Goal: Task Accomplishment & Management: Manage account settings

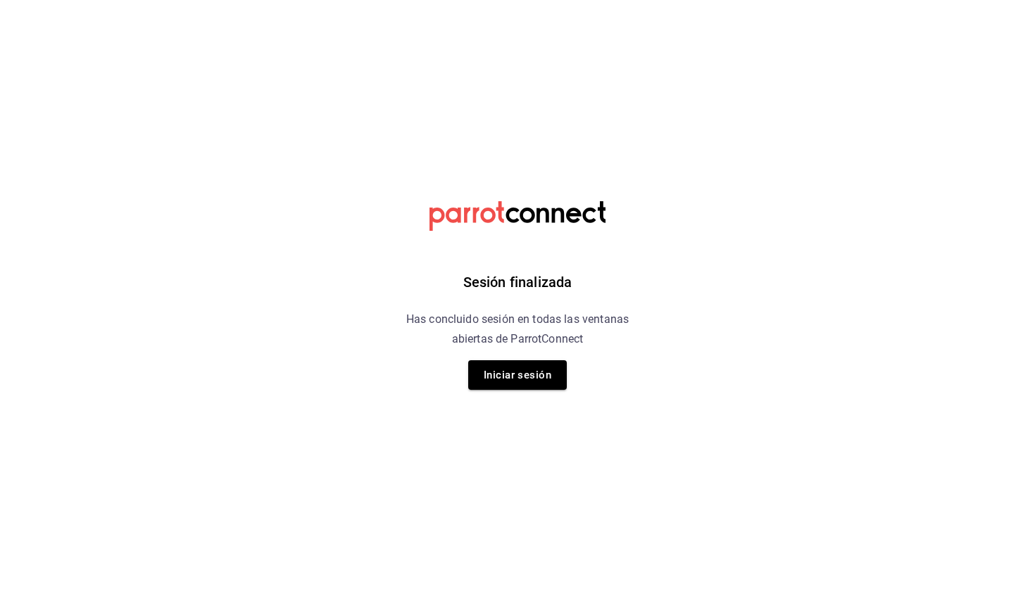
click at [512, 377] on button "Iniciar sesión" at bounding box center [517, 375] width 99 height 30
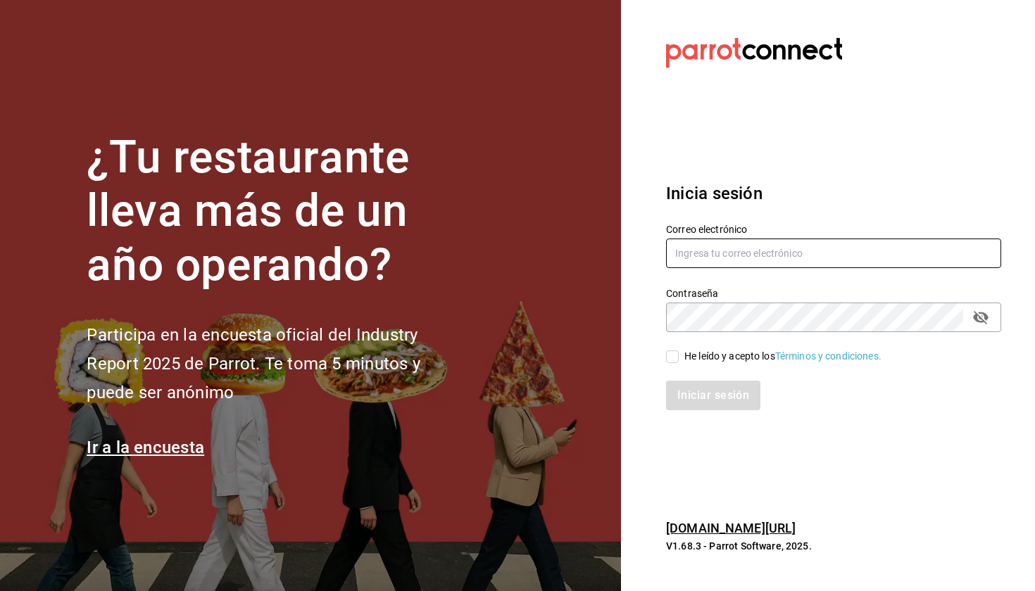
type input "[EMAIL_ADDRESS][DOMAIN_NAME]"
click at [701, 357] on div "He leído y acepto los Términos y condiciones." at bounding box center [782, 356] width 197 height 15
click at [679, 357] on input "He leído y acepto los Términos y condiciones." at bounding box center [672, 357] width 13 height 13
checkbox input "true"
click at [702, 404] on button "Iniciar sesión" at bounding box center [714, 396] width 96 height 30
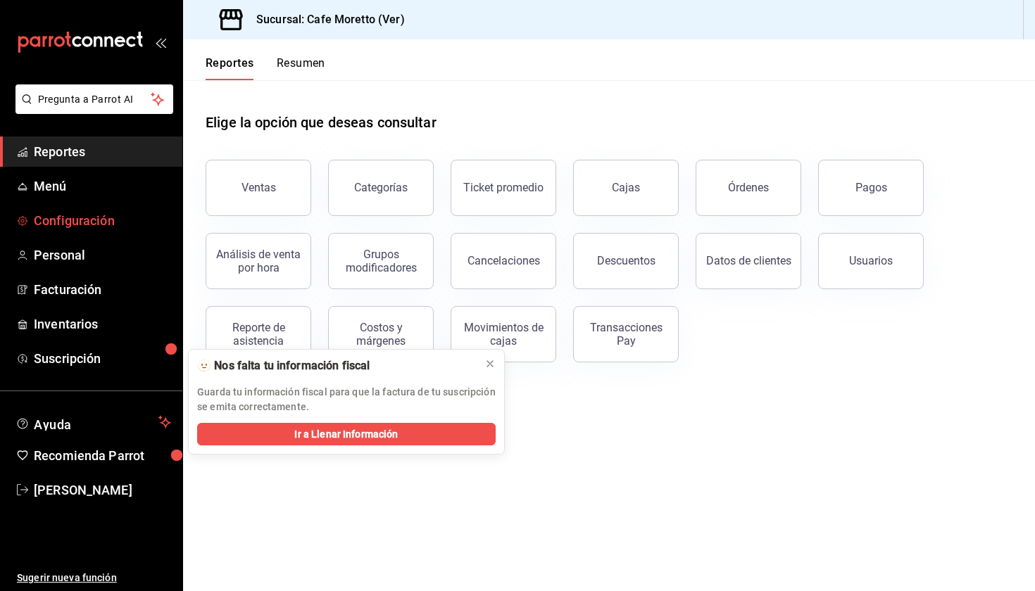
click at [62, 209] on link "Configuración" at bounding box center [91, 221] width 182 height 30
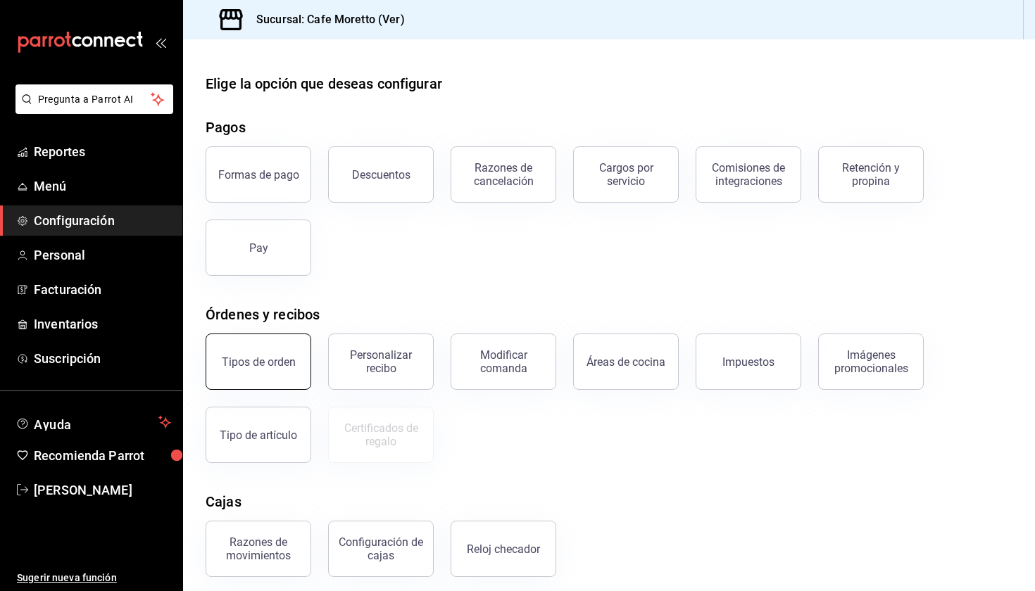
click at [299, 363] on button "Tipos de orden" at bounding box center [259, 362] width 106 height 56
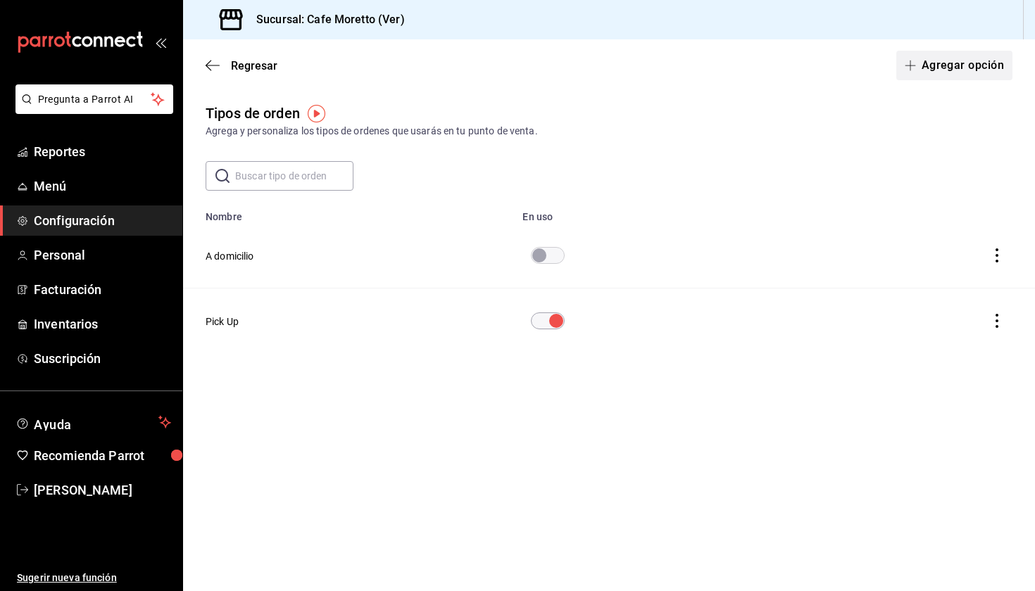
click at [938, 69] on button "Agregar opción" at bounding box center [954, 66] width 116 height 30
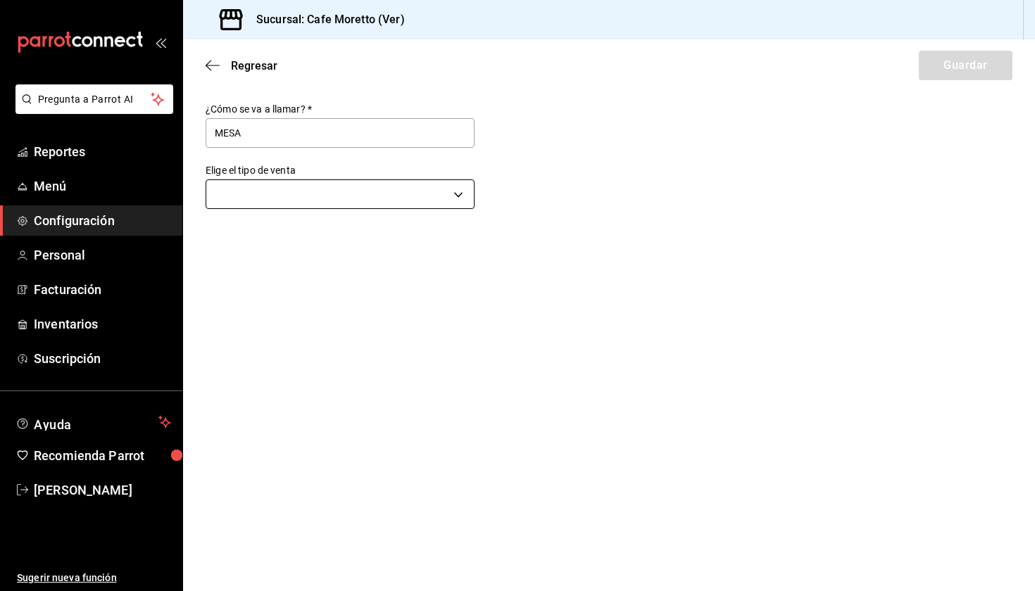
type input "MESA"
click at [441, 191] on body "Pregunta a Parrot AI Reportes Menú Configuración Personal Facturación Inventari…" at bounding box center [517, 295] width 1035 height 591
click at [315, 261] on li "Comer aquí" at bounding box center [340, 266] width 268 height 26
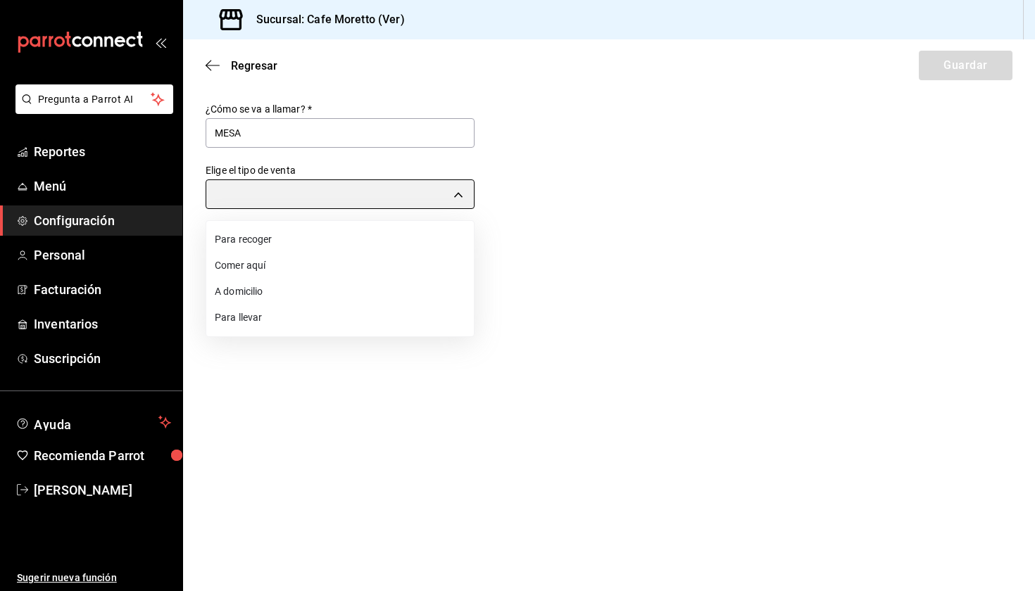
type input "DINE_IN"
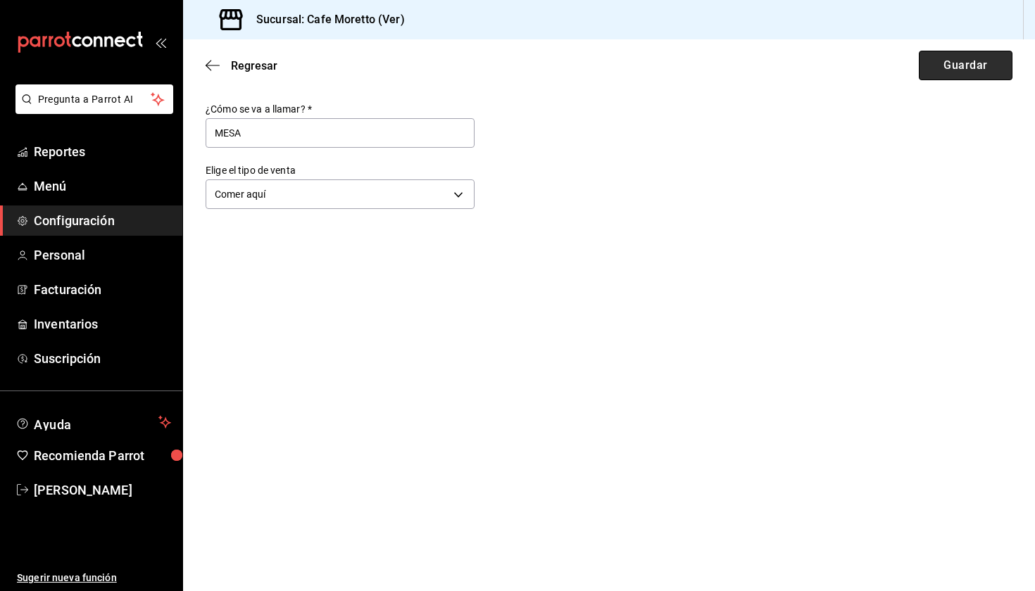
click at [984, 68] on button "Guardar" at bounding box center [966, 66] width 94 height 30
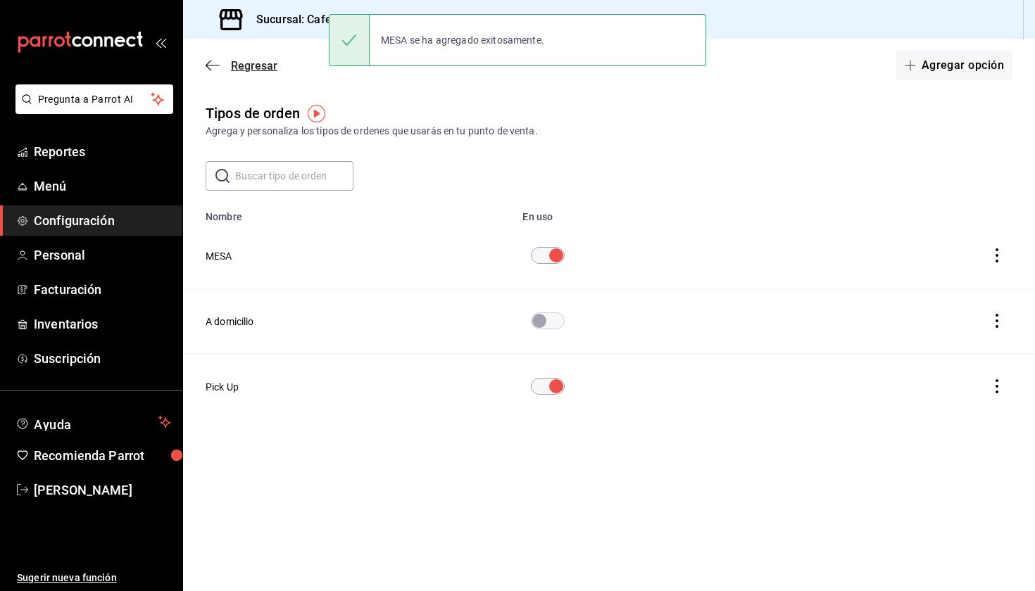
click at [229, 60] on span "Regresar" at bounding box center [242, 65] width 72 height 13
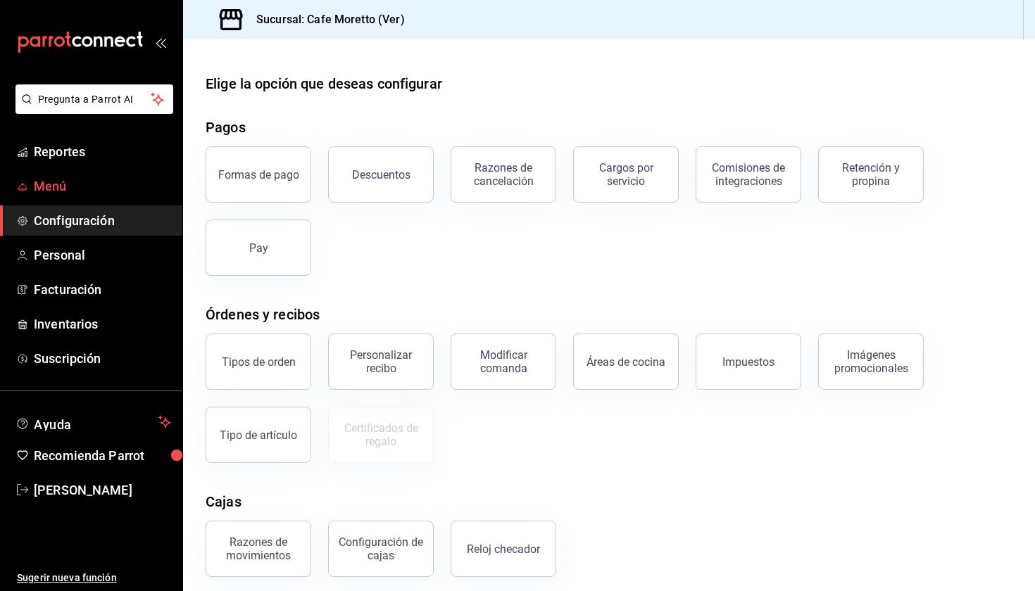
click at [61, 184] on span "Menú" at bounding box center [102, 186] width 137 height 19
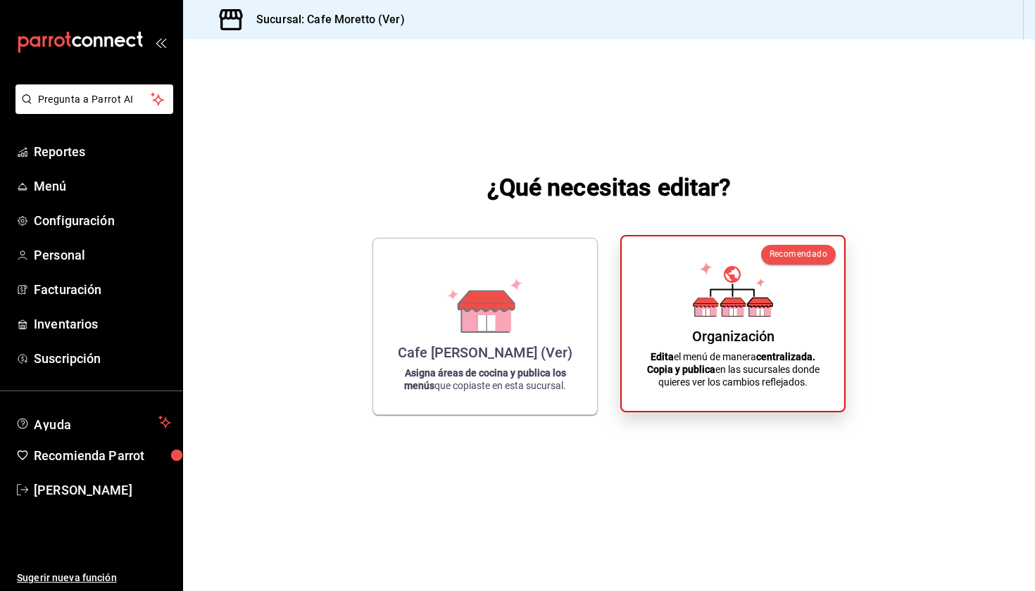
click at [755, 337] on div "Organización" at bounding box center [733, 336] width 82 height 17
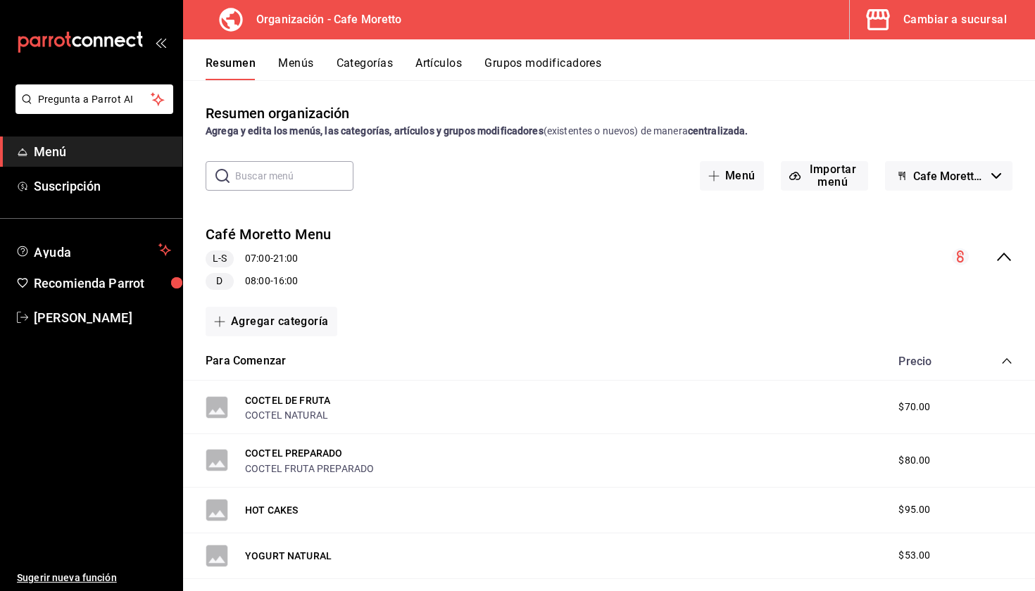
click at [1011, 259] on icon "collapse-menu-row" at bounding box center [1004, 257] width 17 height 17
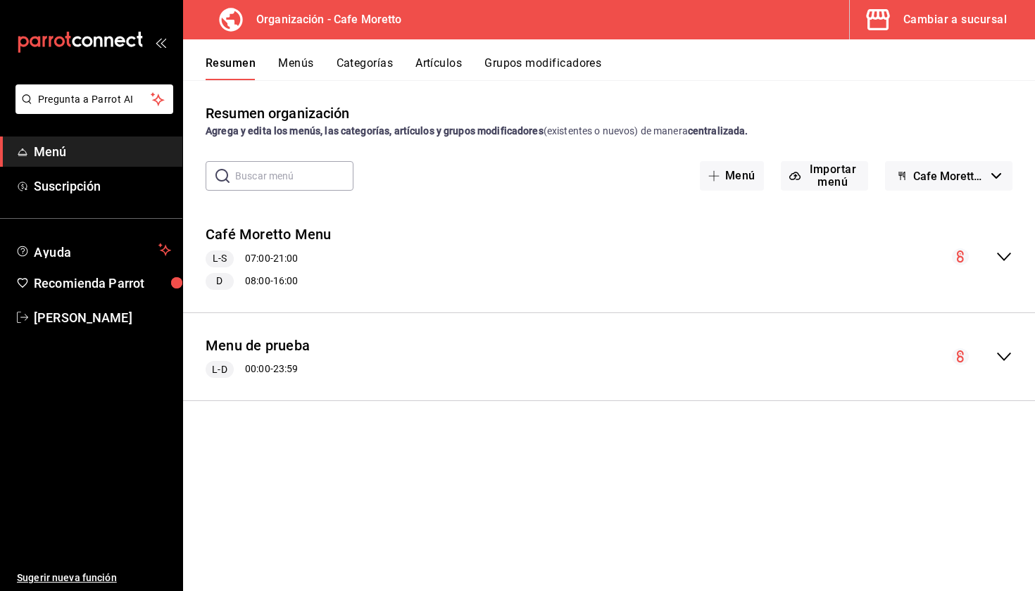
click at [1010, 268] on div "Café Moretto Menu L-S 07:00 - 21:00 D 08:00 - 16:00" at bounding box center [609, 257] width 852 height 88
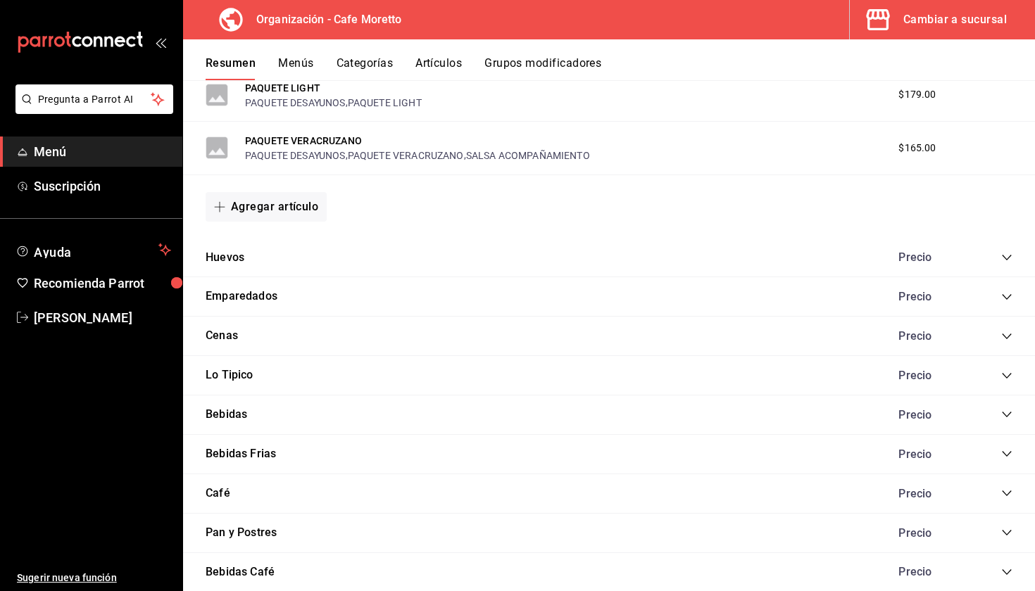
scroll to position [715, 0]
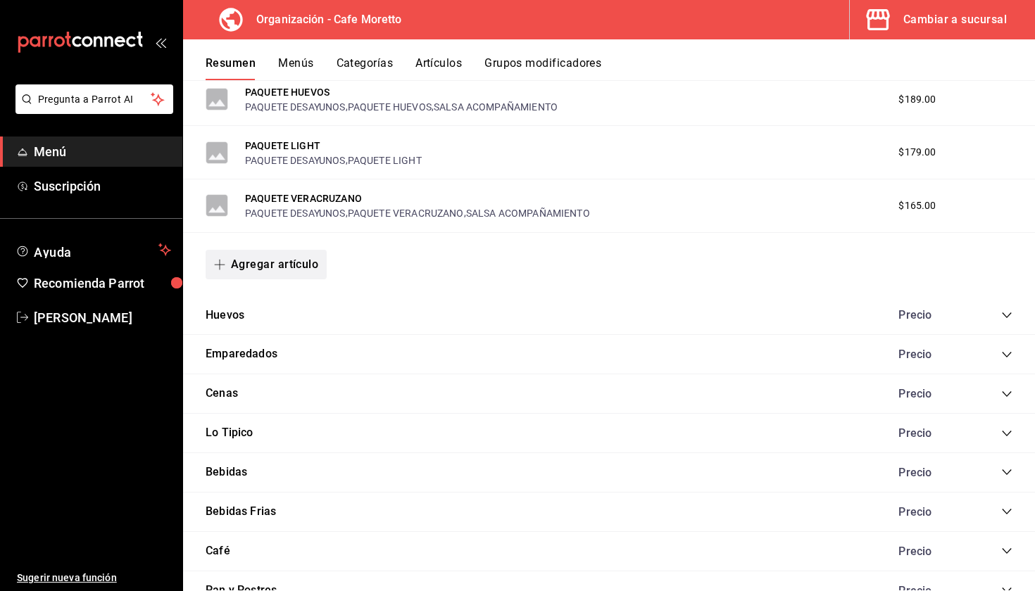
click at [264, 266] on button "Agregar artículo" at bounding box center [266, 265] width 121 height 30
click at [375, 306] on div at bounding box center [517, 295] width 1035 height 591
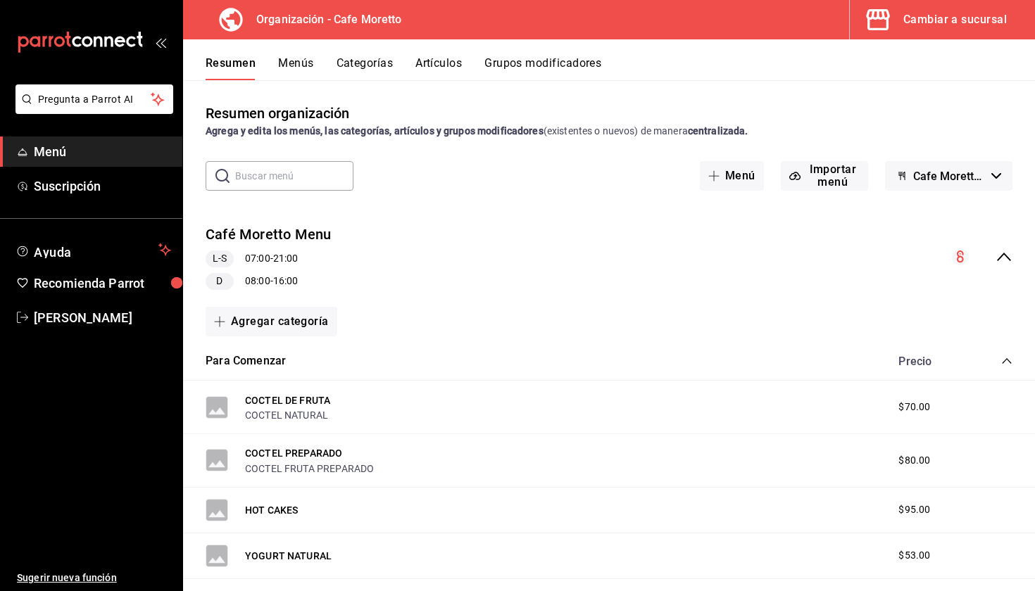
scroll to position [0, 0]
click at [318, 320] on button "Agregar categoría" at bounding box center [272, 322] width 132 height 30
click at [288, 393] on li "Categoría nueva" at bounding box center [266, 393] width 120 height 34
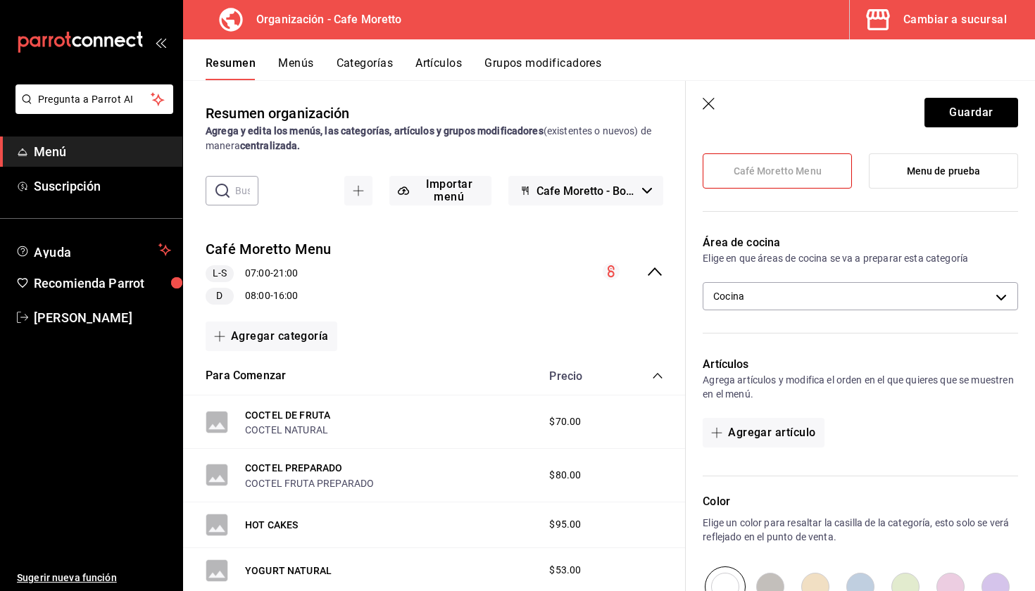
scroll to position [232, 0]
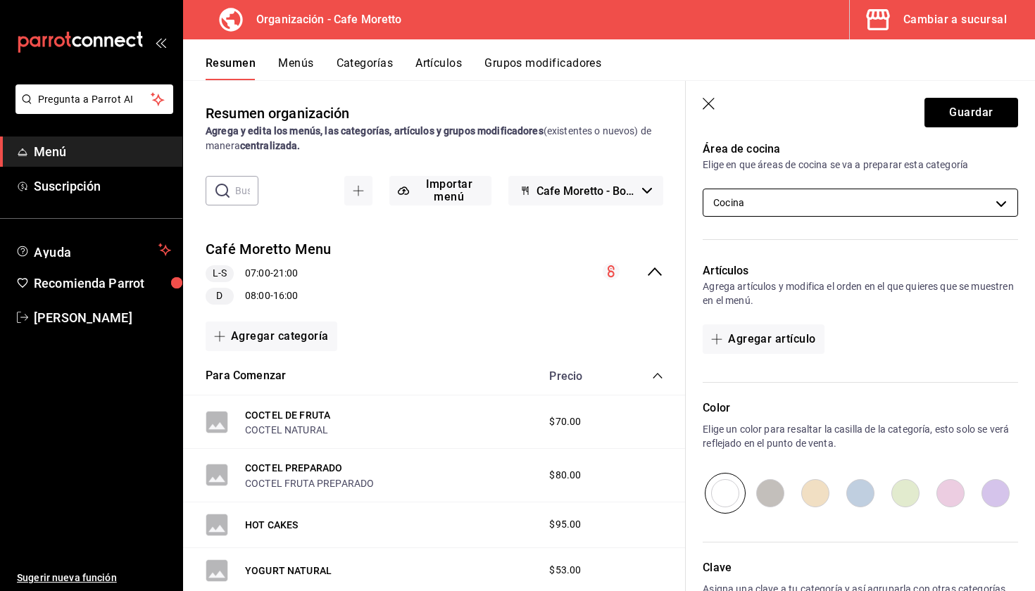
type input "Para Llevar"
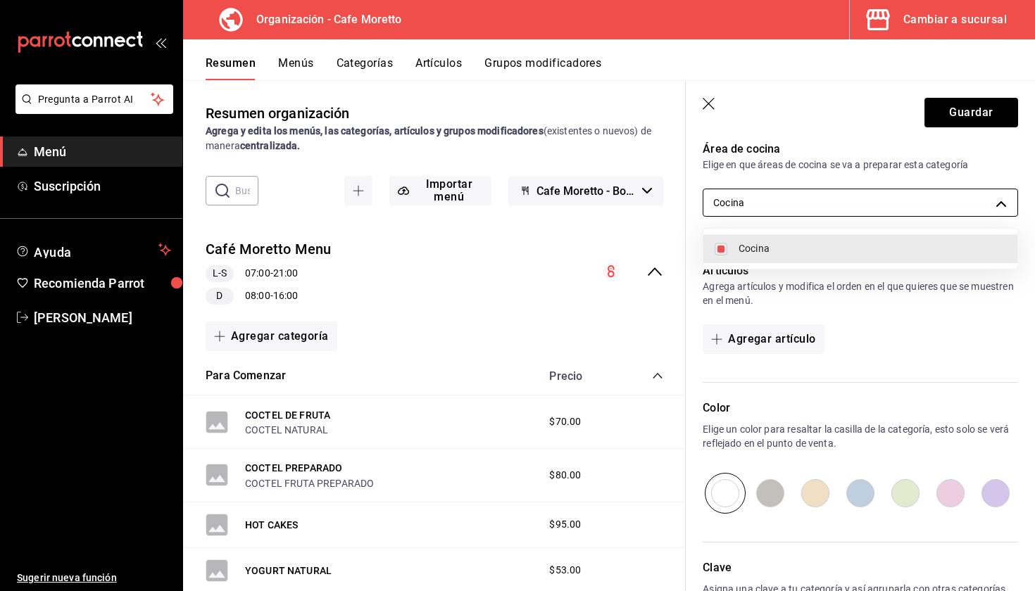
click at [985, 205] on body "Pregunta a Parrot AI Menú Suscripción Ayuda Recomienda Parrot Mariana Medina Su…" at bounding box center [517, 295] width 1035 height 591
click at [985, 205] on div at bounding box center [517, 295] width 1035 height 591
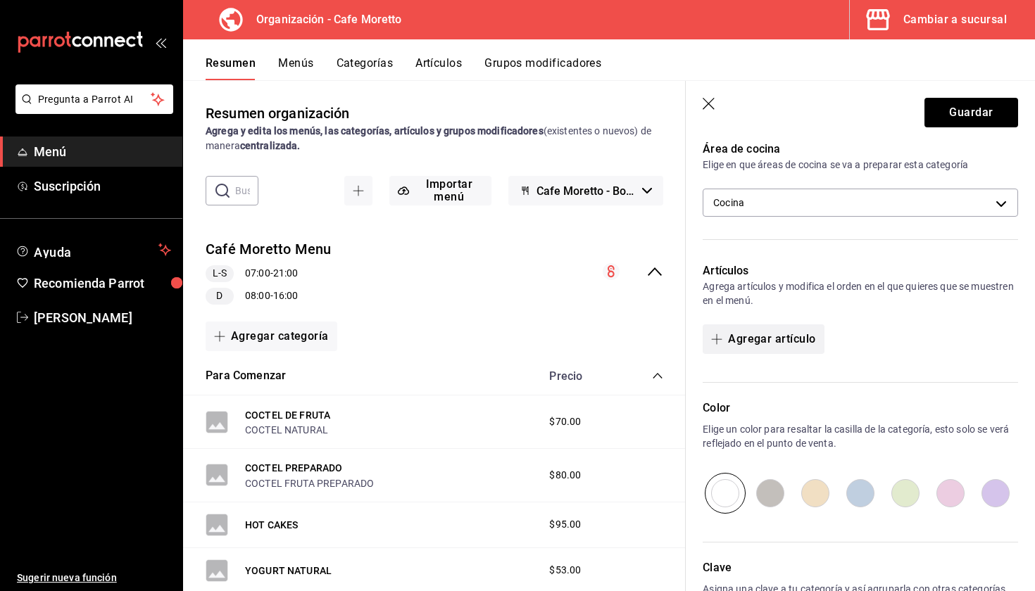
click at [766, 334] on button "Agregar artículo" at bounding box center [763, 340] width 121 height 30
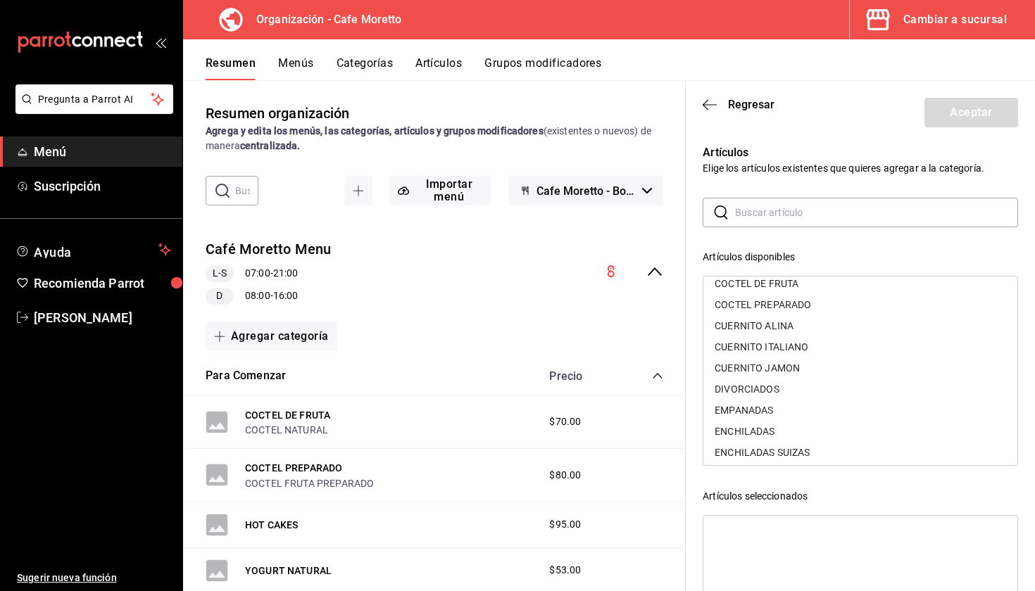
scroll to position [0, 0]
click at [708, 101] on icon "button" at bounding box center [710, 105] width 14 height 13
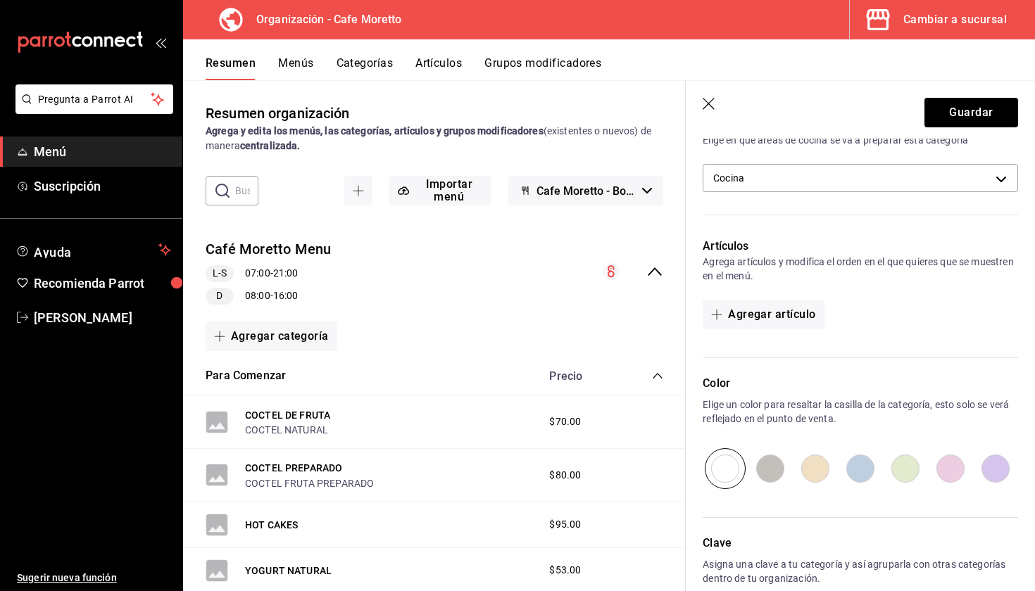
scroll to position [146, 0]
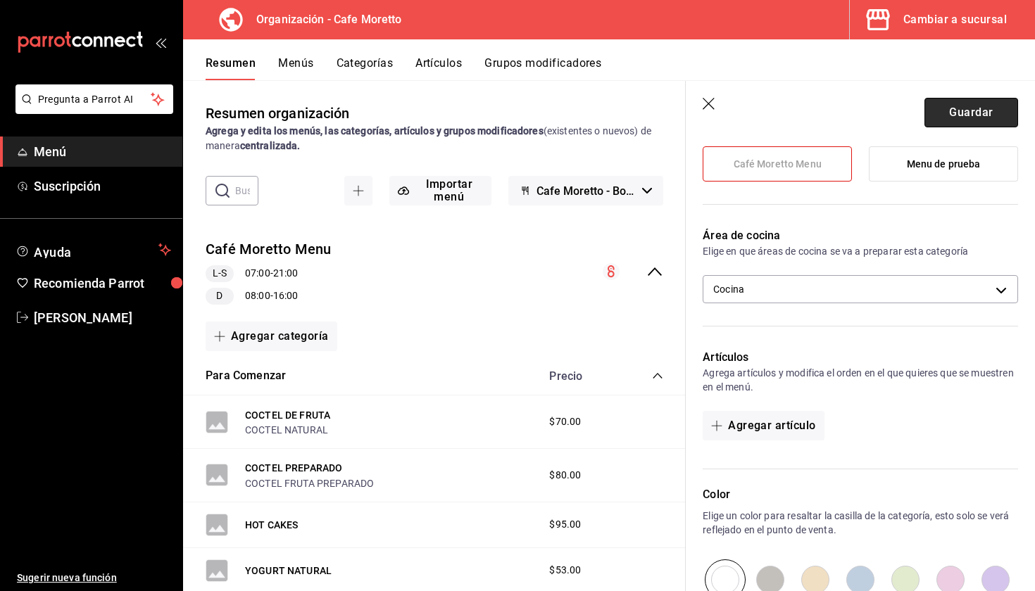
click at [965, 114] on button "Guardar" at bounding box center [971, 113] width 94 height 30
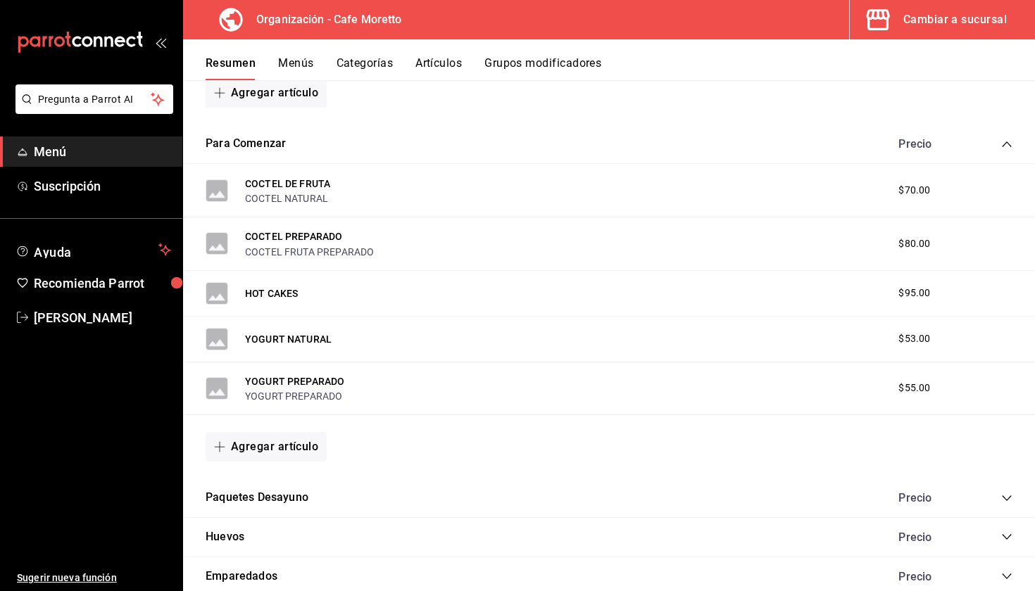
scroll to position [318, 0]
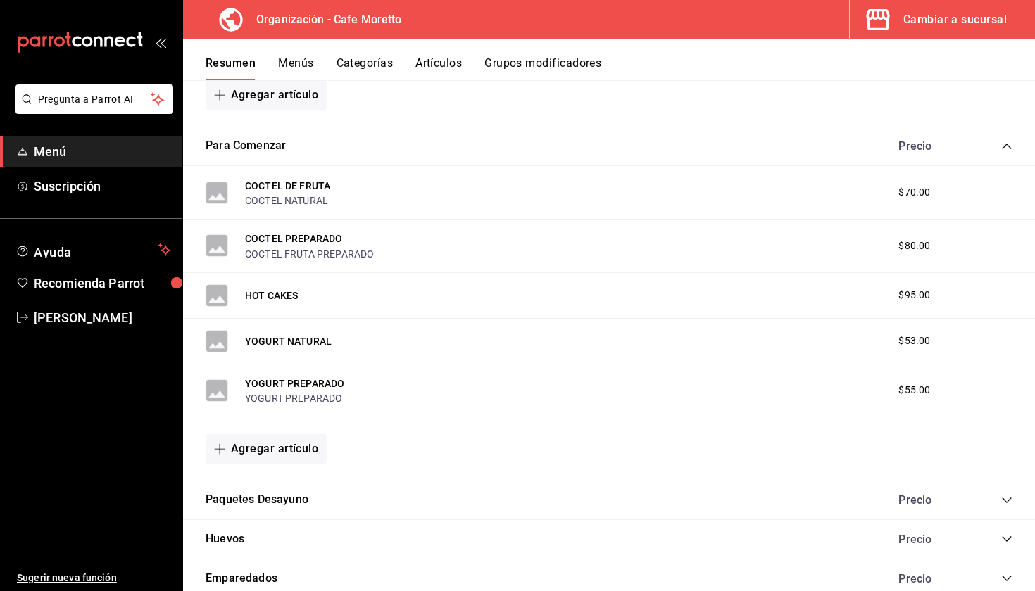
click at [999, 144] on div "Precio" at bounding box center [948, 145] width 128 height 13
click at [1002, 142] on icon "collapse-category-row" at bounding box center [1006, 146] width 11 height 11
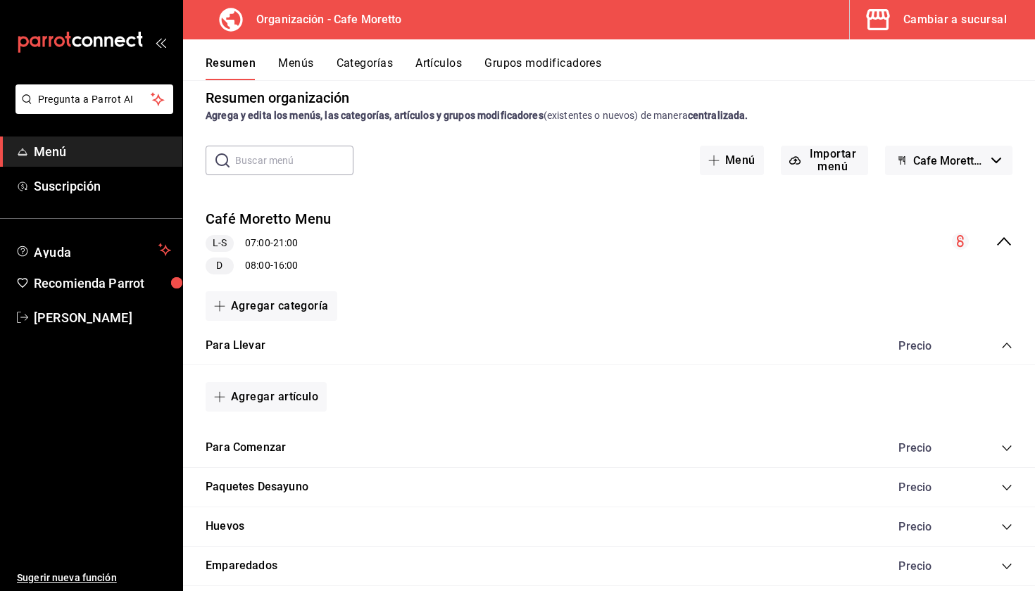
scroll to position [0, 0]
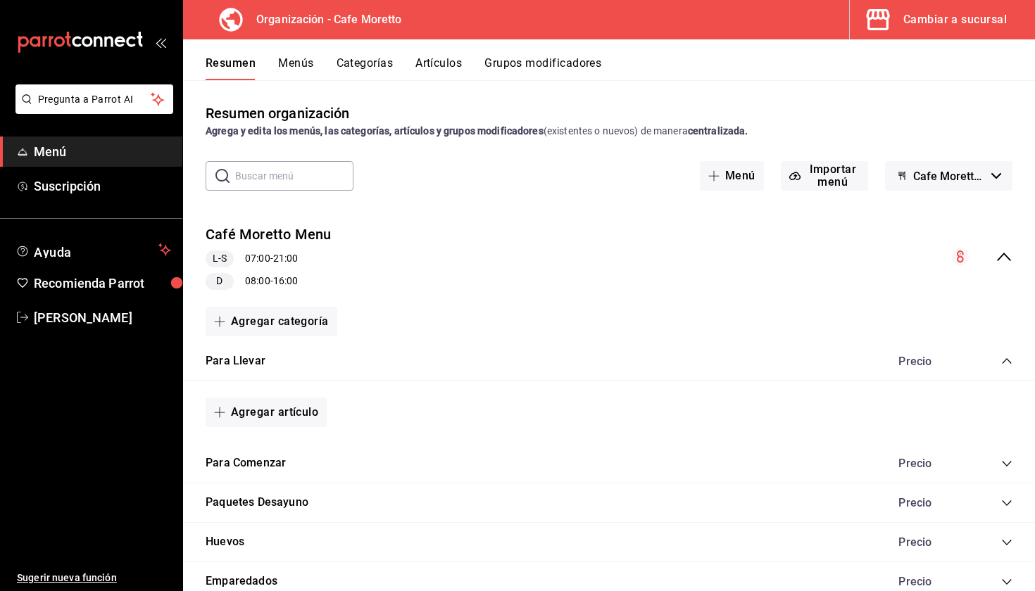
click at [1009, 358] on icon "collapse-category-row" at bounding box center [1006, 361] width 11 height 11
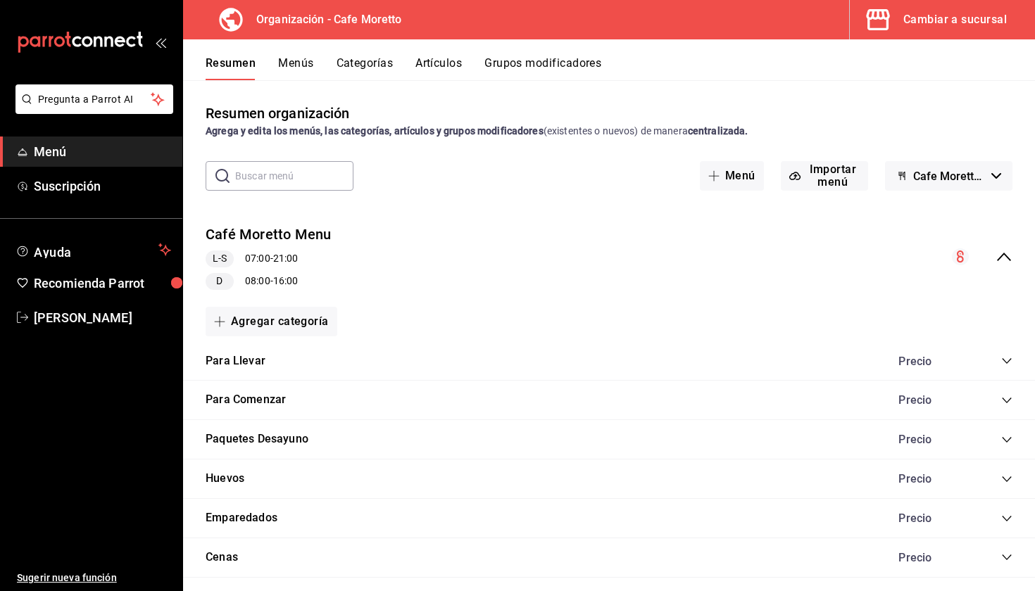
click at [1009, 358] on icon "collapse-category-row" at bounding box center [1006, 361] width 11 height 11
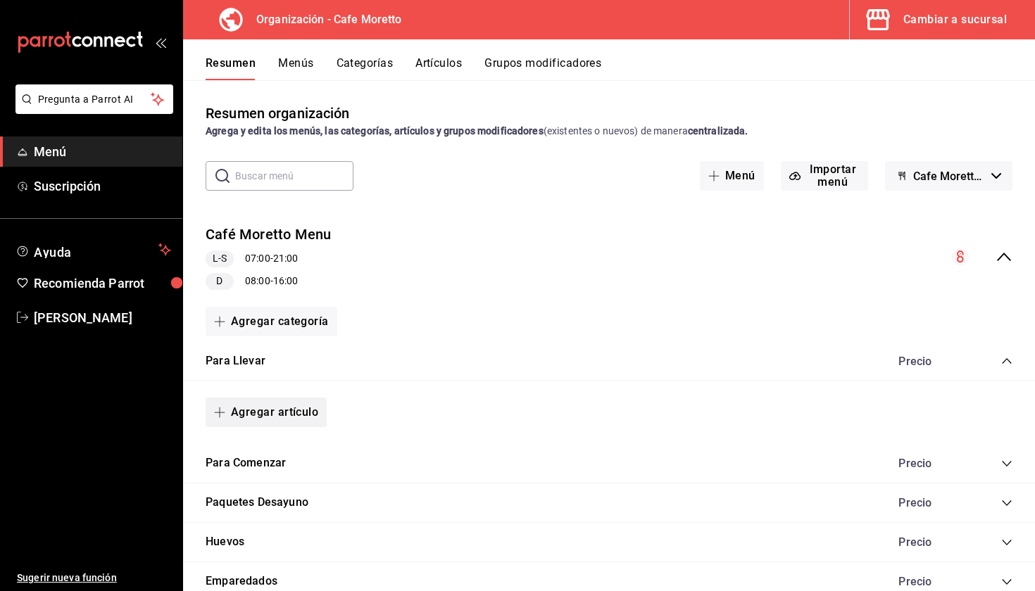
click at [258, 412] on button "Agregar artículo" at bounding box center [266, 413] width 121 height 30
click at [261, 489] on li "Artículo nuevo" at bounding box center [261, 484] width 111 height 34
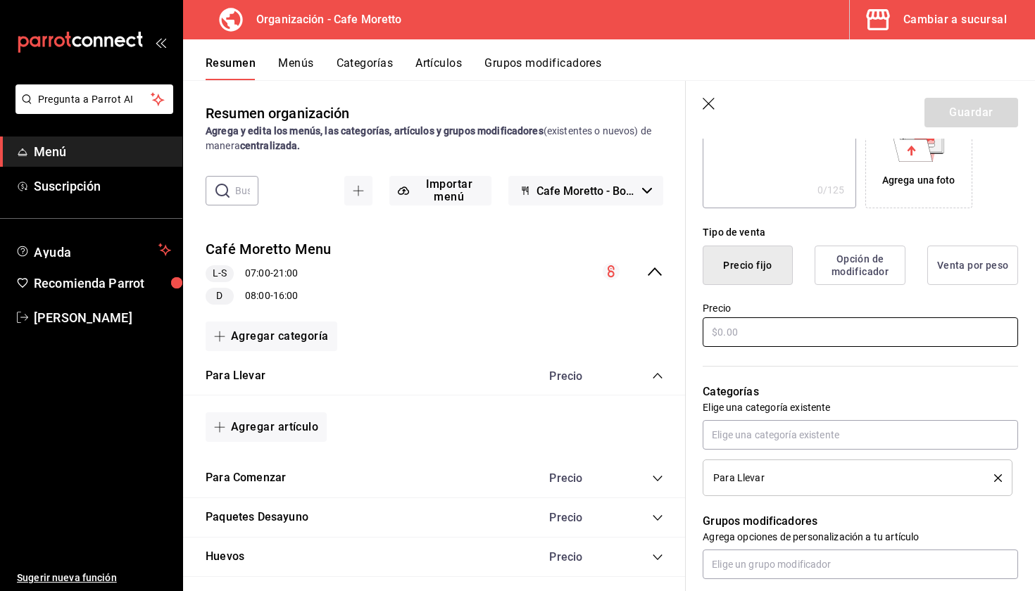
scroll to position [263, 0]
type input "Americano"
click at [868, 274] on button "Opción de modificador" at bounding box center [860, 263] width 91 height 39
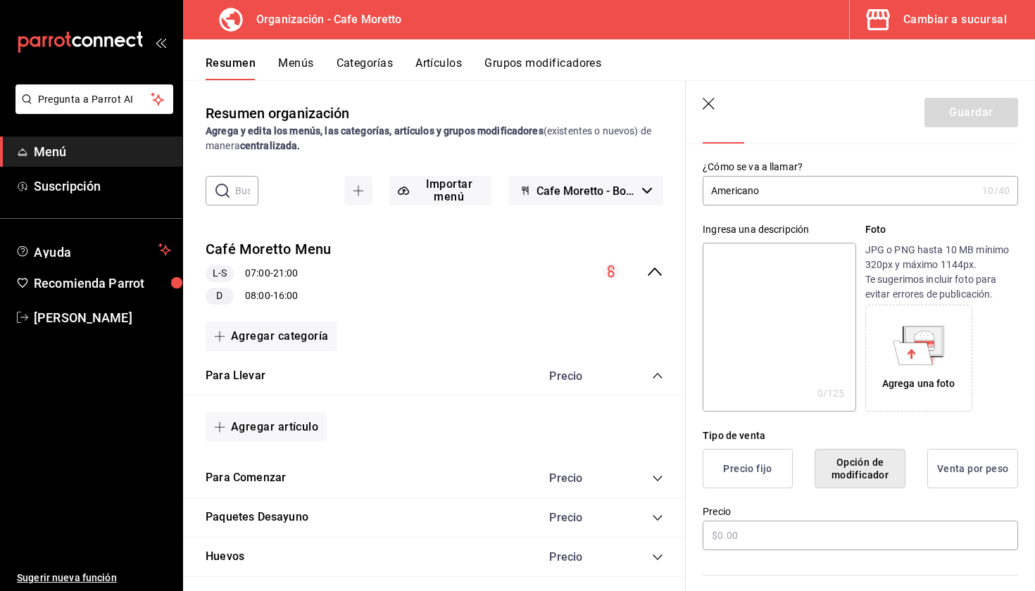
scroll to position [58, 0]
click at [993, 472] on button "Venta por peso" at bounding box center [972, 469] width 91 height 39
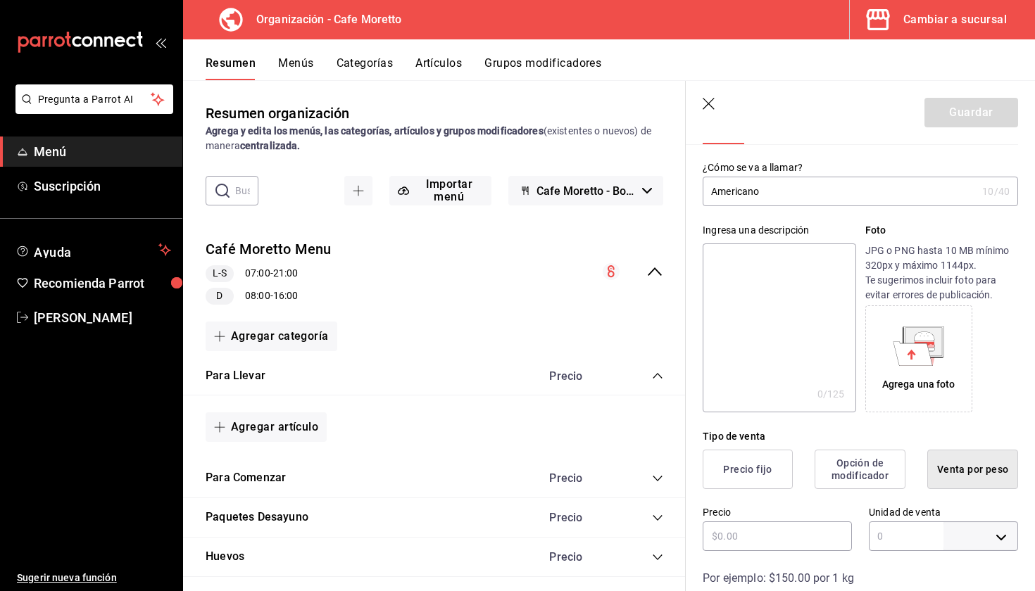
type input "KILOGRAM"
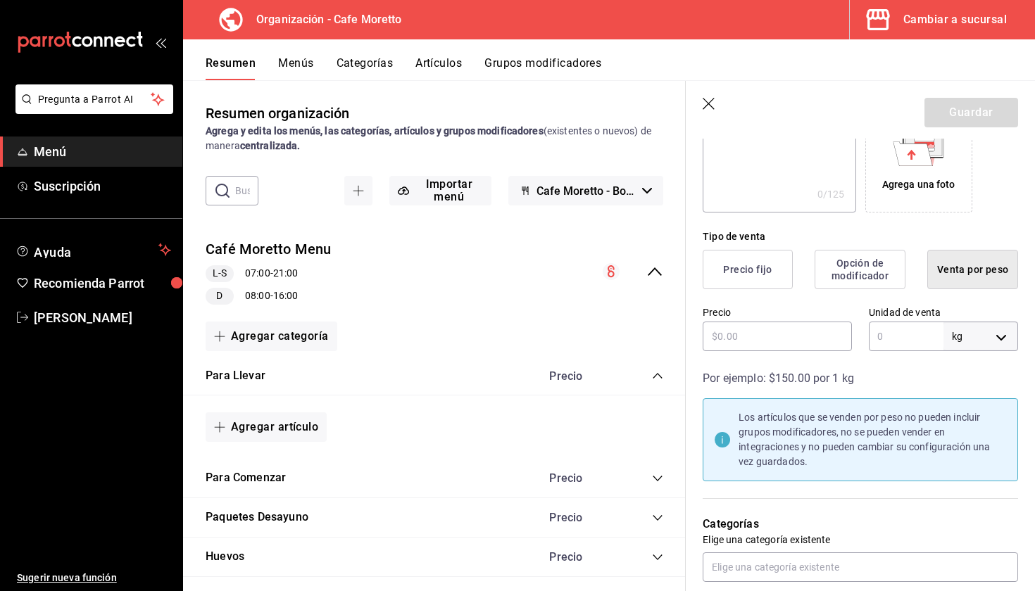
scroll to position [284, 0]
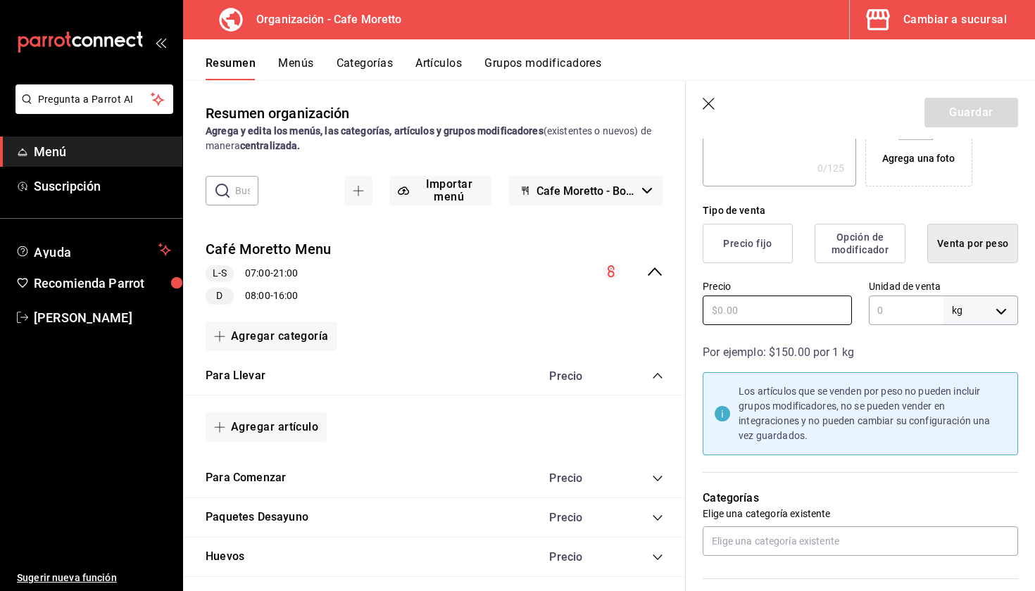
click at [808, 315] on input "text" at bounding box center [777, 311] width 149 height 30
type input "$60.00"
click at [1008, 313] on body "Pregunta a Parrot AI Menú Suscripción Ayuda Recomienda Parrot Mariana Medina Su…" at bounding box center [517, 295] width 1035 height 591
click at [908, 275] on div at bounding box center [517, 295] width 1035 height 591
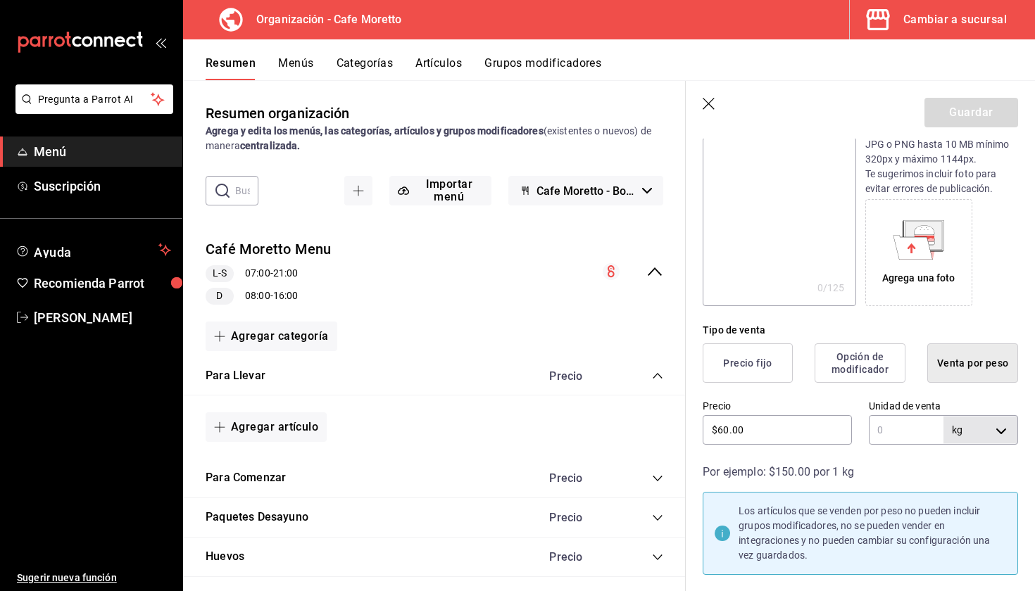
scroll to position [175, 0]
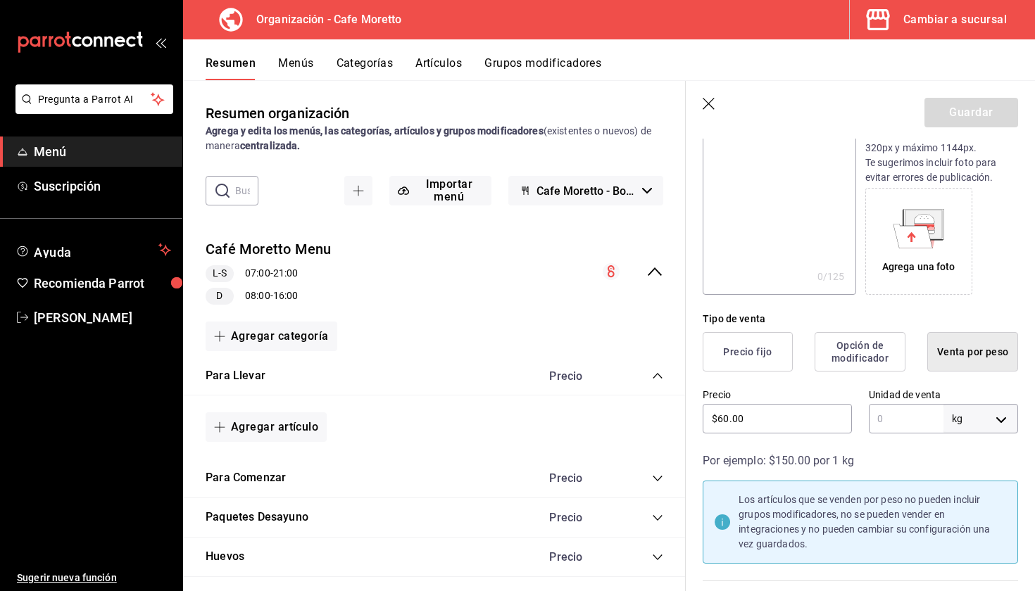
click at [869, 356] on button "Opción de modificador" at bounding box center [860, 351] width 91 height 39
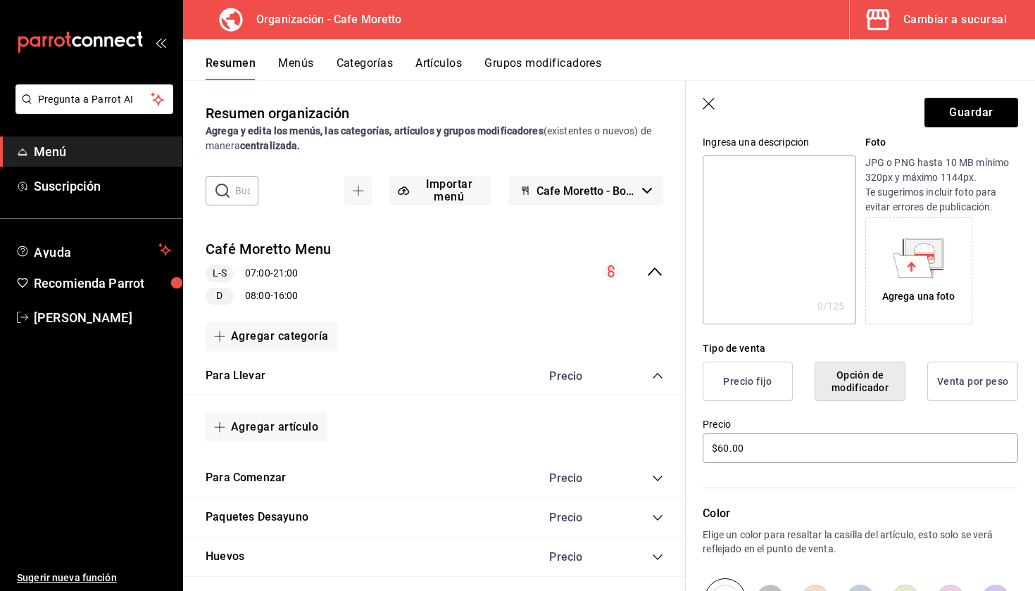
scroll to position [149, 0]
click at [802, 447] on input "$60.00" at bounding box center [860, 446] width 315 height 30
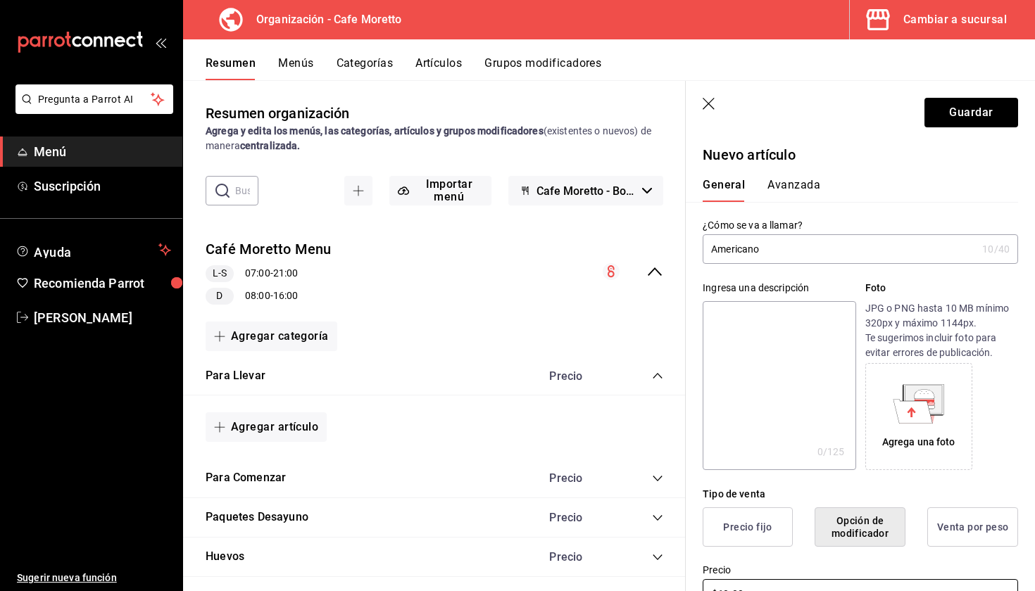
scroll to position [0, 0]
click at [796, 185] on button "Avanzada" at bounding box center [793, 190] width 53 height 24
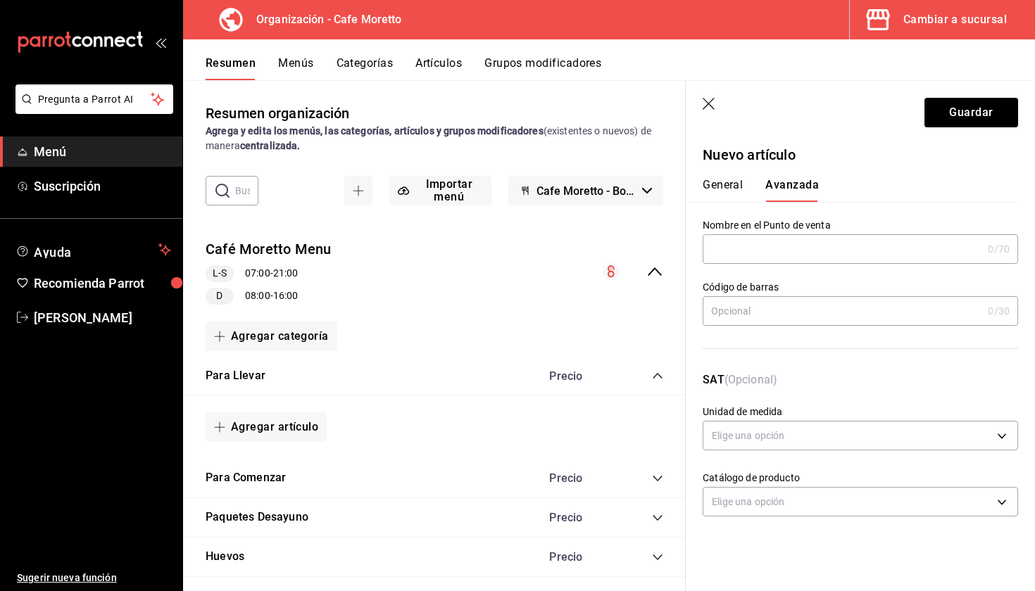
click at [727, 187] on button "General" at bounding box center [723, 190] width 40 height 24
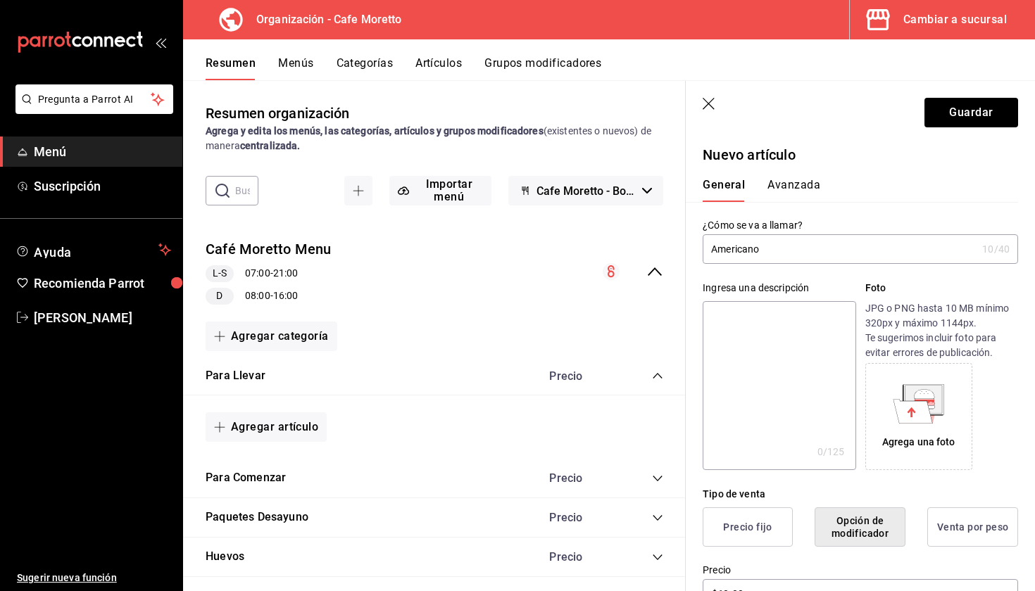
click at [943, 536] on button "Venta por peso" at bounding box center [972, 527] width 91 height 39
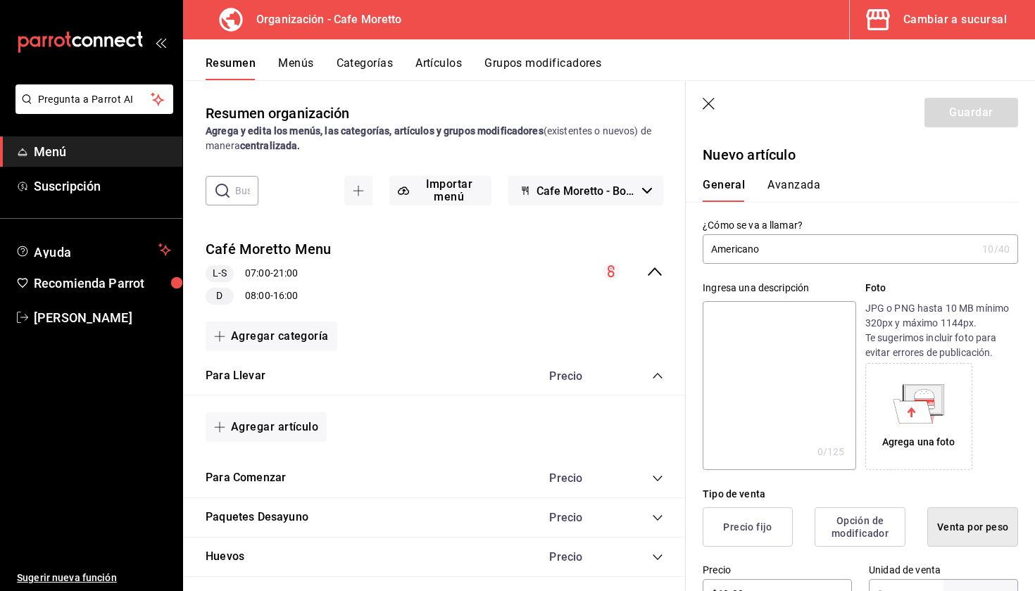
type input "KILOGRAM"
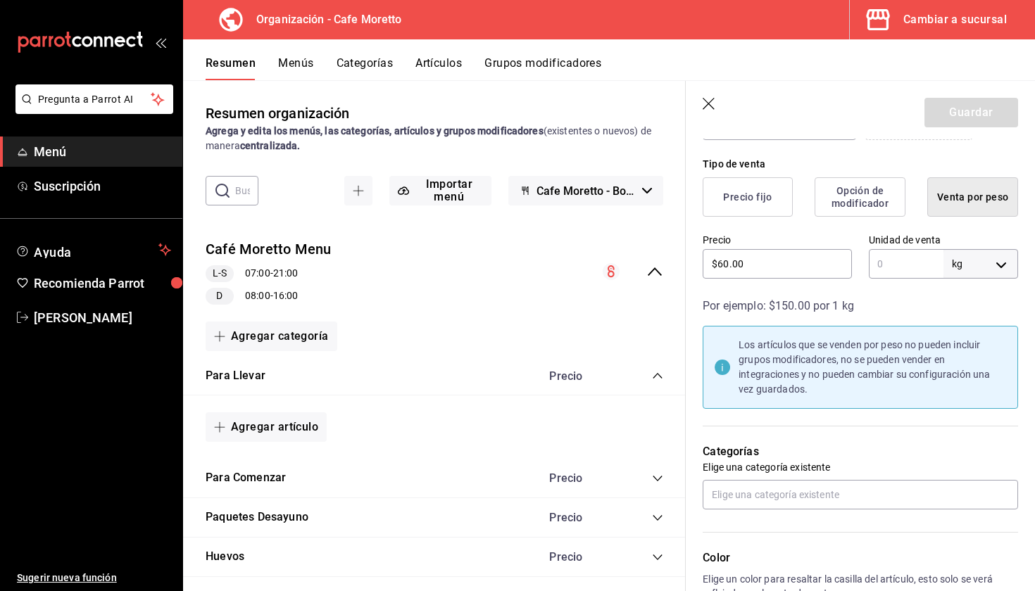
scroll to position [331, 0]
click at [754, 195] on button "Precio fijo" at bounding box center [748, 196] width 90 height 39
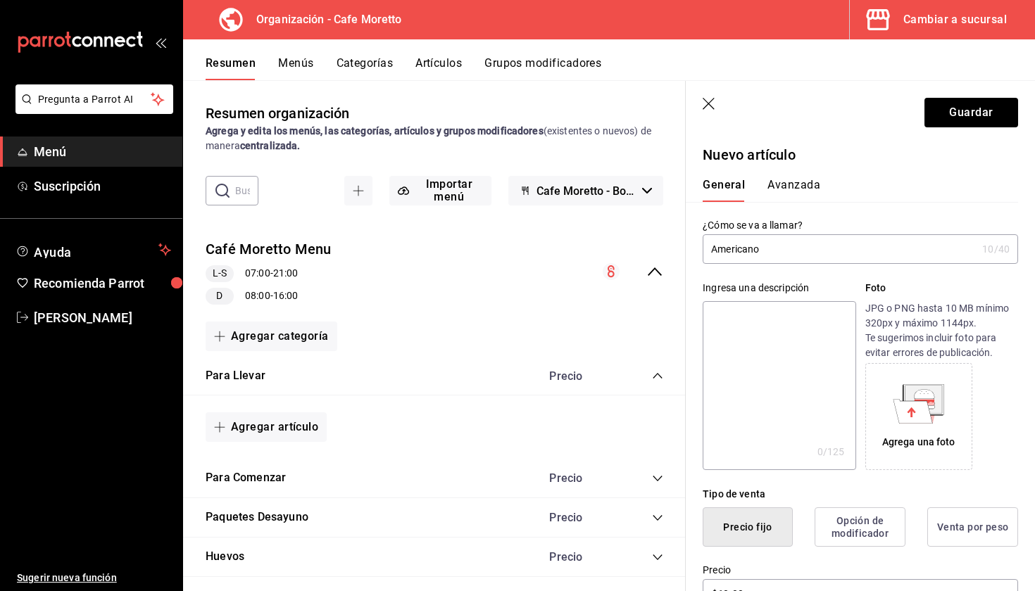
scroll to position [0, 0]
click at [840, 263] on input "Americano" at bounding box center [840, 249] width 274 height 28
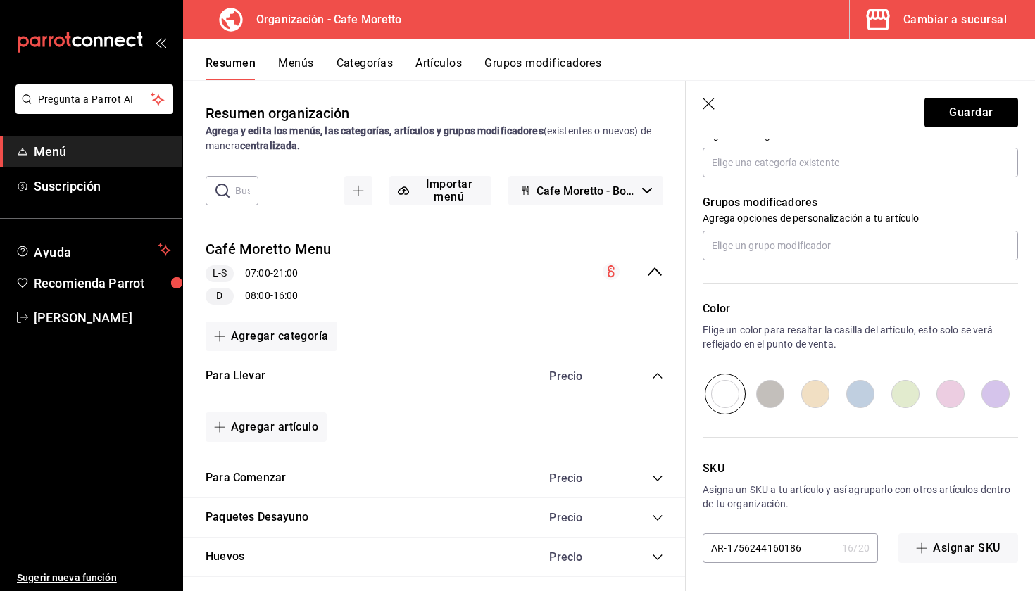
scroll to position [534, 0]
type input "Americano 12 oz"
click at [967, 118] on button "Guardar" at bounding box center [971, 113] width 94 height 30
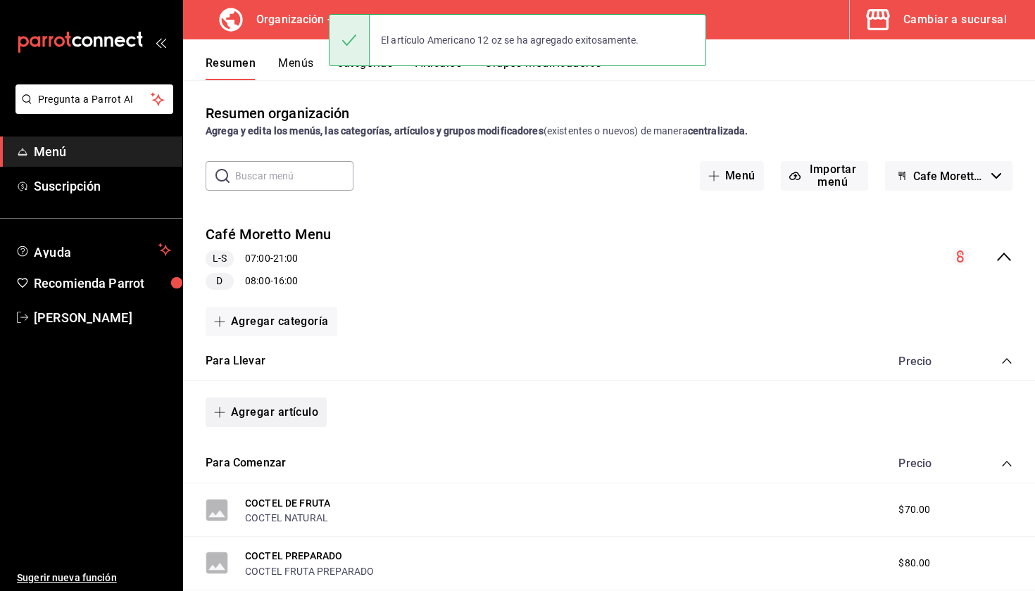
click at [269, 409] on button "Agregar artículo" at bounding box center [266, 413] width 121 height 30
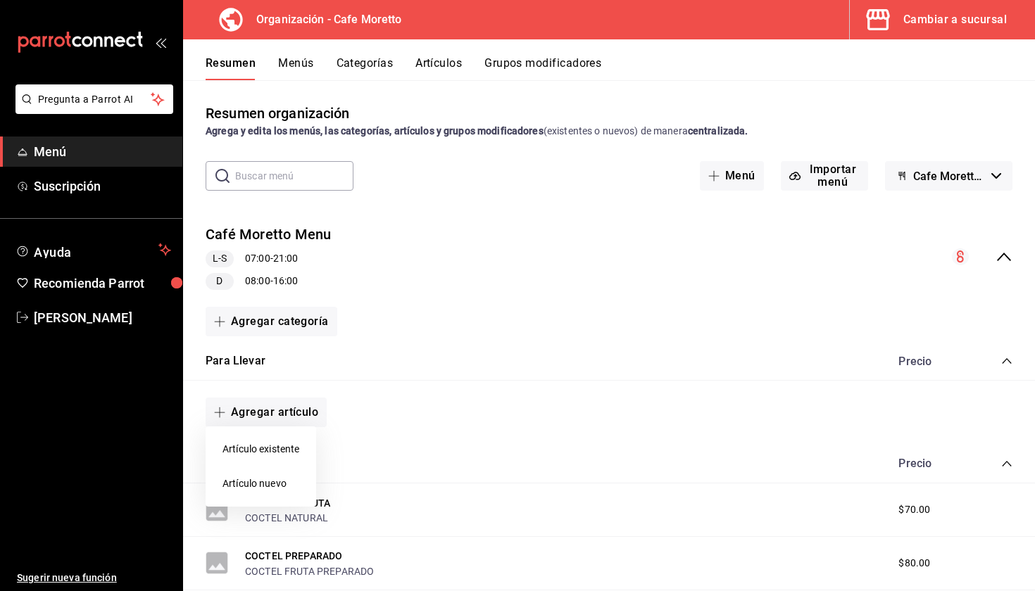
click at [263, 484] on li "Artículo nuevo" at bounding box center [261, 484] width 111 height 34
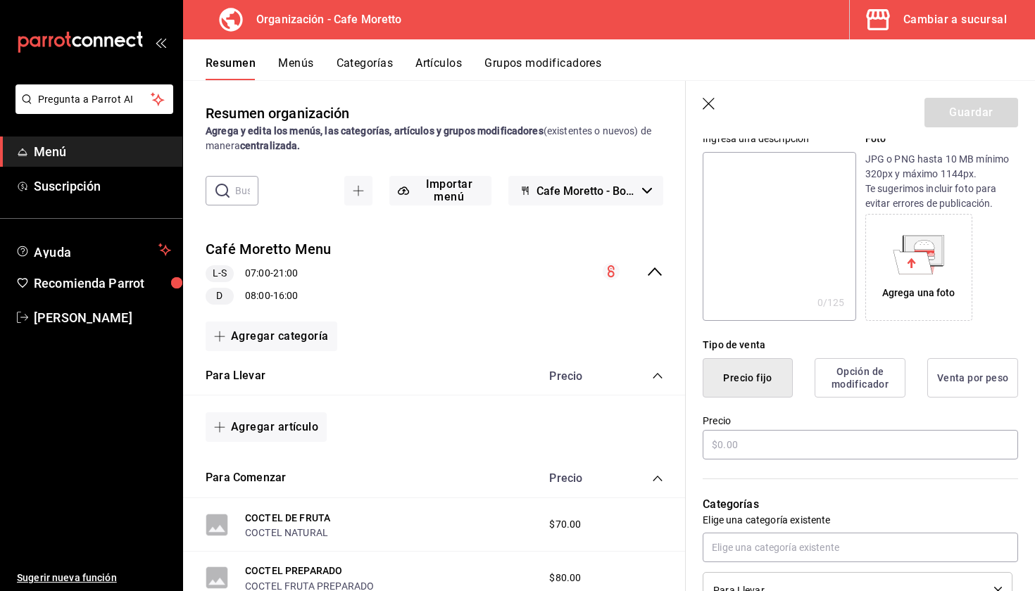
scroll to position [181, 0]
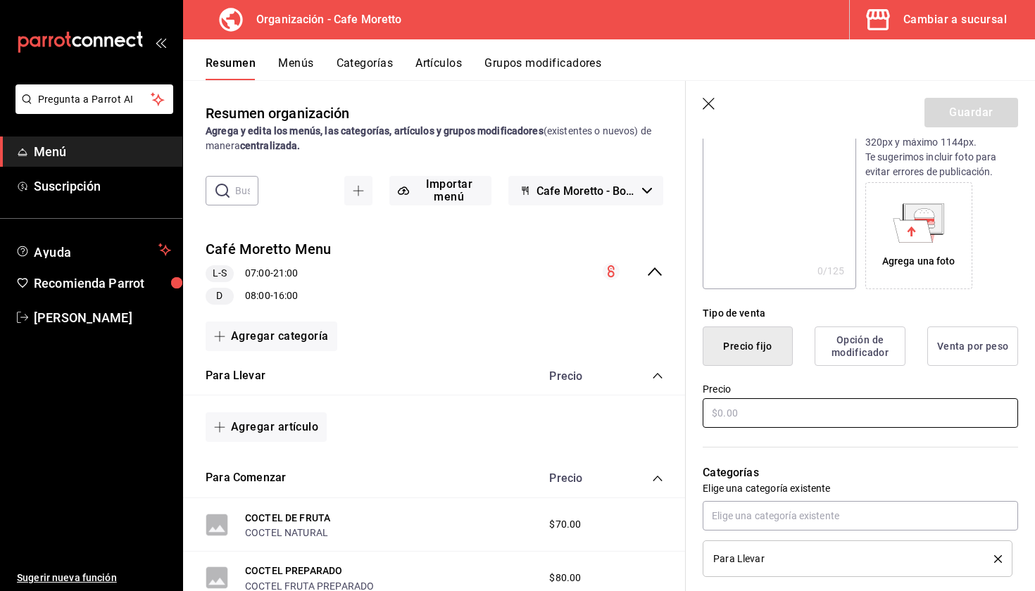
type input "Americano 16 oz"
click at [770, 421] on input "text" at bounding box center [860, 413] width 315 height 30
click at [770, 421] on input "$63.00" at bounding box center [860, 413] width 315 height 30
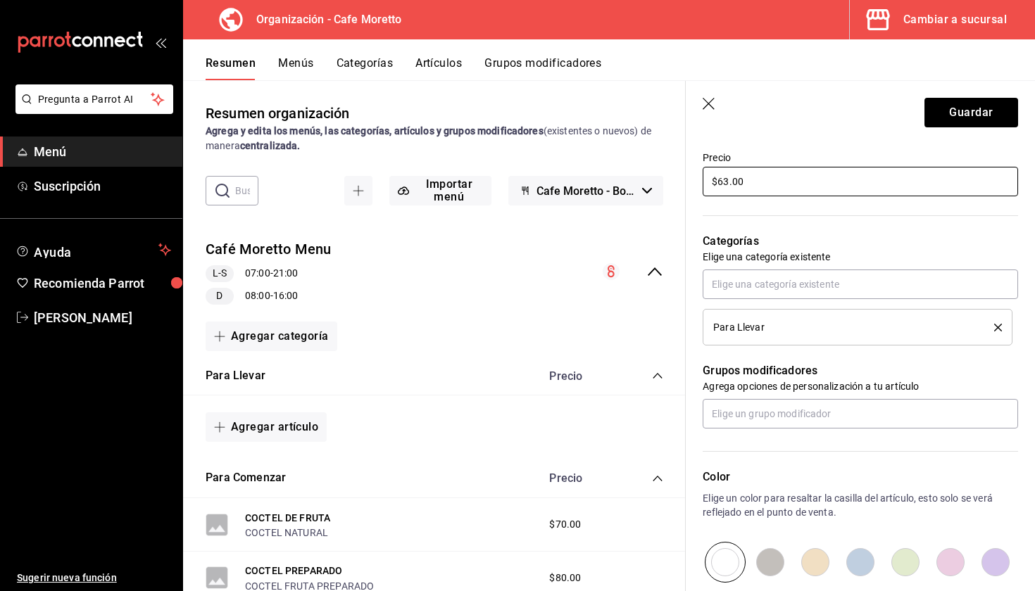
scroll to position [404, 0]
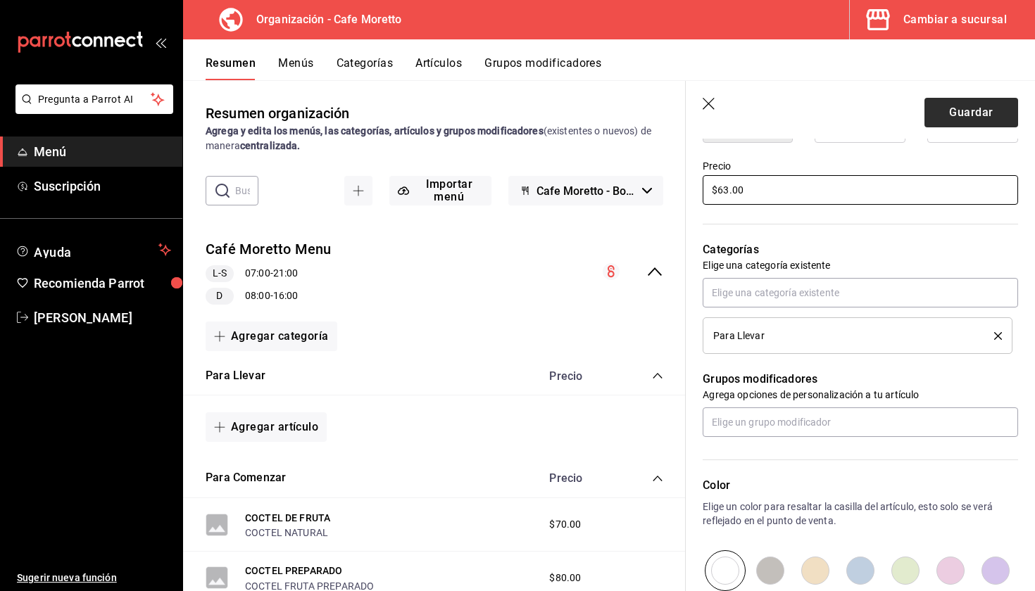
type input "$63.00"
click at [953, 111] on button "Guardar" at bounding box center [971, 113] width 94 height 30
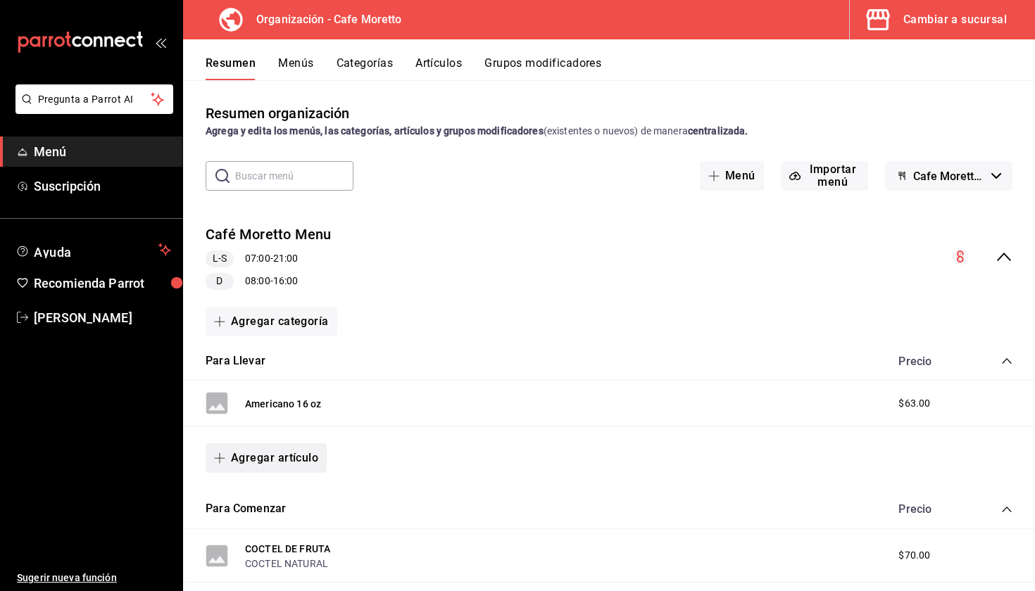
click at [272, 453] on button "Agregar artículo" at bounding box center [266, 459] width 121 height 30
click at [259, 532] on li "Artículo nuevo" at bounding box center [261, 530] width 111 height 34
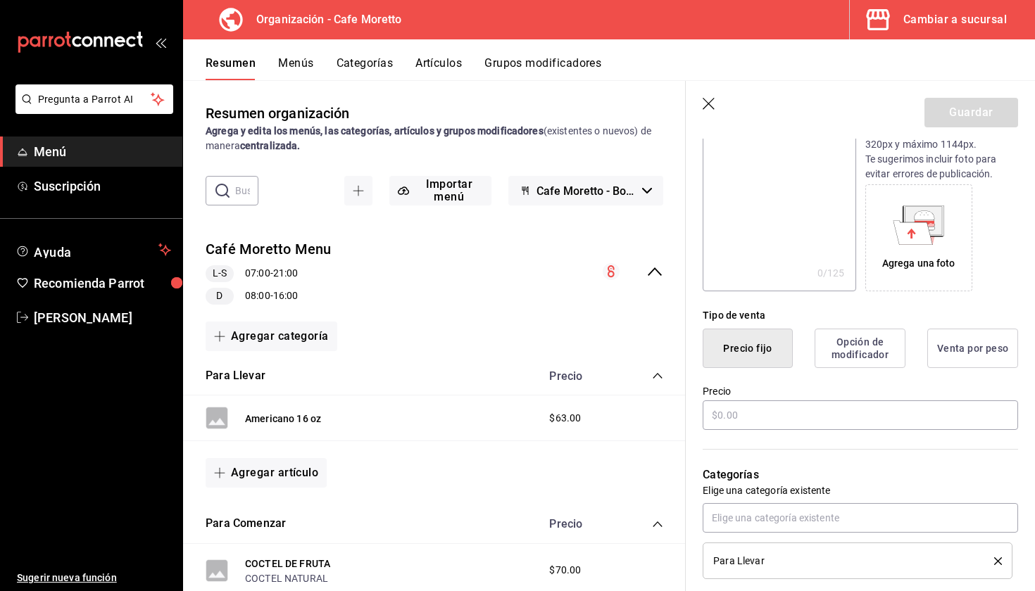
scroll to position [220, 0]
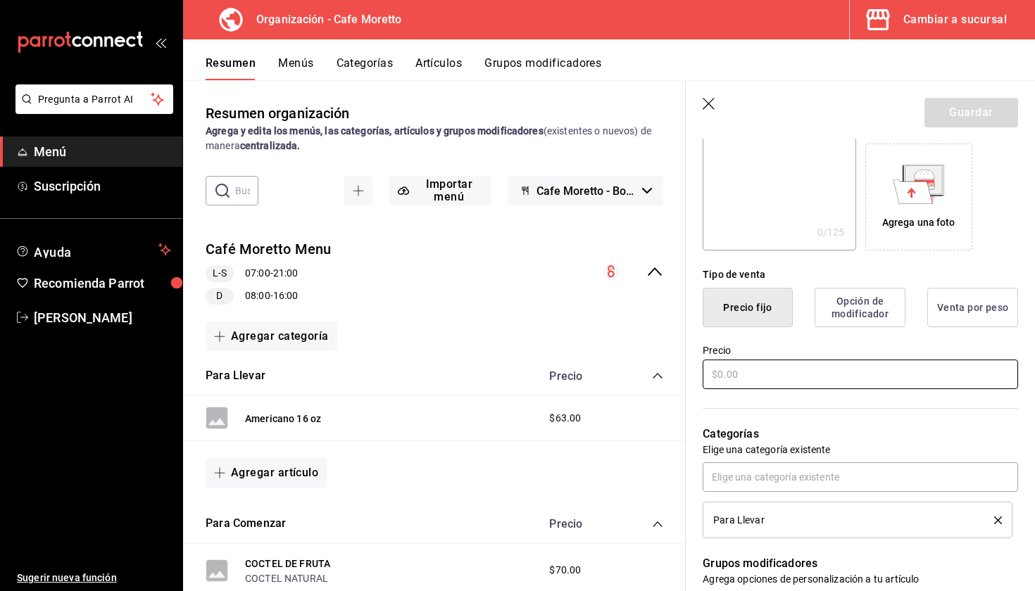
type input "Americano 12 oz"
click at [791, 372] on input "text" at bounding box center [860, 375] width 315 height 30
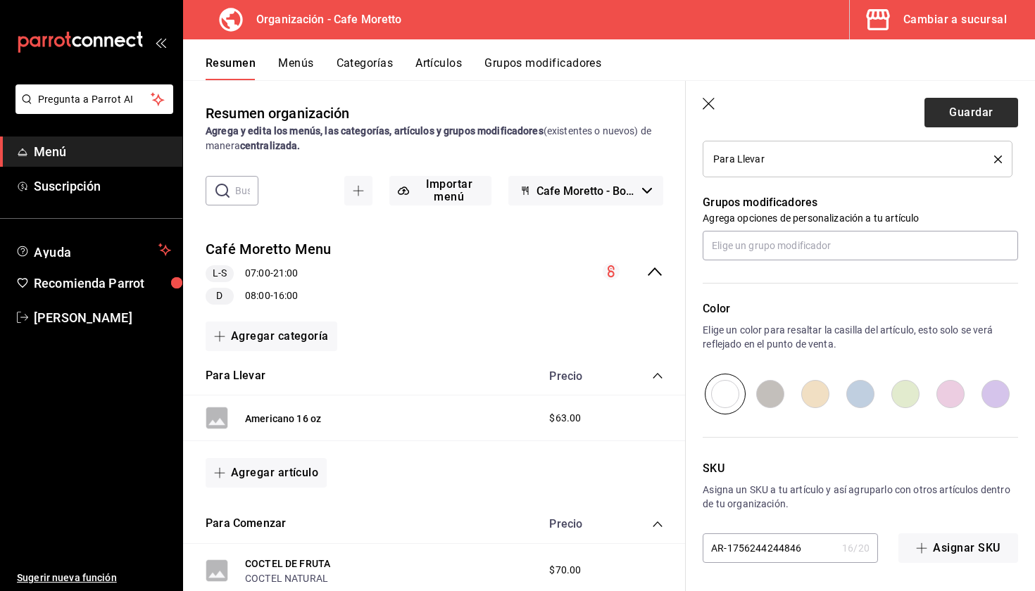
type input "$60.00"
click at [998, 113] on button "Guardar" at bounding box center [971, 113] width 94 height 30
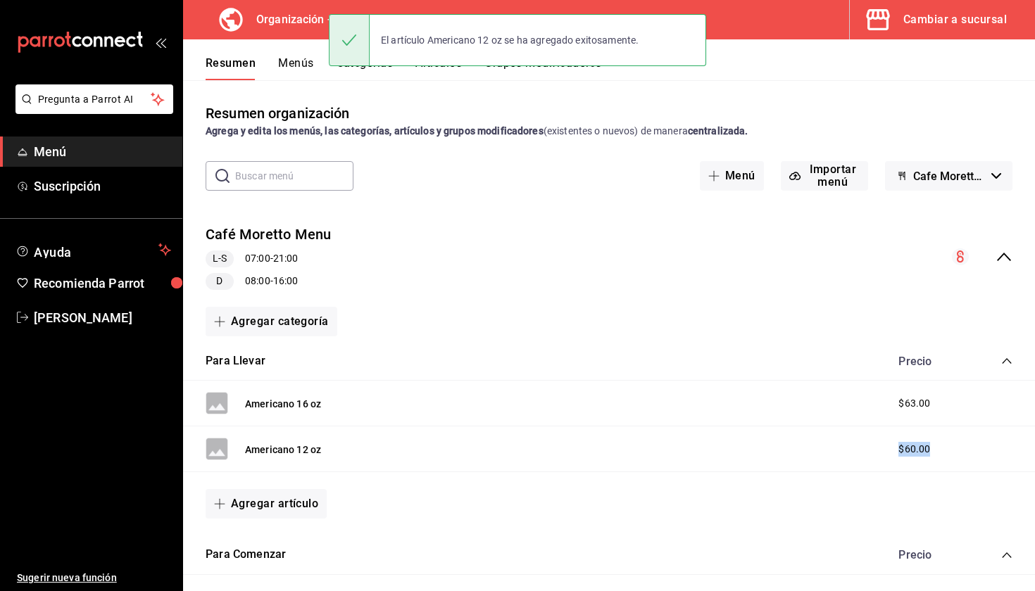
drag, startPoint x: 985, startPoint y: 453, endPoint x: 936, endPoint y: 403, distance: 69.7
click at [936, 403] on div "Americano 16 oz $63.00 Americano 12 oz $60.00 Agregar artículo" at bounding box center [609, 458] width 852 height 155
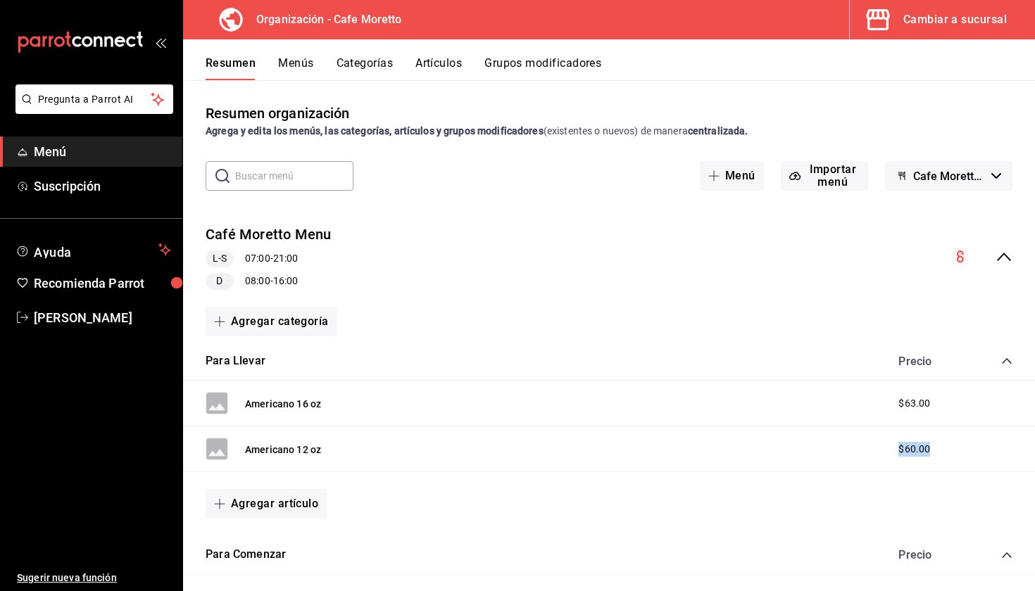
drag, startPoint x: 265, startPoint y: 447, endPoint x: 285, endPoint y: 382, distance: 67.7
click at [285, 382] on div "Americano 16 oz $63.00 Americano 12 oz $60.00 Agregar artículo" at bounding box center [609, 458] width 852 height 155
click at [261, 503] on button "Agregar artículo" at bounding box center [266, 504] width 121 height 30
click at [259, 561] on li "Artículo nuevo" at bounding box center [261, 557] width 111 height 34
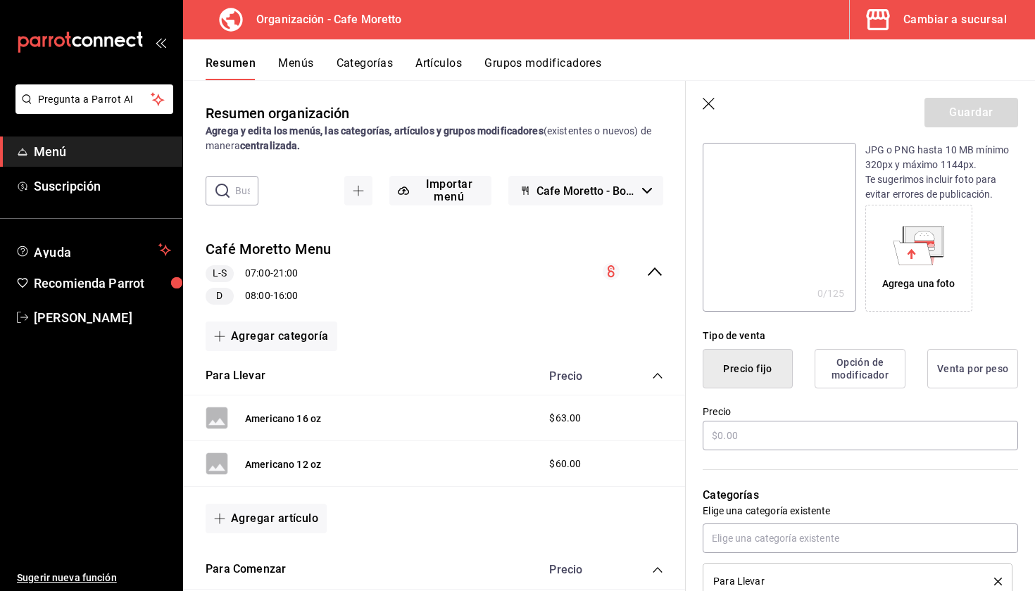
scroll to position [183, 0]
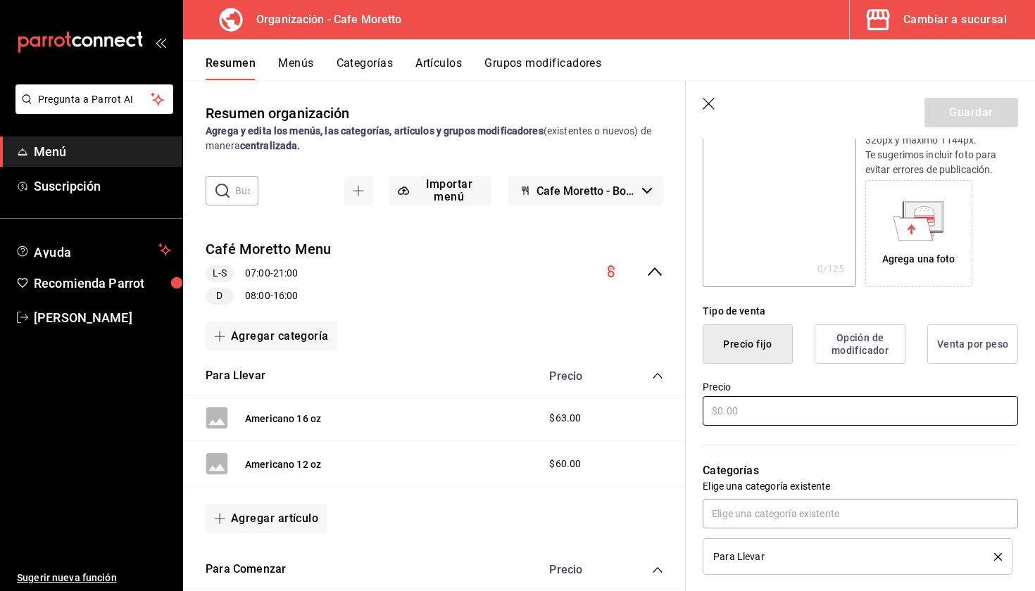
type input "Lechero 12 oz"
click at [753, 397] on input "text" at bounding box center [860, 411] width 315 height 30
type input "$69.00"
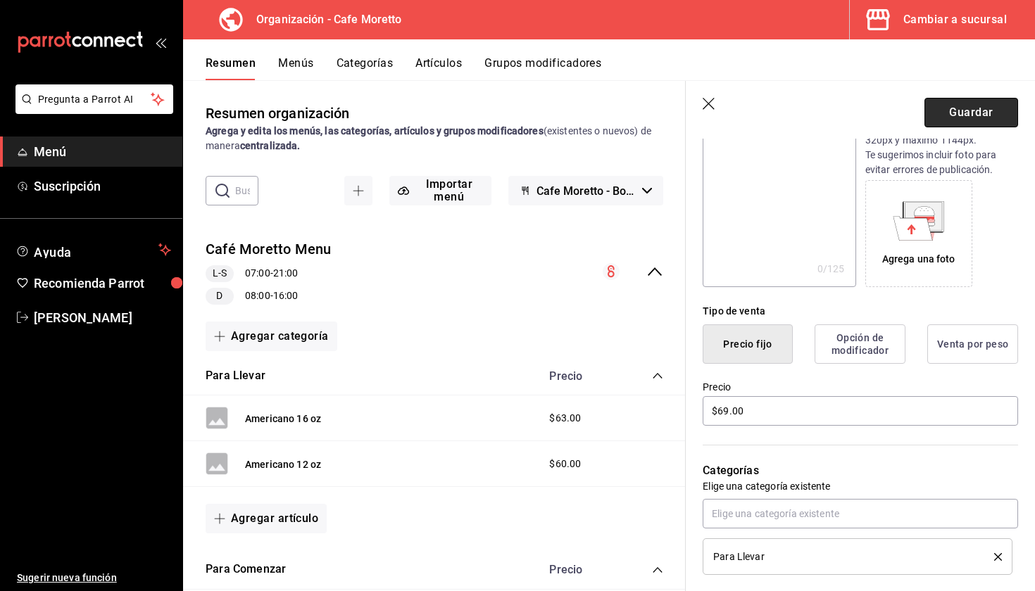
click at [958, 107] on button "Guardar" at bounding box center [971, 113] width 94 height 30
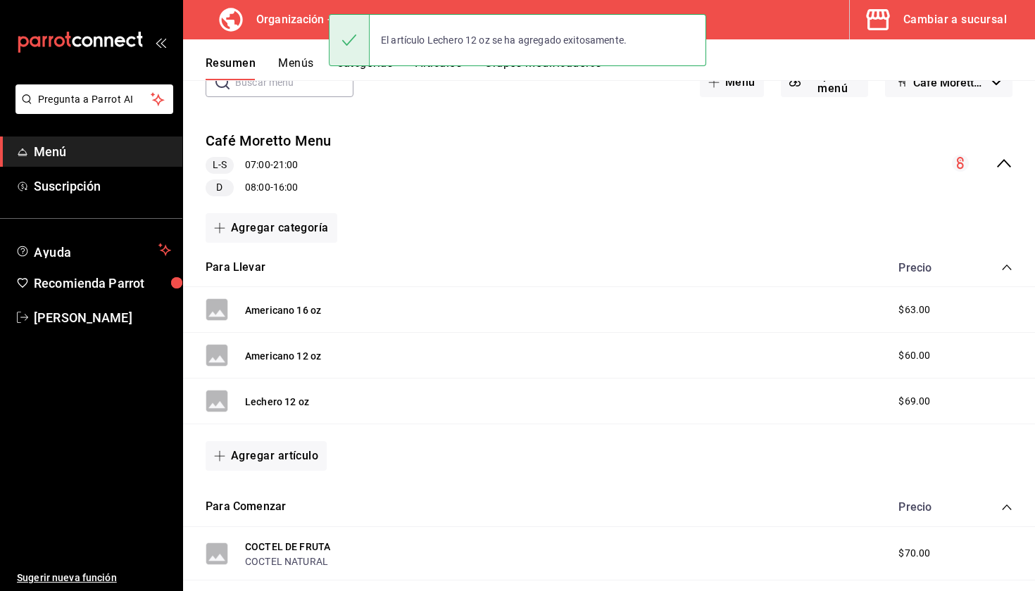
scroll to position [99, 0]
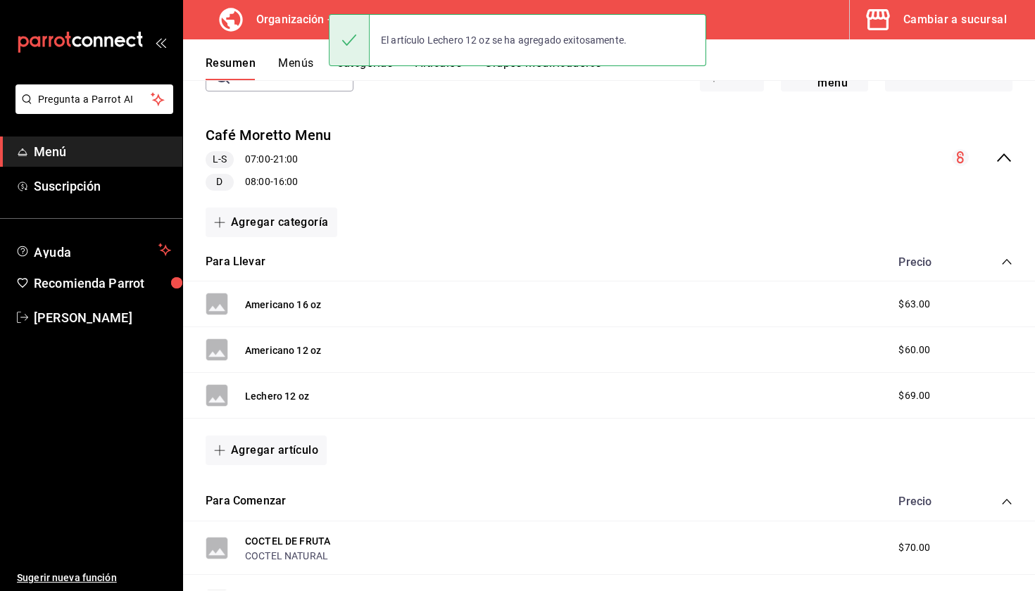
click at [251, 469] on div "Agregar artículo" at bounding box center [609, 450] width 852 height 63
click at [253, 456] on button "Agregar artículo" at bounding box center [266, 451] width 121 height 30
click at [258, 529] on li "Artículo nuevo" at bounding box center [261, 522] width 111 height 34
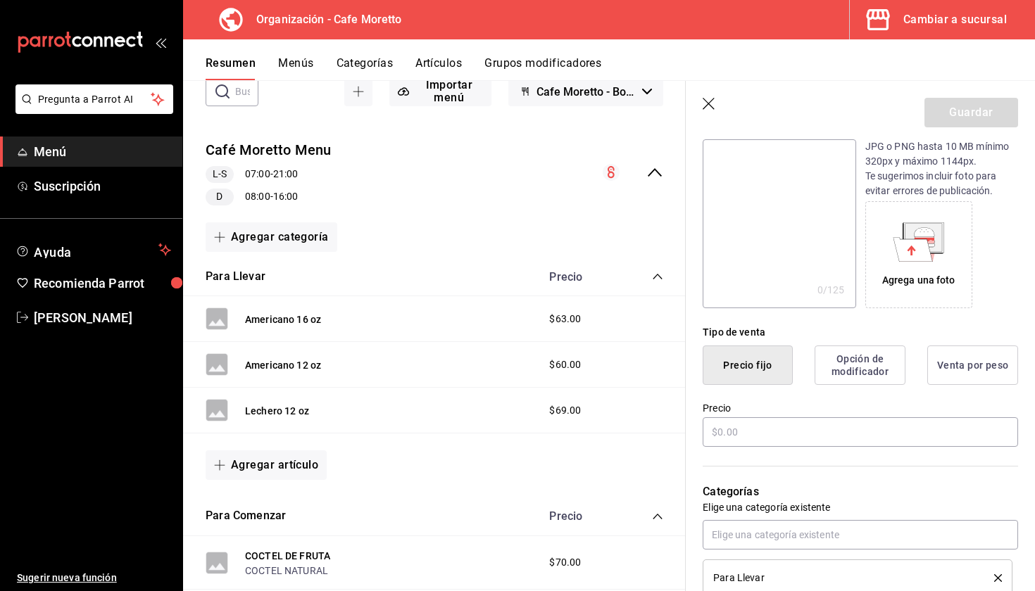
scroll to position [164, 0]
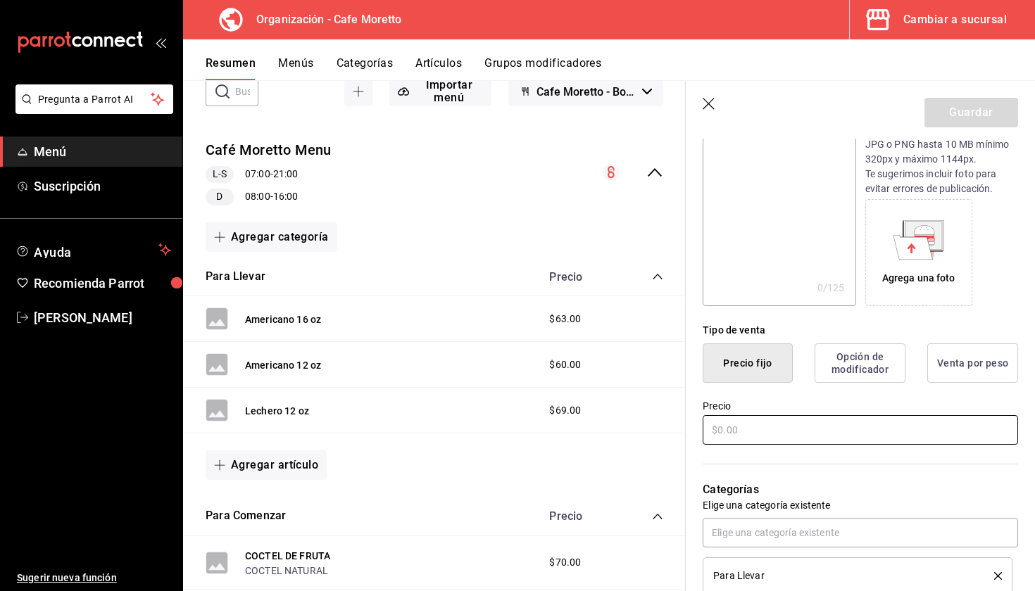
type input "Lechero 16 oz"
click at [774, 432] on input "text" at bounding box center [860, 430] width 315 height 30
type input "$71.00"
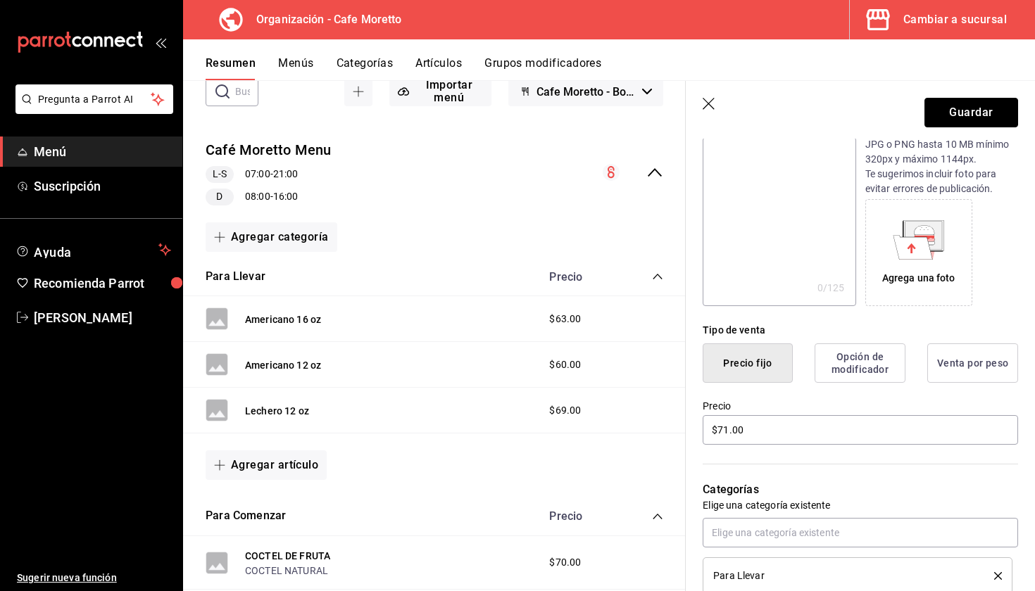
click at [980, 110] on button "Guardar" at bounding box center [971, 113] width 94 height 30
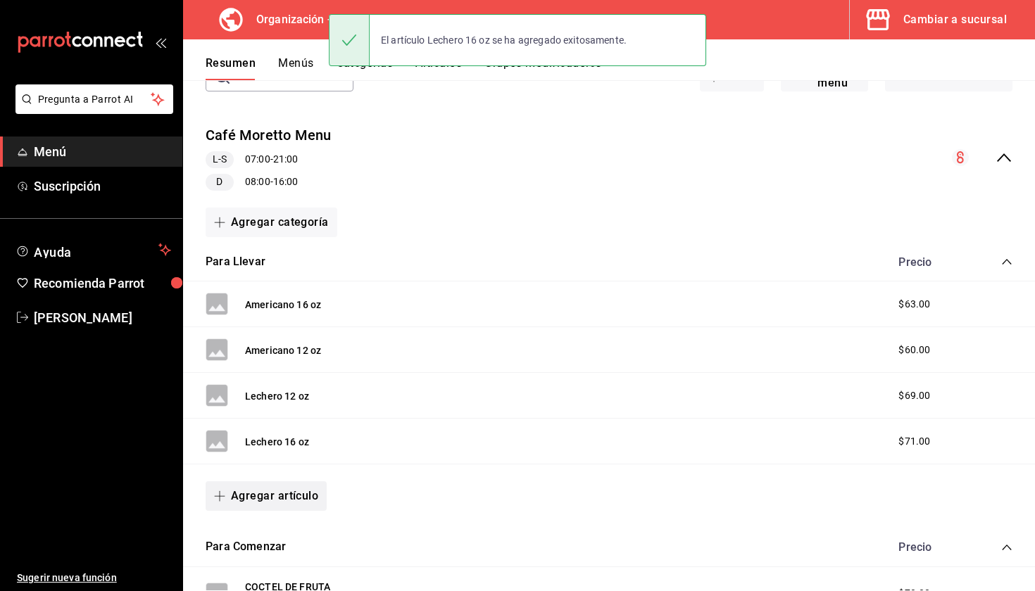
click at [266, 497] on button "Agregar artículo" at bounding box center [266, 497] width 121 height 30
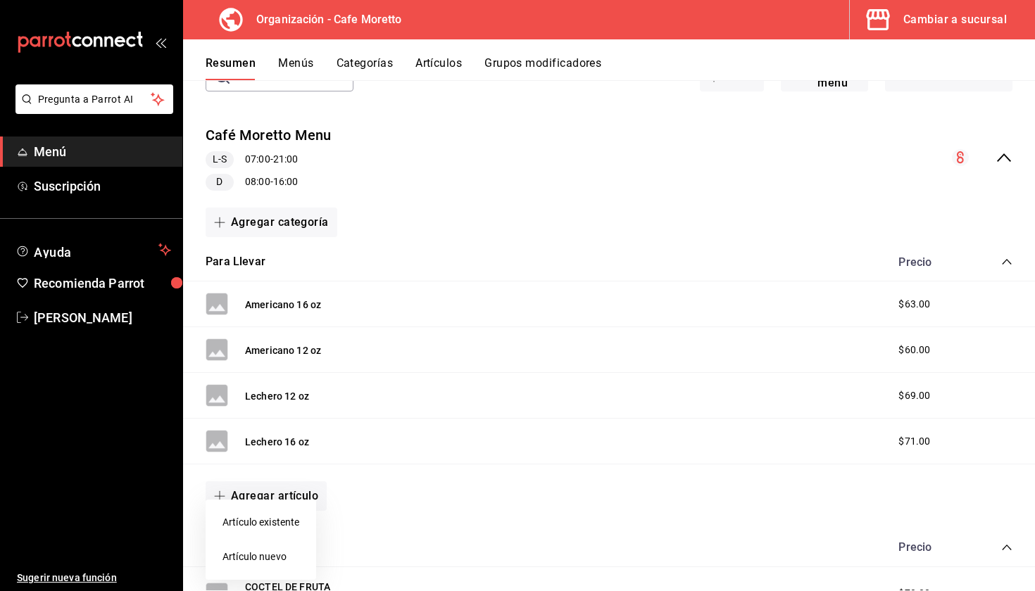
click at [272, 560] on li "Artículo nuevo" at bounding box center [261, 557] width 111 height 34
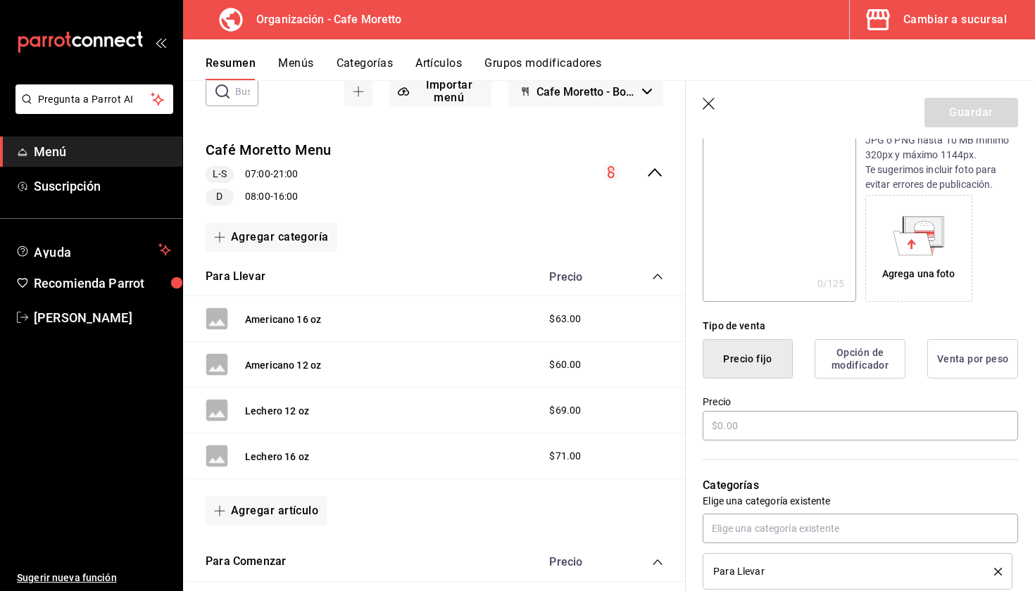
scroll to position [191, 0]
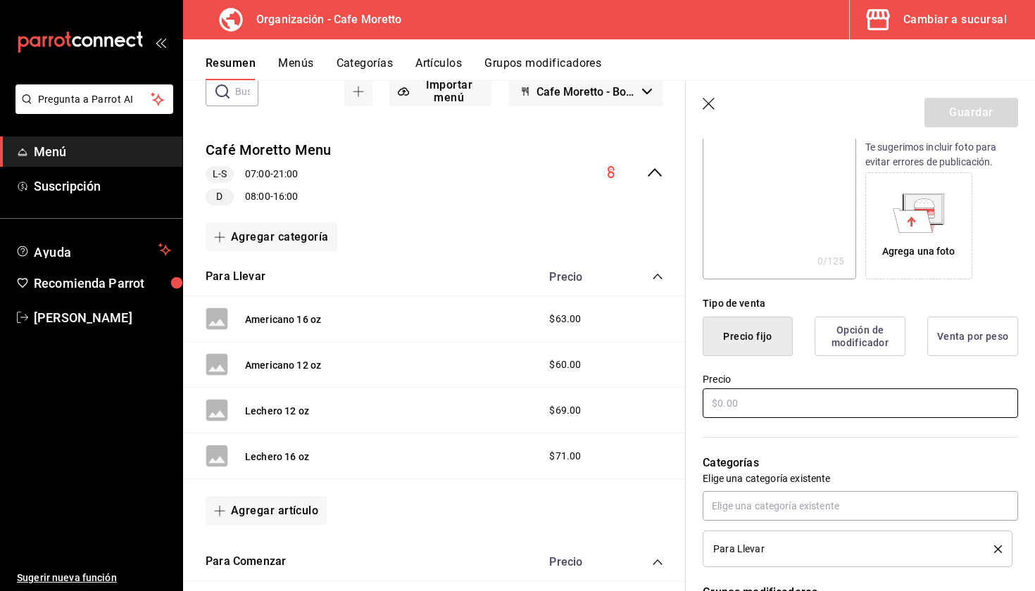
type input "Americano c Crema 12 oz"
click at [793, 413] on input "text" at bounding box center [860, 404] width 315 height 30
type input "$62.00"
click at [984, 99] on button "Guardar" at bounding box center [971, 113] width 94 height 30
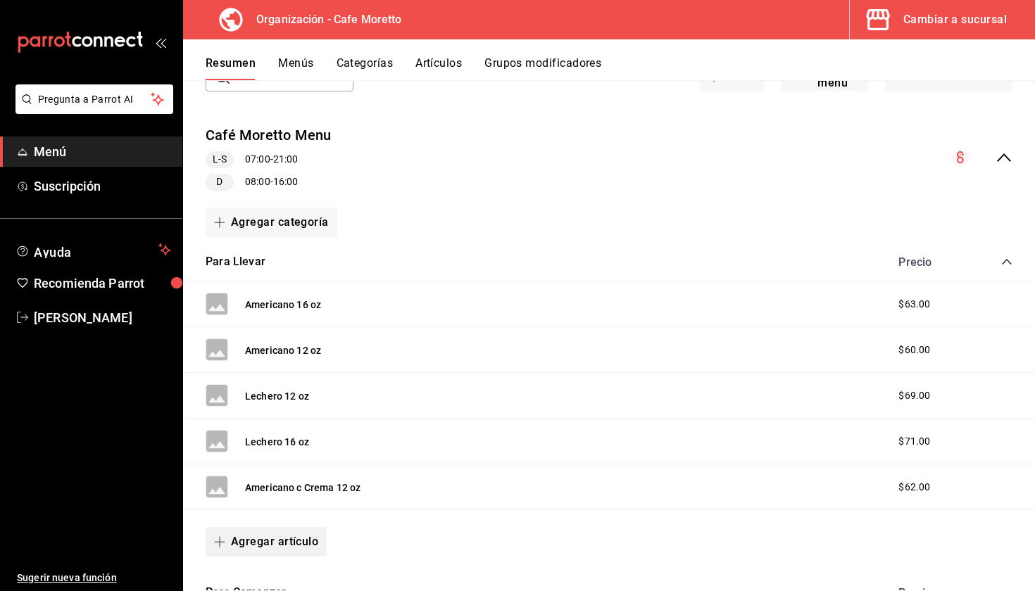
click at [276, 541] on button "Agregar artículo" at bounding box center [266, 542] width 121 height 30
click at [276, 556] on li "Artículo nuevo" at bounding box center [261, 557] width 111 height 34
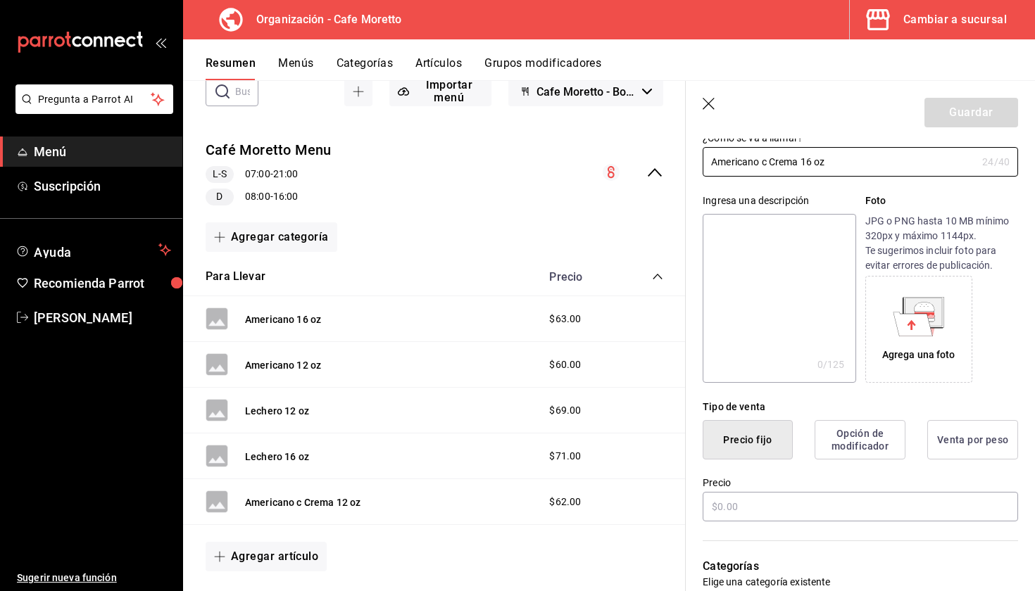
scroll to position [98, 0]
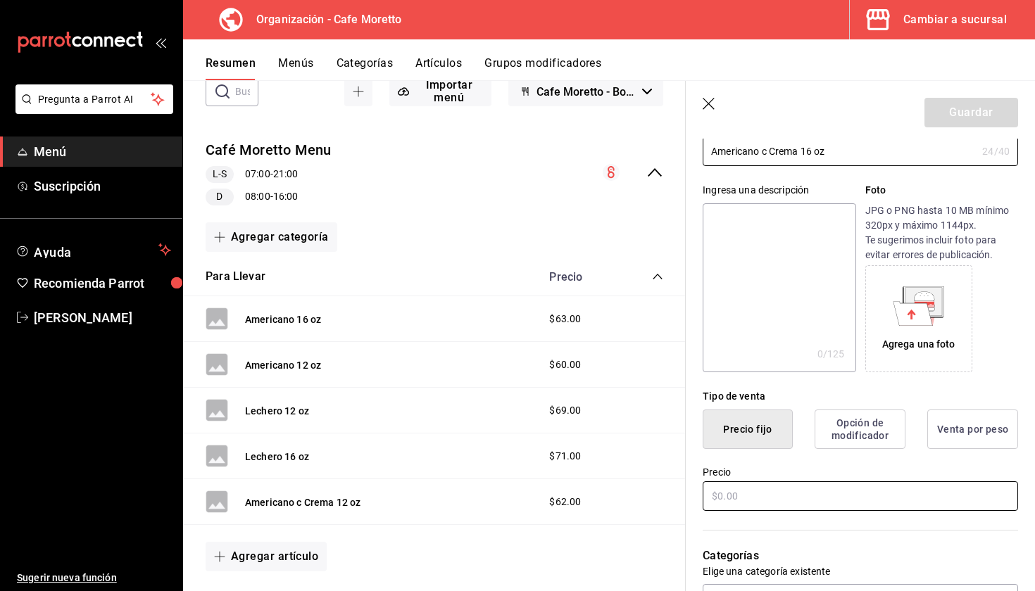
type input "Americano c Crema 16 oz"
click at [796, 497] on input "text" at bounding box center [860, 497] width 315 height 30
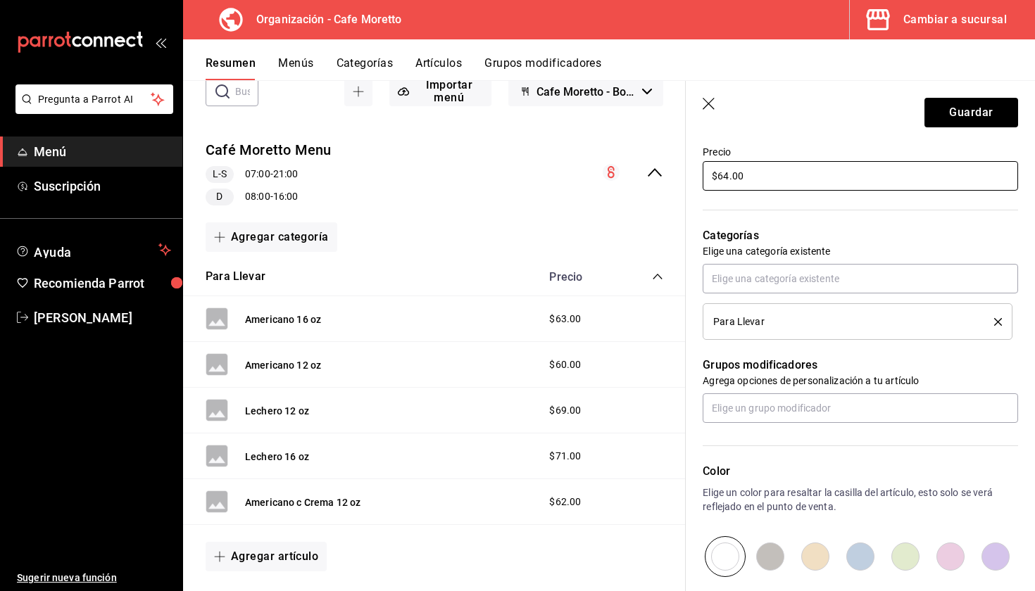
scroll to position [448, 0]
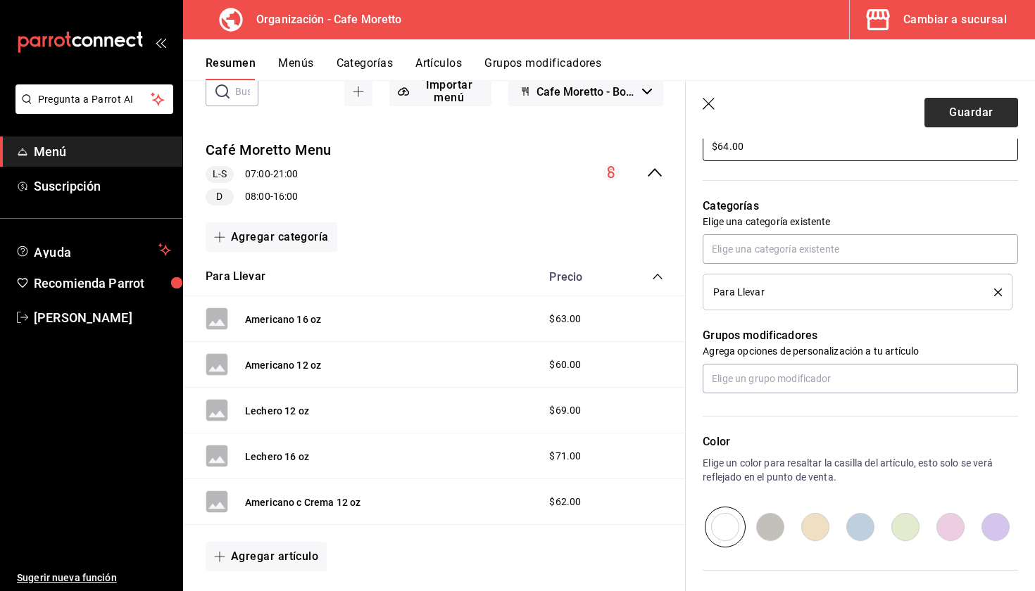
type input "$64.00"
click at [948, 106] on button "Guardar" at bounding box center [971, 113] width 94 height 30
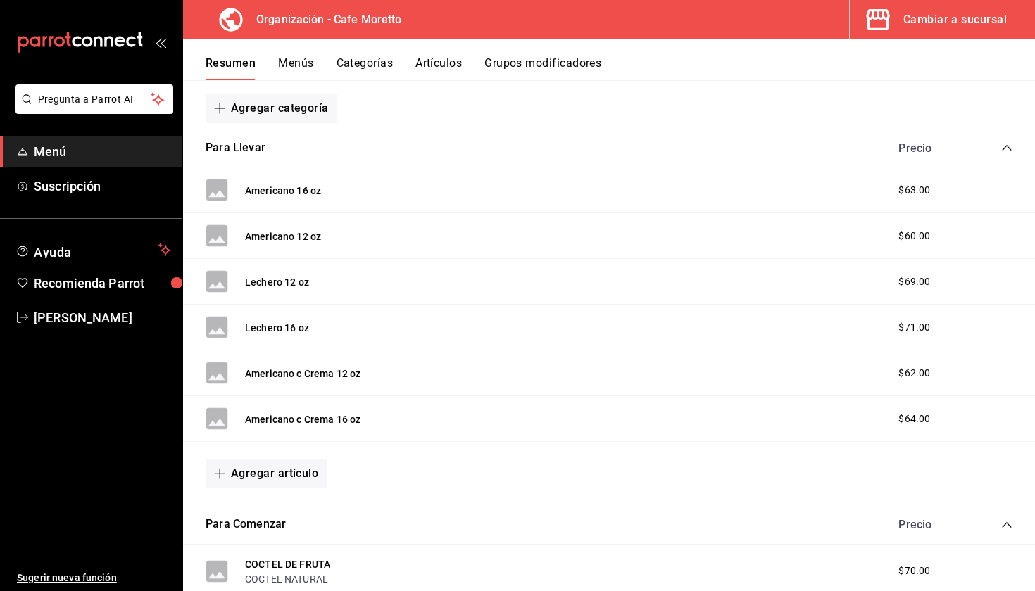
scroll to position [231, 0]
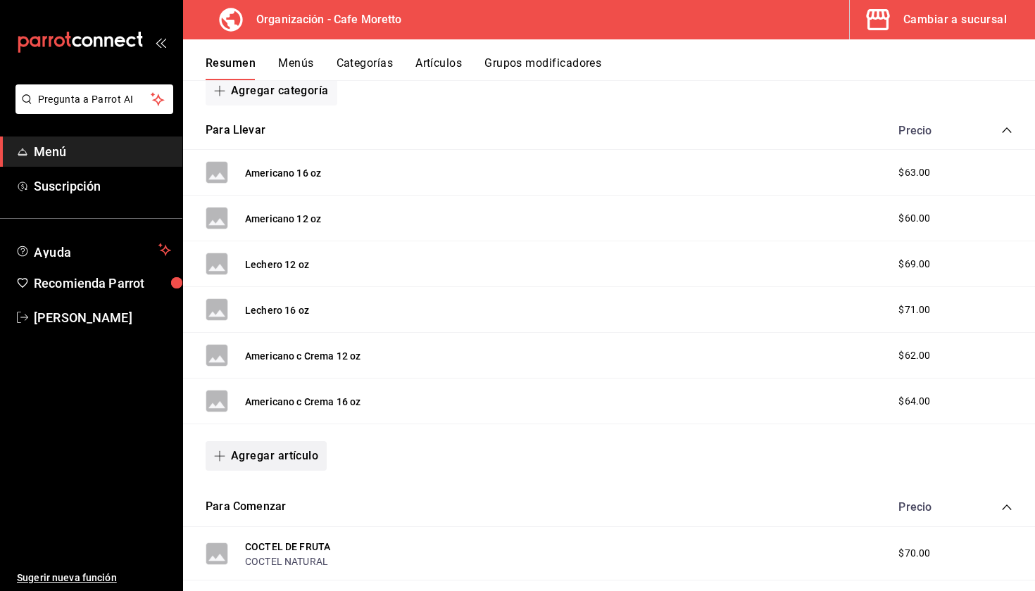
click at [283, 452] on button "Agregar artículo" at bounding box center [266, 456] width 121 height 30
click at [273, 536] on li "Artículo nuevo" at bounding box center [261, 527] width 111 height 34
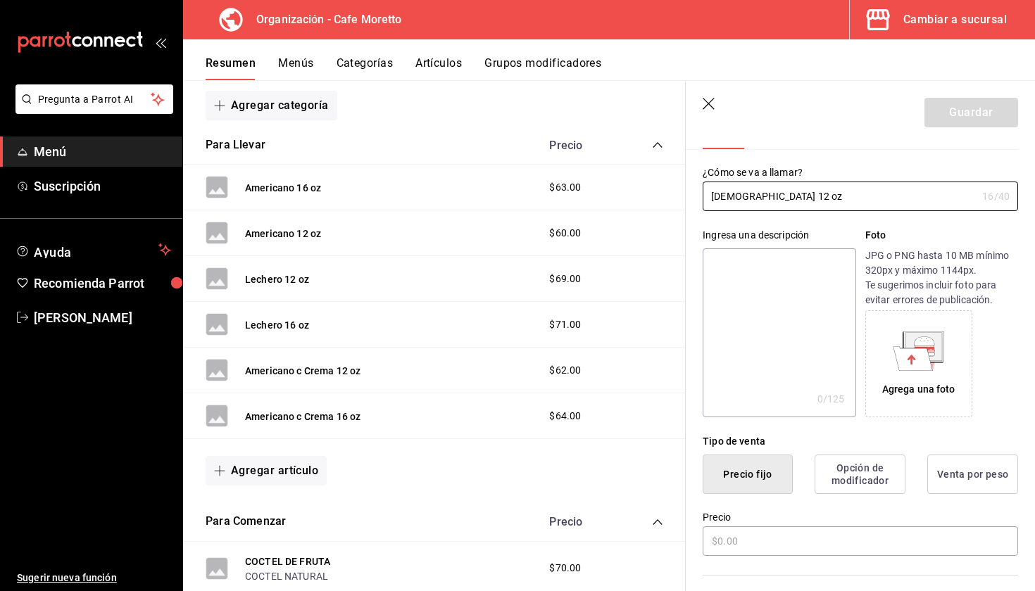
scroll to position [94, 0]
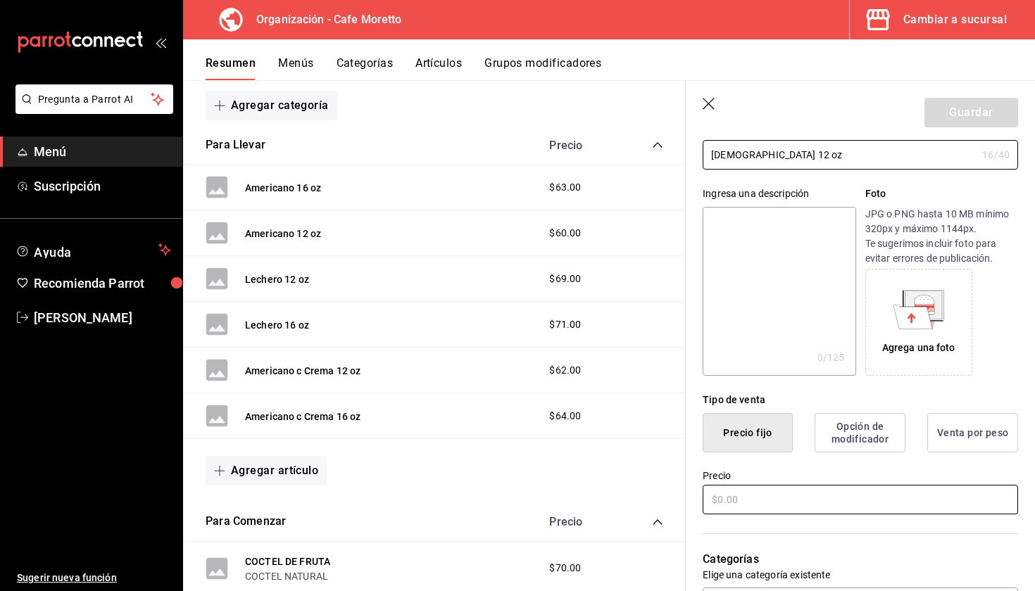
type input "[DEMOGRAPHIC_DATA] 12 oz"
click at [792, 495] on input "text" at bounding box center [860, 500] width 315 height 30
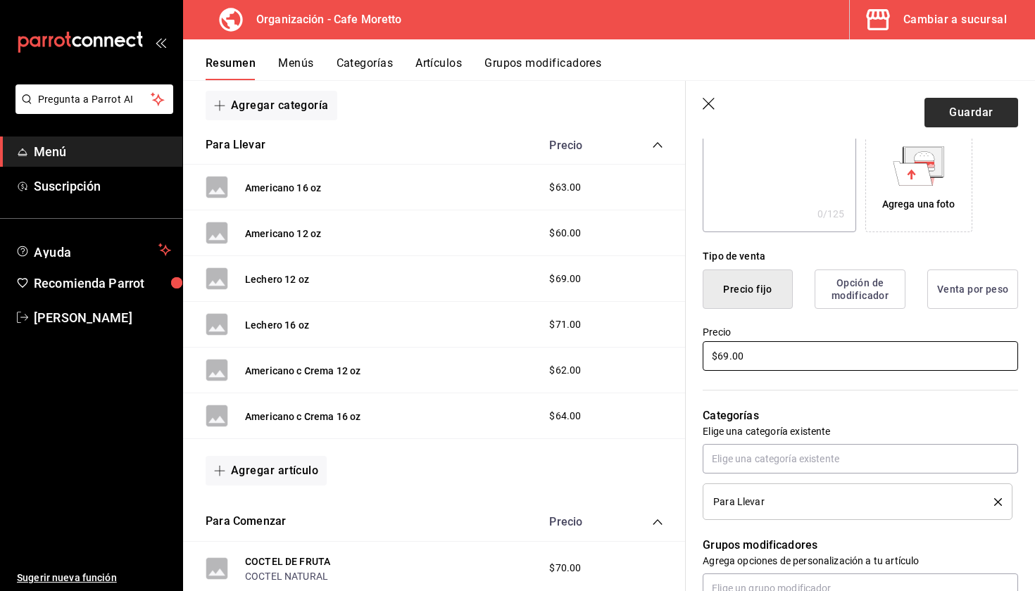
type input "$69.00"
click at [985, 114] on button "Guardar" at bounding box center [971, 113] width 94 height 30
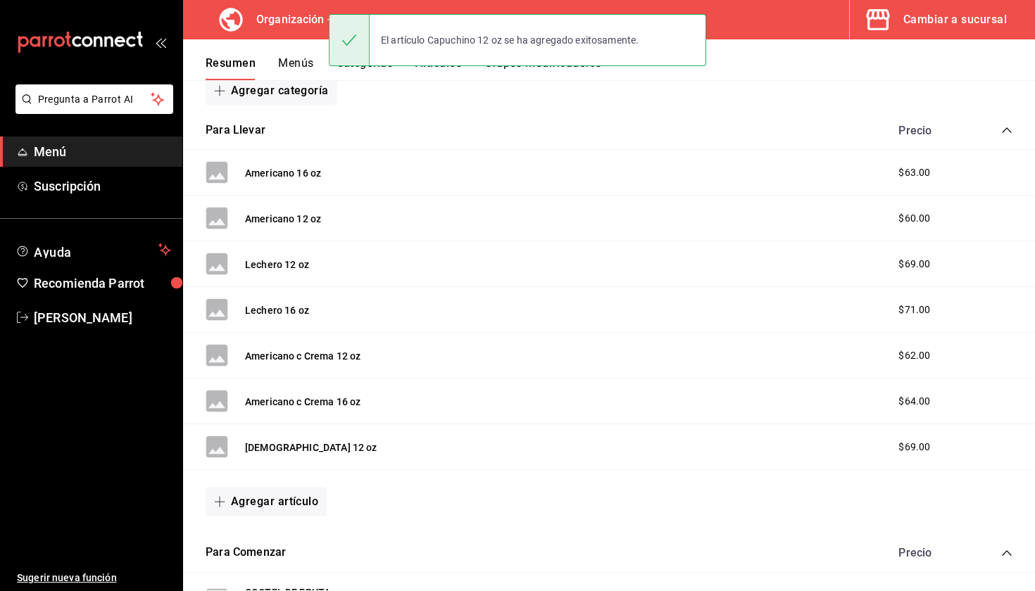
scroll to position [303, 0]
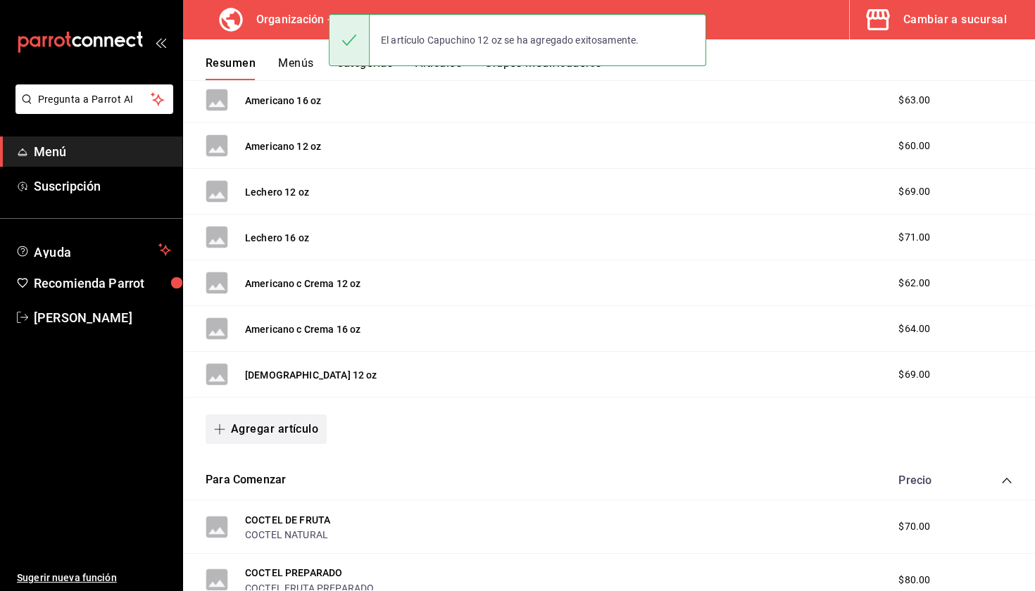
click at [306, 424] on button "Agregar artículo" at bounding box center [266, 430] width 121 height 30
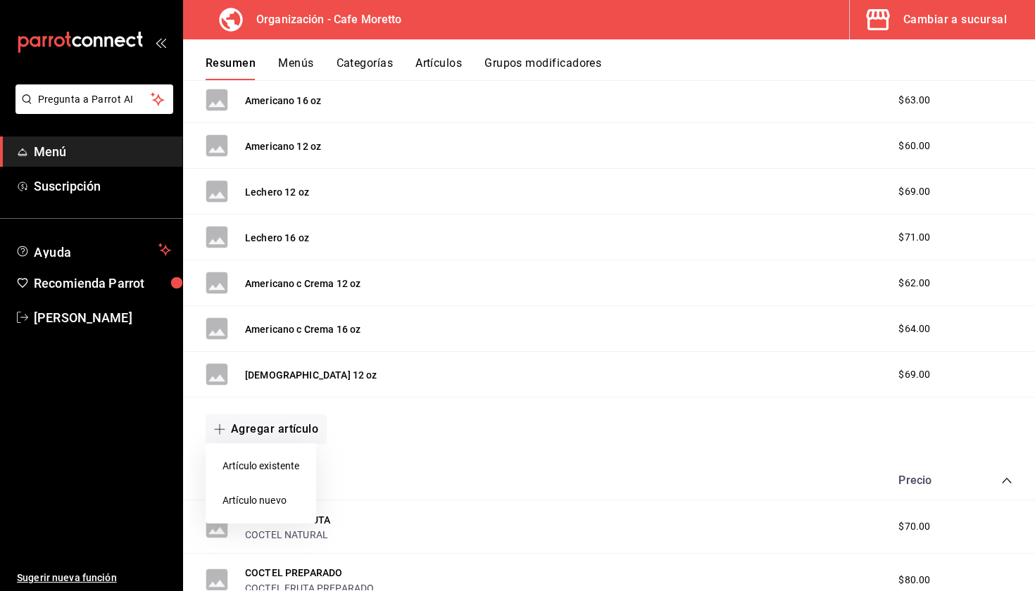
click at [279, 501] on li "Artículo nuevo" at bounding box center [261, 501] width 111 height 34
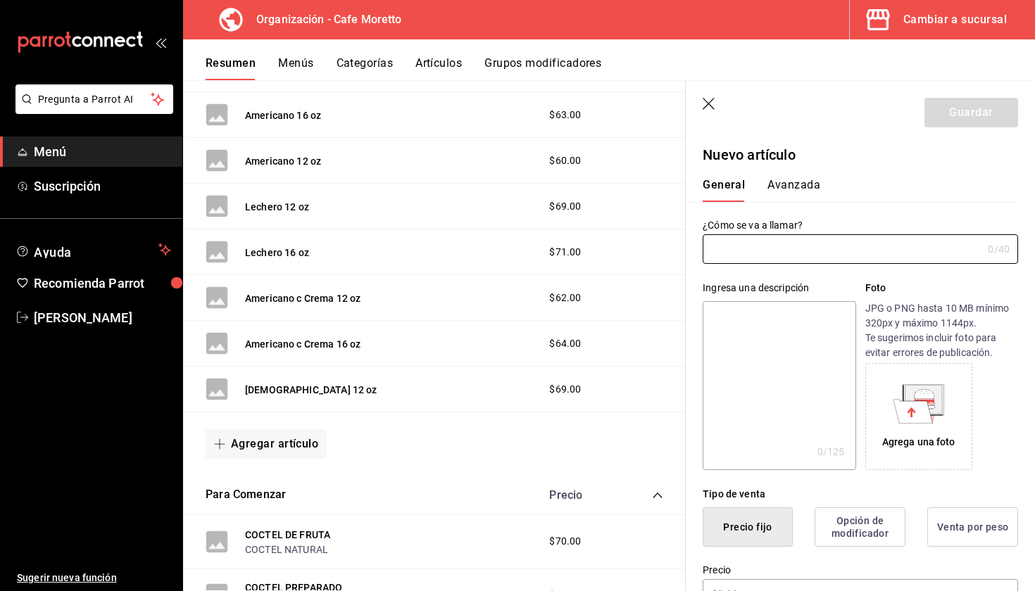
type input "X"
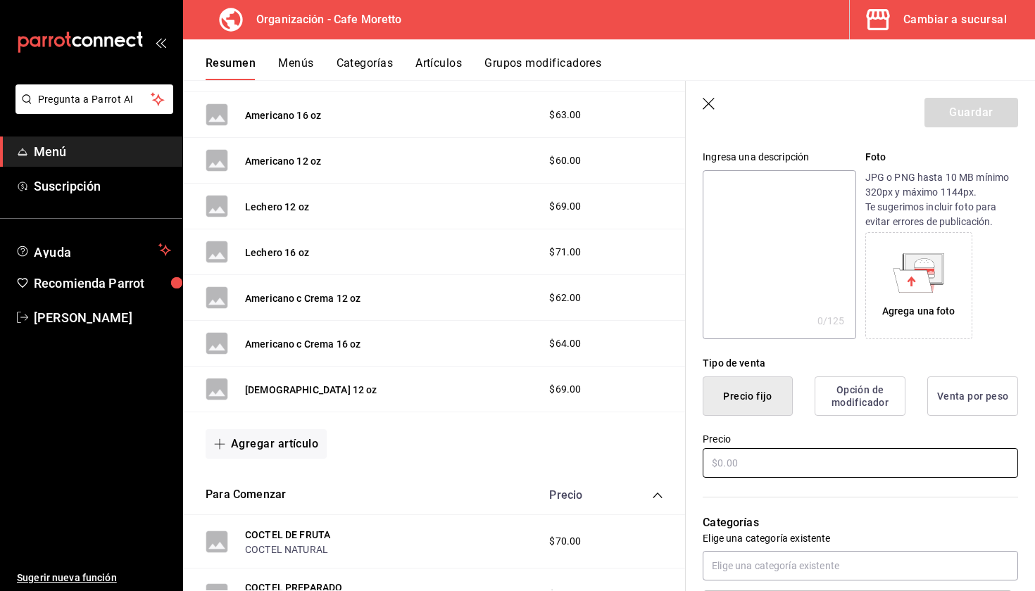
scroll to position [151, 0]
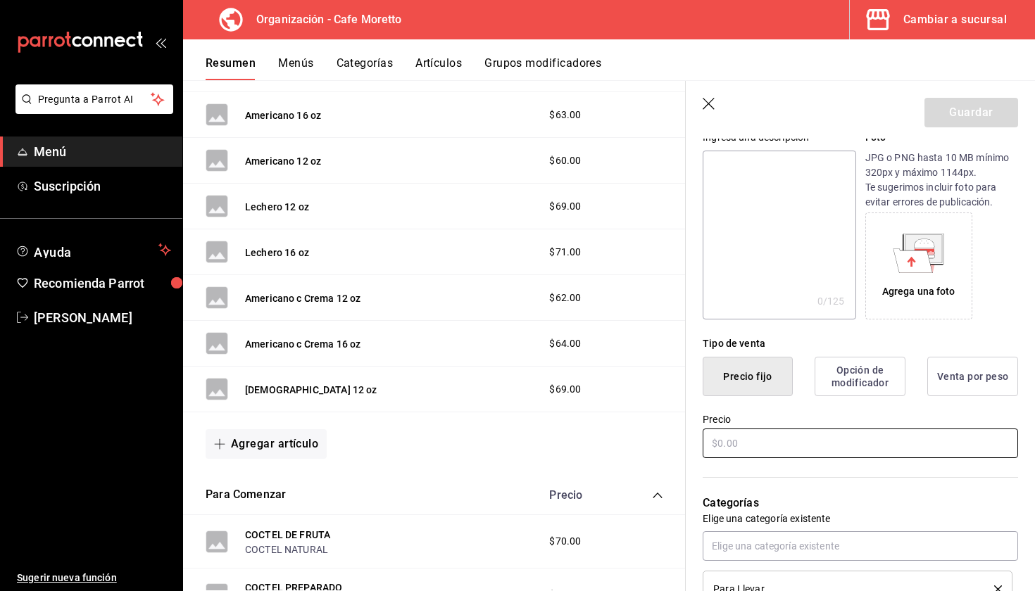
type input "[DEMOGRAPHIC_DATA] 16 oz"
click at [780, 445] on input "text" at bounding box center [860, 444] width 315 height 30
type input "$71.00"
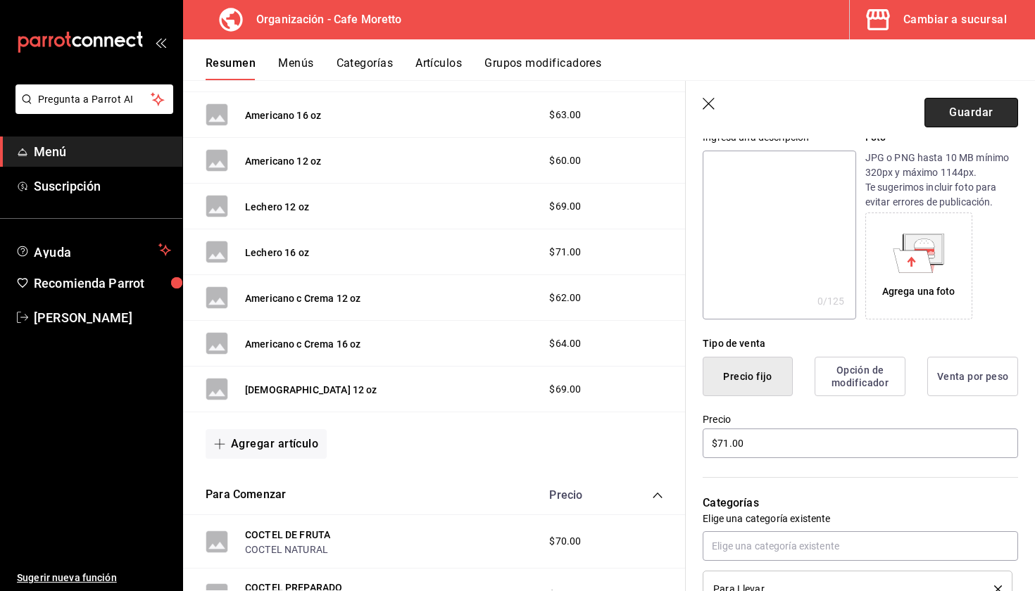
click at [973, 103] on button "Guardar" at bounding box center [971, 113] width 94 height 30
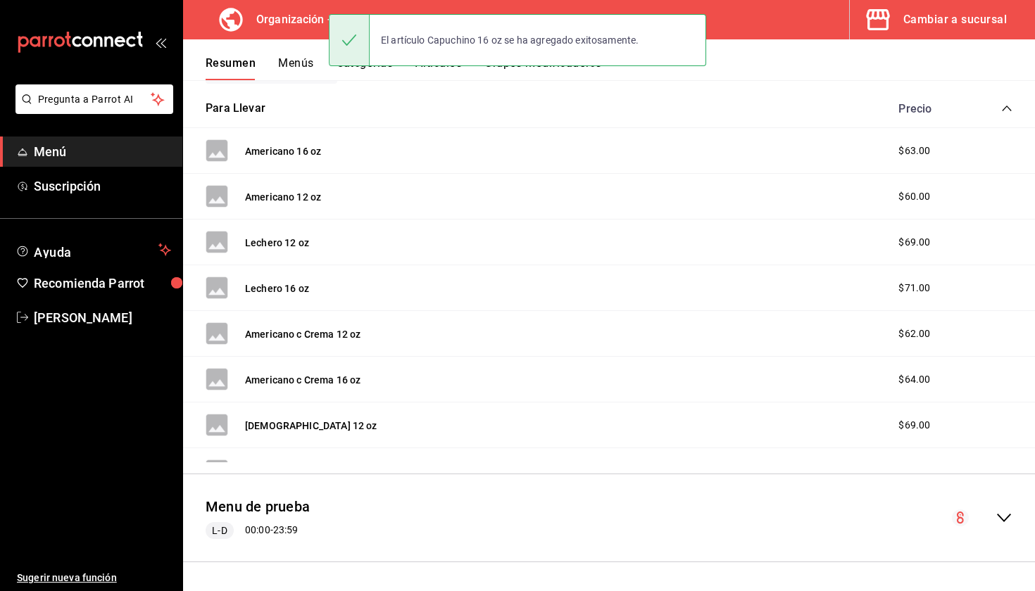
scroll to position [255, 0]
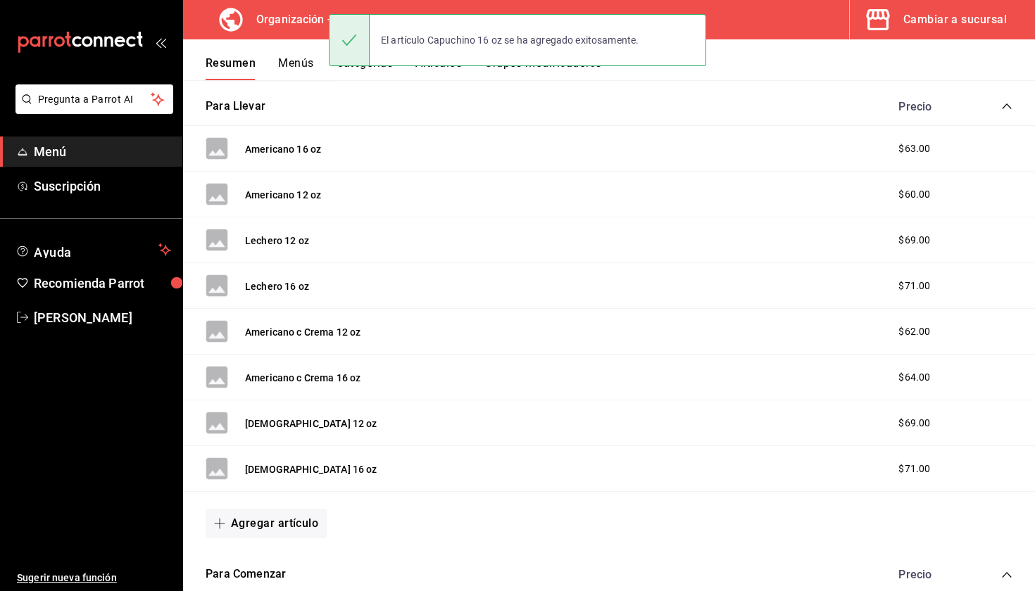
click at [256, 518] on button "Agregar artículo" at bounding box center [266, 524] width 121 height 30
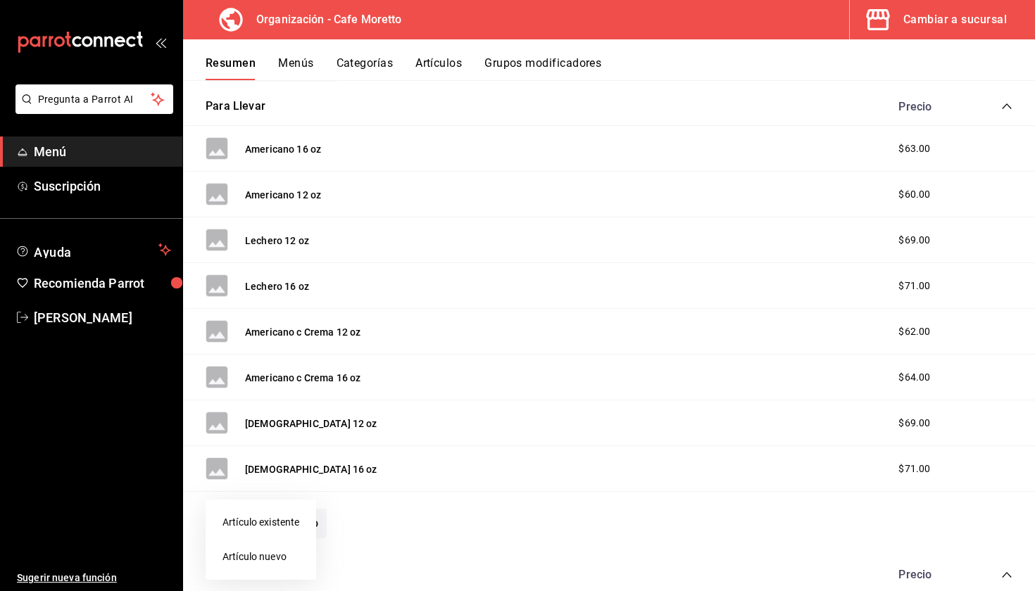
click at [278, 546] on li "Artículo nuevo" at bounding box center [261, 557] width 111 height 34
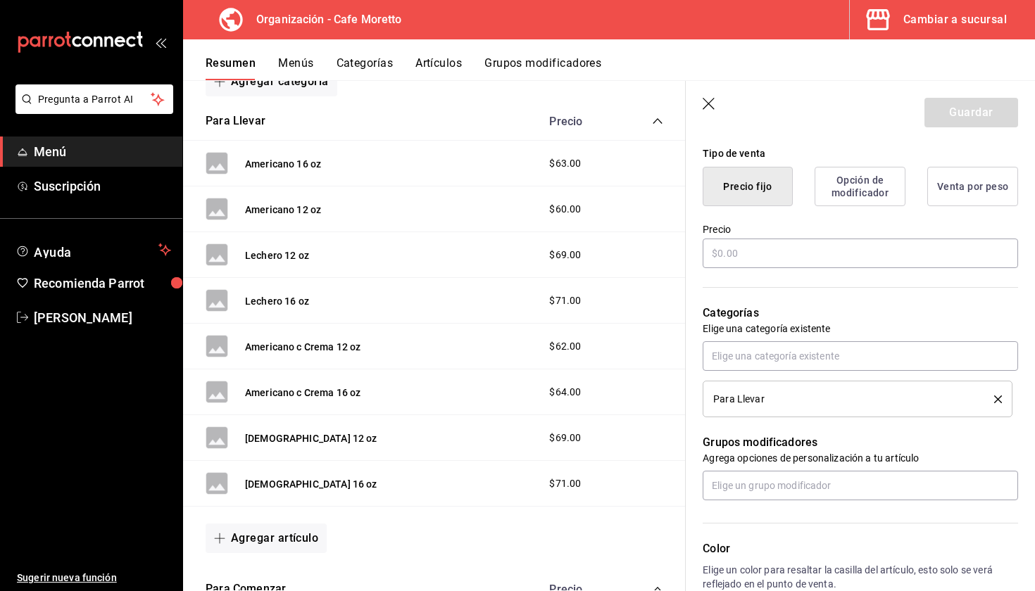
type input "[DEMOGRAPHIC_DATA] Frio 16 oz"
click at [751, 270] on div "Categorías Elige una categoría existente Para Llevar" at bounding box center [852, 341] width 332 height 147
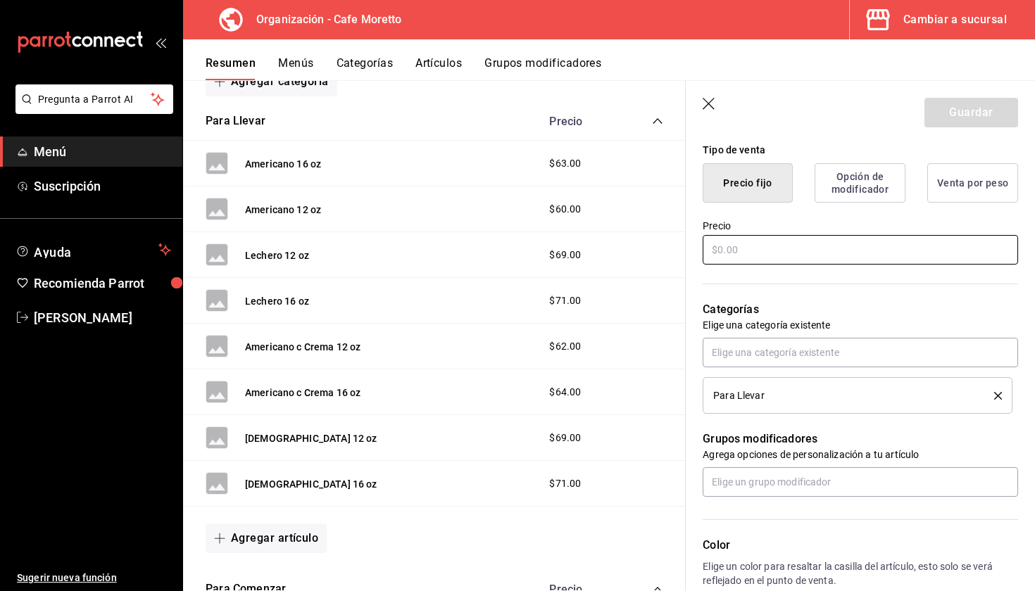
click at [750, 246] on input "text" at bounding box center [860, 250] width 315 height 30
type input "$71.00"
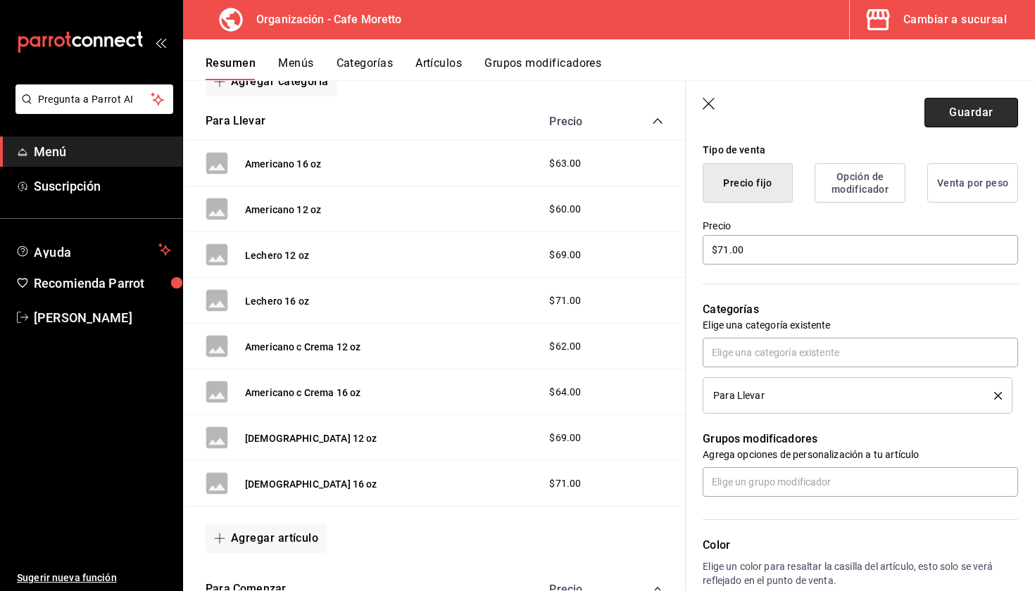
click at [974, 113] on button "Guardar" at bounding box center [971, 113] width 94 height 30
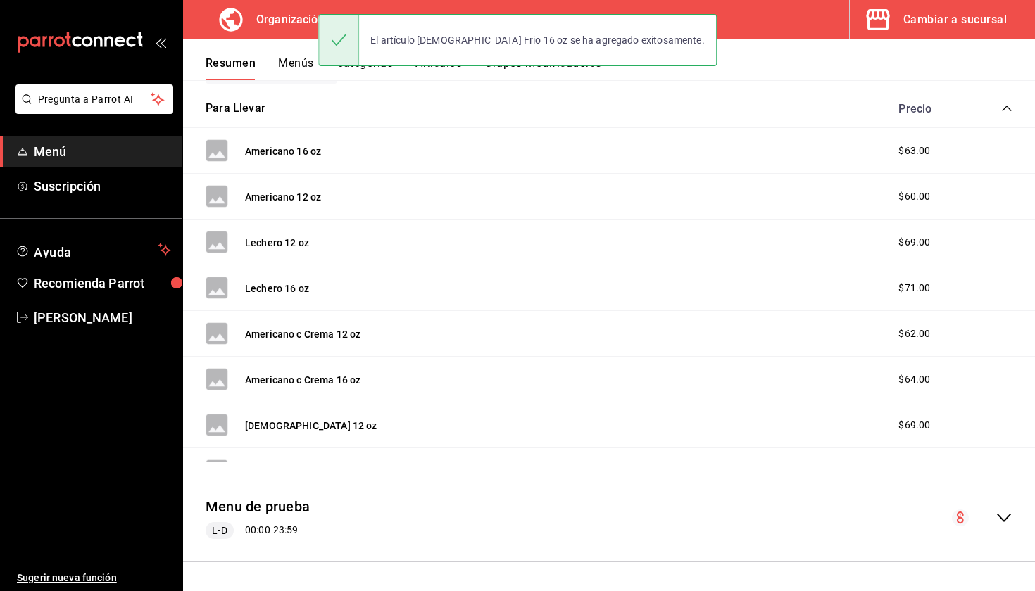
scroll to position [253, 0]
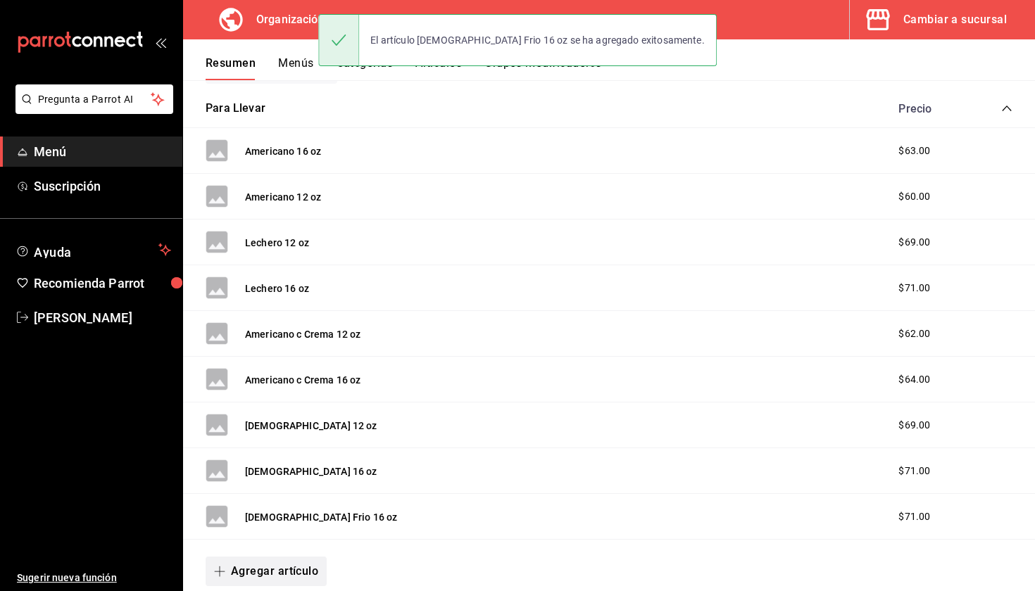
click at [258, 579] on button "Agregar artículo" at bounding box center [266, 572] width 121 height 30
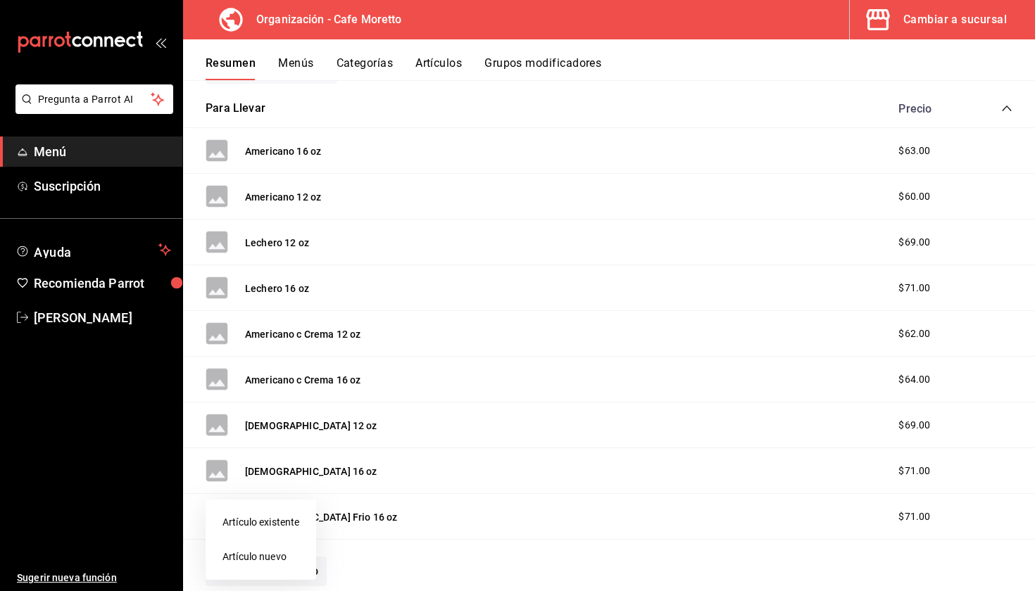
click at [280, 560] on li "Artículo nuevo" at bounding box center [261, 557] width 111 height 34
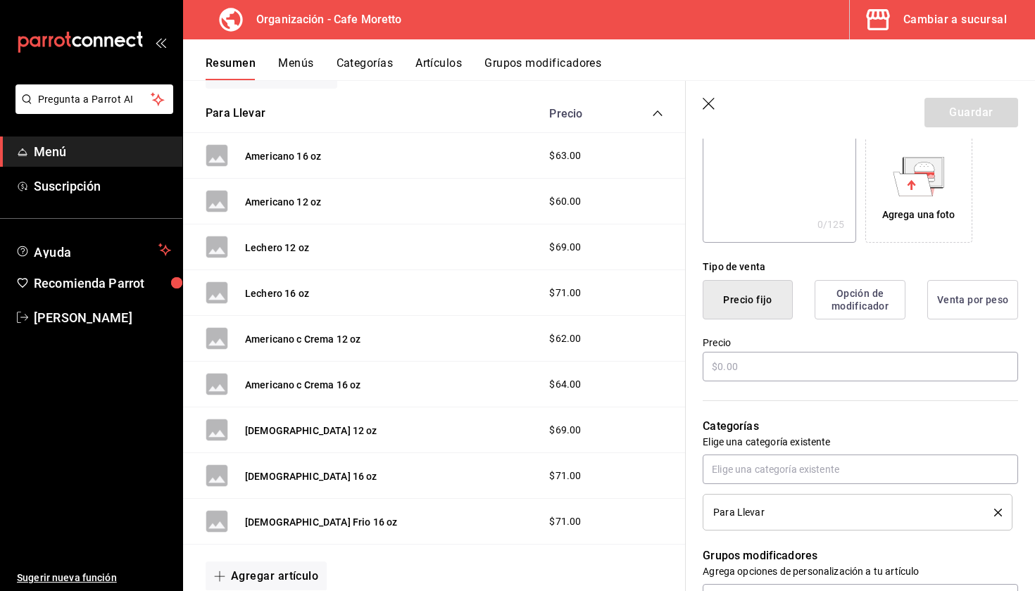
scroll to position [235, 0]
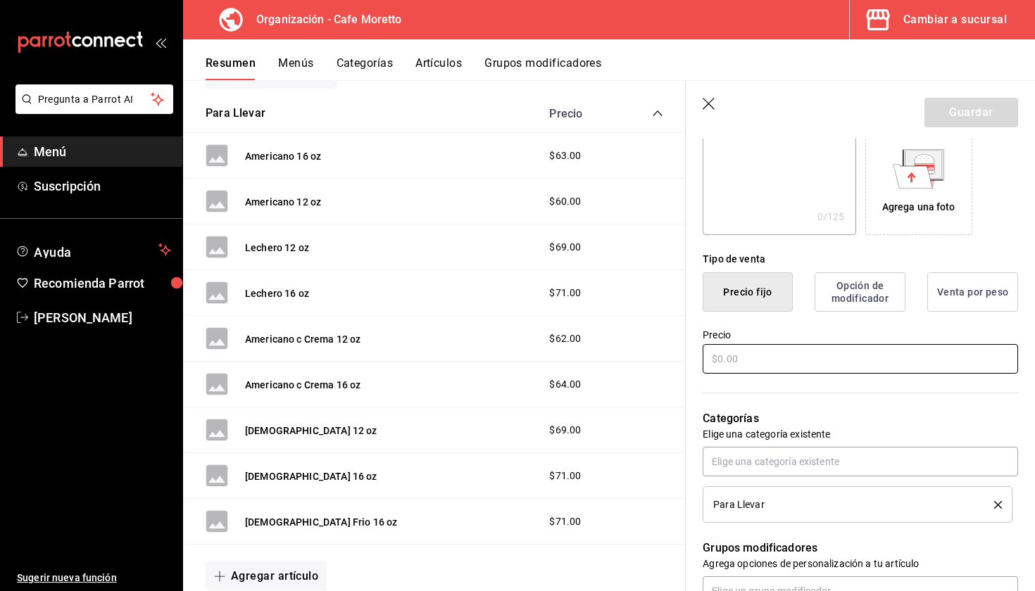
type input "[DEMOGRAPHIC_DATA] Preparado 12 oz"
click at [763, 358] on input "text" at bounding box center [860, 359] width 315 height 30
type input "$76.00"
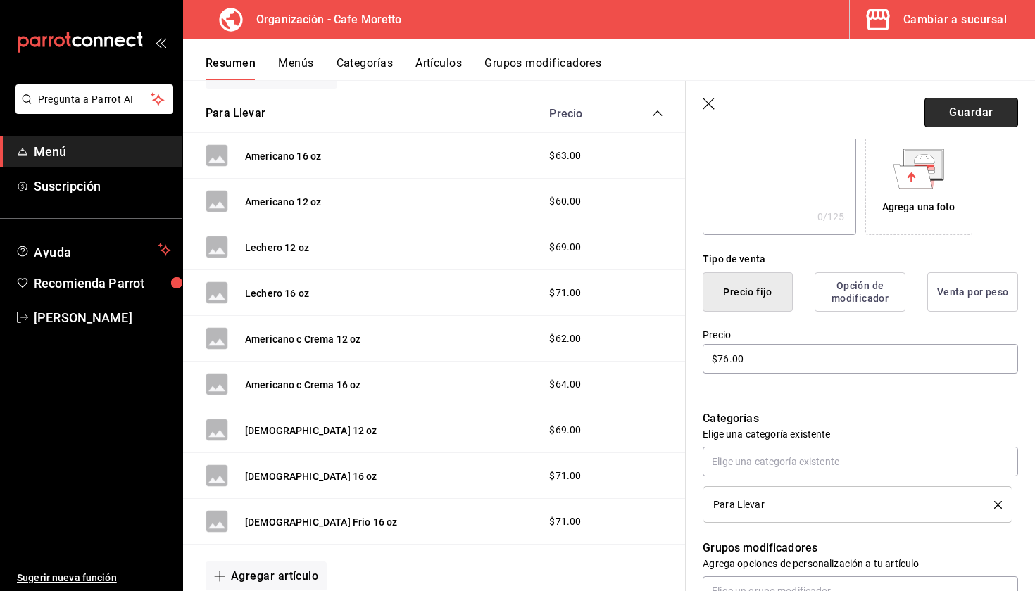
click at [981, 121] on button "Guardar" at bounding box center [971, 113] width 94 height 30
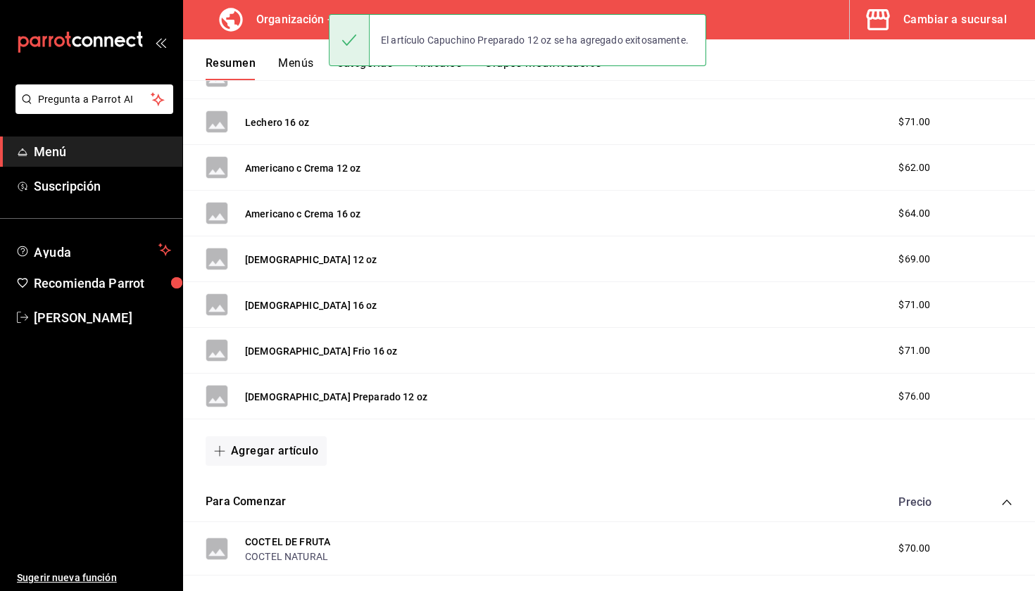
scroll to position [464, 0]
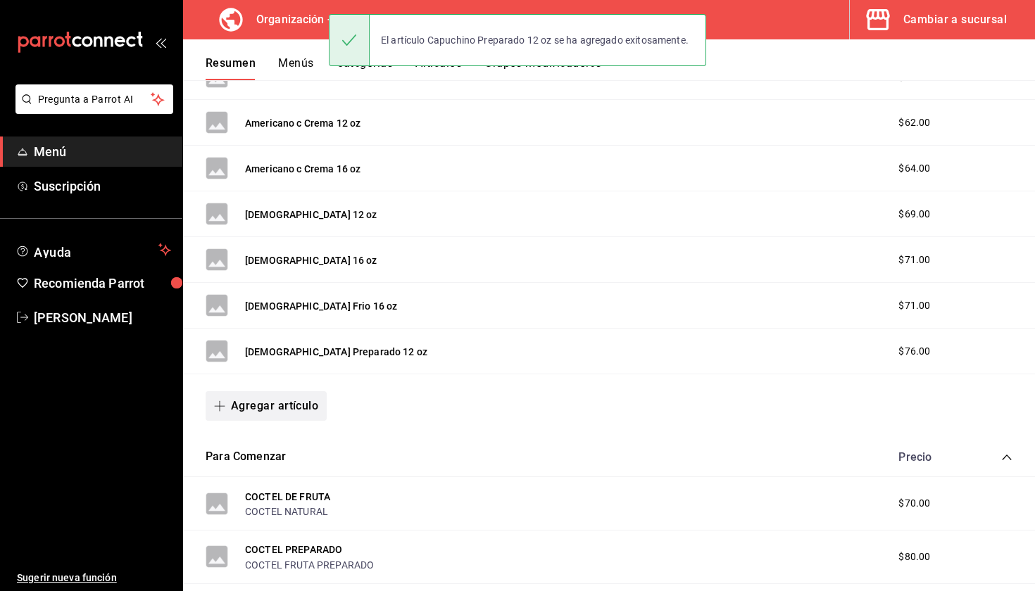
click at [301, 403] on button "Agregar artículo" at bounding box center [266, 406] width 121 height 30
click at [300, 452] on li "Artículo existente" at bounding box center [261, 443] width 111 height 34
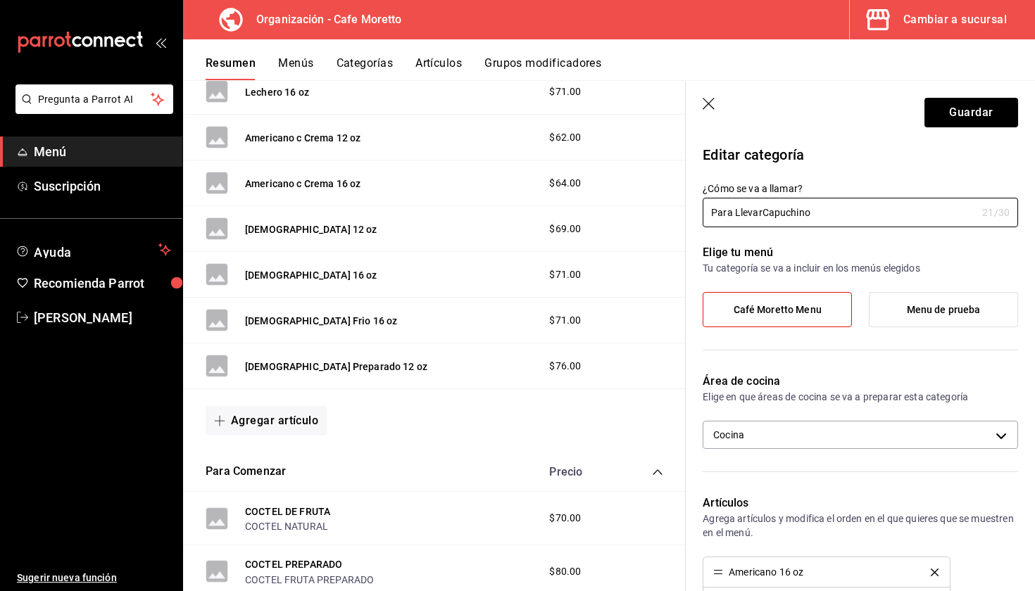
type input "Para LlevarCapuchino"
click at [715, 106] on icon "button" at bounding box center [710, 105] width 14 height 14
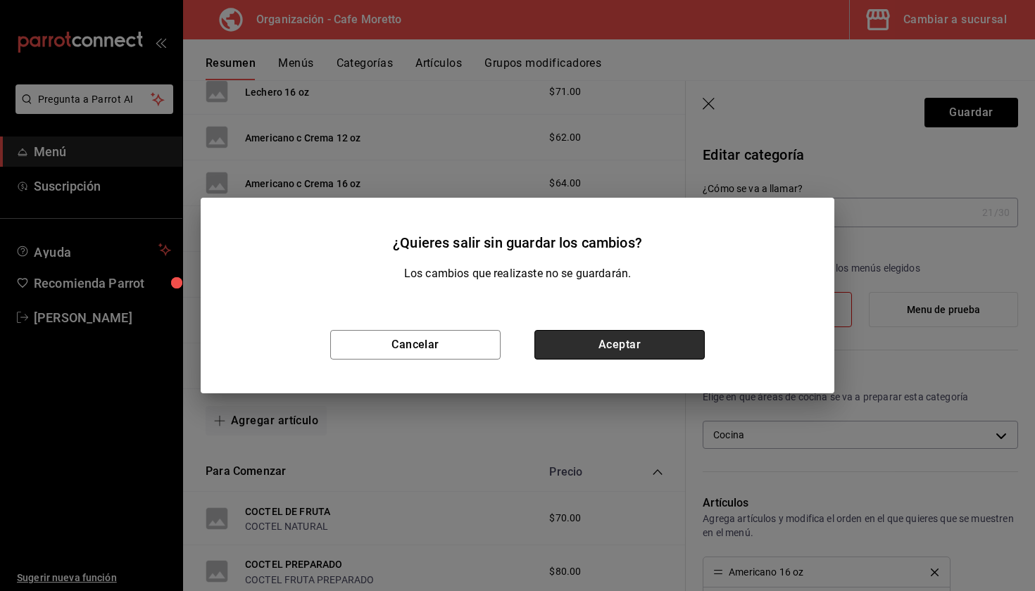
click at [567, 357] on button "Aceptar" at bounding box center [619, 345] width 170 height 30
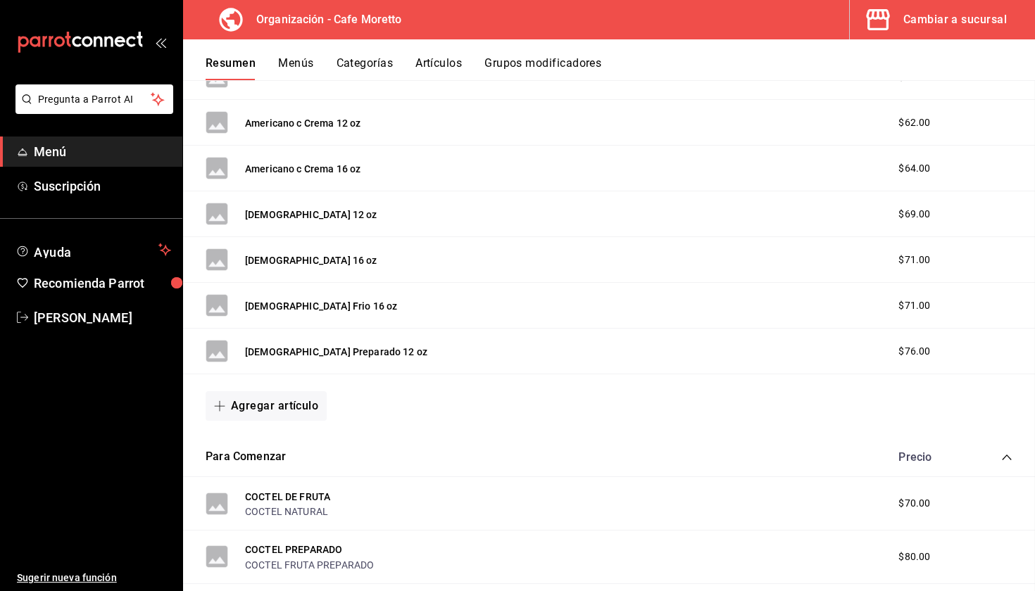
click at [570, 350] on div "Capuchino Preparado 12 oz $76.00" at bounding box center [609, 352] width 852 height 46
click at [282, 414] on button "Agregar artículo" at bounding box center [266, 406] width 121 height 30
click at [265, 483] on li "Artículo nuevo" at bounding box center [261, 477] width 111 height 34
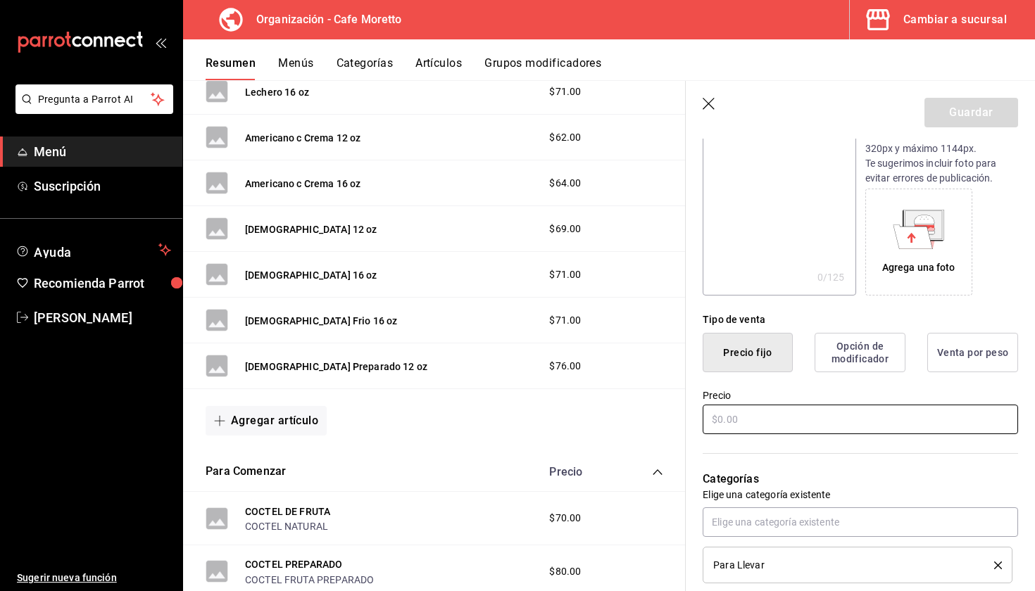
scroll to position [188, 0]
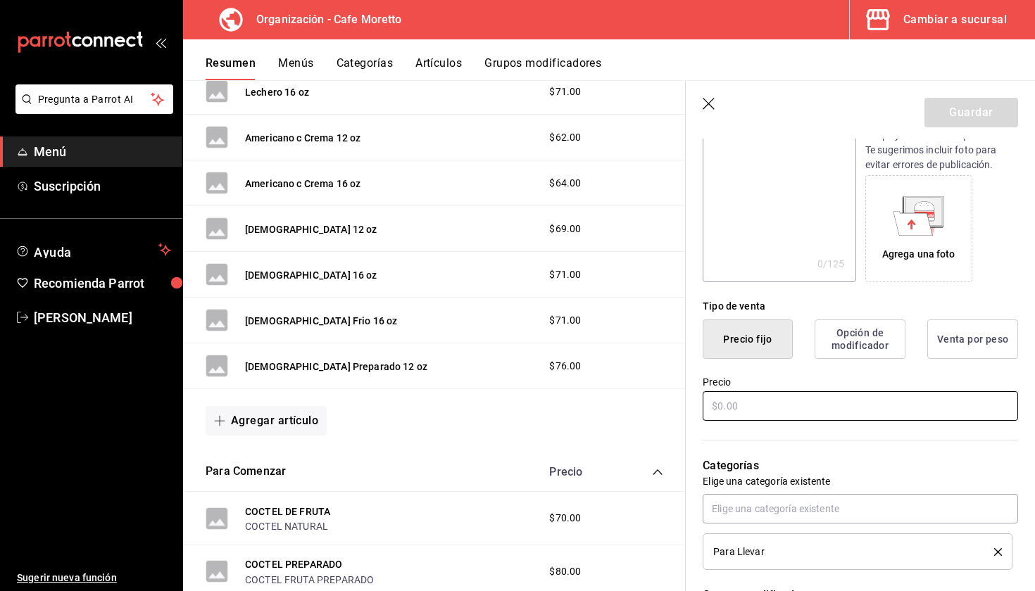
type input "[DEMOGRAPHIC_DATA] Preparado 16 oz"
click at [762, 409] on input "text" at bounding box center [860, 406] width 315 height 30
type input "$78.00"
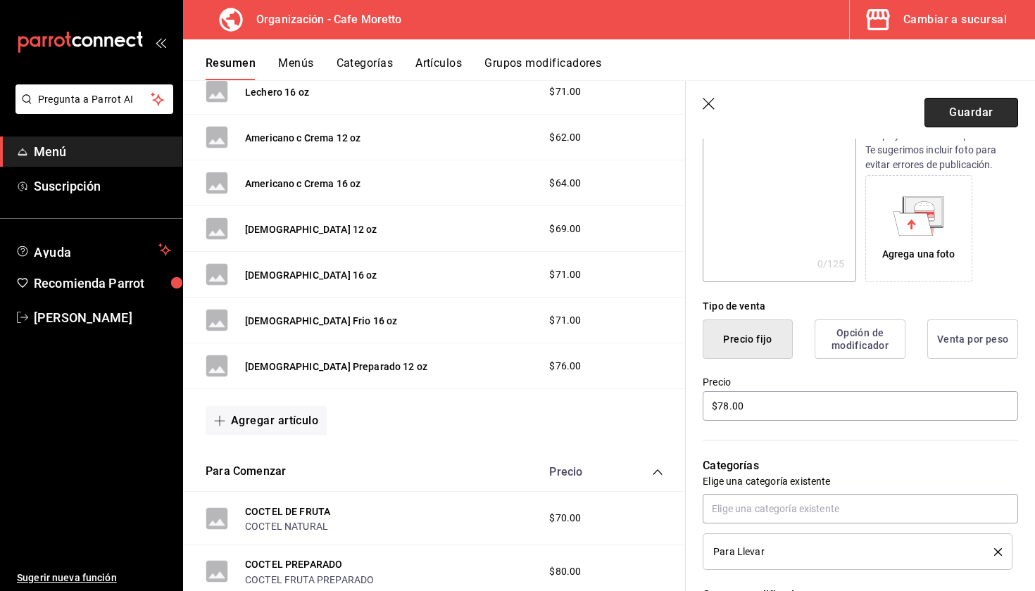
click at [974, 117] on button "Guardar" at bounding box center [971, 113] width 94 height 30
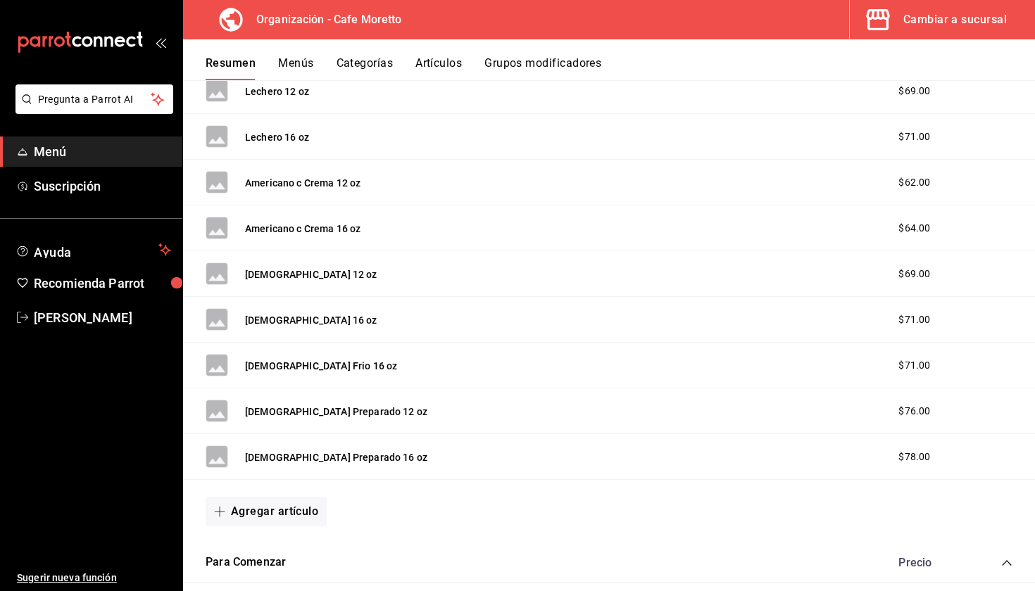
scroll to position [408, 0]
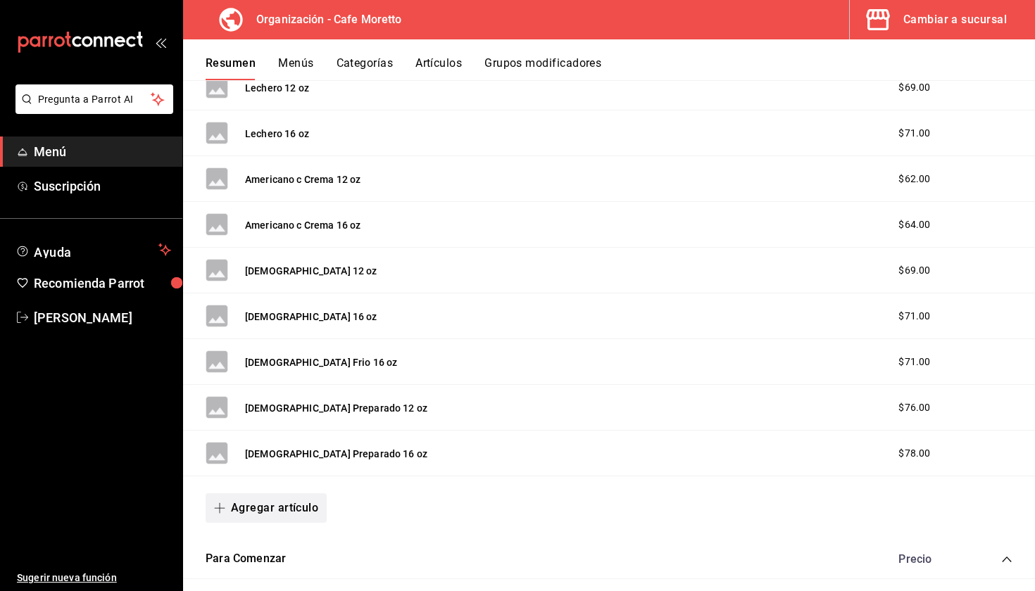
click at [289, 516] on button "Agregar artículo" at bounding box center [266, 509] width 121 height 30
click at [273, 556] on li "Artículo nuevo" at bounding box center [261, 557] width 111 height 34
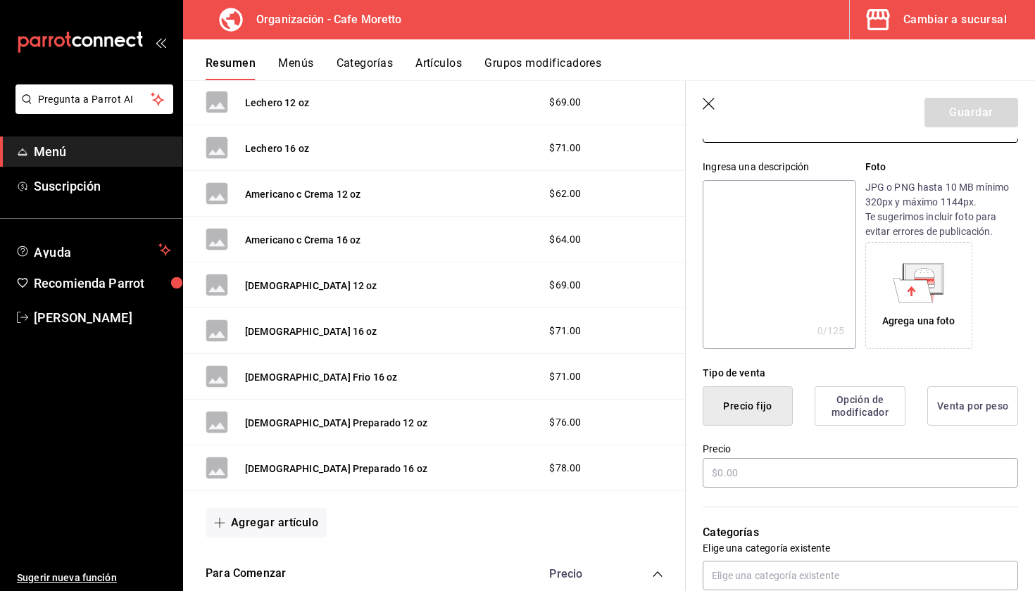
scroll to position [146, 0]
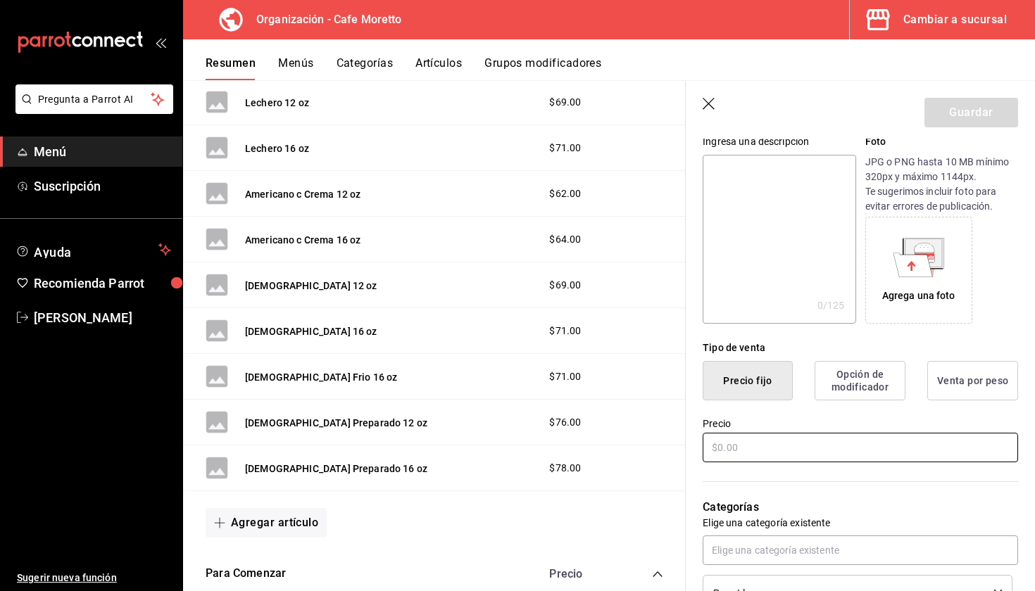
type input "[PERSON_NAME]"
click at [750, 460] on input "text" at bounding box center [860, 448] width 315 height 30
type input "$78.00"
click at [981, 108] on button "Guardar" at bounding box center [971, 113] width 94 height 30
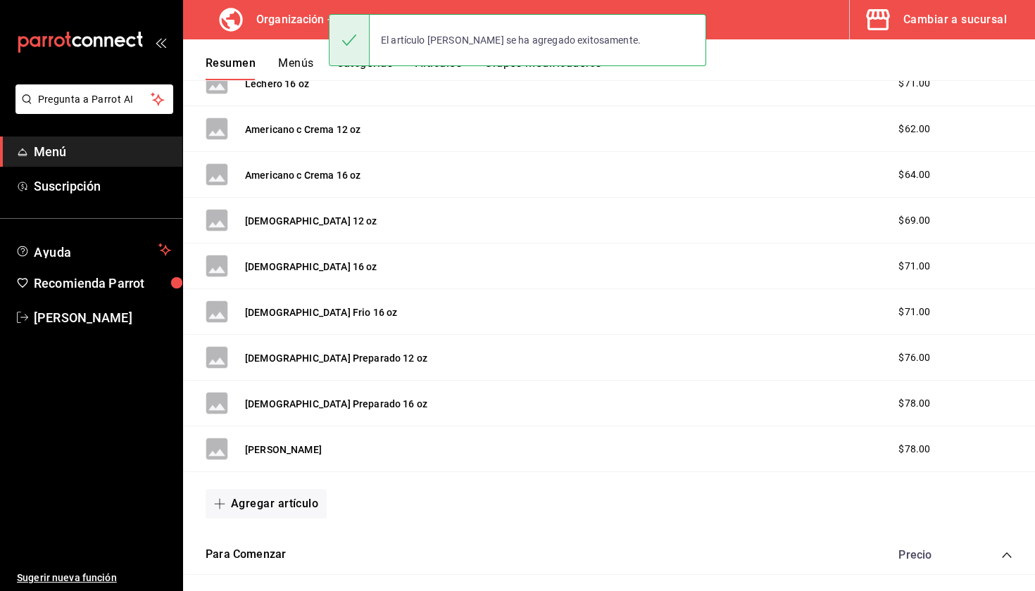
scroll to position [489, 0]
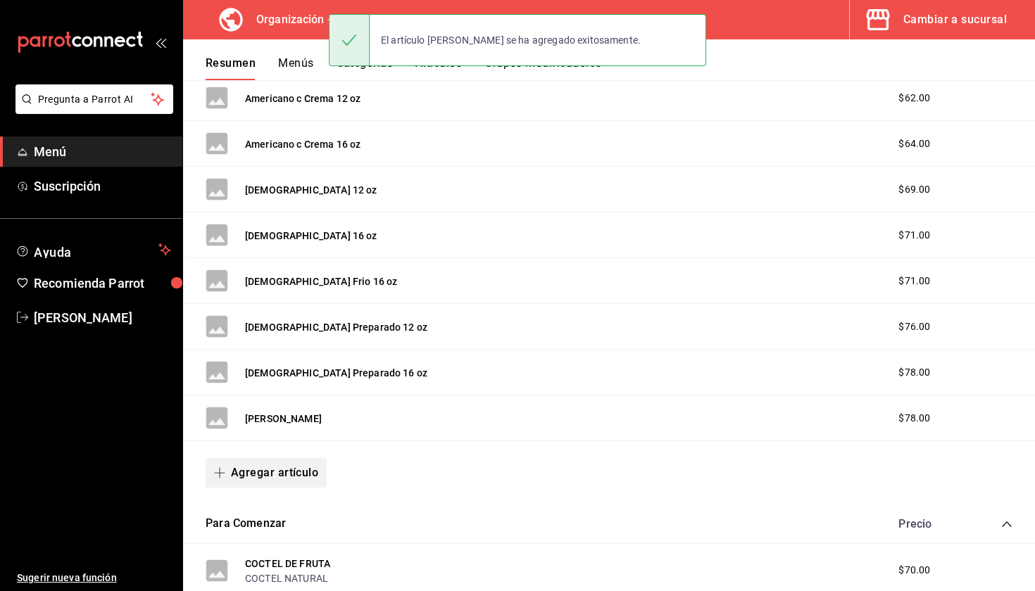
click at [290, 461] on button "Agregar artículo" at bounding box center [266, 473] width 121 height 30
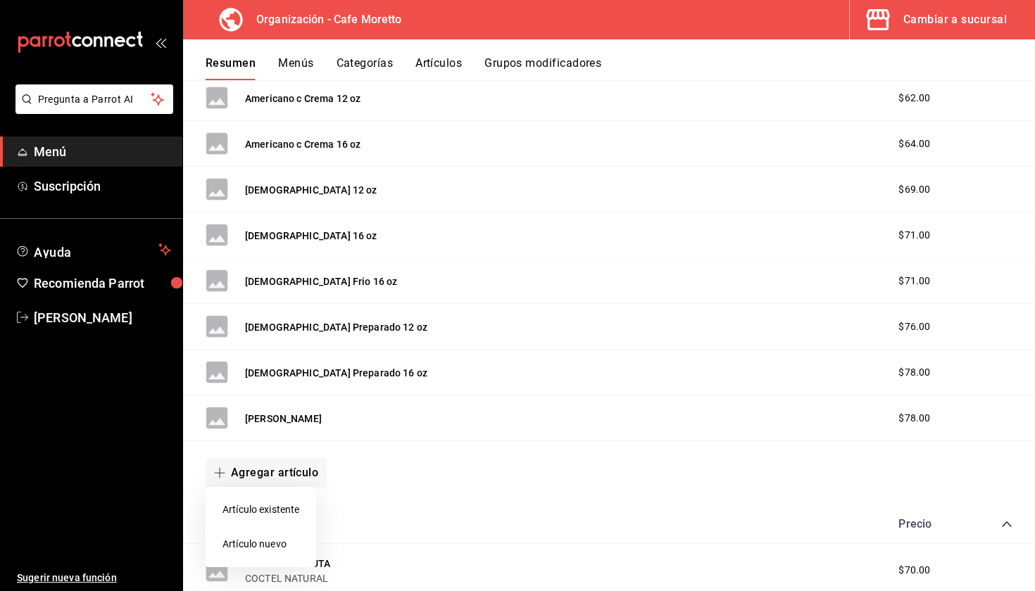
click at [267, 552] on li "Artículo nuevo" at bounding box center [261, 544] width 111 height 34
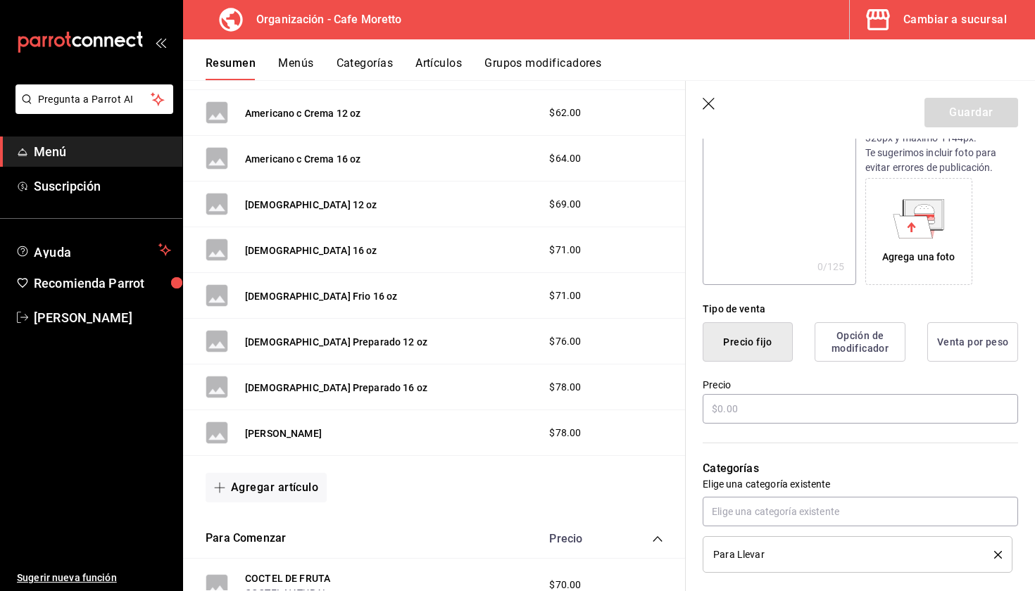
scroll to position [187, 0]
type input "Chocolate Caliente 12 oz"
click at [750, 401] on input "text" at bounding box center [860, 407] width 315 height 30
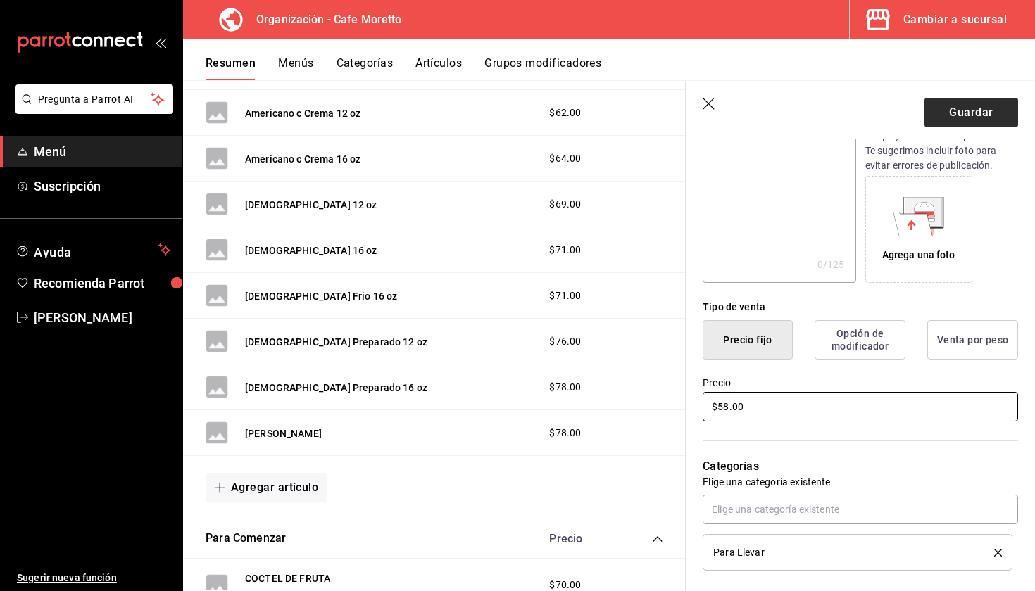
type input "$58.00"
click at [979, 103] on button "Guardar" at bounding box center [971, 113] width 94 height 30
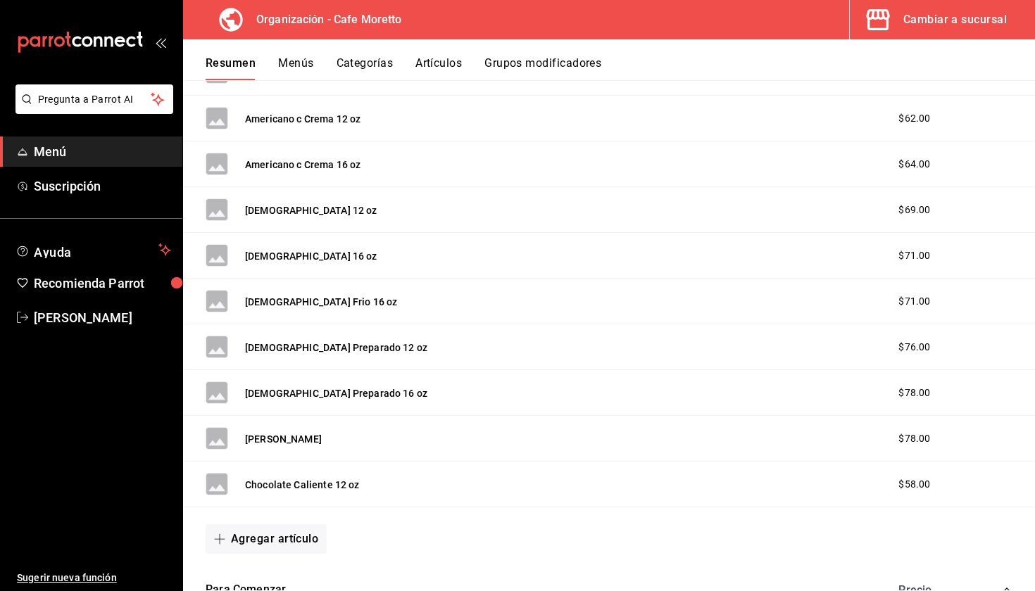
scroll to position [583, 0]
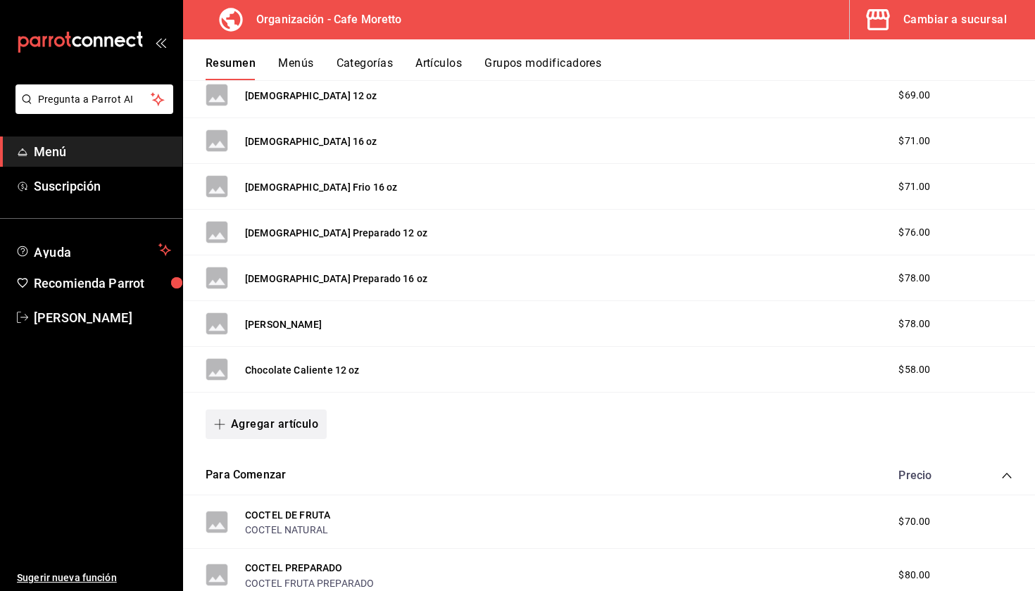
click at [266, 422] on button "Agregar artículo" at bounding box center [266, 425] width 121 height 30
click at [285, 491] on li "Artículo nuevo" at bounding box center [261, 496] width 111 height 34
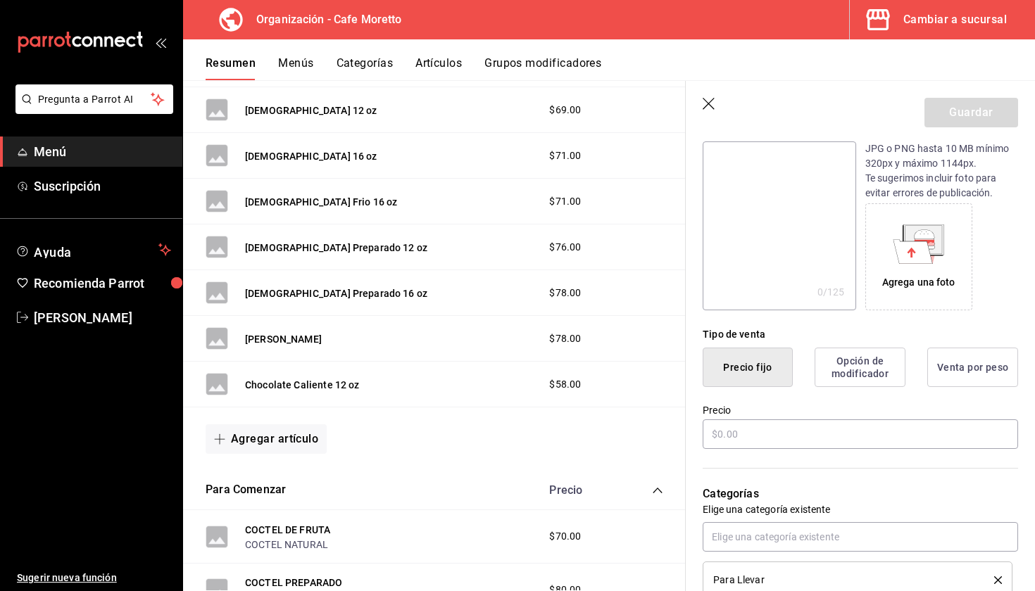
scroll to position [217, 0]
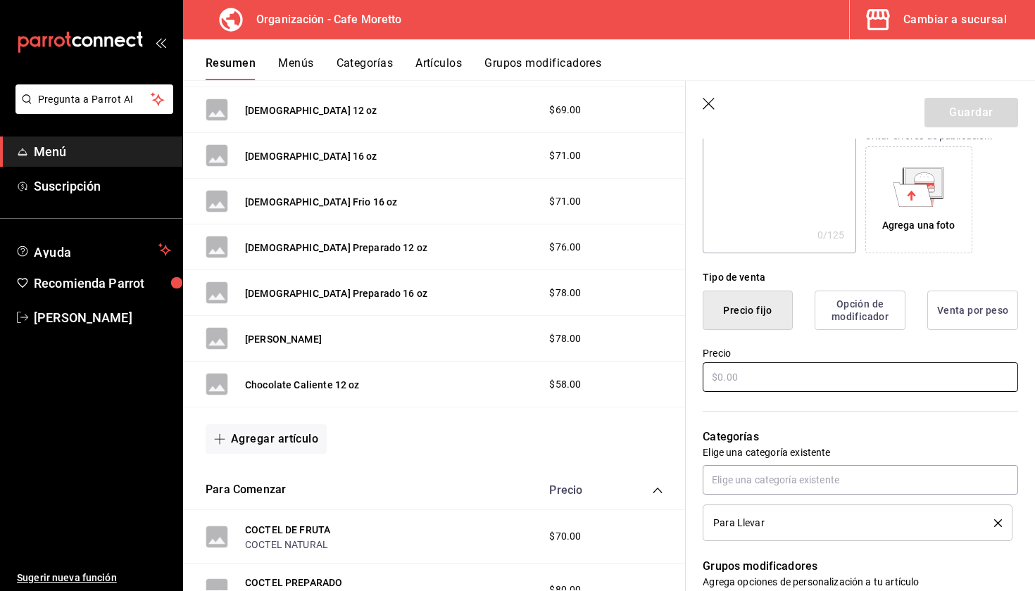
type input "Chocolate Caliente 16 oz"
click at [749, 373] on input "text" at bounding box center [860, 378] width 315 height 30
type input "$78.00"
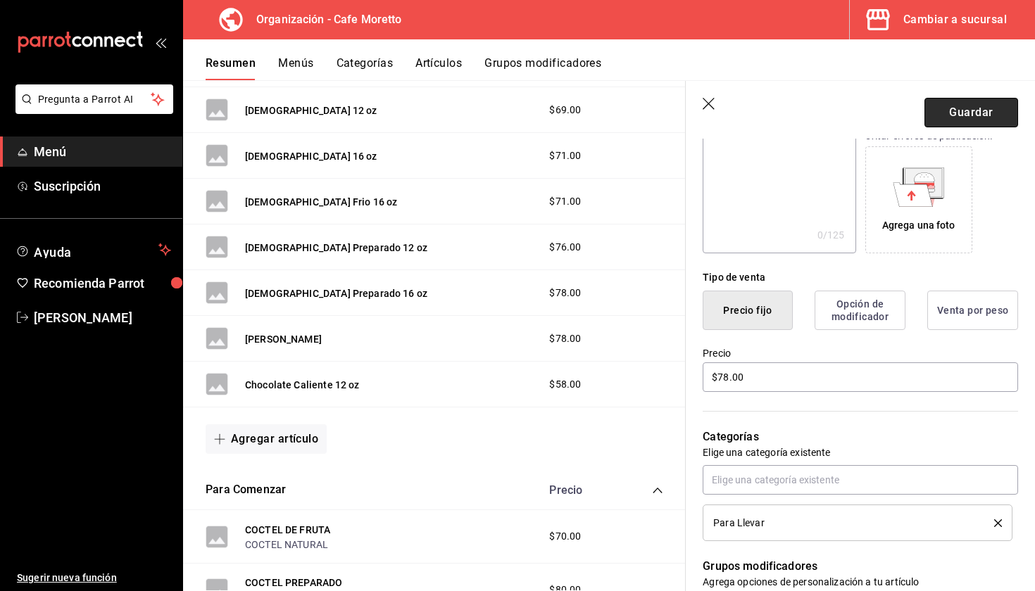
click at [976, 102] on button "Guardar" at bounding box center [971, 113] width 94 height 30
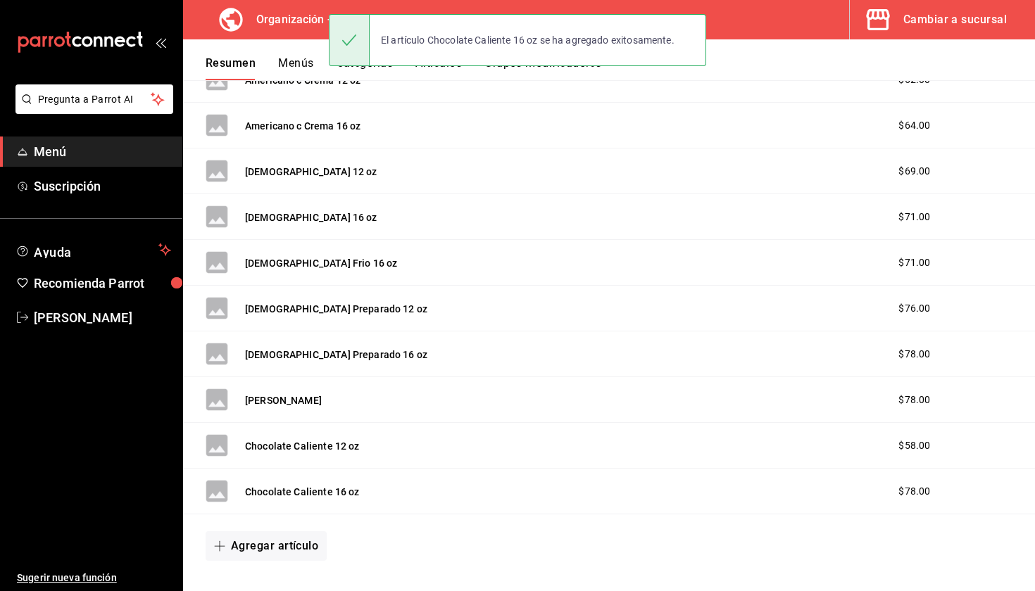
scroll to position [506, 0]
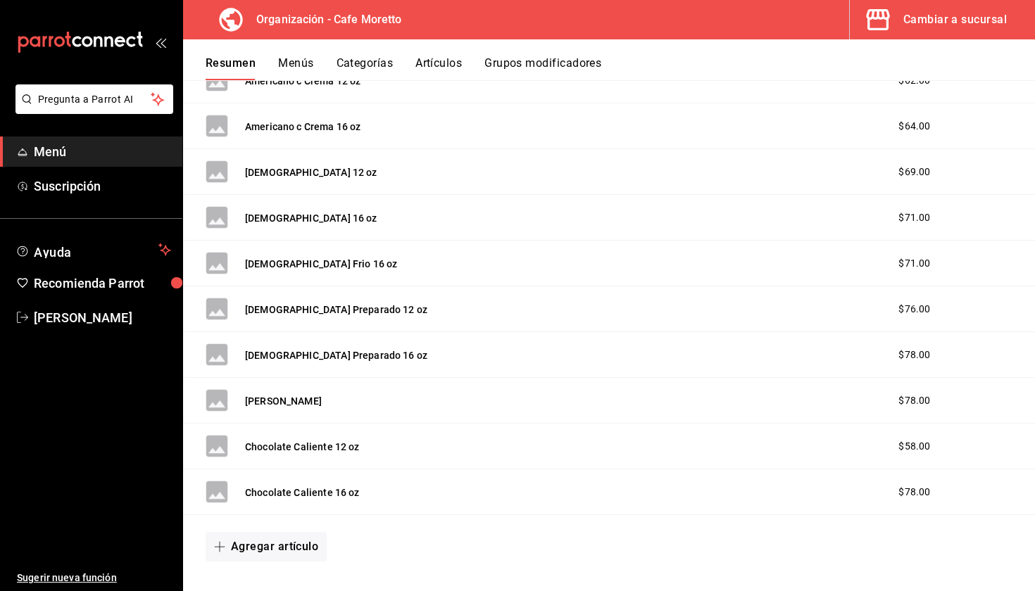
click at [911, 489] on span "$78.00" at bounding box center [914, 492] width 32 height 15
click at [561, 477] on div "Chocolate Caliente 16 oz $78.00" at bounding box center [609, 493] width 852 height 46
click at [281, 496] on button "Chocolate Caliente 16 oz" at bounding box center [302, 493] width 115 height 14
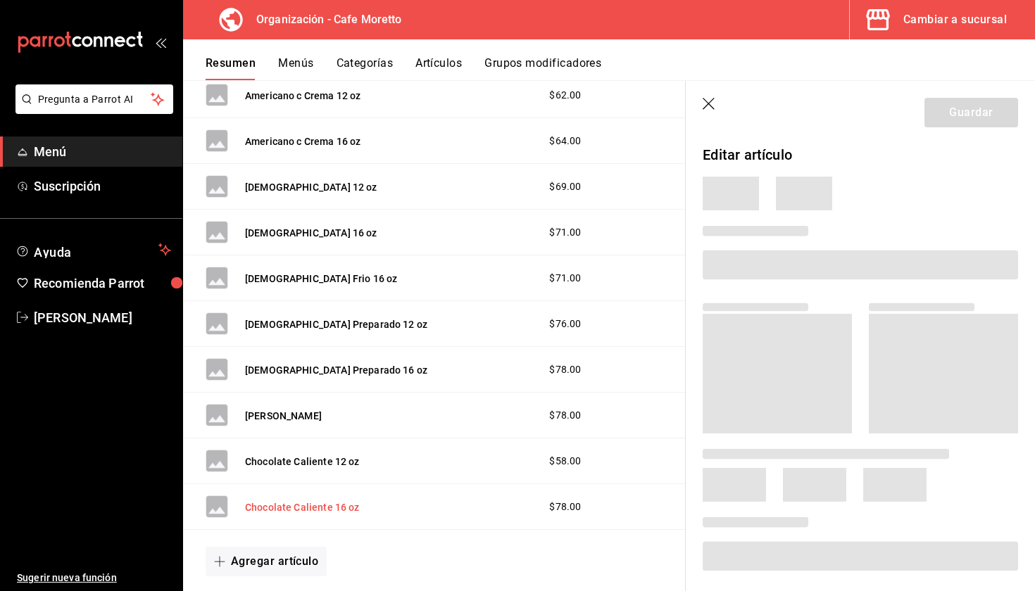
click at [281, 496] on div "Chocolate Caliente 16 oz" at bounding box center [283, 507] width 154 height 23
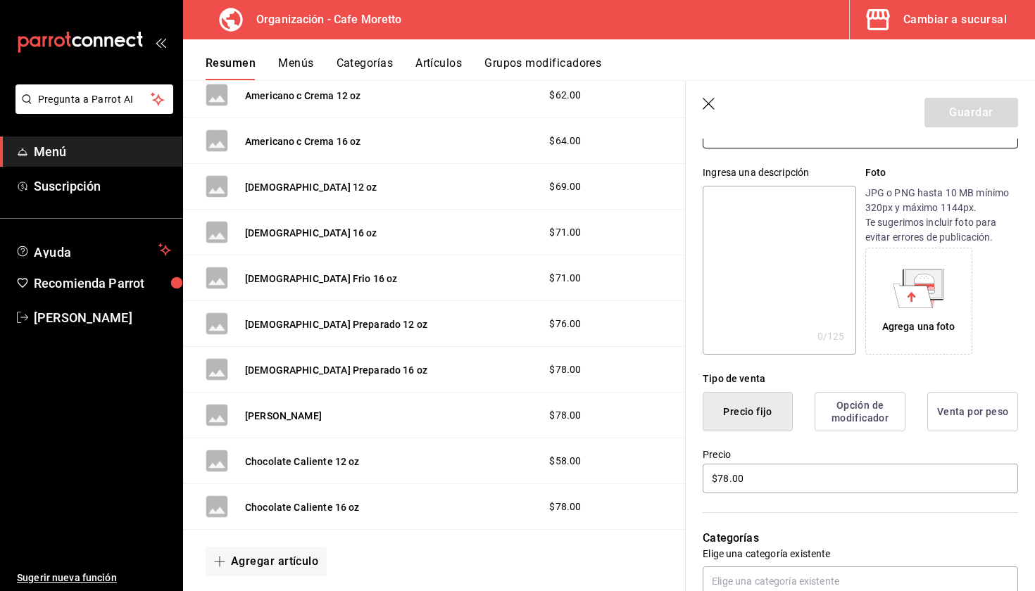
scroll to position [139, 0]
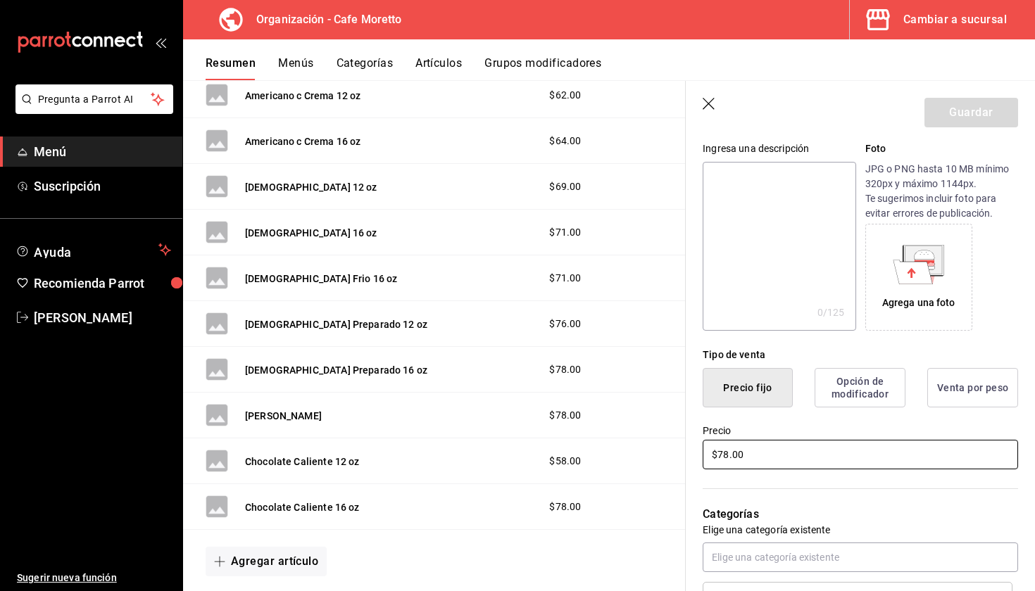
click at [727, 455] on input "$78.00" at bounding box center [860, 455] width 315 height 30
type input "$70.00"
click at [977, 120] on button "Guardar" at bounding box center [971, 113] width 94 height 30
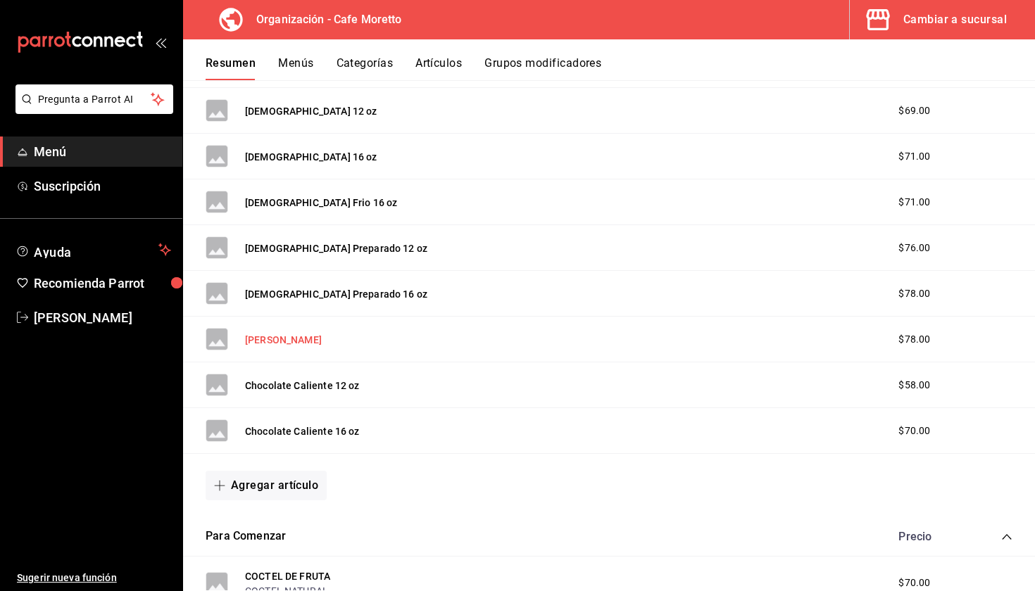
scroll to position [588, 0]
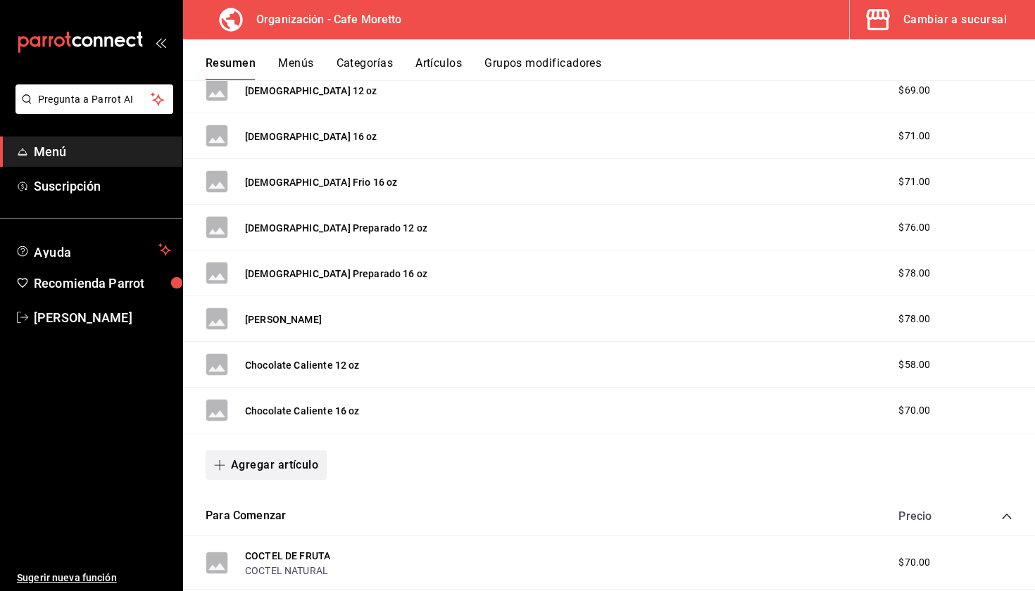
click at [266, 466] on button "Agregar artículo" at bounding box center [266, 466] width 121 height 30
click at [275, 539] on li "Artículo nuevo" at bounding box center [261, 537] width 111 height 34
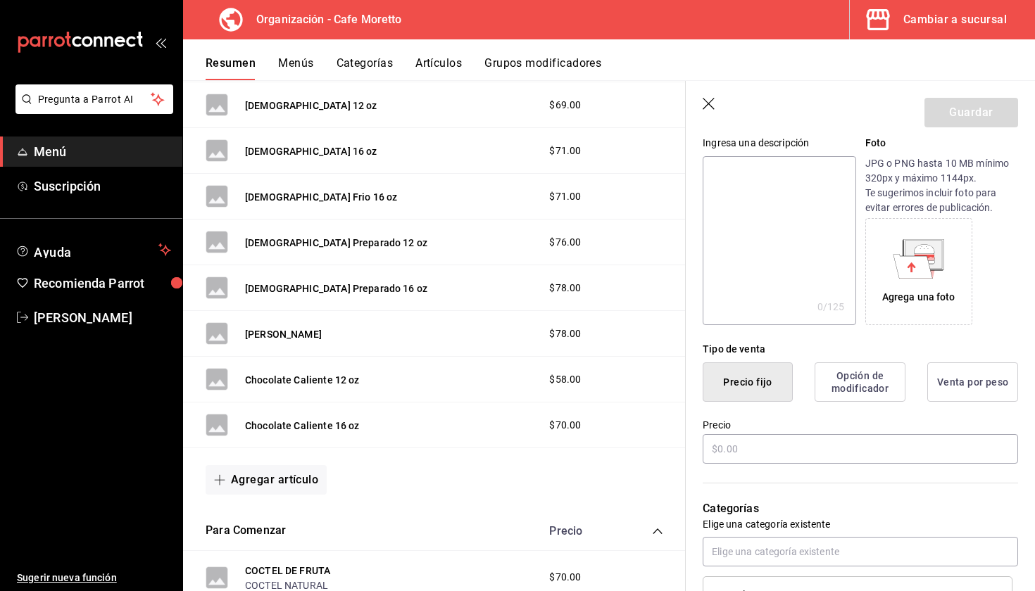
scroll to position [147, 0]
type input "[PERSON_NAME]"
click at [795, 450] on input "text" at bounding box center [860, 447] width 315 height 30
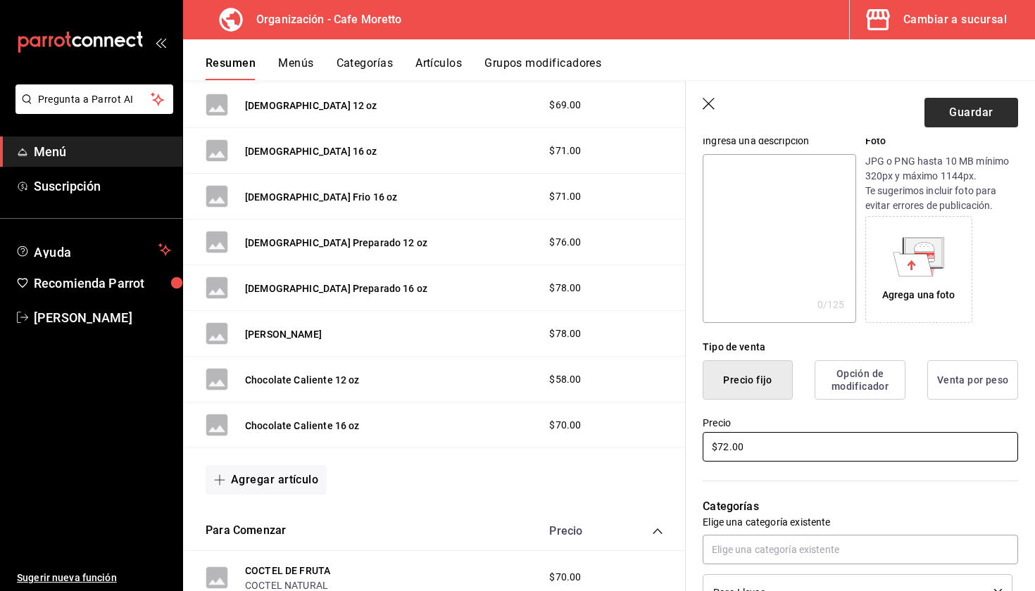
type input "$72.00"
click at [972, 110] on button "Guardar" at bounding box center [971, 113] width 94 height 30
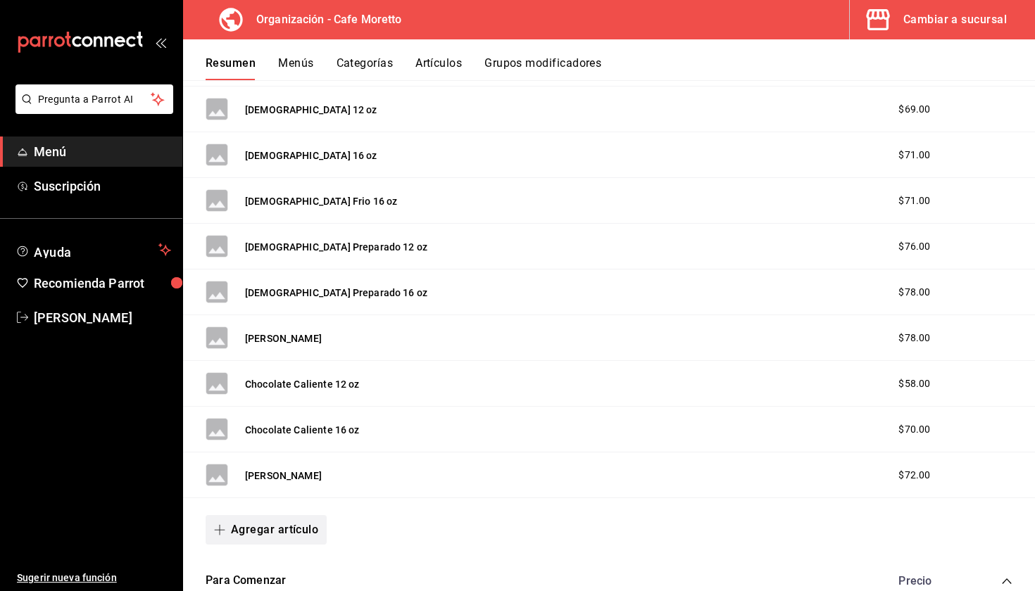
scroll to position [636, 0]
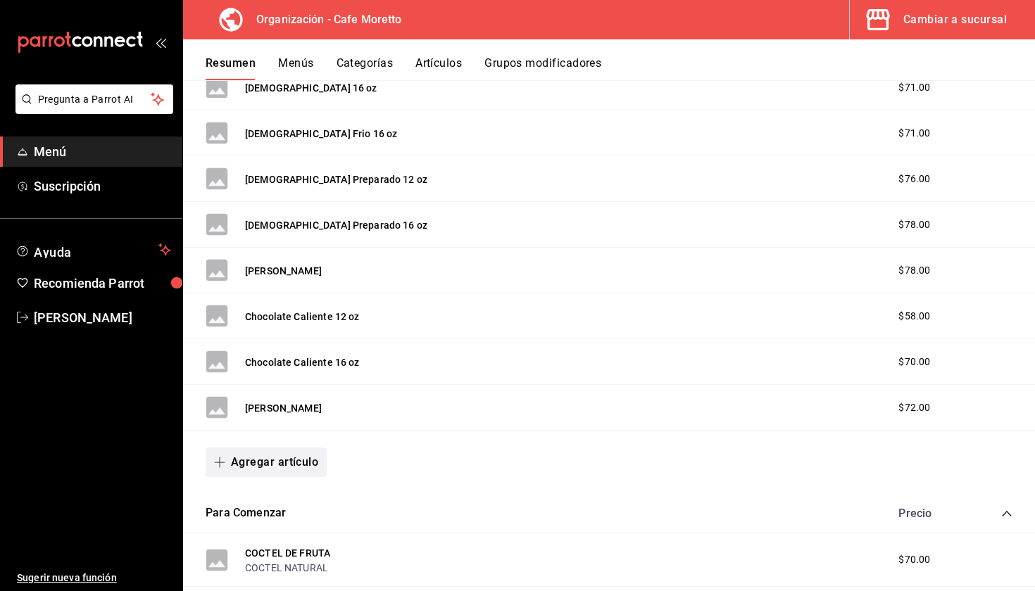
click at [256, 460] on button "Agregar artículo" at bounding box center [266, 463] width 121 height 30
click at [289, 529] on li "Artículo nuevo" at bounding box center [261, 534] width 111 height 34
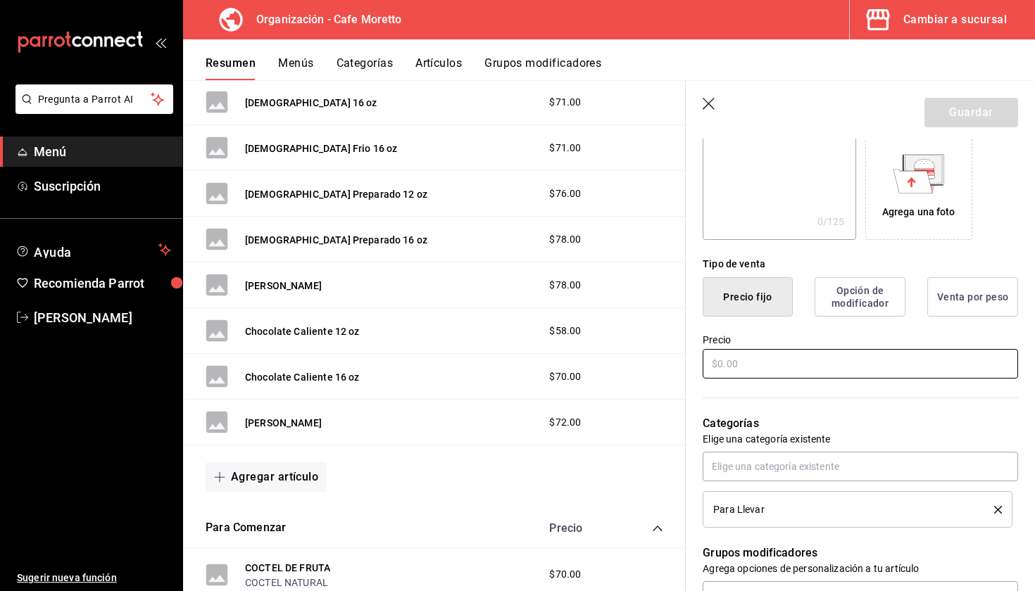
scroll to position [232, 0]
type input "Malteada Regular"
click at [749, 361] on input "text" at bounding box center [860, 363] width 315 height 30
type input "$78.00"
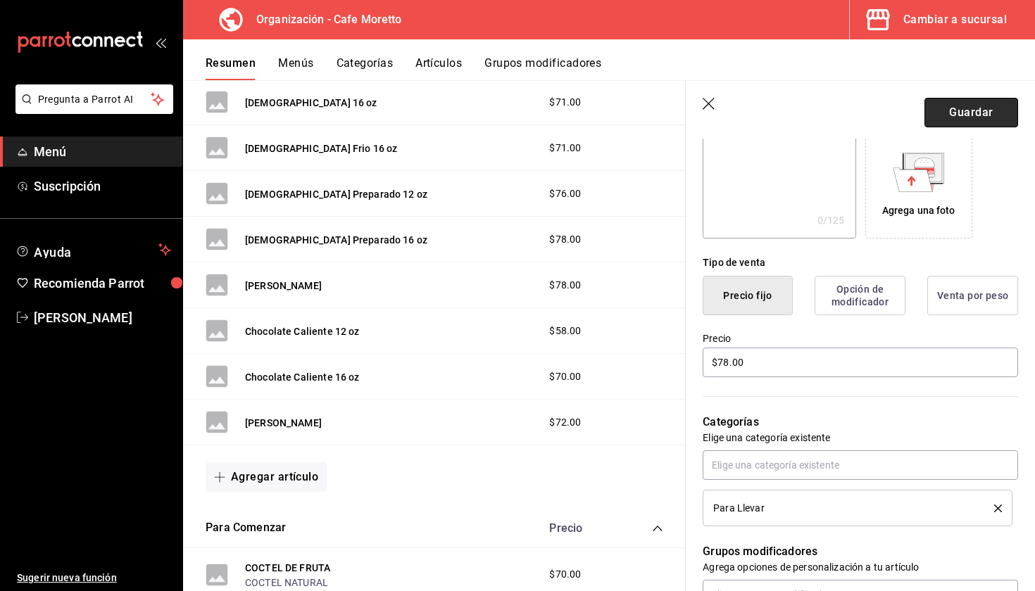
click at [962, 113] on button "Guardar" at bounding box center [971, 113] width 94 height 30
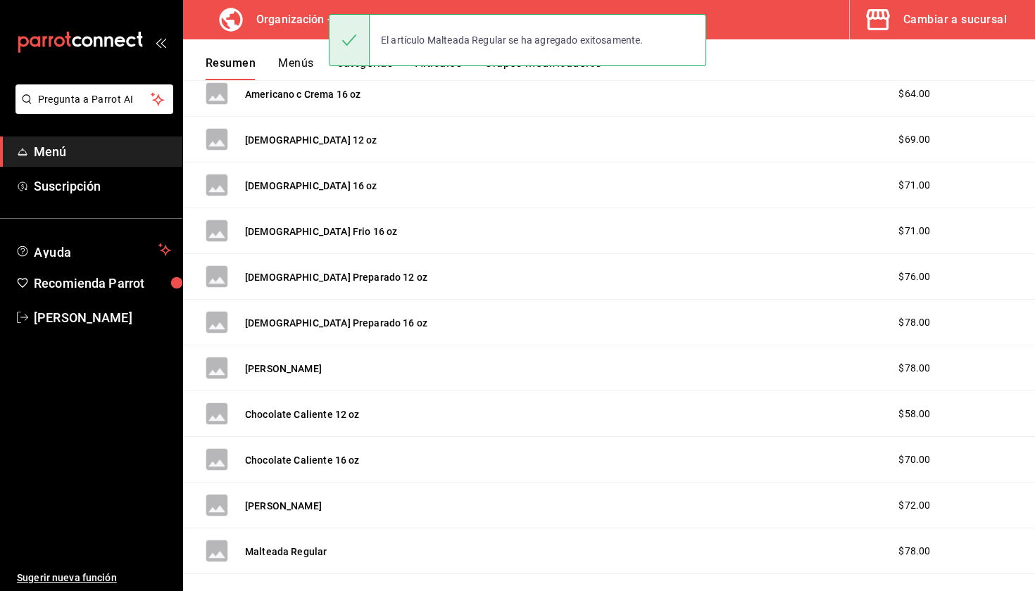
scroll to position [727, 0]
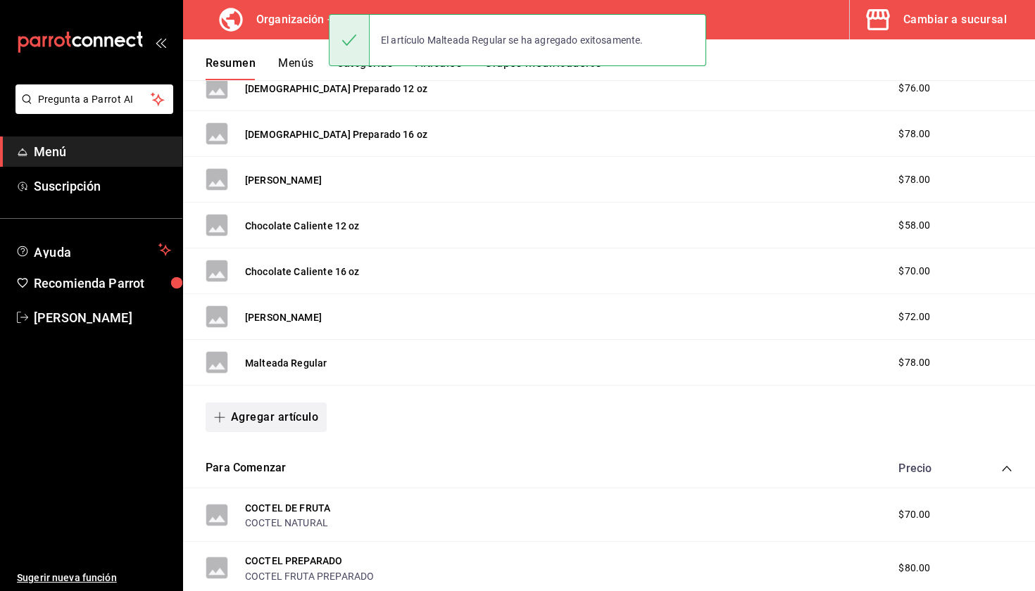
click at [310, 420] on button "Agregar artículo" at bounding box center [266, 418] width 121 height 30
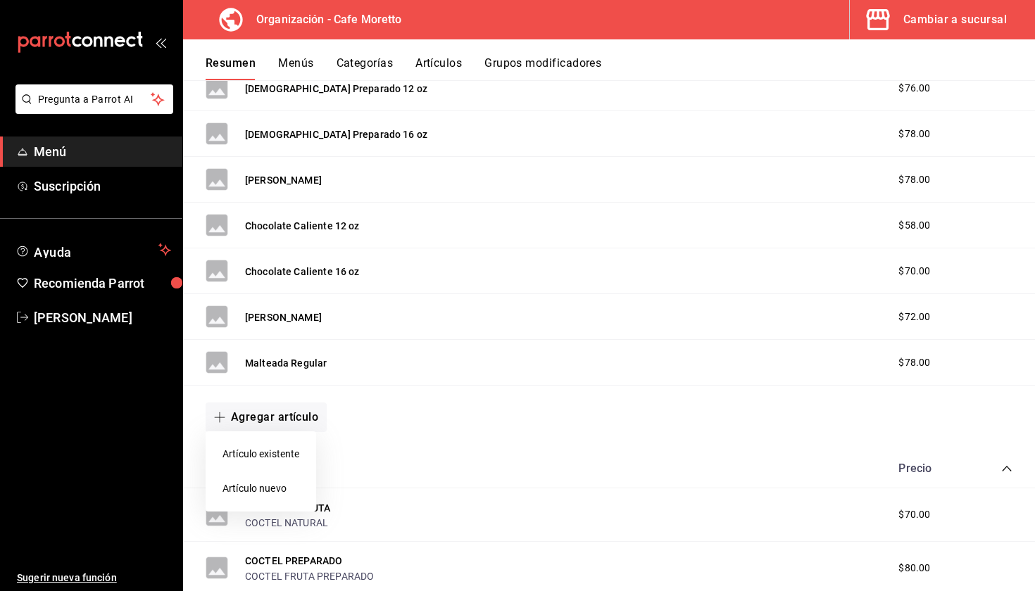
click at [284, 493] on li "Artículo nuevo" at bounding box center [261, 489] width 111 height 34
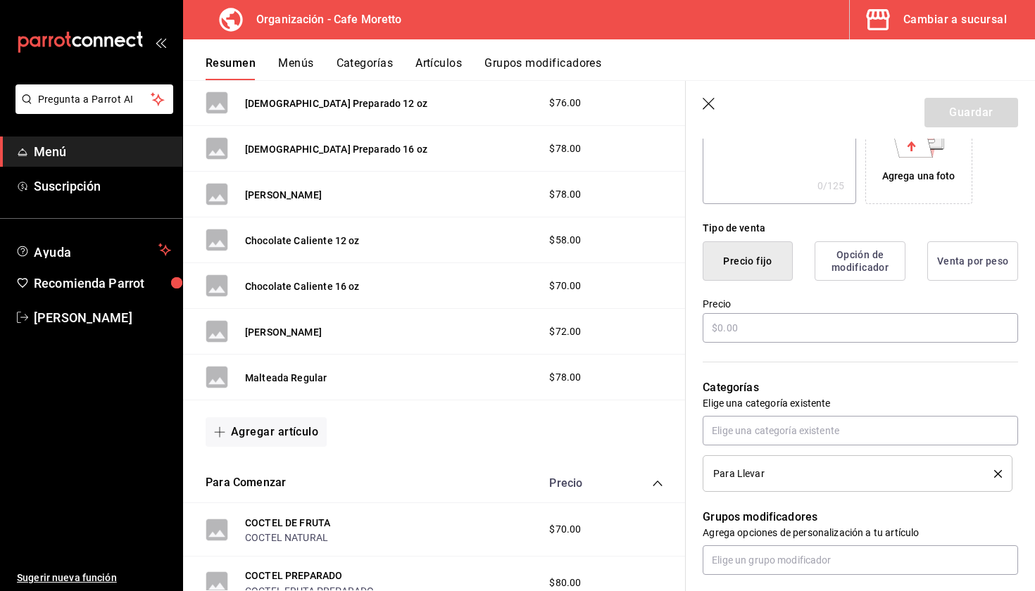
scroll to position [270, 0]
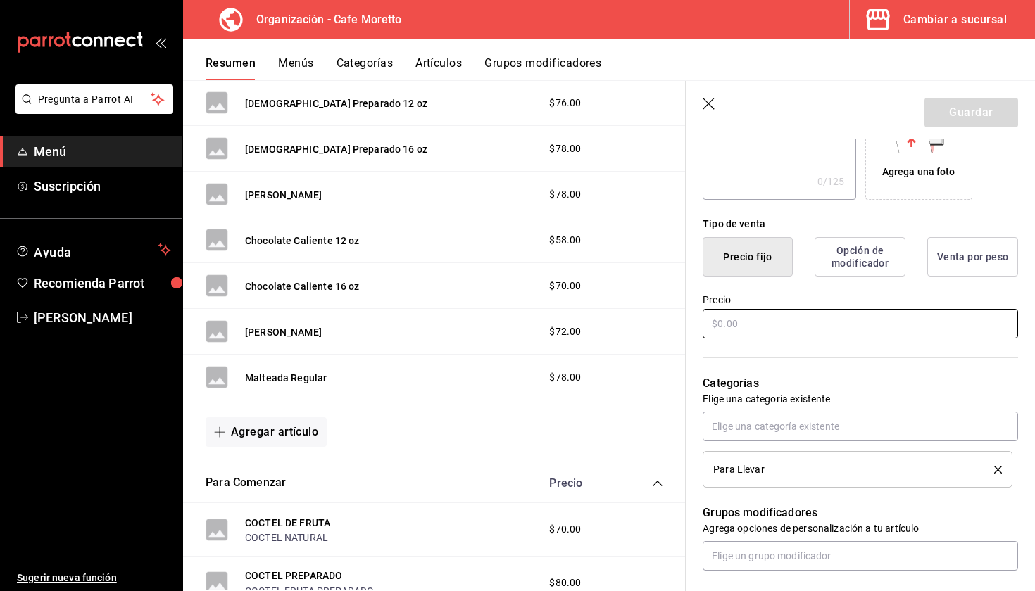
type input "Malteada Oreo"
click at [748, 313] on input "text" at bounding box center [860, 324] width 315 height 30
type input "$88.00"
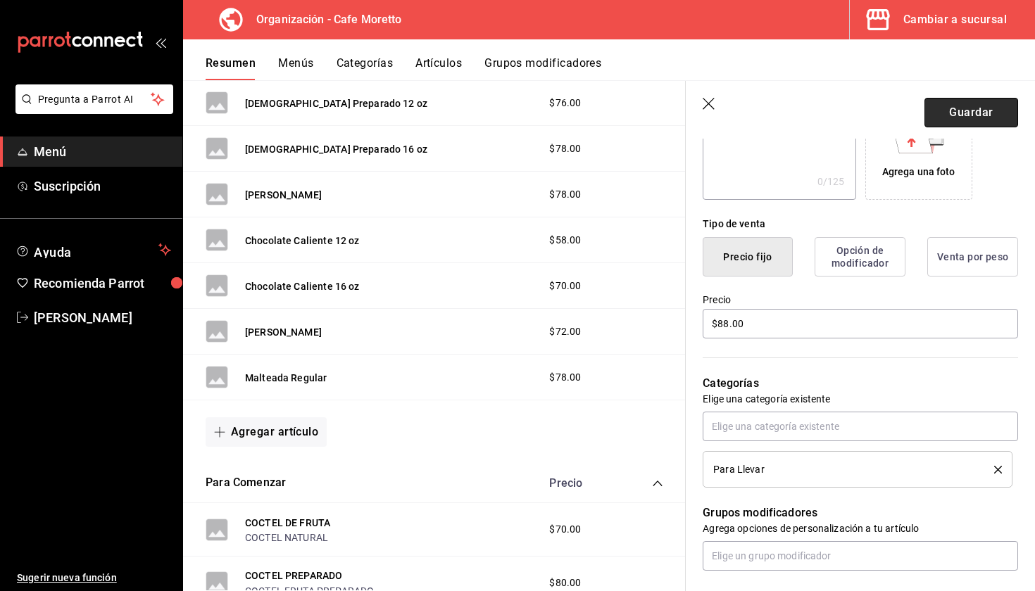
click at [1000, 111] on button "Guardar" at bounding box center [971, 113] width 94 height 30
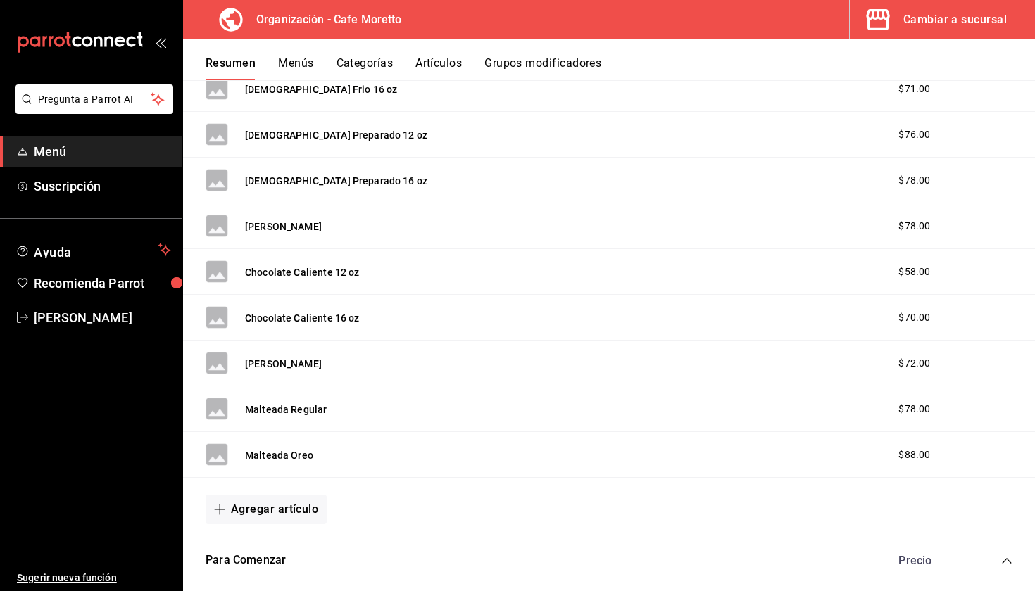
scroll to position [684, 0]
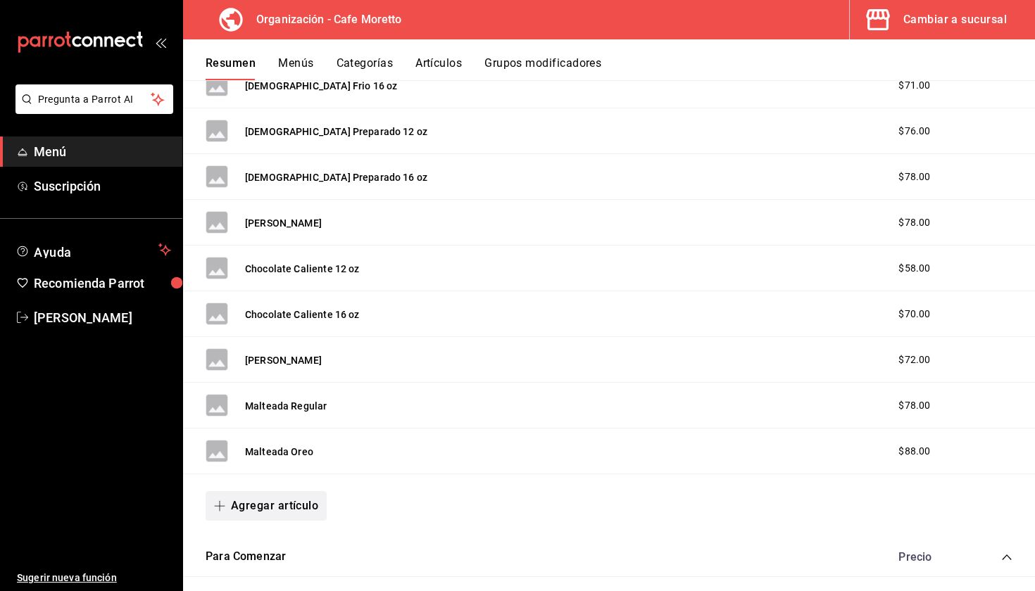
click at [268, 508] on button "Agregar artículo" at bounding box center [266, 506] width 121 height 30
click at [268, 558] on li "Artículo nuevo" at bounding box center [261, 557] width 111 height 34
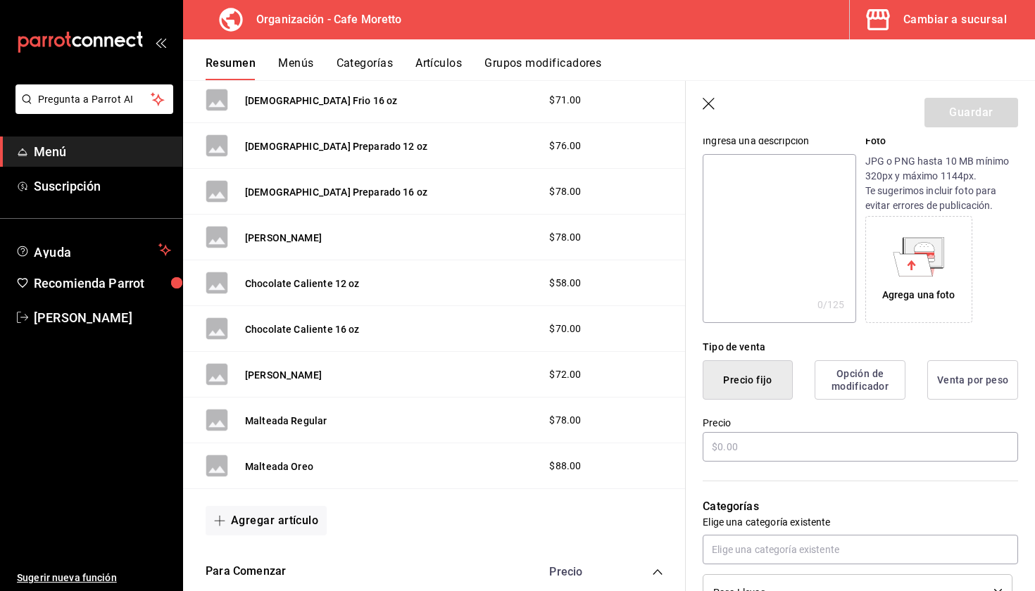
scroll to position [170, 0]
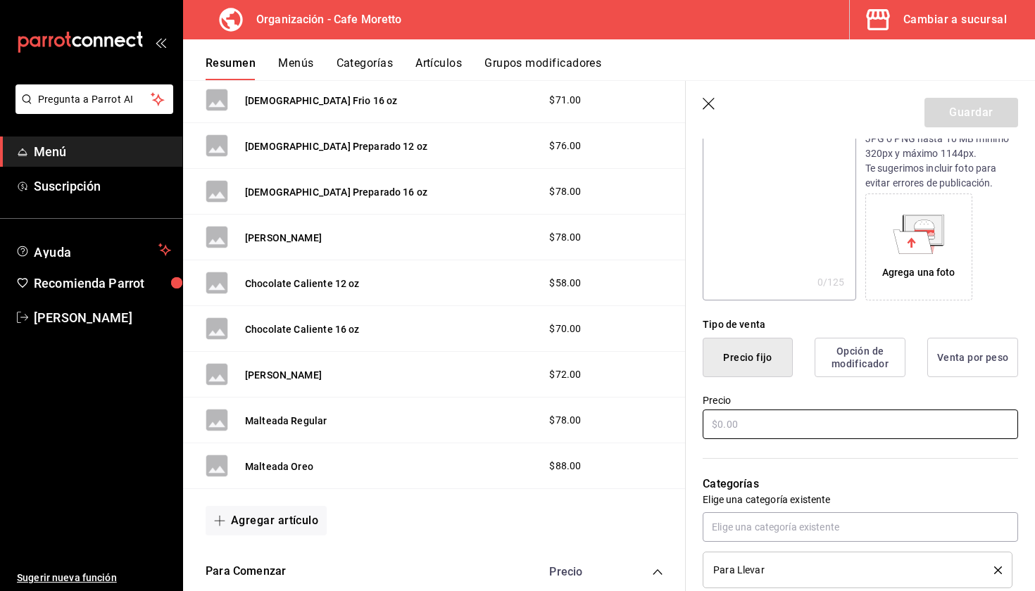
type input "Chocomilk"
click at [742, 428] on input "text" at bounding box center [860, 425] width 315 height 30
type input "$68.00"
click at [1001, 114] on button "Guardar" at bounding box center [971, 113] width 94 height 30
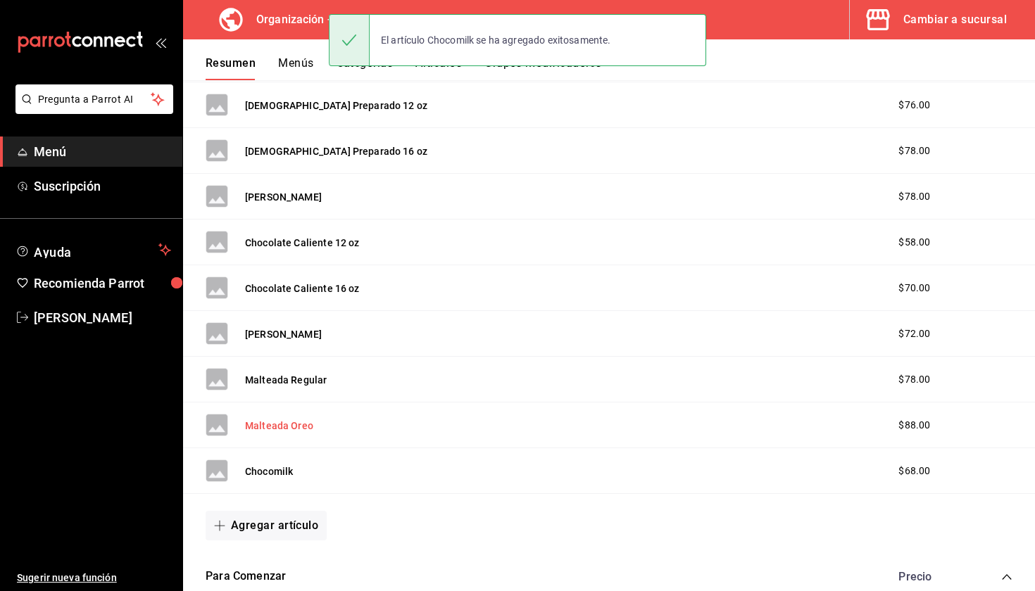
scroll to position [743, 0]
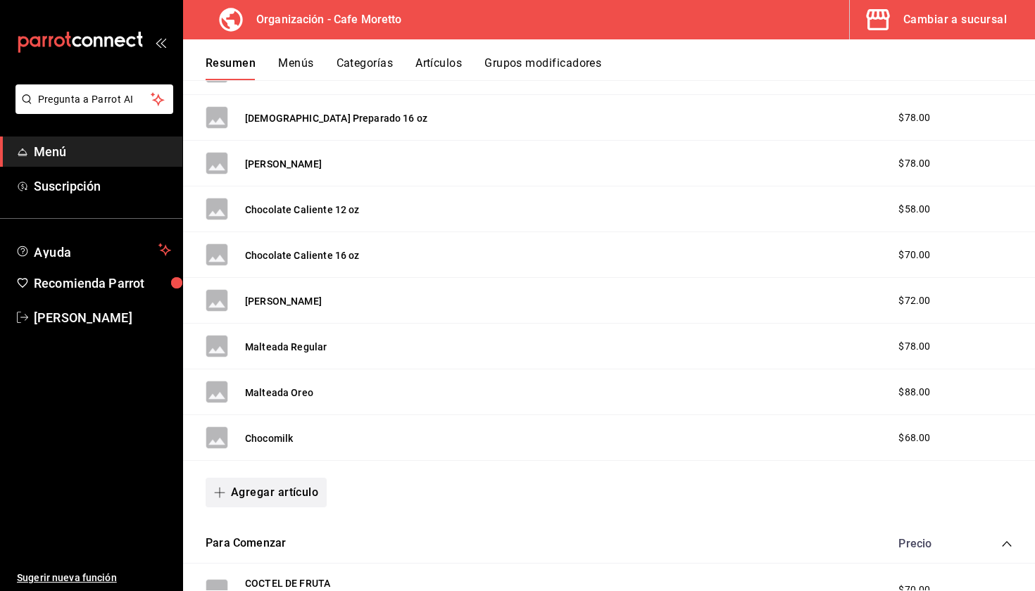
click at [257, 487] on button "Agregar artículo" at bounding box center [266, 493] width 121 height 30
click at [267, 573] on li "Artículo nuevo" at bounding box center [261, 557] width 111 height 34
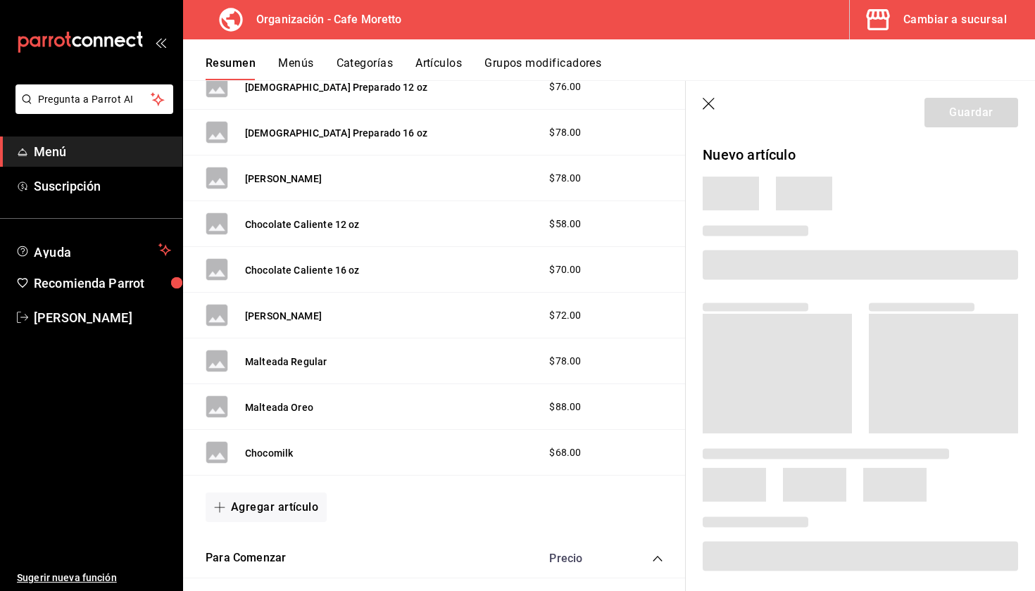
click at [265, 573] on div "Artículo existente Artículo nuevo" at bounding box center [517, 295] width 1035 height 591
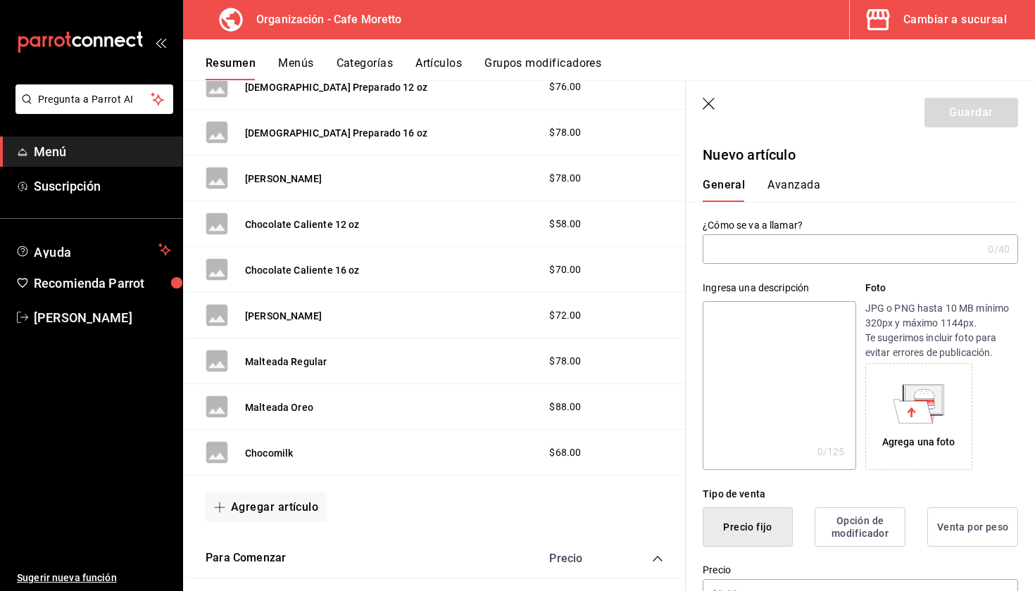
click at [798, 265] on div "Ingresa una descripción x 0 /125 ​ Foto JPG o PNG hasta 10 MB mínimo 320px y má…" at bounding box center [852, 367] width 332 height 206
click at [798, 258] on input "text" at bounding box center [843, 249] width 280 height 28
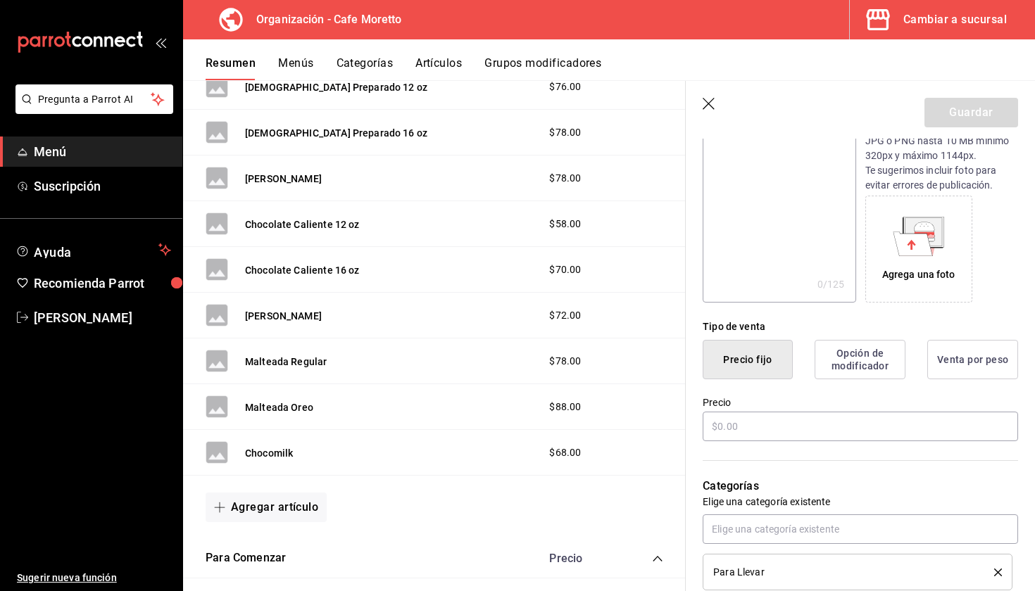
scroll to position [205, 0]
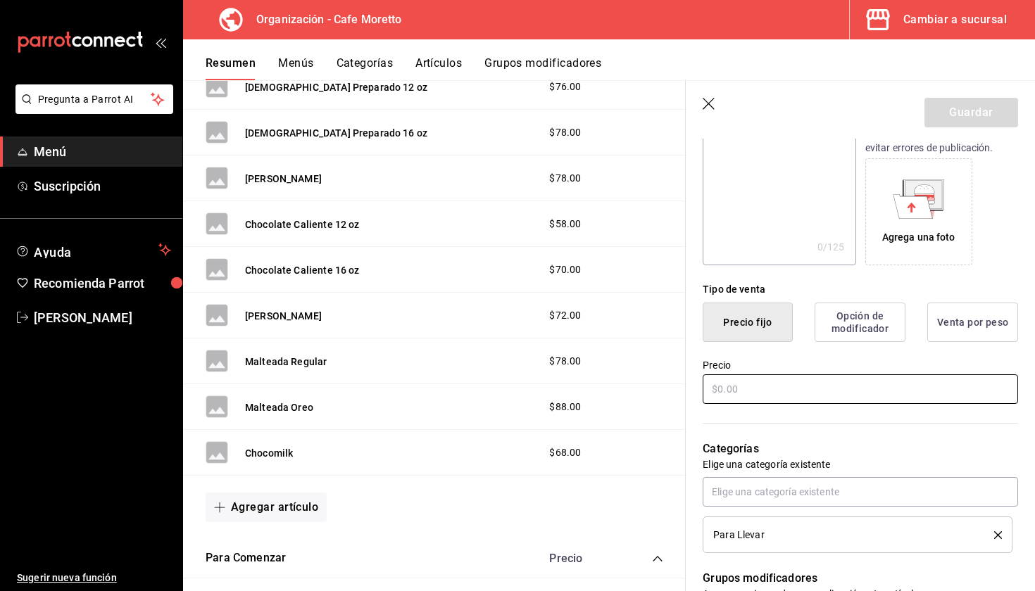
type input "Te"
click at [786, 393] on input "text" at bounding box center [860, 390] width 315 height 30
type input "$52.00"
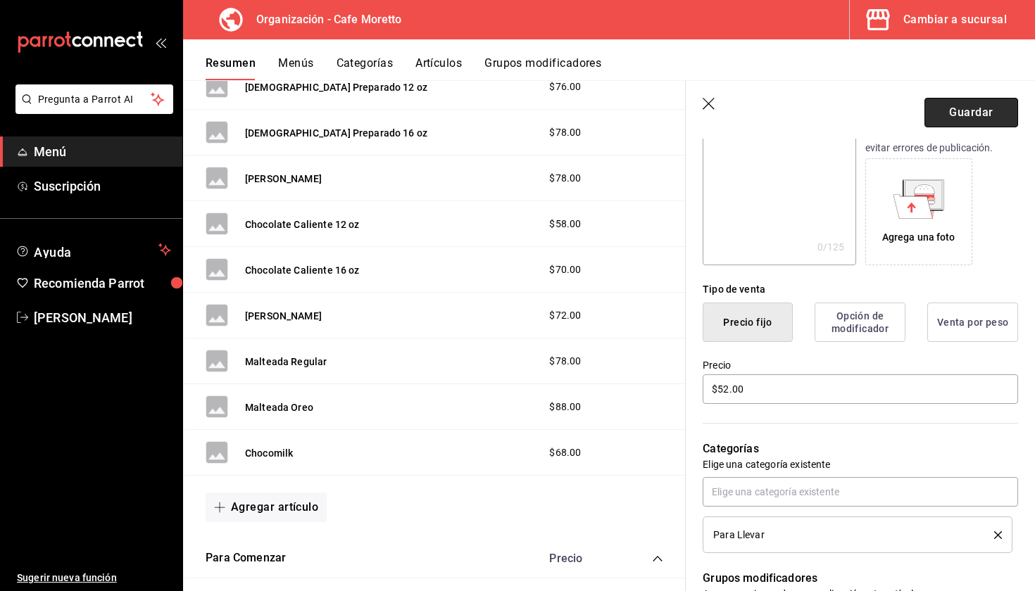
click at [958, 108] on button "Guardar" at bounding box center [971, 113] width 94 height 30
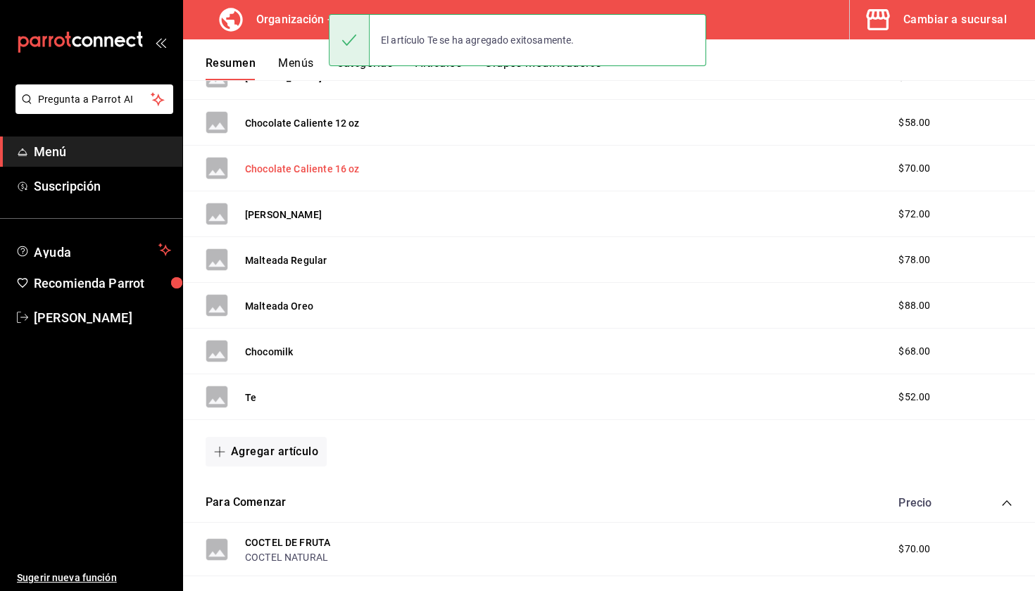
scroll to position [934, 0]
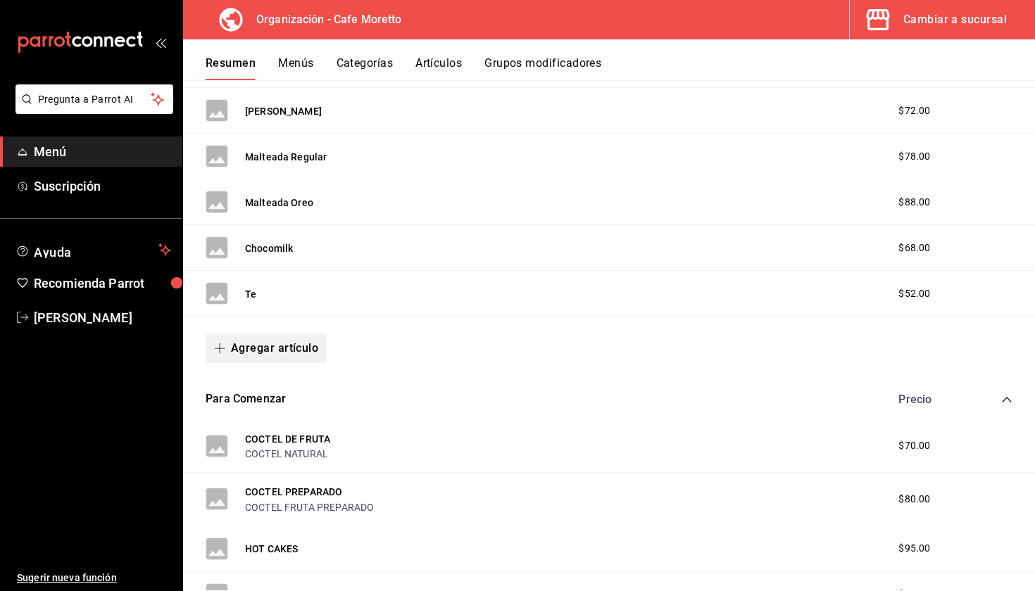
click at [257, 358] on button "Agregar artículo" at bounding box center [266, 349] width 121 height 30
click at [274, 424] on li "Artículo nuevo" at bounding box center [261, 420] width 111 height 34
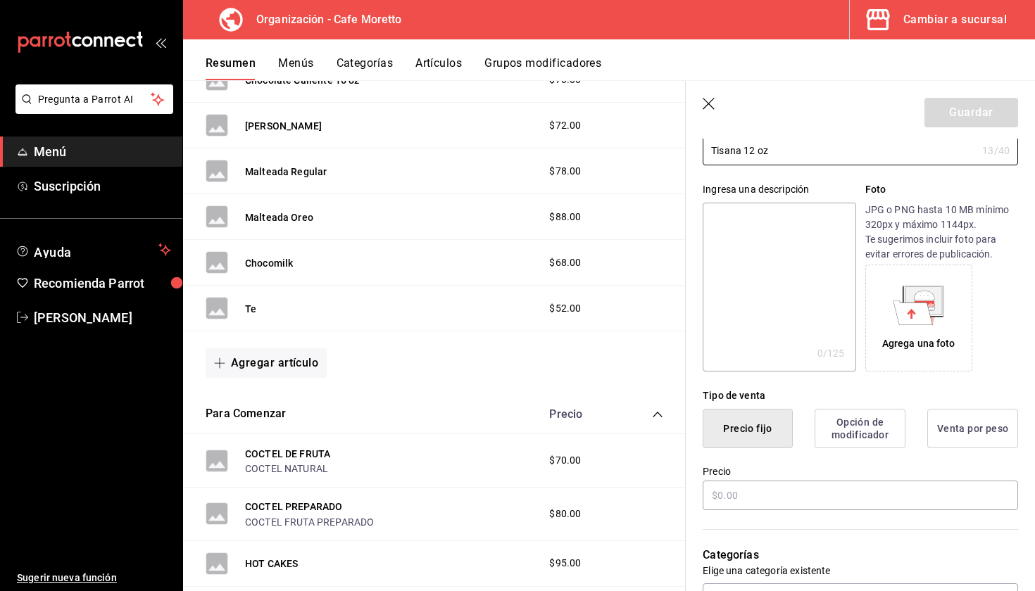
scroll to position [103, 0]
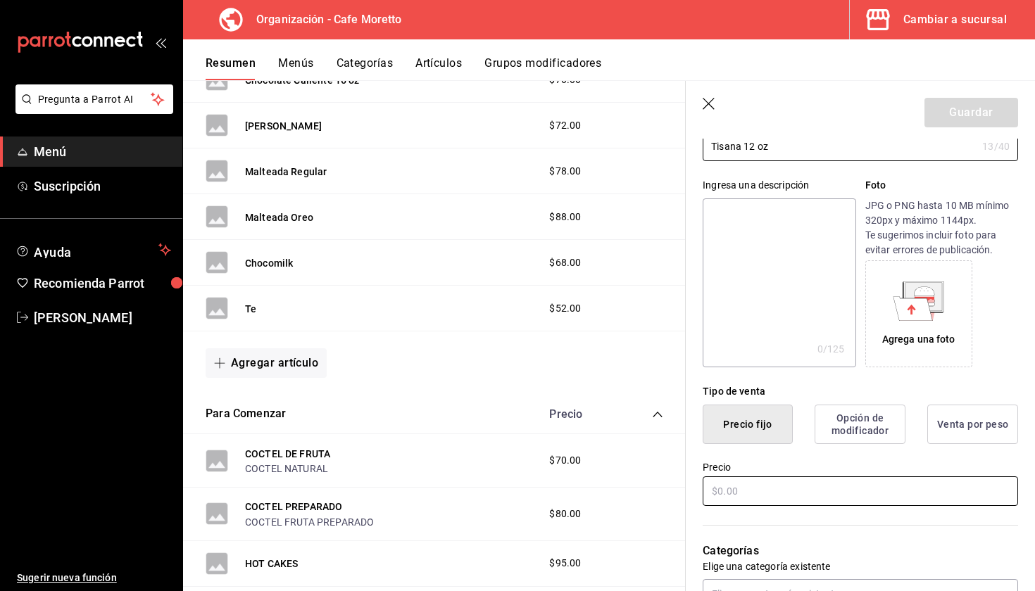
type input "Tisana 12 oz"
click at [758, 503] on input "text" at bounding box center [860, 492] width 315 height 30
type input "$75.00"
click at [946, 121] on button "Guardar" at bounding box center [971, 113] width 94 height 30
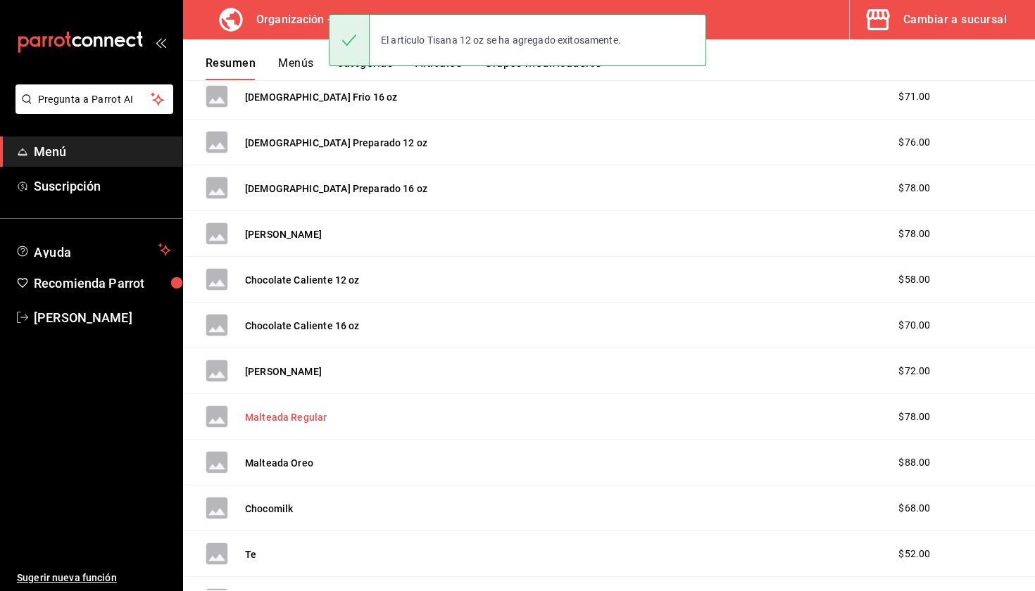
scroll to position [1029, 0]
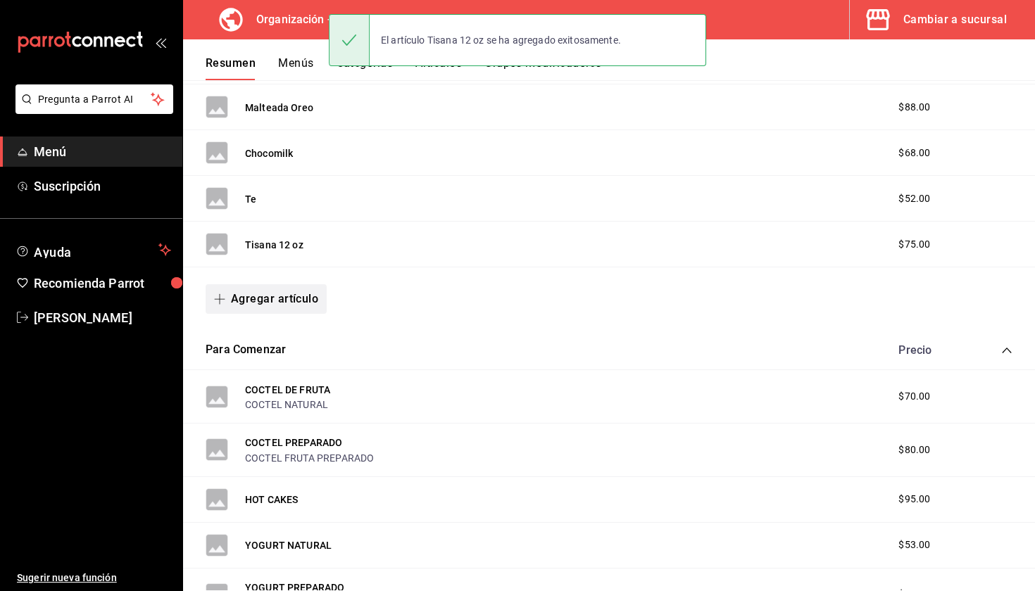
click at [248, 306] on button "Agregar artículo" at bounding box center [266, 299] width 121 height 30
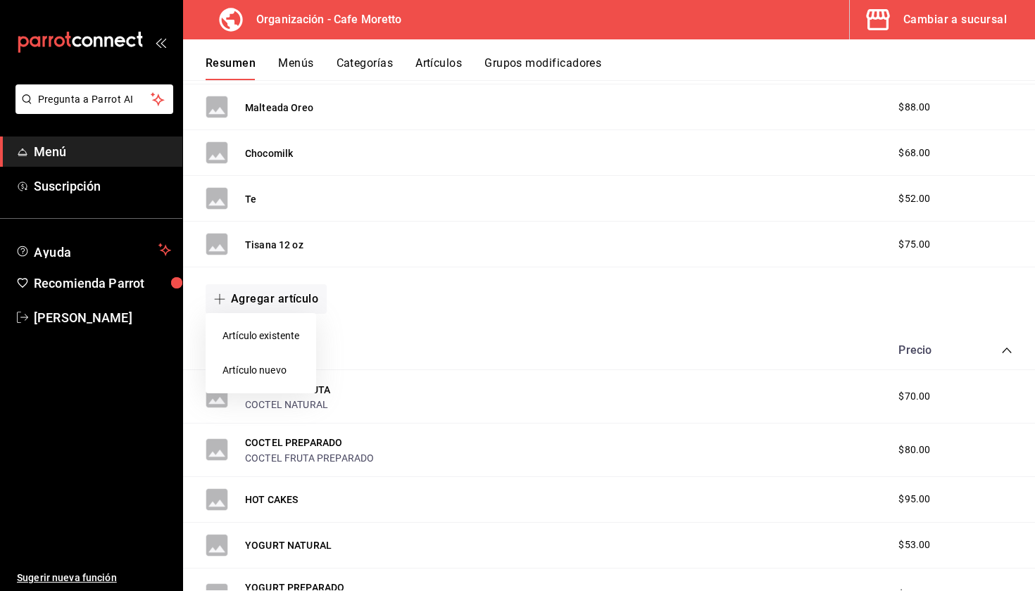
click at [269, 363] on li "Artículo nuevo" at bounding box center [261, 370] width 111 height 34
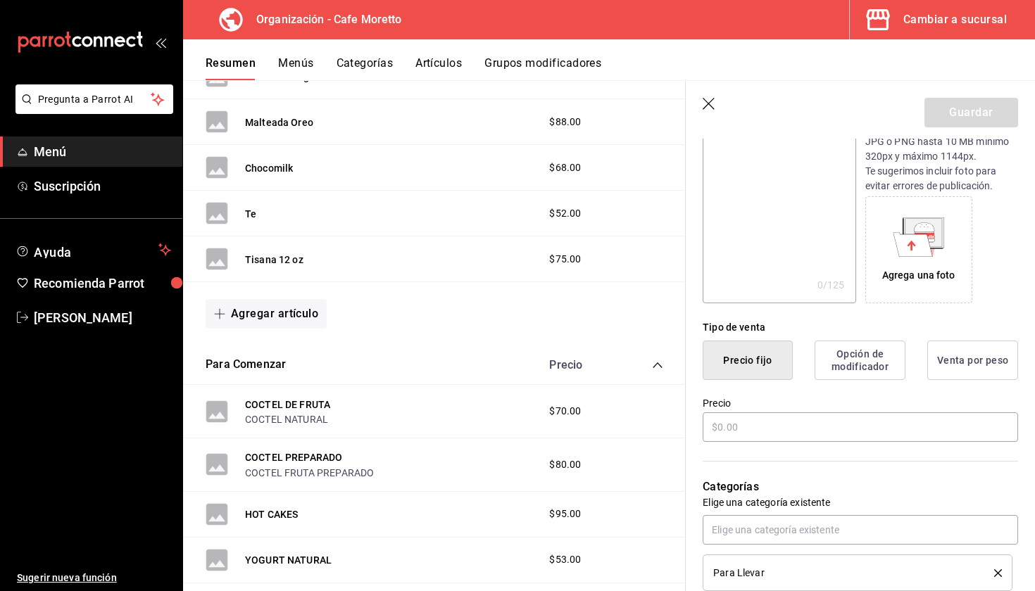
scroll to position [183, 0]
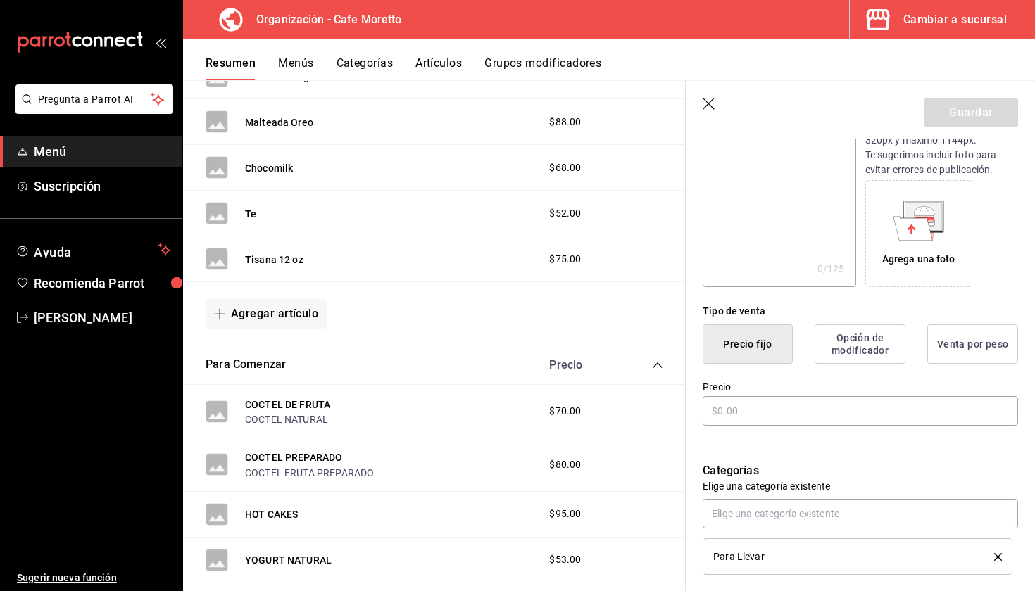
type input "Tisana 16 oz"
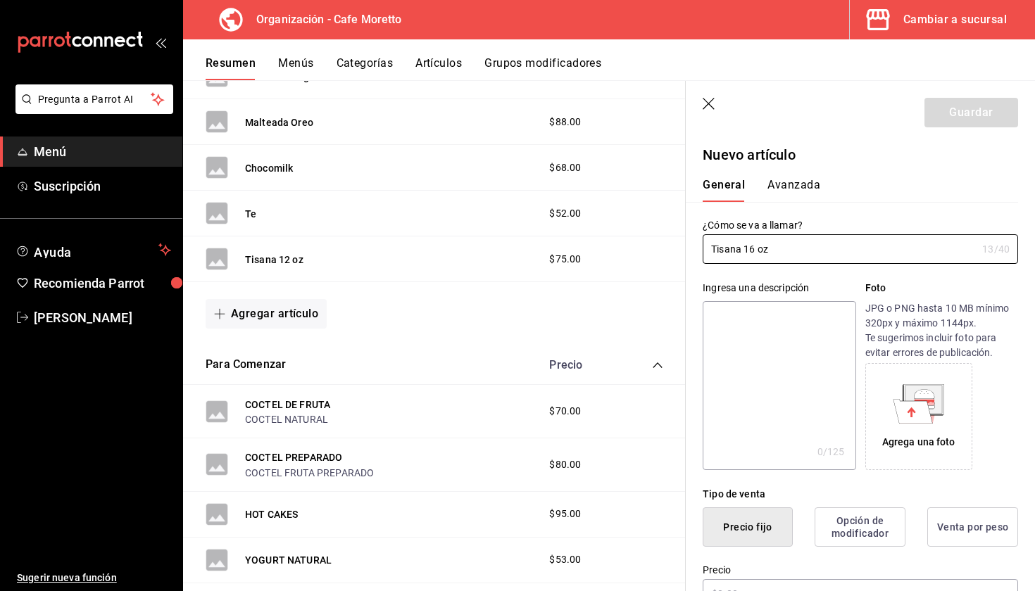
click at [747, 414] on textarea at bounding box center [779, 385] width 153 height 169
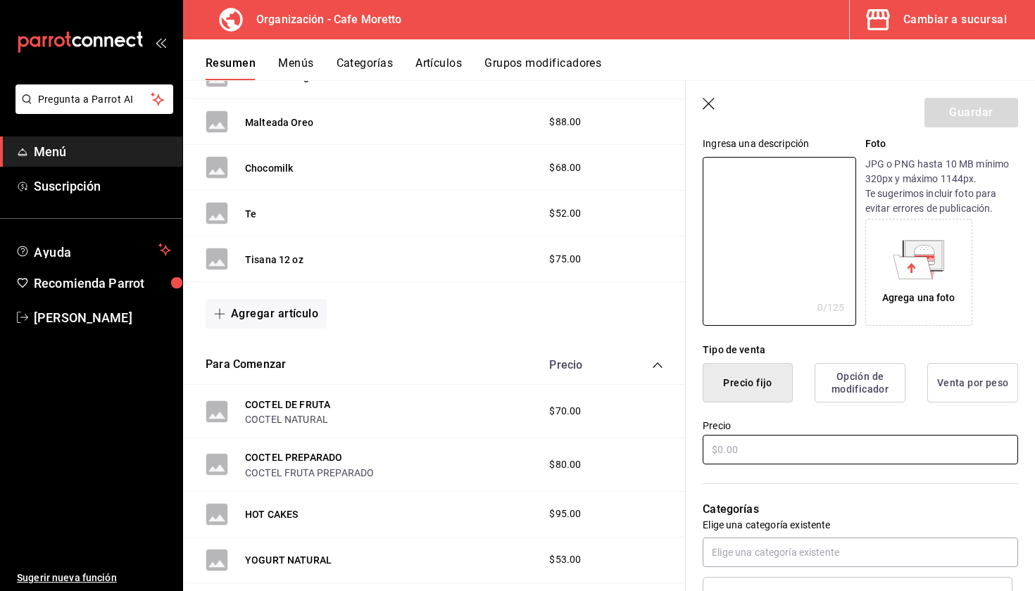
scroll to position [146, 0]
click at [744, 456] on input "text" at bounding box center [860, 449] width 315 height 30
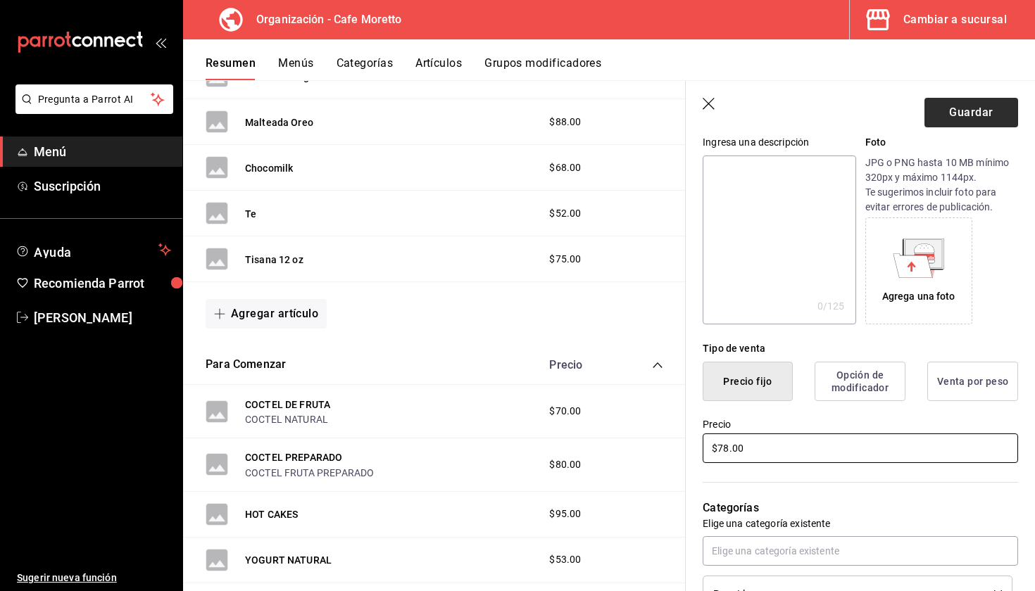
type input "$78.00"
click at [985, 110] on button "Guardar" at bounding box center [971, 113] width 94 height 30
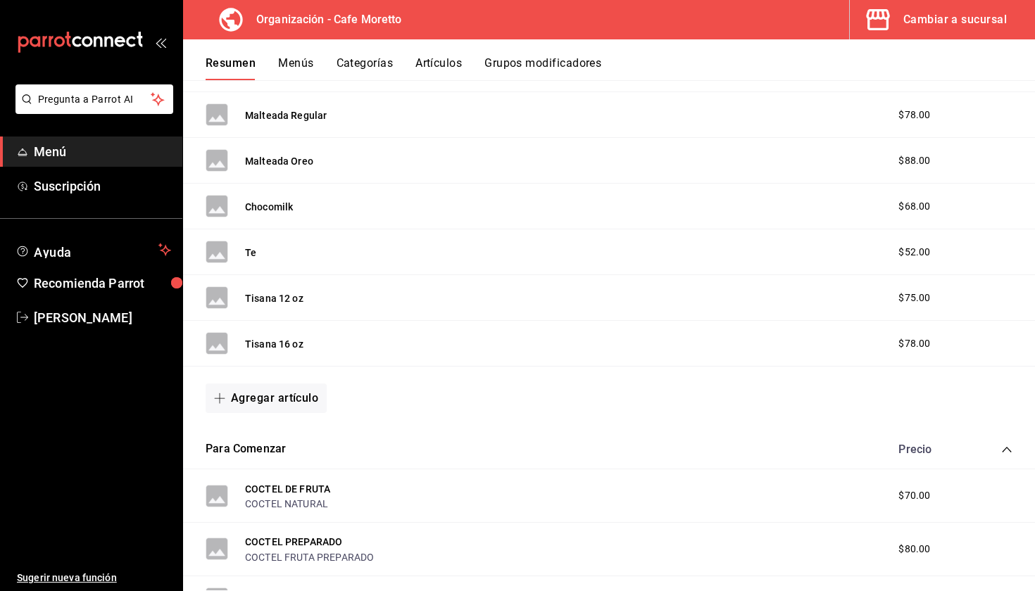
scroll to position [978, 0]
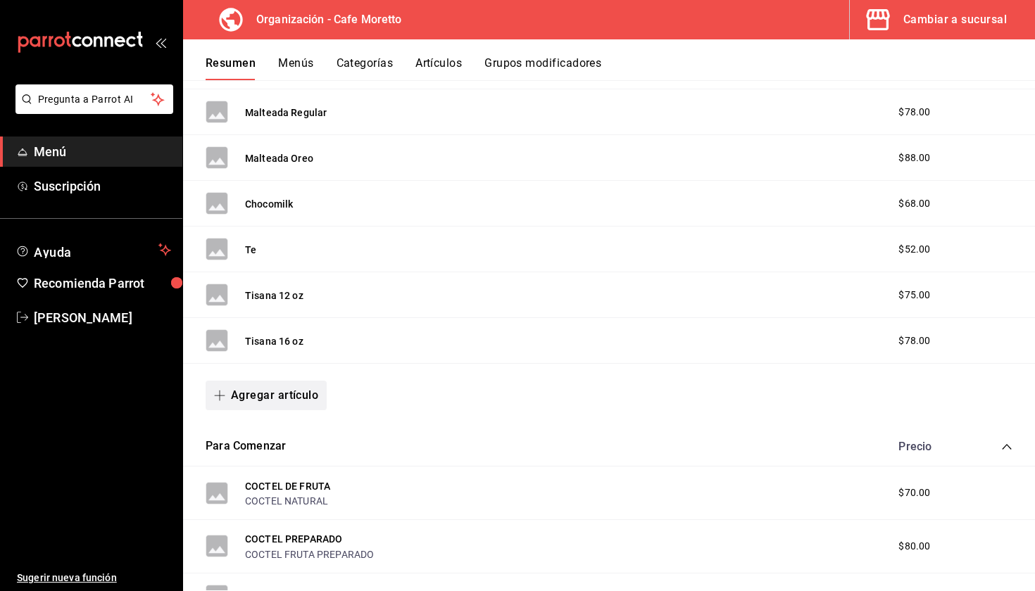
click at [281, 403] on button "Agregar artículo" at bounding box center [266, 396] width 121 height 30
click at [269, 465] on li "Artículo nuevo" at bounding box center [261, 467] width 111 height 34
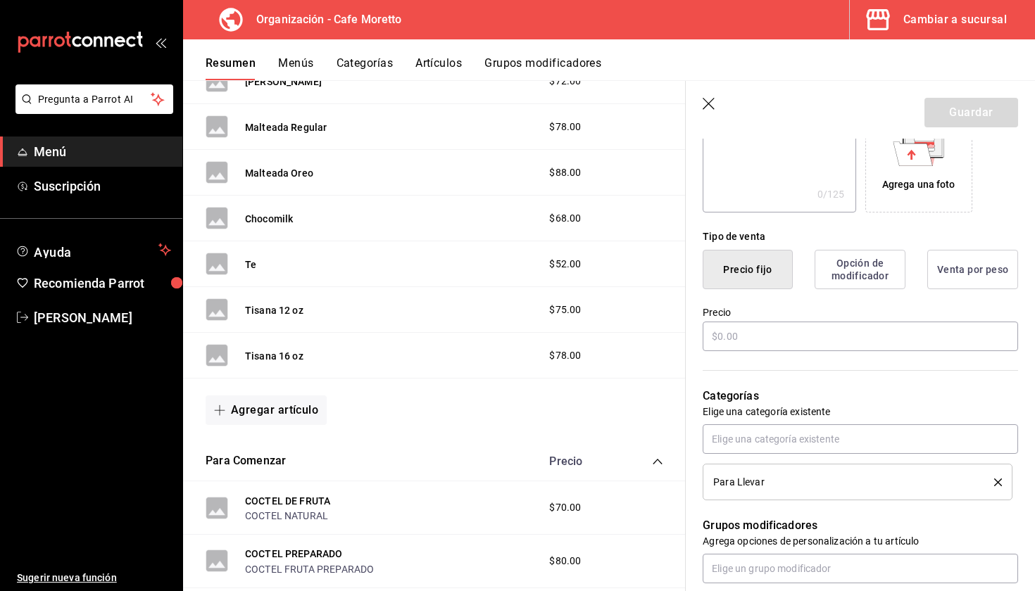
scroll to position [301, 0]
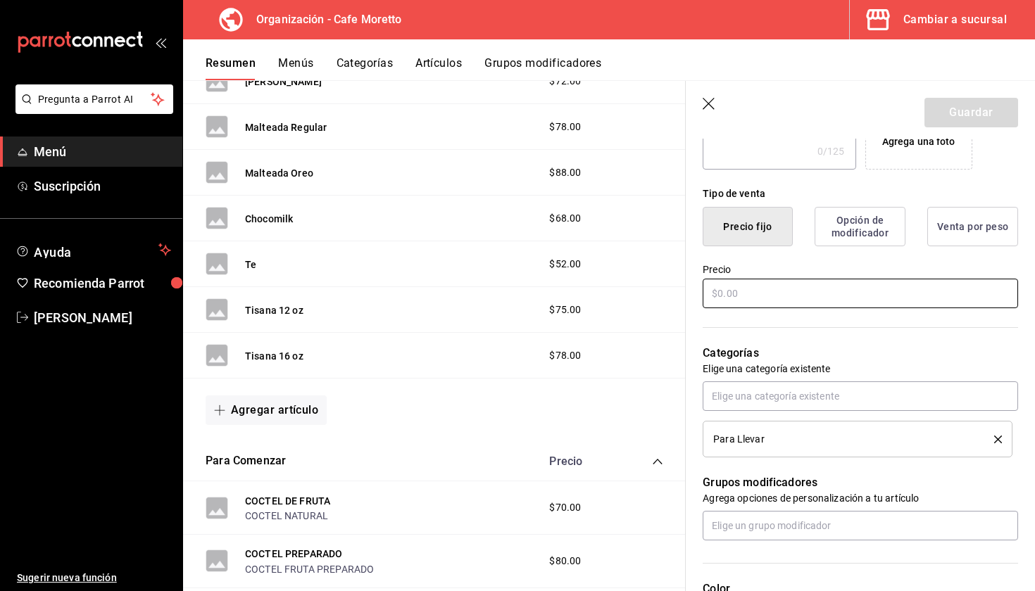
type input "Chai 12 oz"
click at [744, 291] on input "text" at bounding box center [860, 294] width 315 height 30
type input "$75.00"
click at [972, 104] on button "Guardar" at bounding box center [971, 113] width 94 height 30
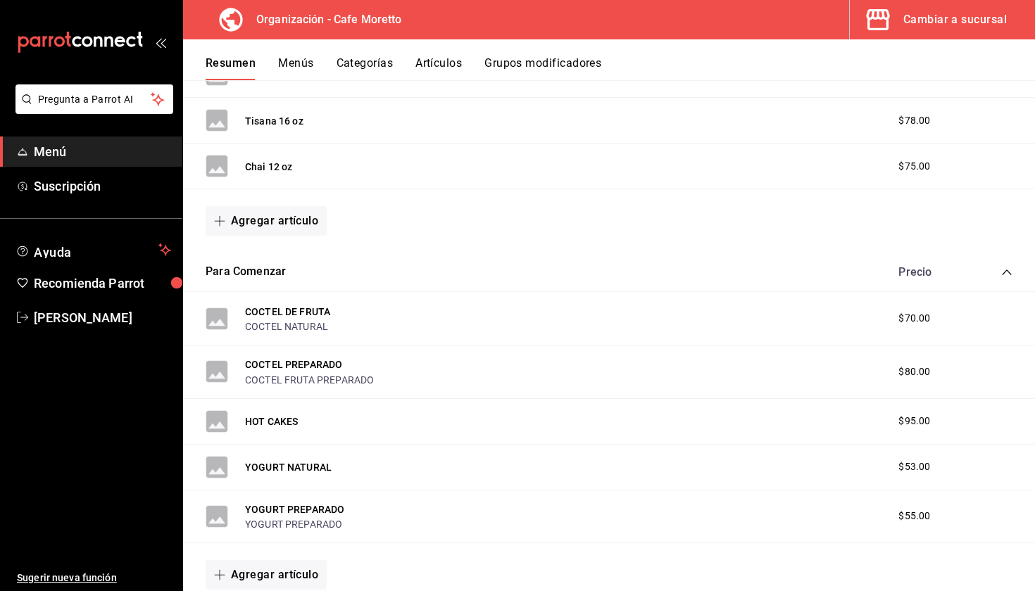
scroll to position [1198, 0]
click at [306, 213] on button "Agregar artículo" at bounding box center [266, 222] width 121 height 30
click at [287, 287] on li "Artículo nuevo" at bounding box center [261, 293] width 111 height 34
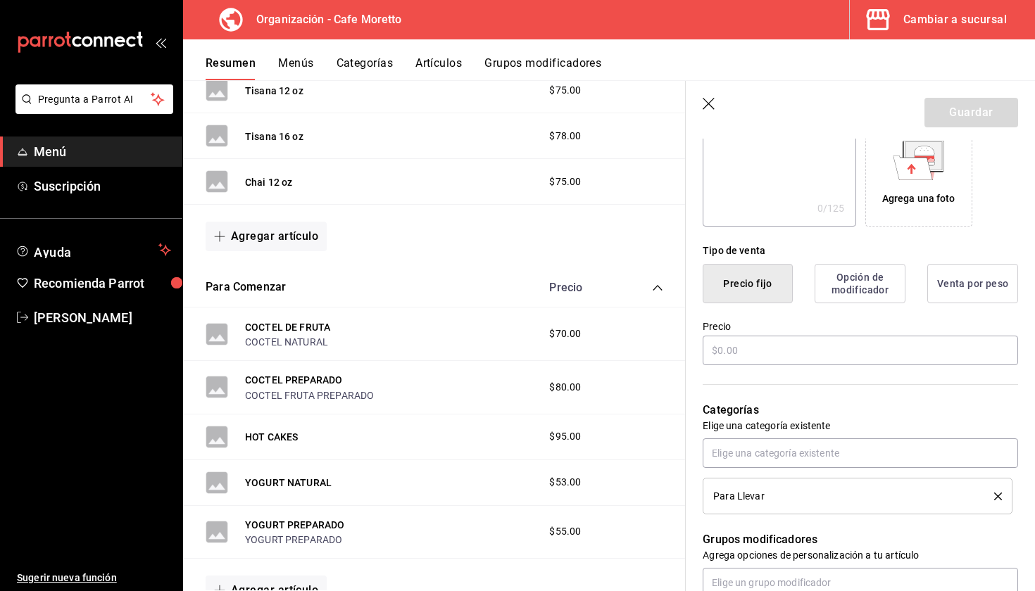
scroll to position [246, 0]
type input "Chai 16 oz"
click at [770, 353] on input "text" at bounding box center [860, 349] width 315 height 30
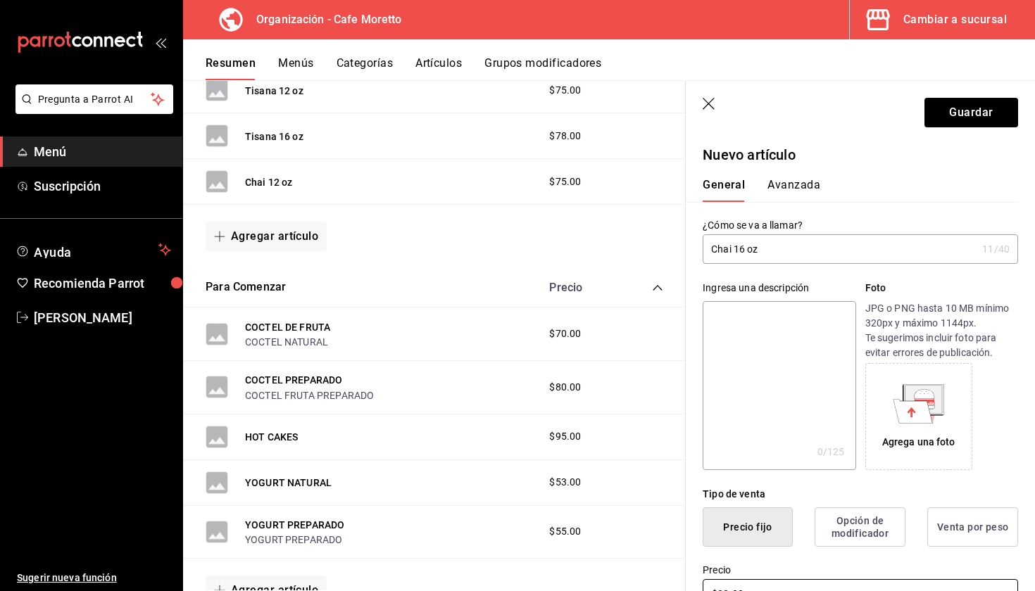
scroll to position [0, 0]
type input "$80.00"
click at [965, 109] on button "Guardar" at bounding box center [971, 113] width 94 height 30
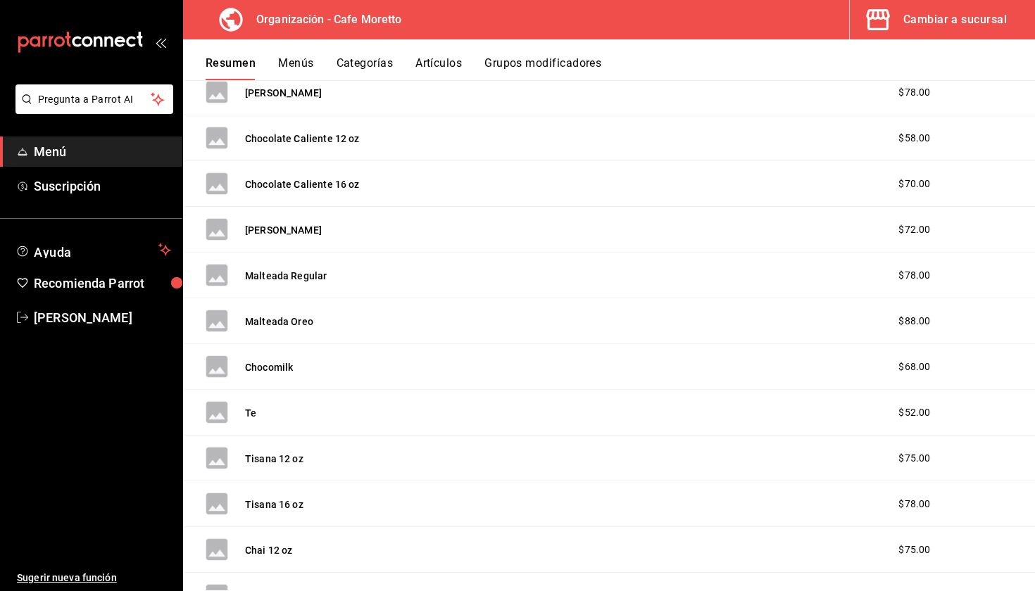
scroll to position [1291, 0]
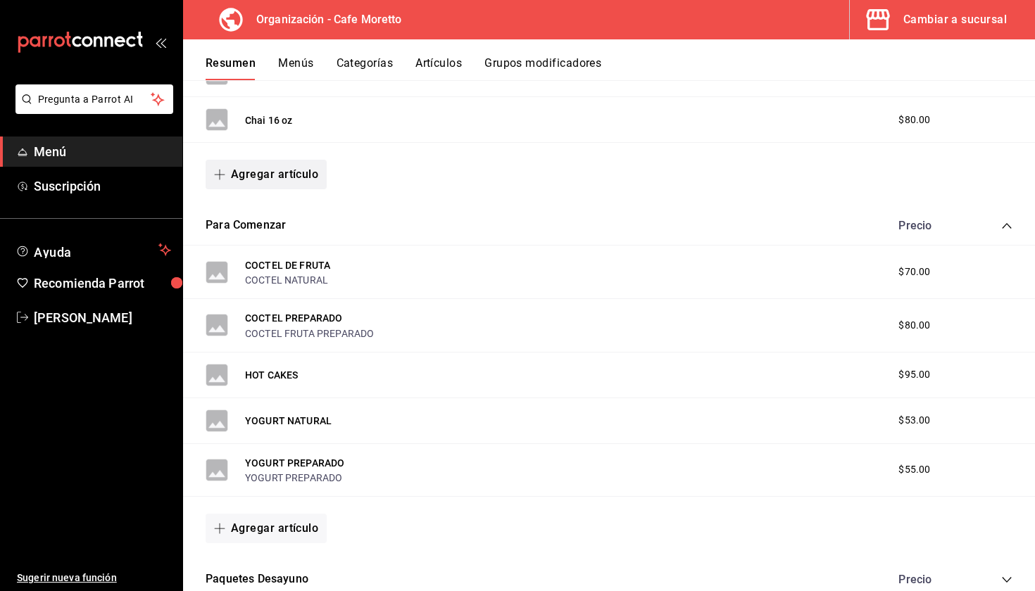
click at [273, 178] on button "Agregar artículo" at bounding box center [266, 175] width 121 height 30
click at [265, 252] on li "Artículo nuevo" at bounding box center [261, 246] width 111 height 34
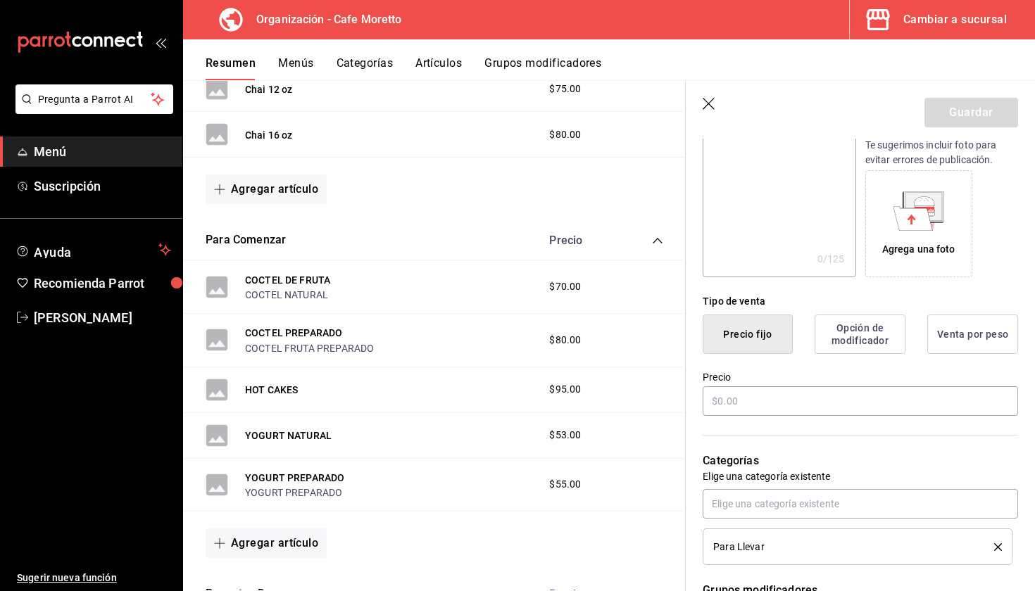
scroll to position [220, 0]
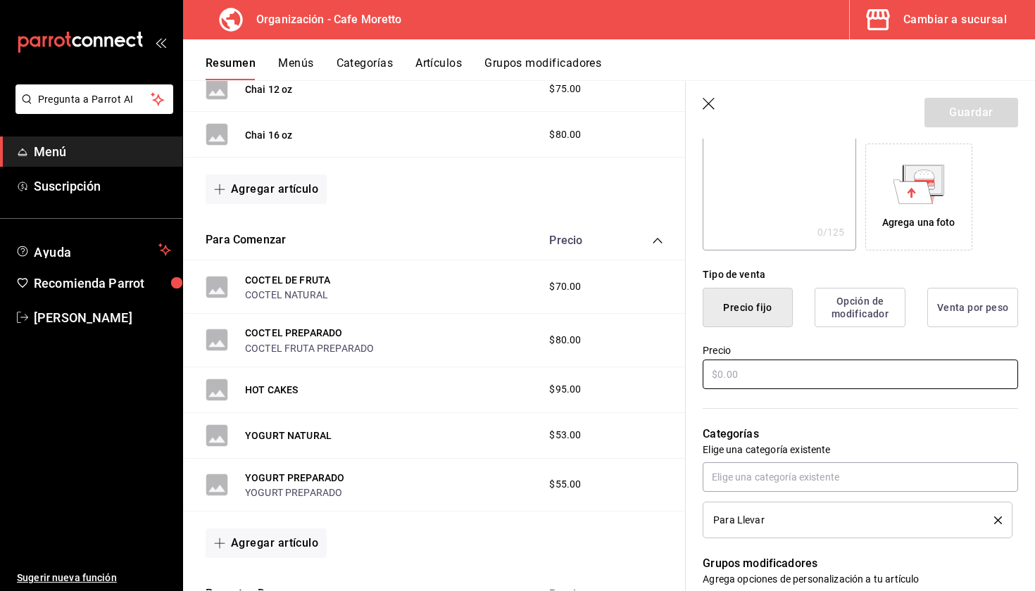
type input "Frappe Moretto"
click at [763, 375] on input "text" at bounding box center [860, 375] width 315 height 30
type input "$82.00"
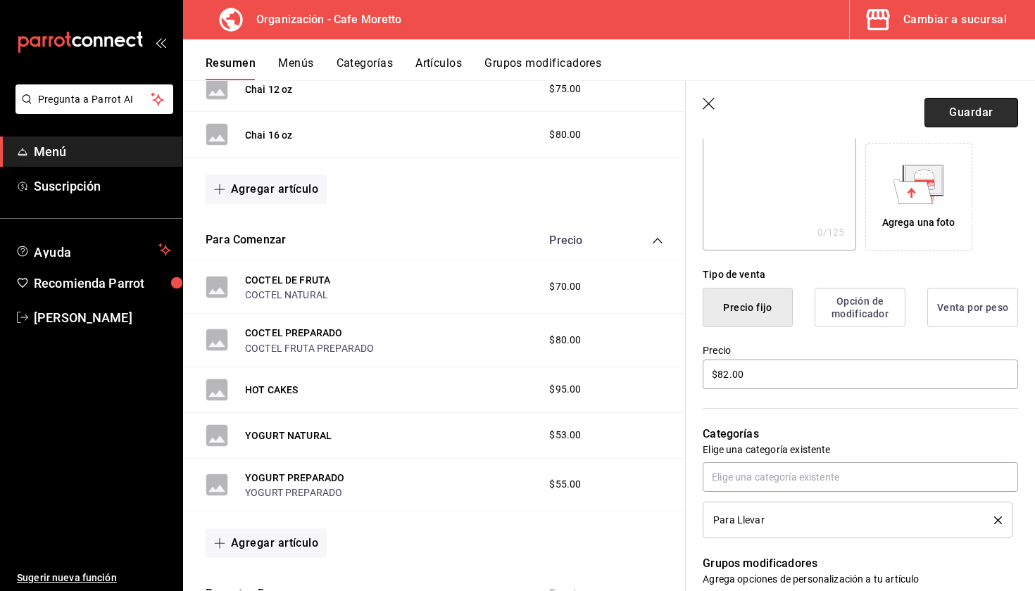
click at [985, 125] on button "Guardar" at bounding box center [971, 113] width 94 height 30
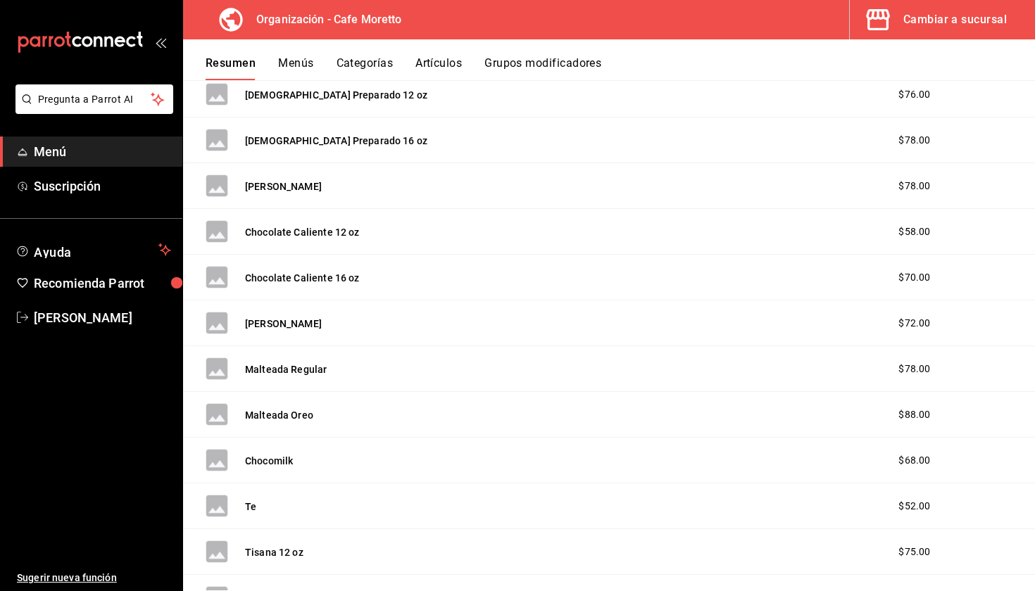
scroll to position [1171, 0]
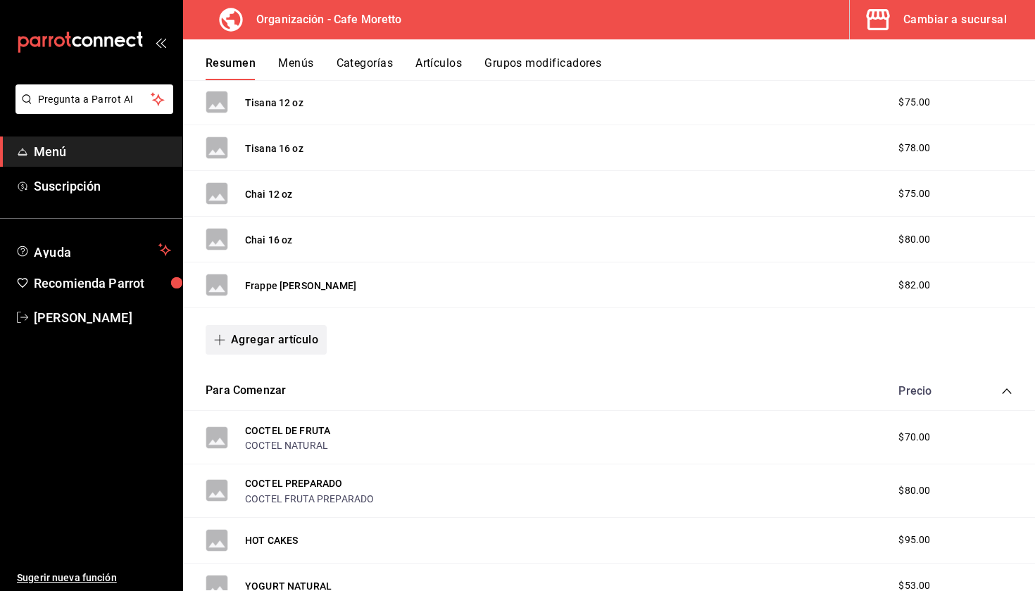
click at [280, 342] on button "Agregar artículo" at bounding box center [266, 340] width 121 height 30
click at [261, 414] on li "Artículo nuevo" at bounding box center [261, 411] width 111 height 34
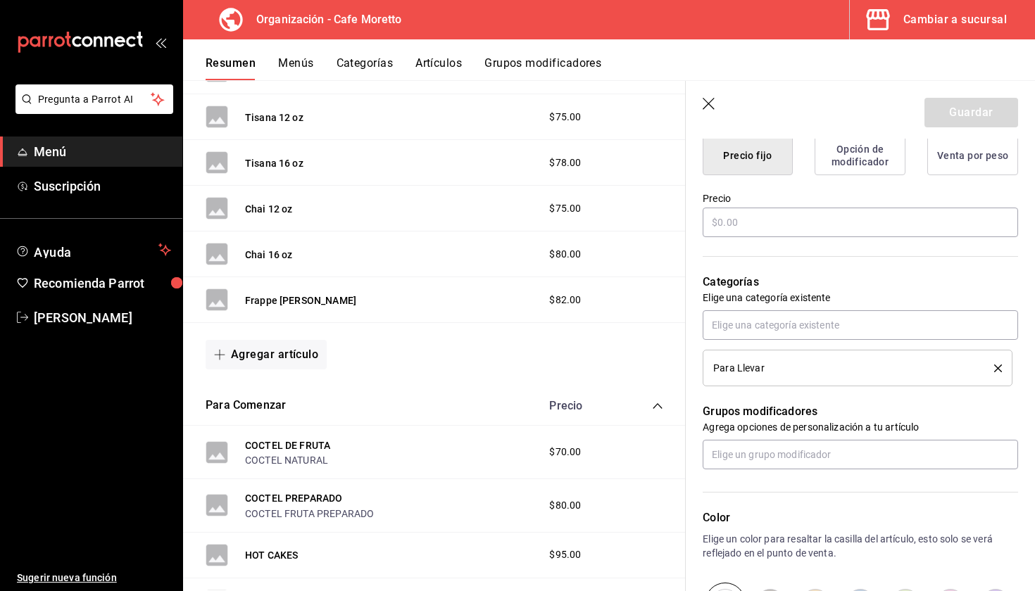
scroll to position [365, 0]
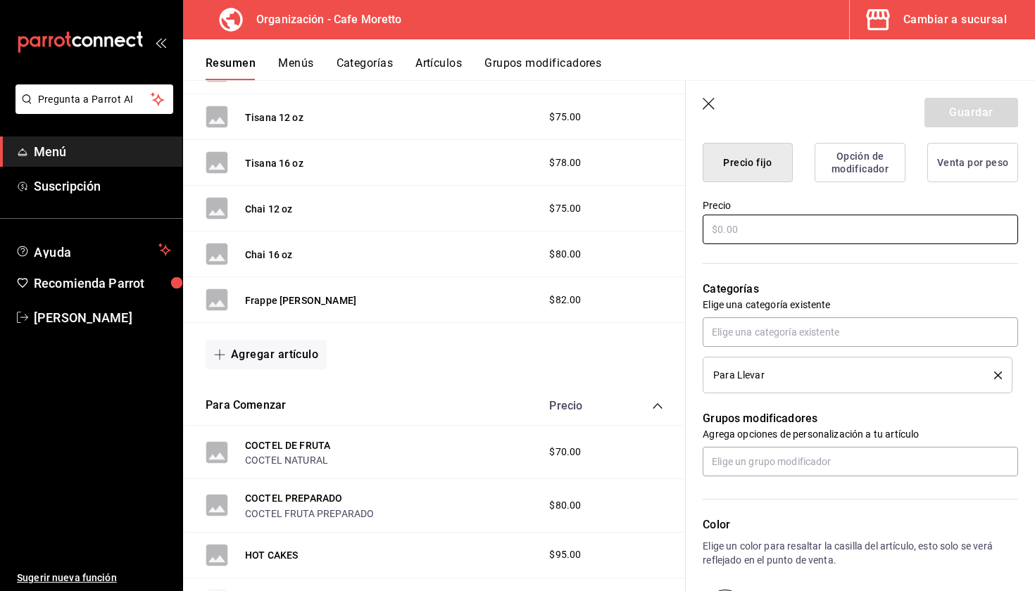
type input "Frappe Oreo"
click at [763, 232] on input "text" at bounding box center [860, 230] width 315 height 30
type input "$92.00"
click at [990, 106] on button "Guardar" at bounding box center [971, 113] width 94 height 30
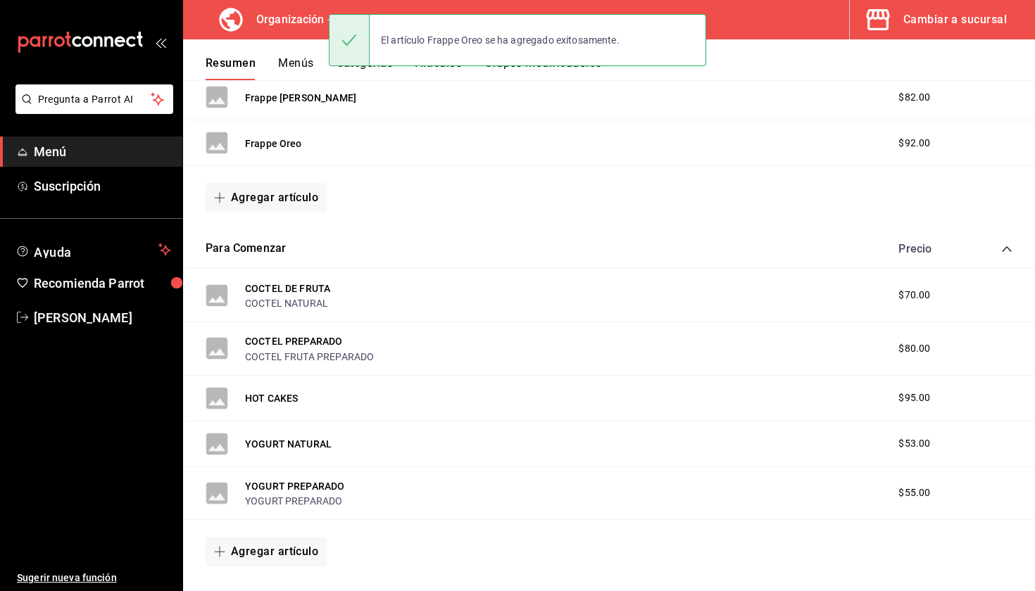
scroll to position [1429, 0]
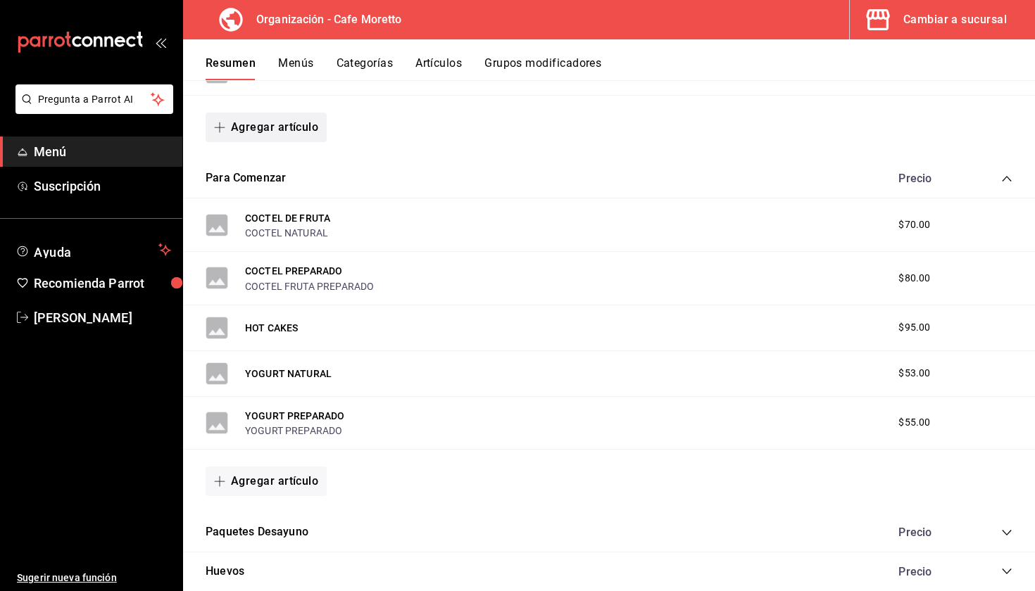
click at [250, 135] on button "Agregar artículo" at bounding box center [266, 128] width 121 height 30
click at [276, 203] on li "Artículo nuevo" at bounding box center [261, 199] width 111 height 34
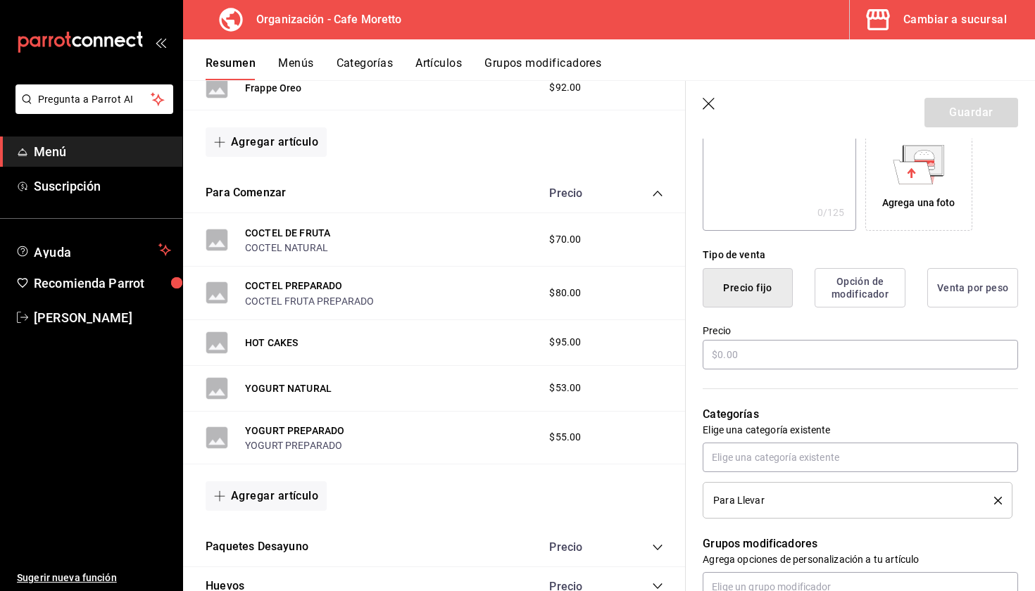
scroll to position [333, 0]
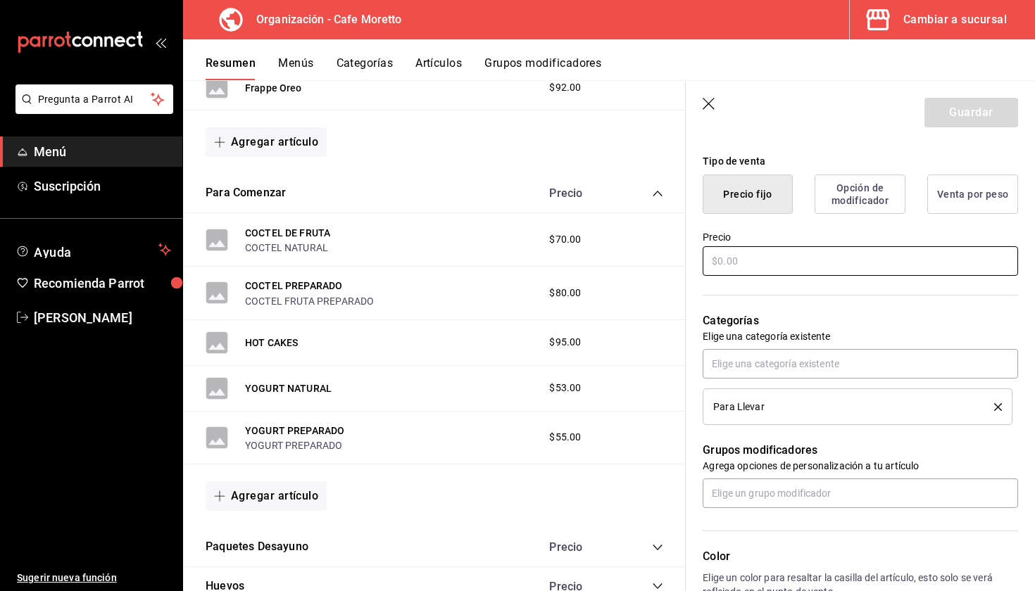
type input "Mokachino"
click at [761, 265] on input "text" at bounding box center [860, 261] width 315 height 30
type input "$92.00"
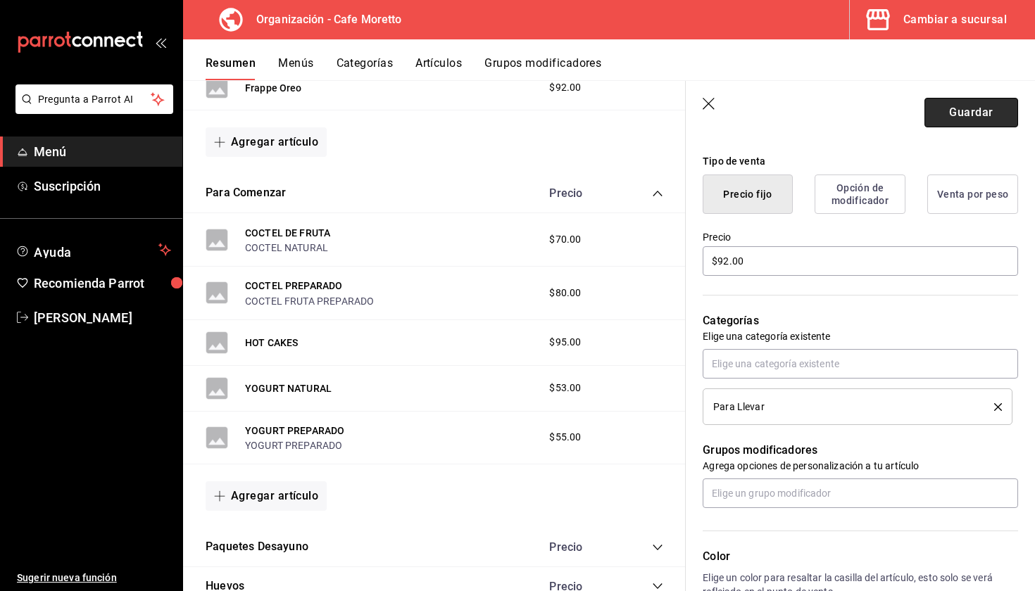
click at [951, 108] on button "Guardar" at bounding box center [971, 113] width 94 height 30
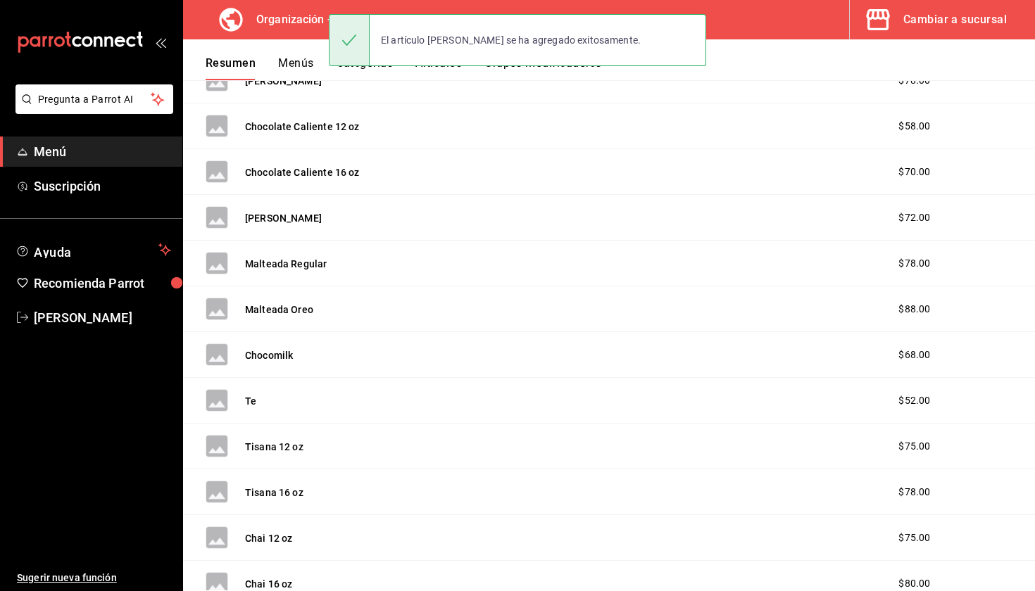
scroll to position [1264, 0]
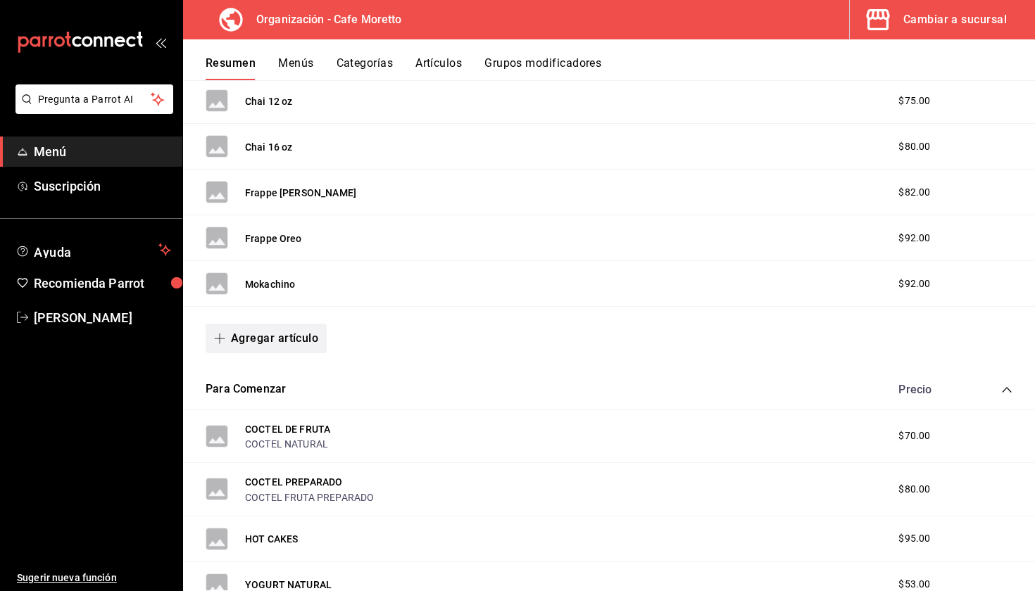
click at [274, 325] on button "Agregar artículo" at bounding box center [266, 339] width 121 height 30
click at [269, 434] on div at bounding box center [517, 295] width 1035 height 591
click at [270, 416] on div "COCTEL DE FRUTA COCTEL NATURAL $70.00" at bounding box center [609, 437] width 852 height 54
click at [270, 355] on div "Agregar artículo" at bounding box center [609, 338] width 852 height 63
click at [270, 334] on button "Agregar artículo" at bounding box center [266, 339] width 121 height 30
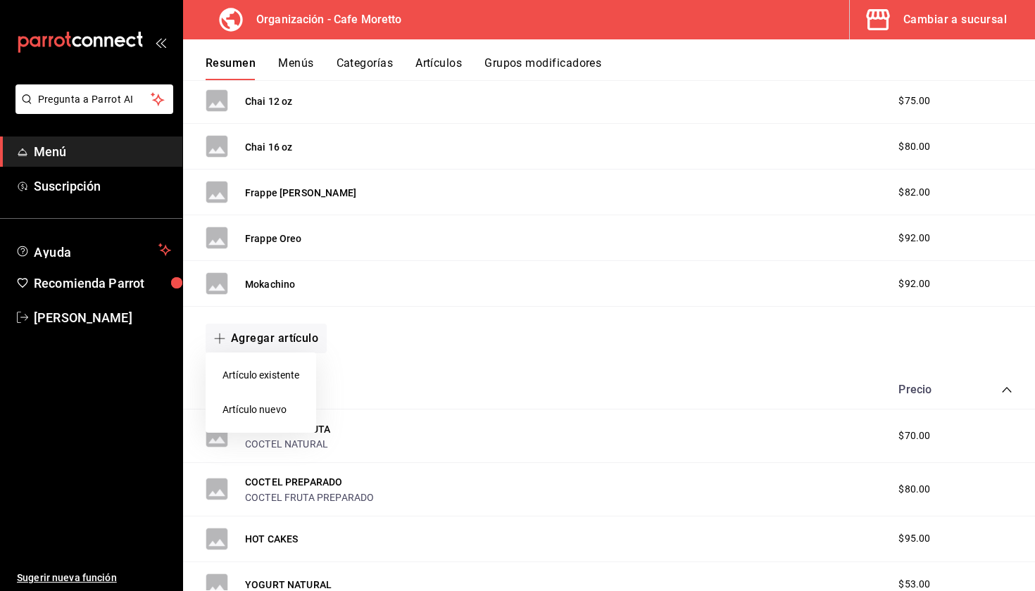
click at [277, 405] on li "Artículo nuevo" at bounding box center [261, 410] width 111 height 34
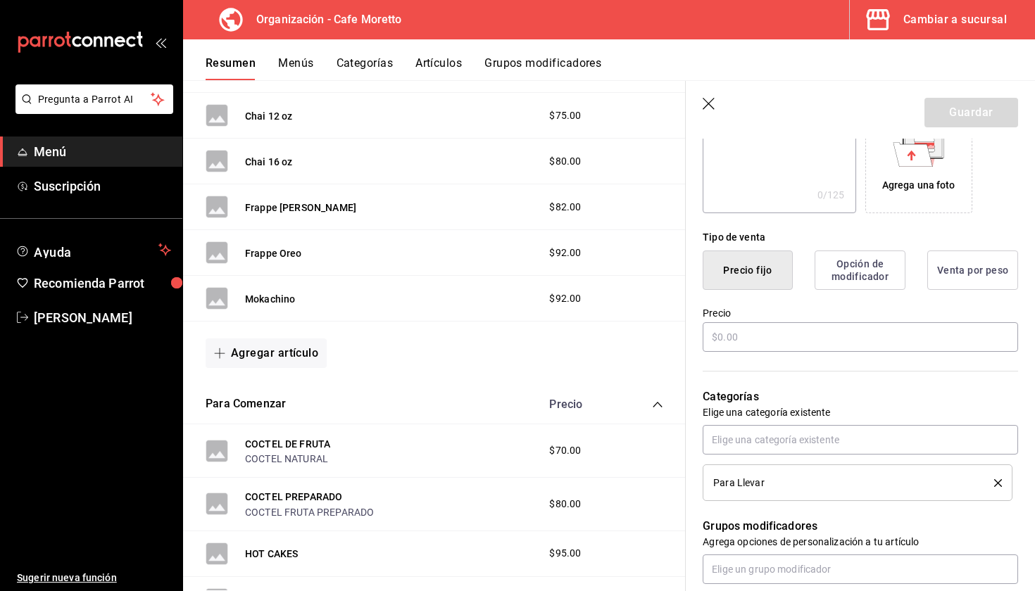
scroll to position [358, 0]
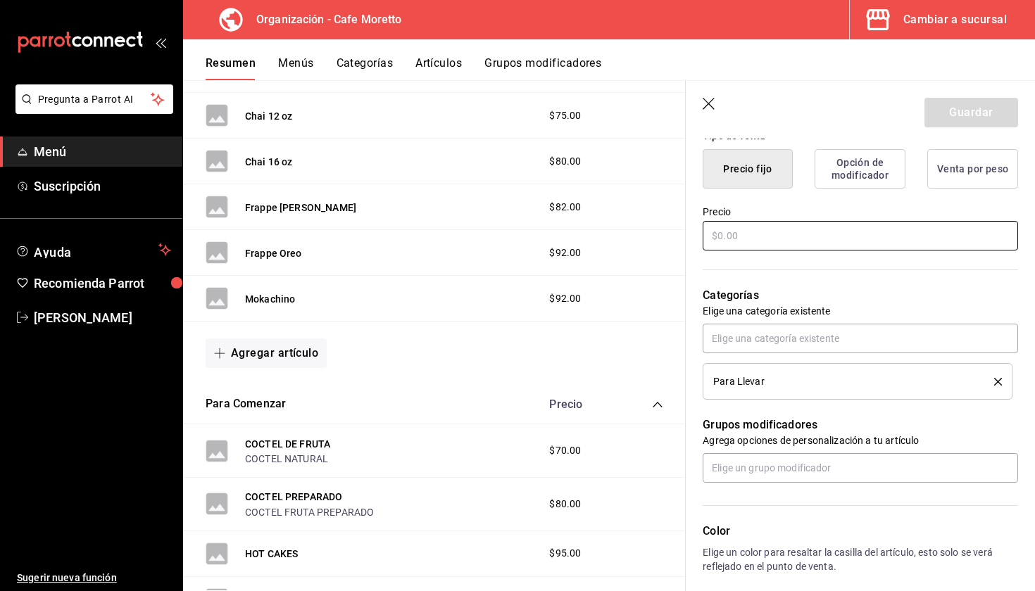
type input "Matcha"
click at [793, 240] on input "text" at bounding box center [860, 236] width 315 height 30
type input "$92.00"
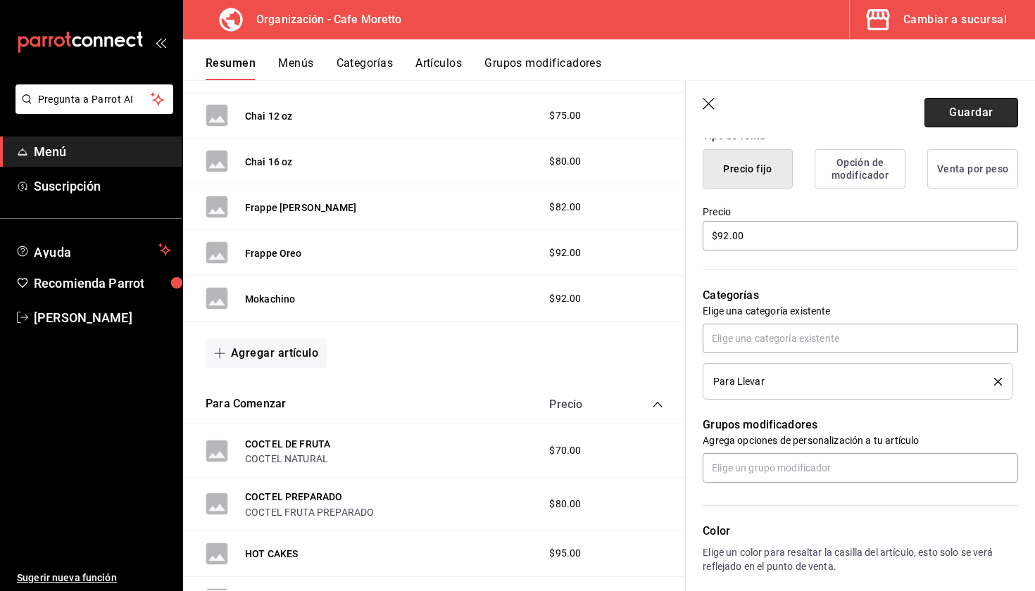
click at [985, 113] on button "Guardar" at bounding box center [971, 113] width 94 height 30
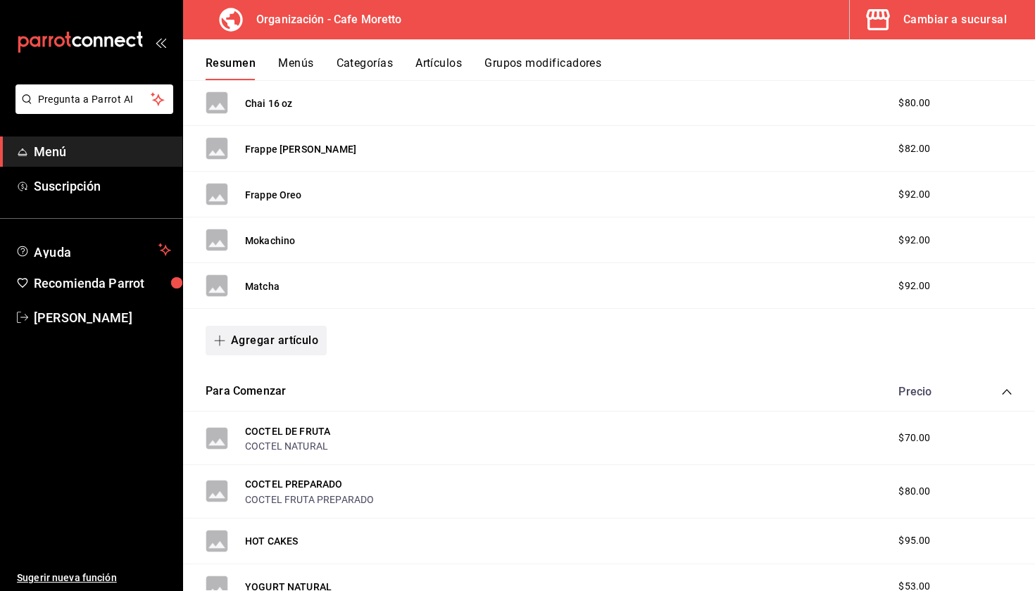
scroll to position [1313, 0]
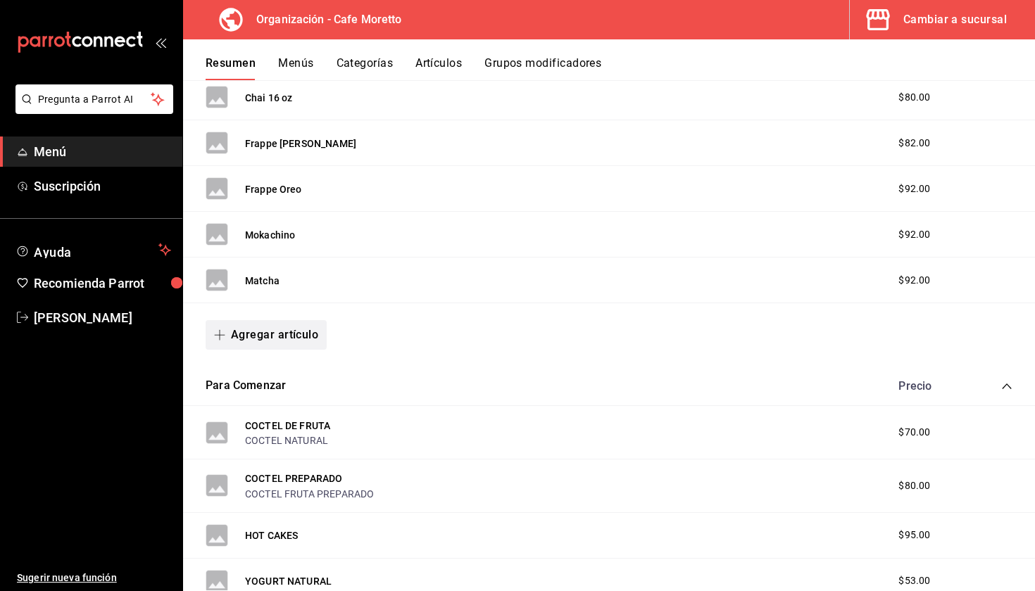
click at [282, 330] on button "Agregar artículo" at bounding box center [266, 335] width 121 height 30
click at [270, 400] on li "Artículo nuevo" at bounding box center [261, 406] width 111 height 34
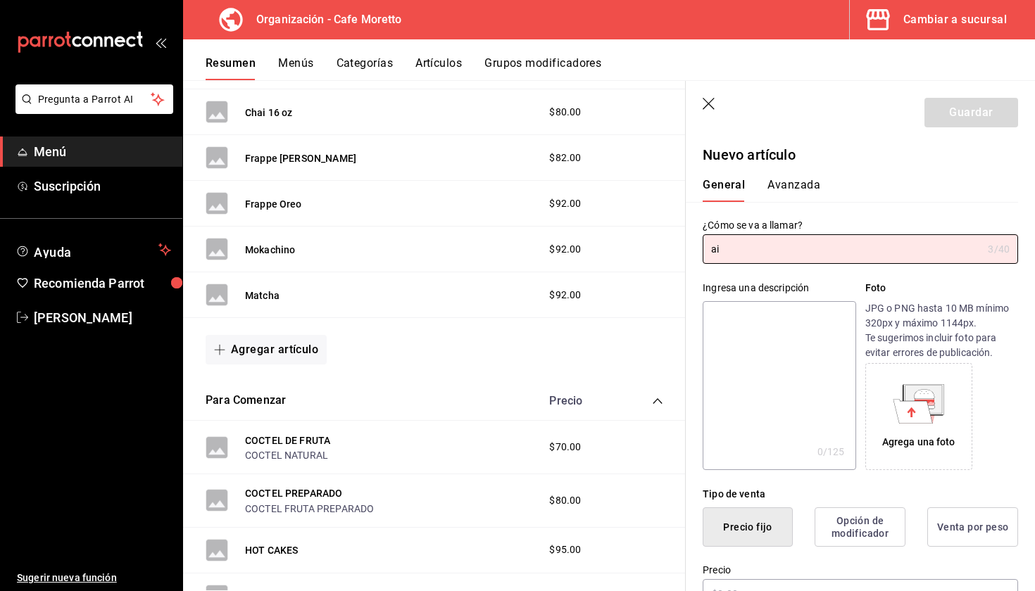
type input "a"
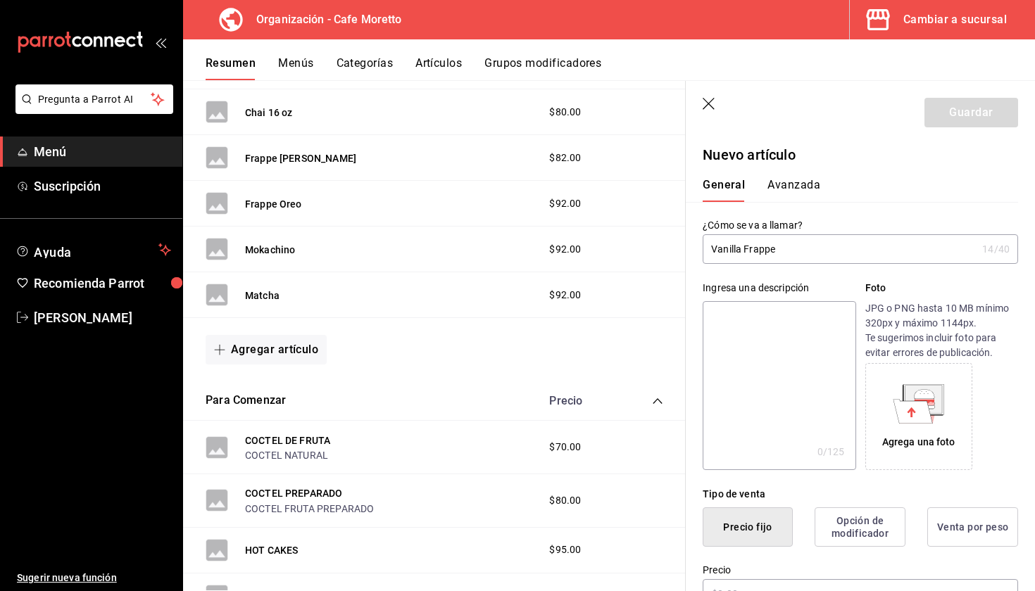
drag, startPoint x: 806, startPoint y: 248, endPoint x: 746, endPoint y: 248, distance: 60.5
click at [746, 248] on input "Vanilla Frappe" at bounding box center [840, 249] width 274 height 28
click at [711, 249] on input "Vanilla" at bounding box center [843, 249] width 280 height 28
click at [711, 249] on input "[PERSON_NAME]" at bounding box center [840, 249] width 274 height 28
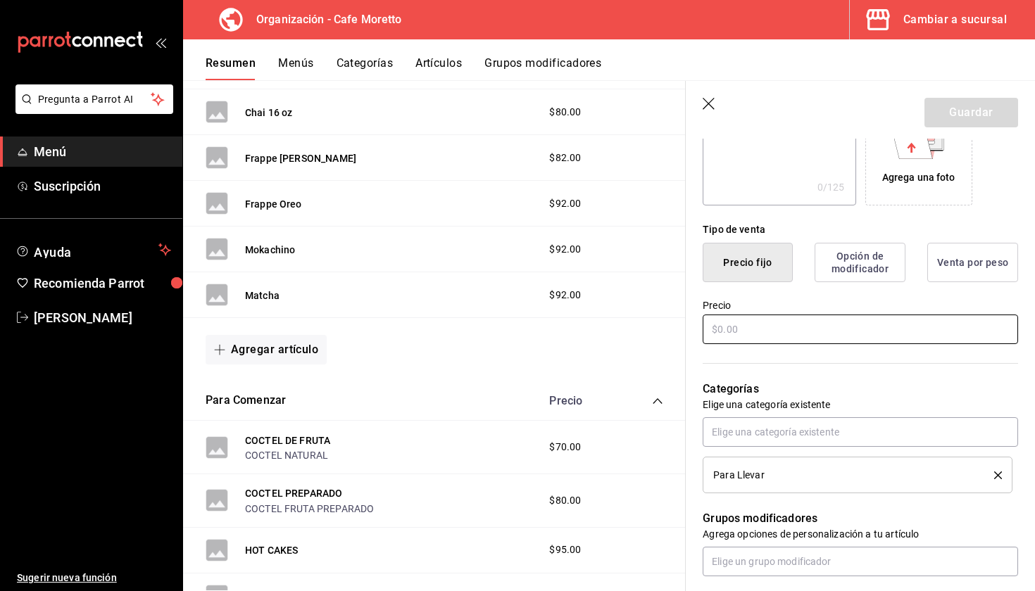
type input "[PERSON_NAME]"
click at [765, 337] on input "text" at bounding box center [860, 330] width 315 height 30
type input "$92.00"
click at [972, 112] on button "Guardar" at bounding box center [971, 113] width 94 height 30
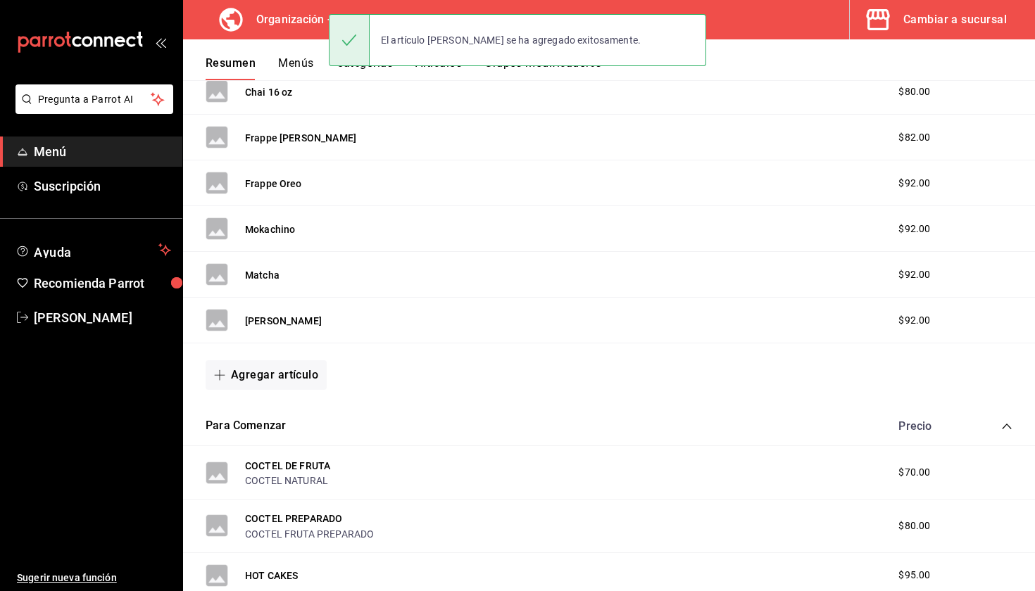
scroll to position [1349, 0]
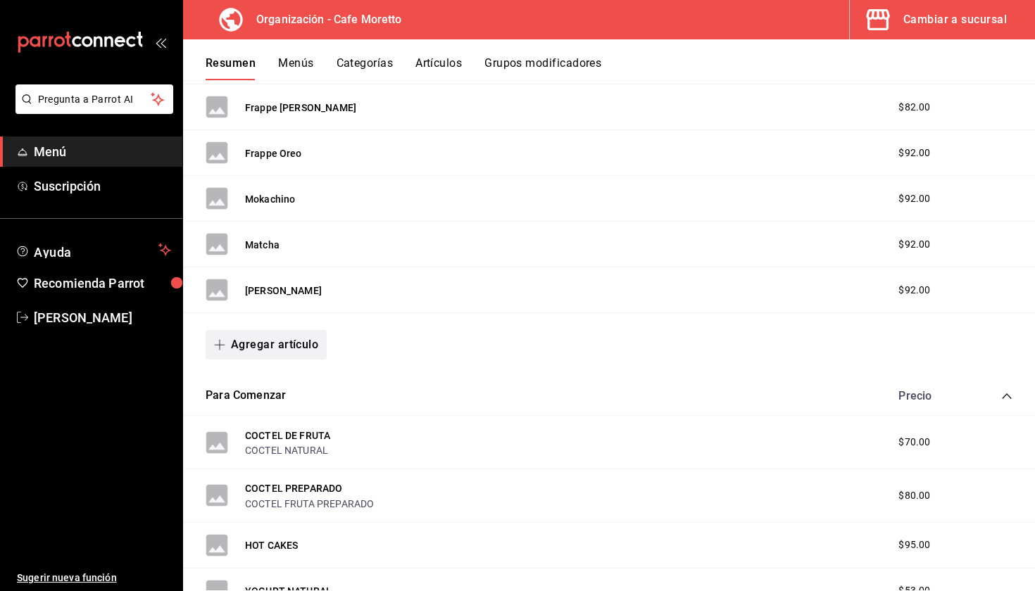
click at [266, 351] on button "Agregar artículo" at bounding box center [266, 345] width 121 height 30
click at [262, 408] on li "Artículo nuevo" at bounding box center [261, 416] width 111 height 34
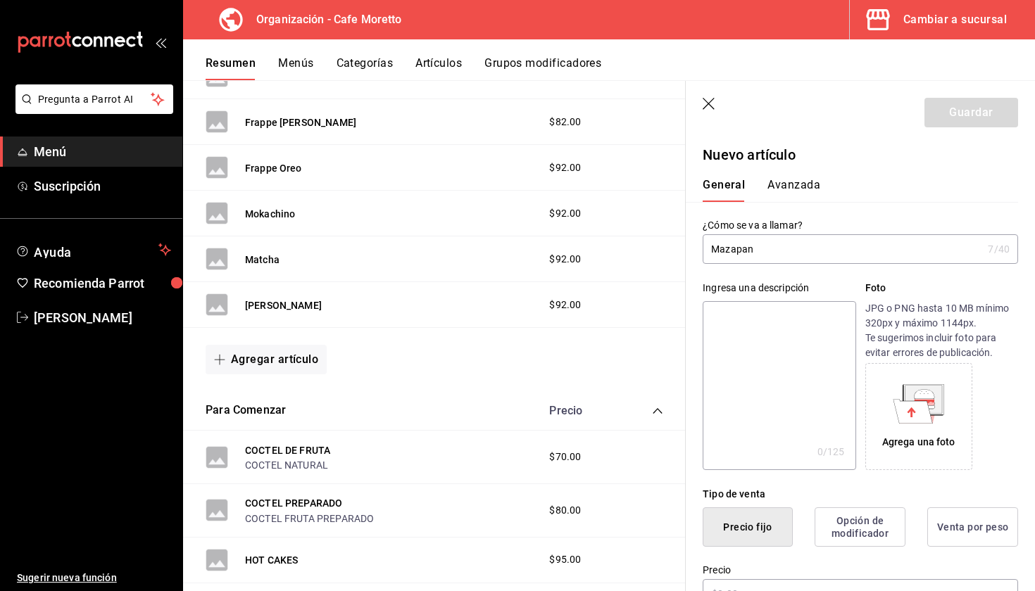
click at [715, 249] on input "Mazapan" at bounding box center [843, 249] width 280 height 28
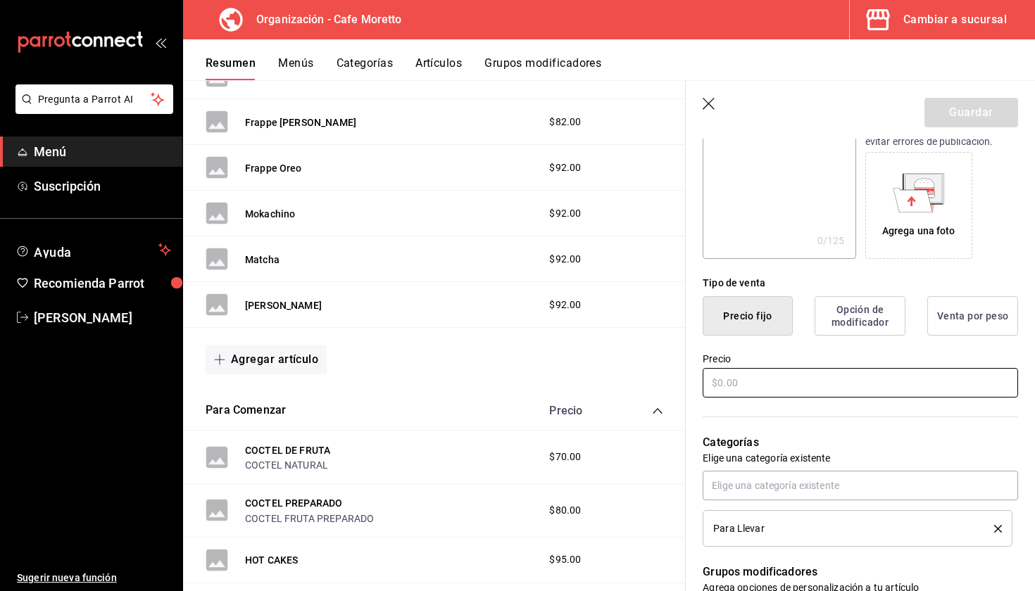
type input "Frappe Mazapan"
click at [746, 384] on input "text" at bounding box center [860, 383] width 315 height 30
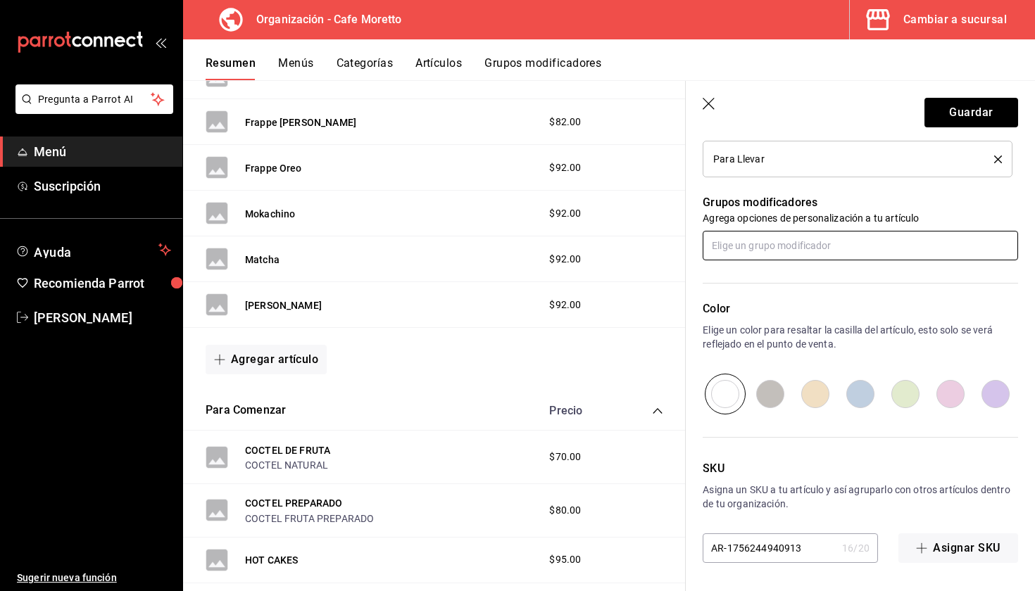
scroll to position [538, 0]
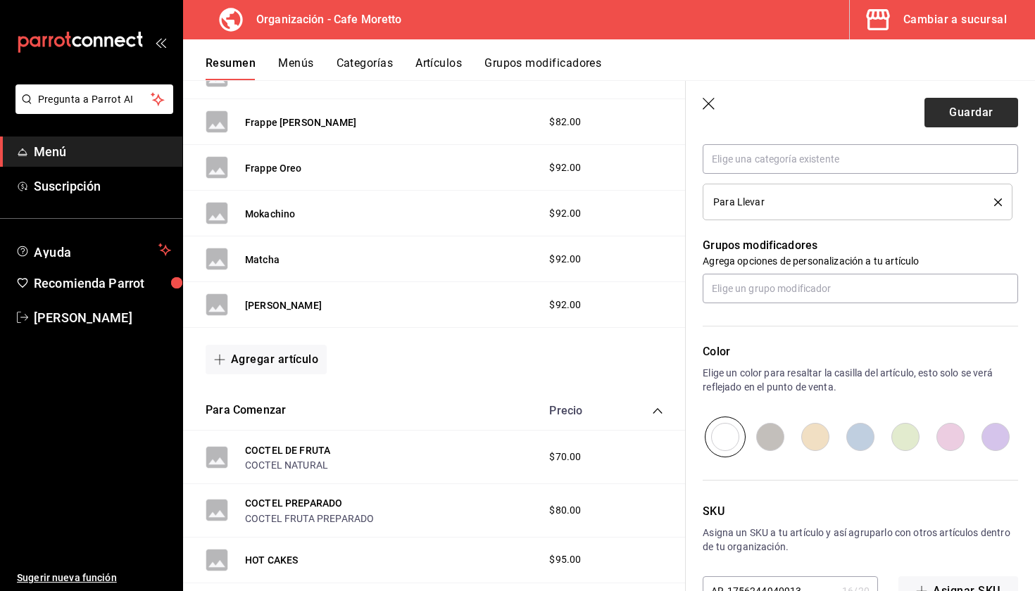
type input "$92.00"
click at [952, 115] on button "Guardar" at bounding box center [971, 113] width 94 height 30
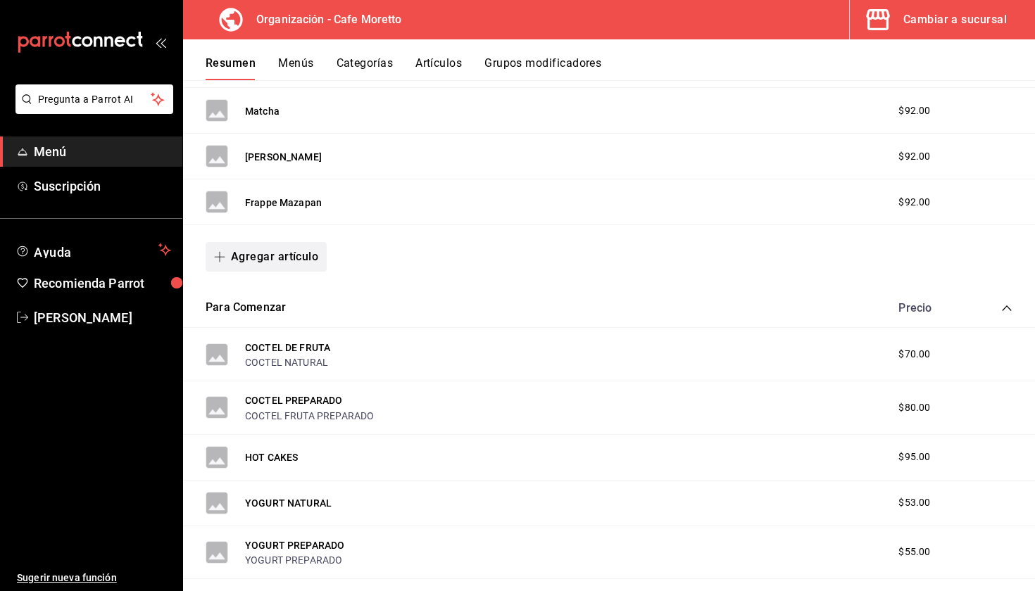
scroll to position [1489, 0]
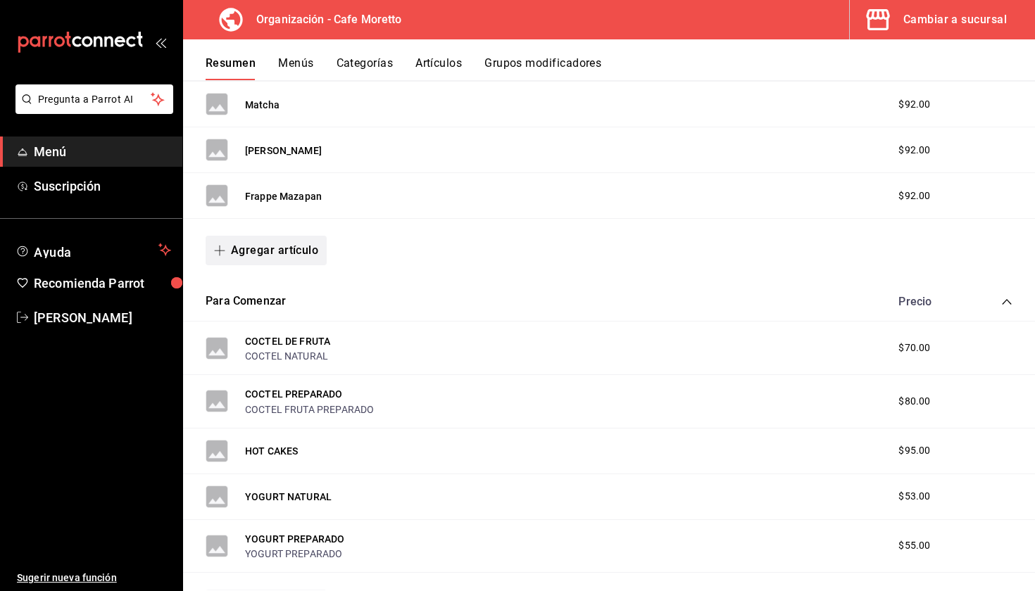
click at [272, 258] on button "Agregar artículo" at bounding box center [266, 251] width 121 height 30
click at [266, 310] on li "Artículo nuevo" at bounding box center [261, 322] width 111 height 34
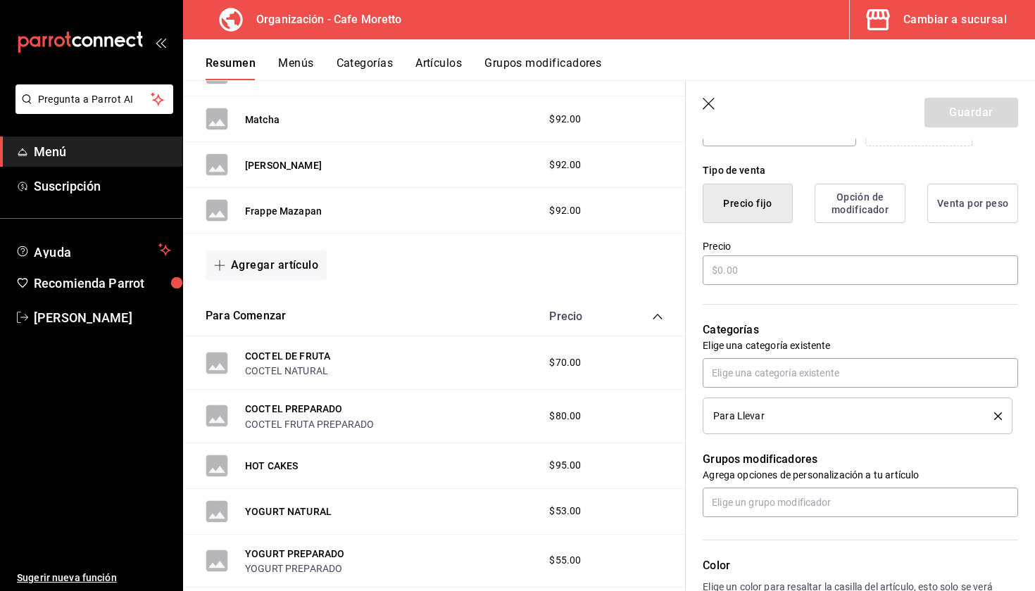
scroll to position [336, 0]
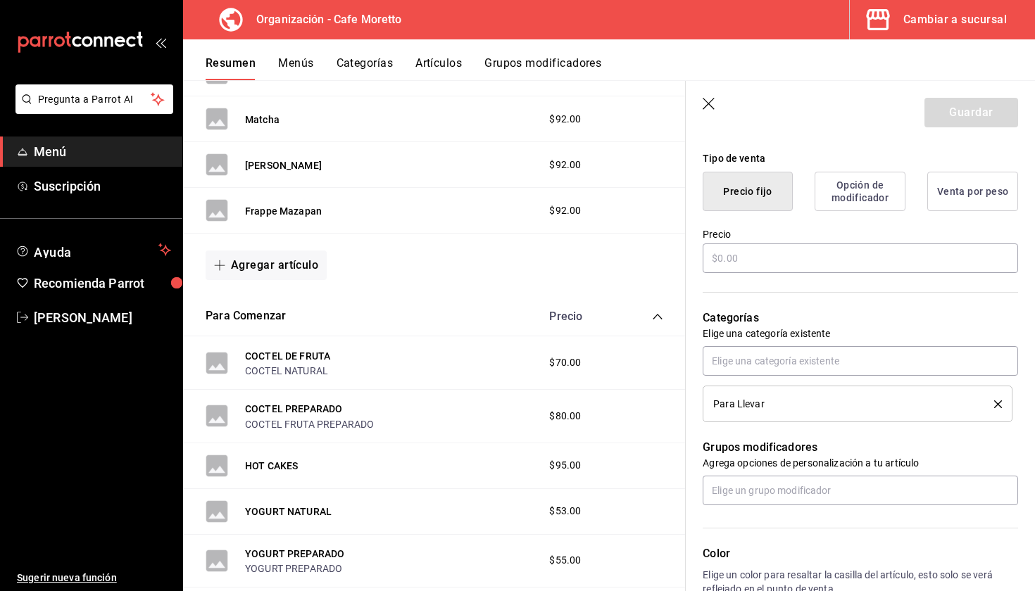
click at [858, 193] on button "Opción de modificador" at bounding box center [860, 191] width 91 height 39
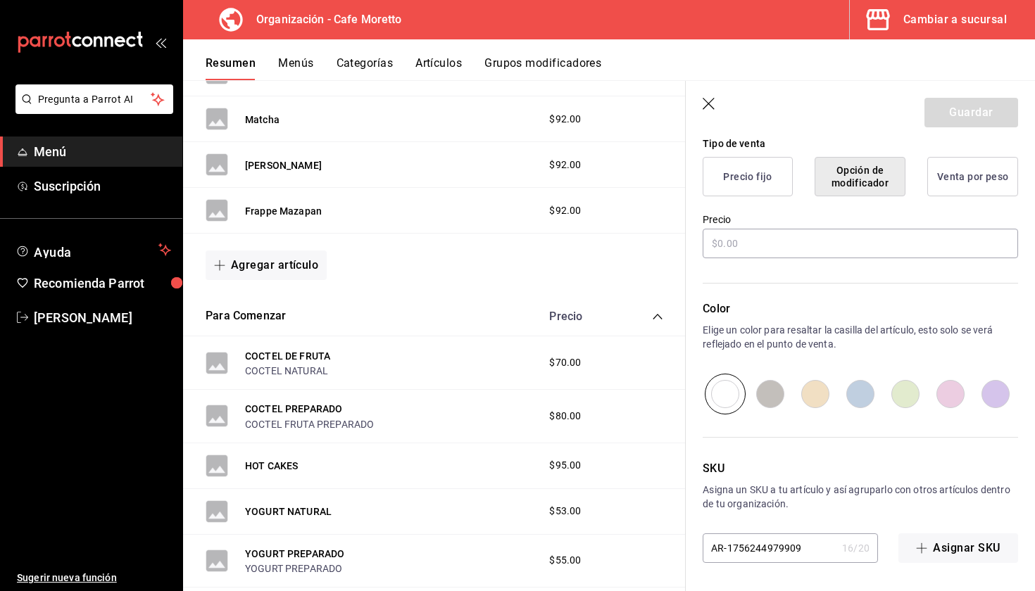
click at [765, 172] on button "Precio fijo" at bounding box center [748, 176] width 90 height 39
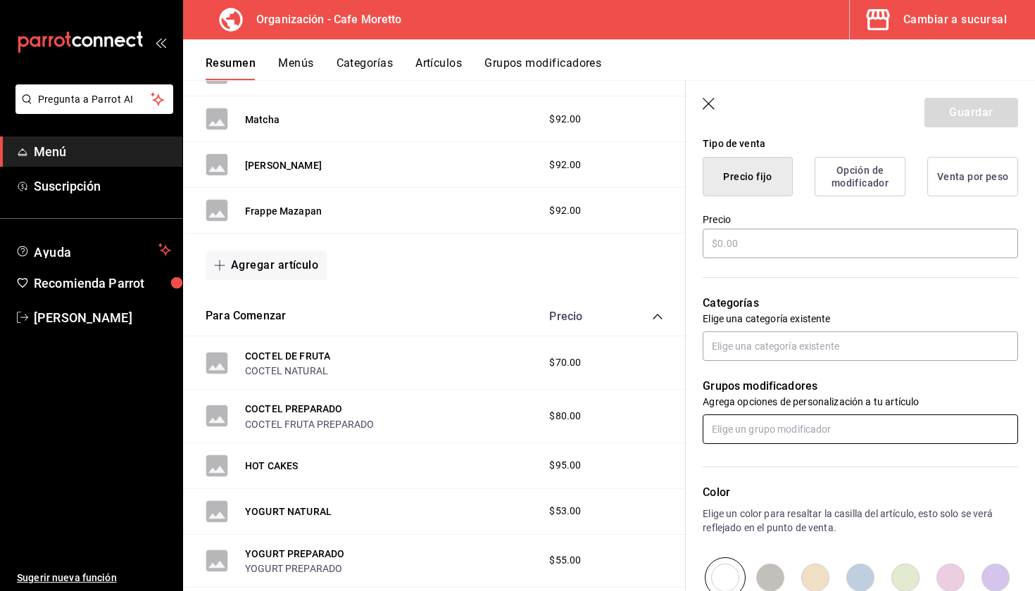
scroll to position [474, 0]
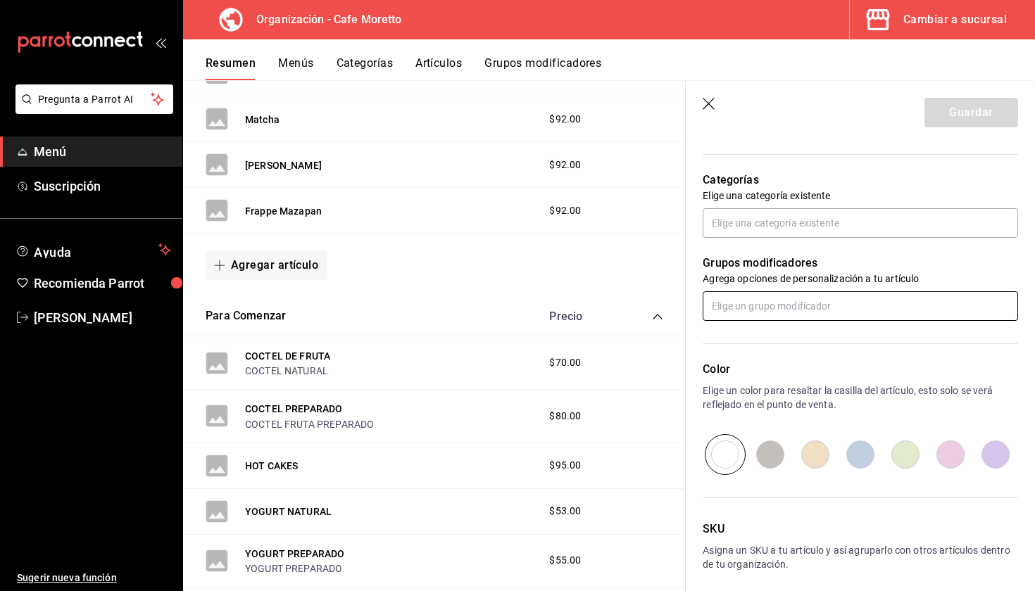
click at [774, 308] on input "text" at bounding box center [860, 306] width 315 height 30
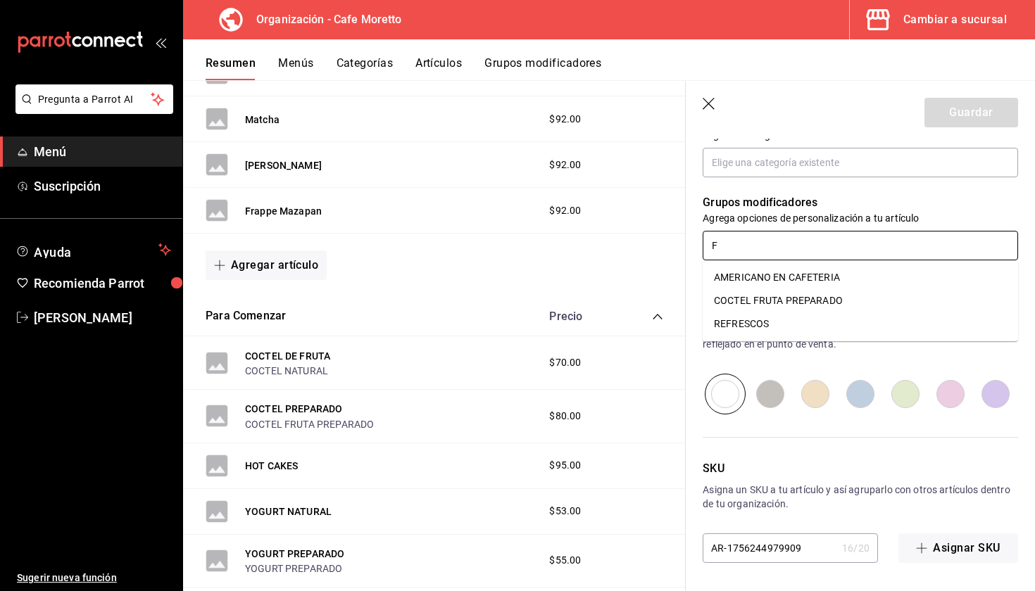
scroll to position [0, 0]
click at [799, 267] on div "Sin grupos modificadores" at bounding box center [860, 278] width 315 height 34
type input "FRUTALES"
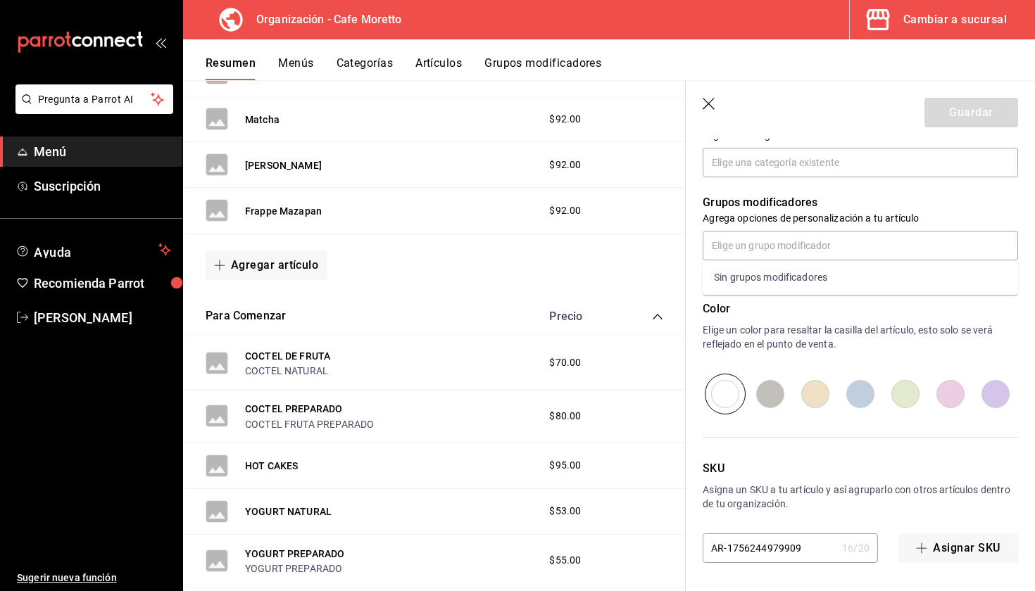
click at [789, 299] on div "Color Elige un color para resaltar la casilla del artículo, esto solo se verá r…" at bounding box center [852, 338] width 332 height 154
click at [705, 101] on icon "button" at bounding box center [709, 104] width 12 height 12
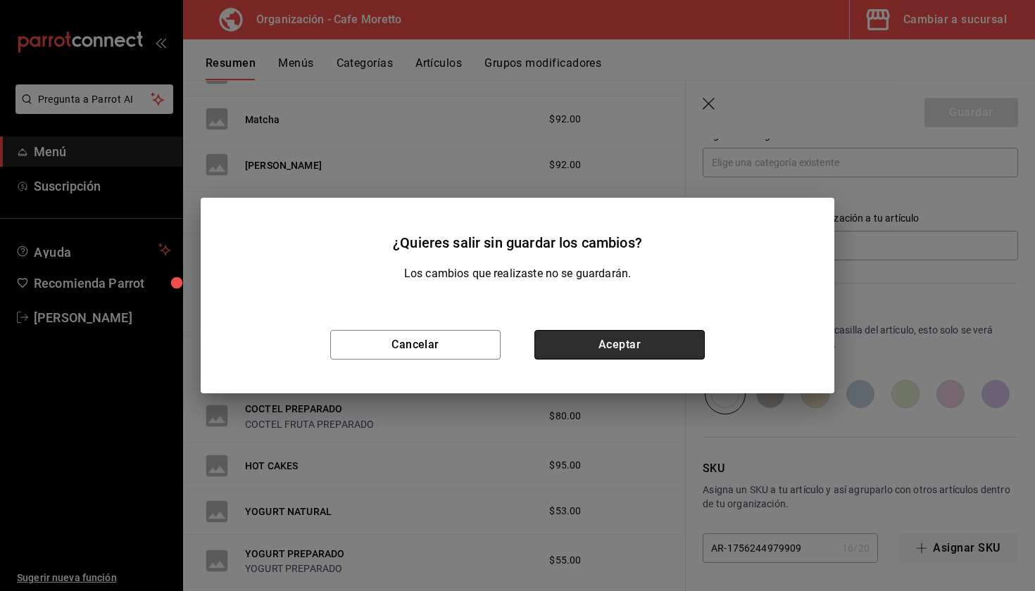
click at [590, 342] on button "Aceptar" at bounding box center [619, 345] width 170 height 30
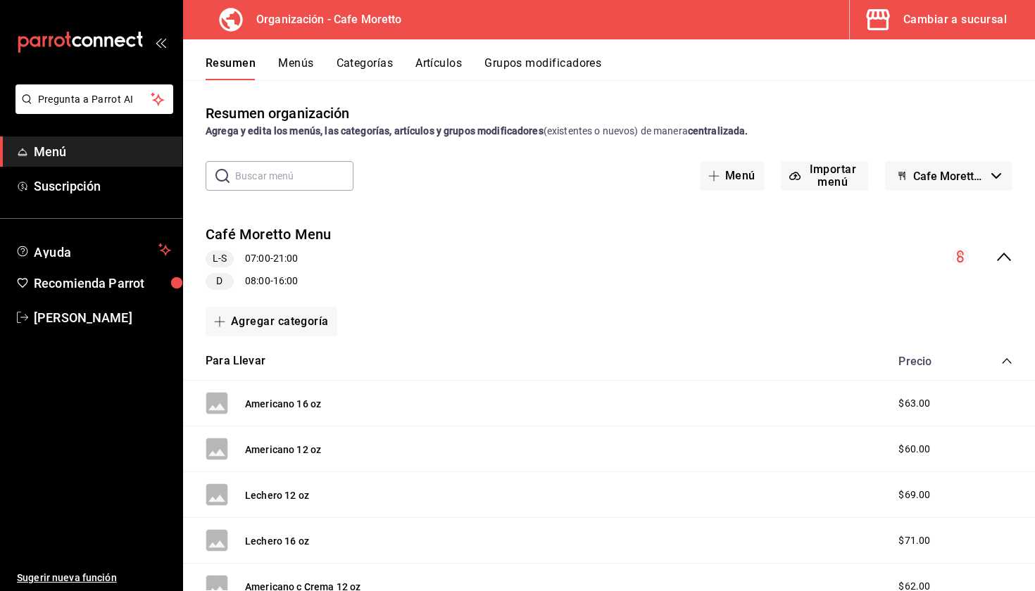
click at [542, 65] on button "Grupos modificadores" at bounding box center [542, 68] width 117 height 24
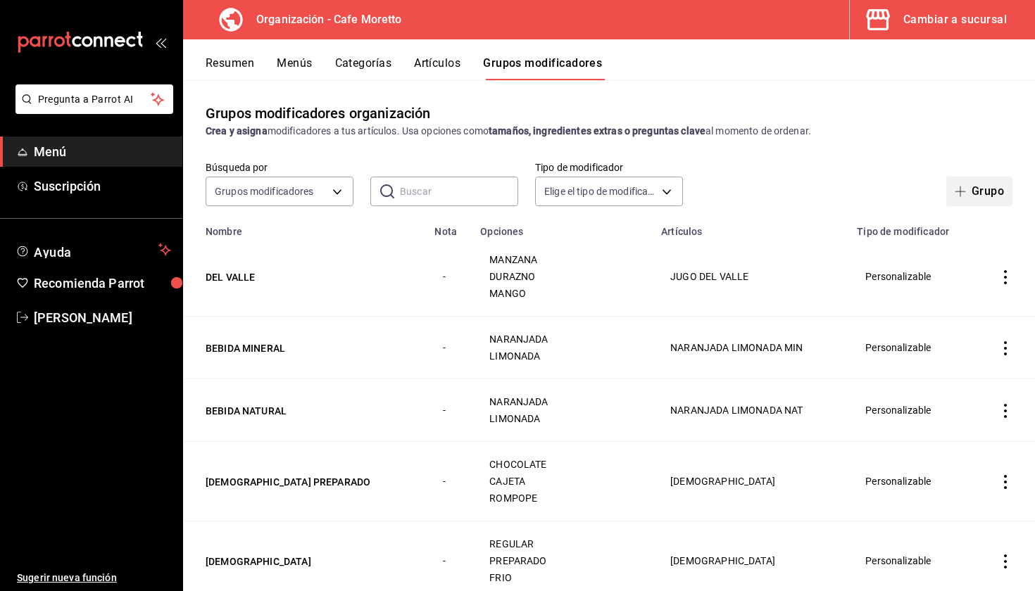
click at [958, 185] on button "Grupo" at bounding box center [979, 192] width 66 height 30
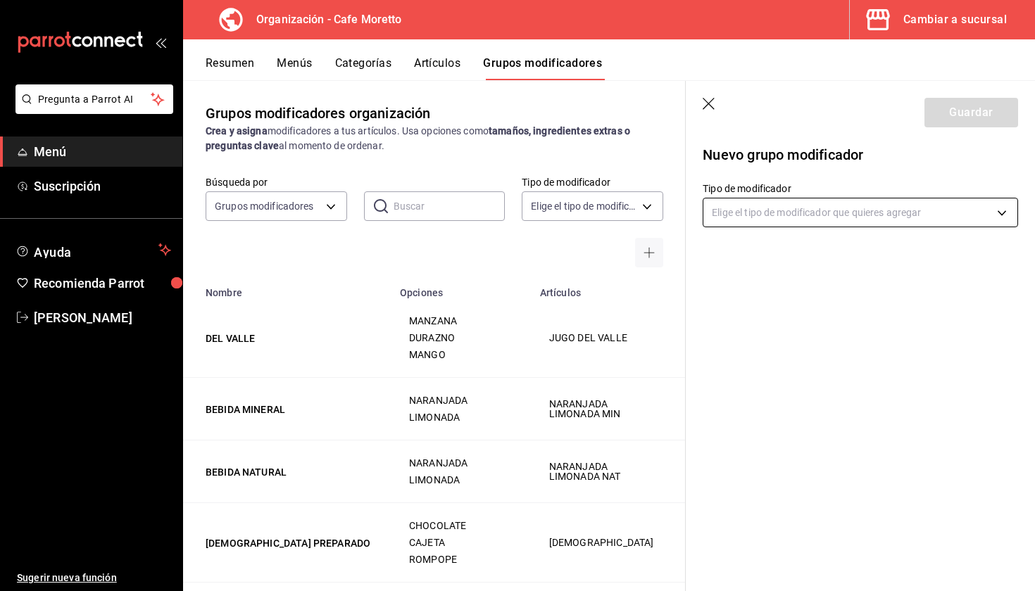
click at [820, 214] on body "Pregunta a Parrot AI Menú Suscripción Ayuda Recomienda Parrot Mariana Medina Su…" at bounding box center [517, 295] width 1035 height 591
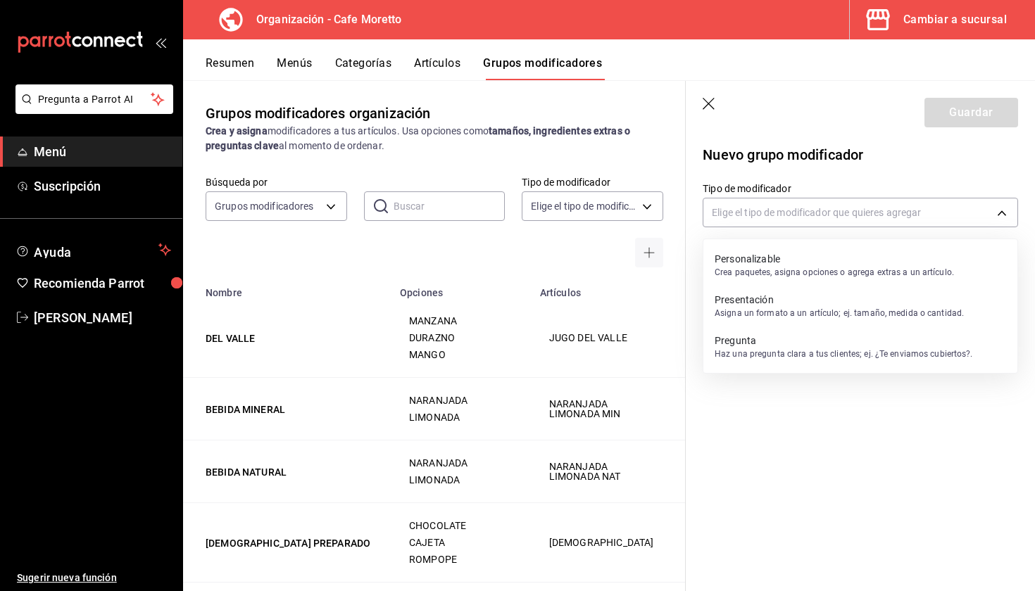
click at [803, 273] on p "Crea paquetes, asigna opciones o agrega extras a un artículo." at bounding box center [834, 272] width 239 height 13
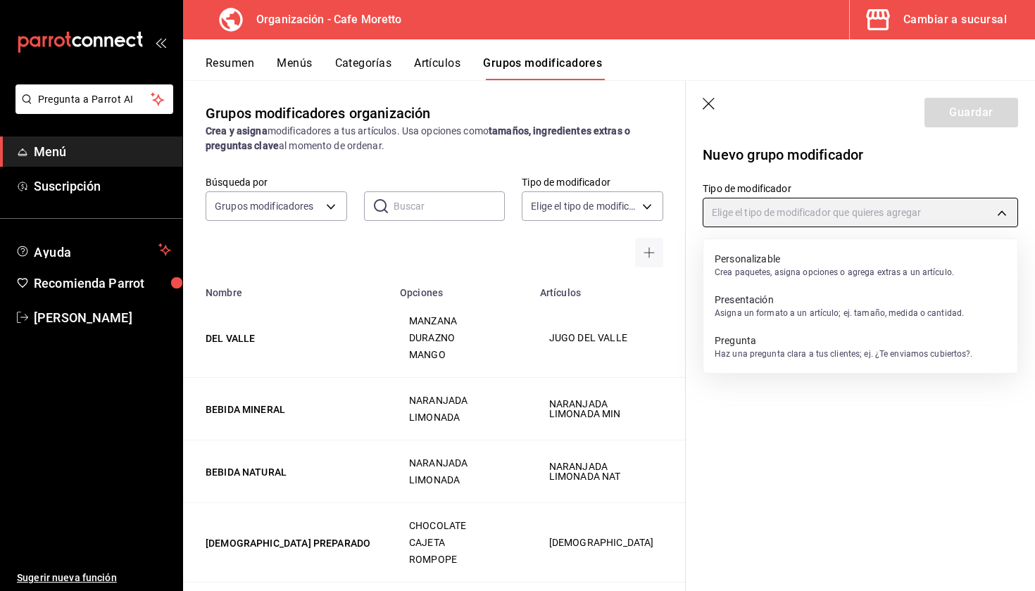
type input "CUSTOMIZABLE"
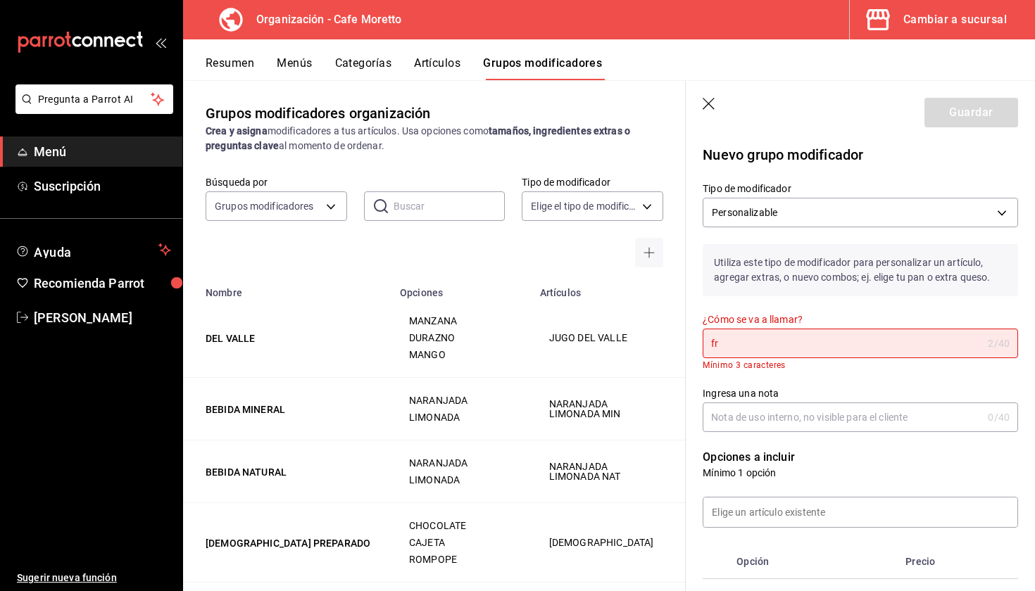
type input "f"
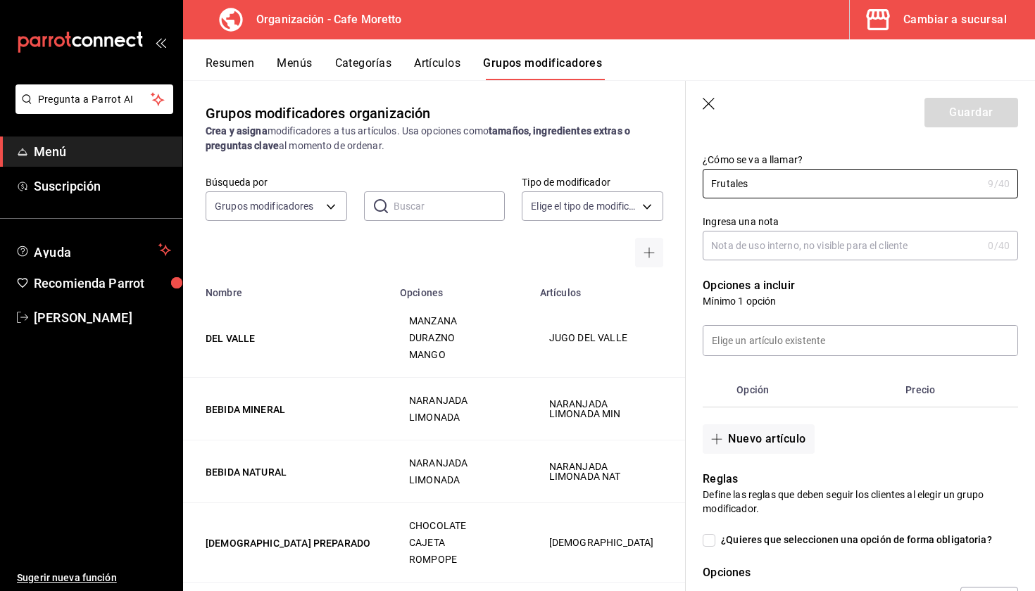
scroll to position [184, 0]
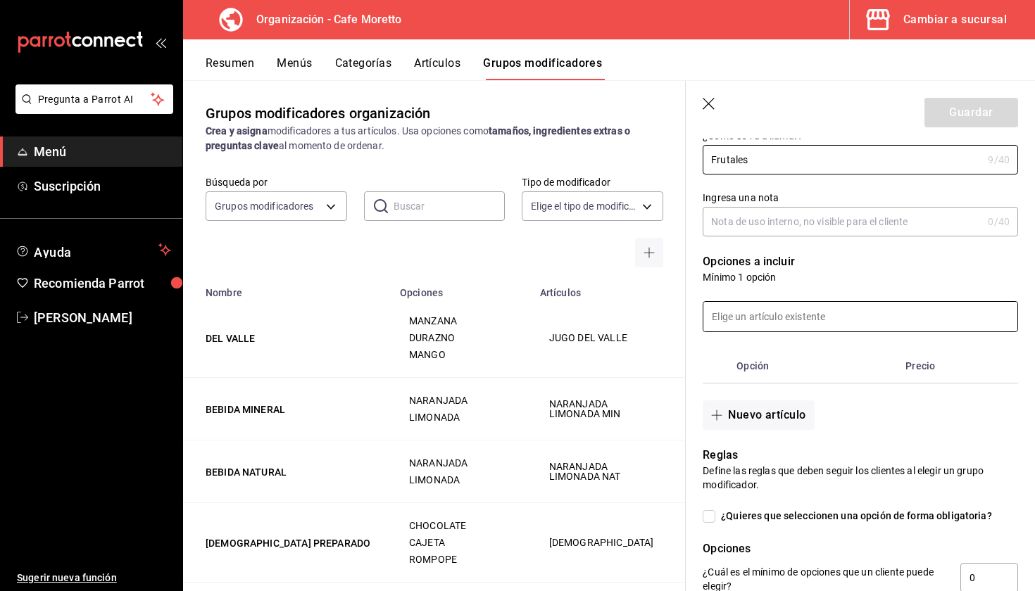
type input "Frutales"
click at [767, 320] on input at bounding box center [860, 317] width 314 height 30
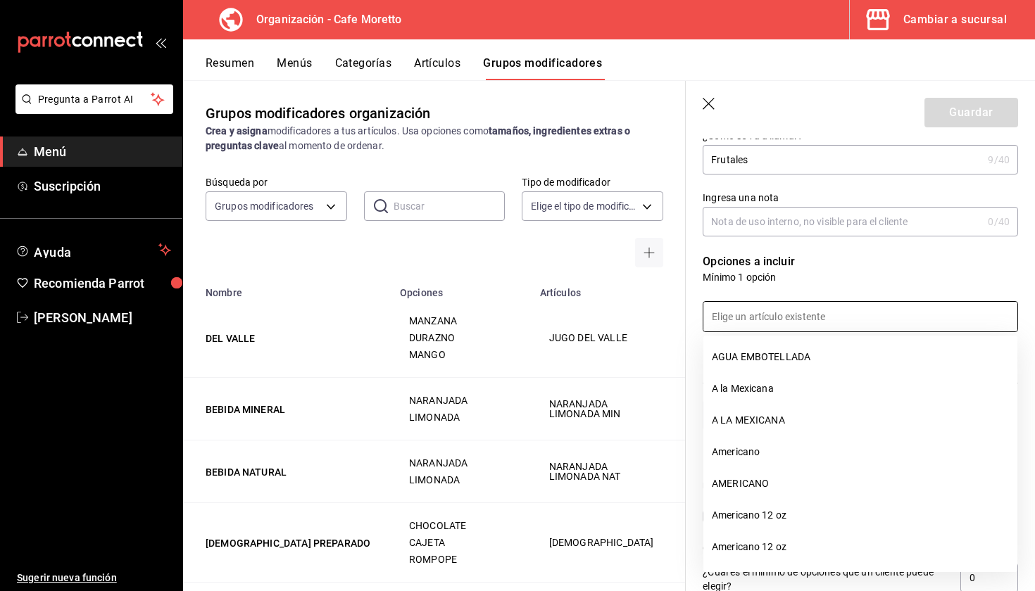
click at [767, 320] on input at bounding box center [860, 317] width 314 height 30
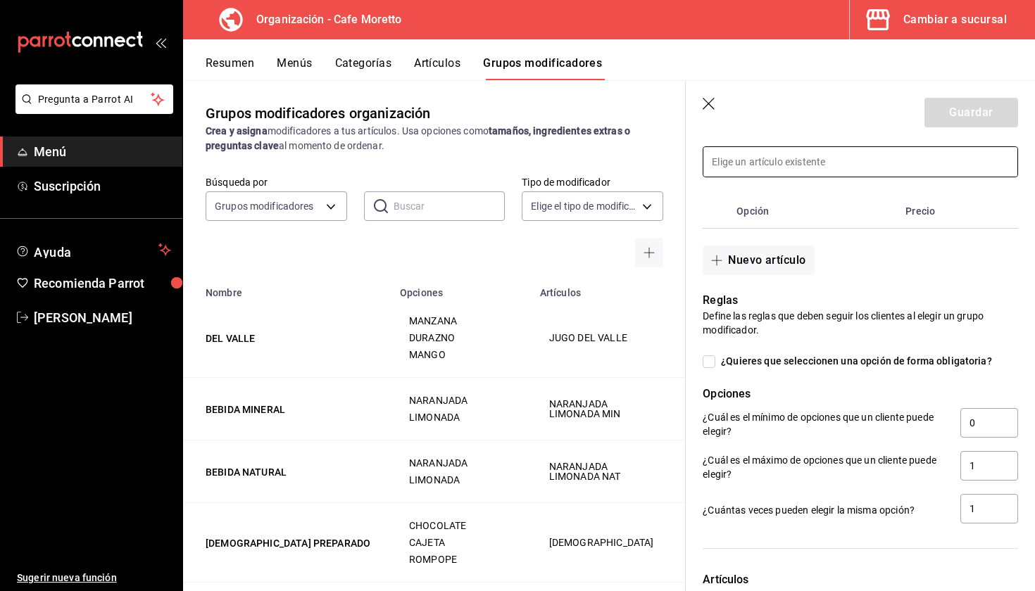
scroll to position [350, 0]
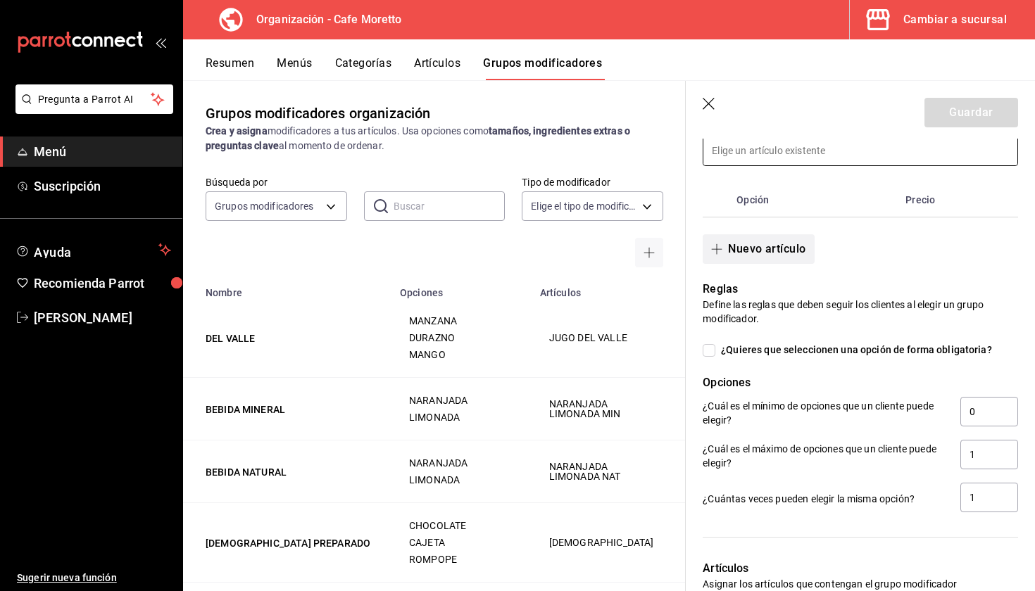
click at [751, 254] on button "Nuevo artículo" at bounding box center [758, 249] width 111 height 30
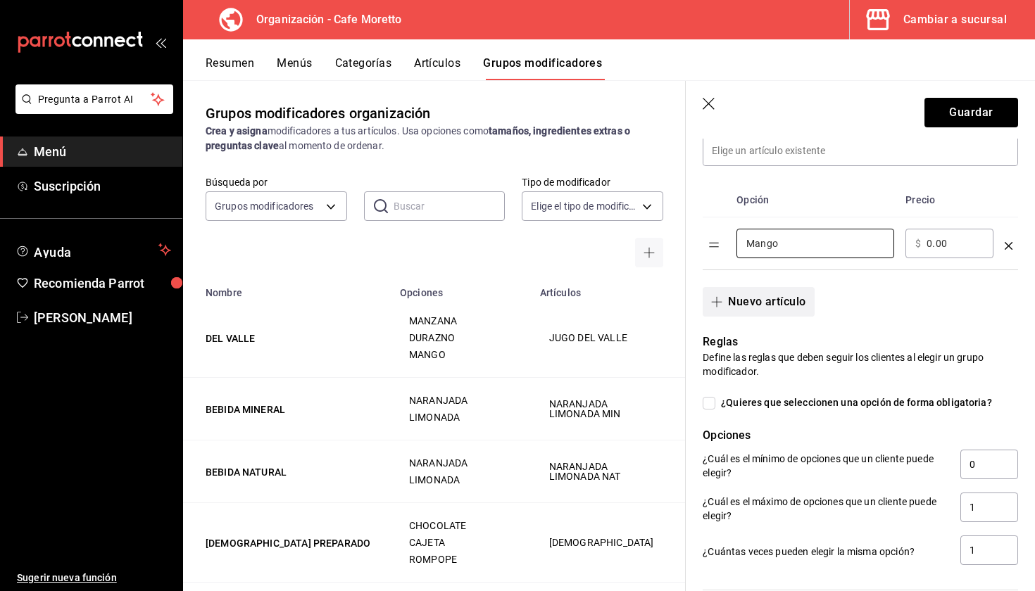
type input "Mango"
click at [766, 299] on button "Nuevo artículo" at bounding box center [758, 302] width 111 height 30
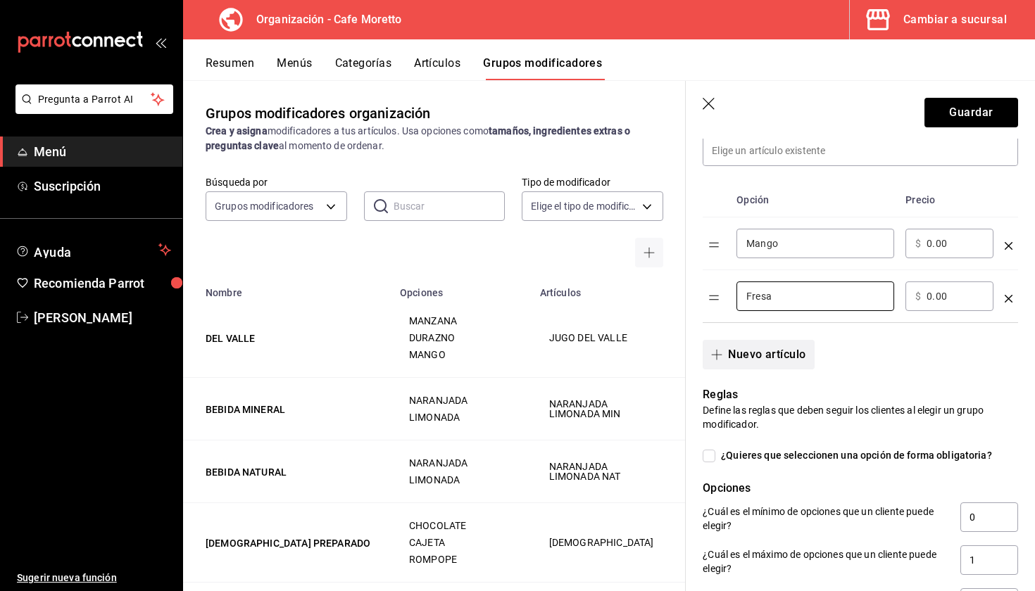
type input "Fresa"
click at [765, 351] on button "Nuevo artículo" at bounding box center [758, 355] width 111 height 30
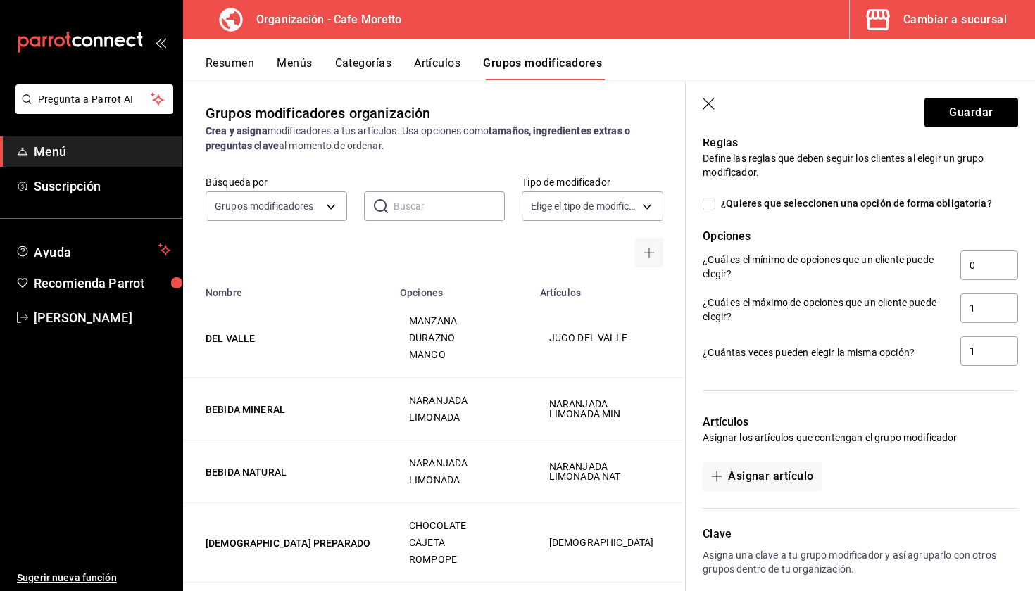
scroll to position [722, 0]
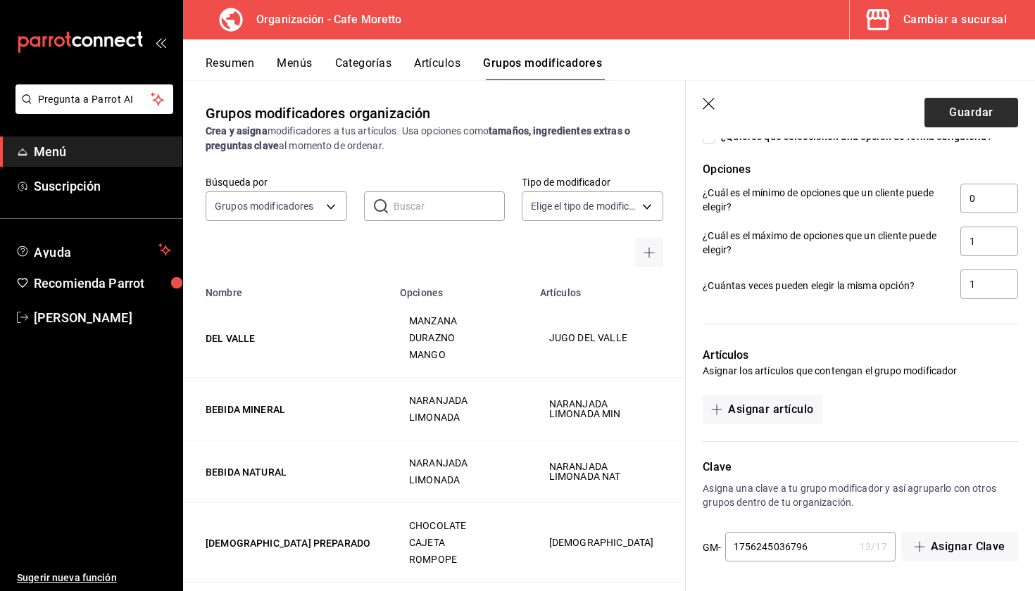
type input "Piña Colada"
click at [960, 116] on button "Guardar" at bounding box center [971, 113] width 94 height 30
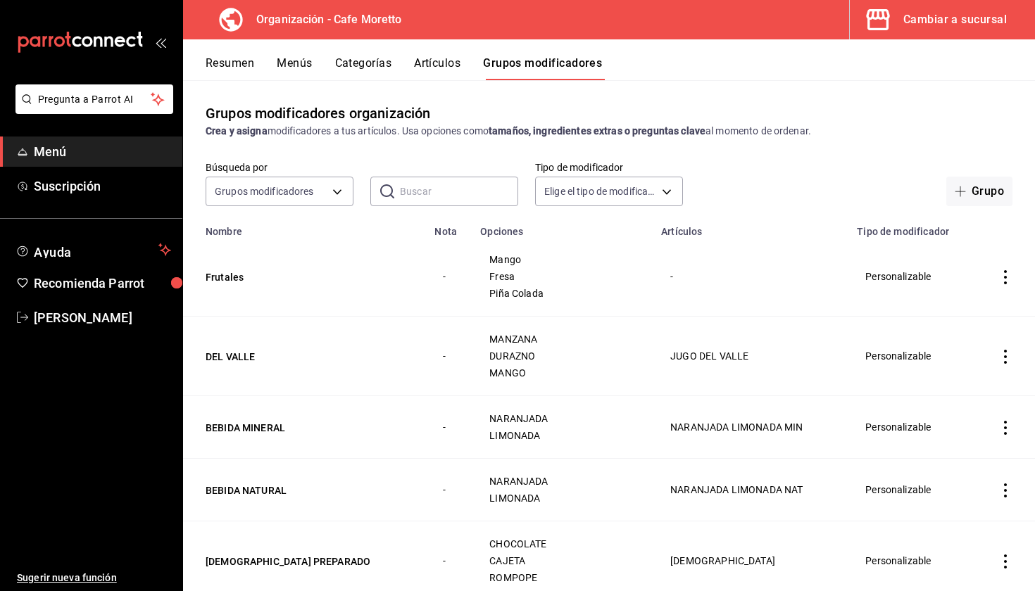
click at [290, 67] on button "Menús" at bounding box center [294, 68] width 35 height 24
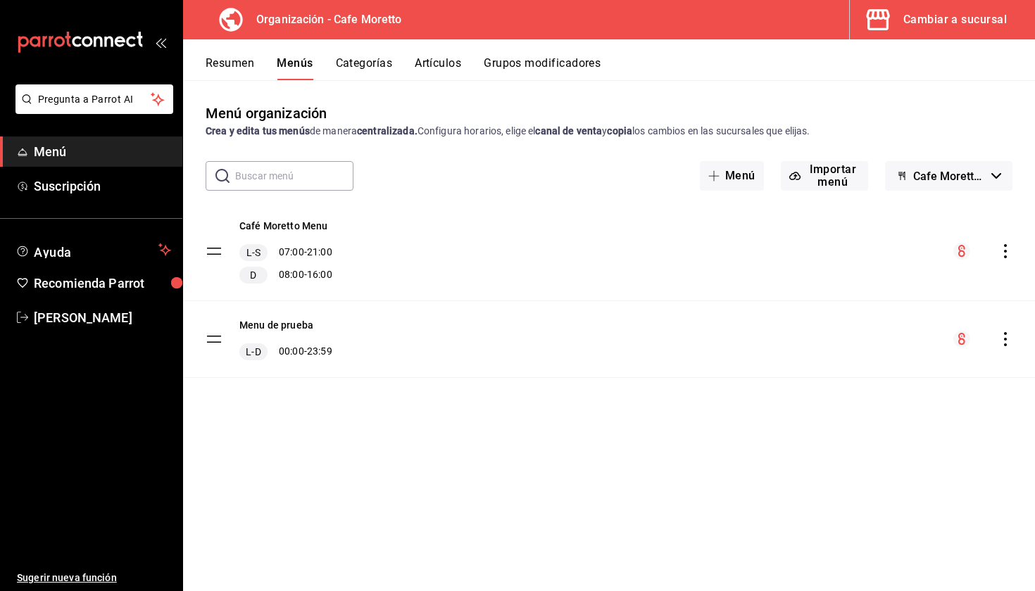
click at [379, 62] on button "Categorías" at bounding box center [364, 68] width 57 height 24
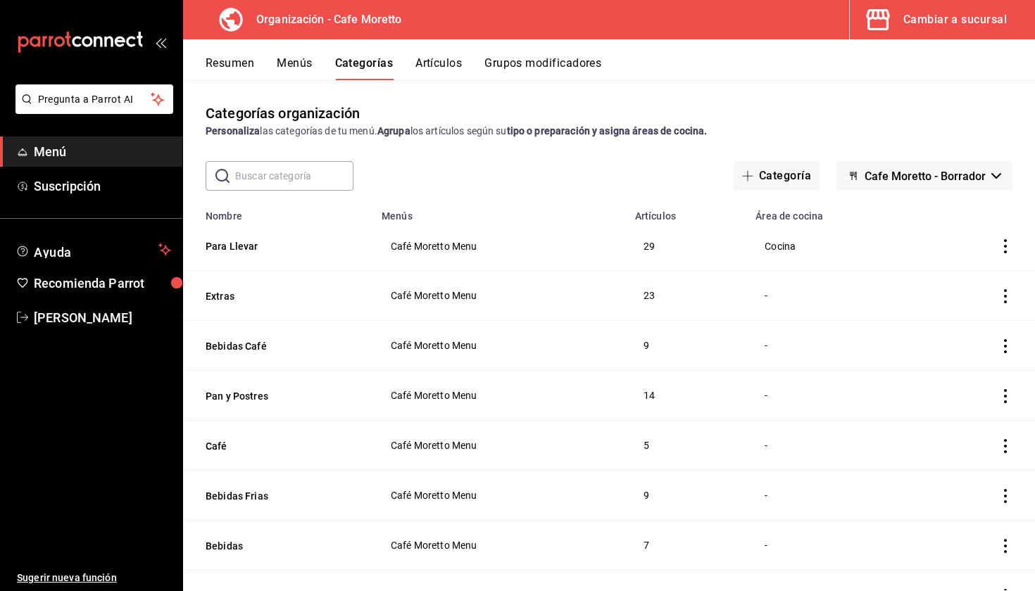
click at [304, 68] on button "Menús" at bounding box center [294, 68] width 35 height 24
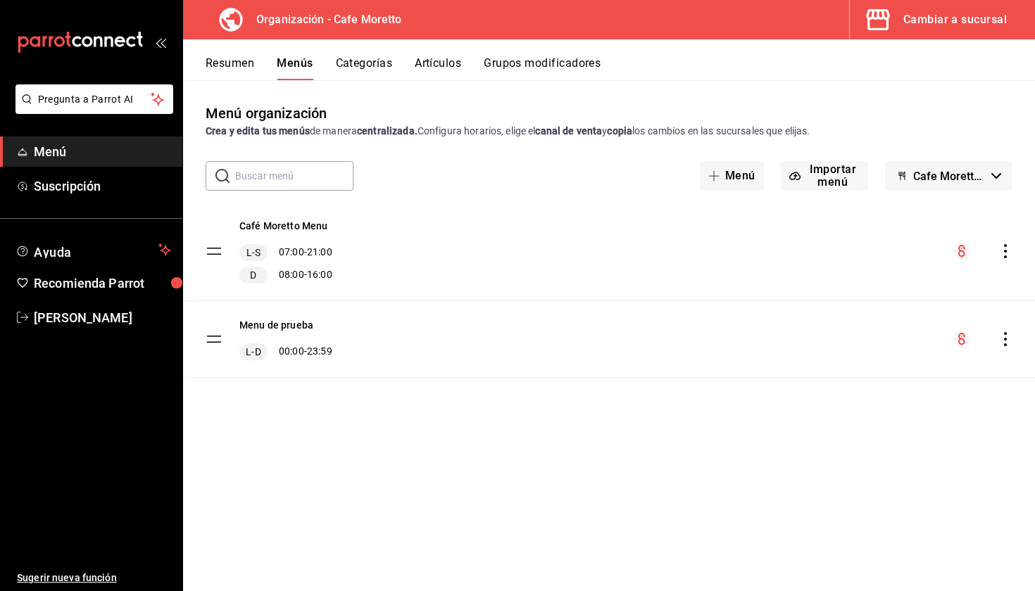
click at [239, 52] on div "Resumen Menús Categorías Artículos Grupos modificadores" at bounding box center [609, 59] width 852 height 41
click at [239, 58] on button "Resumen" at bounding box center [230, 68] width 49 height 24
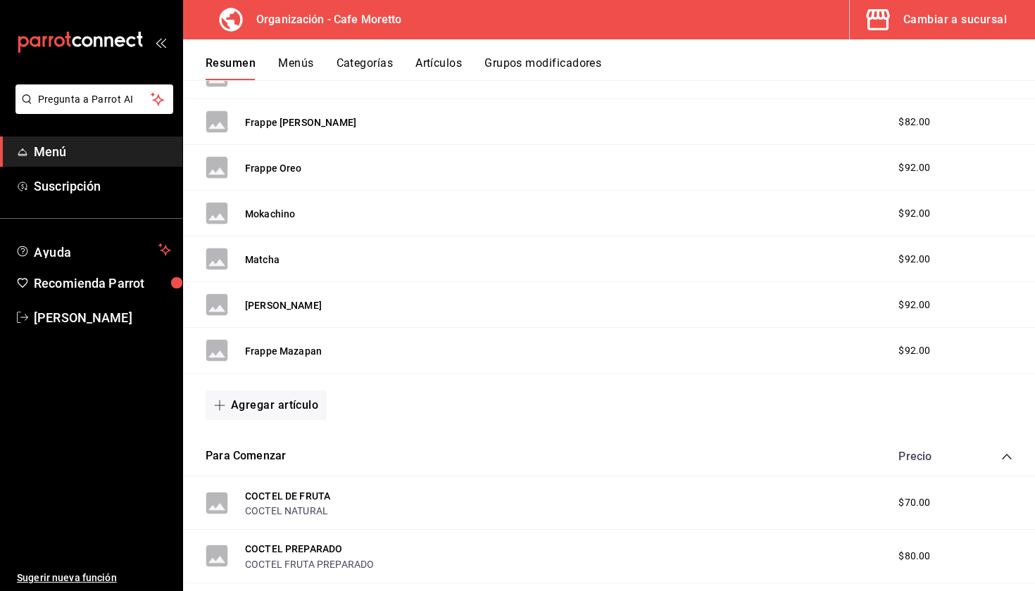
scroll to position [1342, 0]
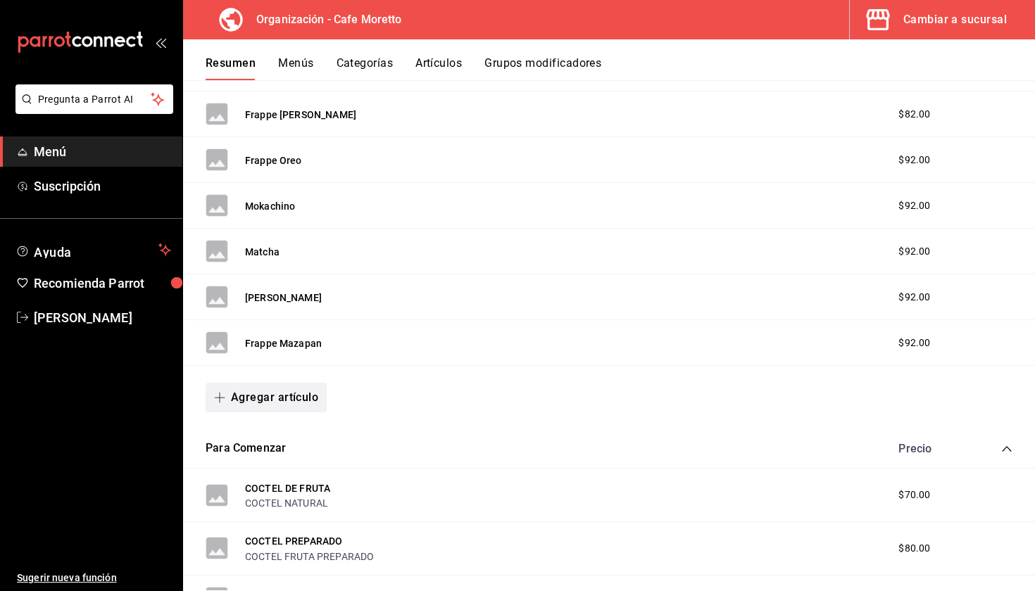
click at [289, 393] on button "Agregar artículo" at bounding box center [266, 398] width 121 height 30
click at [291, 466] on li "Artículo nuevo" at bounding box center [261, 469] width 111 height 34
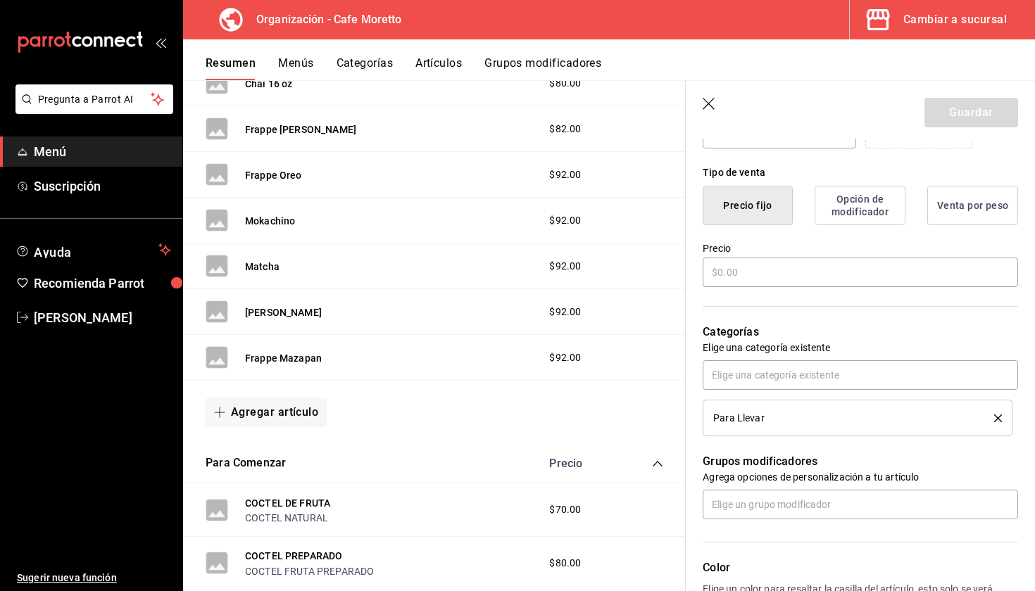
scroll to position [322, 0]
type input "Frappe Frutal"
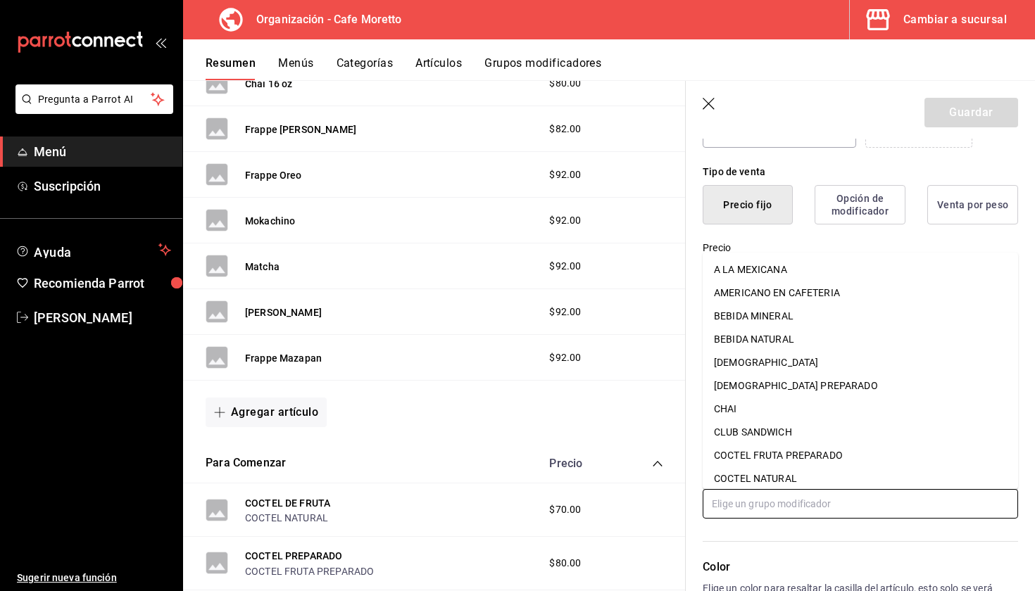
click at [765, 513] on input "text" at bounding box center [860, 504] width 315 height 30
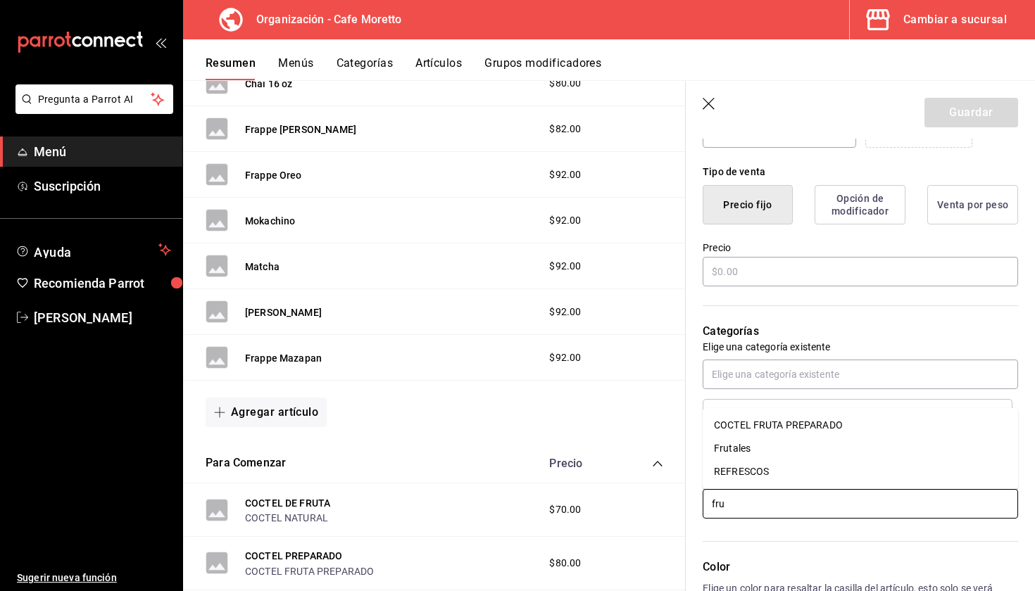
type input "frut"
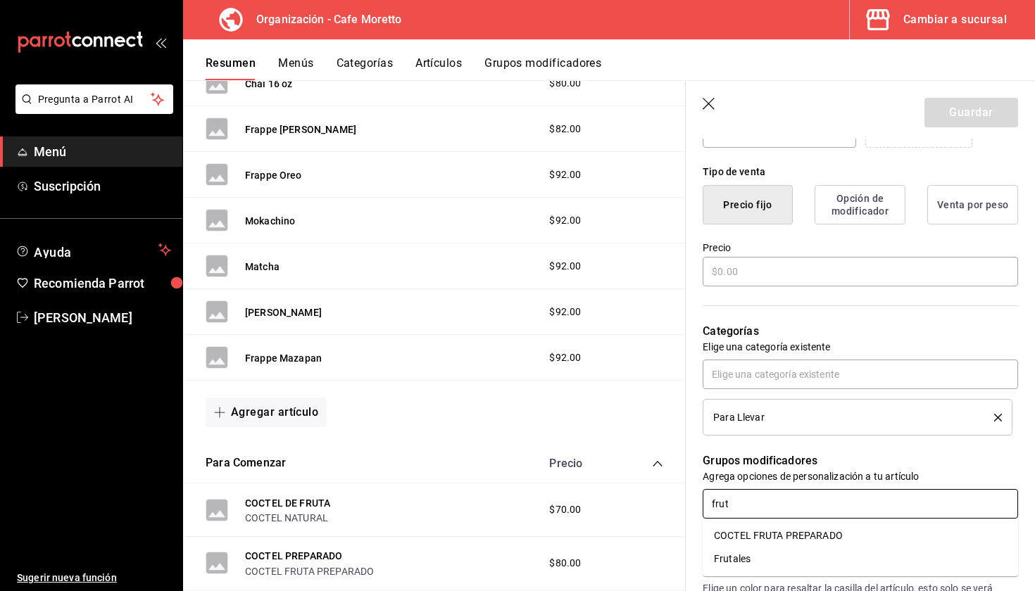
click at [779, 556] on li "Frutales" at bounding box center [860, 559] width 315 height 23
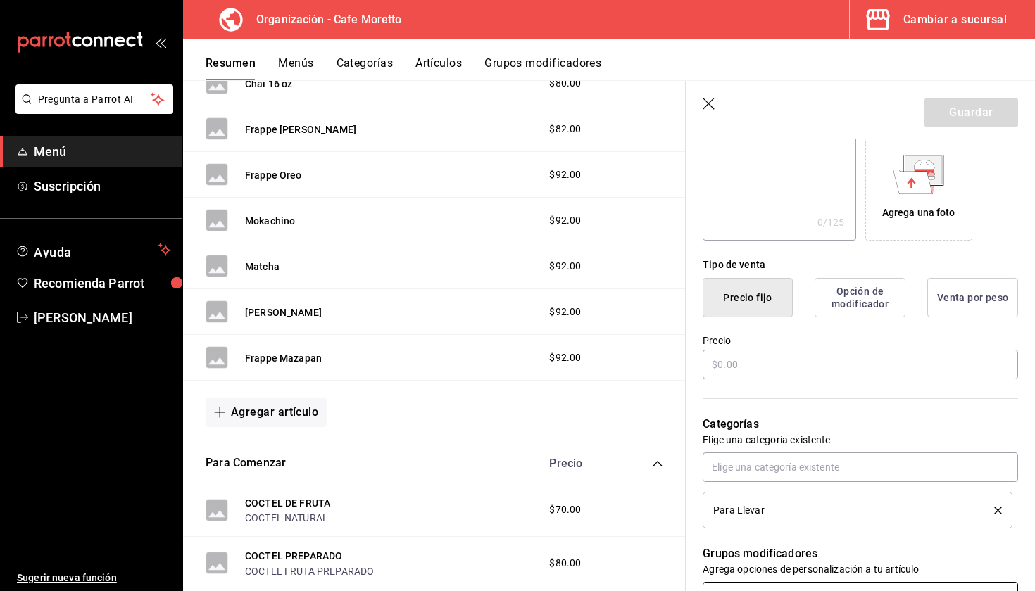
scroll to position [230, 0]
click at [755, 363] on input "text" at bounding box center [860, 364] width 315 height 30
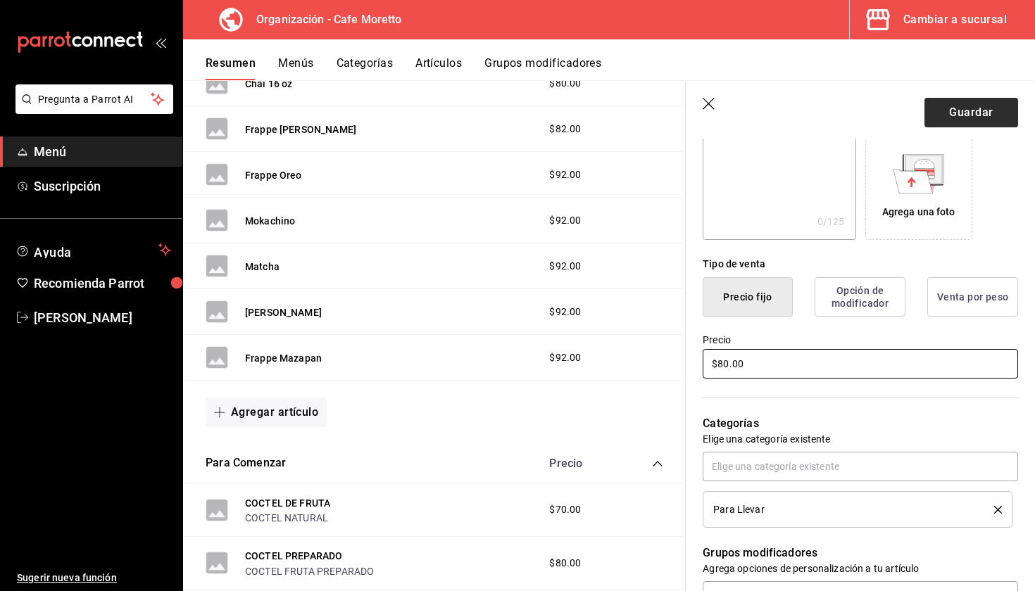
type input "$80.00"
click at [977, 103] on button "Guardar" at bounding box center [971, 113] width 94 height 30
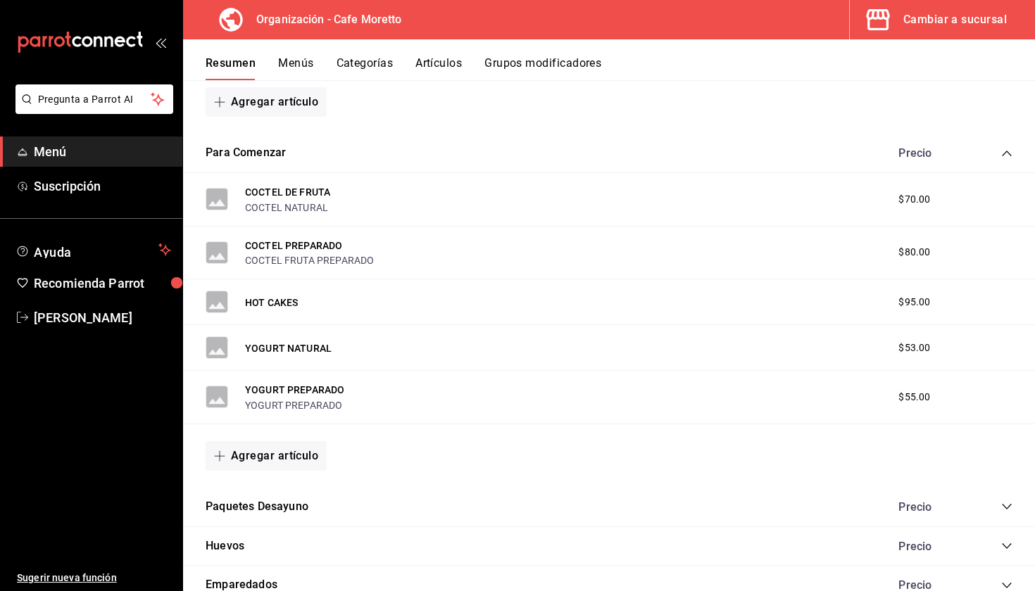
scroll to position [1675, 0]
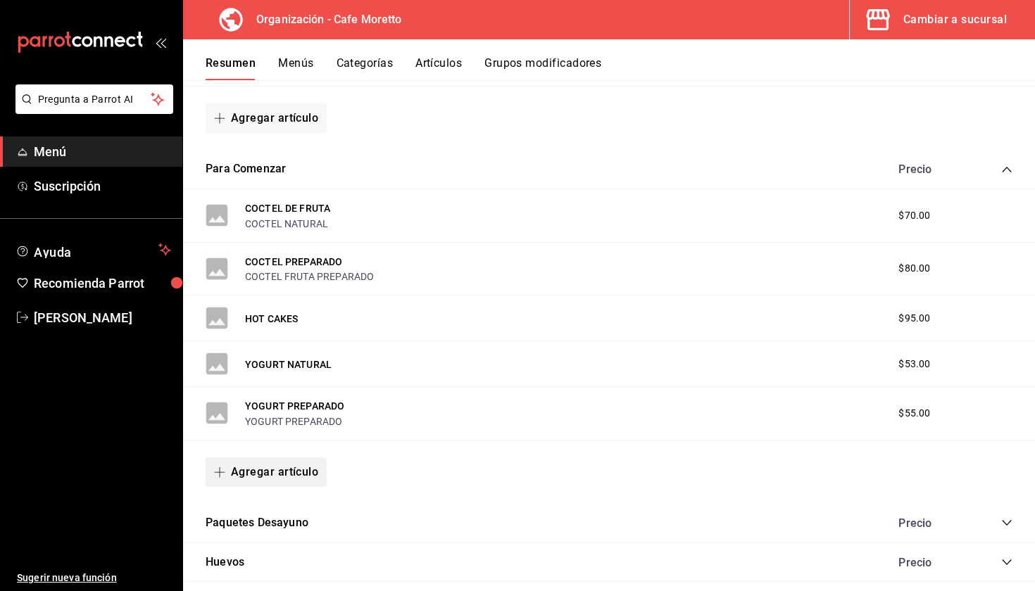
click at [253, 468] on button "Agregar artículo" at bounding box center [266, 473] width 121 height 30
click at [264, 549] on li "Artículo nuevo" at bounding box center [261, 542] width 111 height 34
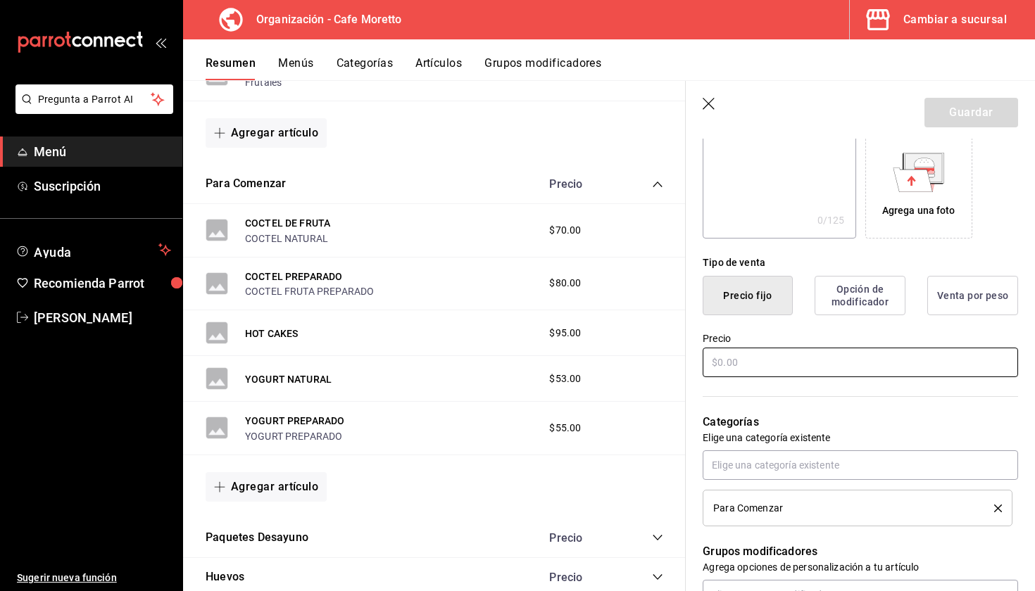
type input "Frappe Cajetachino"
click at [743, 370] on input "text" at bounding box center [860, 361] width 315 height 30
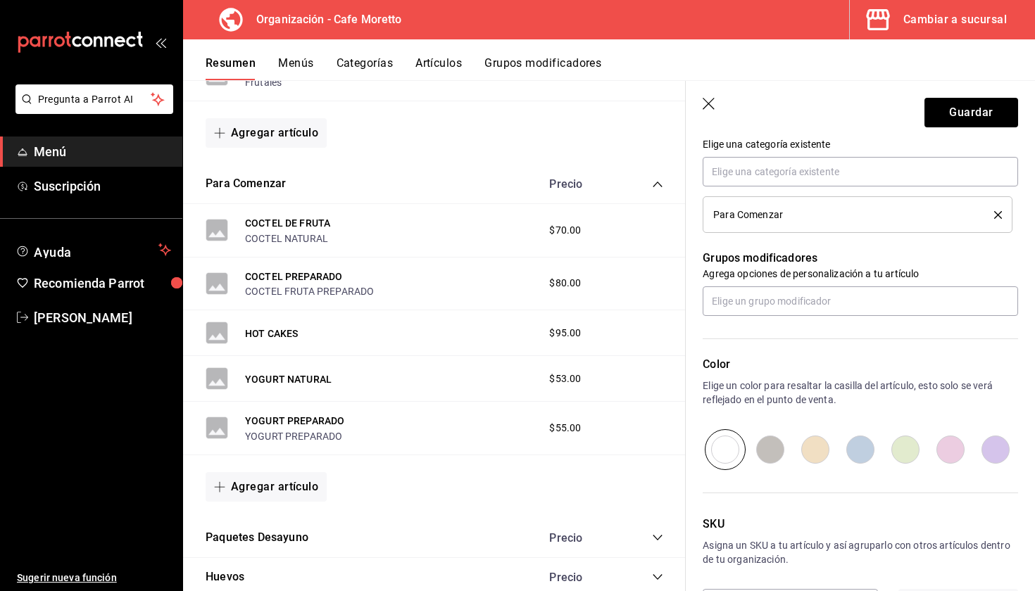
scroll to position [527, 0]
type input "$92.00"
click at [955, 118] on button "Guardar" at bounding box center [971, 113] width 94 height 30
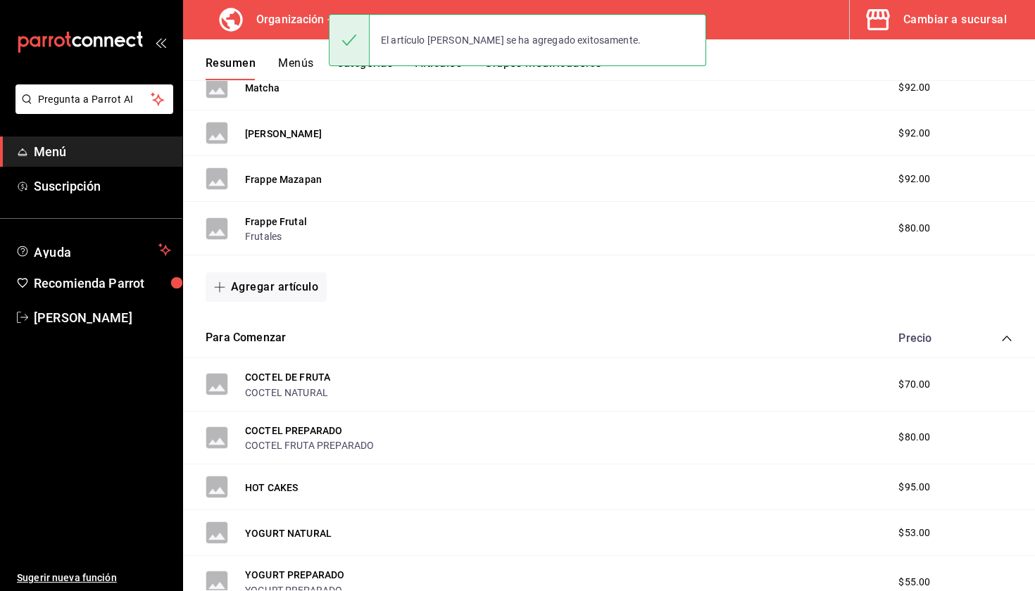
scroll to position [1479, 0]
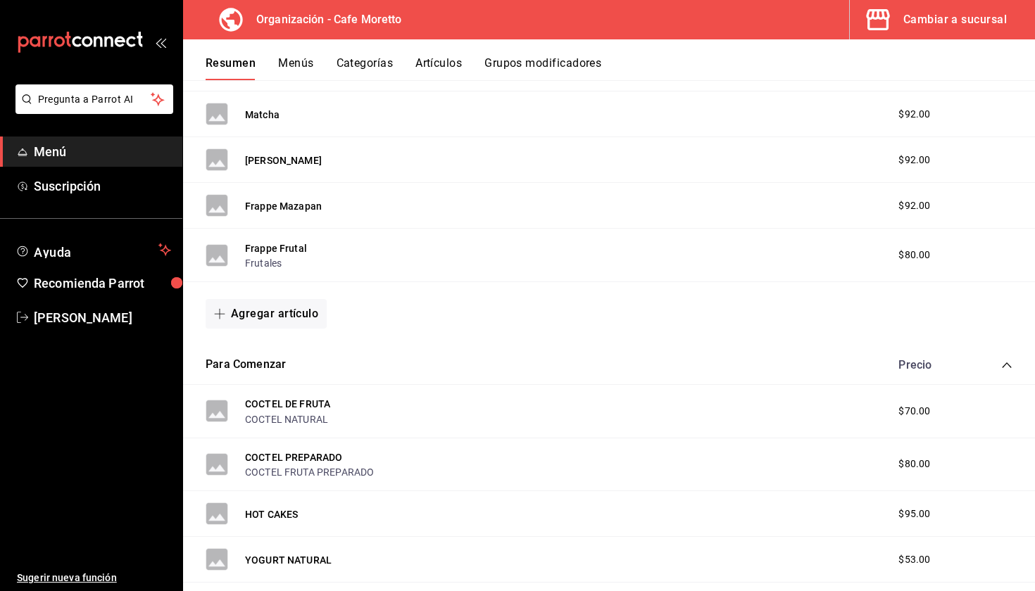
click at [264, 310] on button "Agregar artículo" at bounding box center [266, 314] width 121 height 30
click at [266, 392] on li "Artículo nuevo" at bounding box center [261, 385] width 111 height 34
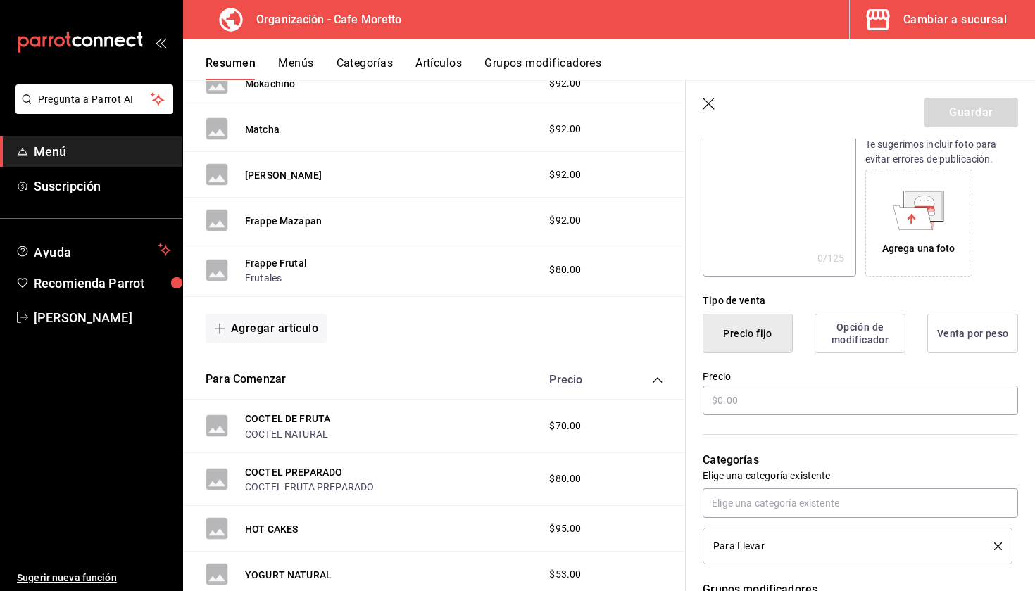
scroll to position [194, 0]
type input "Expresso"
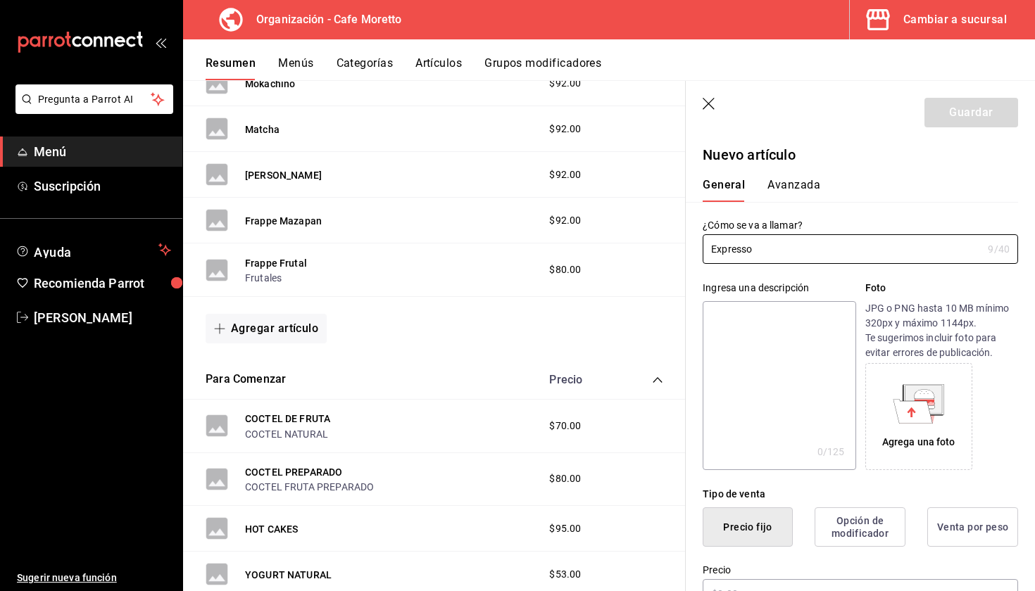
click at [739, 393] on textarea at bounding box center [779, 385] width 153 height 169
type textarea "9"
type textarea "x"
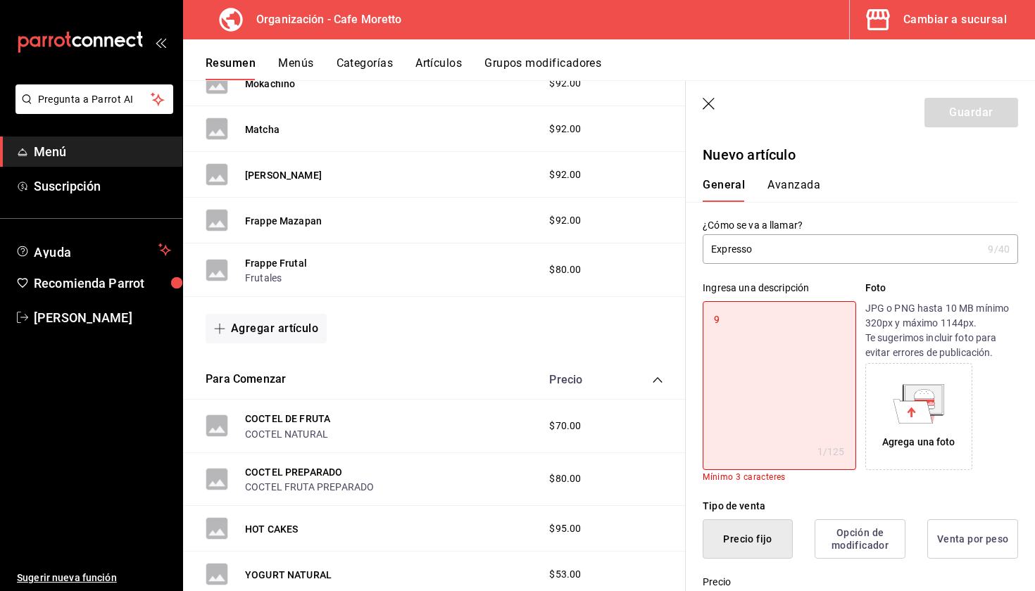
type textarea "92"
type textarea "x"
type textarea "9"
type textarea "x"
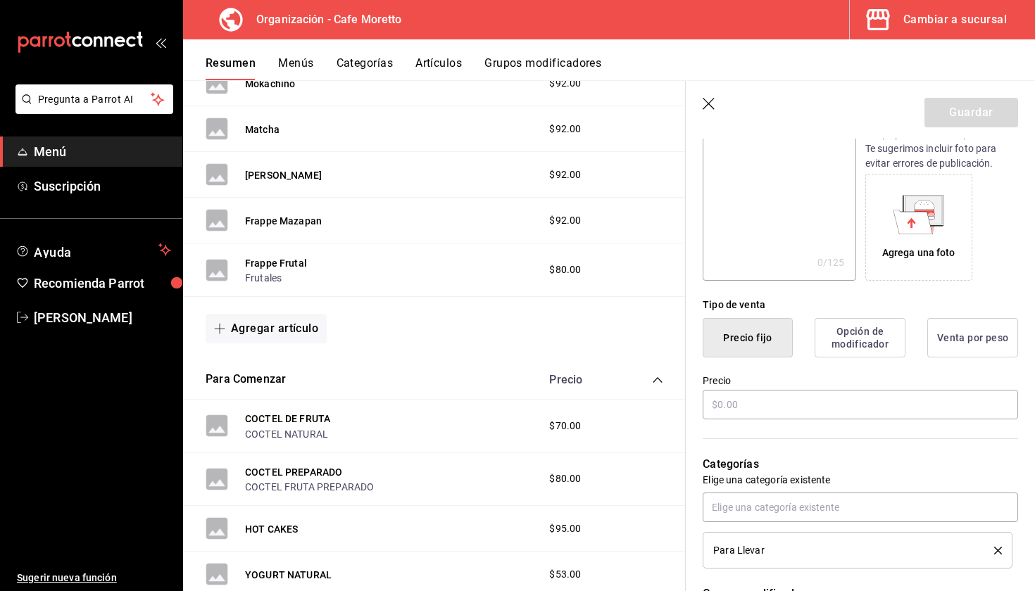
scroll to position [234, 0]
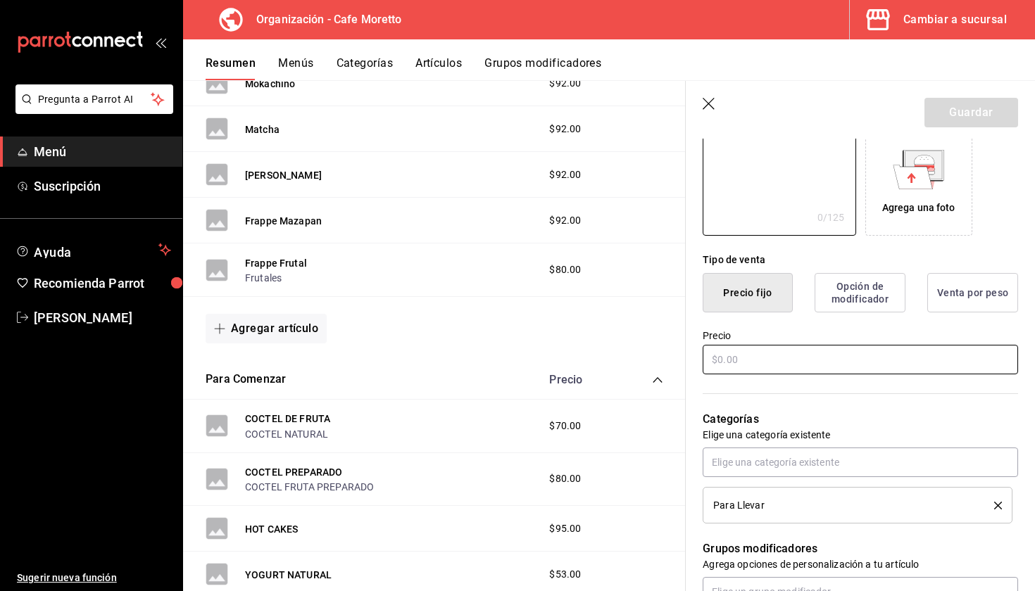
click at [755, 348] on input "text" at bounding box center [860, 360] width 315 height 30
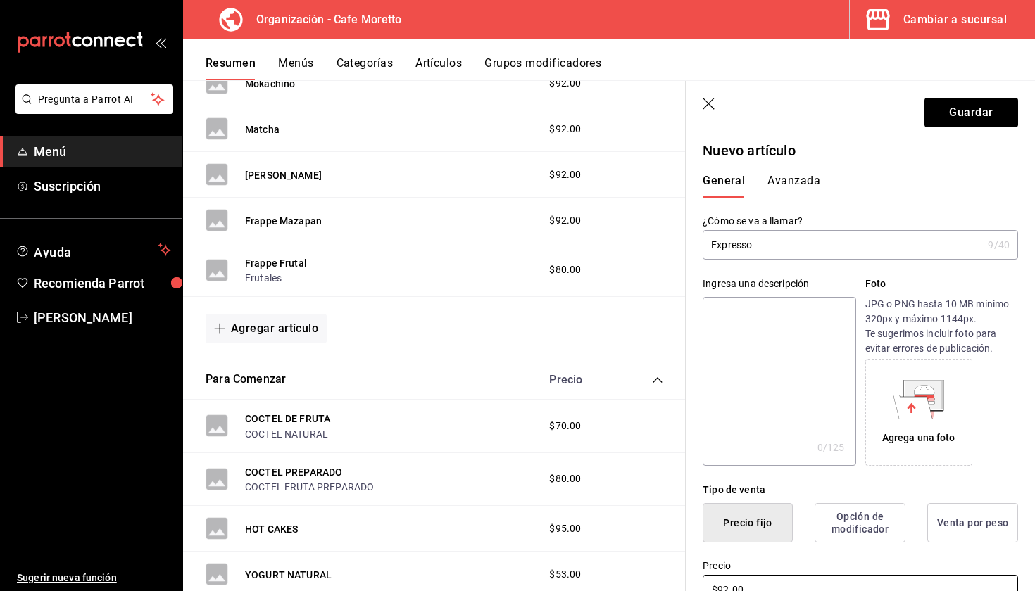
scroll to position [6, 0]
type input "$92.00"
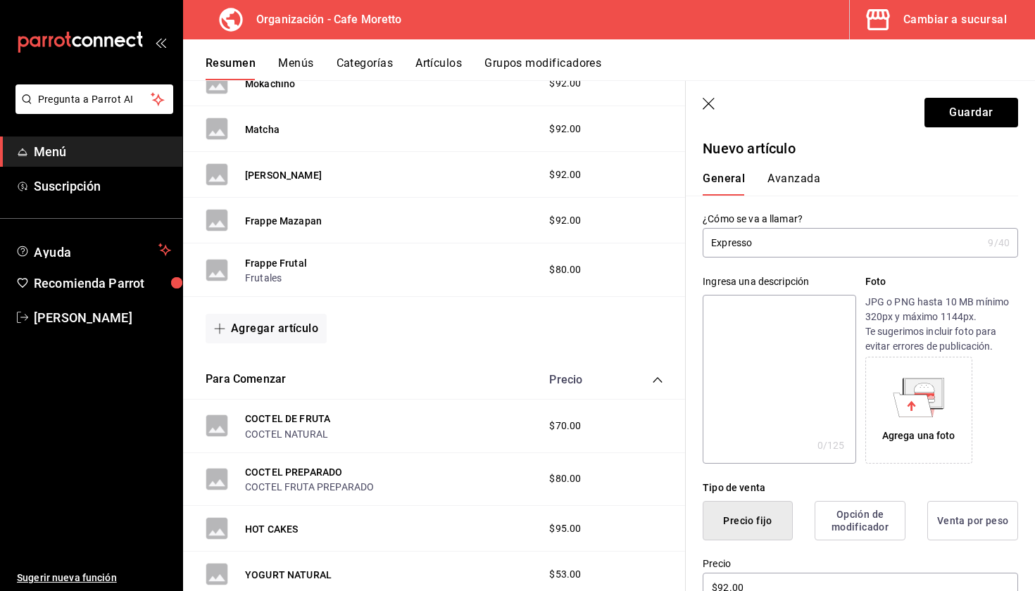
click at [790, 184] on button "Avanzada" at bounding box center [793, 184] width 53 height 24
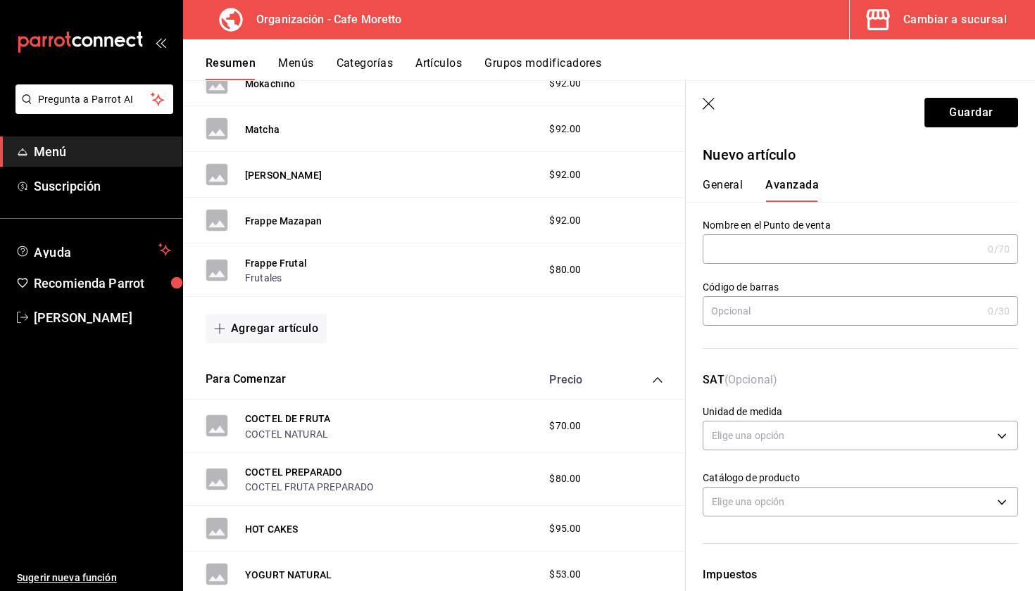
scroll to position [-1, 0]
click at [717, 180] on button "General" at bounding box center [723, 190] width 40 height 24
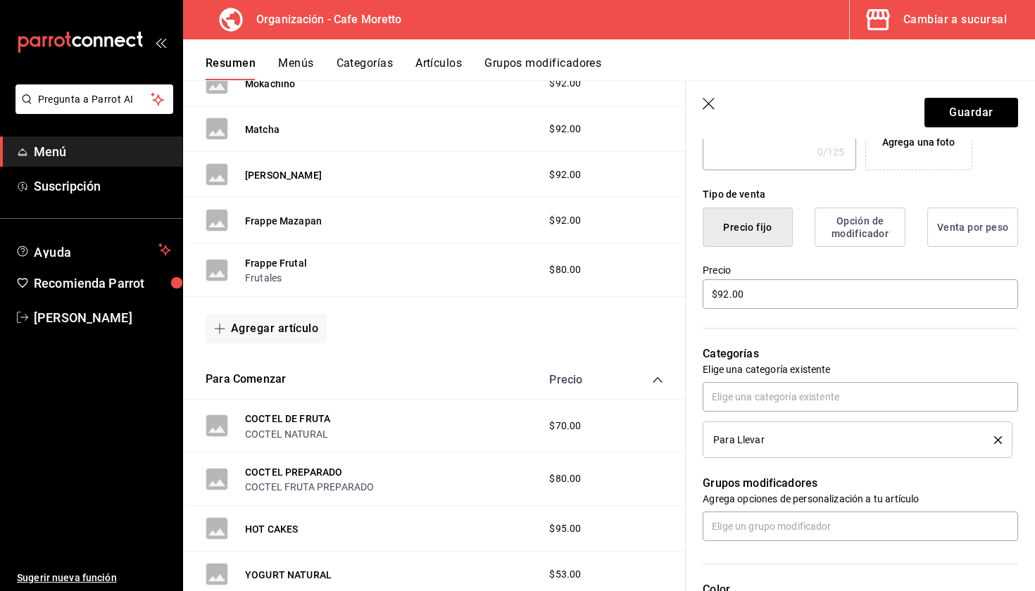
scroll to position [300, 0]
click at [962, 104] on button "Guardar" at bounding box center [971, 113] width 94 height 30
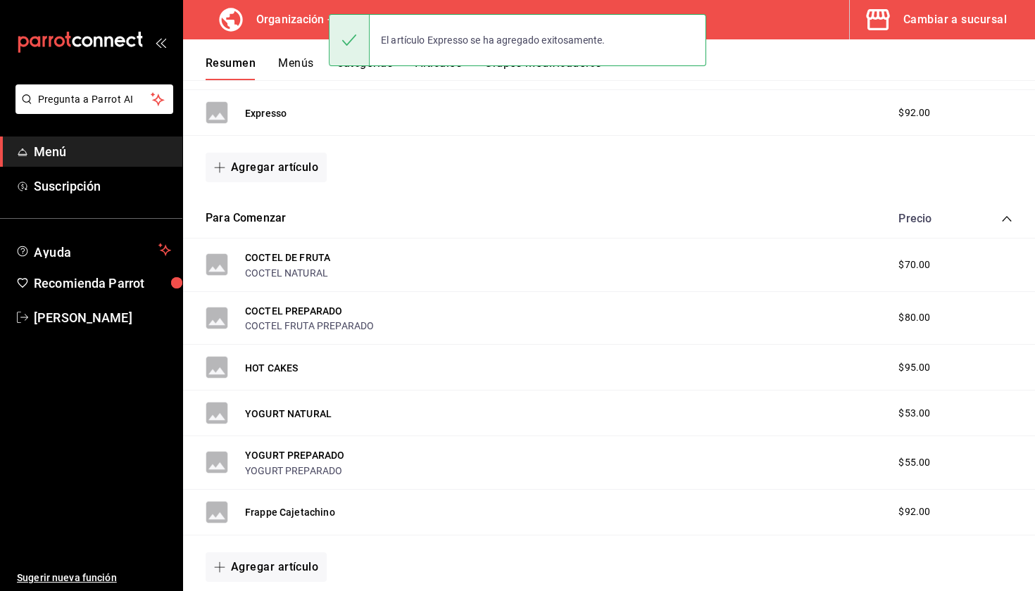
scroll to position [1685, 0]
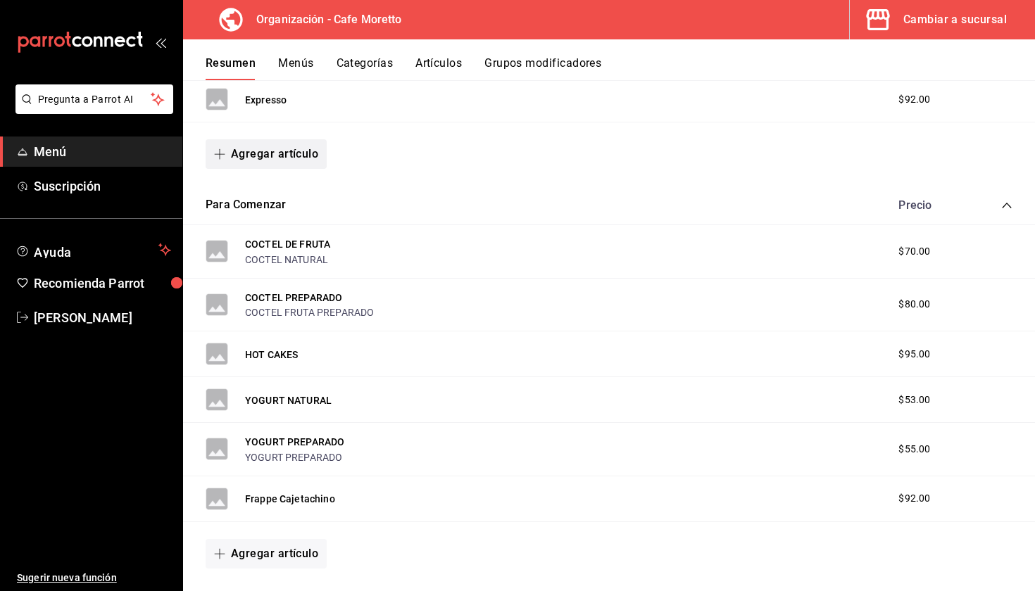
click at [265, 163] on button "Agregar artículo" at bounding box center [266, 154] width 121 height 30
click at [273, 228] on li "Artículo nuevo" at bounding box center [261, 225] width 111 height 34
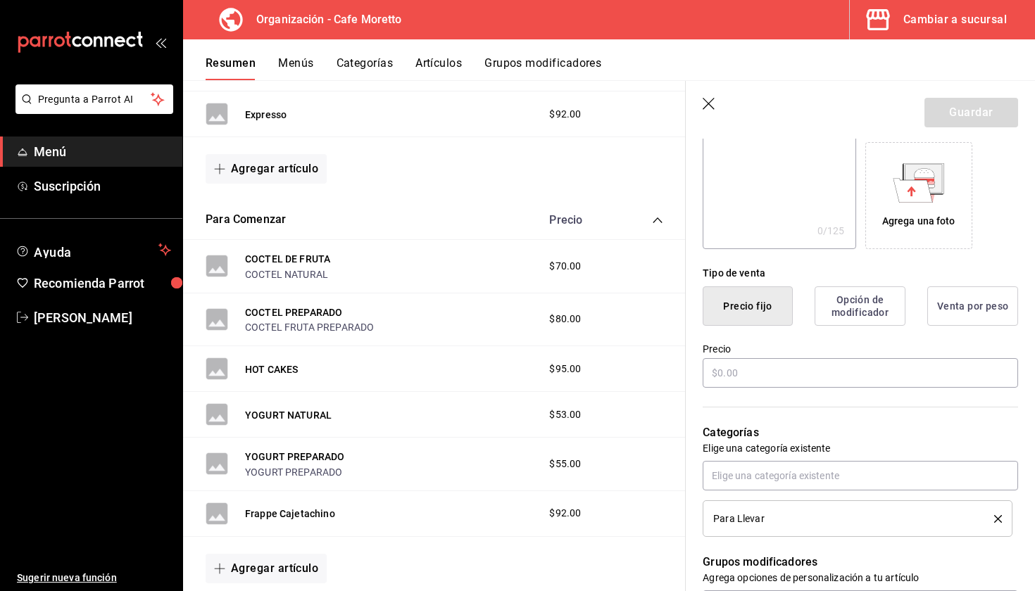
scroll to position [224, 0]
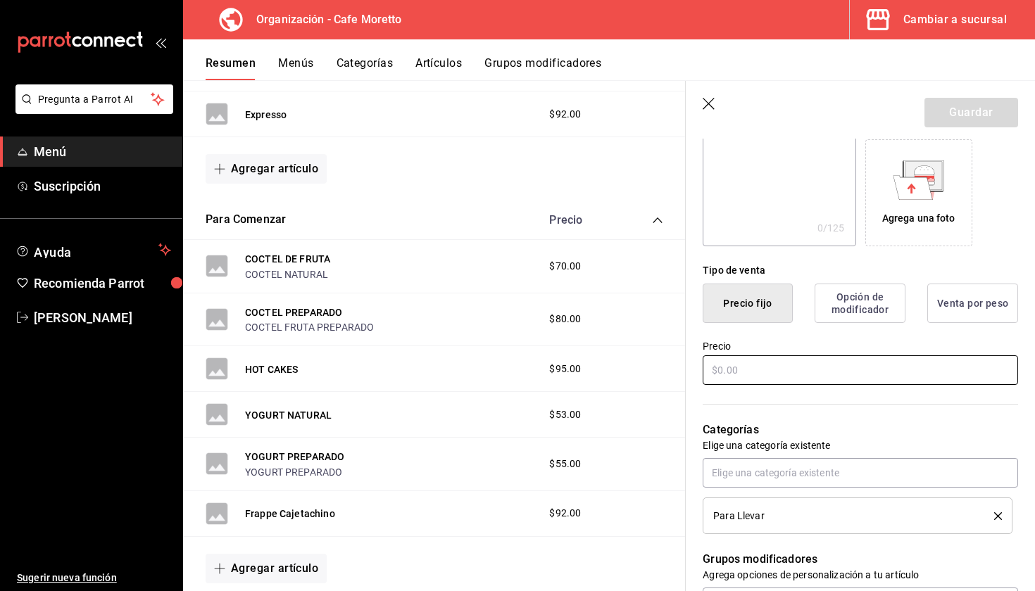
type input "Expresso Cortado"
click at [797, 372] on input "text" at bounding box center [860, 371] width 315 height 30
type input "$4.00"
type input "$52.00"
click at [960, 104] on button "Guardar" at bounding box center [971, 113] width 94 height 30
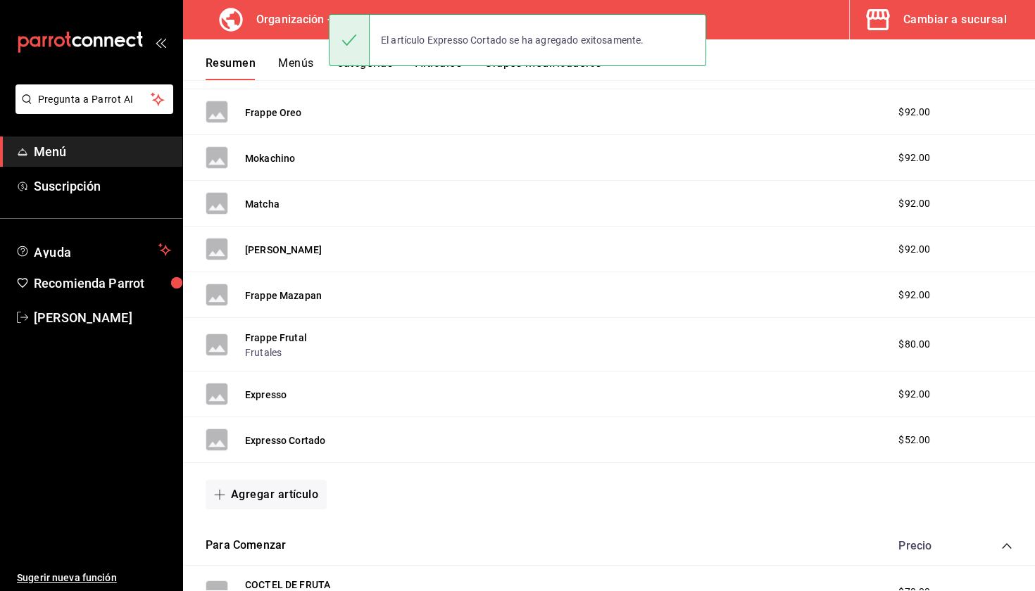
scroll to position [1422, 0]
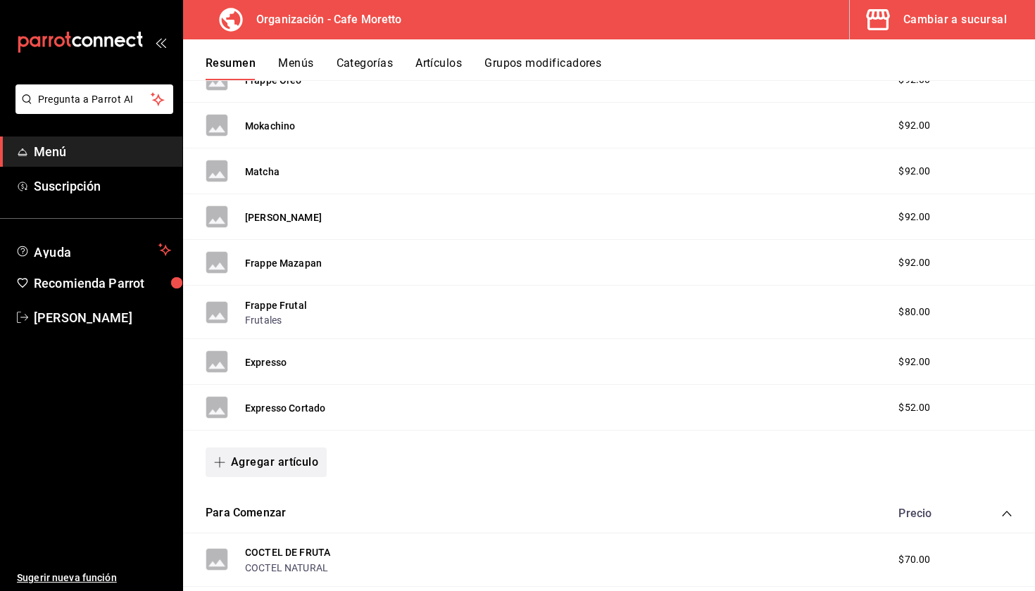
click at [273, 470] on button "Agregar artículo" at bounding box center [266, 463] width 121 height 30
click at [278, 529] on li "Artículo nuevo" at bounding box center [261, 534] width 111 height 34
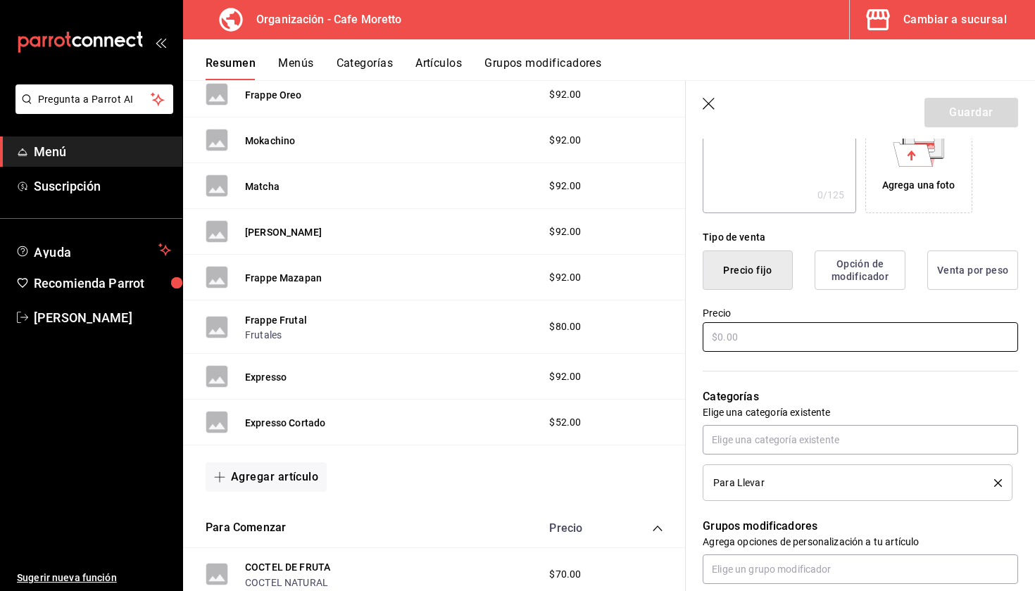
type input "Expresso Moretto"
click at [743, 349] on input "text" at bounding box center [860, 336] width 315 height 30
type input "$54.00"
click at [970, 118] on button "Guardar" at bounding box center [971, 113] width 94 height 30
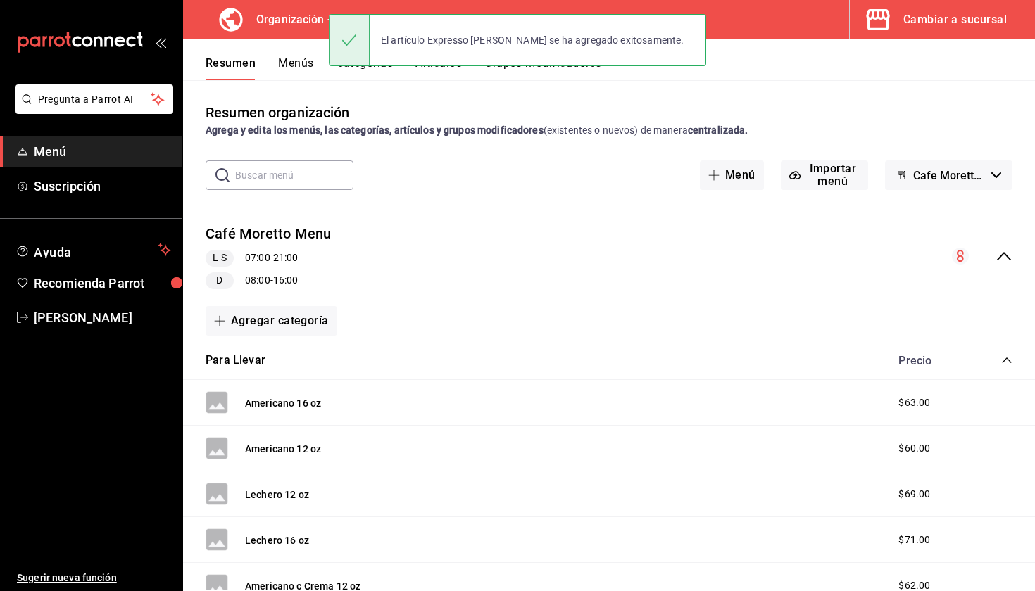
scroll to position [2, 0]
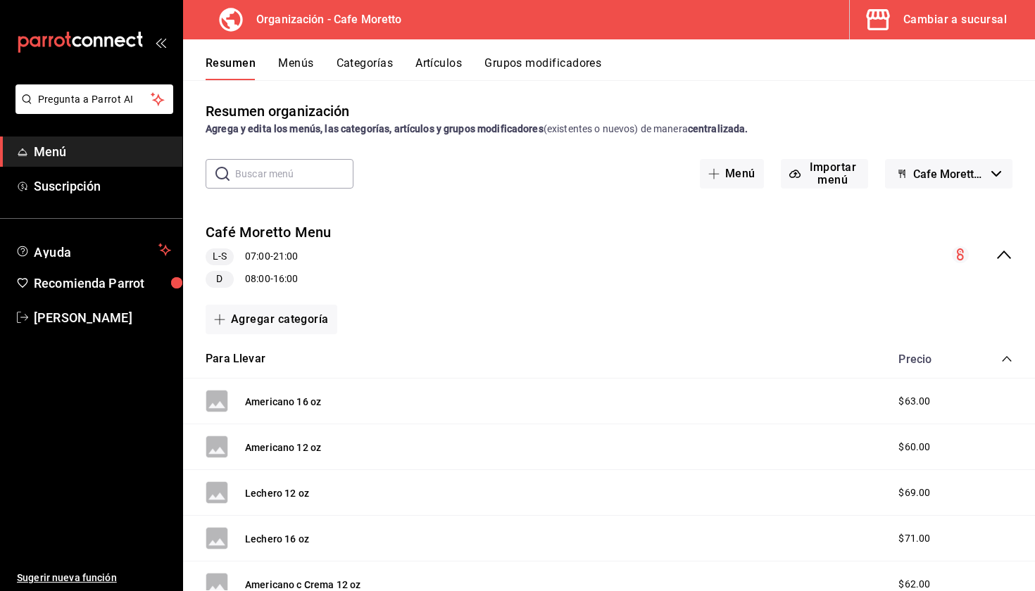
click at [1008, 349] on div "Para Llevar Precio" at bounding box center [609, 359] width 852 height 39
click at [1008, 356] on icon "collapse-category-row" at bounding box center [1006, 358] width 11 height 11
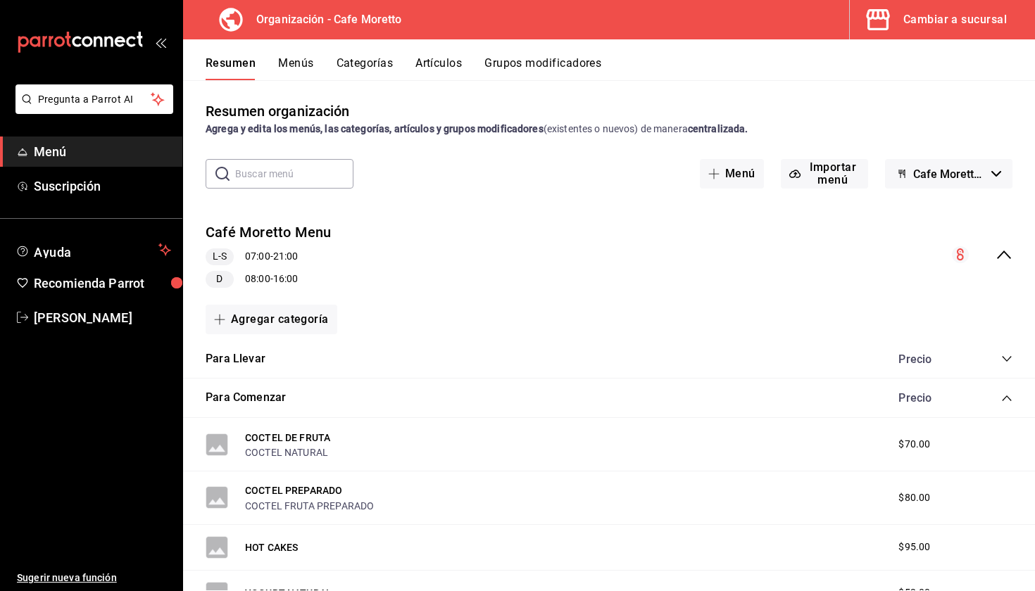
click at [1008, 356] on icon "collapse-category-row" at bounding box center [1006, 358] width 11 height 11
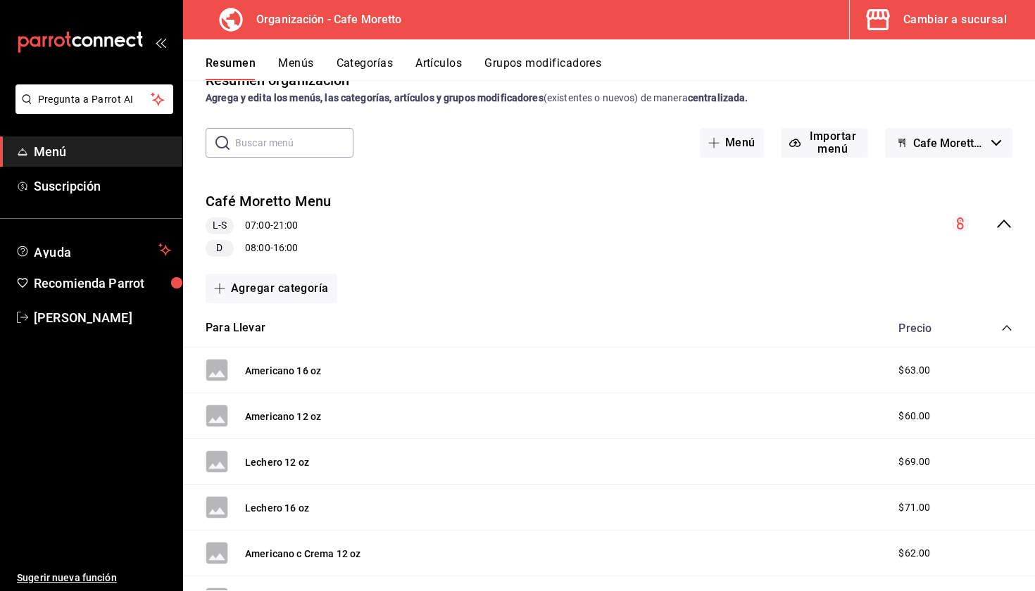
scroll to position [33, 0]
click at [251, 324] on button "Para Llevar" at bounding box center [236, 328] width 60 height 16
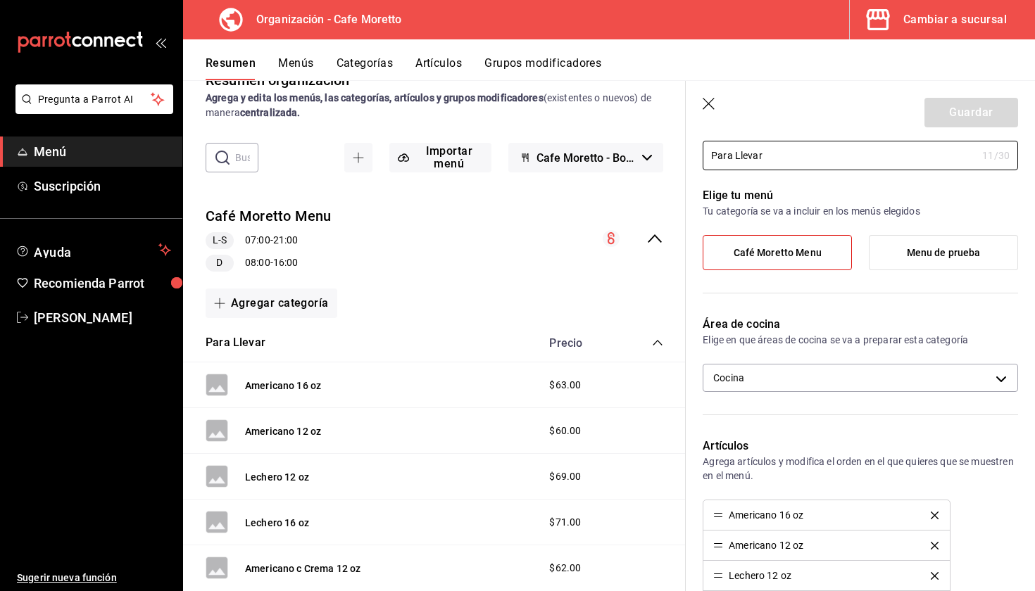
scroll to position [70, 0]
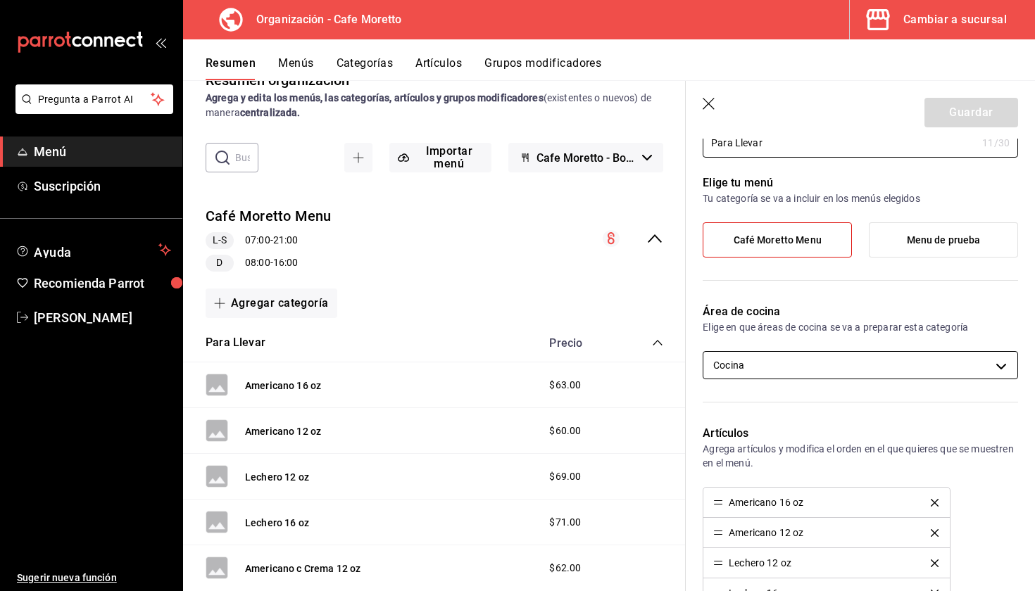
click at [981, 362] on body "Pregunta a Parrot AI Menú Suscripción Ayuda Recomienda Parrot Mariana Medina Su…" at bounding box center [517, 295] width 1035 height 591
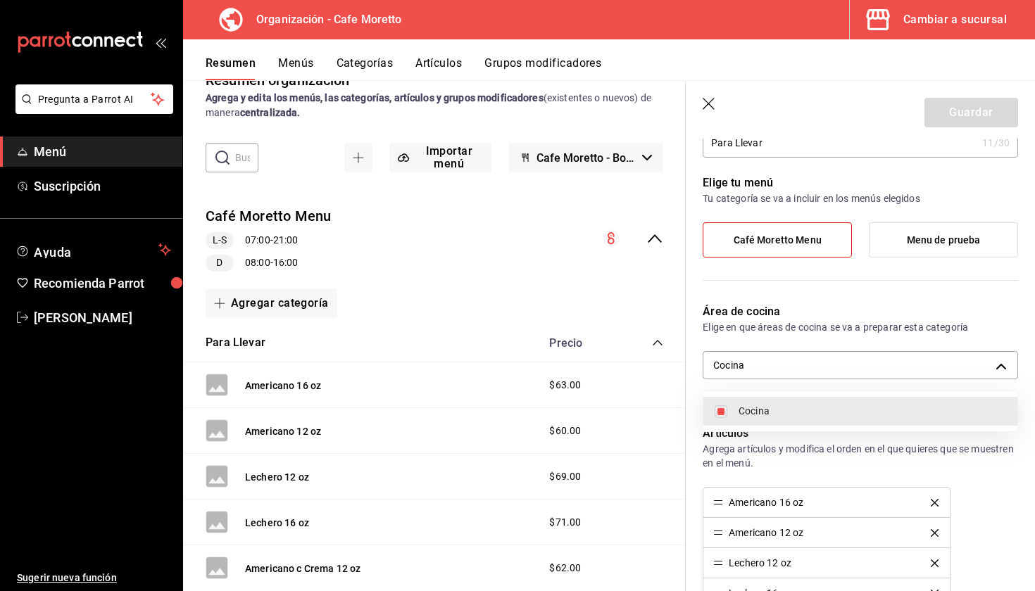
click at [781, 418] on span "Cocina" at bounding box center [873, 411] width 268 height 15
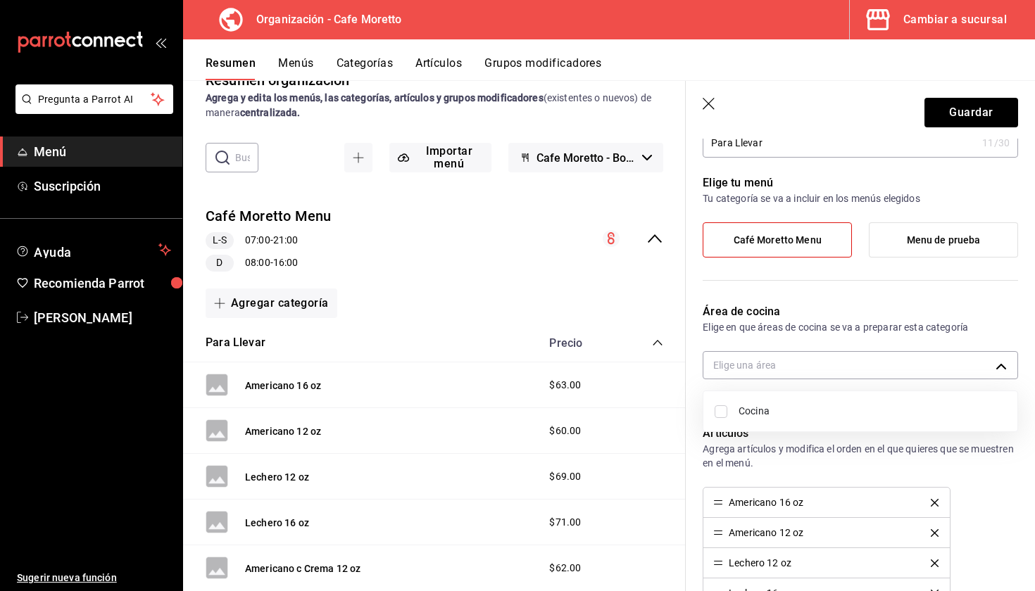
checkbox input "false"
click at [986, 109] on div at bounding box center [517, 295] width 1035 height 591
click at [978, 108] on button "Guardar" at bounding box center [971, 113] width 94 height 30
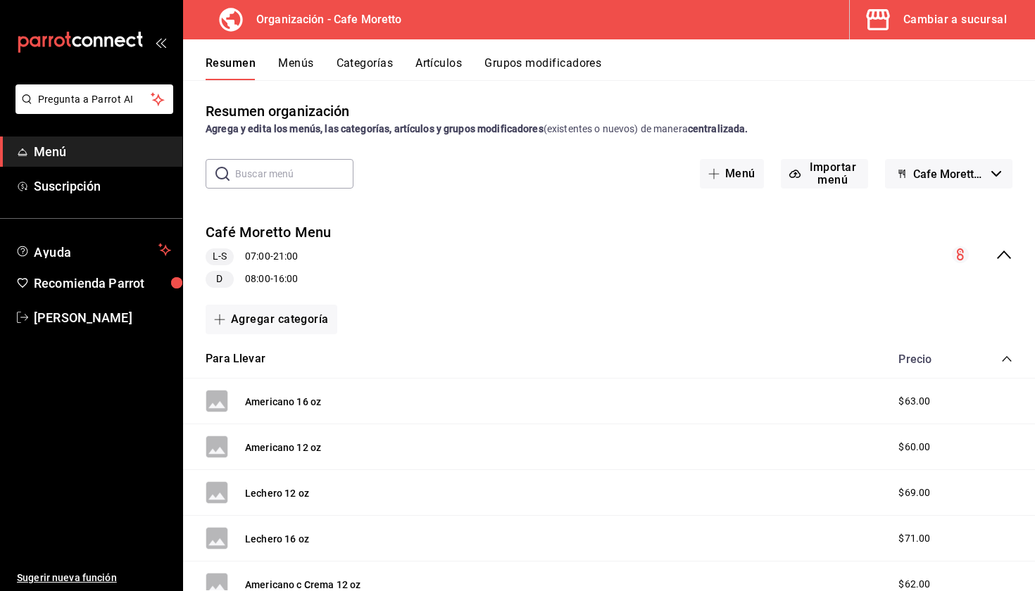
click at [998, 356] on div "Precio" at bounding box center [948, 359] width 128 height 13
click at [1004, 356] on icon "collapse-category-row" at bounding box center [1006, 358] width 11 height 11
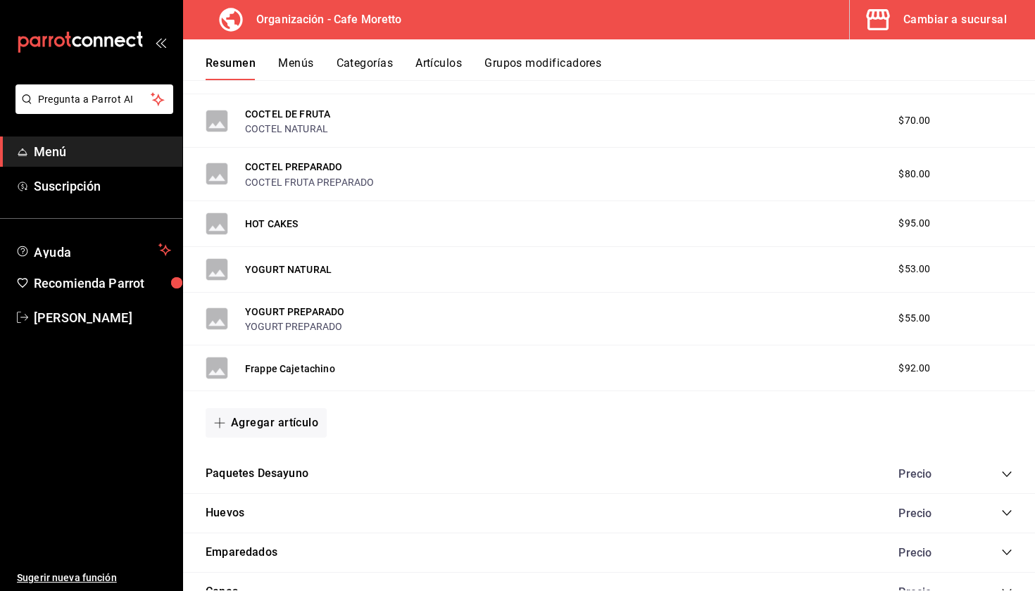
scroll to position [314, 0]
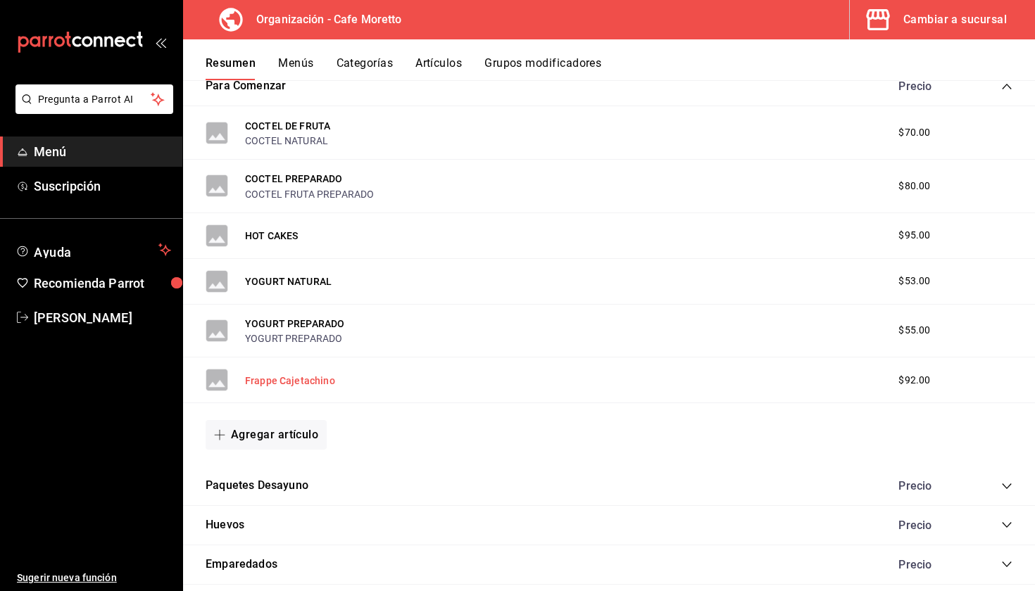
click at [281, 380] on button "Frappe Cajetachino" at bounding box center [290, 381] width 90 height 14
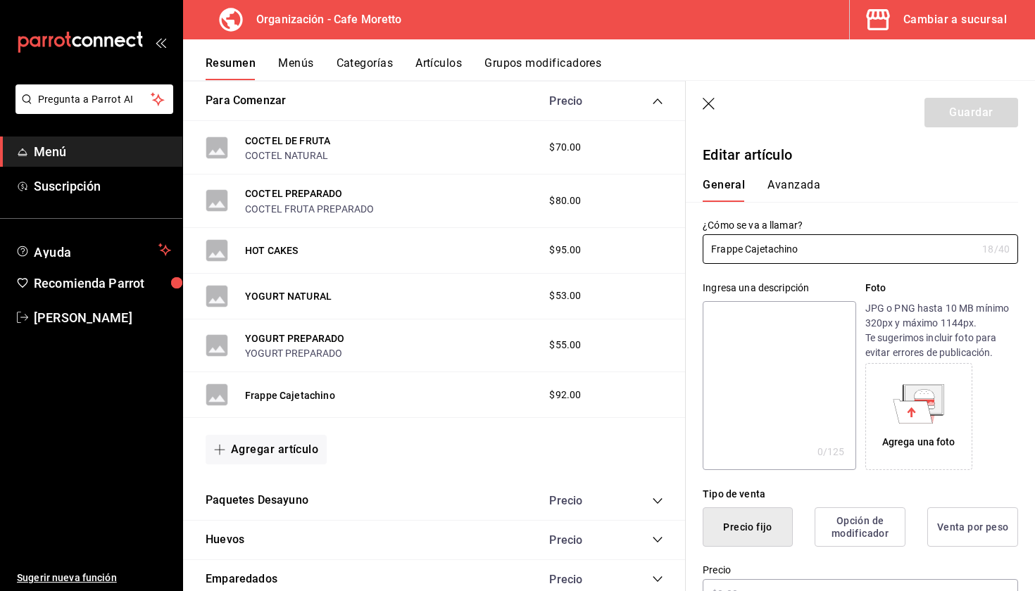
type input "$92.00"
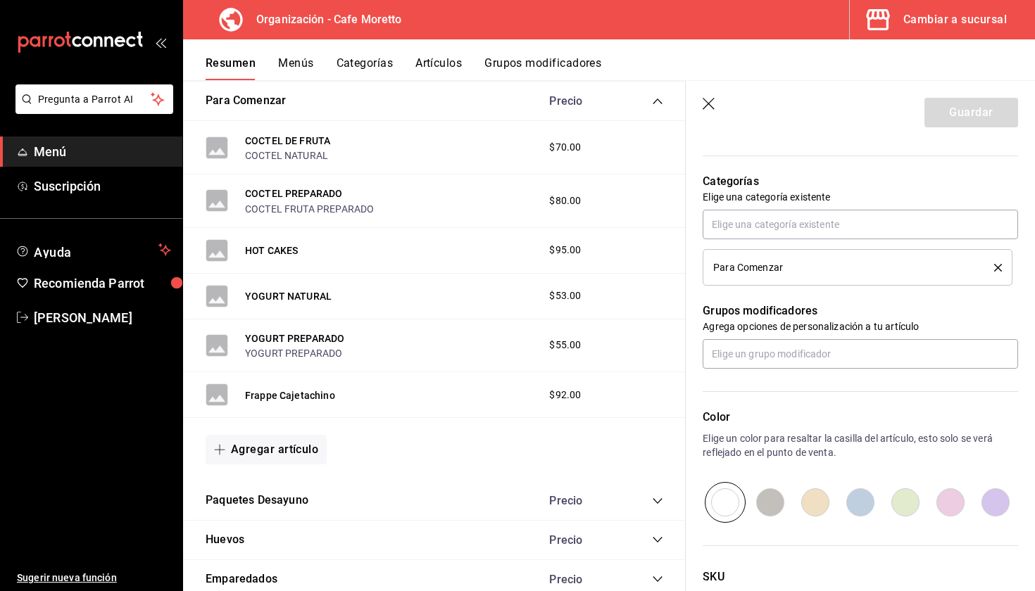
scroll to position [452, 0]
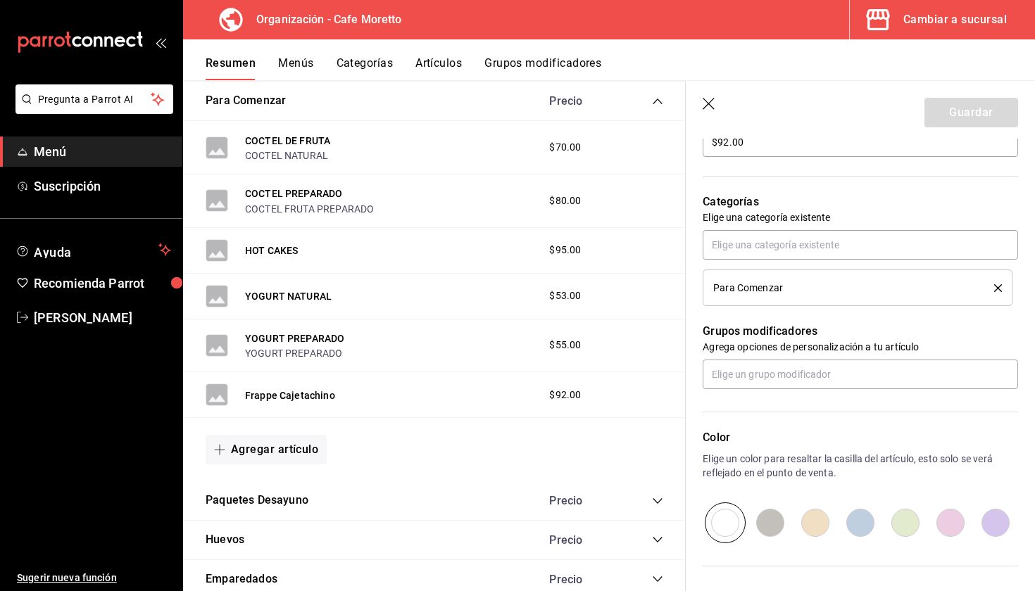
click at [1008, 288] on li "Para Comenzar" at bounding box center [858, 288] width 310 height 37
click at [1001, 288] on icon "delete" at bounding box center [998, 288] width 8 height 8
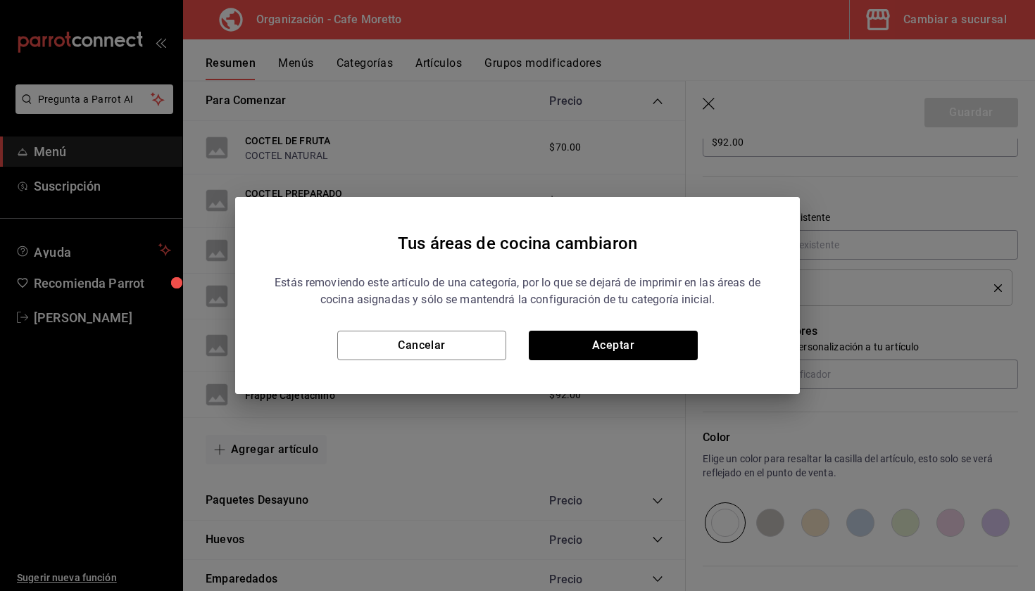
click at [968, 246] on div "Tus áreas de cocina cambiaron Estás removiendo este artículo de una categoría, …" at bounding box center [517, 295] width 1035 height 591
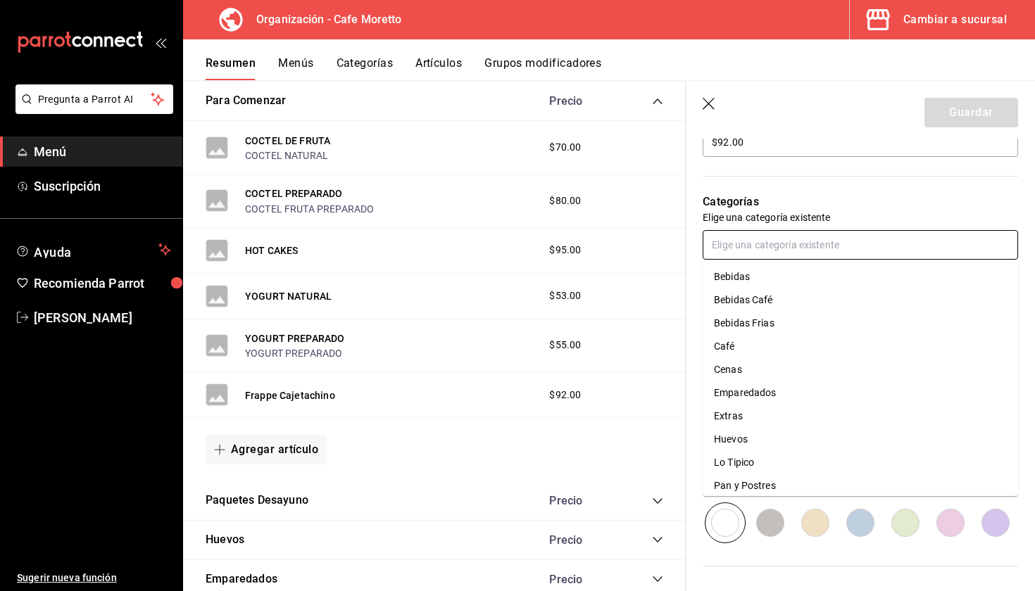
click at [880, 244] on input "text" at bounding box center [860, 245] width 315 height 30
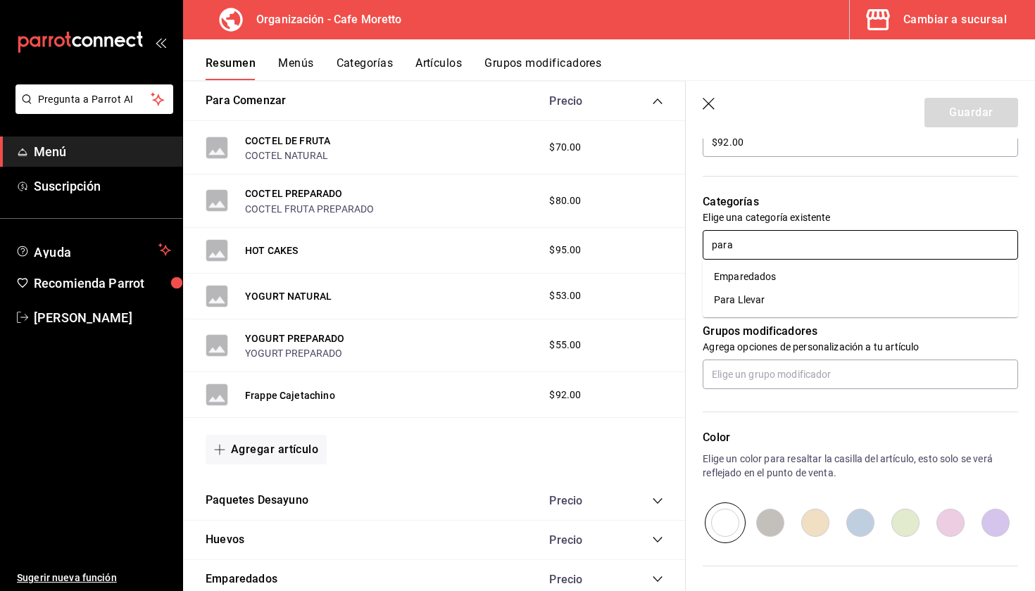
type input "para"
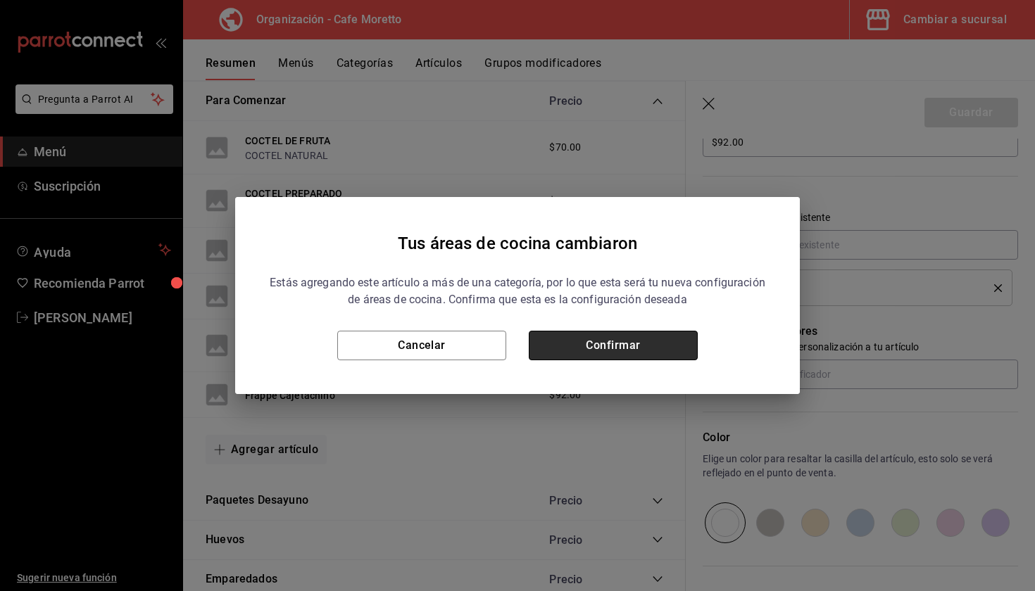
click at [582, 353] on button "Confirmar" at bounding box center [613, 346] width 169 height 30
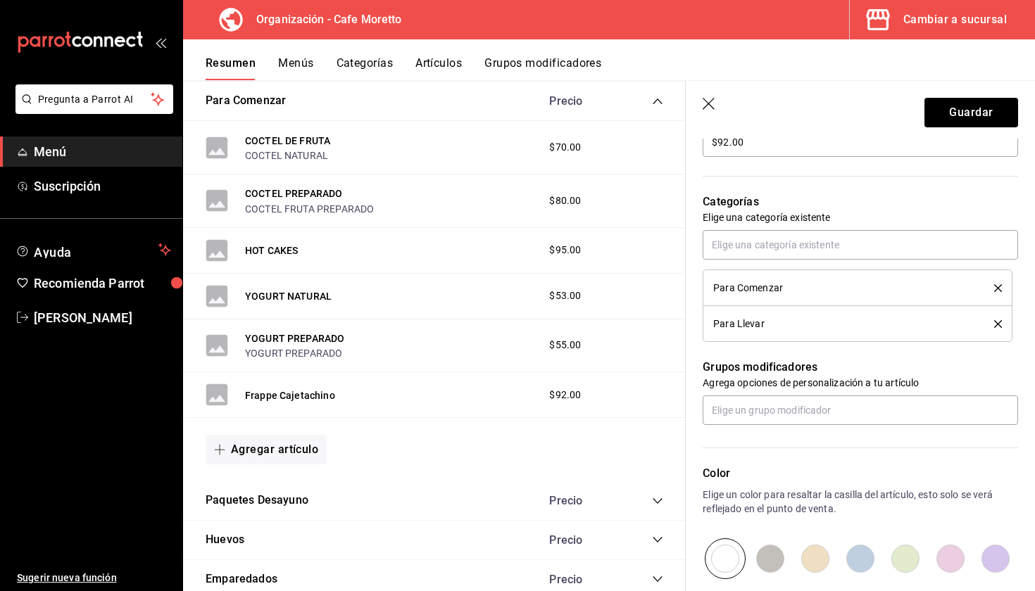
click at [1002, 289] on li "Para Comenzar" at bounding box center [858, 288] width 310 height 37
click at [994, 287] on icon "delete" at bounding box center [998, 288] width 8 height 8
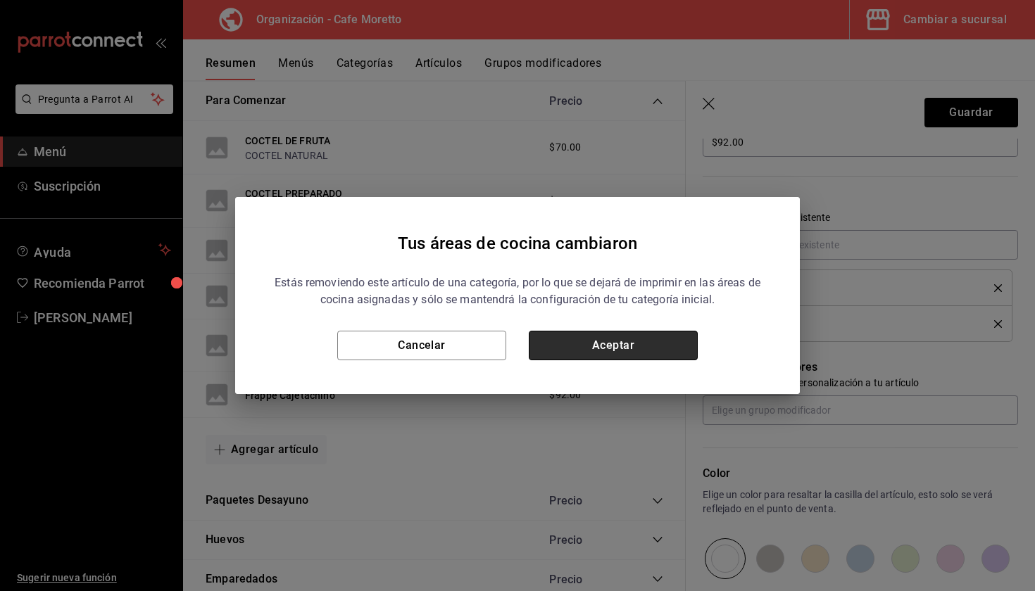
click at [577, 343] on button "Aceptar" at bounding box center [613, 346] width 169 height 30
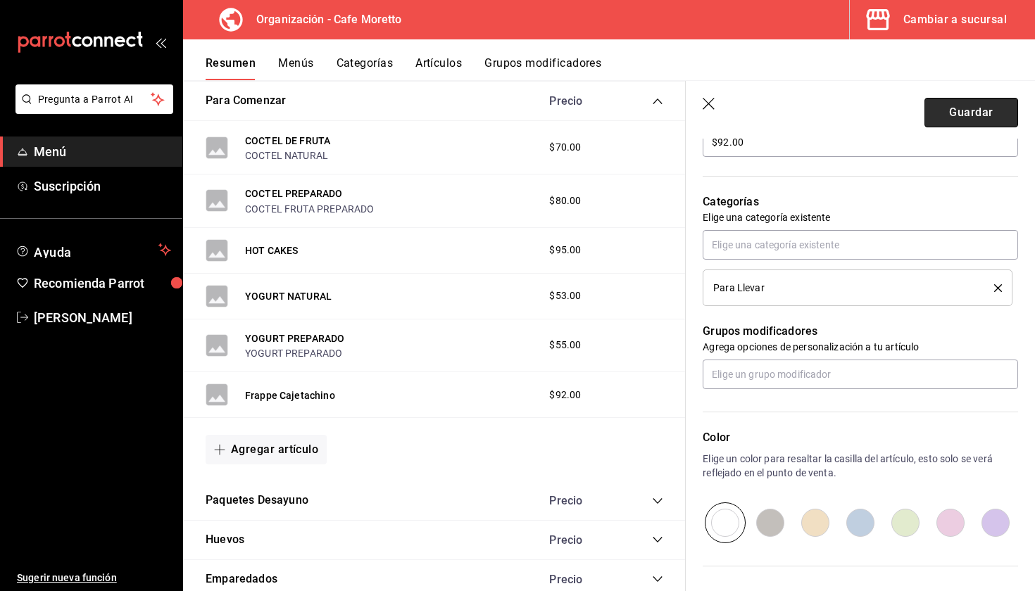
click at [976, 113] on button "Guardar" at bounding box center [971, 113] width 94 height 30
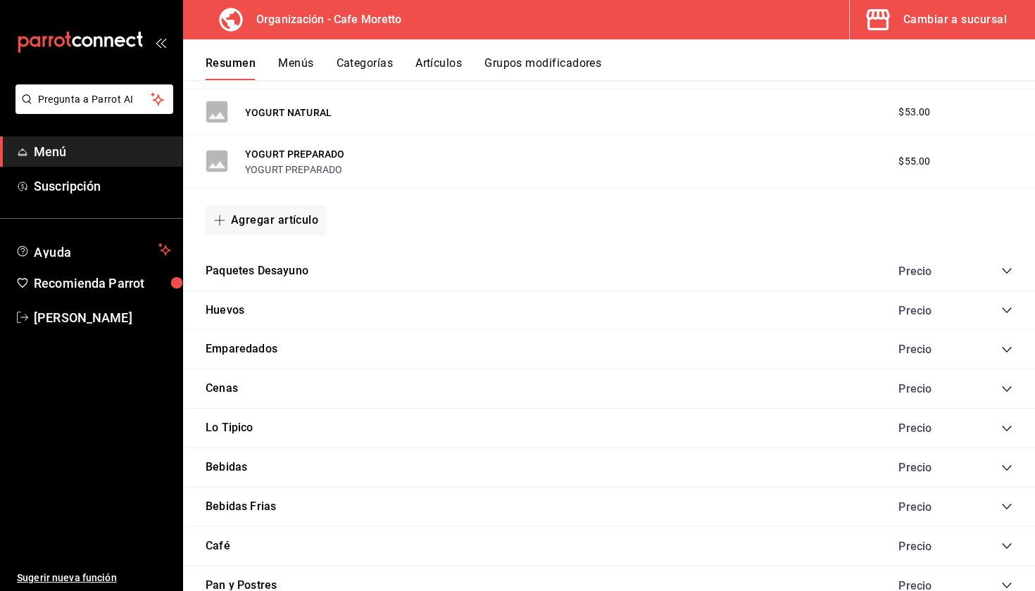
scroll to position [2148, 0]
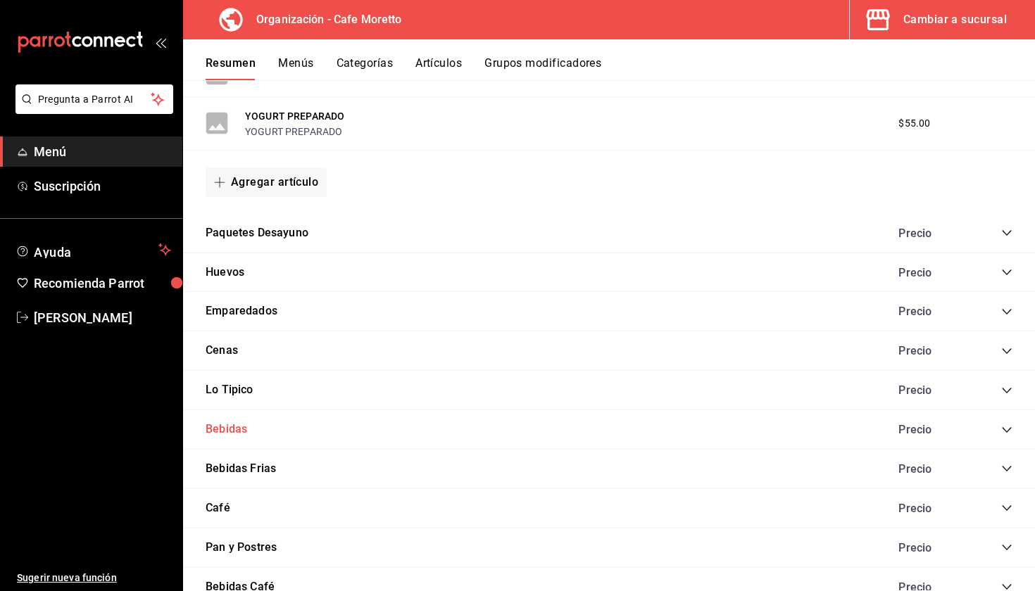
click at [229, 424] on button "Bebidas" at bounding box center [227, 430] width 42 height 16
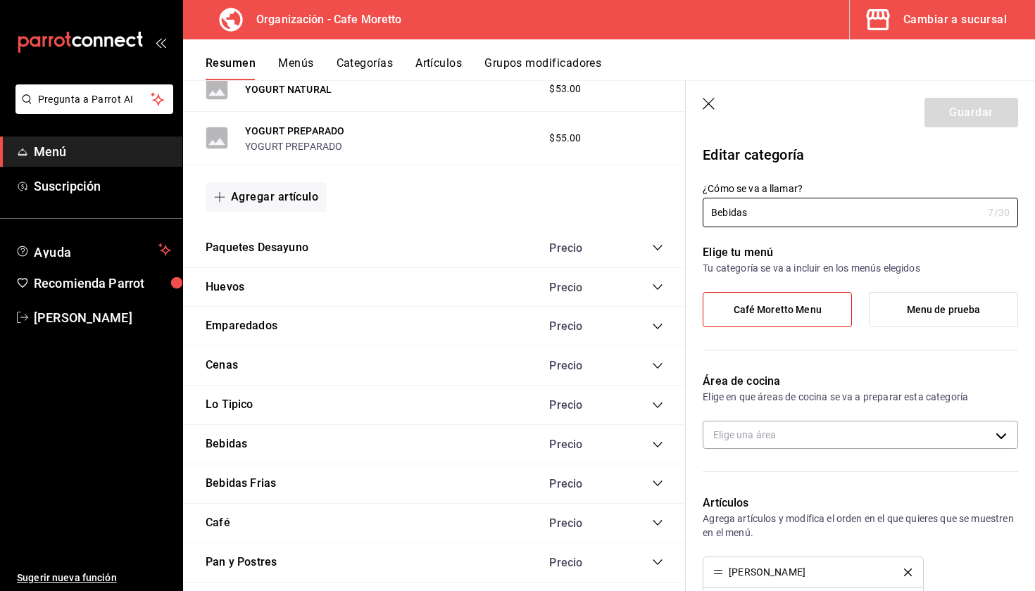
scroll to position [38, 0]
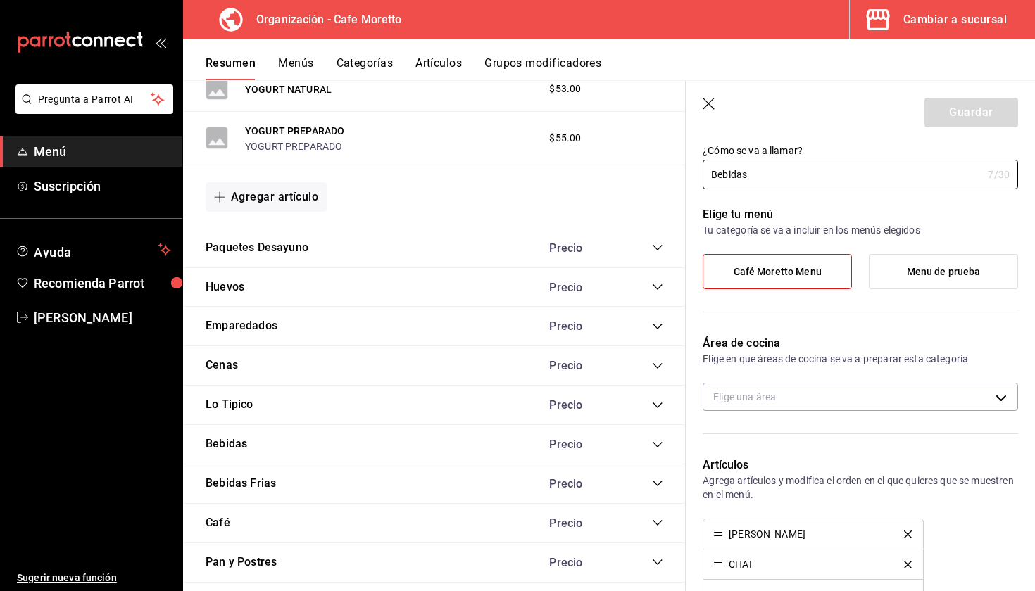
click at [708, 105] on icon "button" at bounding box center [710, 105] width 14 height 14
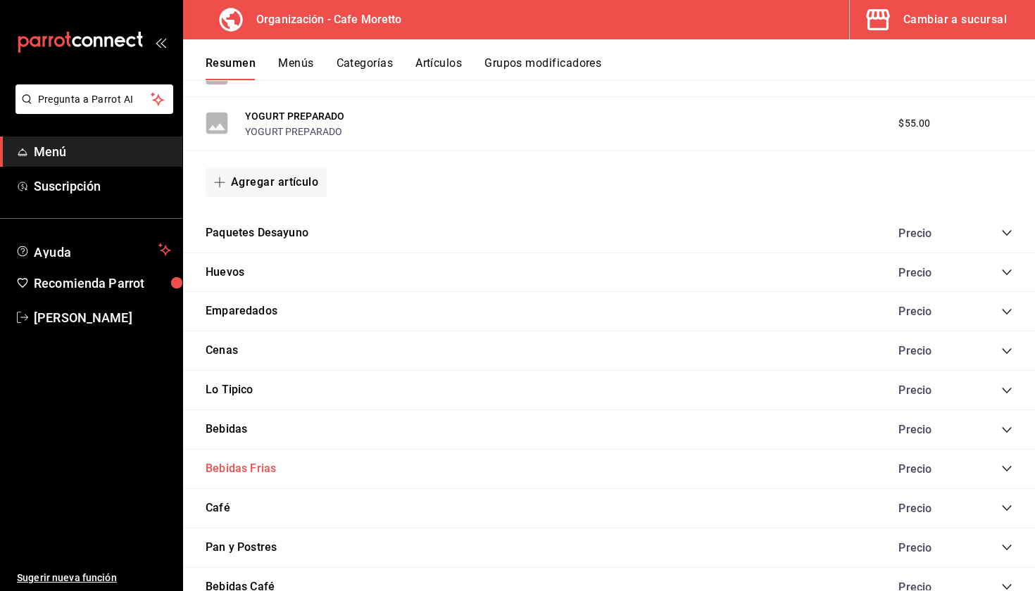
click at [251, 463] on button "Bebidas Frias" at bounding box center [241, 469] width 70 height 16
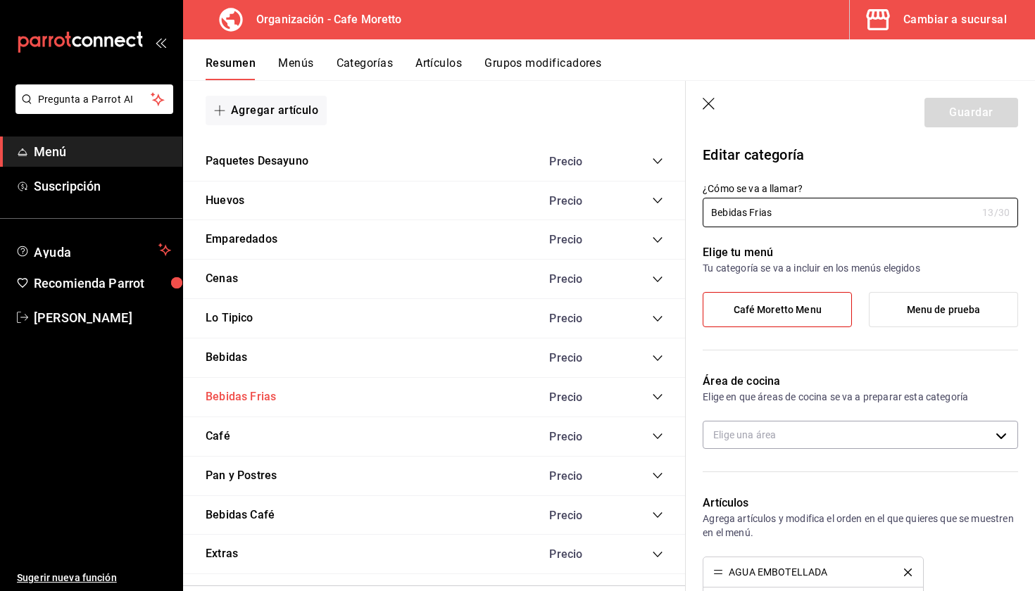
scroll to position [2236, 0]
click at [214, 429] on button "Café" at bounding box center [218, 435] width 25 height 16
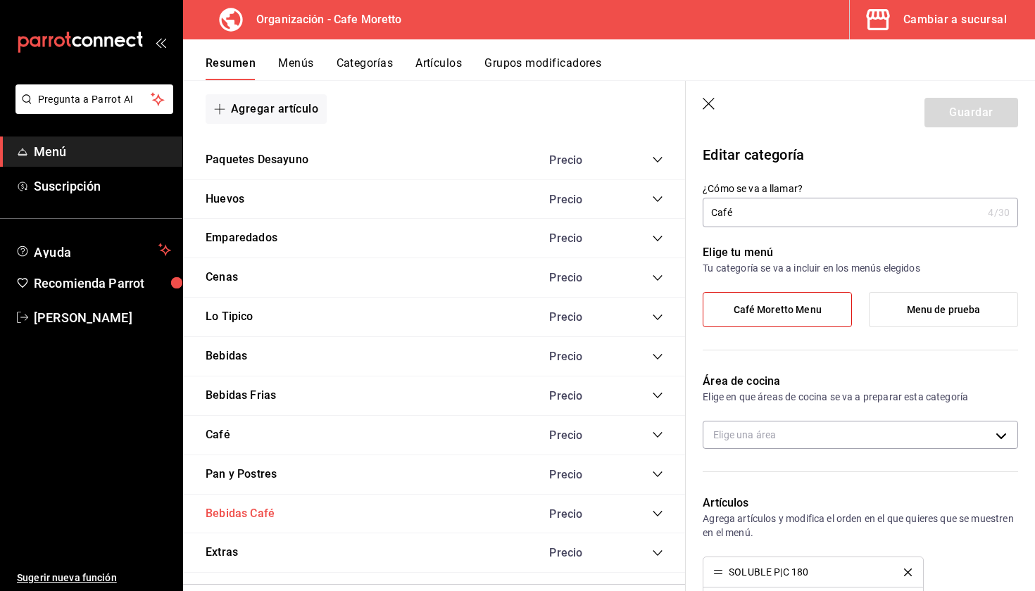
click at [231, 506] on button "Bebidas Café" at bounding box center [240, 514] width 69 height 16
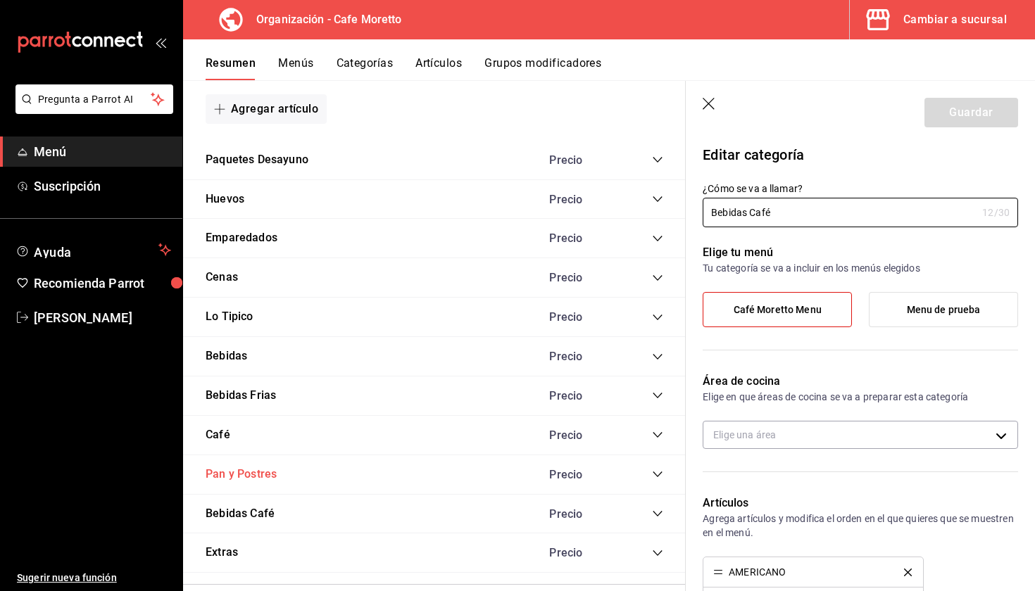
click at [233, 468] on button "Pan y Postres" at bounding box center [241, 475] width 71 height 16
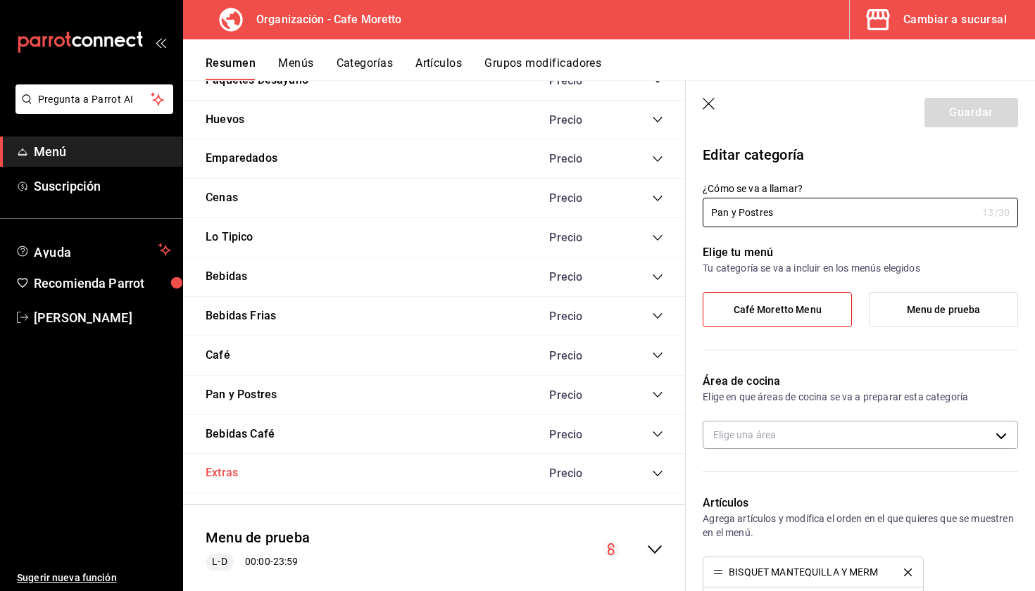
scroll to position [2317, 0]
click at [224, 464] on button "Extras" at bounding box center [222, 472] width 32 height 16
click at [746, 428] on body "Pregunta a Parrot AI Menú Suscripción Ayuda Recomienda Parrot Mariana Medina Su…" at bounding box center [517, 295] width 1035 height 591
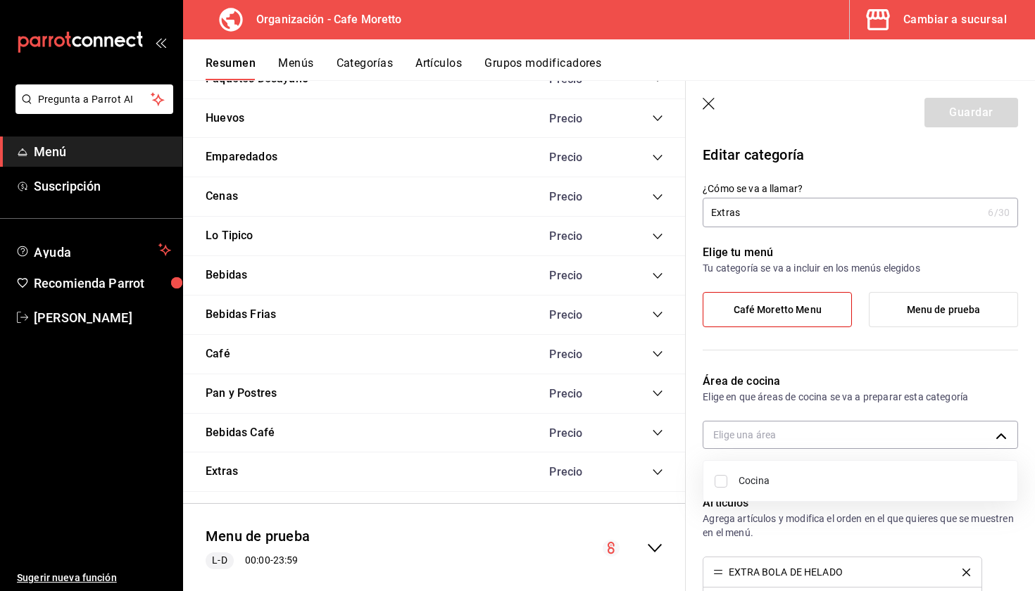
click at [770, 479] on span "Cocina" at bounding box center [873, 481] width 268 height 15
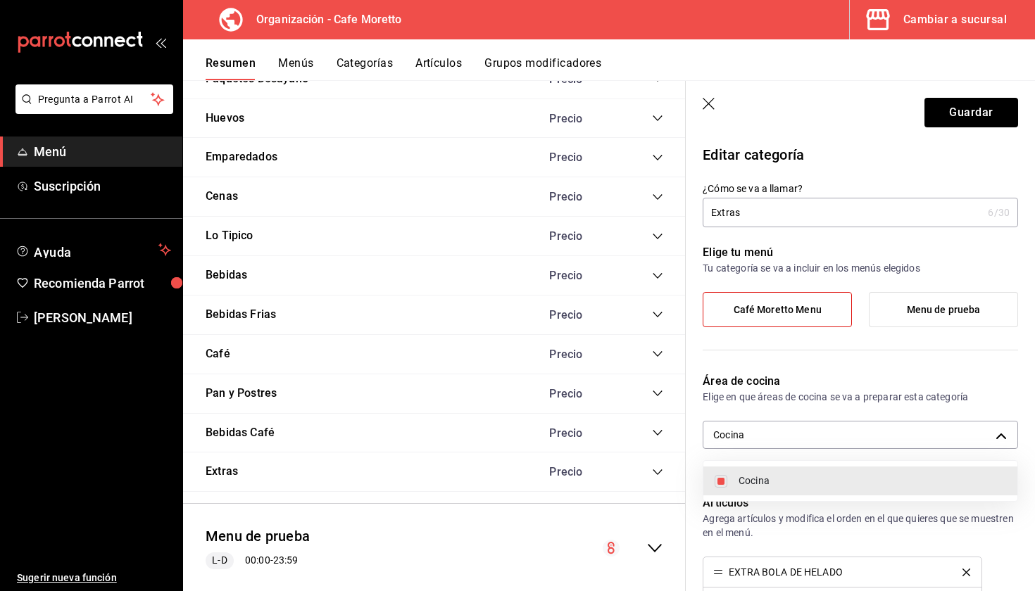
type input "cec92966-4a8f-4dcc-9c47-b1ebc0dc9ac5"
checkbox input "true"
click at [961, 110] on div at bounding box center [517, 295] width 1035 height 591
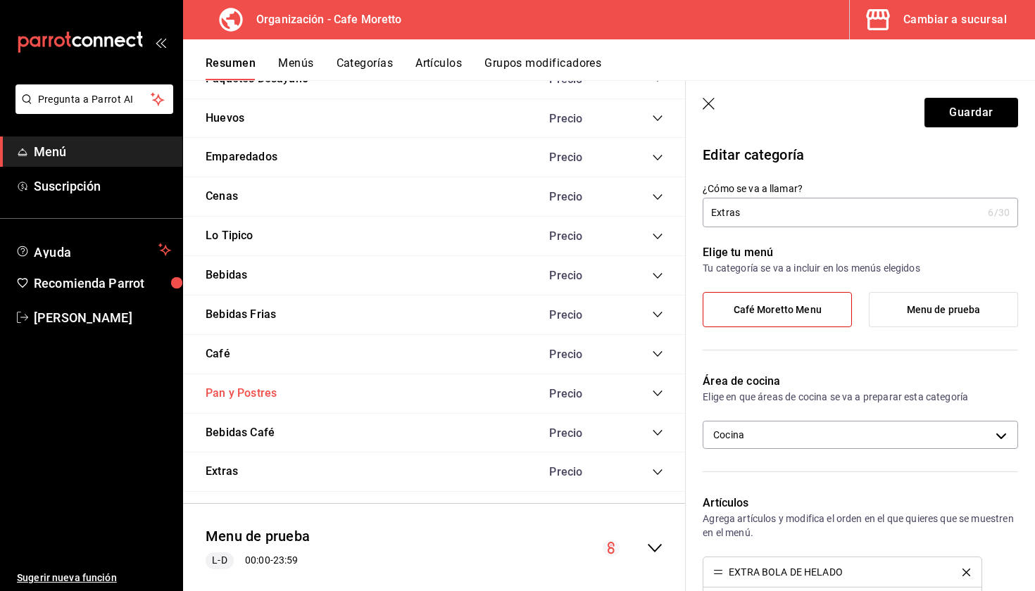
click at [243, 386] on button "Pan y Postres" at bounding box center [241, 394] width 71 height 16
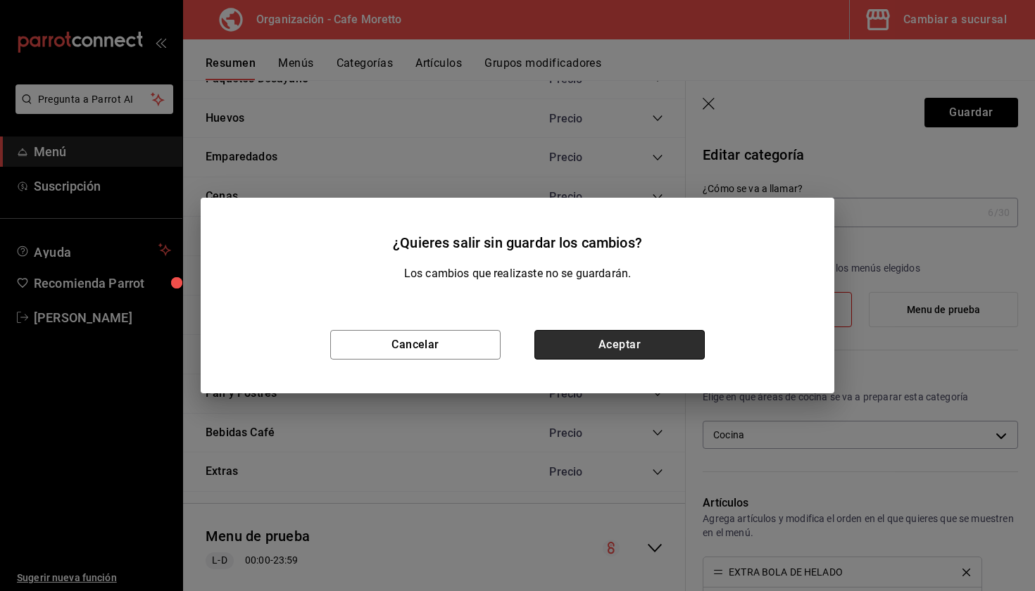
click at [577, 348] on button "Aceptar" at bounding box center [619, 345] width 170 height 30
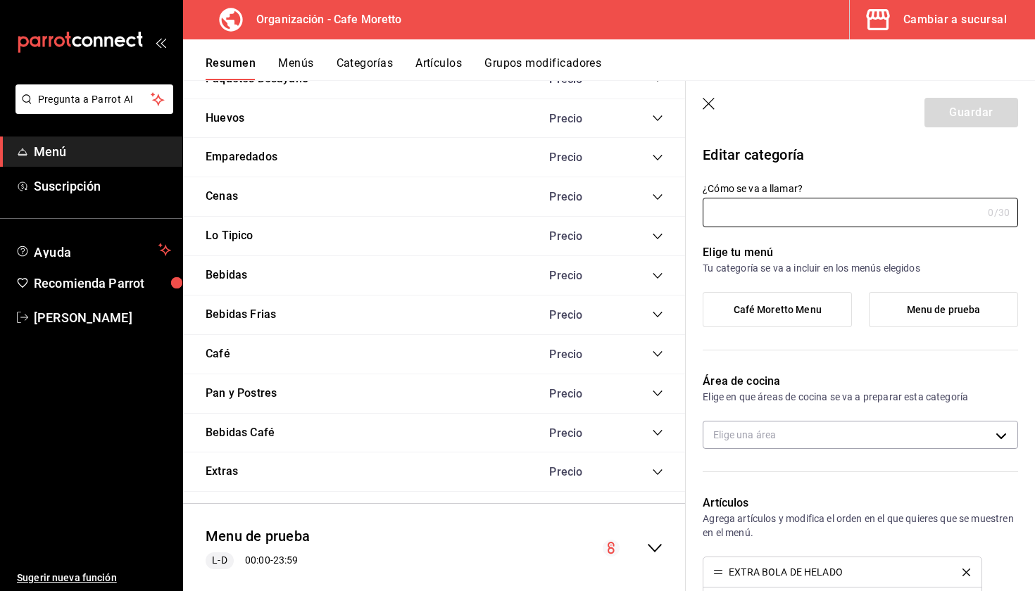
type input "Pan y Postres"
type input "91755719273368"
click at [772, 435] on body "Pregunta a Parrot AI Menú Suscripción Ayuda Recomienda Parrot Mariana Medina Su…" at bounding box center [517, 295] width 1035 height 591
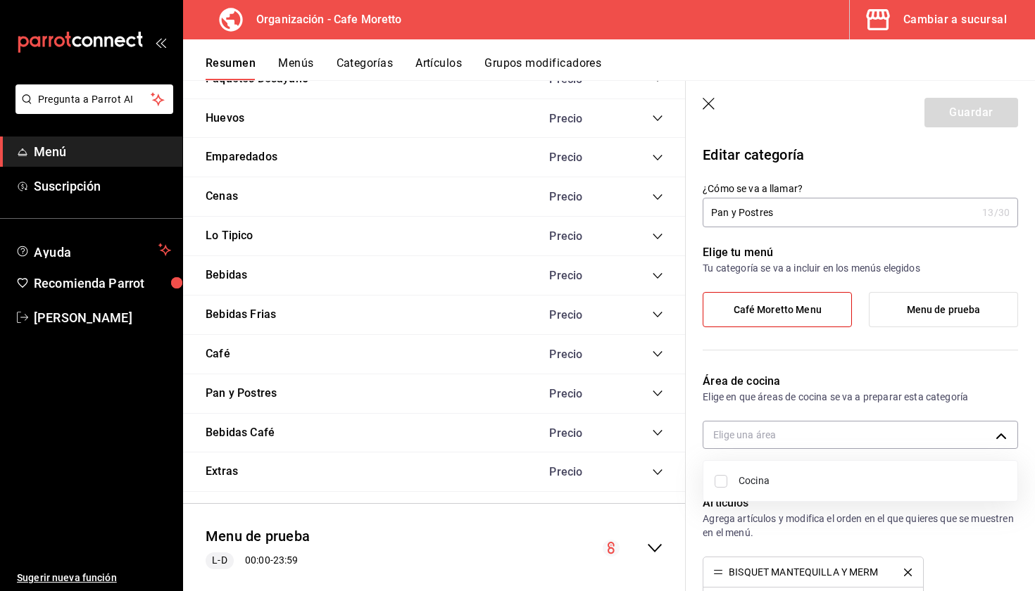
click at [751, 486] on span "Cocina" at bounding box center [873, 481] width 268 height 15
type input "cec92966-4a8f-4dcc-9c47-b1ebc0dc9ac5"
checkbox input "true"
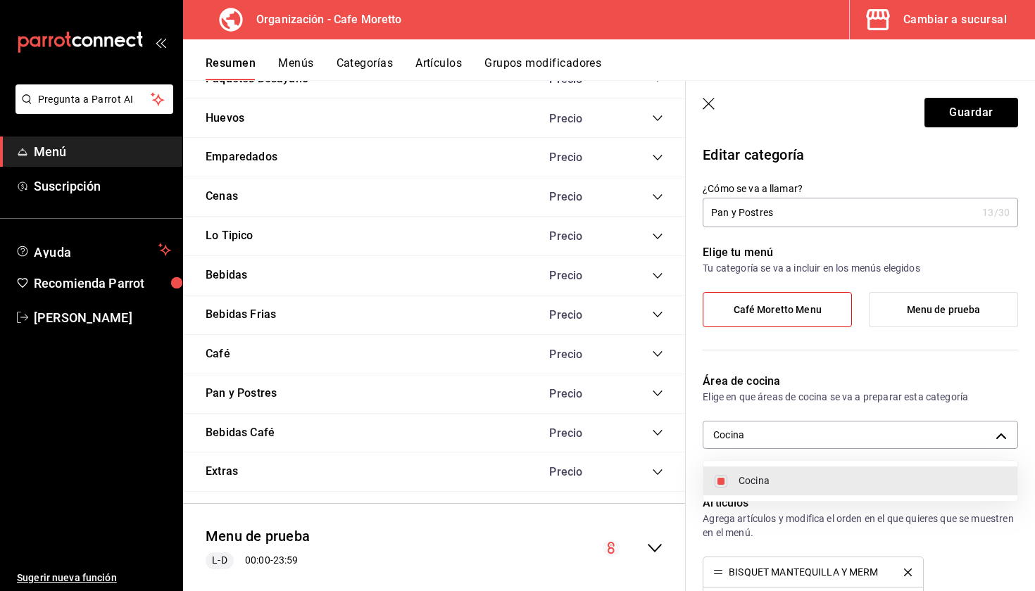
click at [964, 122] on div at bounding box center [517, 295] width 1035 height 591
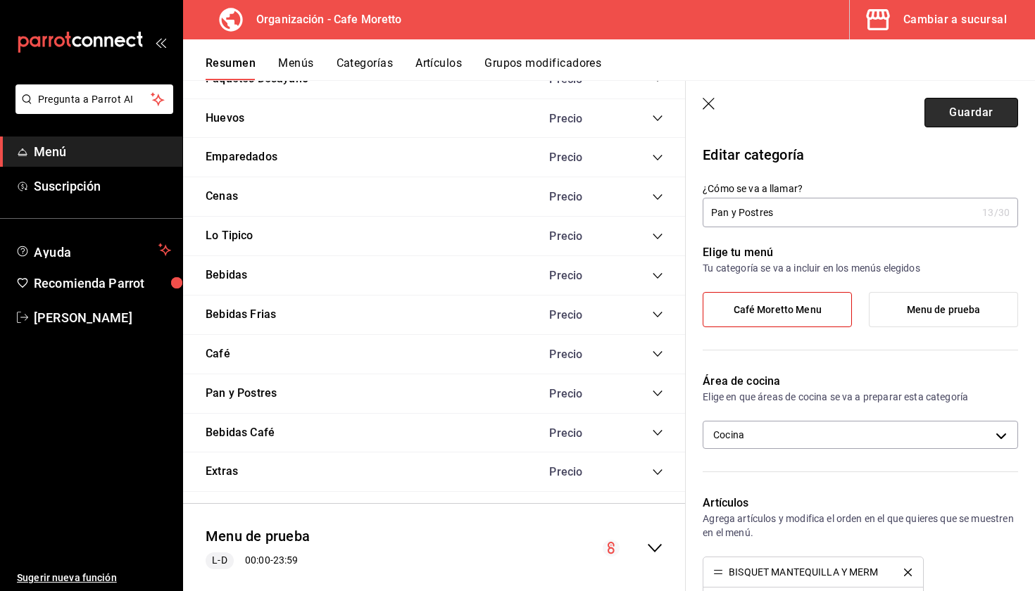
click at [967, 114] on button "Guardar" at bounding box center [971, 113] width 94 height 30
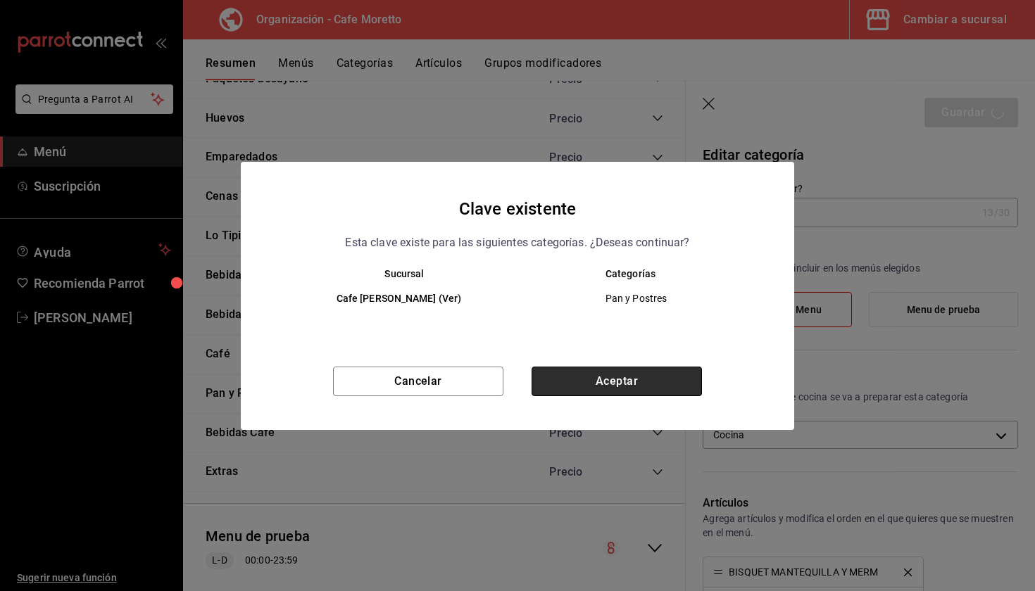
click at [606, 378] on button "Aceptar" at bounding box center [617, 382] width 170 height 30
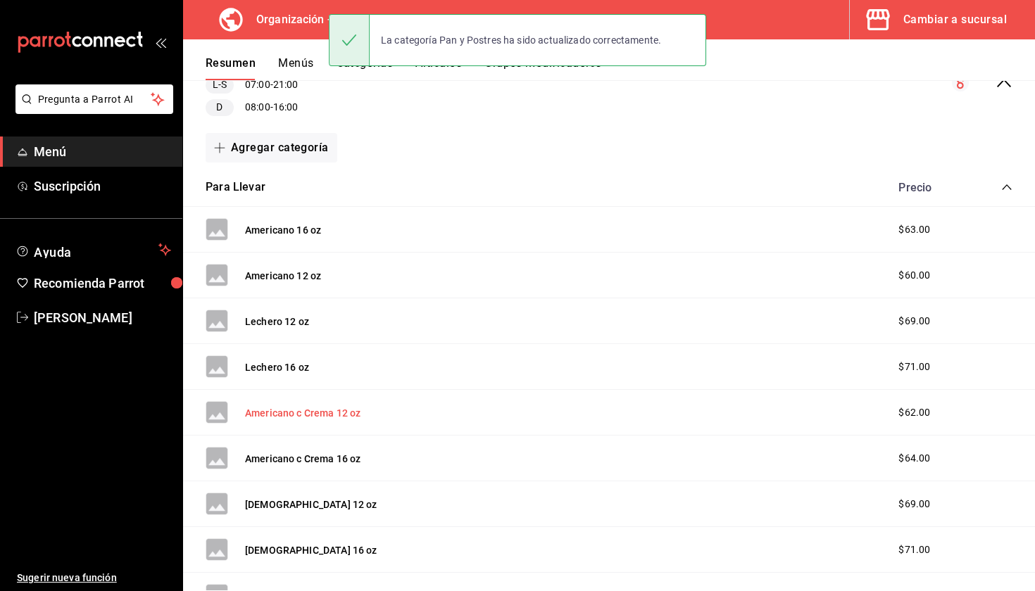
scroll to position [186, 0]
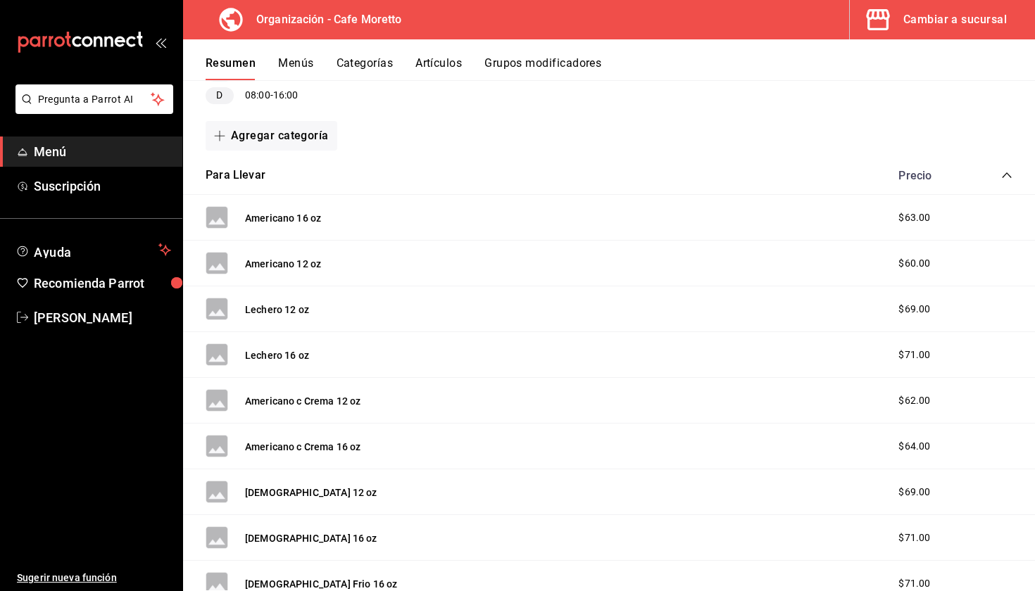
click at [1005, 177] on icon "collapse-category-row" at bounding box center [1006, 175] width 11 height 11
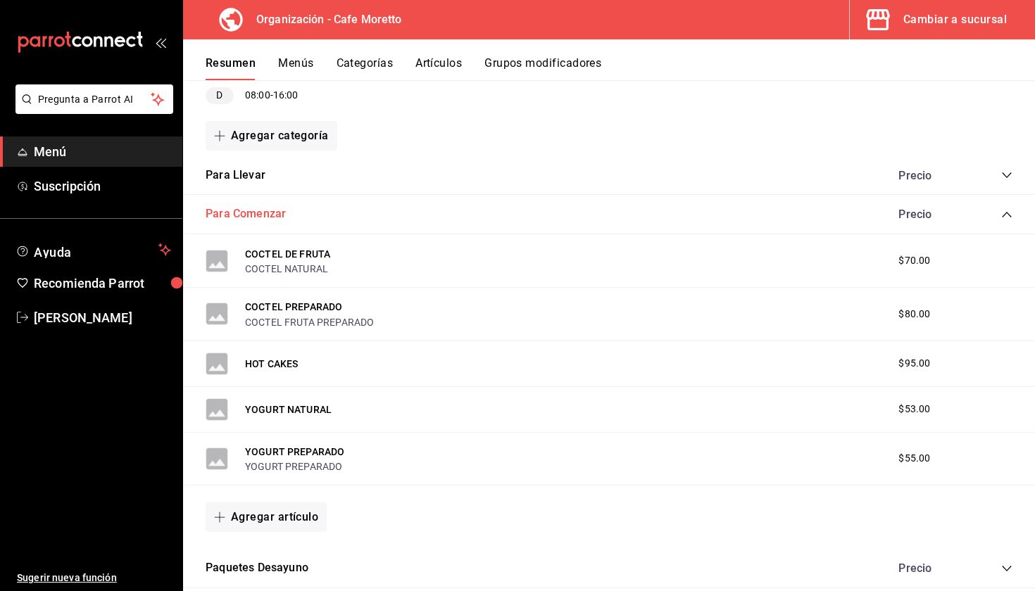
click at [234, 218] on button "Para Comenzar" at bounding box center [246, 214] width 80 height 16
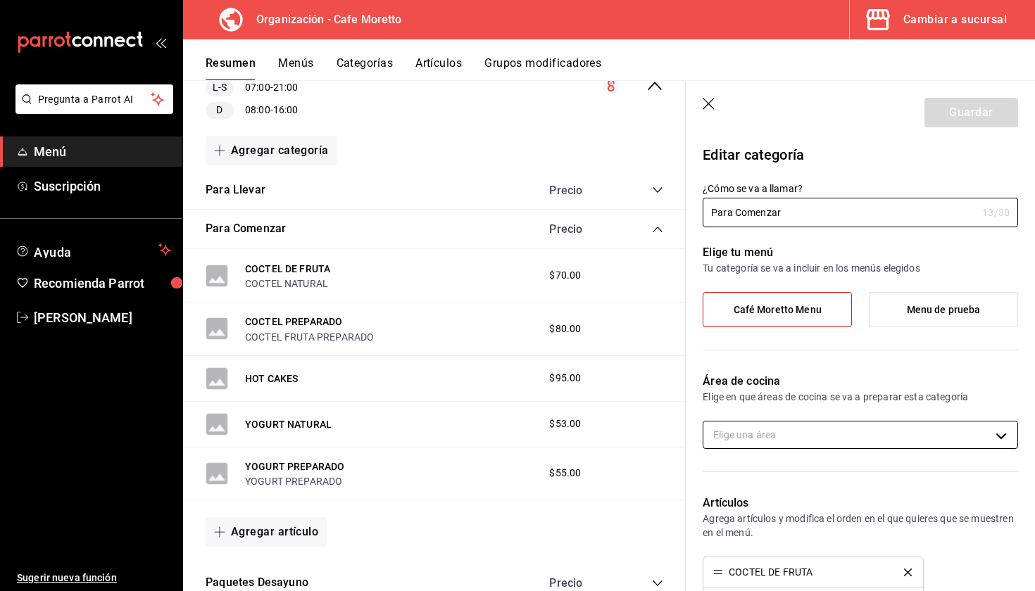
click at [803, 427] on body "Pregunta a Parrot AI Menú Suscripción Ayuda Recomienda Parrot Mariana Medina Su…" at bounding box center [517, 295] width 1035 height 591
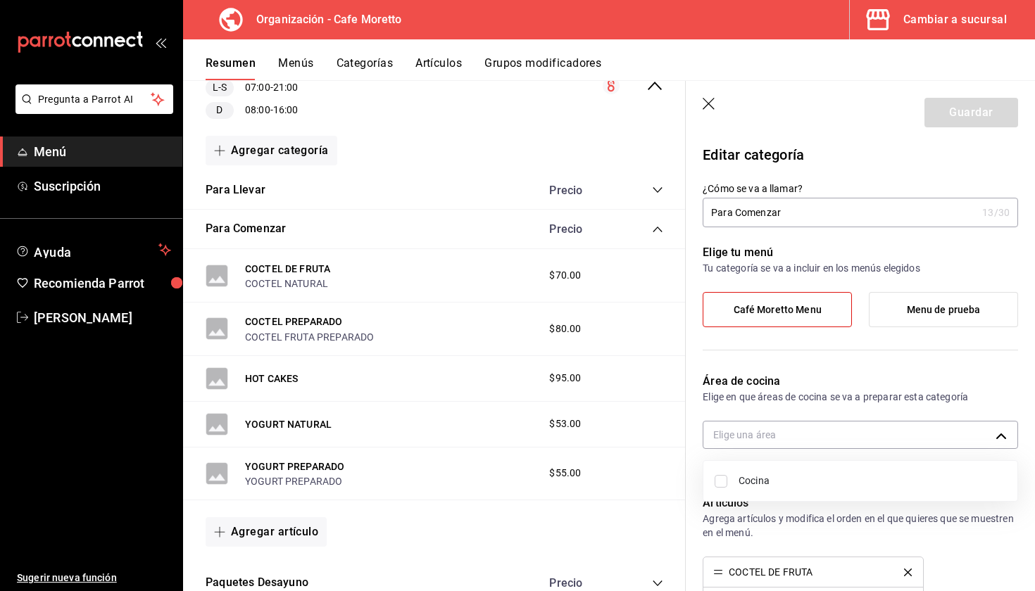
click at [742, 482] on span "Cocina" at bounding box center [873, 481] width 268 height 15
type input "cec92966-4a8f-4dcc-9c47-b1ebc0dc9ac5"
checkbox input "true"
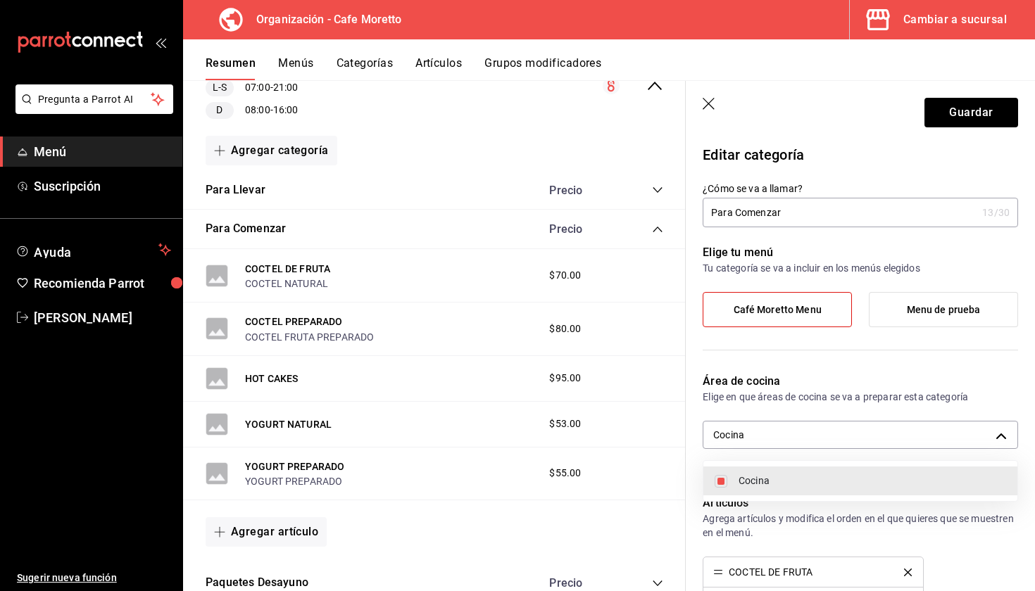
click at [955, 114] on div at bounding box center [517, 295] width 1035 height 591
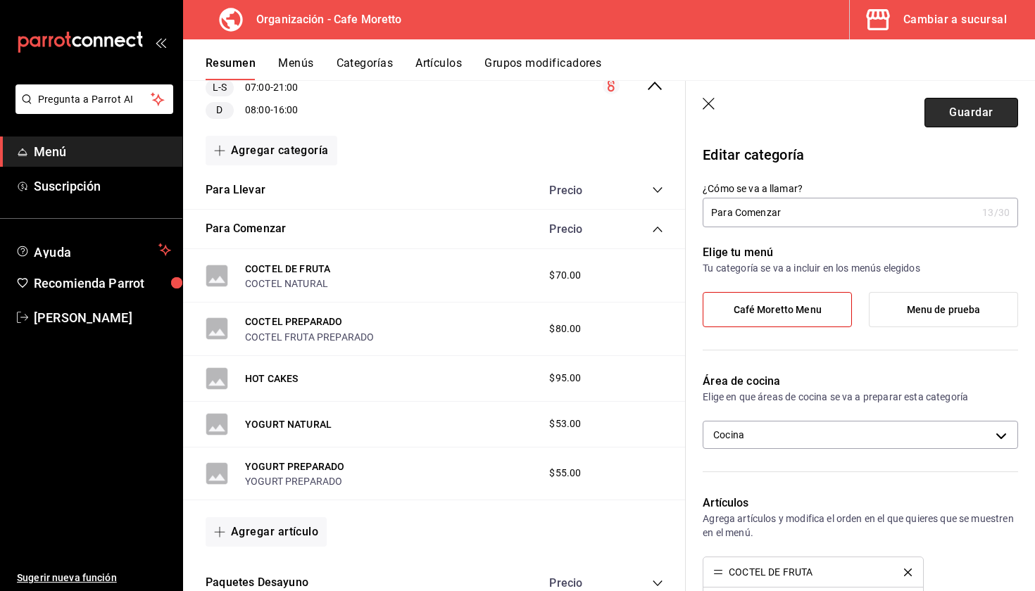
click at [964, 113] on button "Guardar" at bounding box center [971, 113] width 94 height 30
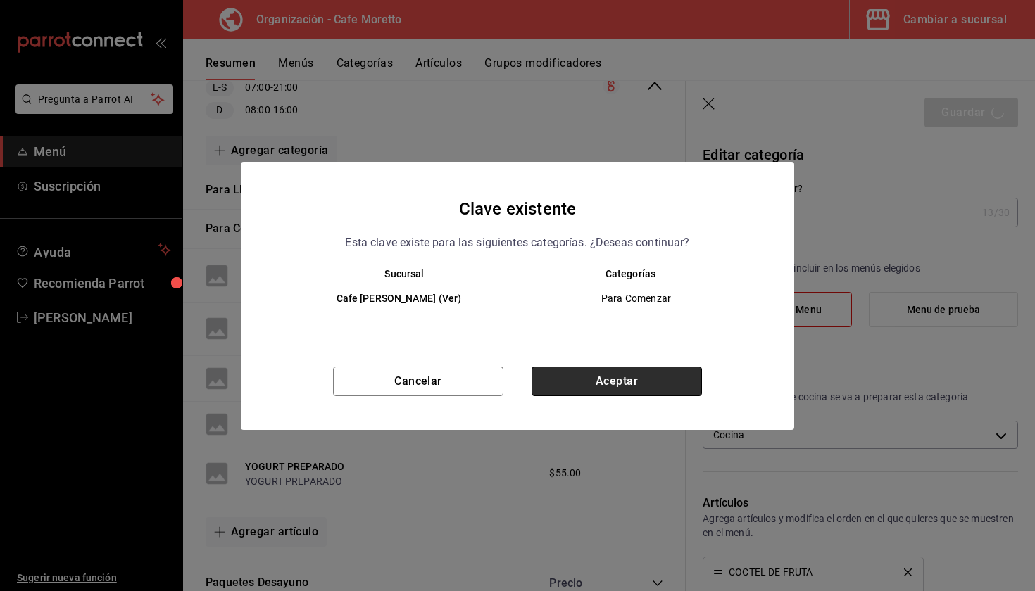
click at [644, 385] on button "Aceptar" at bounding box center [617, 382] width 170 height 30
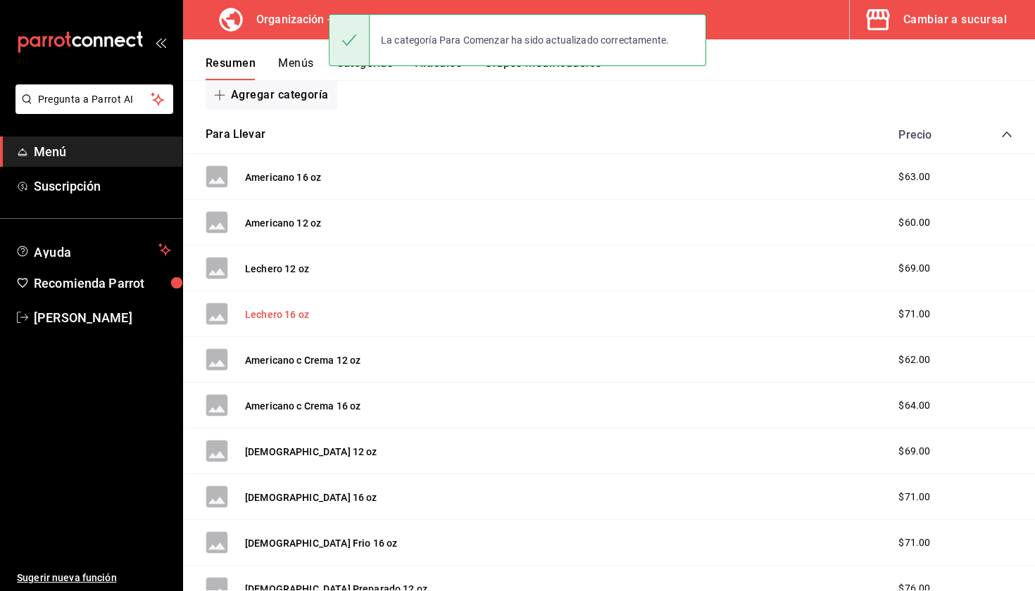
scroll to position [229, 0]
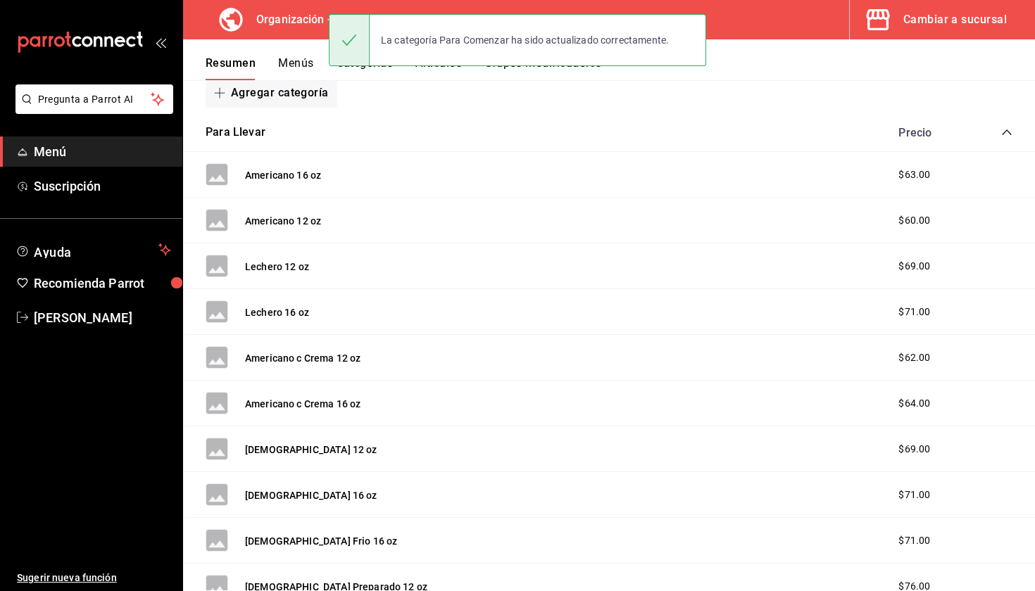
click at [1003, 132] on icon "collapse-category-row" at bounding box center [1006, 132] width 11 height 11
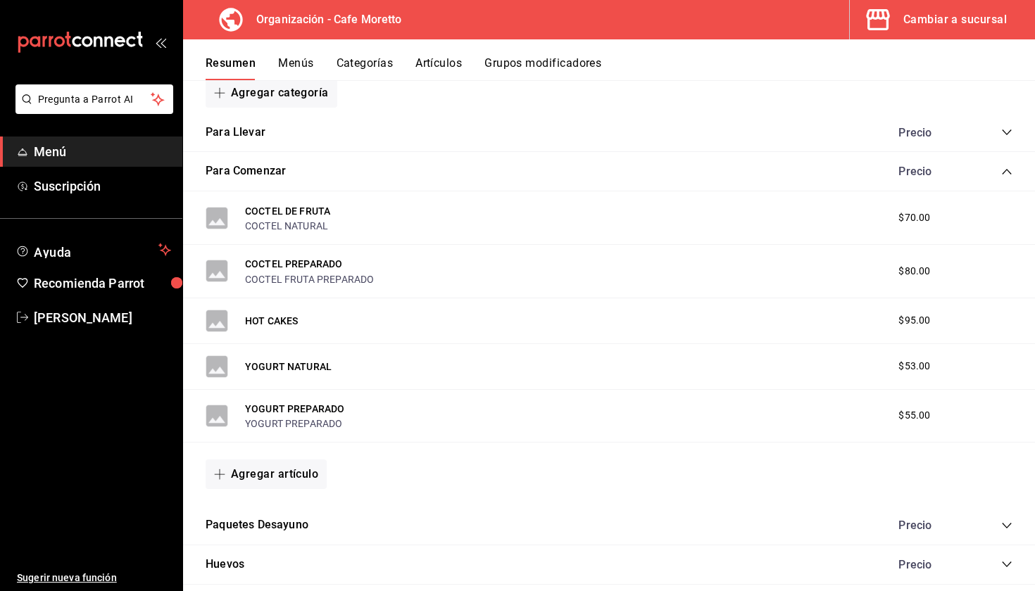
click at [1008, 169] on icon "collapse-category-row" at bounding box center [1006, 171] width 11 height 11
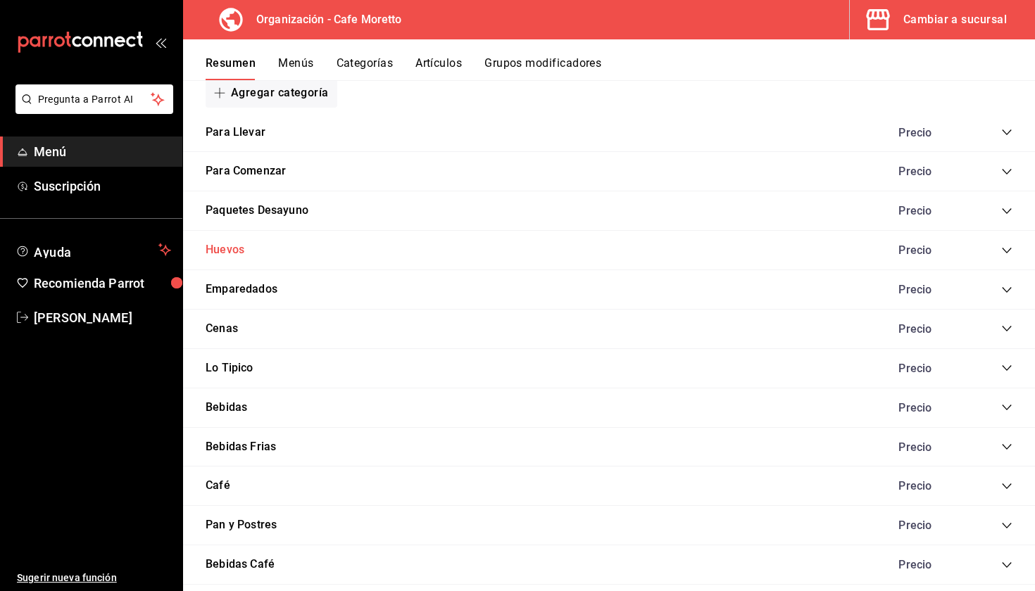
click at [224, 246] on button "Huevos" at bounding box center [225, 250] width 39 height 16
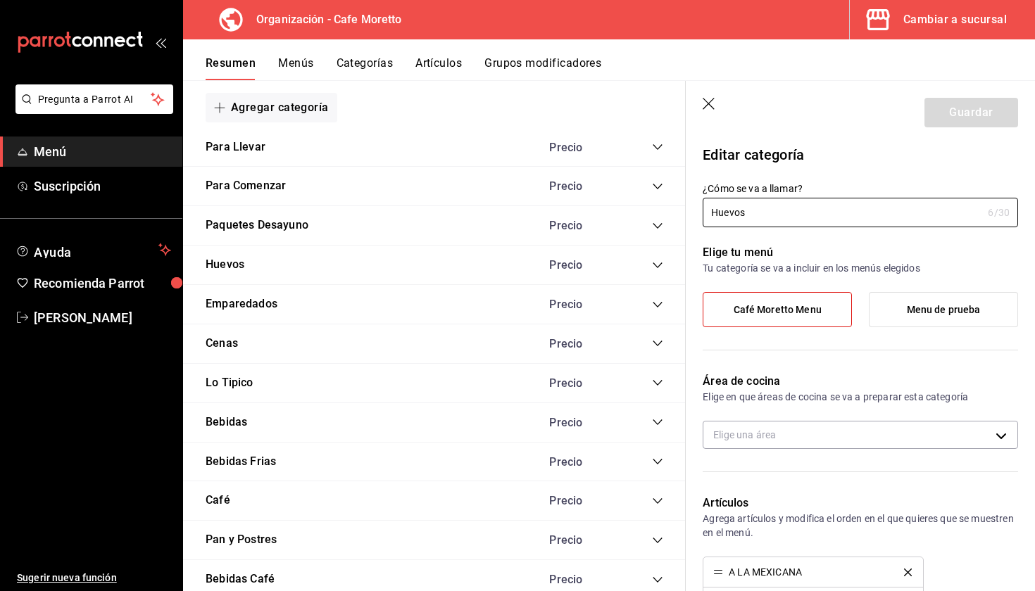
click at [799, 459] on div "Área de cocina Elige en que áreas de cocina se va a preparar esta categoría Eli…" at bounding box center [852, 417] width 332 height 122
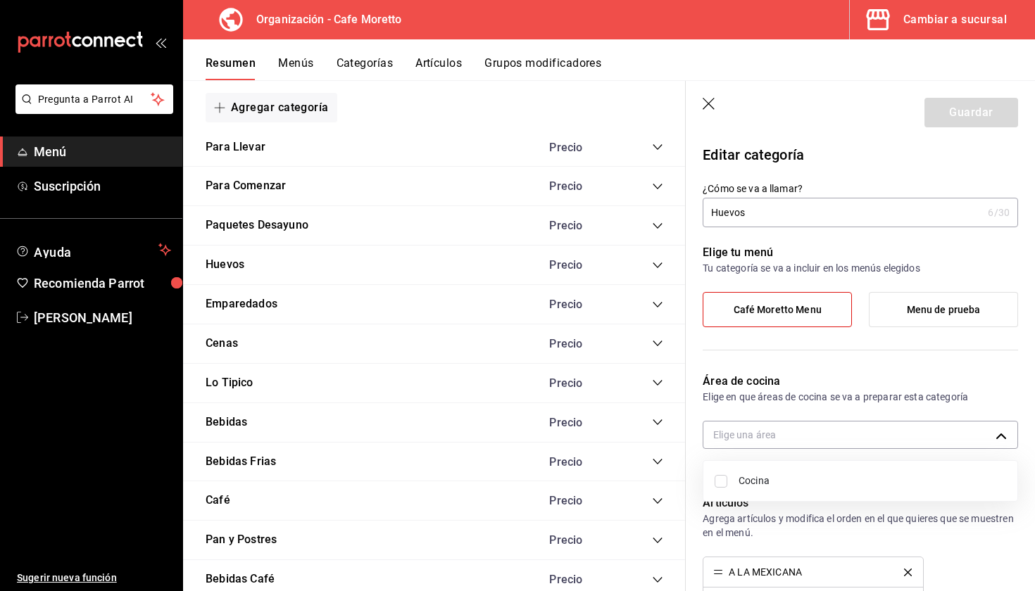
click at [799, 441] on body "Pregunta a Parrot AI Menú Suscripción Ayuda Recomienda Parrot Mariana Medina Su…" at bounding box center [517, 295] width 1035 height 591
click at [736, 482] on li "Cocina" at bounding box center [860, 481] width 314 height 29
type input "cec92966-4a8f-4dcc-9c47-b1ebc0dc9ac5"
checkbox input "true"
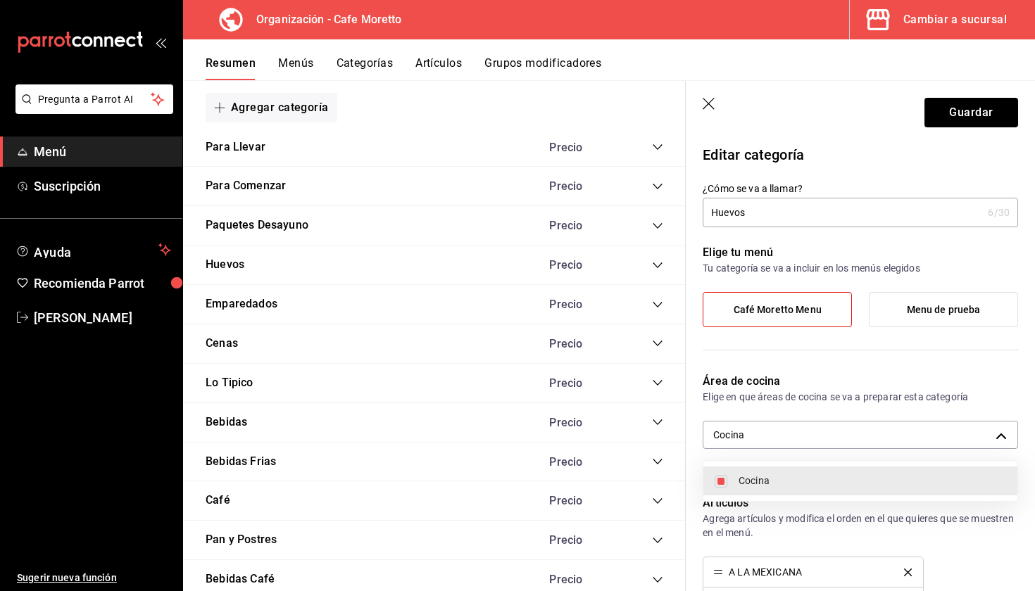
click at [982, 115] on div at bounding box center [517, 295] width 1035 height 591
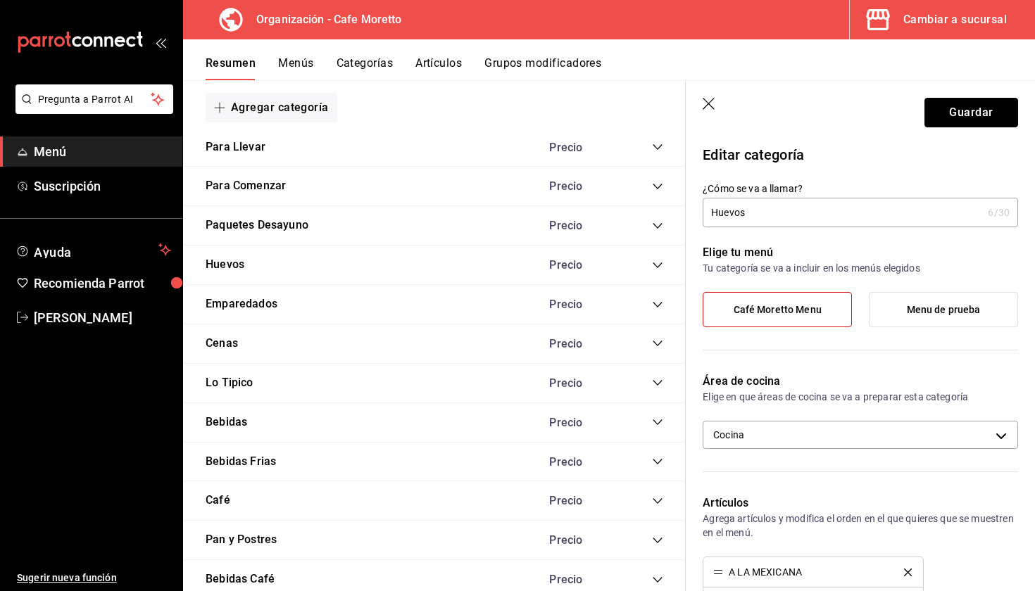
click at [982, 115] on button "Guardar" at bounding box center [971, 113] width 94 height 30
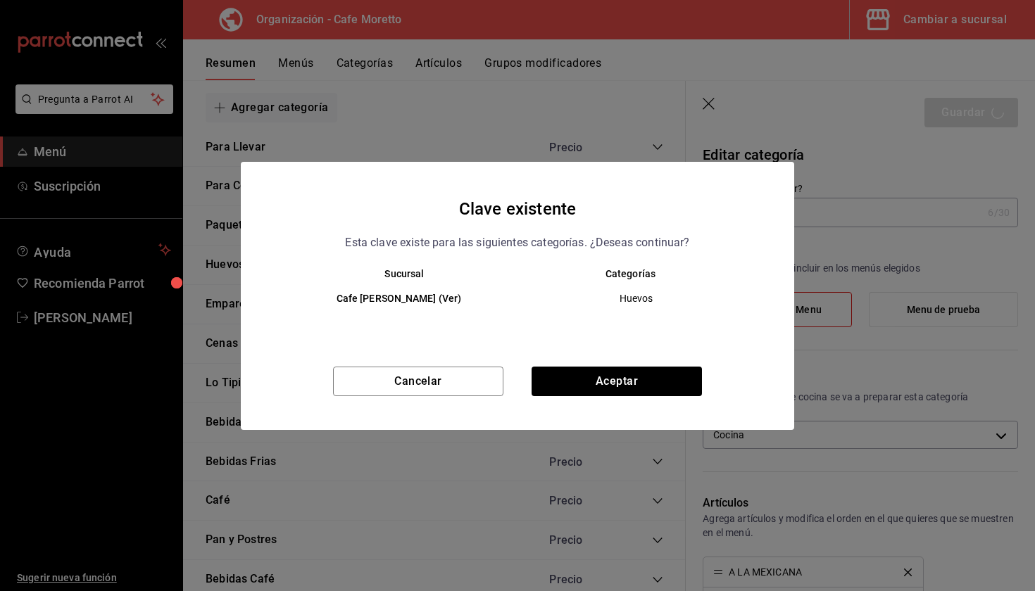
click at [677, 363] on div "Clave existente Esta clave existe para las siguientes categorías. ¿Deseas conti…" at bounding box center [517, 296] width 553 height 268
click at [667, 374] on button "Aceptar" at bounding box center [617, 382] width 170 height 30
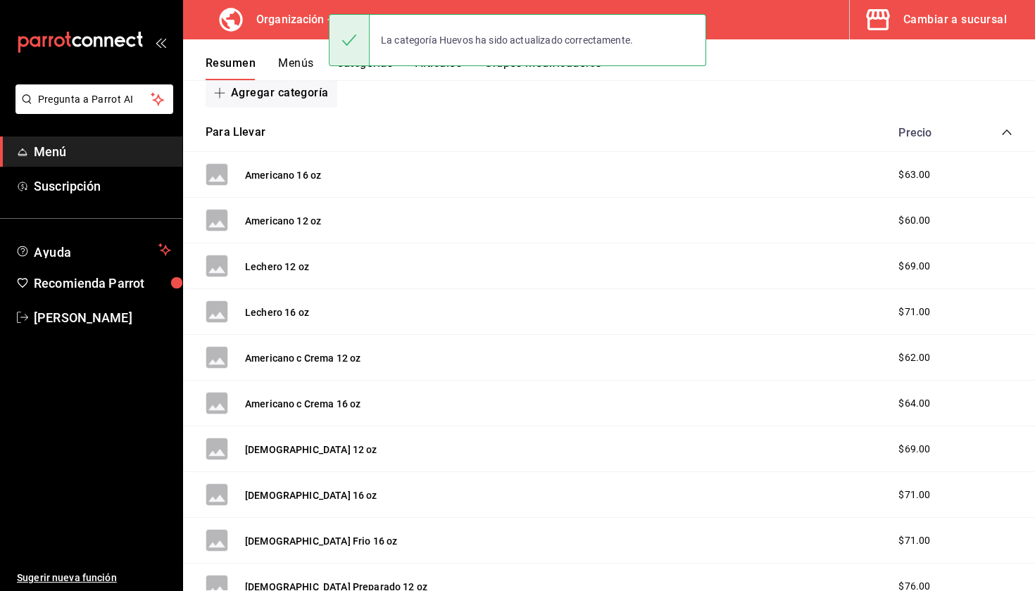
click at [1003, 129] on icon "collapse-category-row" at bounding box center [1006, 132] width 11 height 11
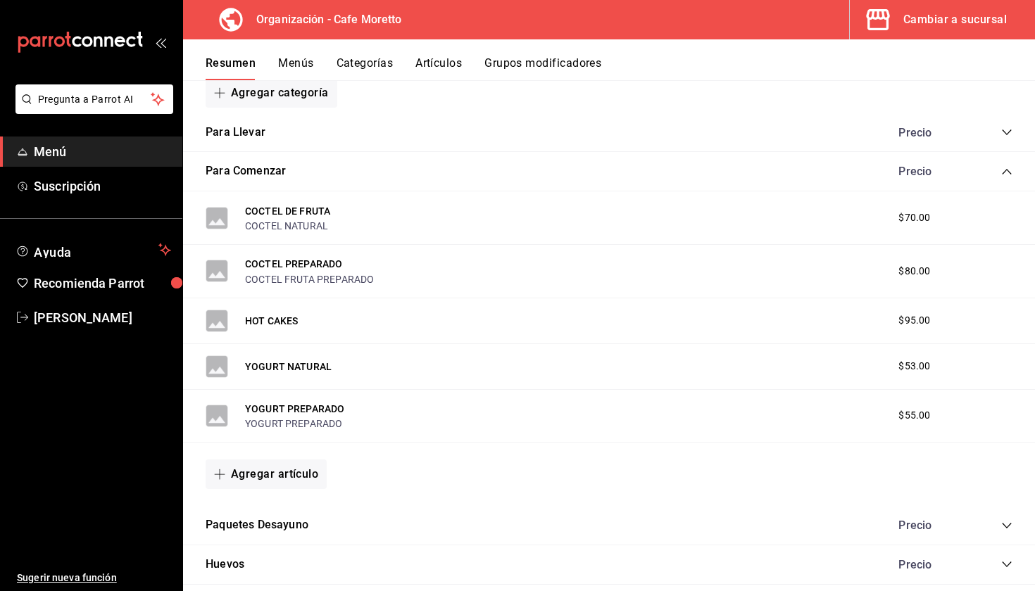
click at [1008, 166] on icon "collapse-category-row" at bounding box center [1006, 171] width 11 height 11
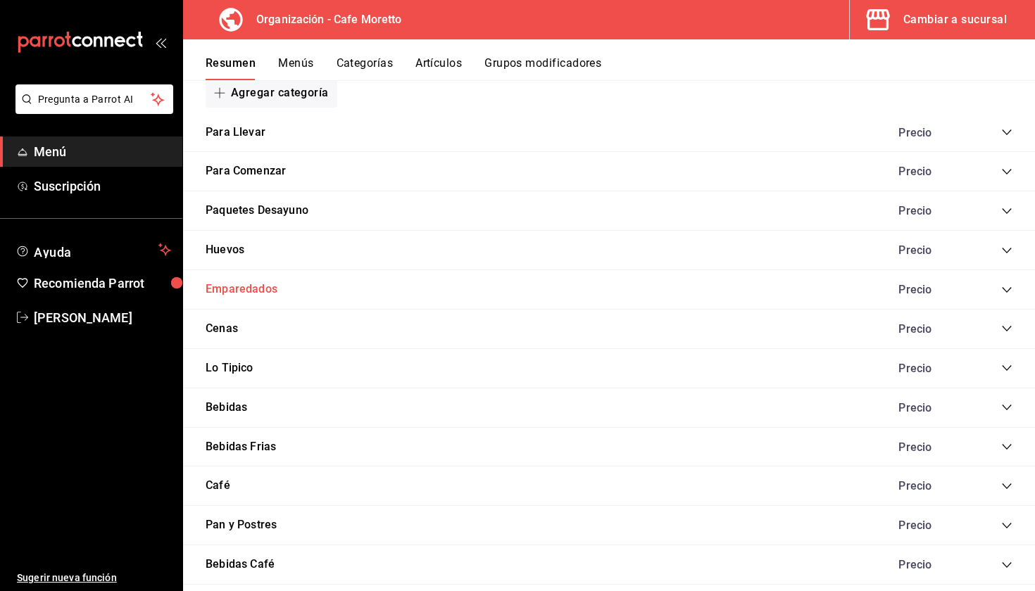
click at [243, 287] on button "Emparedados" at bounding box center [242, 290] width 72 height 16
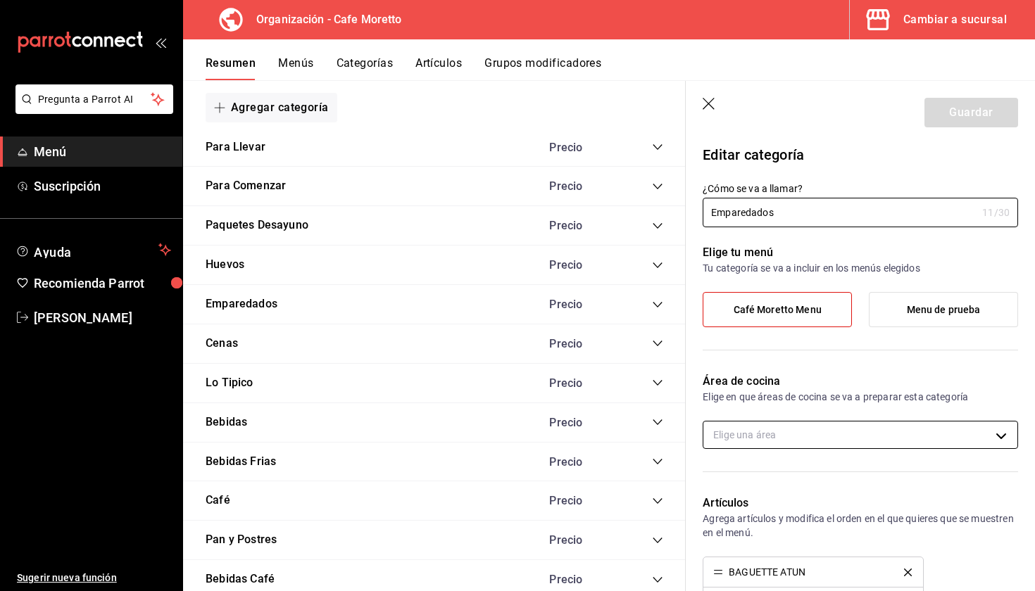
click at [808, 434] on body "Pregunta a Parrot AI Menú Suscripción Ayuda Recomienda Parrot Mariana Medina Su…" at bounding box center [517, 295] width 1035 height 591
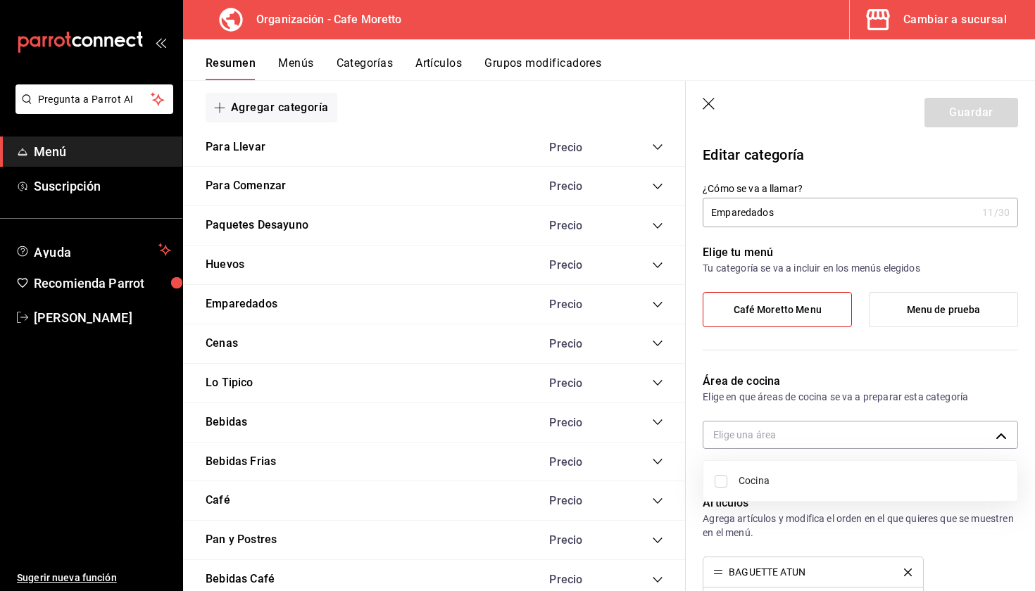
click at [742, 482] on span "Cocina" at bounding box center [873, 481] width 268 height 15
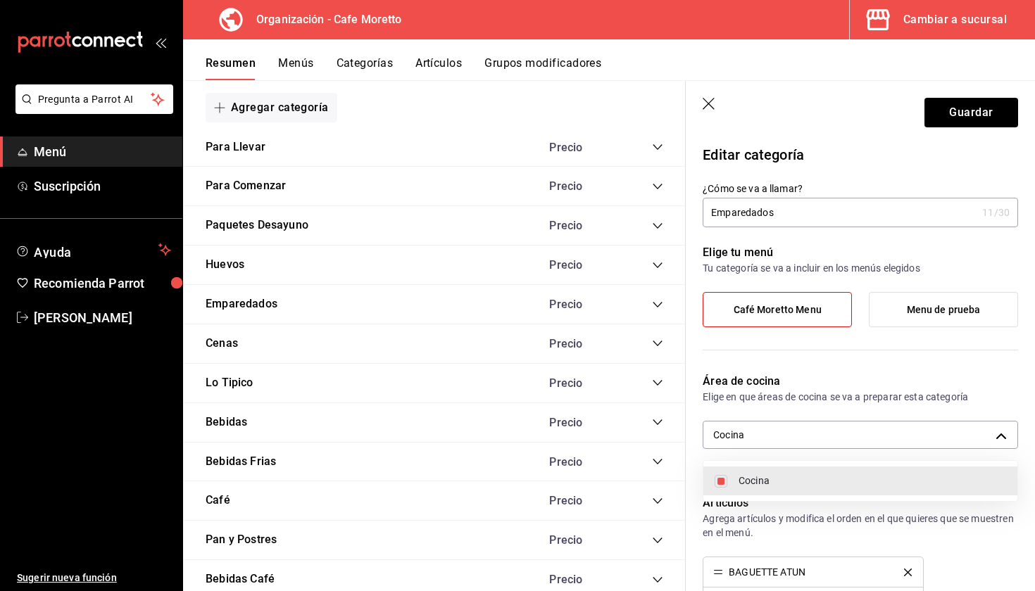
type input "cec92966-4a8f-4dcc-9c47-b1ebc0dc9ac5"
checkbox input "true"
click at [958, 113] on div at bounding box center [517, 295] width 1035 height 591
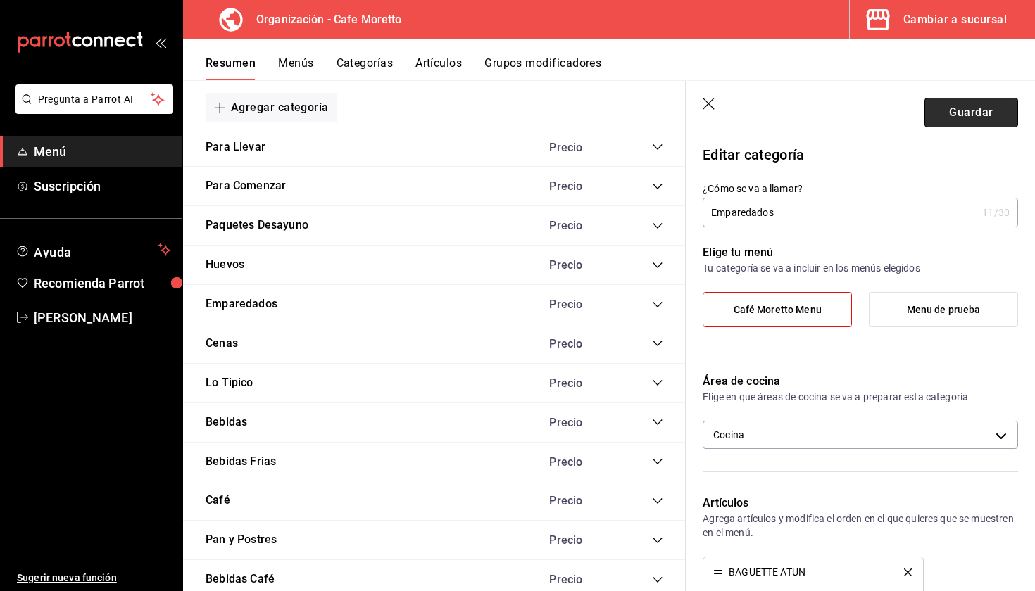
click at [972, 122] on button "Guardar" at bounding box center [971, 113] width 94 height 30
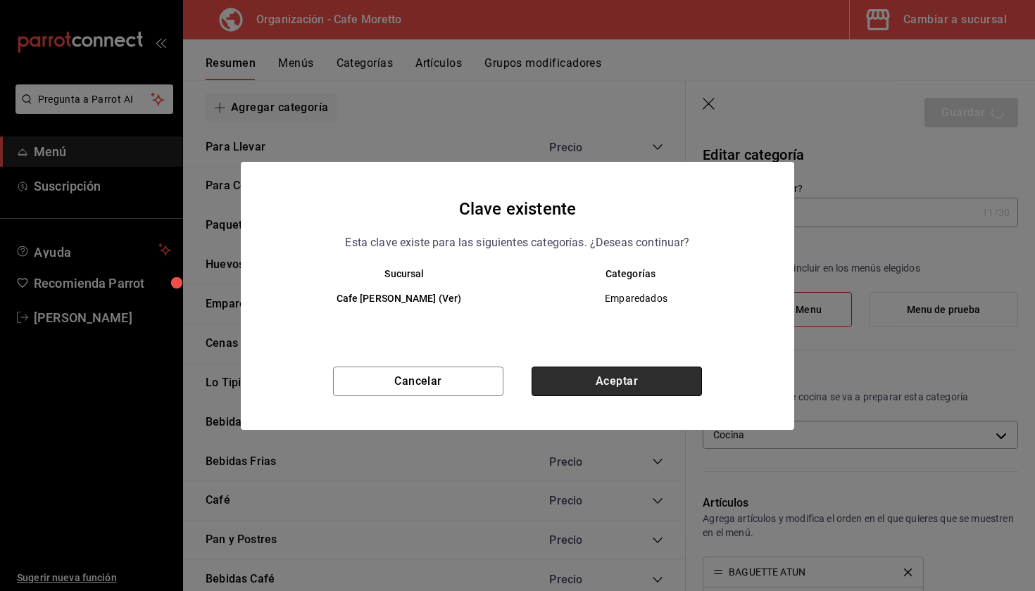
click at [592, 384] on button "Aceptar" at bounding box center [617, 382] width 170 height 30
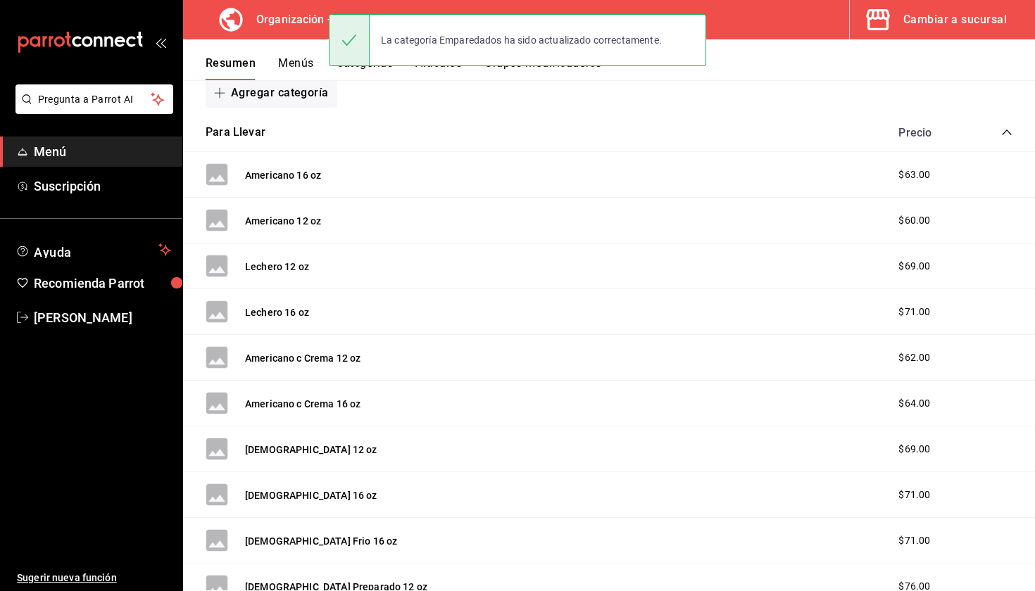
click at [1005, 130] on icon "collapse-category-row" at bounding box center [1006, 132] width 11 height 11
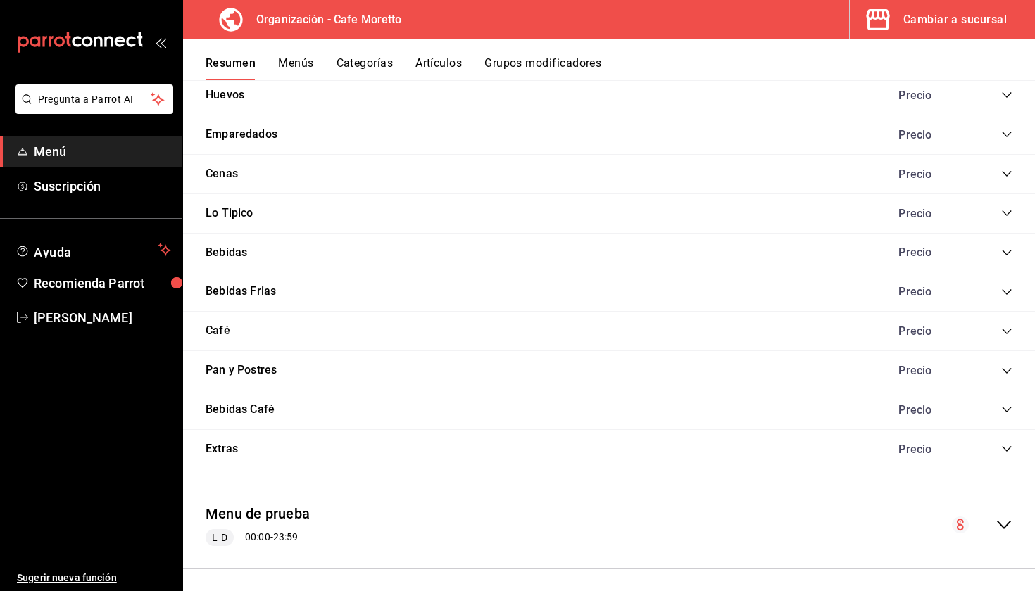
scroll to position [697, 0]
click at [229, 130] on button "Emparedados" at bounding box center [242, 136] width 72 height 16
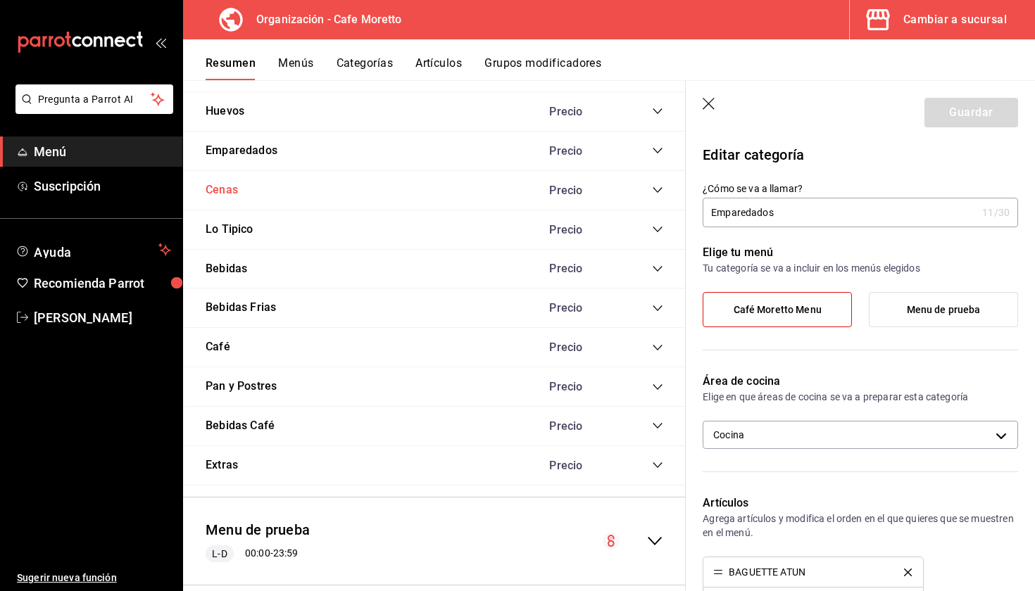
click at [230, 184] on button "Cenas" at bounding box center [222, 190] width 32 height 16
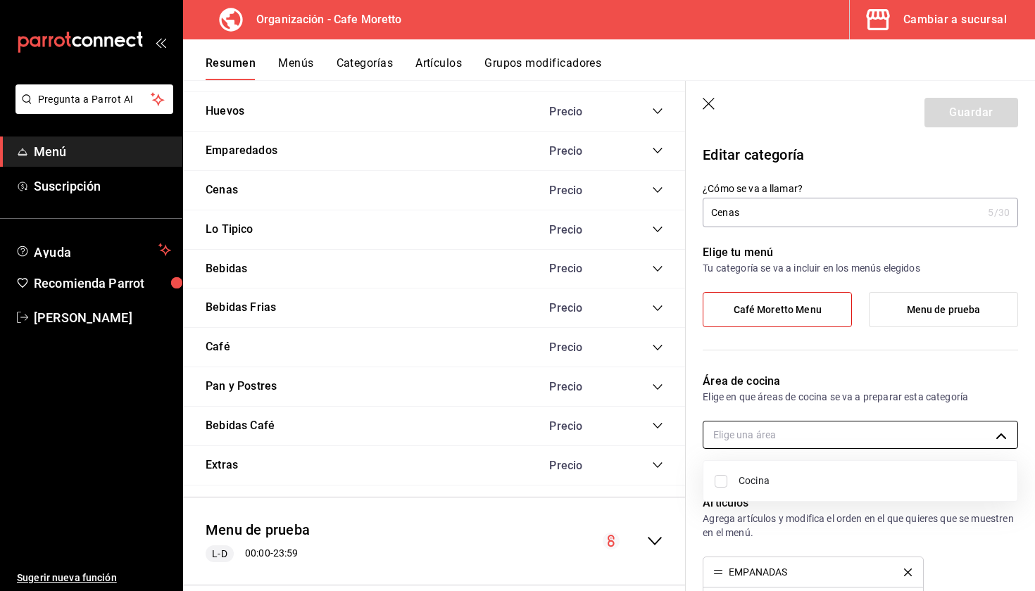
click at [774, 429] on body "Pregunta a Parrot AI Menú Suscripción Ayuda Recomienda Parrot Mariana Medina Su…" at bounding box center [517, 295] width 1035 height 591
click at [755, 487] on span "Cocina" at bounding box center [873, 481] width 268 height 15
type input "cec92966-4a8f-4dcc-9c47-b1ebc0dc9ac5"
checkbox input "true"
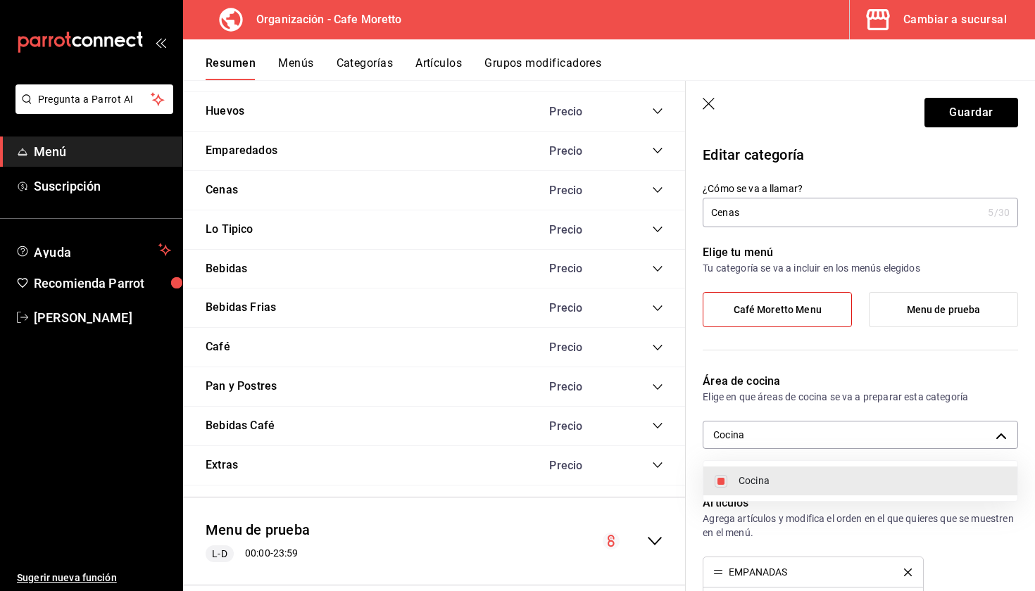
click at [960, 105] on div at bounding box center [517, 295] width 1035 height 591
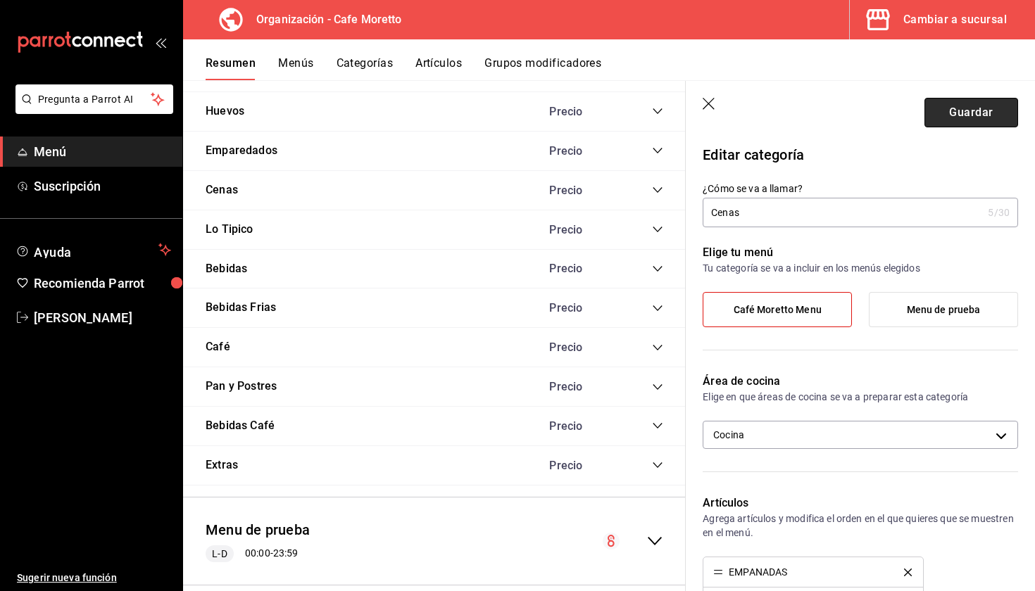
click at [961, 122] on button "Guardar" at bounding box center [971, 113] width 94 height 30
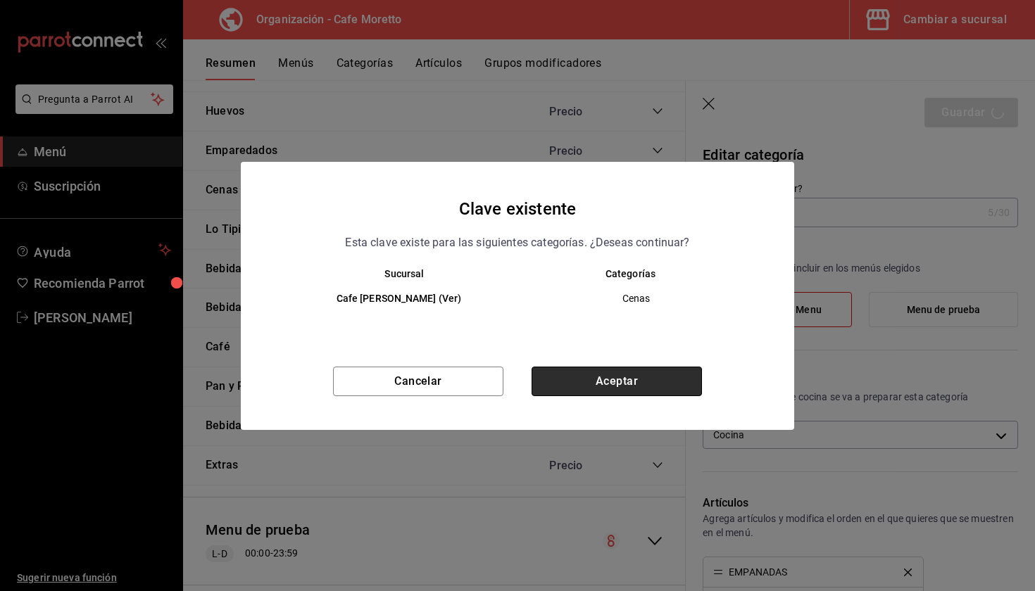
click at [606, 379] on button "Aceptar" at bounding box center [617, 382] width 170 height 30
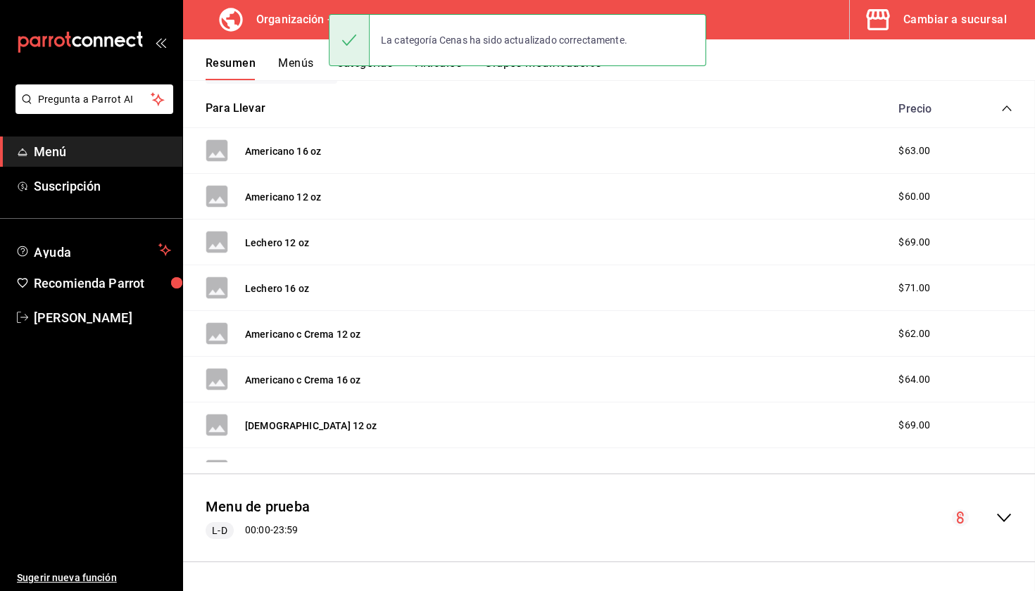
scroll to position [252, 0]
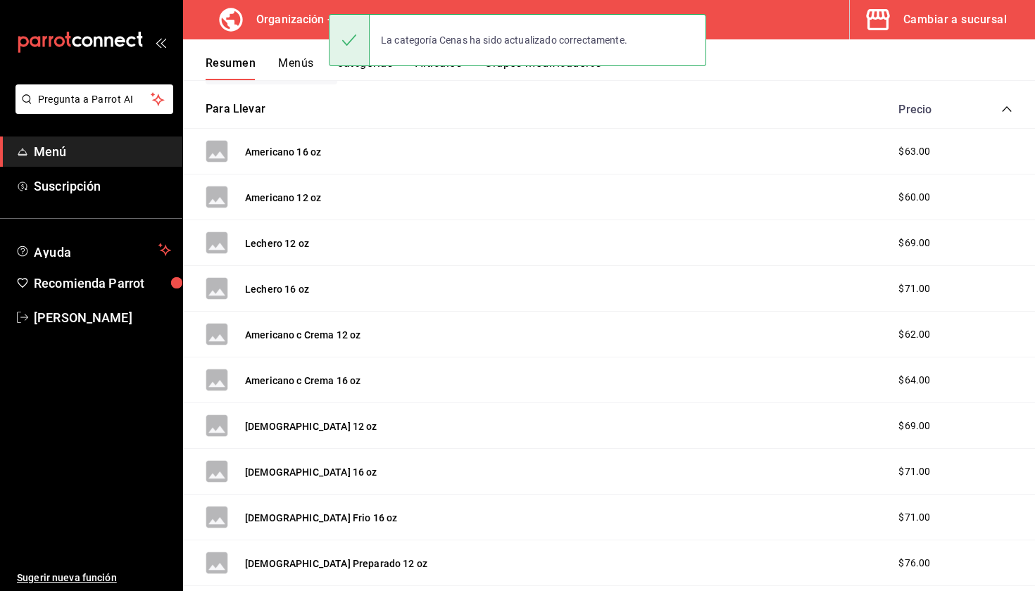
click at [1015, 109] on div "Para Llevar Precio" at bounding box center [609, 109] width 852 height 39
click at [1002, 109] on icon "collapse-category-row" at bounding box center [1006, 108] width 11 height 11
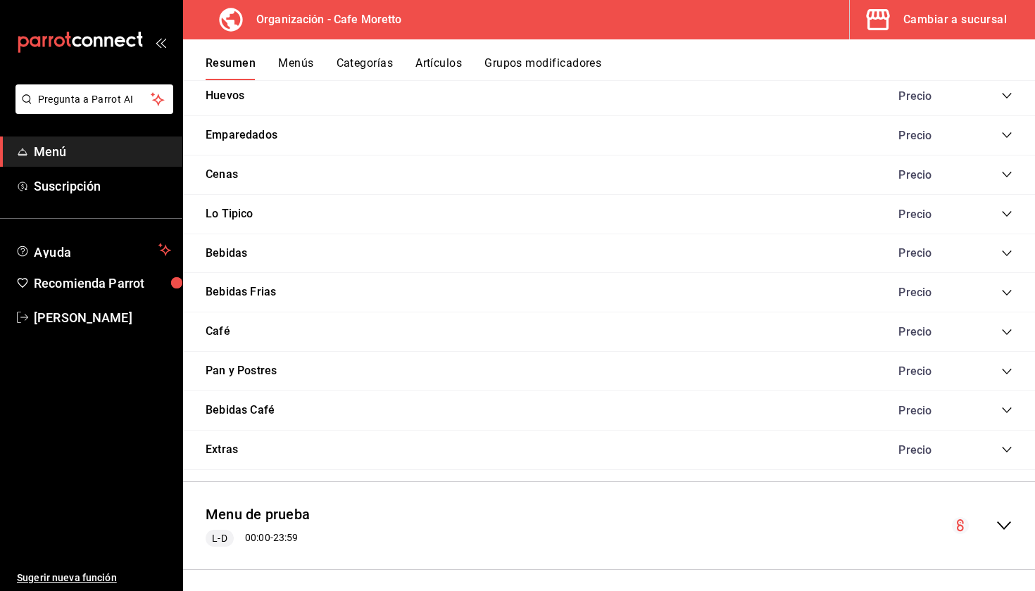
scroll to position [697, 0]
click at [229, 213] on button "Lo Tipico" at bounding box center [230, 215] width 48 height 16
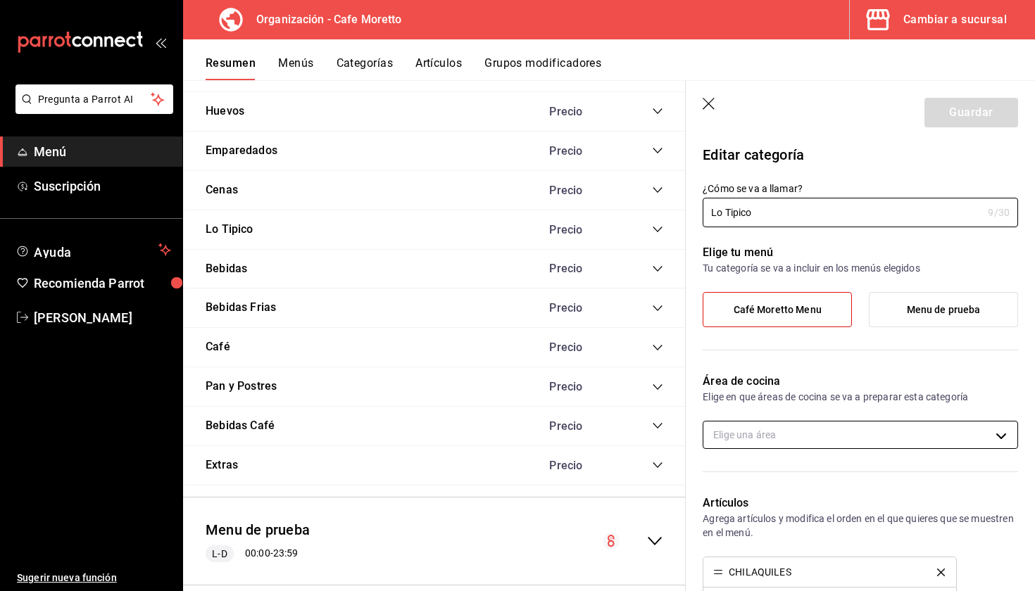
click at [801, 434] on body "Pregunta a Parrot AI Menú Suscripción Ayuda Recomienda Parrot Mariana Medina Su…" at bounding box center [517, 295] width 1035 height 591
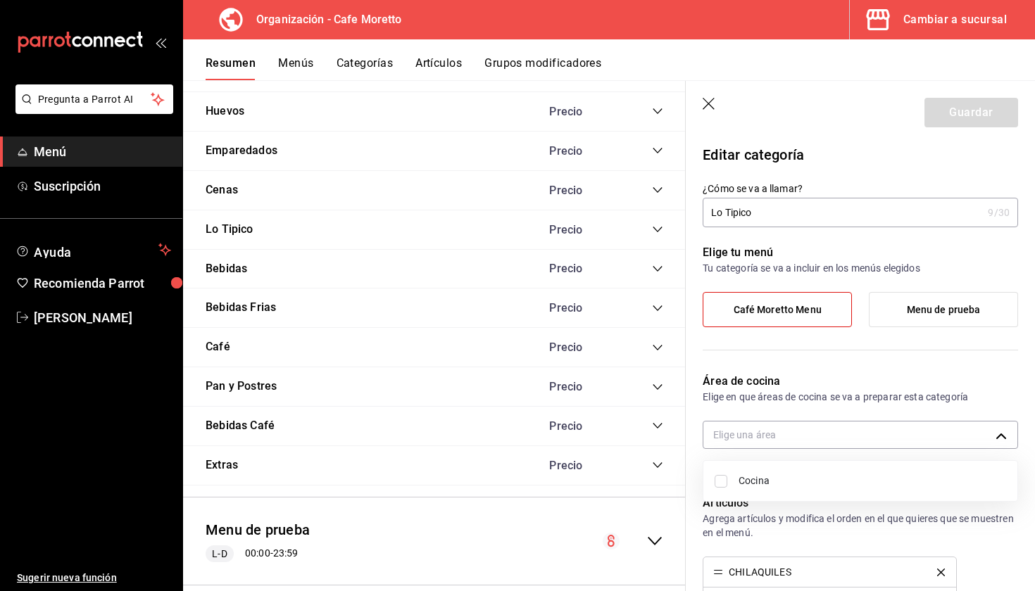
click at [765, 480] on span "Cocina" at bounding box center [873, 481] width 268 height 15
type input "cec92966-4a8f-4dcc-9c47-b1ebc0dc9ac5"
checkbox input "true"
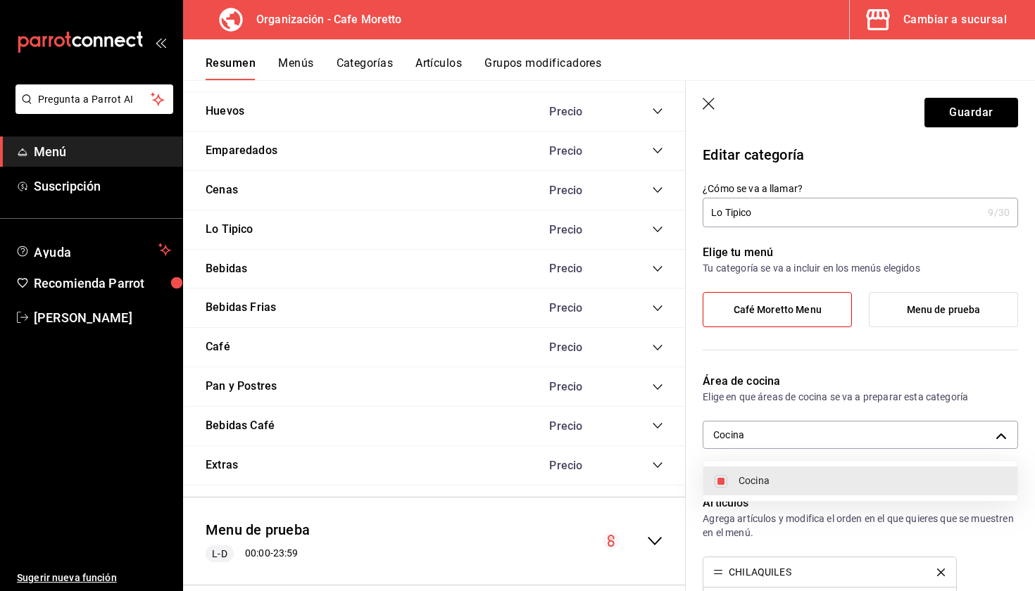
click at [948, 115] on div at bounding box center [517, 295] width 1035 height 591
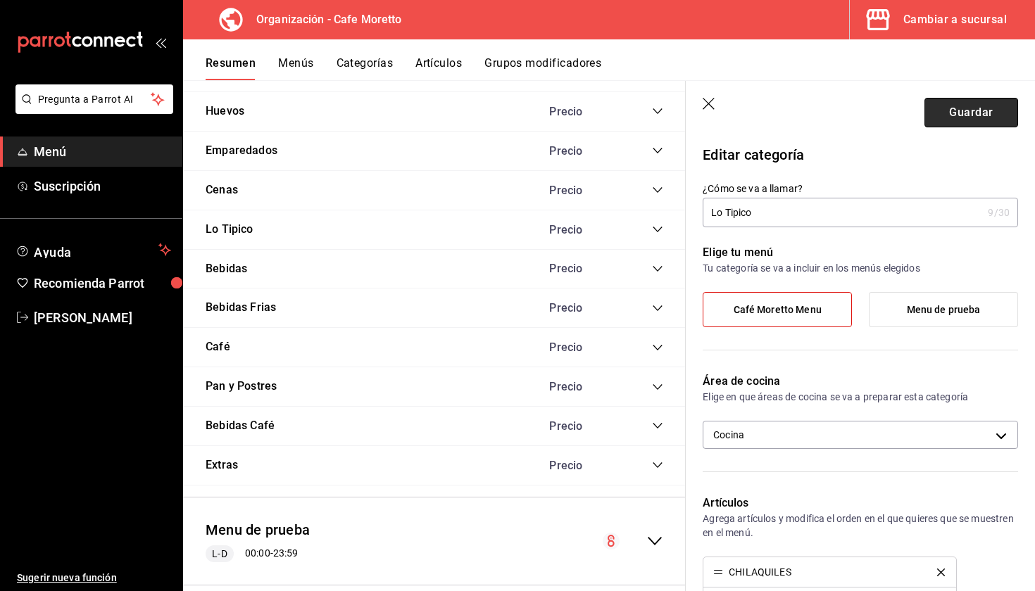
click at [962, 114] on button "Guardar" at bounding box center [971, 113] width 94 height 30
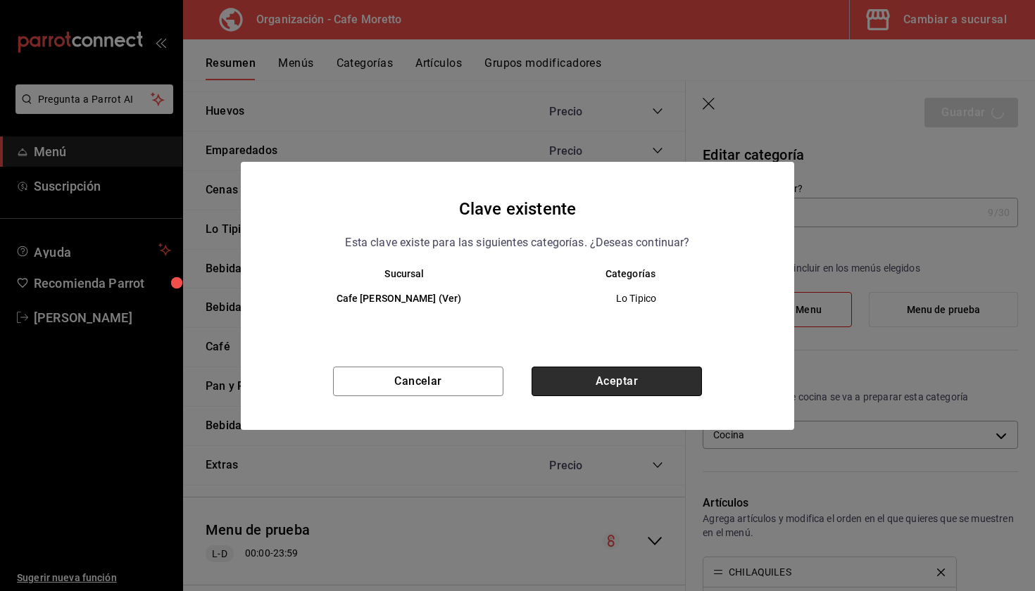
click at [644, 390] on button "Aceptar" at bounding box center [617, 382] width 170 height 30
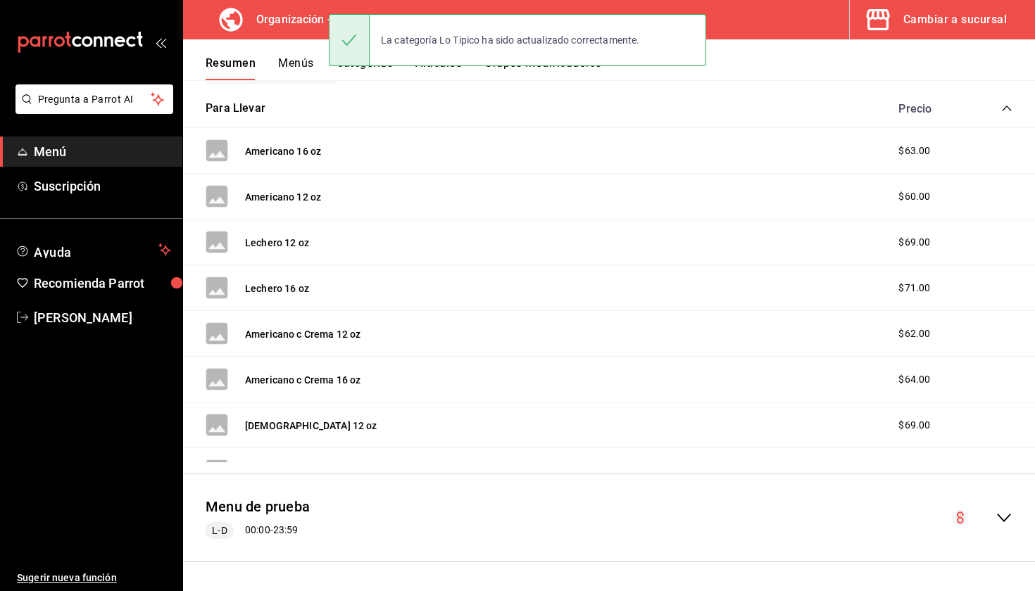
scroll to position [252, 0]
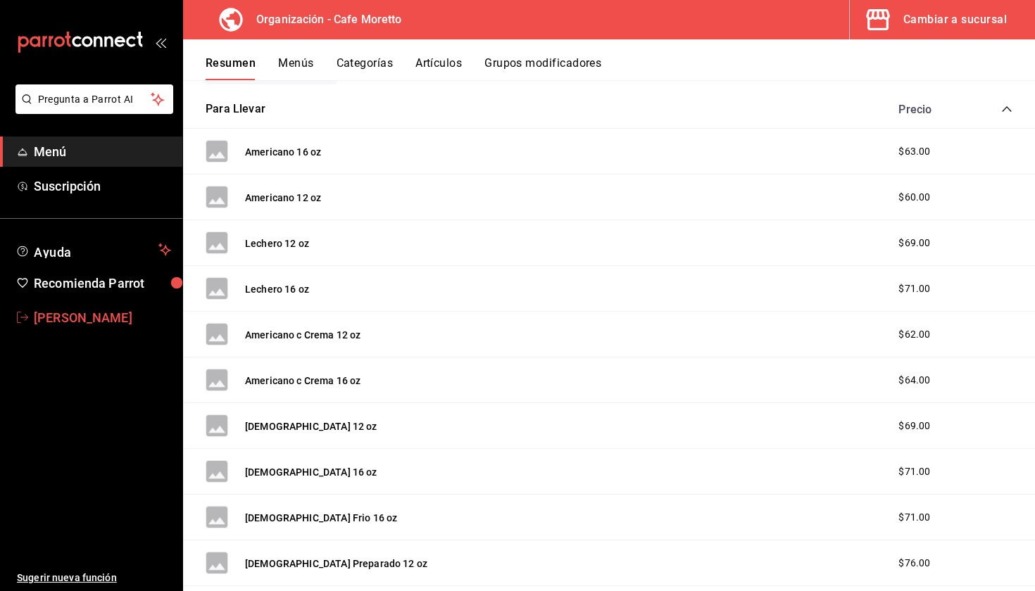
click at [87, 322] on span "[PERSON_NAME]" at bounding box center [102, 317] width 137 height 19
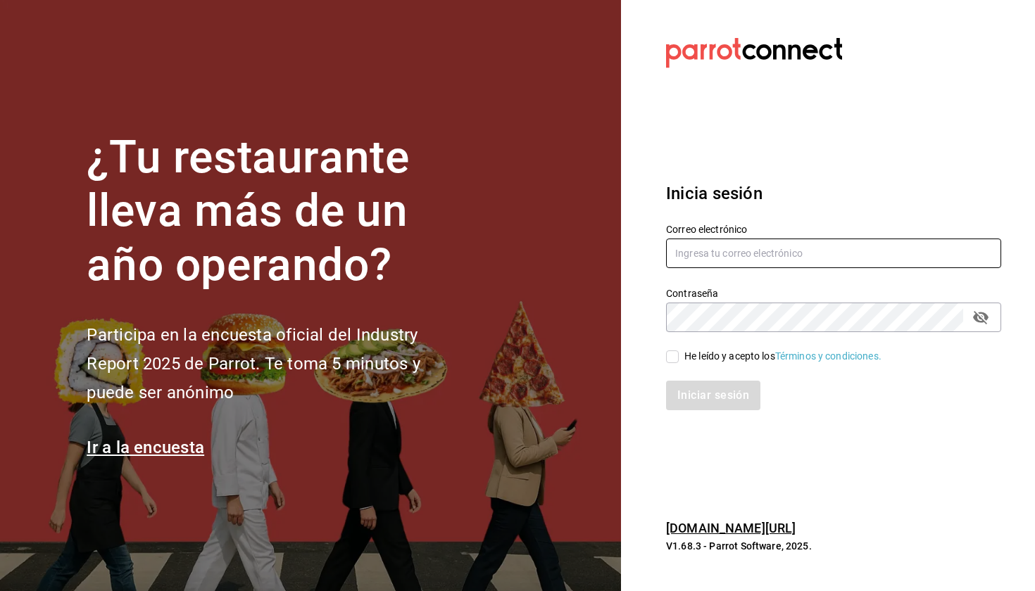
type input "marianamedm@cafemoretto.com.mx"
click at [670, 359] on input "He leído y acepto los Términos y condiciones." at bounding box center [672, 357] width 13 height 13
checkbox input "true"
click at [698, 404] on button "Iniciar sesión" at bounding box center [714, 396] width 96 height 30
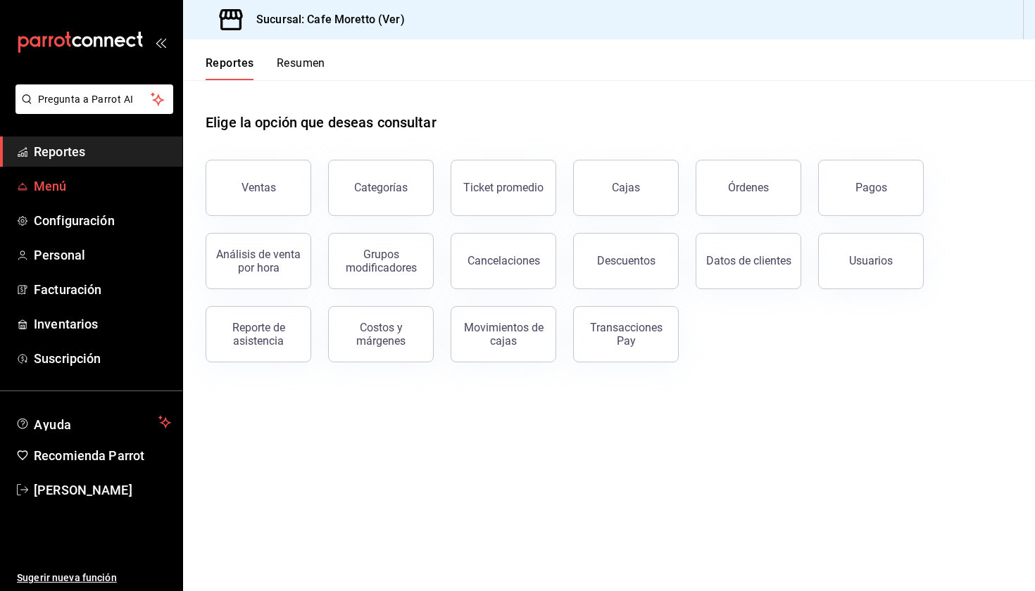
click at [46, 187] on span "Menú" at bounding box center [102, 186] width 137 height 19
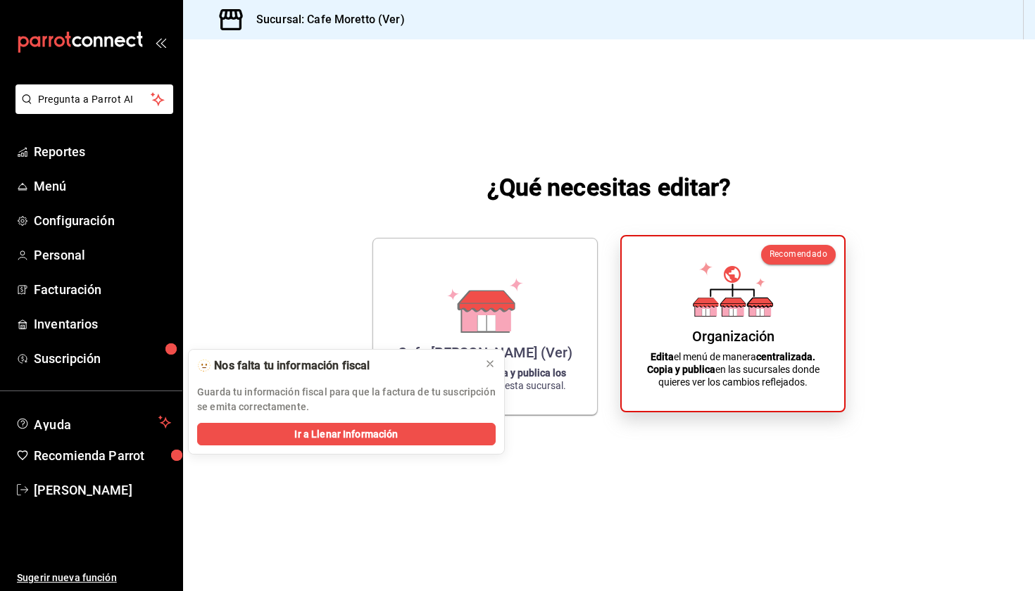
click at [759, 351] on p "Edita el menú de manera centralizada. Copia y publica en las sucursales donde q…" at bounding box center [733, 370] width 189 height 38
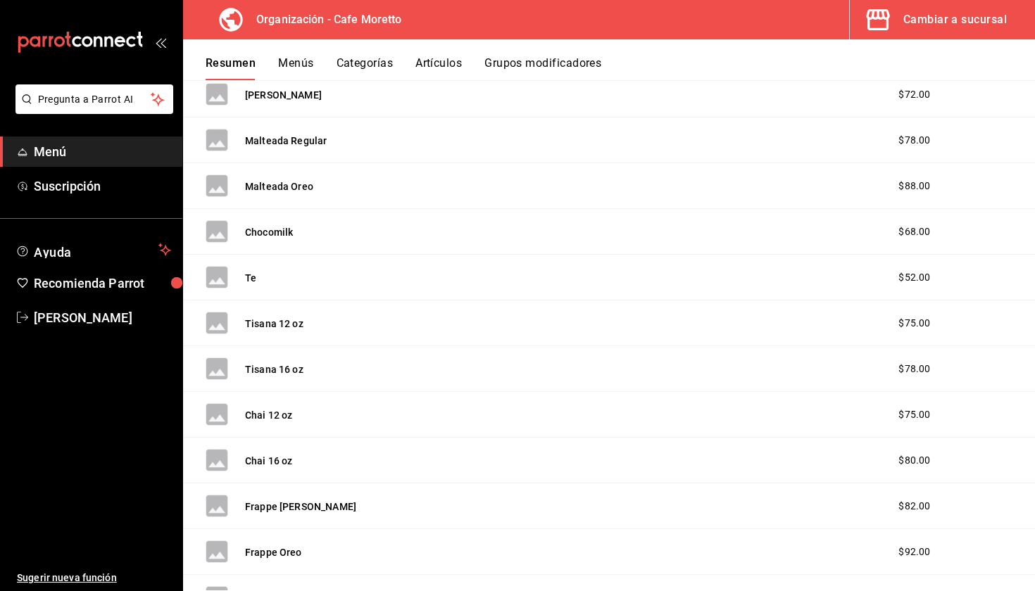
scroll to position [1235, 0]
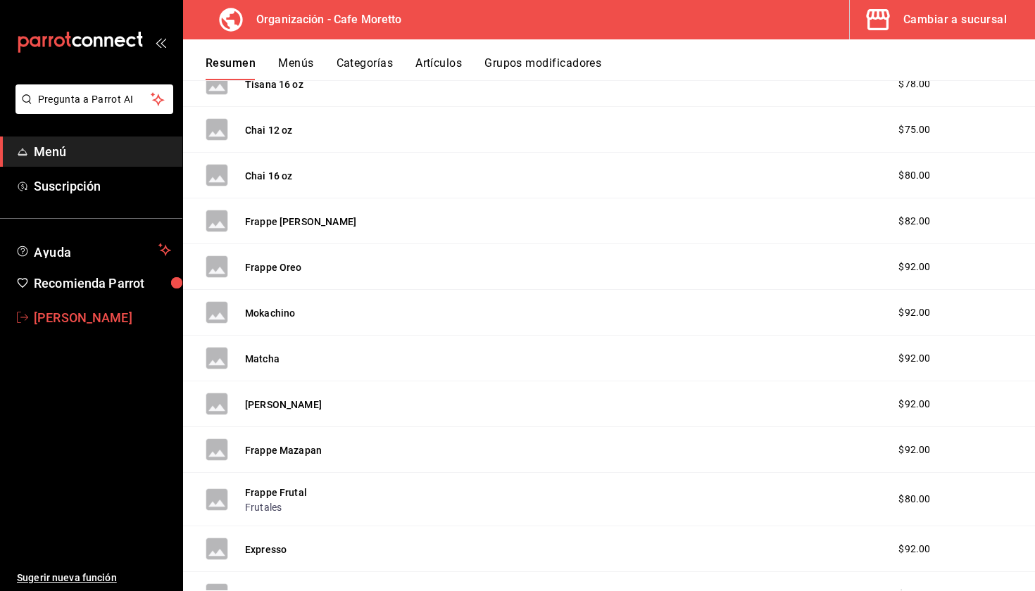
click at [80, 318] on span "[PERSON_NAME]" at bounding box center [102, 317] width 137 height 19
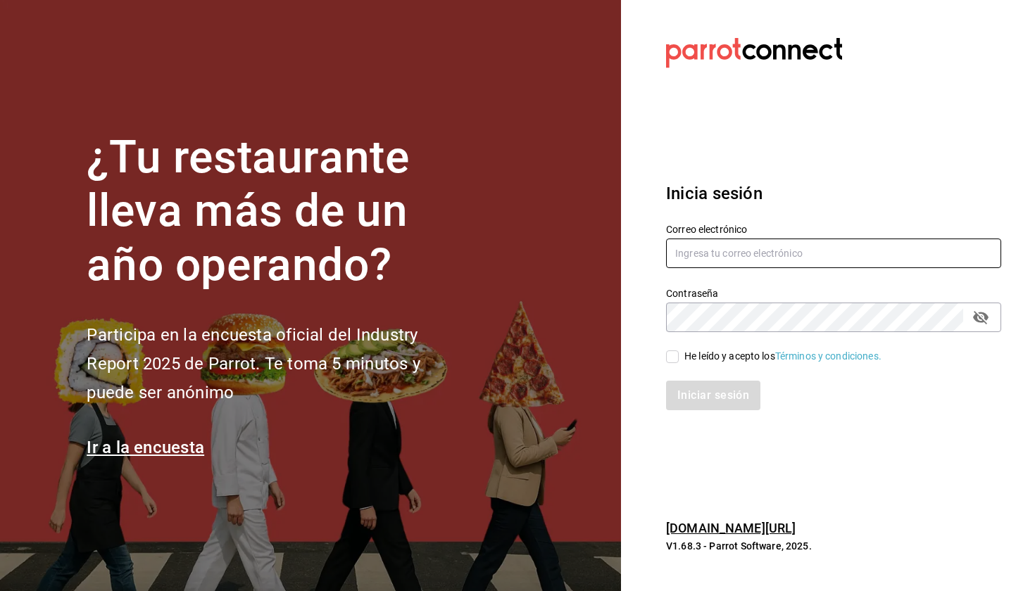
type input "[EMAIL_ADDRESS][DOMAIN_NAME]"
drag, startPoint x: 673, startPoint y: 351, endPoint x: 680, endPoint y: 367, distance: 17.0
click at [673, 351] on input "He leído y acepto los Términos y condiciones." at bounding box center [672, 357] width 13 height 13
checkbox input "true"
click at [703, 401] on button "Iniciar sesión" at bounding box center [714, 396] width 96 height 30
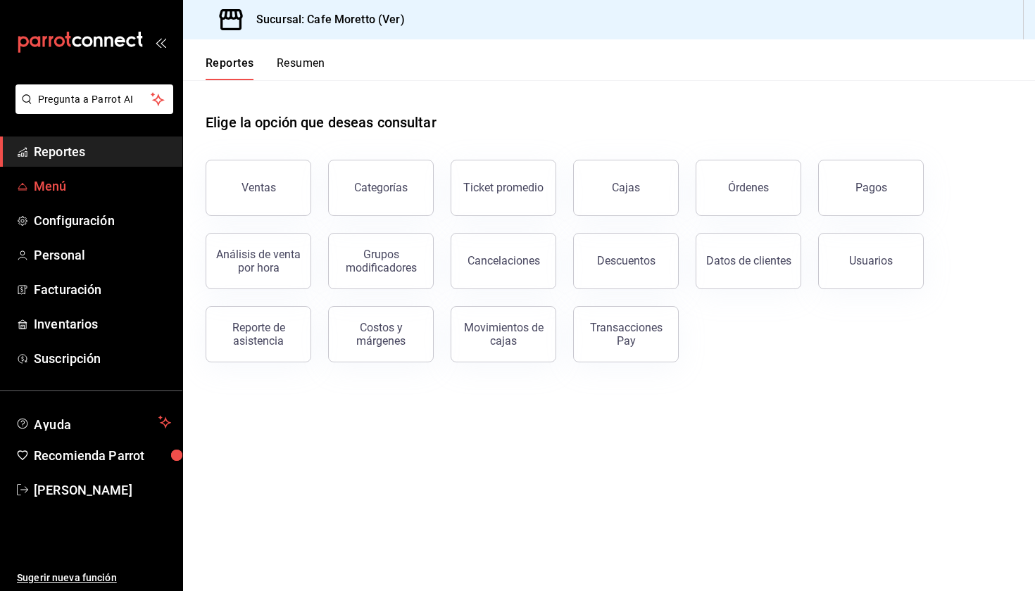
click at [73, 188] on span "Menú" at bounding box center [102, 186] width 137 height 19
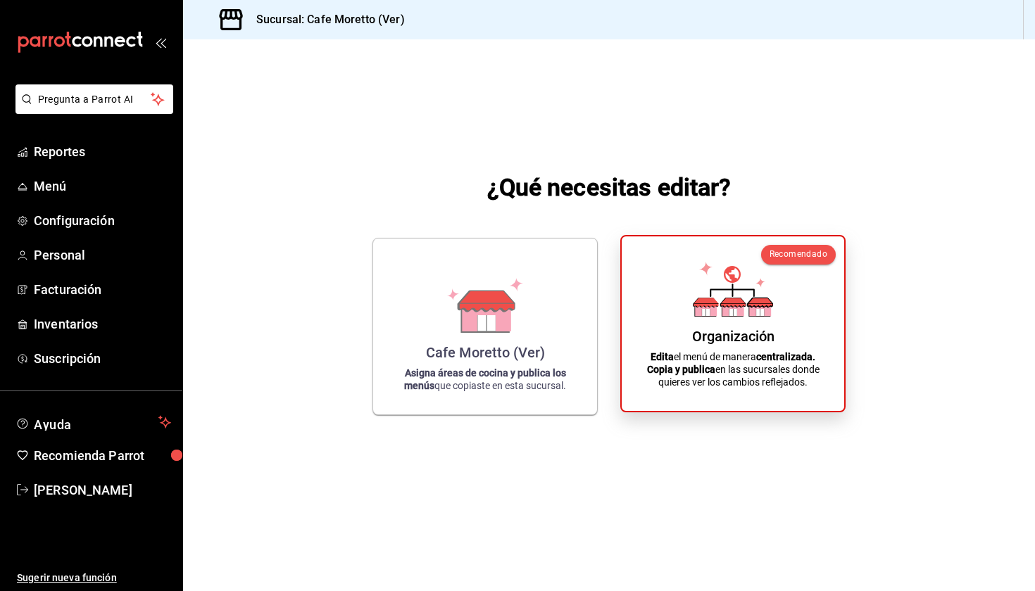
click at [734, 321] on div "Organización Edita el menú de manera centralizada. Copia y publica en las sucur…" at bounding box center [733, 324] width 189 height 152
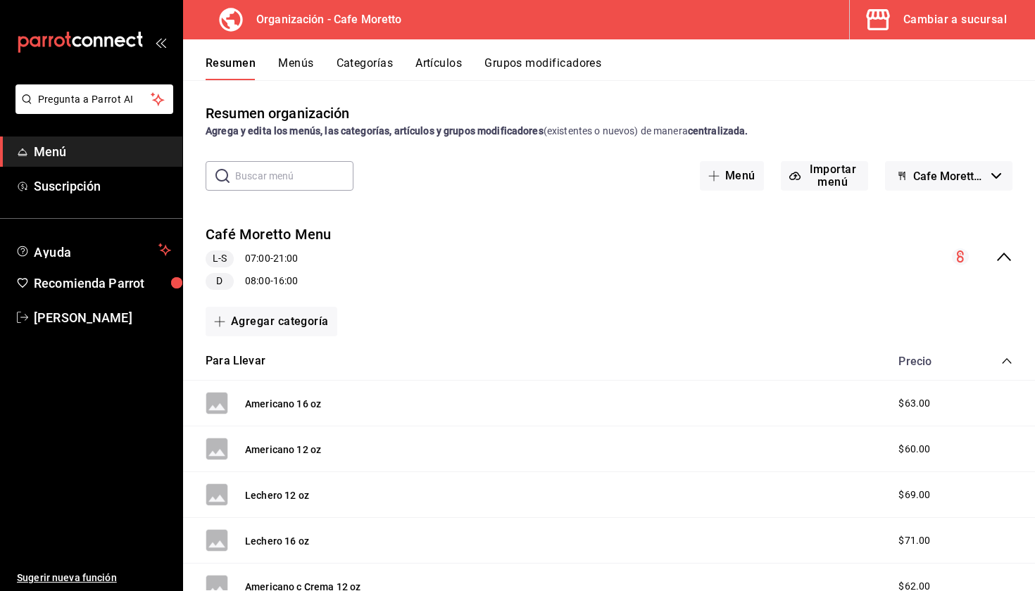
click at [1006, 364] on icon "collapse-category-row" at bounding box center [1006, 361] width 11 height 11
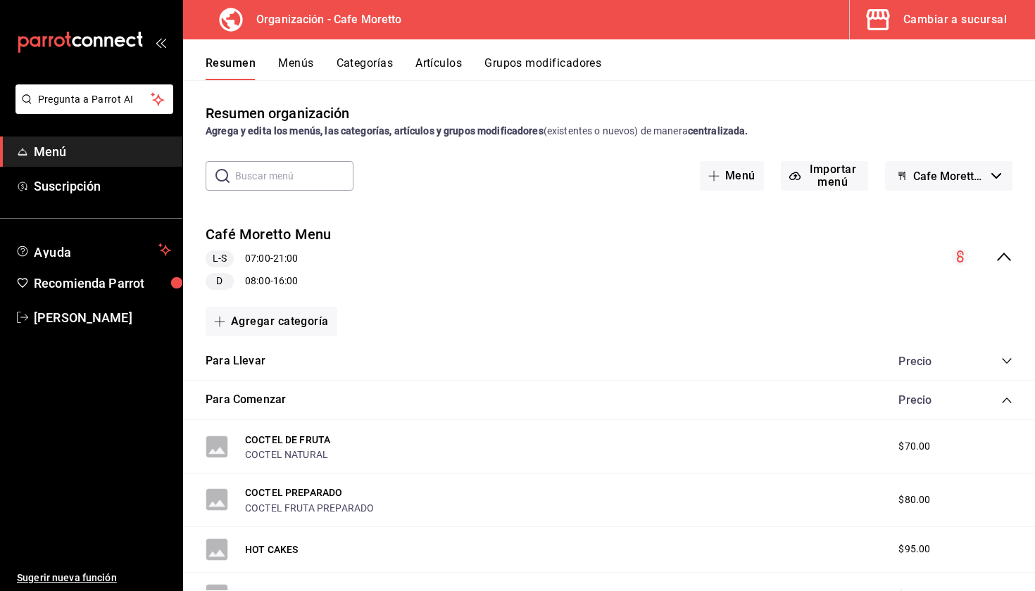
click at [1012, 404] on icon "collapse-category-row" at bounding box center [1006, 400] width 11 height 11
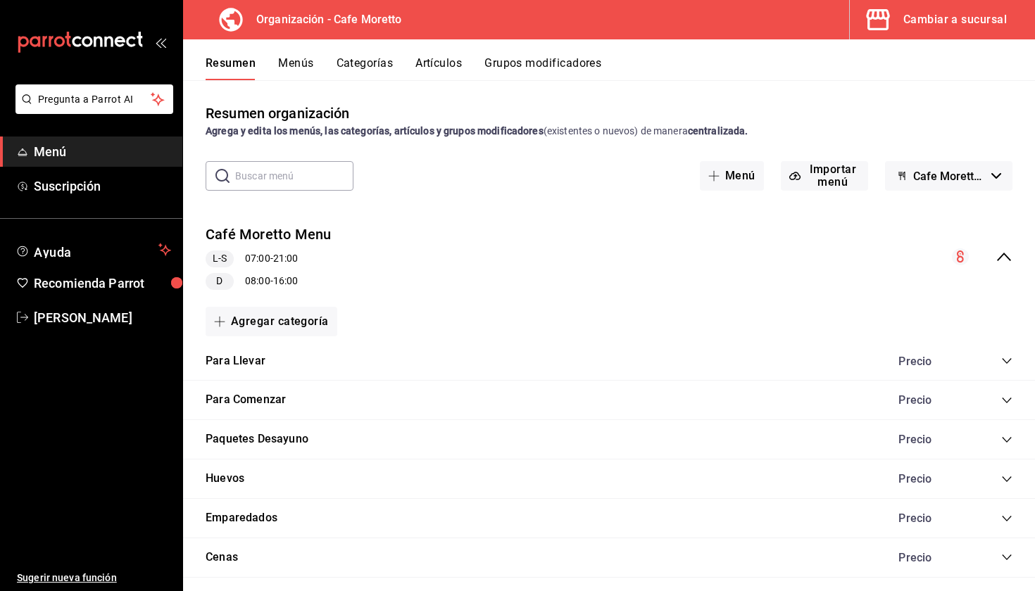
click at [289, 63] on button "Menús" at bounding box center [295, 68] width 35 height 24
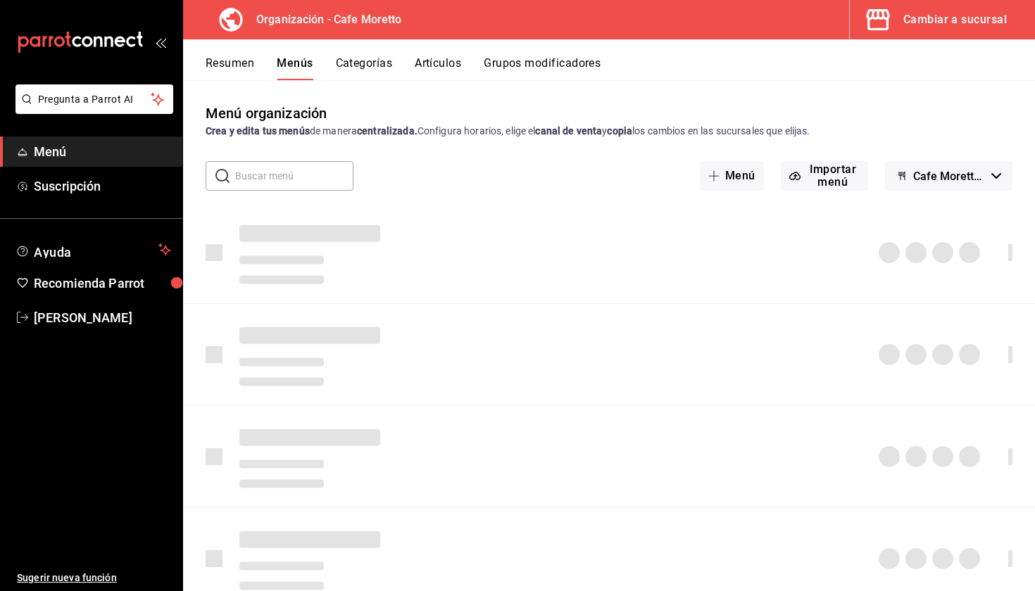
click at [306, 55] on div "Resumen Menús Categorías Artículos Grupos modificadores" at bounding box center [609, 59] width 852 height 41
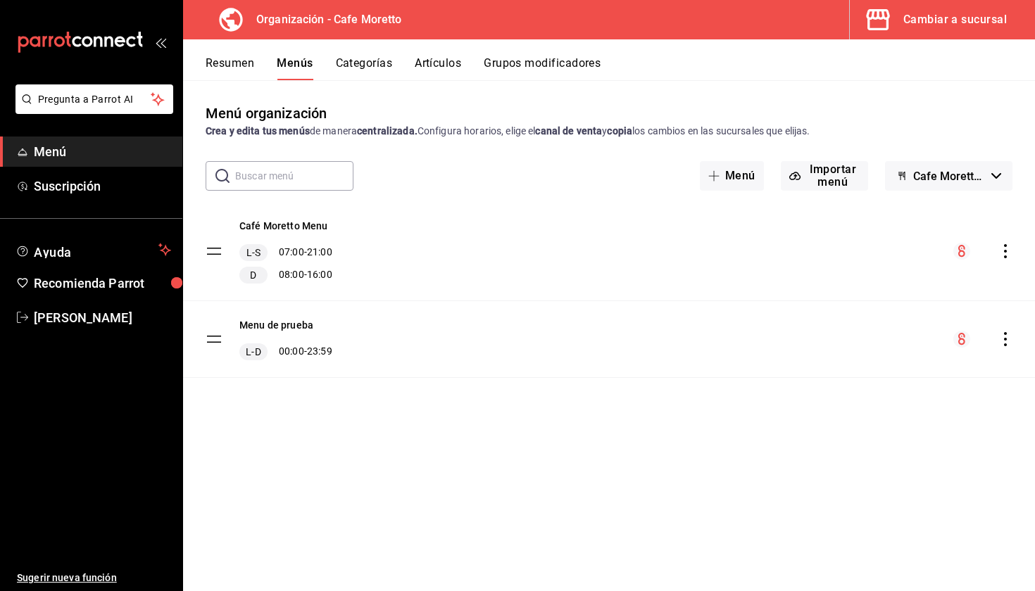
click at [965, 248] on icon "menu-maker-table" at bounding box center [961, 251] width 7 height 12
click at [1007, 251] on icon "actions" at bounding box center [1005, 251] width 14 height 14
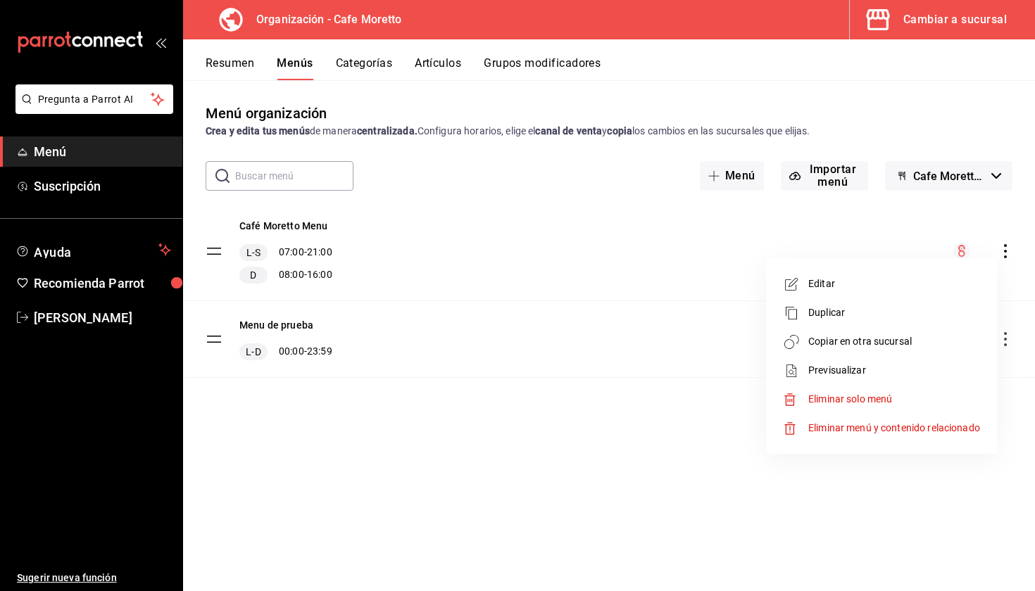
click at [591, 591] on div at bounding box center [517, 295] width 1035 height 591
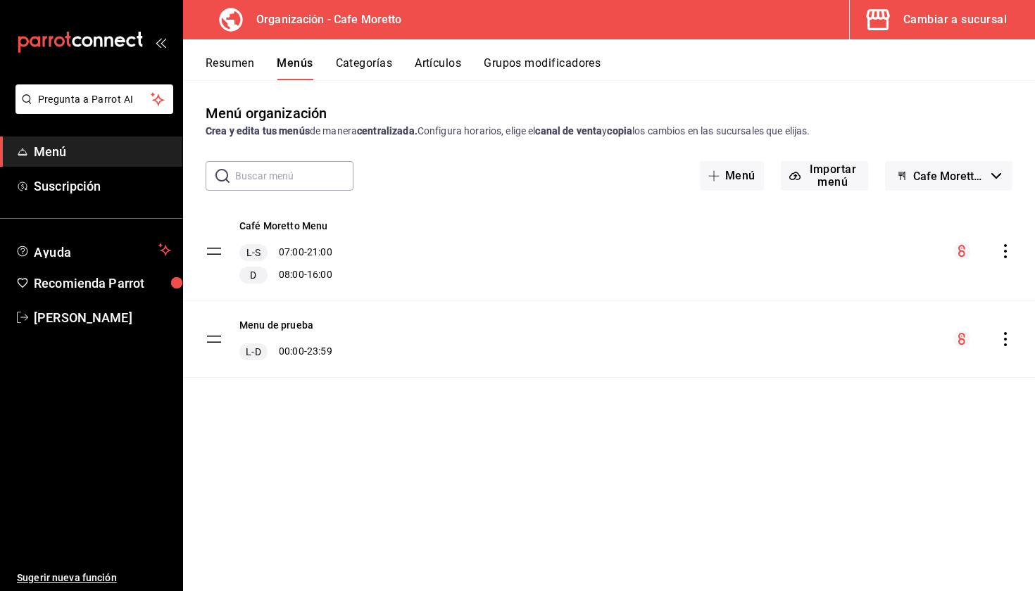
click at [1000, 339] on icon "actions" at bounding box center [1005, 339] width 14 height 14
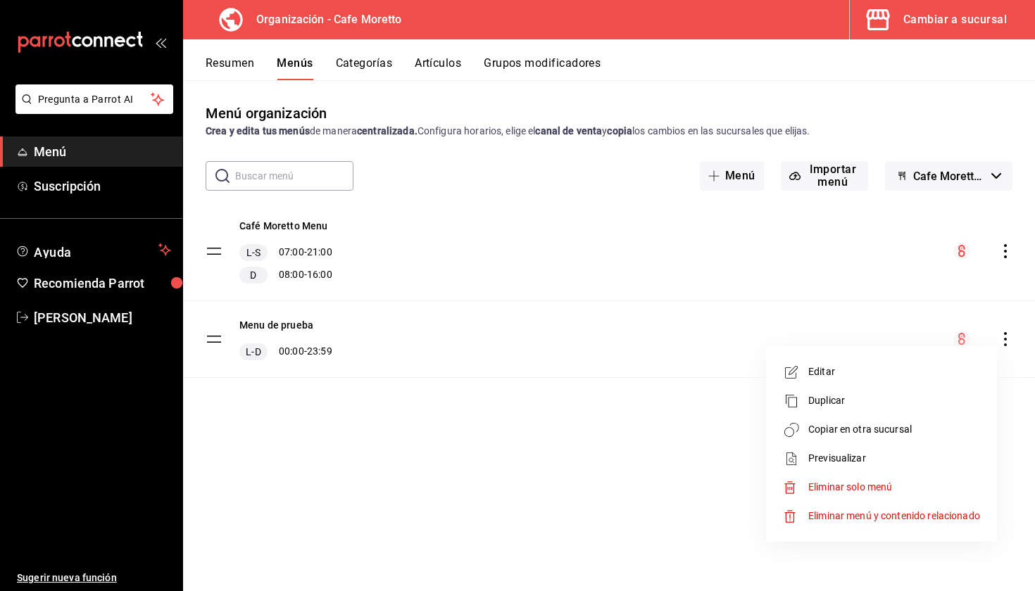
click at [843, 482] on span "Eliminar solo menú" at bounding box center [850, 487] width 84 height 11
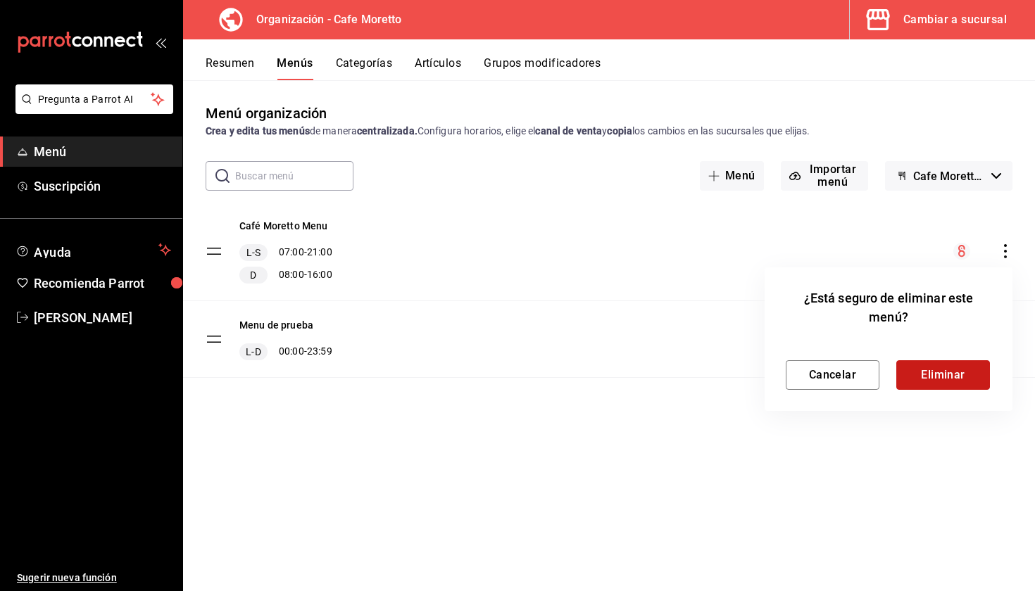
click at [924, 389] on button "Eliminar" at bounding box center [943, 375] width 94 height 30
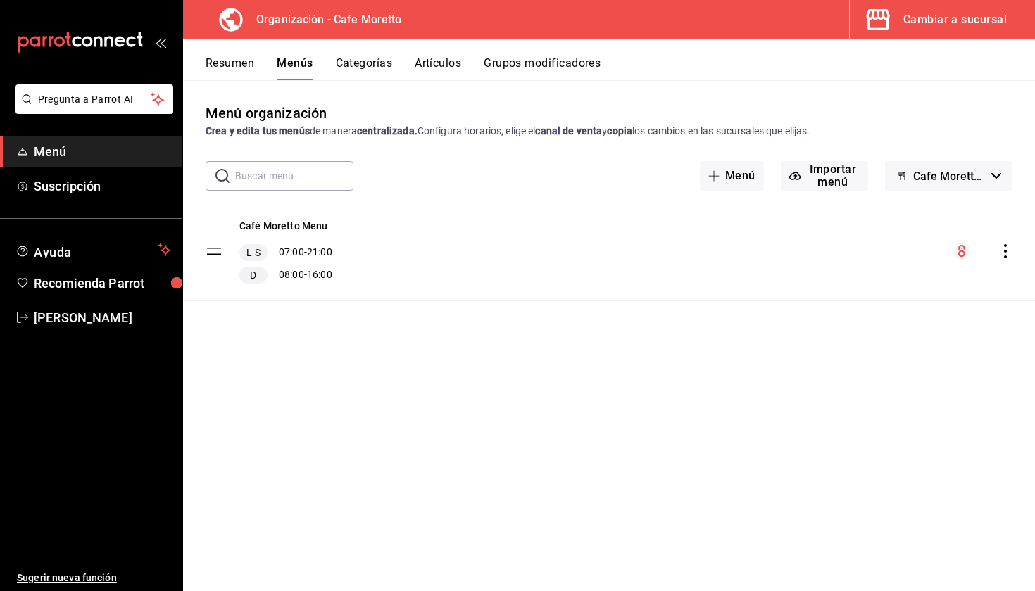
click at [928, 192] on div "Menú organización Crea y edita tus menús de manera centralizada. Configura hora…" at bounding box center [609, 347] width 852 height 488
click at [931, 185] on button "Cafe Moretto - Borrador" at bounding box center [948, 176] width 127 height 30
click at [931, 214] on li "Cafe Moretto - Borrador" at bounding box center [947, 213] width 141 height 34
click at [377, 75] on button "Categorías" at bounding box center [364, 68] width 57 height 24
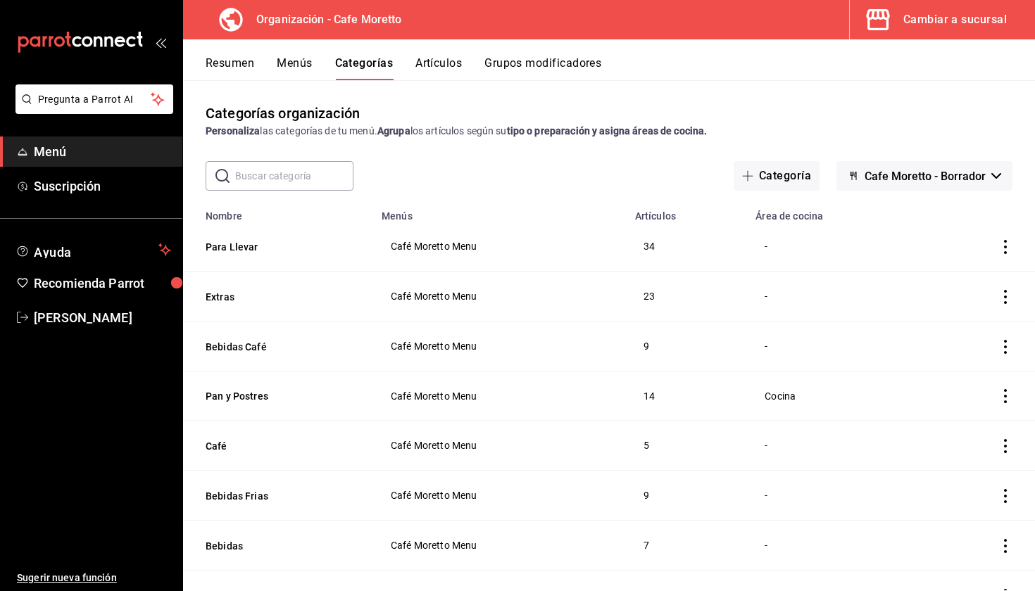
click at [358, 21] on h3 "Organización - Cafe Moretto" at bounding box center [323, 19] width 157 height 17
click at [424, 70] on button "Artículos" at bounding box center [438, 68] width 46 height 24
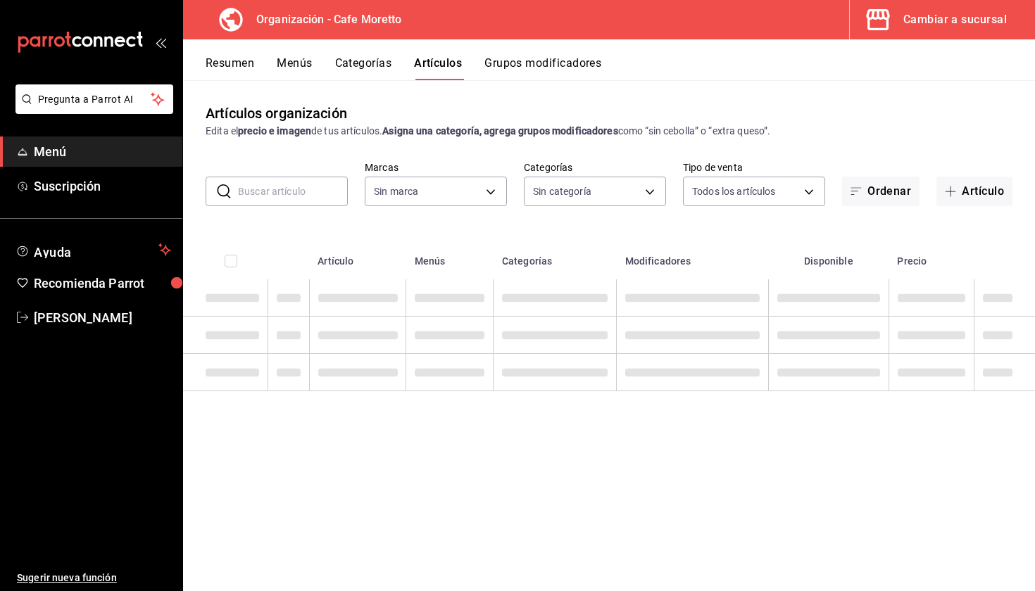
type input "b2e615c4-e6c2-4b04-ad18-f24ed3b81c6c"
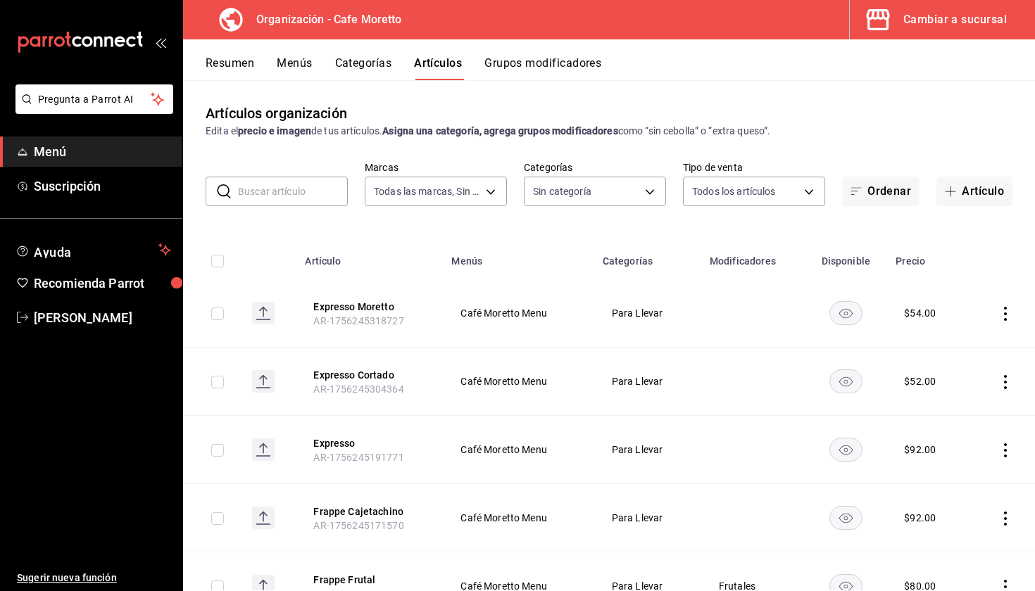
type input "5b5fa2e0-3ef4-4fa1-ace6-45c0f470e5dc,5209daae-e94c-46b5-9e9e-29dda6981cfa,7f2cc…"
click at [220, 76] on button "Resumen" at bounding box center [230, 68] width 49 height 24
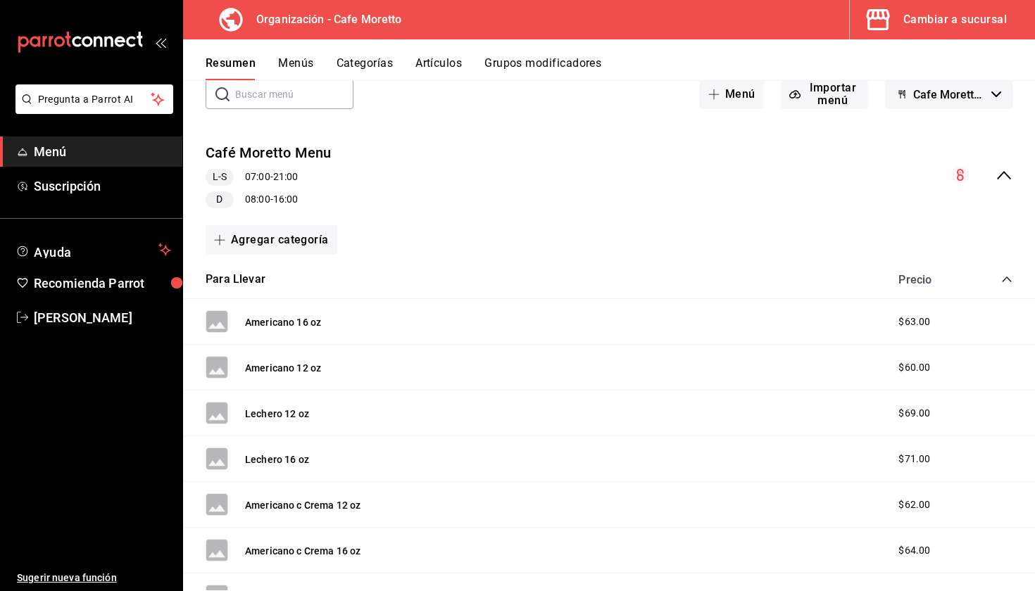
scroll to position [76, 0]
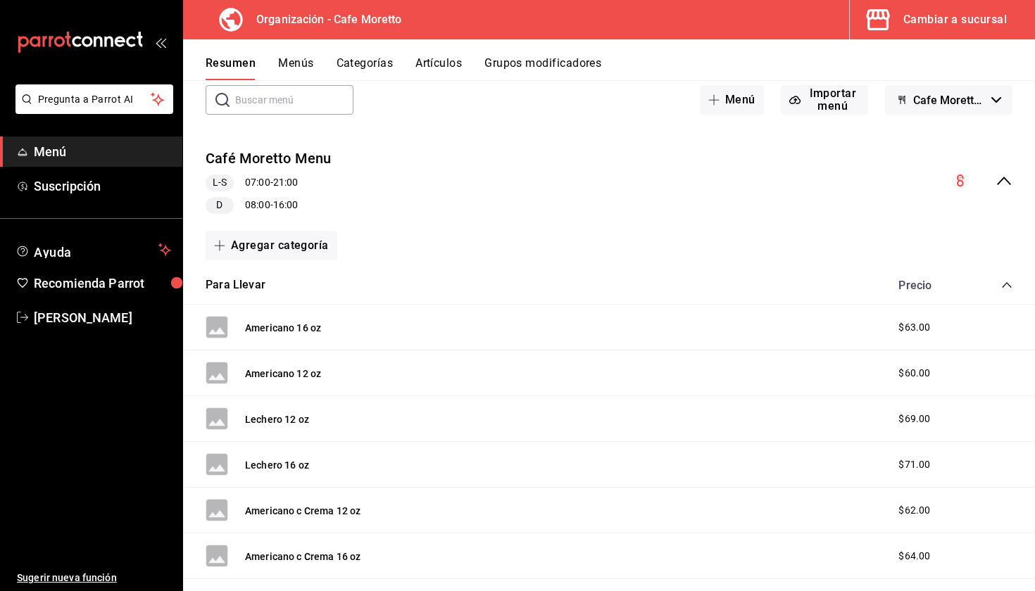
click at [1005, 286] on icon "collapse-category-row" at bounding box center [1006, 285] width 11 height 11
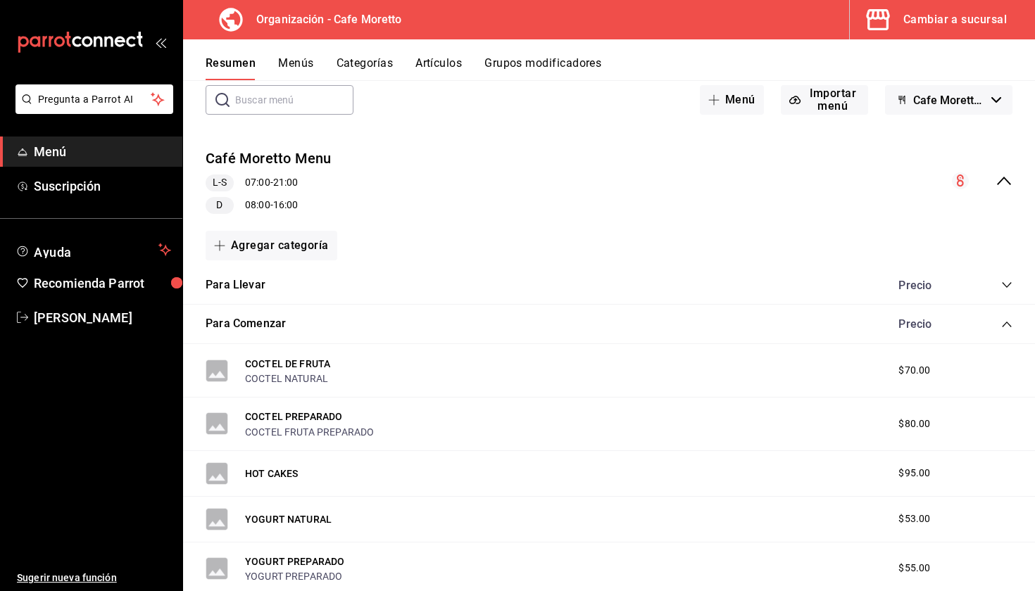
click at [1010, 318] on div "Precio" at bounding box center [948, 324] width 128 height 13
click at [1009, 326] on icon "collapse-category-row" at bounding box center [1006, 324] width 11 height 11
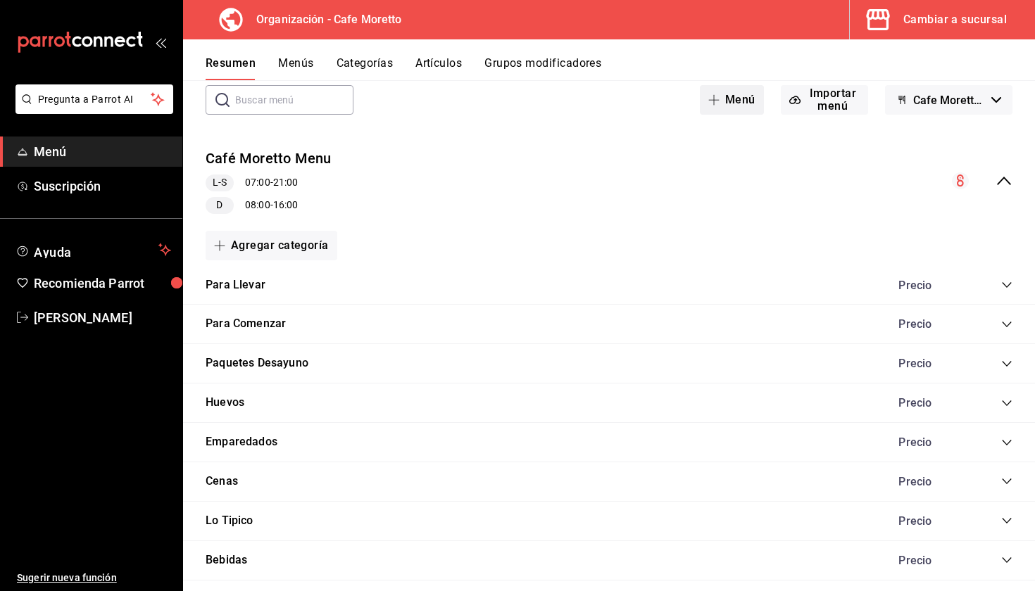
click at [717, 99] on icon "button" at bounding box center [713, 99] width 11 height 11
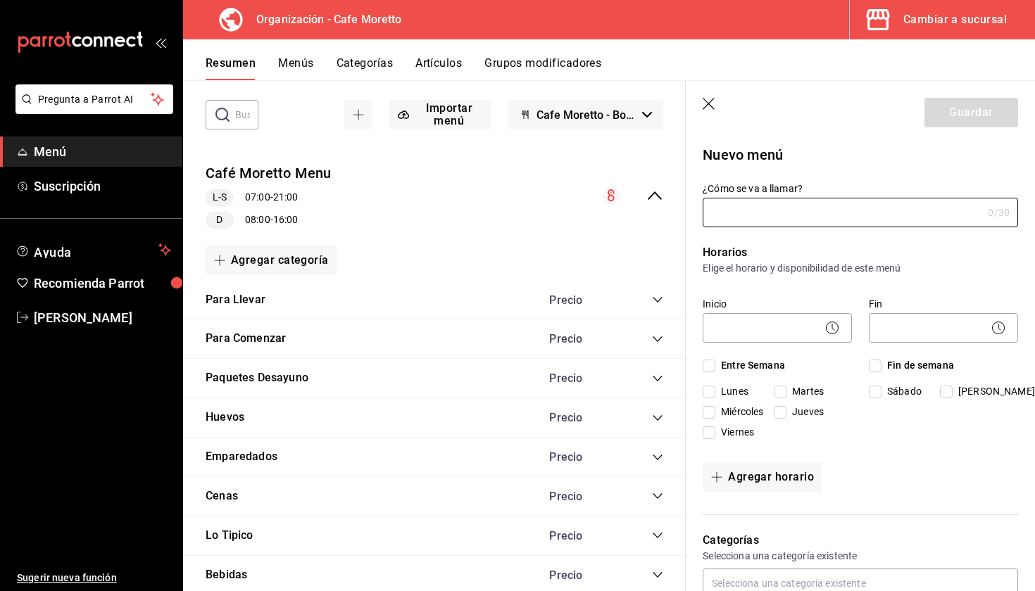
click at [713, 97] on header "Guardar" at bounding box center [860, 110] width 349 height 58
click at [705, 98] on header "Guardar" at bounding box center [860, 110] width 349 height 58
click at [705, 100] on icon "button" at bounding box center [710, 105] width 14 height 14
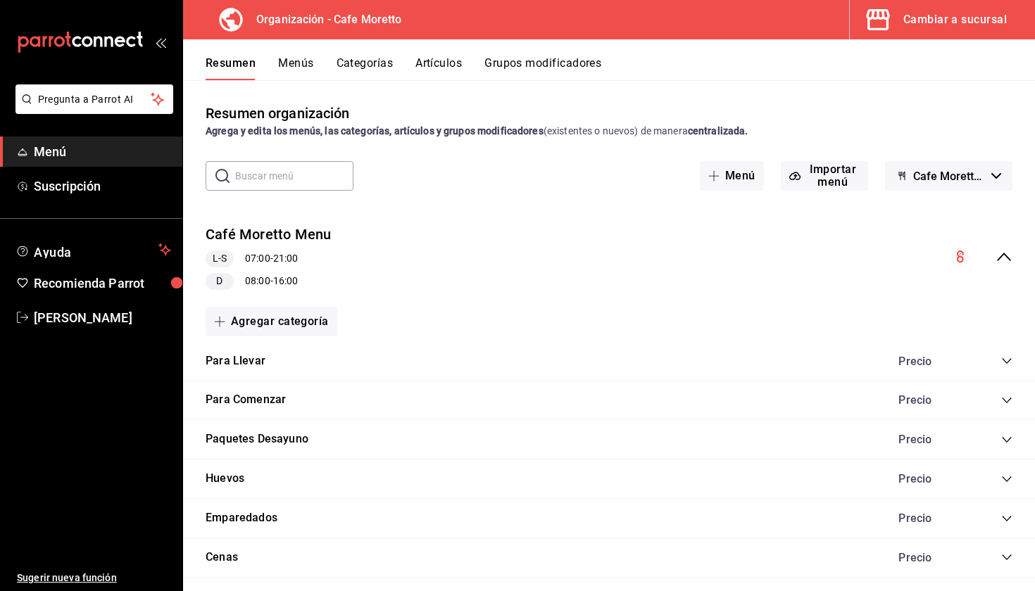
click at [290, 64] on button "Menús" at bounding box center [295, 68] width 35 height 24
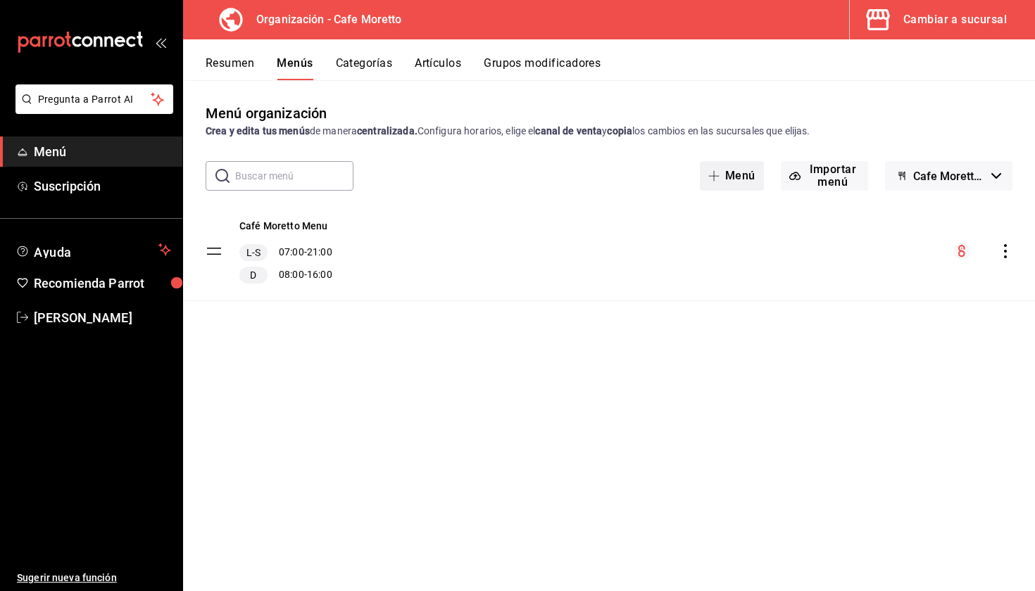
click at [729, 178] on button "Menú" at bounding box center [732, 176] width 64 height 30
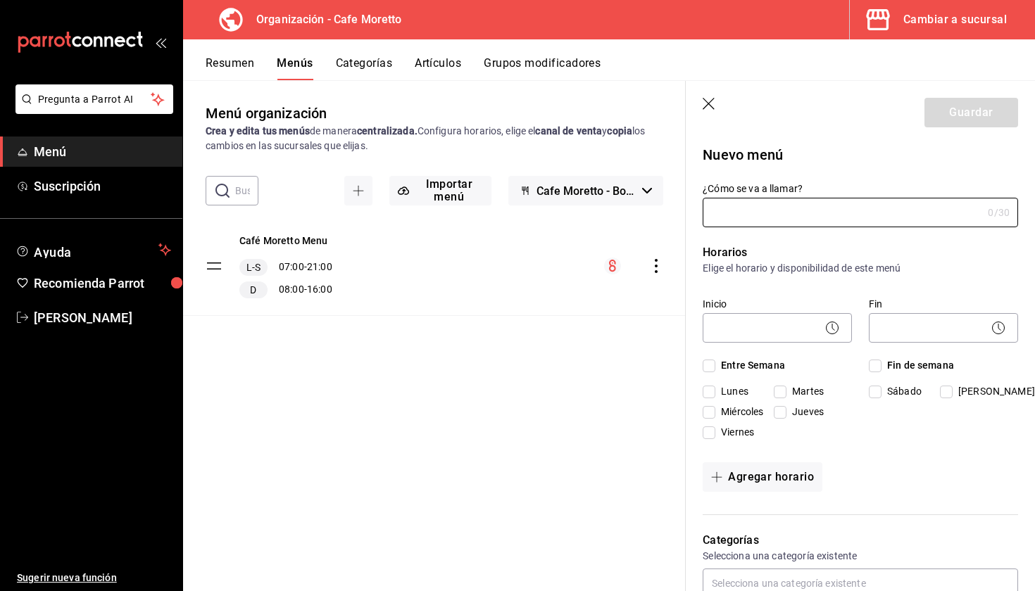
click at [705, 94] on header "Guardar" at bounding box center [860, 110] width 349 height 58
click at [708, 115] on header "Guardar" at bounding box center [860, 110] width 349 height 58
click at [708, 96] on header "Guardar" at bounding box center [860, 110] width 349 height 58
click at [711, 103] on icon "button" at bounding box center [710, 105] width 14 height 14
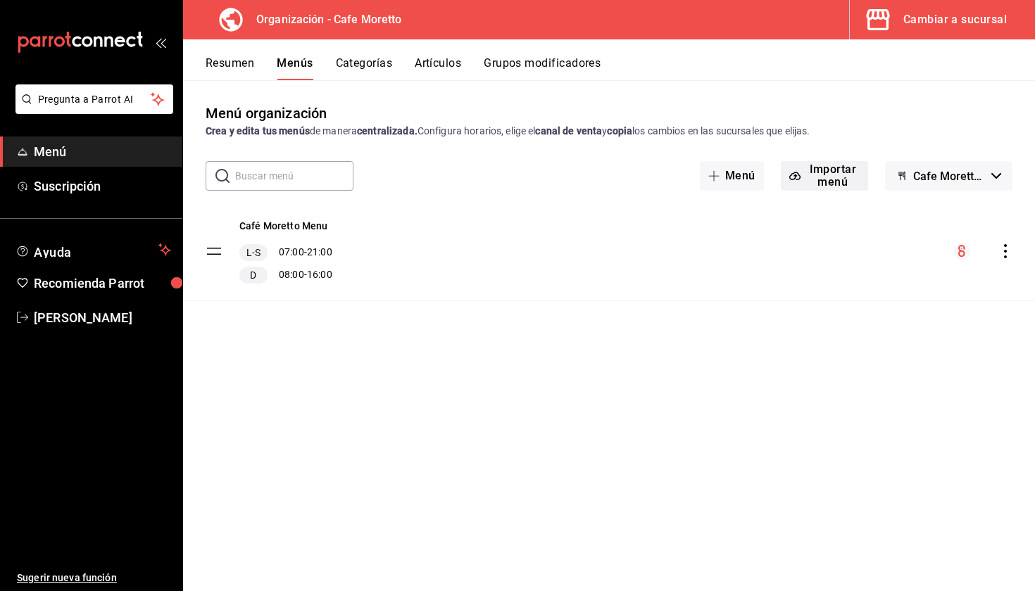
click at [812, 177] on button "Importar menú" at bounding box center [824, 176] width 87 height 30
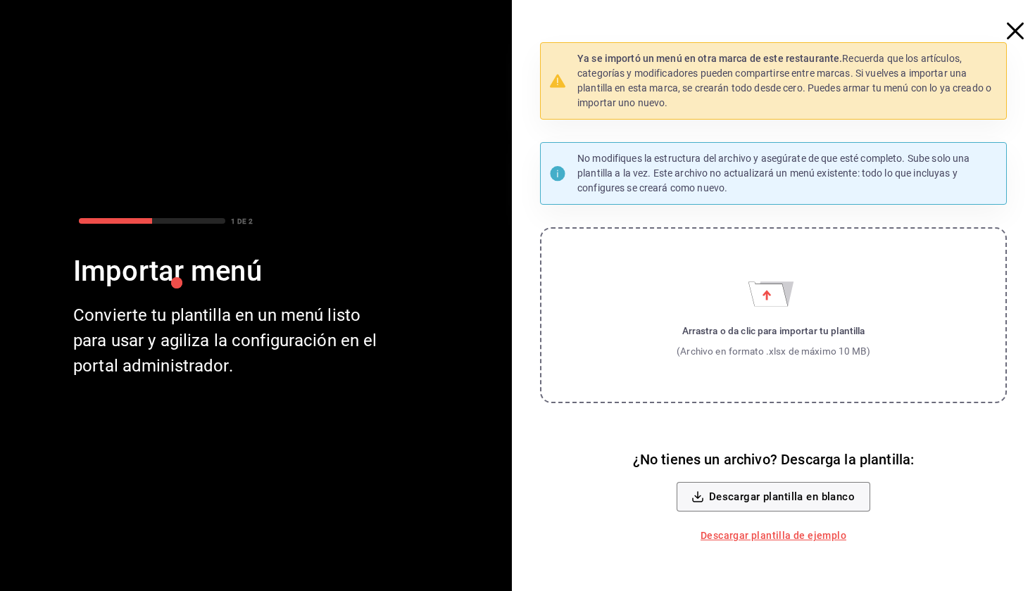
click at [1017, 30] on icon "button" at bounding box center [1015, 31] width 17 height 17
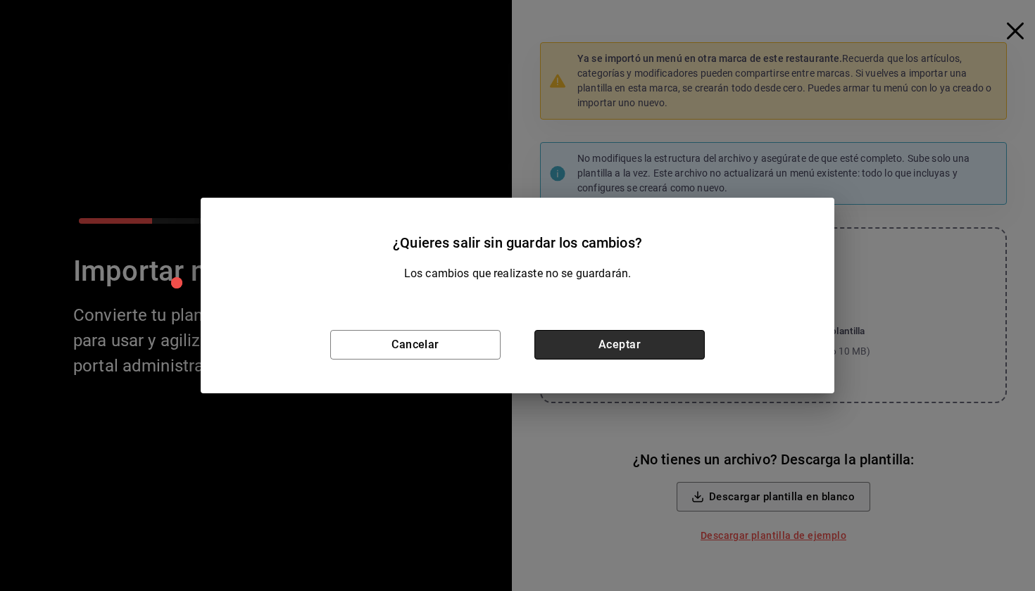
click at [636, 344] on button "Aceptar" at bounding box center [619, 345] width 170 height 30
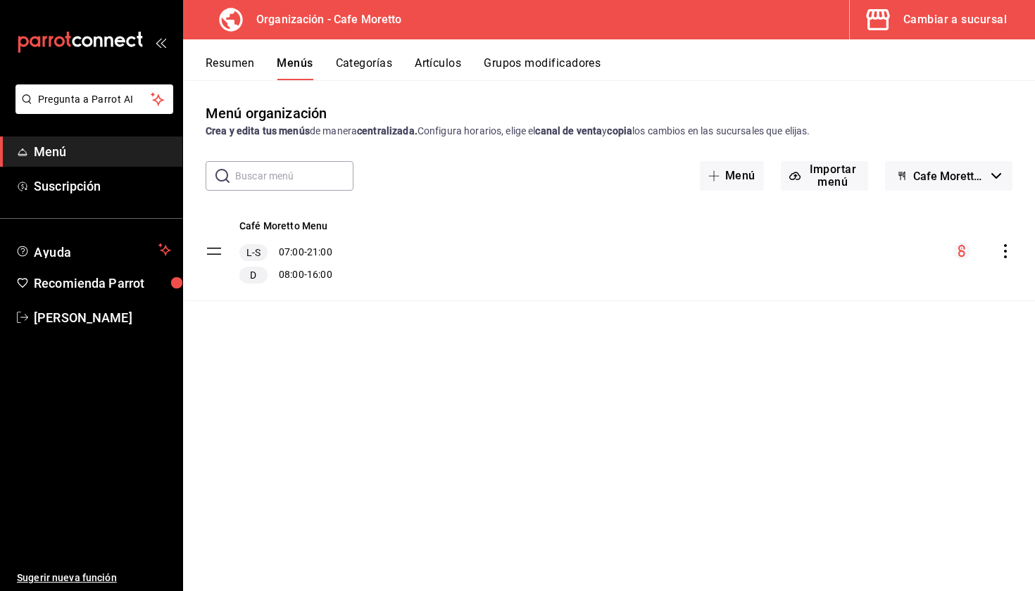
click at [387, 71] on button "Categorías" at bounding box center [364, 68] width 57 height 24
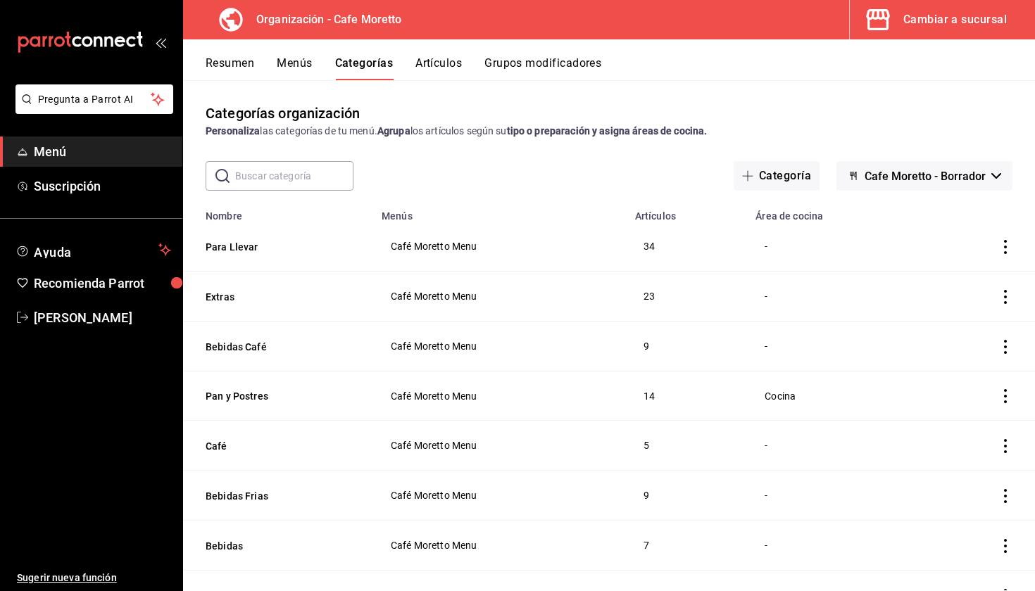
click at [446, 61] on button "Artículos" at bounding box center [438, 68] width 46 height 24
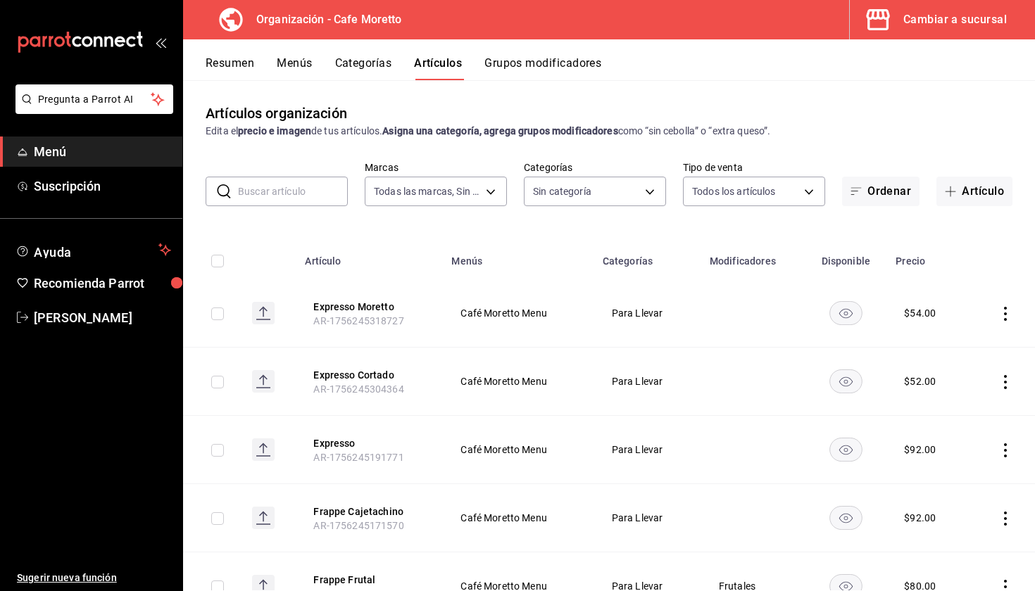
type input "b2e615c4-e6c2-4b04-ad18-f24ed3b81c6c"
type input "5b5fa2e0-3ef4-4fa1-ace6-45c0f470e5dc,5209daae-e94c-46b5-9e9e-29dda6981cfa,7f2cc…"
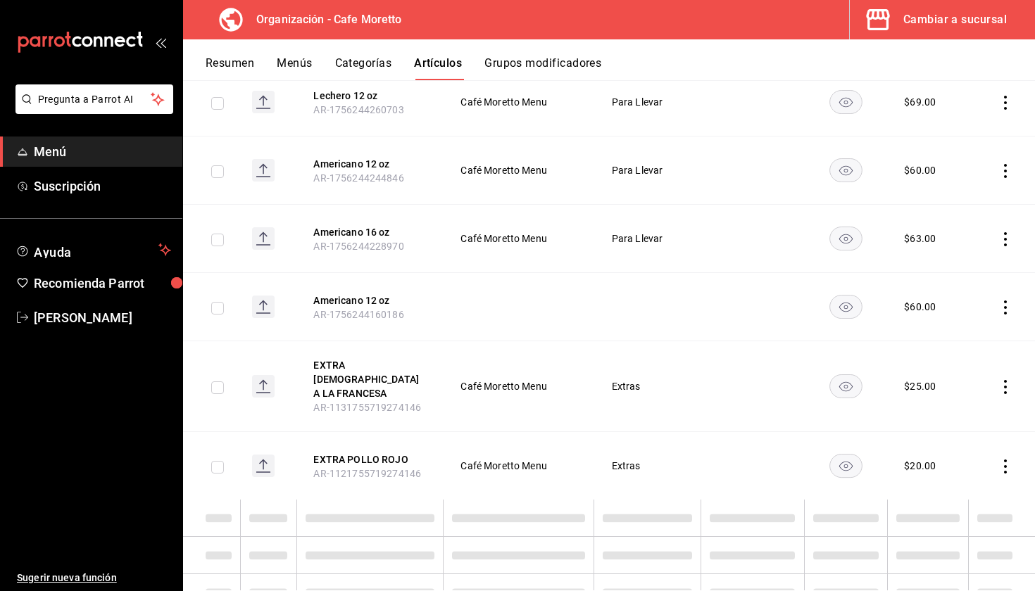
scroll to position [2608, 0]
click at [264, 377] on rect at bounding box center [263, 388] width 23 height 23
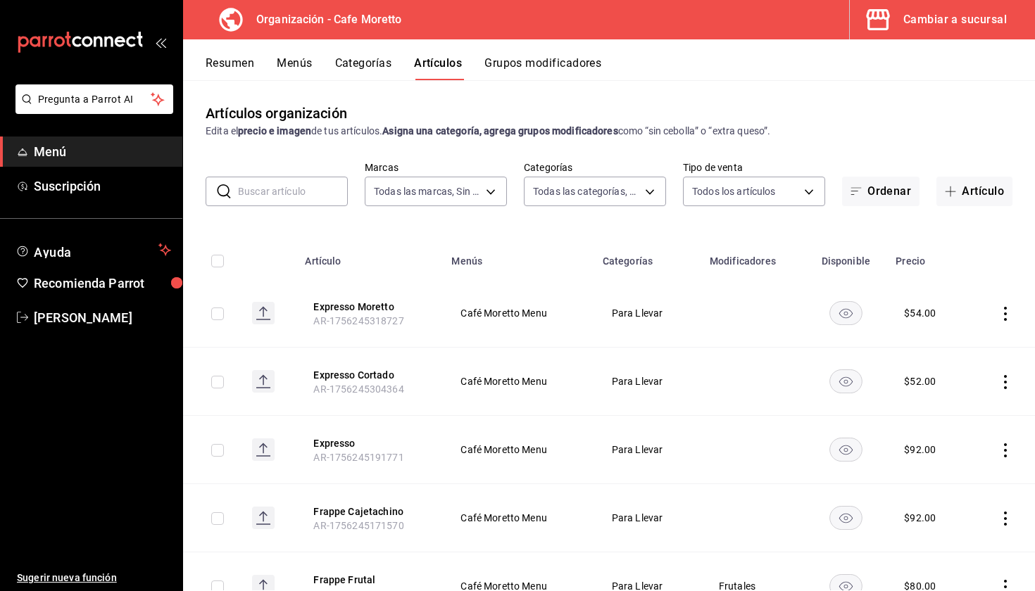
scroll to position [0, 0]
click at [544, 73] on button "Grupos modificadores" at bounding box center [542, 68] width 117 height 24
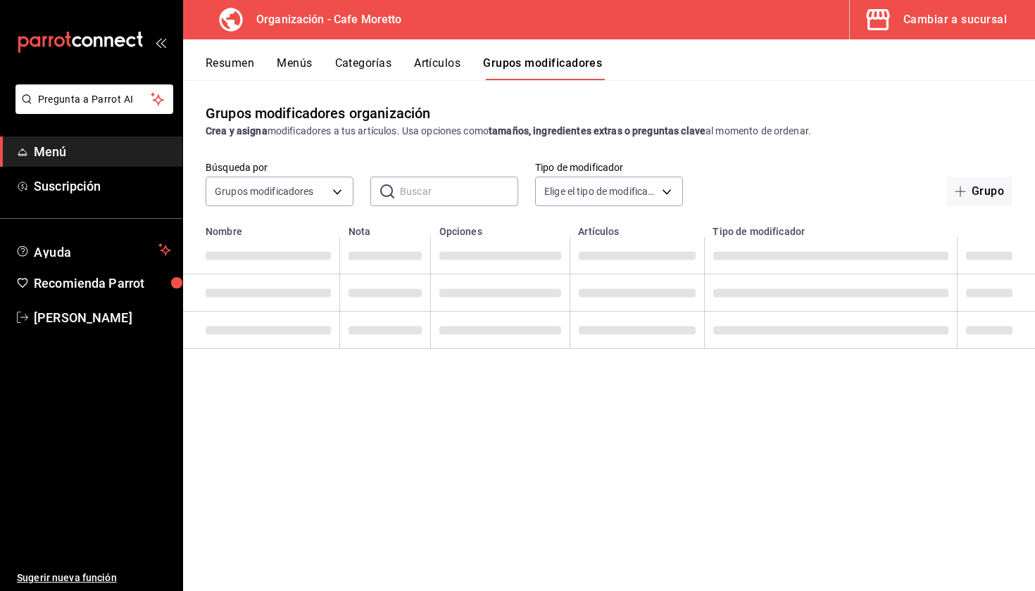
click at [239, 68] on button "Resumen" at bounding box center [230, 68] width 49 height 24
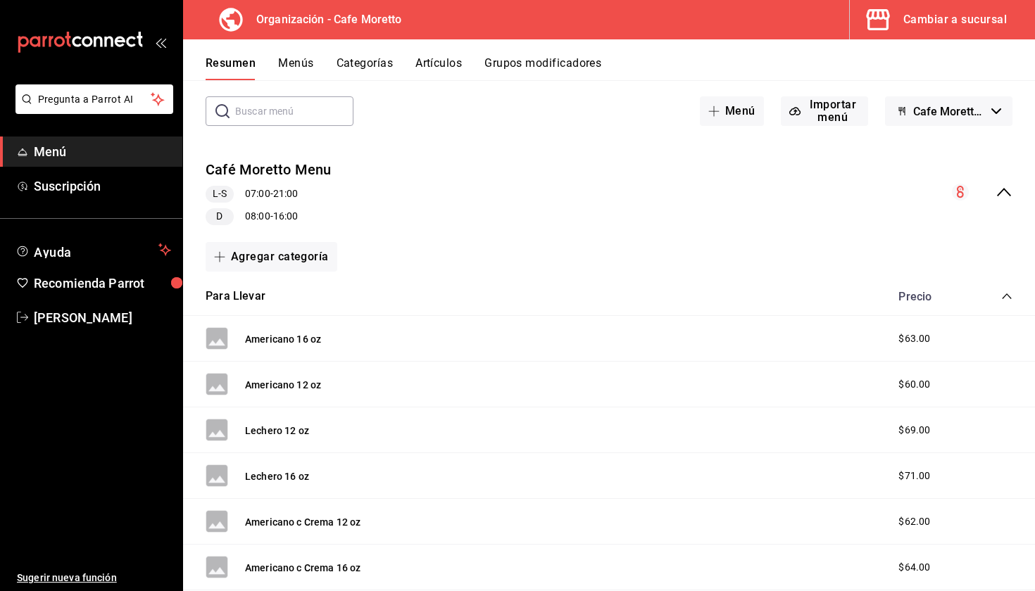
scroll to position [65, 0]
click at [1002, 296] on icon "collapse-category-row" at bounding box center [1006, 295] width 11 height 11
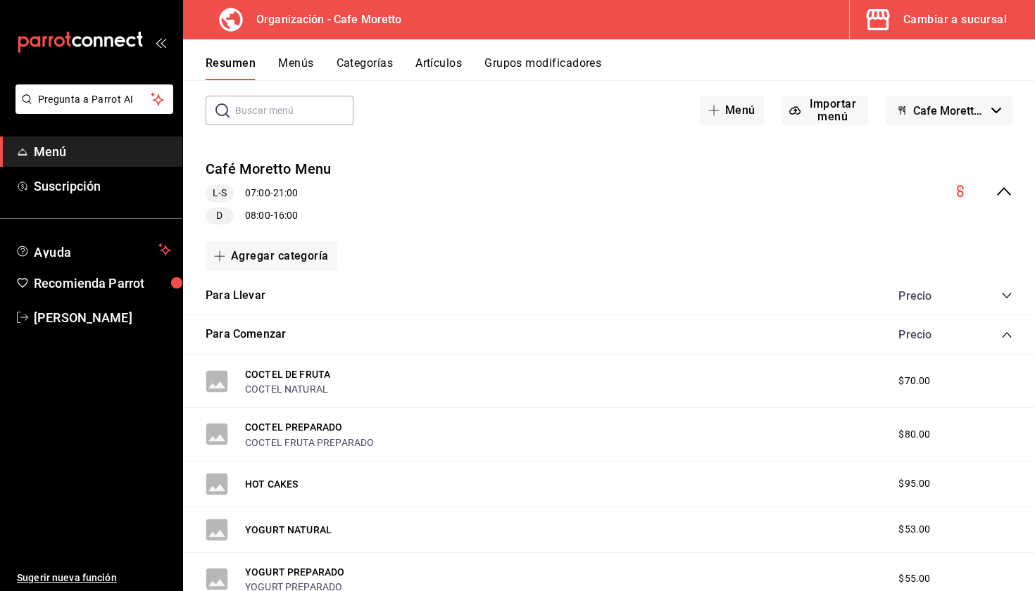
click at [1005, 329] on span "collapse-category-row" at bounding box center [1006, 334] width 11 height 11
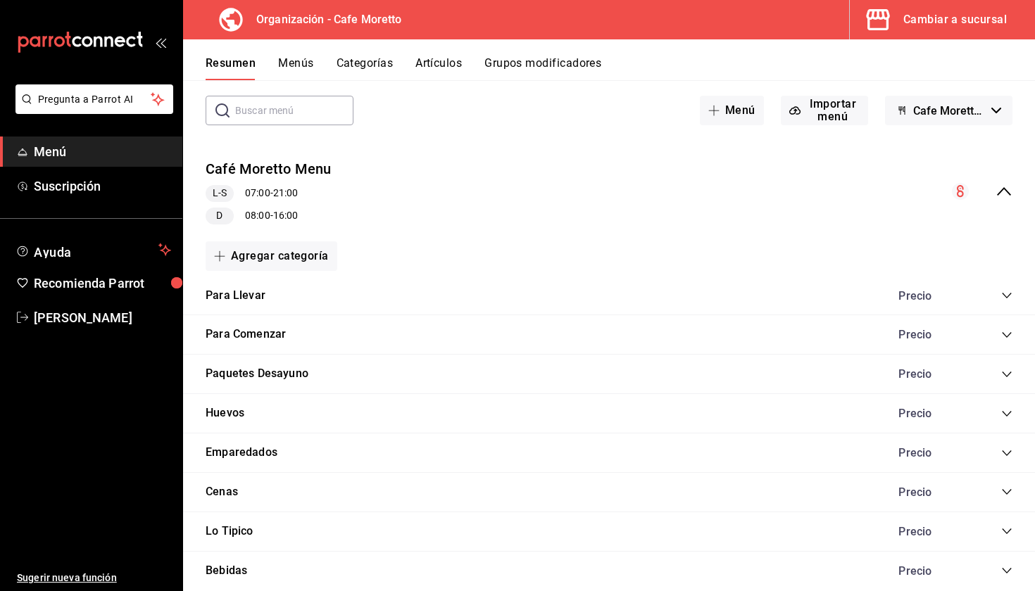
drag, startPoint x: 1003, startPoint y: 295, endPoint x: 777, endPoint y: 345, distance: 231.5
click at [777, 345] on div "Para Llevar Precio Americano 16 oz $63.00 Americano 12 oz $60.00 Lechero 12 oz …" at bounding box center [609, 532] width 852 height 511
drag, startPoint x: 225, startPoint y: 291, endPoint x: 232, endPoint y: 486, distance: 194.5
click at [232, 486] on div "Para Llevar Precio Americano 16 oz $63.00 Americano 12 oz $60.00 Lechero 12 oz …" at bounding box center [609, 532] width 852 height 511
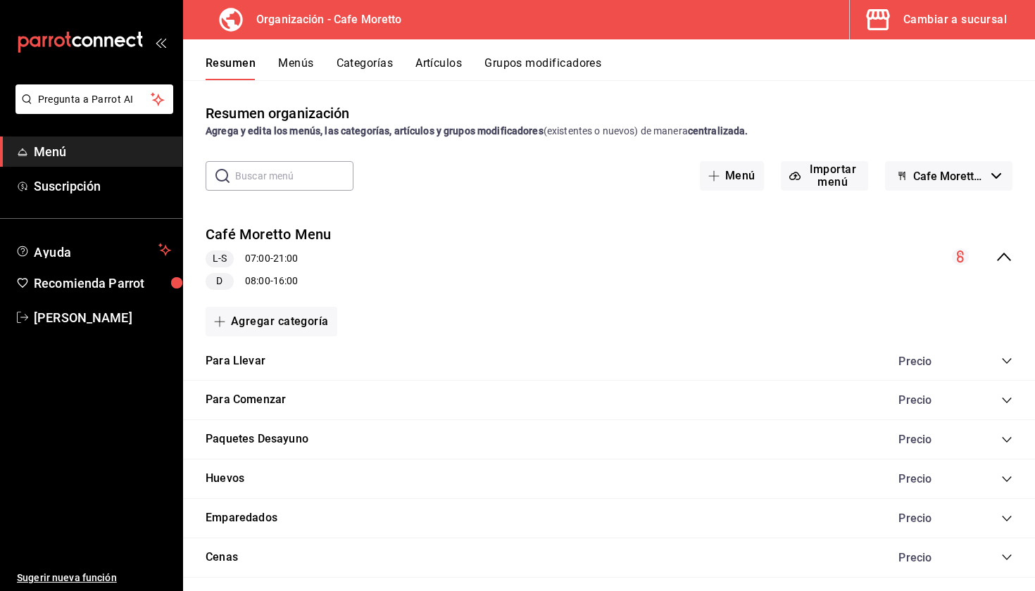
scroll to position [0, 0]
click at [295, 230] on button "Café Moretto Menu" at bounding box center [269, 235] width 126 height 20
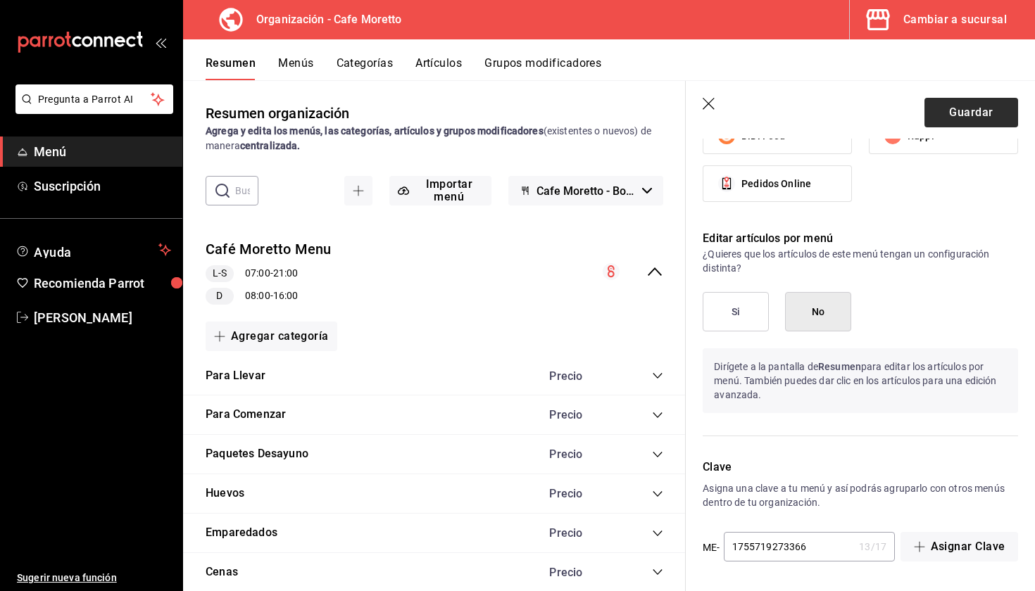
scroll to position [1313, 0]
click at [962, 121] on button "Guardar" at bounding box center [971, 113] width 94 height 30
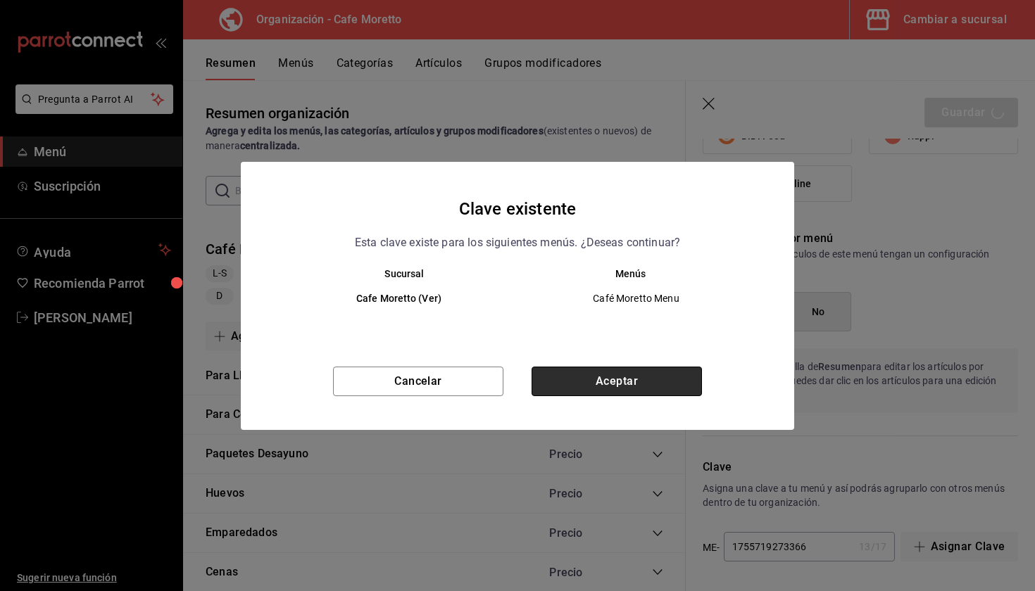
click at [601, 384] on button "Aceptar" at bounding box center [617, 382] width 170 height 30
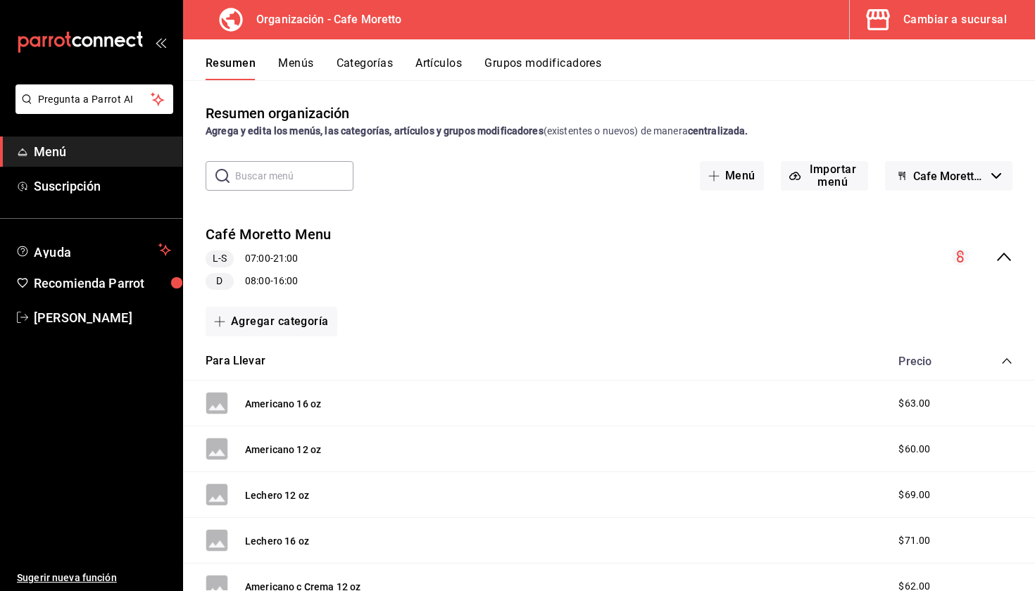
click at [1003, 361] on icon "collapse-category-row" at bounding box center [1006, 361] width 11 height 11
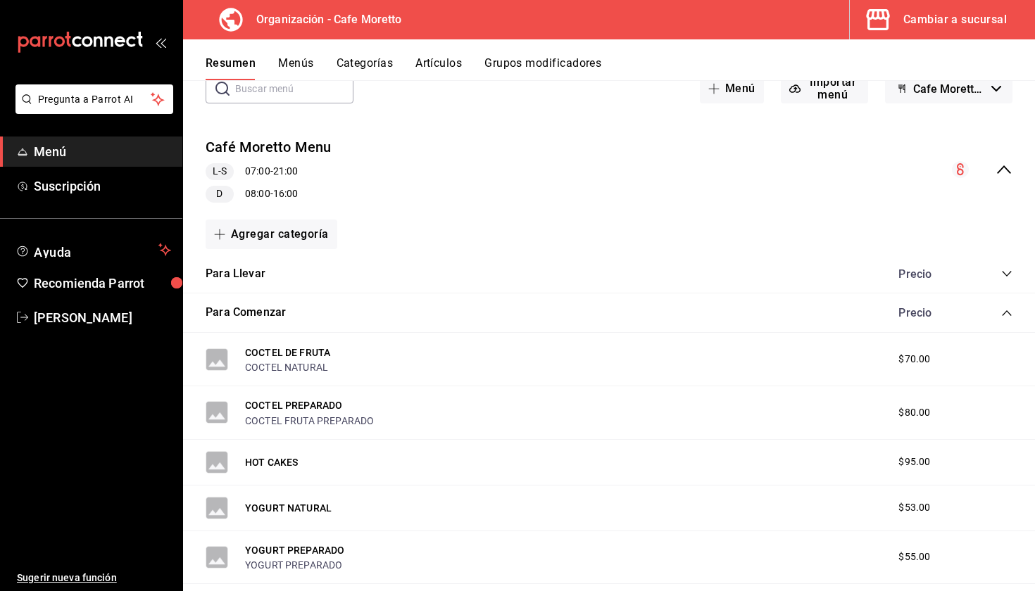
scroll to position [89, 0]
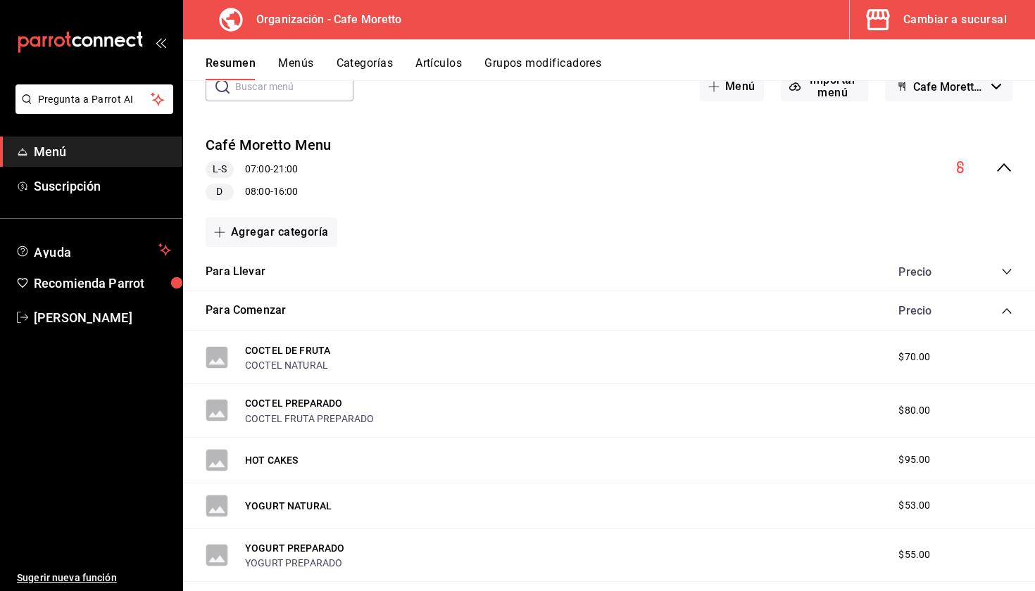
click at [910, 268] on div "Precio" at bounding box center [929, 271] width 90 height 13
click at [227, 270] on button "Para Llevar" at bounding box center [236, 272] width 60 height 16
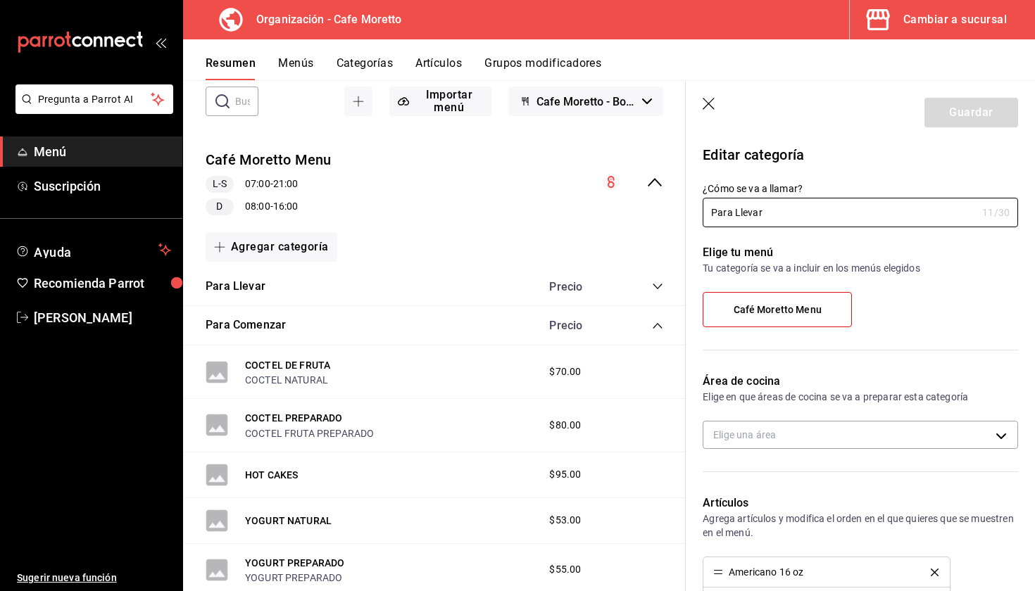
click at [799, 307] on span "Café Moretto Menu" at bounding box center [778, 310] width 88 height 12
click at [0, 0] on input "Café Moretto Menu" at bounding box center [0, 0] width 0 height 0
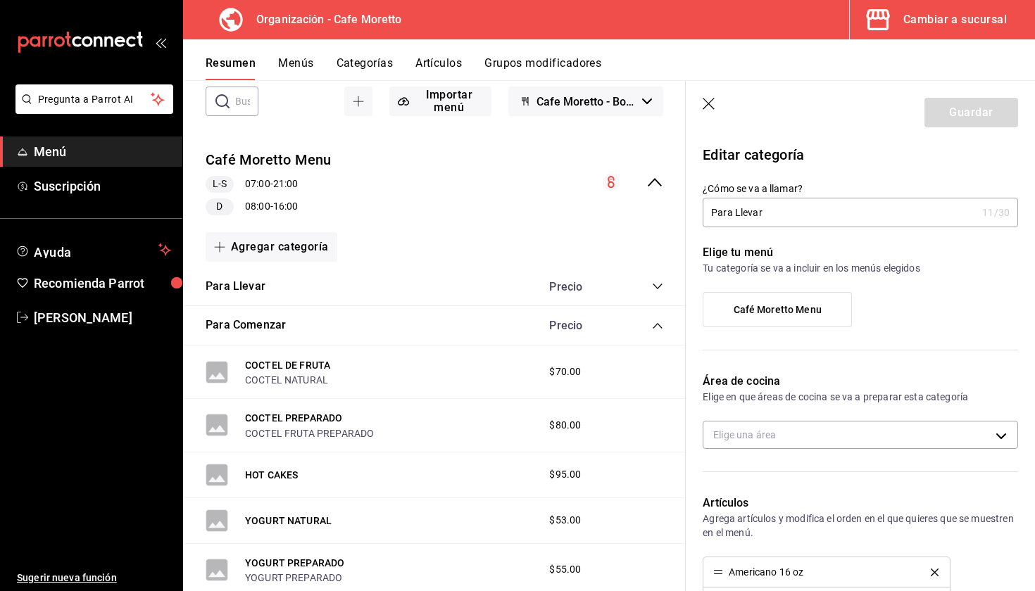
click at [799, 307] on span "Café Moretto Menu" at bounding box center [778, 310] width 88 height 12
click at [0, 0] on input "Café Moretto Menu" at bounding box center [0, 0] width 0 height 0
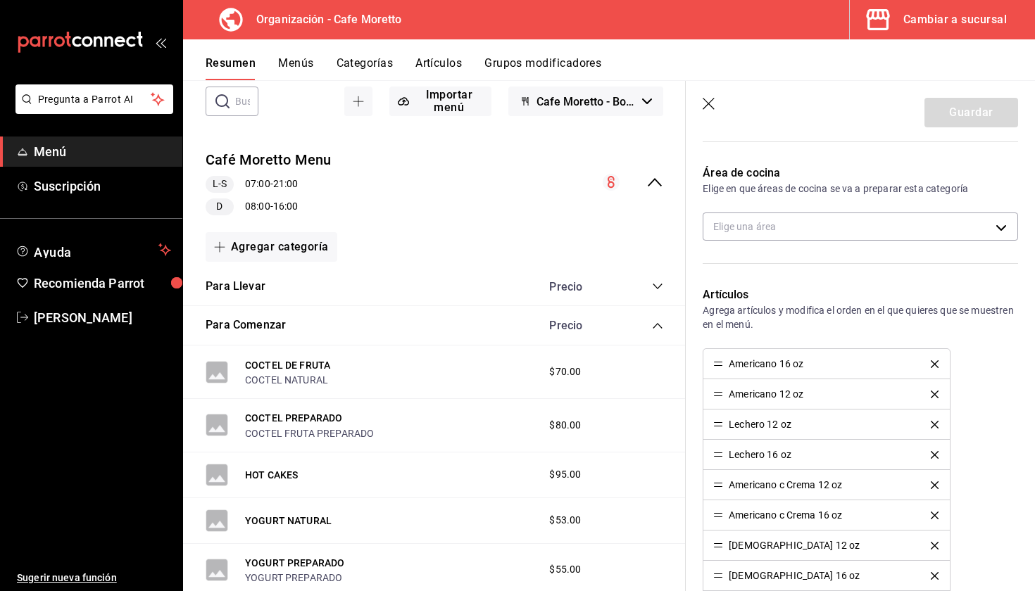
scroll to position [214, 0]
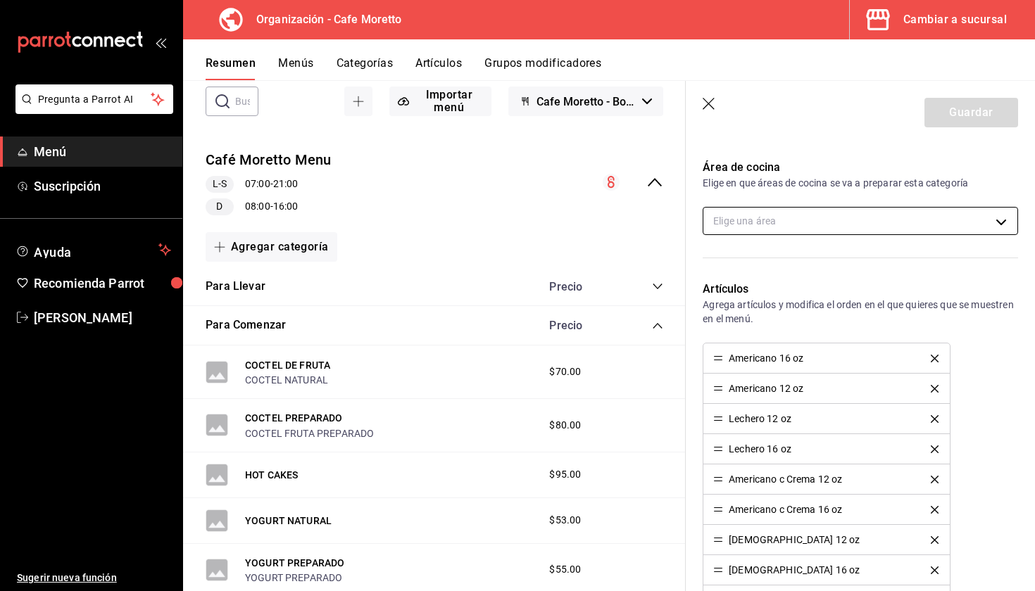
click at [805, 217] on body "Pregunta a Parrot AI Menú Suscripción Ayuda Recomienda Parrot Mariana Medina Su…" at bounding box center [517, 295] width 1035 height 591
click at [805, 217] on div at bounding box center [517, 295] width 1035 height 591
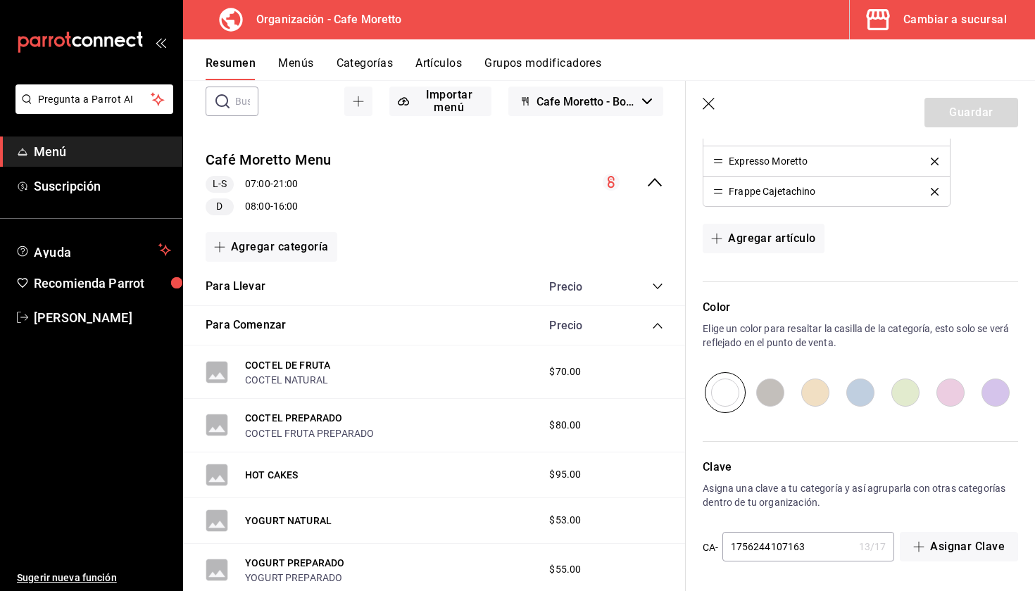
scroll to position [1380, 0]
click at [816, 389] on input "radio" at bounding box center [815, 392] width 45 height 41
radio input "true"
click at [979, 108] on button "Guardar" at bounding box center [971, 113] width 94 height 30
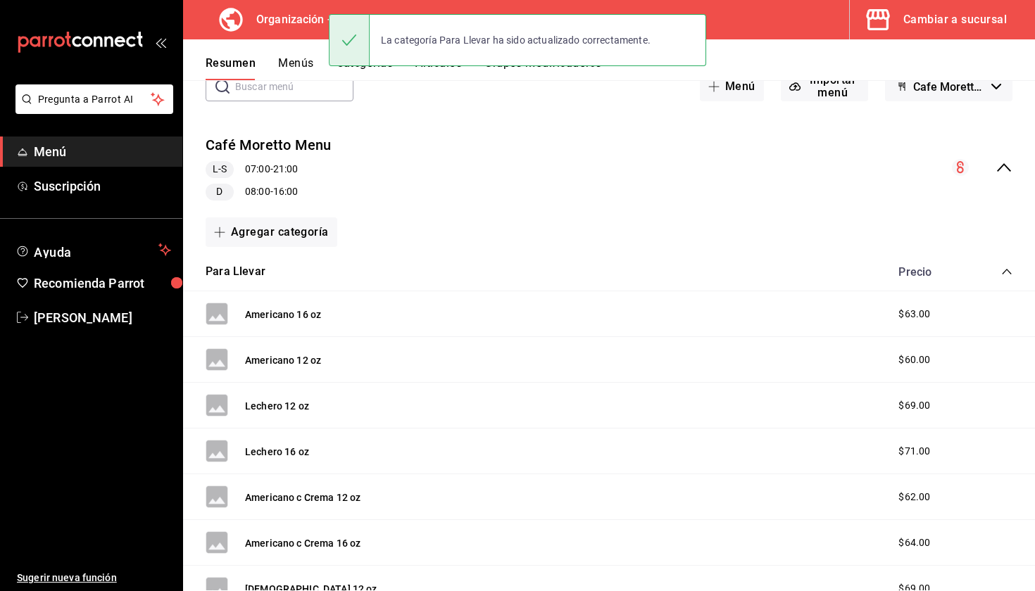
click at [1005, 271] on icon "collapse-category-row" at bounding box center [1006, 271] width 11 height 11
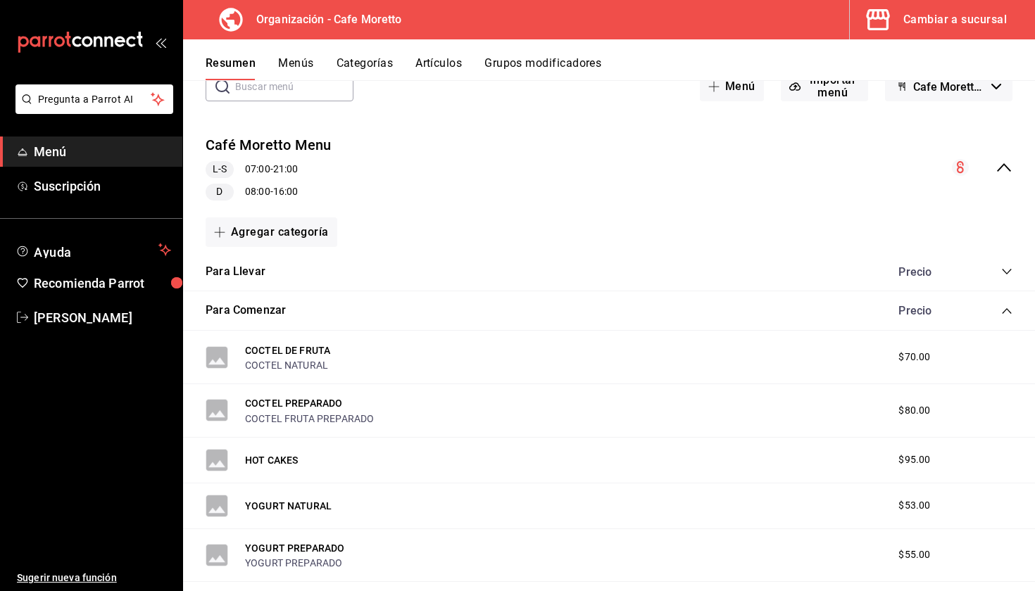
click at [1003, 162] on icon "collapse-menu-row" at bounding box center [1004, 167] width 17 height 17
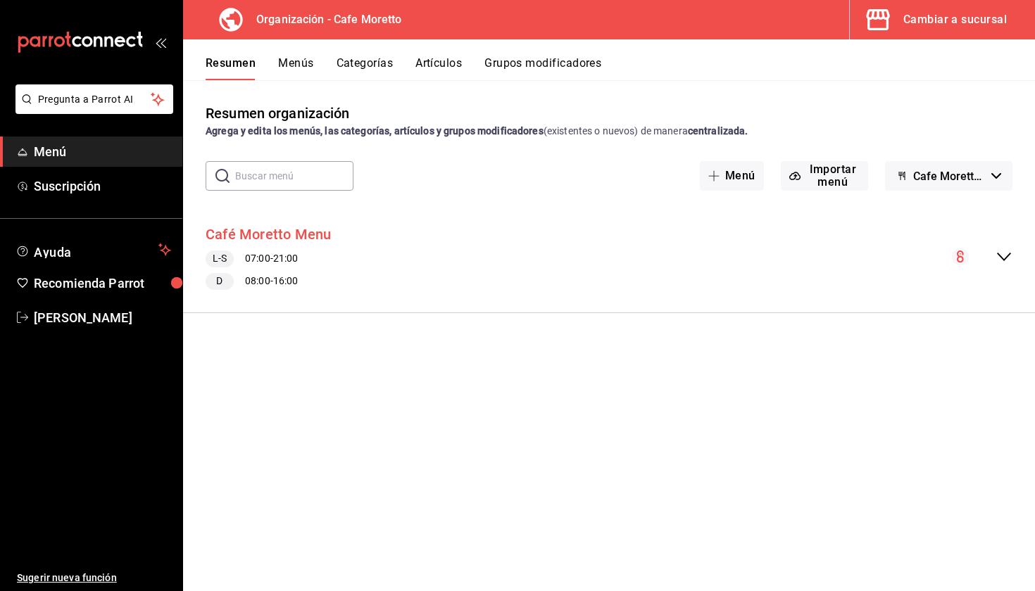
click at [277, 236] on button "Café Moretto Menu" at bounding box center [269, 235] width 126 height 20
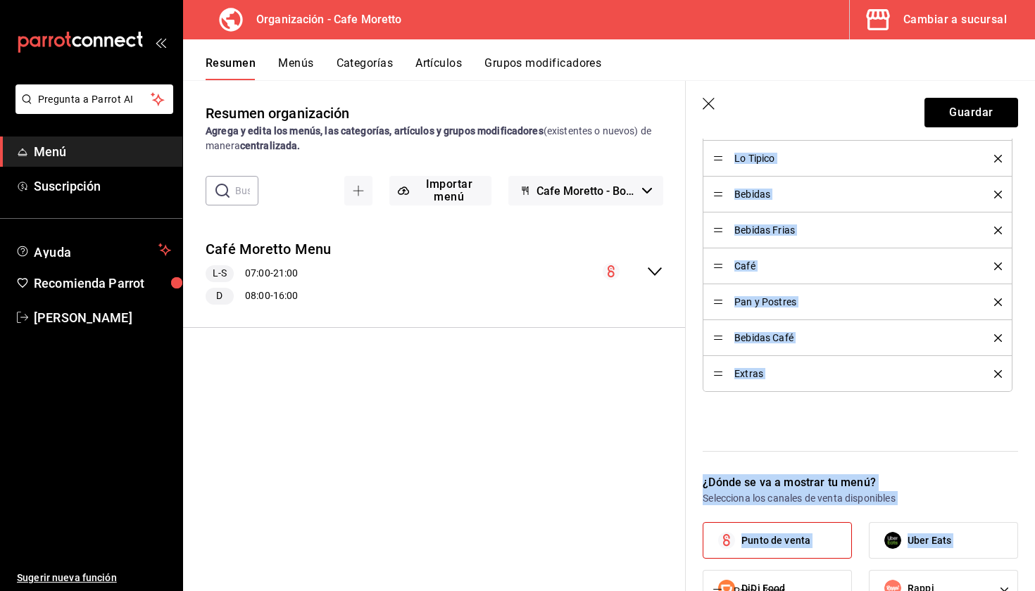
scroll to position [862, 0]
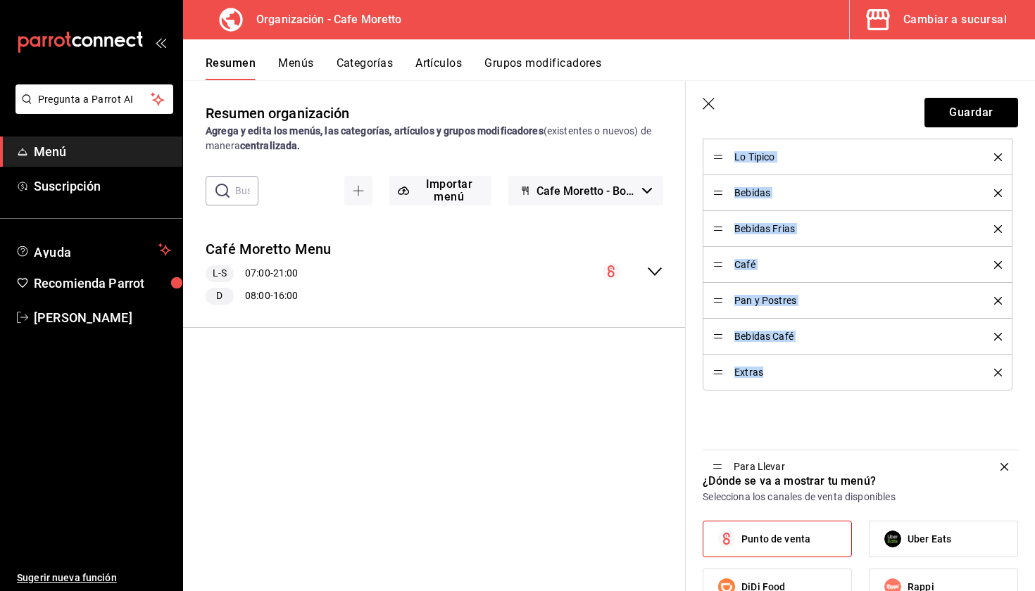
drag, startPoint x: 717, startPoint y: 417, endPoint x: 707, endPoint y: 437, distance: 22.0
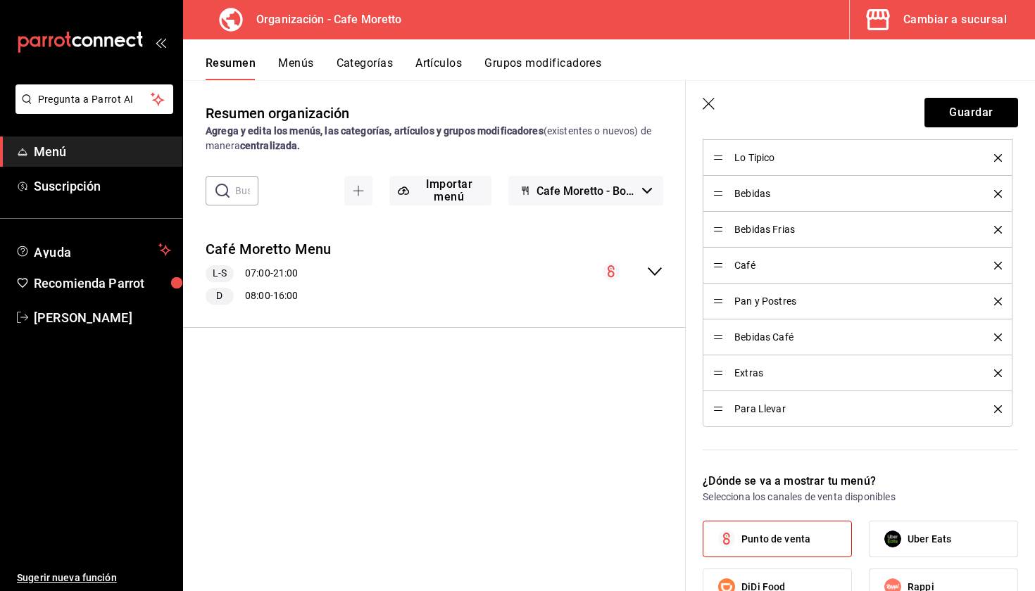
click at [729, 448] on div "Categorías Selecciona una categoría existente Para Comenzar Paquetes Desayuno H…" at bounding box center [852, 161] width 332 height 589
click at [956, 113] on button "Guardar" at bounding box center [971, 113] width 94 height 30
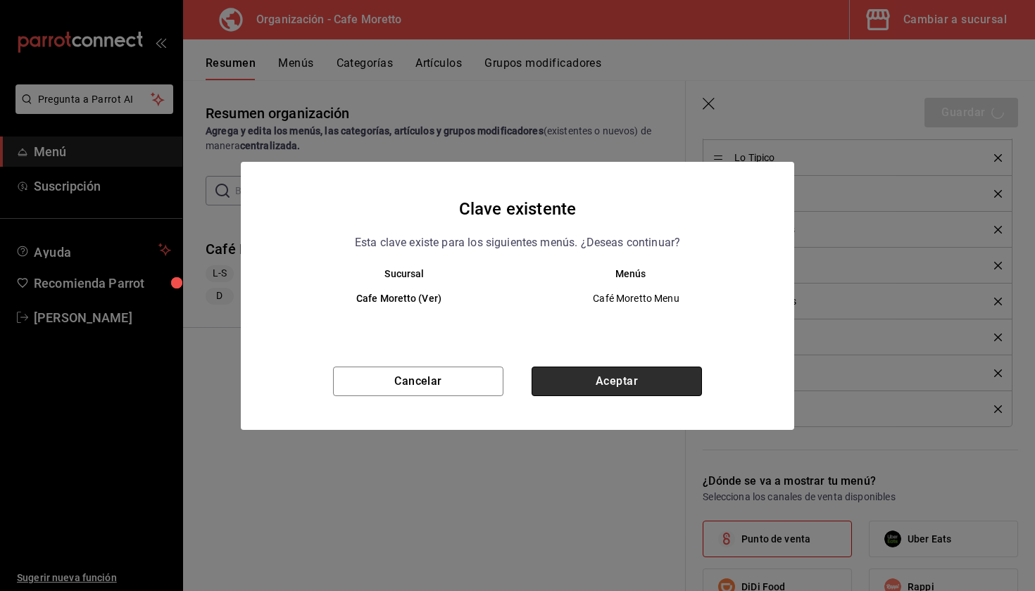
click at [648, 384] on button "Aceptar" at bounding box center [617, 382] width 170 height 30
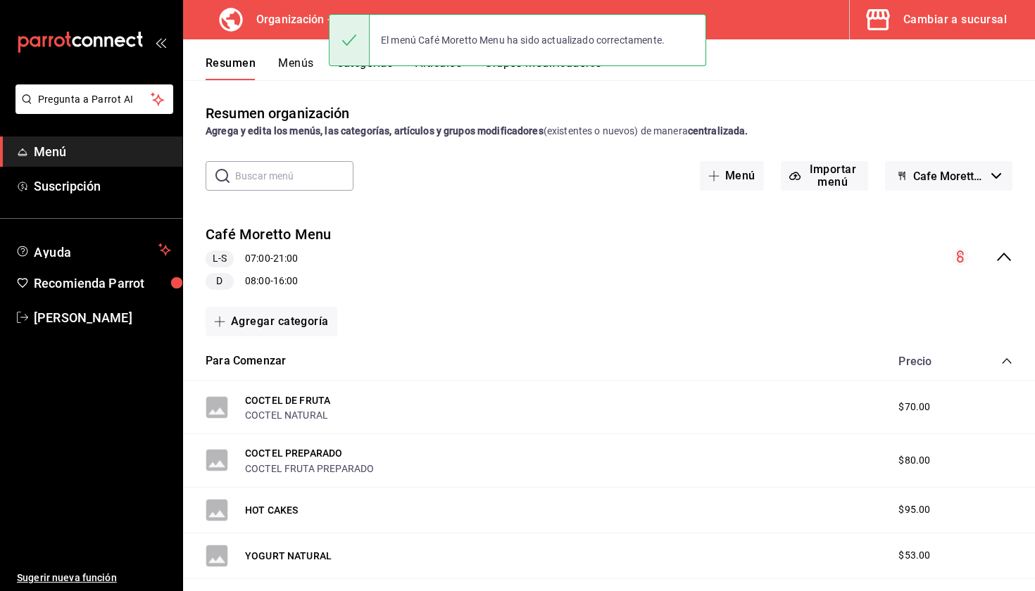
click at [158, 46] on icon "open_drawer_menu" at bounding box center [160, 42] width 11 height 11
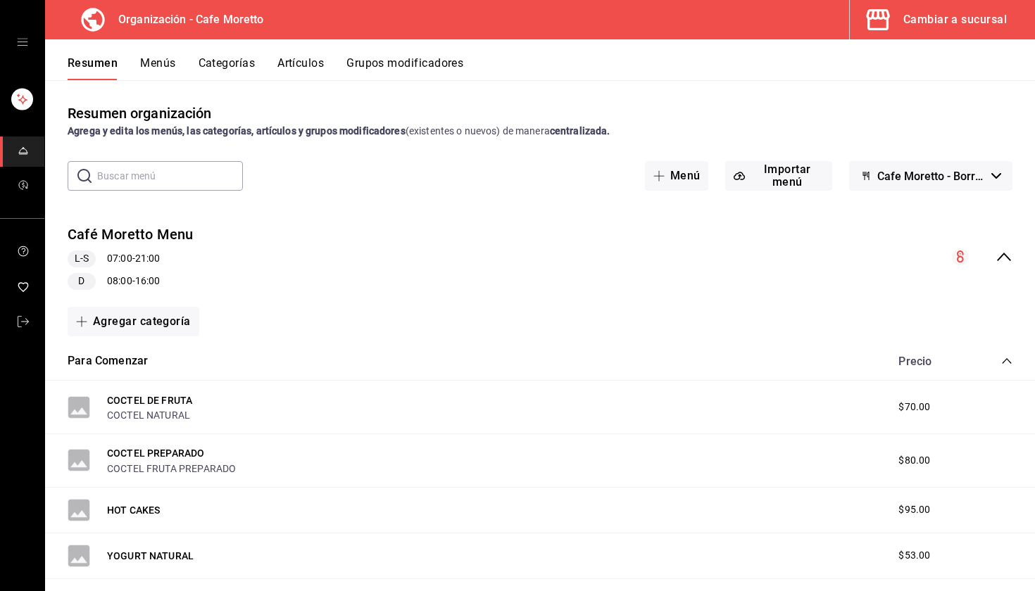
click at [95, 25] on icon at bounding box center [92, 19] width 23 height 23
click at [162, 21] on h3 "Organización - Cafe Moretto" at bounding box center [185, 19] width 157 height 17
click at [955, 39] on button "Cambiar a sucursal" at bounding box center [937, 19] width 174 height 39
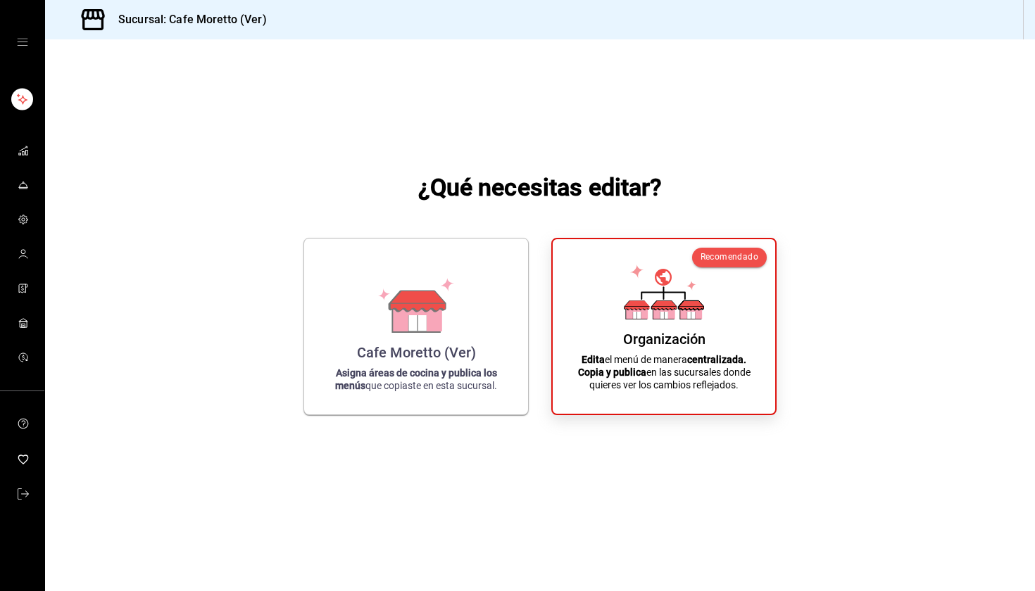
click at [18, 46] on icon "open drawer" at bounding box center [22, 42] width 11 height 11
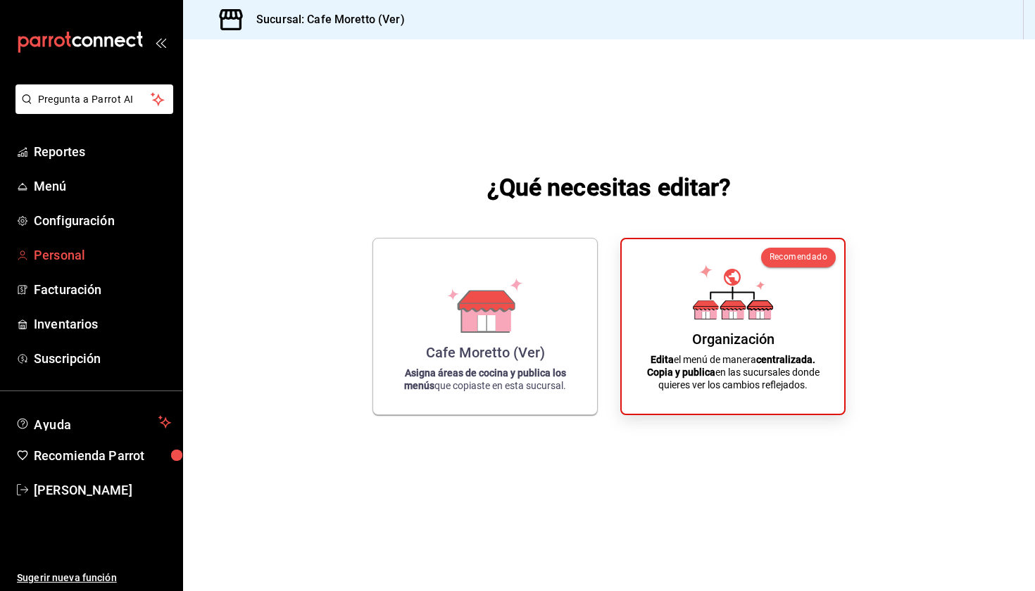
click at [58, 269] on link "Personal" at bounding box center [91, 255] width 182 height 30
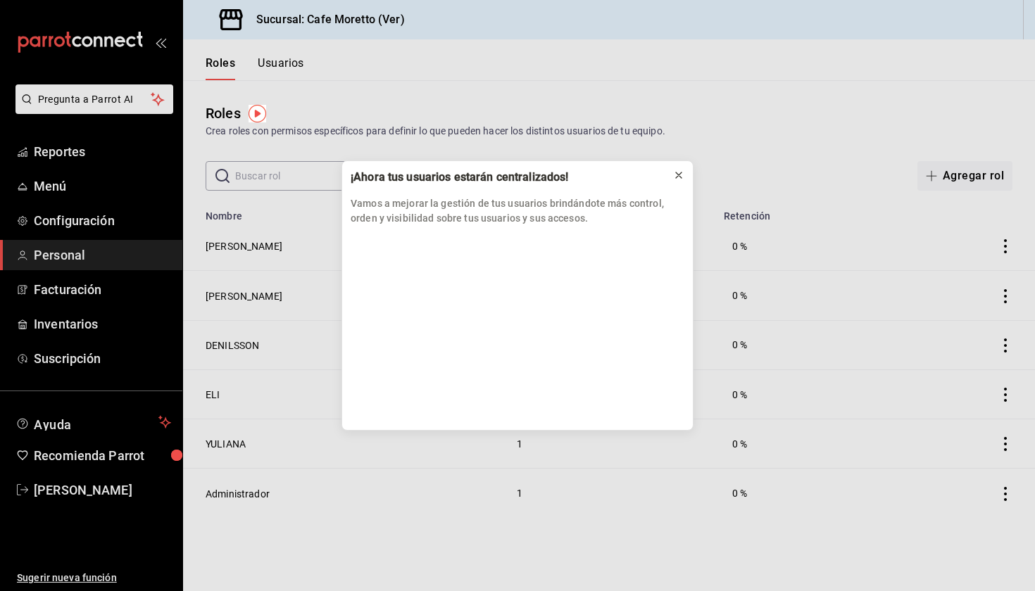
click at [679, 170] on icon at bounding box center [678, 175] width 11 height 11
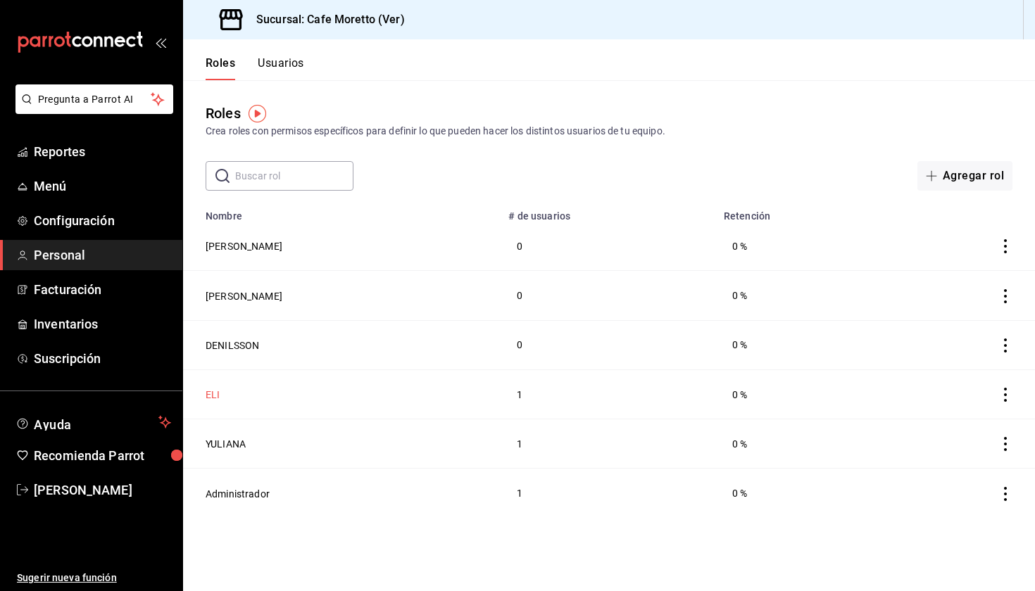
click at [211, 391] on button "ELI" at bounding box center [213, 395] width 14 height 14
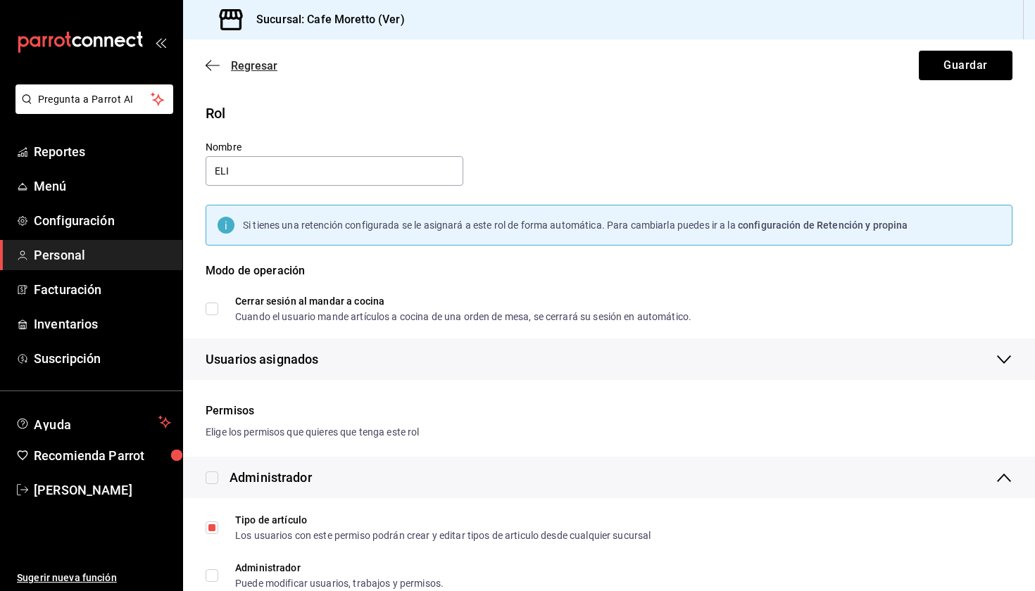
click at [209, 62] on icon "button" at bounding box center [209, 66] width 6 height 11
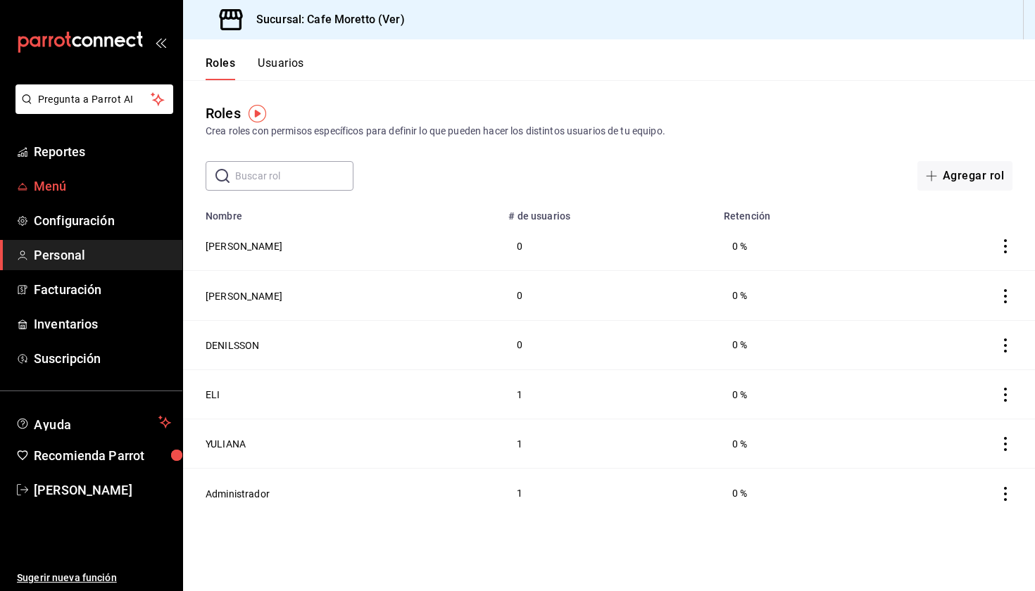
click at [73, 182] on span "Menú" at bounding box center [102, 186] width 137 height 19
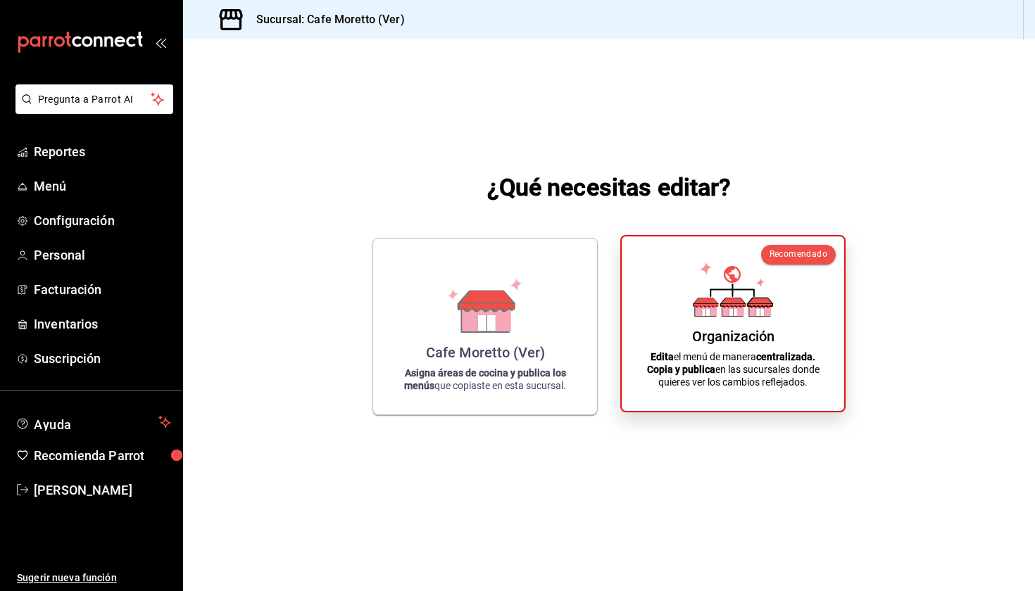
click at [685, 284] on div "Organización Edita el menú de manera centralizada. Copia y publica en las sucur…" at bounding box center [733, 324] width 189 height 152
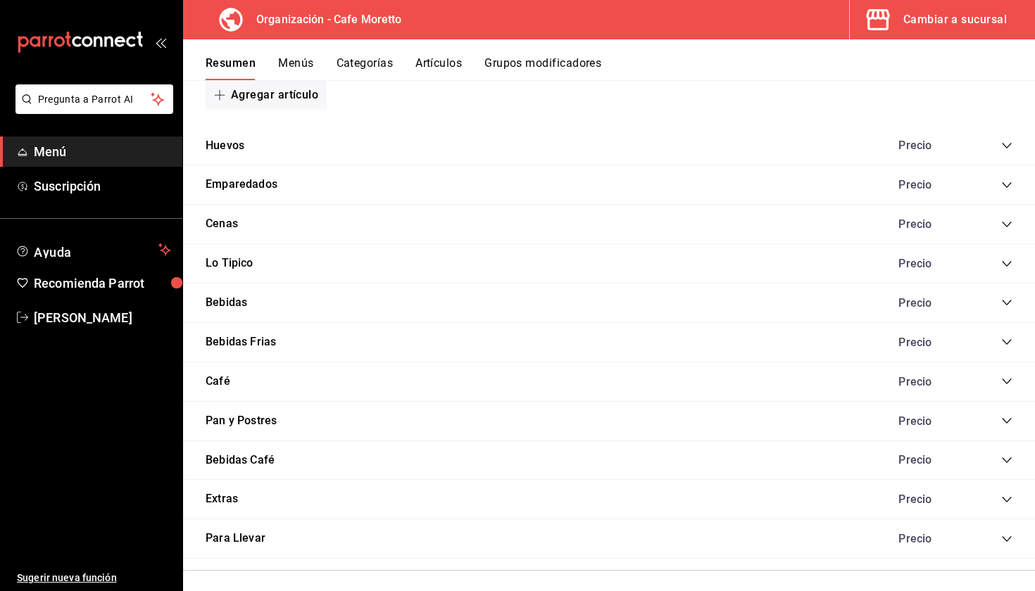
click at [910, 532] on div "Precio" at bounding box center [929, 538] width 90 height 13
click at [235, 531] on button "Para Llevar" at bounding box center [236, 539] width 60 height 16
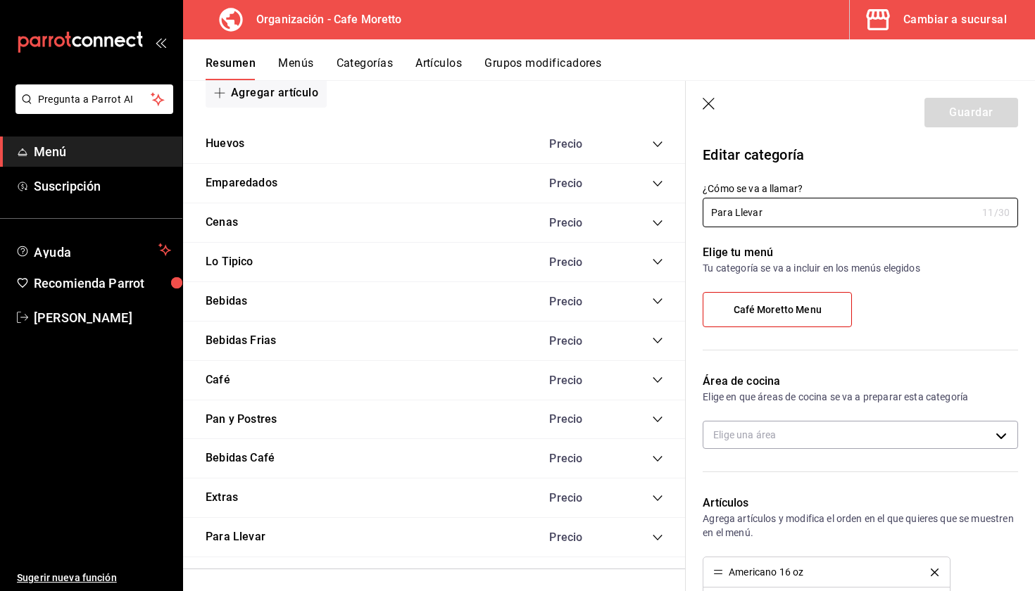
scroll to position [945, 0]
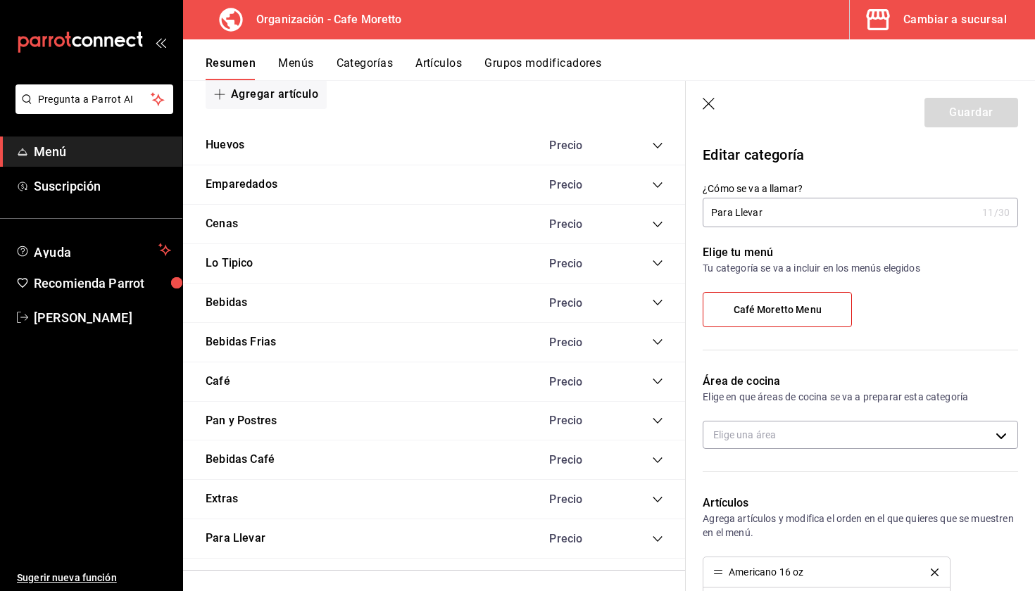
click at [800, 313] on span "Café Moretto Menu" at bounding box center [778, 310] width 88 height 12
click at [0, 0] on input "Café Moretto Menu" at bounding box center [0, 0] width 0 height 0
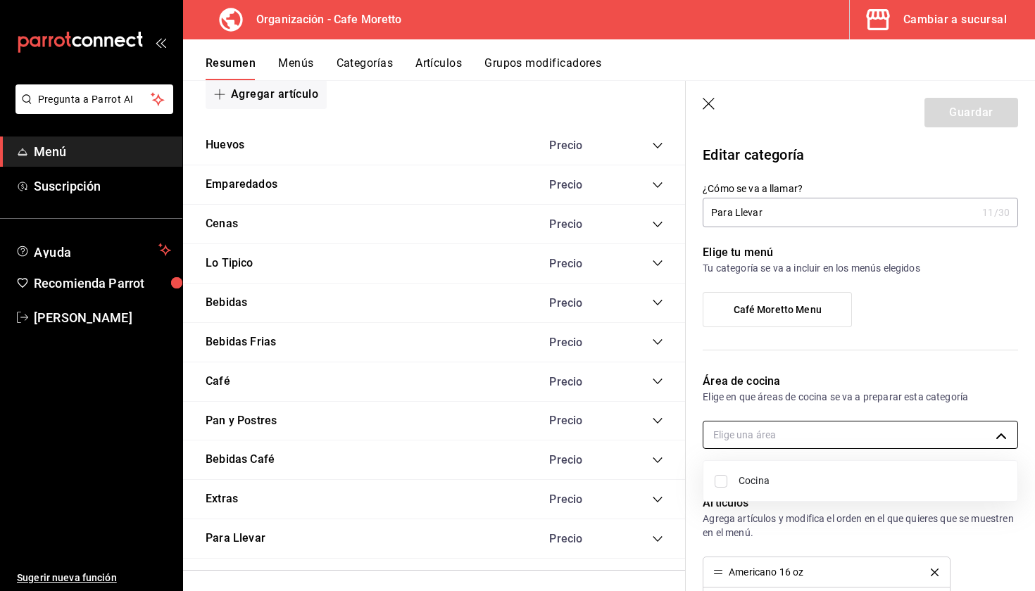
click at [779, 433] on body "Pregunta a Parrot AI Menú Suscripción Ayuda Recomienda Parrot Mariana Medina Su…" at bounding box center [517, 295] width 1035 height 591
click at [779, 433] on div at bounding box center [517, 295] width 1035 height 591
click at [776, 439] on body "Pregunta a Parrot AI Menú Suscripción Ayuda Recomienda Parrot Mariana Medina Su…" at bounding box center [517, 295] width 1035 height 591
click at [770, 481] on span "Cocina" at bounding box center [873, 481] width 268 height 15
type input "cec92966-4a8f-4dcc-9c47-b1ebc0dc9ac5"
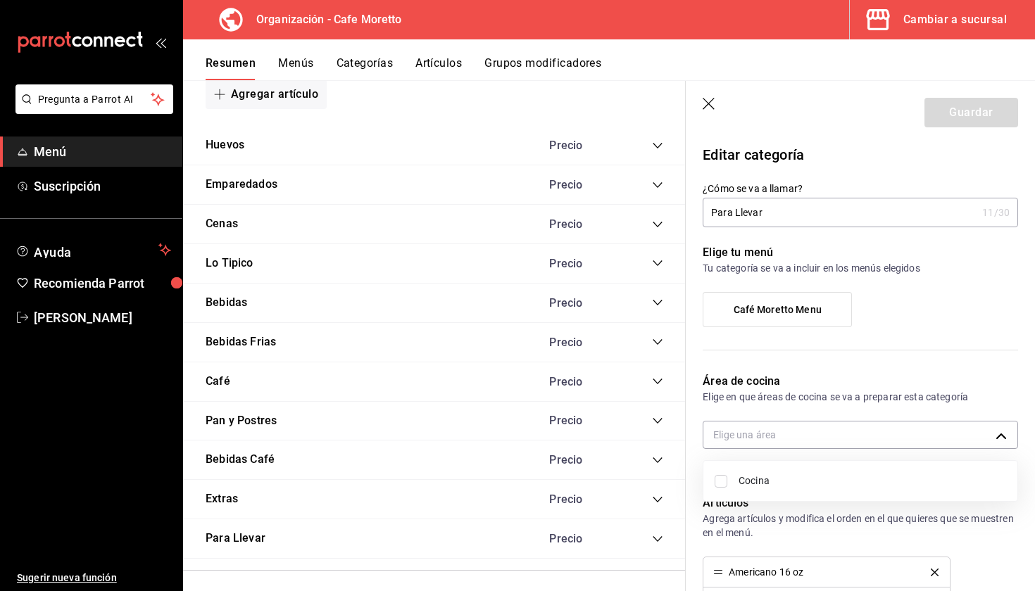
checkbox input "true"
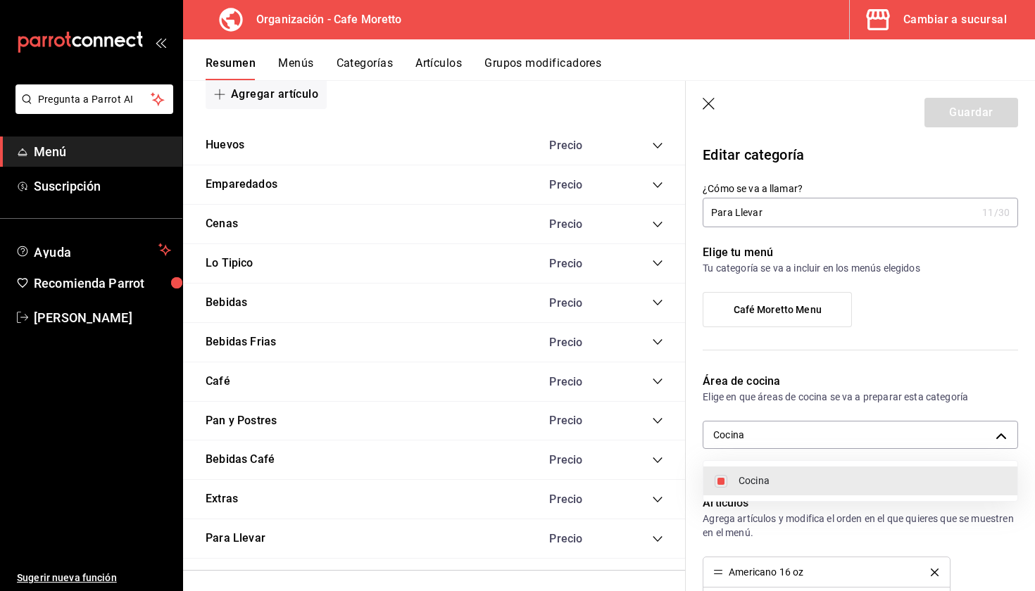
click at [925, 189] on div at bounding box center [517, 295] width 1035 height 591
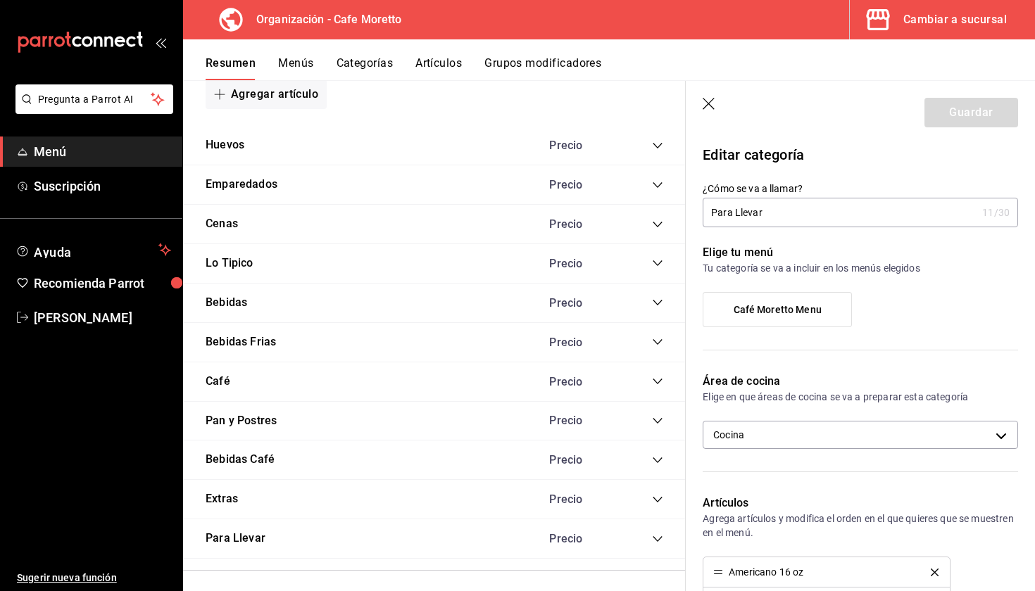
click at [782, 320] on label "Café Moretto Menu" at bounding box center [777, 310] width 148 height 34
click at [0, 0] on input "Café Moretto Menu" at bounding box center [0, 0] width 0 height 0
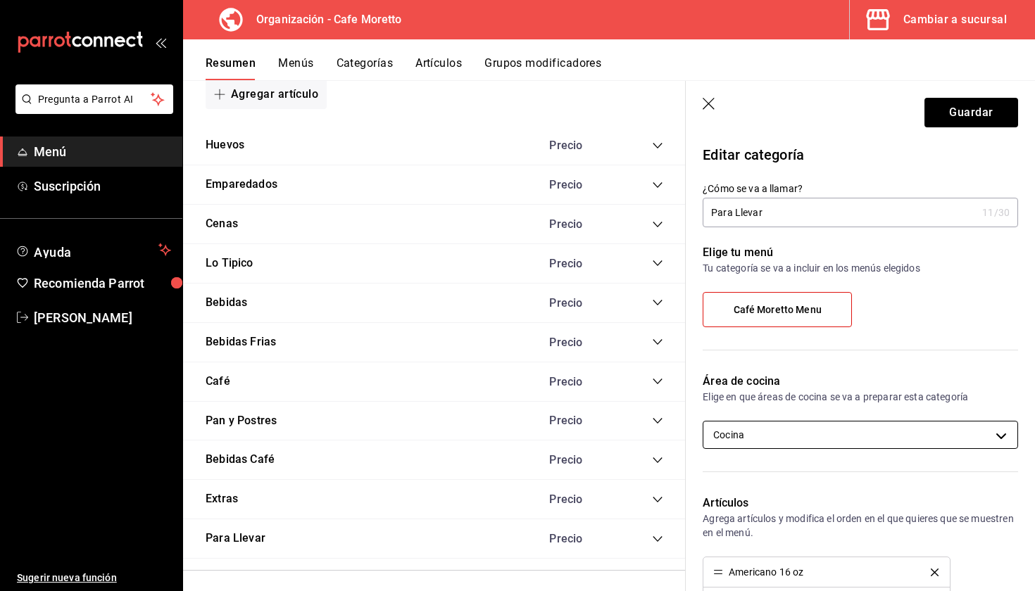
click at [770, 432] on body "Pregunta a Parrot AI Menú Suscripción Ayuda Recomienda Parrot Mariana Medina Su…" at bounding box center [517, 295] width 1035 height 591
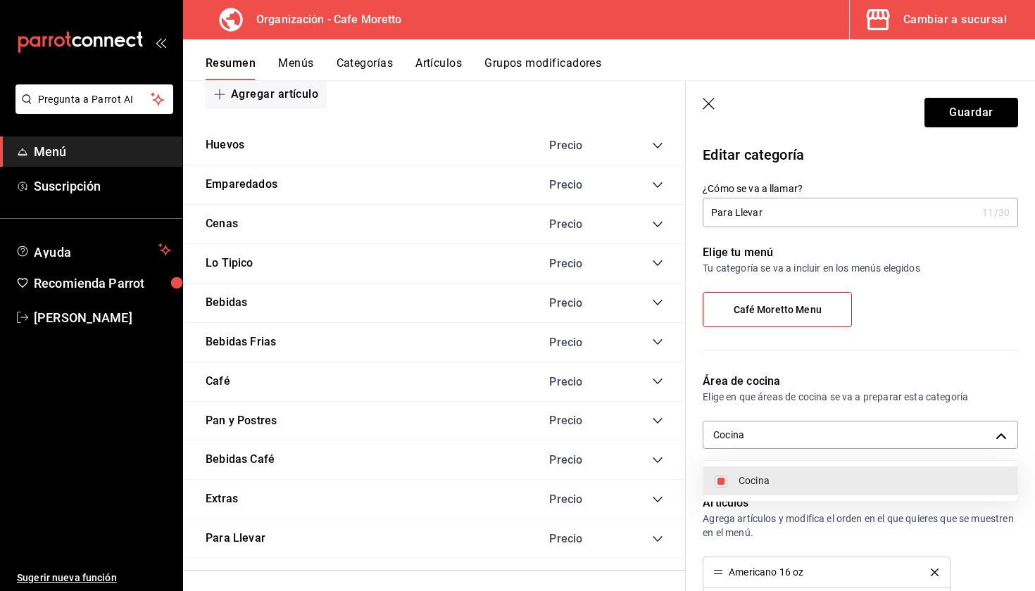
click at [773, 485] on span "Cocina" at bounding box center [873, 481] width 268 height 15
checkbox input "false"
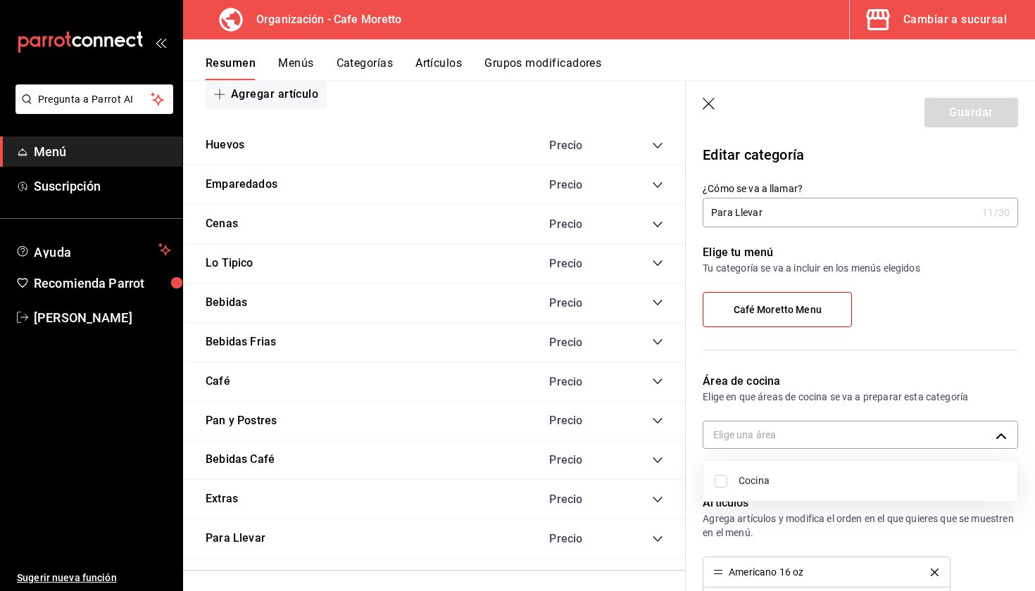
click at [829, 376] on div at bounding box center [517, 295] width 1035 height 591
click at [953, 108] on div "Guardar" at bounding box center [971, 113] width 94 height 30
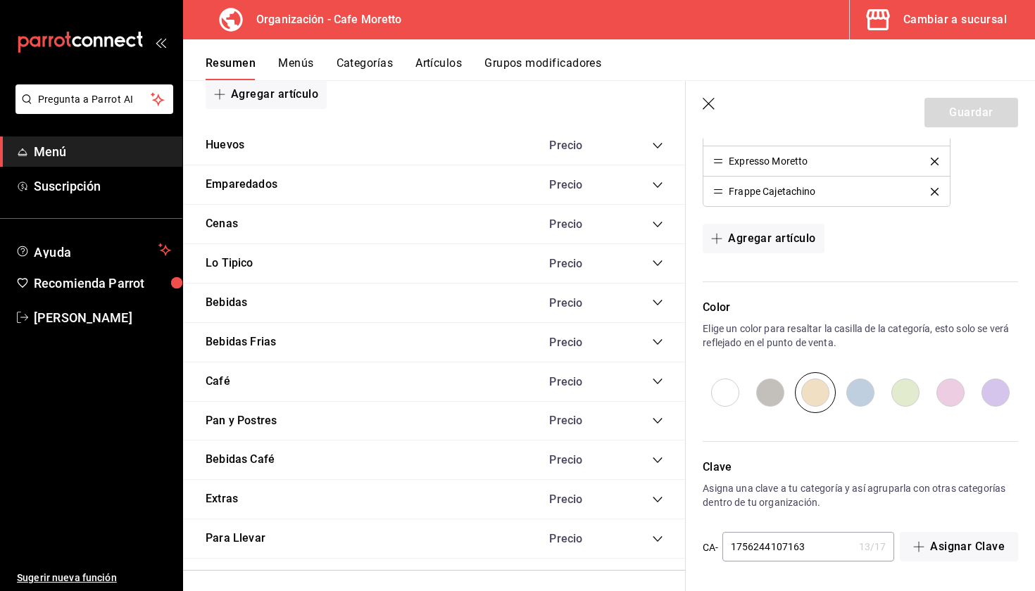
scroll to position [1380, 0]
click at [865, 378] on input "radio" at bounding box center [860, 392] width 45 height 41
radio input "true"
click at [993, 116] on button "Guardar" at bounding box center [971, 113] width 94 height 30
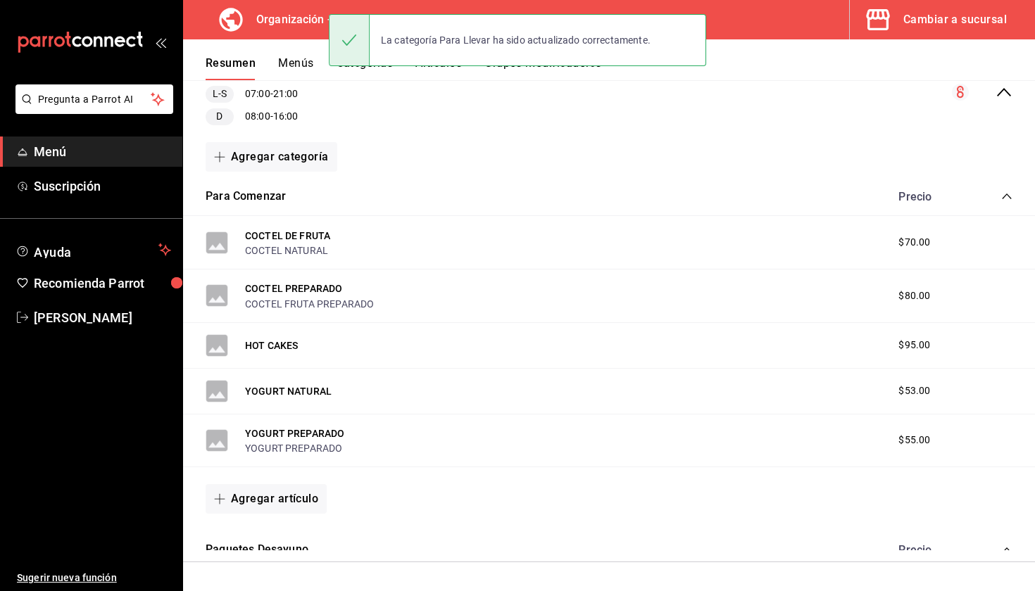
scroll to position [165, 0]
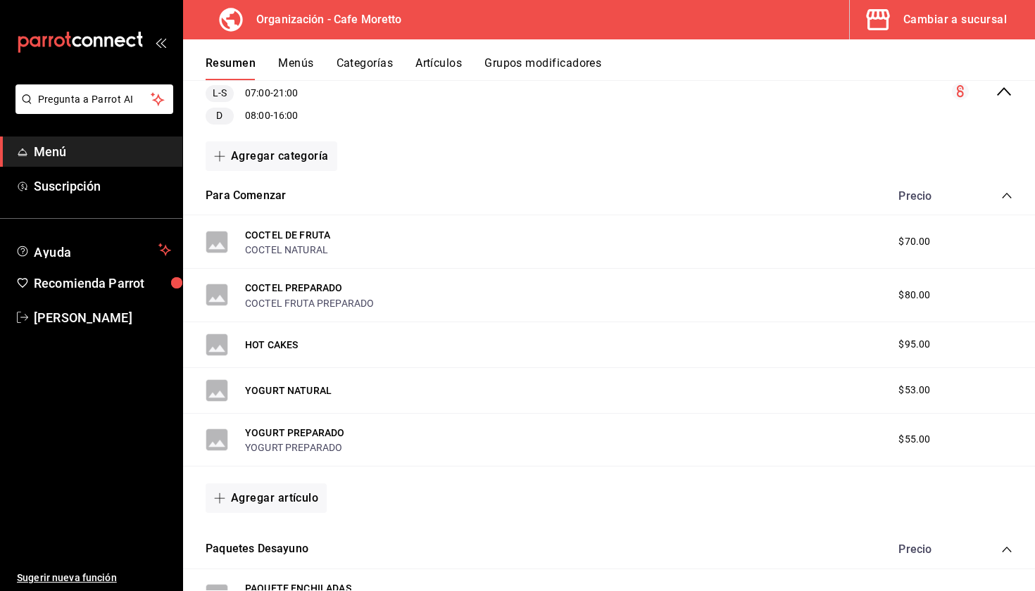
click at [1008, 192] on icon "collapse-category-row" at bounding box center [1006, 195] width 11 height 11
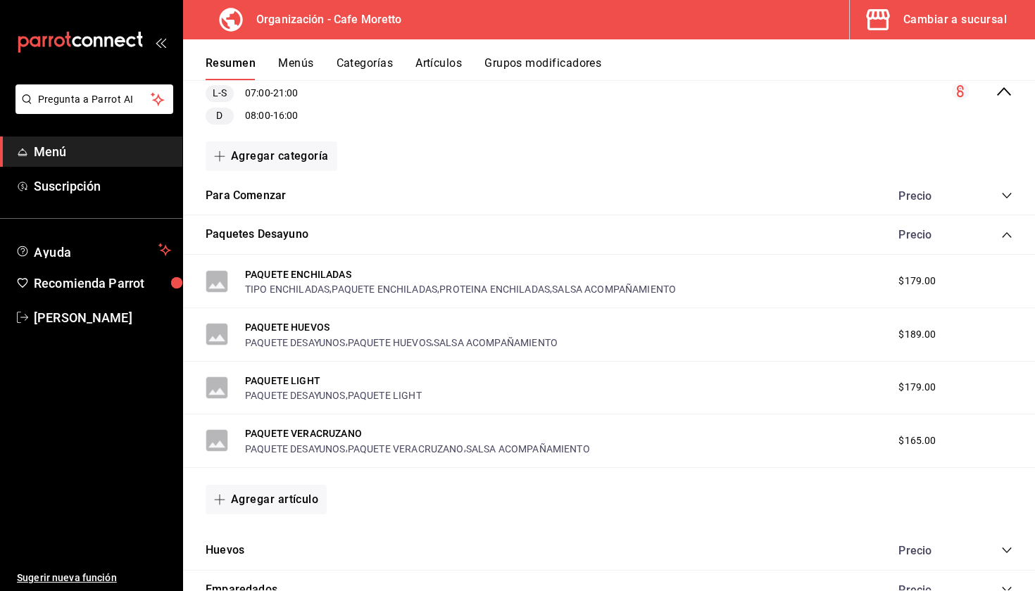
click at [1006, 234] on icon "collapse-category-row" at bounding box center [1006, 235] width 11 height 11
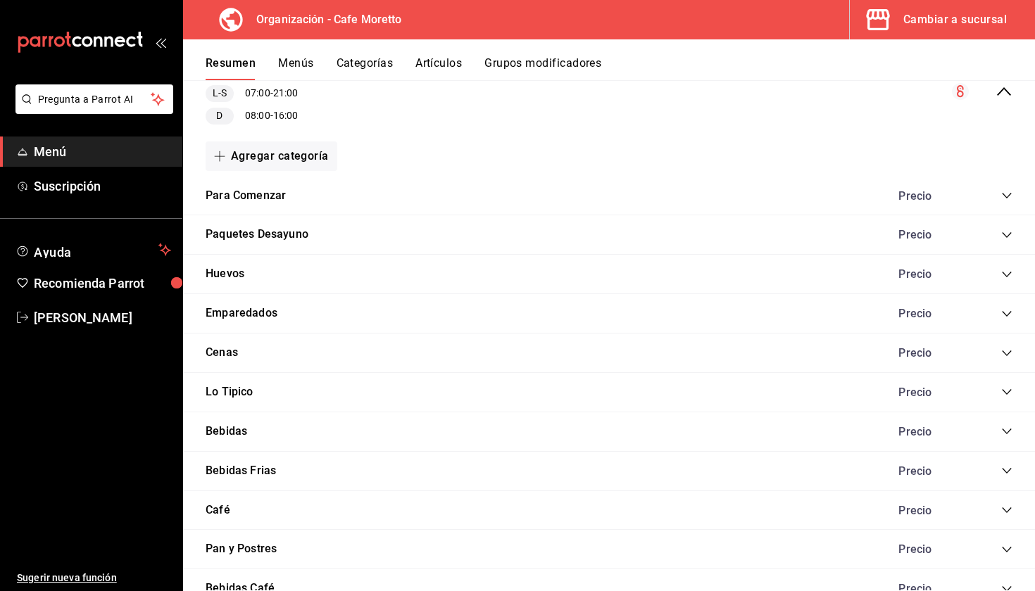
click at [546, 64] on button "Grupos modificadores" at bounding box center [542, 68] width 117 height 24
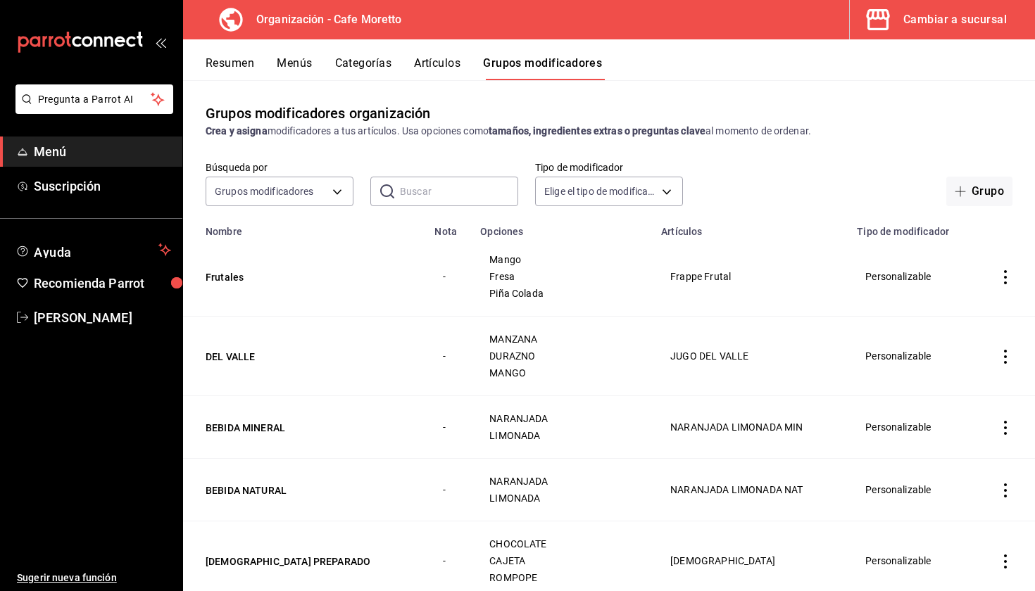
click at [447, 58] on button "Artículos" at bounding box center [437, 68] width 46 height 24
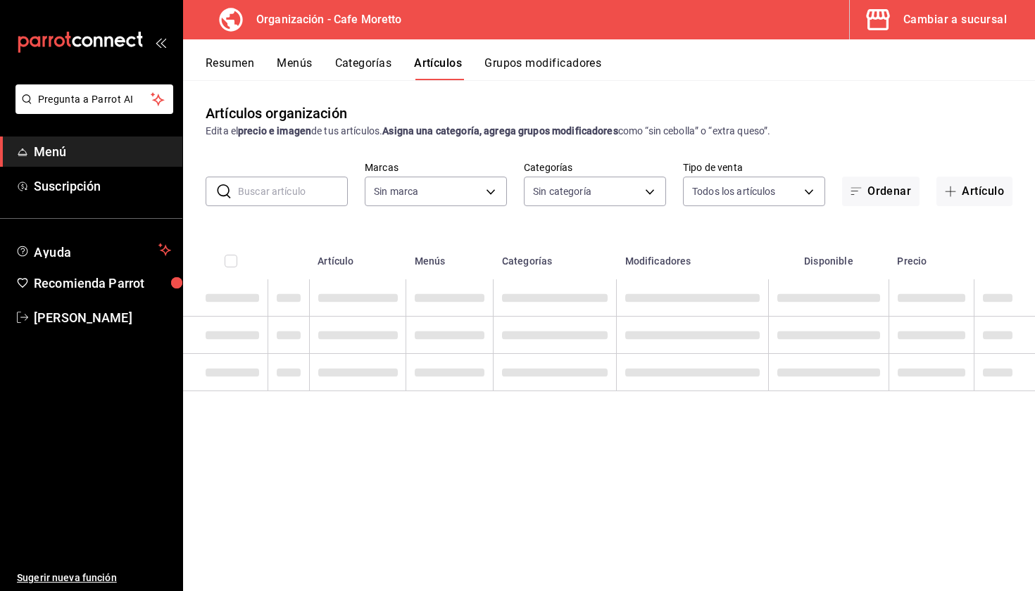
type input "b2e615c4-e6c2-4b04-ad18-f24ed3b81c6c"
type input "5b5fa2e0-3ef4-4fa1-ace6-45c0f470e5dc,5209daae-e94c-46b5-9e9e-29dda6981cfa,7f2cc…"
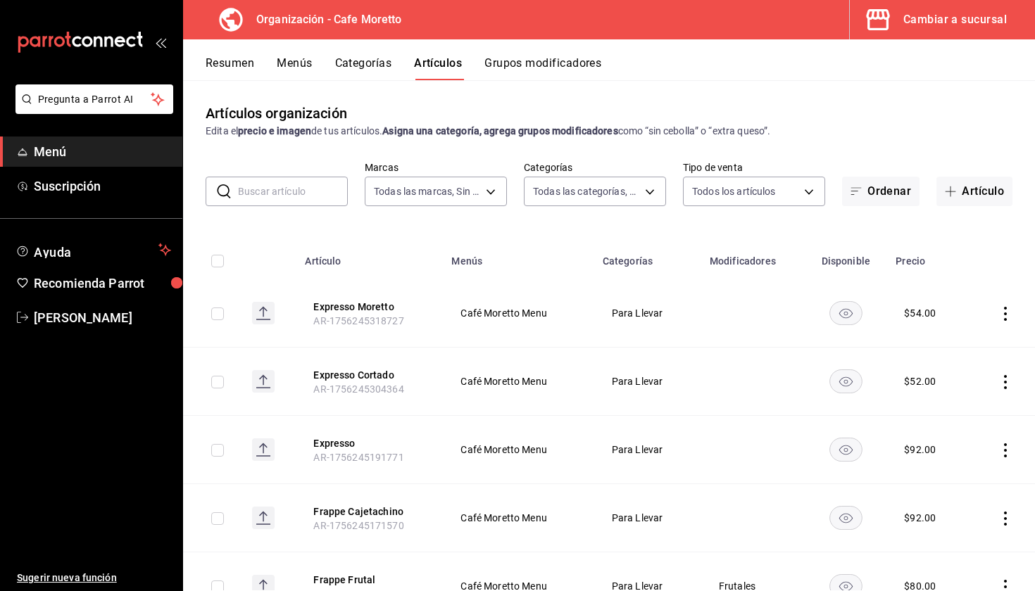
click at [378, 61] on button "Categorías" at bounding box center [363, 68] width 57 height 24
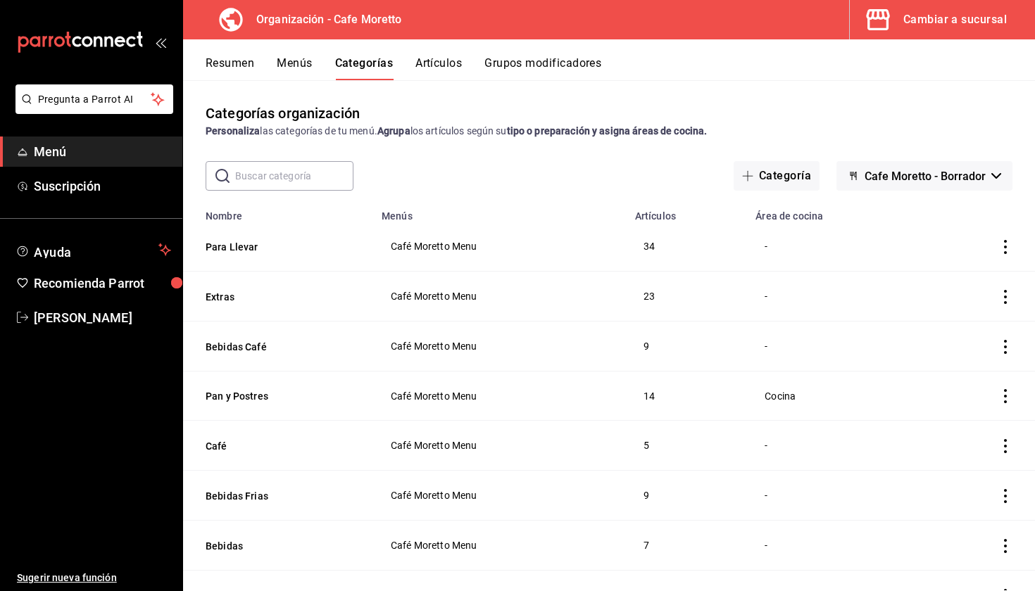
click at [878, 182] on span "Cafe Moretto - Borrador" at bounding box center [925, 176] width 121 height 13
click at [967, 151] on div at bounding box center [517, 295] width 1035 height 591
click at [1005, 251] on icon "actions" at bounding box center [1005, 247] width 3 height 14
click at [908, 113] on div at bounding box center [517, 295] width 1035 height 591
click at [239, 65] on button "Resumen" at bounding box center [230, 68] width 49 height 24
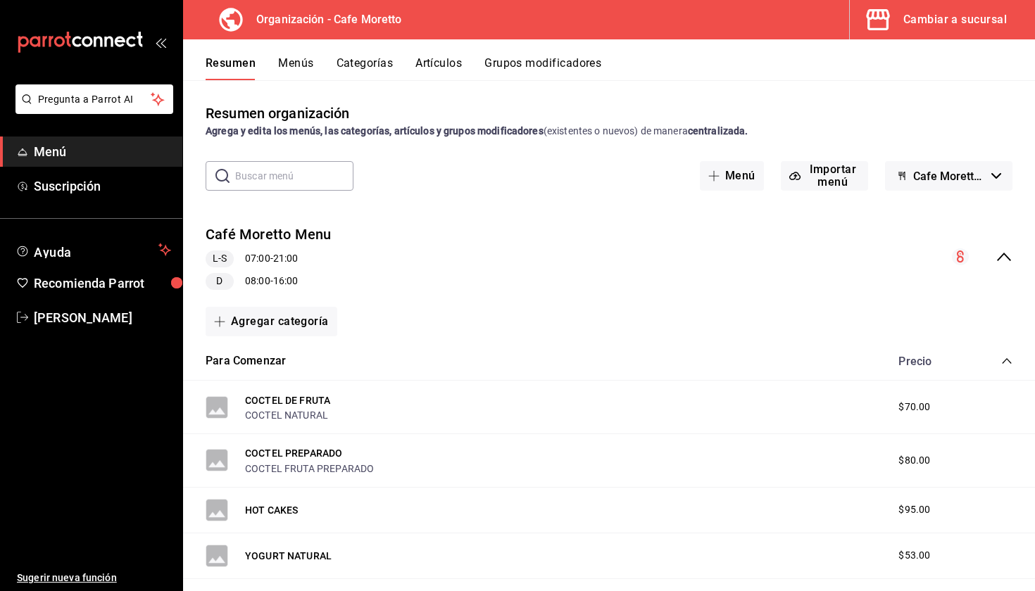
click at [303, 78] on button "Menús" at bounding box center [295, 68] width 35 height 24
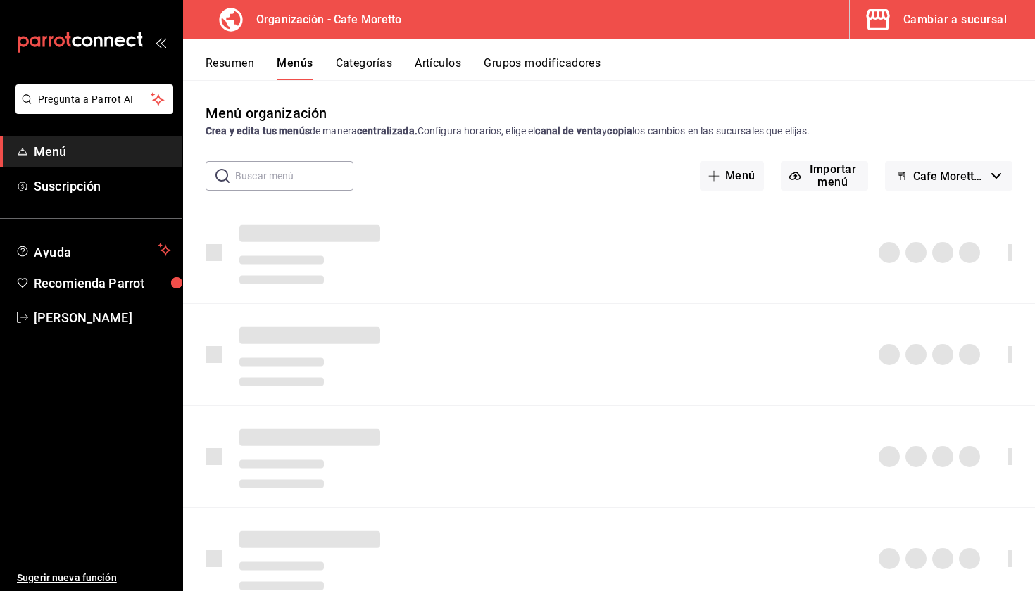
click at [303, 67] on button "Menús" at bounding box center [295, 68] width 36 height 24
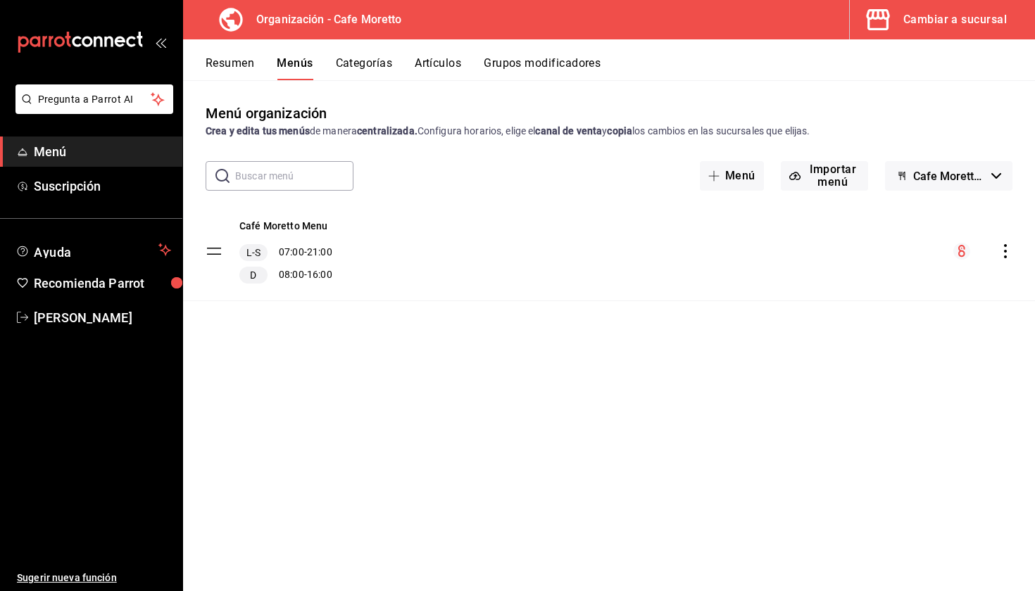
click at [217, 246] on tbody "Café Moretto Menu L-S 07:00 - 21:00 D 08:00 - 16:00" at bounding box center [609, 251] width 852 height 99
click at [216, 251] on tbody "Café Moretto Menu L-S 07:00 - 21:00 D 08:00 - 16:00" at bounding box center [609, 251] width 852 height 99
click at [1002, 249] on icon "actions" at bounding box center [1005, 251] width 14 height 14
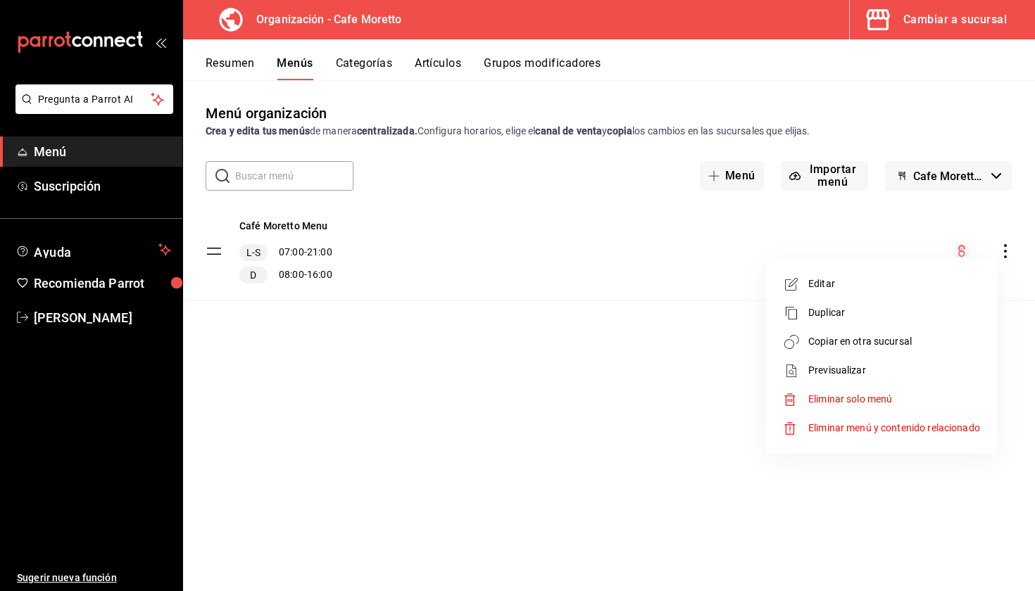
click at [848, 346] on span "Copiar en otra sucursal" at bounding box center [894, 341] width 172 height 15
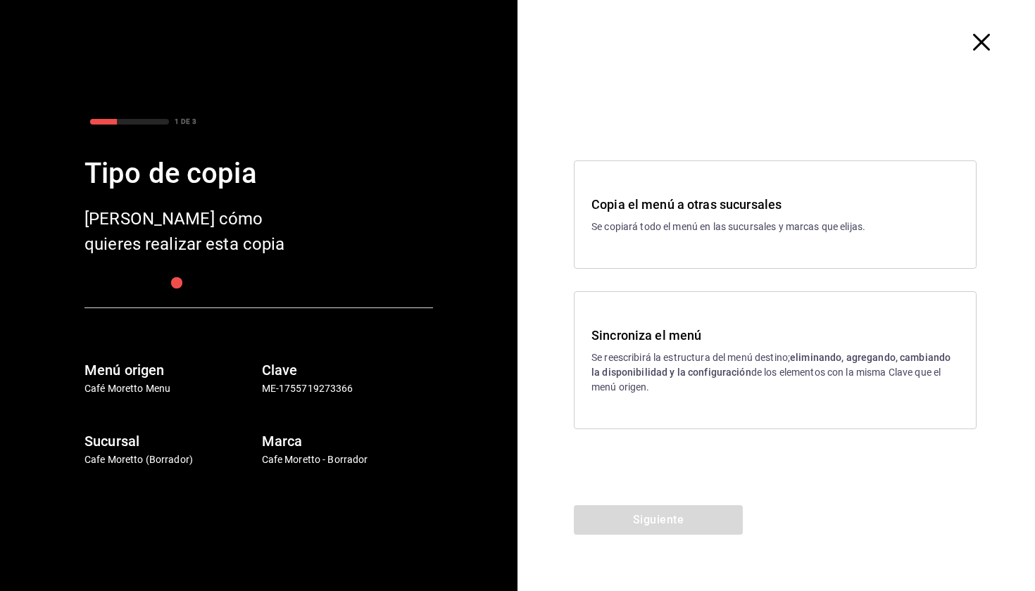
click at [991, 42] on span "button" at bounding box center [988, 42] width 25 height 17
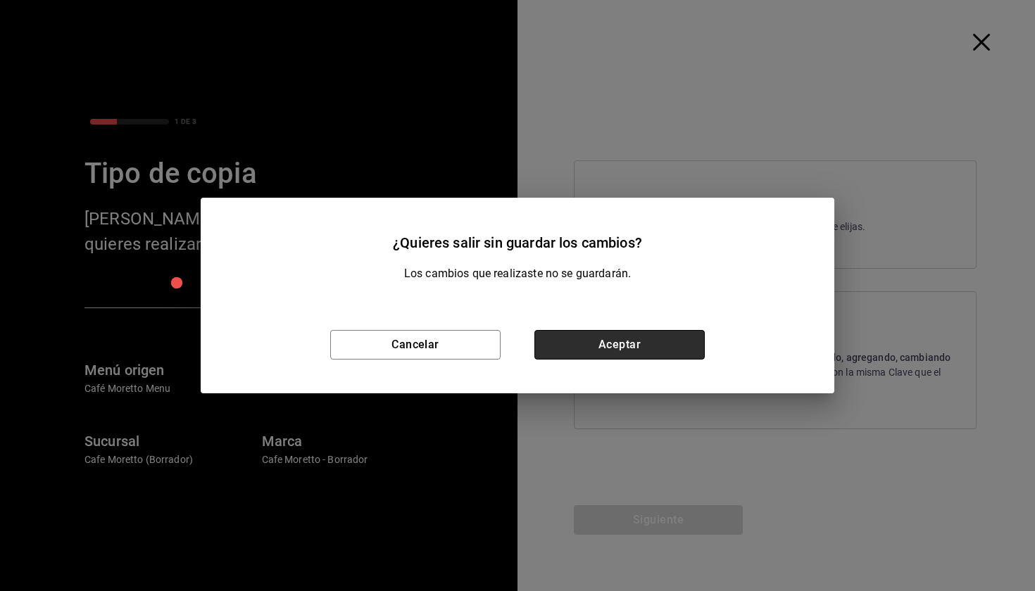
click at [579, 333] on button "Aceptar" at bounding box center [619, 345] width 170 height 30
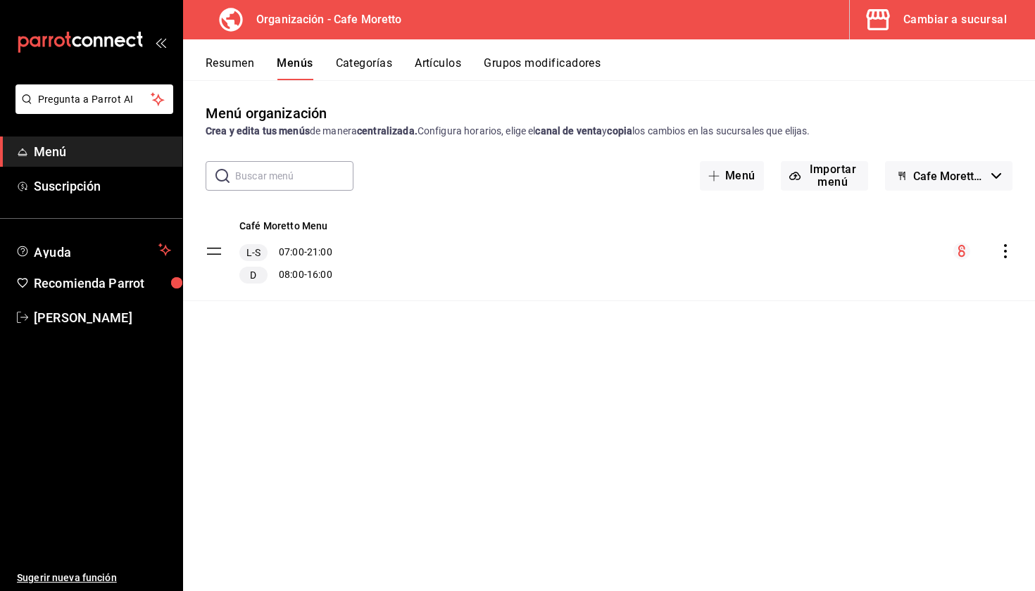
click at [1010, 253] on icon "actions" at bounding box center [1005, 251] width 14 height 14
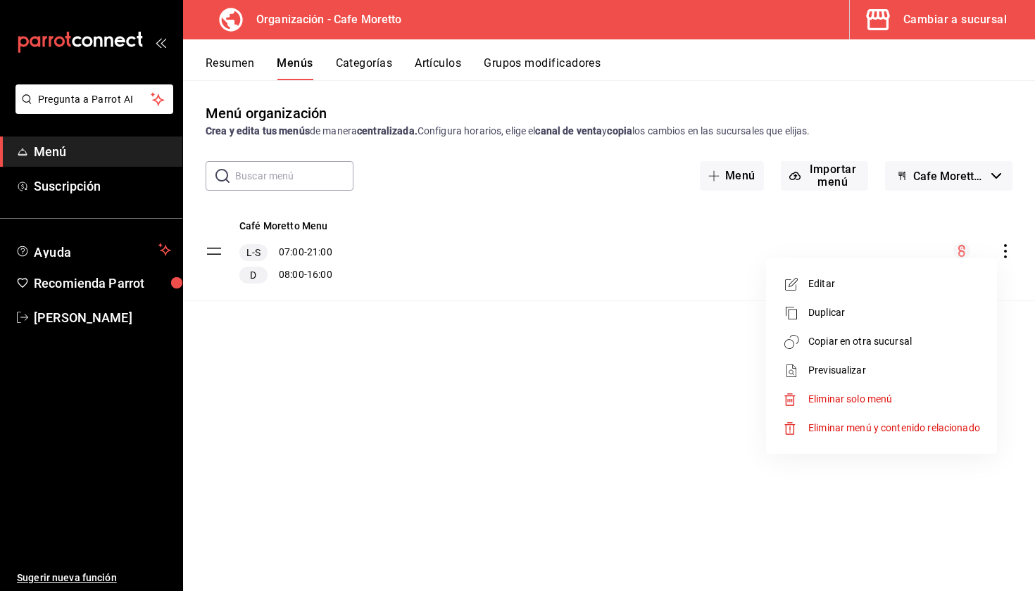
click at [313, 223] on div at bounding box center [517, 295] width 1035 height 591
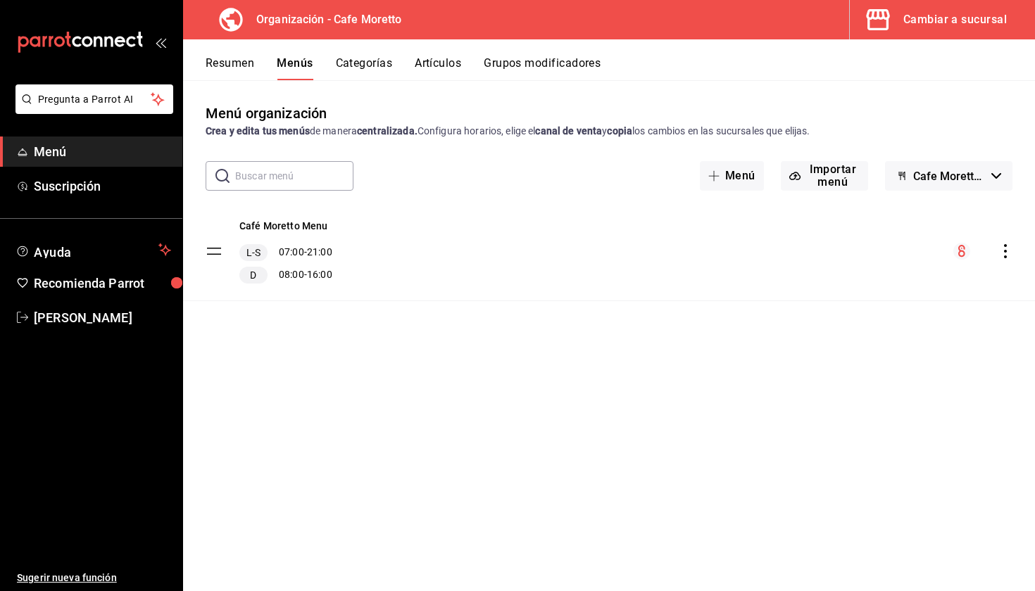
click at [966, 248] on circle "menu-maker-table" at bounding box center [961, 251] width 17 height 17
click at [1003, 246] on icon "actions" at bounding box center [1005, 251] width 14 height 14
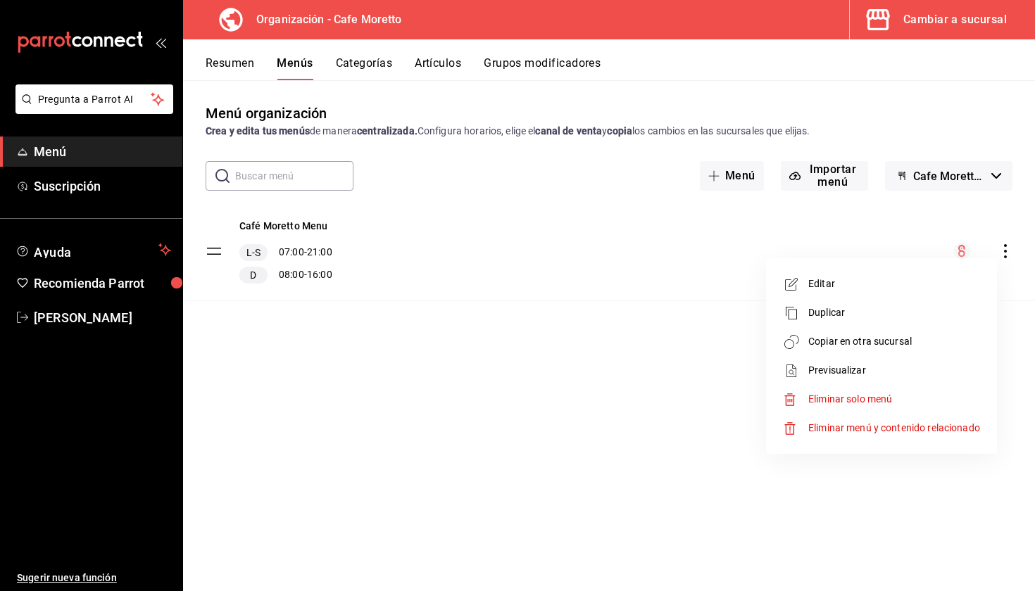
click at [872, 343] on span "Copiar en otra sucursal" at bounding box center [894, 341] width 172 height 15
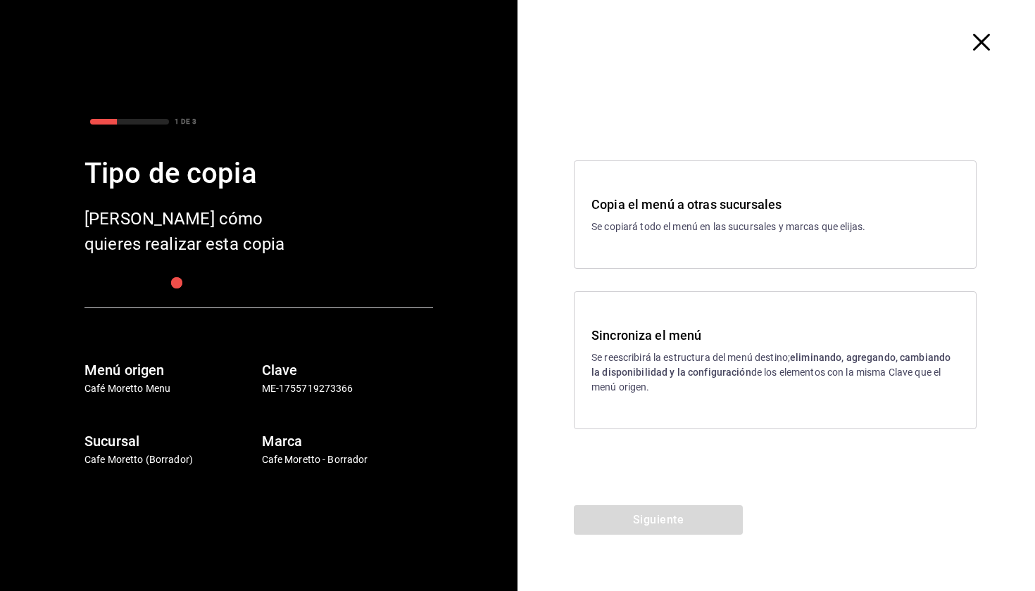
click at [682, 363] on p "Se reescribirá la estructura del menú destino; eliminando, agregando, cambiando…" at bounding box center [775, 373] width 368 height 44
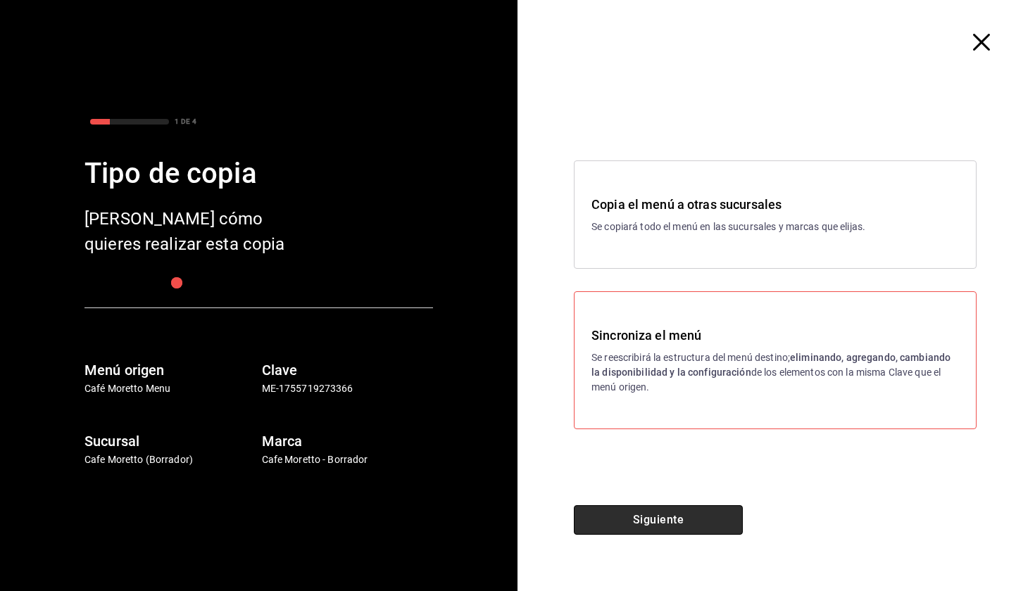
click at [679, 522] on button "Siguiente" at bounding box center [658, 521] width 169 height 30
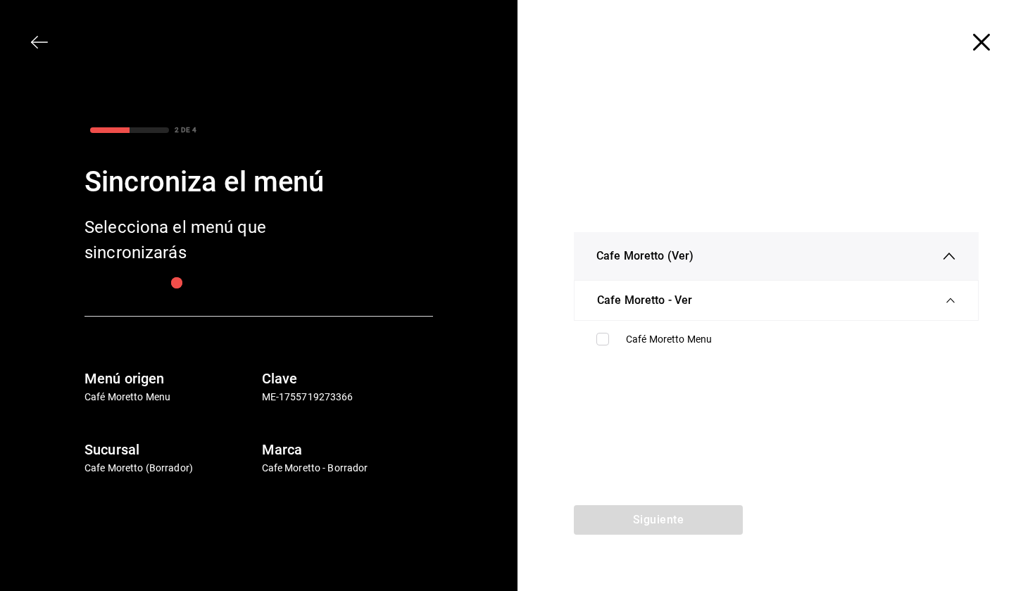
click at [665, 313] on div "Cafe Moretto - Ver" at bounding box center [776, 300] width 358 height 39
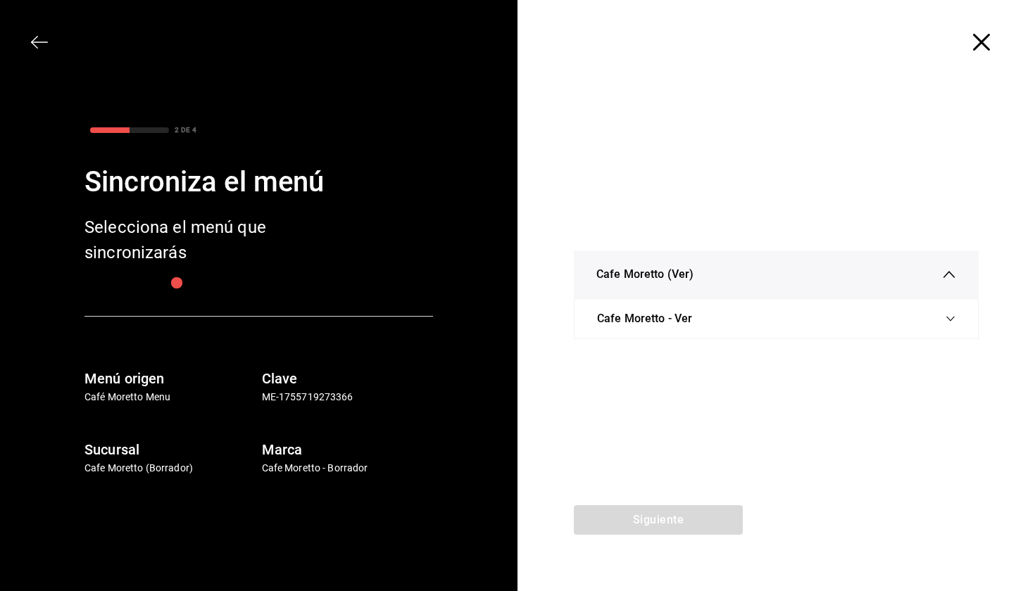
click at [722, 268] on div "Cafe Moretto (Ver)" at bounding box center [776, 275] width 360 height 48
click at [684, 280] on div "Cafe Moretto (Ver)" at bounding box center [776, 295] width 360 height 48
click at [684, 308] on div "Cafe Moretto - Ver" at bounding box center [776, 318] width 358 height 39
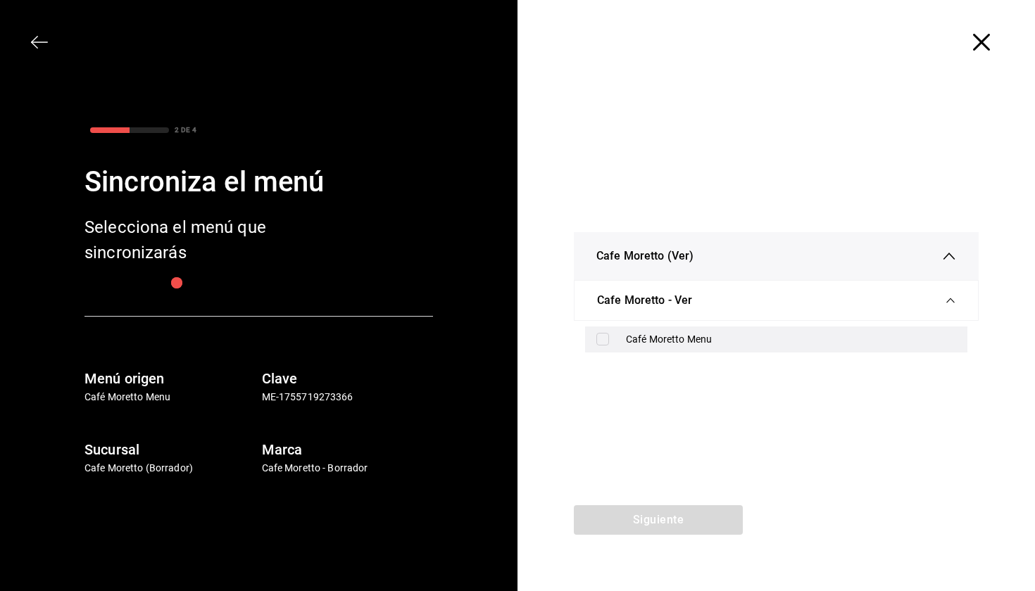
click at [642, 341] on div "Café Moretto Menu" at bounding box center [791, 339] width 330 height 15
checkbox input "true"
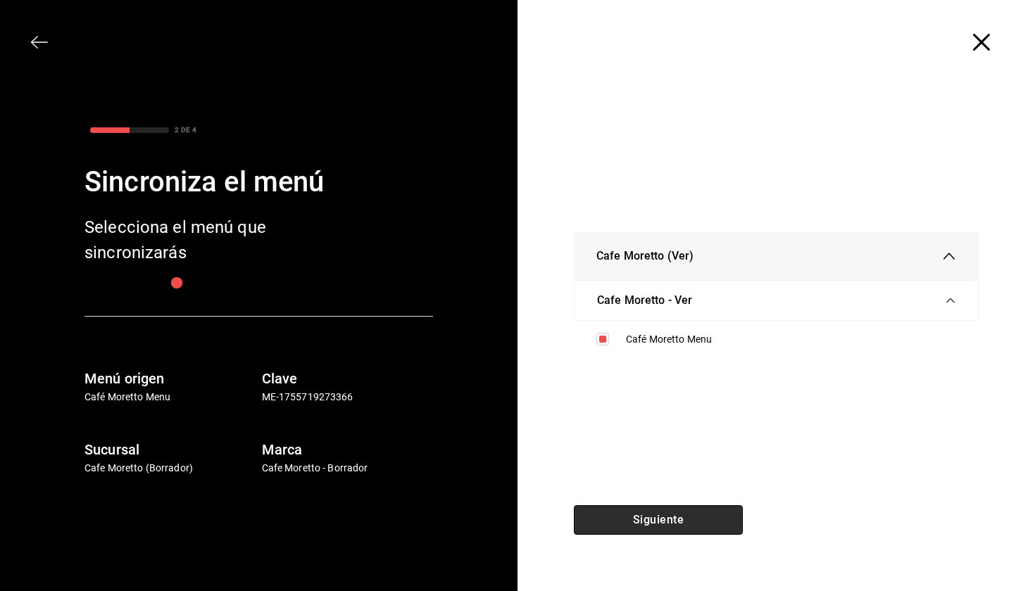
click at [643, 522] on button "Siguiente" at bounding box center [658, 521] width 169 height 30
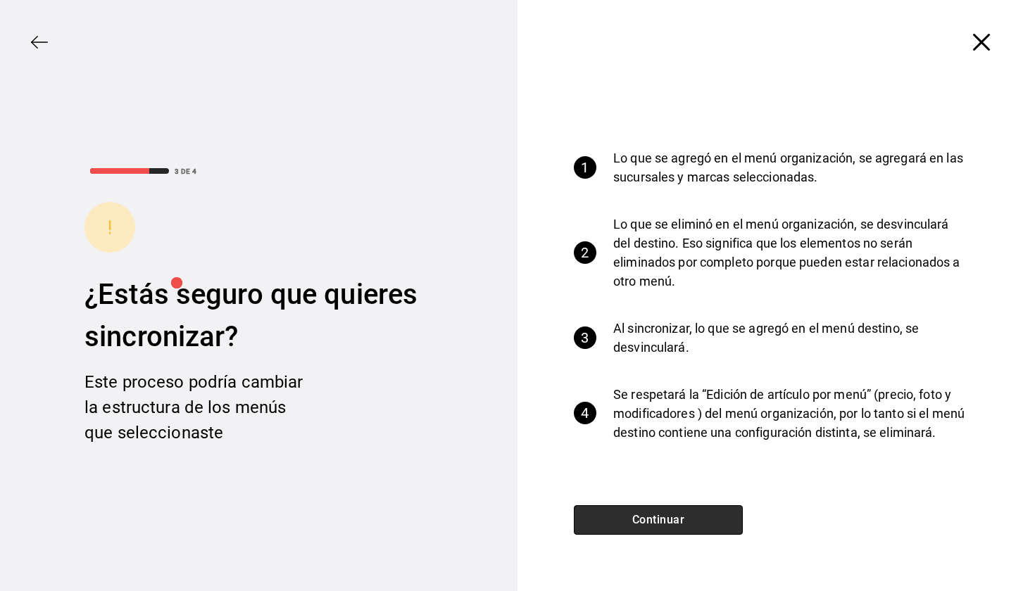
click at [643, 522] on button "Continuar" at bounding box center [658, 521] width 169 height 30
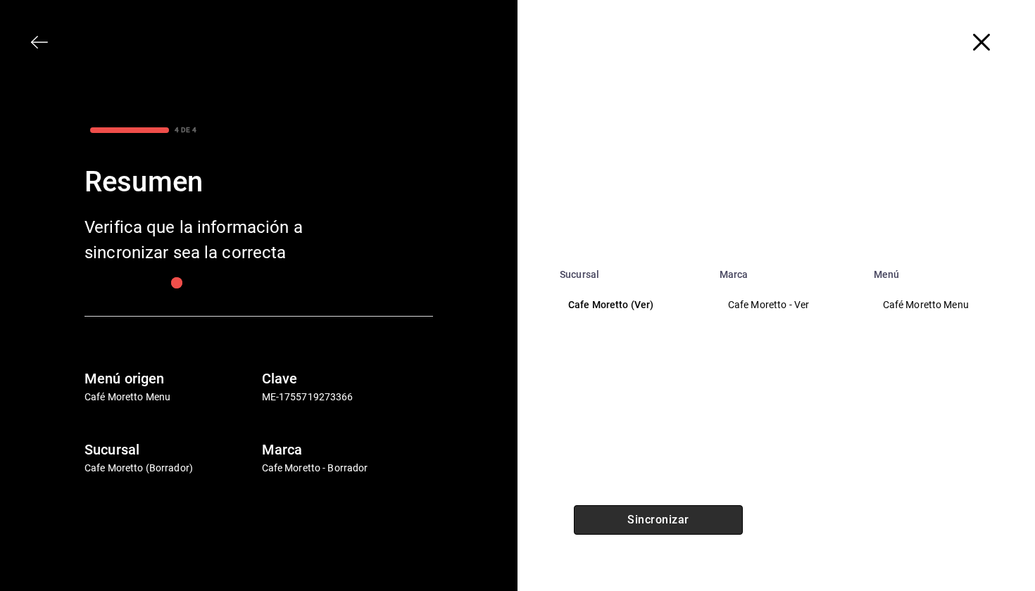
click at [643, 522] on button "Sincronizar" at bounding box center [658, 521] width 169 height 30
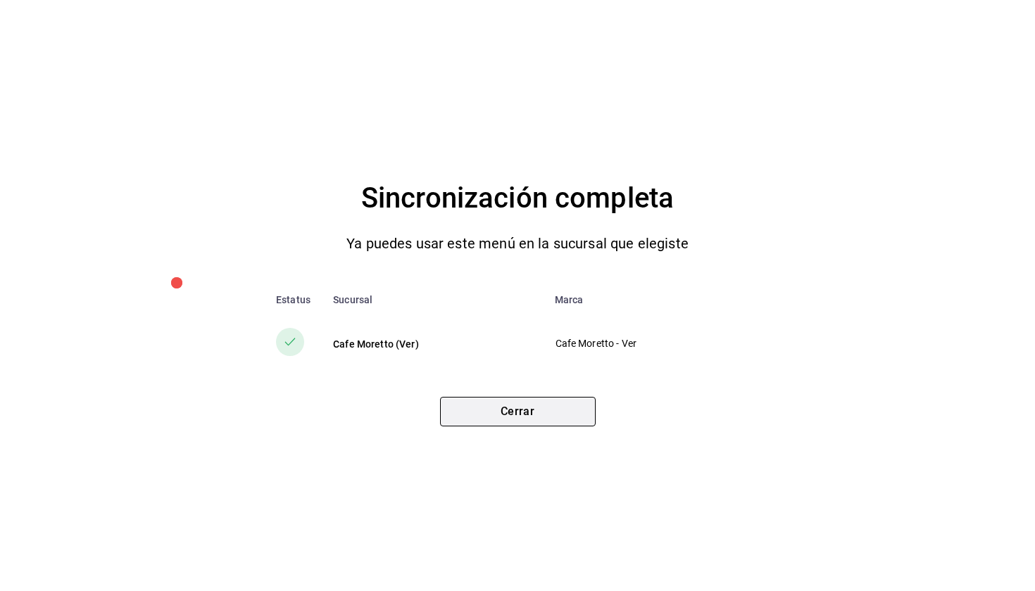
click at [573, 398] on button "Cerrar" at bounding box center [518, 412] width 156 height 30
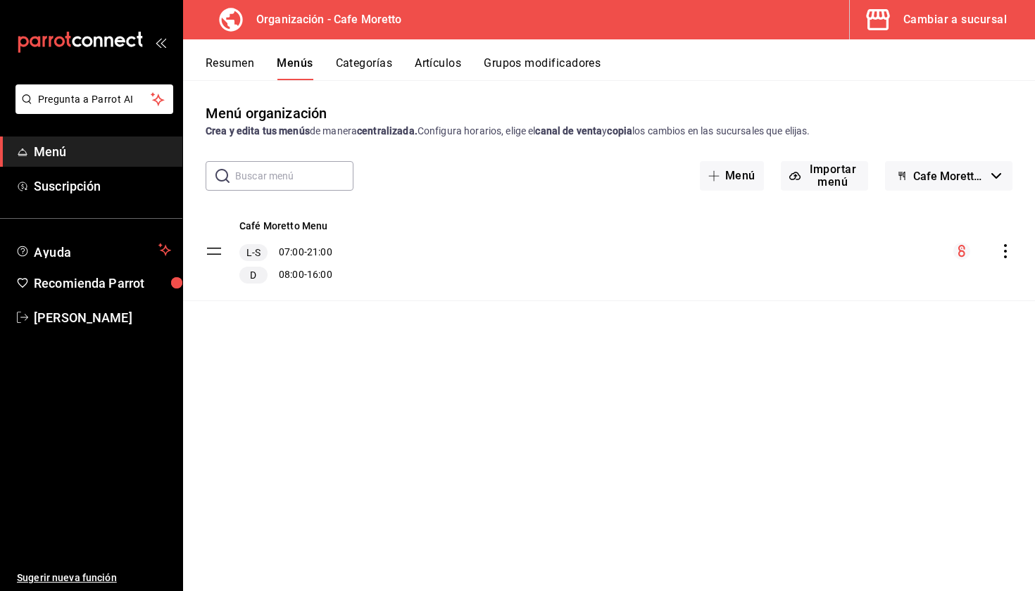
click at [937, 25] on div "Cambiar a sucursal" at bounding box center [954, 20] width 103 height 20
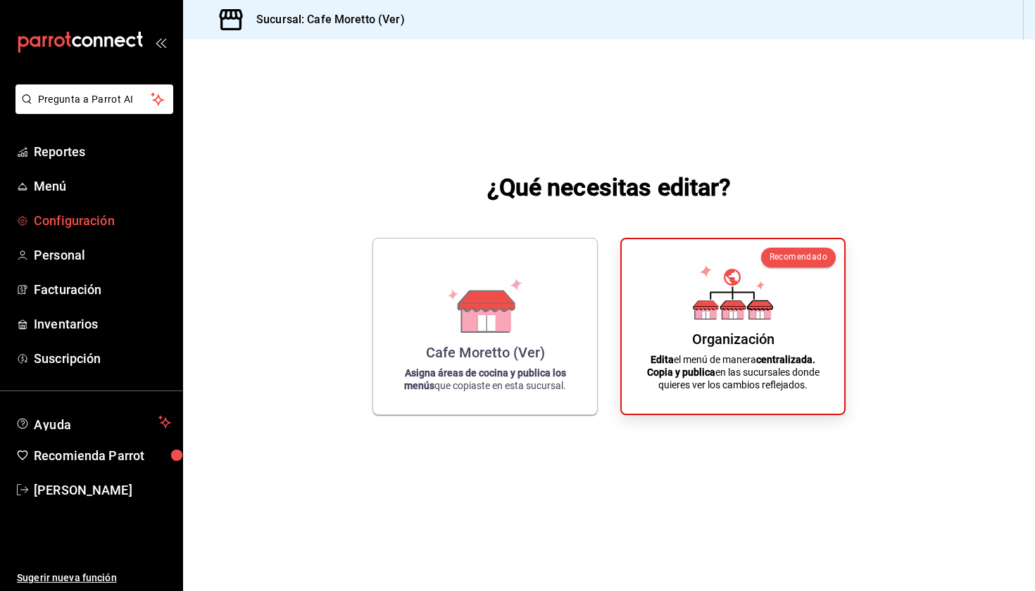
click at [68, 226] on span "Configuración" at bounding box center [102, 220] width 137 height 19
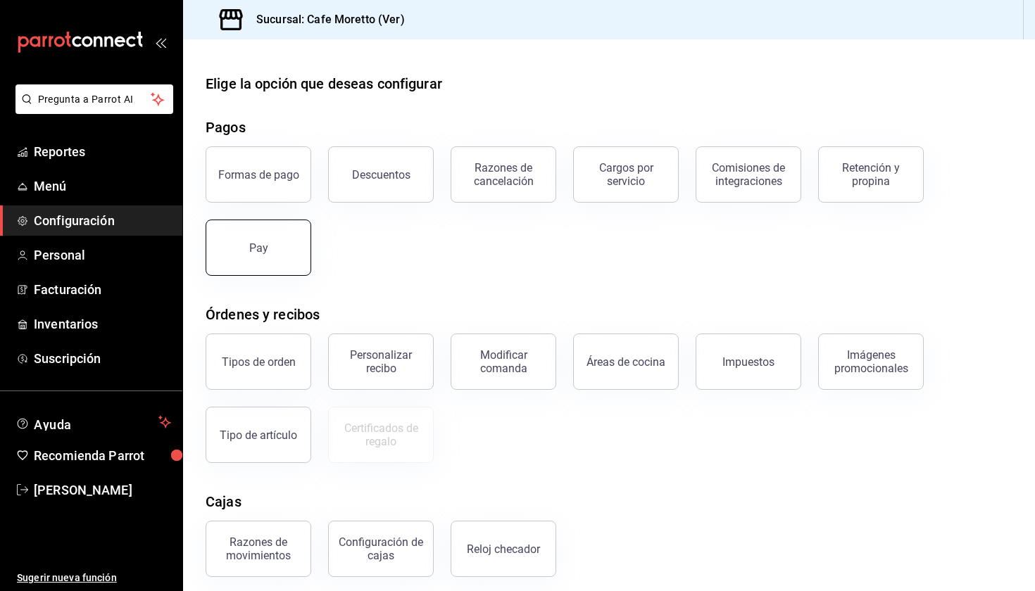
click at [272, 238] on button "Pay" at bounding box center [259, 248] width 106 height 56
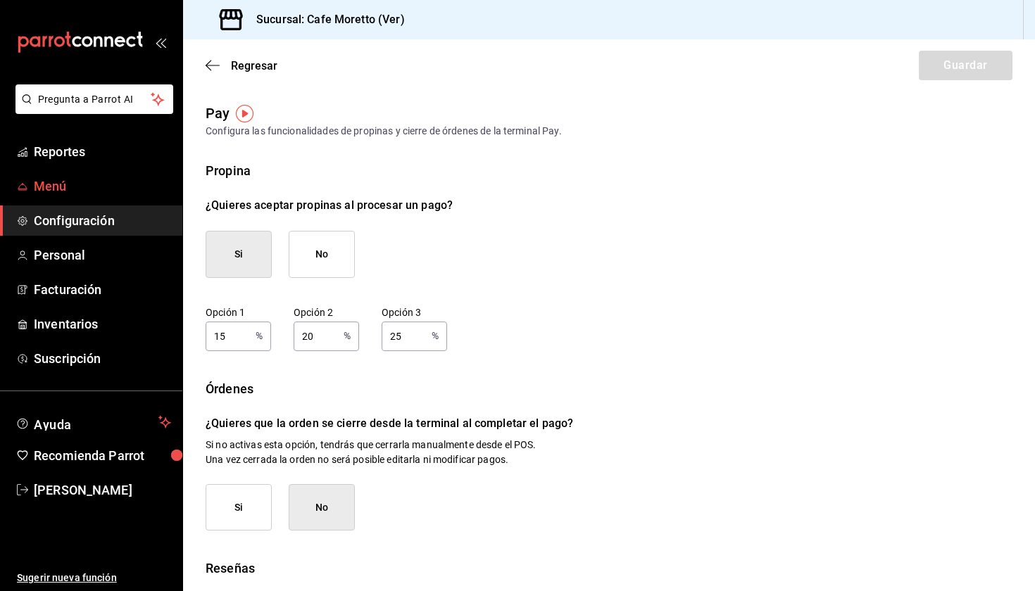
click at [88, 194] on span "Menú" at bounding box center [102, 186] width 137 height 19
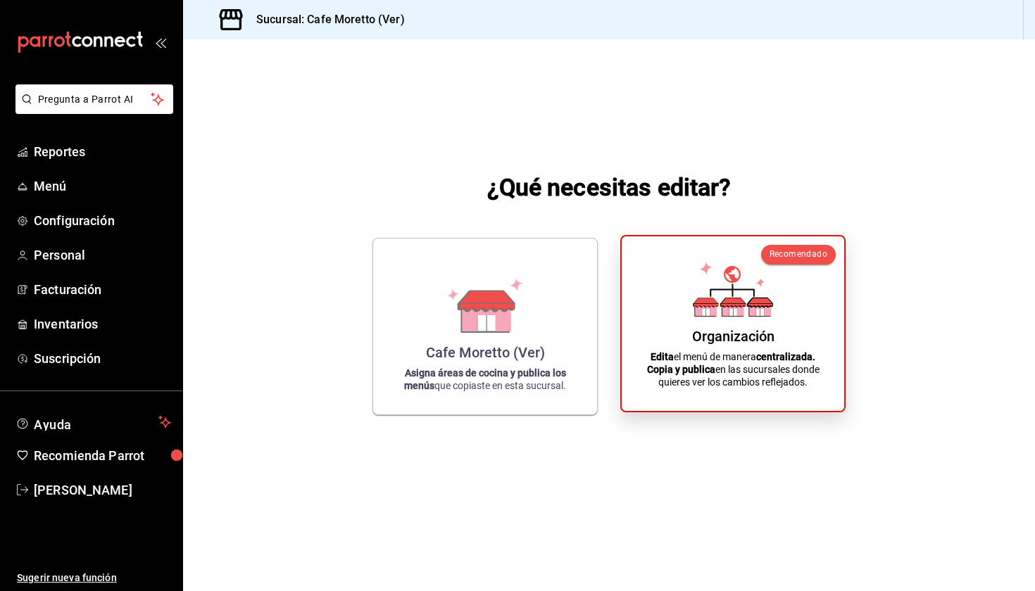
click at [677, 344] on div "Organización Edita el menú de manera centralizada. Copia y publica en las sucur…" at bounding box center [733, 324] width 189 height 152
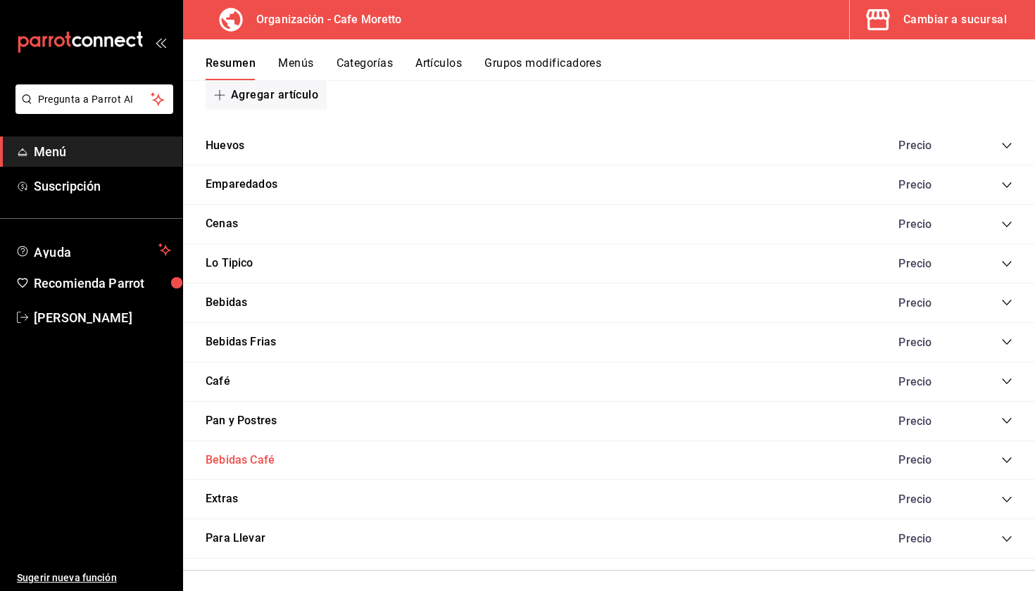
click at [256, 453] on button "Bebidas Café" at bounding box center [240, 461] width 69 height 16
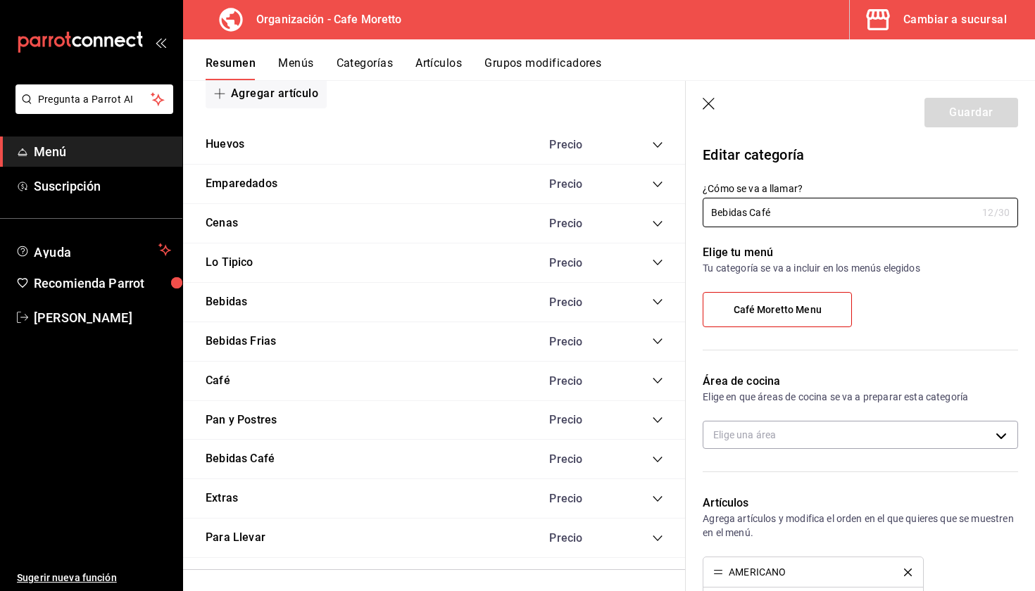
scroll to position [945, 0]
click at [699, 107] on header "Guardar" at bounding box center [860, 110] width 349 height 58
click at [716, 104] on icon "button" at bounding box center [710, 105] width 14 height 14
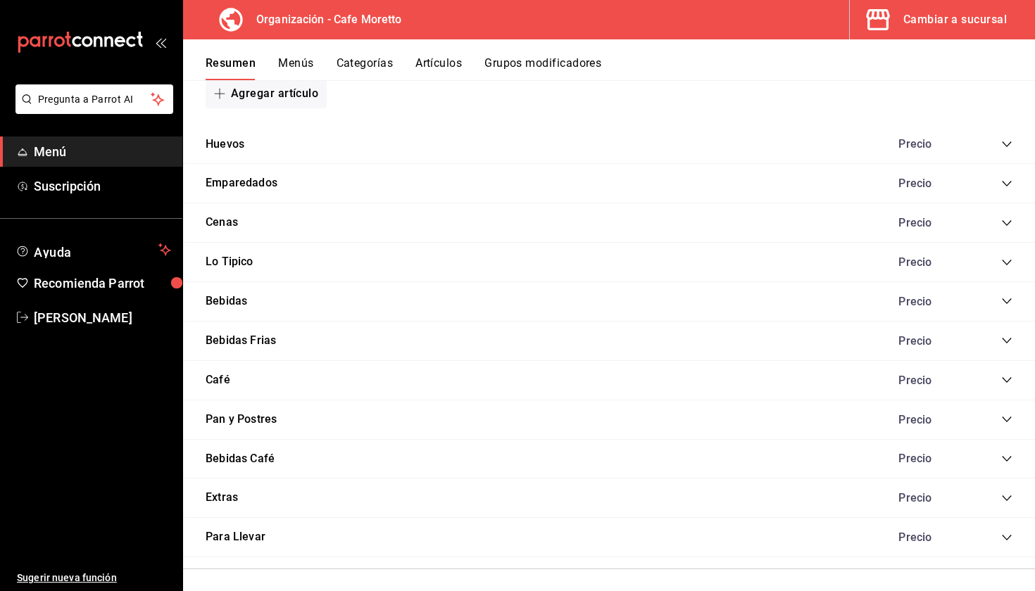
scroll to position [885, 0]
click at [1003, 456] on icon "collapse-category-row" at bounding box center [1006, 460] width 11 height 11
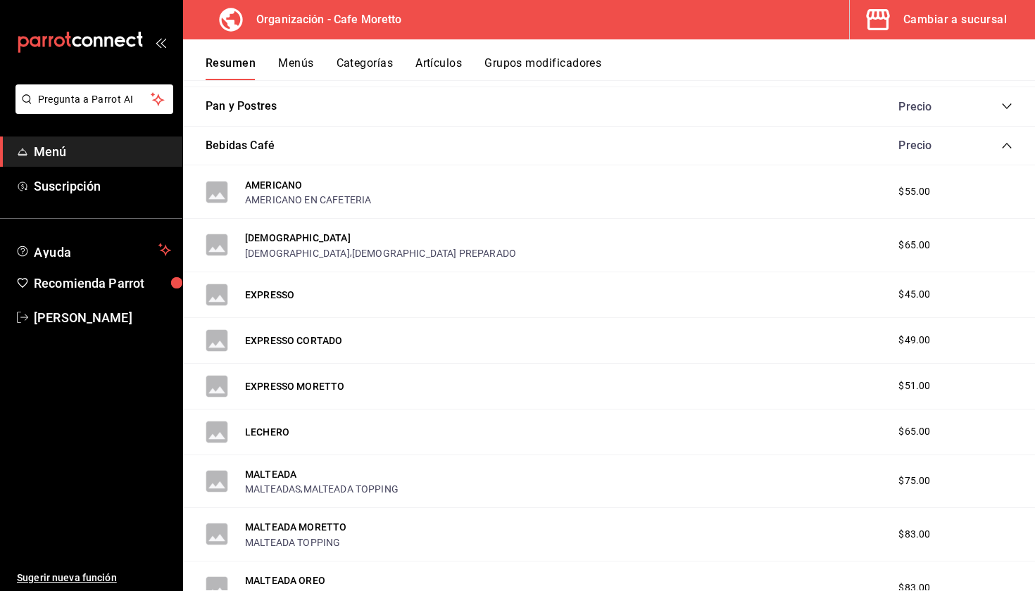
scroll to position [1200, 0]
click at [270, 231] on button "[DEMOGRAPHIC_DATA]" at bounding box center [298, 238] width 106 height 14
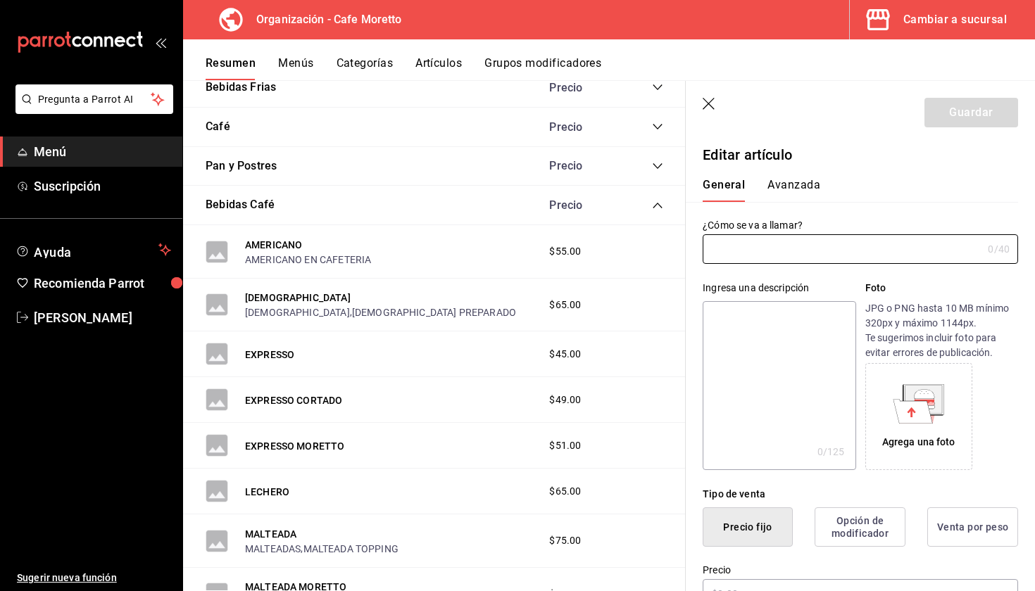
type input "[DEMOGRAPHIC_DATA]"
type input "$65.00"
type input "AR-691755719274144"
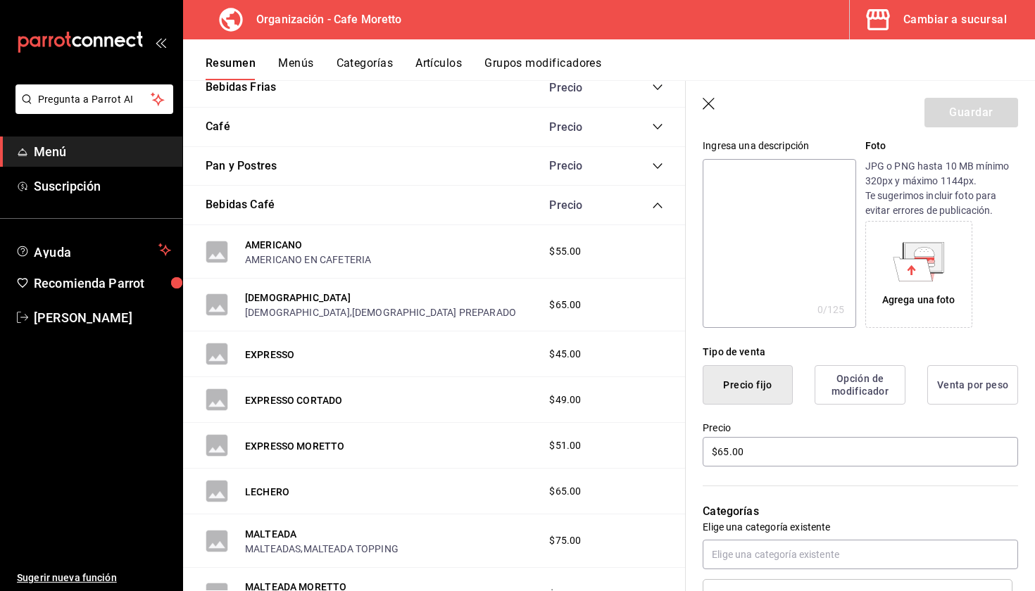
scroll to position [145, 0]
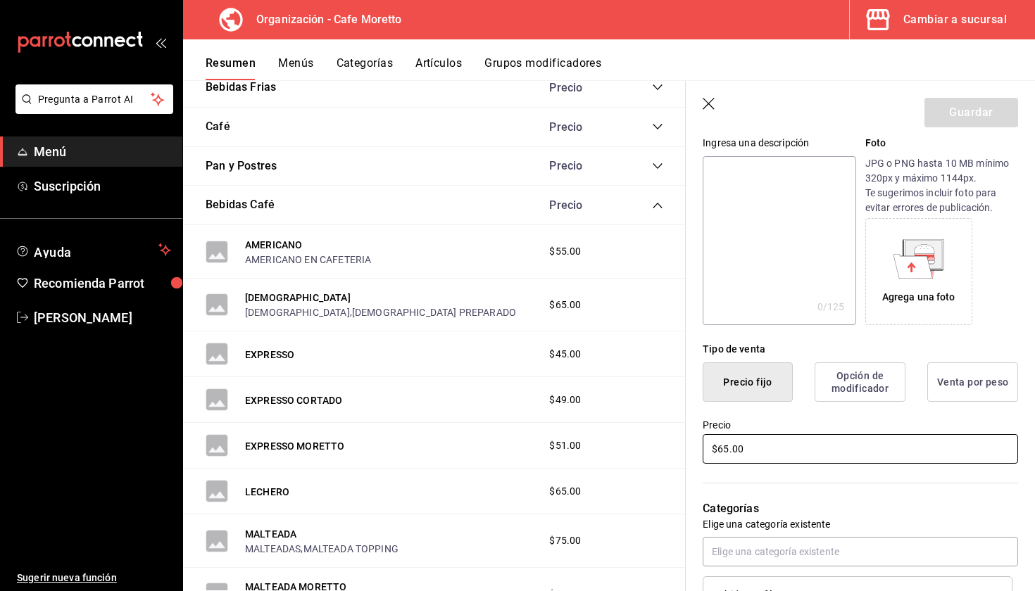
drag, startPoint x: 728, startPoint y: 451, endPoint x: 701, endPoint y: 591, distance: 141.9
click at [728, 451] on input "$65.00" at bounding box center [860, 449] width 315 height 30
type input "$67.00"
click at [1027, 290] on div "Editar artículo General Avanzada ¿Cómo se va a llamar? CAPUCHINO 9 /40 ¿Cómo se…" at bounding box center [860, 552] width 349 height 1116
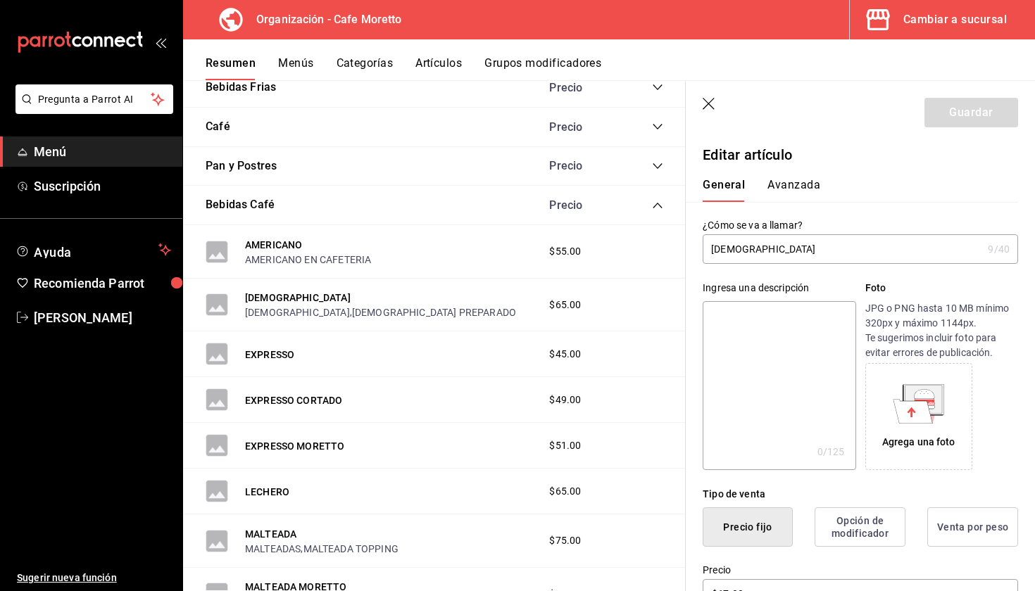
scroll to position [0, 0]
click at [961, 111] on div "Guardar" at bounding box center [971, 113] width 94 height 30
click at [800, 184] on button "Avanzada" at bounding box center [793, 190] width 53 height 24
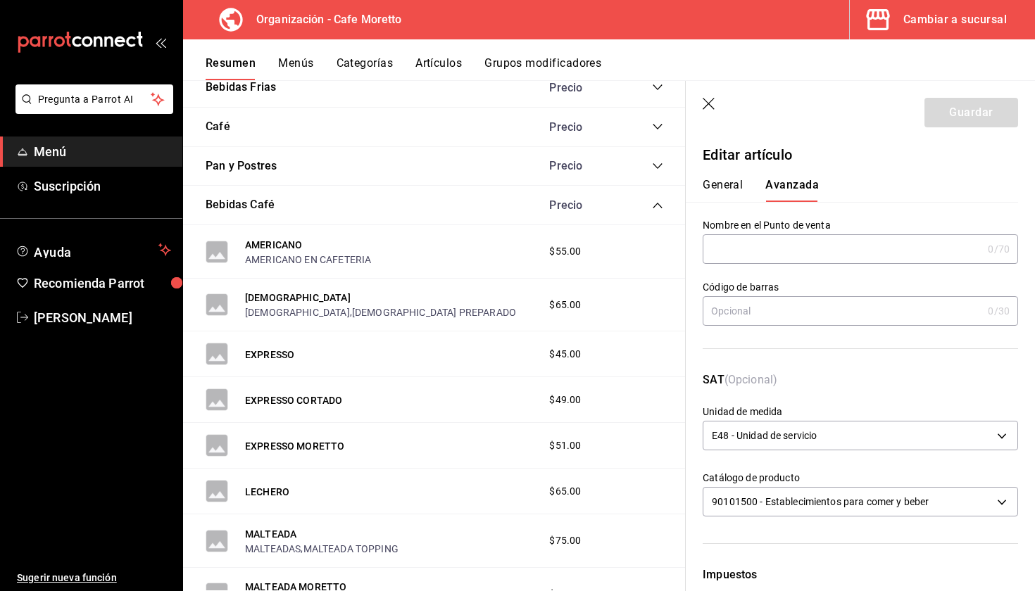
click at [731, 183] on button "General" at bounding box center [723, 190] width 40 height 24
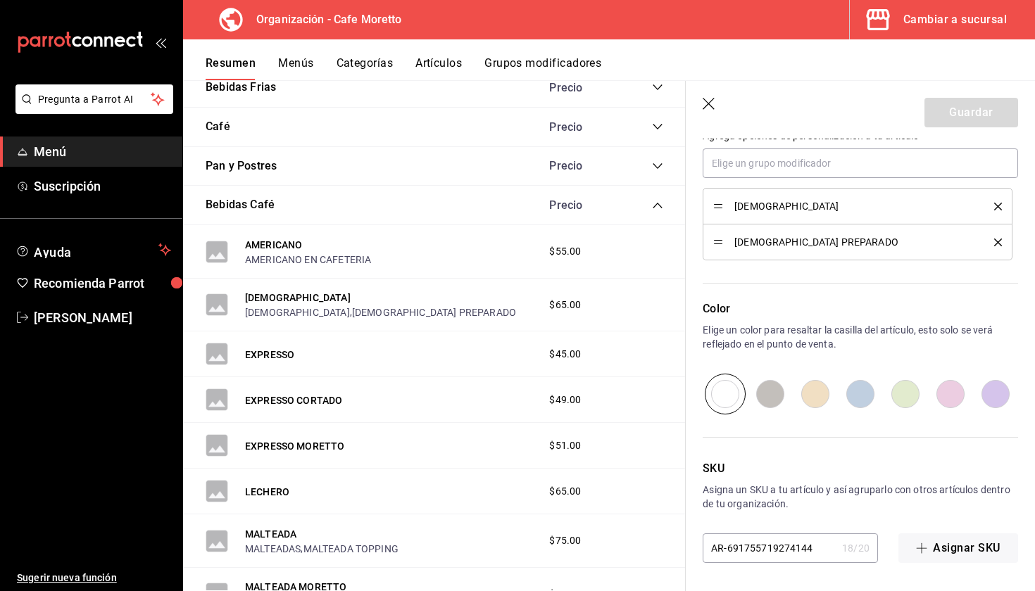
scroll to position [663, 0]
click at [798, 211] on span "[DEMOGRAPHIC_DATA]" at bounding box center [853, 206] width 239 height 10
click at [789, 393] on input "radio" at bounding box center [770, 394] width 45 height 41
radio input "true"
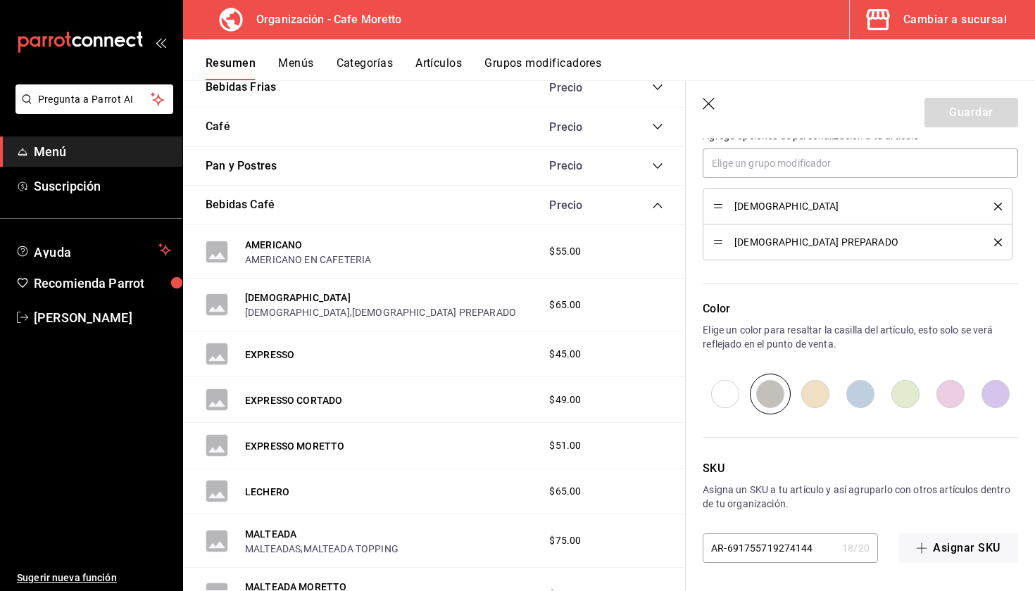
click at [828, 394] on input "radio" at bounding box center [815, 394] width 45 height 41
radio input "true"
click at [731, 392] on input "radio" at bounding box center [725, 394] width 45 height 41
radio input "true"
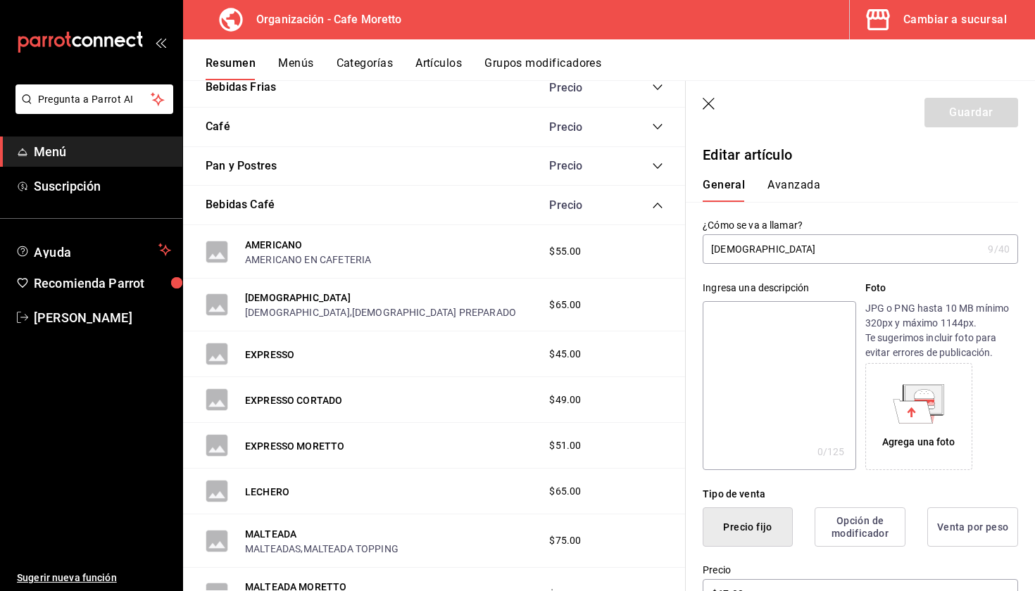
click at [793, 254] on input "[DEMOGRAPHIC_DATA]" at bounding box center [843, 249] width 280 height 28
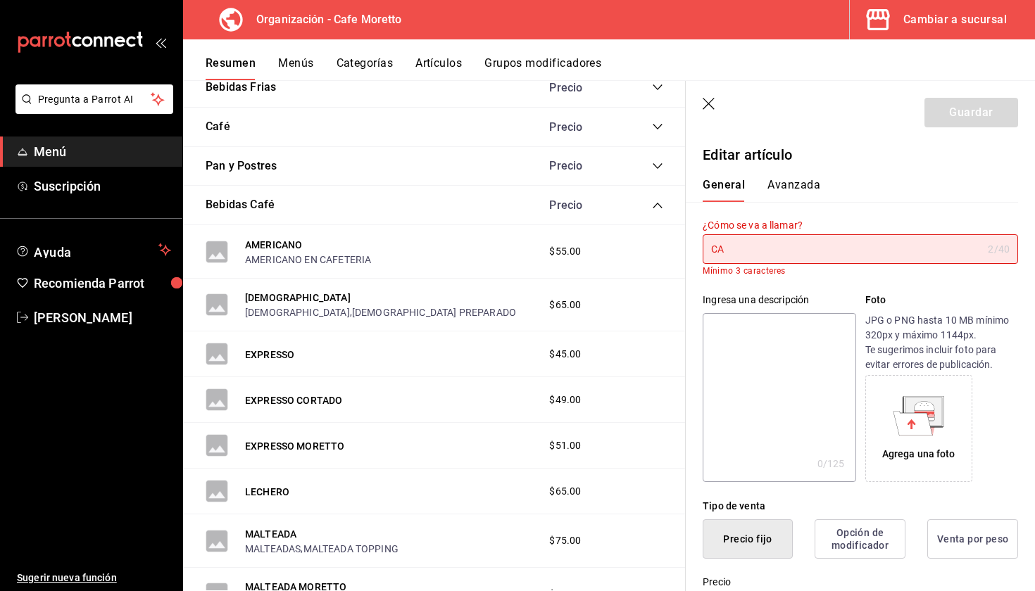
type input "C"
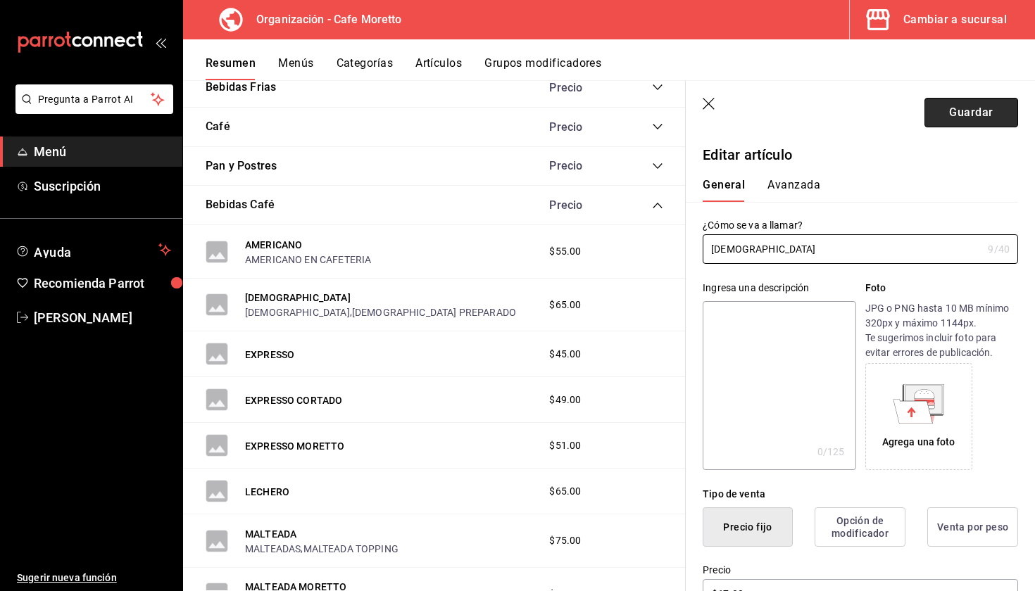
click at [956, 111] on button "Guardar" at bounding box center [971, 113] width 94 height 30
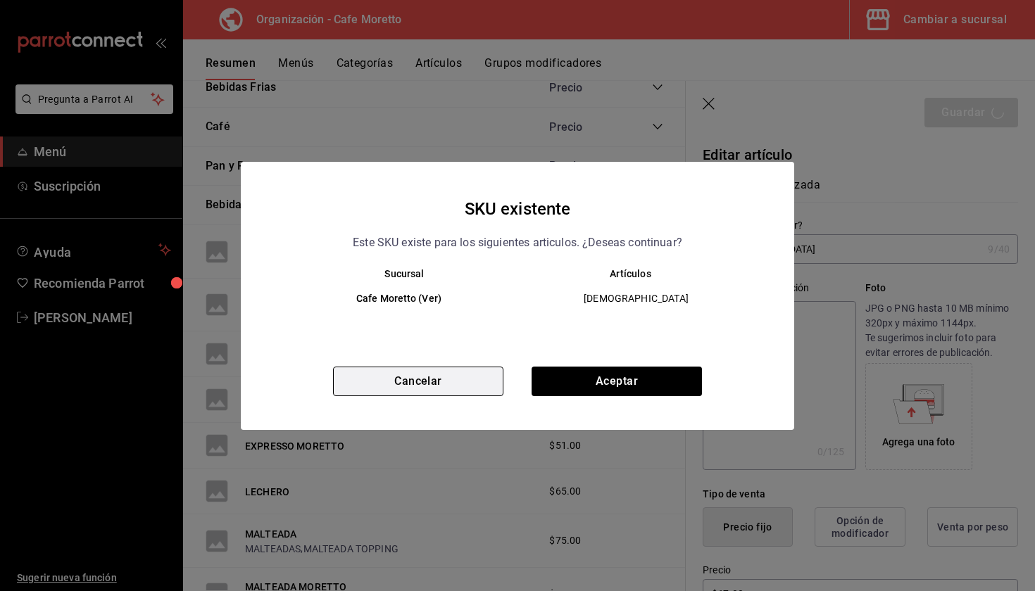
click at [494, 387] on button "Cancelar" at bounding box center [418, 382] width 170 height 30
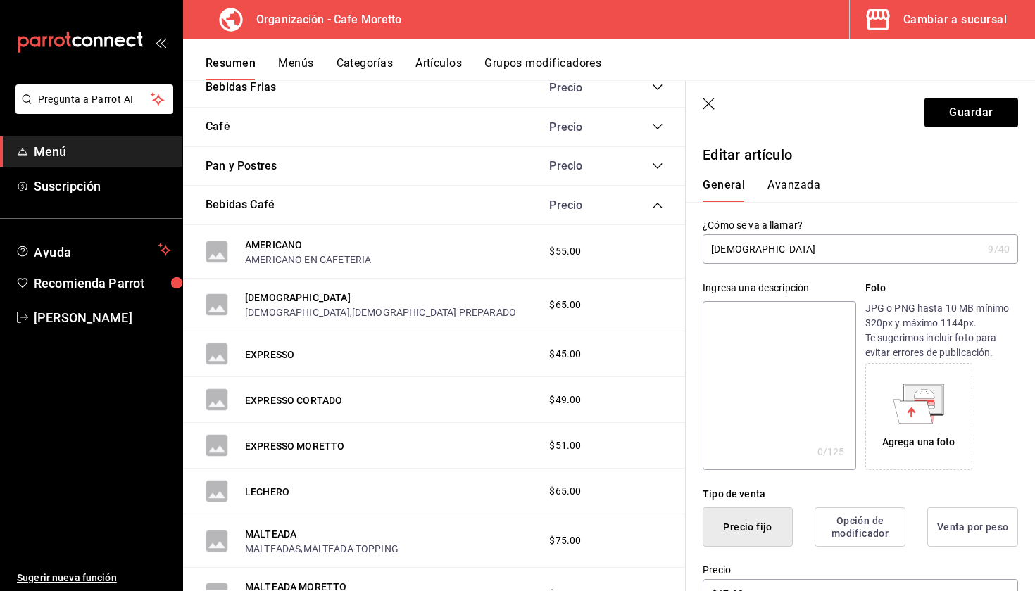
click at [812, 254] on input "[DEMOGRAPHIC_DATA]" at bounding box center [843, 249] width 280 height 28
click at [974, 124] on button "Guardar" at bounding box center [971, 113] width 94 height 30
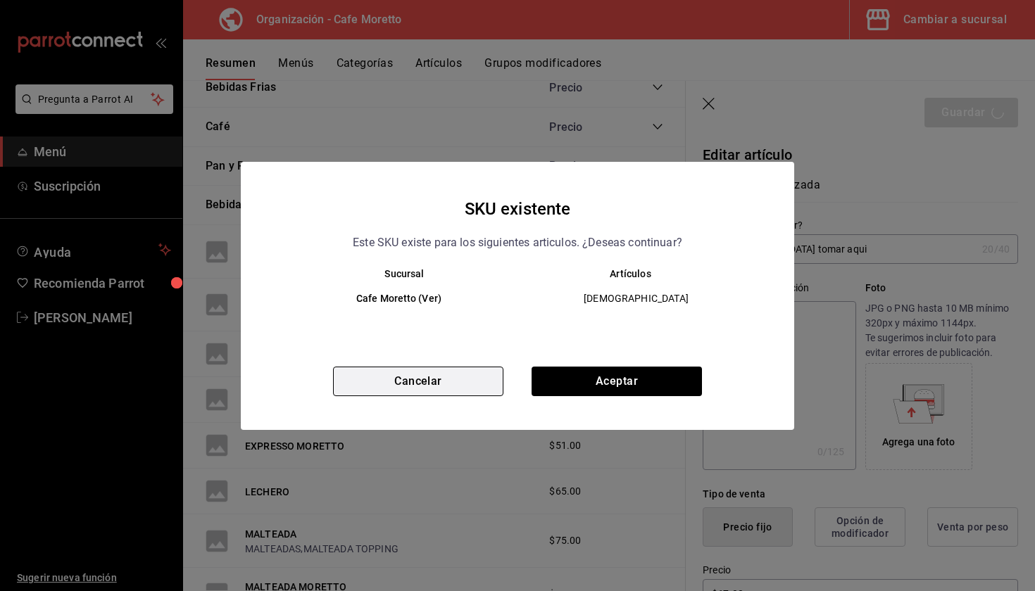
click at [470, 374] on button "Cancelar" at bounding box center [418, 382] width 170 height 30
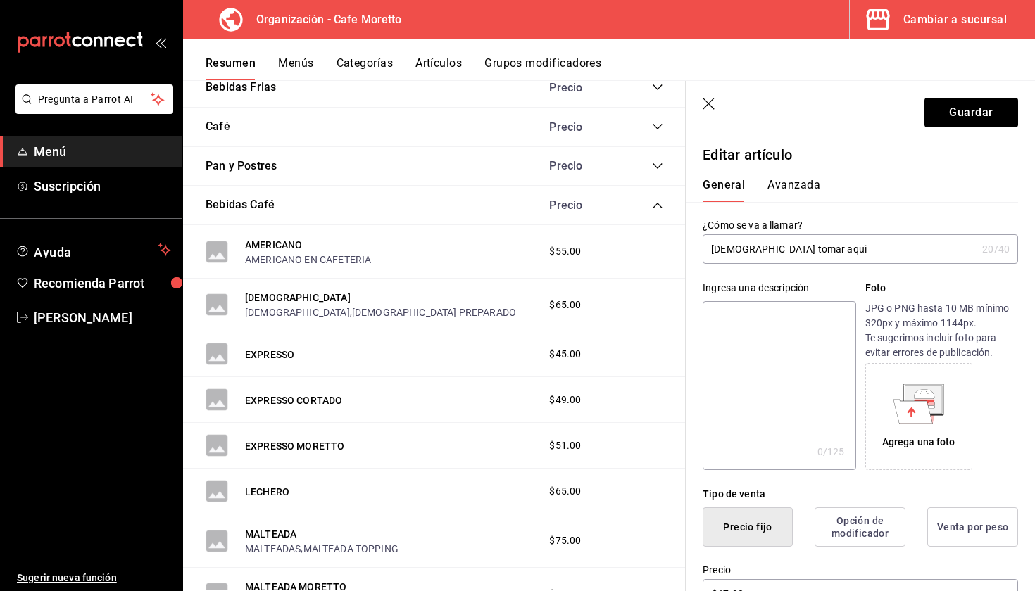
drag, startPoint x: 760, startPoint y: 246, endPoint x: 893, endPoint y: 242, distance: 133.1
click at [893, 242] on input "Capuchino tomar aqui" at bounding box center [840, 249] width 274 height 28
click at [819, 251] on input "Capuchino tomar aqui" at bounding box center [840, 249] width 274 height 28
drag, startPoint x: 819, startPoint y: 251, endPoint x: 765, endPoint y: 251, distance: 54.2
click at [765, 251] on input "Capuchino tomar aqui" at bounding box center [840, 249] width 274 height 28
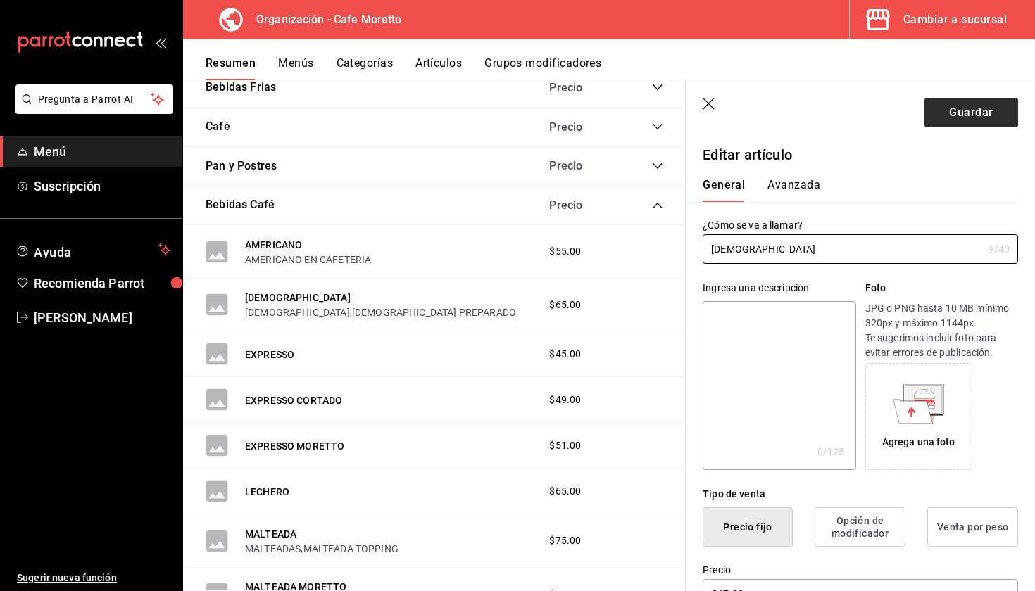
type input "[DEMOGRAPHIC_DATA]"
click at [952, 101] on button "Guardar" at bounding box center [971, 113] width 94 height 30
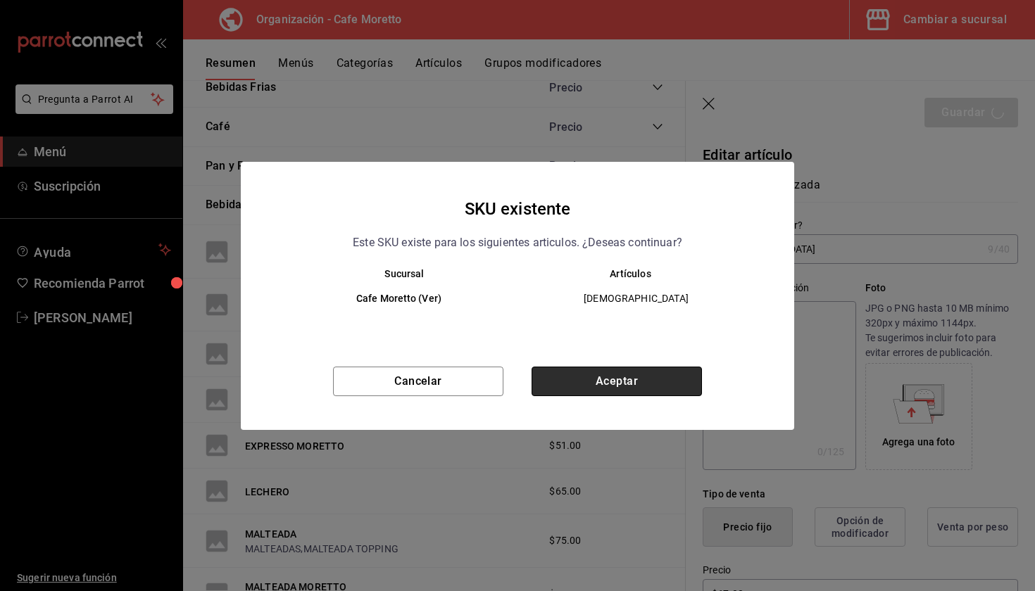
click at [576, 383] on button "Aceptar" at bounding box center [617, 382] width 170 height 30
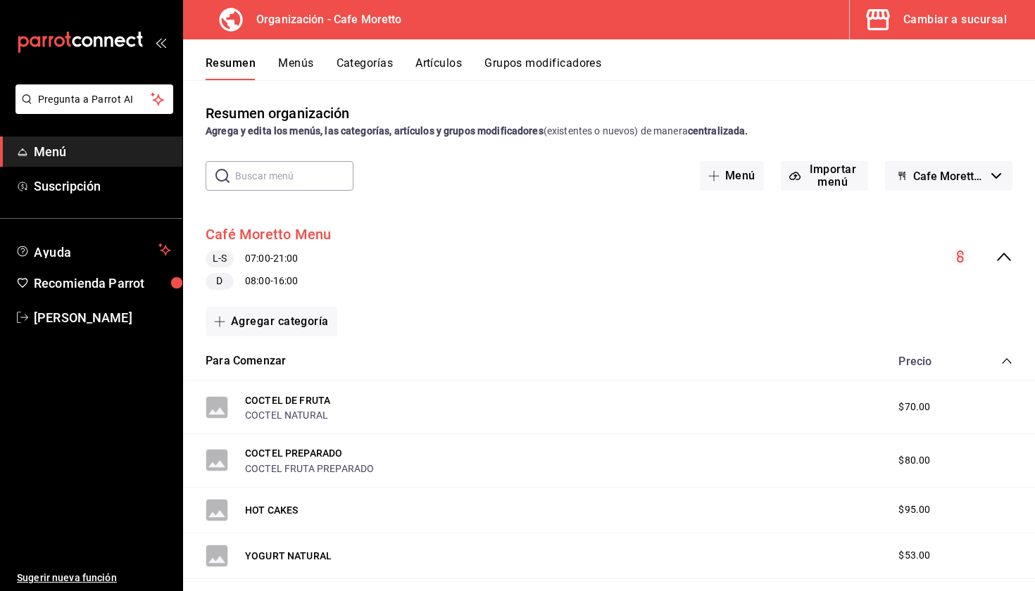
click at [277, 238] on button "Café Moretto Menu" at bounding box center [269, 235] width 126 height 20
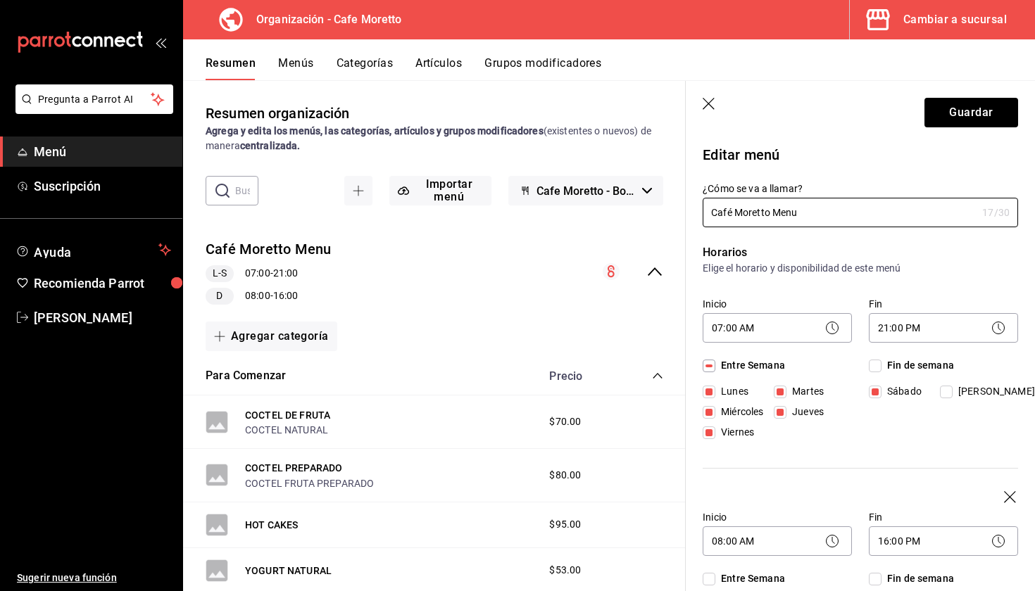
click at [717, 108] on icon "button" at bounding box center [710, 105] width 14 height 14
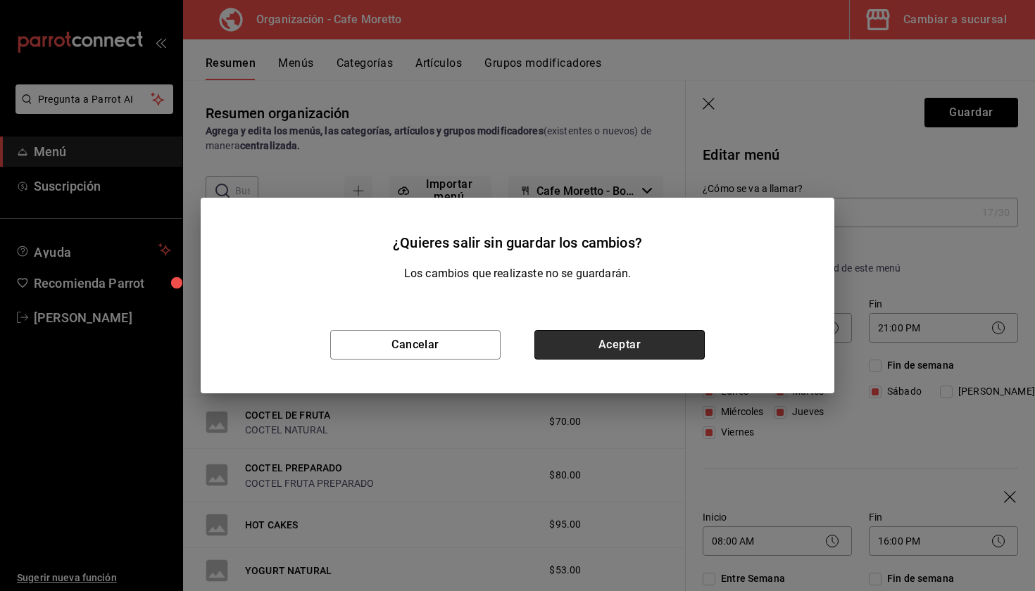
click at [679, 341] on button "Aceptar" at bounding box center [619, 345] width 170 height 30
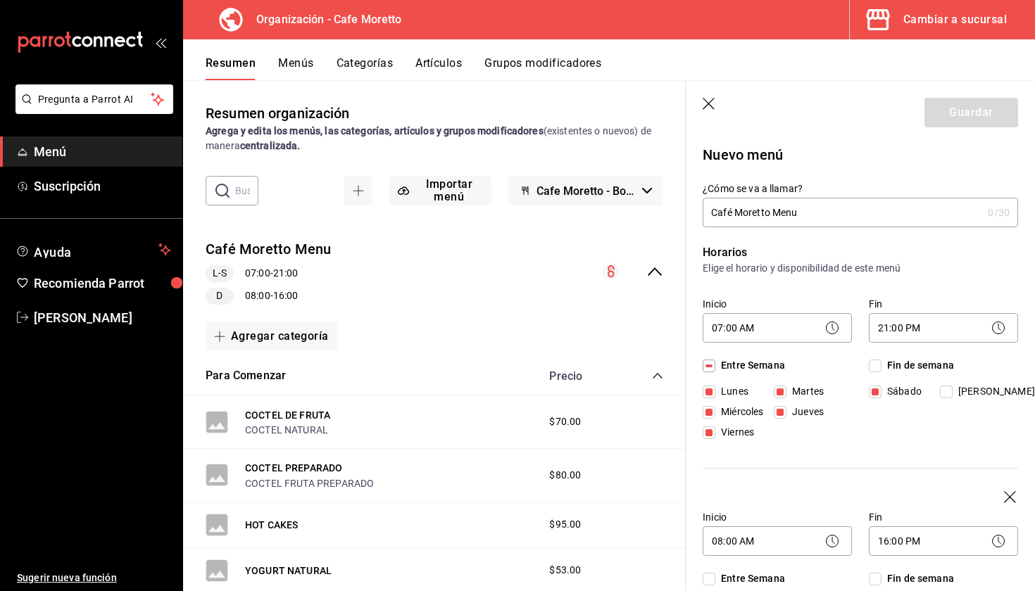
checkbox input "false"
type input "1756246892888"
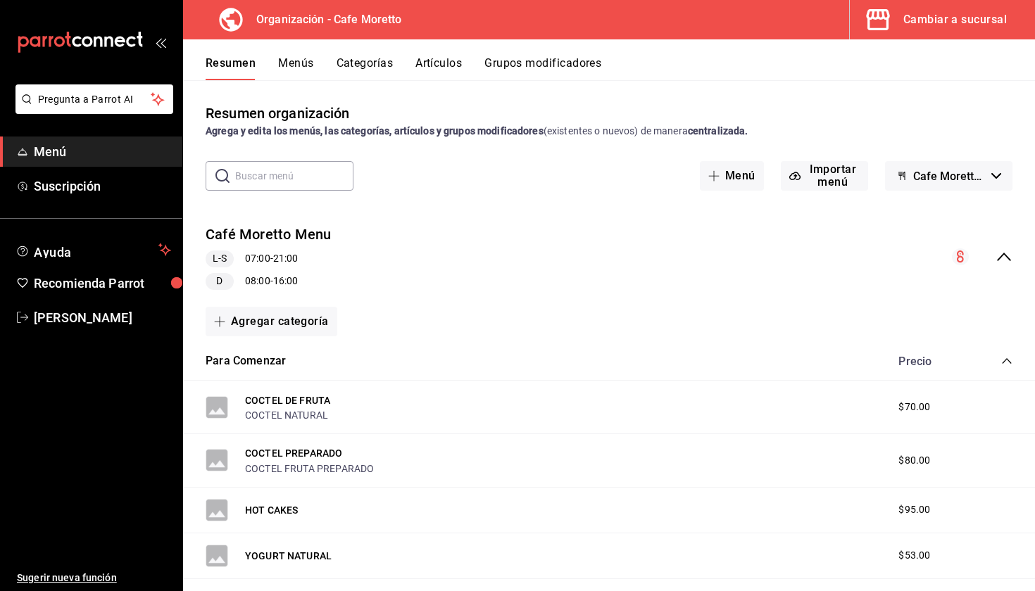
click at [1013, 256] on div "Café Moretto Menu L-S 07:00 - 21:00 D 08:00 - 16:00" at bounding box center [609, 257] width 852 height 88
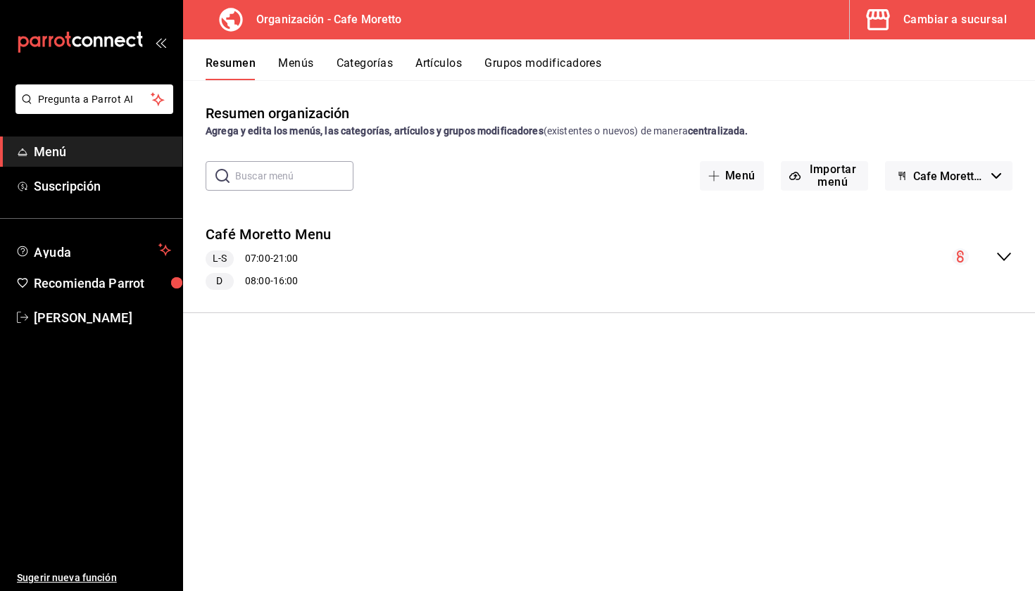
click at [297, 61] on button "Menús" at bounding box center [295, 68] width 35 height 24
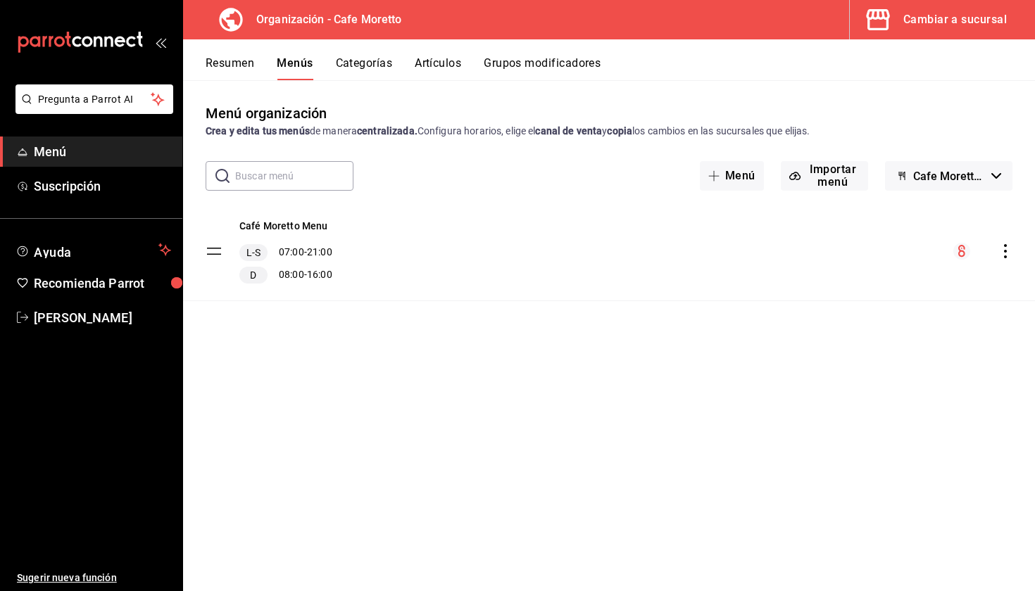
click at [1000, 253] on icon "actions" at bounding box center [1005, 251] width 14 height 14
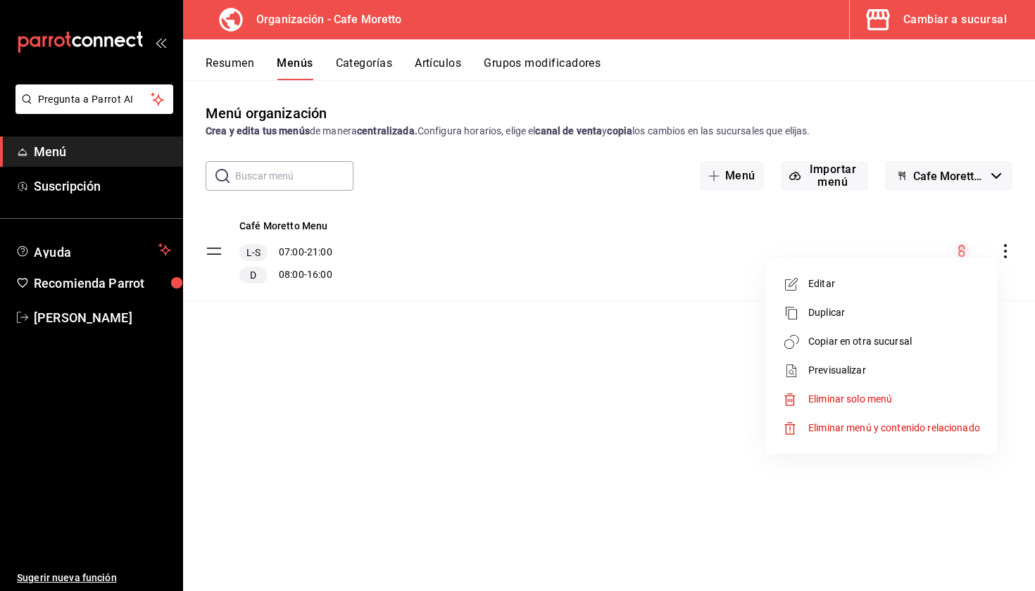
click at [847, 346] on span "Copiar en otra sucursal" at bounding box center [894, 341] width 172 height 15
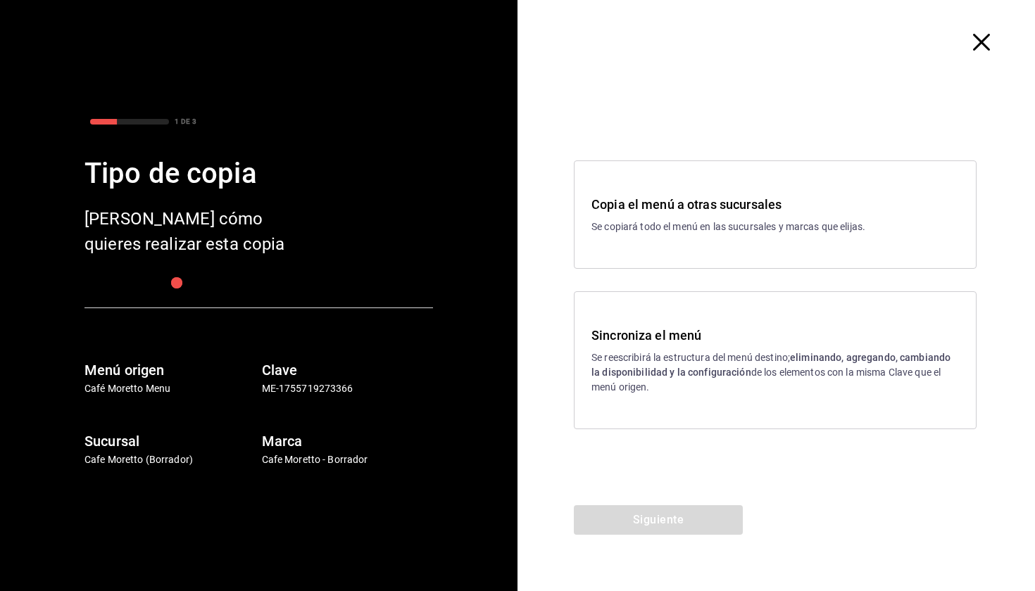
click at [693, 360] on p "Se reescribirá la estructura del menú destino; eliminando, agregando, cambiando…" at bounding box center [775, 373] width 368 height 44
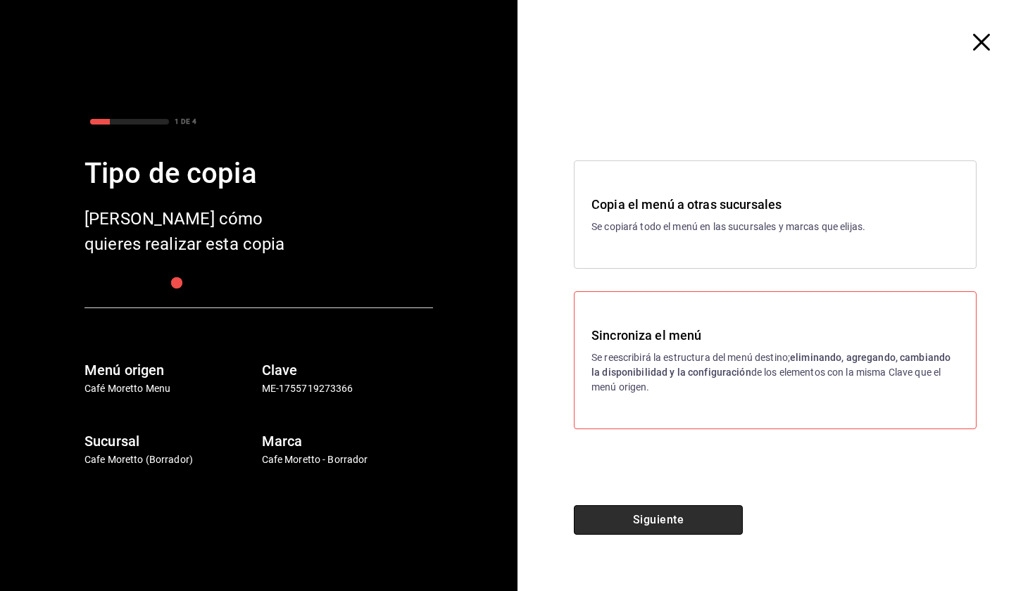
click at [663, 523] on button "Siguiente" at bounding box center [658, 521] width 169 height 30
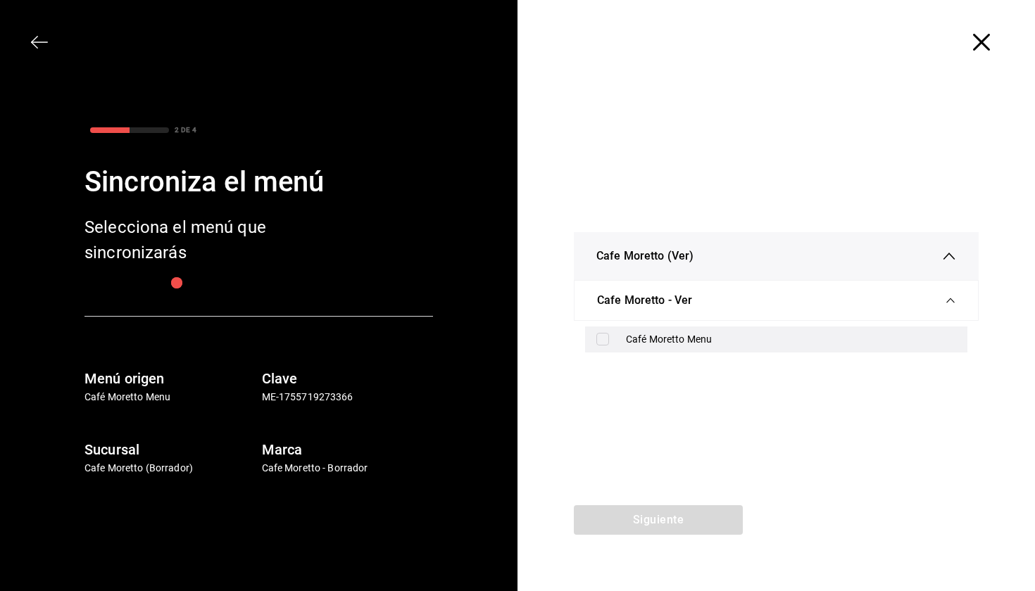
click at [663, 340] on div "Café Moretto Menu" at bounding box center [791, 339] width 330 height 15
checkbox input "true"
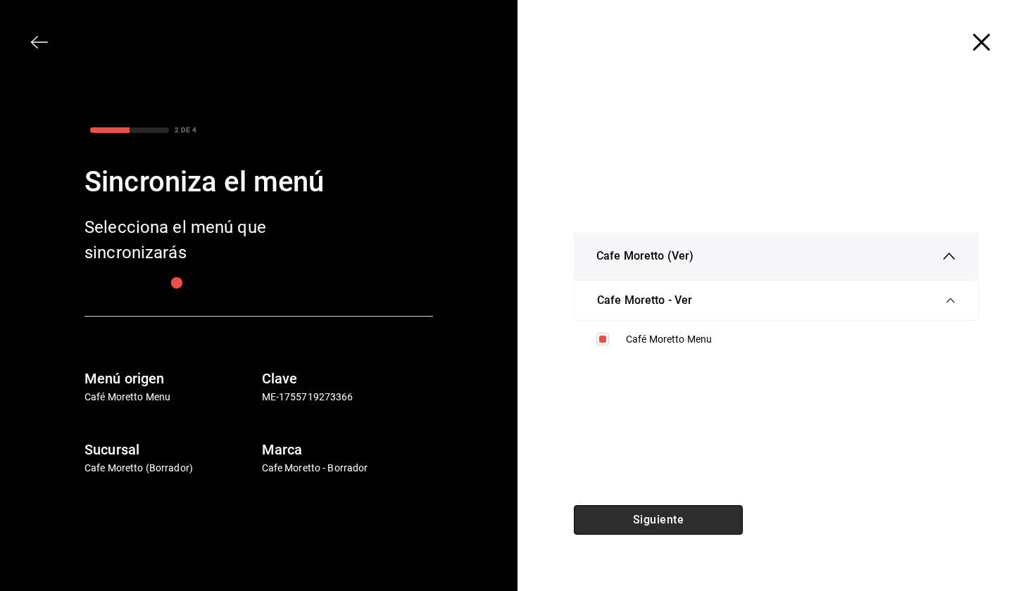
click at [681, 522] on button "Siguiente" at bounding box center [658, 521] width 169 height 30
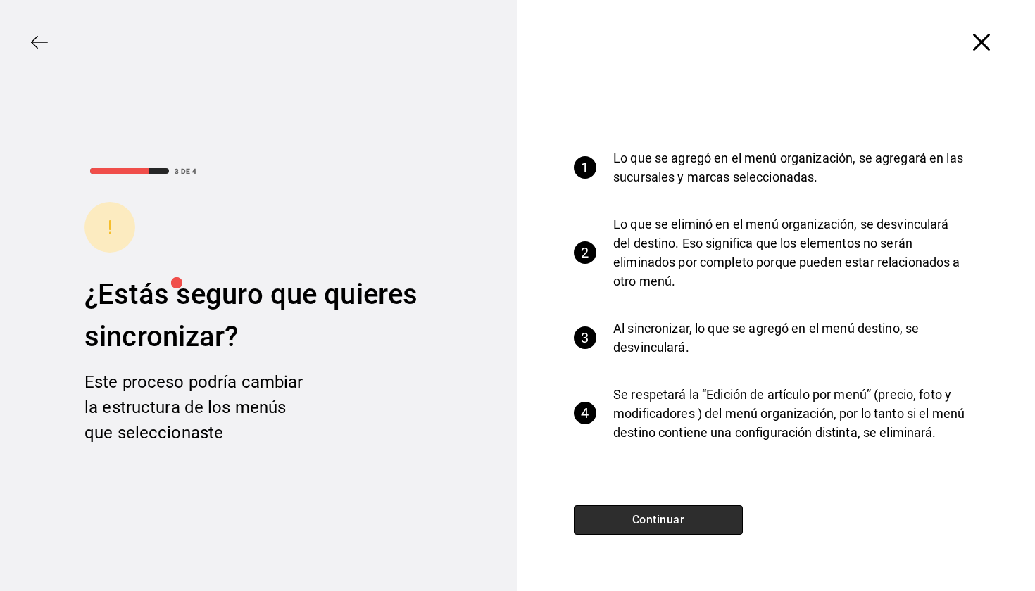
click at [707, 513] on button "Continuar" at bounding box center [658, 521] width 169 height 30
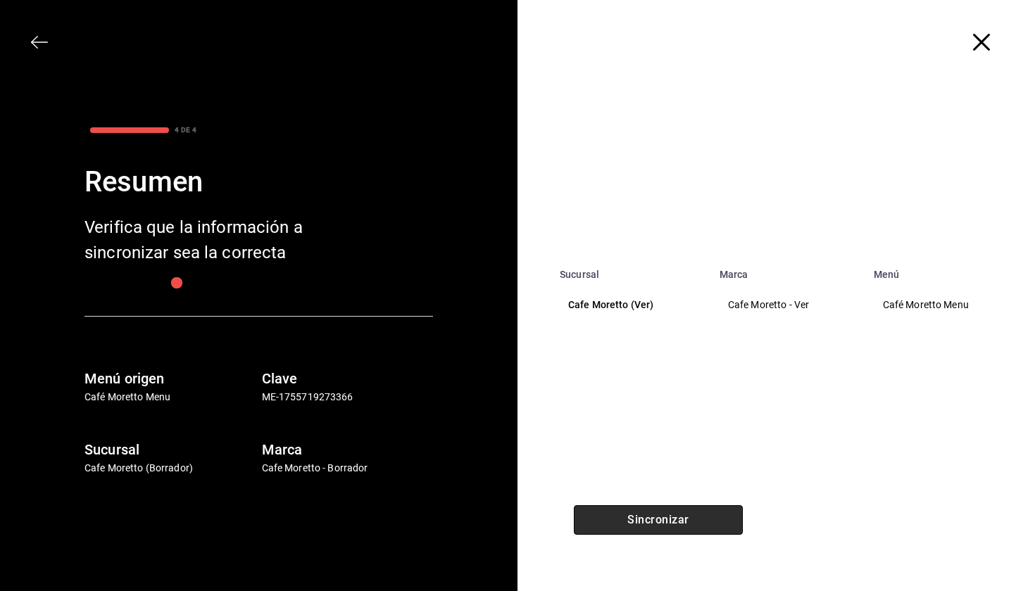
click at [708, 518] on button "Sincronizar" at bounding box center [658, 521] width 169 height 30
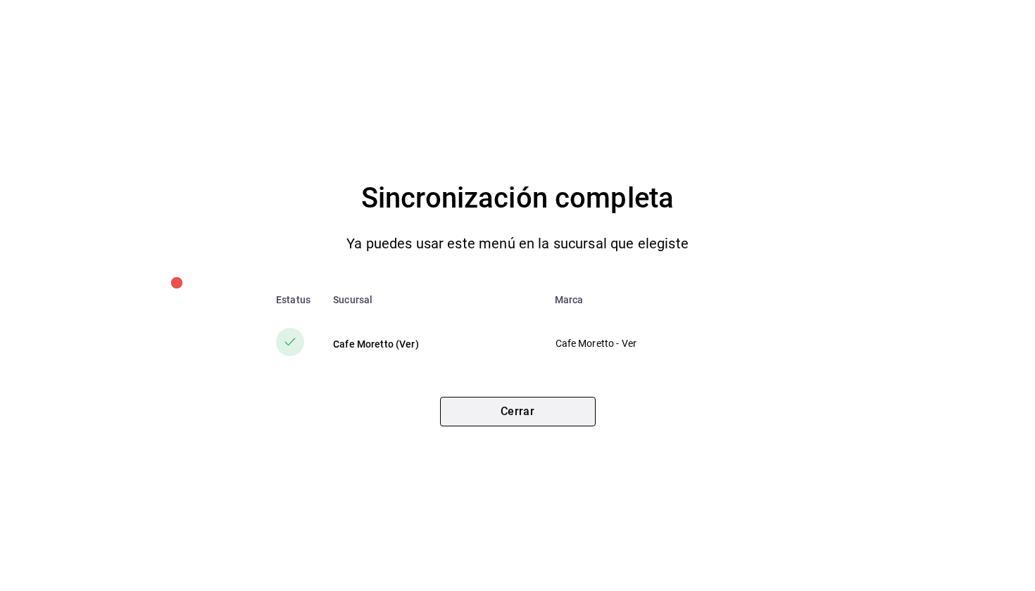
click at [574, 398] on button "Cerrar" at bounding box center [518, 412] width 156 height 30
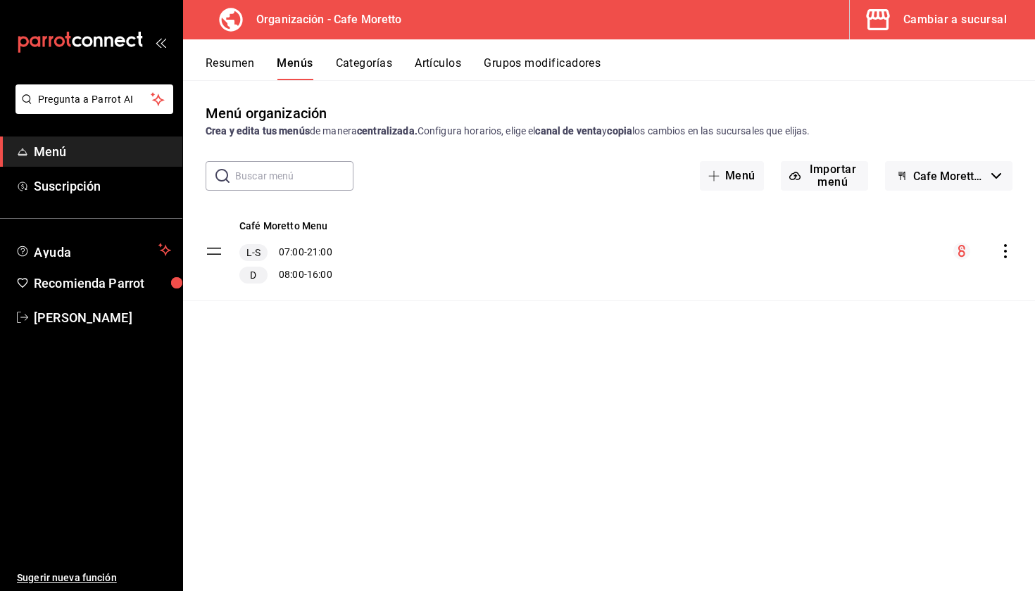
click at [941, 11] on div "Cambiar a sucursal" at bounding box center [954, 20] width 103 height 20
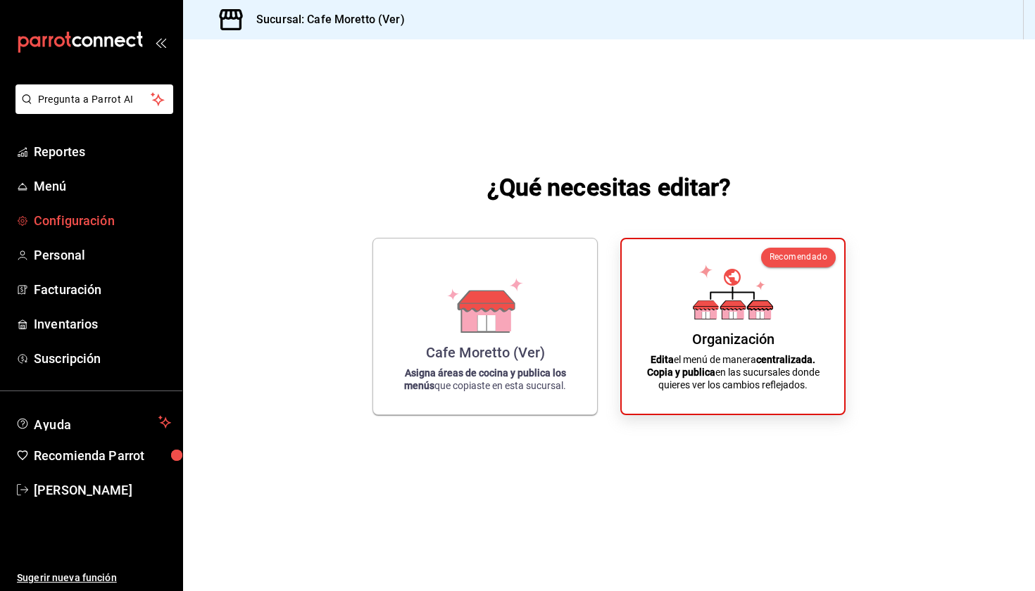
click at [73, 233] on link "Configuración" at bounding box center [91, 221] width 182 height 30
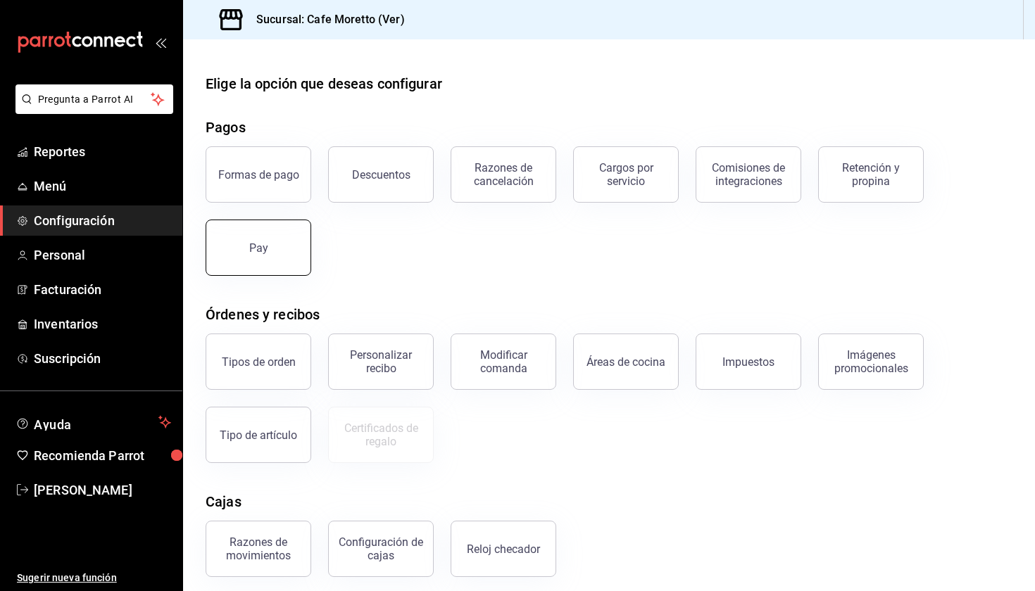
click at [280, 228] on button "Pay" at bounding box center [259, 248] width 106 height 56
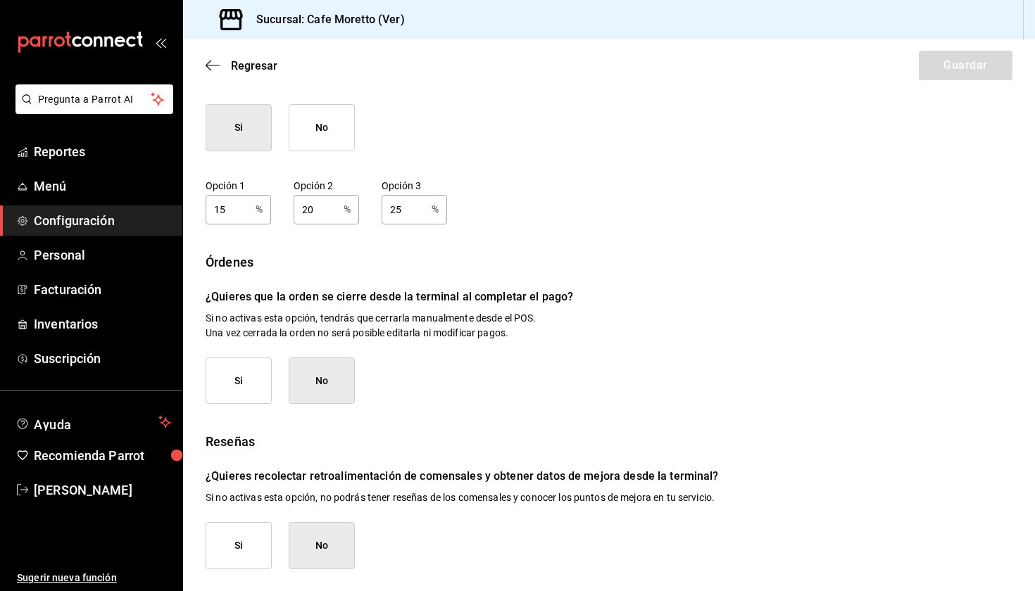
scroll to position [126, 0]
click at [213, 65] on icon "button" at bounding box center [213, 65] width 14 height 13
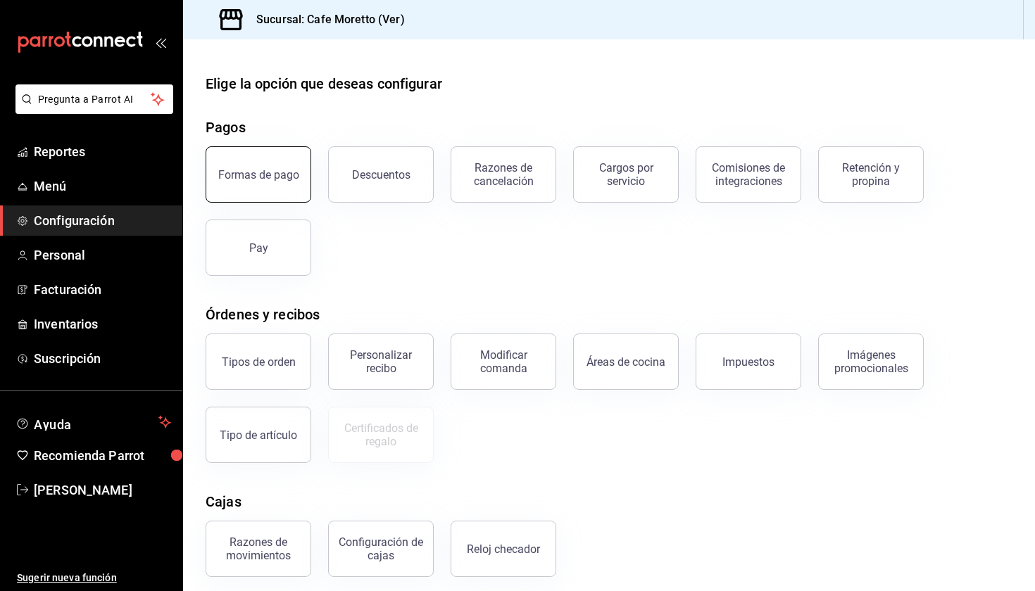
click at [261, 163] on button "Formas de pago" at bounding box center [259, 174] width 106 height 56
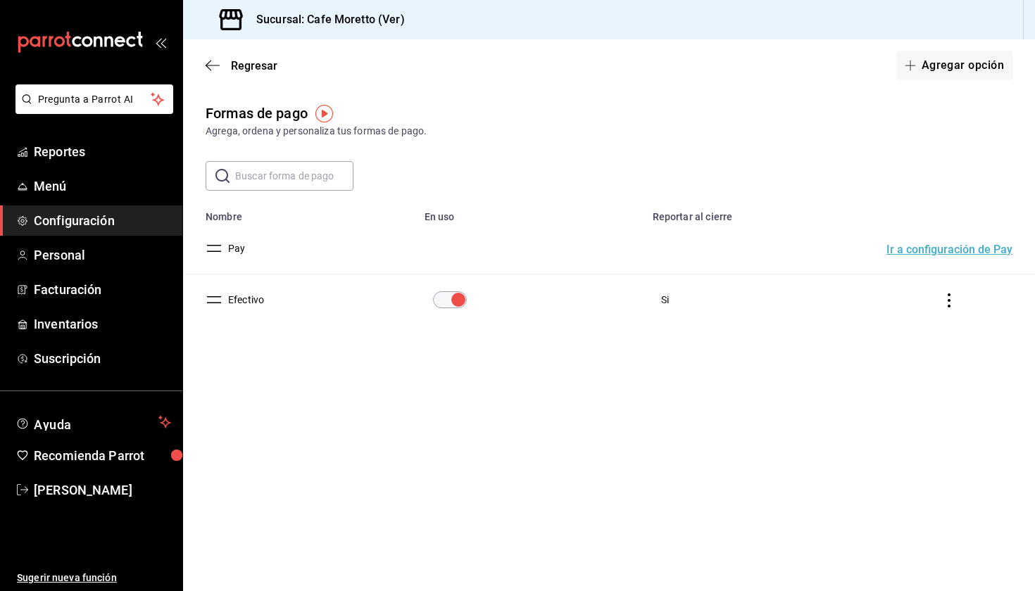
click at [925, 253] on button "Ir a configuración de Pay" at bounding box center [949, 249] width 126 height 11
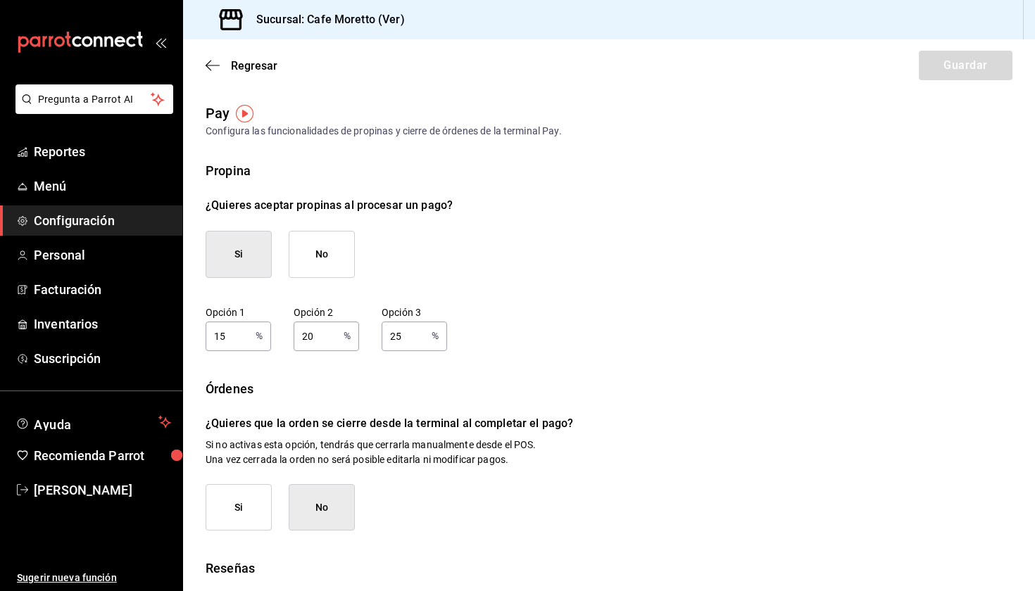
click at [924, 252] on div "Propina ¿Quieres aceptar propinas al procesar un pago? Si No Opción 1 15 % Opci…" at bounding box center [609, 428] width 807 height 535
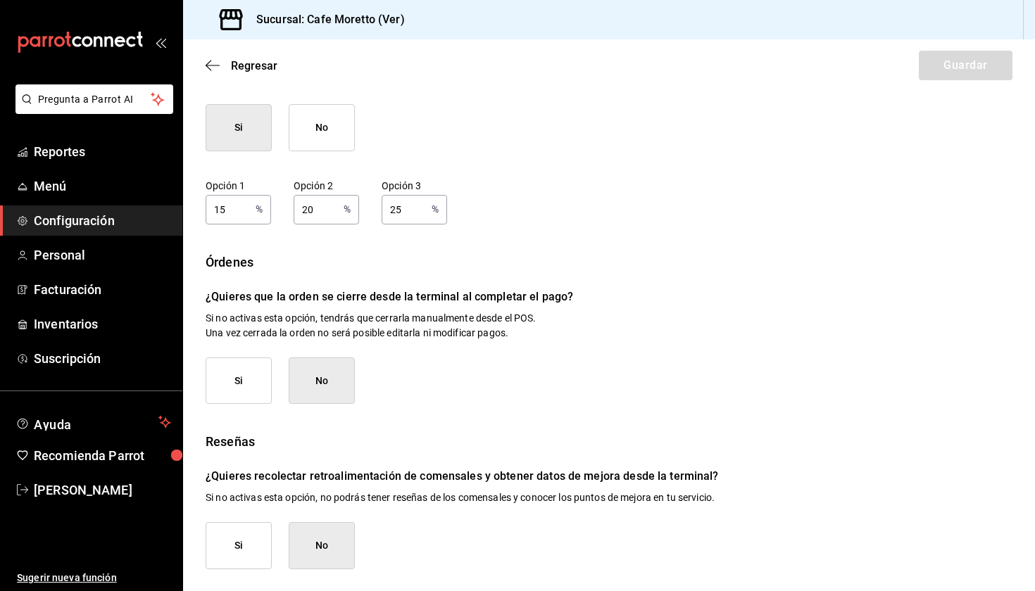
scroll to position [126, 0]
click at [211, 60] on icon "button" at bounding box center [213, 65] width 14 height 13
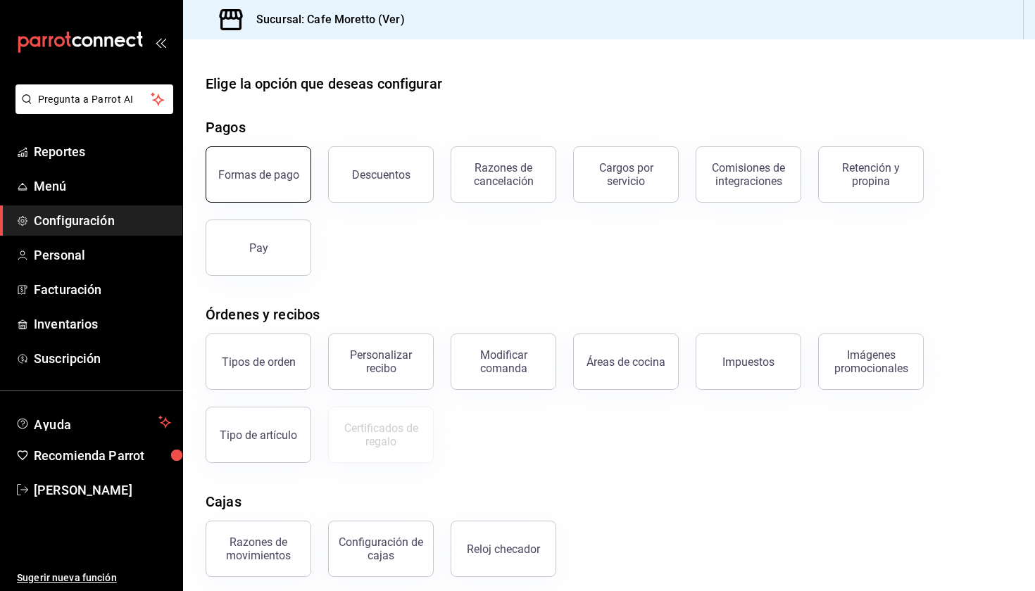
click at [252, 177] on div "Formas de pago" at bounding box center [258, 174] width 81 height 13
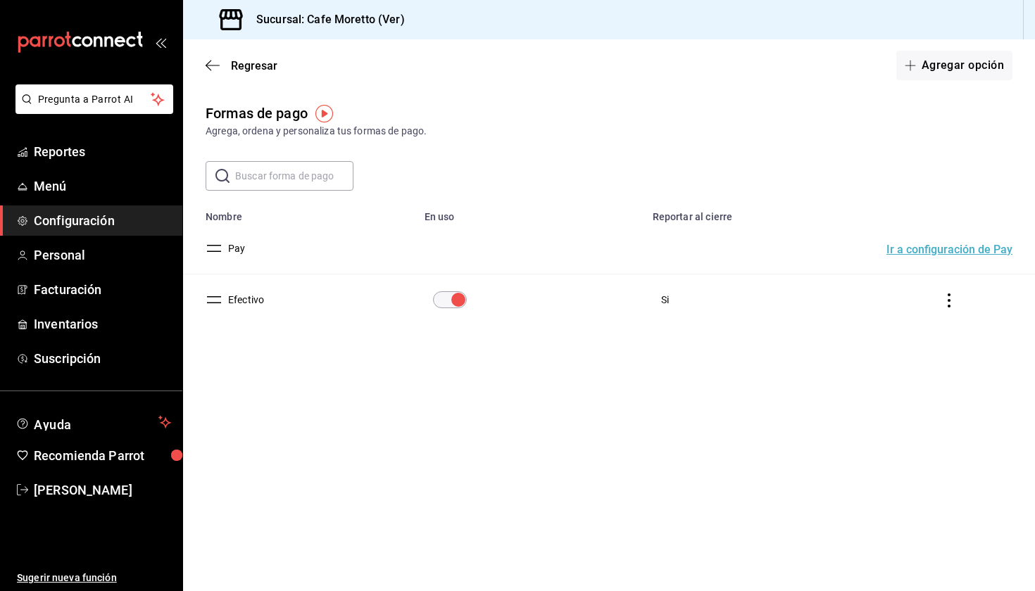
click at [307, 175] on input "text" at bounding box center [294, 176] width 118 height 28
click at [940, 71] on button "Agregar opción" at bounding box center [954, 66] width 116 height 30
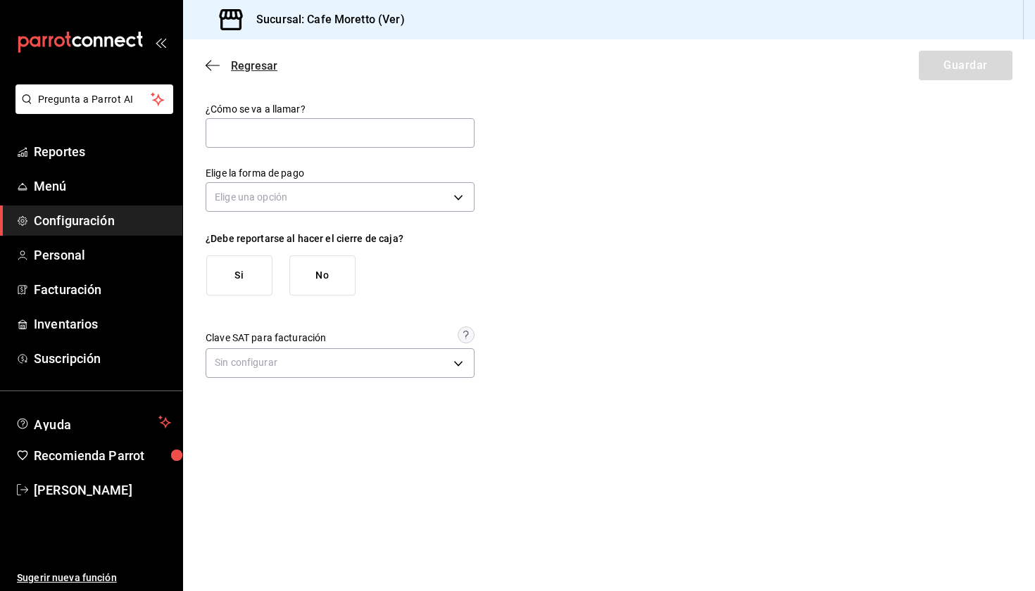
click at [216, 69] on icon "button" at bounding box center [213, 65] width 14 height 13
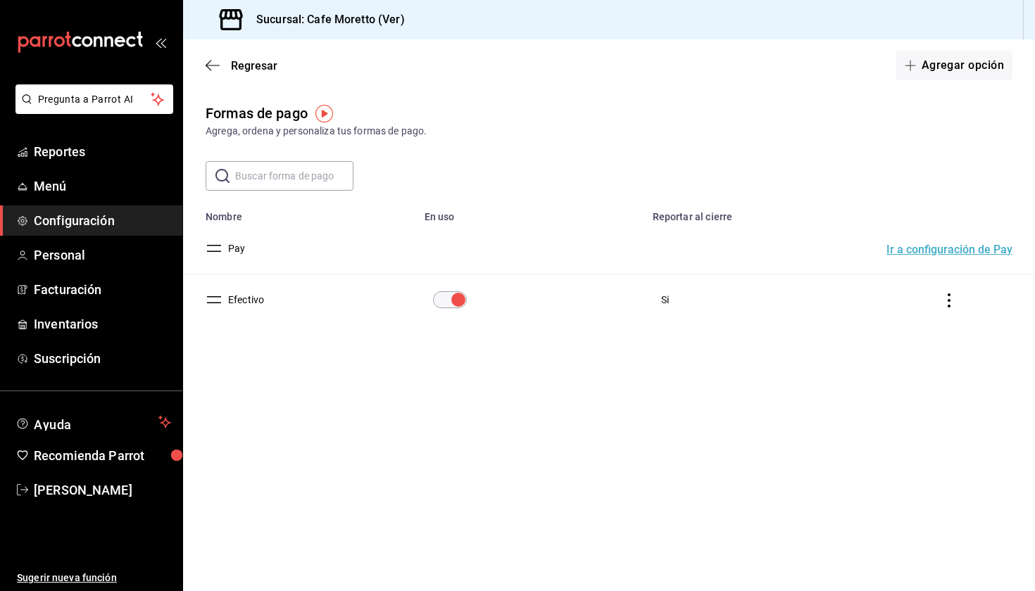
click at [216, 69] on icon "button" at bounding box center [213, 65] width 14 height 13
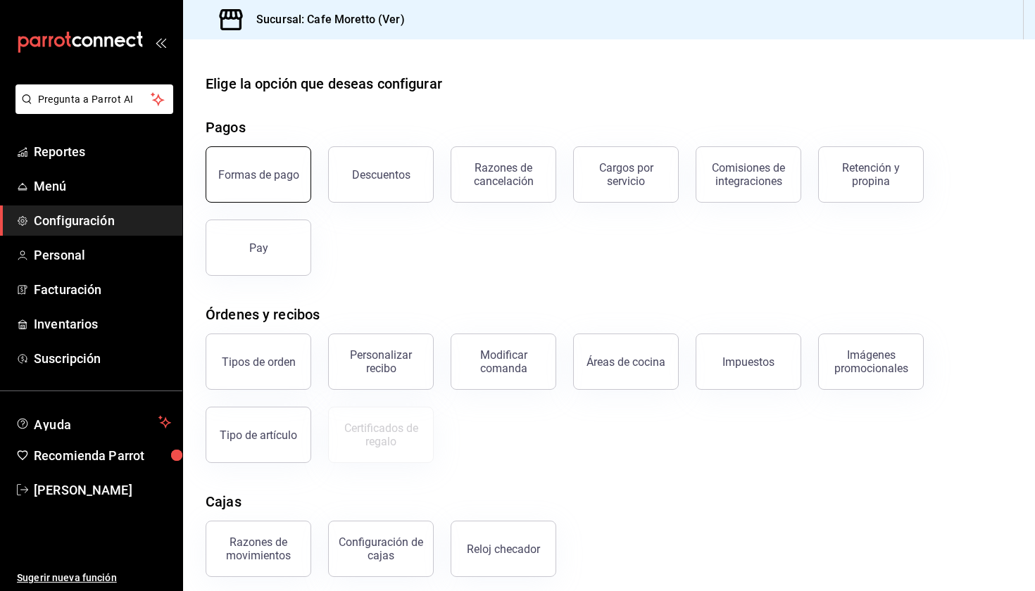
click at [284, 172] on div "Formas de pago" at bounding box center [258, 174] width 81 height 13
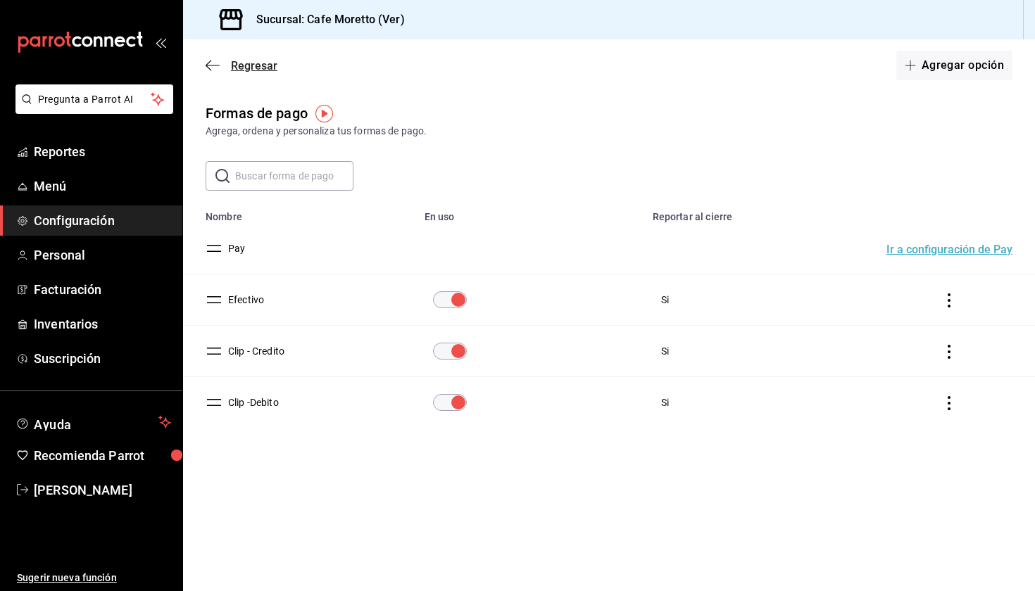
click at [213, 70] on icon "button" at bounding box center [213, 65] width 14 height 13
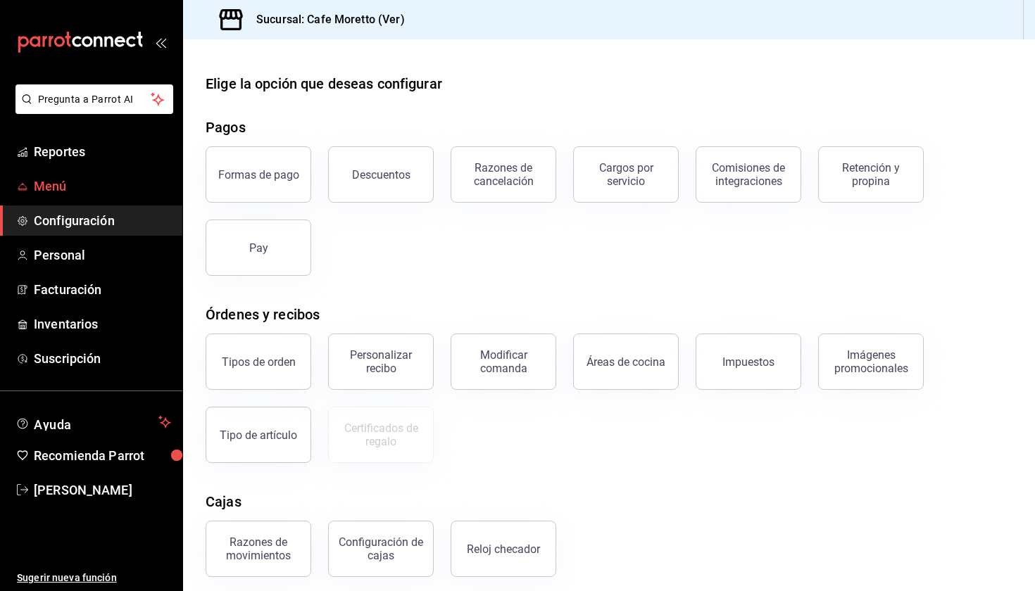
click at [51, 196] on link "Menú" at bounding box center [91, 186] width 182 height 30
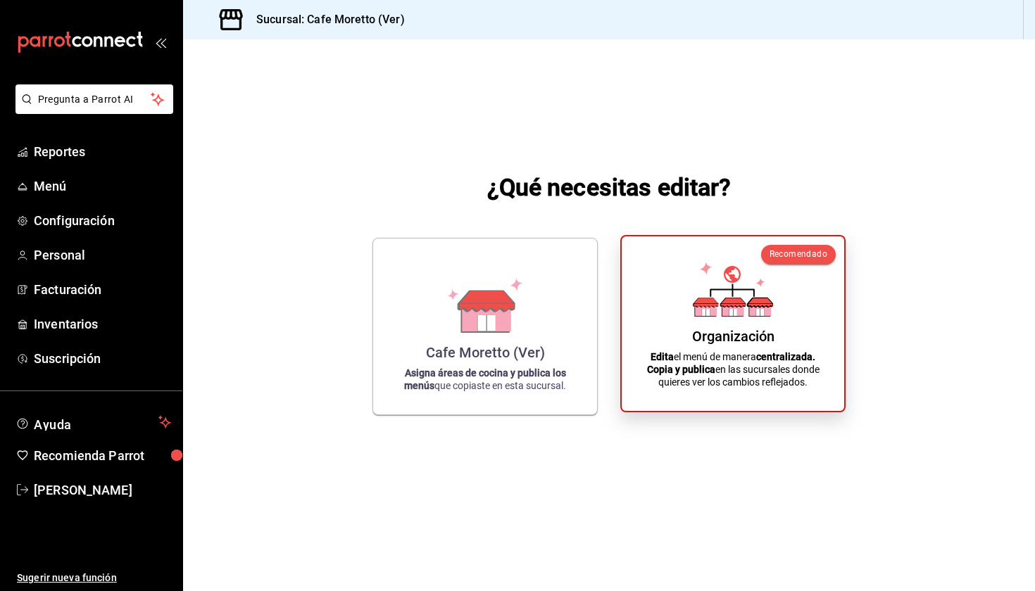
click at [727, 364] on p "Edita el menú de manera centralizada. Copia y publica en las sucursales donde q…" at bounding box center [733, 370] width 189 height 38
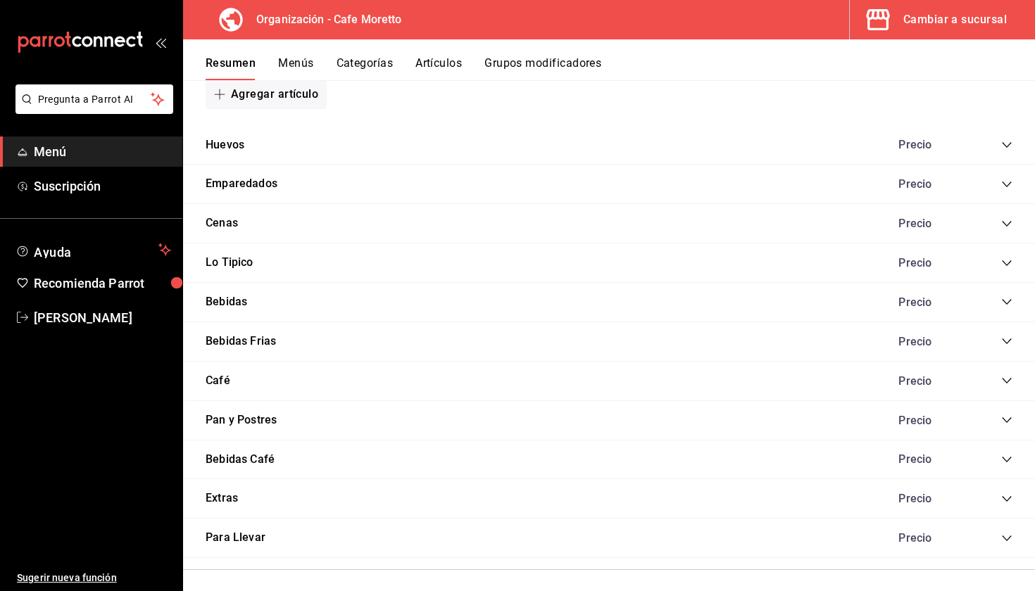
scroll to position [885, 0]
click at [1010, 484] on div "Extras Precio" at bounding box center [609, 499] width 852 height 39
click at [1008, 497] on icon "collapse-category-row" at bounding box center [1006, 500] width 9 height 6
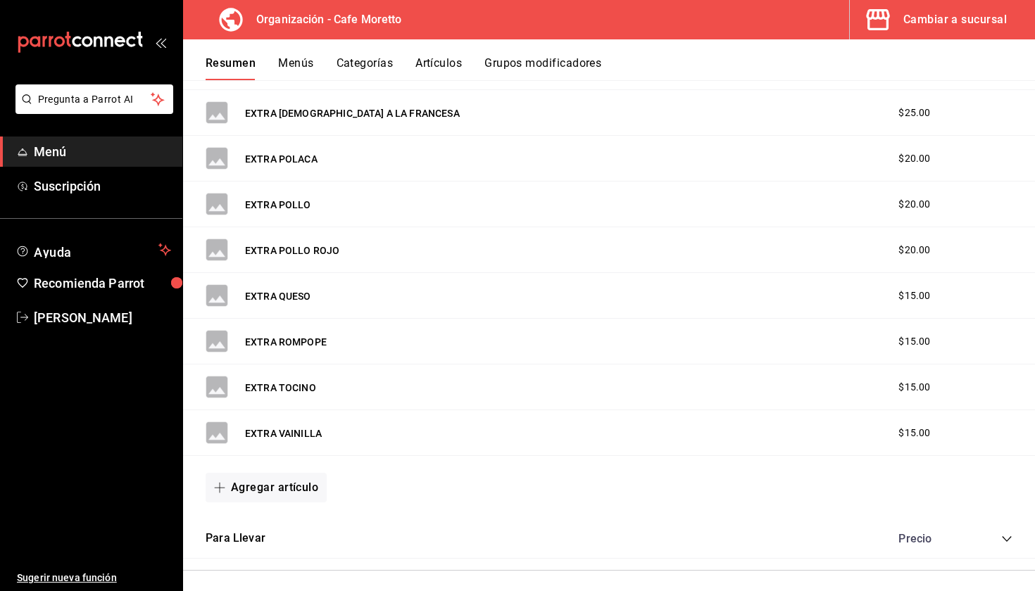
scroll to position [0, 0]
click at [250, 481] on button "Agregar artículo" at bounding box center [266, 488] width 121 height 30
click at [248, 555] on li "Artículo nuevo" at bounding box center [261, 552] width 111 height 34
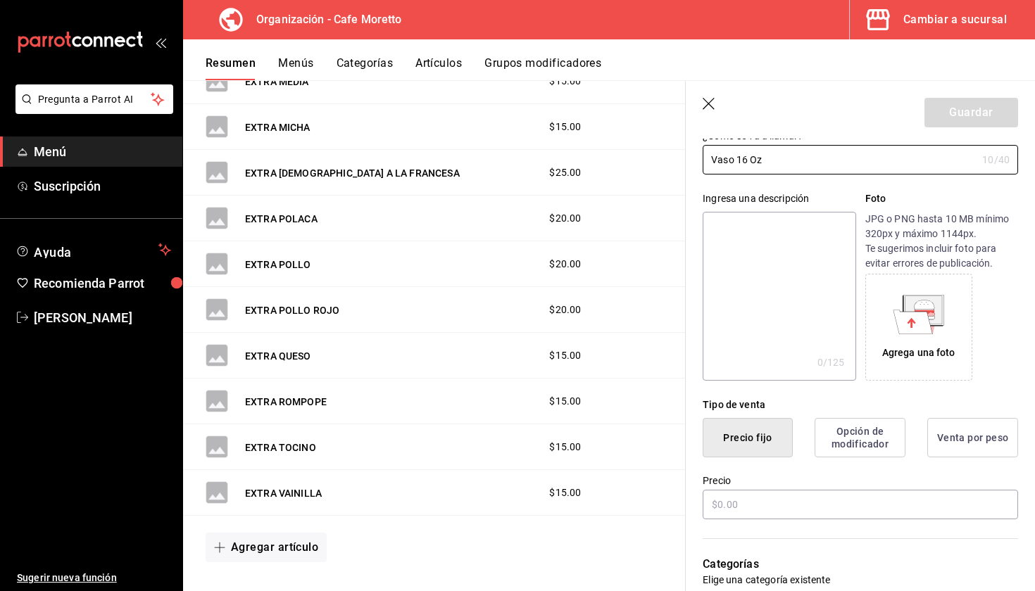
scroll to position [90, 0]
type input "Vaso 16 Oz"
click at [774, 508] on input "text" at bounding box center [860, 504] width 315 height 30
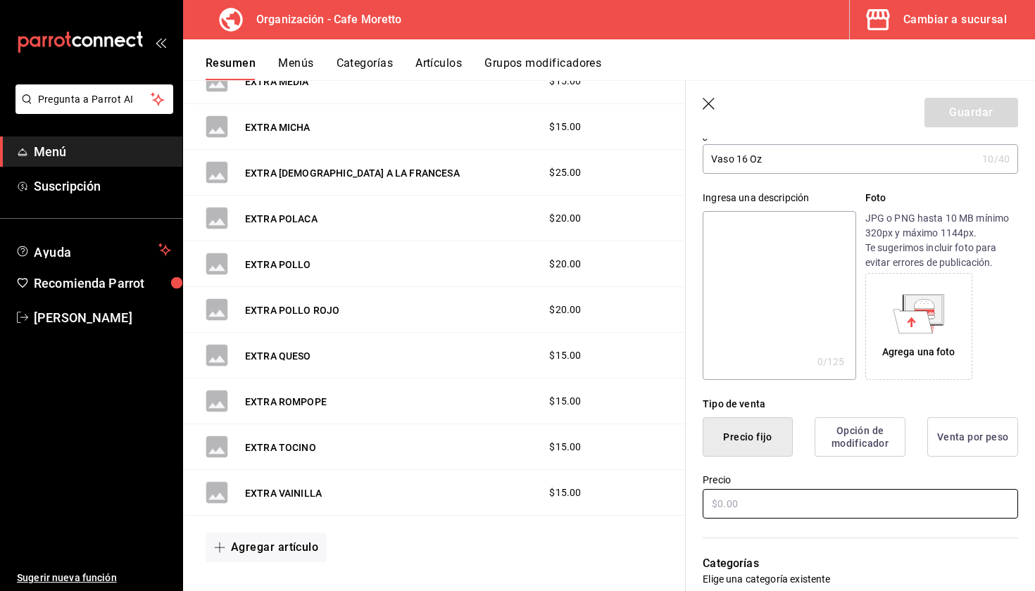
type input "$5.00"
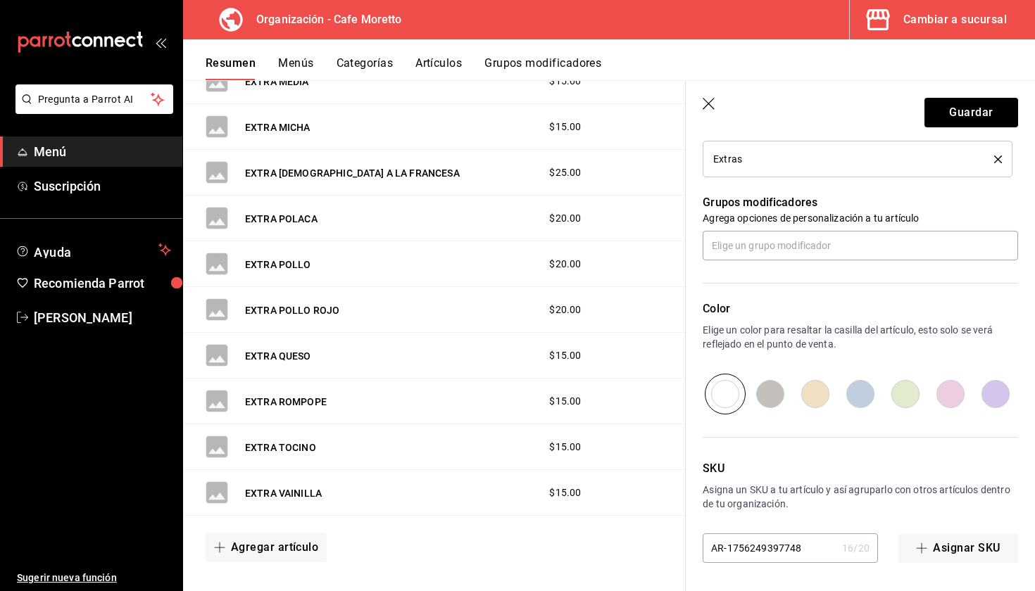
scroll to position [581, 0]
click at [961, 109] on button "Guardar" at bounding box center [971, 113] width 94 height 30
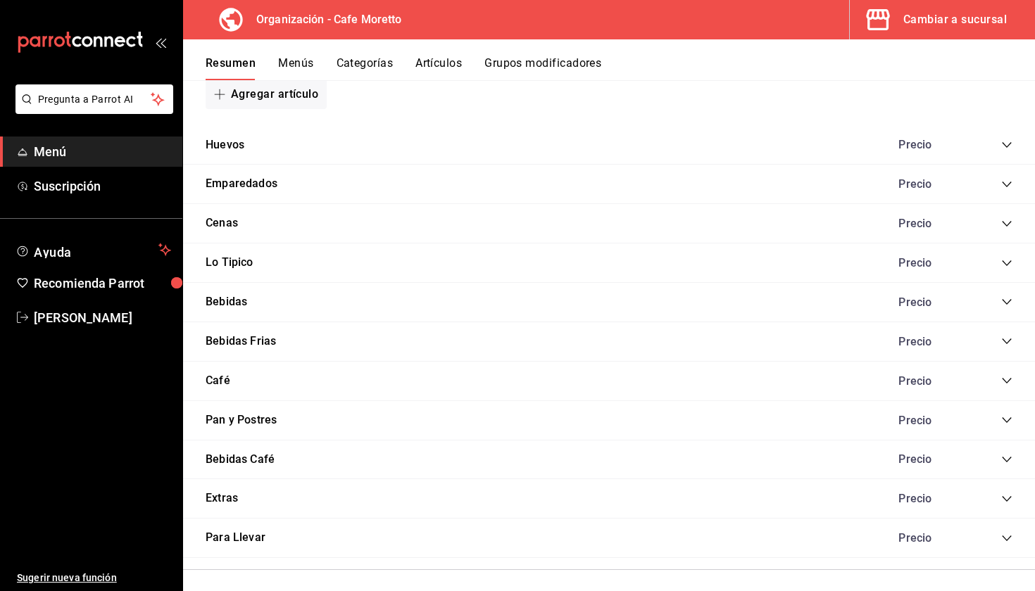
scroll to position [885, 0]
click at [1011, 300] on icon "collapse-category-row" at bounding box center [1006, 302] width 11 height 11
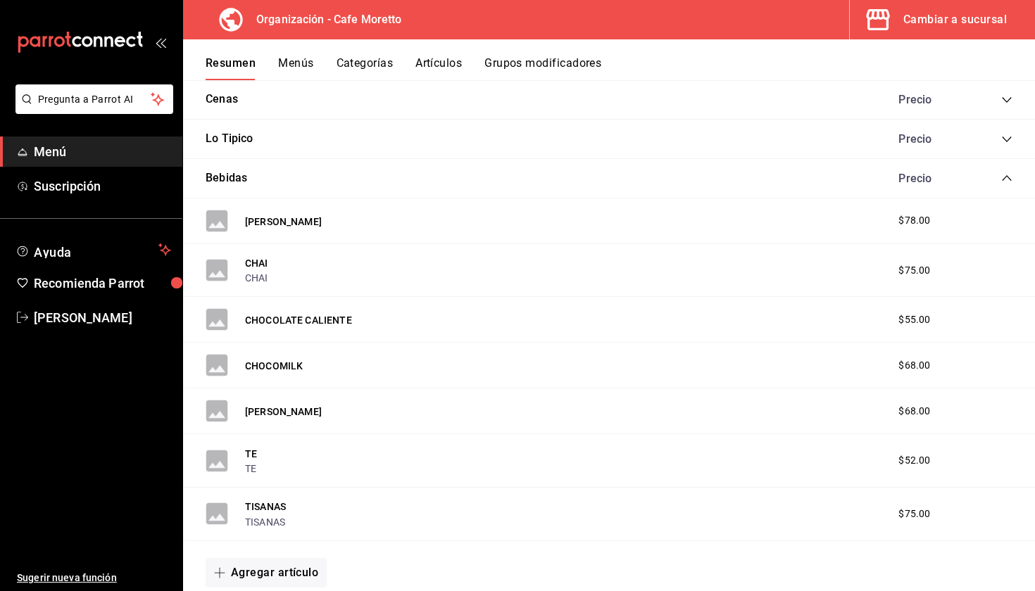
scroll to position [1073, 0]
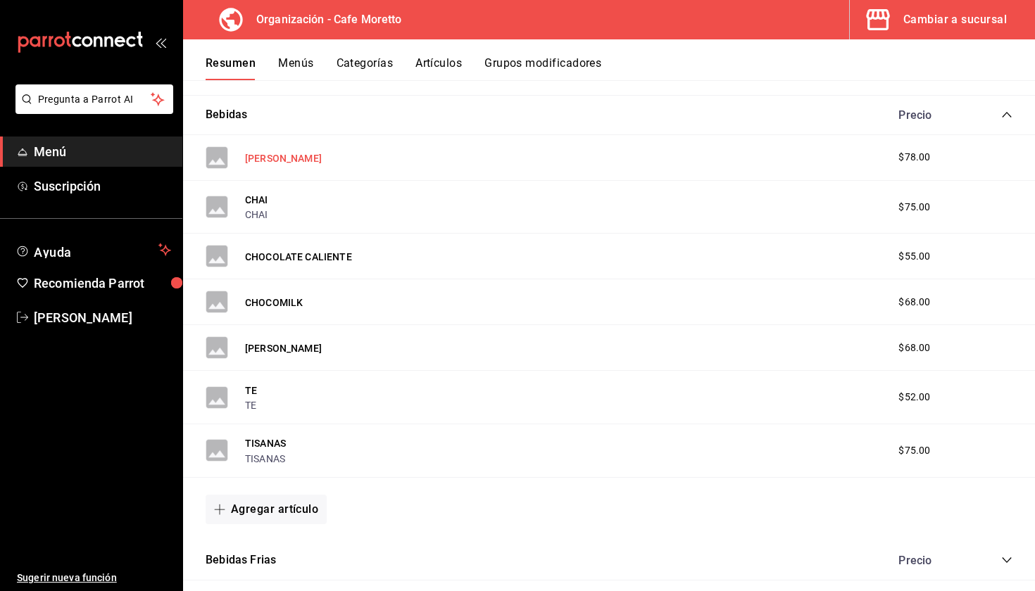
click at [260, 153] on button "BESO MORETTO" at bounding box center [283, 158] width 77 height 14
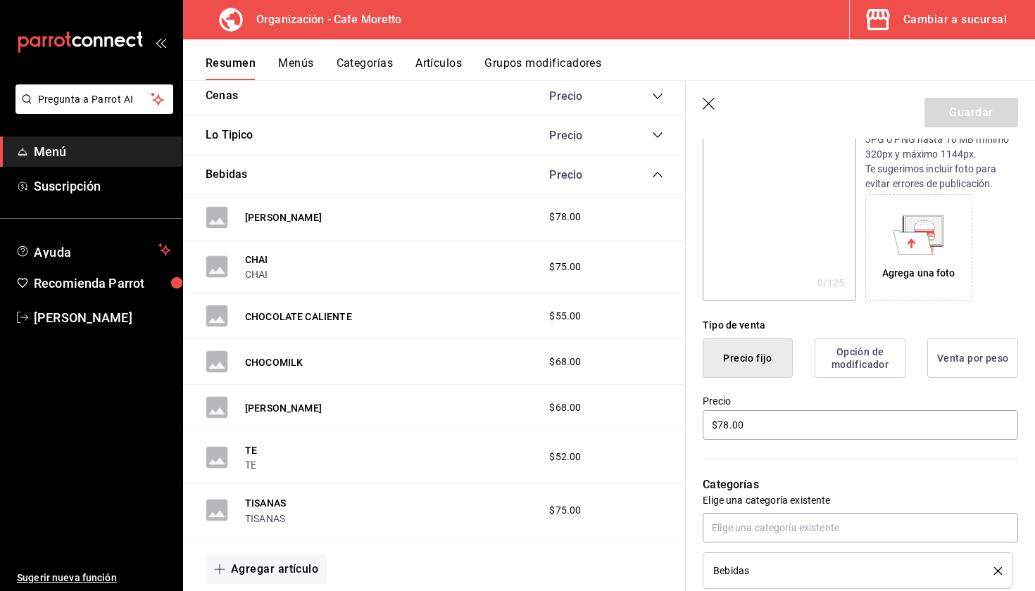
scroll to position [193, 0]
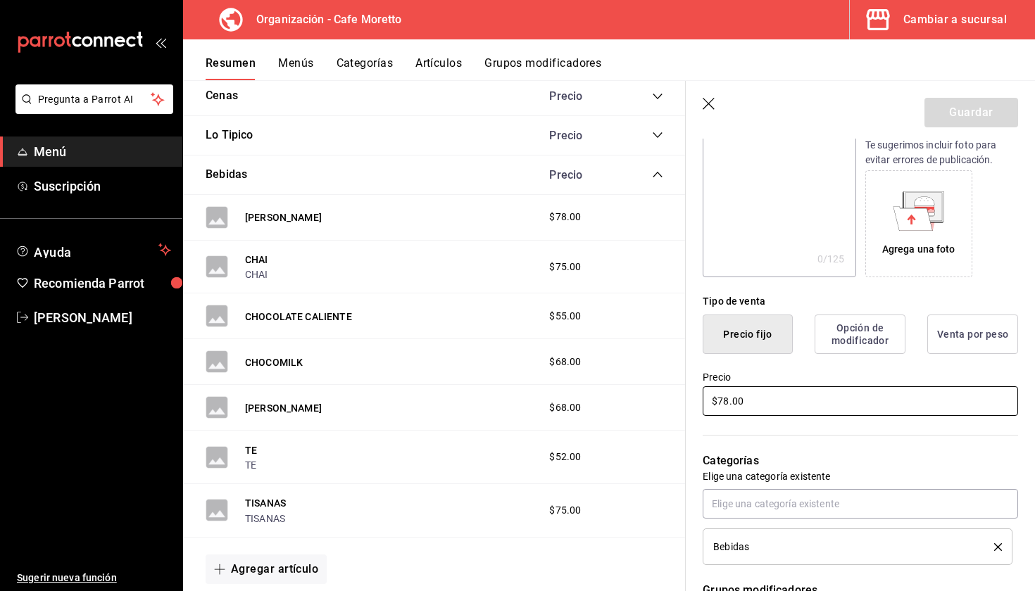
click at [727, 403] on input "$78.00" at bounding box center [860, 402] width 315 height 30
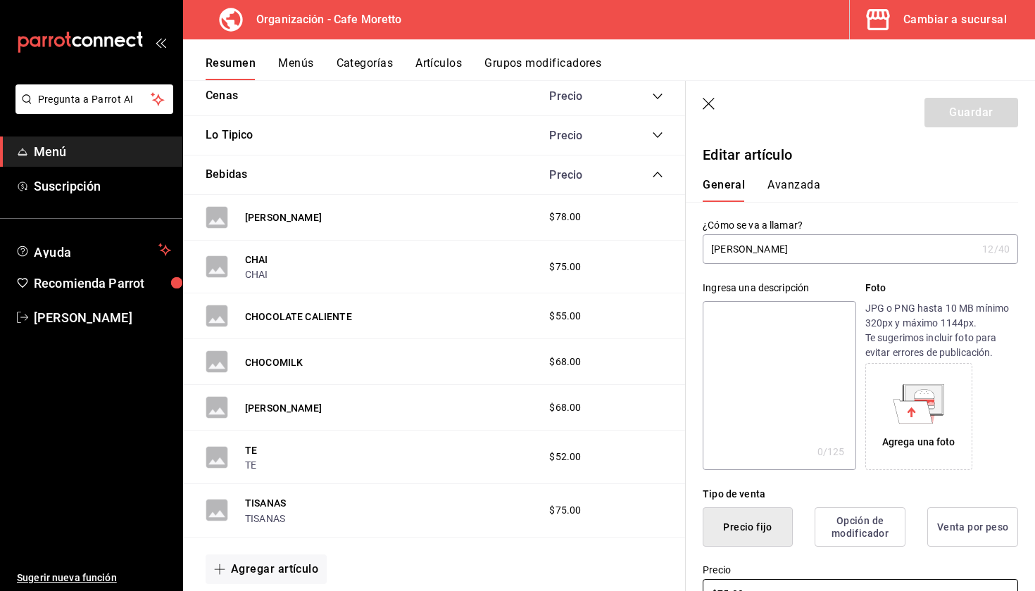
scroll to position [-1, 0]
type input "$75.00"
click at [907, 205] on div "¿Cómo se va a llamar? BESO MORETTO 12 /40 ¿Cómo se va a llamar?" at bounding box center [852, 233] width 332 height 62
drag, startPoint x: 804, startPoint y: 251, endPoint x: 676, endPoint y: 251, distance: 128.1
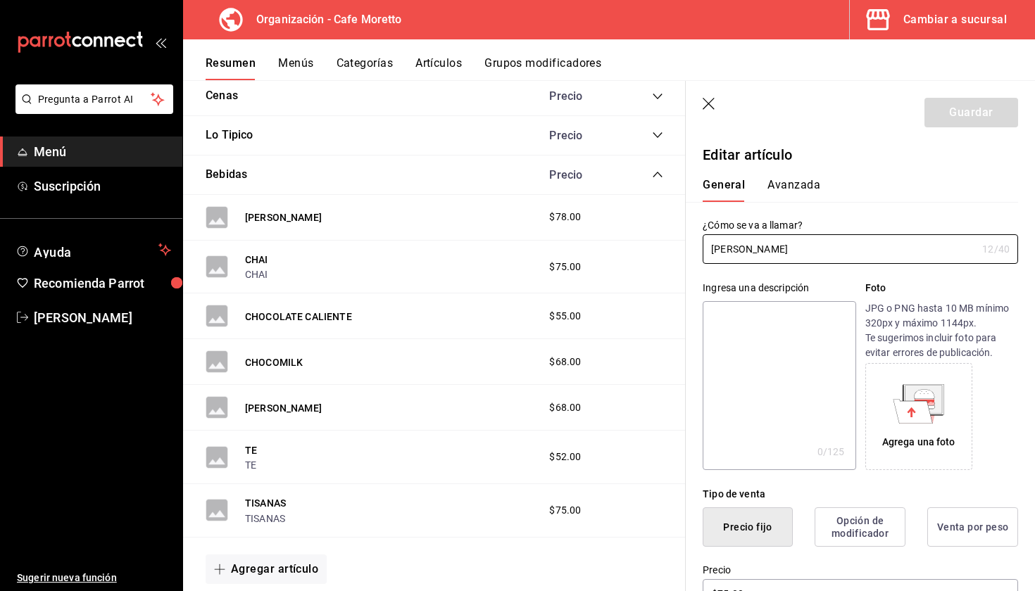
click at [676, 251] on main "Resumen organización Agrega y edita los menús, las categorías, artículos y grup…" at bounding box center [609, 335] width 852 height 511
type input "[PERSON_NAME]"
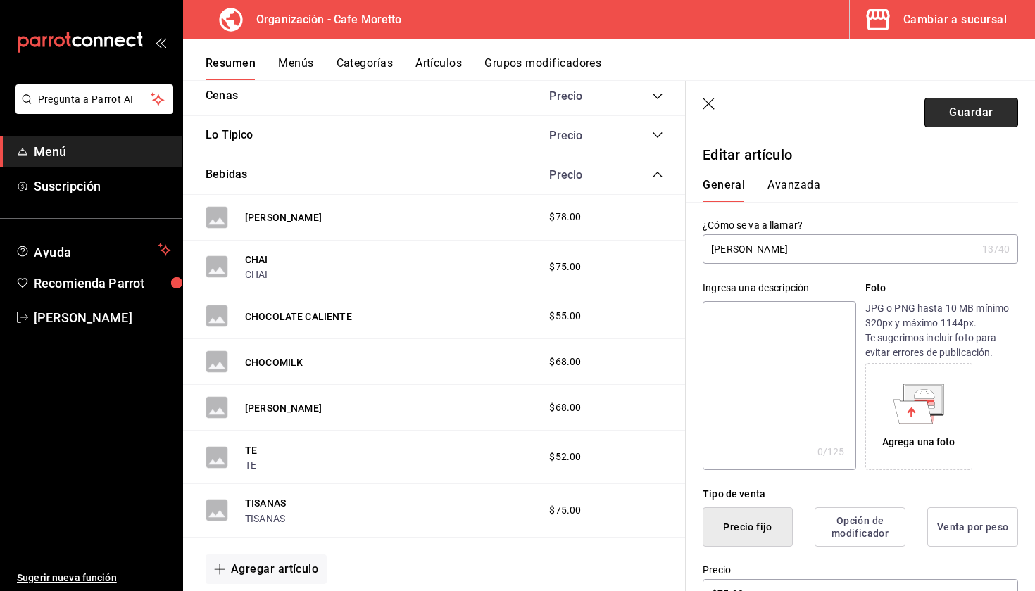
click at [990, 117] on button "Guardar" at bounding box center [971, 113] width 94 height 30
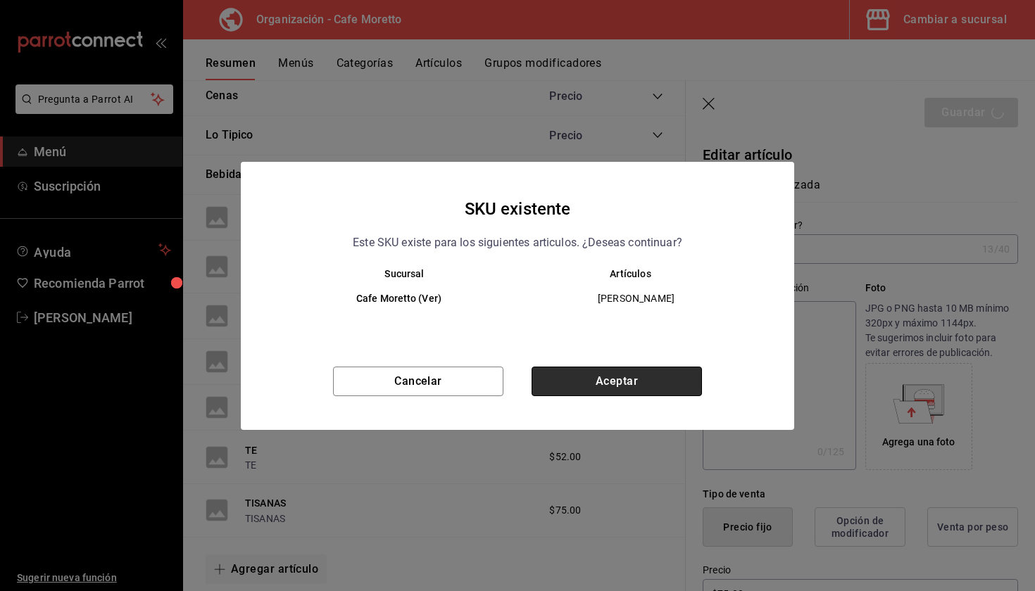
click at [665, 387] on button "Aceptar" at bounding box center [617, 382] width 170 height 30
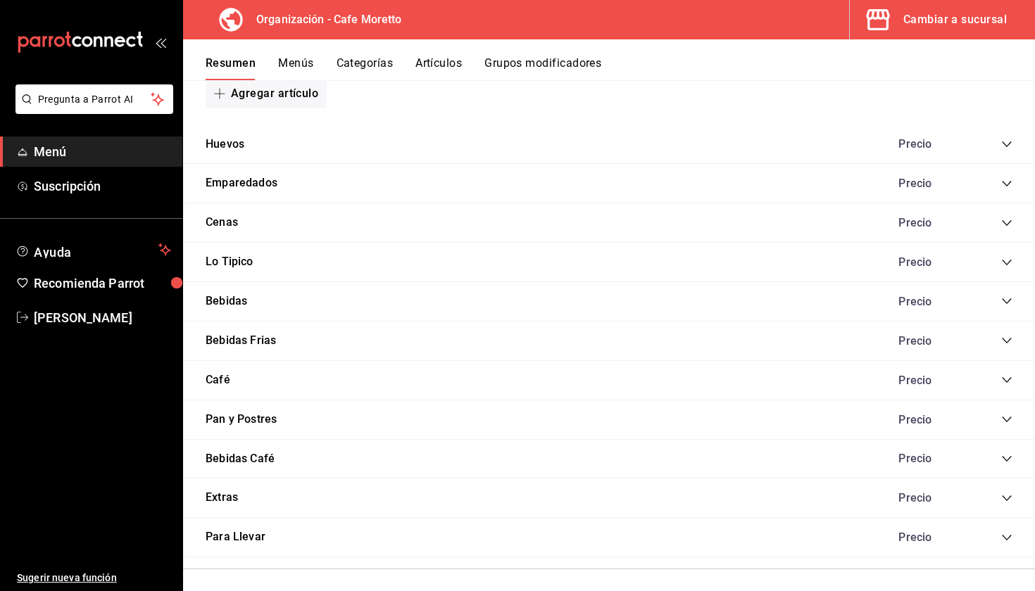
scroll to position [885, 0]
click at [1005, 300] on icon "collapse-category-row" at bounding box center [1006, 303] width 9 height 6
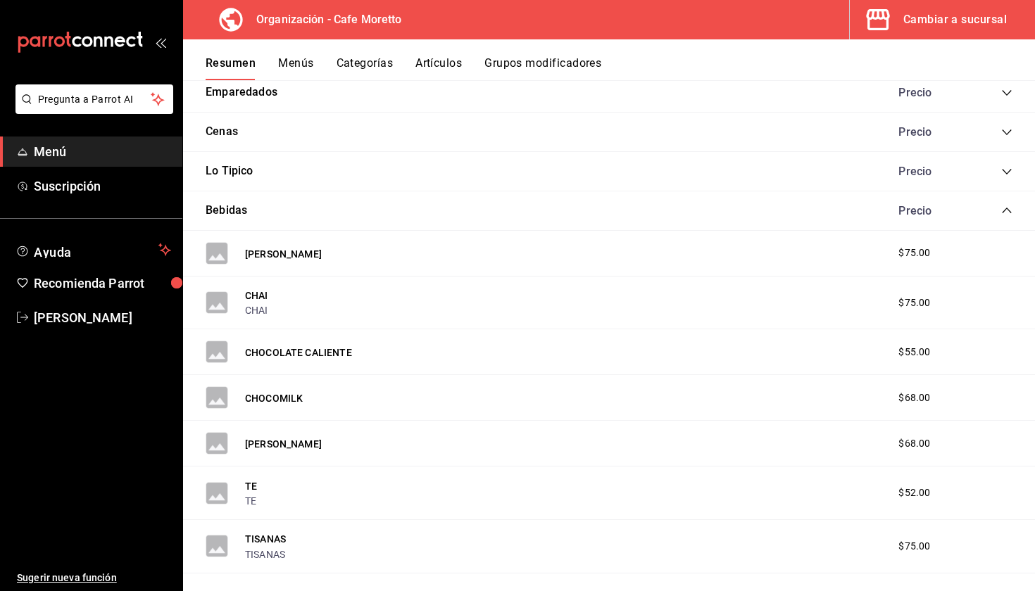
scroll to position [1041, 0]
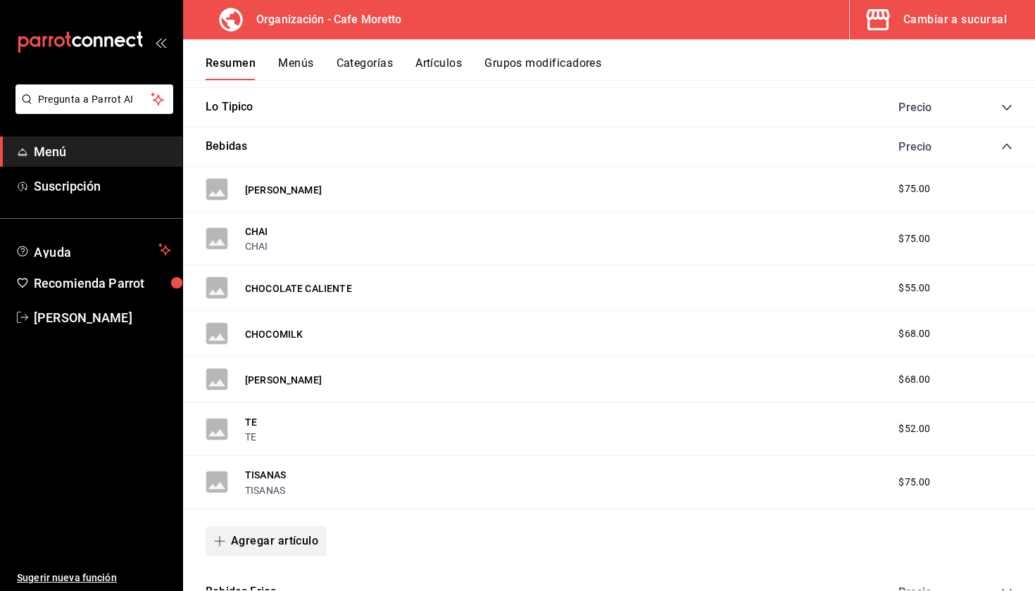
click at [277, 538] on button "Agregar artículo" at bounding box center [266, 542] width 121 height 30
click at [263, 553] on li "Artículo nuevo" at bounding box center [261, 557] width 111 height 34
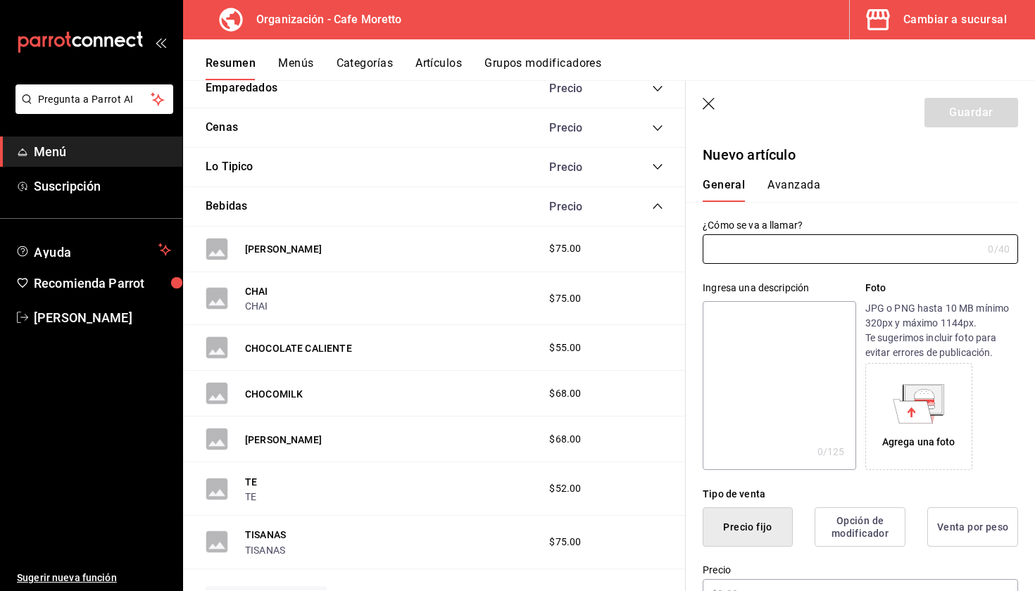
scroll to position [1062, 0]
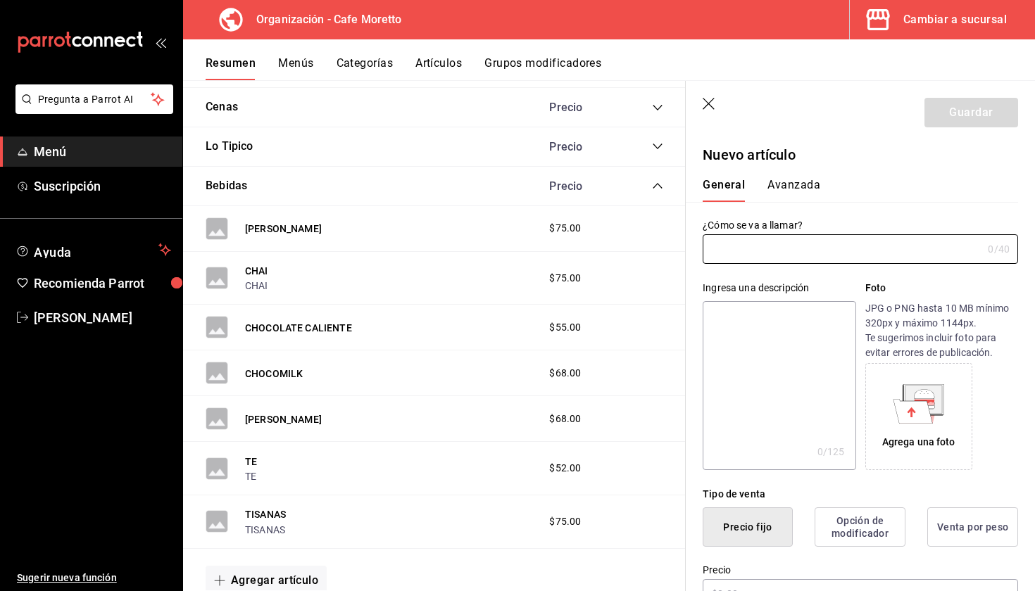
type input "AR-1756249464041"
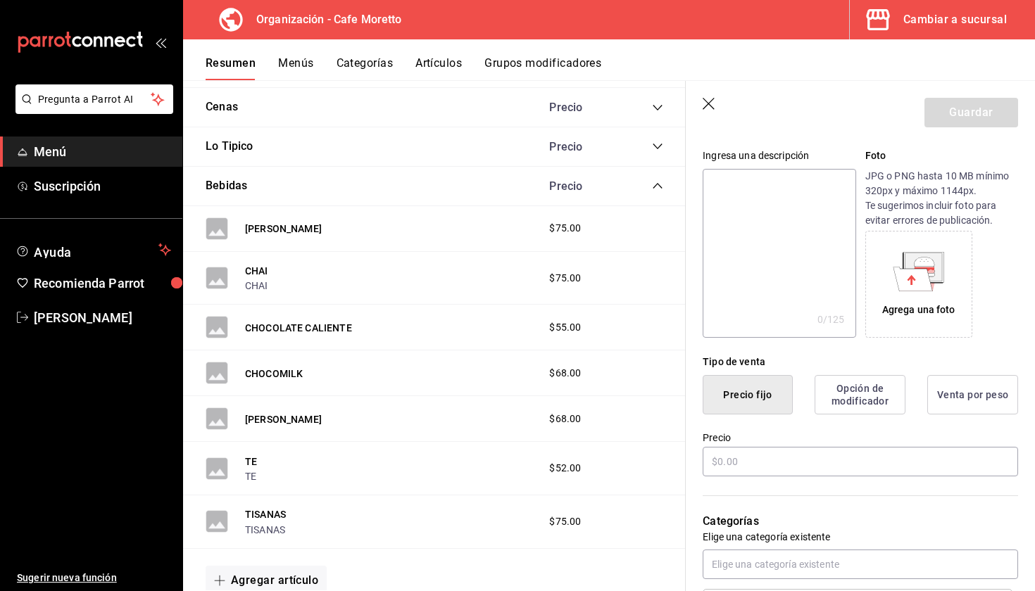
scroll to position [151, 0]
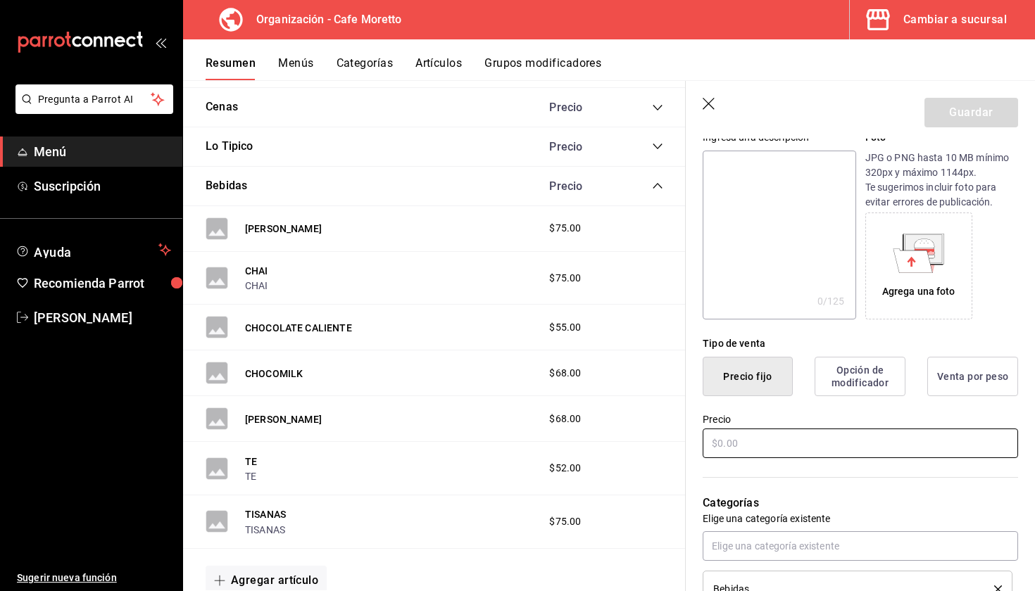
type input "Malteada"
click at [782, 439] on input "text" at bounding box center [860, 444] width 315 height 30
type input "$75.00"
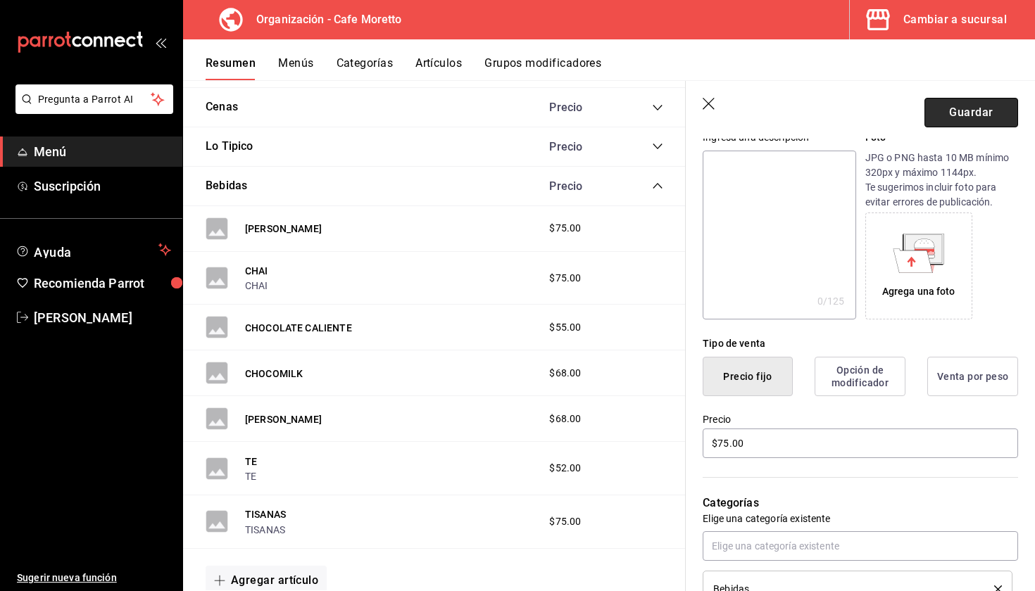
click at [955, 111] on button "Guardar" at bounding box center [971, 113] width 94 height 30
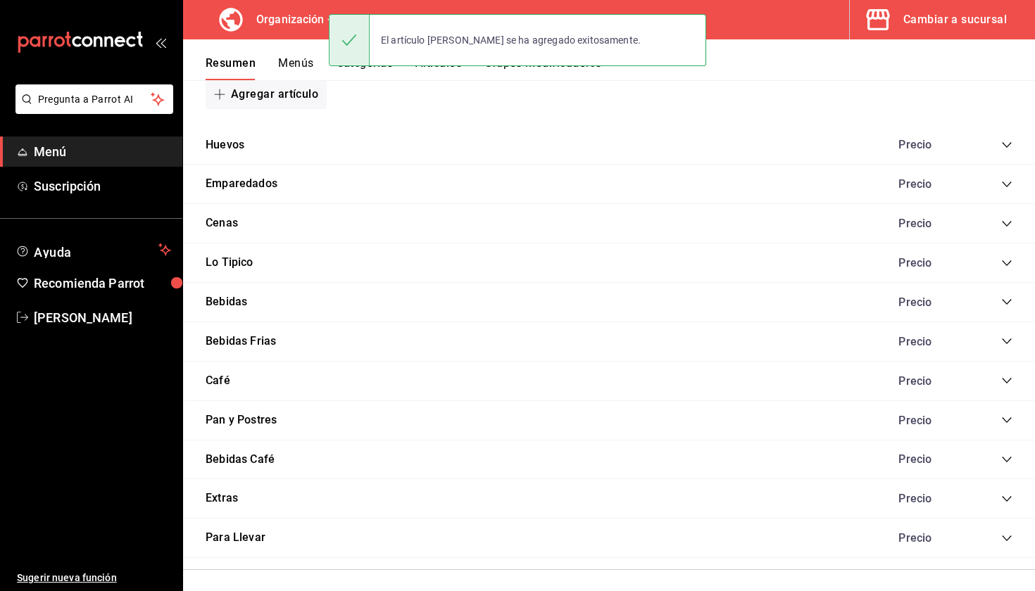
scroll to position [885, 0]
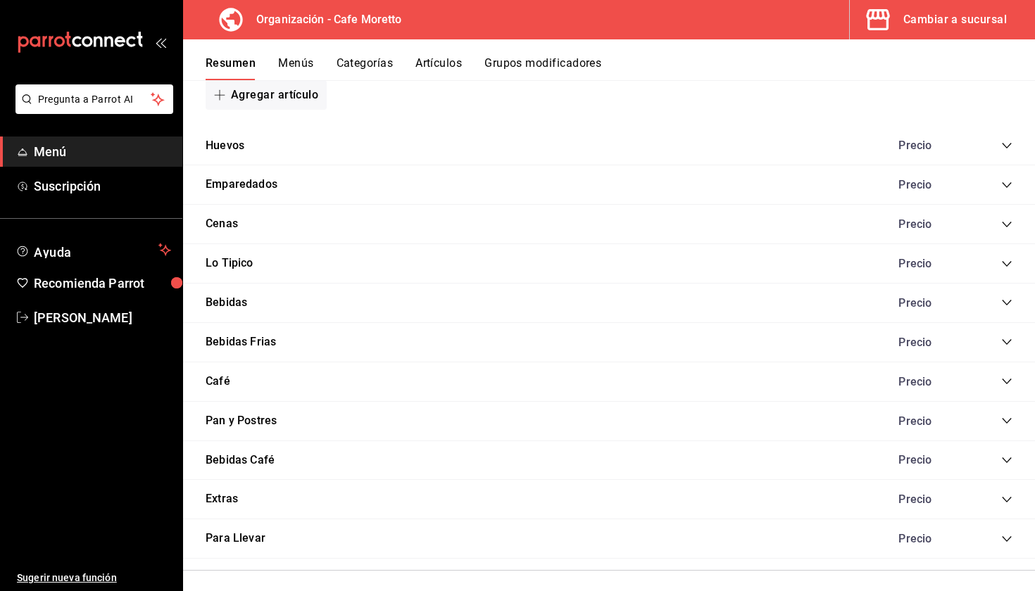
click at [1001, 297] on icon "collapse-category-row" at bounding box center [1006, 302] width 11 height 11
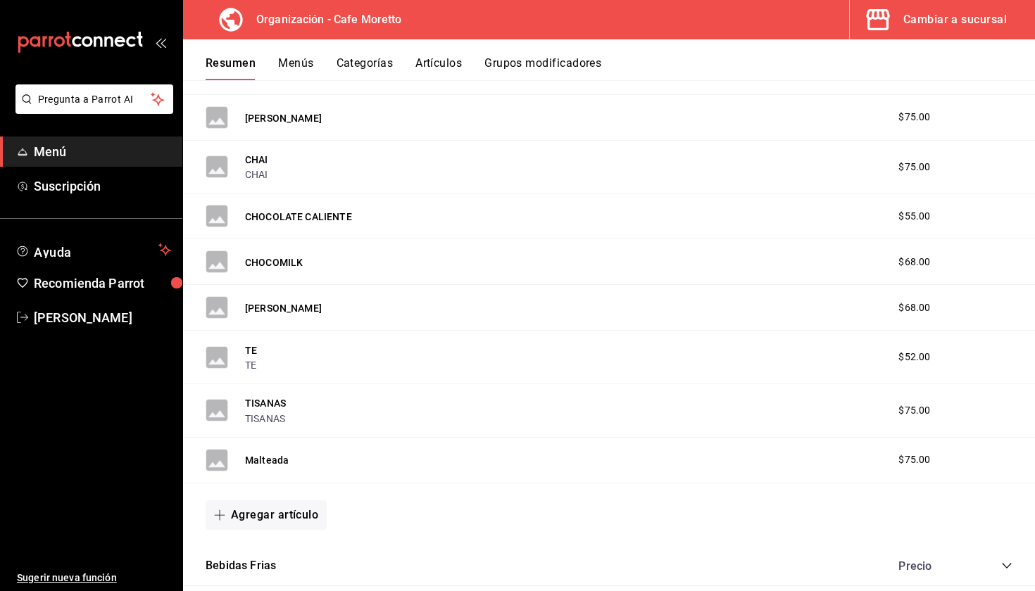
scroll to position [1096, 0]
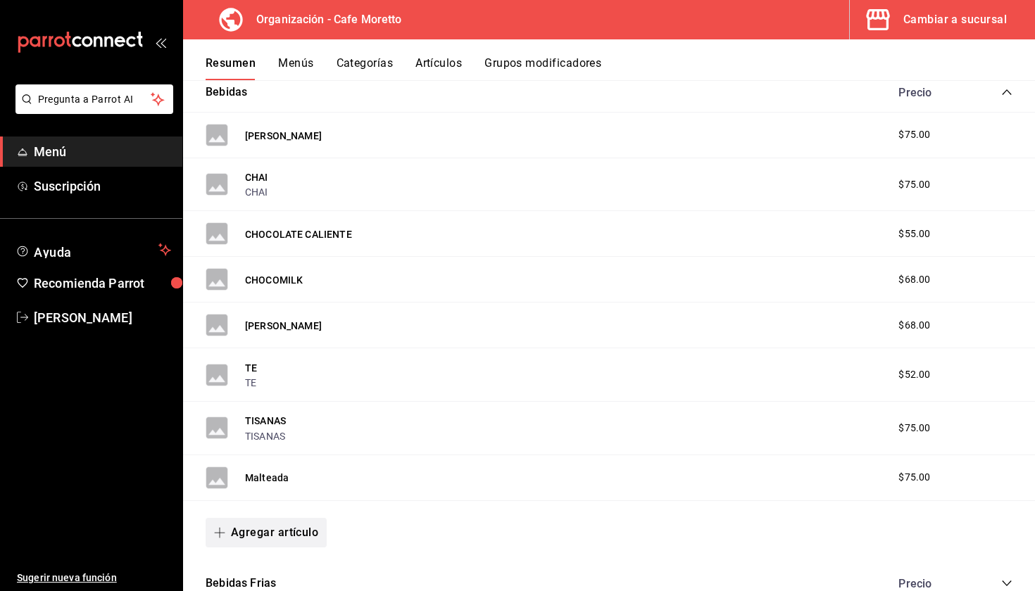
click at [296, 536] on button "Agregar artículo" at bounding box center [266, 533] width 121 height 30
click at [225, 557] on li "Artículo nuevo" at bounding box center [261, 557] width 111 height 34
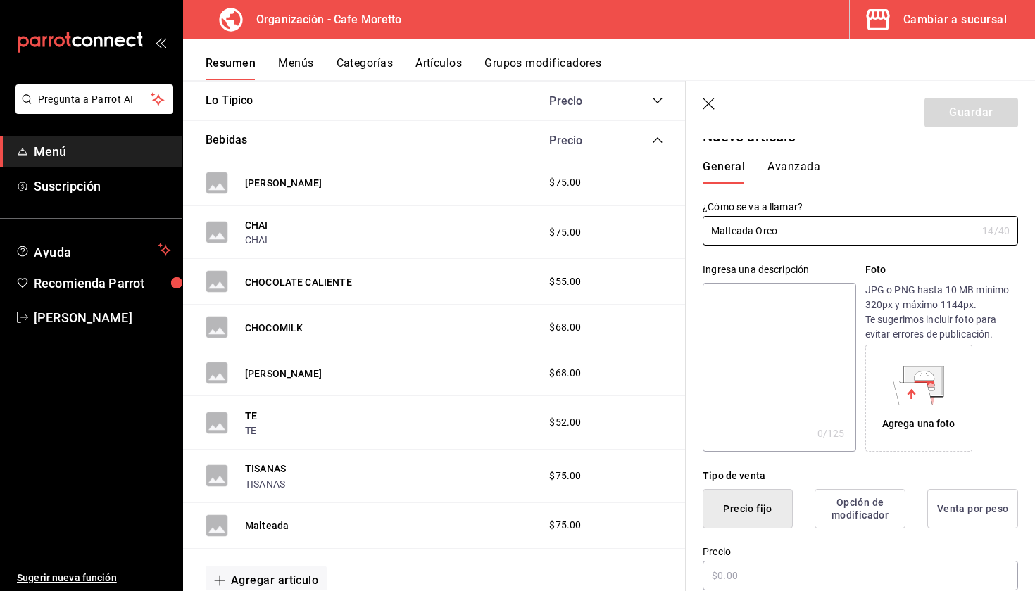
scroll to position [36, 0]
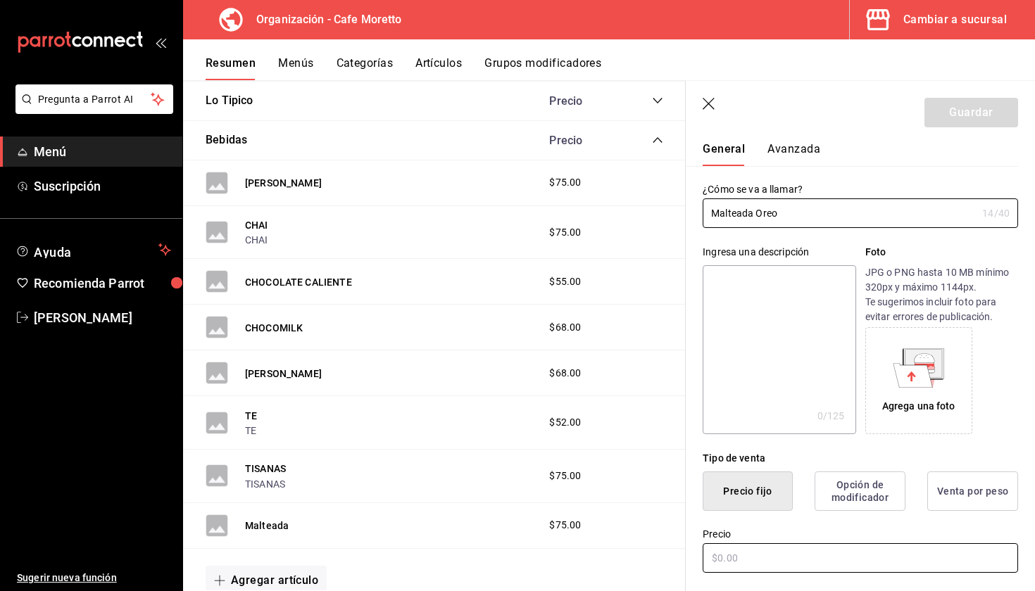
type input "Malteada Oreo"
click at [741, 565] on input "text" at bounding box center [860, 559] width 315 height 30
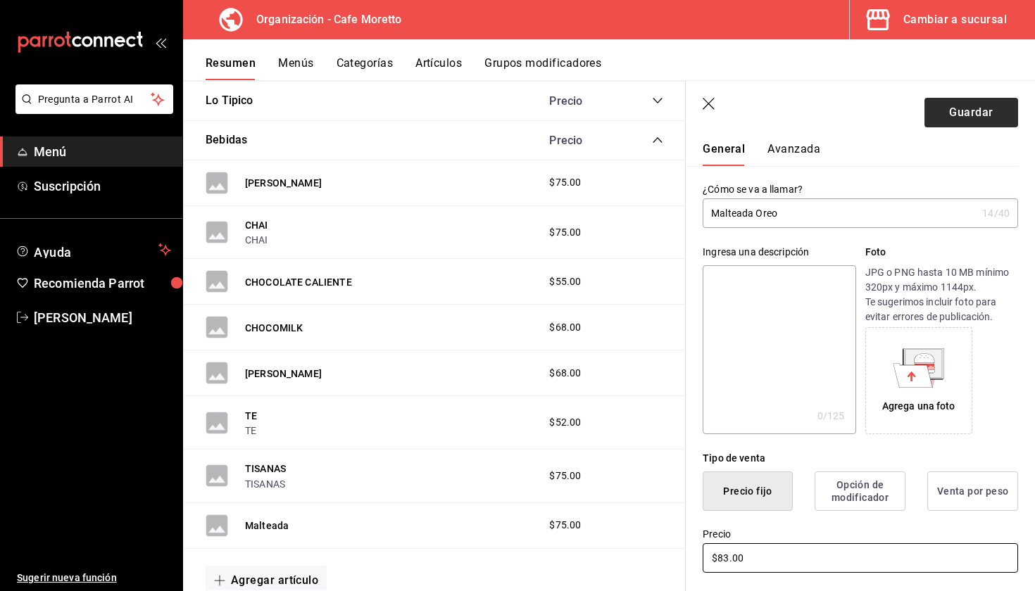
type input "$83.00"
click at [997, 106] on button "Guardar" at bounding box center [971, 113] width 94 height 30
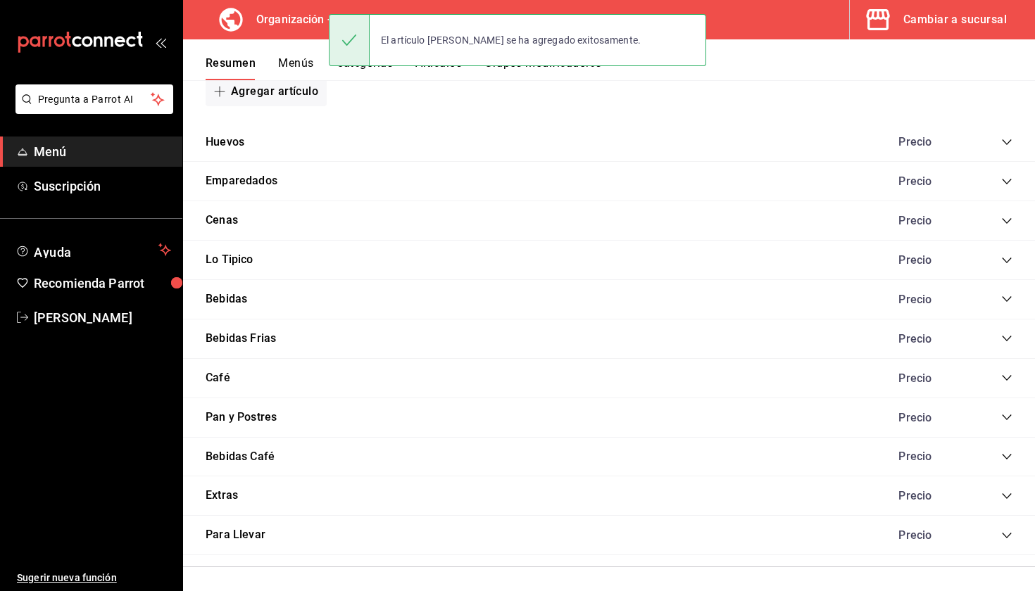
scroll to position [885, 0]
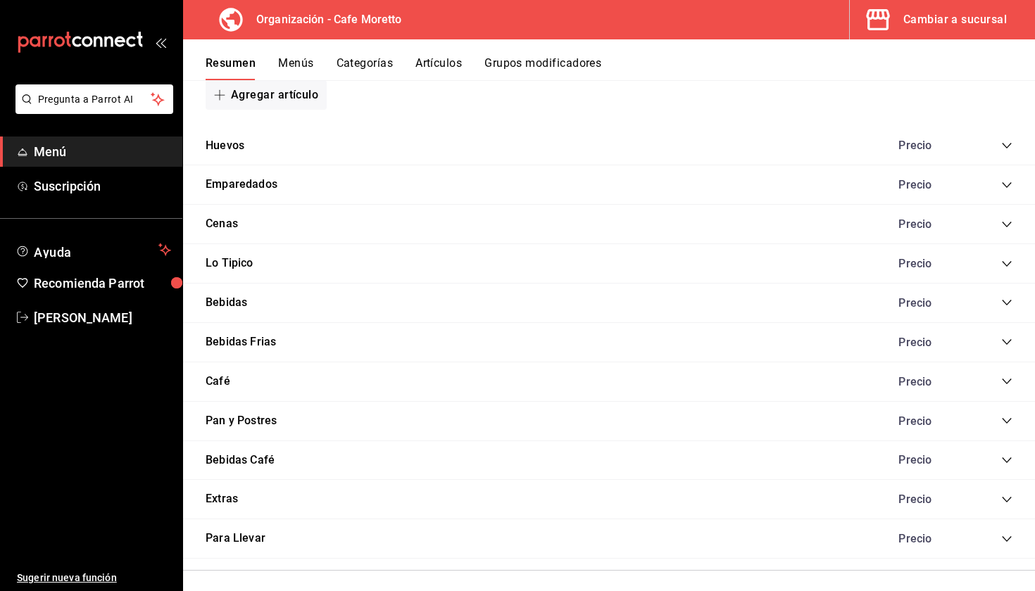
click at [1004, 299] on icon "collapse-category-row" at bounding box center [1006, 302] width 11 height 11
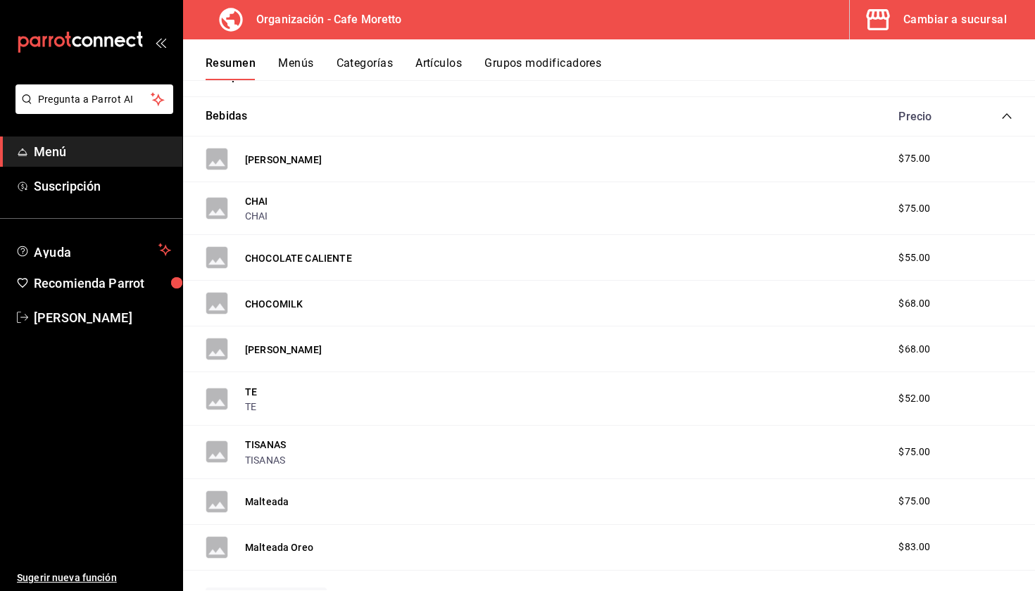
scroll to position [1113, 0]
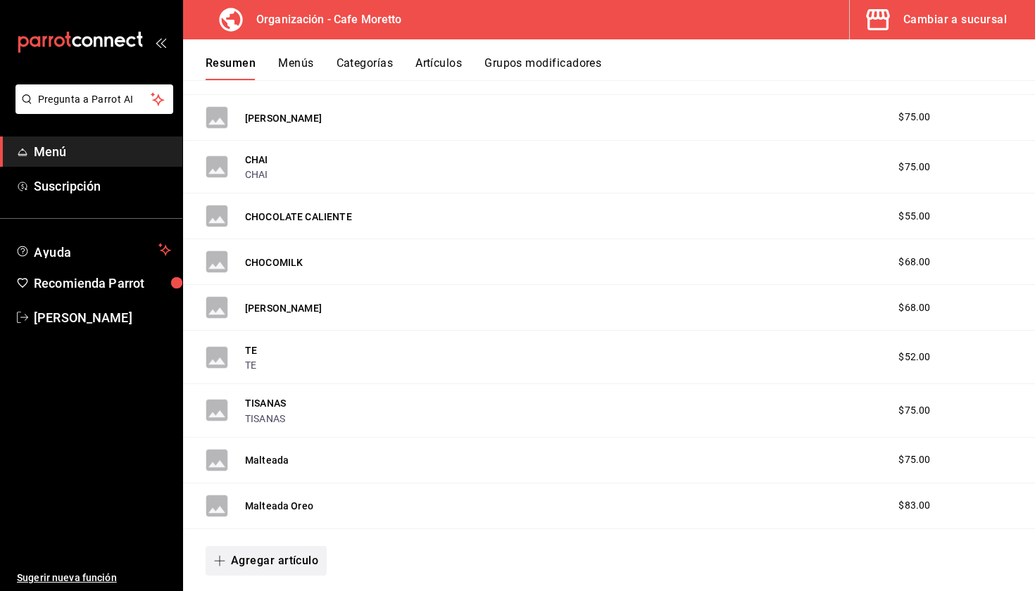
click at [251, 555] on button "Agregar artículo" at bounding box center [266, 561] width 121 height 30
click at [279, 554] on li "Artículo nuevo" at bounding box center [261, 557] width 111 height 34
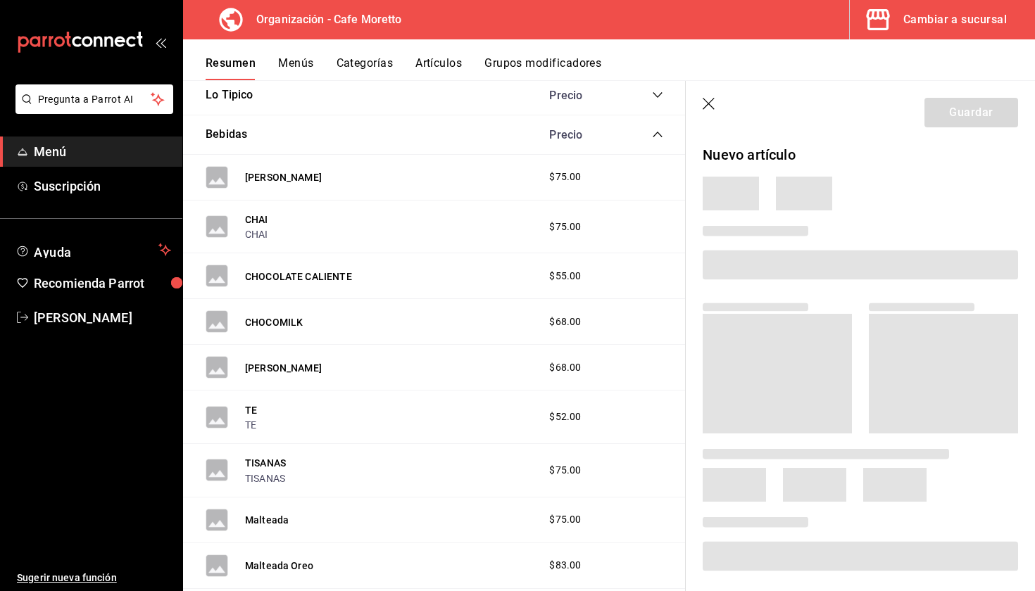
scroll to position [1394, 0]
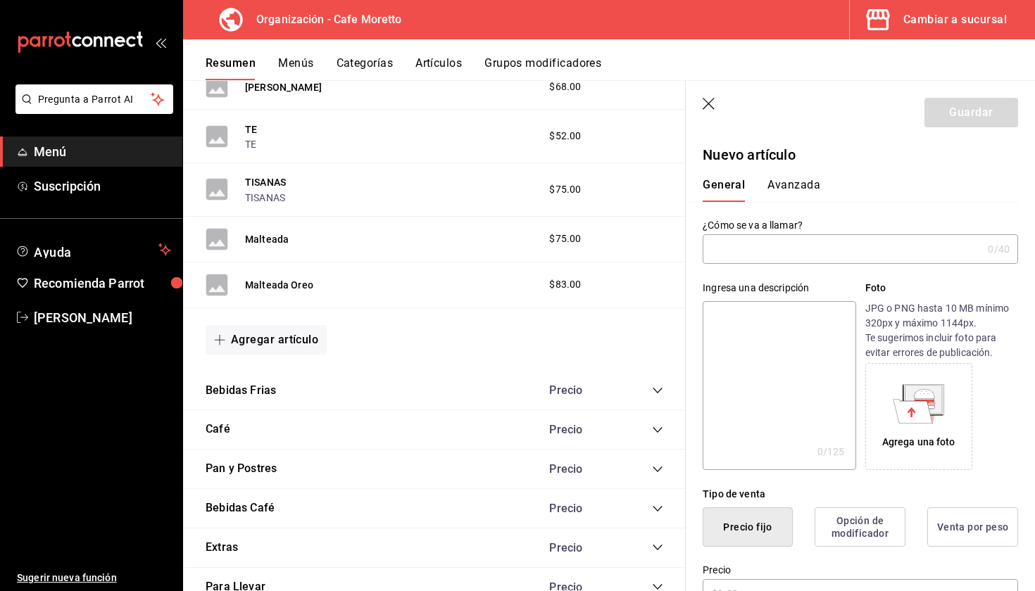
type input "AR-1756249520704"
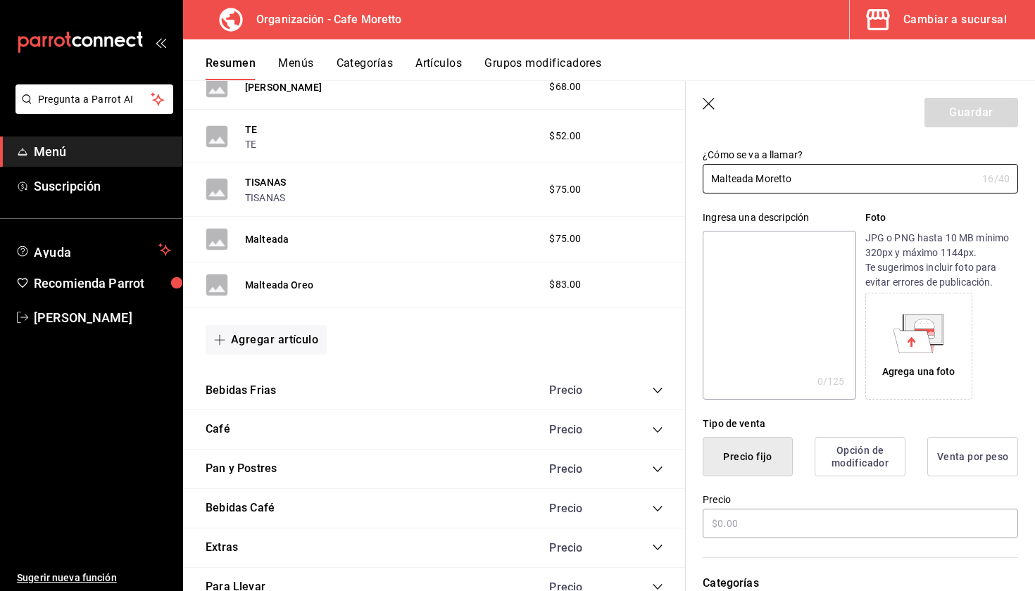
scroll to position [75, 0]
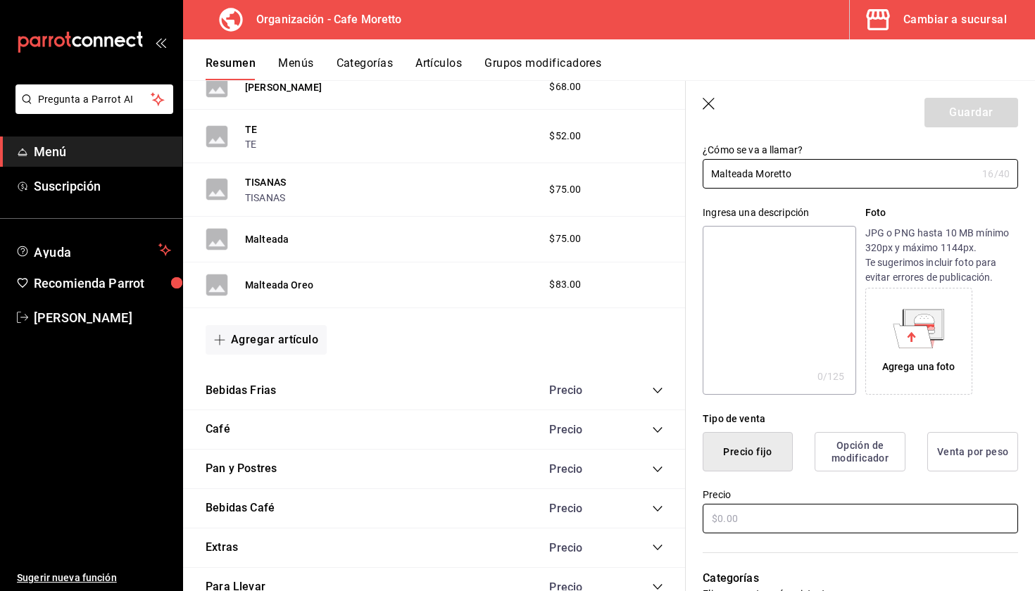
type input "Malteada Moretto"
click at [767, 524] on input "text" at bounding box center [860, 519] width 315 height 30
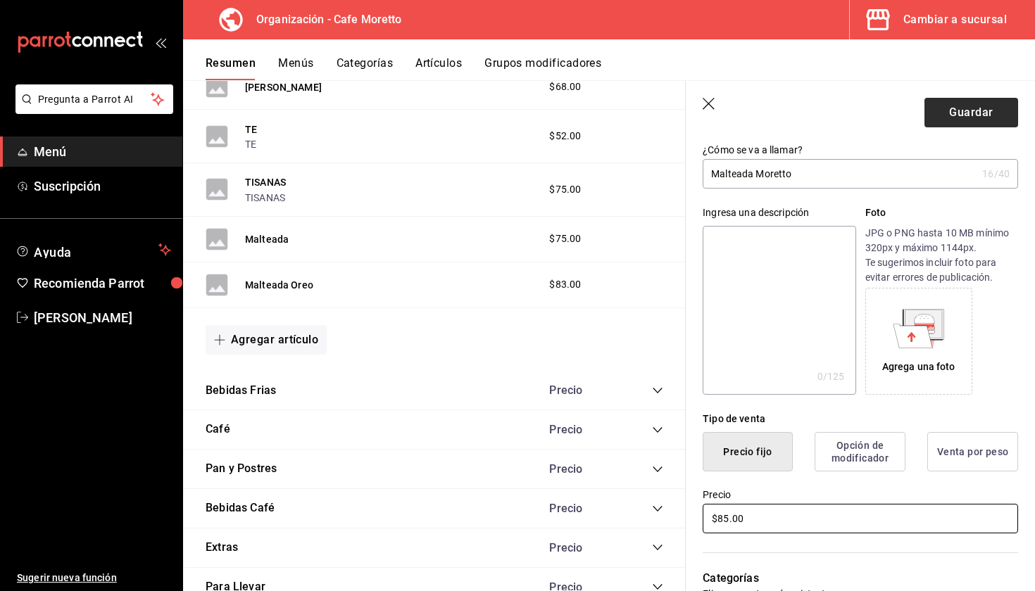
type input "$85.00"
click at [946, 111] on button "Guardar" at bounding box center [971, 113] width 94 height 30
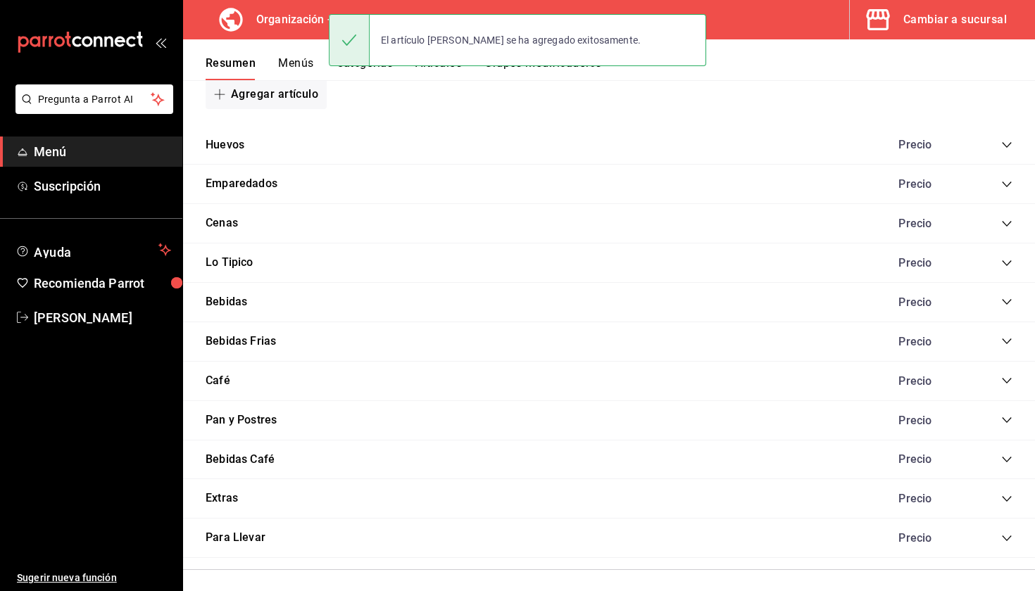
scroll to position [885, 0]
click at [1004, 297] on icon "collapse-category-row" at bounding box center [1006, 302] width 11 height 11
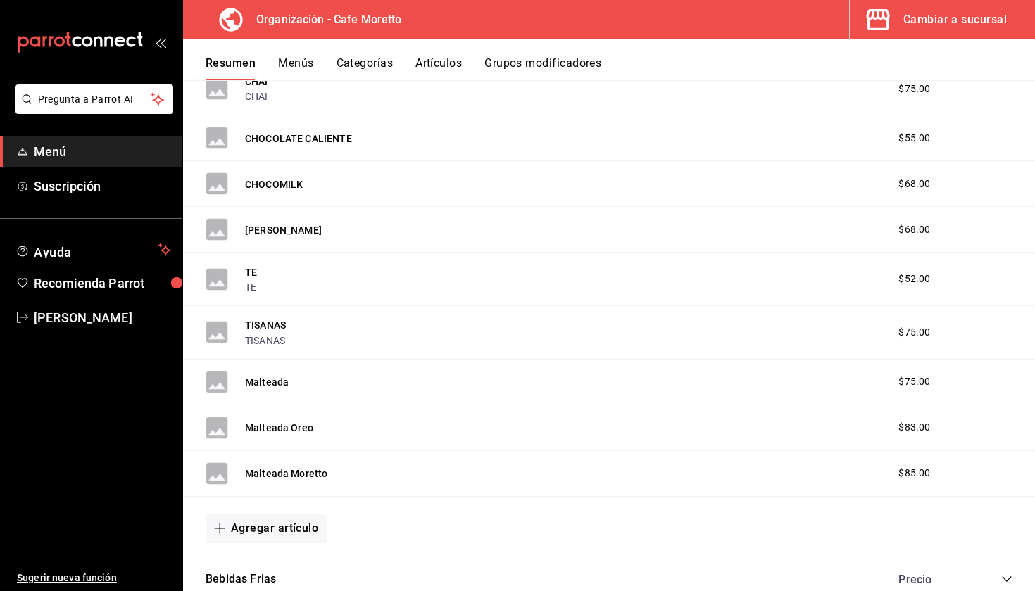
scroll to position [1192, 0]
click at [256, 520] on button "Agregar artículo" at bounding box center [266, 528] width 121 height 30
click at [258, 556] on li "Artículo nuevo" at bounding box center [261, 557] width 111 height 34
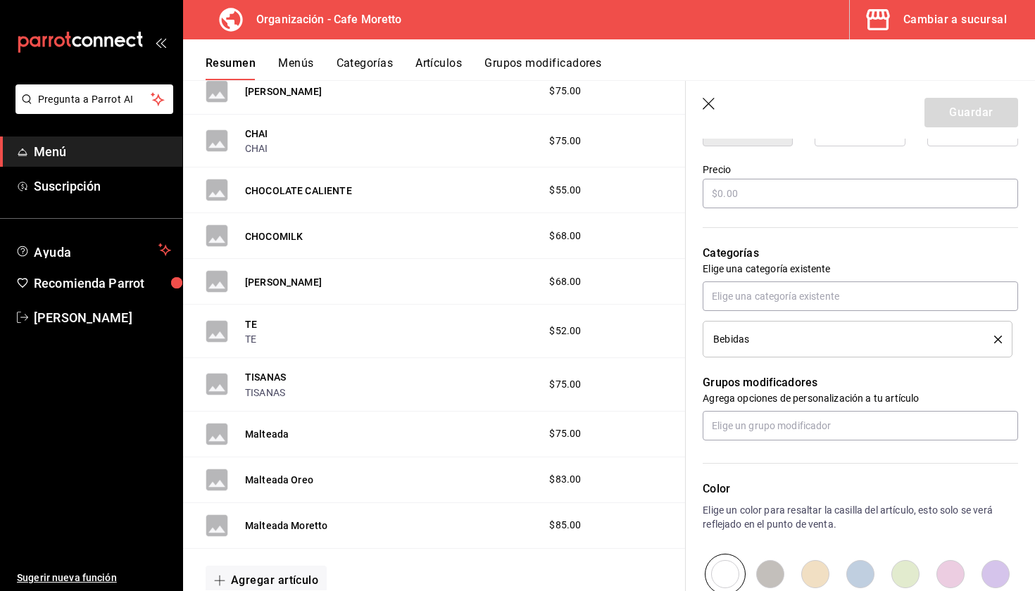
scroll to position [409, 0]
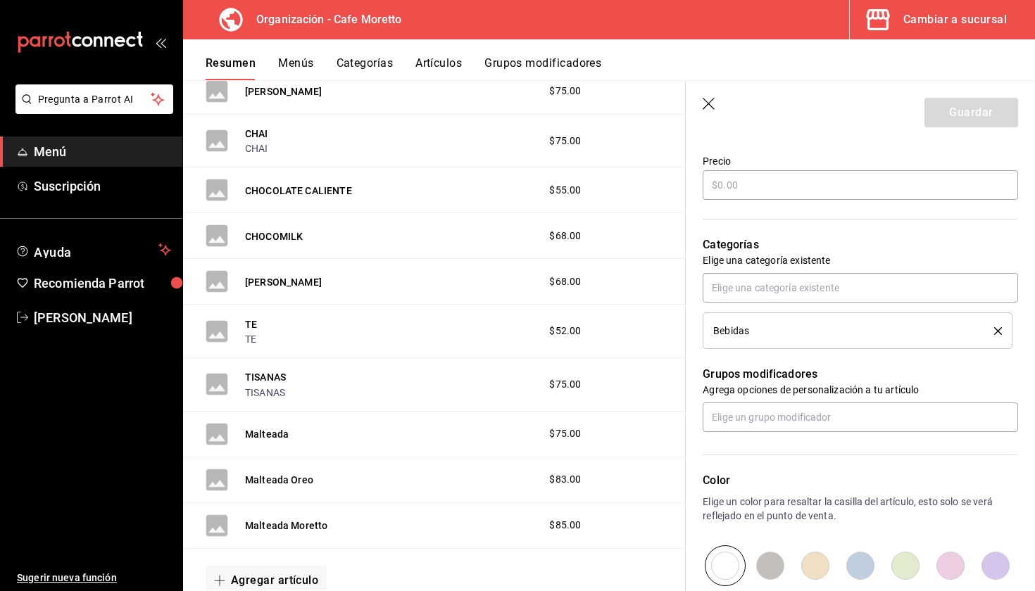
type input "Expresso"
click at [711, 107] on icon "button" at bounding box center [710, 105] width 14 height 14
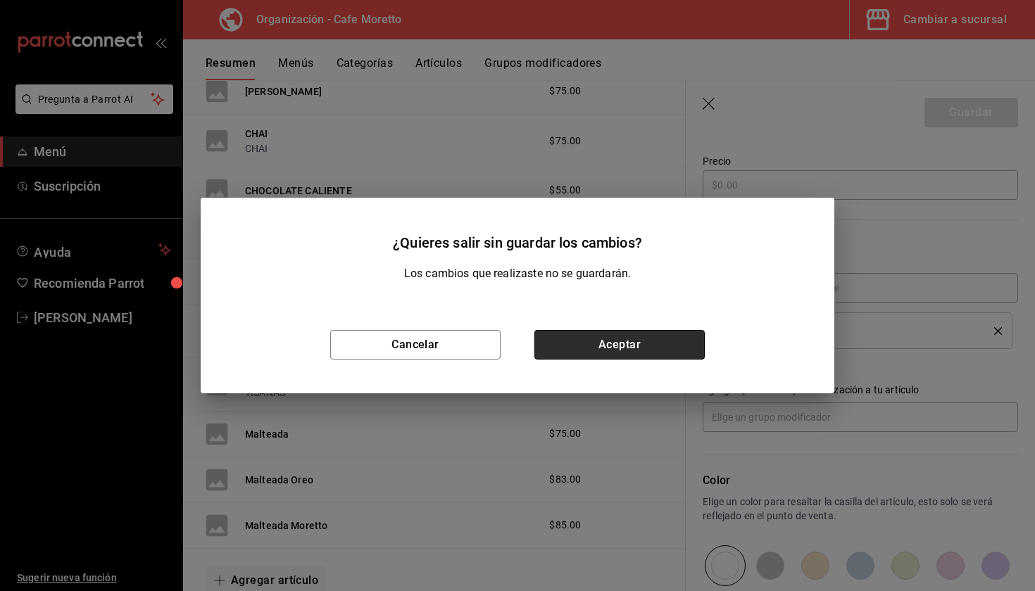
click at [610, 355] on button "Aceptar" at bounding box center [619, 345] width 170 height 30
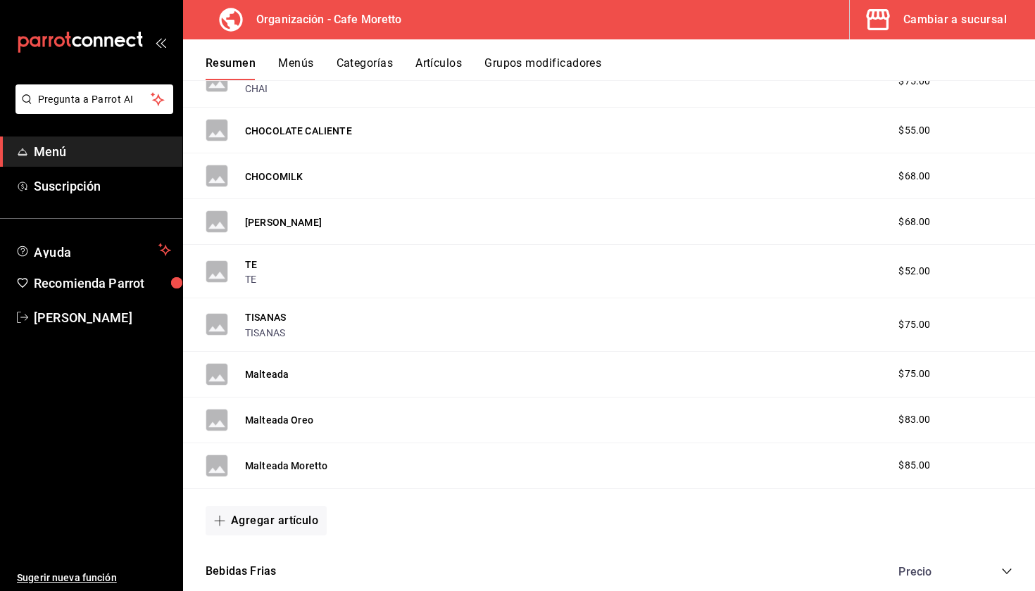
click at [533, 49] on div "Resumen Menús Categorías Artículos Grupos modificadores" at bounding box center [609, 59] width 852 height 41
click at [533, 64] on button "Grupos modificadores" at bounding box center [542, 68] width 117 height 24
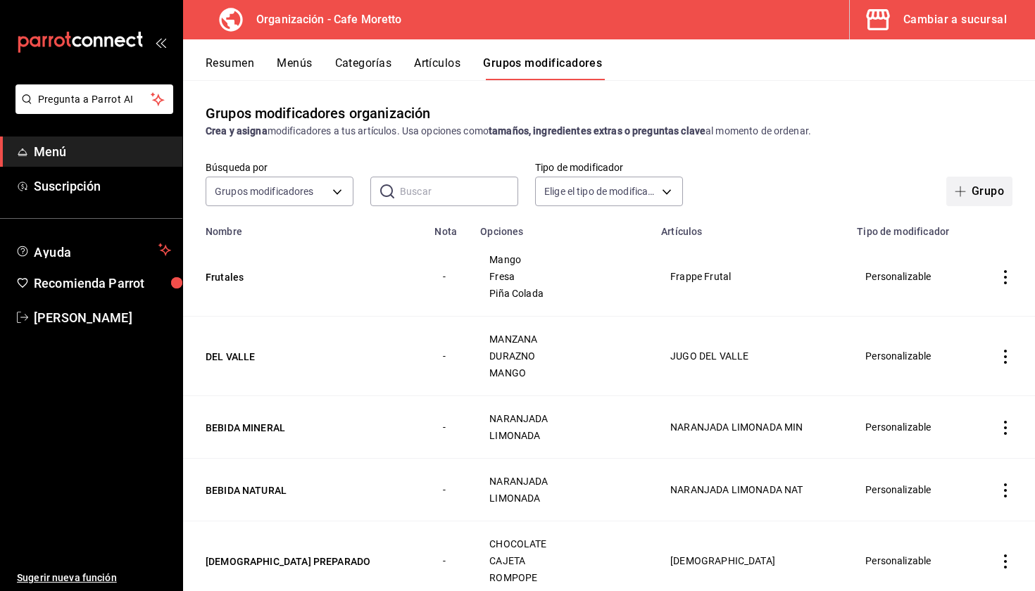
click at [969, 191] on span "button" at bounding box center [963, 191] width 17 height 11
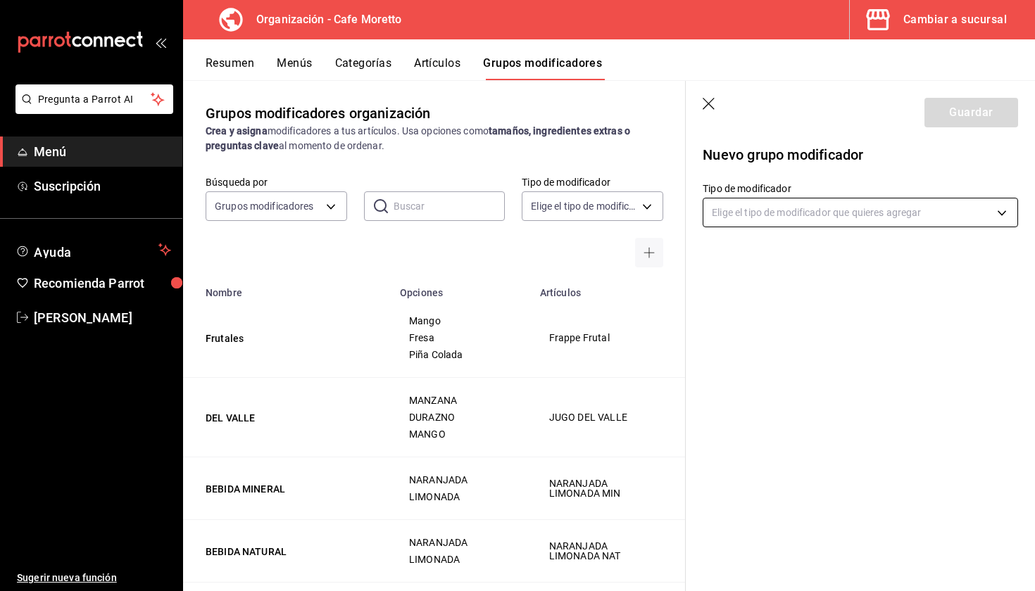
click at [865, 215] on body "Pregunta a Parrot AI Menú Suscripción Ayuda Recomienda Parrot Mariana Medina Su…" at bounding box center [517, 295] width 1035 height 591
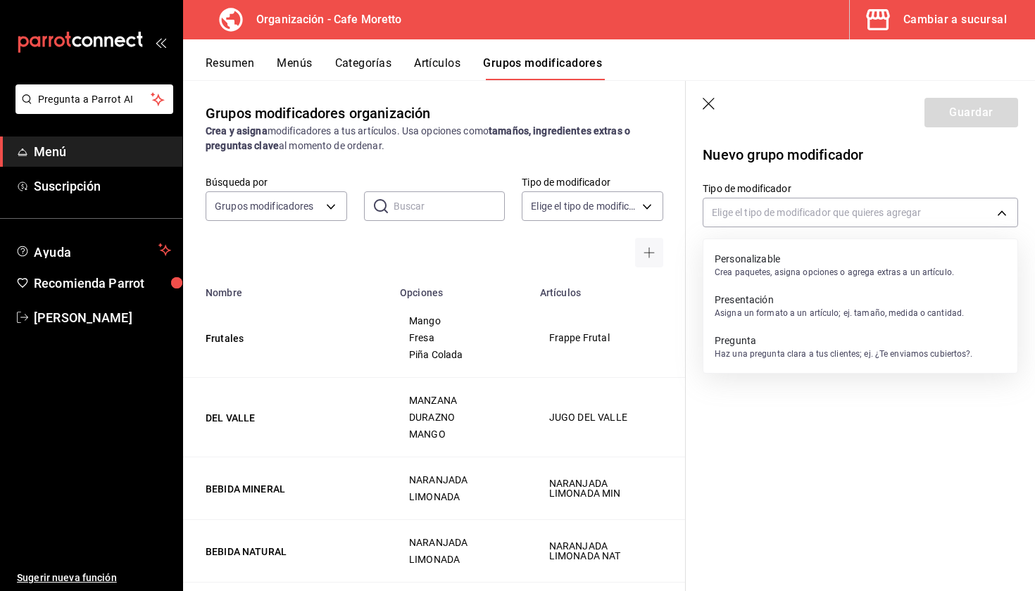
click at [796, 273] on p "Crea paquetes, asigna opciones o agrega extras a un artículo." at bounding box center [834, 272] width 239 height 13
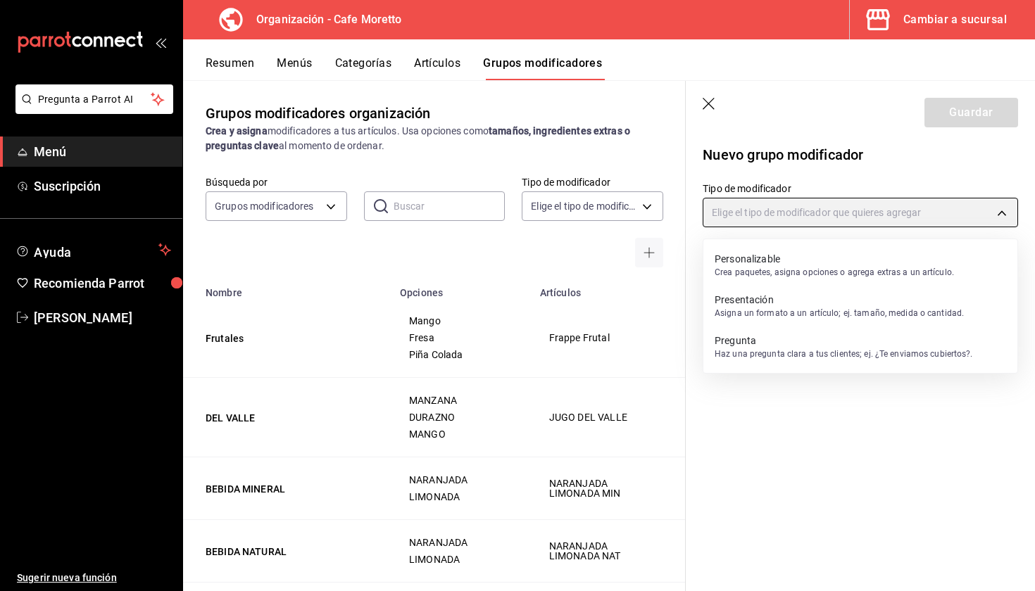
type input "CUSTOMIZABLE"
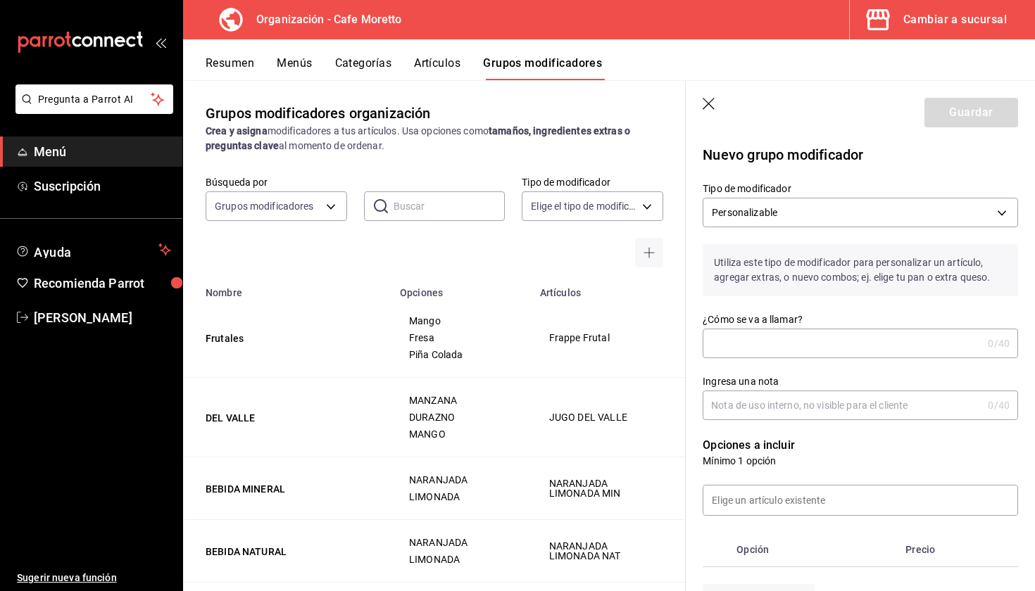
type input "e"
type input "Expresso"
click at [827, 442] on p "Opciones a incluir" at bounding box center [860, 445] width 315 height 17
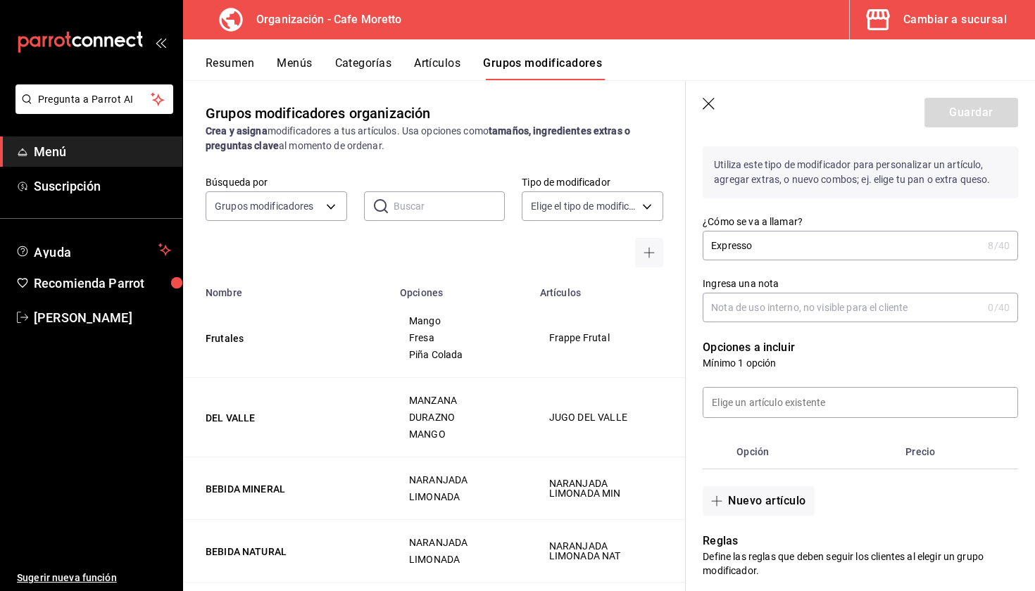
scroll to position [99, 0]
click at [764, 495] on button "Nuevo artículo" at bounding box center [758, 500] width 111 height 30
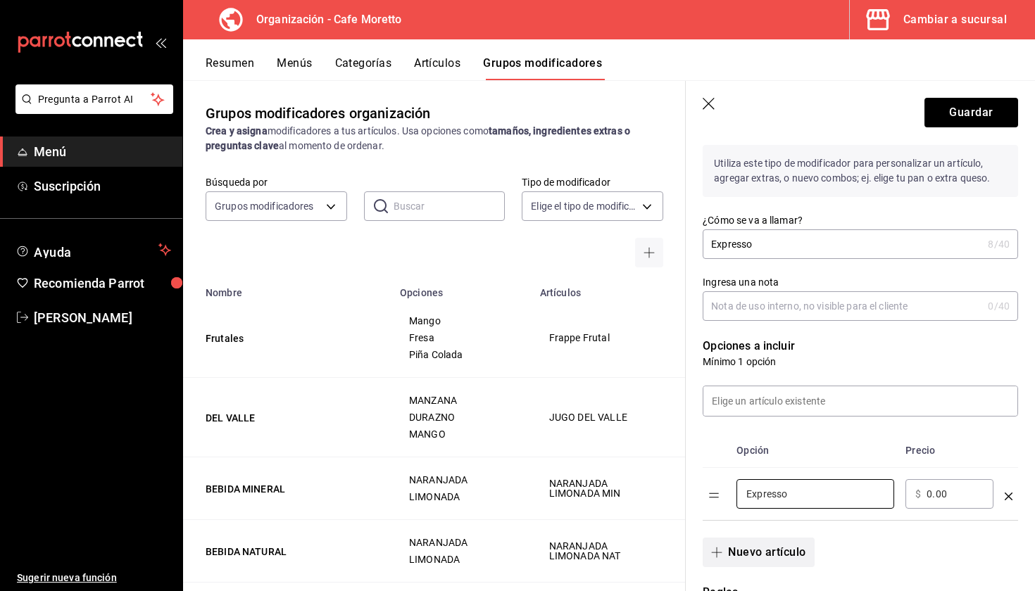
type input "Expresso"
click at [791, 548] on button "Nuevo artículo" at bounding box center [758, 553] width 111 height 30
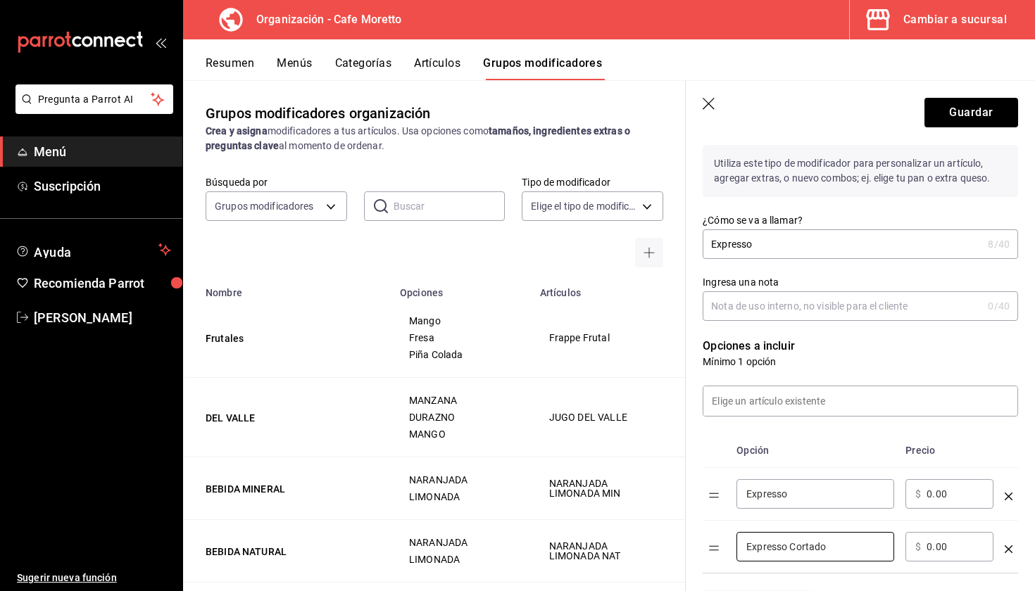
type input "Expresso Cortado"
click at [930, 548] on input "0.00" at bounding box center [955, 547] width 57 height 14
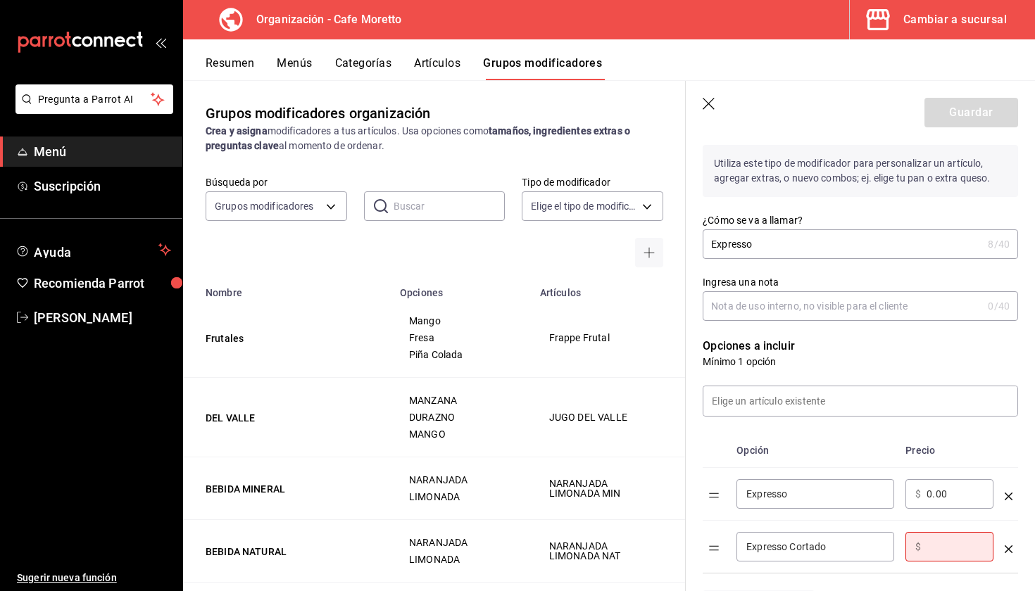
type input "4.00"
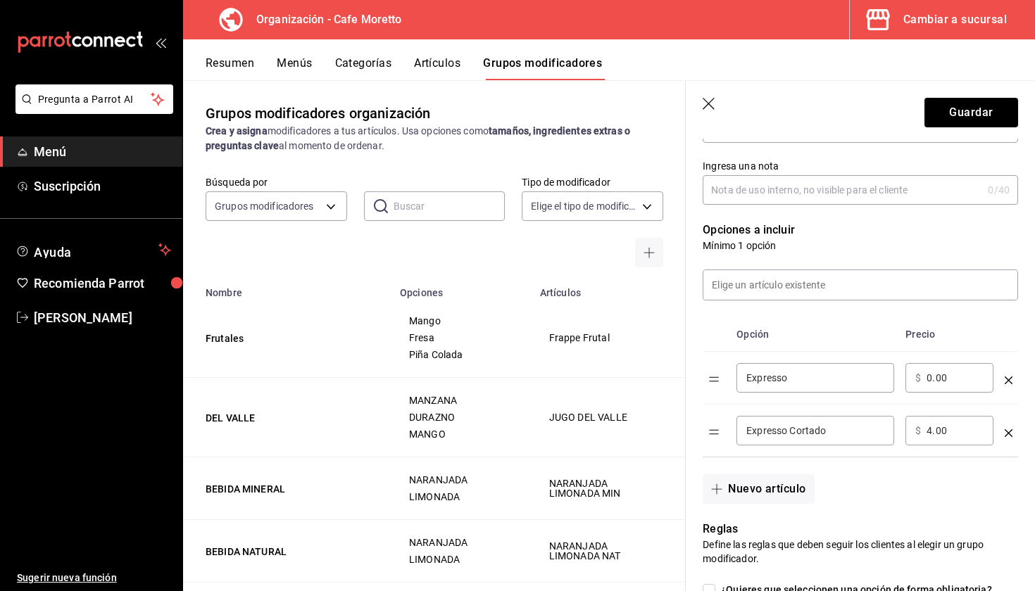
scroll to position [233, 0]
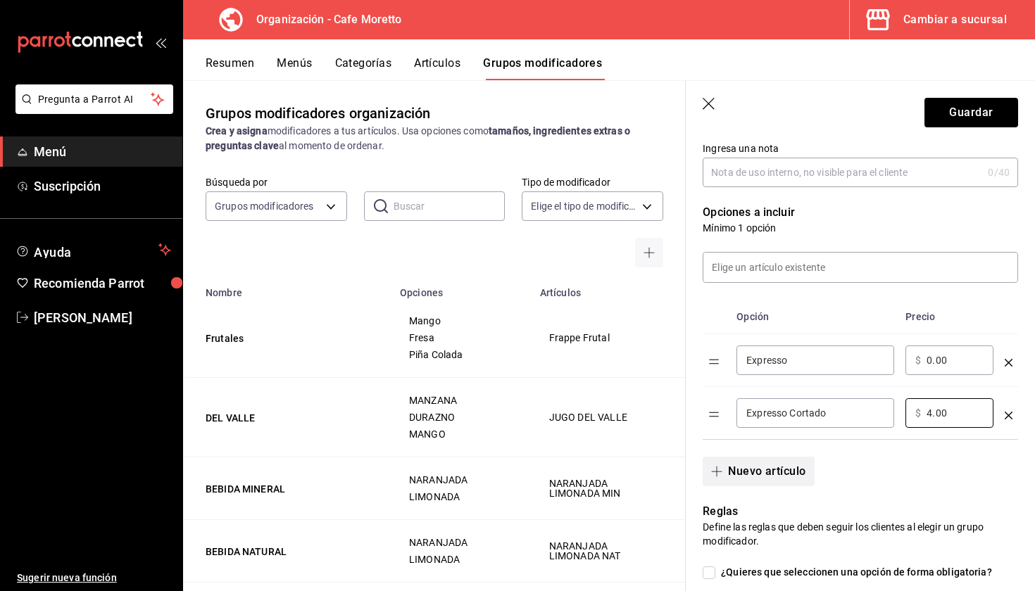
click at [742, 467] on button "Nuevo artículo" at bounding box center [758, 472] width 111 height 30
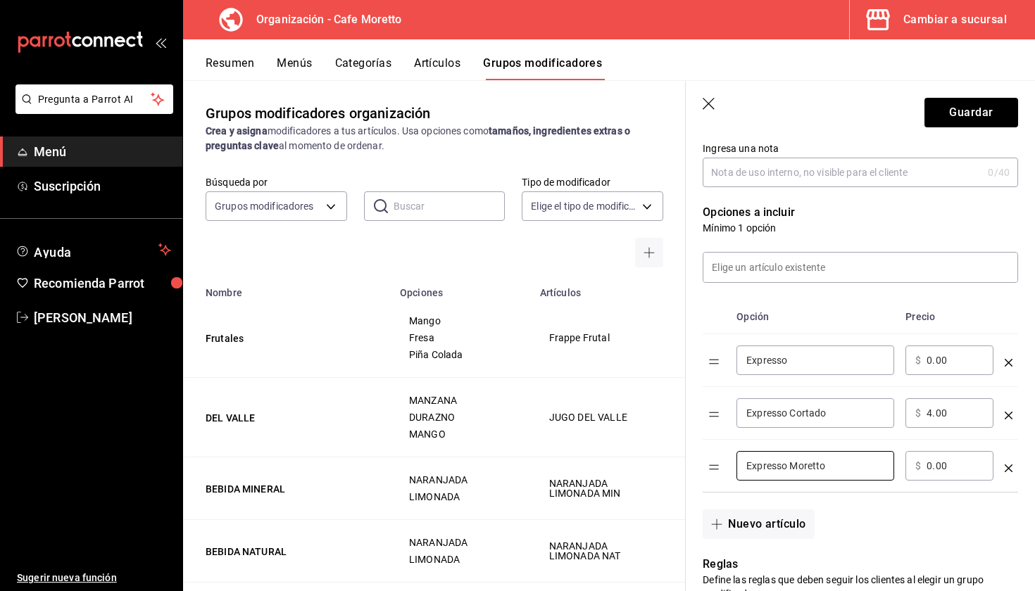
type input "Expresso Moretto"
click at [930, 463] on input "0.00" at bounding box center [955, 466] width 57 height 14
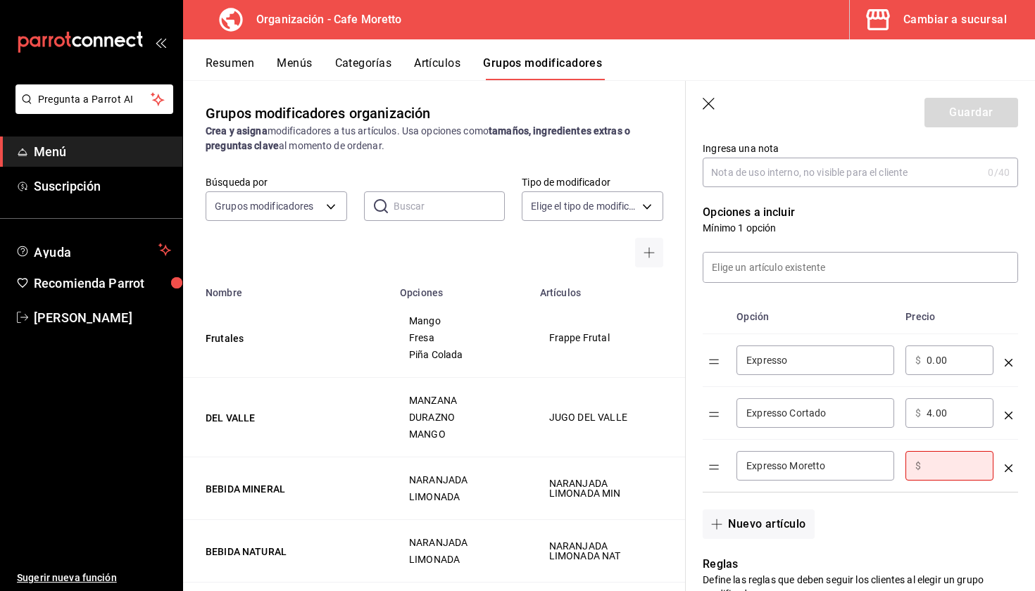
type input "6.00"
click at [969, 113] on button "Guardar" at bounding box center [971, 113] width 94 height 30
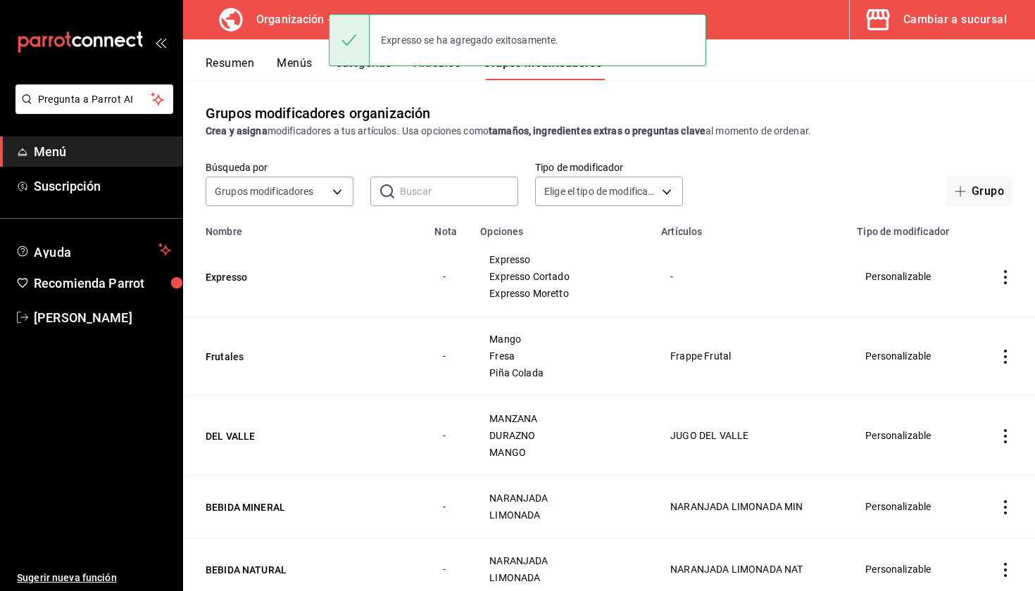
click at [1008, 282] on icon "actions" at bounding box center [1005, 277] width 14 height 14
click at [969, 306] on span "Editar" at bounding box center [963, 310] width 37 height 15
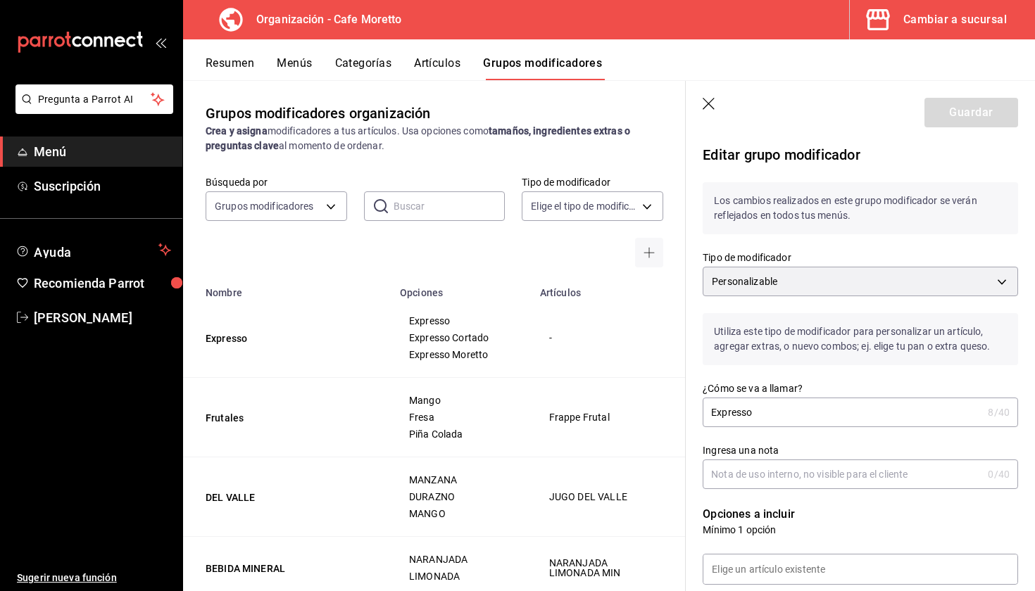
scroll to position [-1, 0]
click at [715, 115] on header "Guardar" at bounding box center [860, 110] width 349 height 58
click at [714, 106] on icon "button" at bounding box center [710, 105] width 14 height 14
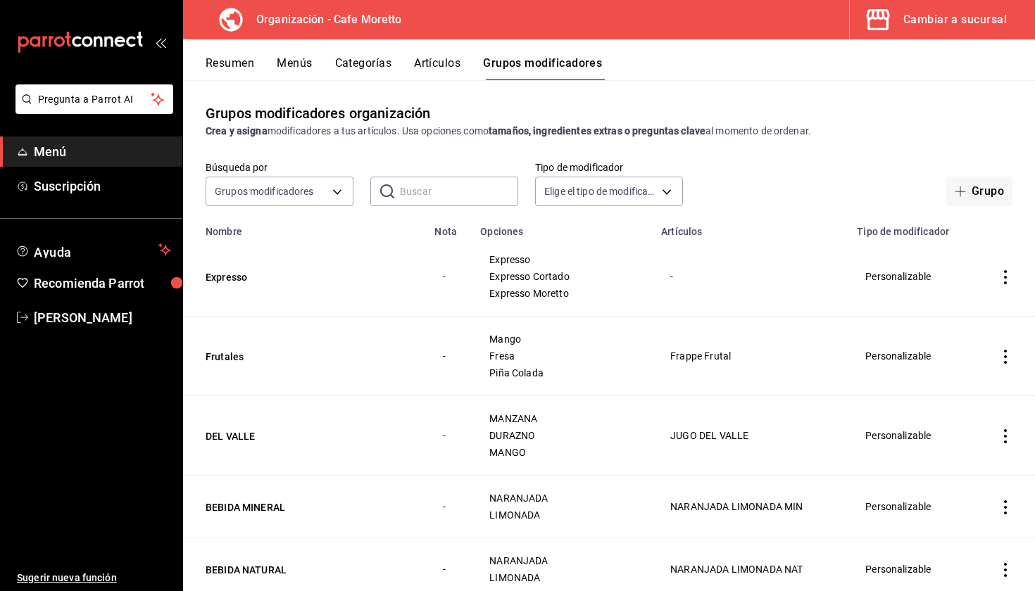
click at [242, 66] on button "Resumen" at bounding box center [230, 68] width 49 height 24
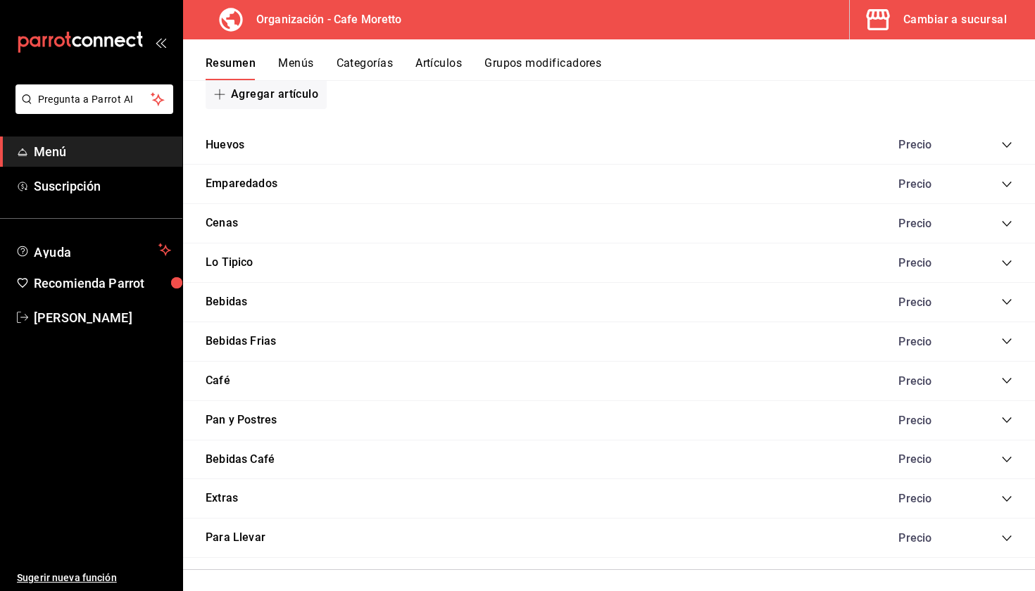
scroll to position [885, 0]
click at [998, 300] on div "Precio" at bounding box center [948, 302] width 128 height 13
click at [1003, 300] on icon "collapse-category-row" at bounding box center [1006, 302] width 11 height 11
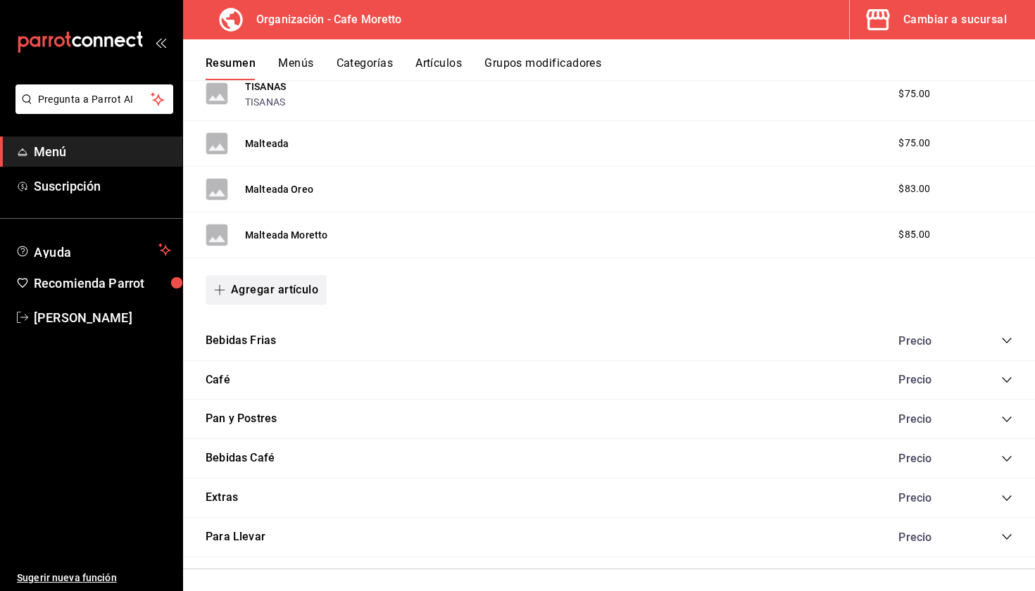
scroll to position [1429, 0]
click at [280, 282] on button "Agregar artículo" at bounding box center [266, 292] width 121 height 30
click at [277, 356] on li "Artículo nuevo" at bounding box center [261, 358] width 111 height 34
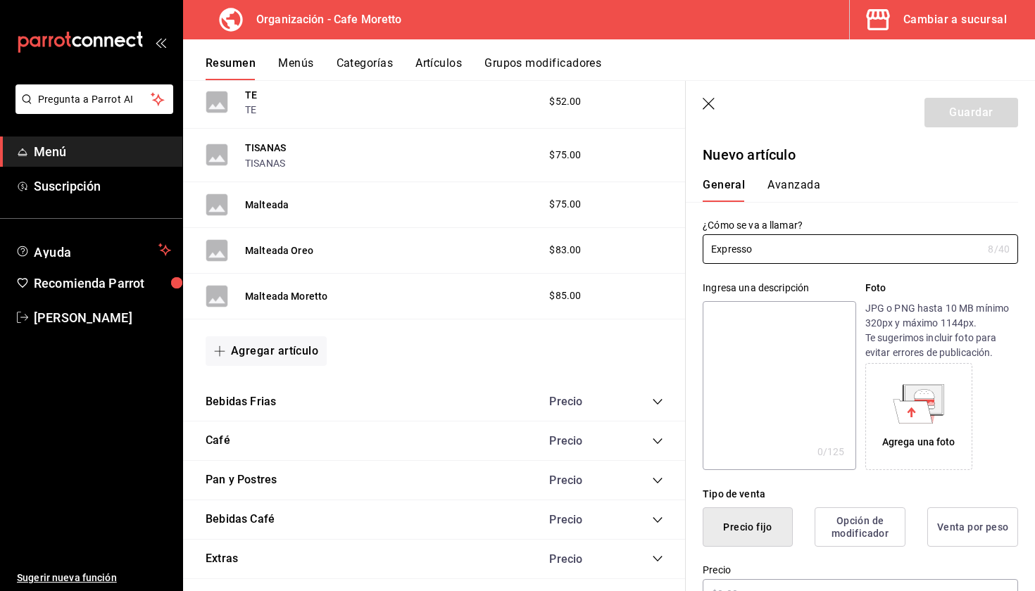
scroll to position [94, 0]
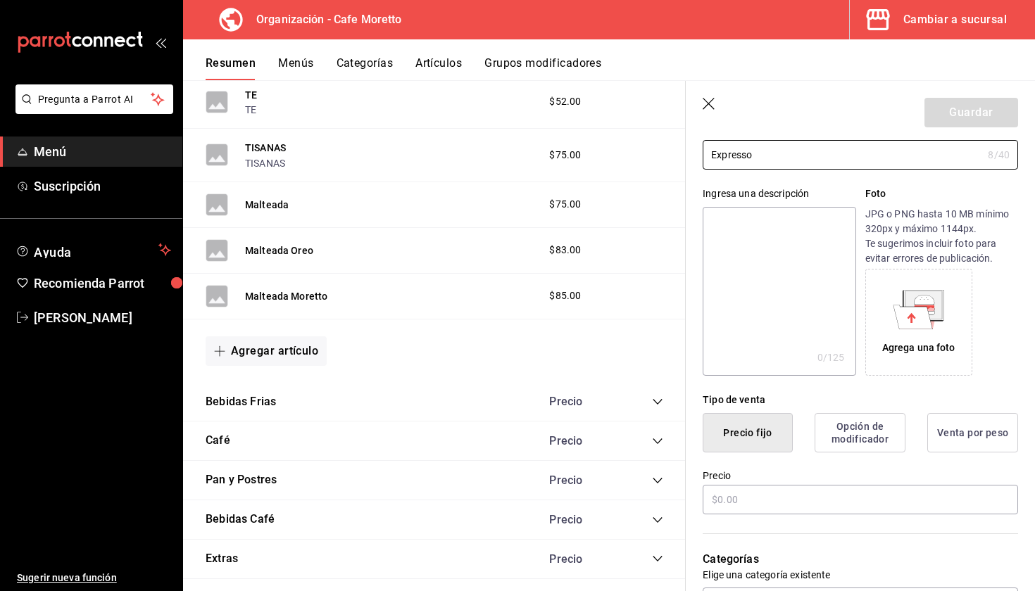
type input "Expresso"
click at [758, 515] on div "Precio" at bounding box center [860, 493] width 315 height 47
click at [758, 510] on input "text" at bounding box center [860, 500] width 315 height 30
type input "$2.00"
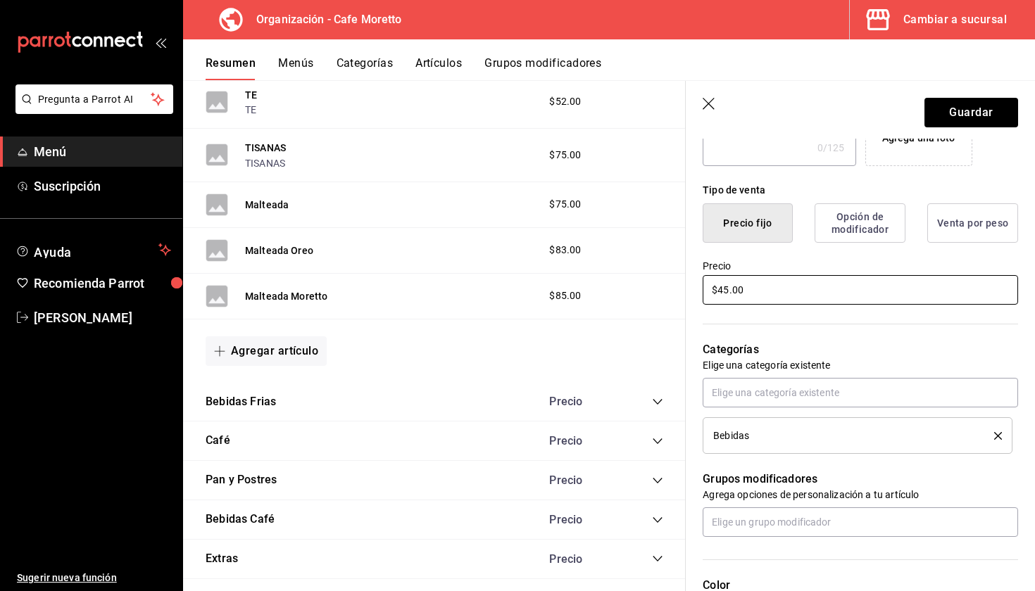
scroll to position [441, 0]
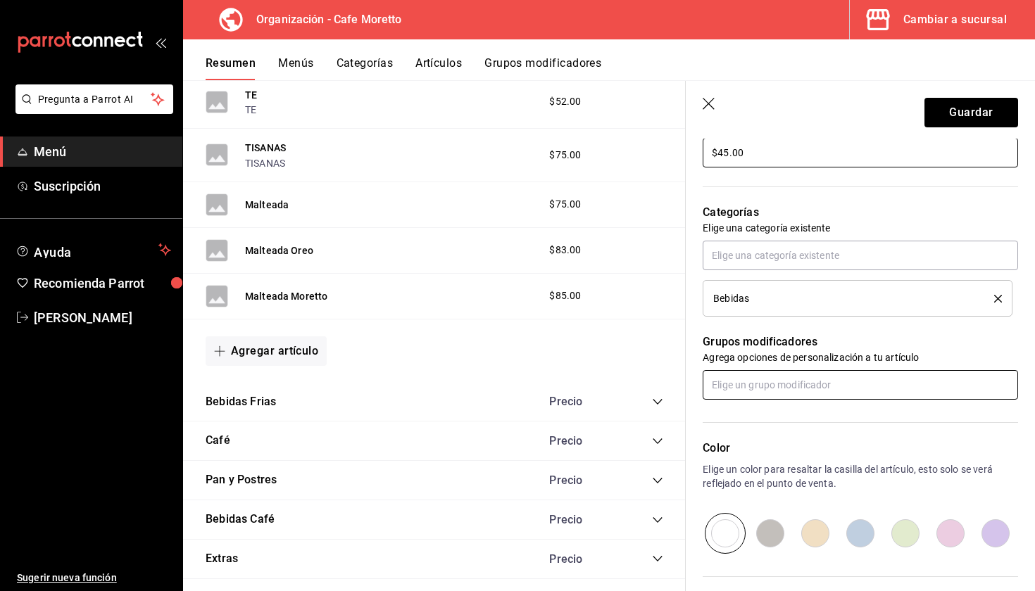
type input "$45.00"
click at [758, 391] on input "text" at bounding box center [860, 385] width 315 height 30
type input "expr"
click at [769, 415] on li "Expresso" at bounding box center [860, 417] width 315 height 23
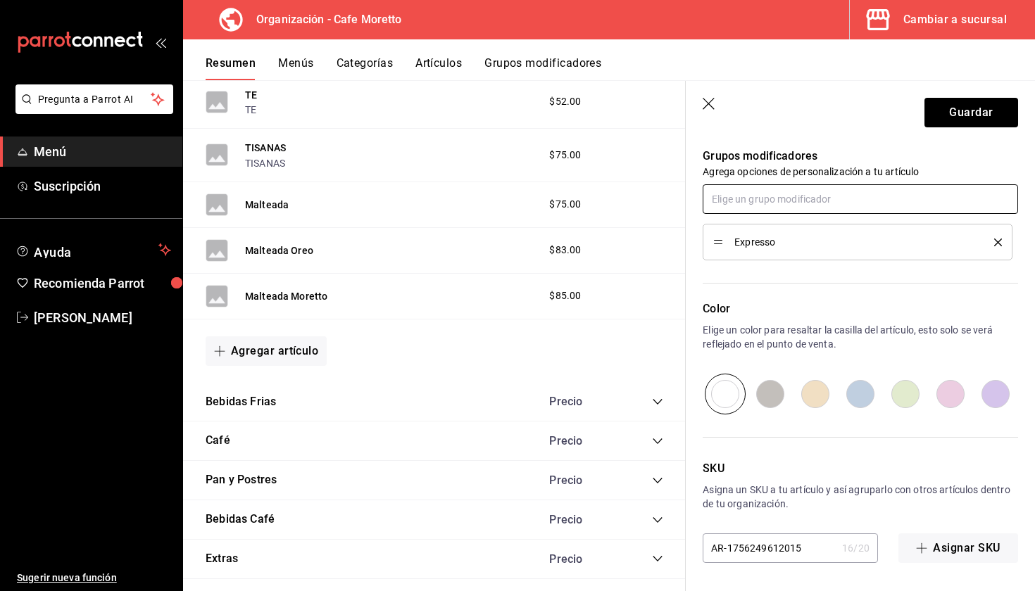
scroll to position [627, 0]
click at [976, 111] on button "Guardar" at bounding box center [971, 113] width 94 height 30
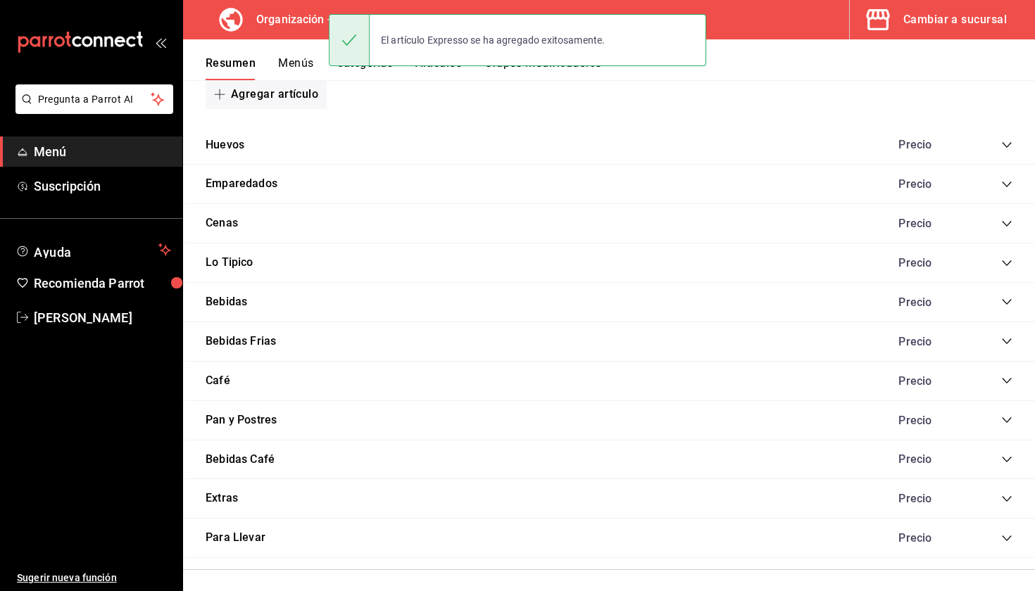
scroll to position [885, 0]
click at [1001, 299] on icon "collapse-category-row" at bounding box center [1006, 302] width 11 height 11
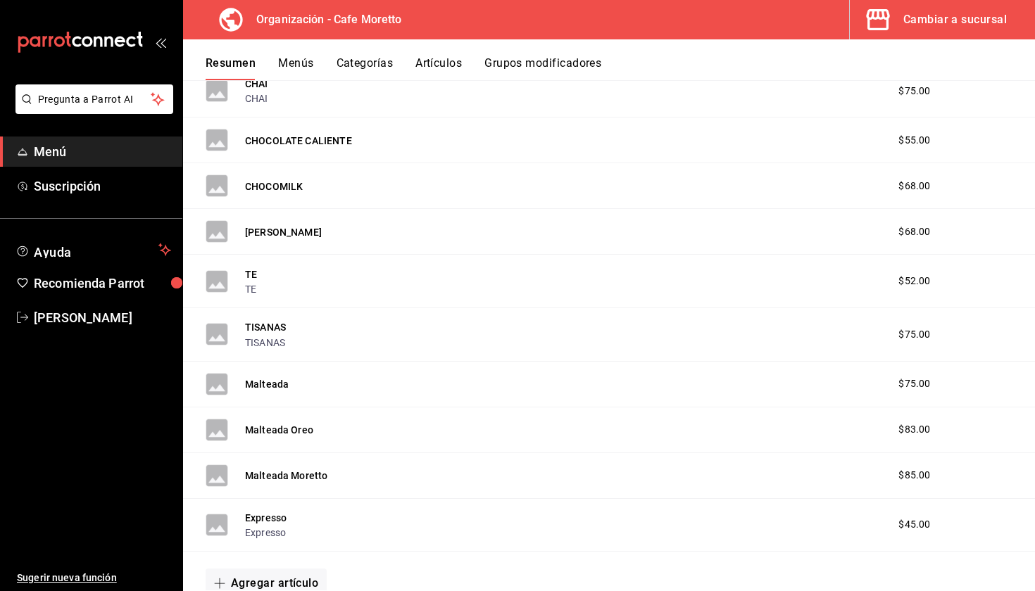
scroll to position [1190, 0]
click at [263, 515] on button "Expresso" at bounding box center [266, 517] width 42 height 14
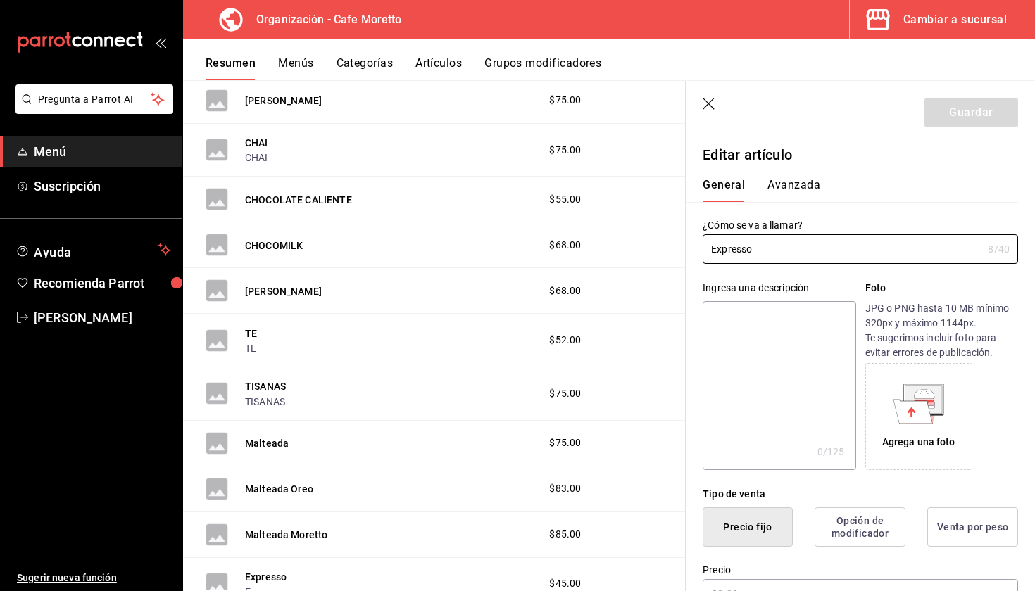
type input "$45.00"
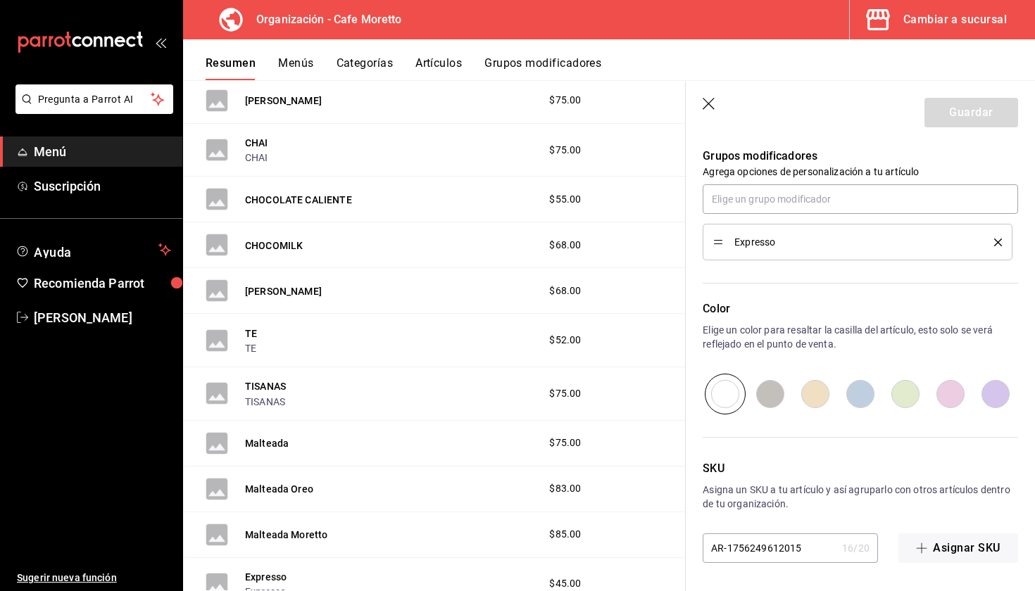
scroll to position [627, 0]
click at [707, 103] on icon "button" at bounding box center [710, 105] width 14 height 14
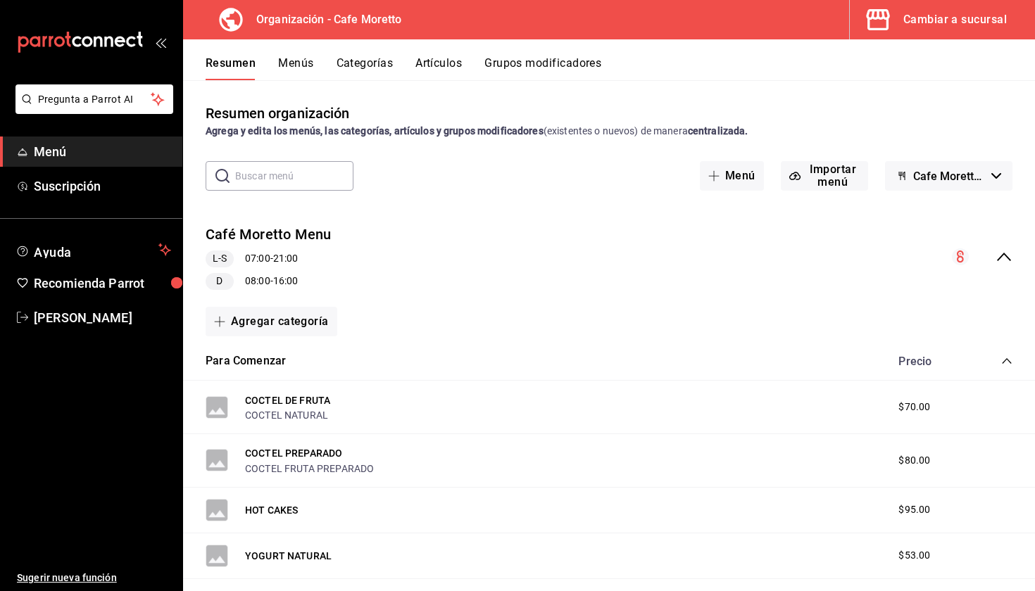
click at [1003, 249] on icon "collapse-menu-row" at bounding box center [1004, 257] width 17 height 17
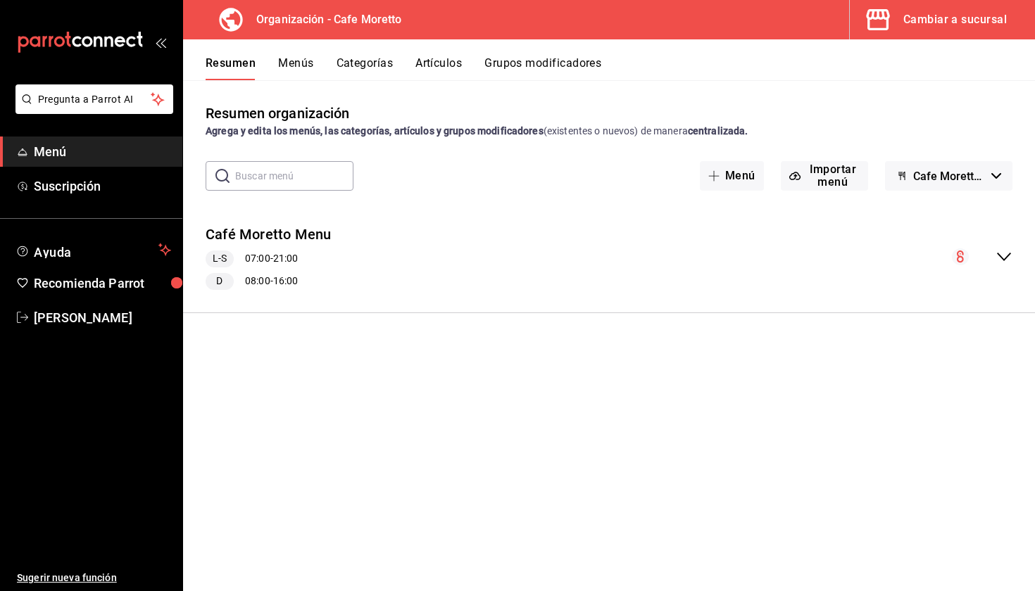
click at [306, 60] on button "Menús" at bounding box center [295, 68] width 35 height 24
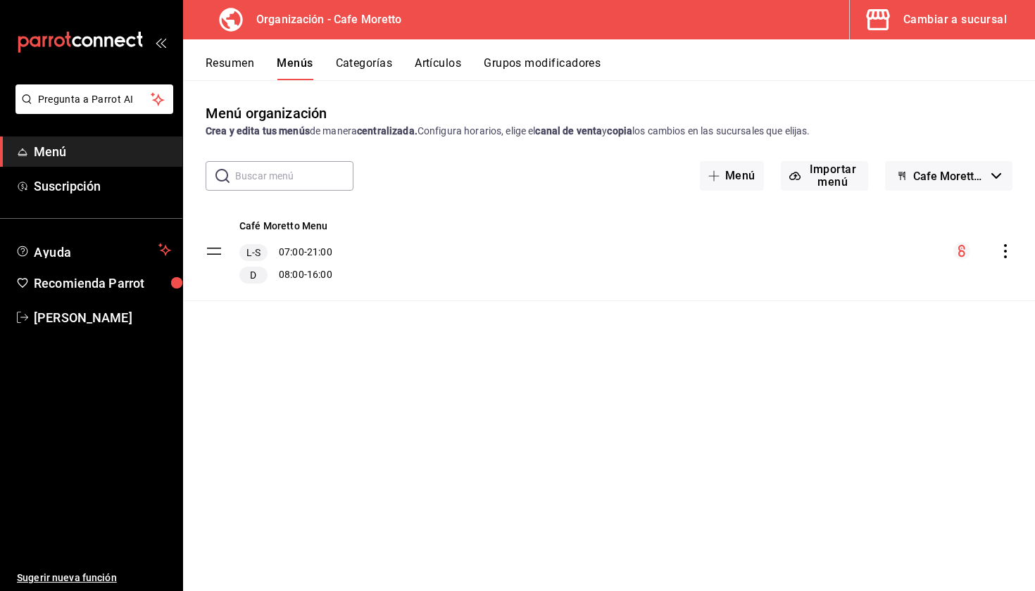
click at [1005, 253] on icon "actions" at bounding box center [1005, 251] width 14 height 14
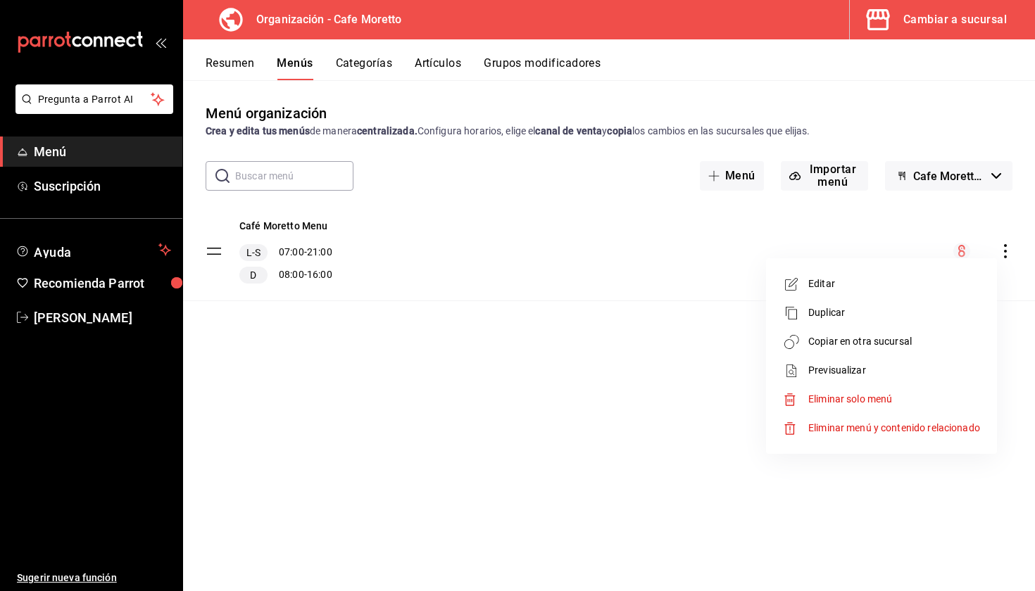
click at [836, 339] on span "Copiar en otra sucursal" at bounding box center [894, 341] width 172 height 15
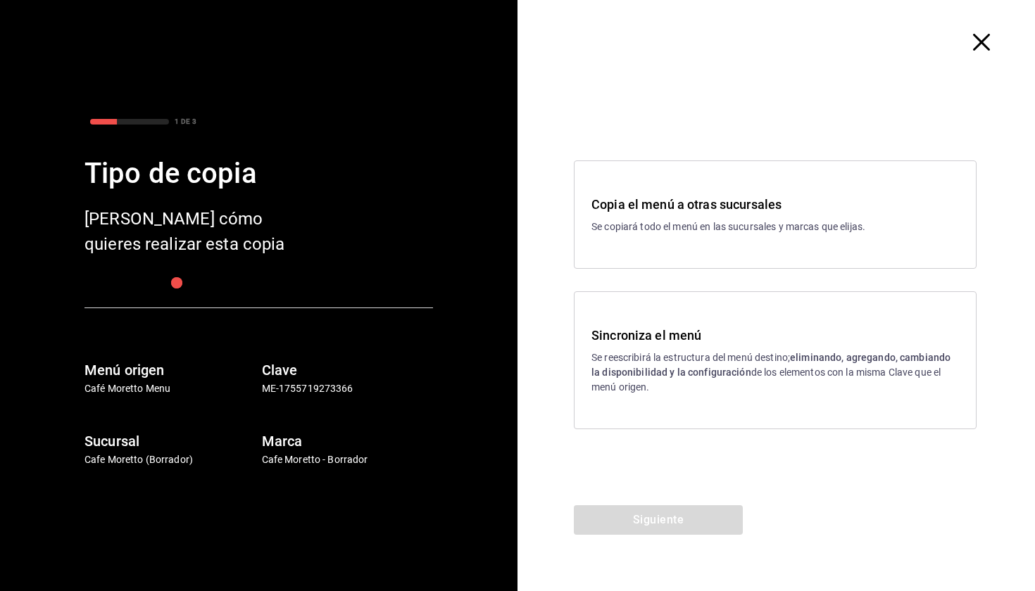
click at [694, 315] on div "Sincroniza el menú Se reescribirá la estructura del menú destino; eliminando, a…" at bounding box center [775, 360] width 403 height 138
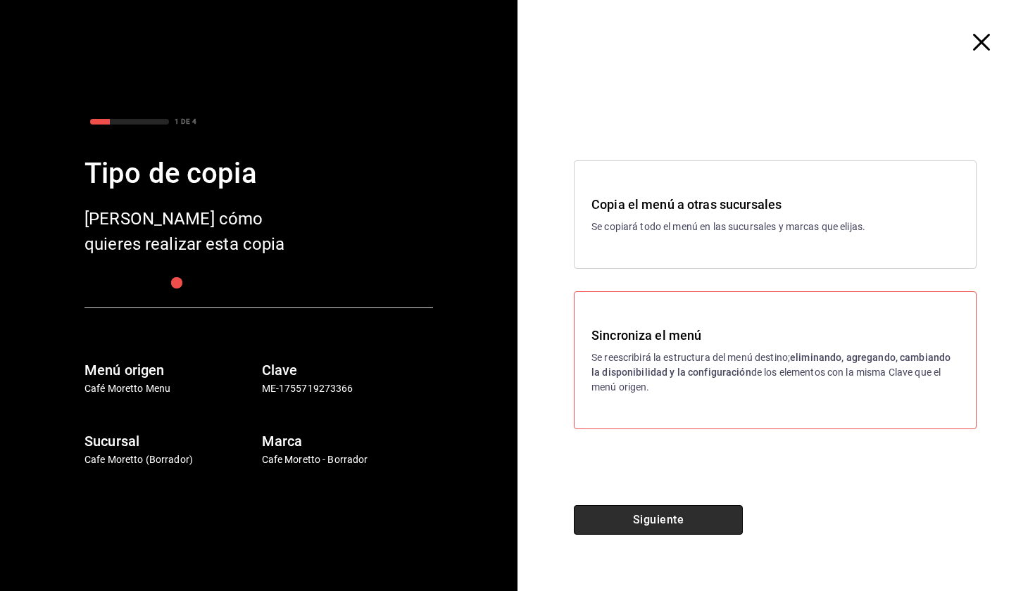
click at [690, 521] on button "Siguiente" at bounding box center [658, 521] width 169 height 30
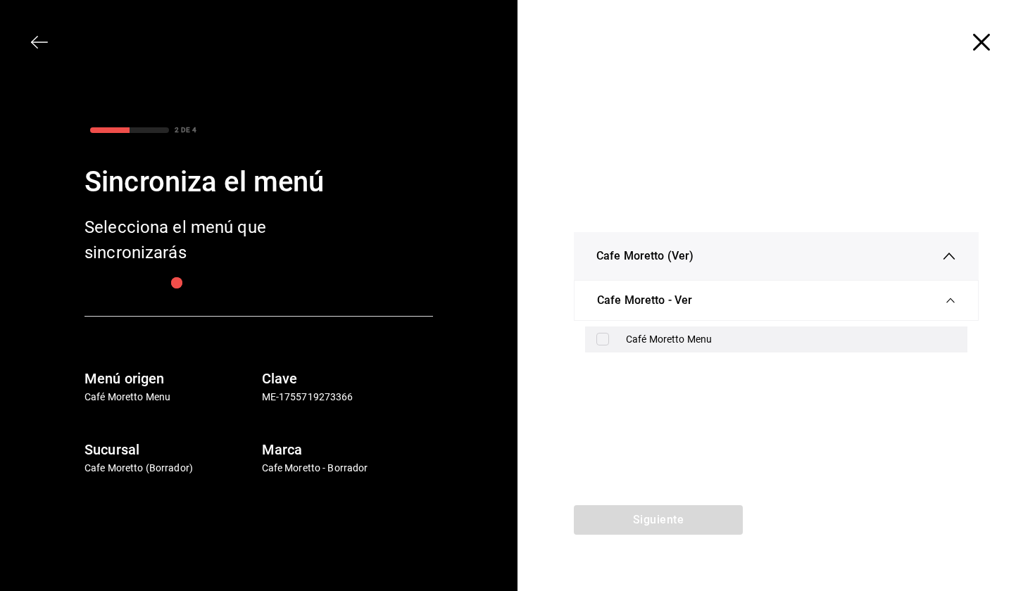
click at [653, 332] on div "Café Moretto Menu" at bounding box center [791, 339] width 330 height 15
checkbox input "true"
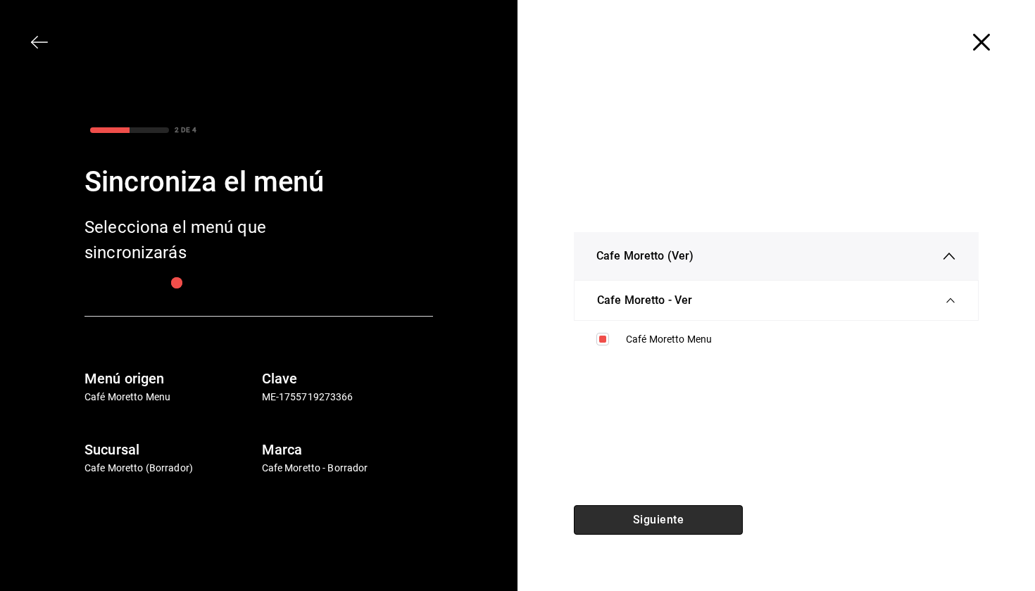
click at [658, 522] on button "Siguiente" at bounding box center [658, 521] width 169 height 30
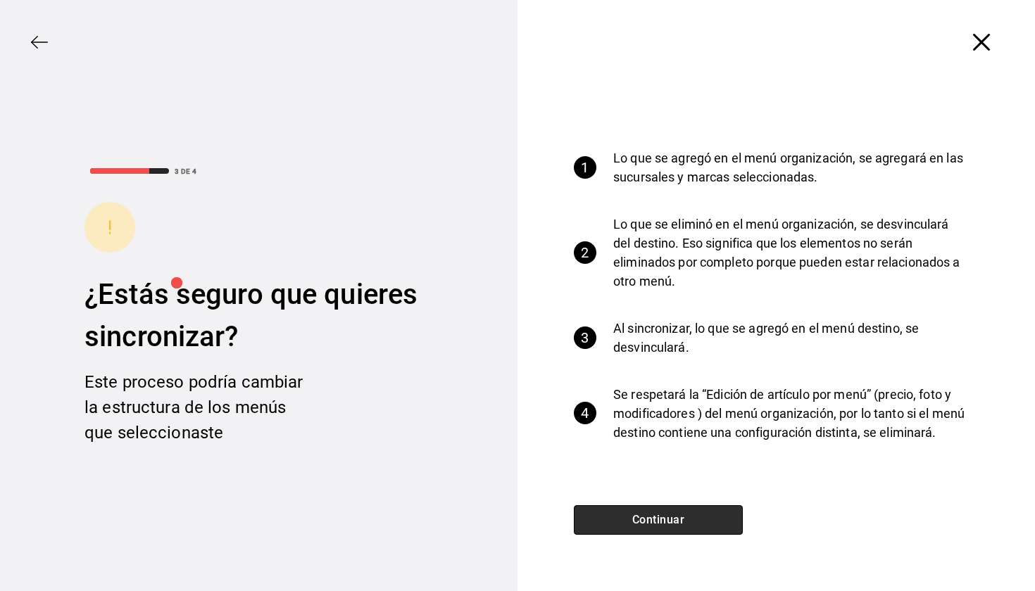
click at [667, 520] on button "Continuar" at bounding box center [658, 521] width 169 height 30
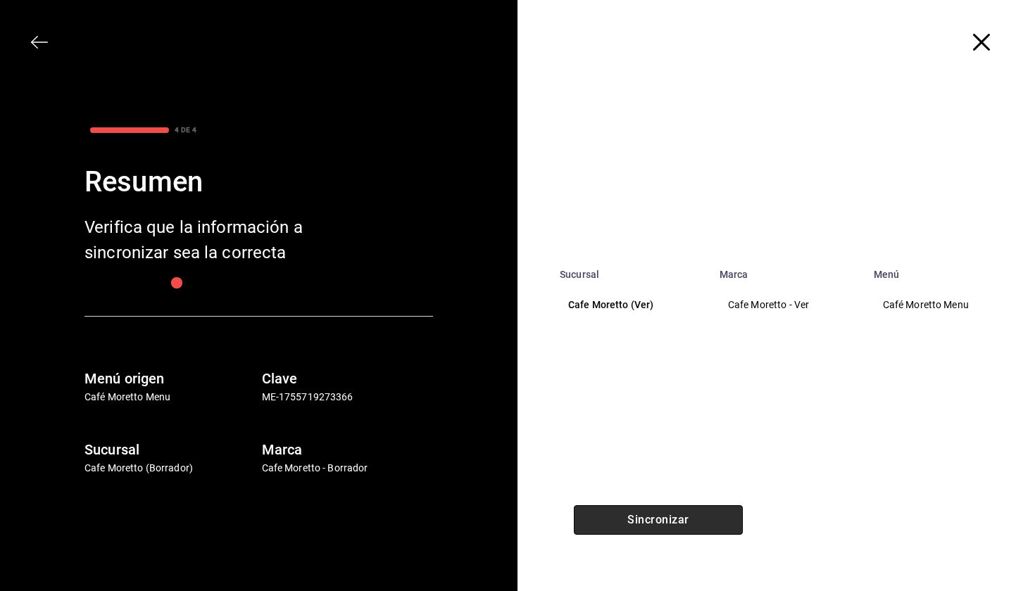
click at [667, 520] on button "Sincronizar" at bounding box center [658, 521] width 169 height 30
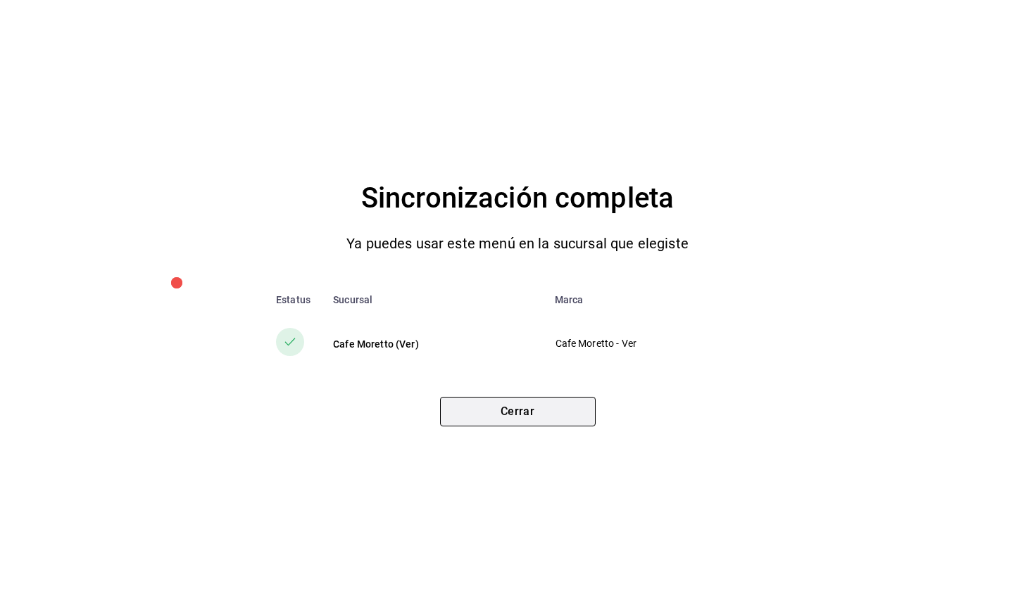
drag, startPoint x: 385, startPoint y: 403, endPoint x: 500, endPoint y: 404, distance: 114.8
click at [500, 405] on div "Cerrar" at bounding box center [517, 406] width 979 height 41
click at [500, 403] on button "Cerrar" at bounding box center [518, 412] width 156 height 30
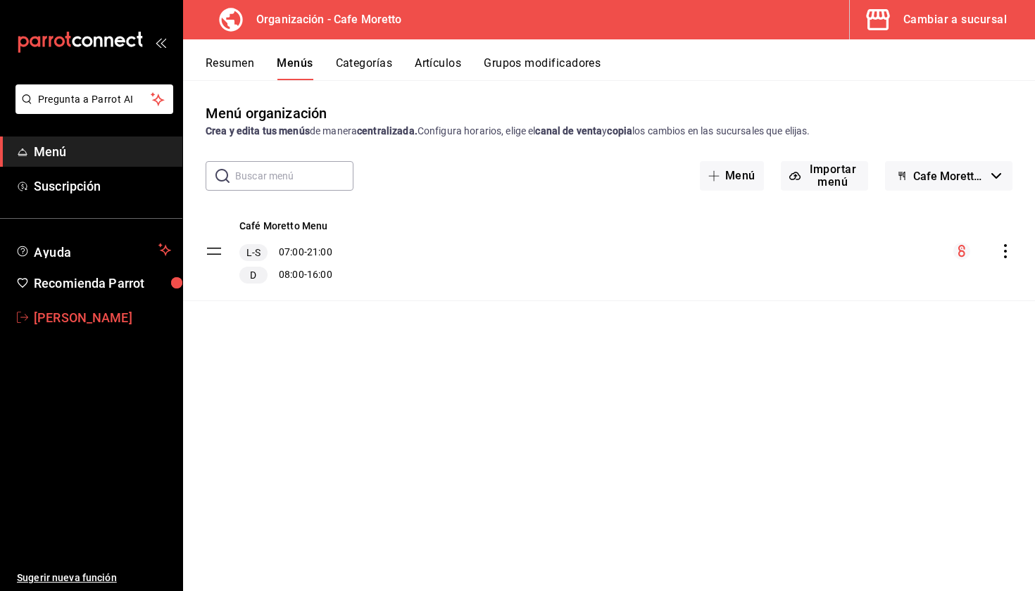
click at [95, 319] on span "[PERSON_NAME]" at bounding box center [102, 317] width 137 height 19
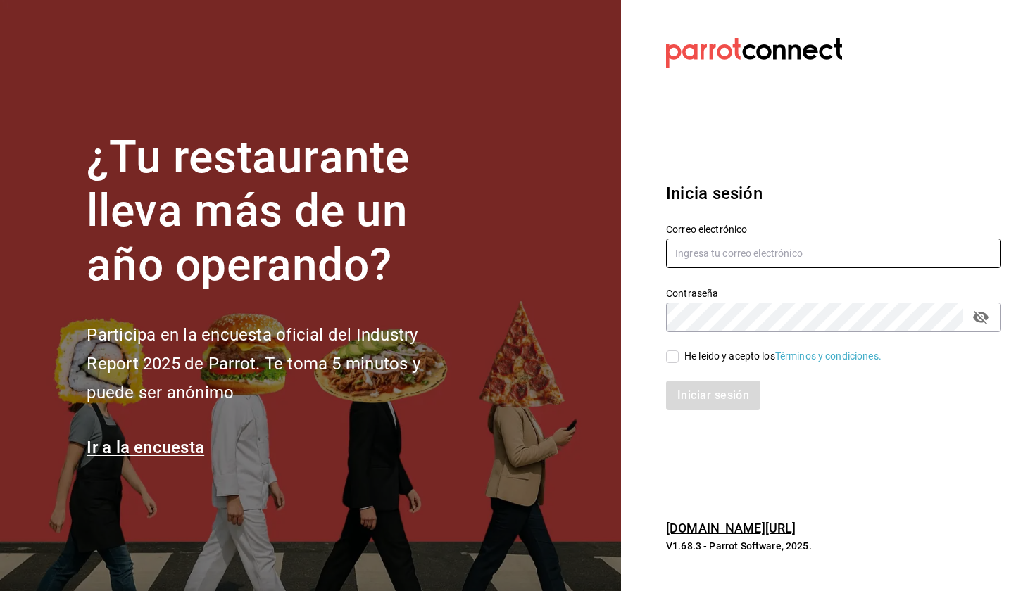
type input "marianamedm@cafemoretto.com.mx"
click at [685, 363] on div "He leído y acepto los Términos y condiciones." at bounding box center [782, 356] width 197 height 15
click at [679, 363] on input "He leído y acepto los Términos y condiciones." at bounding box center [672, 357] width 13 height 13
checkbox input "true"
click at [691, 392] on button "Iniciar sesión" at bounding box center [714, 396] width 96 height 30
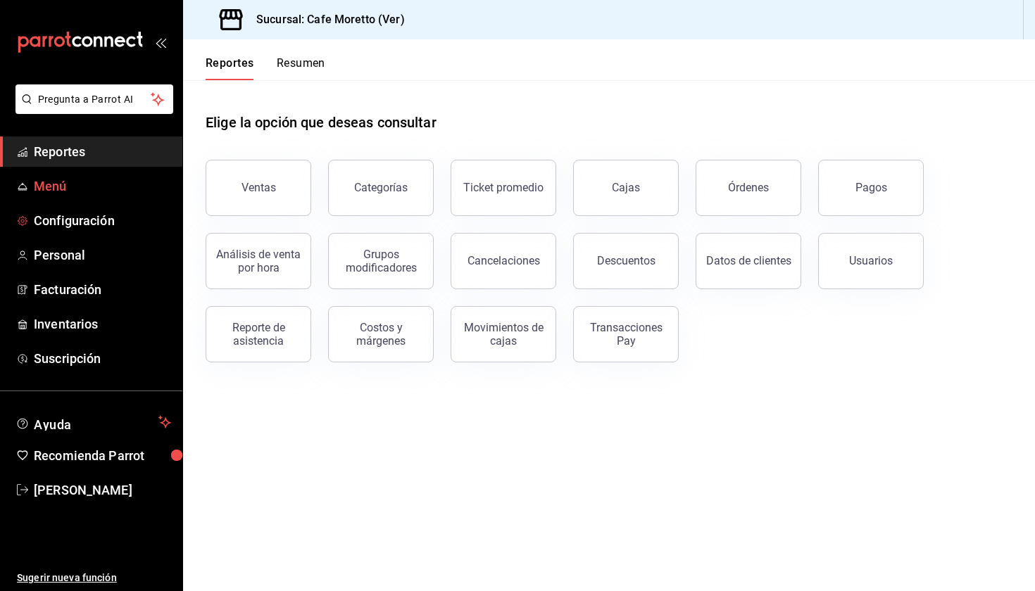
click at [90, 194] on span "Menú" at bounding box center [102, 186] width 137 height 19
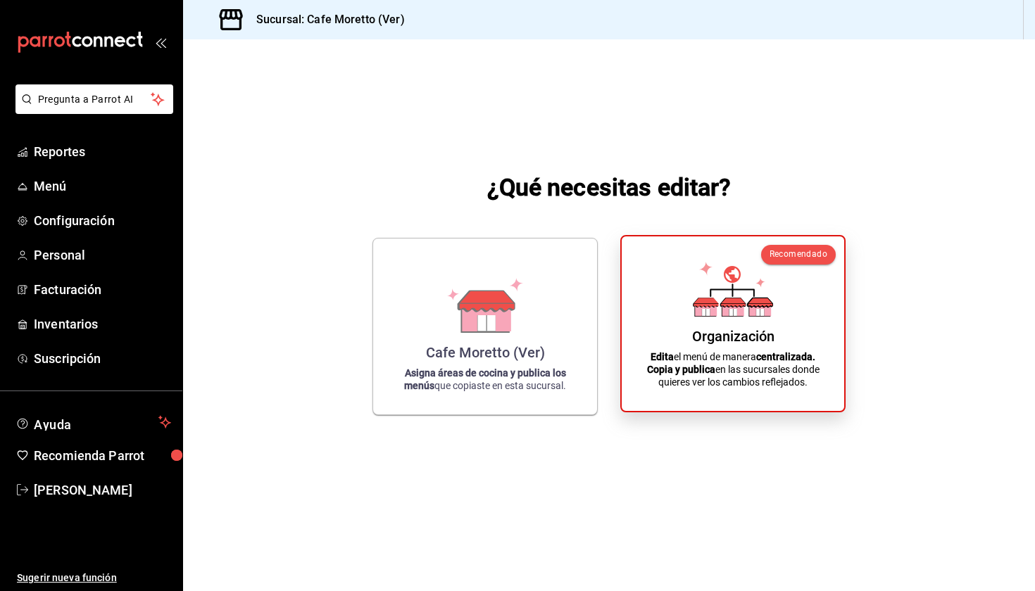
click at [701, 344] on div "Organización" at bounding box center [733, 336] width 82 height 17
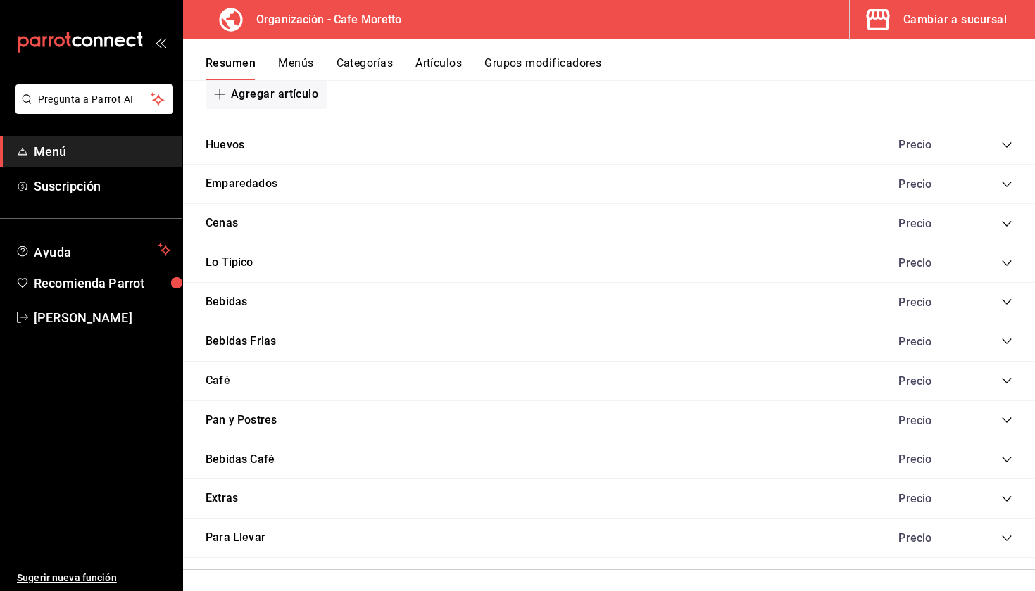
scroll to position [885, 0]
click at [1006, 150] on div "Precio" at bounding box center [948, 145] width 128 height 13
click at [1005, 142] on icon "collapse-category-row" at bounding box center [1006, 145] width 11 height 11
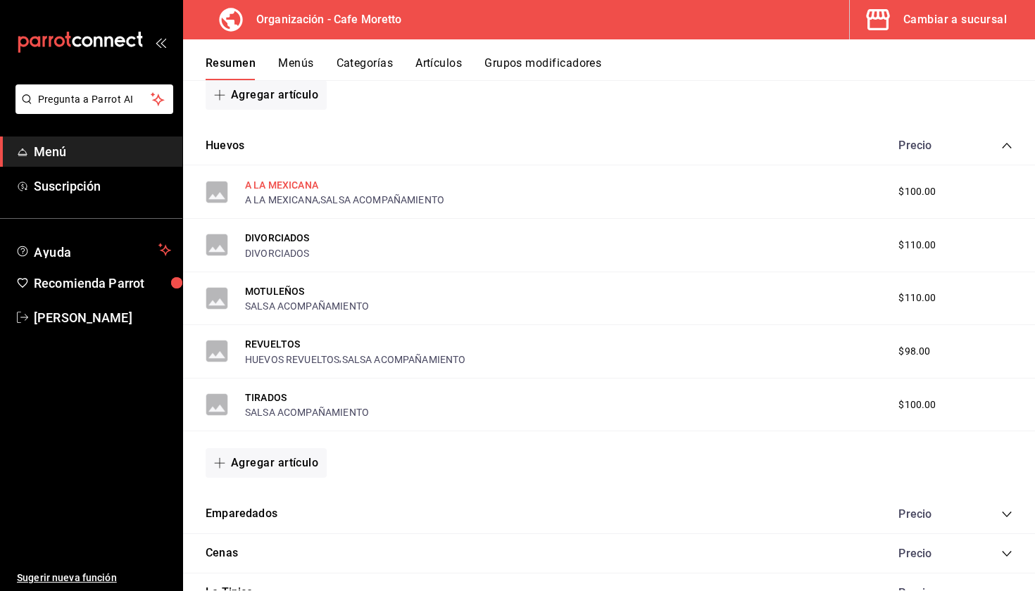
click at [282, 178] on button "A LA MEXICANA" at bounding box center [281, 185] width 73 height 14
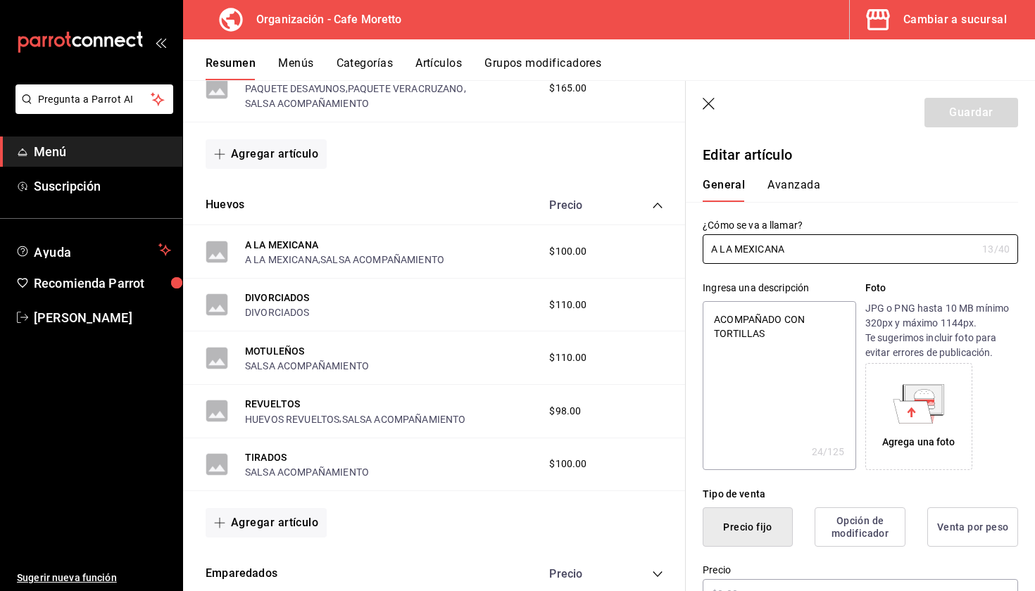
type textarea "x"
type input "$100.00"
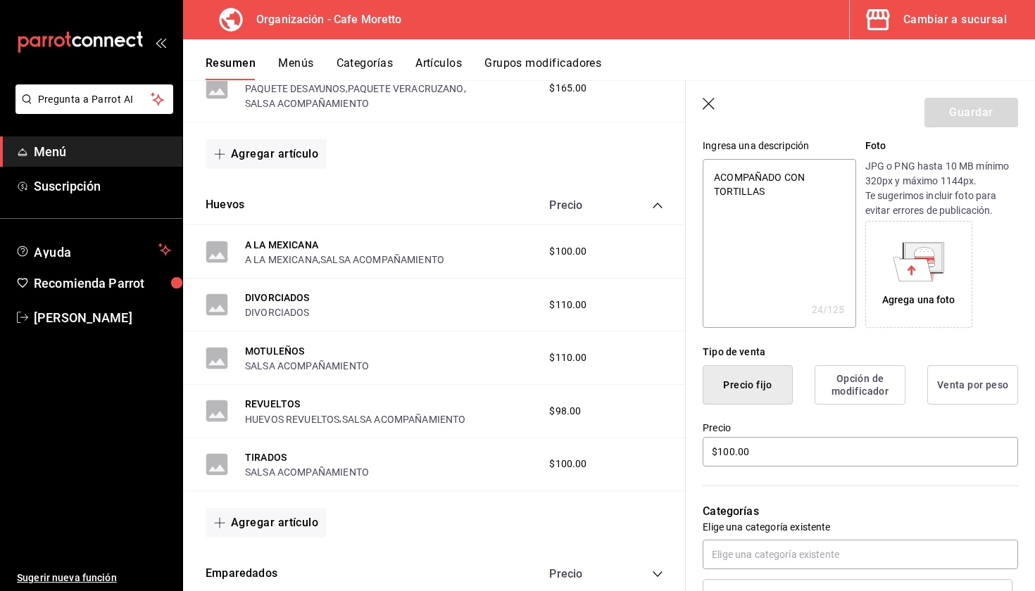
scroll to position [146, 0]
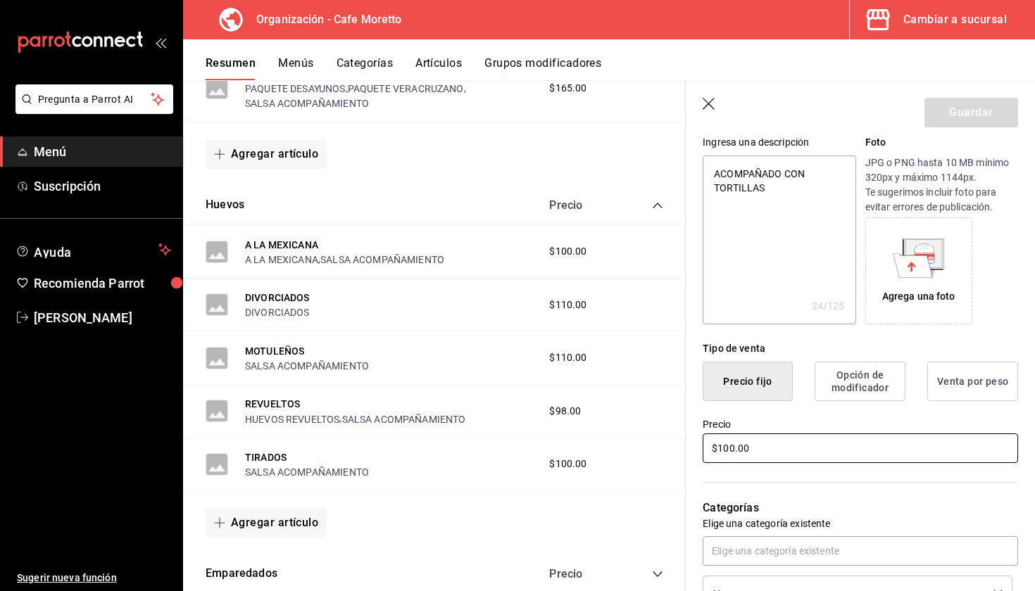
drag, startPoint x: 732, startPoint y: 446, endPoint x: 732, endPoint y: 487, distance: 40.8
click at [732, 446] on input "$100.00" at bounding box center [860, 449] width 315 height 30
type textarea "x"
type input "$10.00"
type textarea "x"
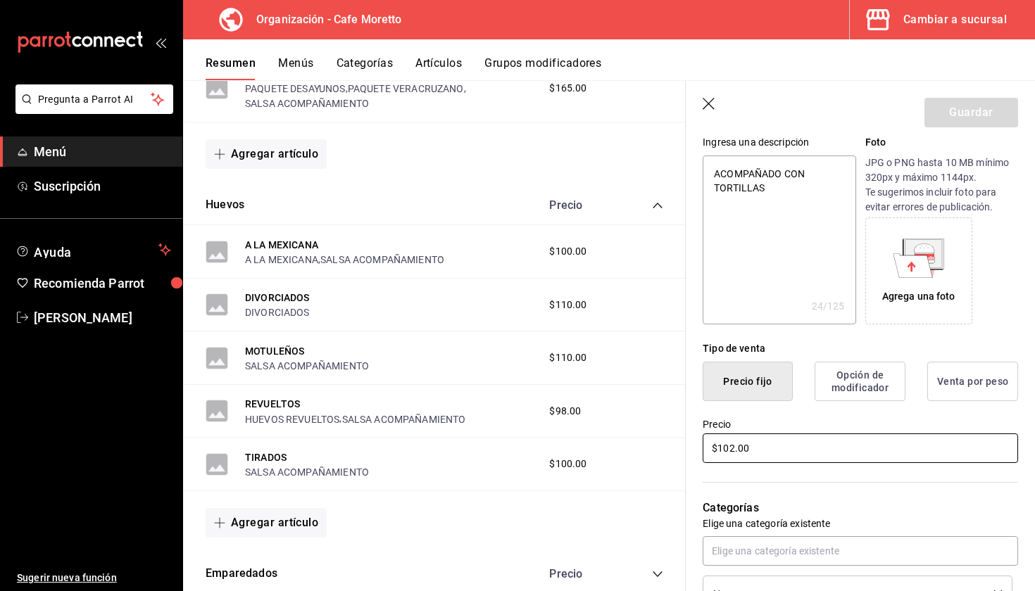
type input "$102.00"
click at [988, 285] on div "Agrega una foto" at bounding box center [941, 271] width 153 height 107
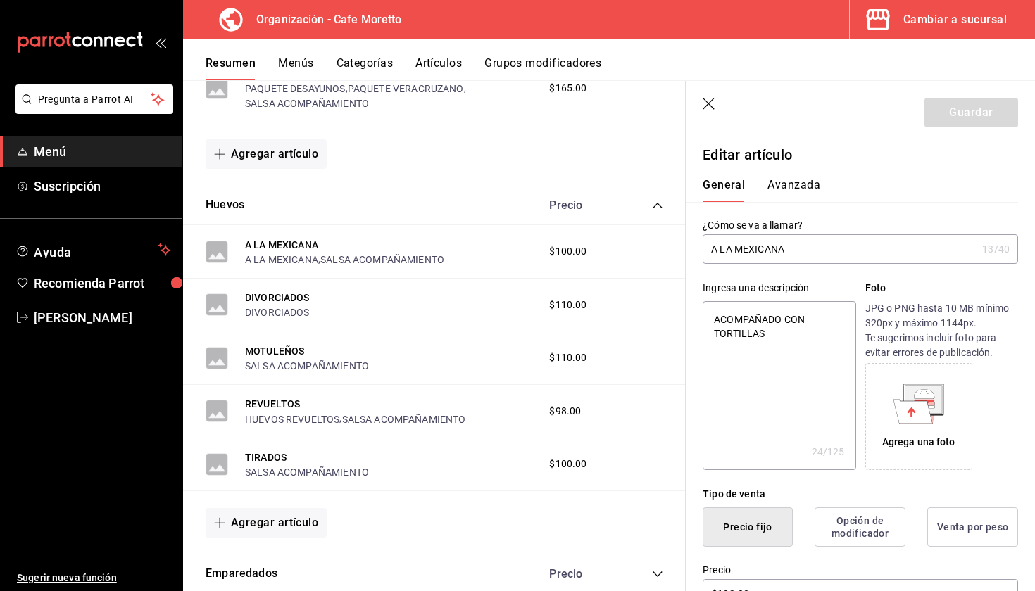
scroll to position [0, 0]
drag, startPoint x: 772, startPoint y: 252, endPoint x: 450, endPoint y: 218, distance: 324.3
click at [450, 218] on main "Resumen organización Agrega y edita los menús, las categorías, artículos y grup…" at bounding box center [609, 335] width 852 height 511
type input "A"
type textarea "x"
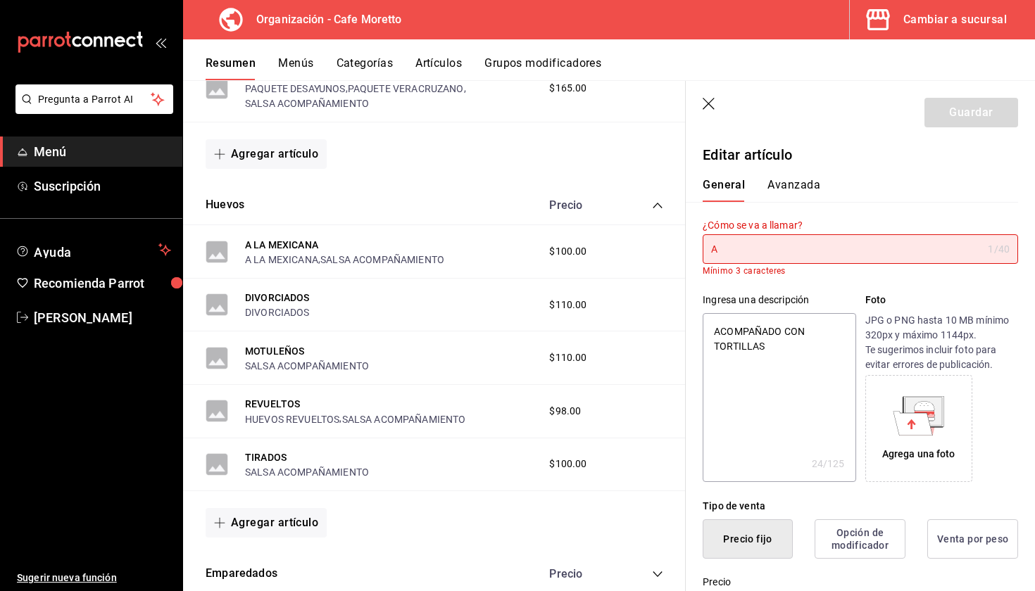
type input "A"
type textarea "x"
type input "A l"
type textarea "x"
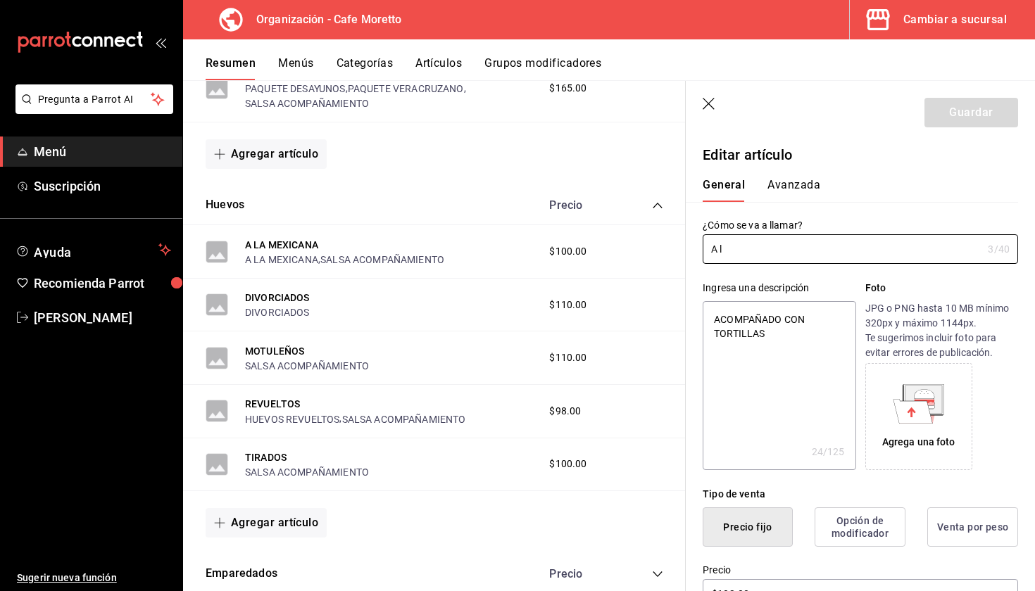
type input "A la"
type textarea "x"
type input "A la"
type textarea "x"
type input "A la M"
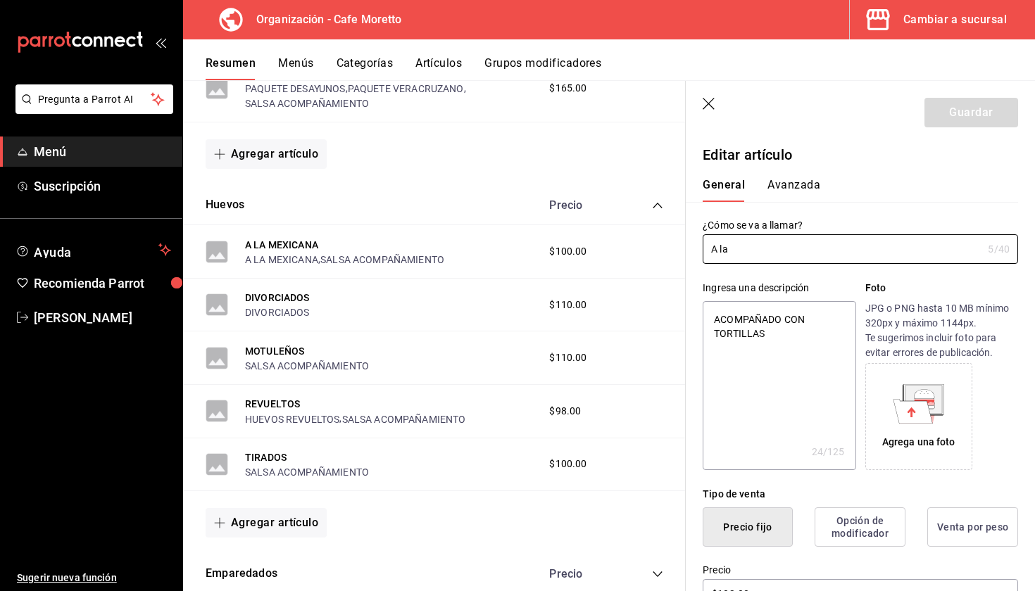
type textarea "x"
type input "A la Me"
type textarea "x"
type input "A la Mex"
type textarea "x"
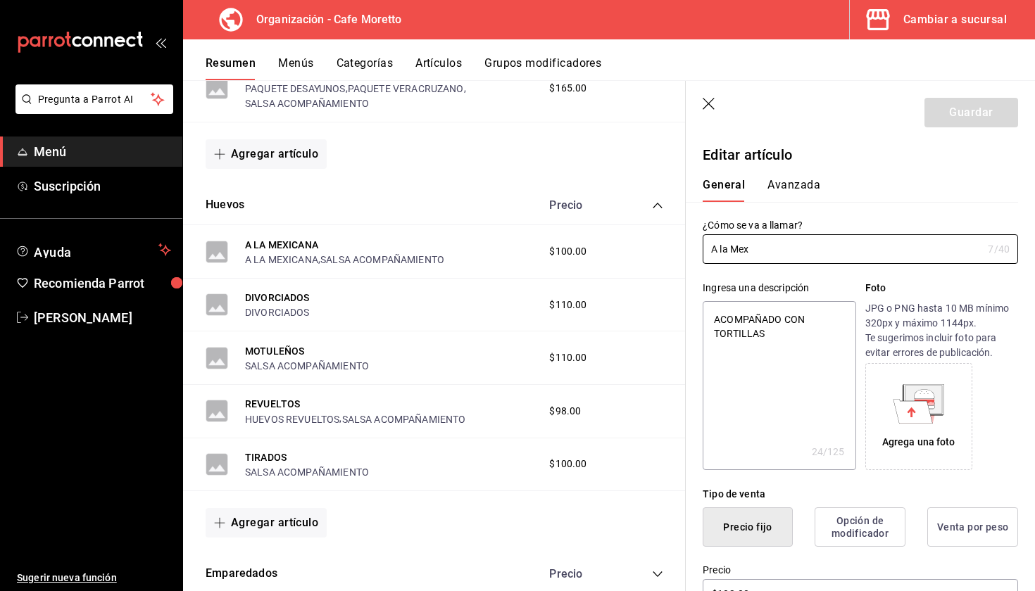
type input "A la Mexz"
type textarea "x"
type input "A la Mexzi"
type textarea "x"
type input "A la Mexzic"
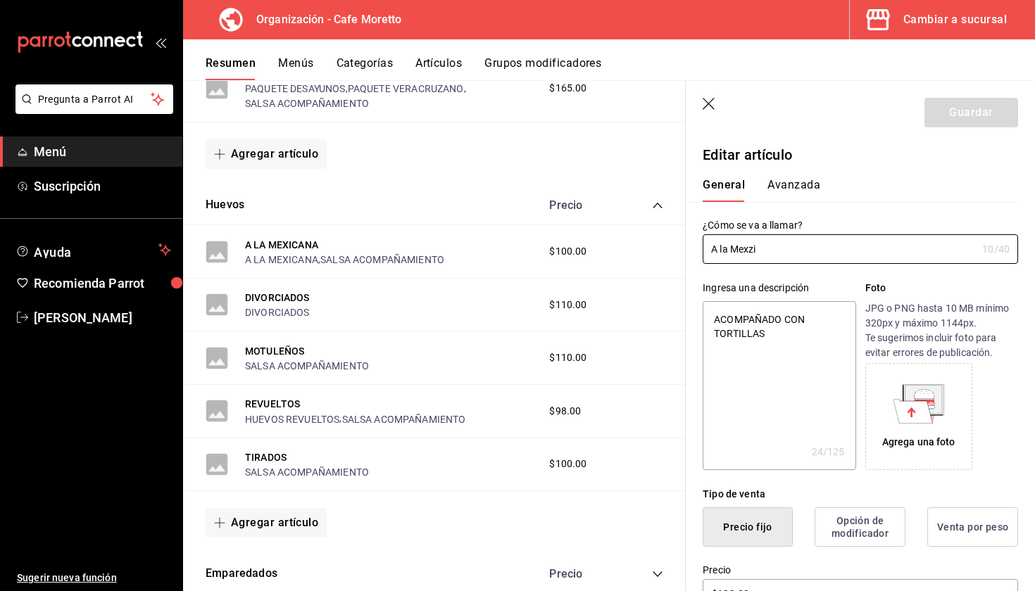
type textarea "x"
type input "A la Mexzica"
type textarea "x"
type input "A la Mexzican"
type textarea "x"
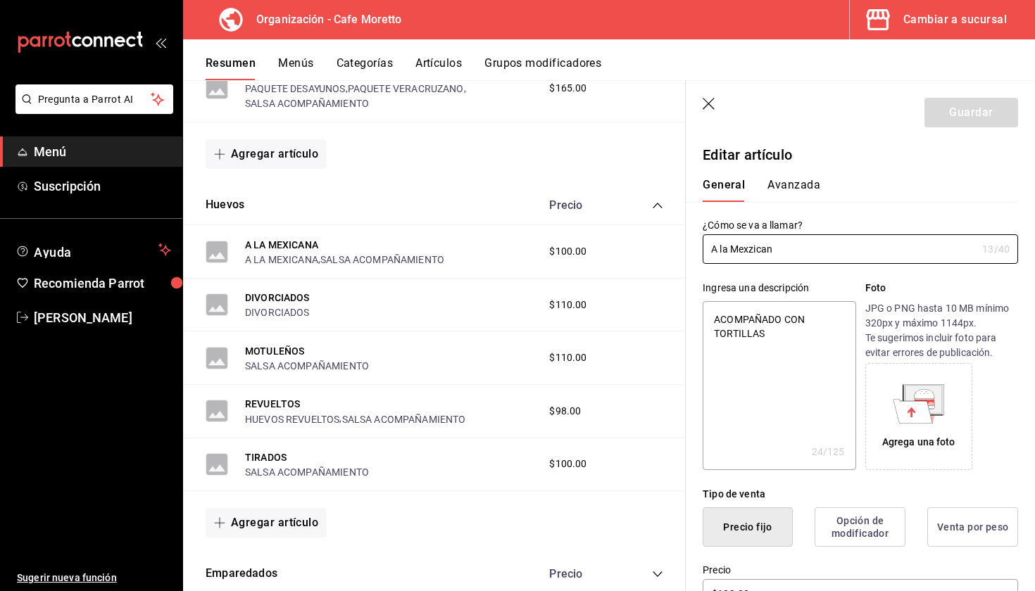
type input "A la Mexzica"
type textarea "x"
type input "A la Mexzic"
type textarea "x"
type input "A la Mexzi"
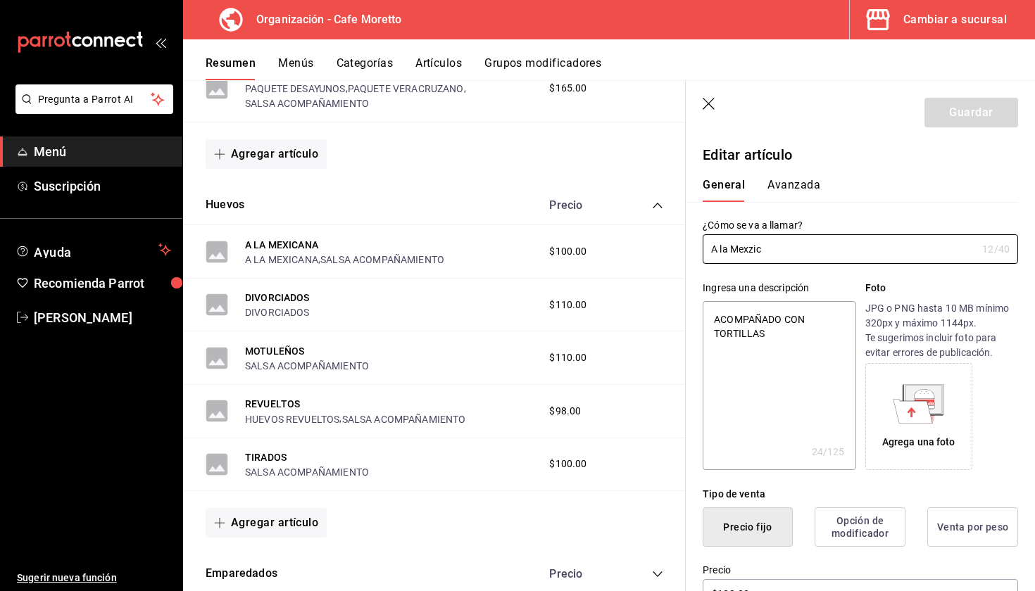
type textarea "x"
type input "A la Mexz"
type textarea "x"
type input "A la Mex"
type textarea "x"
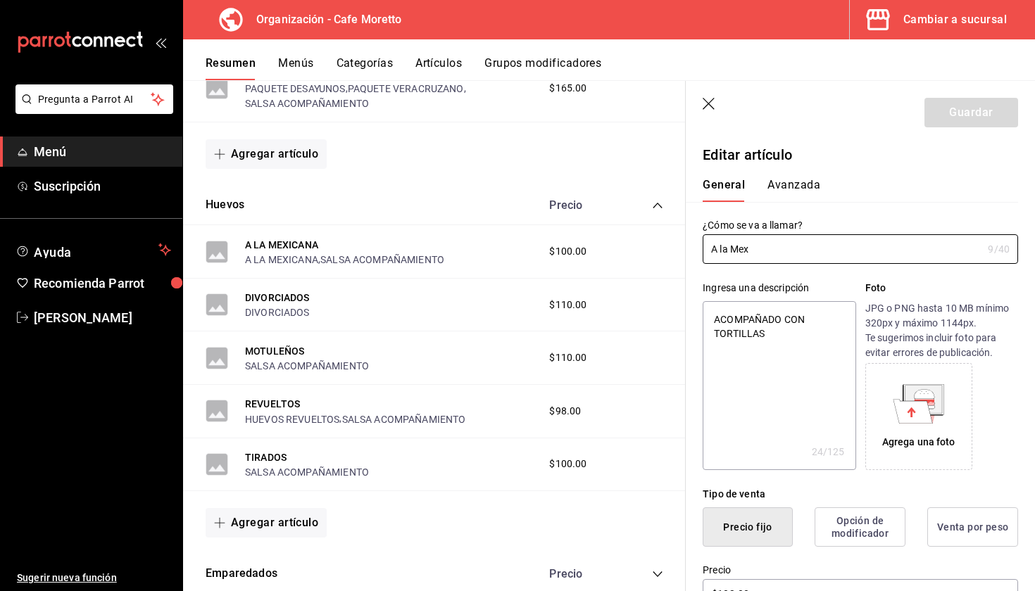
type input "A la Me"
type textarea "x"
type input "A la M"
type textarea "x"
type input "A la"
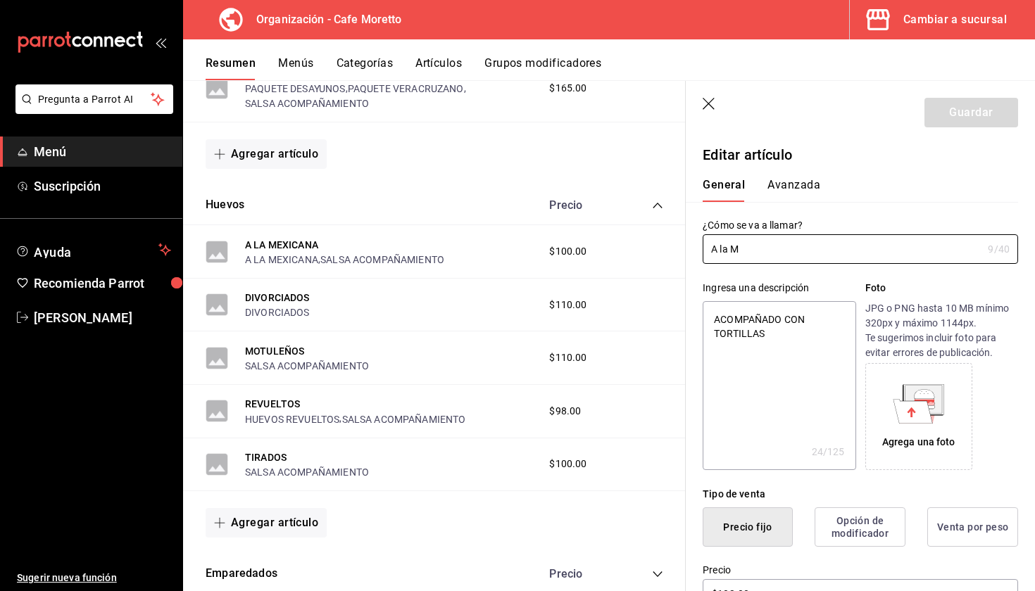
type textarea "x"
type input "A la"
type textarea "x"
type input "A l"
type textarea "x"
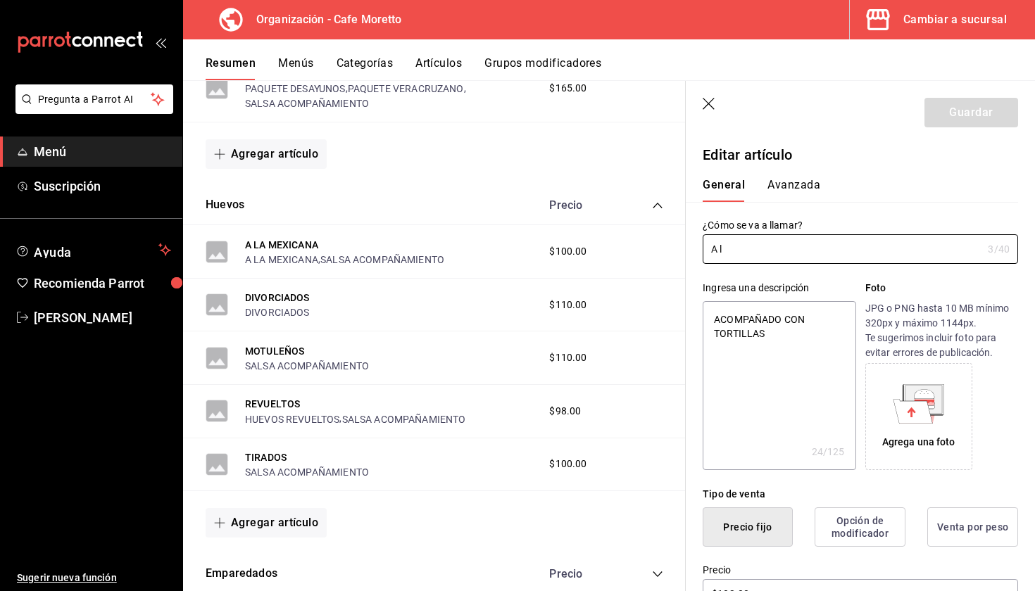
type input "A"
type textarea "x"
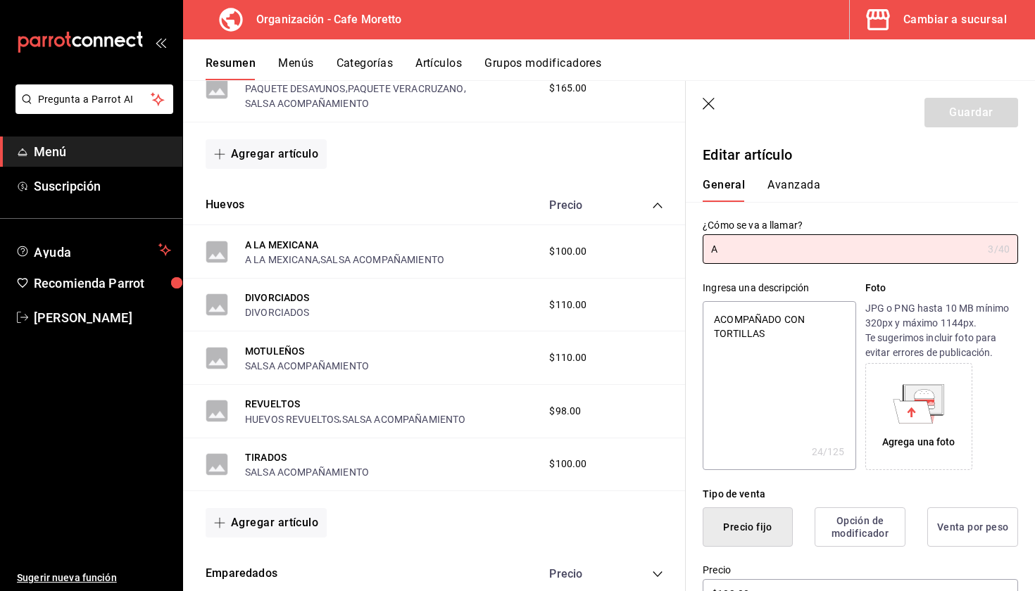
type input "A"
type textarea "x"
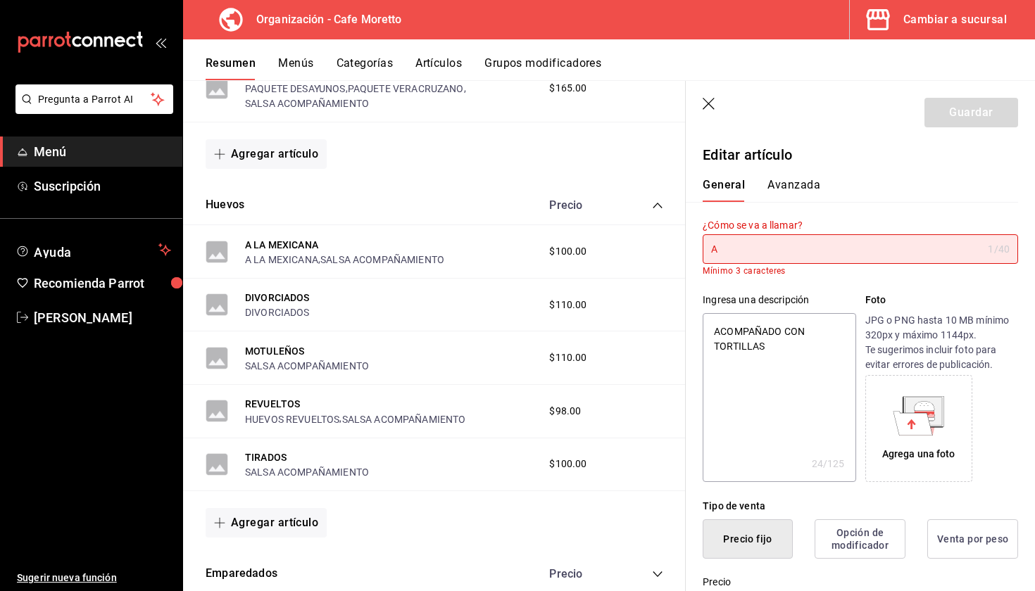
type input "Al"
type textarea "x"
type input "Al"
type textarea "x"
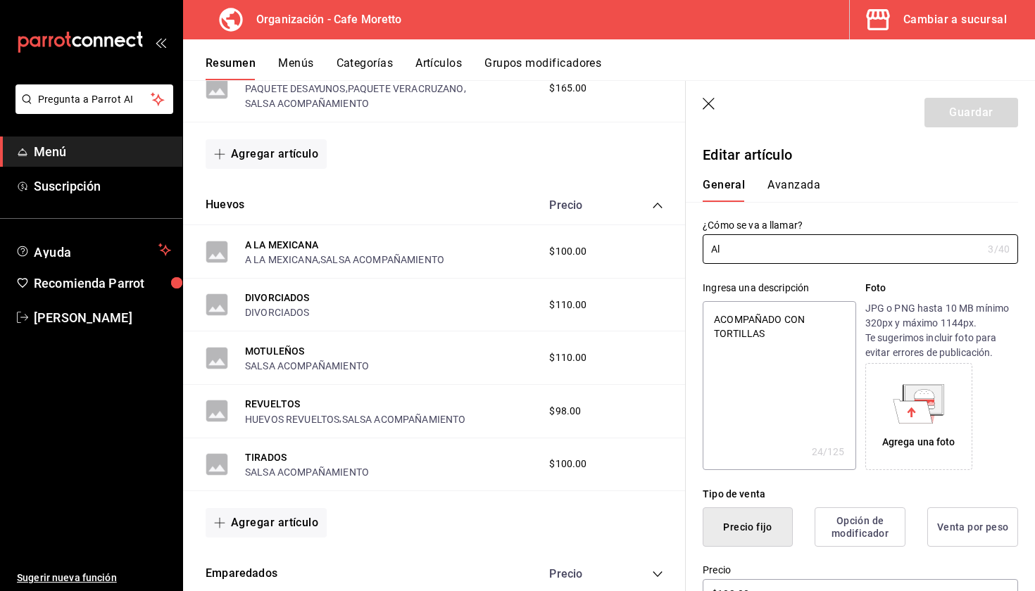
type input "Al G"
type textarea "x"
type input "Al Gu"
type textarea "x"
type input "Al Gus"
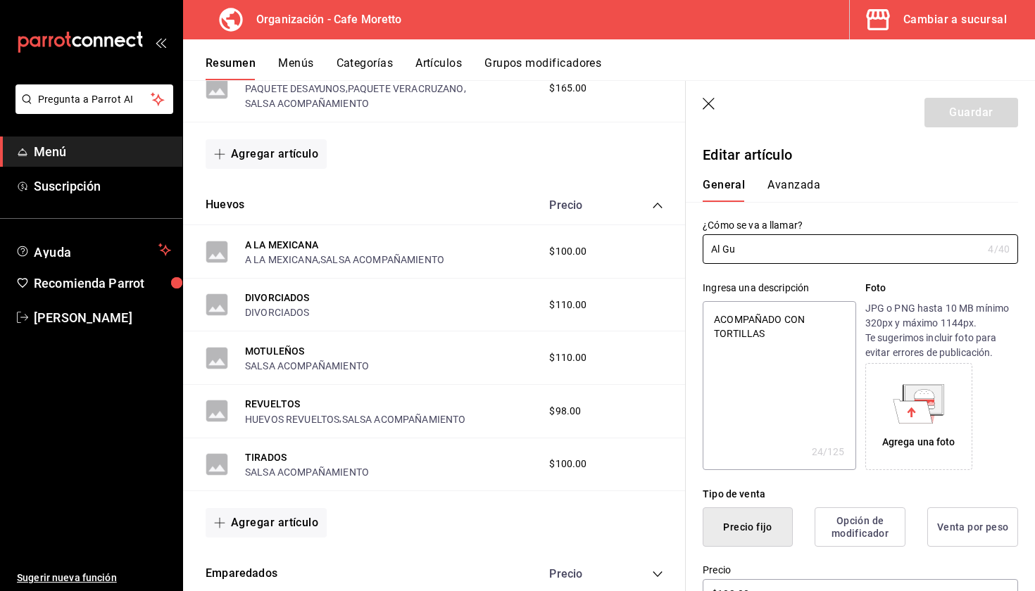
type textarea "x"
type input "Al Gust"
type textarea "x"
type input "Al Gusto"
type textarea "x"
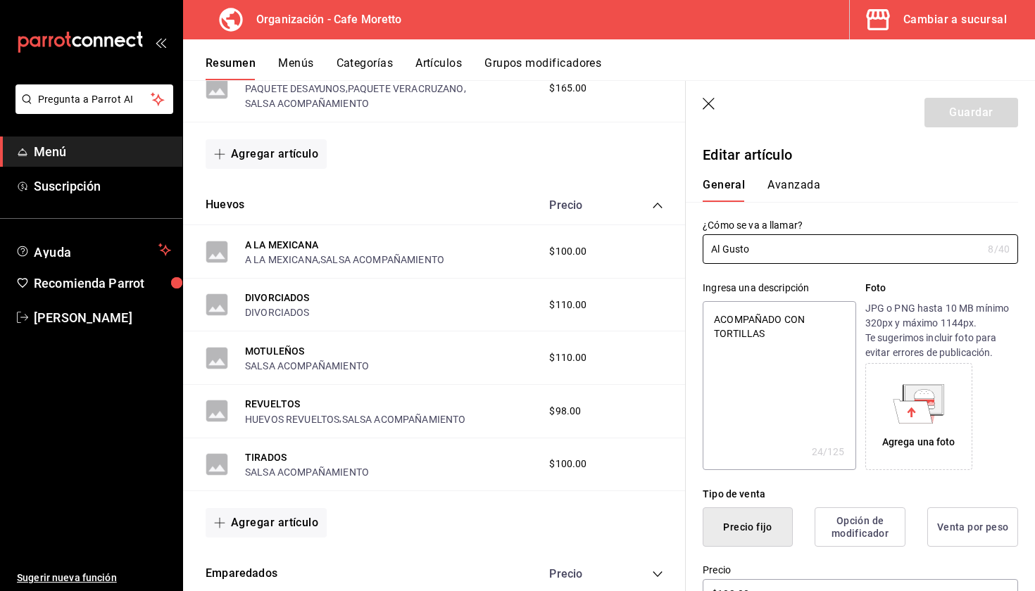
type input "Al Gusto"
type textarea "x"
click at [919, 175] on div "General [PERSON_NAME]" at bounding box center [852, 183] width 332 height 37
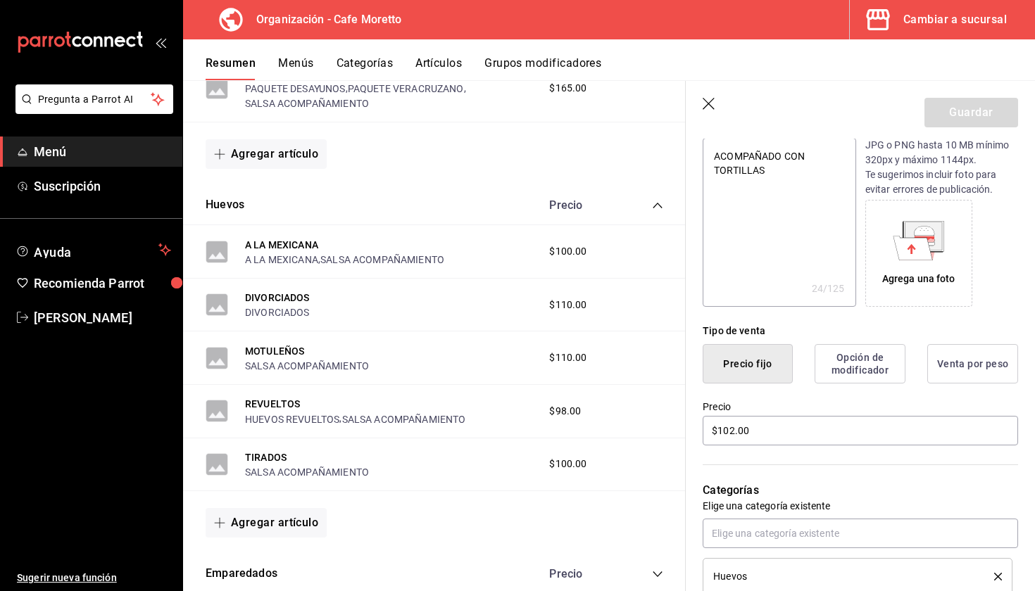
scroll to position [51, 0]
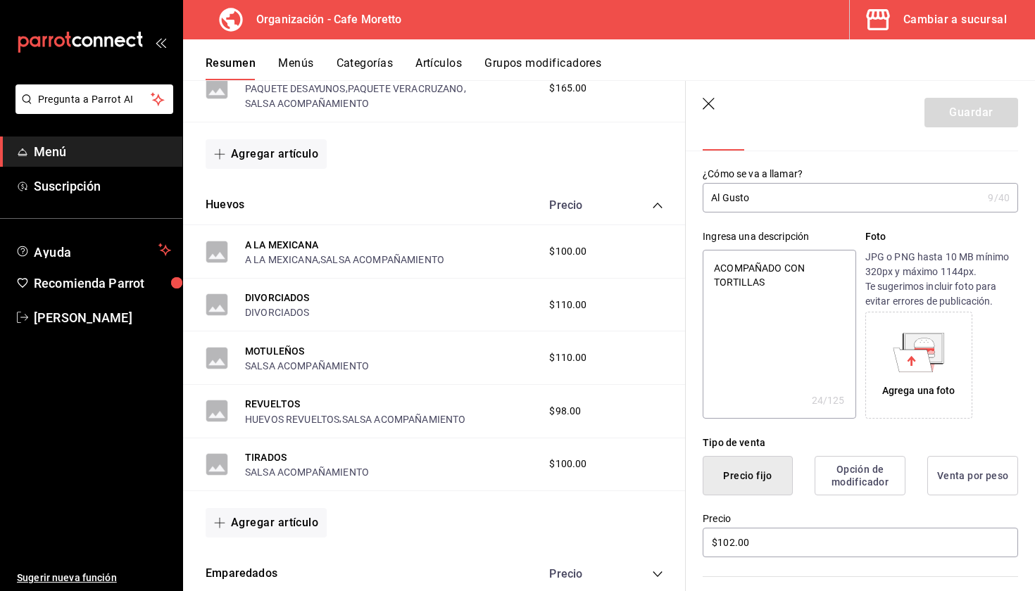
click at [786, 208] on input "Al Gusto" at bounding box center [843, 198] width 280 height 28
type input "Al Gusto"
type textarea "x"
type input "Al Gusto"
click at [908, 154] on div "¿Cómo se va a llamar? Al Gusto 8 /40 ¿Cómo se va a llamar?" at bounding box center [852, 182] width 332 height 62
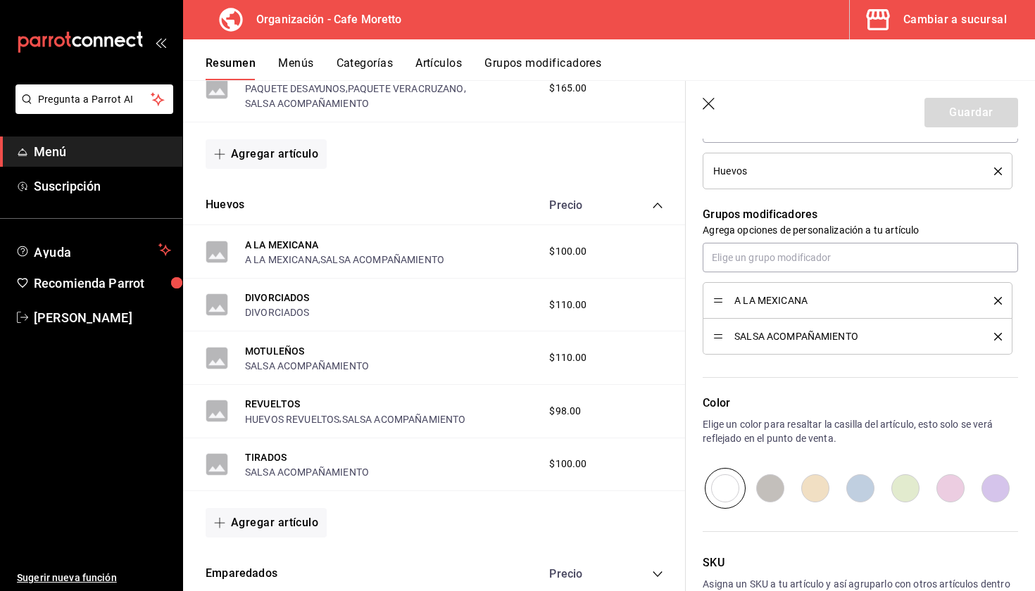
scroll to position [532, 0]
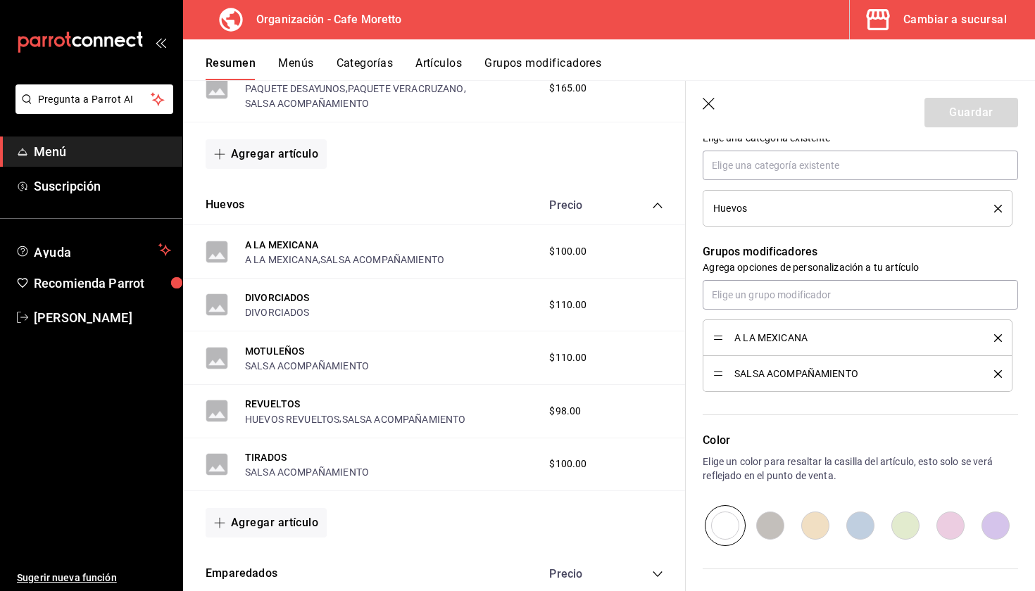
click at [998, 336] on icon "delete" at bounding box center [998, 338] width 8 height 8
type textarea "x"
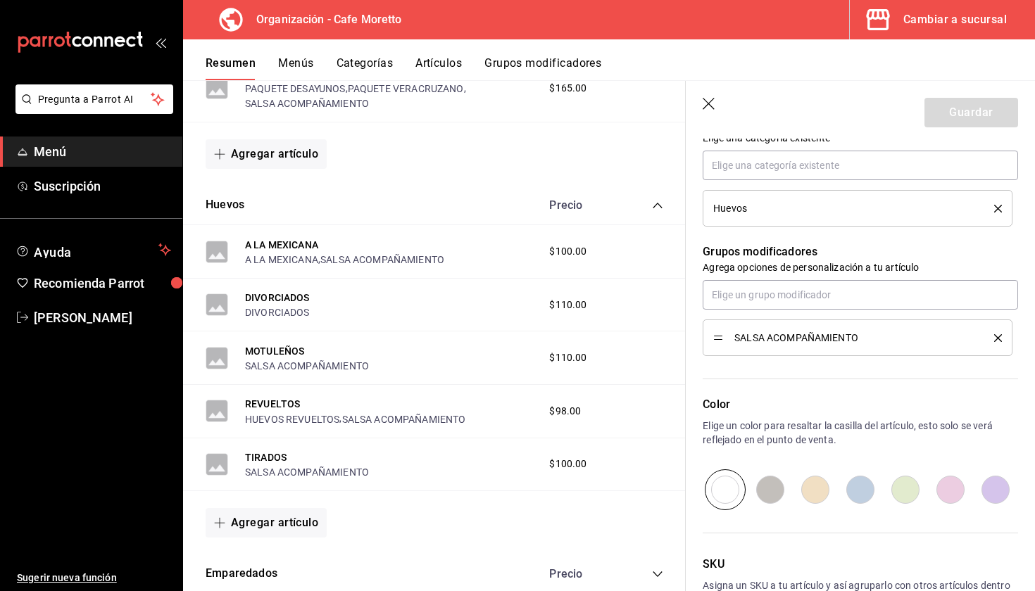
click at [948, 261] on p "Agrega opciones de personalización a tu artículo" at bounding box center [860, 268] width 315 height 14
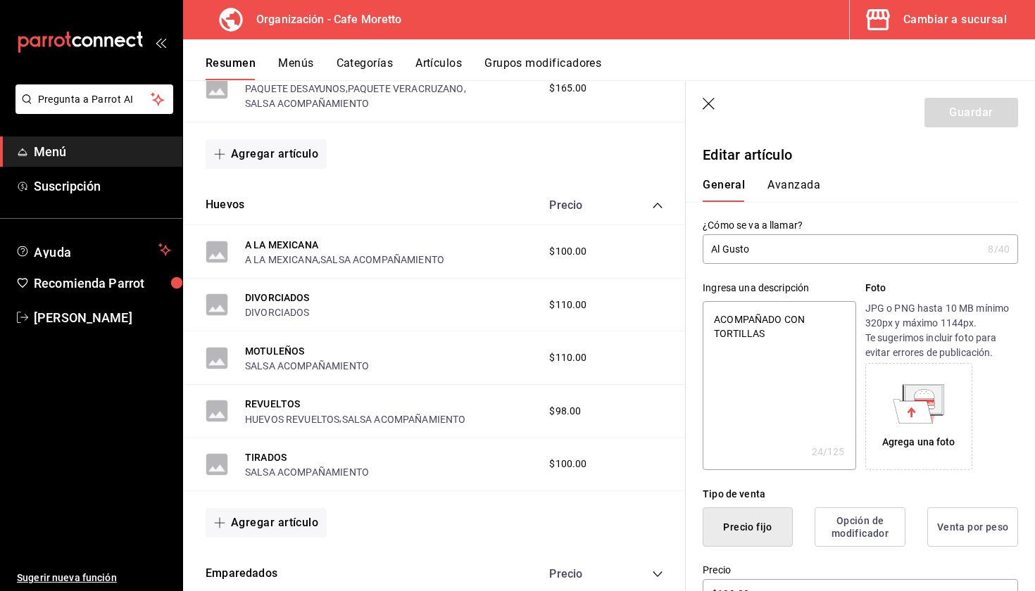
scroll to position [0, 0]
click at [834, 254] on input "Al Gusto" at bounding box center [843, 249] width 280 height 28
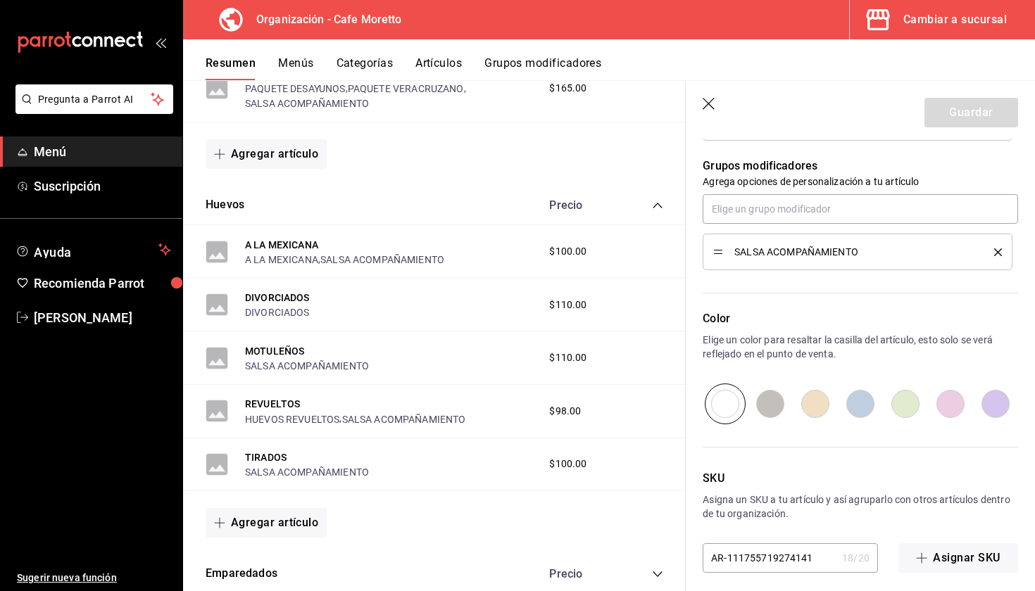
scroll to position [510, 0]
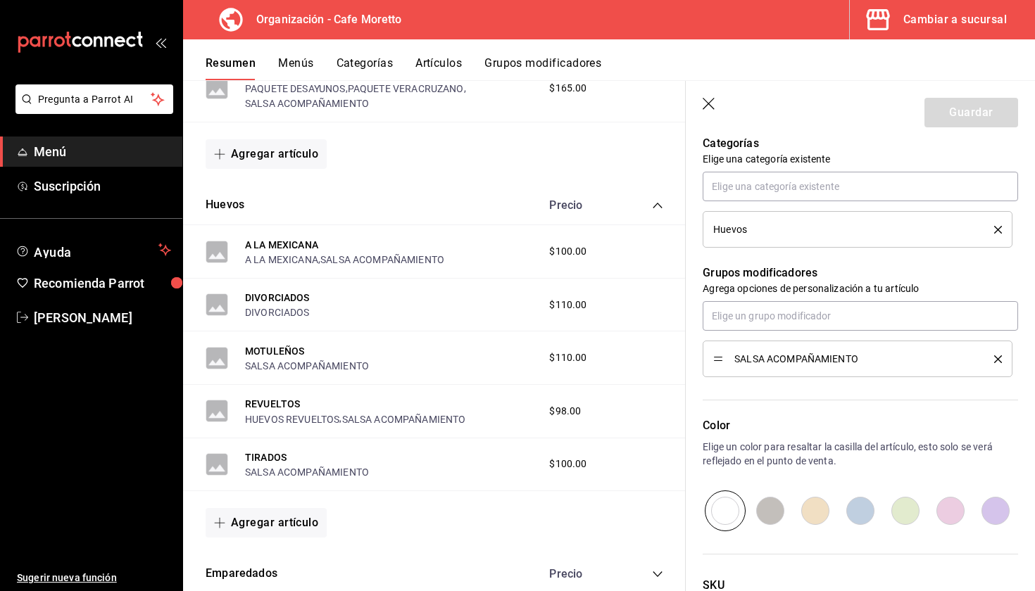
click at [858, 235] on div "Huevos" at bounding box center [857, 229] width 289 height 15
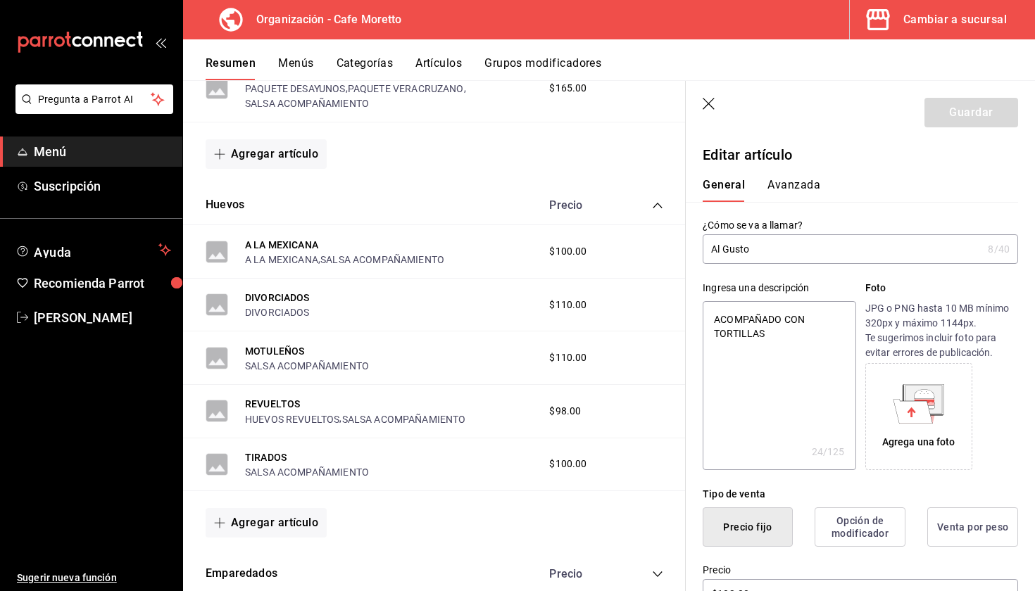
scroll to position [0, 0]
click at [770, 247] on input "Al Gusto" at bounding box center [843, 249] width 280 height 28
type input "Al Gusto"
type textarea "x"
type input "Al Gusto"
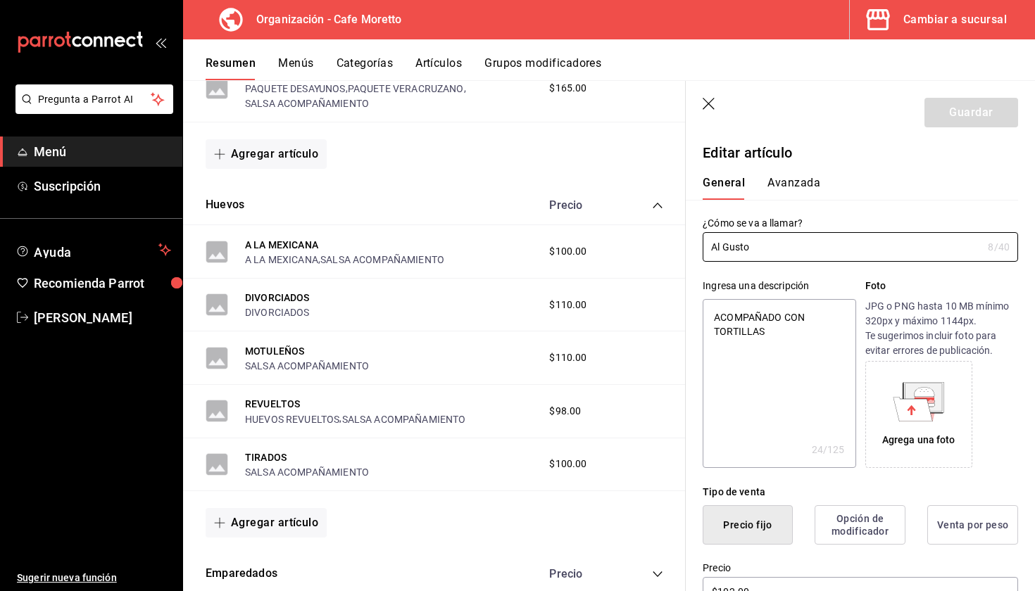
click at [739, 570] on label "Precio" at bounding box center [860, 568] width 315 height 10
click at [755, 582] on input "$102.00" at bounding box center [860, 592] width 315 height 30
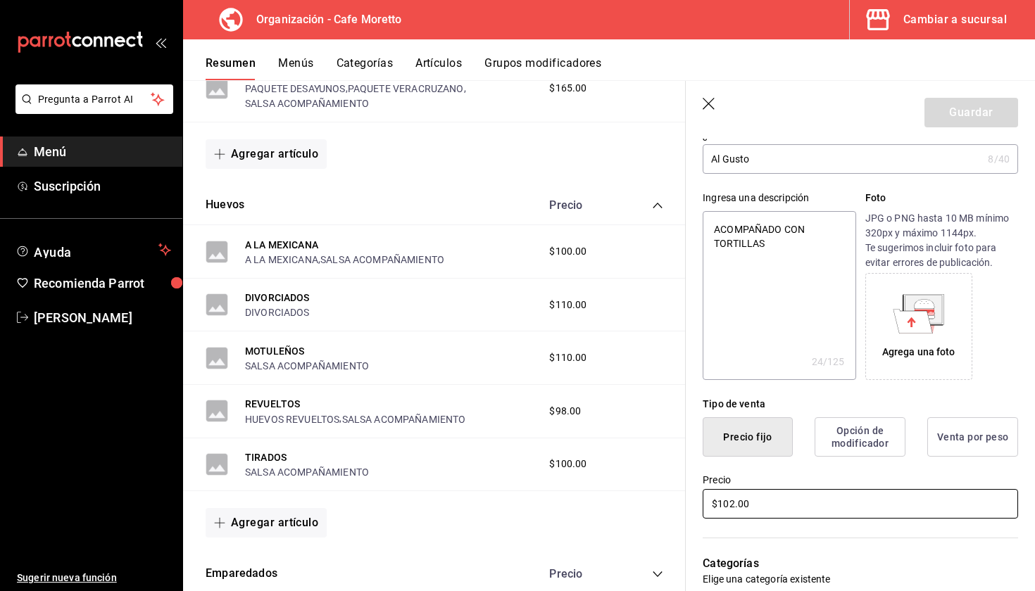
click at [772, 514] on input "$102.00" at bounding box center [860, 504] width 315 height 30
type textarea "x"
type input "$102.00"
type textarea "x"
type input "$102.00"
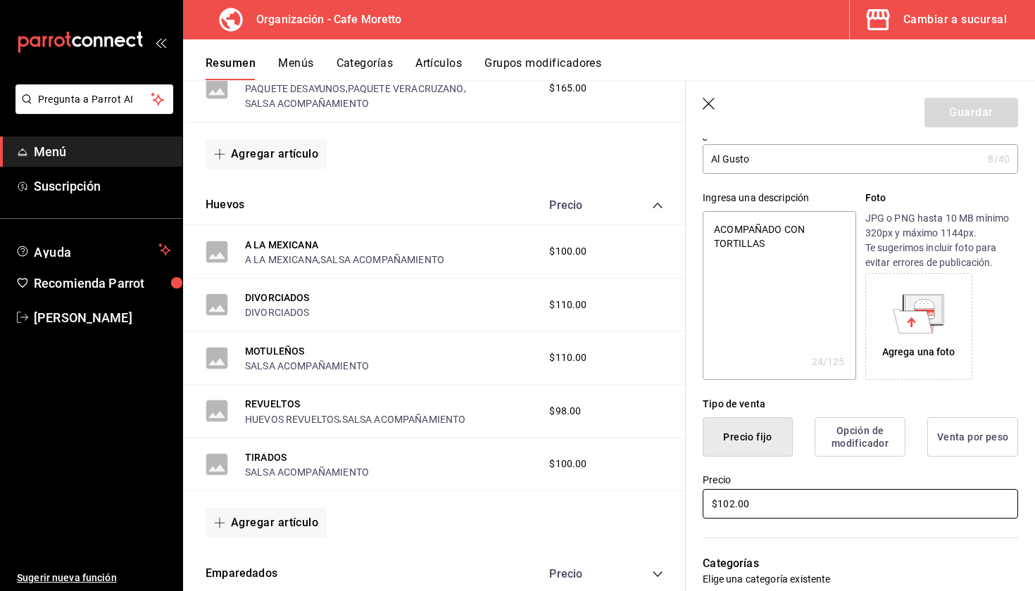
type textarea "x"
type input "$102.00"
type textarea "x"
type input "$10.00"
type textarea "x"
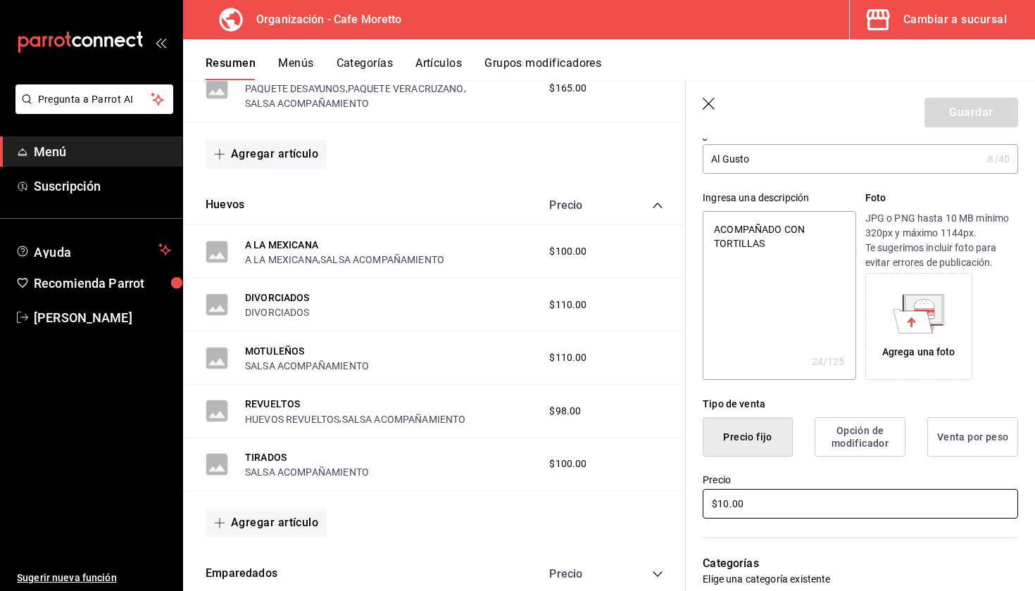
type input "$1.00"
type textarea "x"
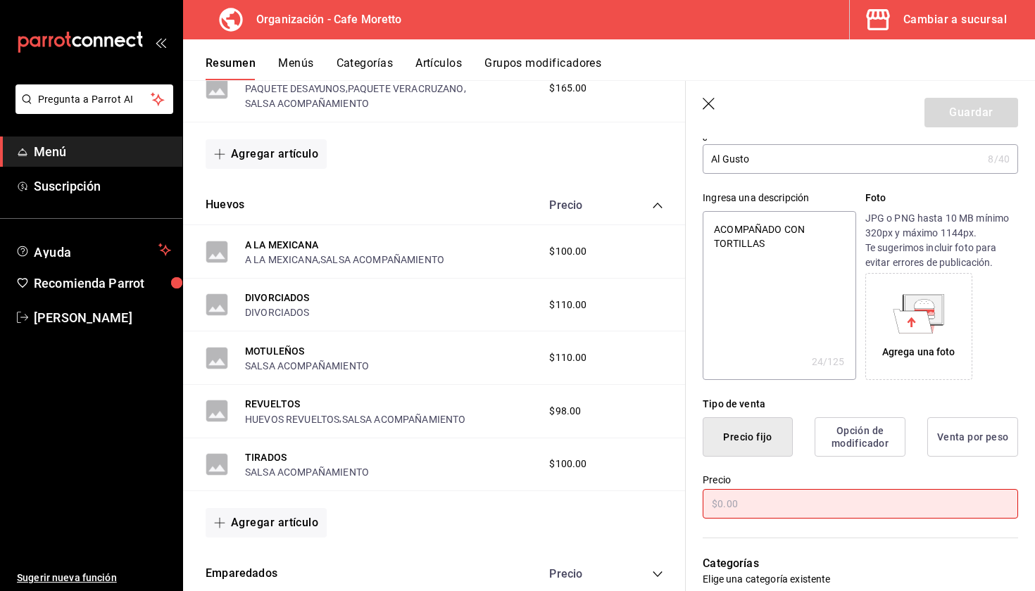
type textarea "x"
type input "$1.00"
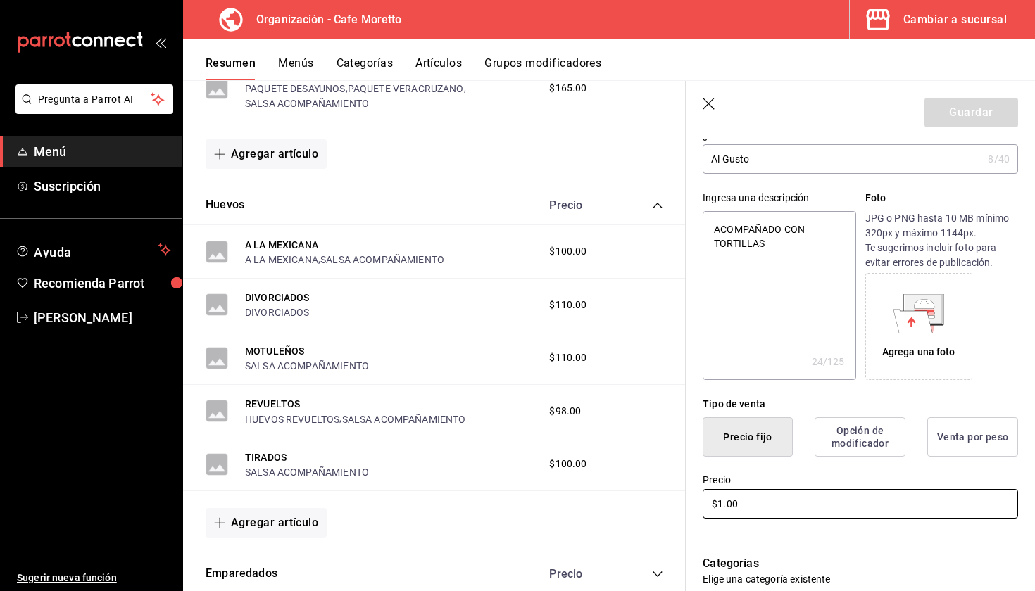
type textarea "x"
type input "$10.00"
type textarea "x"
type input "$102.00"
click at [922, 226] on p "JPG o PNG hasta 10 MB mínimo 320px y máximo 1144px. Te sugerimos incluir foto p…" at bounding box center [941, 240] width 153 height 59
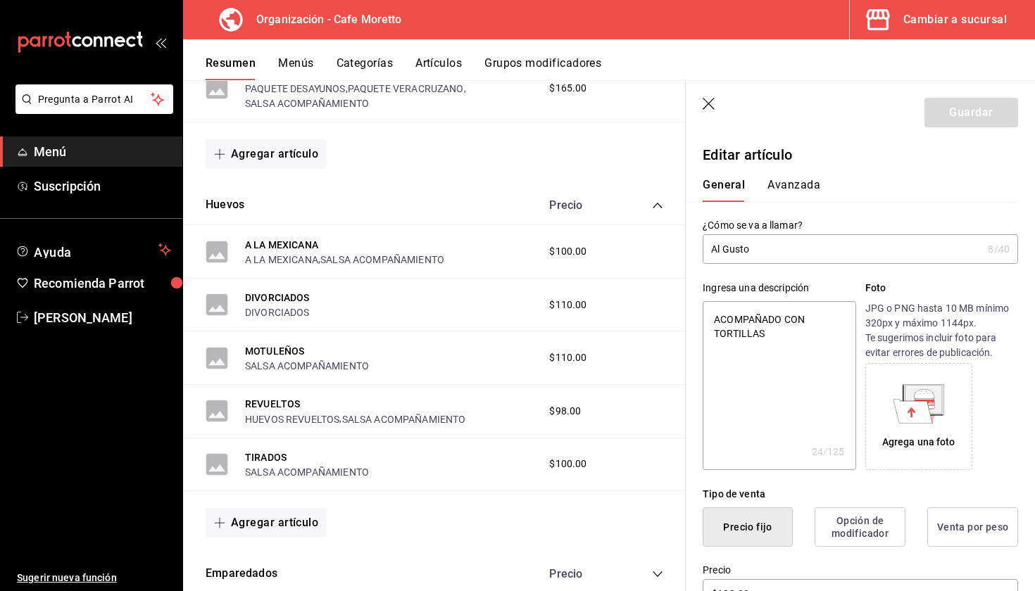
scroll to position [0, 0]
click at [853, 258] on input "Al Gusto" at bounding box center [843, 249] width 280 height 28
drag, startPoint x: 853, startPoint y: 258, endPoint x: 634, endPoint y: 257, distance: 219.0
click at [634, 257] on main "Resumen organización Agrega y edita los menús, las categorías, artículos y grup…" at bounding box center [609, 335] width 852 height 511
type input "Al"
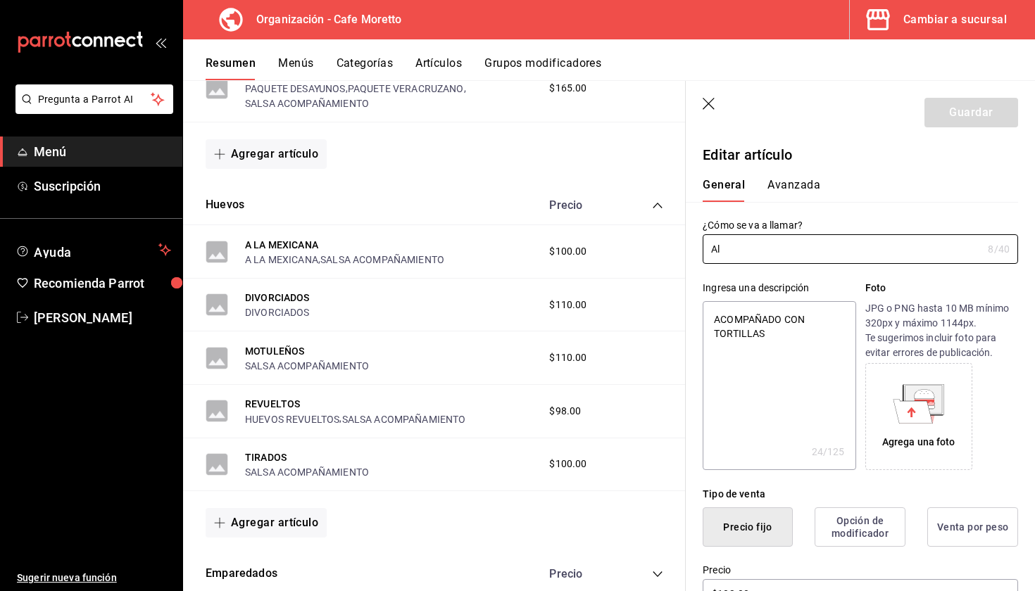
type textarea "x"
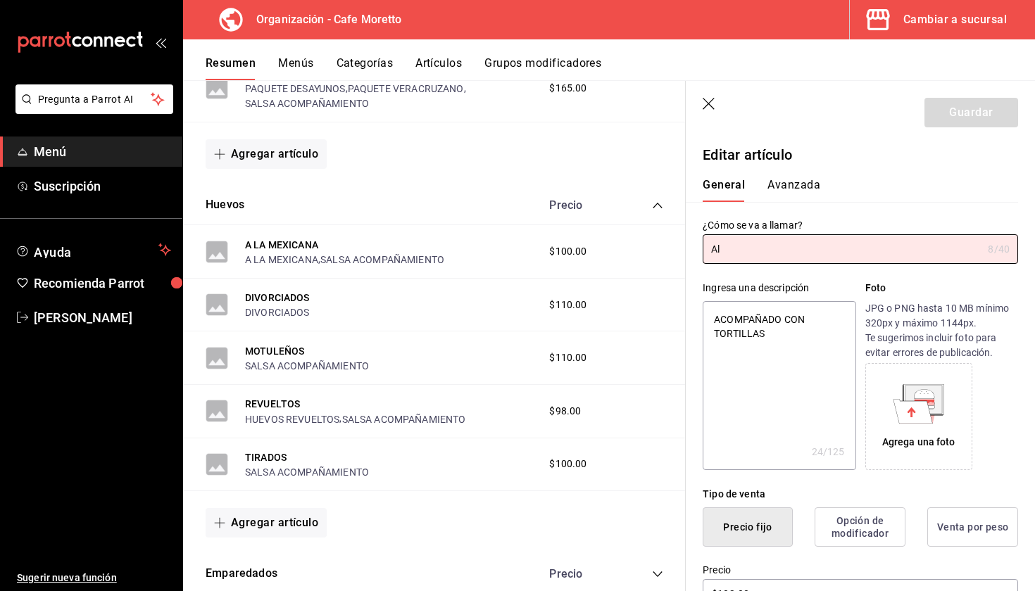
type input "A"
type textarea "x"
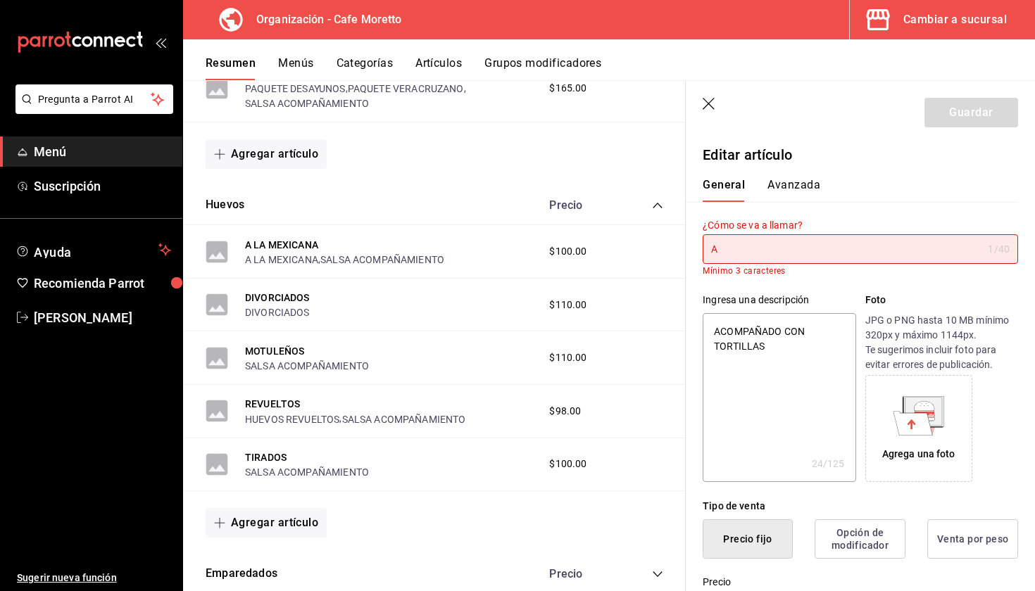
type textarea "x"
type input "a"
type textarea "x"
type input "al"
type textarea "x"
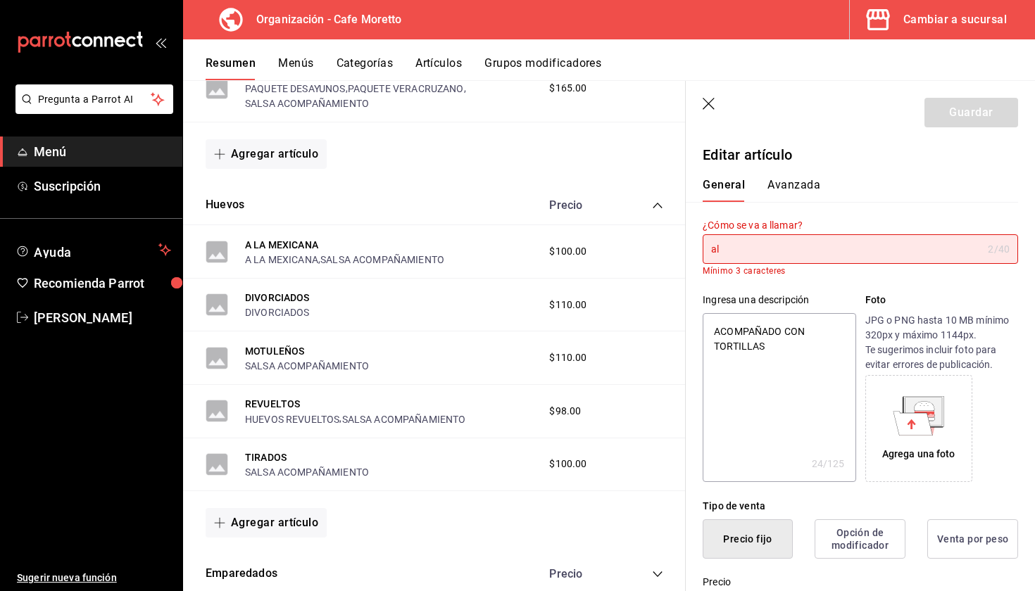
type input "a"
type textarea "x"
type input "A"
type textarea "x"
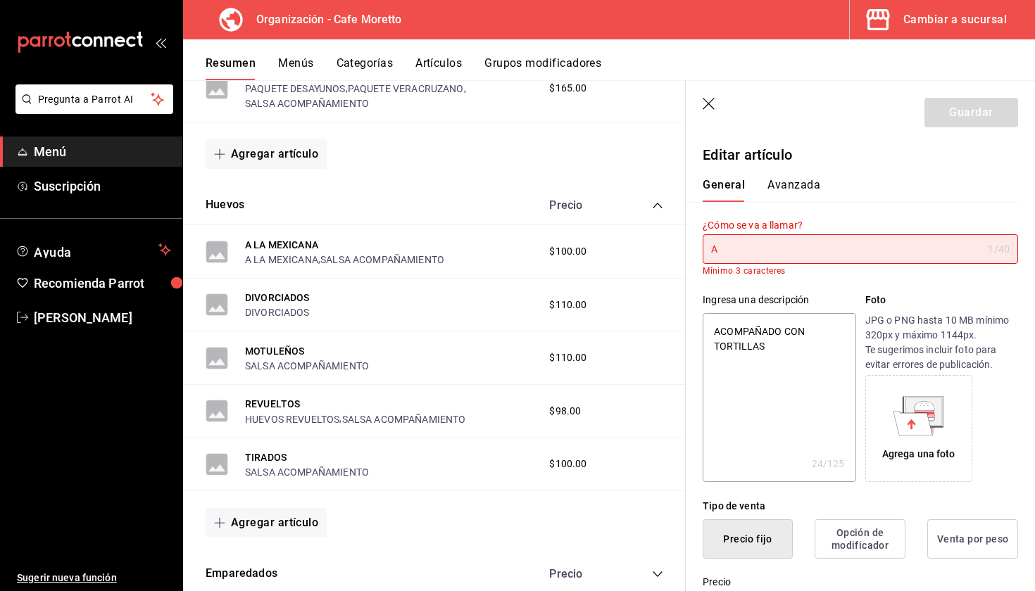
type input "Al"
type textarea "x"
type input "Al"
type textarea "x"
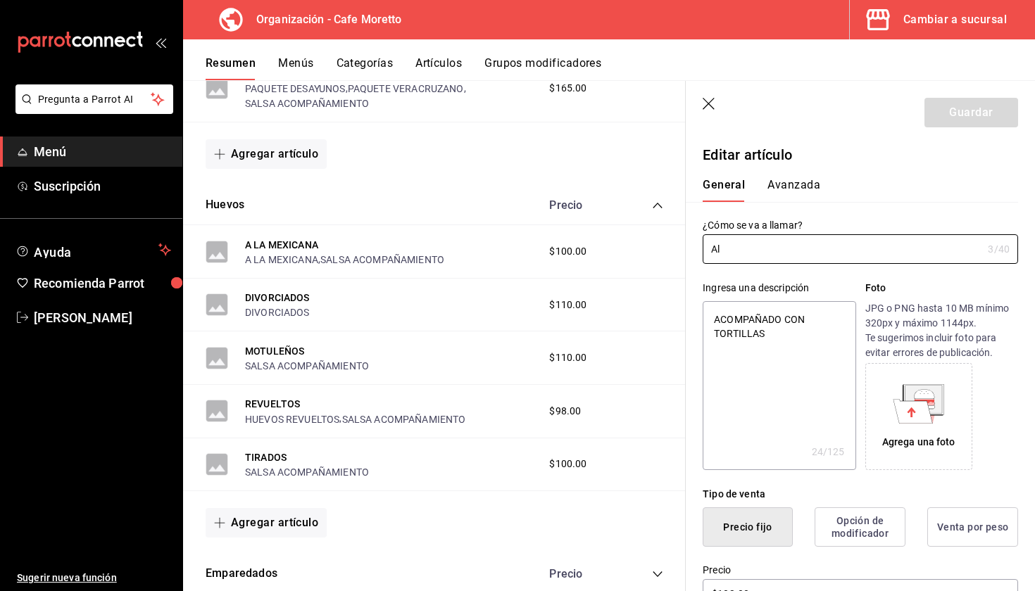
type input "Al G"
type textarea "x"
type input "Al Gu"
type textarea "x"
type input "Al Gus"
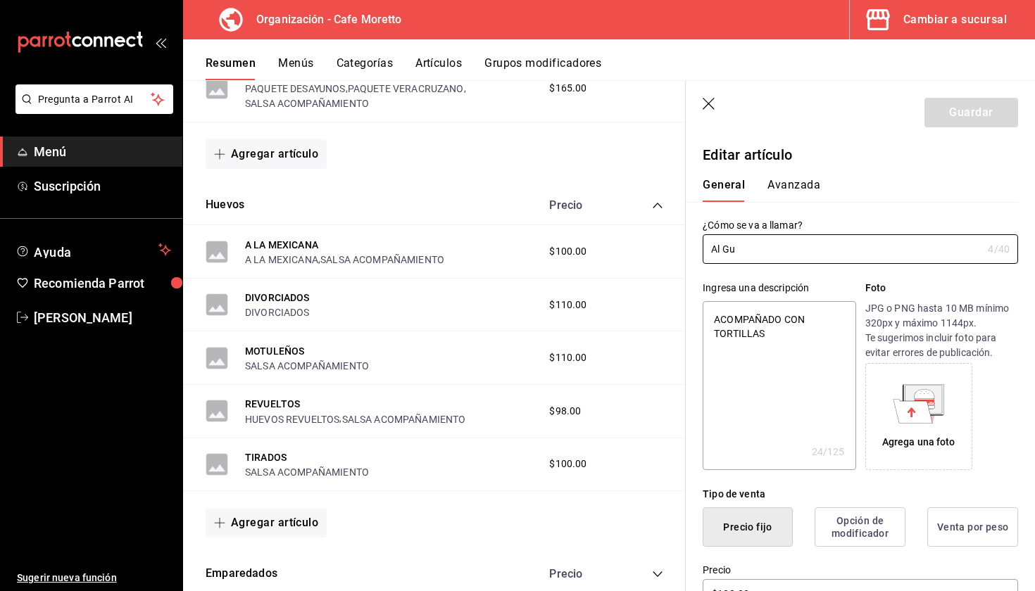
type textarea "x"
type input "Al Gust"
type textarea "x"
type input "Al Gusto"
type textarea "x"
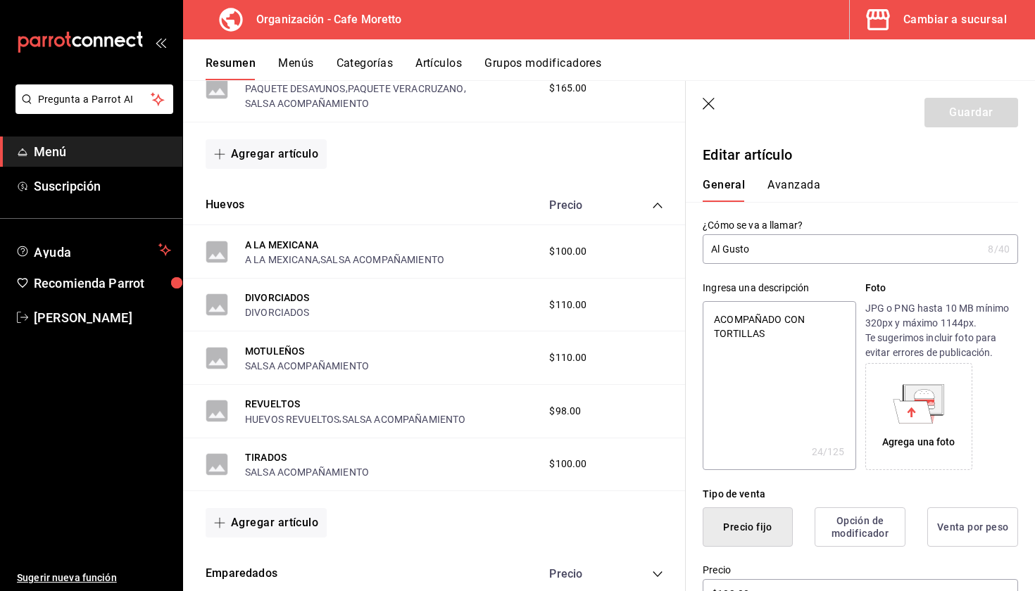
click at [684, 183] on div "Agregar artículo" at bounding box center [434, 154] width 503 height 63
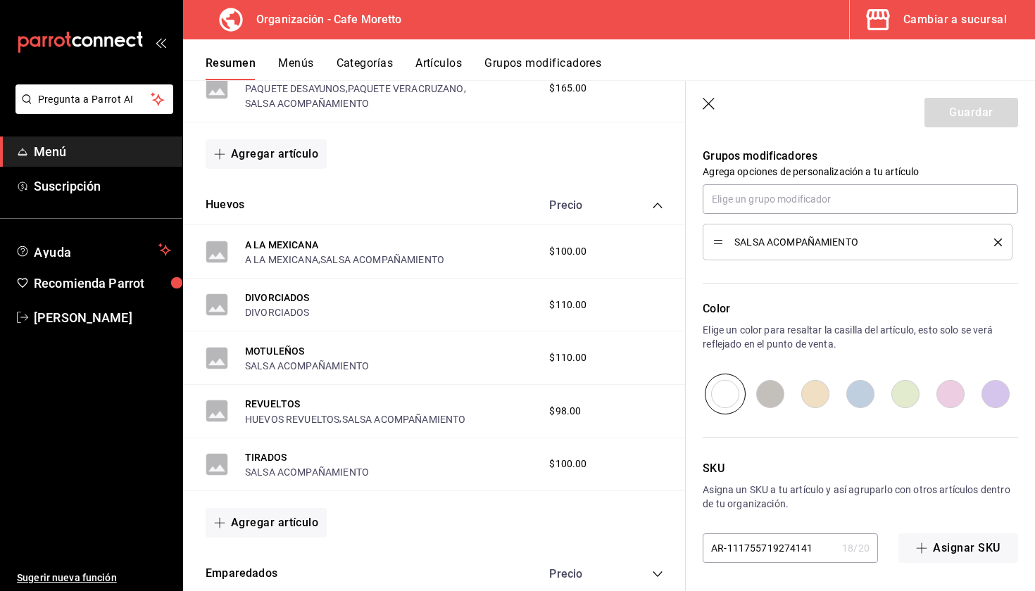
click at [782, 388] on input "radio" at bounding box center [770, 394] width 45 height 41
radio input "true"
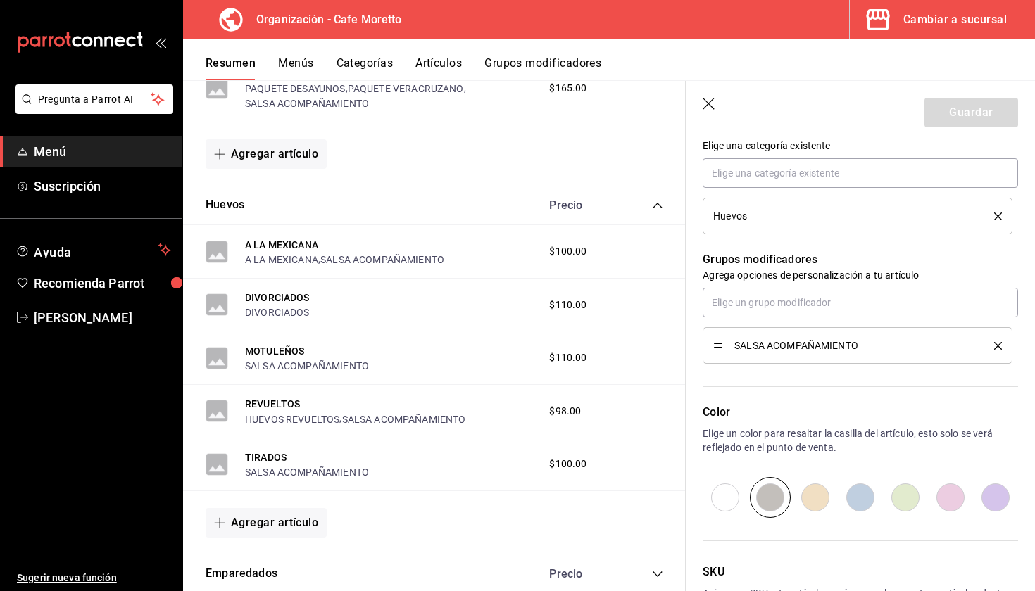
scroll to position [494, 0]
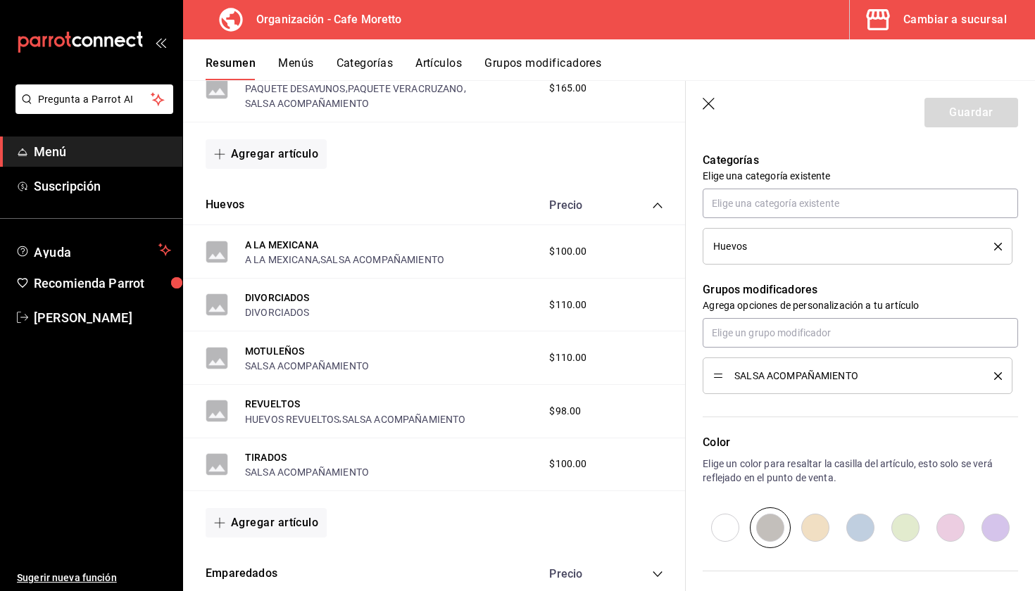
click at [777, 263] on li "Huevos" at bounding box center [858, 246] width 310 height 37
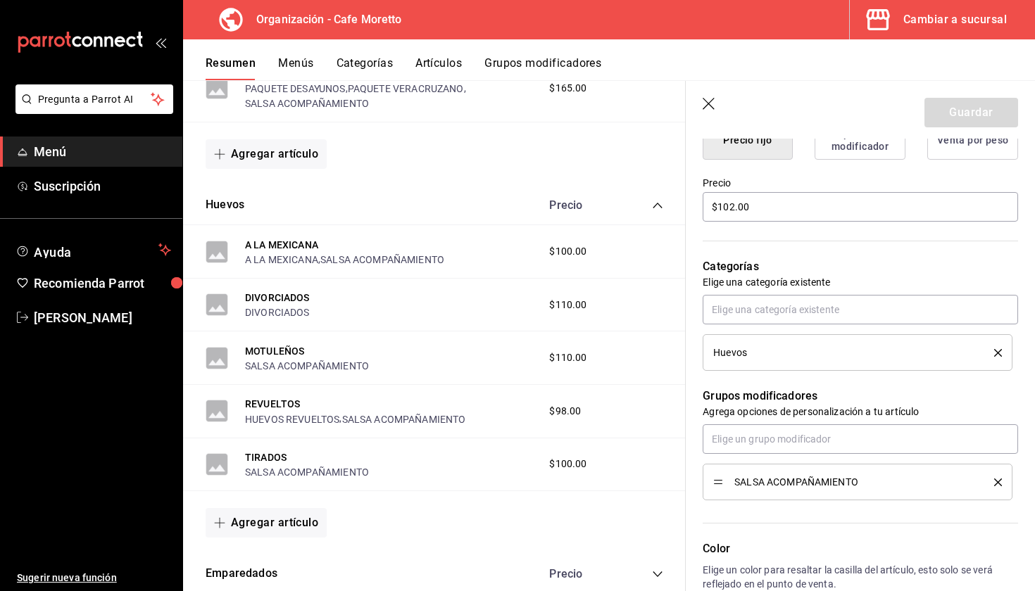
scroll to position [258, 0]
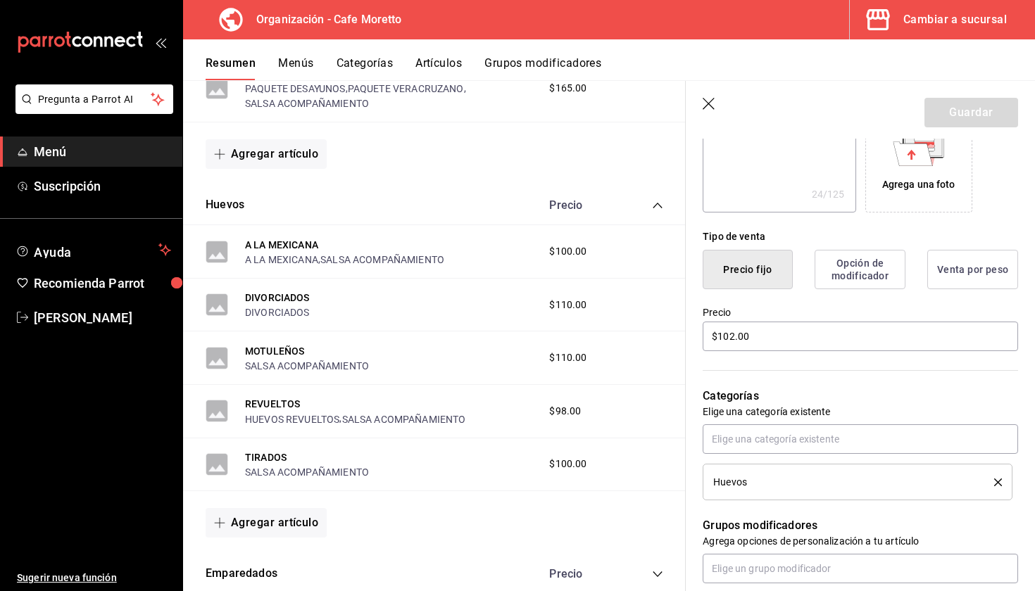
click at [879, 278] on button "Opción de modificador" at bounding box center [860, 269] width 91 height 39
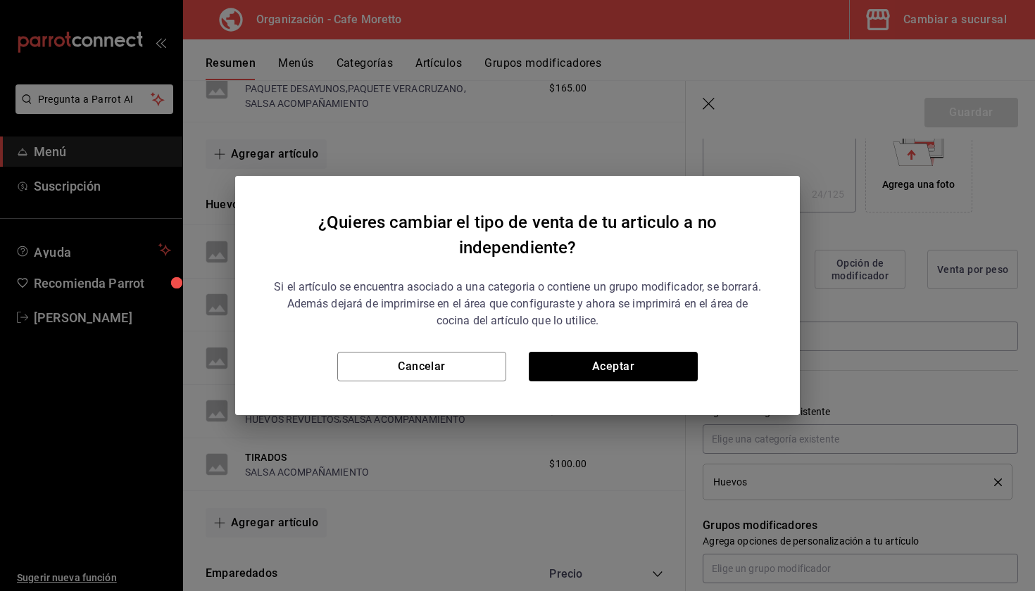
click at [736, 280] on p "Si el artículo se encuentra asociado a una categoria o contiene un grupo modifi…" at bounding box center [517, 310] width 497 height 62
click at [465, 358] on button "Cancelar" at bounding box center [421, 367] width 169 height 30
type textarea "x"
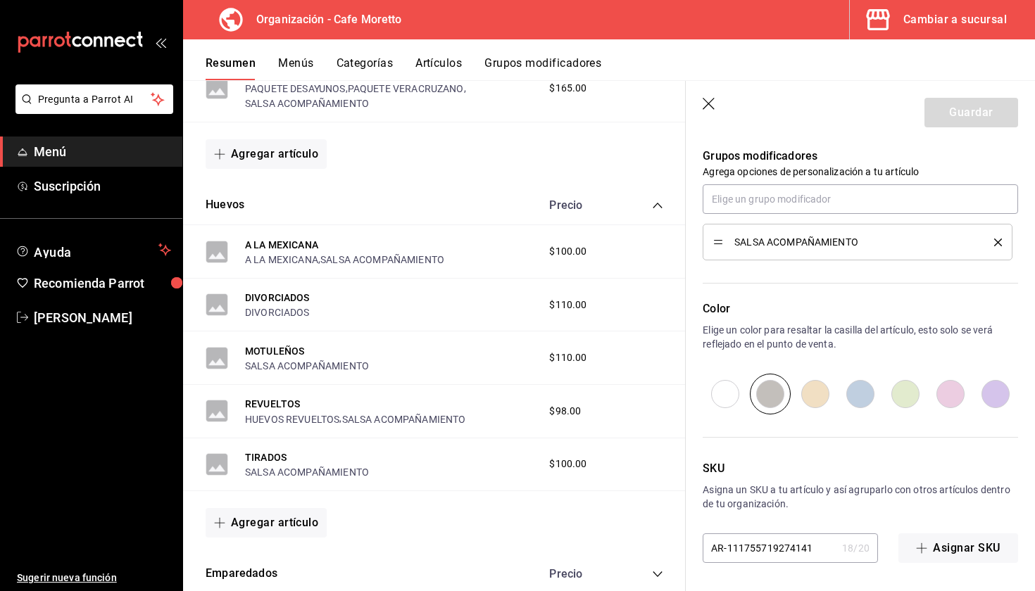
click at [737, 390] on input "radio" at bounding box center [725, 394] width 45 height 41
radio input "true"
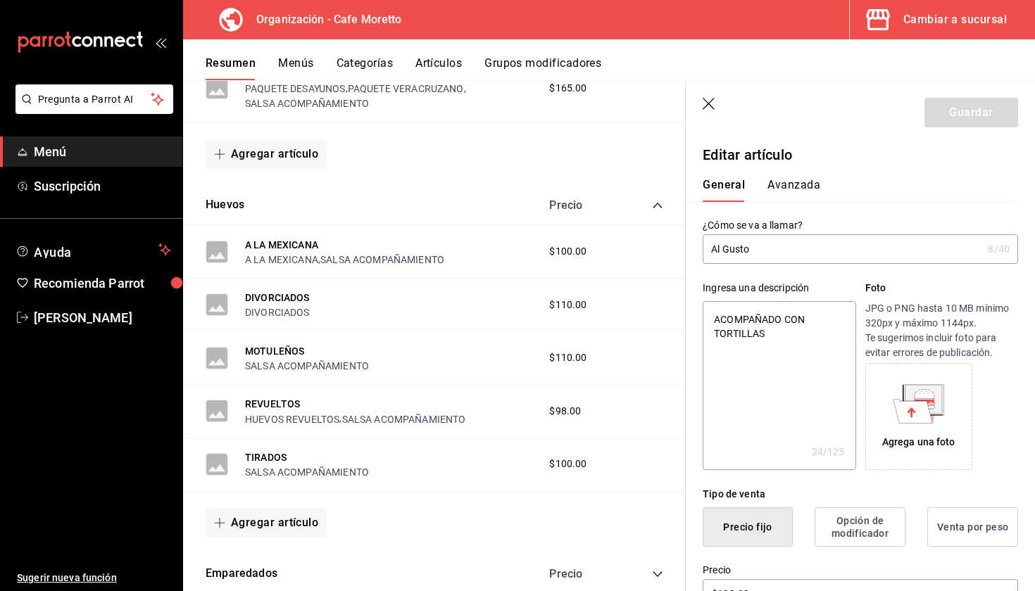
scroll to position [0, 0]
click at [958, 120] on div "Guardar" at bounding box center [971, 113] width 94 height 30
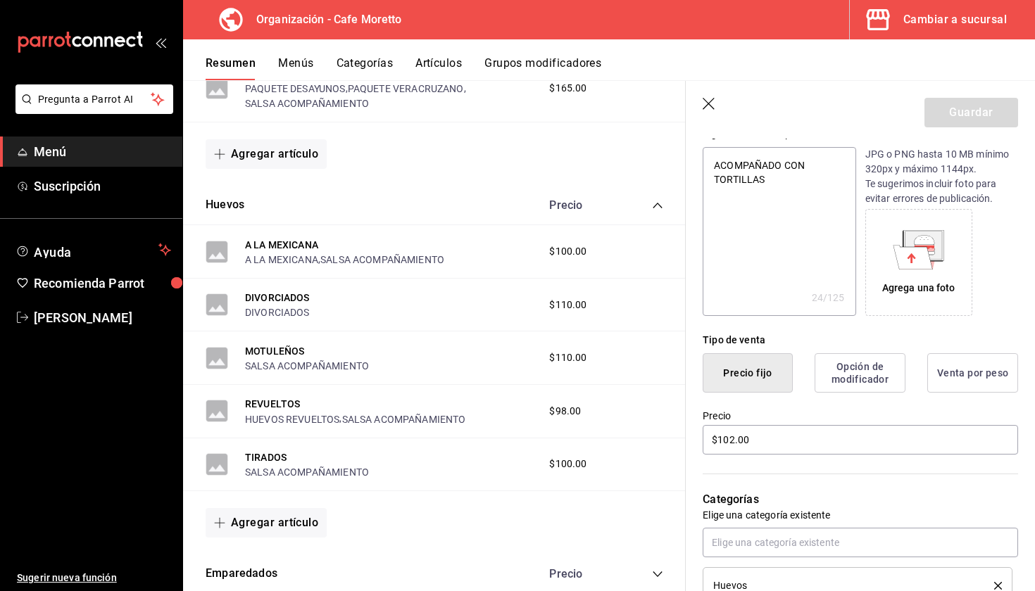
scroll to position [220, 0]
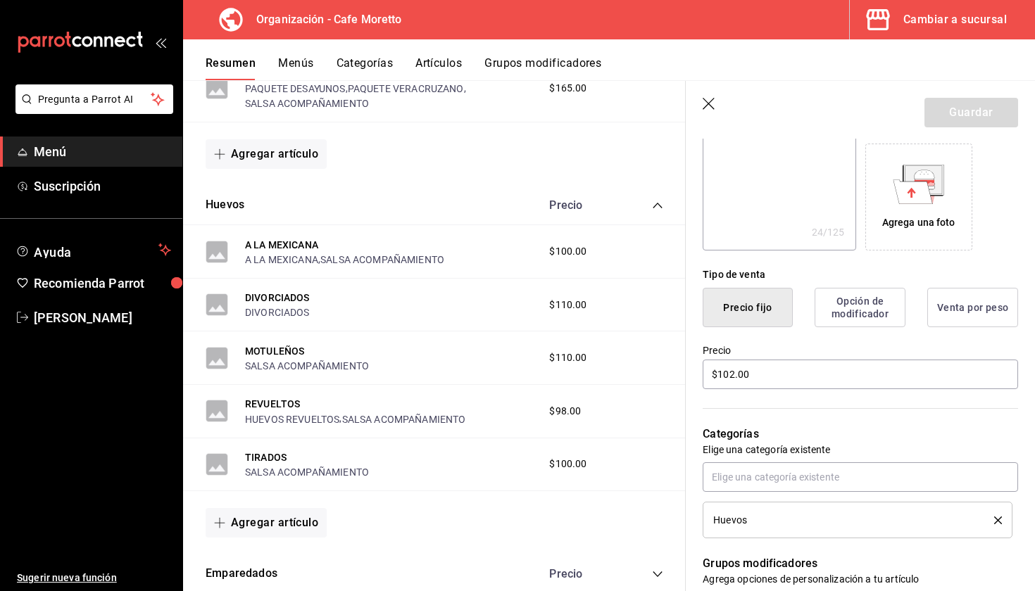
click at [824, 515] on div "Huevos" at bounding box center [843, 520] width 260 height 10
click at [810, 484] on input "text" at bounding box center [860, 478] width 315 height 30
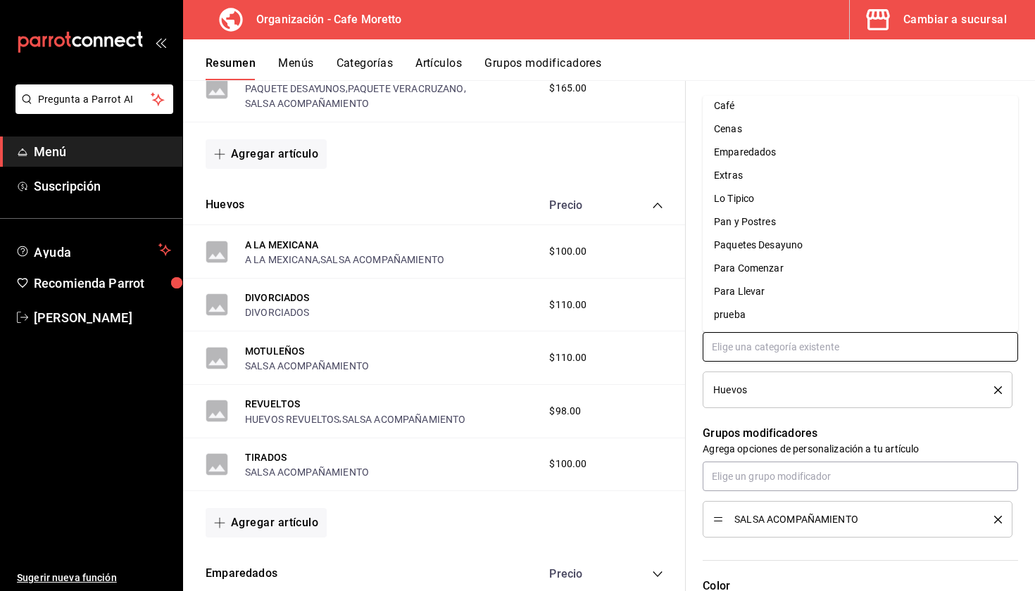
scroll to position [77, 0]
click at [994, 385] on div "Huevos" at bounding box center [857, 389] width 289 height 15
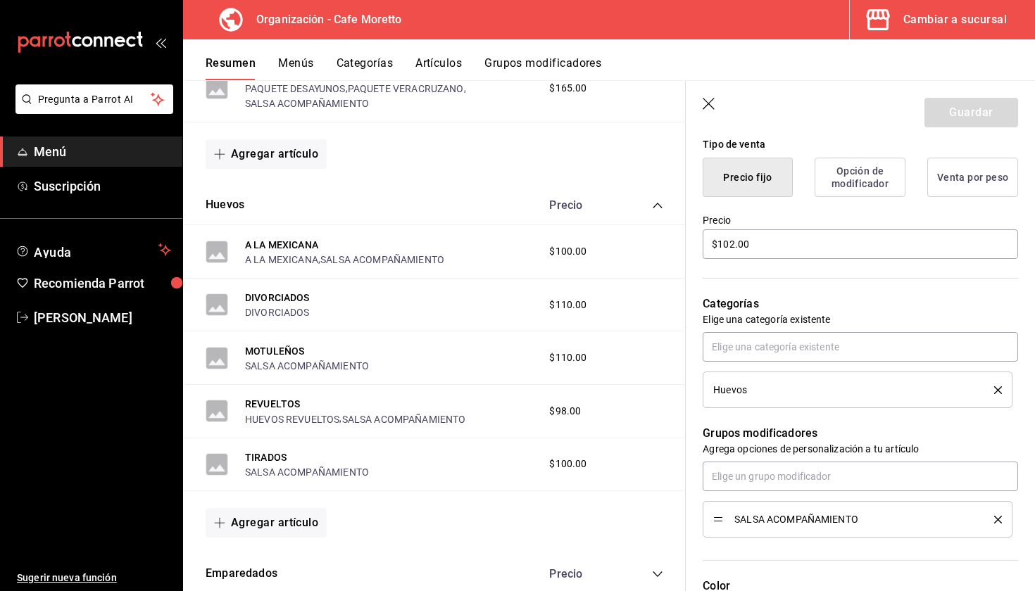
click at [1003, 391] on li "Huevos" at bounding box center [858, 390] width 310 height 37
click at [1001, 391] on icon "delete" at bounding box center [998, 391] width 8 height 8
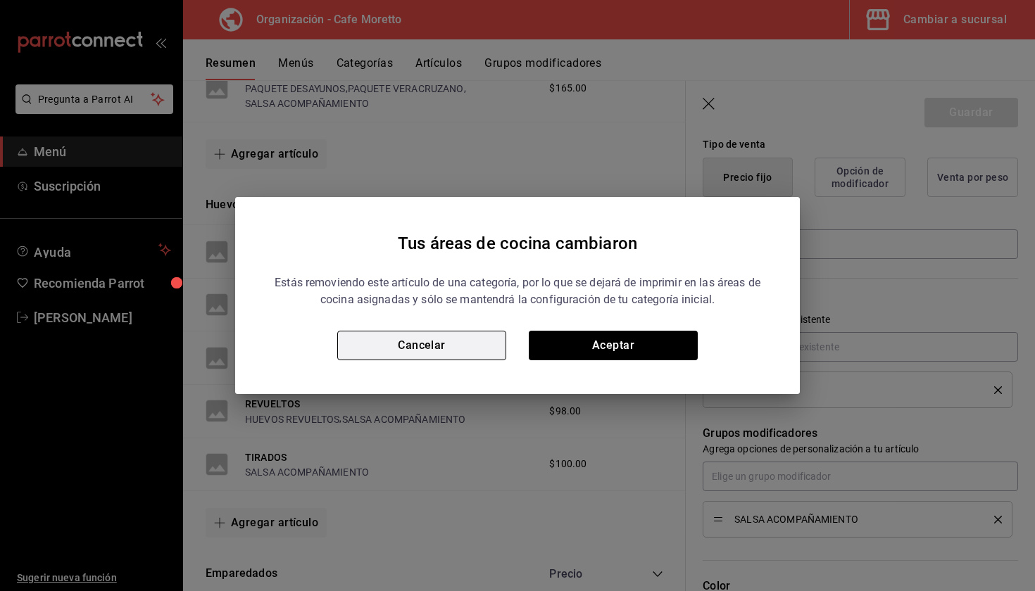
click at [422, 351] on button "Cancelar" at bounding box center [421, 346] width 169 height 30
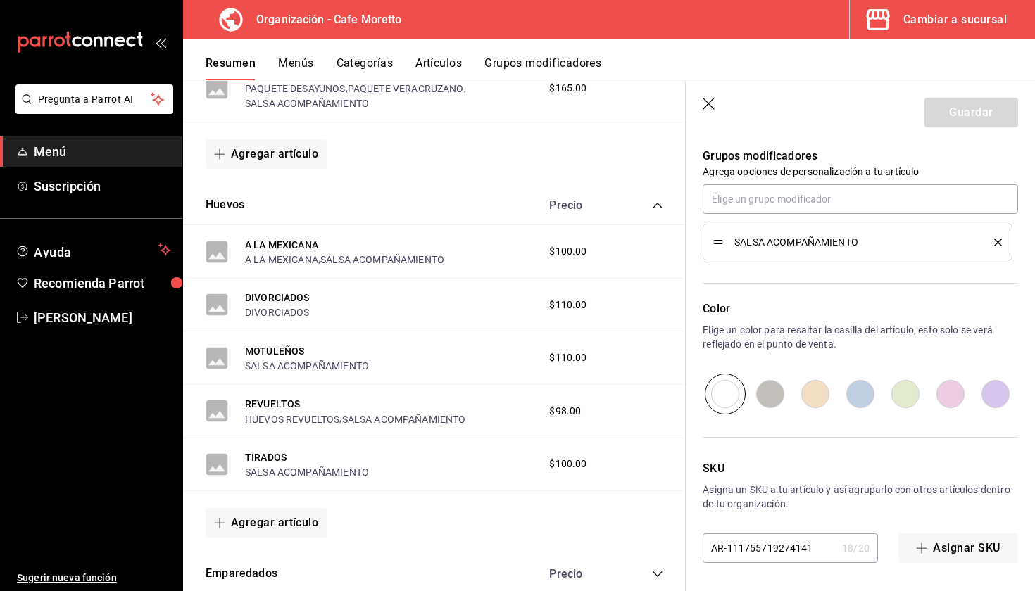
scroll to position [627, 0]
click at [899, 230] on li "SALSA ACOMPAÑAMIENTO" at bounding box center [858, 242] width 310 height 37
click at [859, 197] on input "text" at bounding box center [860, 199] width 315 height 30
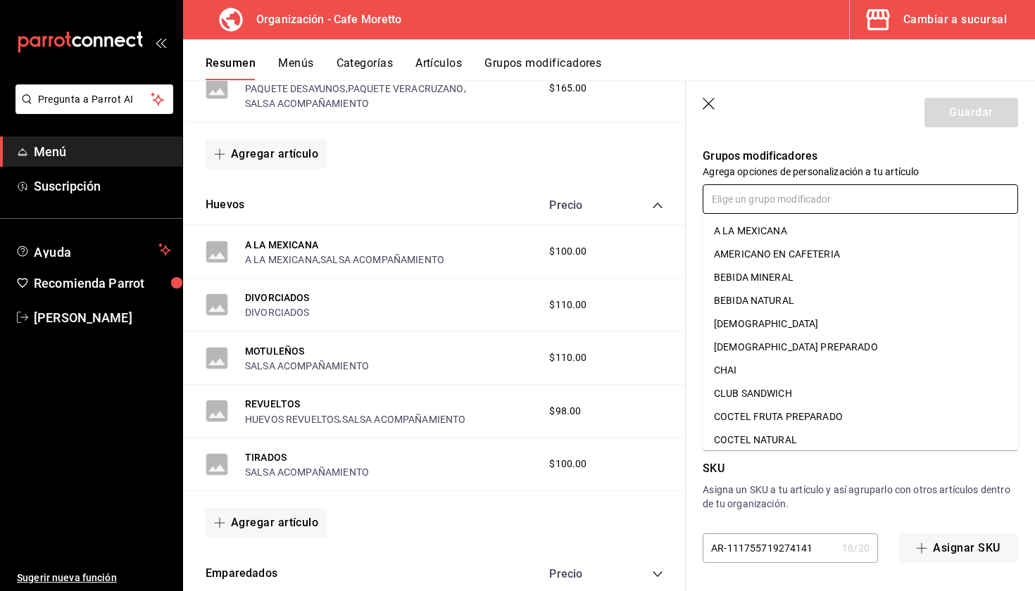
click at [770, 228] on div "A LA MEXICANA" at bounding box center [750, 231] width 73 height 15
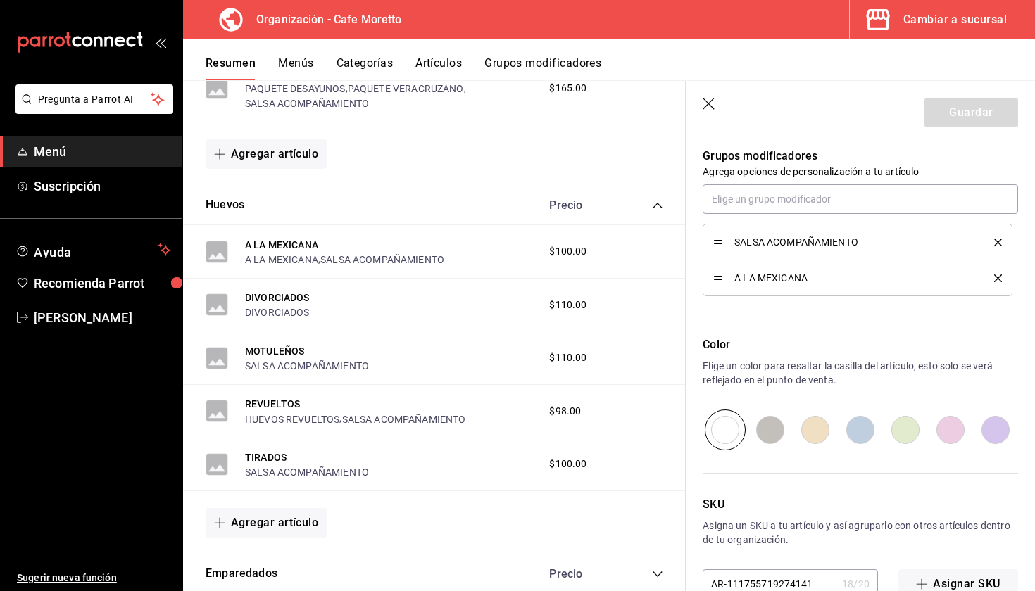
click at [945, 116] on div "Guardar" at bounding box center [971, 113] width 94 height 30
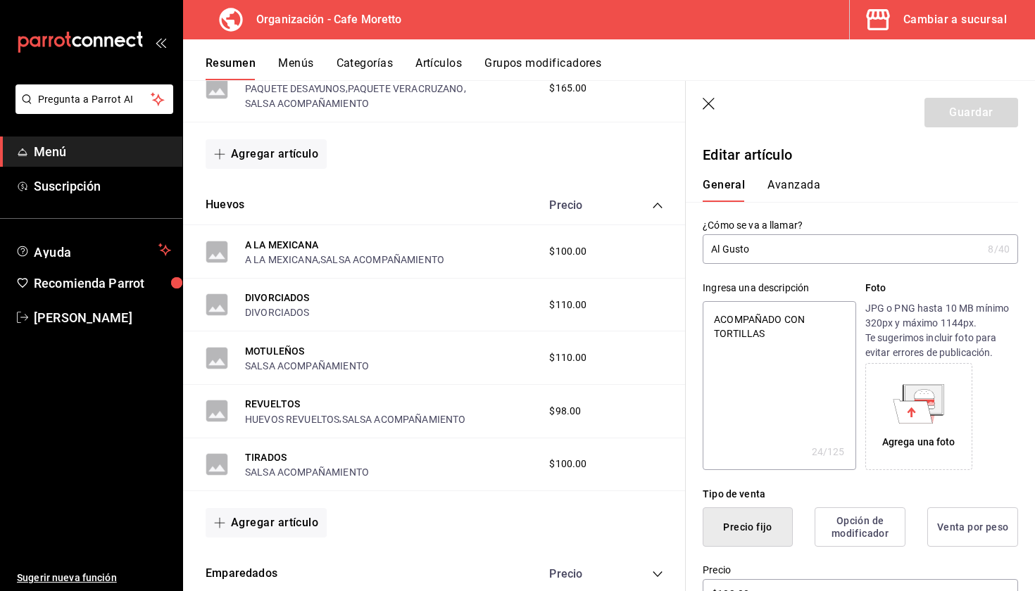
scroll to position [0, 0]
click at [799, 188] on button "Avanzada" at bounding box center [793, 190] width 53 height 24
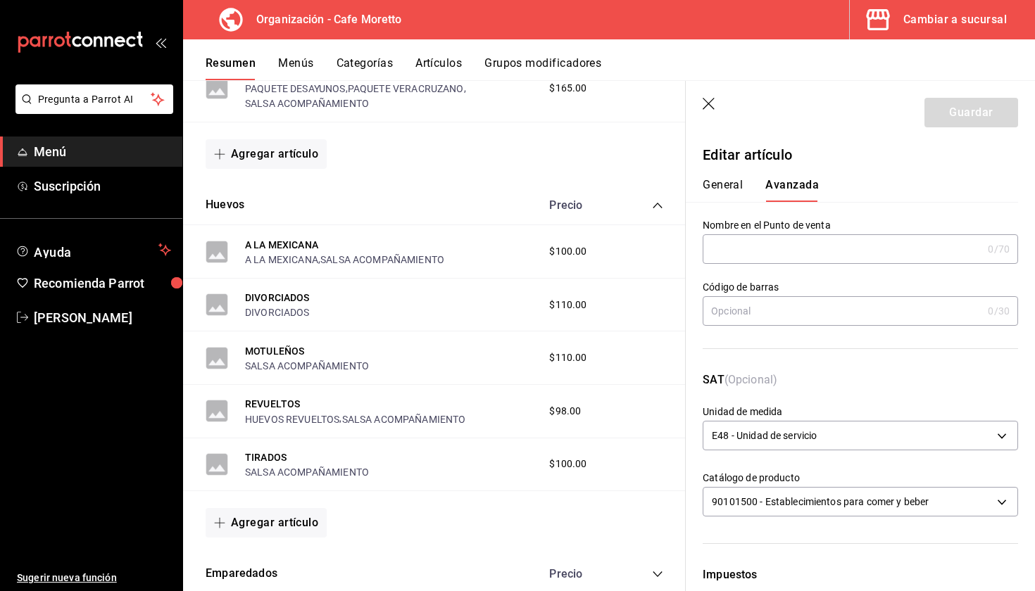
click at [717, 194] on button "General" at bounding box center [723, 190] width 40 height 24
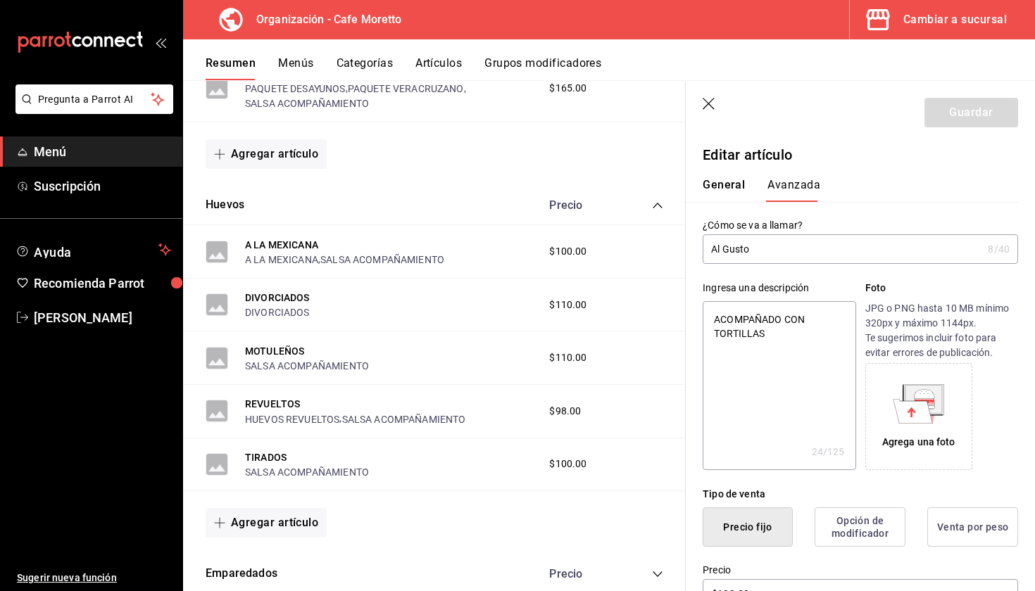
type textarea "x"
click at [777, 237] on input "Al Gusto" at bounding box center [843, 249] width 280 height 28
click at [777, 248] on input "Al Gusto" at bounding box center [843, 249] width 280 height 28
drag, startPoint x: 777, startPoint y: 248, endPoint x: 608, endPoint y: 231, distance: 170.5
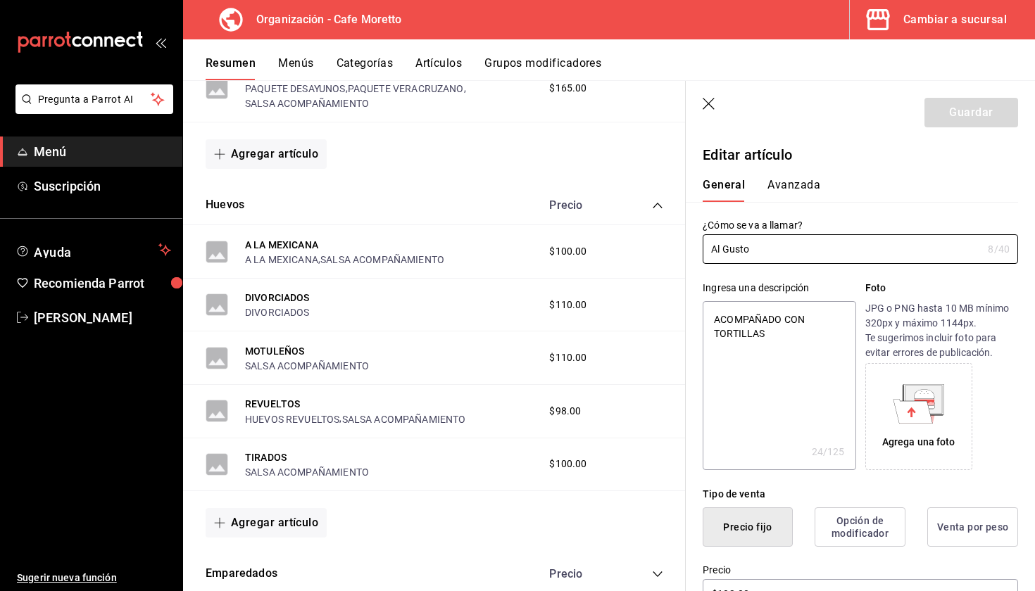
click at [608, 231] on main "Resumen organización Agrega y edita los menús, las categorías, artículos y grup…" at bounding box center [609, 335] width 852 height 511
type input "H"
type textarea "x"
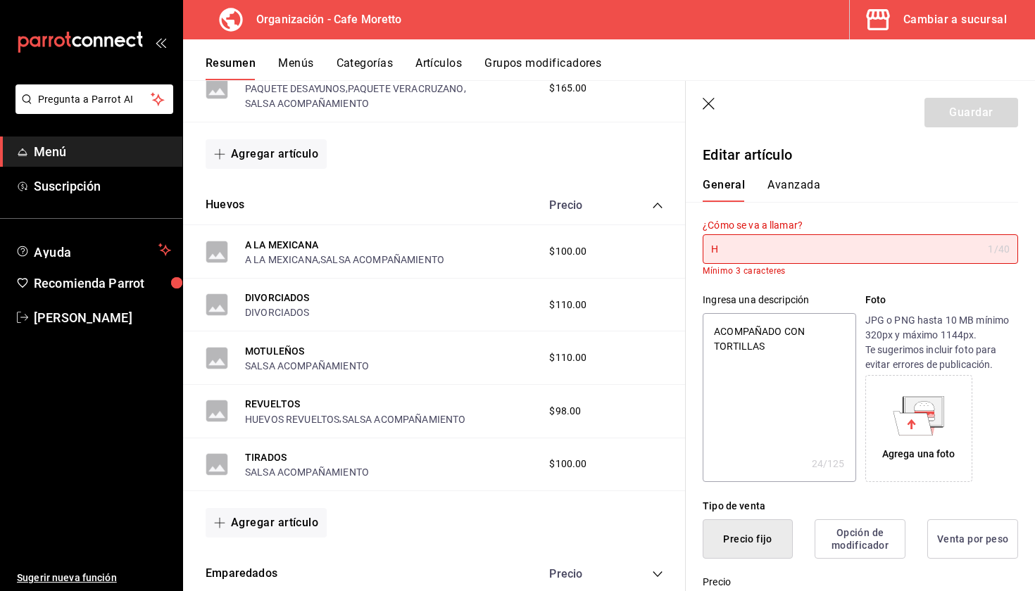
type input "Hu"
type textarea "x"
type input "Hue"
type textarea "x"
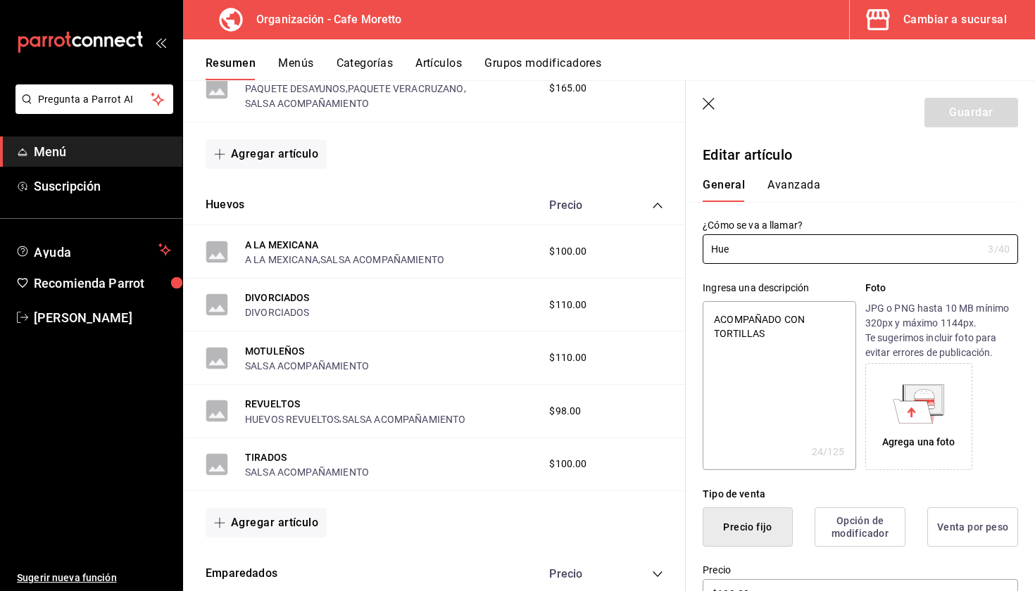
type input "Huev"
type textarea "x"
type input "Huevo"
type textarea "x"
type input "Huevos"
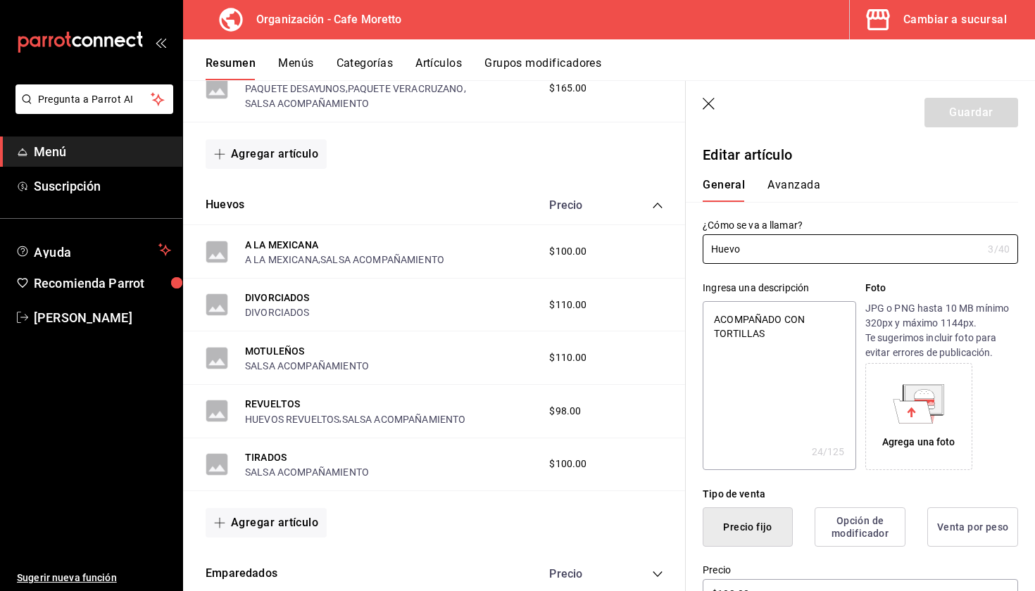
type textarea "x"
type input "Huevos"
type textarea "x"
type input "Huevos a"
type textarea "x"
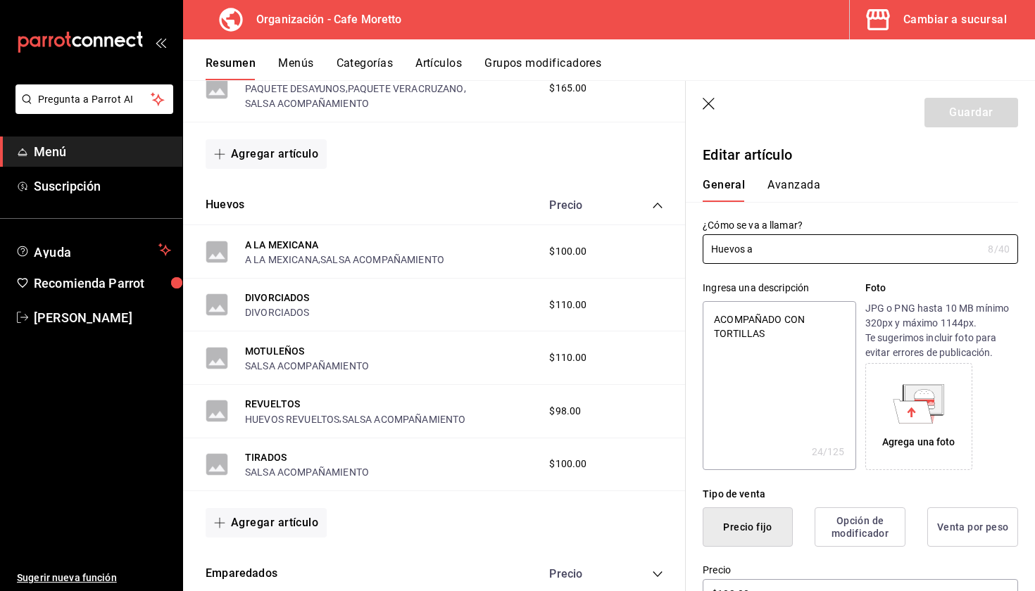
type input "Huevos al"
type textarea "x"
type input "Huevos al"
type textarea "x"
type input "Huevos al G"
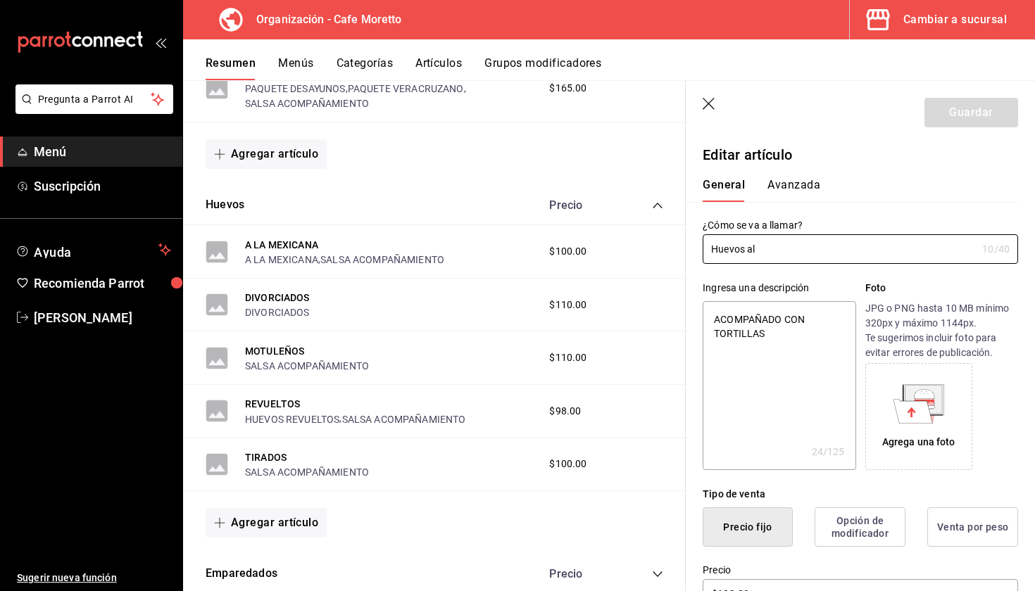
type textarea "x"
type input "Huevos al Gu"
type textarea "x"
type input "Huevos al Gus"
type textarea "x"
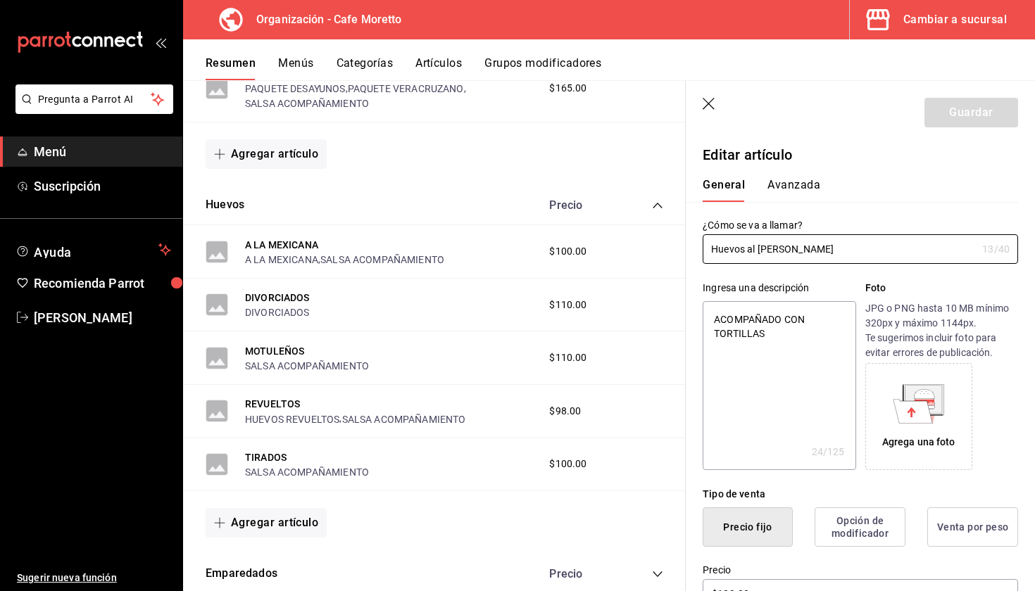
type input "Huevos al Gust"
type textarea "x"
type input "Huevos al Gusto"
type textarea "x"
type input "Huevos al Gusto"
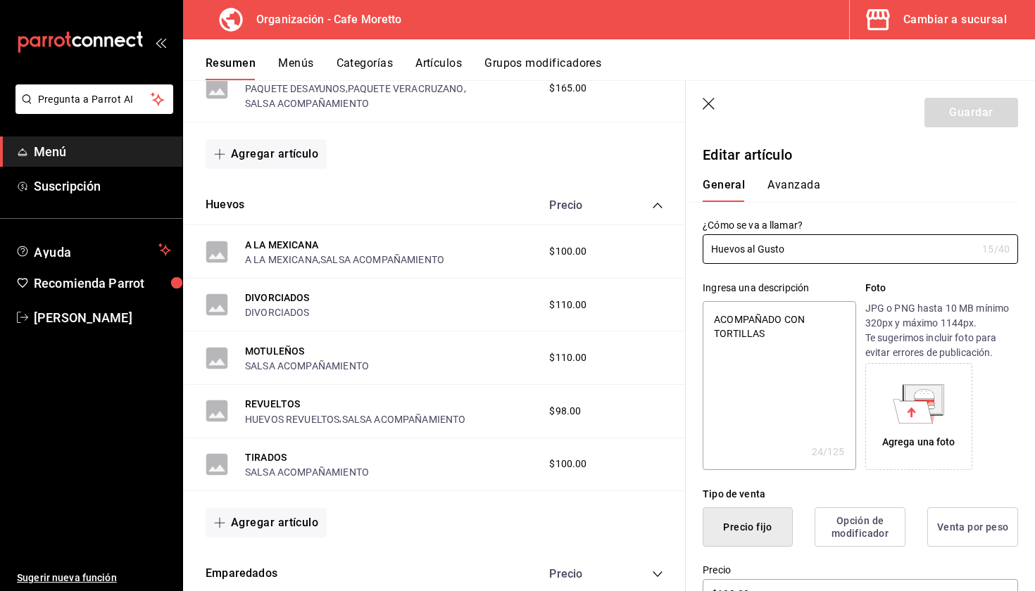
click at [810, 136] on header "Guardar" at bounding box center [860, 110] width 349 height 58
click at [964, 108] on div "Guardar" at bounding box center [971, 113] width 94 height 30
click at [701, 106] on header "Guardar" at bounding box center [860, 110] width 349 height 58
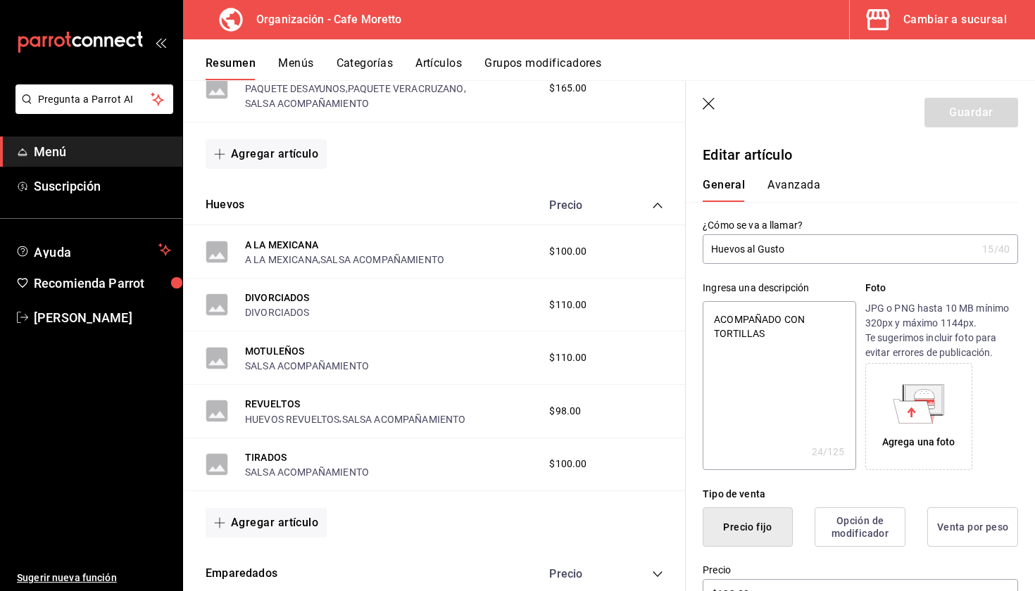
click at [709, 106] on icon "button" at bounding box center [710, 105] width 14 height 14
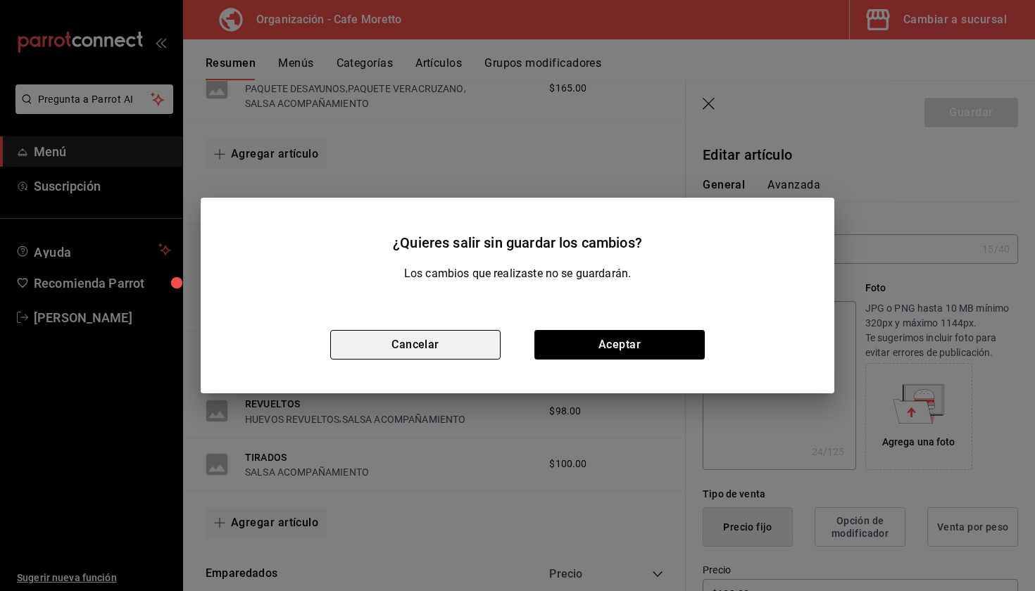
click at [422, 347] on button "Cancelar" at bounding box center [415, 345] width 170 height 30
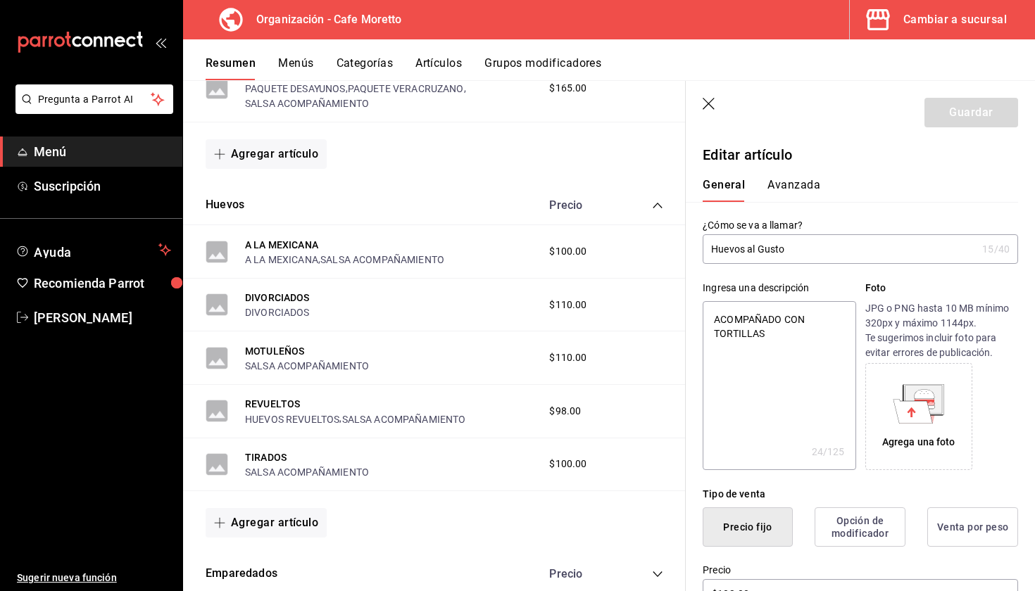
type textarea "x"
click at [818, 248] on input "Huevos al Gusto" at bounding box center [840, 249] width 274 height 28
type input "Huevos al Gust"
type textarea "x"
type input "Huevos al Gusto"
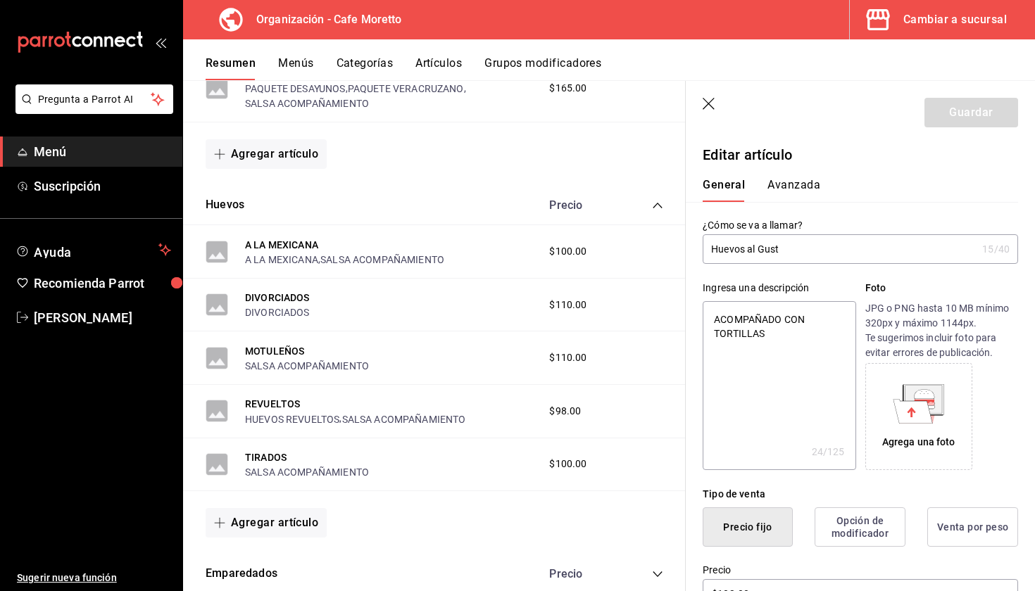
type textarea "x"
drag, startPoint x: 809, startPoint y: 253, endPoint x: 551, endPoint y: 235, distance: 259.0
click at [551, 235] on main "Resumen organización Agrega y edita los menús, las categorías, artículos y grup…" at bounding box center [609, 335] width 852 height 511
type input "H"
type textarea "x"
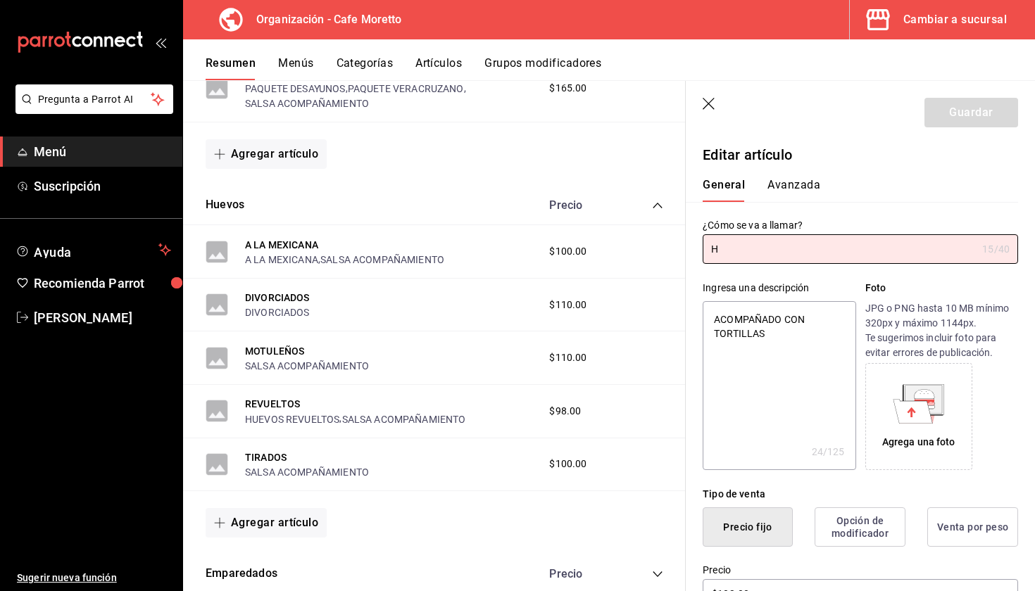
type input "HU"
type textarea "x"
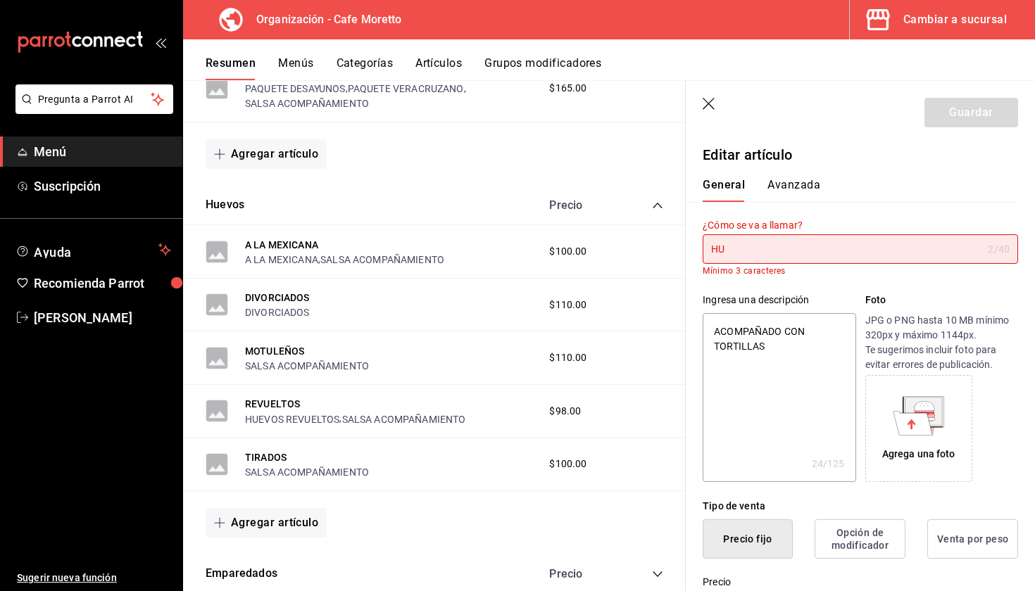
type input "HUE"
type textarea "x"
type input "HUEV"
type textarea "x"
type input "HUEVO"
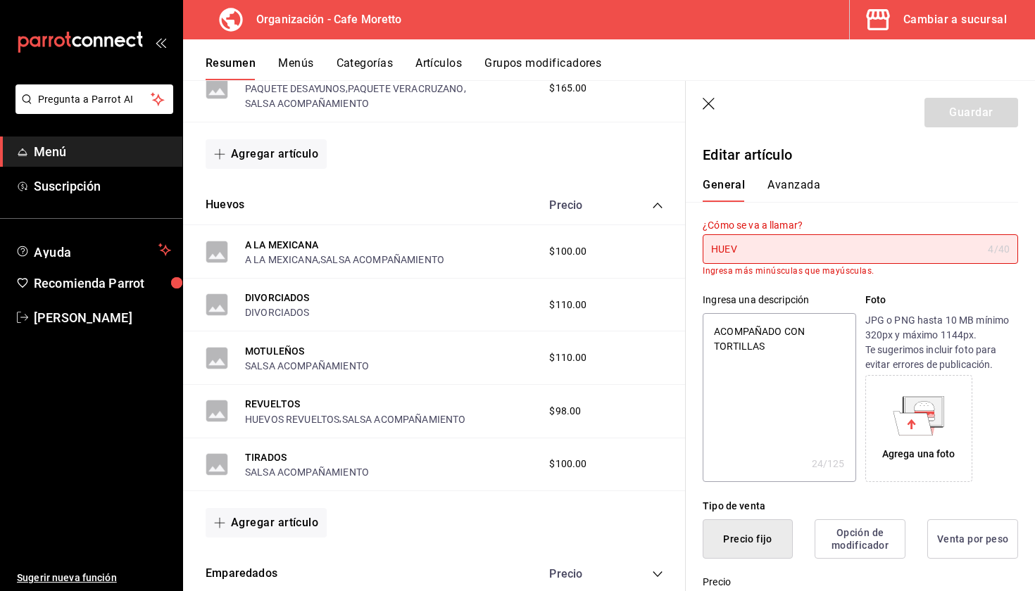
type textarea "x"
type input "HUEVOS"
type textarea "x"
type input "HUEVOS"
type textarea "x"
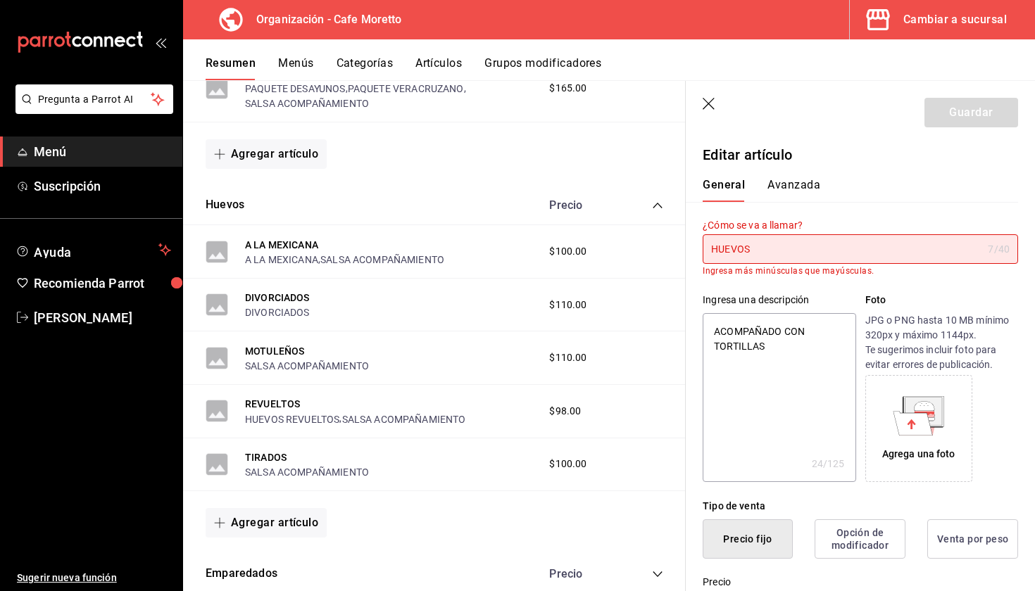
type input "HUEVOS"
type textarea "x"
type input "HUEVO"
type textarea "x"
type input "HUEV"
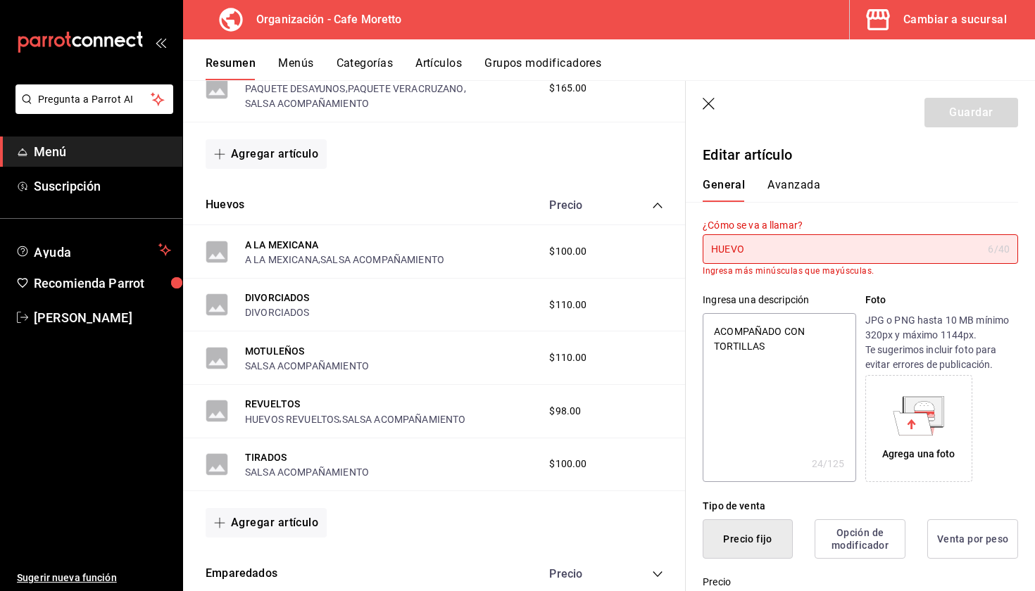
type textarea "x"
type input "HUE"
type textarea "x"
type input "HU"
type textarea "x"
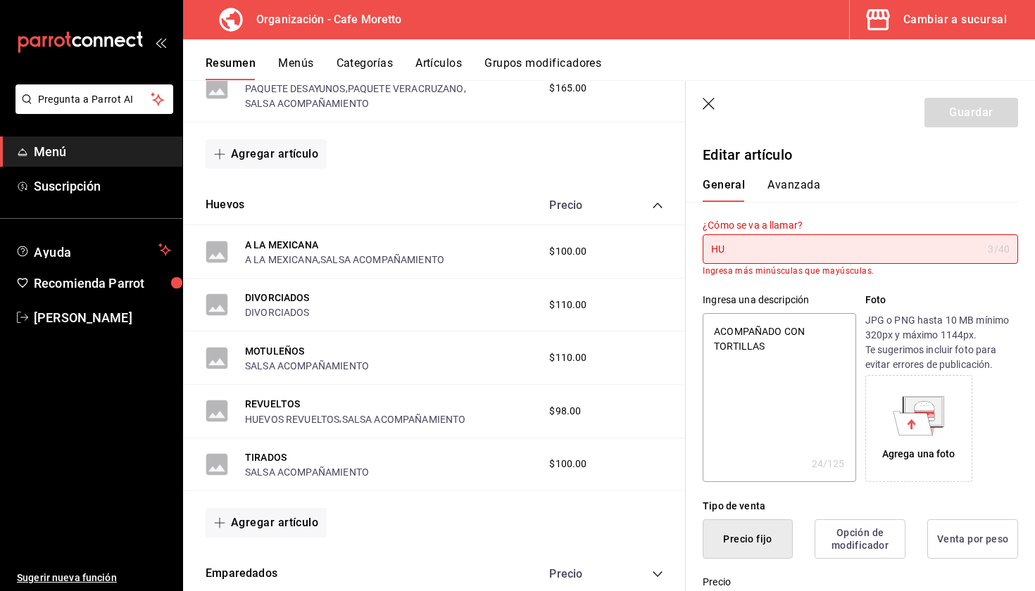
type input "H"
type textarea "x"
type input "HU"
type textarea "x"
type input "HUe"
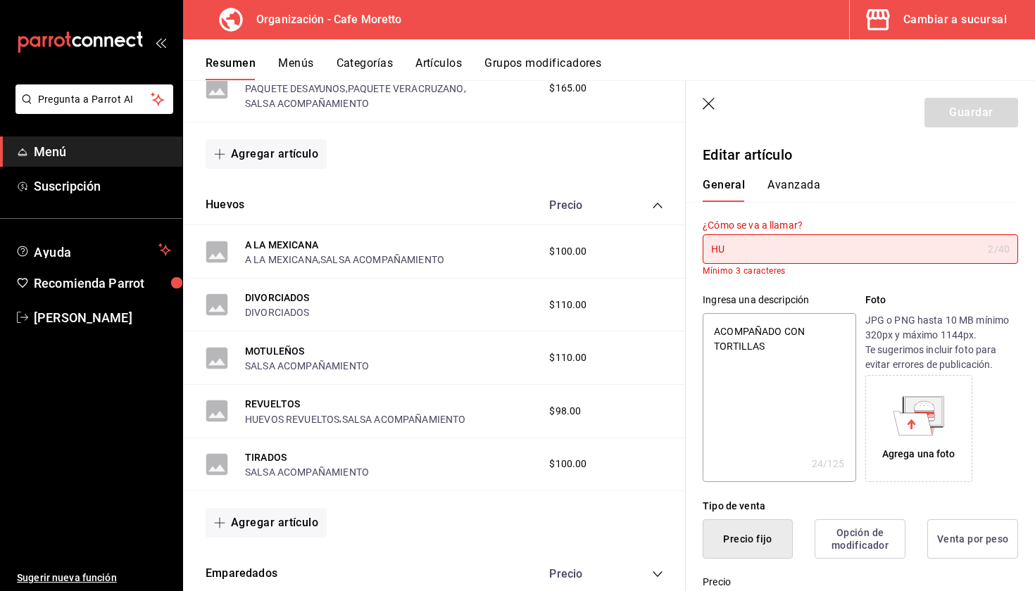
type textarea "x"
type input "HU"
type textarea "x"
type input "H"
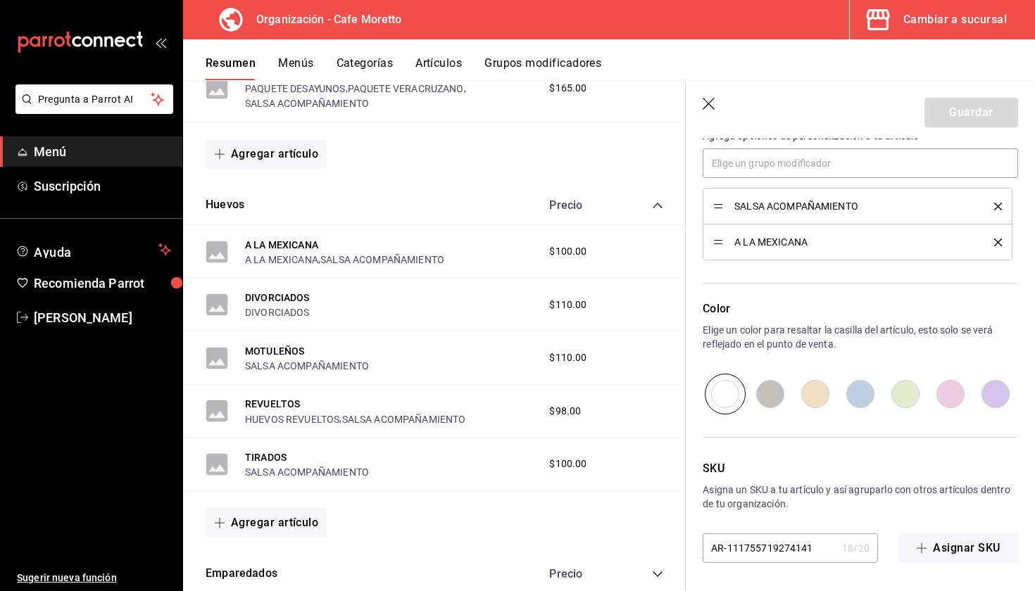
scroll to position [663, 0]
click at [936, 551] on button "Asignar SKU" at bounding box center [958, 549] width 120 height 30
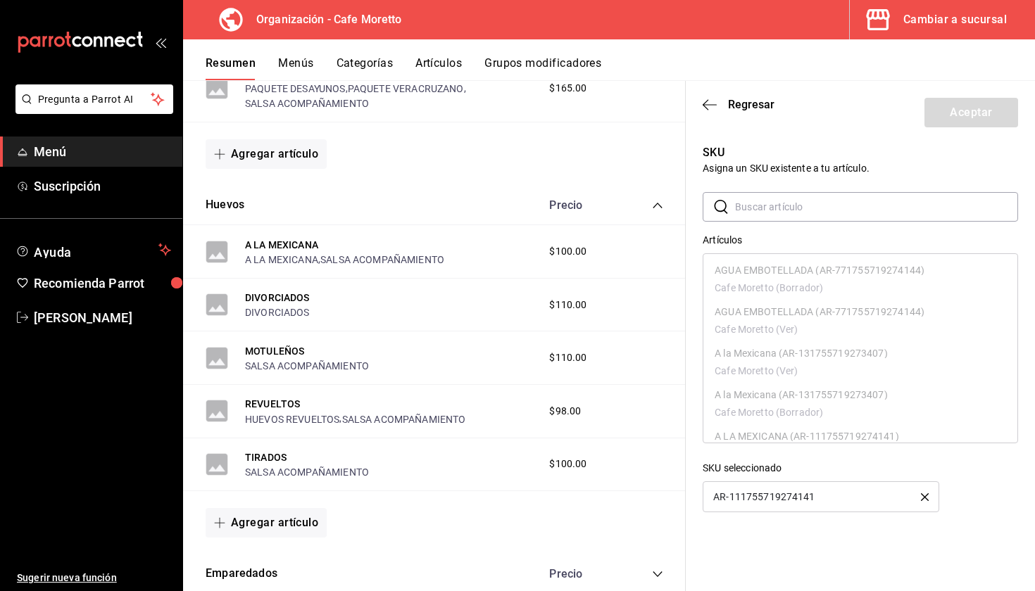
click at [705, 96] on header "Regresar Aceptar" at bounding box center [860, 110] width 349 height 58
click at [704, 97] on header "Regresar Aceptar" at bounding box center [860, 110] width 349 height 58
click at [713, 107] on icon "button" at bounding box center [710, 105] width 14 height 13
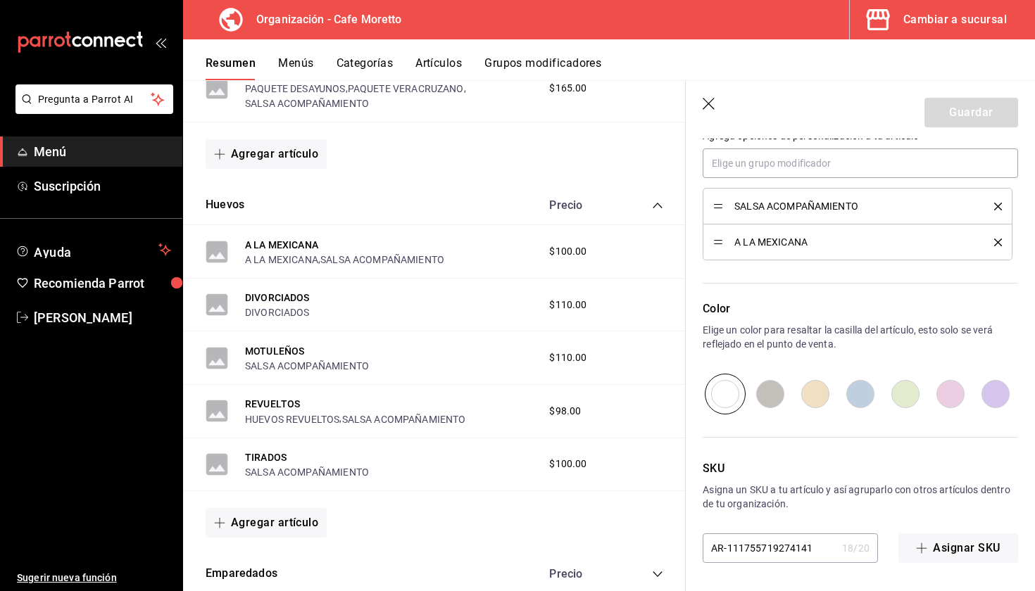
click at [712, 106] on icon "button" at bounding box center [709, 104] width 12 height 12
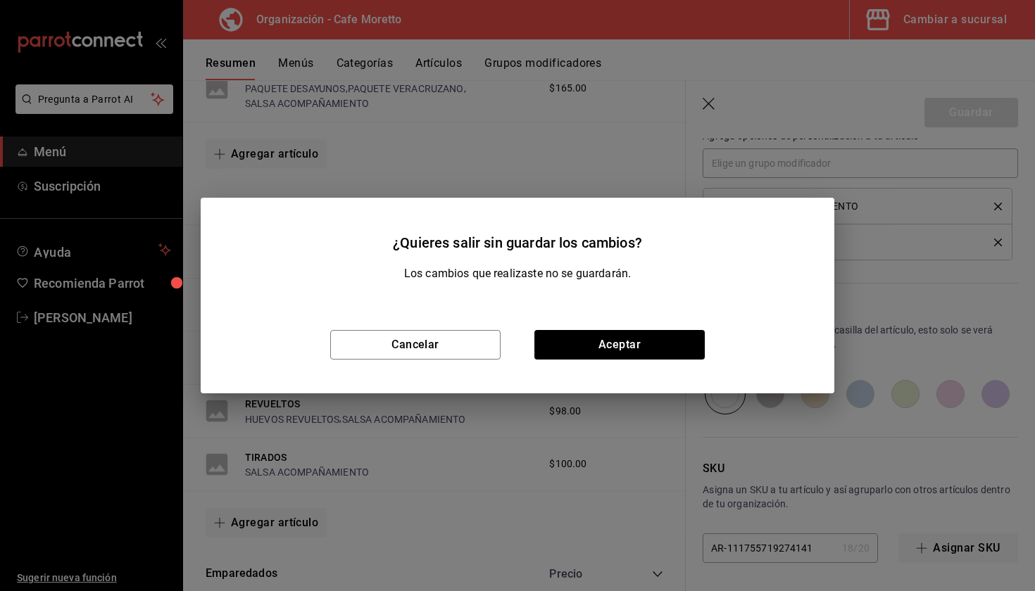
click at [622, 360] on div "Cancelar Aceptar" at bounding box center [518, 344] width 634 height 97
click at [625, 344] on button "Aceptar" at bounding box center [619, 345] width 170 height 30
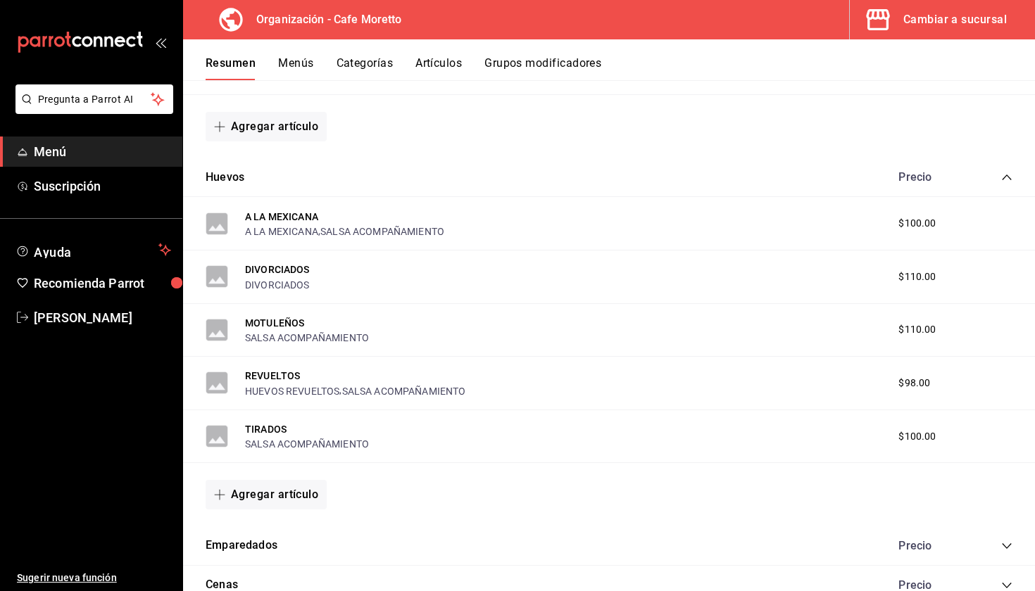
scroll to position [843, 0]
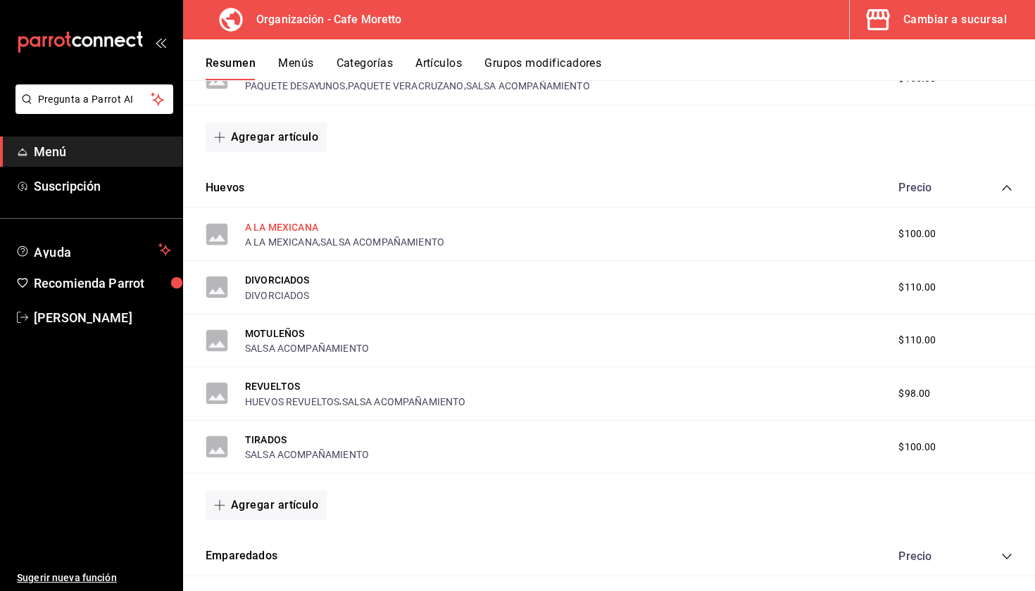
click at [299, 228] on button "A LA MEXICANA" at bounding box center [281, 227] width 73 height 14
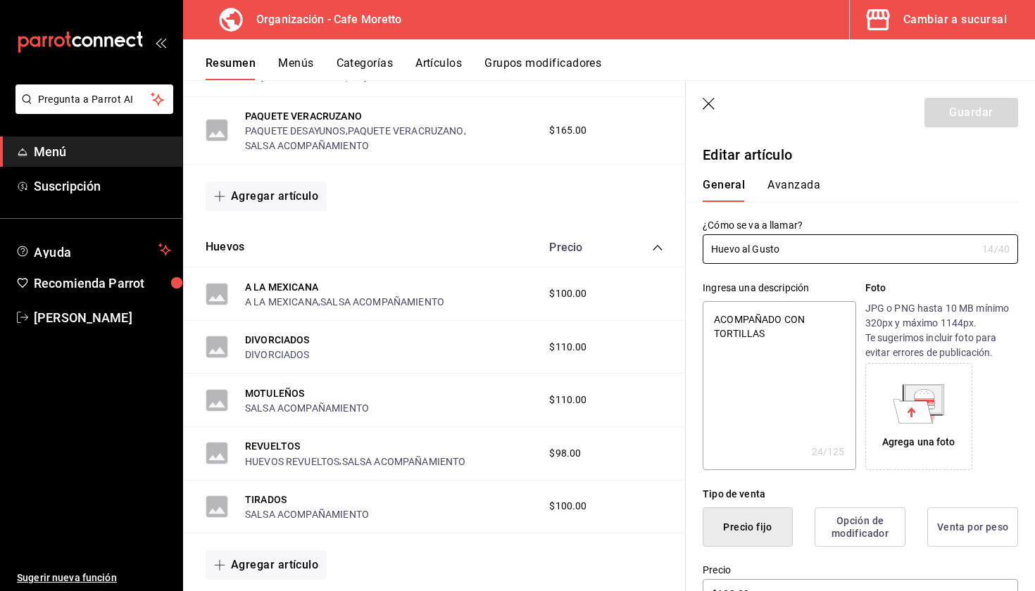
click at [907, 340] on p "JPG o PNG hasta 10 MB mínimo 320px y máximo 1144px. Te sugerimos incluir foto p…" at bounding box center [941, 330] width 153 height 59
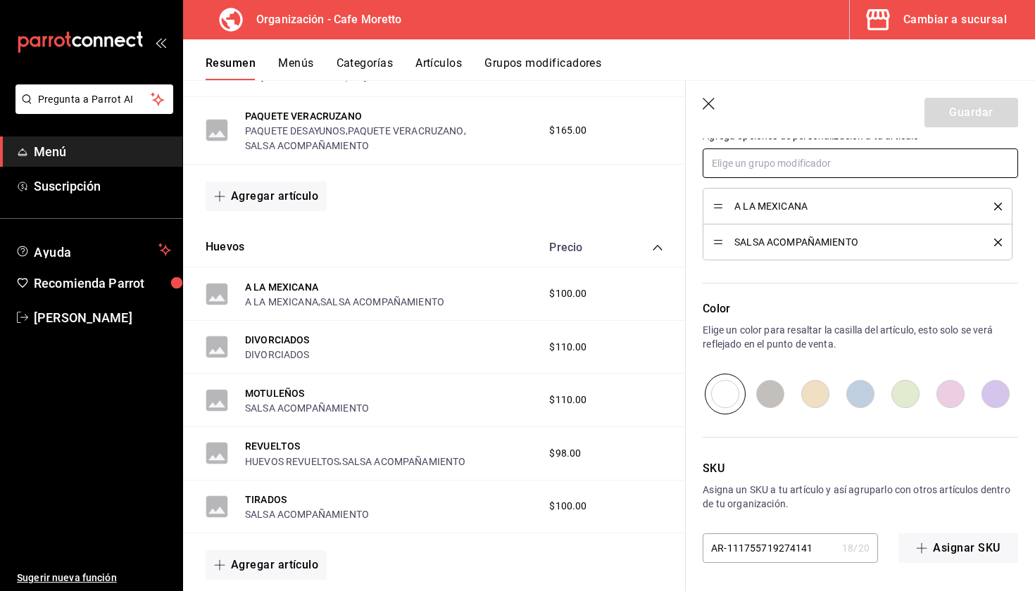
scroll to position [663, 0]
click at [711, 109] on icon "button" at bounding box center [710, 105] width 14 height 14
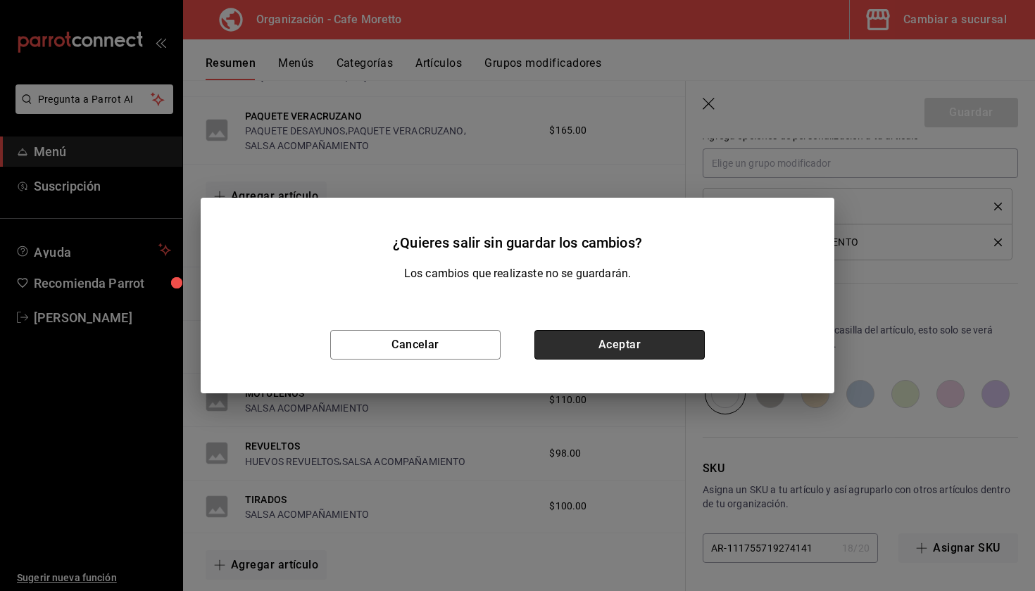
click at [647, 351] on button "Aceptar" at bounding box center [619, 345] width 170 height 30
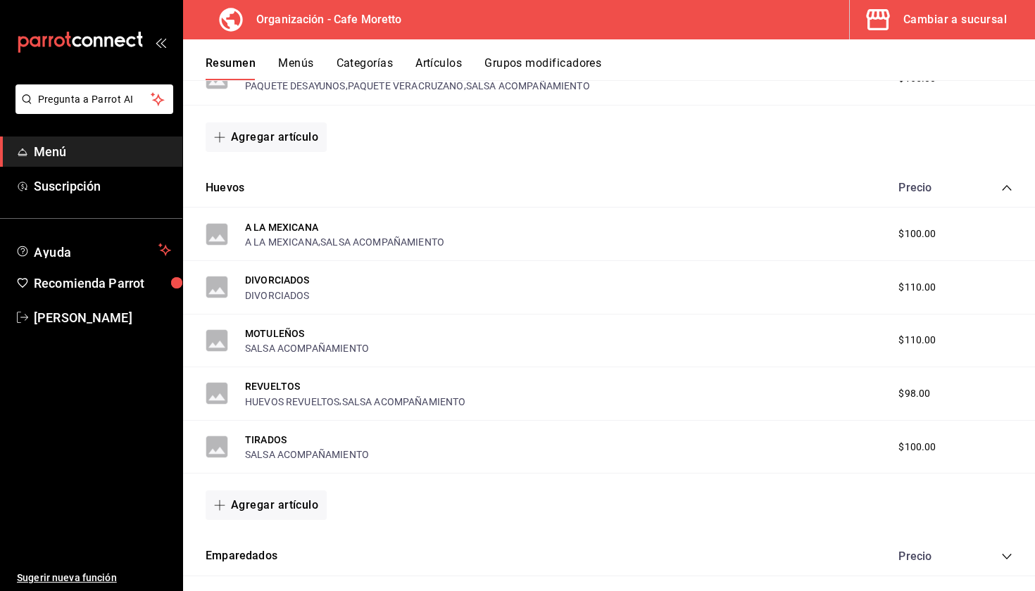
click at [548, 73] on button "Grupos modificadores" at bounding box center [542, 68] width 117 height 24
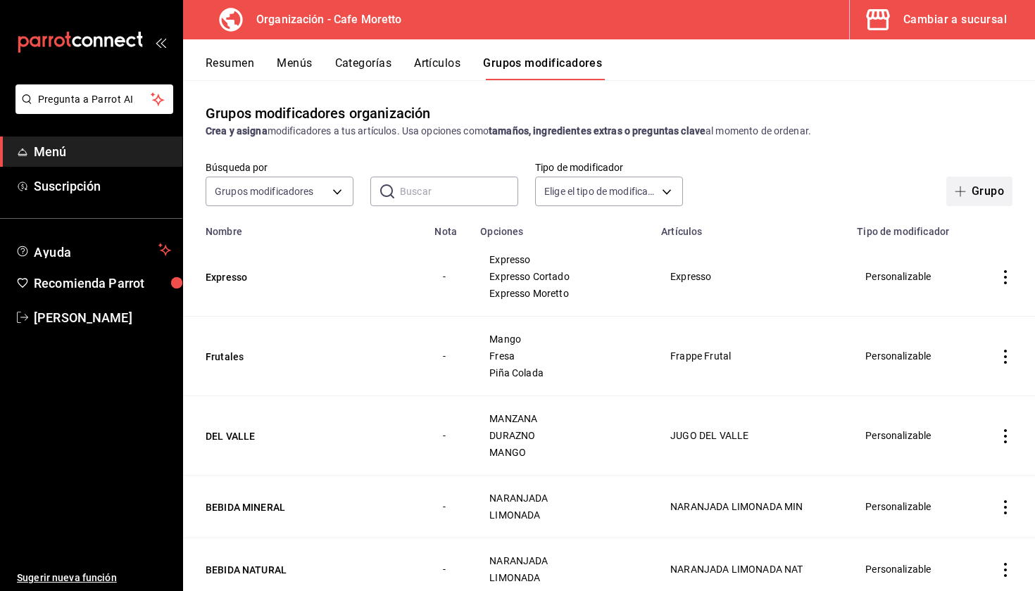
click at [972, 189] on button "Grupo" at bounding box center [979, 192] width 66 height 30
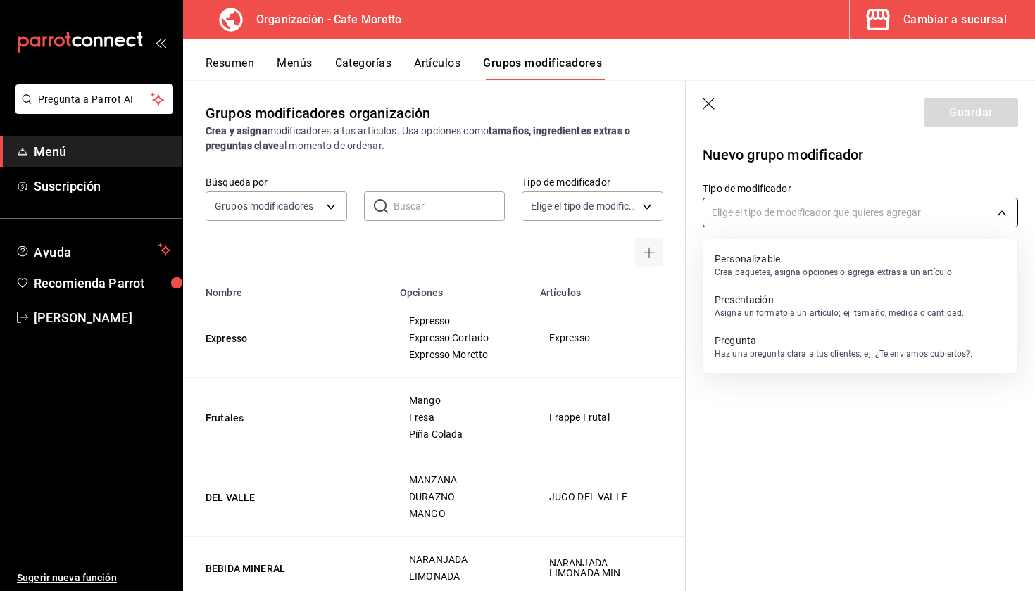
click at [849, 219] on body "Pregunta a Parrot AI Menú Suscripción Ayuda Recomienda Parrot Mariana Medina Su…" at bounding box center [517, 295] width 1035 height 591
click at [831, 253] on p "Personalizable" at bounding box center [834, 259] width 239 height 14
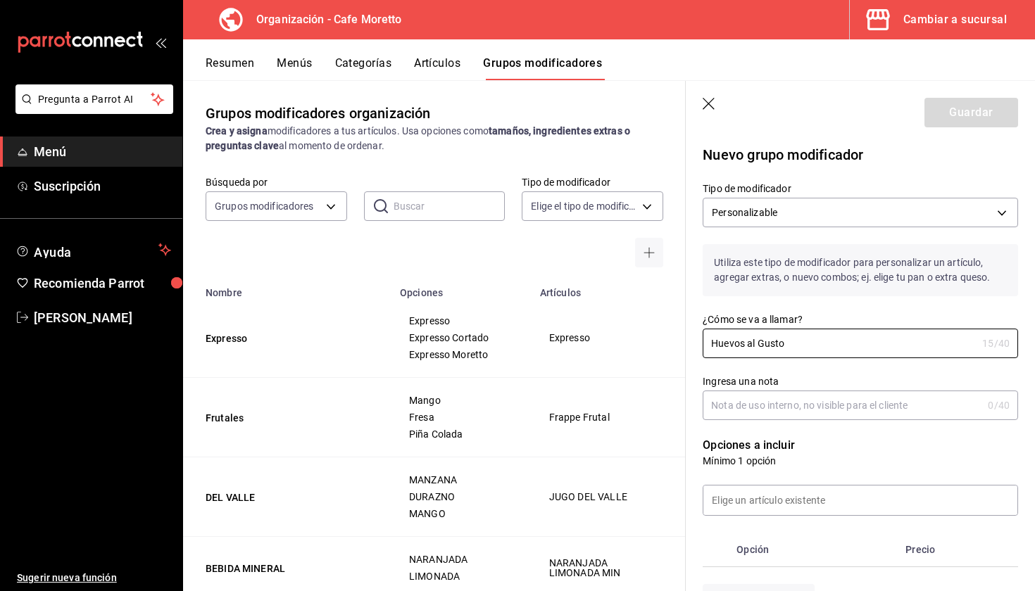
scroll to position [215, 0]
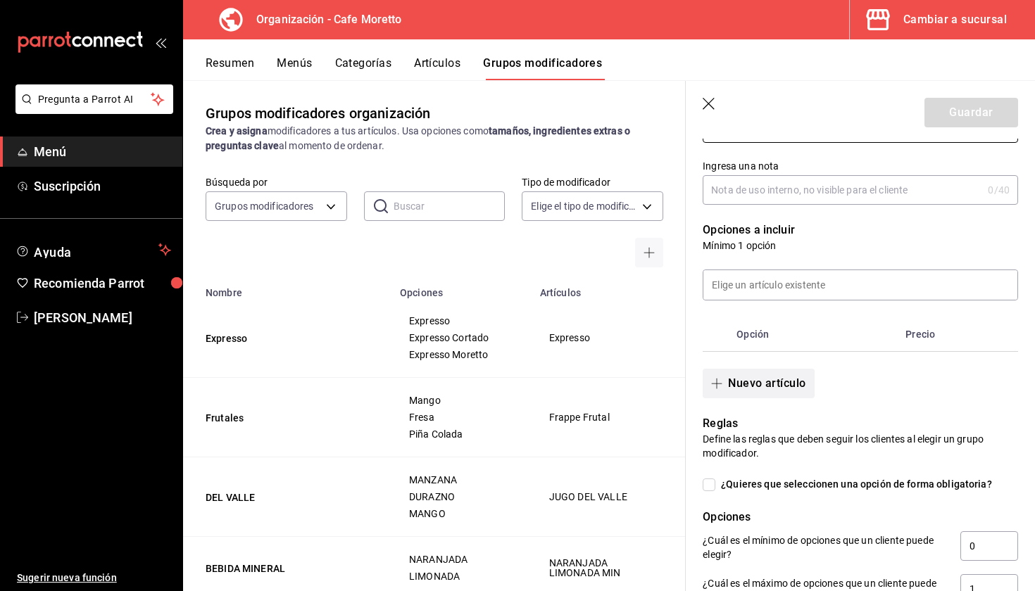
click at [770, 391] on button "Nuevo artículo" at bounding box center [758, 384] width 111 height 30
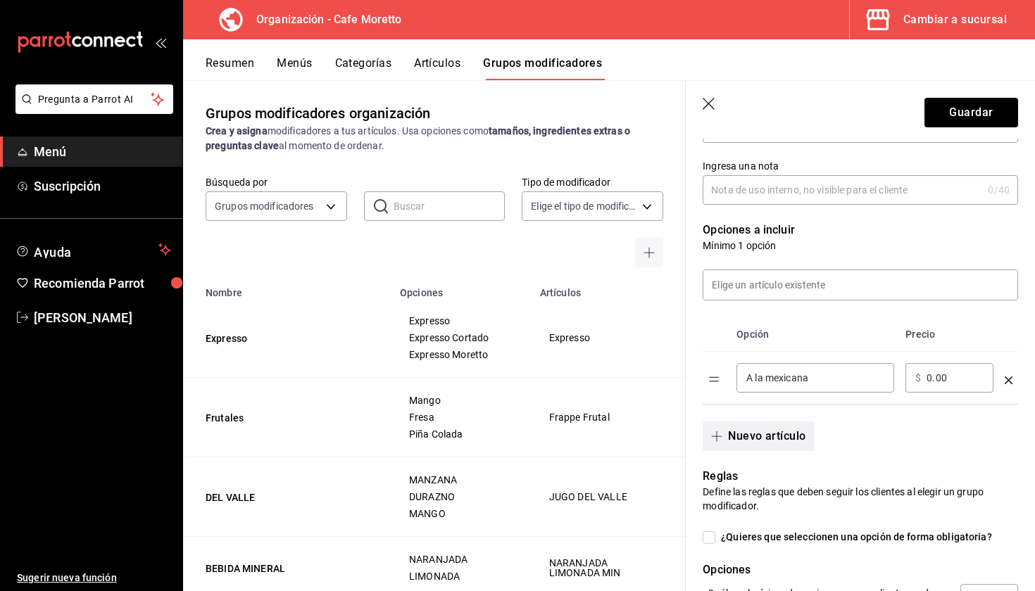
click at [748, 429] on button "Nuevo artículo" at bounding box center [758, 437] width 111 height 30
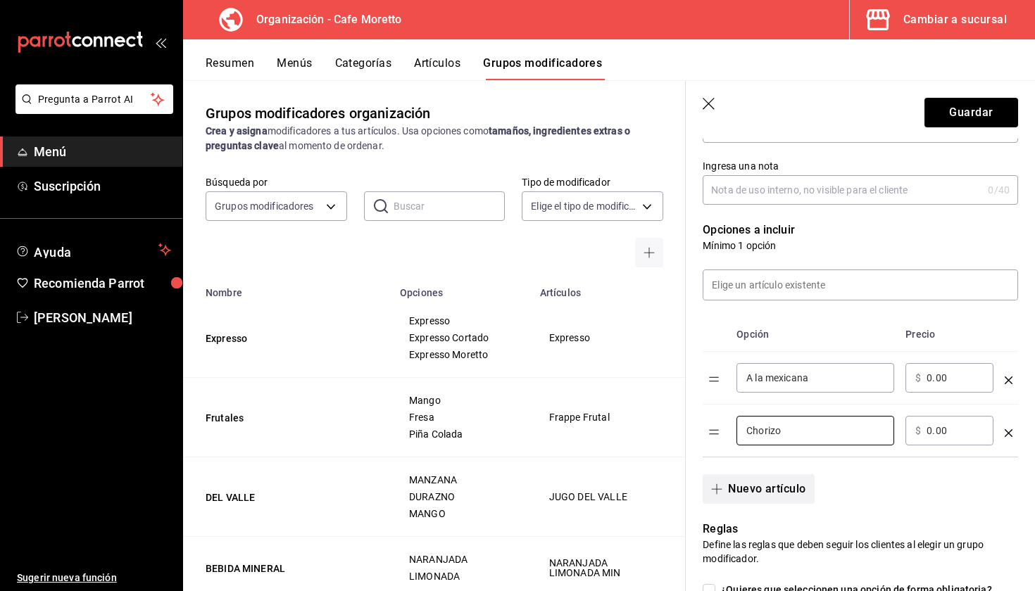
click at [767, 497] on button "Nuevo artículo" at bounding box center [758, 490] width 111 height 30
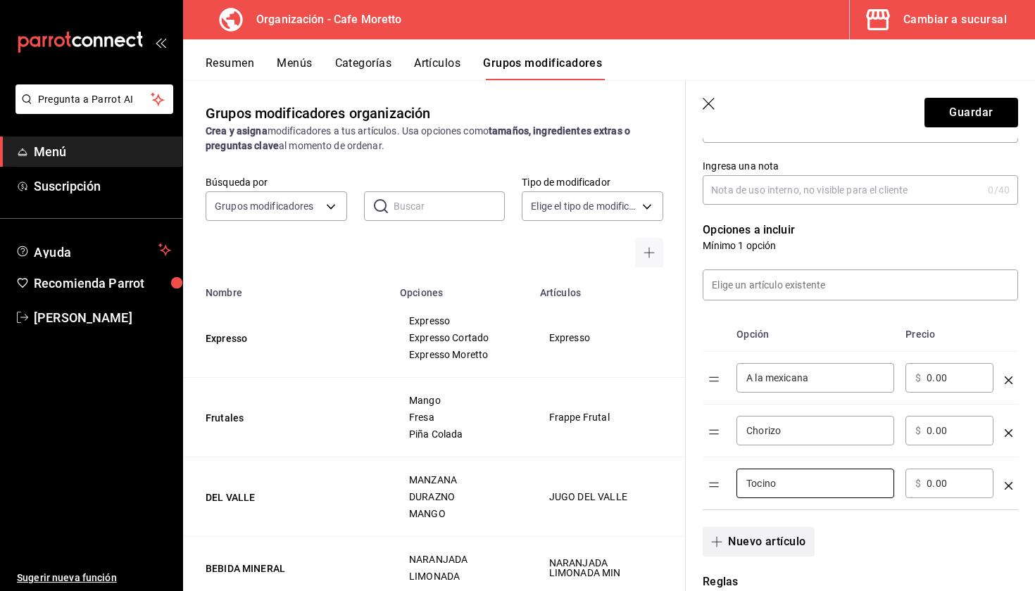
click at [773, 553] on button "Nuevo artículo" at bounding box center [758, 542] width 111 height 30
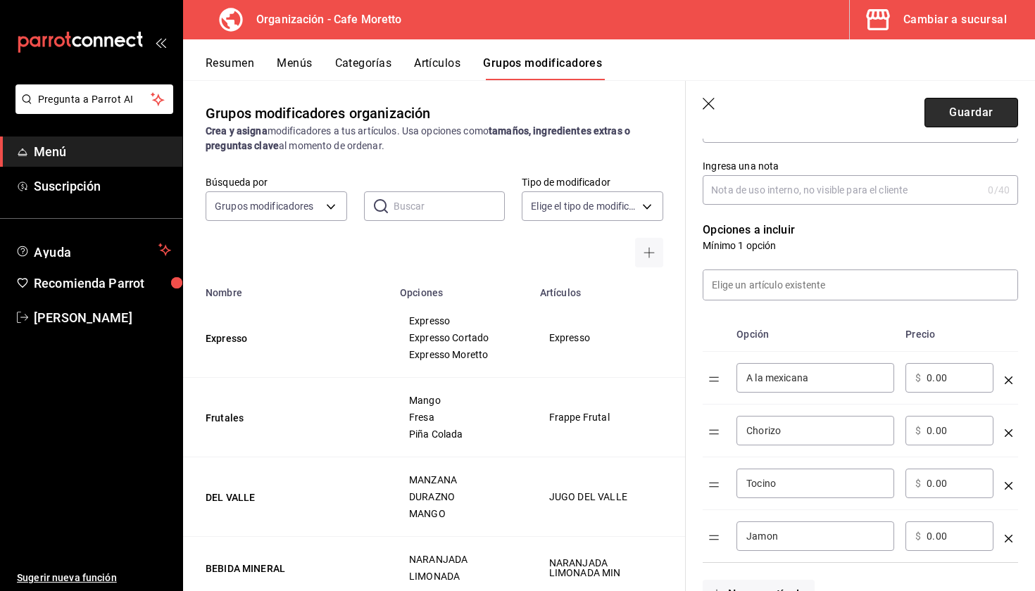
click at [997, 113] on button "Guardar" at bounding box center [971, 113] width 94 height 30
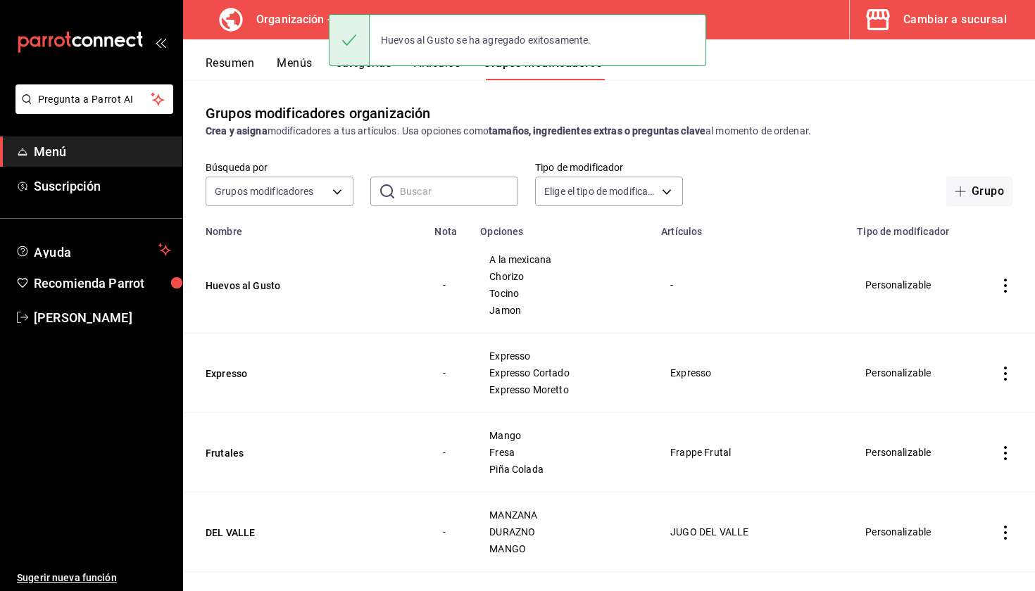
click at [301, 61] on button "Menús" at bounding box center [294, 68] width 35 height 24
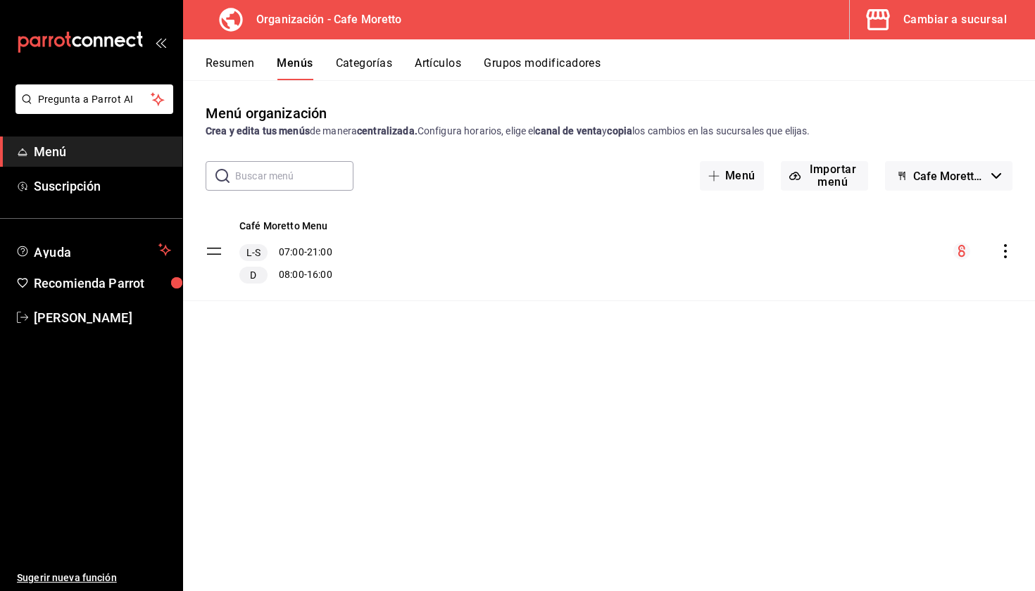
click at [239, 69] on button "Resumen" at bounding box center [230, 68] width 49 height 24
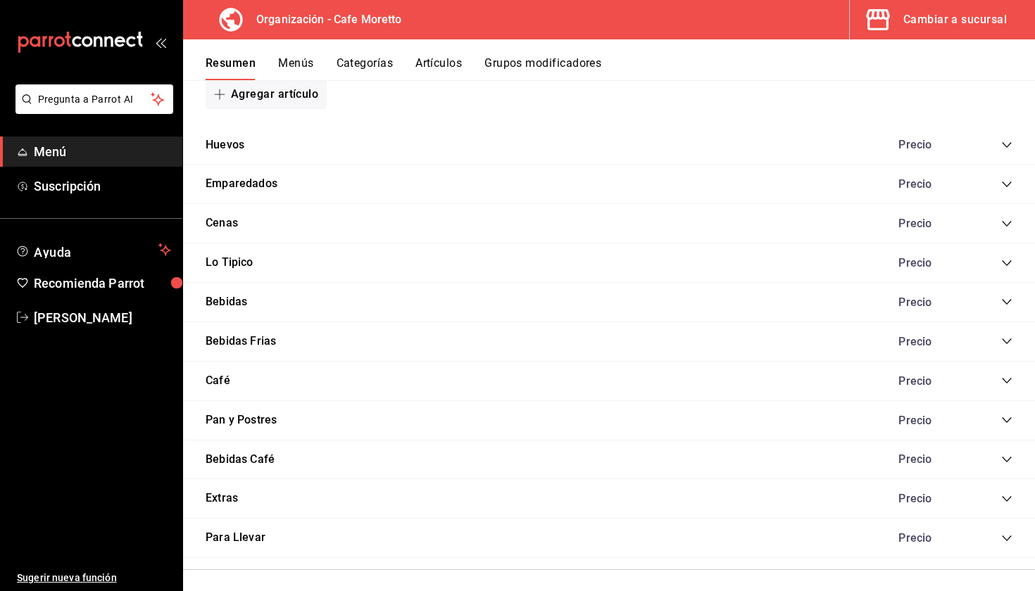
scroll to position [885, 0]
click at [1003, 146] on icon "collapse-category-row" at bounding box center [1006, 145] width 11 height 11
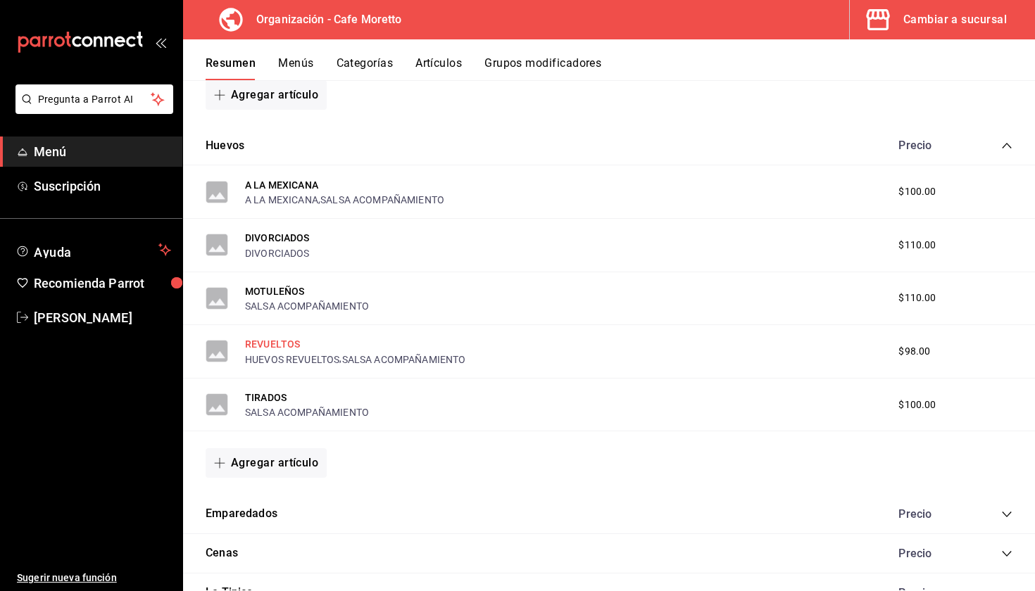
click at [280, 340] on button "REVUELTOS" at bounding box center [272, 344] width 55 height 14
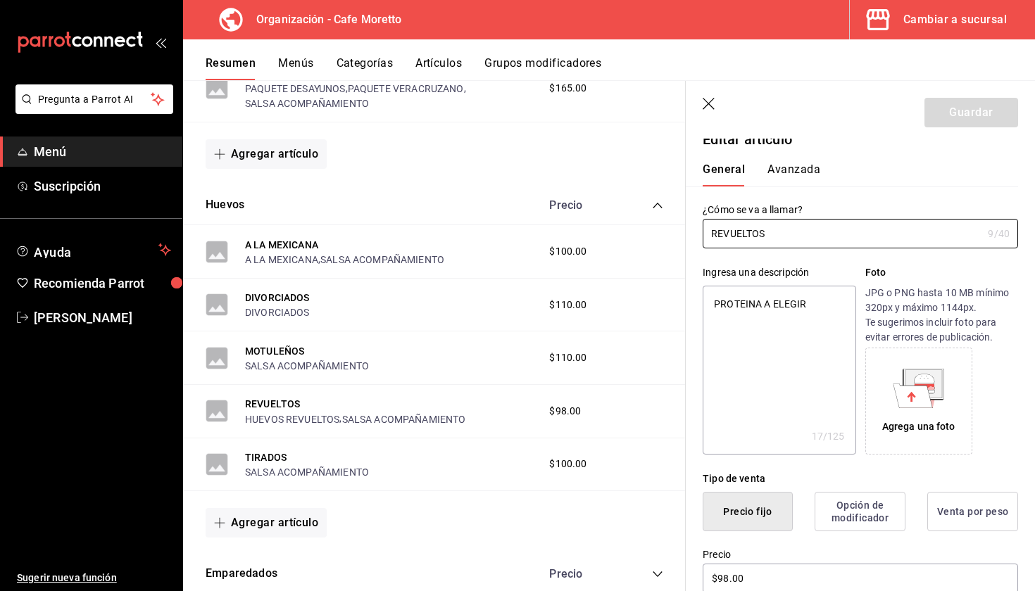
scroll to position [13, 0]
click at [778, 168] on button "Avanzada" at bounding box center [793, 177] width 53 height 24
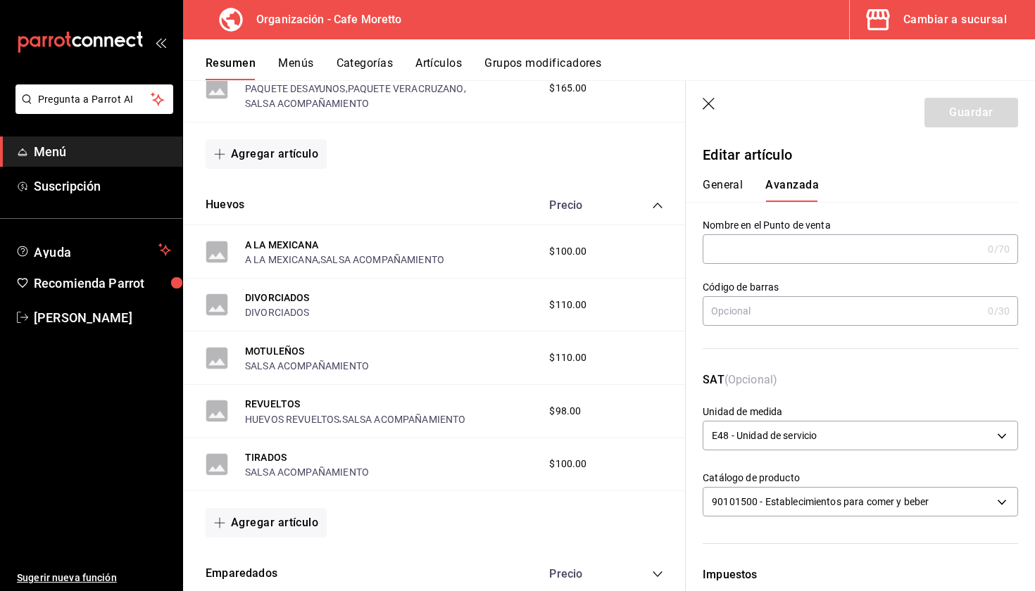
scroll to position [-1, 0]
click at [729, 189] on button "General" at bounding box center [723, 190] width 40 height 24
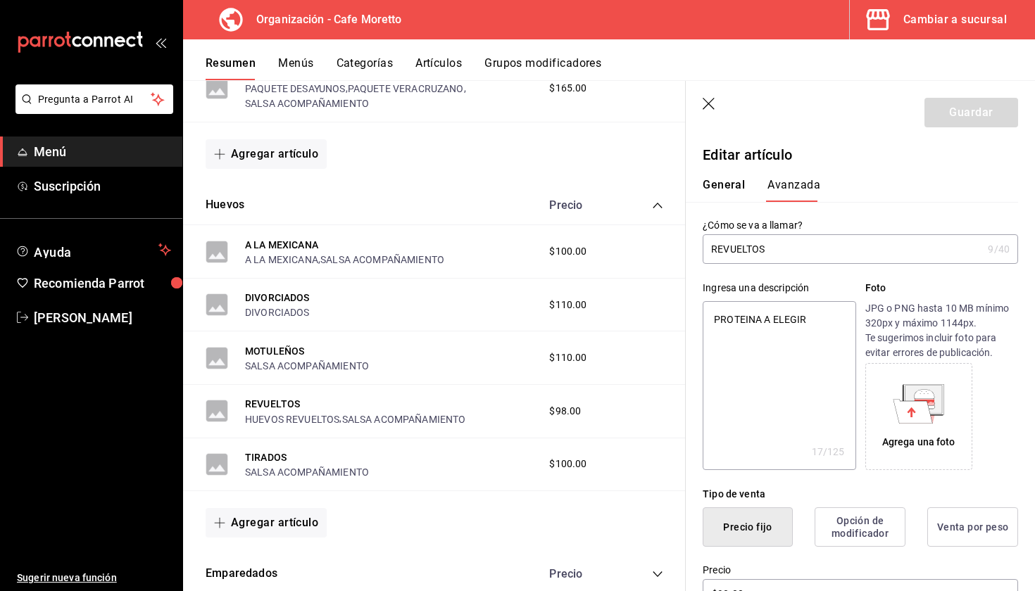
scroll to position [0, 0]
click at [712, 103] on icon "button" at bounding box center [710, 105] width 14 height 14
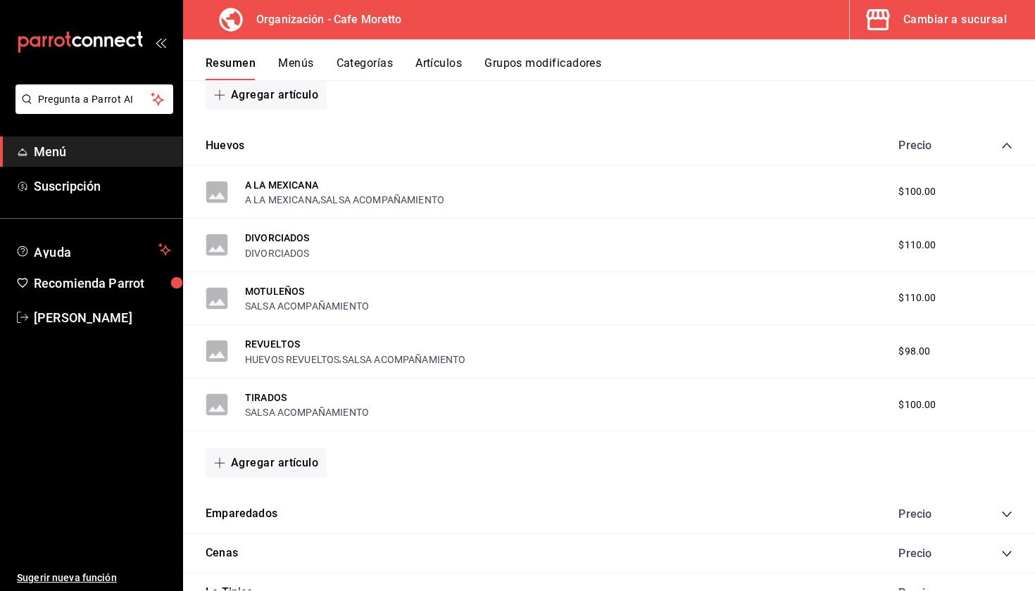
scroll to position [853, 0]
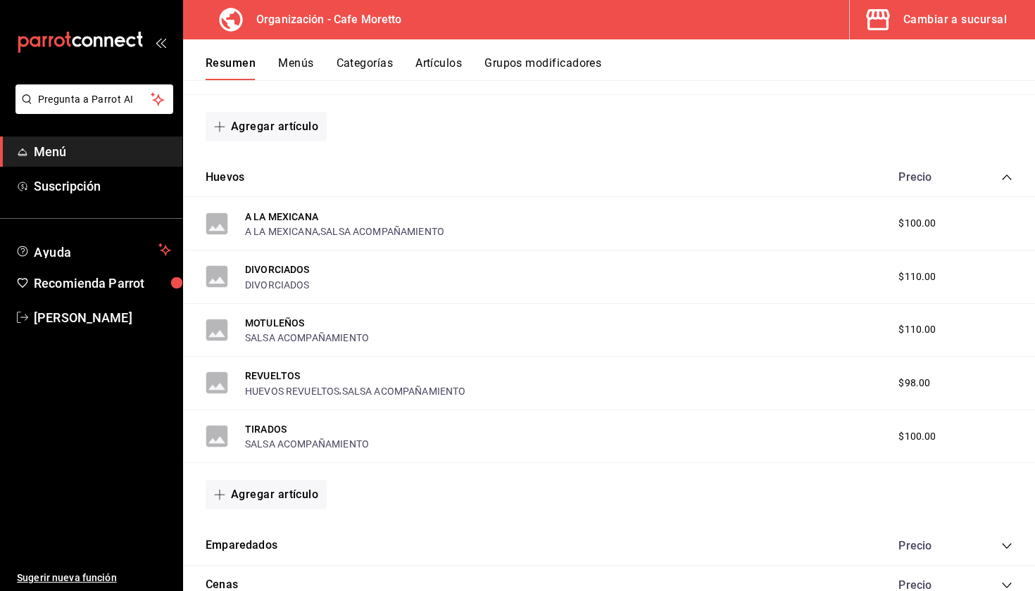
click at [370, 68] on button "Categorías" at bounding box center [365, 68] width 57 height 24
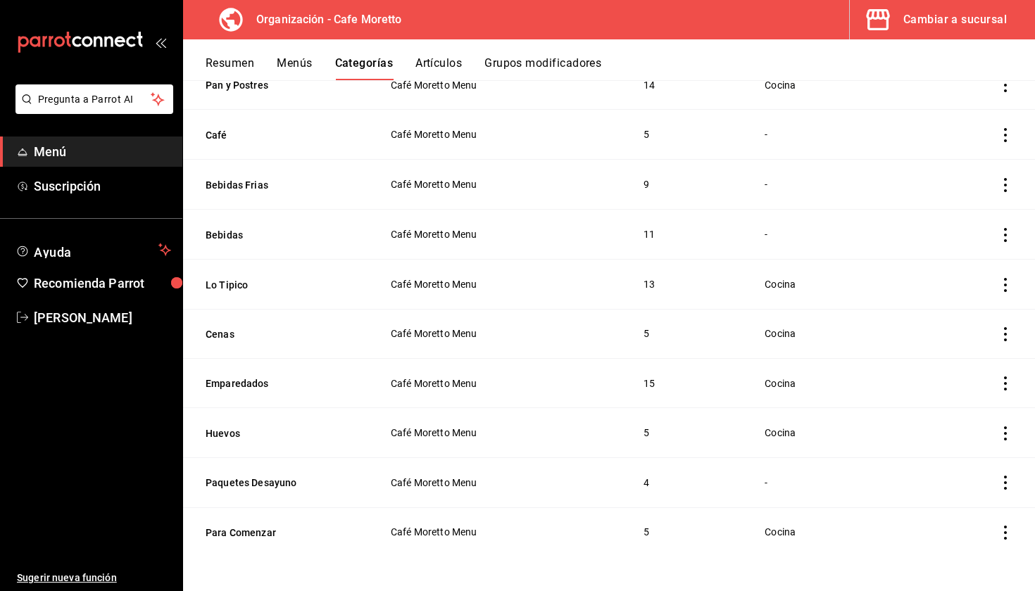
click at [1008, 429] on icon "actions" at bounding box center [1005, 434] width 14 height 14
click at [969, 464] on span "Editar" at bounding box center [963, 465] width 37 height 15
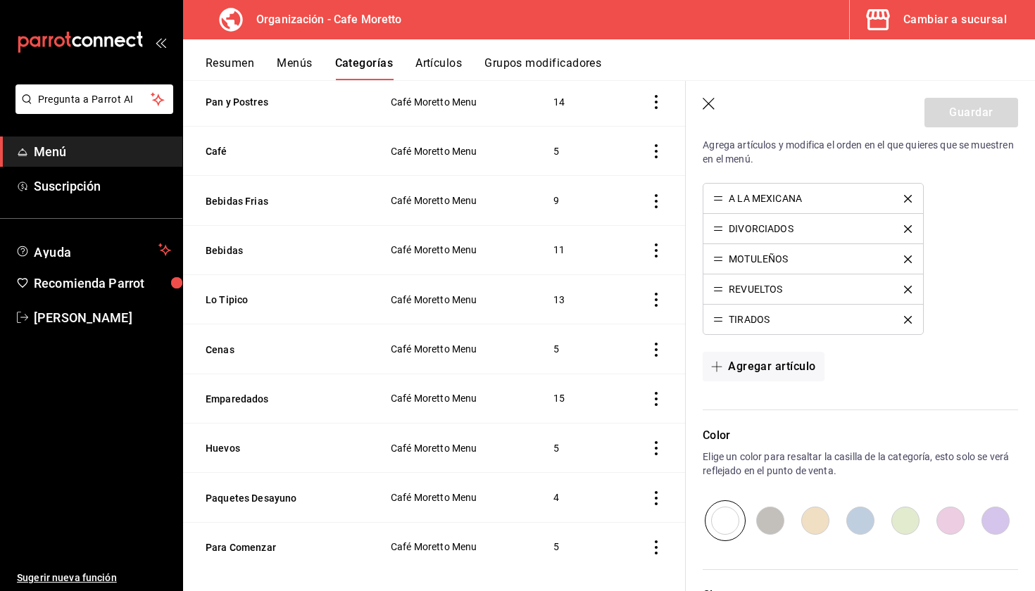
scroll to position [379, 0]
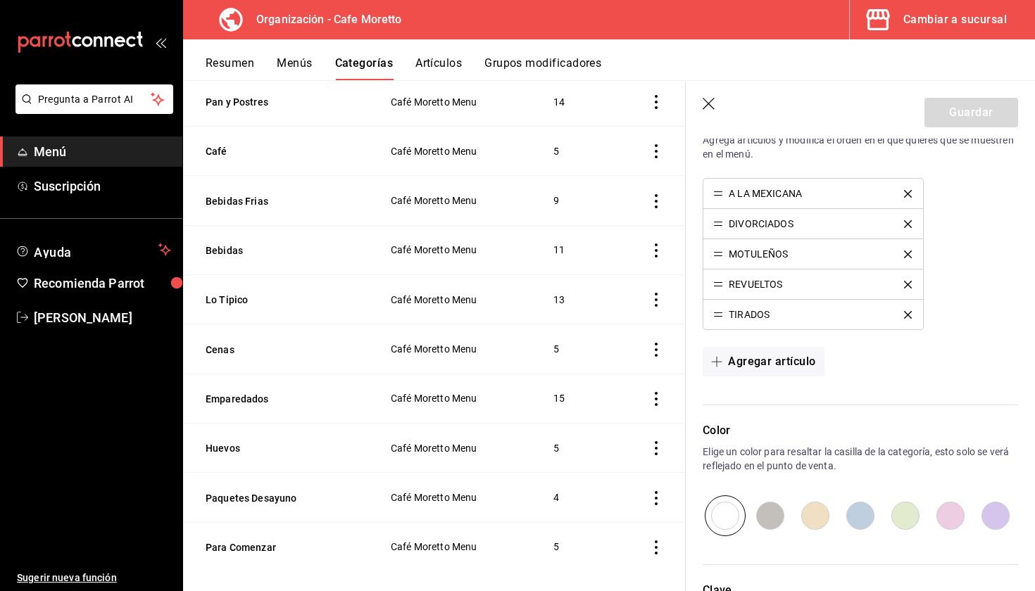
click at [906, 192] on icon "delete" at bounding box center [908, 194] width 8 height 8
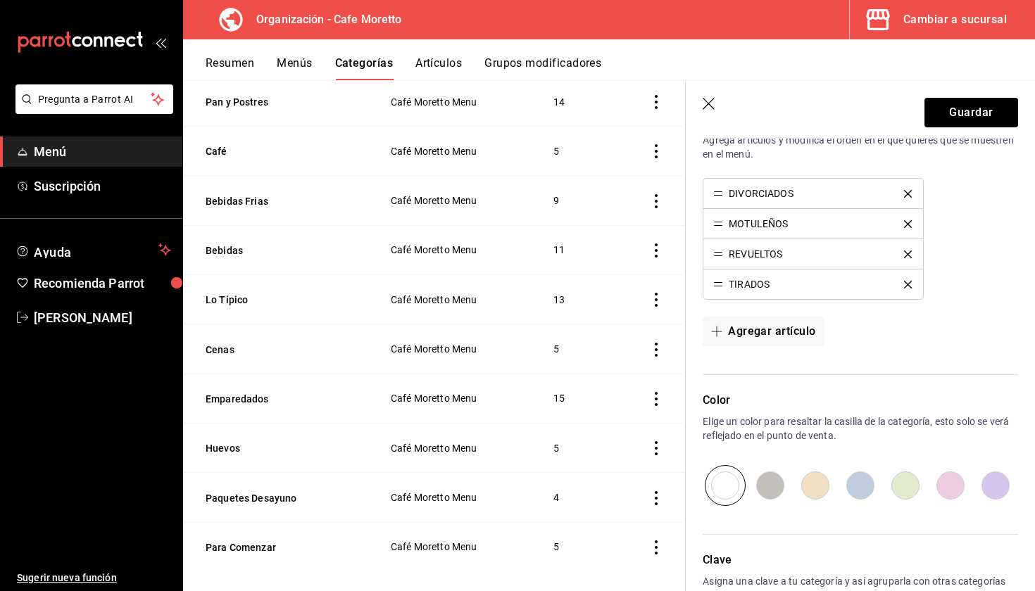
click at [909, 260] on li "REVUELTOS" at bounding box center [812, 254] width 219 height 30
click at [909, 257] on icon "delete" at bounding box center [908, 255] width 8 height 8
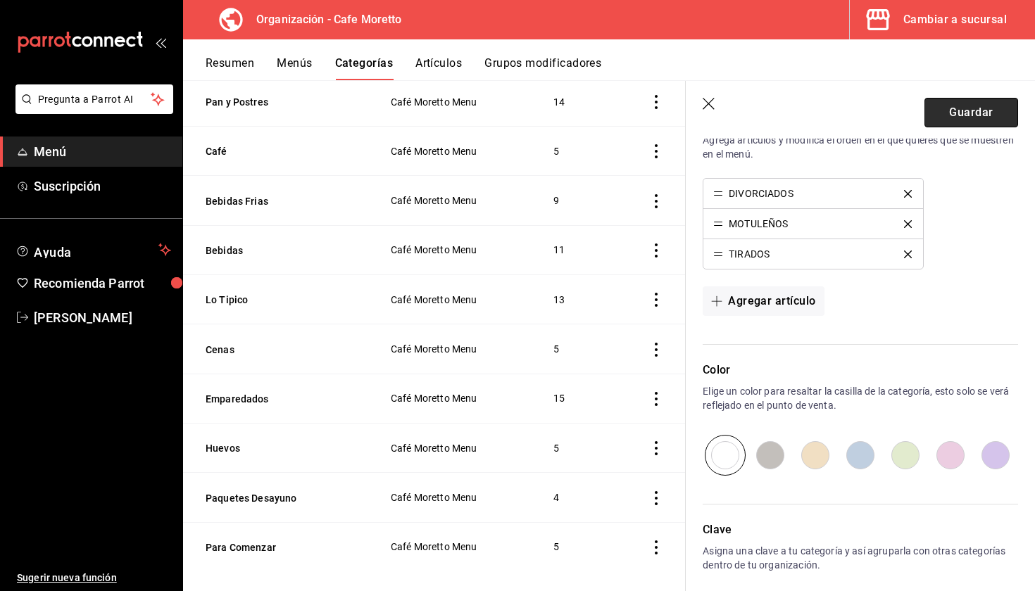
click at [951, 114] on button "Guardar" at bounding box center [971, 113] width 94 height 30
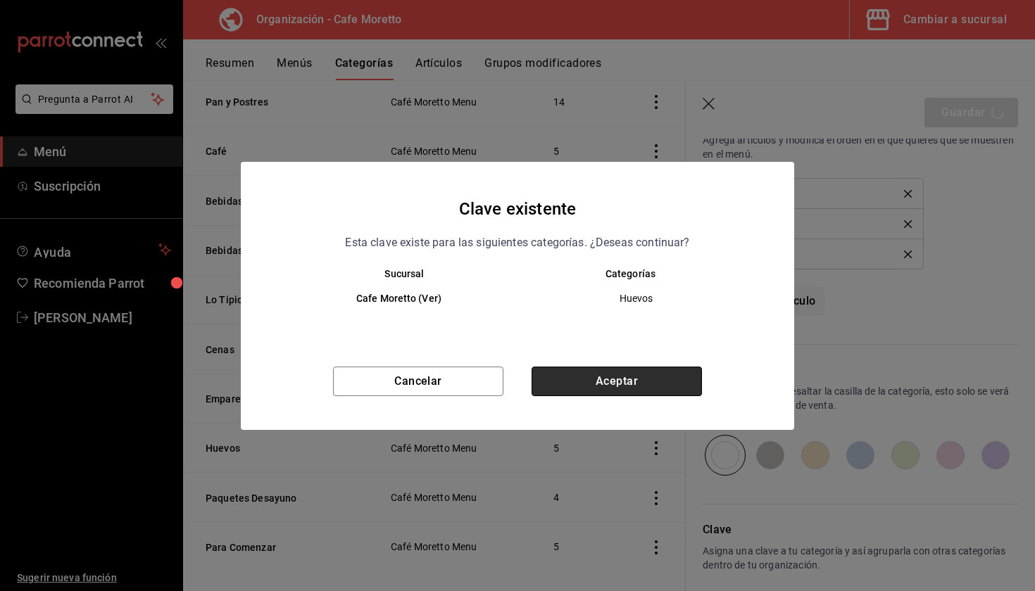
click at [605, 387] on button "Aceptar" at bounding box center [617, 382] width 170 height 30
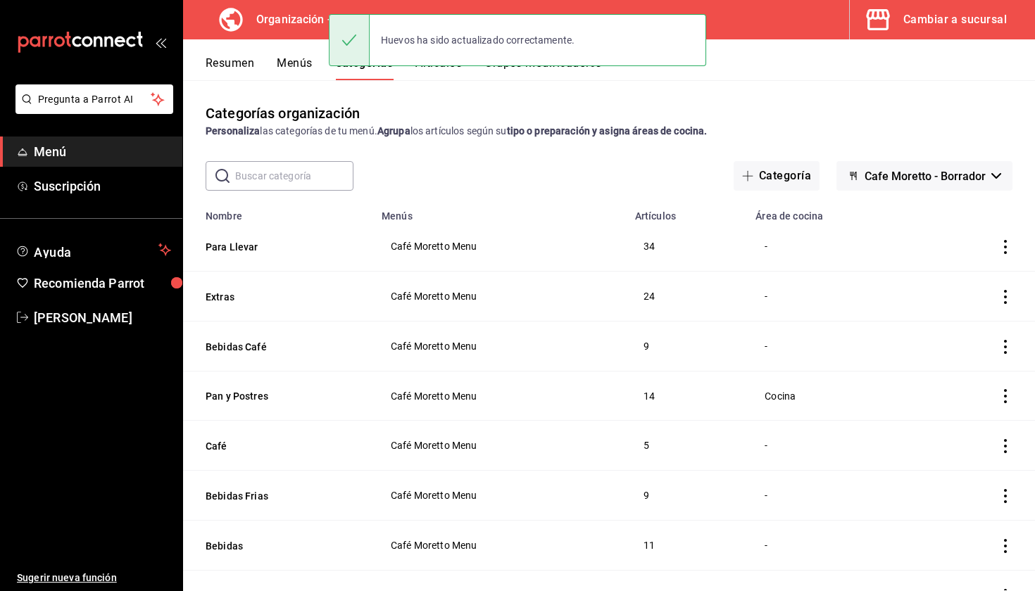
click at [241, 61] on button "Resumen" at bounding box center [230, 68] width 49 height 24
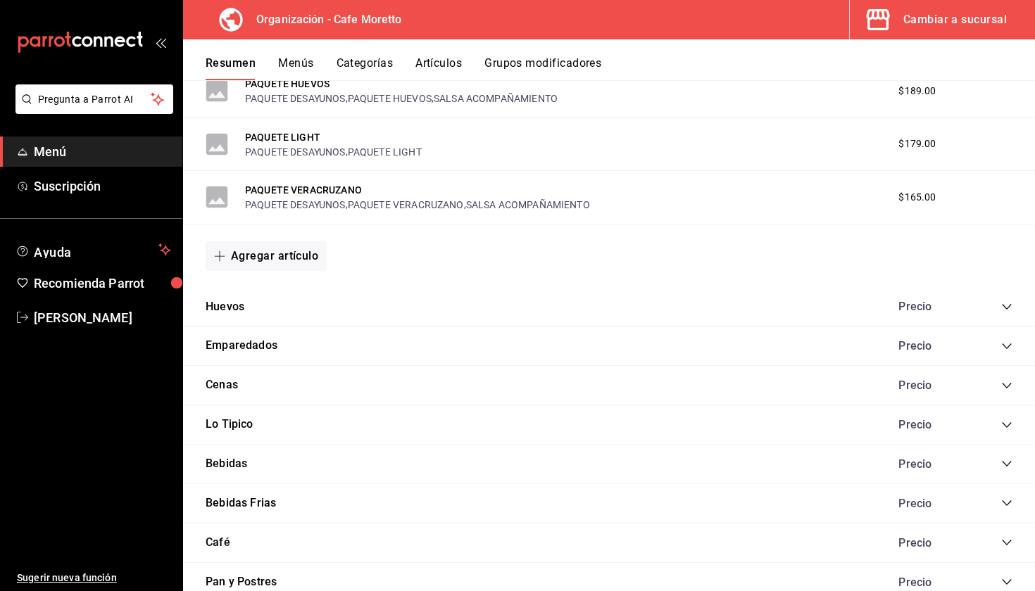
scroll to position [724, 0]
click at [1009, 302] on icon "collapse-category-row" at bounding box center [1006, 306] width 11 height 11
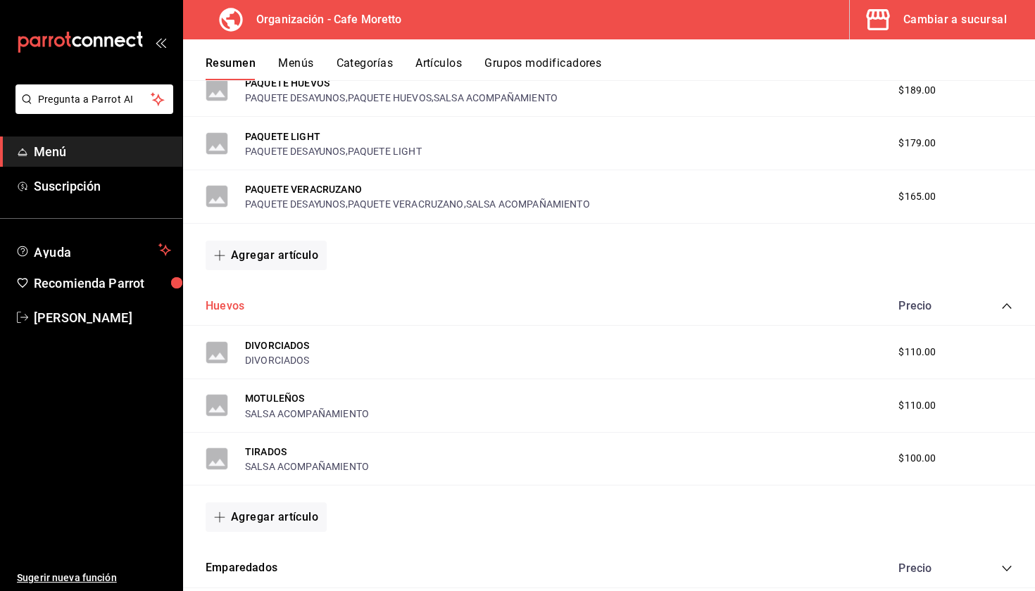
scroll to position [867, 0]
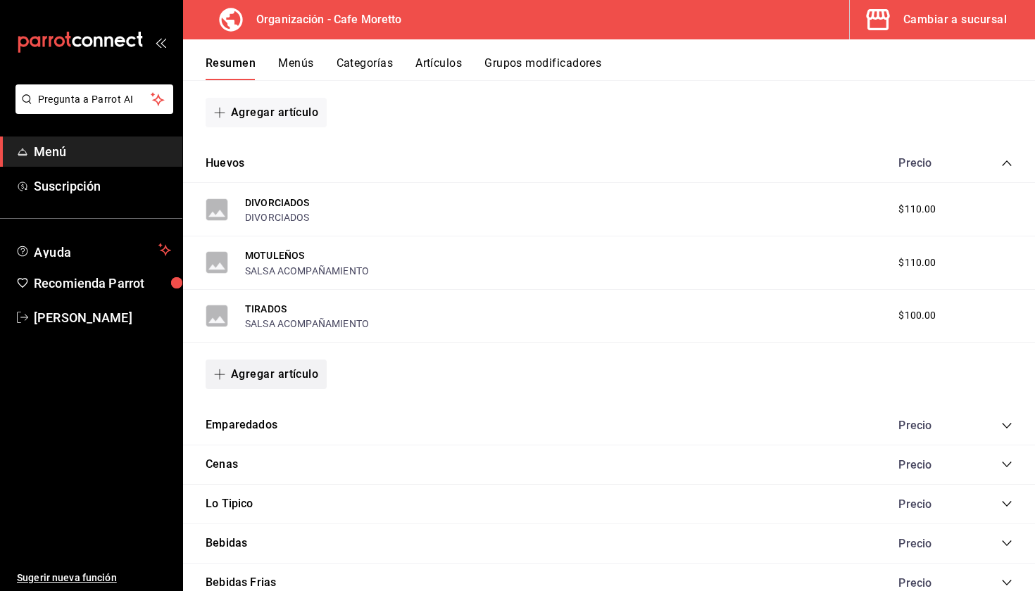
click at [291, 365] on button "Agregar artículo" at bounding box center [266, 375] width 121 height 30
click at [276, 450] on li "Artículo nuevo" at bounding box center [261, 444] width 111 height 34
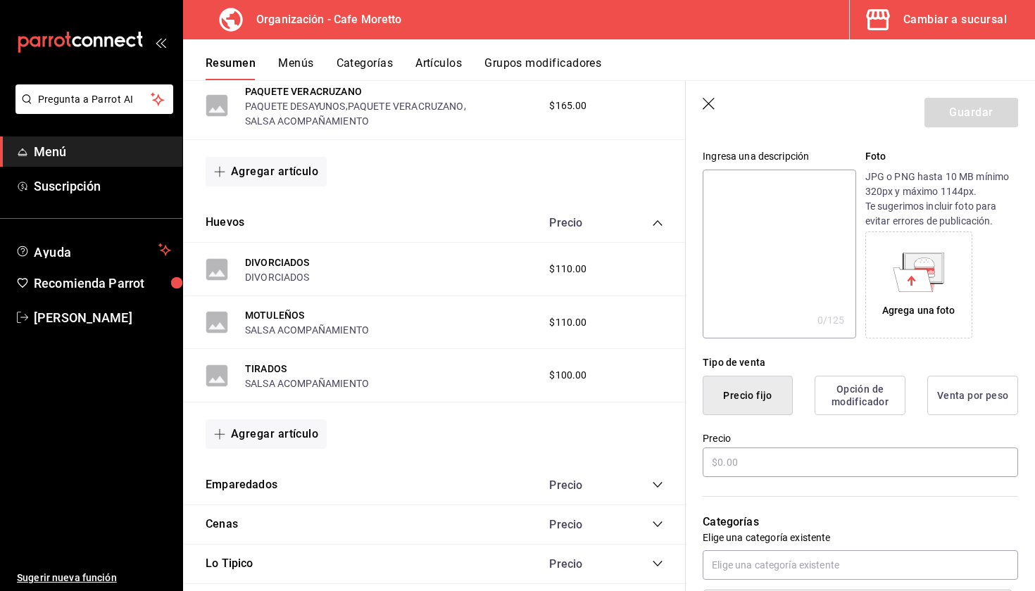
scroll to position [130, 0]
click at [771, 467] on input "text" at bounding box center [860, 465] width 315 height 30
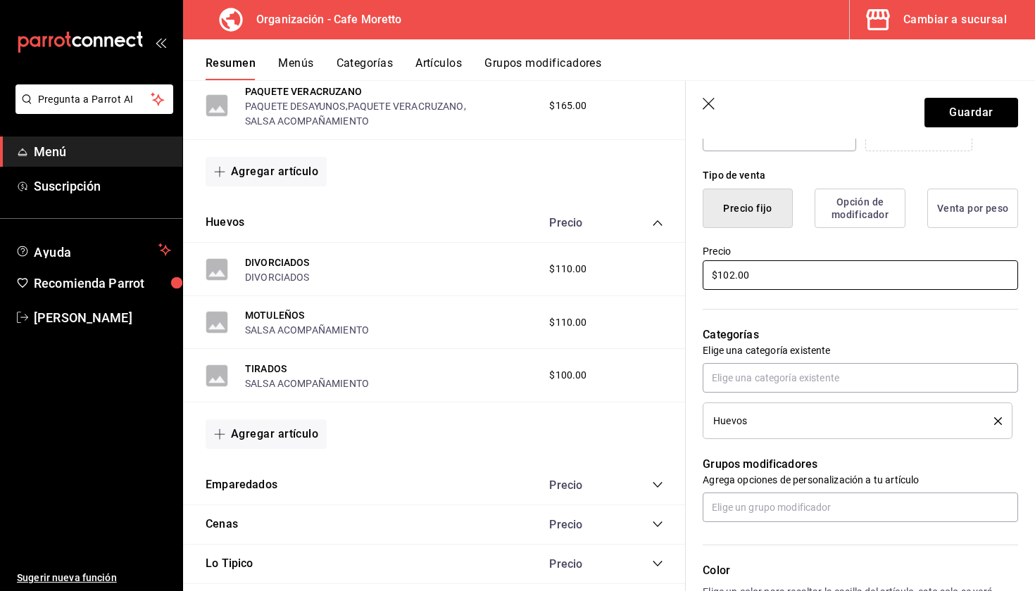
scroll to position [345, 0]
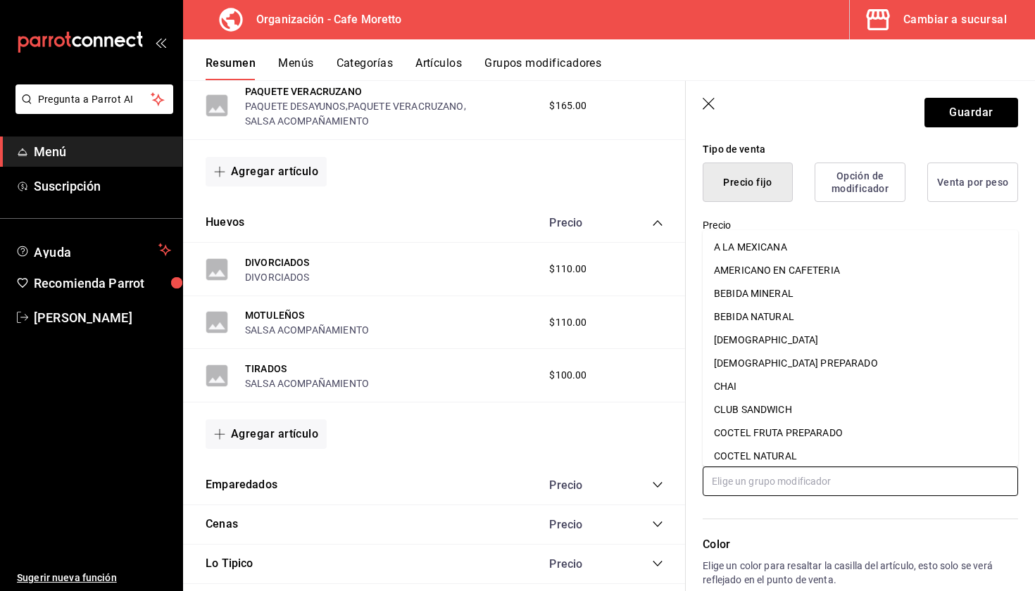
click at [788, 479] on input "text" at bounding box center [860, 482] width 315 height 30
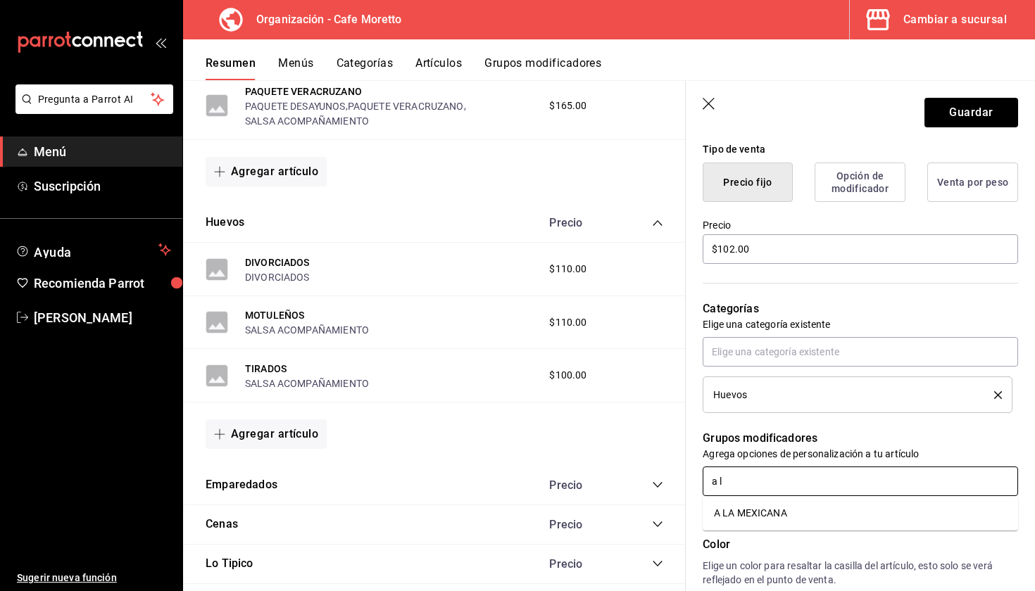
click at [800, 506] on li "A LA MEXICANA" at bounding box center [860, 513] width 315 height 23
click at [791, 513] on li "Huevos al Gusto" at bounding box center [860, 513] width 315 height 23
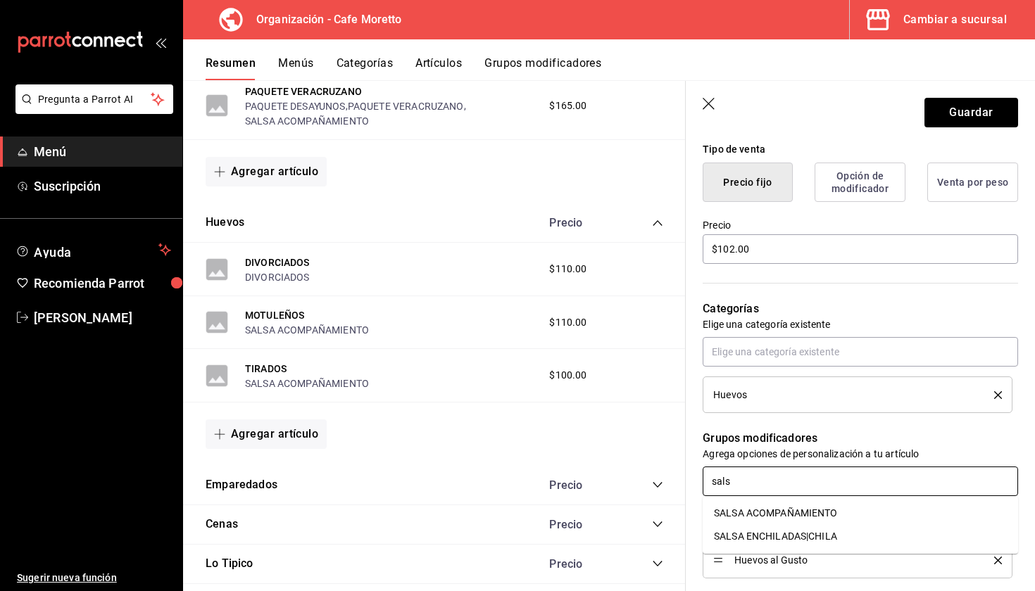
click at [799, 521] on li "SALSA ACOMPAÑAMIENTO" at bounding box center [860, 513] width 315 height 23
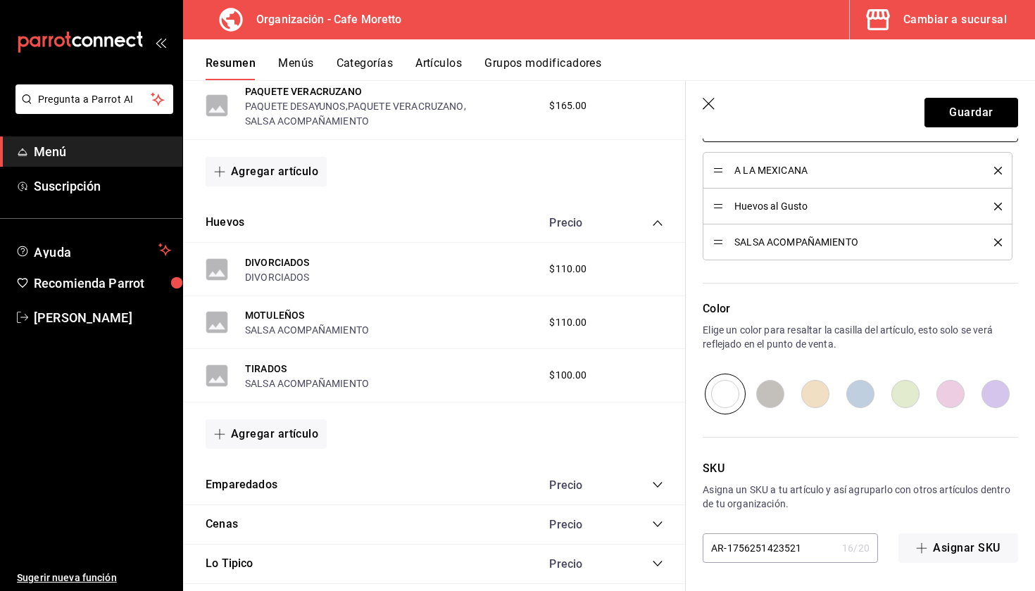
scroll to position [699, 0]
click at [950, 112] on button "Guardar" at bounding box center [971, 113] width 94 height 30
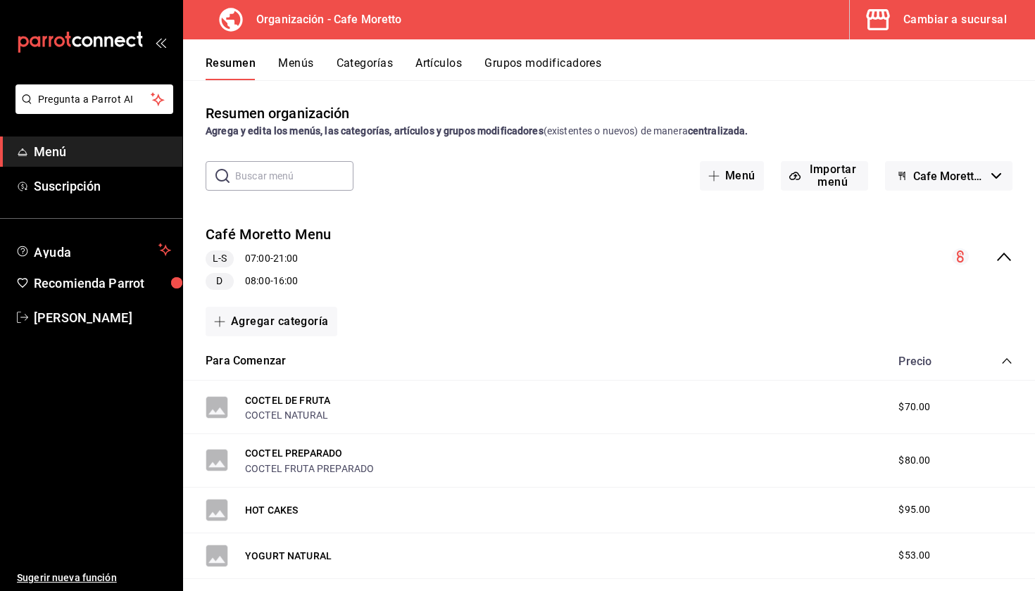
click at [281, 60] on button "Menús" at bounding box center [295, 68] width 35 height 24
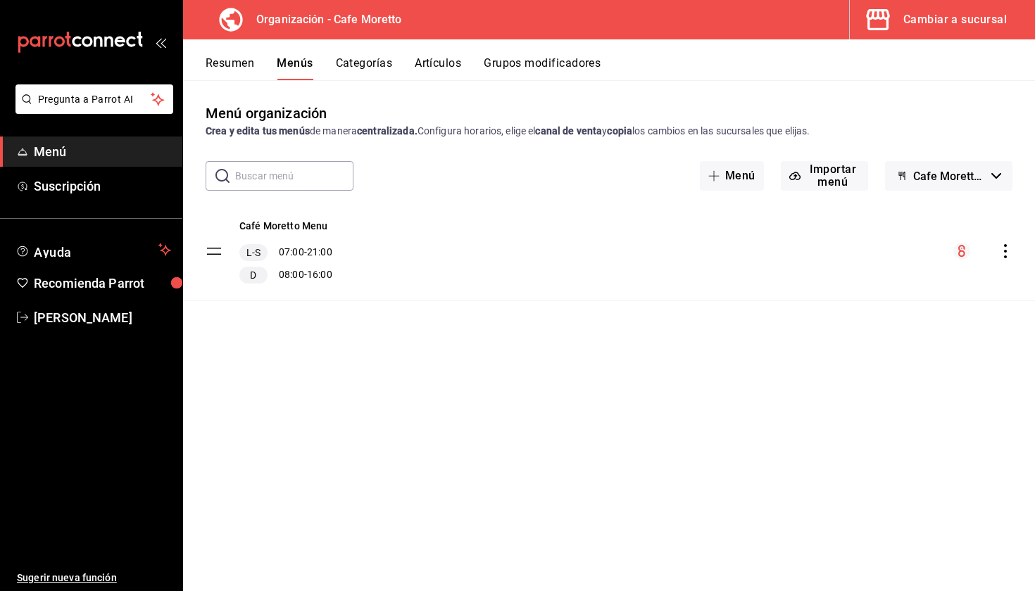
click at [1011, 251] on icon "actions" at bounding box center [1005, 251] width 14 height 14
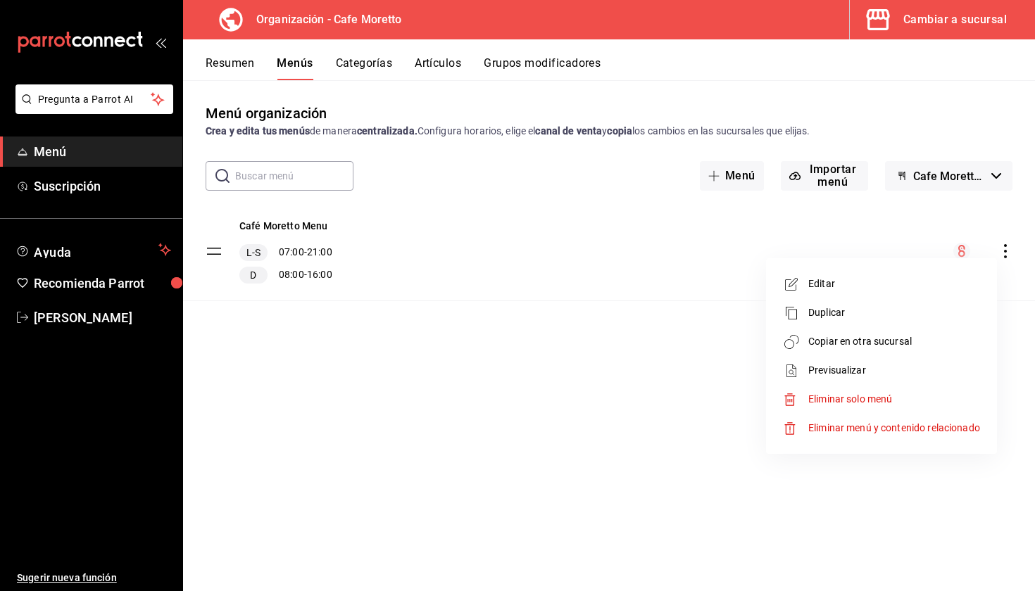
click at [858, 339] on span "Copiar en otra sucursal" at bounding box center [894, 341] width 172 height 15
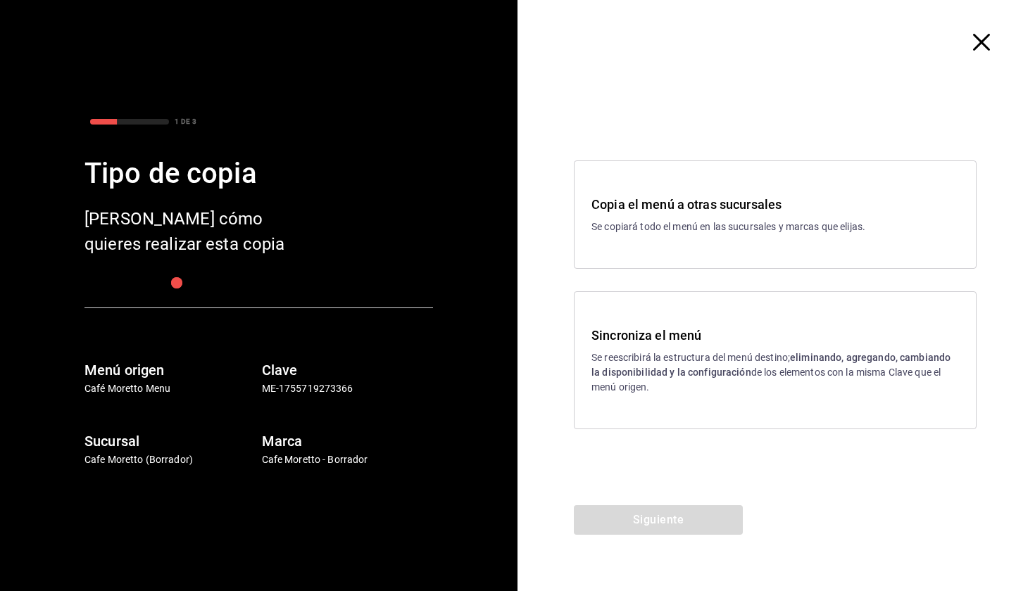
click at [739, 370] on strong "eliminando, agregando, cambiando la disponibilidad y la configuración" at bounding box center [770, 365] width 359 height 26
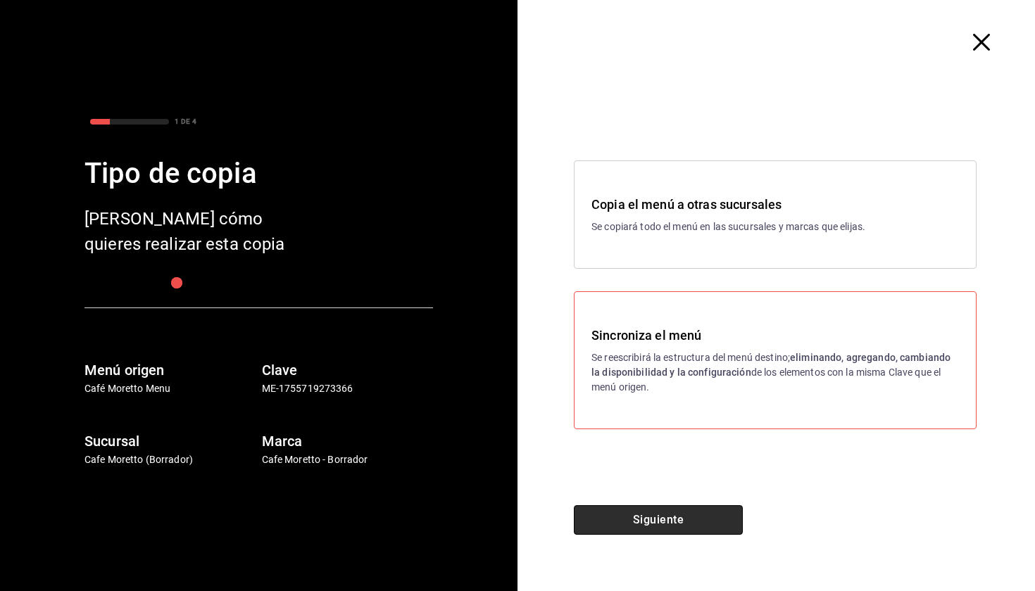
click at [674, 533] on button "Siguiente" at bounding box center [658, 521] width 169 height 30
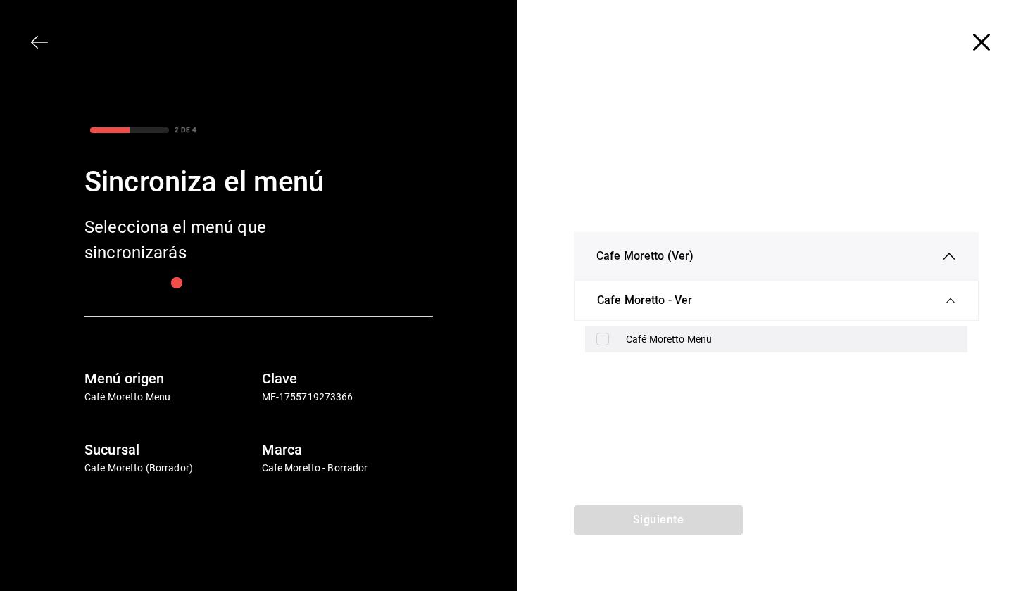
click at [658, 334] on div "Café Moretto Menu" at bounding box center [791, 339] width 330 height 15
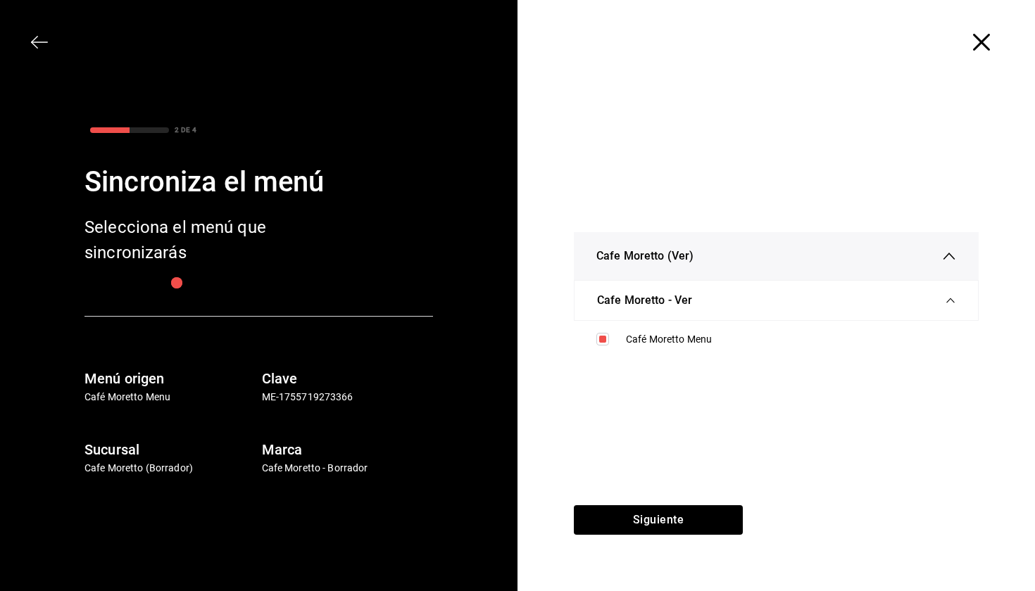
click at [665, 536] on div "Siguiente" at bounding box center [658, 549] width 282 height 86
click at [663, 525] on button "Siguiente" at bounding box center [658, 521] width 169 height 30
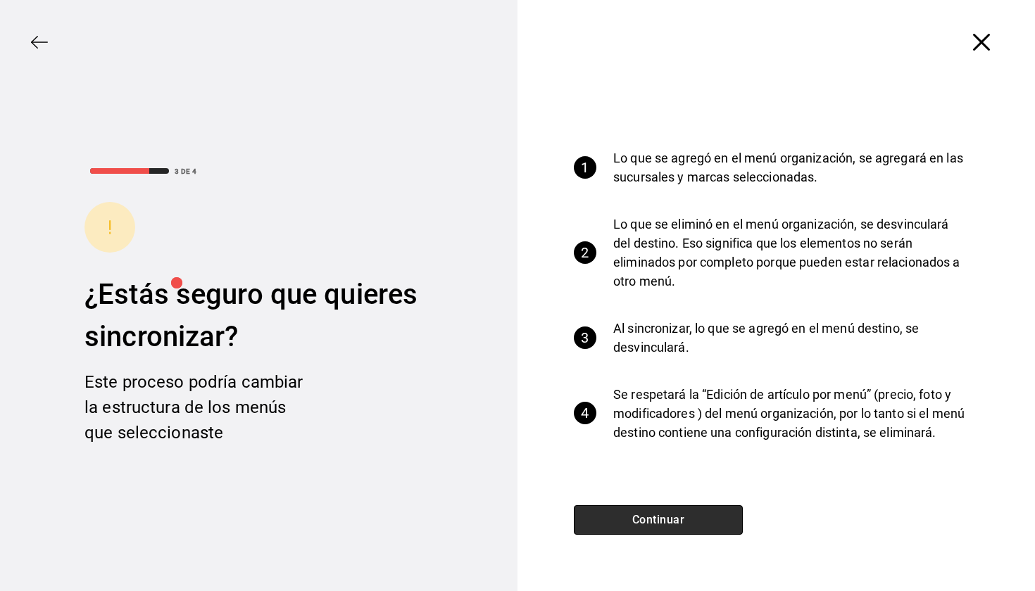
click at [663, 525] on button "Continuar" at bounding box center [658, 521] width 169 height 30
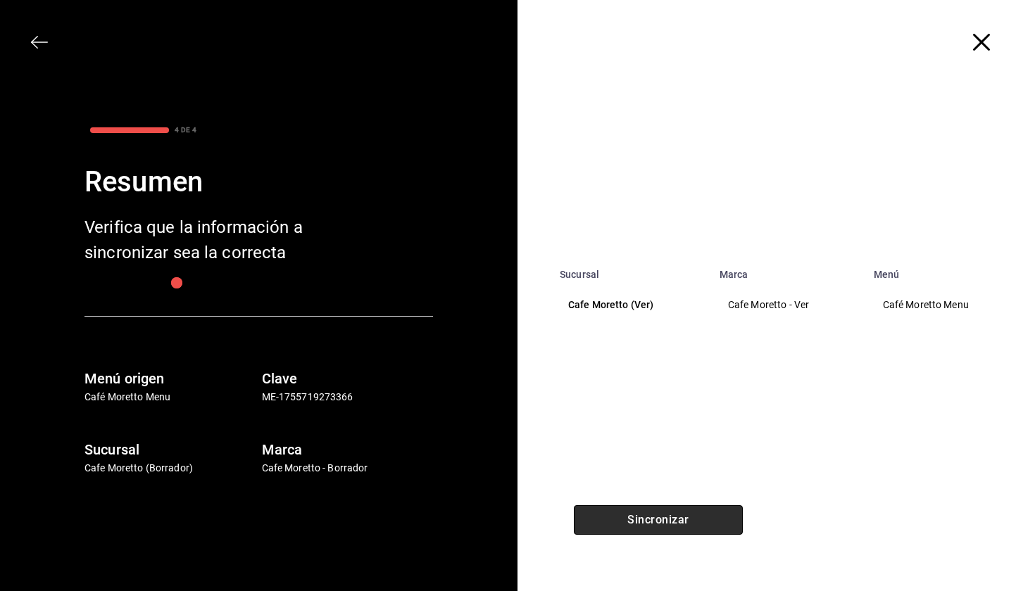
click at [663, 525] on button "Sincronizar" at bounding box center [658, 521] width 169 height 30
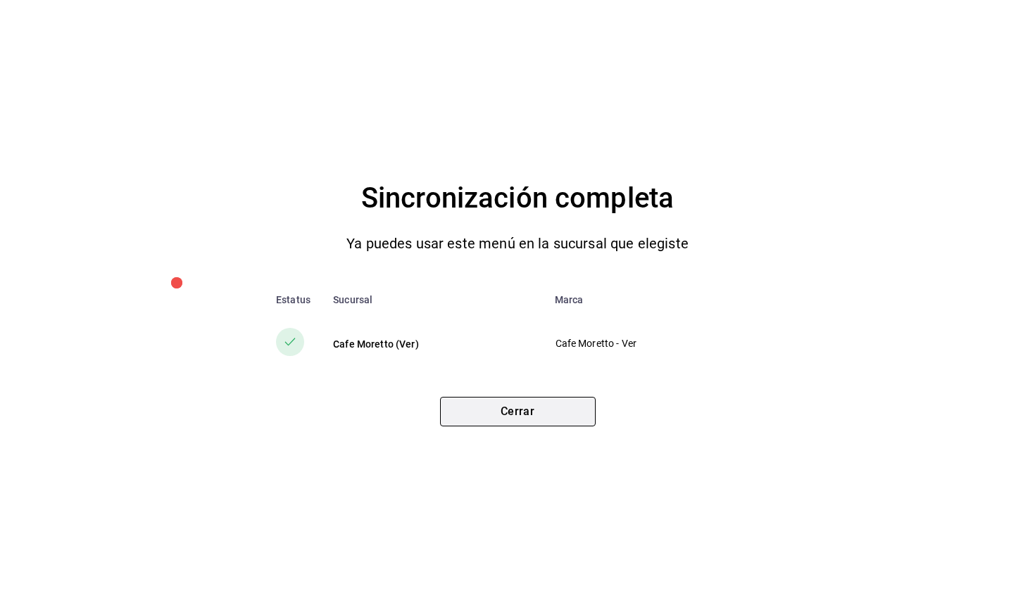
click at [553, 408] on button "Cerrar" at bounding box center [518, 412] width 156 height 30
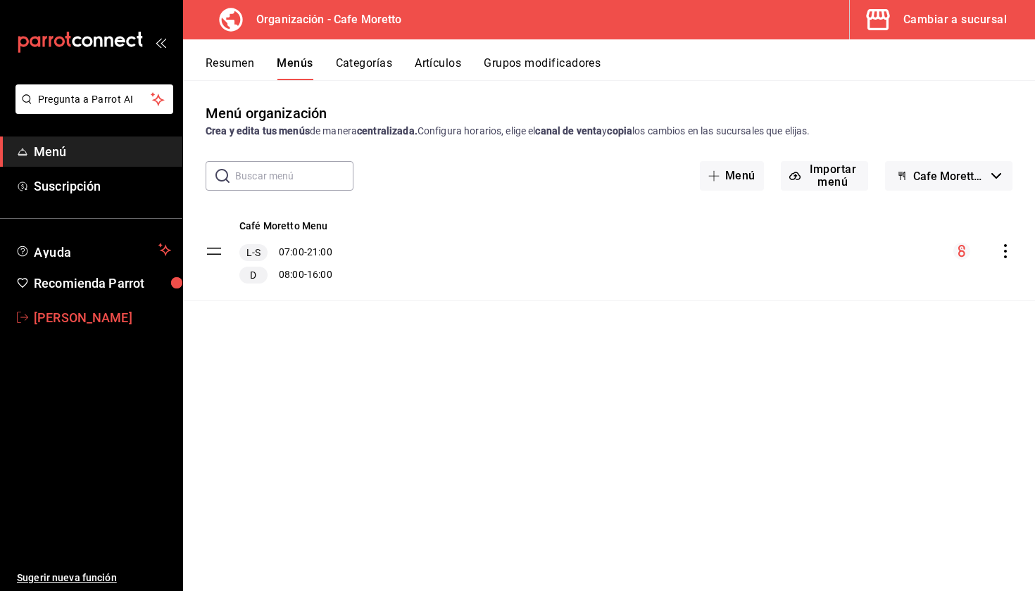
click at [75, 315] on span "[PERSON_NAME]" at bounding box center [102, 317] width 137 height 19
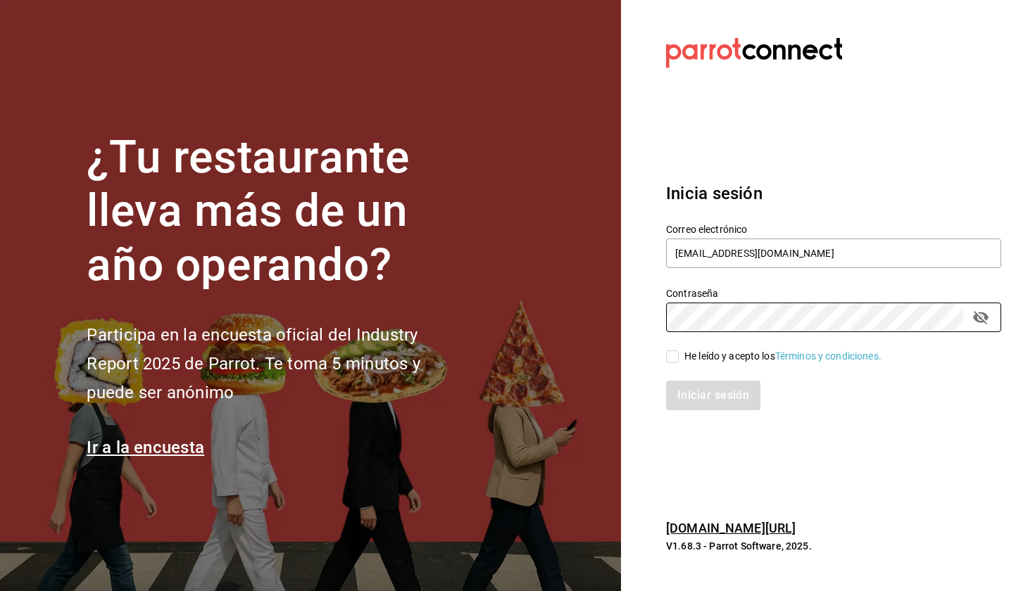
click at [674, 356] on input "He leído y acepto los Términos y condiciones." at bounding box center [672, 357] width 13 height 13
click at [691, 396] on button "Iniciar sesión" at bounding box center [714, 396] width 96 height 30
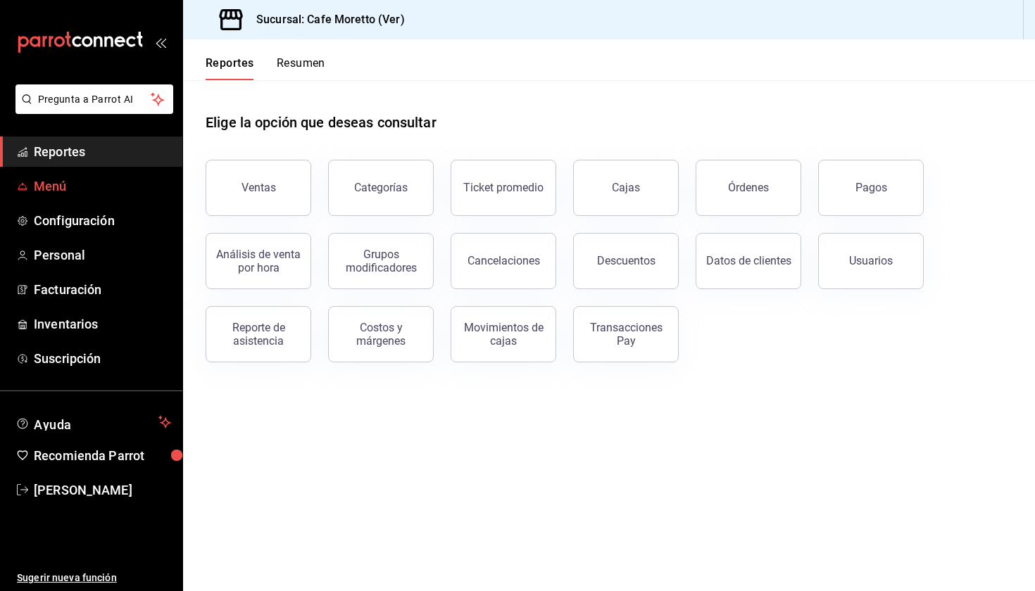
click at [52, 194] on span "Menú" at bounding box center [102, 186] width 137 height 19
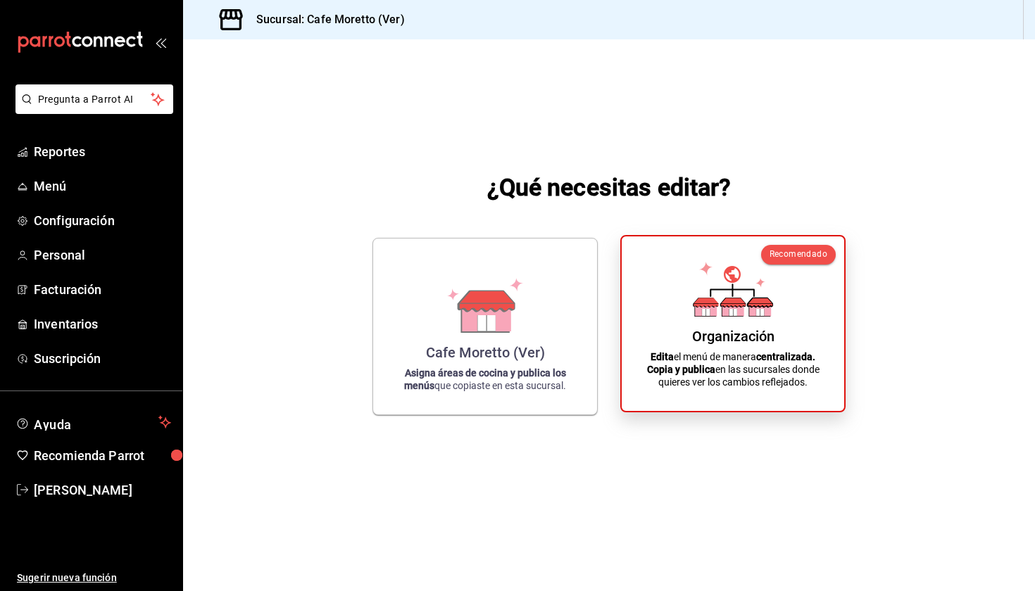
click at [765, 334] on div "Organización" at bounding box center [733, 336] width 82 height 17
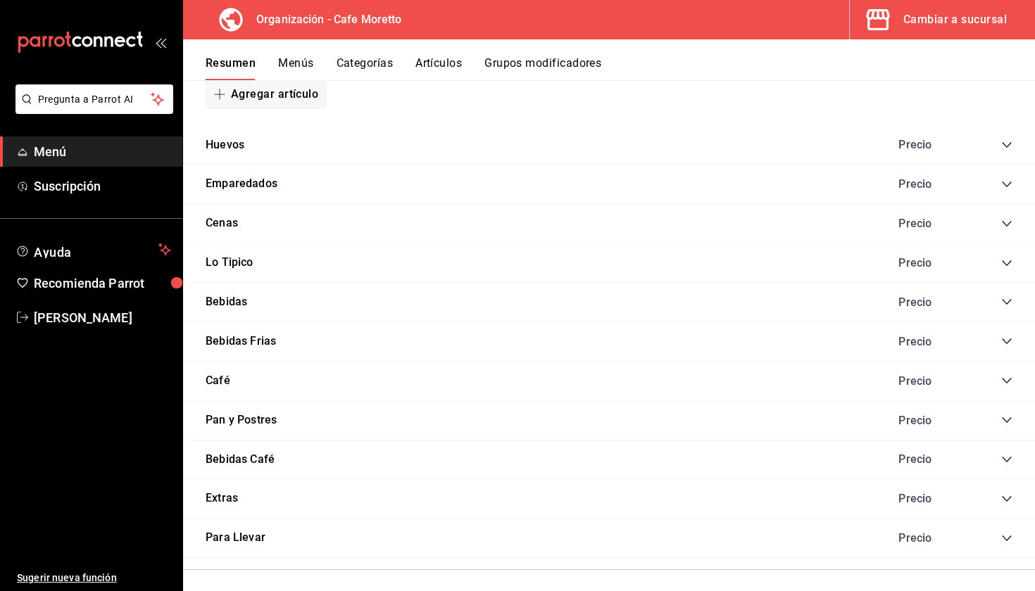
scroll to position [885, 0]
click at [1006, 143] on icon "collapse-category-row" at bounding box center [1006, 145] width 11 height 11
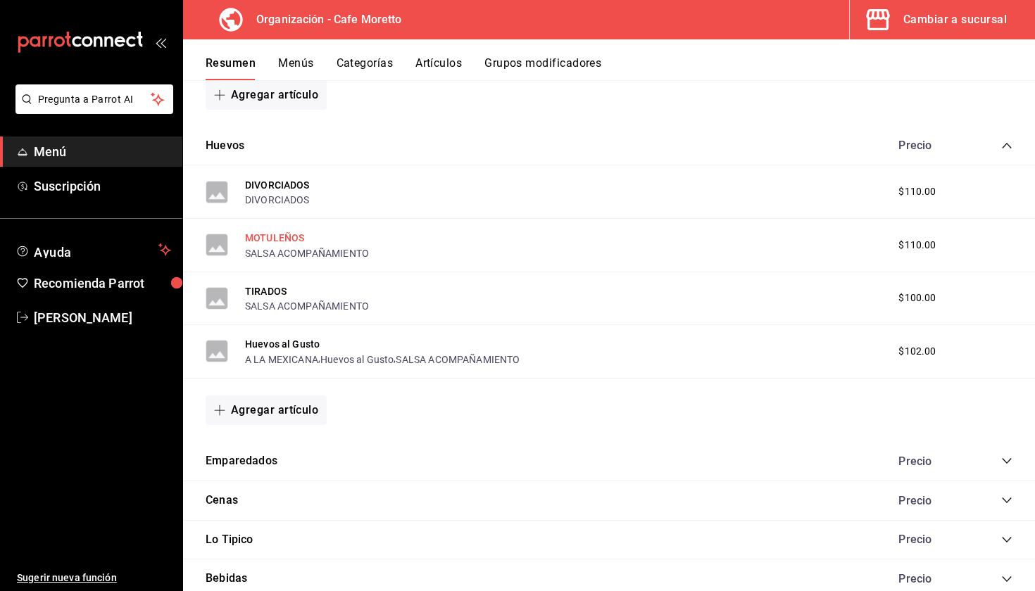
click at [271, 233] on button "MOTULEÑOS" at bounding box center [274, 238] width 59 height 14
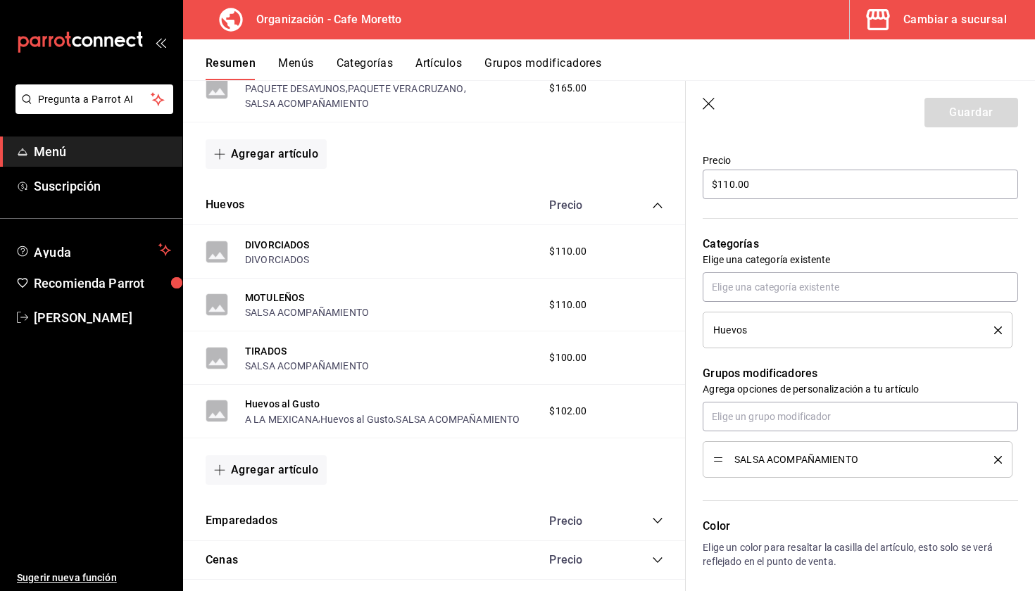
scroll to position [387, 0]
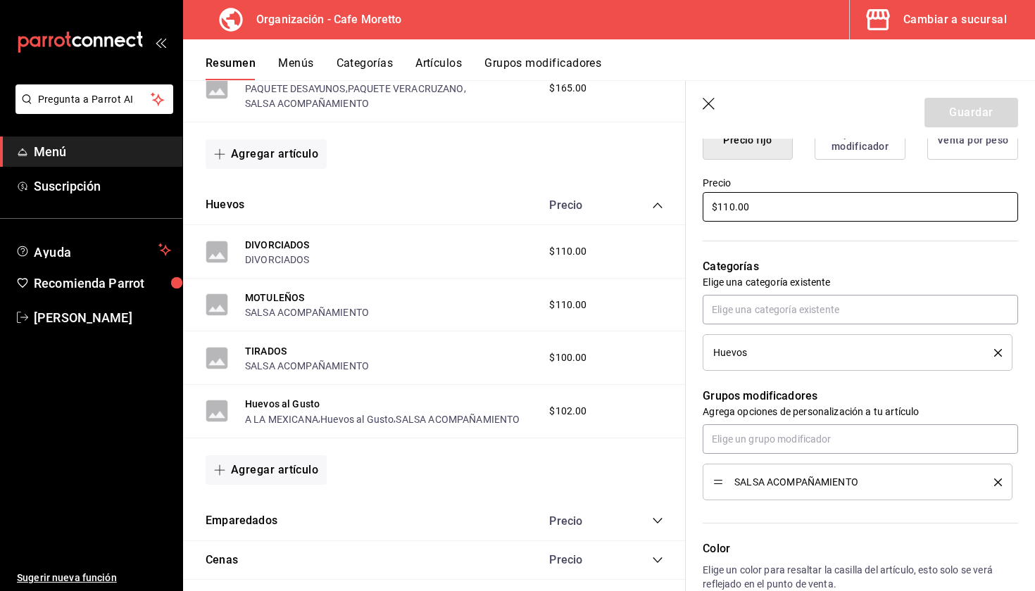
click at [729, 206] on input "$110.00" at bounding box center [860, 207] width 315 height 30
type textarea "x"
type input "$10.00"
type textarea "x"
type input "$120.00"
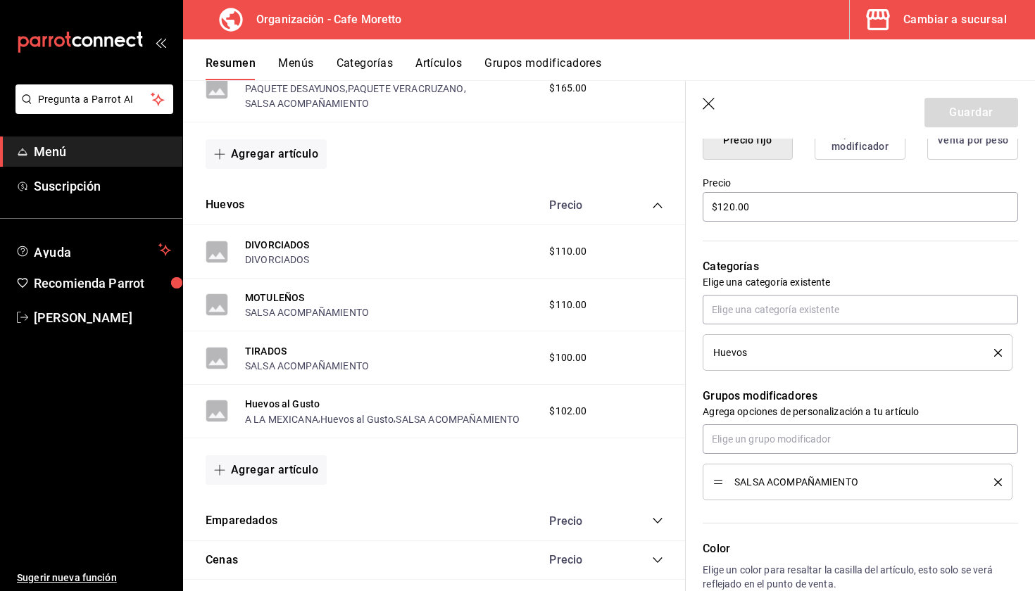
click at [809, 263] on p "Categorías" at bounding box center [860, 266] width 315 height 17
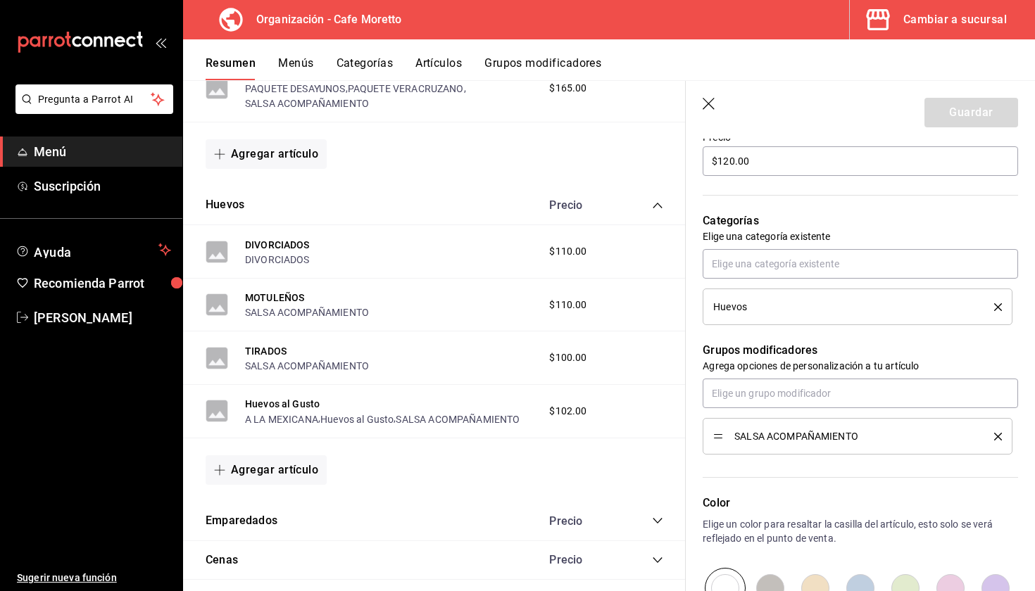
scroll to position [364, 0]
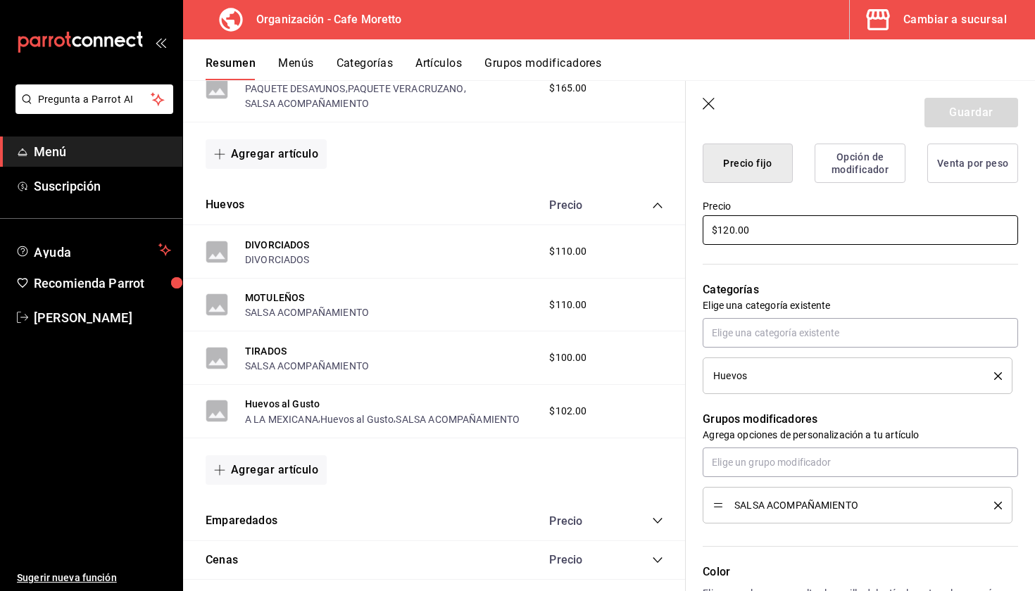
click at [785, 237] on input "$120.00" at bounding box center [860, 230] width 315 height 30
type textarea "x"
type input "$120.00"
type textarea "x"
type input "$120.00"
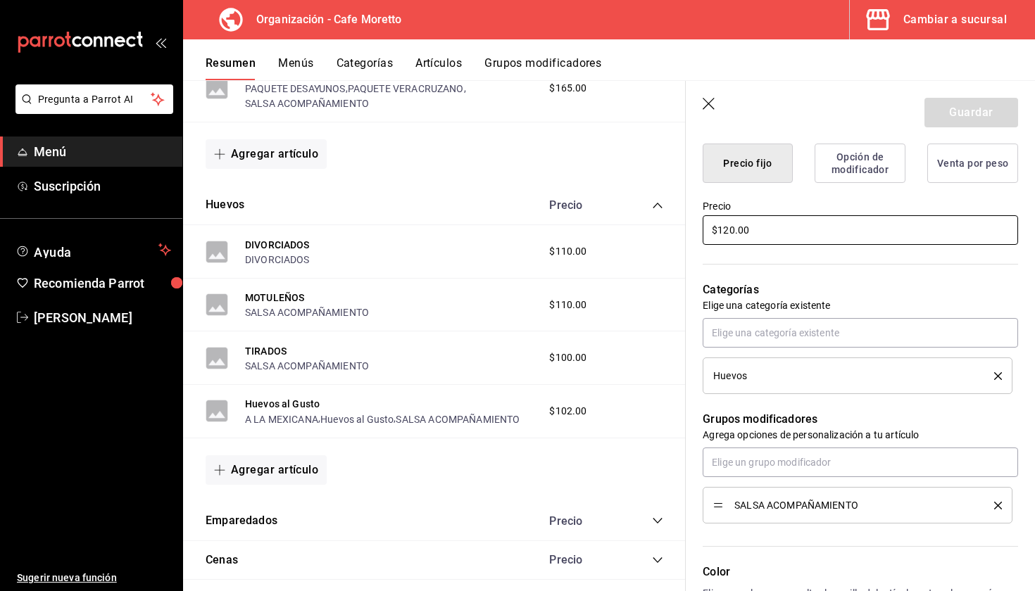
click at [785, 237] on input "$120.00" at bounding box center [860, 230] width 315 height 30
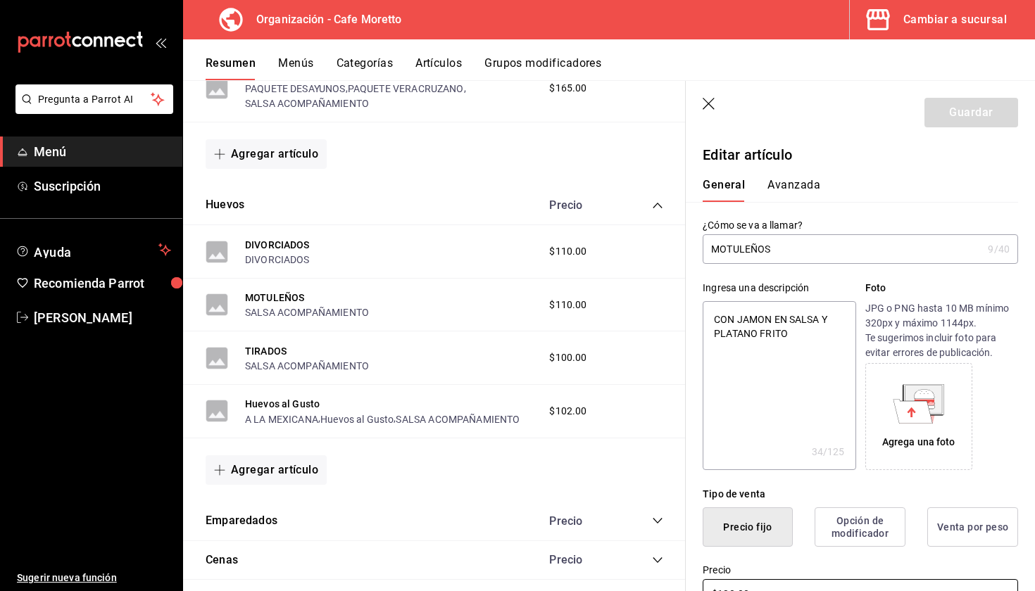
scroll to position [0, 0]
click at [785, 258] on input "MOTULEÑOS" at bounding box center [843, 249] width 280 height 28
drag, startPoint x: 785, startPoint y: 258, endPoint x: 625, endPoint y: 244, distance: 161.1
click at [625, 244] on main "Resumen organización Agrega y edita los menús, las categorías, artículos y grup…" at bounding box center [609, 335] width 852 height 511
type input "M"
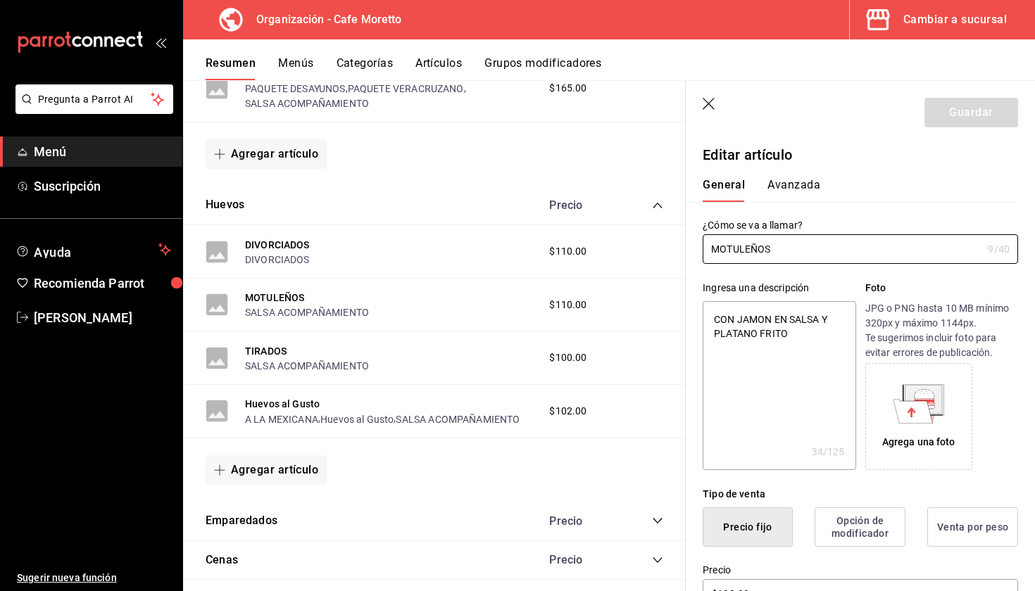
type textarea "x"
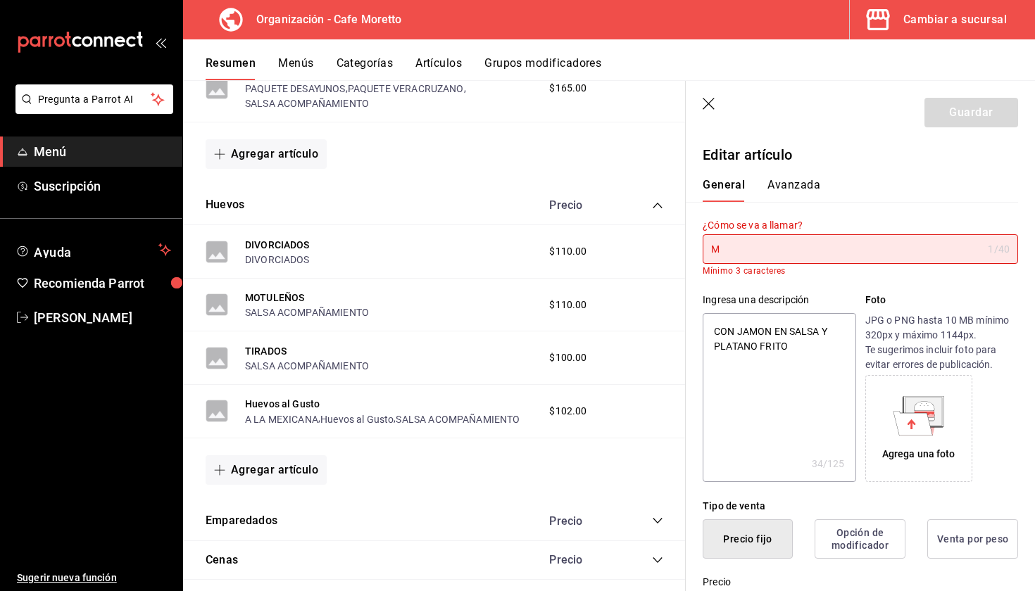
type input "Mo"
type textarea "x"
type input "Mot"
type textarea "x"
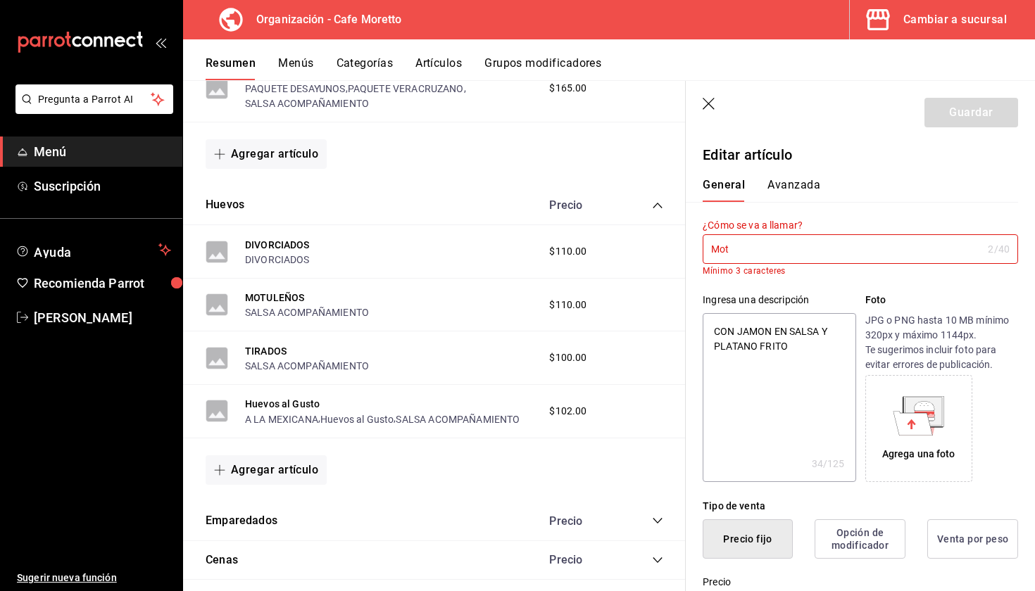
type input "Motu"
type textarea "x"
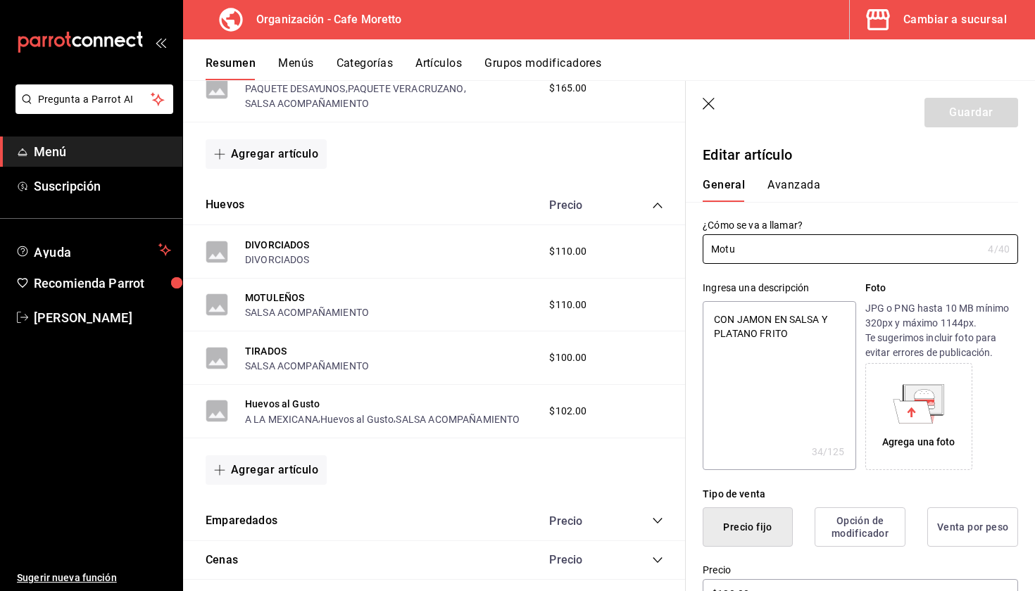
type input "Motul"
type textarea "x"
type input "Motule"
type textarea "x"
type input "Motulen"
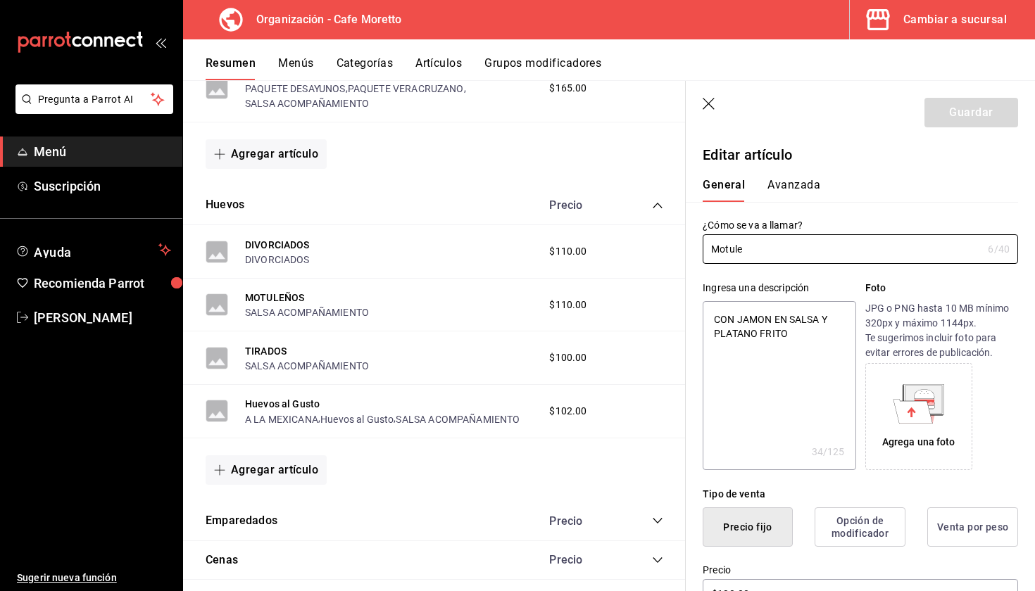
type textarea "x"
type input "Motuleñ"
type textarea "x"
type input "Motuleño"
type textarea "x"
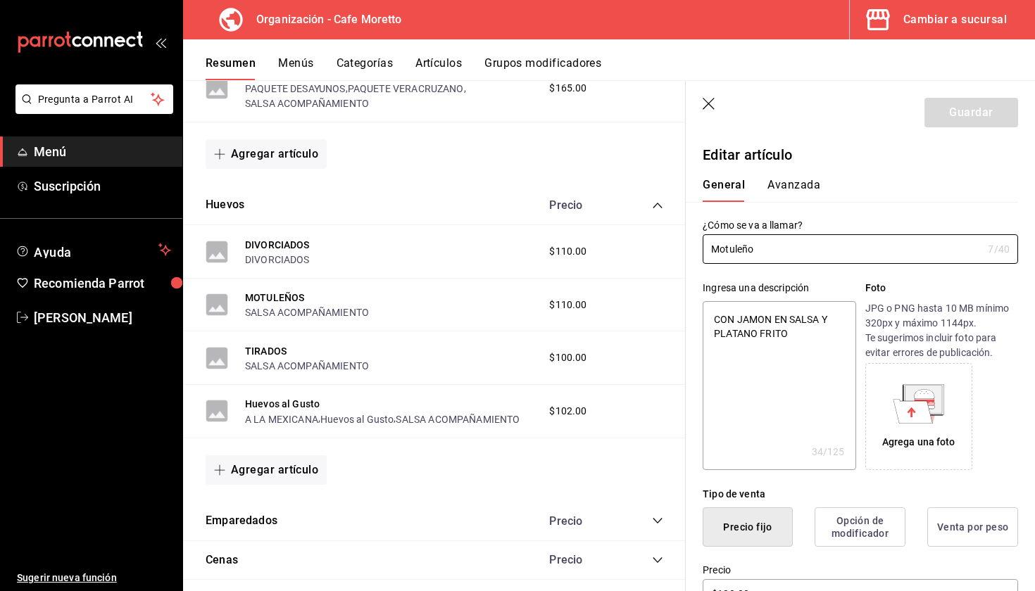
type input "Motuleños"
type textarea "x"
type input "Motuleños"
click at [750, 184] on div "General [PERSON_NAME]" at bounding box center [852, 190] width 299 height 24
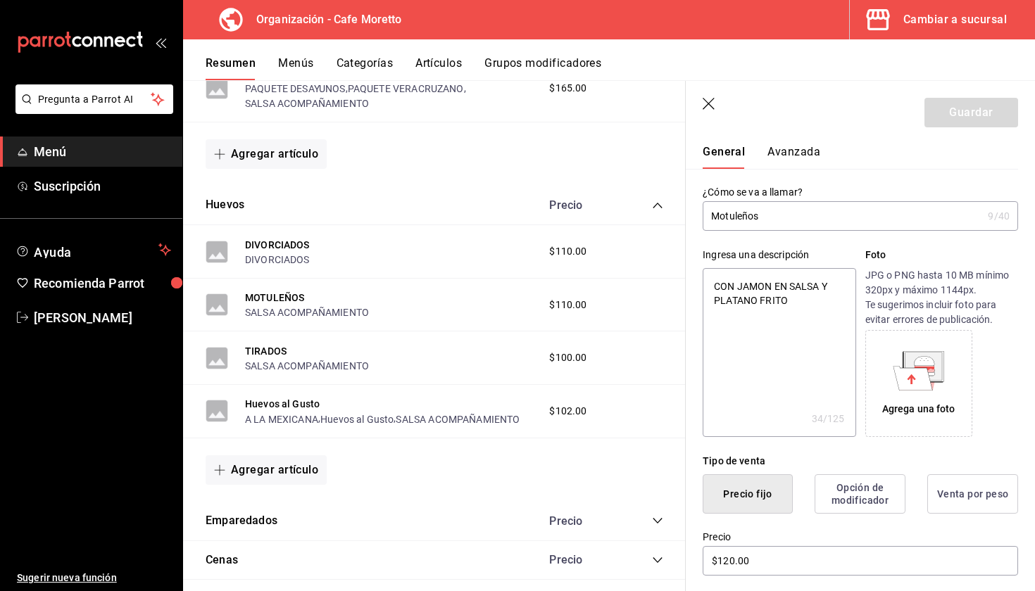
click at [940, 373] on icon at bounding box center [923, 366] width 37 height 28
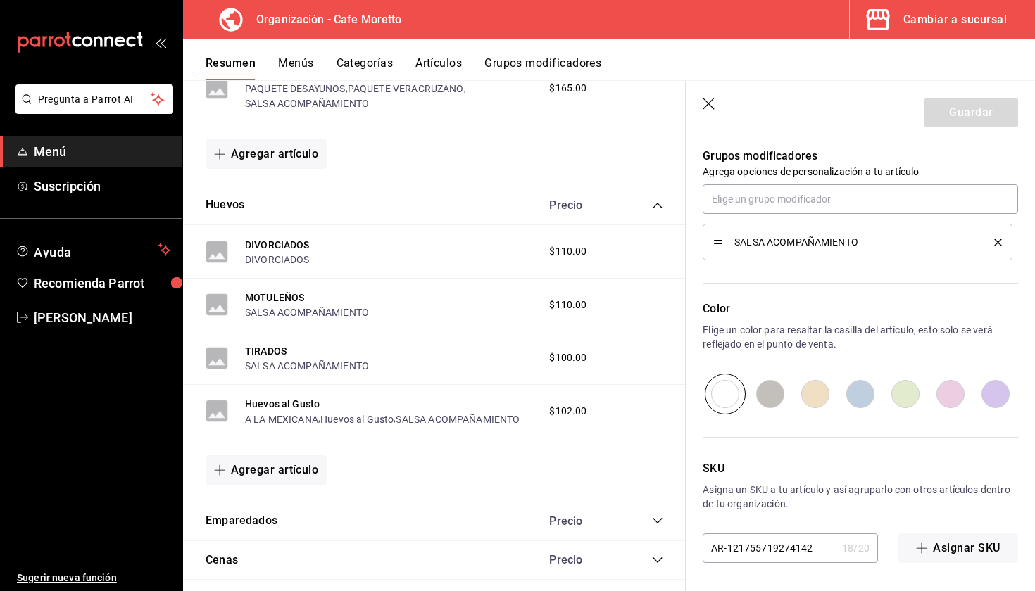
scroll to position [627, 0]
click at [951, 101] on div "Guardar" at bounding box center [971, 113] width 94 height 30
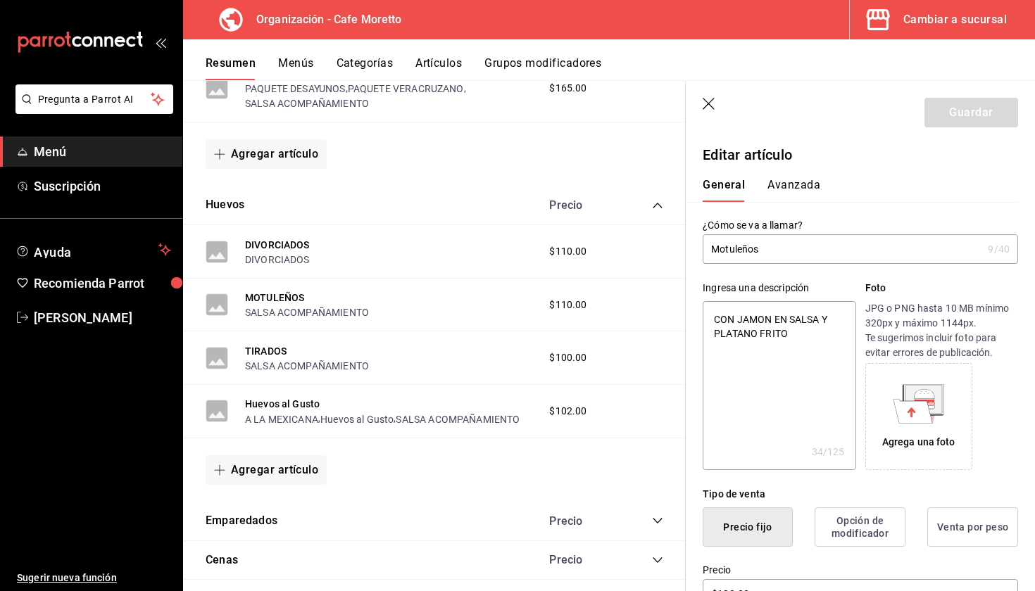
scroll to position [0, 0]
click at [712, 105] on icon "button" at bounding box center [710, 105] width 14 height 14
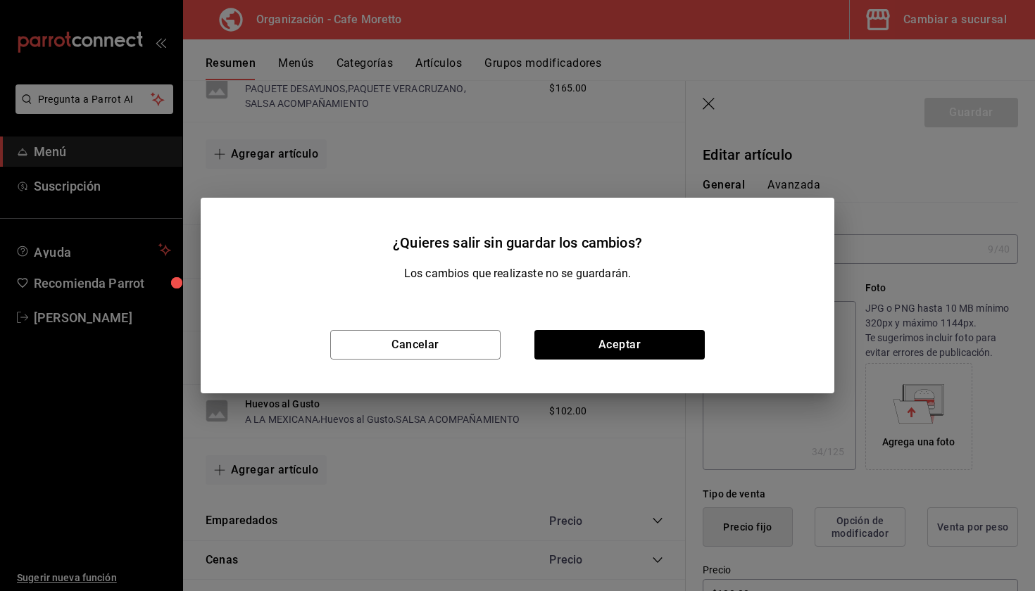
type textarea "x"
click at [615, 349] on button "Aceptar" at bounding box center [619, 345] width 170 height 30
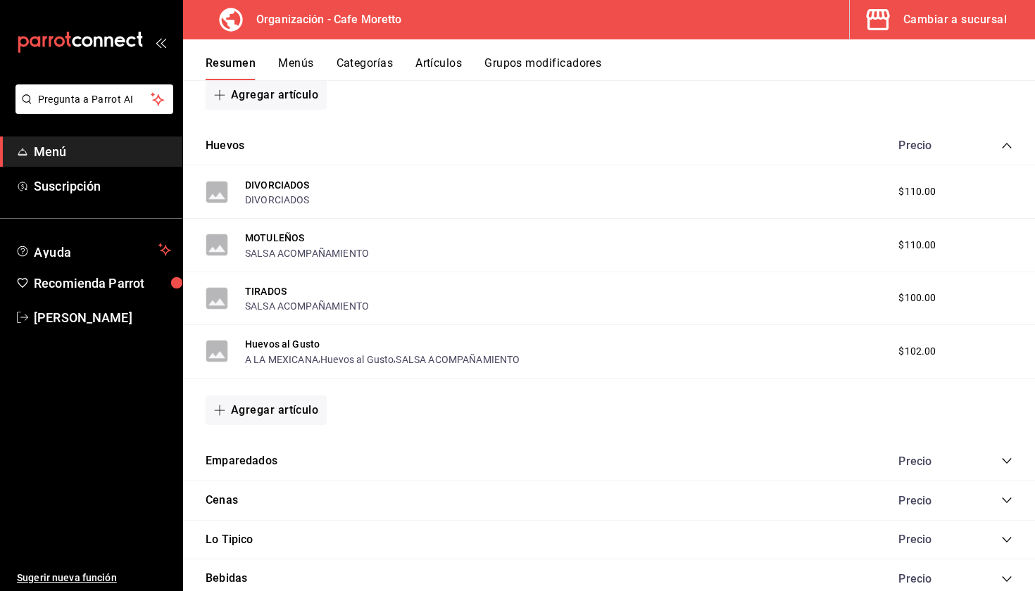
click at [420, 61] on button "Artículos" at bounding box center [438, 68] width 46 height 24
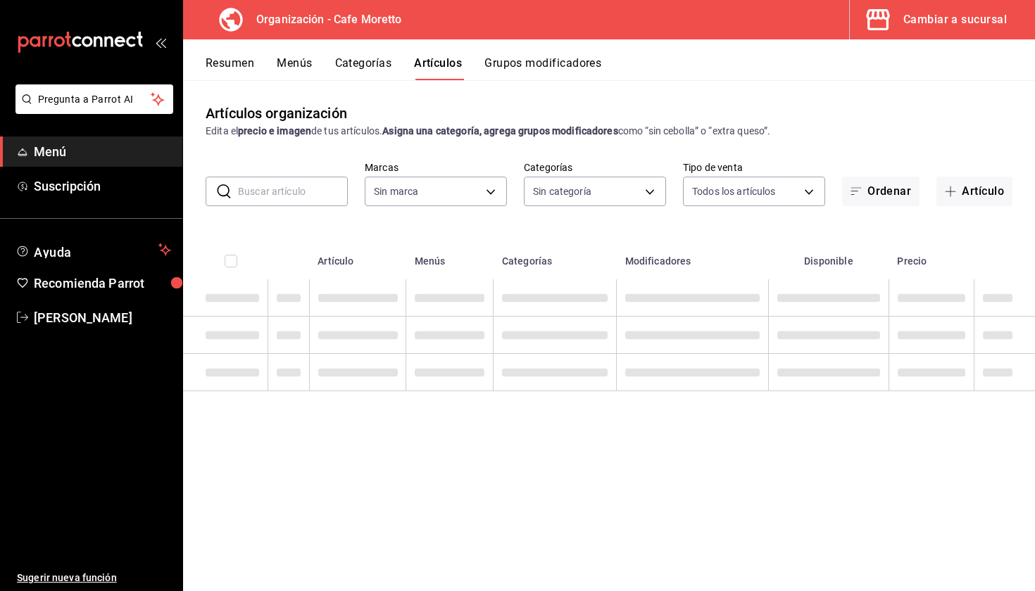
type input "b2e615c4-e6c2-4b04-ad18-f24ed3b81c6c"
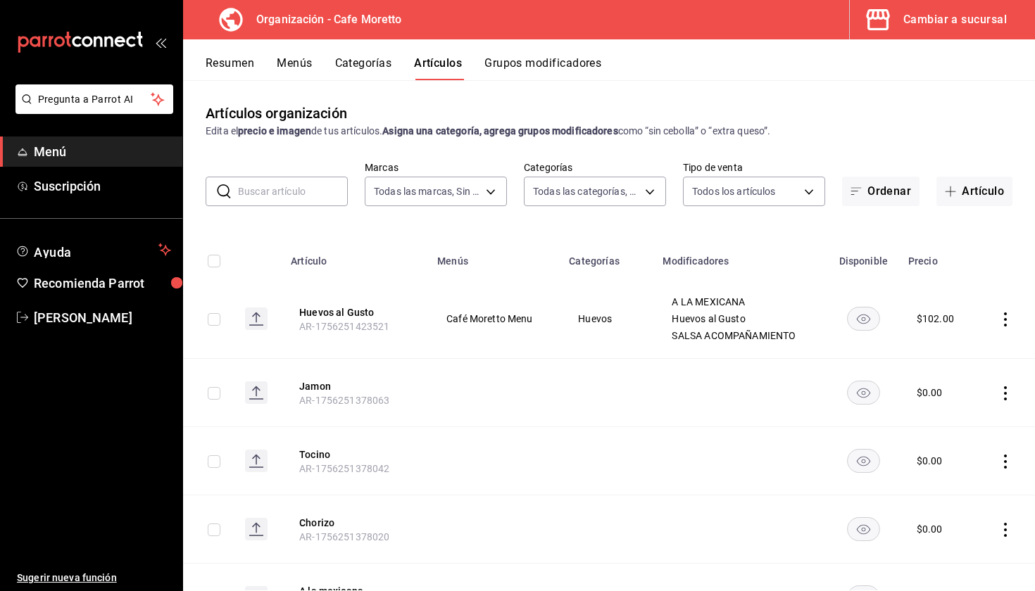
type input "5b5fa2e0-3ef4-4fa1-ace6-45c0f470e5dc,5209daae-e94c-46b5-9e9e-29dda6981cfa,7f2cc…"
click at [326, 184] on input "text" at bounding box center [293, 191] width 110 height 28
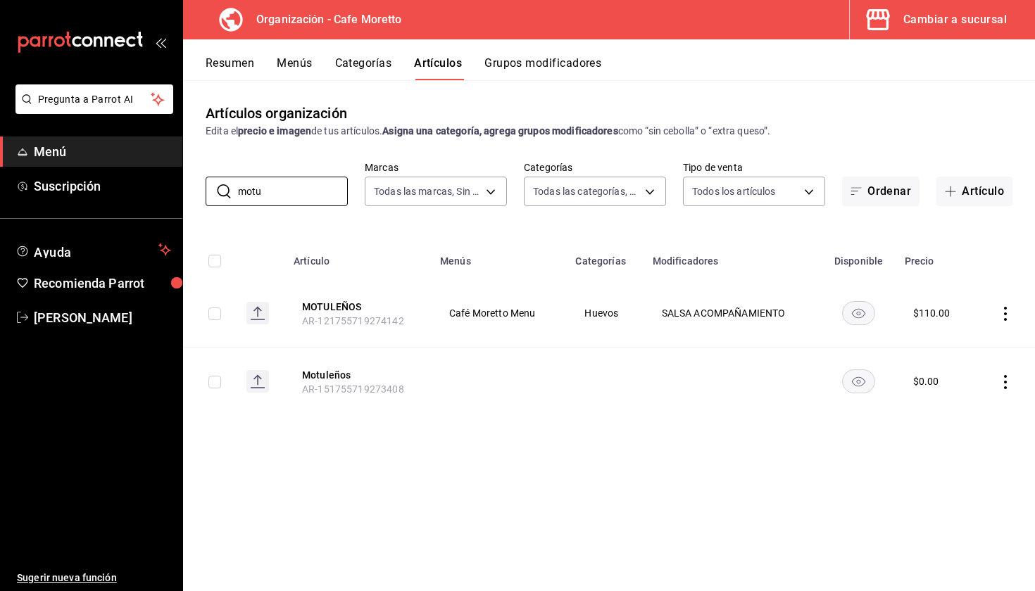
type input "motu"
click at [1009, 313] on icon "actions" at bounding box center [1005, 314] width 14 height 14
click at [969, 339] on li "Editar" at bounding box center [950, 346] width 84 height 29
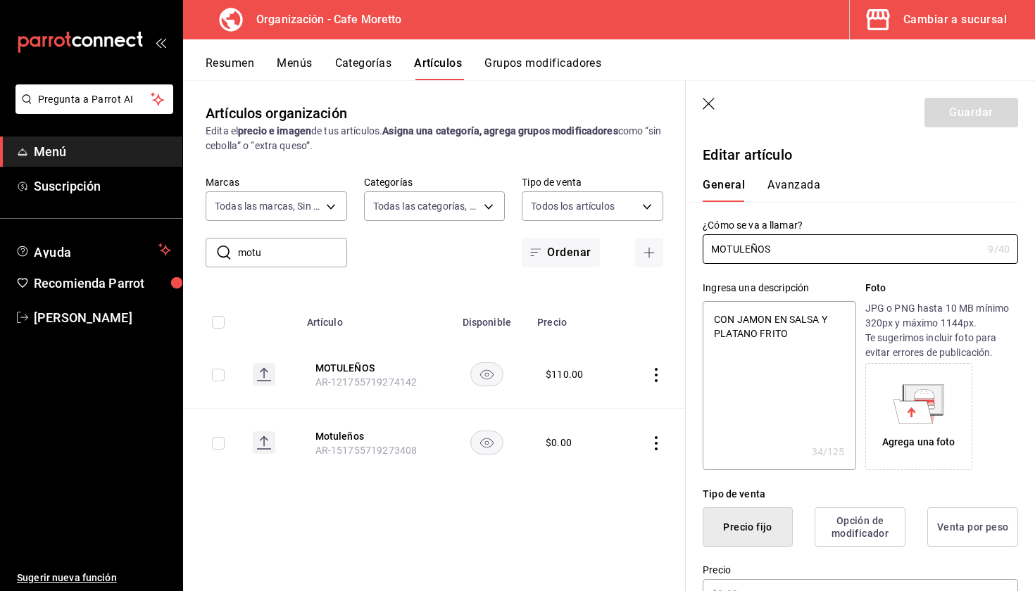
type textarea "x"
type input "$110.00"
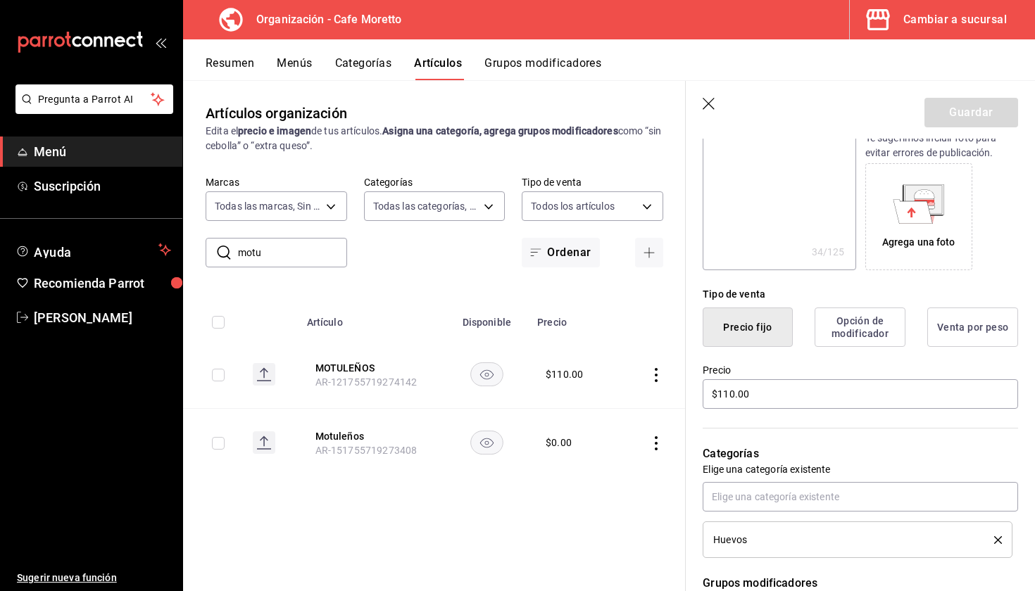
scroll to position [204, 0]
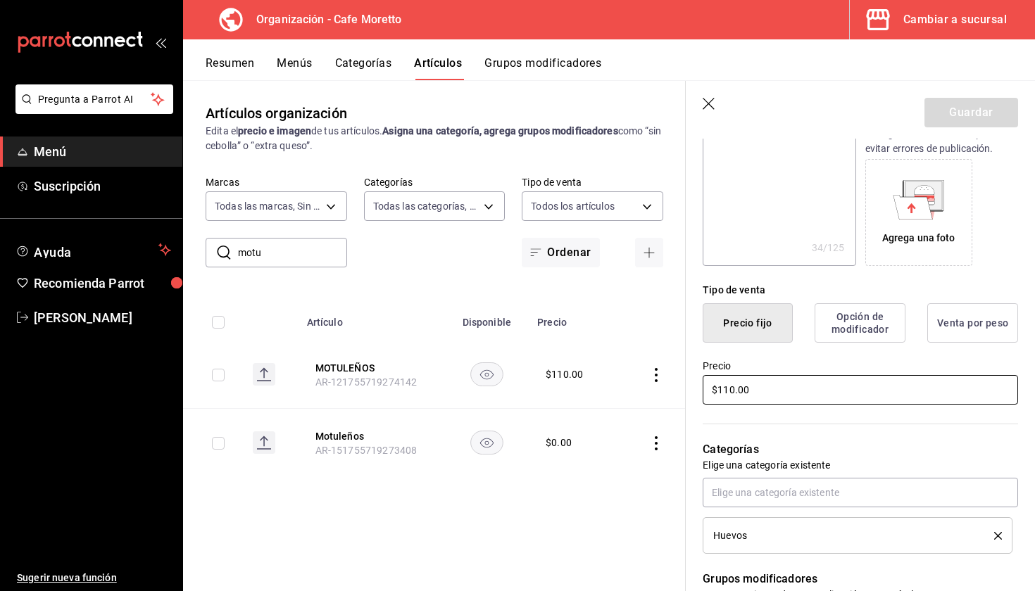
click at [731, 393] on input "$110.00" at bounding box center [860, 390] width 315 height 30
type textarea "x"
type input "$10.00"
type textarea "x"
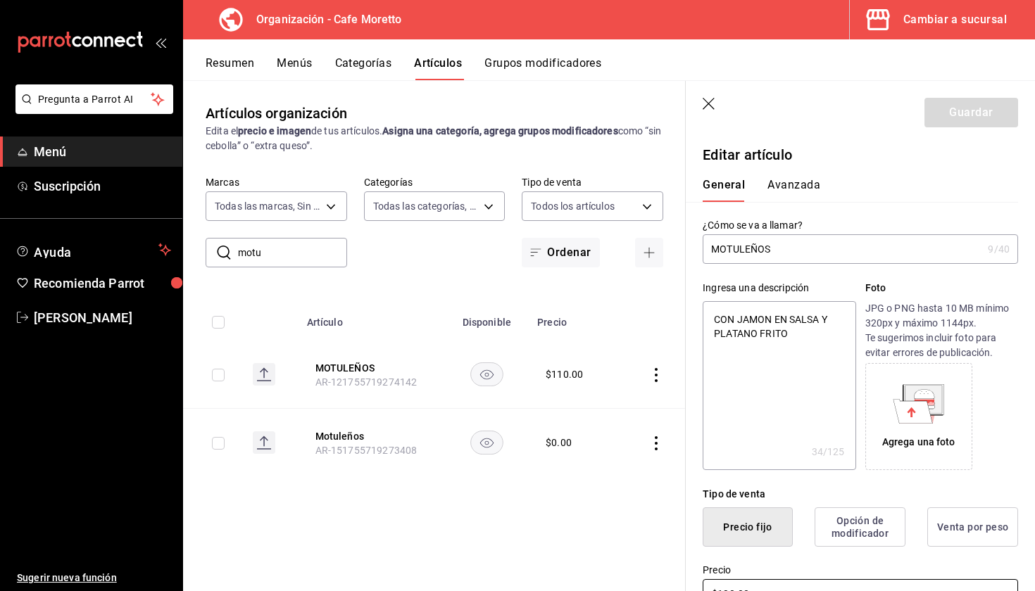
scroll to position [-1, 0]
type input "$120.00"
drag, startPoint x: 825, startPoint y: 251, endPoint x: 527, endPoint y: 246, distance: 298.6
click at [527, 246] on main "Artículos organización Edita el precio e imagen de tus artículos. Asigna una ca…" at bounding box center [609, 335] width 852 height 511
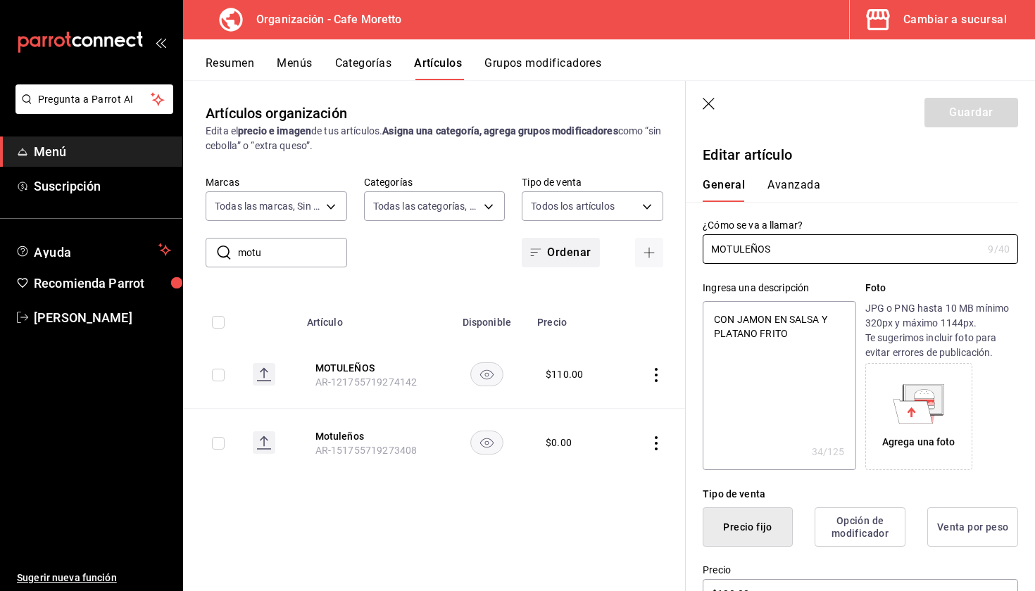
type input "M"
type textarea "x"
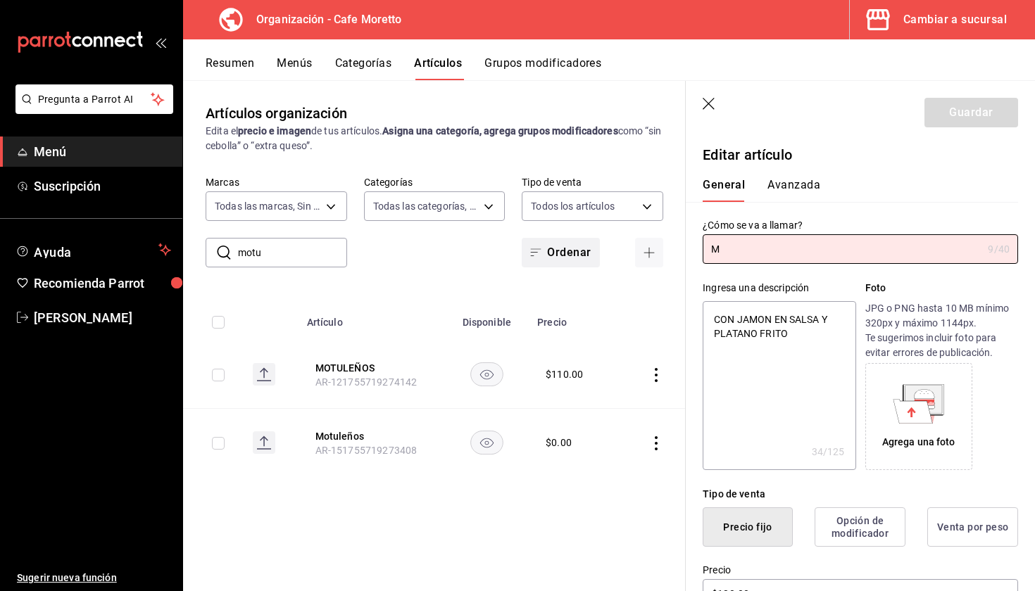
type input "MO"
type textarea "x"
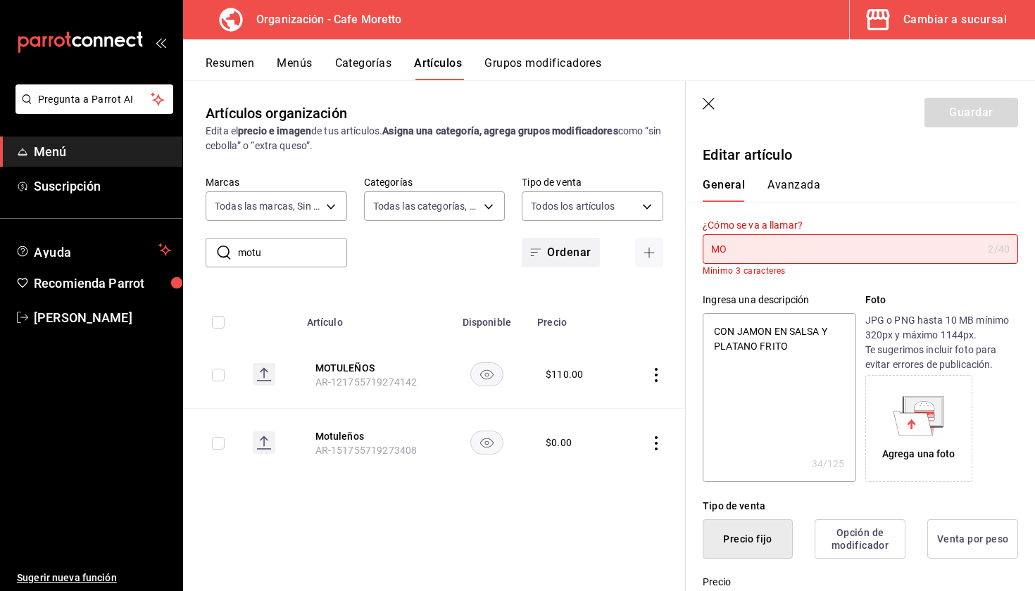
type input "M"
type textarea "x"
type input "Mo"
type textarea "x"
type input "Mot"
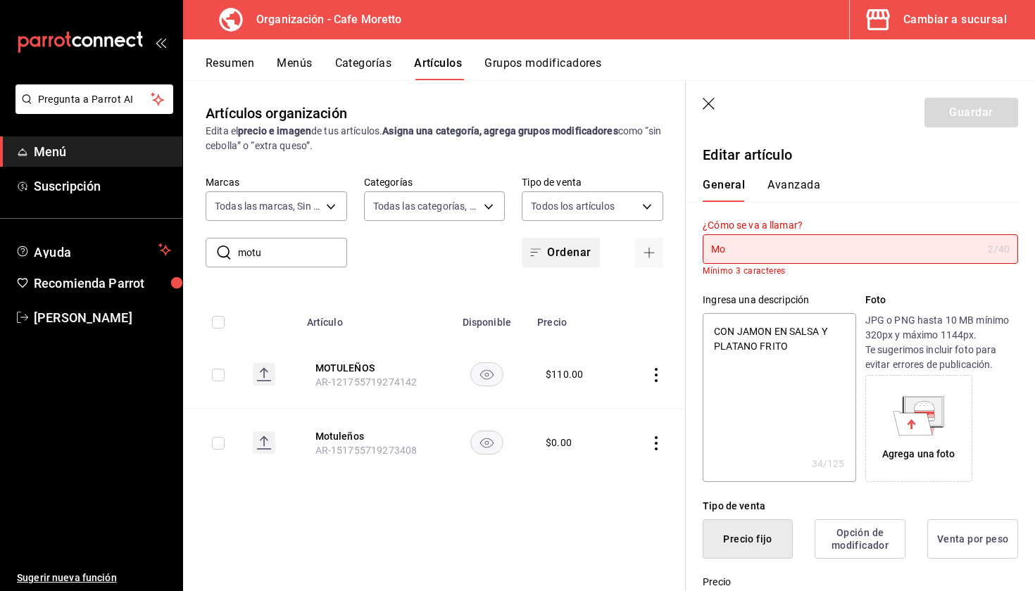
type textarea "x"
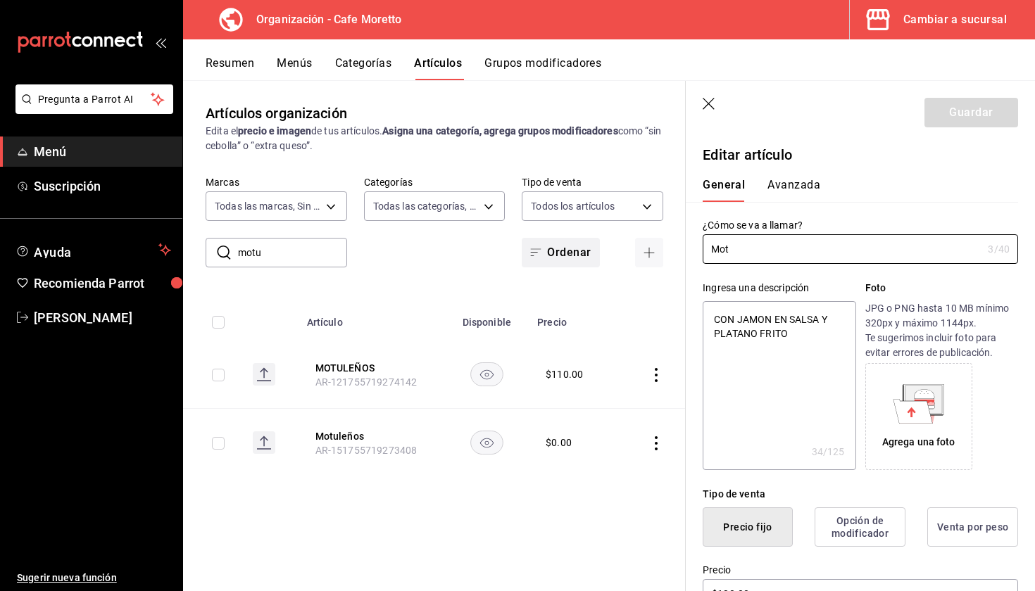
type input "Motu"
type textarea "x"
type input "Motun"
type textarea "x"
type input "Motune"
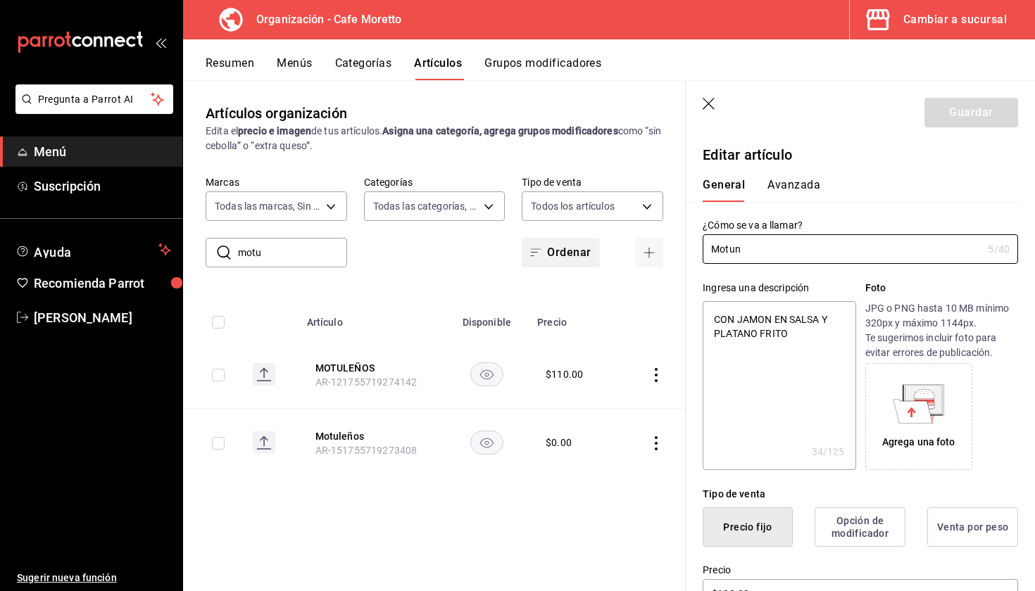
type textarea "x"
type input "Motun"
type textarea "x"
type input "Motu"
type textarea "x"
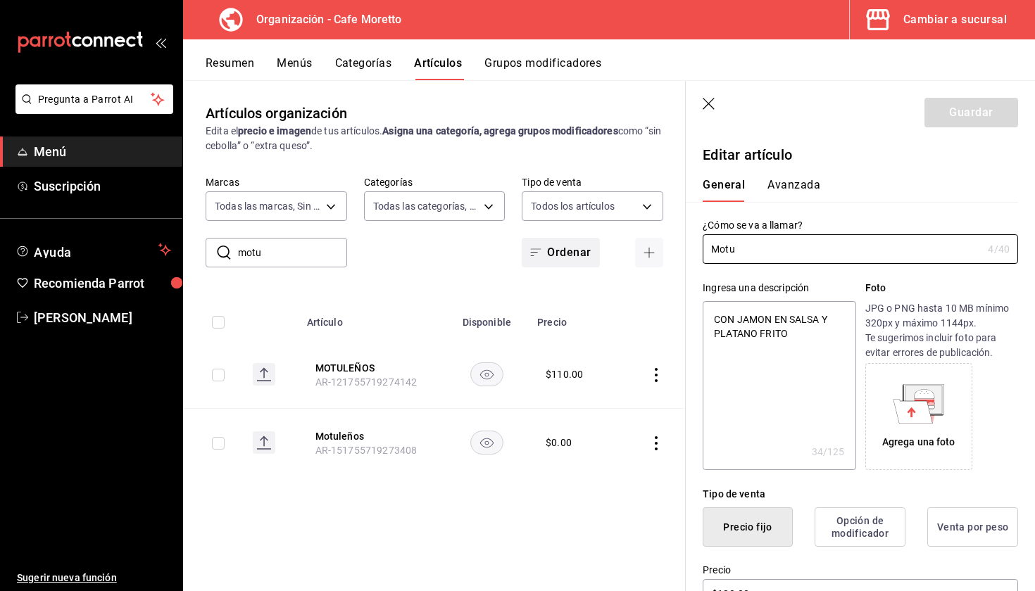
type input "Motul"
type textarea "x"
type input "Motule"
type textarea "x"
type input "Motulen"
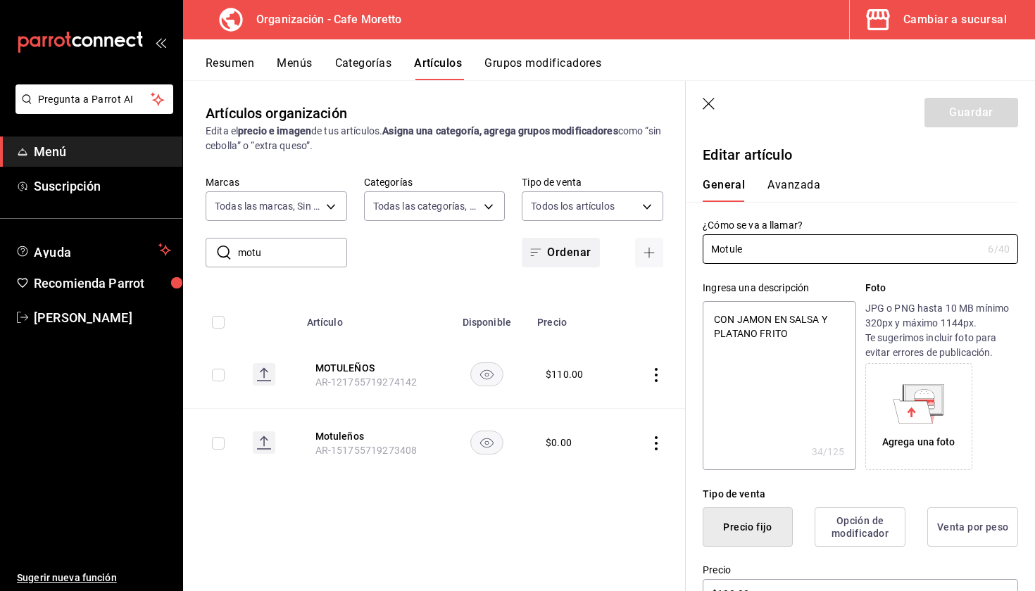
type textarea "x"
type input "Motulen1"
type textarea "x"
type input "Motulen1o"
type textarea "x"
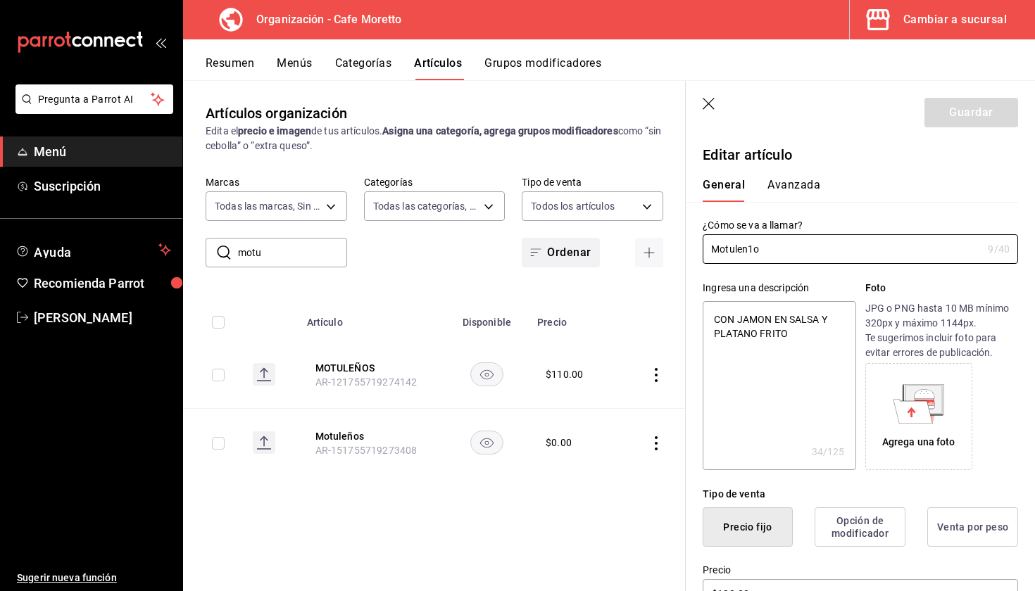
type input "Motulen1os"
type textarea "x"
type input "Motulen1o"
type textarea "x"
type input "Motulen1"
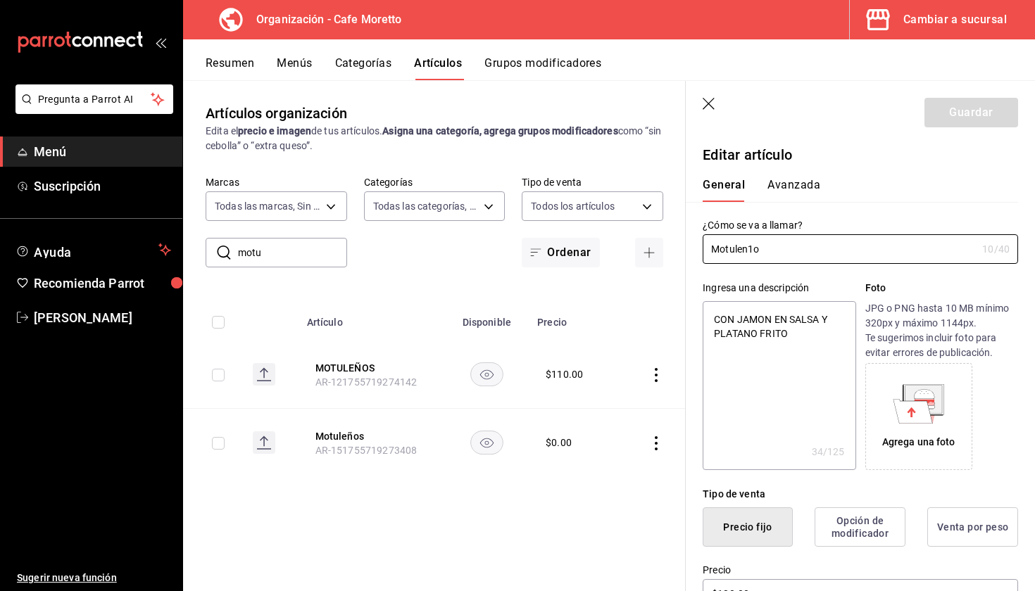
type textarea "x"
type input "Motulen"
type textarea "x"
type input "Motule"
type textarea "x"
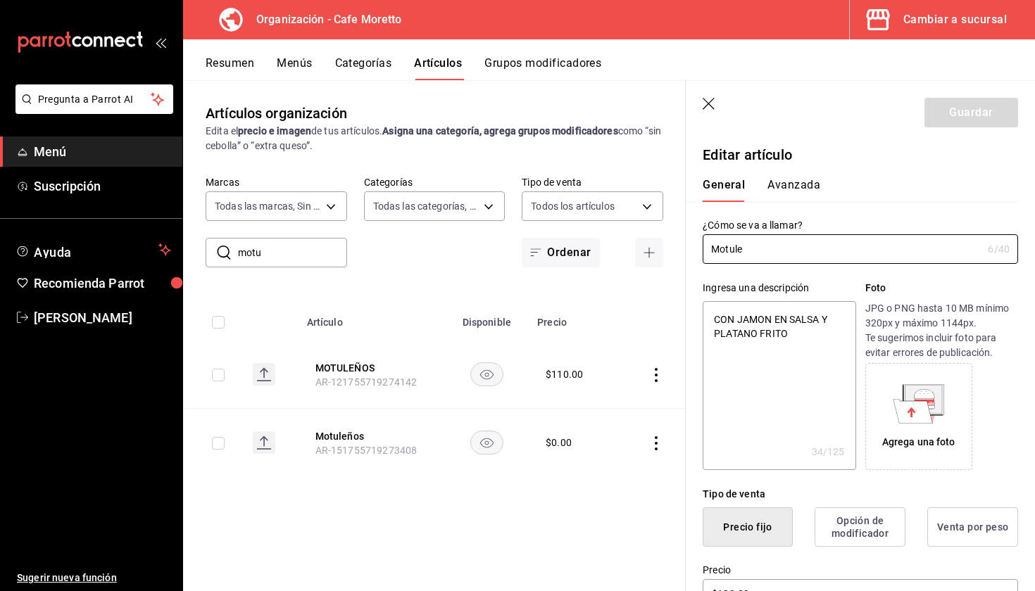
type input "Motulen"
type textarea "x"
type input "Motuleñ"
type textarea "x"
type input "Motuleño"
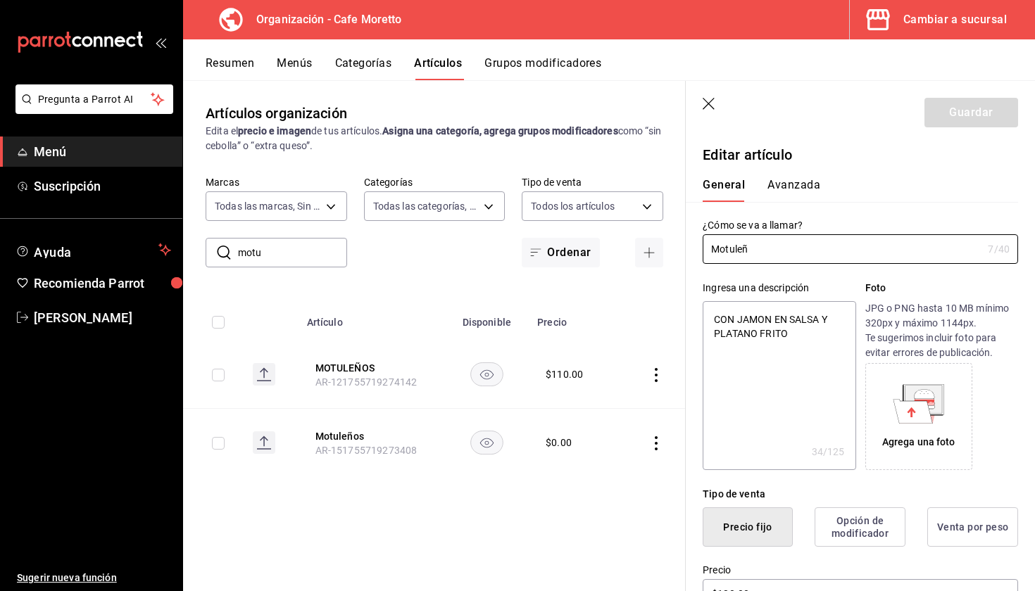
type textarea "x"
type input "Motuleños"
type textarea "x"
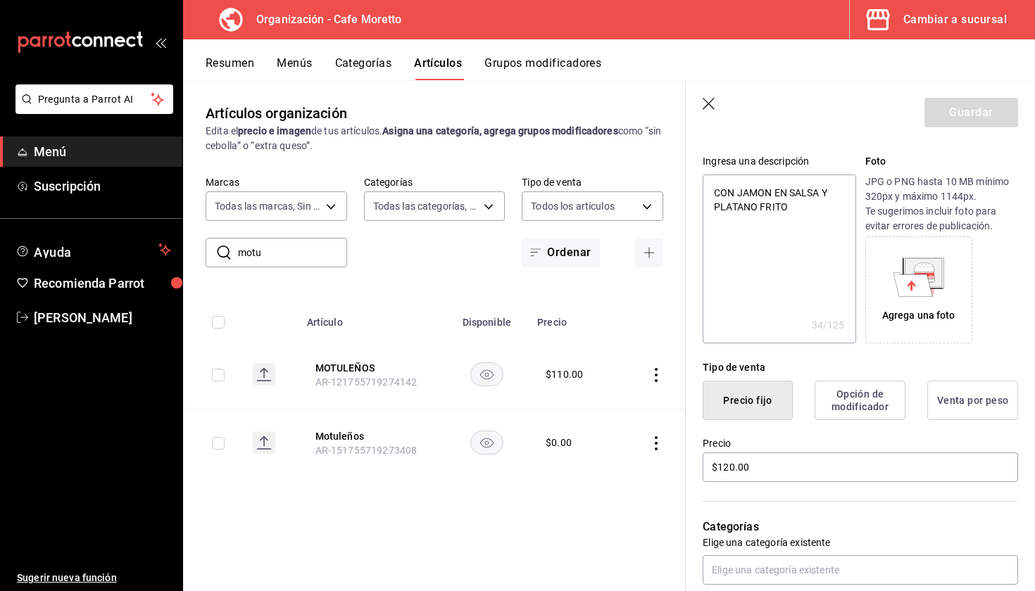
scroll to position [128, 0]
type input "Motuleños"
type textarea "x"
click at [800, 236] on textarea "CON JAMON EN SALSA Y PLATANO FRITO" at bounding box center [779, 257] width 153 height 169
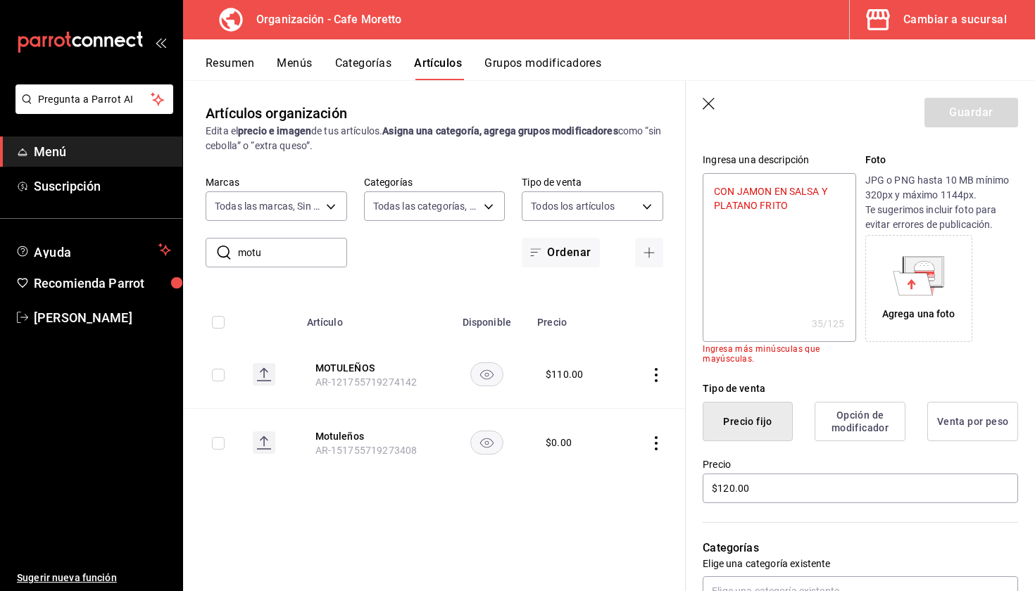
type textarea "CON JAMON EN SALSA Y PLATANO FRITO"
type textarea "x"
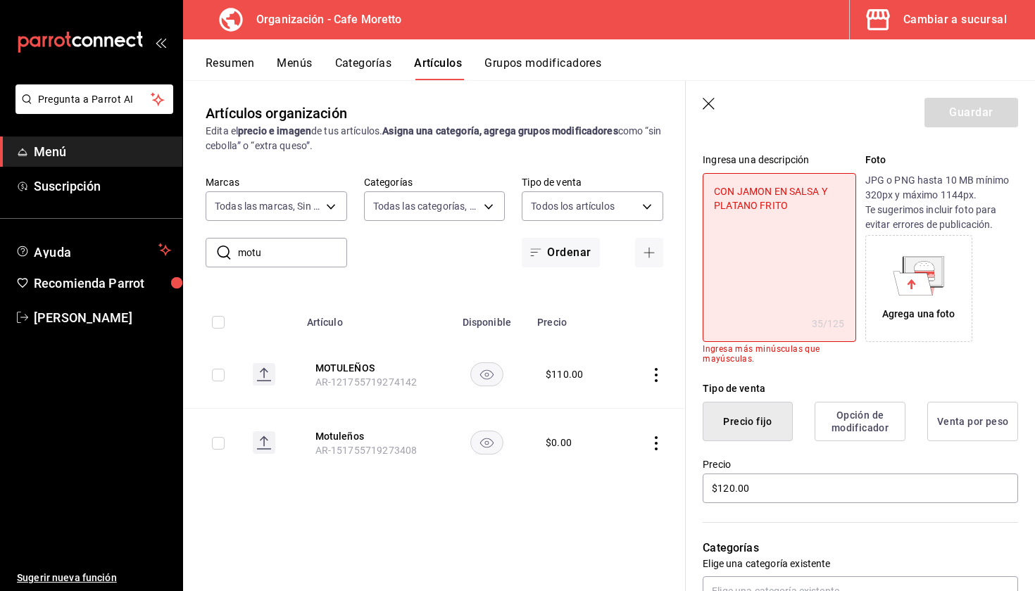
drag, startPoint x: 815, startPoint y: 219, endPoint x: 621, endPoint y: 165, distance: 201.6
click at [621, 165] on main "Artículos organización Edita el precio e imagen de tus artículos. Asigna una ca…" at bounding box center [609, 335] width 852 height 511
type textarea "C"
type textarea "x"
type textarea "Co"
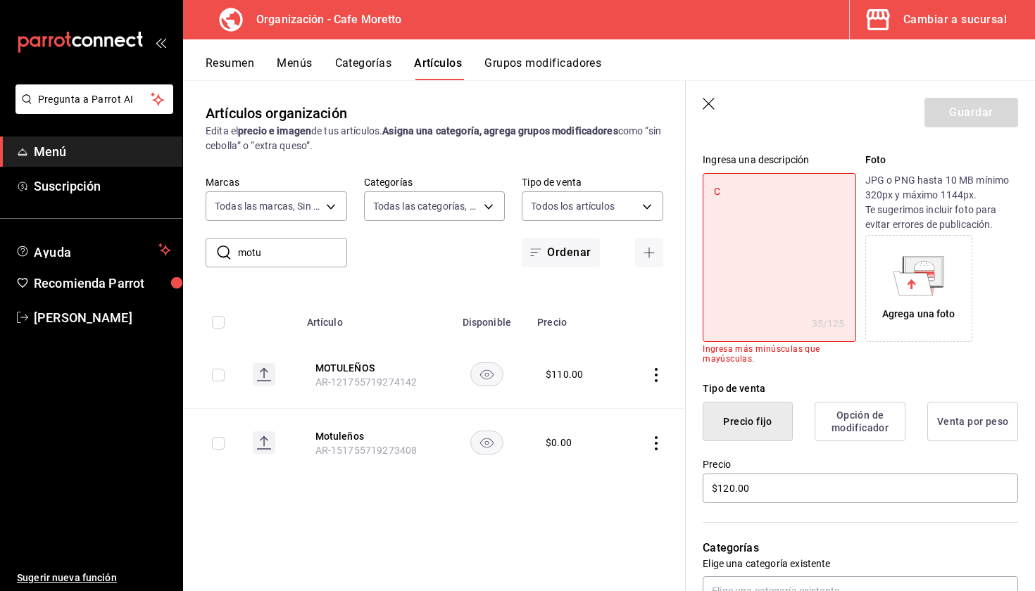
type textarea "x"
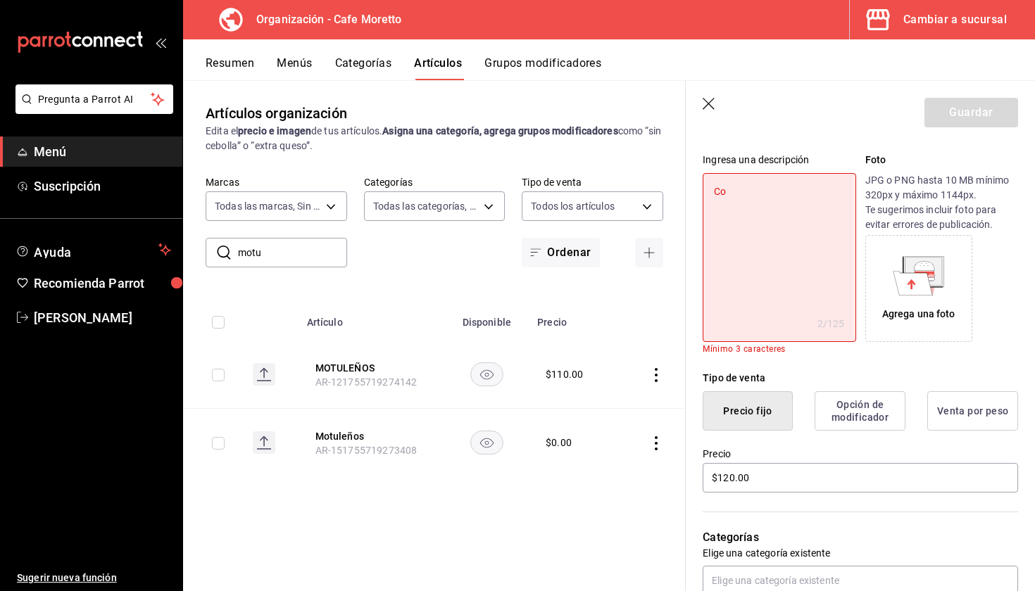
type textarea "Con"
type textarea "x"
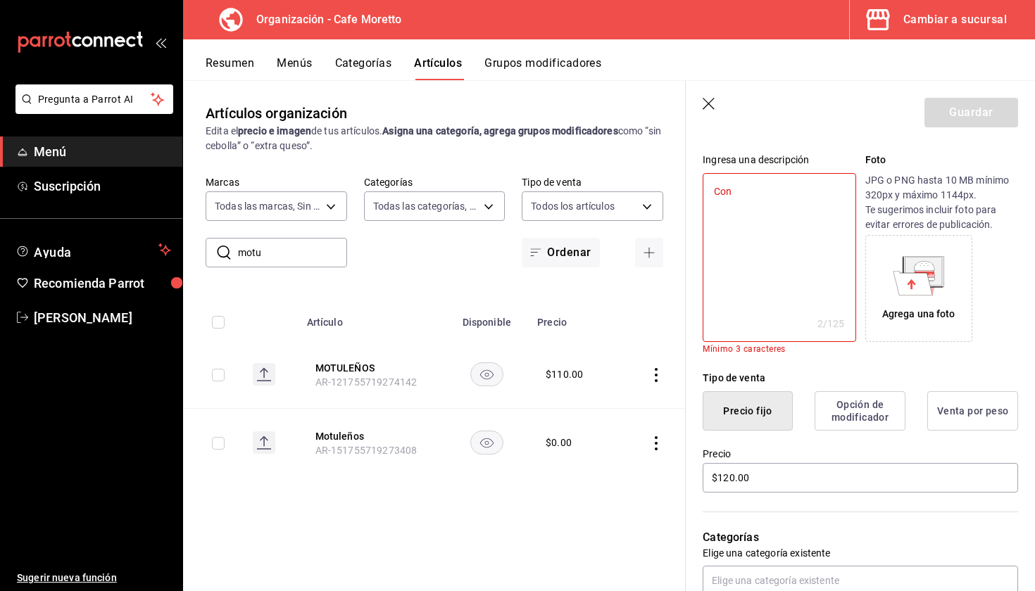
type textarea "Con"
type textarea "x"
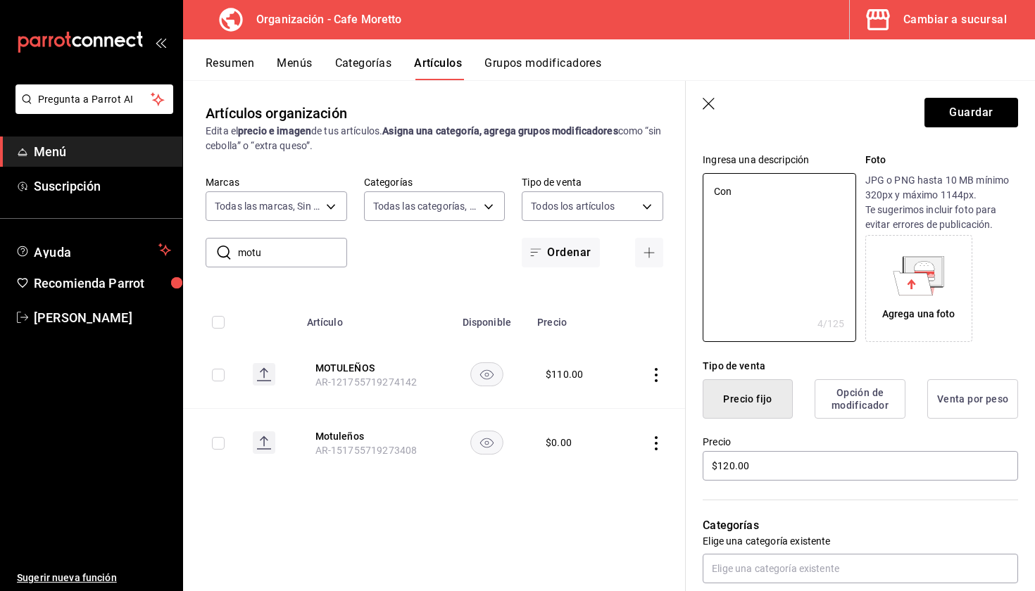
type textarea "Con j"
type textarea "x"
type textarea "Con"
type textarea "x"
type textarea "Con"
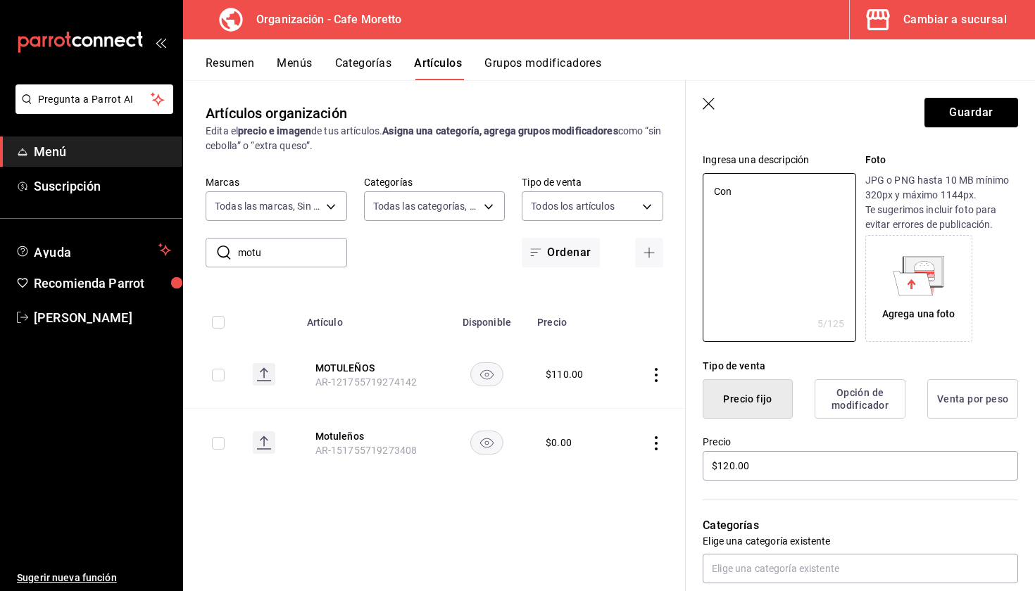
type textarea "x"
type textarea "Co"
type textarea "x"
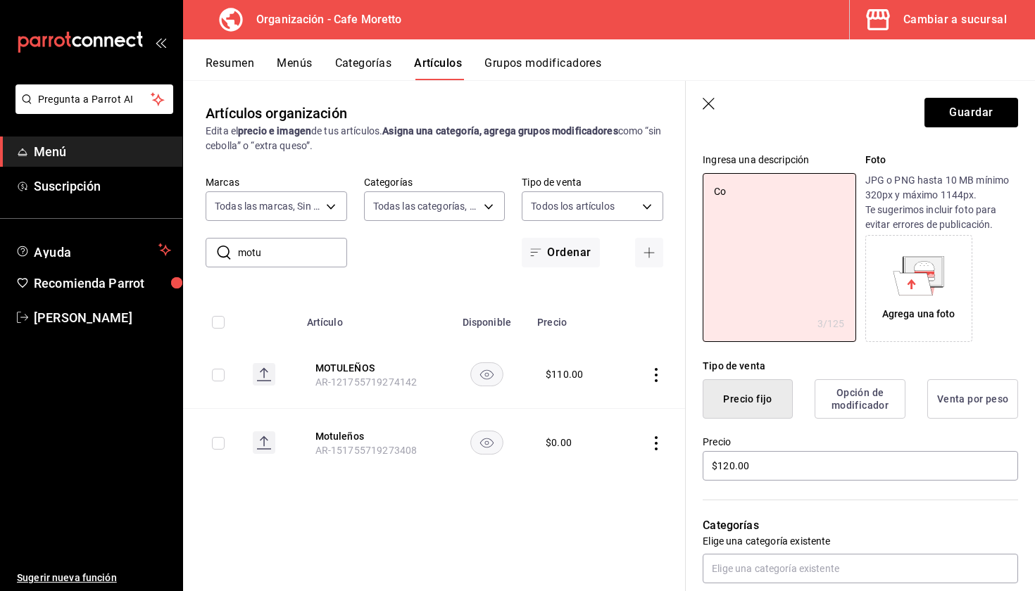
type textarea "C"
type textarea "x"
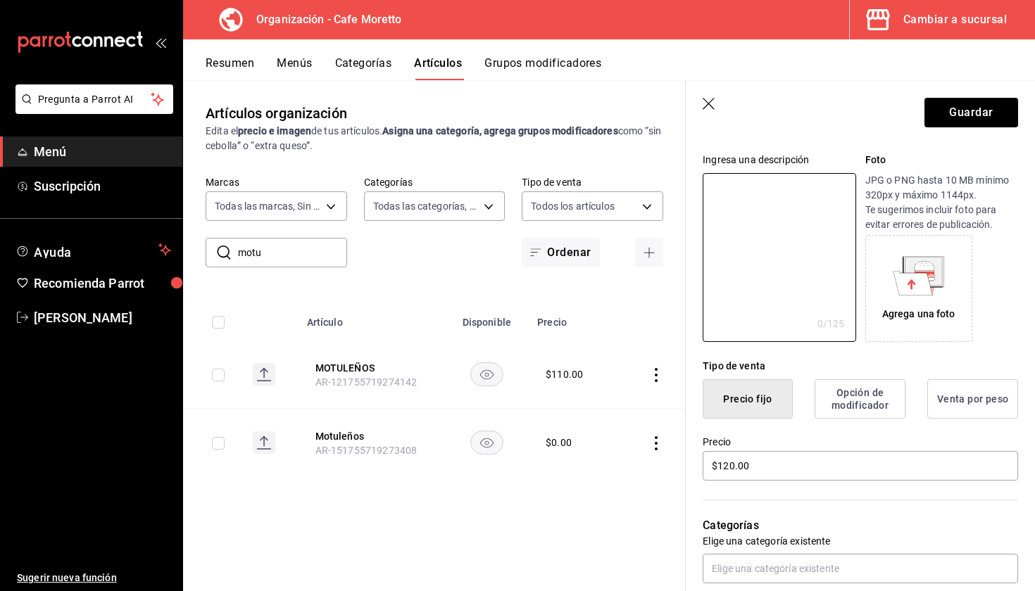
type textarea "CON JAMON EN SALSA Y PLATANO FRITO"
type textarea "x"
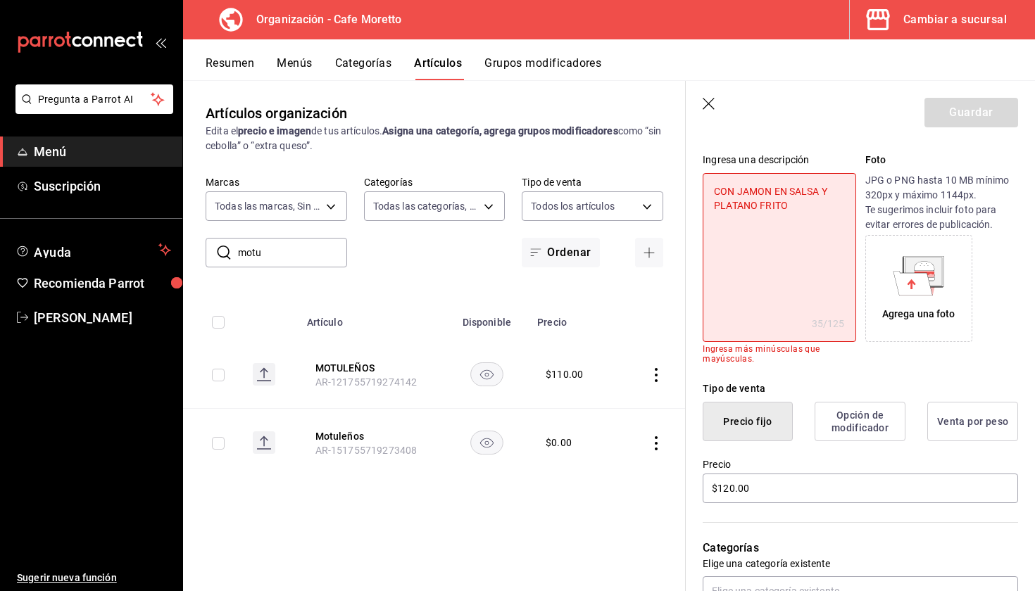
type textarea "C"
type textarea "x"
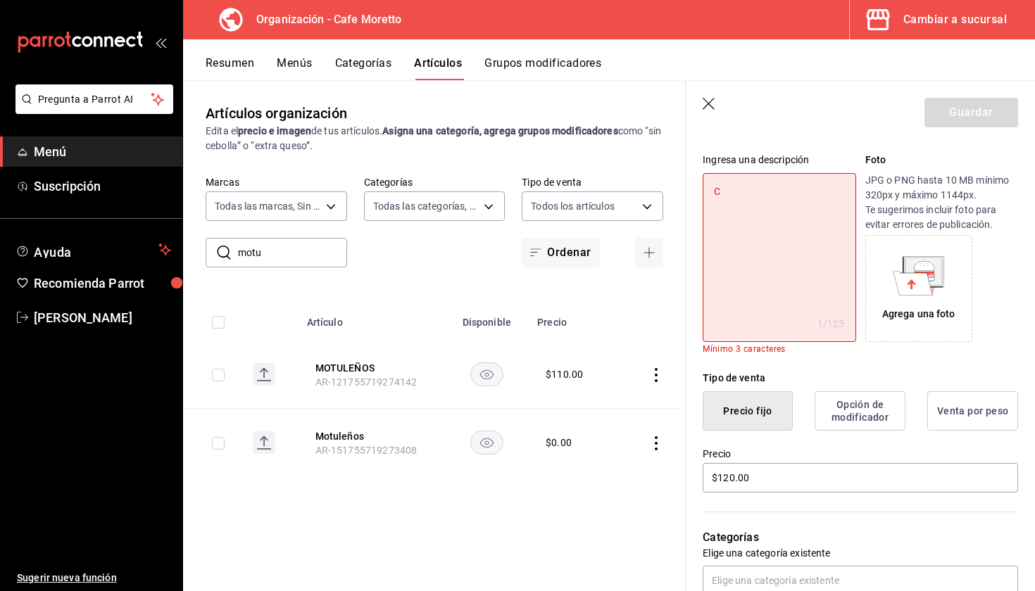
type textarea "Co"
type textarea "x"
type textarea "Con"
type textarea "x"
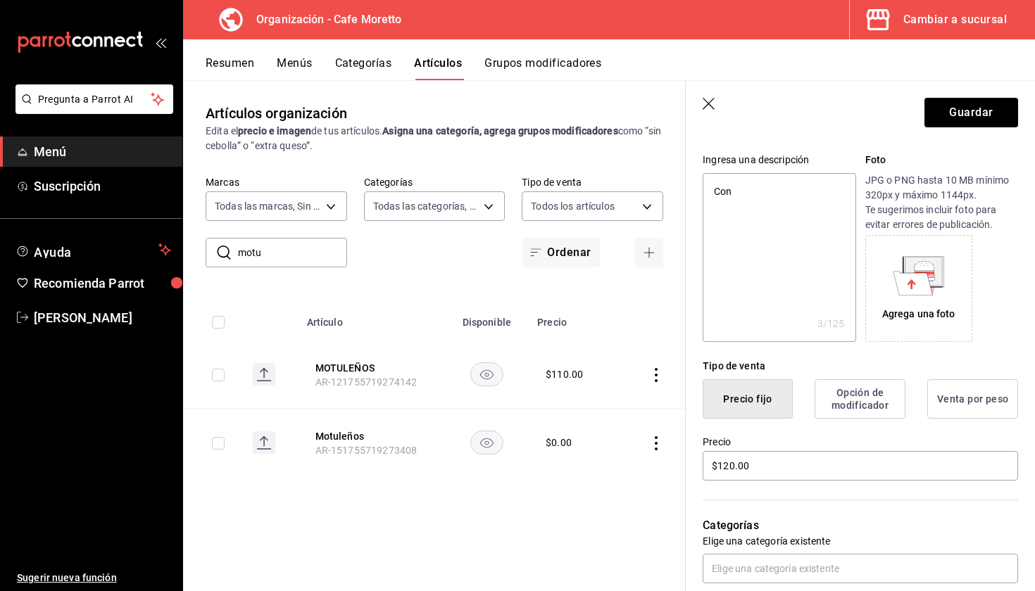
type textarea "Con"
type textarea "x"
type textarea "Con J"
type textarea "x"
type textarea "Con [PERSON_NAME]"
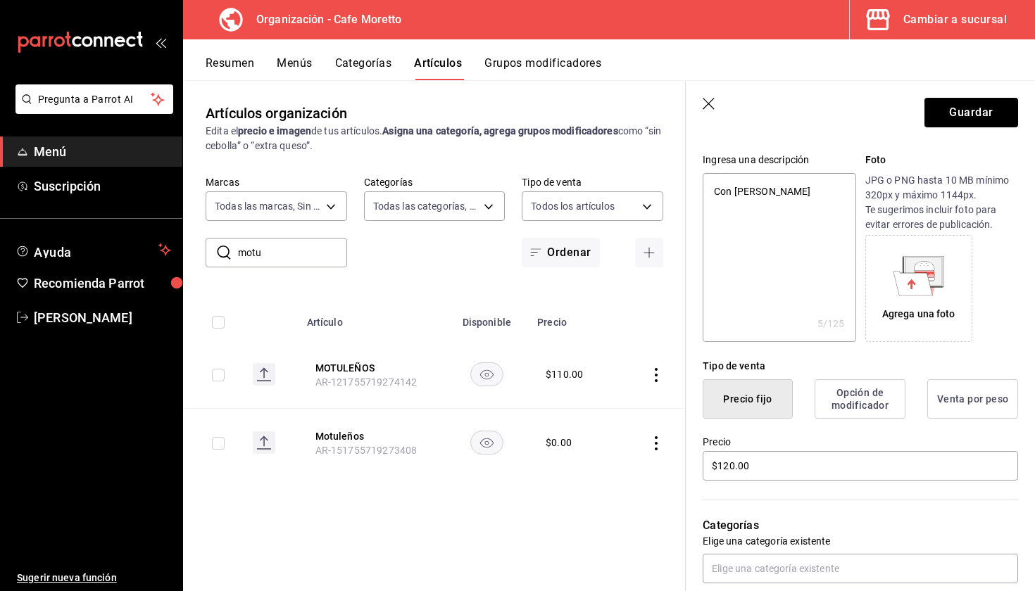
type textarea "x"
type textarea "Con Jam"
type textarea "x"
type textarea "Con Jamo"
type textarea "x"
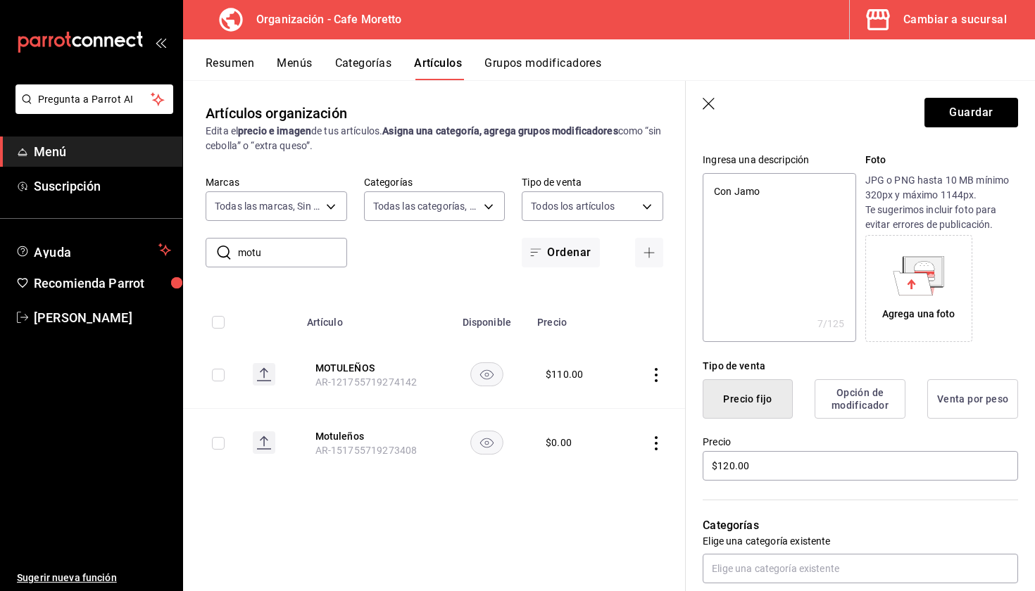
type textarea "Con Jamon"
type textarea "x"
type textarea "Con Jamon"
type textarea "x"
type textarea "Con Jamon e"
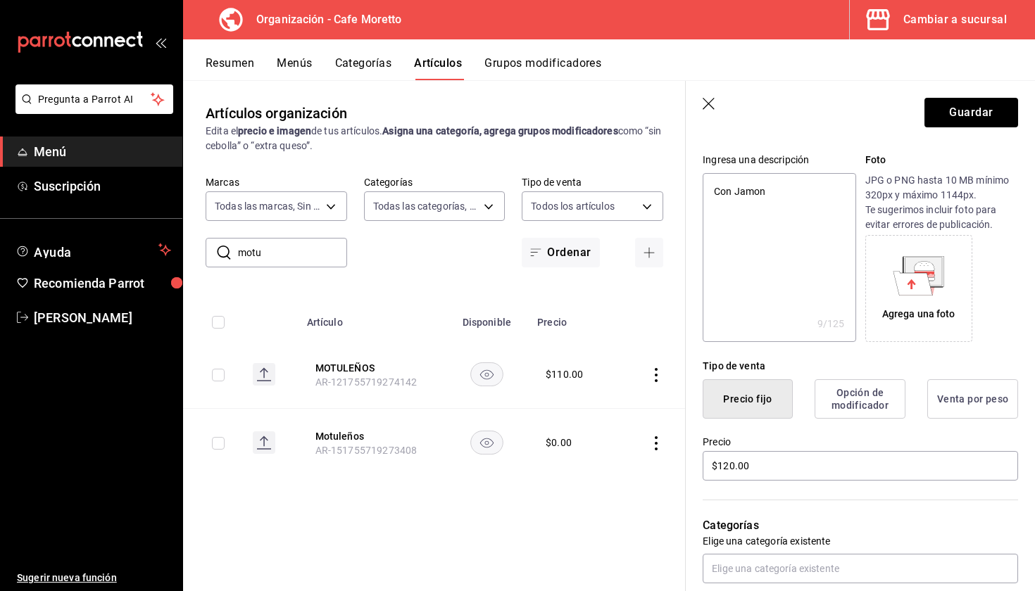
type textarea "x"
type textarea "Con Jamon en"
type textarea "x"
type textarea "Con Jamon en"
type textarea "x"
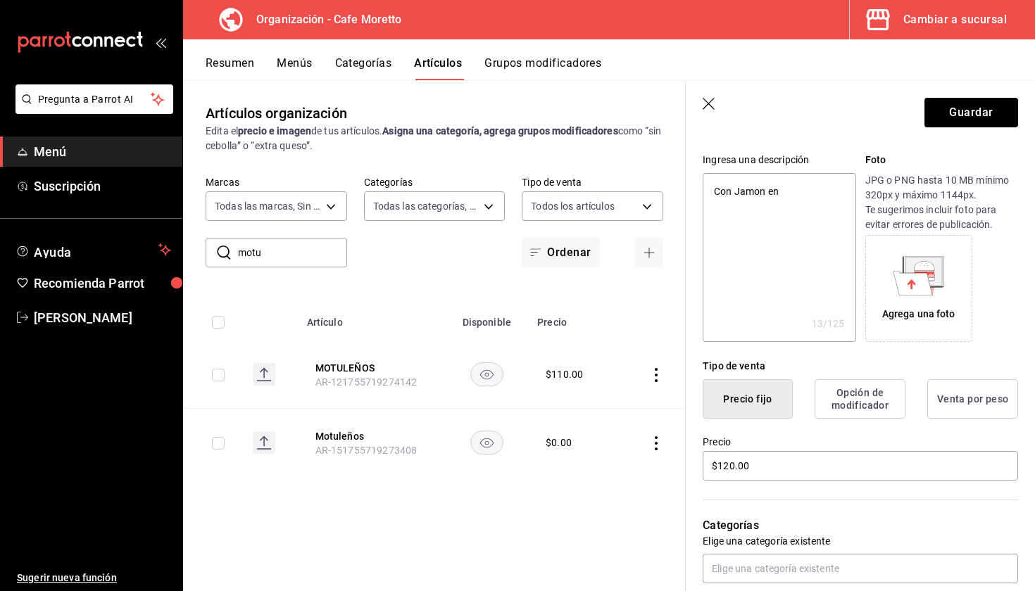
type textarea "Con Jamon en S"
type textarea "x"
type textarea "Con Jamon en Sa"
type textarea "x"
type textarea "Con Jamon en Sal"
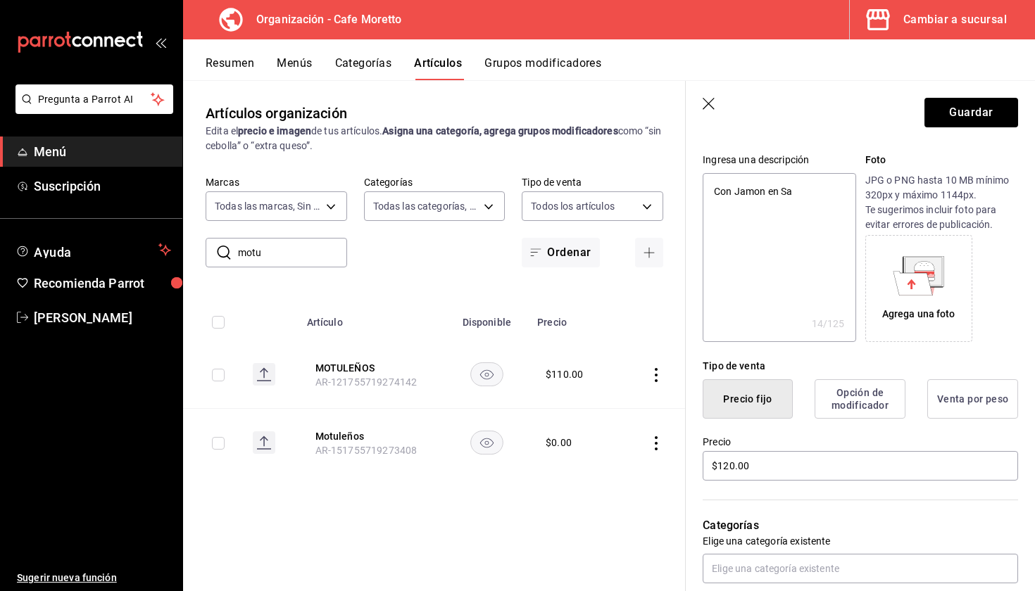
type textarea "x"
type textarea "Con Jamon en Sals"
type textarea "x"
type textarea "Con Jamon en Salsa"
type textarea "x"
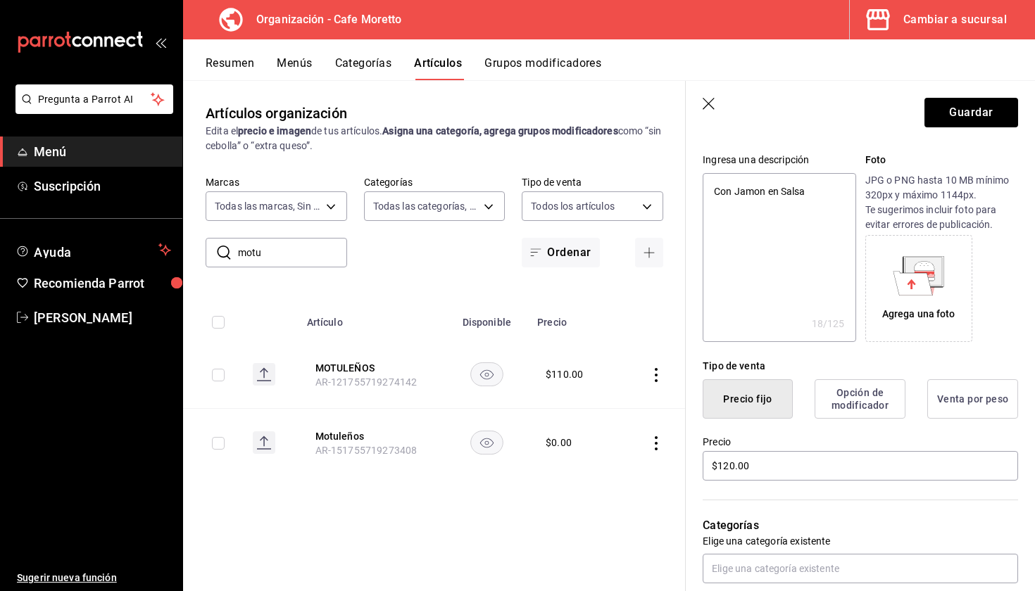
type textarea "Con Jamon en Salsa"
type textarea "x"
type textarea "Con Jamon en Salsa y"
type textarea "x"
type textarea "Con Jamon en Salsa y"
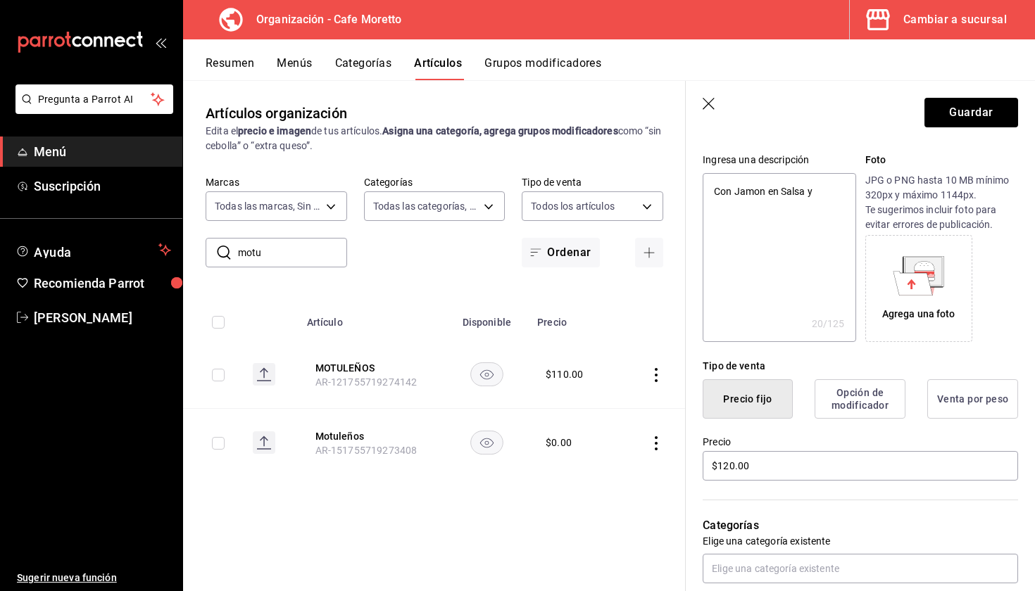
type textarea "x"
type textarea "Con Jamon en Salsa y p"
type textarea "x"
type textarea "Con Jamon en Salsa y pl"
type textarea "x"
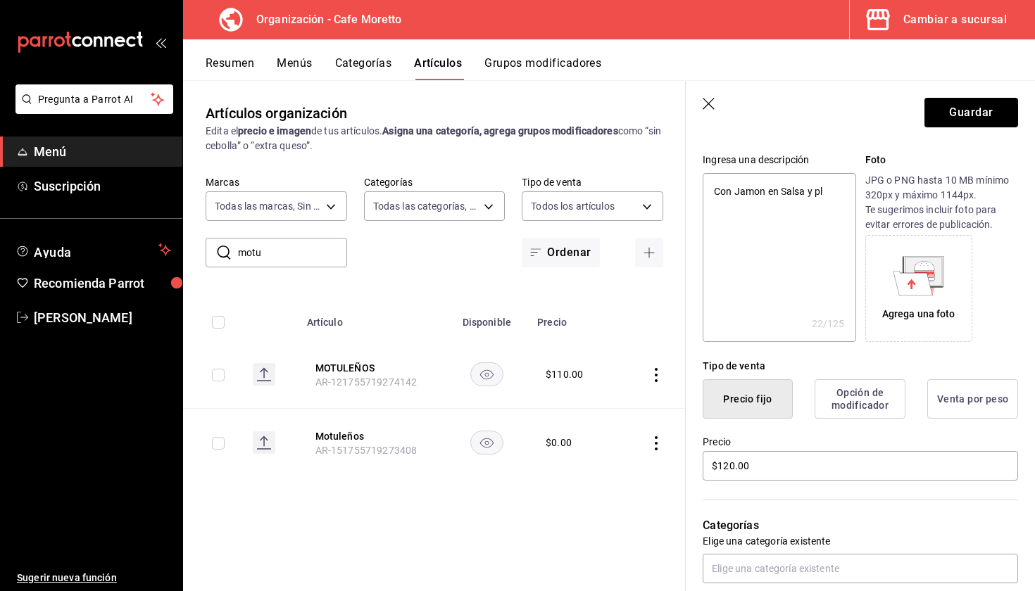
type textarea "Con Jamon en Salsa y pla"
type textarea "x"
type textarea "Con Jamon en Salsa y plat"
type textarea "x"
type textarea "Con Jamon en Salsa y plata"
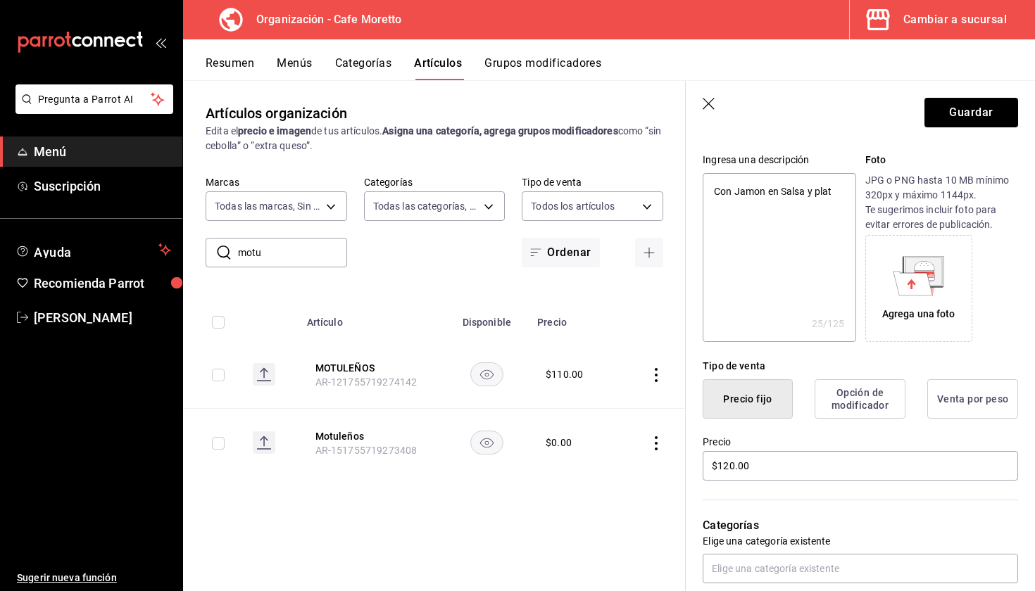
type textarea "x"
type textarea "Con Jamon en Salsa y platan"
type textarea "x"
type textarea "Con Jamon en Salsa y platano"
type textarea "x"
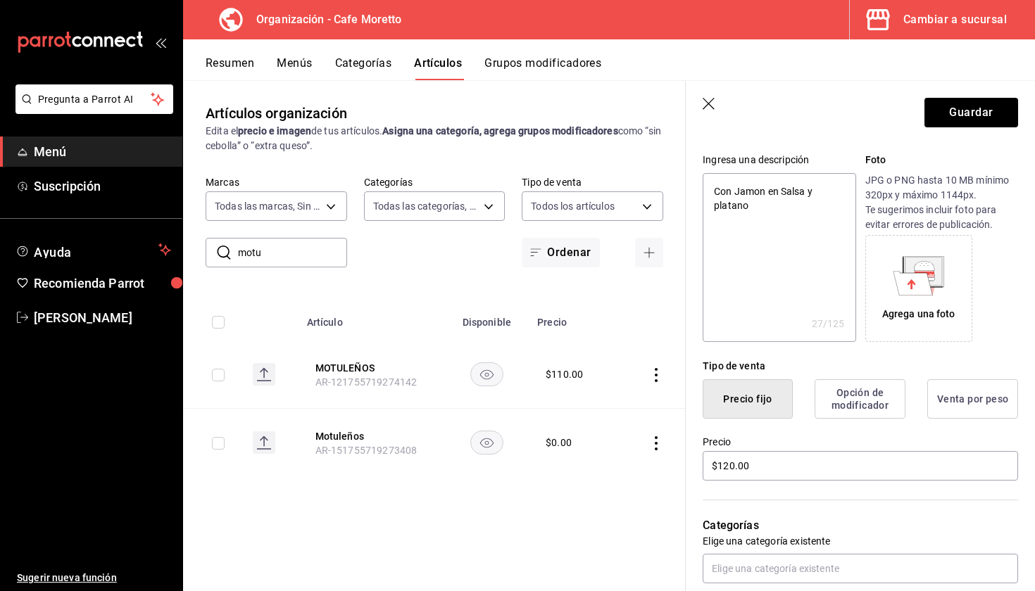
type textarea "Con Jamon en Salsa y platano"
type textarea "x"
type textarea "Con Jamon en Salsa y platano f"
type textarea "x"
type textarea "Con Jamon en Salsa y platano fr"
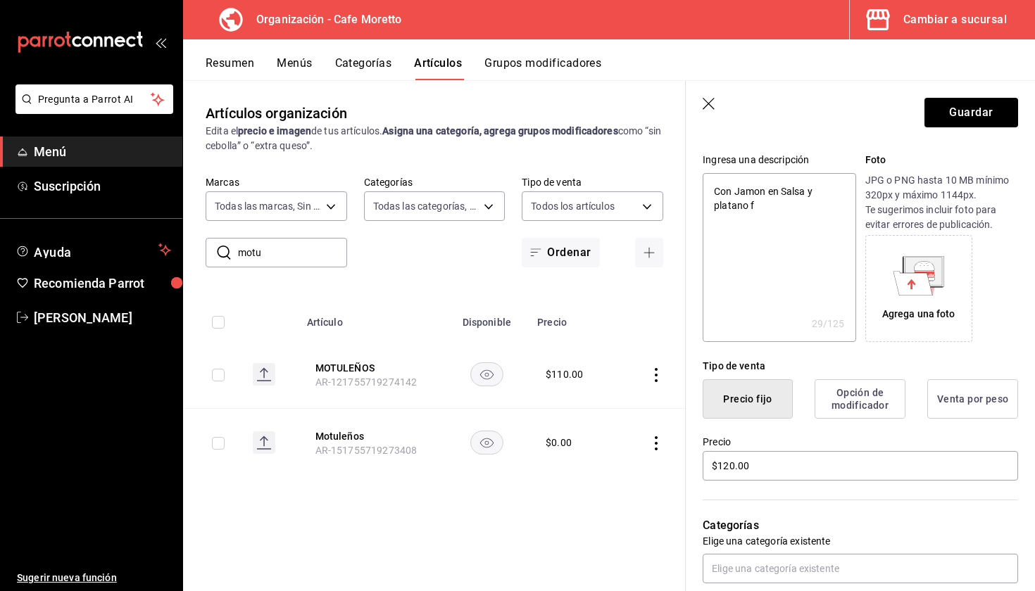
type textarea "x"
type textarea "Con Jamon en Salsa y platano fri"
type textarea "x"
type textarea "Con Jamon en Salsa y platano frit"
type textarea "x"
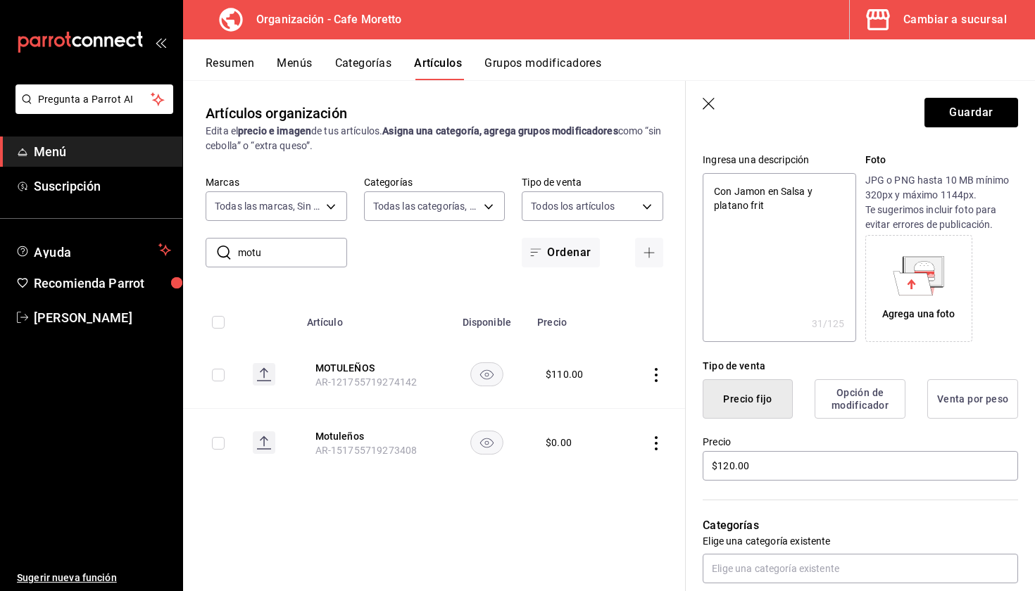
type textarea "Con Jamon en Salsa y platano frito"
type textarea "x"
type textarea "Con Jamon en Salsa y platano frito"
click at [1006, 96] on header "Guardar" at bounding box center [860, 110] width 349 height 58
type textarea "x"
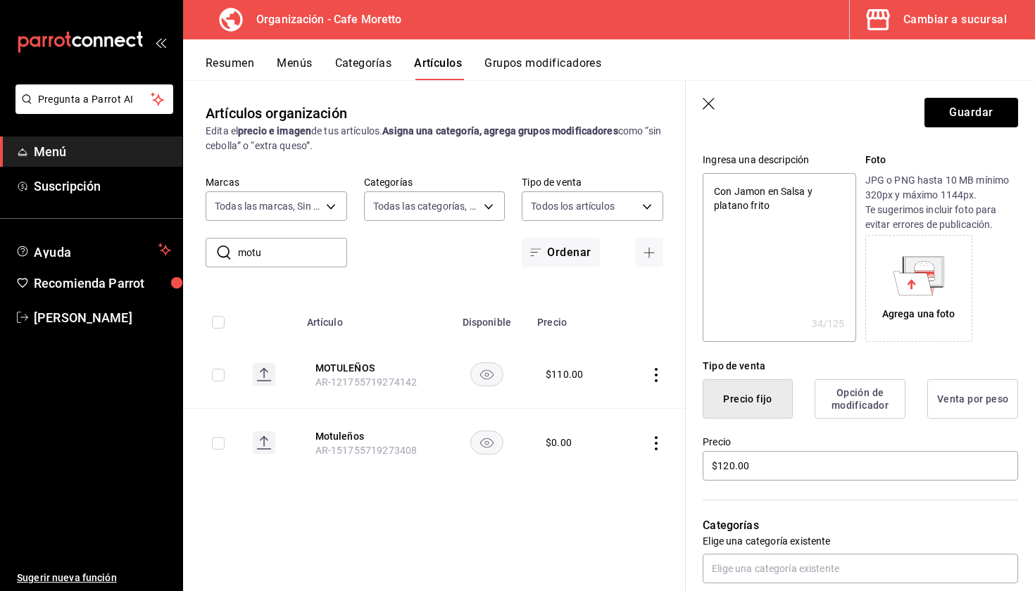
click at [764, 190] on textarea "Con Jamon en Salsa y platano frito" at bounding box center [779, 257] width 153 height 169
type textarea "Con Jamon, en Salsa y platano frito"
type textarea "x"
type textarea "Con Jamon, en Salsa y platano frito"
click at [970, 124] on button "Guardar" at bounding box center [971, 113] width 94 height 30
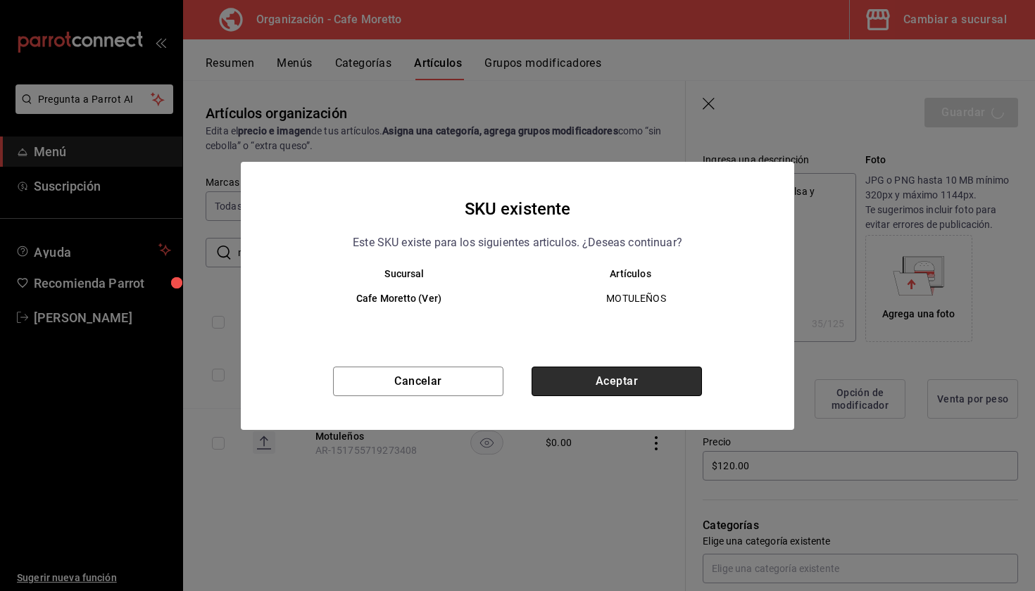
click at [647, 387] on button "Aceptar" at bounding box center [617, 382] width 170 height 30
type textarea "x"
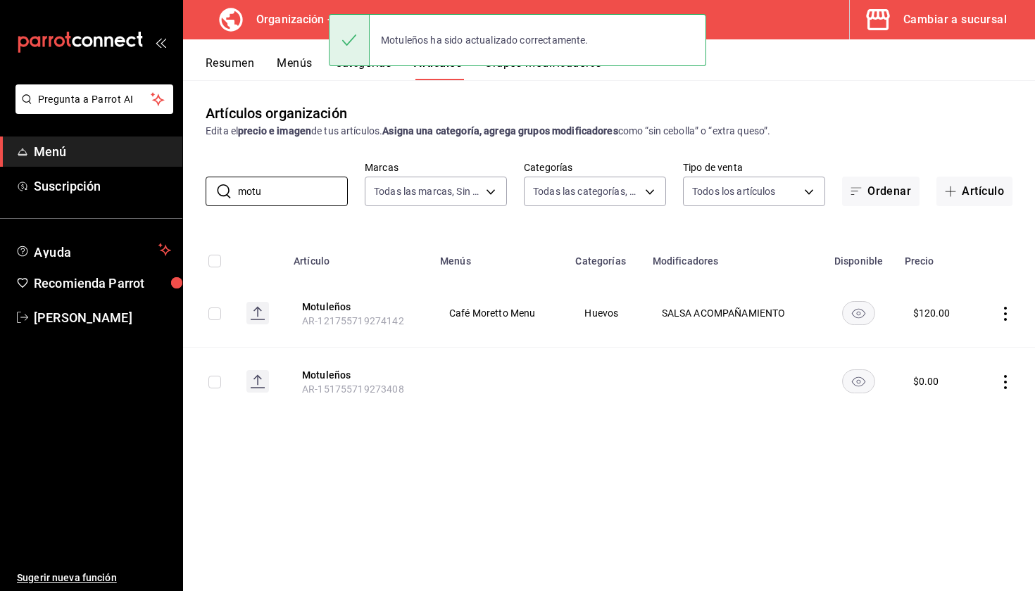
drag, startPoint x: 284, startPoint y: 196, endPoint x: 149, endPoint y: 165, distance: 138.2
click at [149, 165] on div "Pregunta a Parrot AI Menú Suscripción Ayuda Recomienda Parrot [PERSON_NAME] Sug…" at bounding box center [517, 295] width 1035 height 591
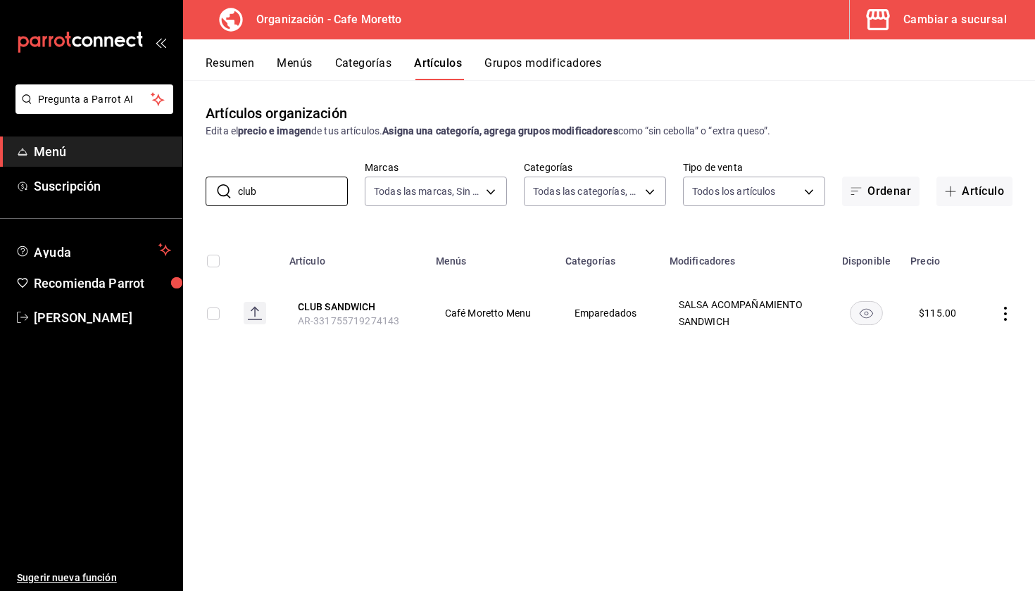
type input "club"
click at [1008, 313] on icon "actions" at bounding box center [1005, 314] width 14 height 14
click at [957, 345] on span "Editar" at bounding box center [963, 346] width 37 height 15
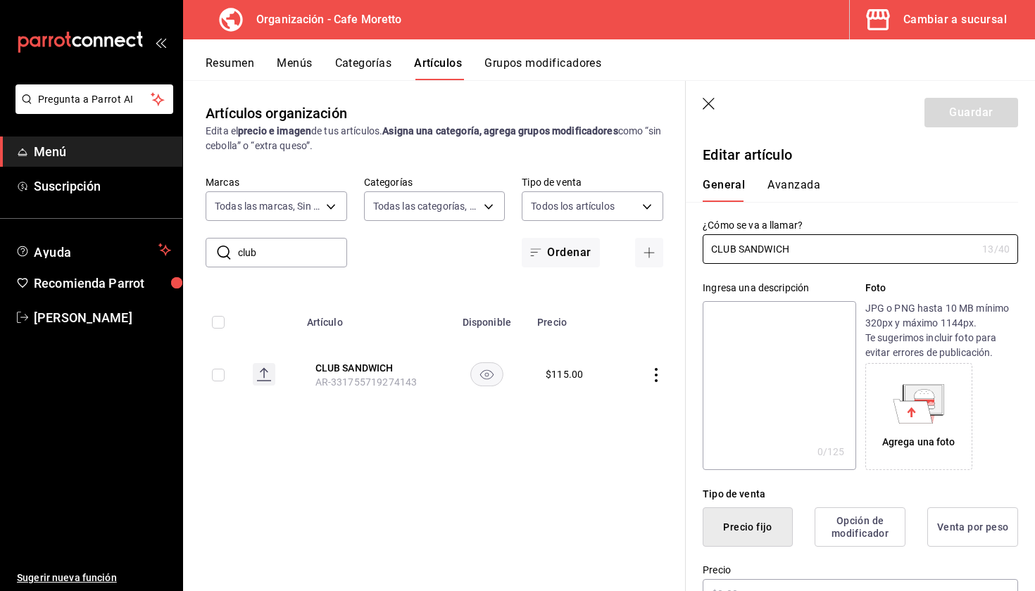
type input "$115.00"
drag, startPoint x: 844, startPoint y: 249, endPoint x: 496, endPoint y: 226, distance: 349.3
click at [496, 227] on main "Artículos organización Edita el precio e imagen de tus artículos. Asigna una ca…" at bounding box center [609, 335] width 852 height 511
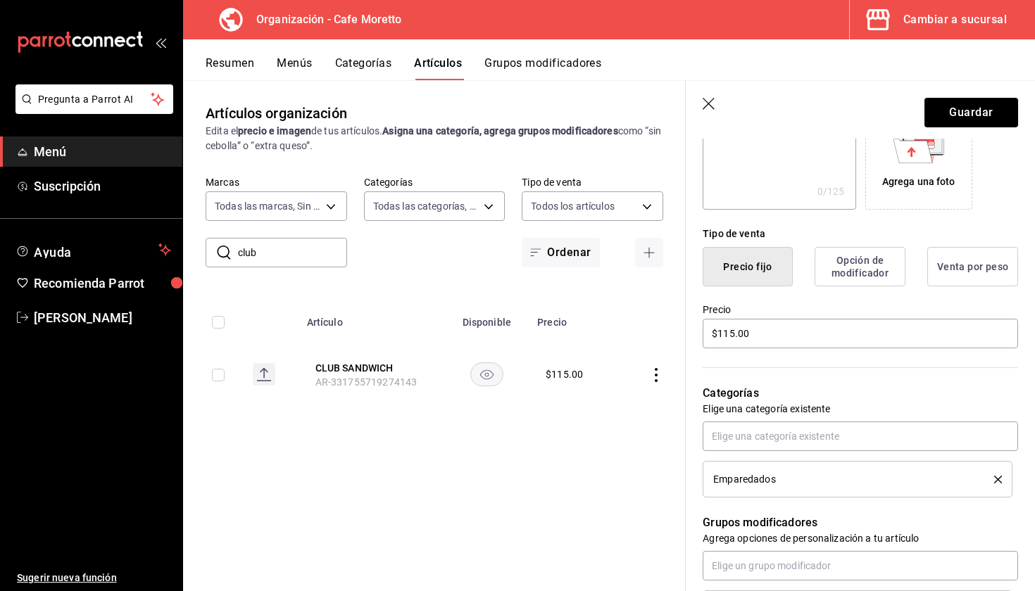
scroll to position [261, 0]
type input "Club Sandwich"
click at [727, 335] on input "$115.00" at bounding box center [860, 333] width 315 height 30
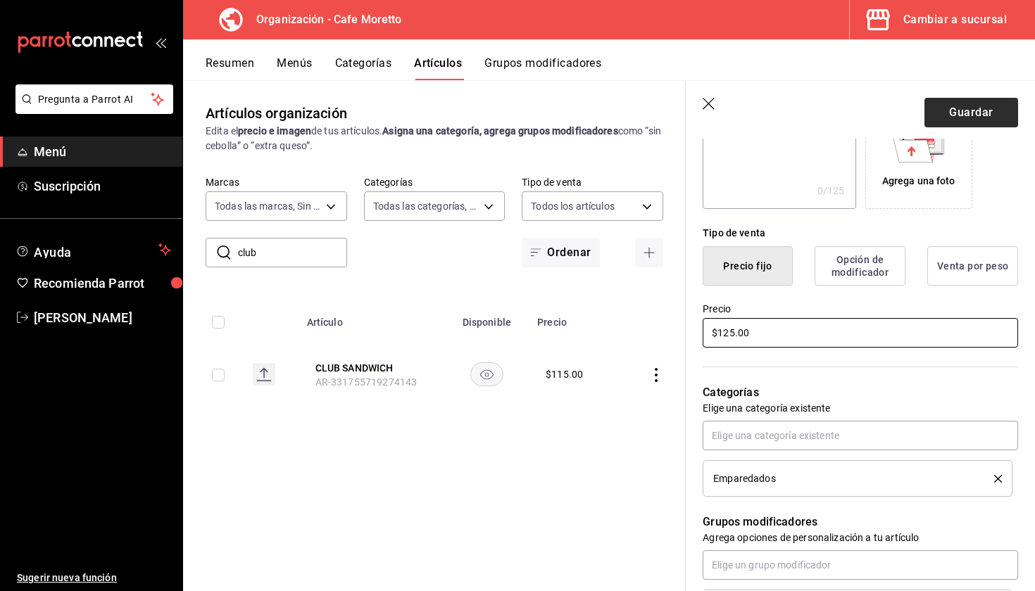
type input "$125.00"
click at [981, 114] on button "Guardar" at bounding box center [971, 113] width 94 height 30
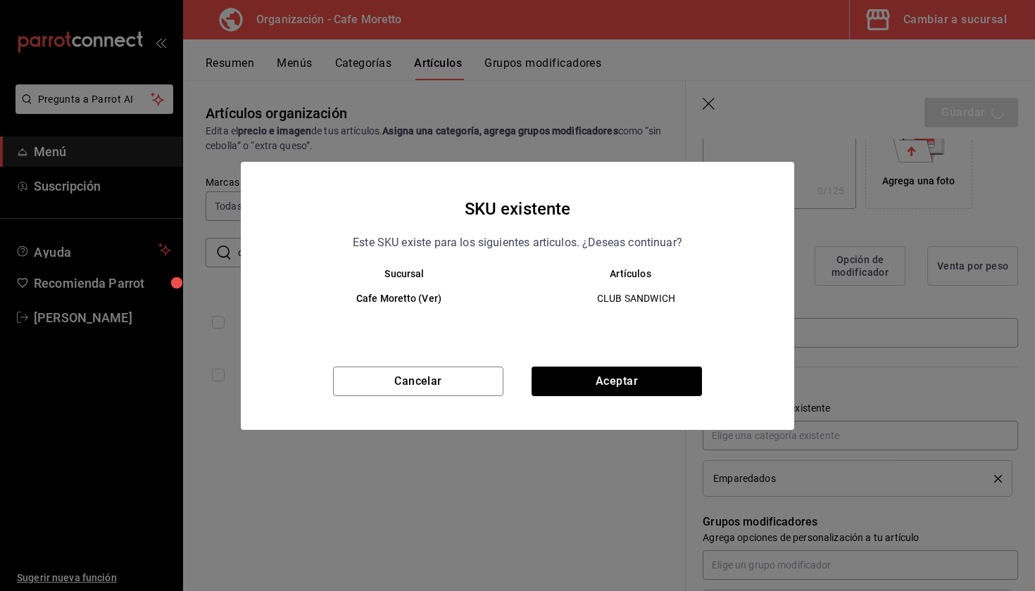
click at [646, 363] on div "SKU existente Este SKU existe para los siguientes articulos. ¿Deseas continuar?…" at bounding box center [517, 296] width 553 height 268
click at [646, 376] on button "Aceptar" at bounding box center [617, 382] width 170 height 30
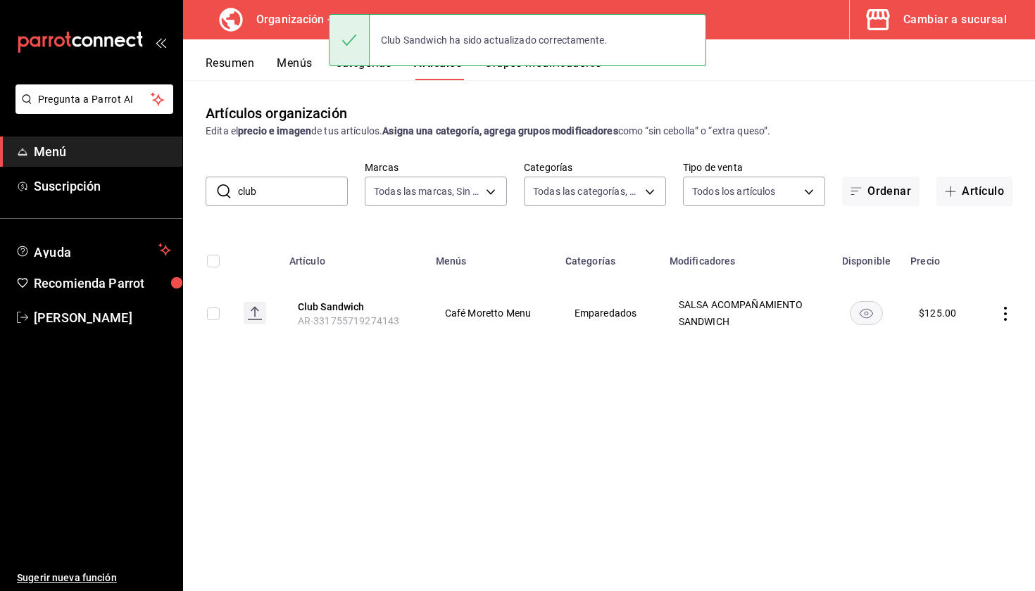
click at [382, 72] on button "Categorías" at bounding box center [363, 68] width 57 height 24
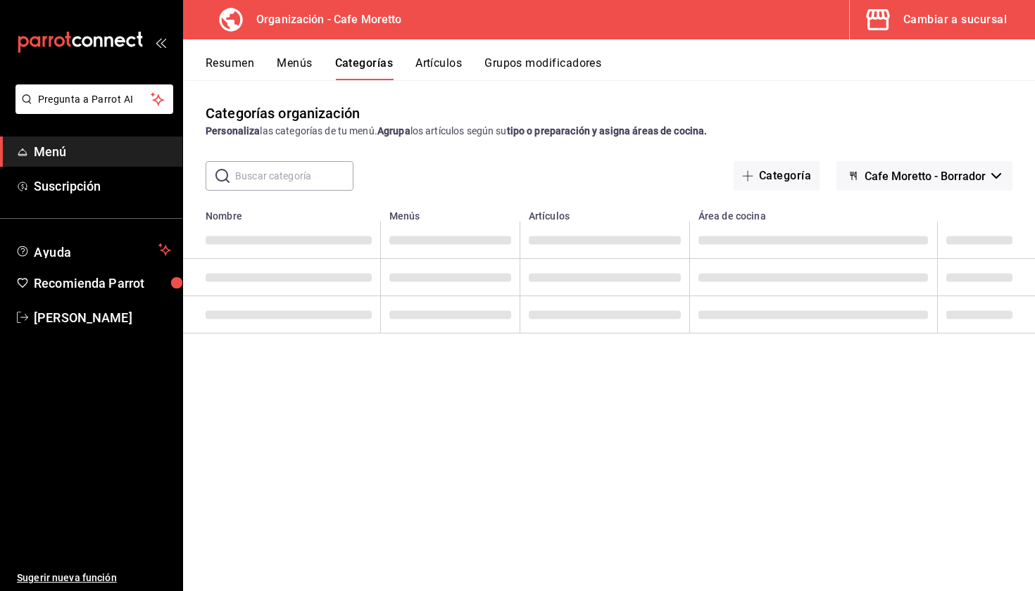
click at [293, 64] on button "Menús" at bounding box center [294, 68] width 35 height 24
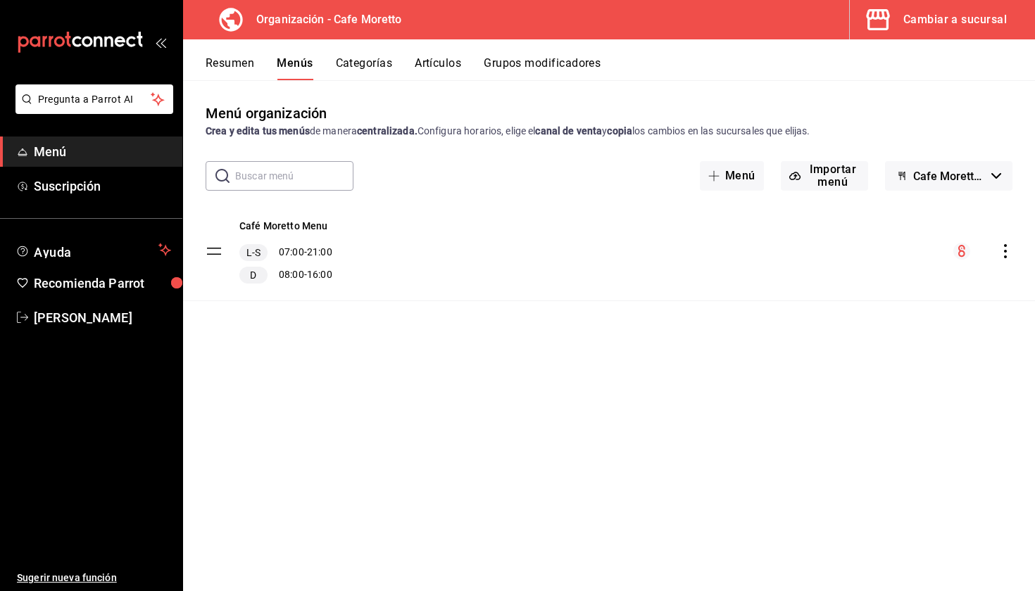
click at [1007, 252] on icon "actions" at bounding box center [1005, 251] width 14 height 14
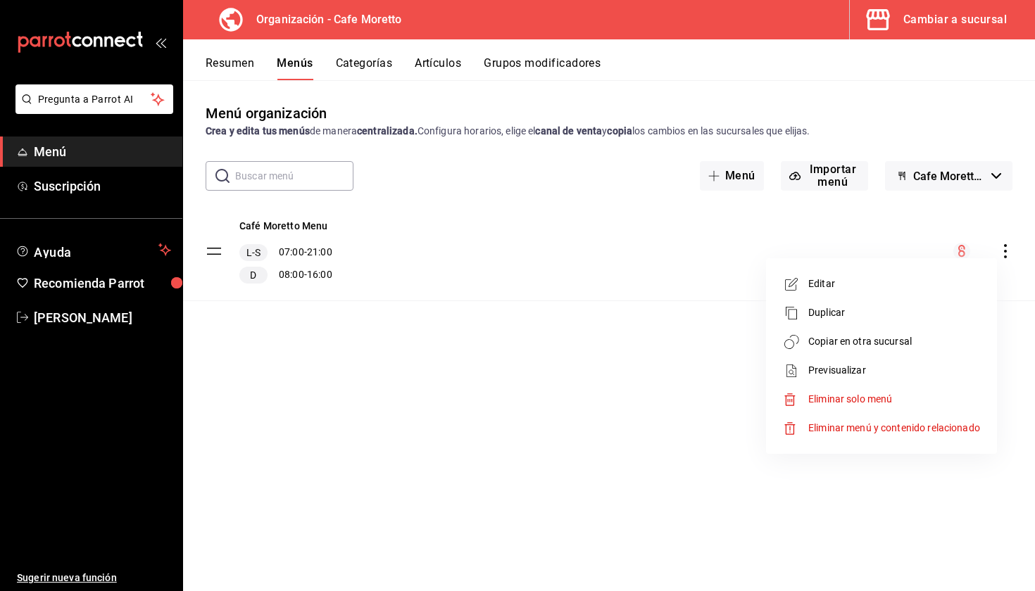
click at [853, 335] on span "Copiar en otra sucursal" at bounding box center [894, 341] width 172 height 15
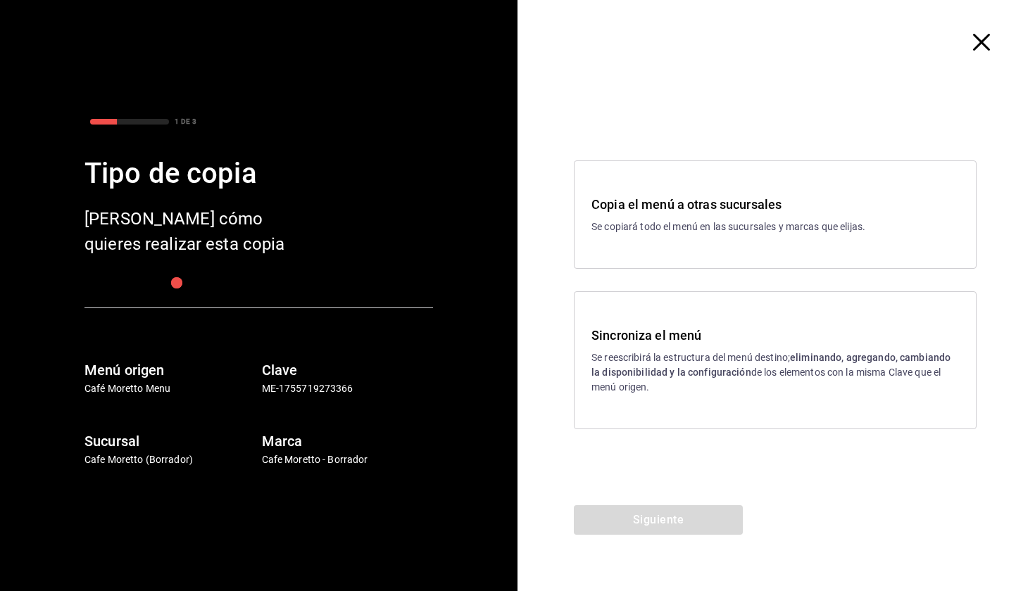
click at [748, 384] on p "Se reescribirá la estructura del menú destino; eliminando, agregando, cambiando…" at bounding box center [775, 373] width 368 height 44
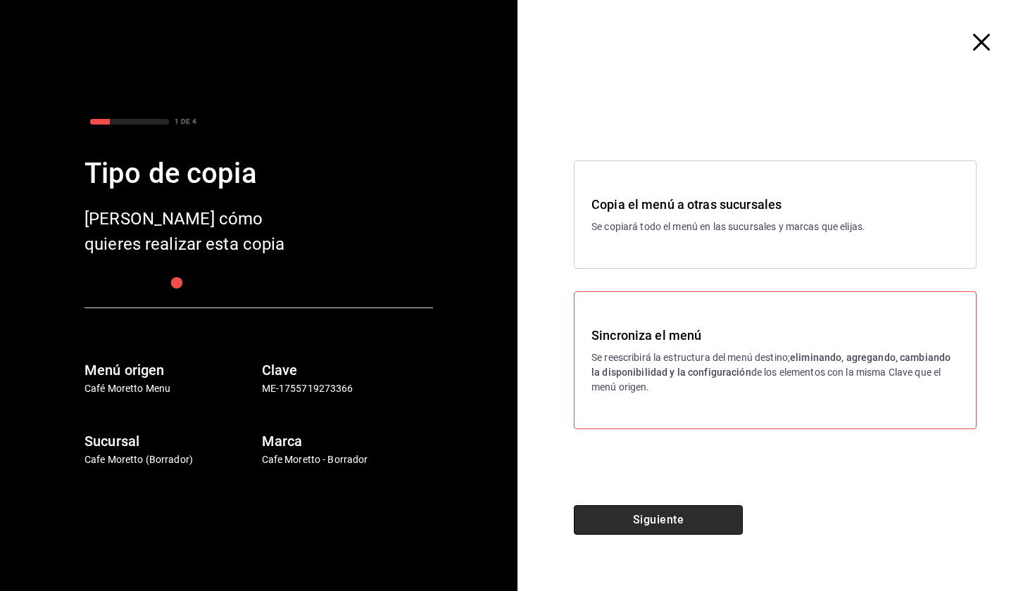
click at [693, 508] on button "Siguiente" at bounding box center [658, 521] width 169 height 30
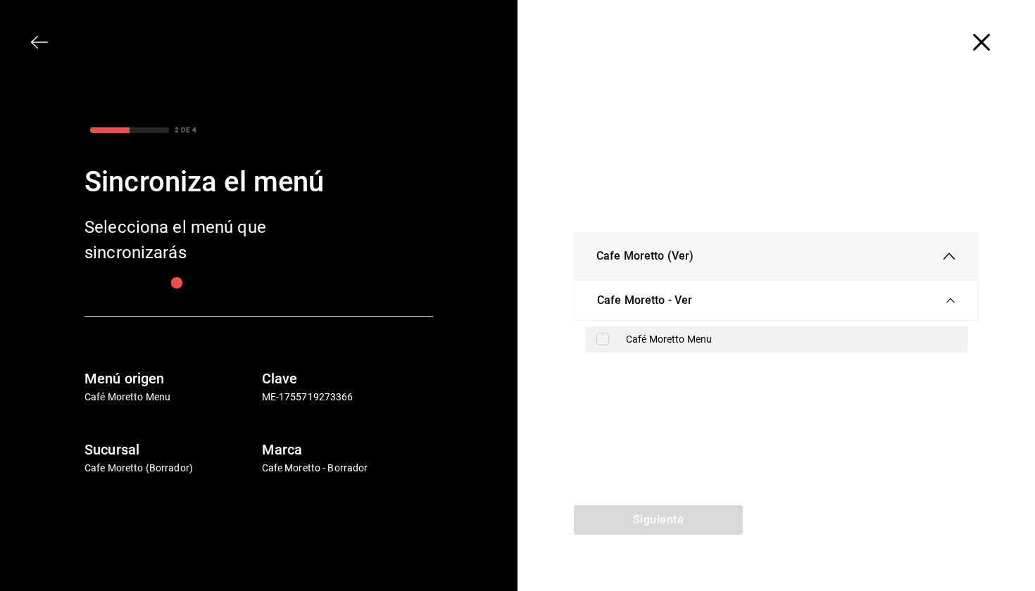
click at [679, 346] on div "Café Moretto Menu" at bounding box center [791, 339] width 330 height 15
checkbox input "true"
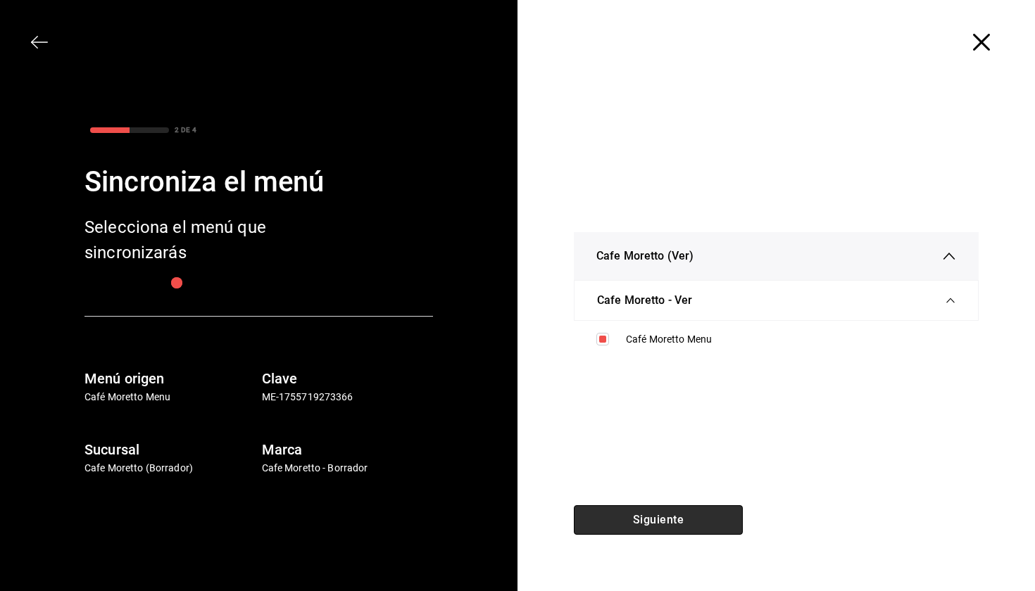
click at [687, 506] on button "Siguiente" at bounding box center [658, 521] width 169 height 30
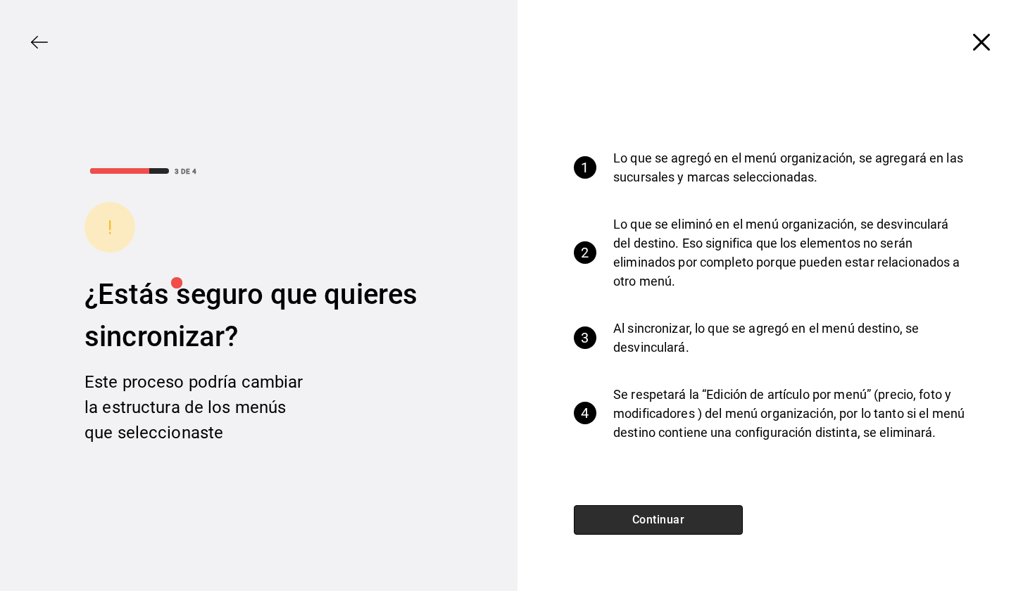
click at [687, 506] on button "Continuar" at bounding box center [658, 521] width 169 height 30
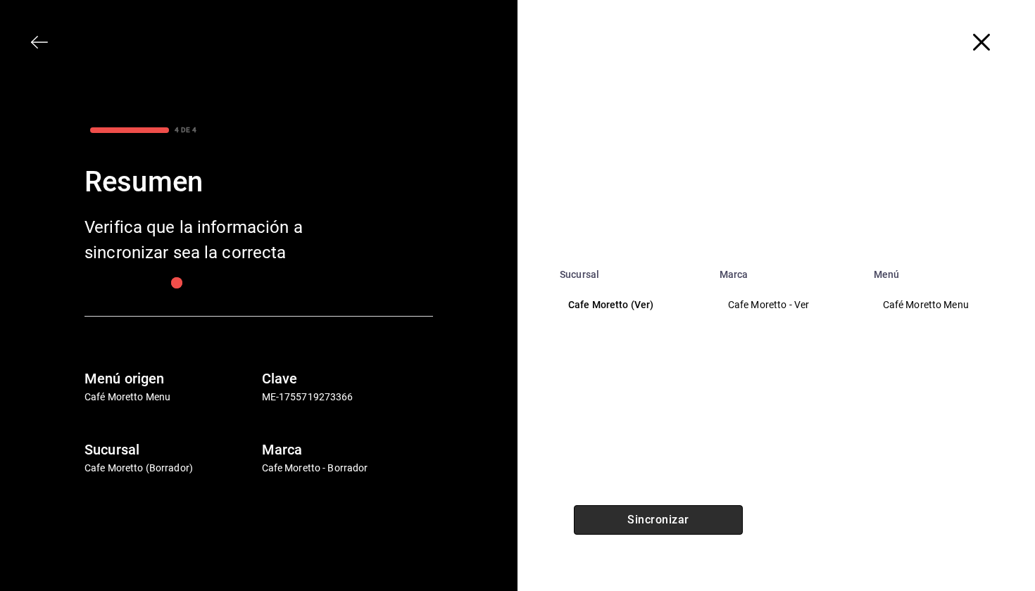
click at [690, 522] on button "Sincronizar" at bounding box center [658, 521] width 169 height 30
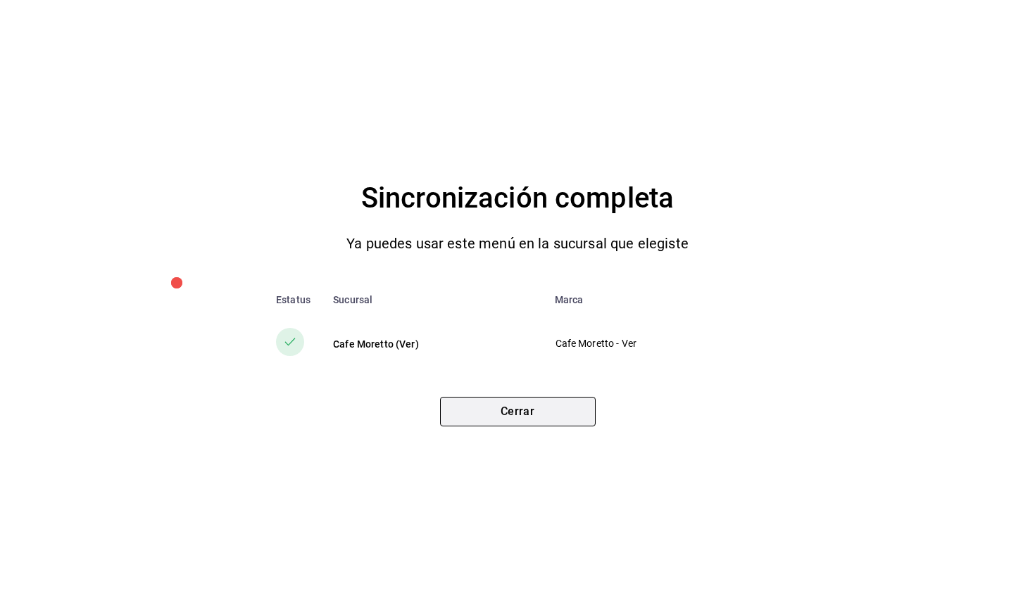
click at [570, 413] on button "Cerrar" at bounding box center [518, 412] width 156 height 30
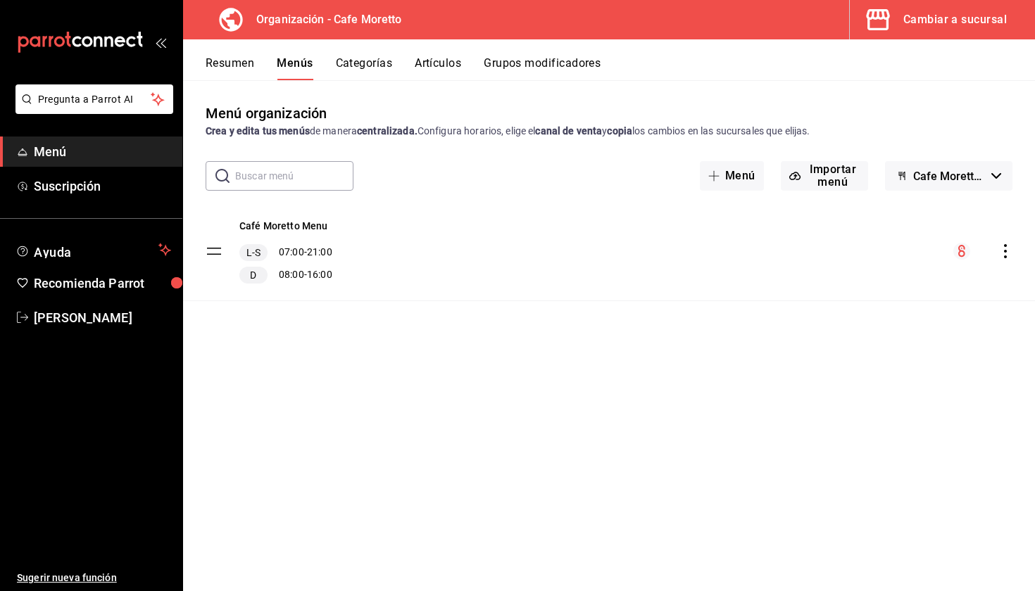
click at [373, 66] on button "Categorías" at bounding box center [364, 68] width 57 height 24
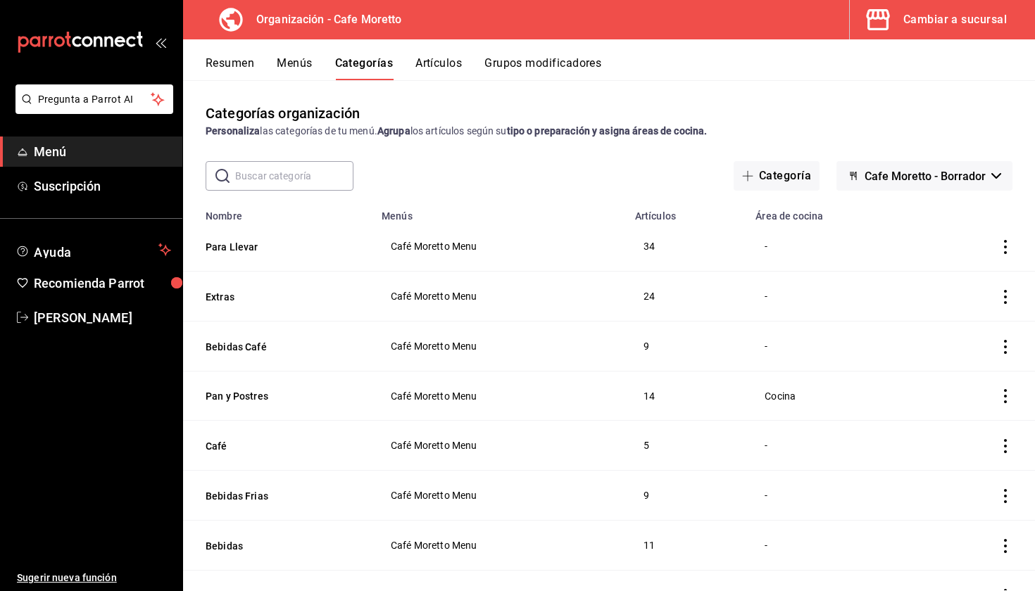
click at [523, 68] on button "Grupos modificadores" at bounding box center [542, 68] width 117 height 24
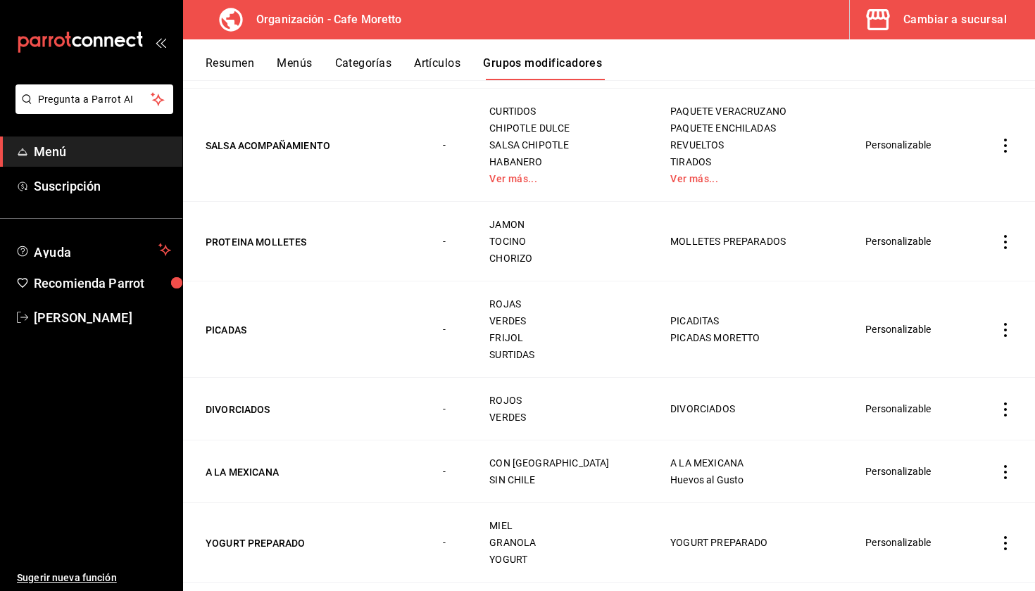
scroll to position [1262, 0]
click at [1005, 153] on icon "actions" at bounding box center [1005, 146] width 3 height 14
click at [957, 179] on span "Editar" at bounding box center [963, 179] width 37 height 15
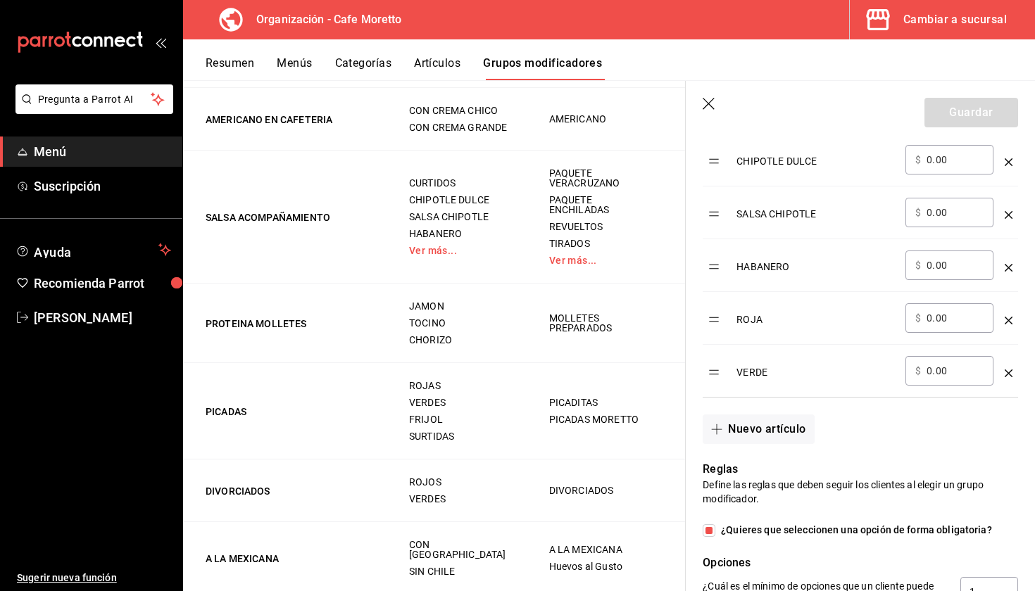
scroll to position [560, 0]
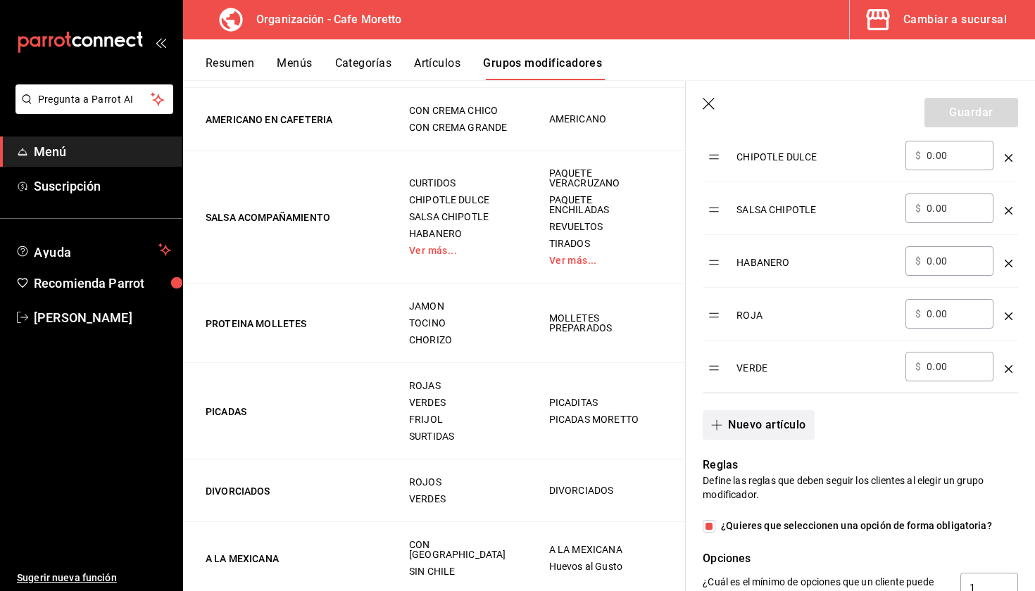
click at [770, 411] on button "Nuevo artículo" at bounding box center [758, 425] width 111 height 30
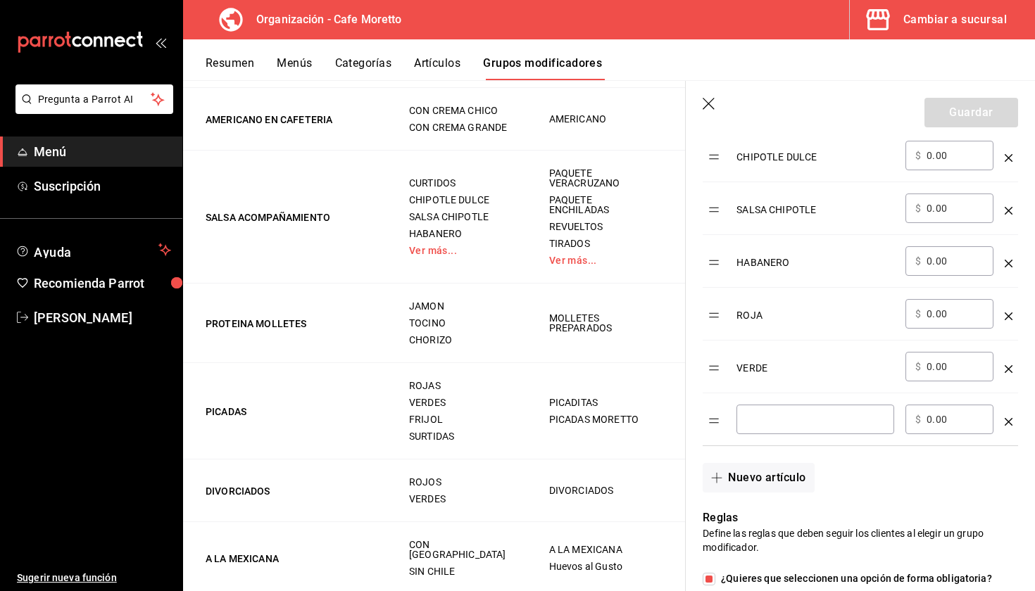
click at [768, 411] on div "​" at bounding box center [815, 420] width 158 height 30
type input "Sin picante"
click at [763, 358] on div "VERDE" at bounding box center [815, 363] width 158 height 23
click at [761, 374] on div "VERDE" at bounding box center [815, 363] width 158 height 23
click at [761, 368] on div "VERDE" at bounding box center [815, 363] width 158 height 23
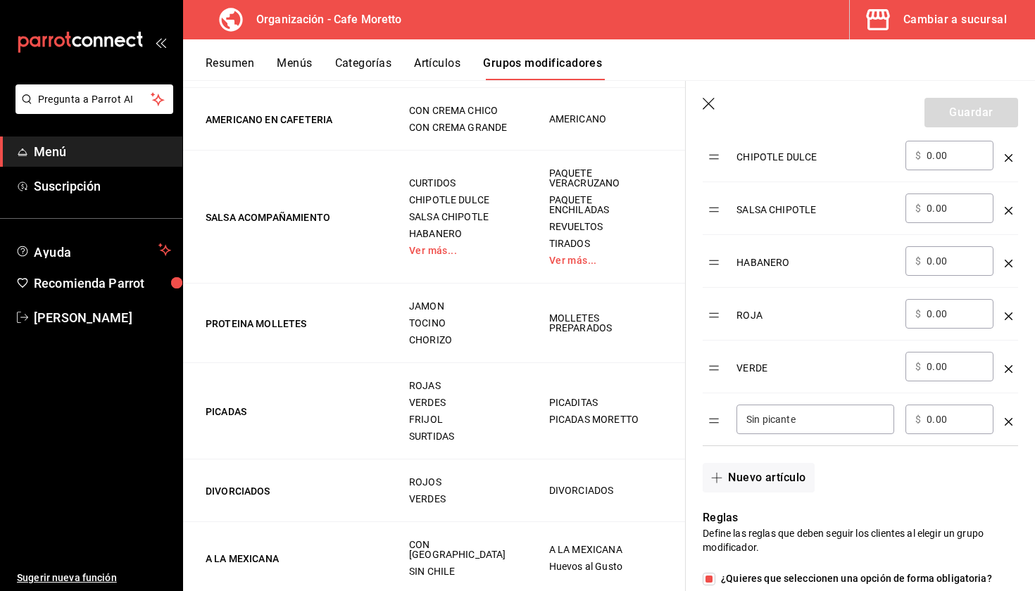
click at [761, 368] on div "VERDE" at bounding box center [815, 363] width 158 height 23
click at [758, 367] on div "VERDE" at bounding box center [815, 363] width 158 height 23
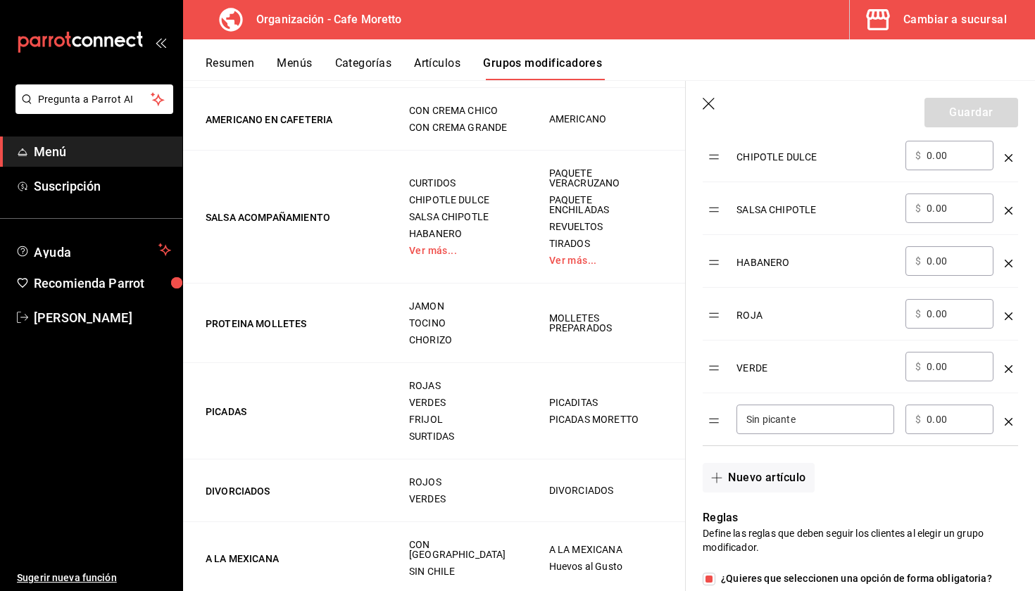
click at [716, 367] on table "Opción Precio CURTIDOS ​ $ 0.00 ​ CHIPOTLE DULCE ​ $ 0.00 ​ SALSA CHIPOTLE ​ $ …" at bounding box center [860, 243] width 315 height 403
click at [748, 370] on div "VERDE" at bounding box center [815, 363] width 158 height 23
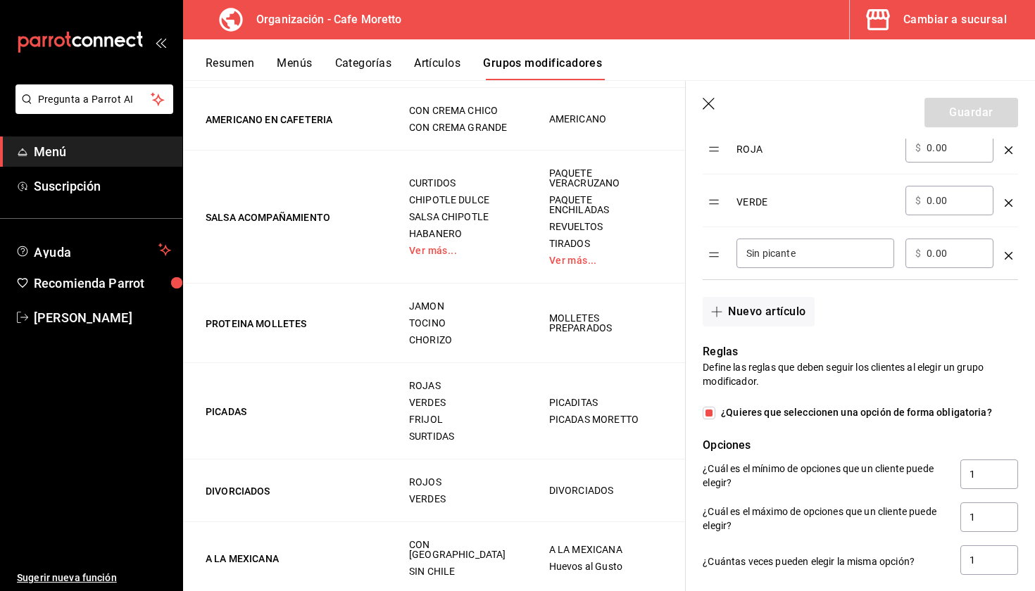
scroll to position [696, 0]
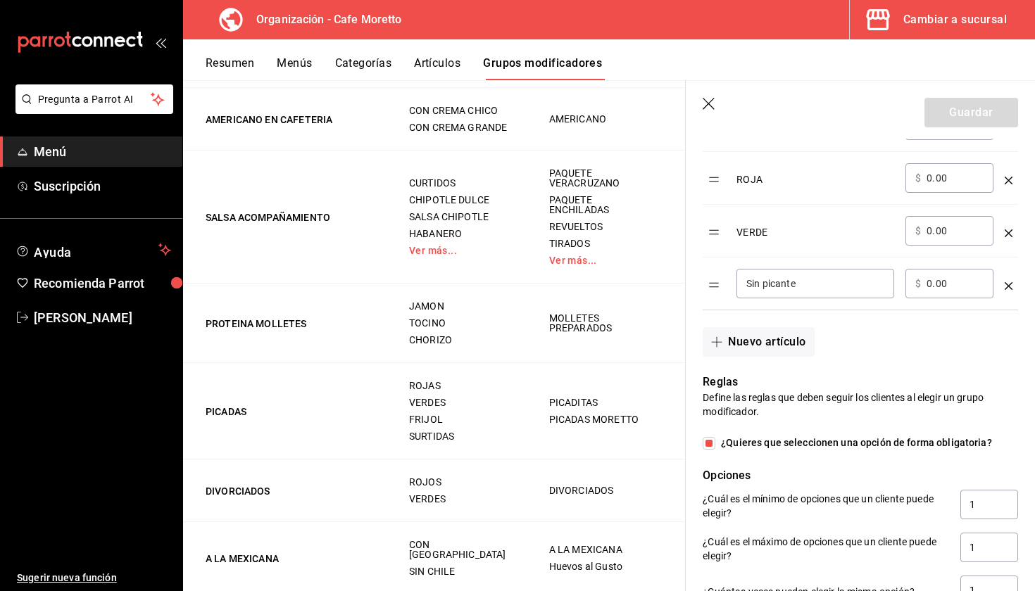
click at [855, 360] on div "Reglas Define las reglas que deben seguir los clientes al elegir un grupo modif…" at bounding box center [852, 482] width 332 height 251
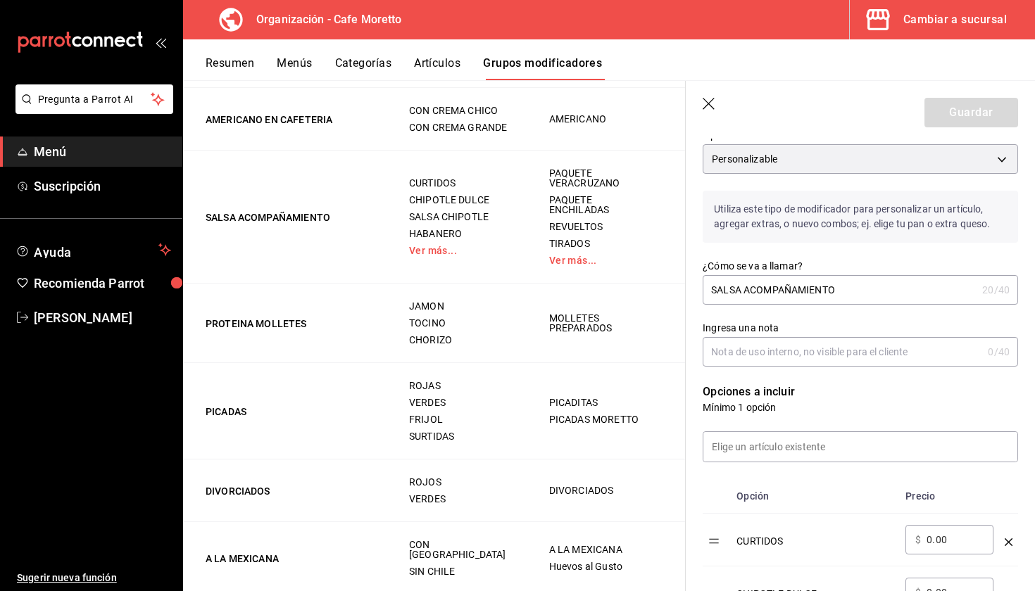
scroll to position [146, 0]
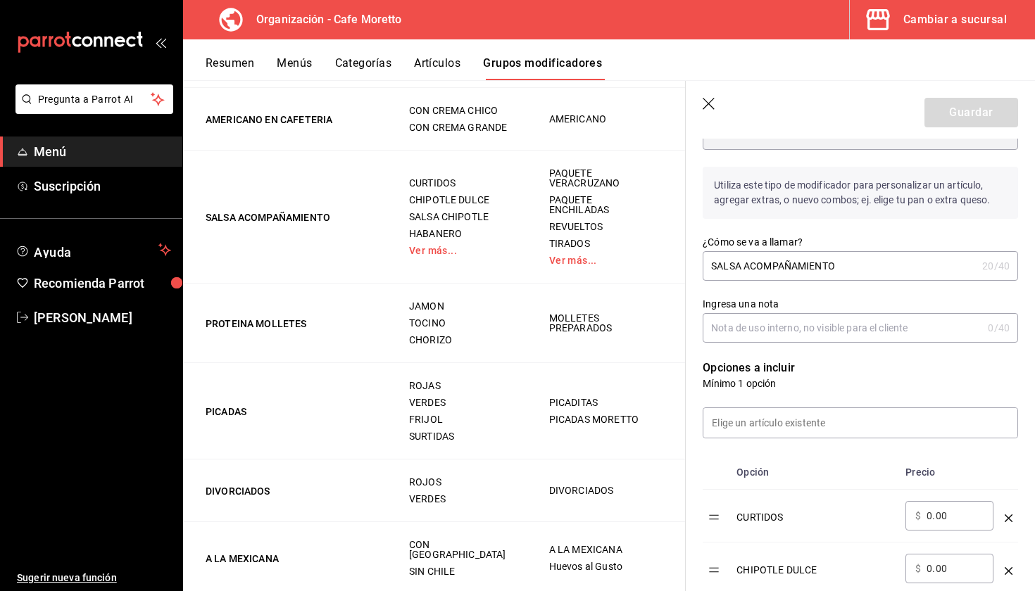
click at [887, 316] on input "Ingresa una nota" at bounding box center [843, 328] width 280 height 28
click at [884, 375] on p "Opciones a incluir" at bounding box center [860, 368] width 315 height 17
click at [828, 430] on input at bounding box center [860, 423] width 314 height 30
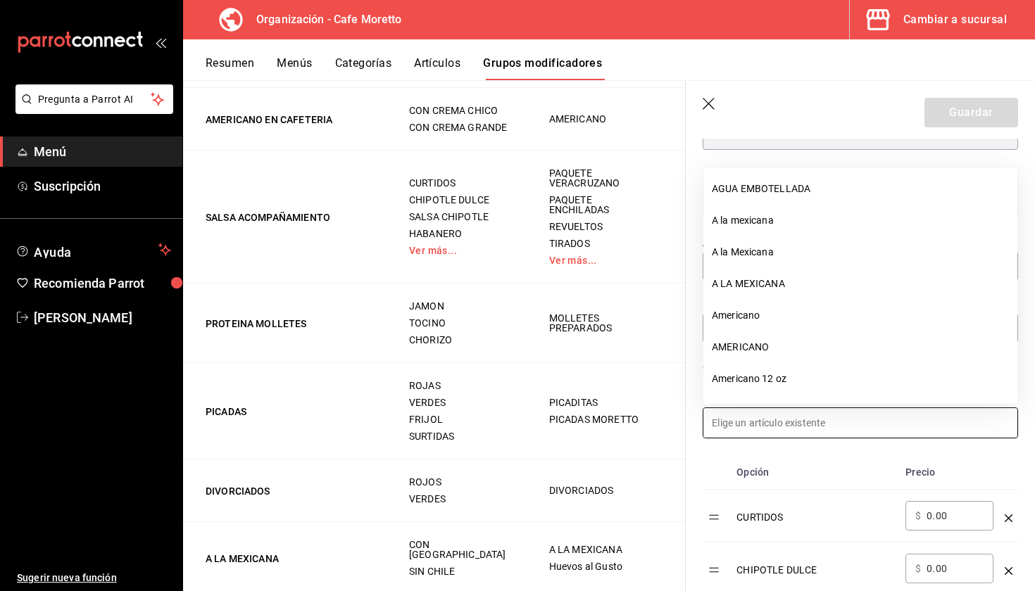
click at [828, 430] on input at bounding box center [860, 423] width 314 height 30
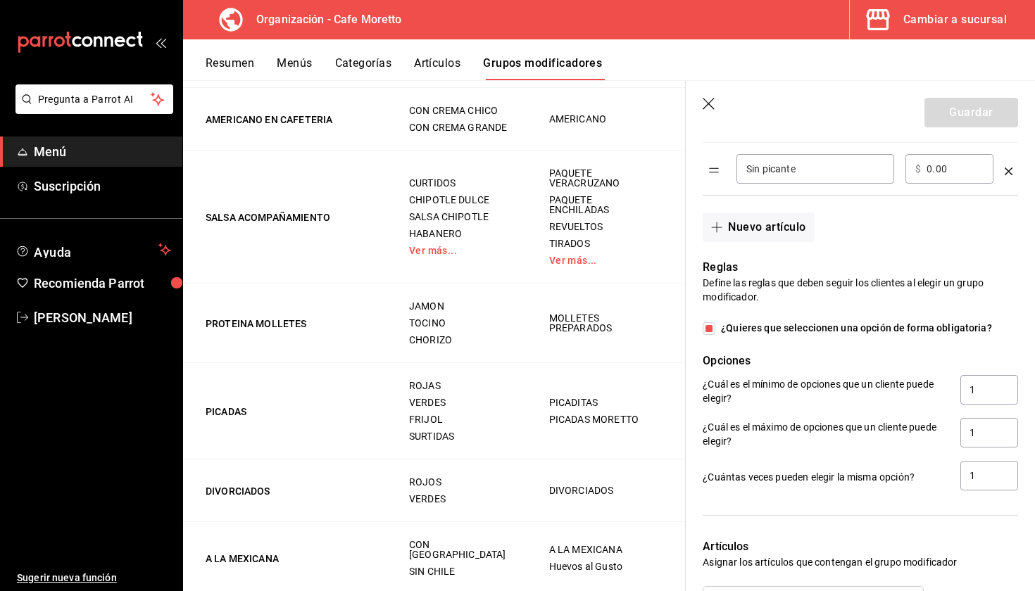
scroll to position [626, 0]
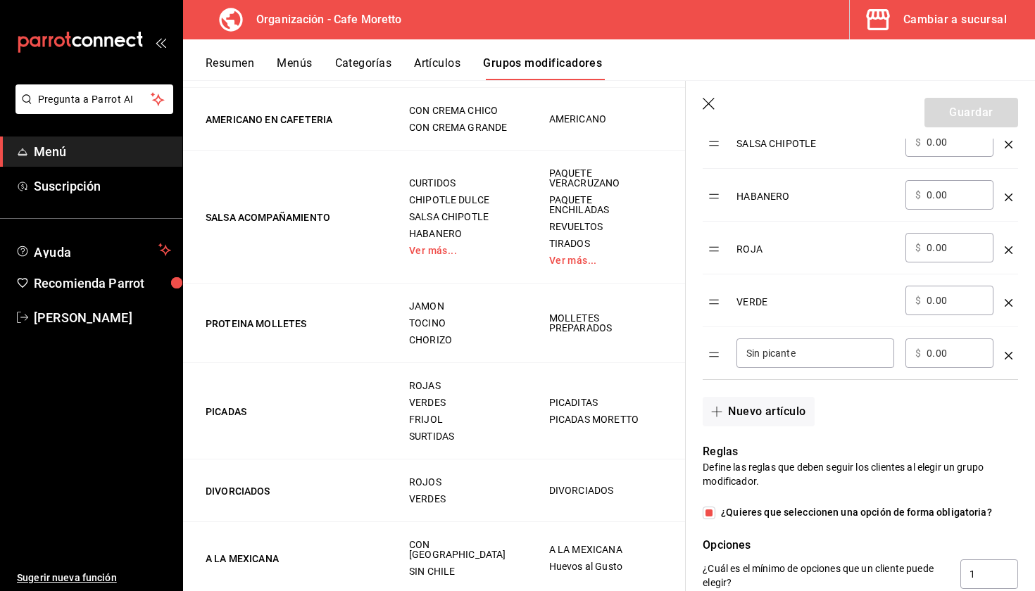
click at [757, 306] on div "VERDE" at bounding box center [815, 297] width 158 height 23
click at [713, 297] on table "Opción Precio CURTIDOS ​ $ 0.00 ​ CHIPOTLE DULCE ​ $ 0.00 ​ SALSA CHIPOTLE ​ $ …" at bounding box center [860, 177] width 315 height 403
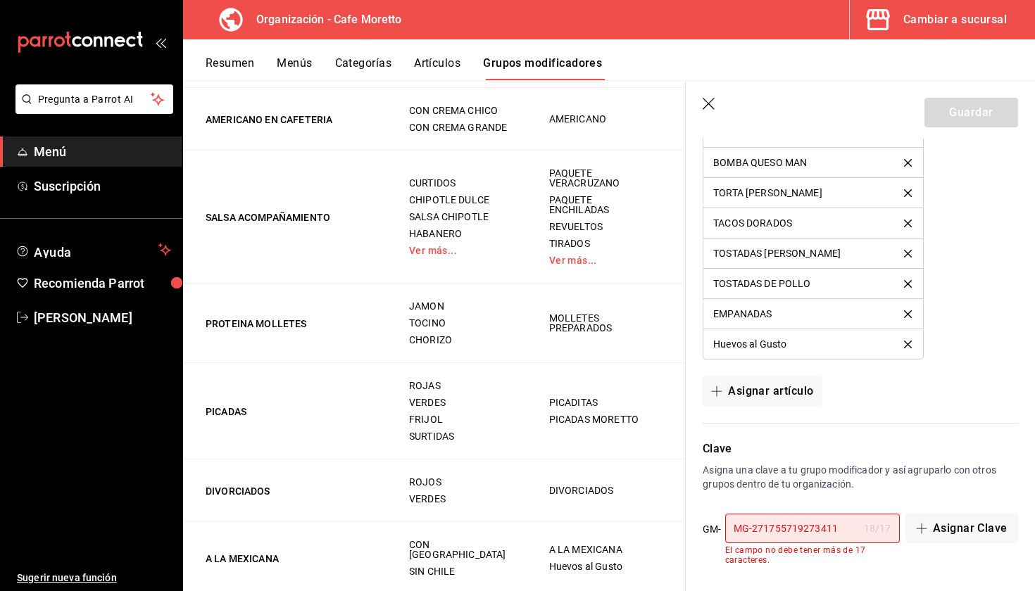
scroll to position [2121, 0]
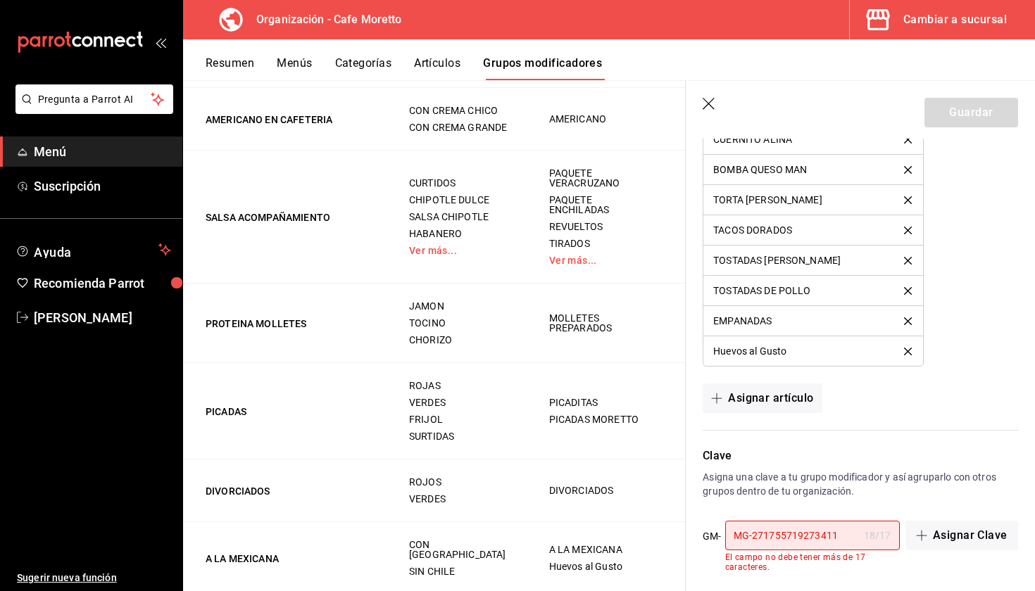
click at [846, 532] on input "MG-271755719273411" at bounding box center [791, 536] width 133 height 28
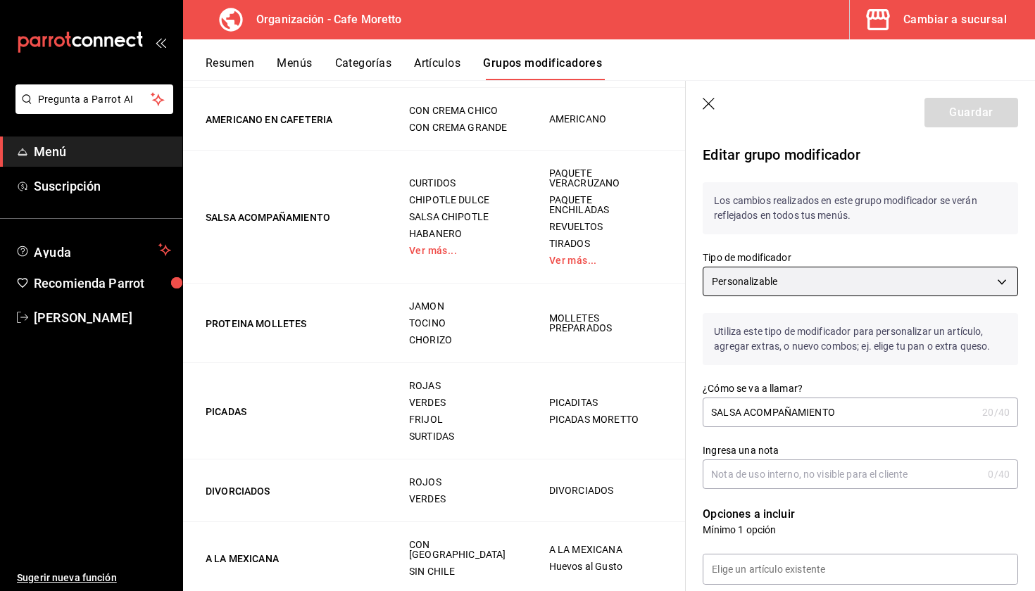
scroll to position [0, 0]
type input "MG-27175571927341"
click at [893, 246] on div "Tipo de modificador Personalizable CUSTOMIZABLE" at bounding box center [852, 265] width 332 height 62
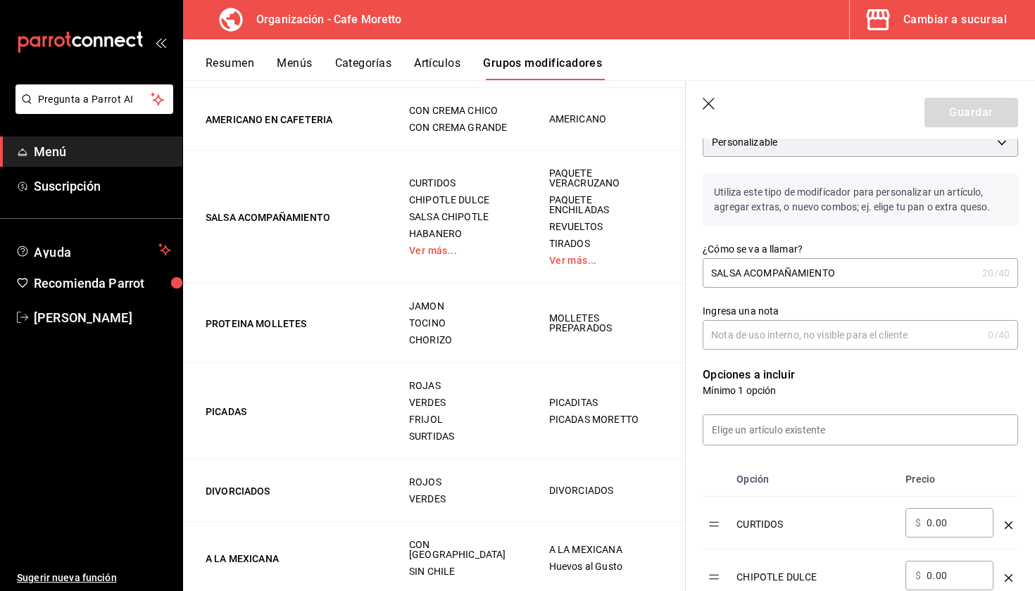
scroll to position [140, 0]
drag, startPoint x: 874, startPoint y: 279, endPoint x: 687, endPoint y: 256, distance: 187.9
click at [687, 256] on div "¿Cómo se va a llamar? SALSA ACOMPAÑAMIENTO 20 /40 ¿Cómo se va a llamar?" at bounding box center [852, 256] width 332 height 62
click at [766, 274] on input "Salsa Acomañamiendo" at bounding box center [840, 272] width 274 height 28
click at [814, 274] on input "Salsa Acompañamiendo" at bounding box center [840, 272] width 274 height 28
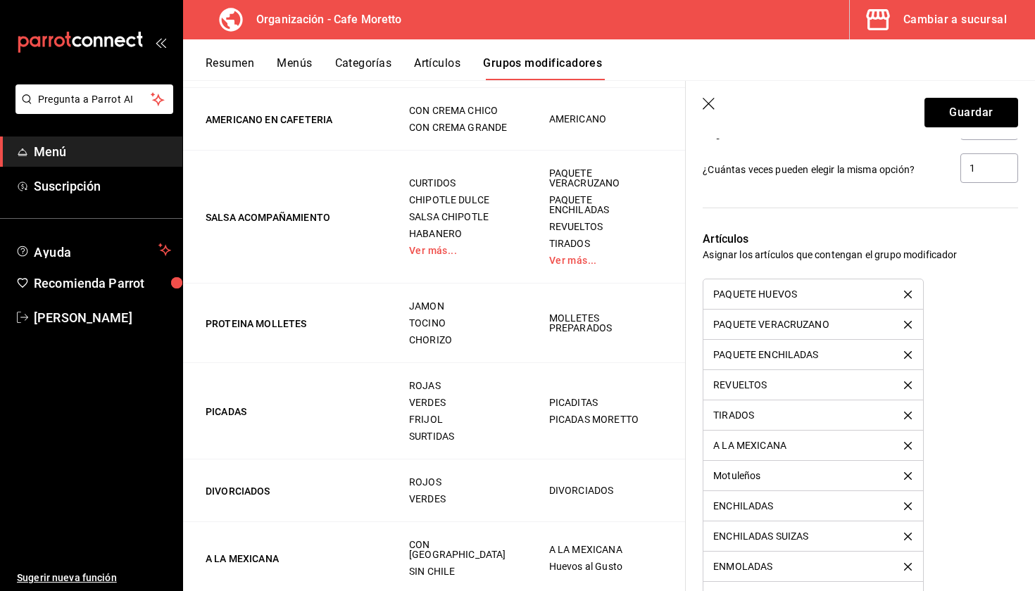
scroll to position [1128, 0]
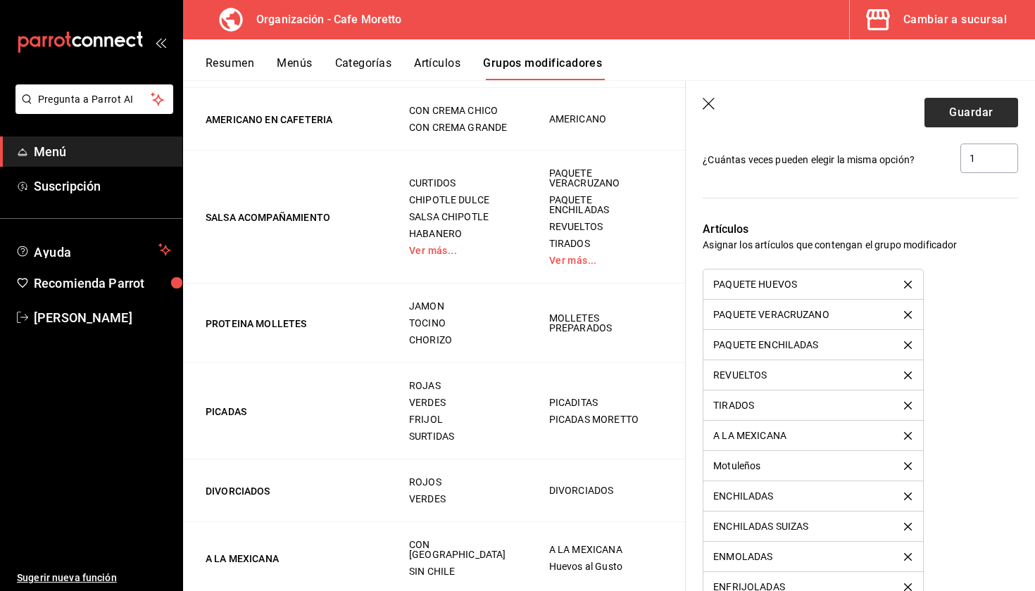
type input "Salsa Acompañamiento"
click at [983, 99] on button "Guardar" at bounding box center [971, 113] width 94 height 30
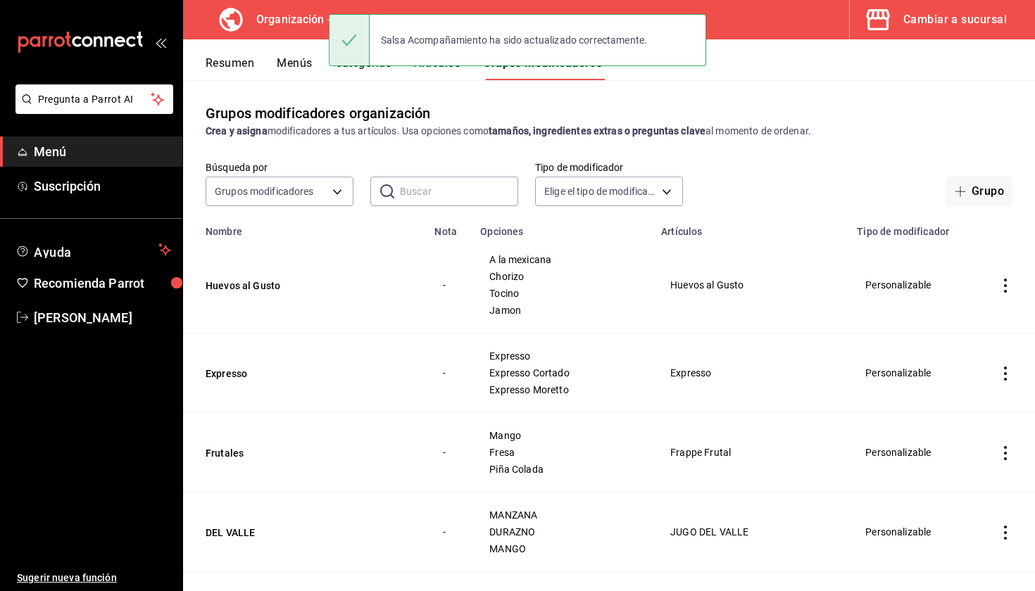
click at [236, 66] on button "Resumen" at bounding box center [230, 68] width 49 height 24
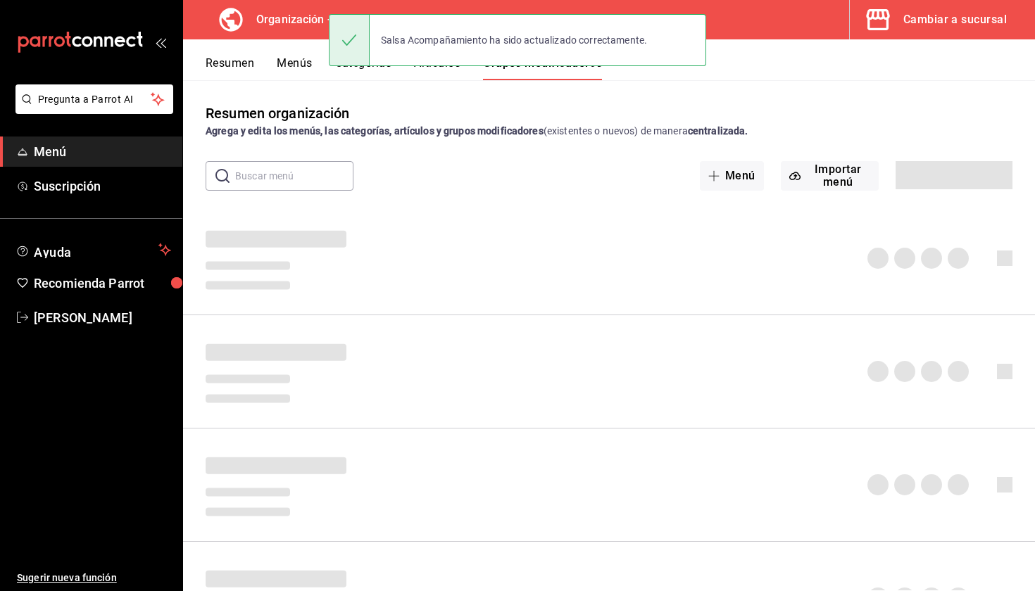
click at [308, 70] on button "Menús" at bounding box center [294, 68] width 35 height 24
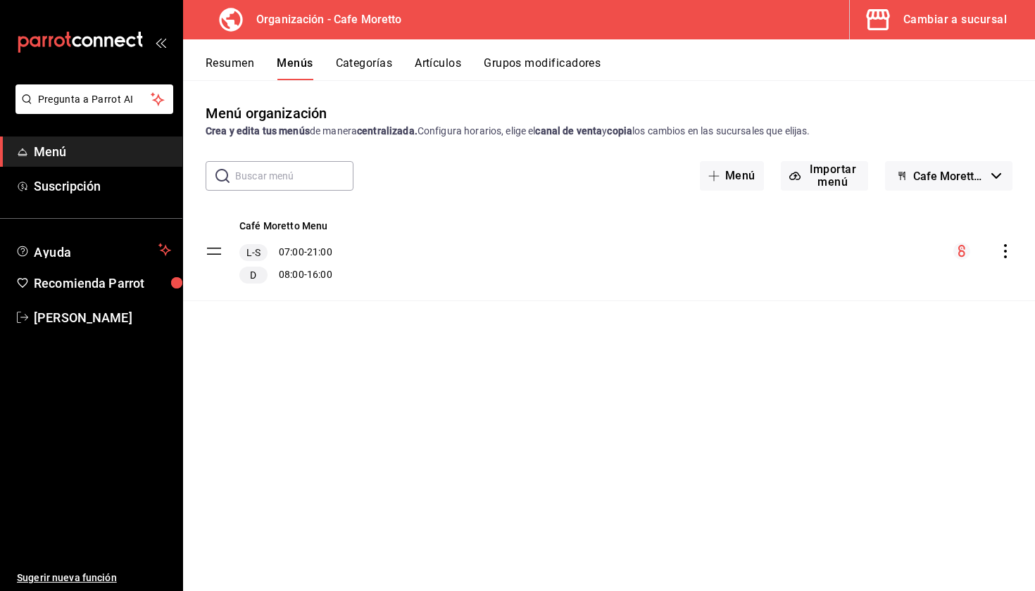
click at [1008, 256] on icon "actions" at bounding box center [1005, 251] width 14 height 14
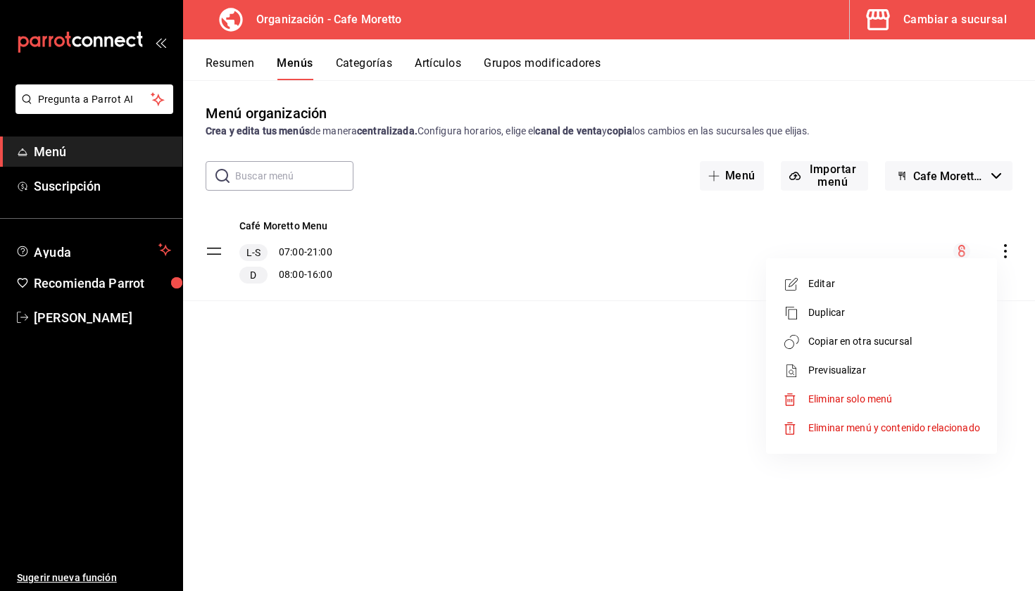
click at [851, 270] on li "Editar" at bounding box center [882, 284] width 220 height 29
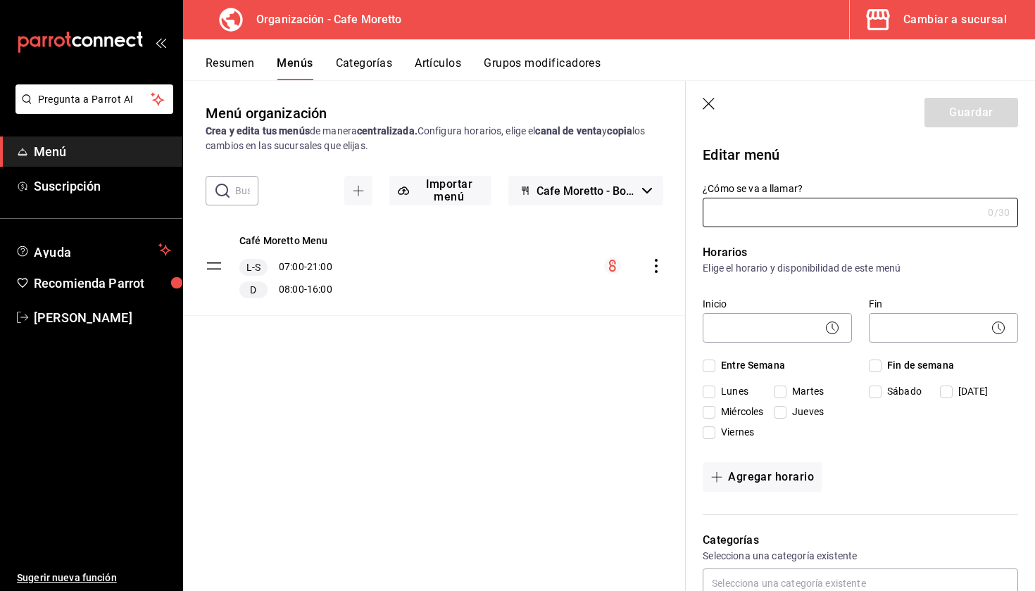
type input "Café Moretto Menu"
checkbox input "true"
type input "1755719273366"
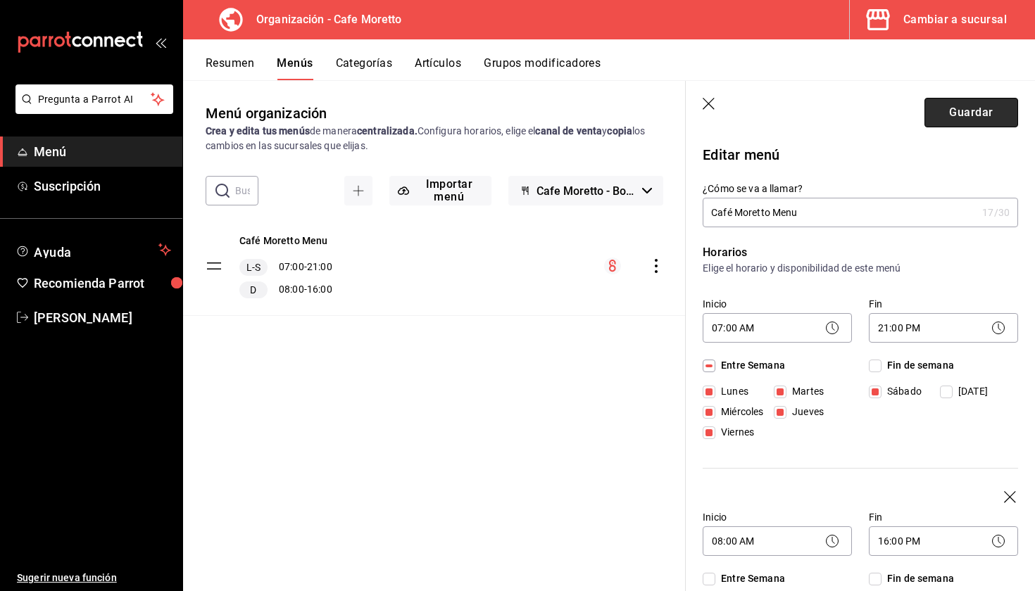
click at [934, 103] on button "Guardar" at bounding box center [971, 113] width 94 height 30
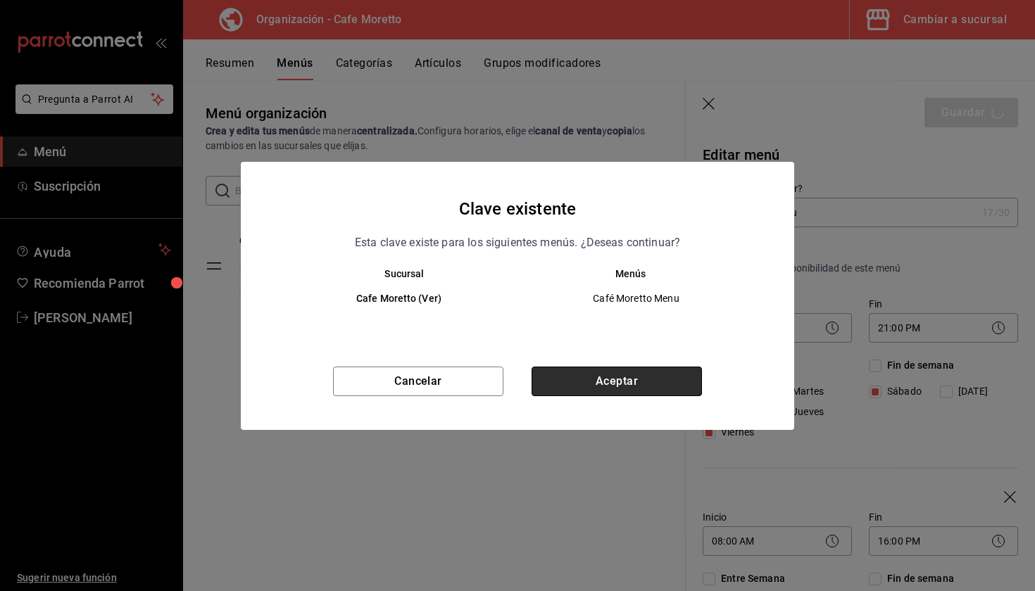
click at [594, 395] on button "Aceptar" at bounding box center [617, 382] width 170 height 30
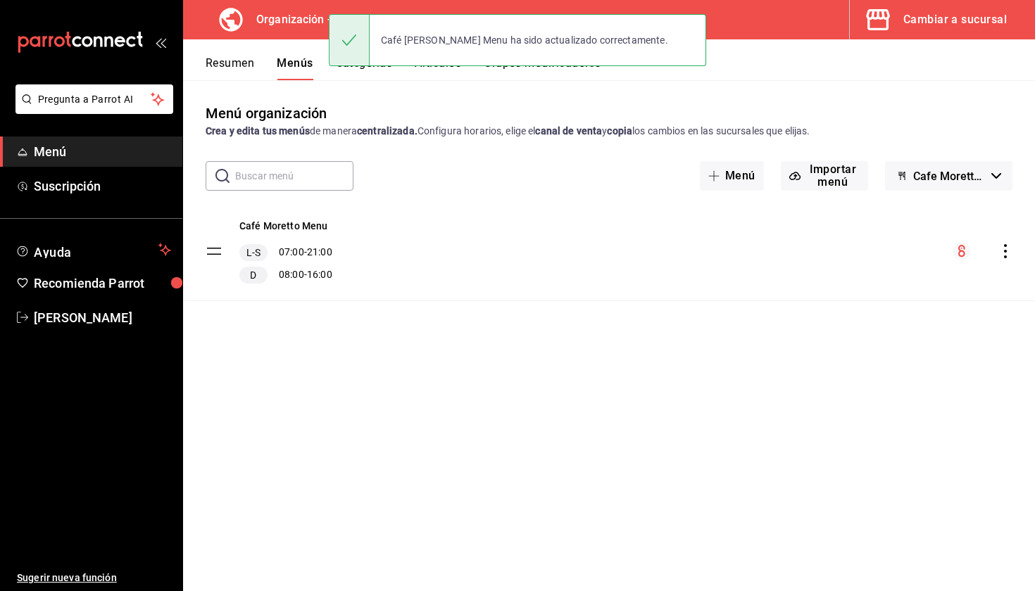
click at [227, 74] on button "Resumen" at bounding box center [230, 68] width 49 height 24
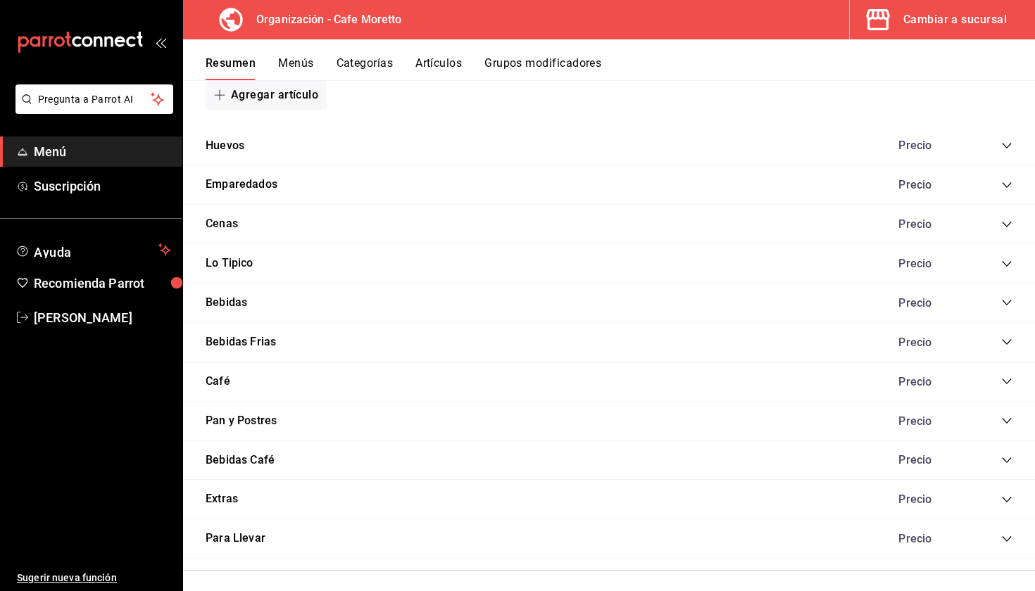
click at [1005, 183] on icon "collapse-category-row" at bounding box center [1006, 185] width 11 height 11
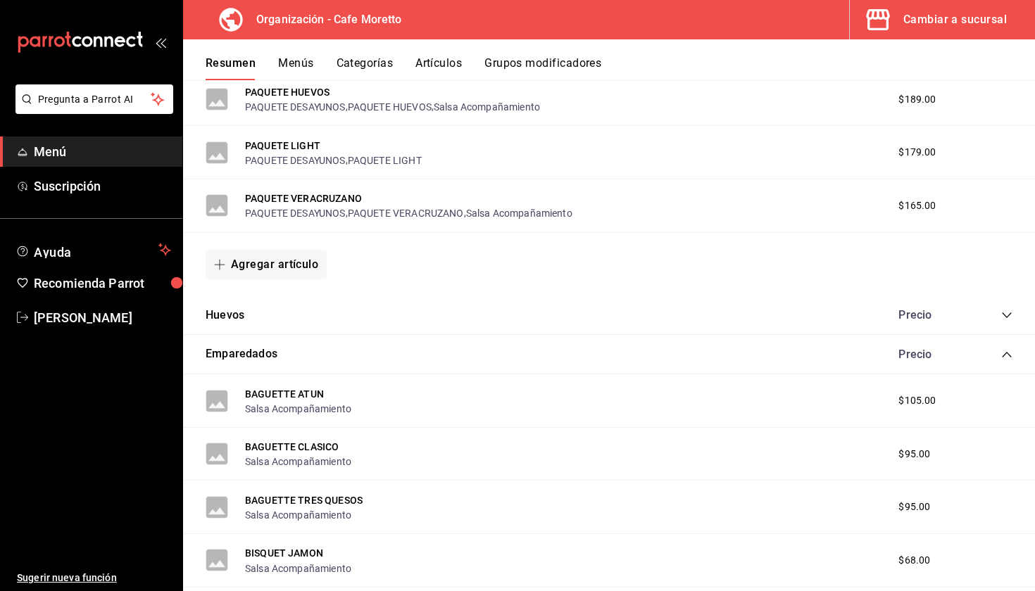
scroll to position [718, 0]
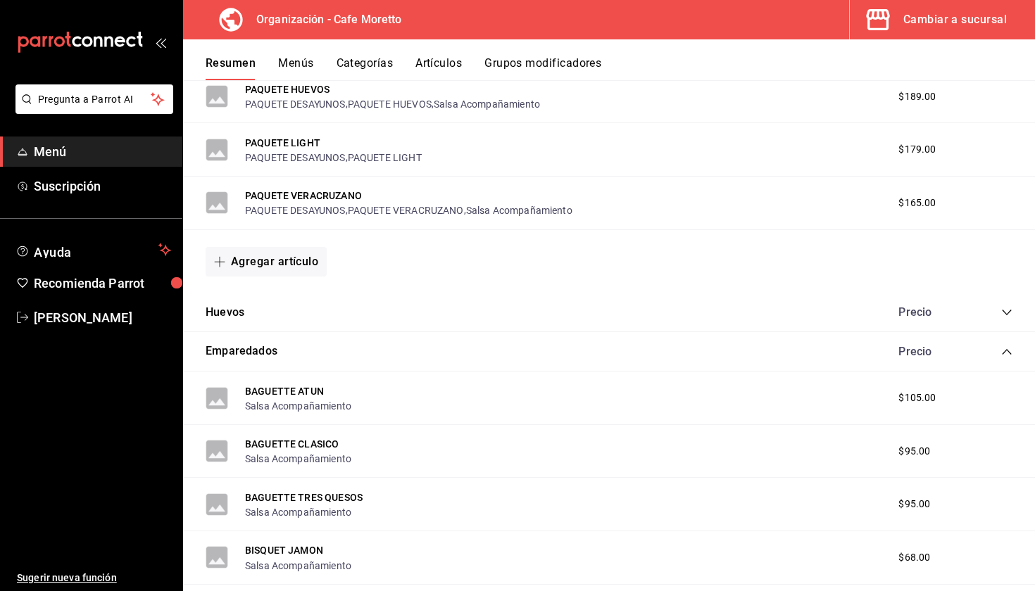
click at [1006, 347] on icon "collapse-category-row" at bounding box center [1006, 351] width 11 height 11
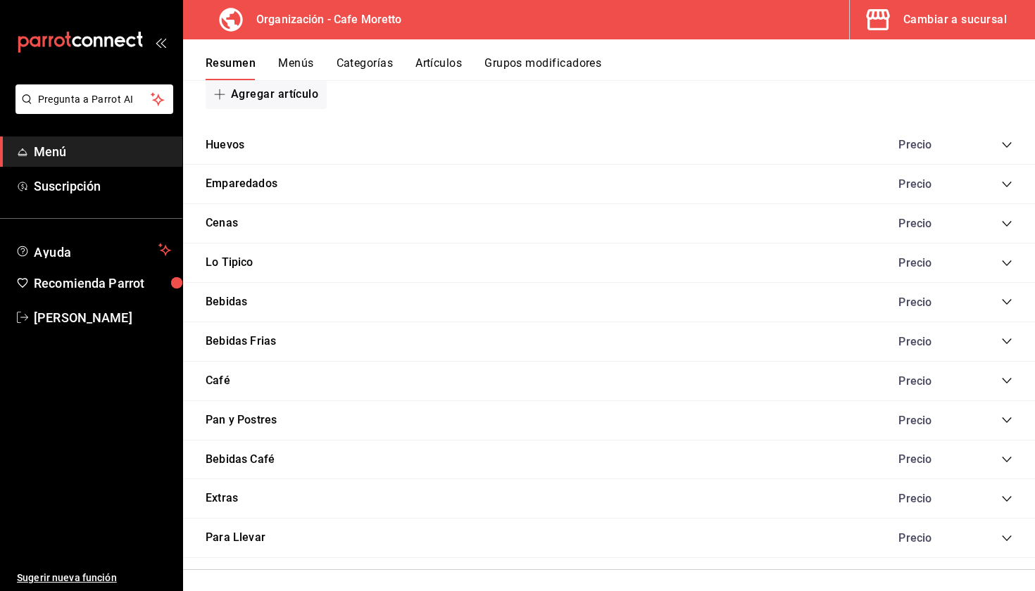
scroll to position [885, 0]
click at [1005, 455] on icon "collapse-category-row" at bounding box center [1006, 460] width 11 height 11
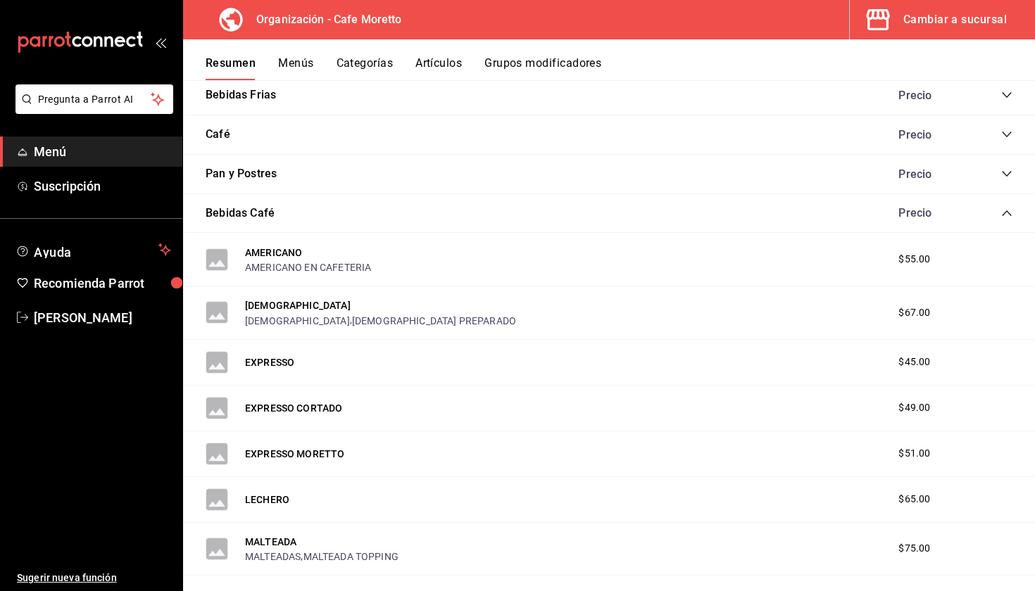
scroll to position [1174, 0]
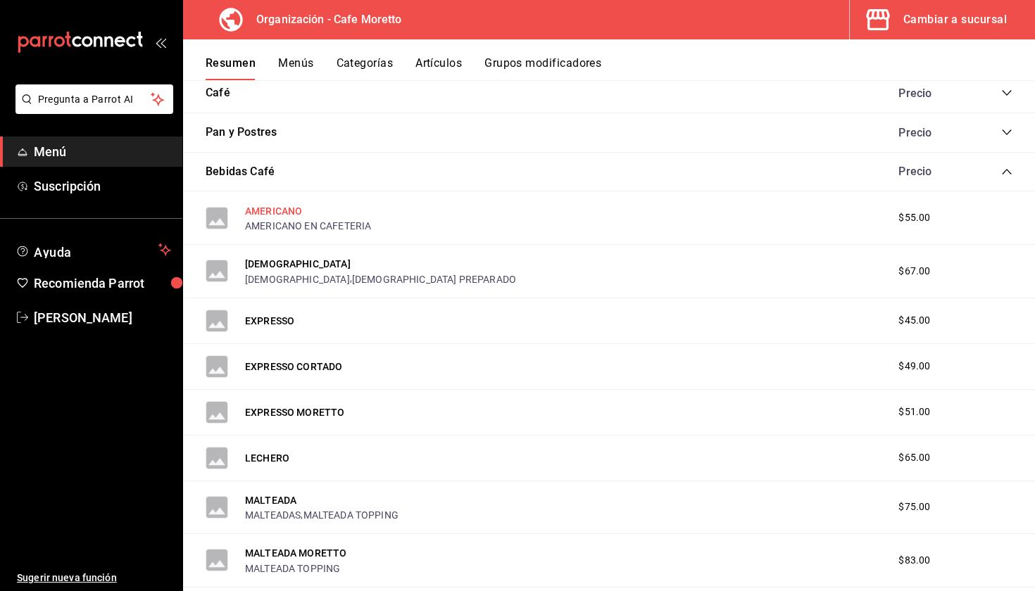
click at [283, 204] on button "AMERICANO" at bounding box center [273, 211] width 57 height 14
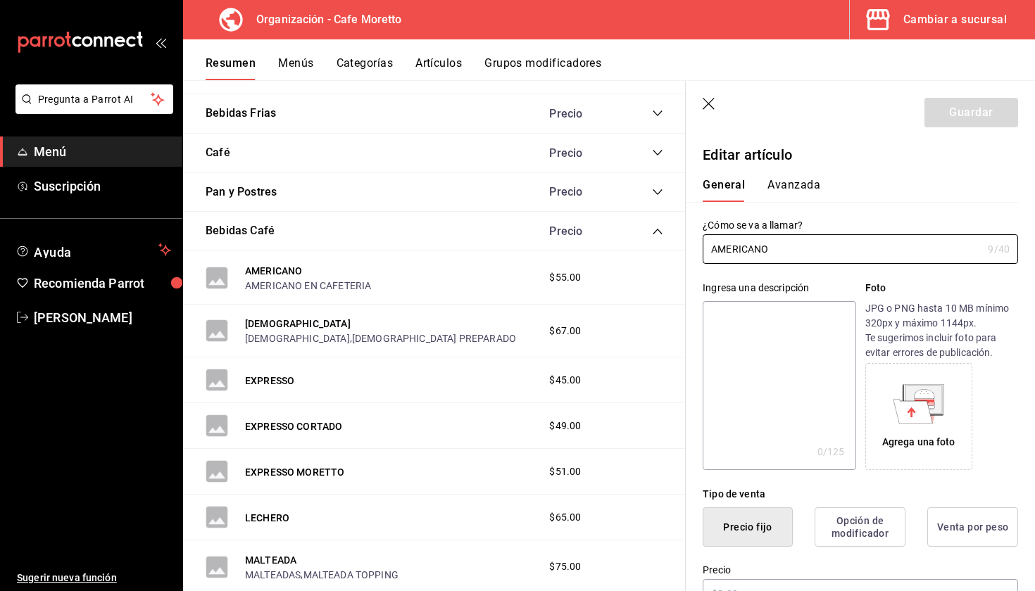
type input "$55.00"
drag, startPoint x: 779, startPoint y: 253, endPoint x: 667, endPoint y: 239, distance: 112.9
click at [667, 239] on main "Resumen organización Agrega y edita los menús, las categorías, artículos y grup…" at bounding box center [609, 335] width 852 height 511
type input "Americano 6 oz"
click at [953, 102] on button "Guardar" at bounding box center [971, 113] width 94 height 30
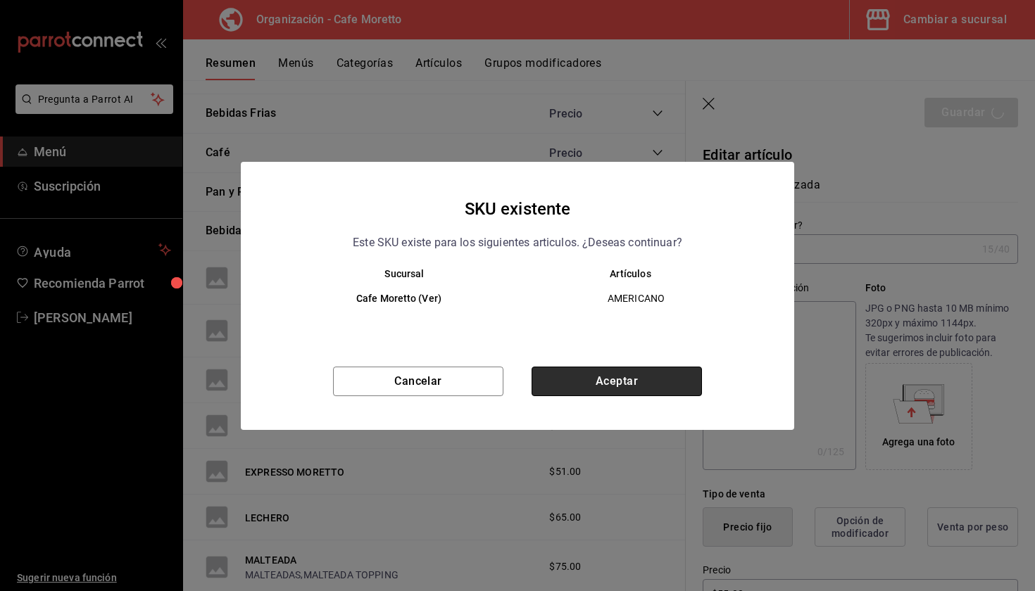
click at [613, 384] on button "Aceptar" at bounding box center [617, 382] width 170 height 30
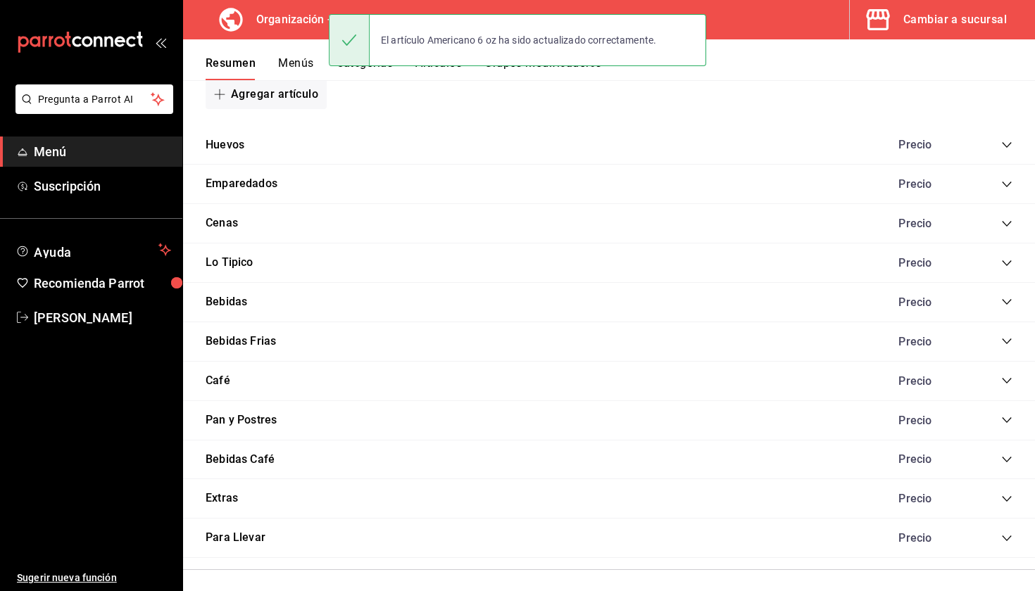
scroll to position [885, 0]
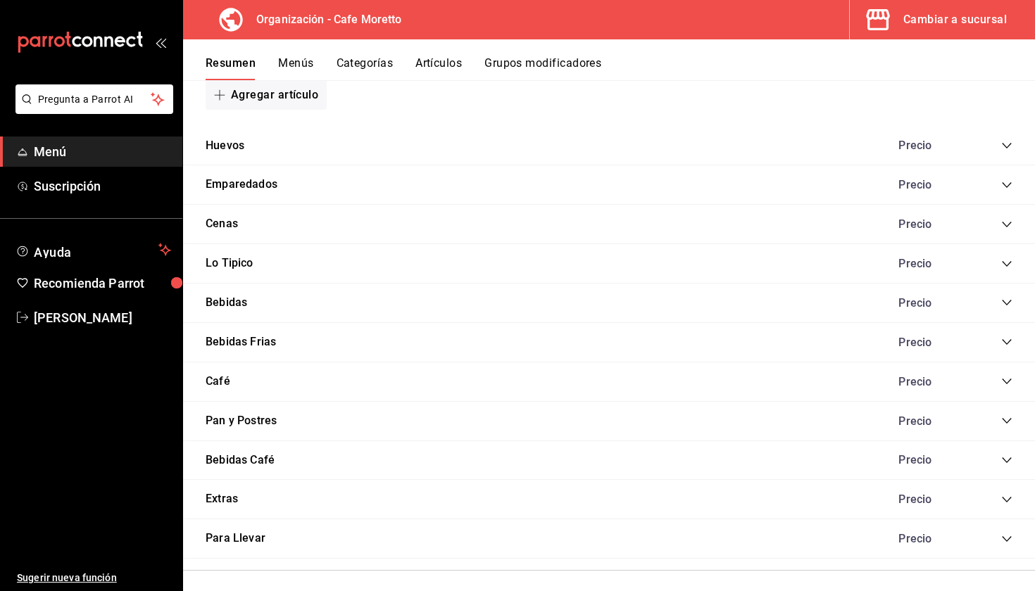
click at [1008, 455] on icon "collapse-category-row" at bounding box center [1006, 460] width 11 height 11
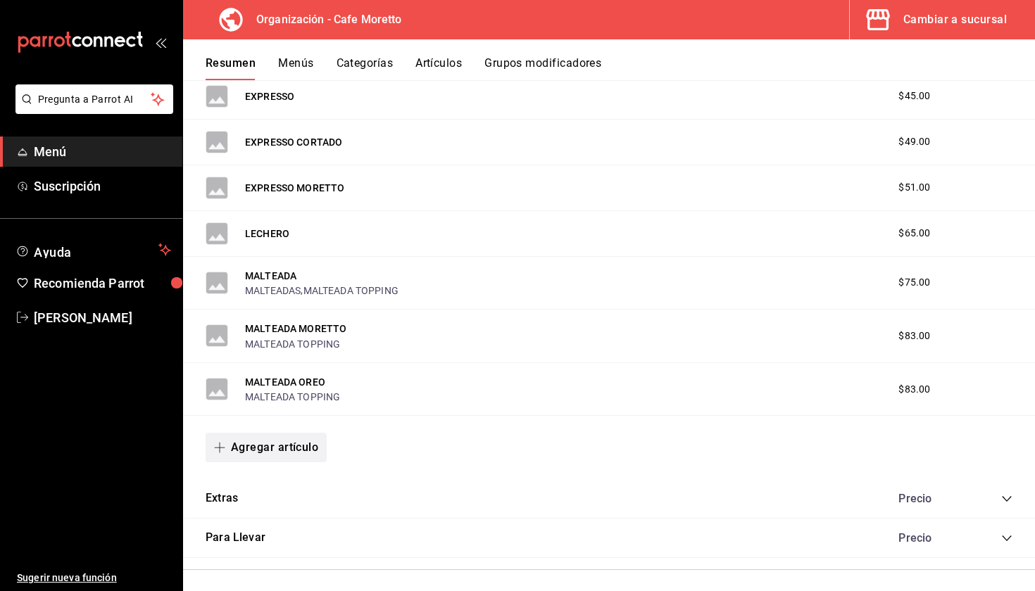
scroll to position [1398, 0]
click at [259, 434] on button "Agregar artículo" at bounding box center [266, 449] width 121 height 30
click at [282, 508] on li "Artículo nuevo" at bounding box center [261, 513] width 111 height 34
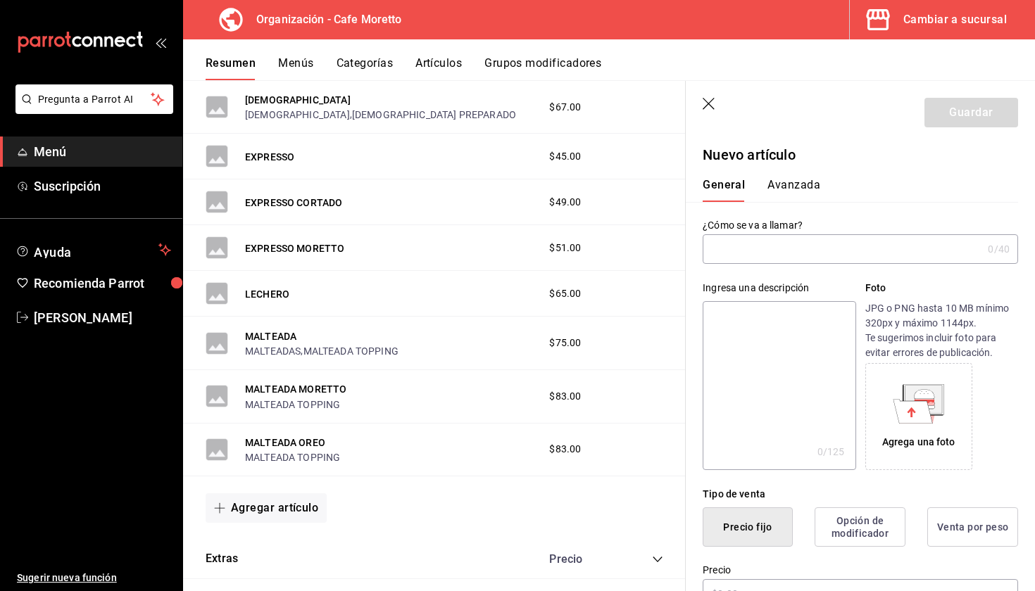
click at [746, 259] on input "text" at bounding box center [843, 249] width 280 height 28
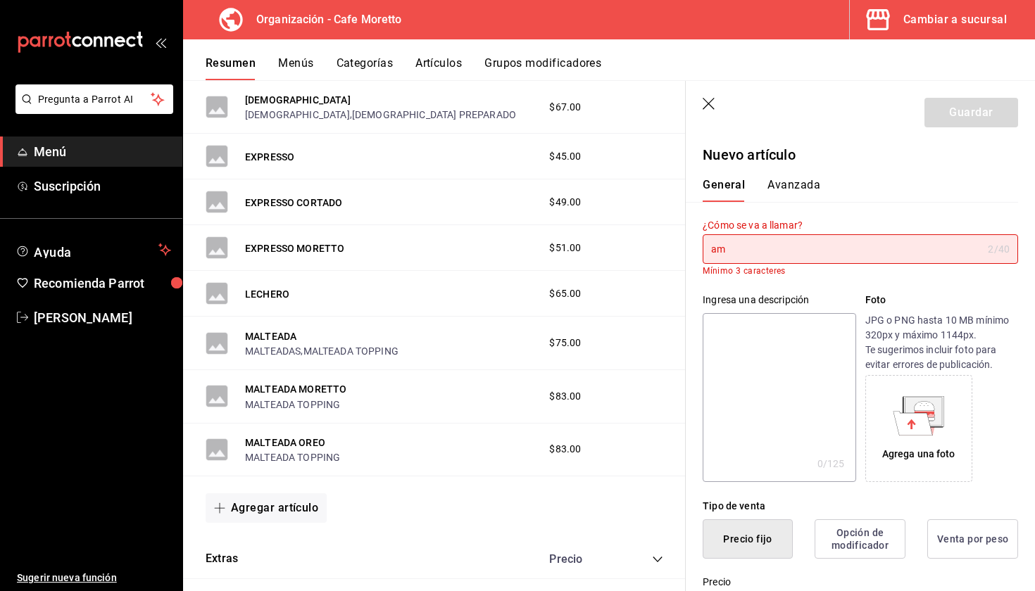
type input "a"
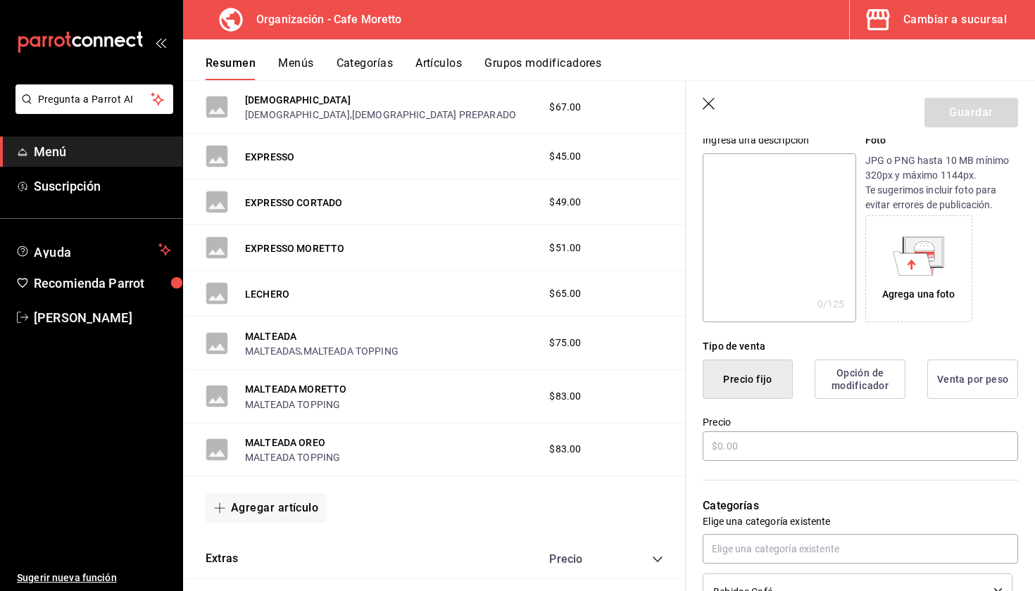
scroll to position [194, 0]
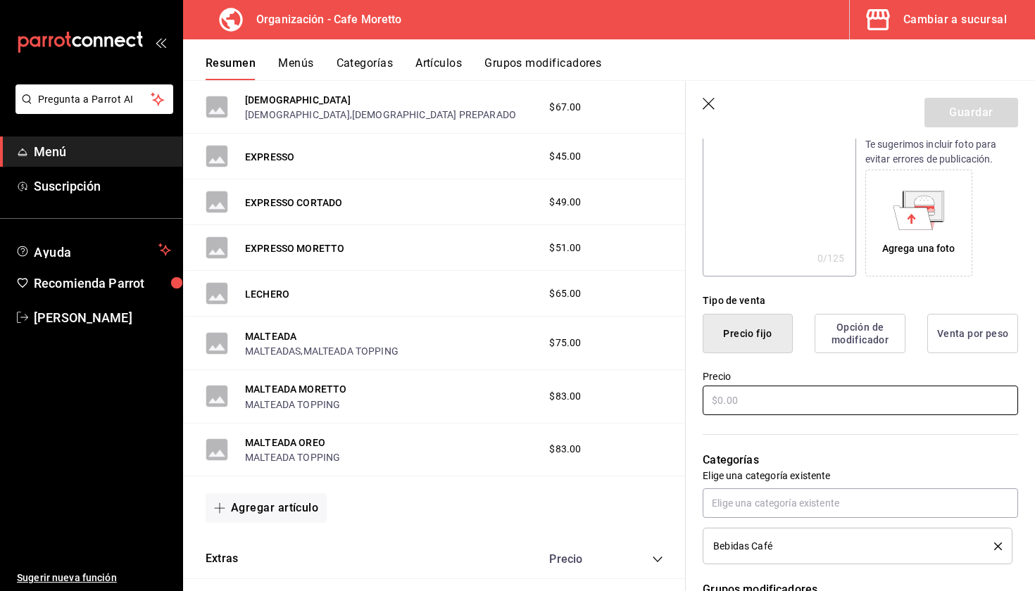
click at [731, 403] on input "text" at bounding box center [860, 401] width 315 height 30
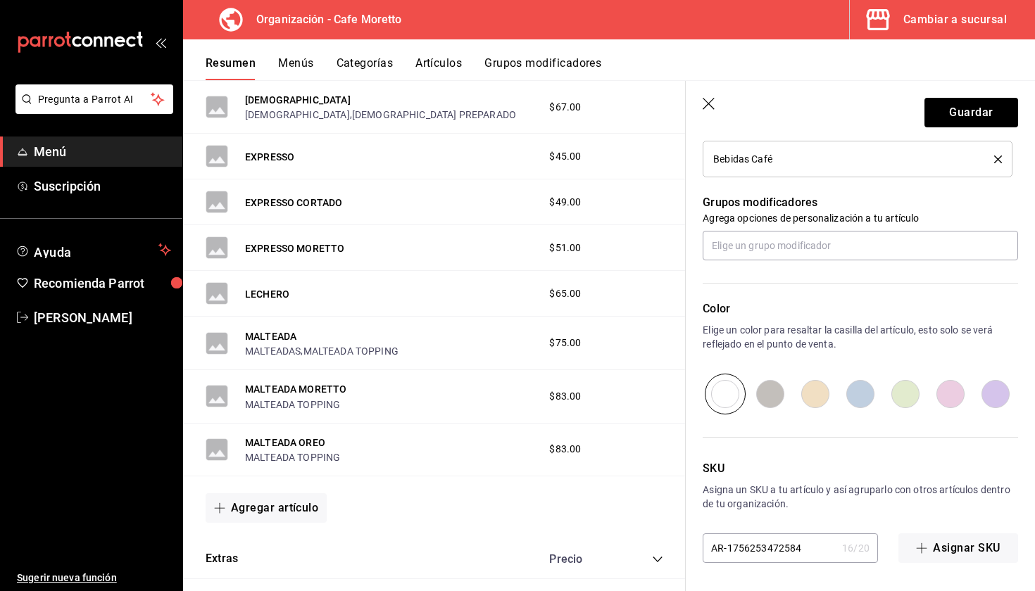
scroll to position [581, 0]
click at [979, 118] on button "Guardar" at bounding box center [971, 113] width 94 height 30
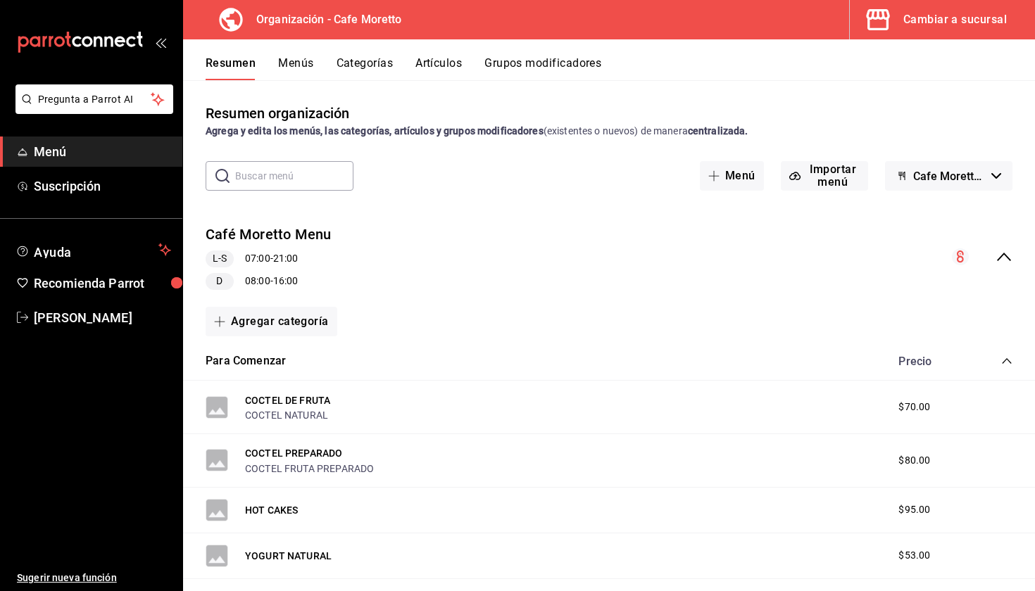
click at [311, 70] on button "Menús" at bounding box center [295, 68] width 35 height 24
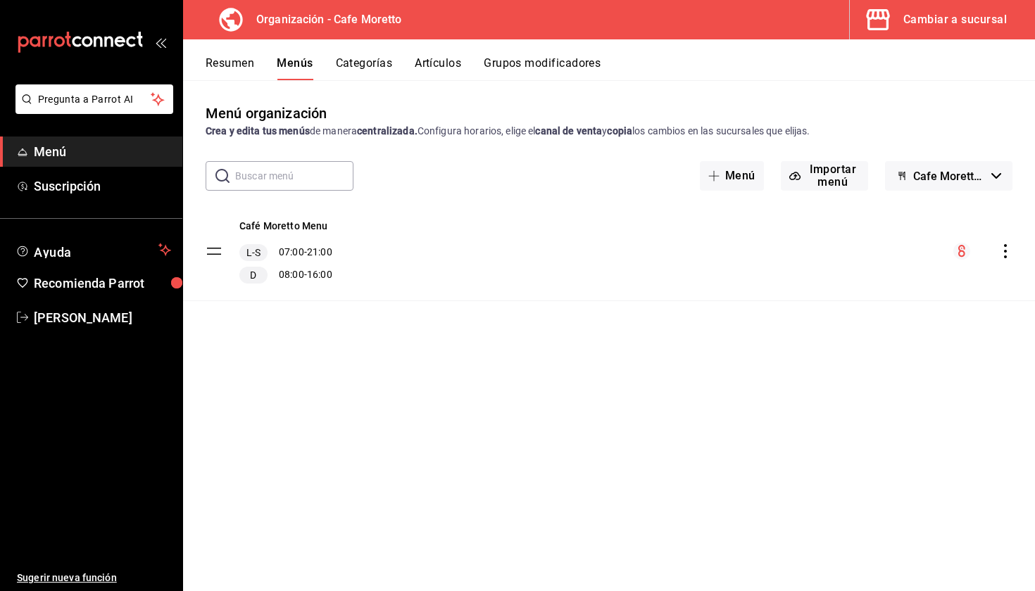
click at [1009, 258] on div "menu-maker-table" at bounding box center [982, 251] width 59 height 17
click at [1008, 256] on icon "actions" at bounding box center [1005, 251] width 14 height 14
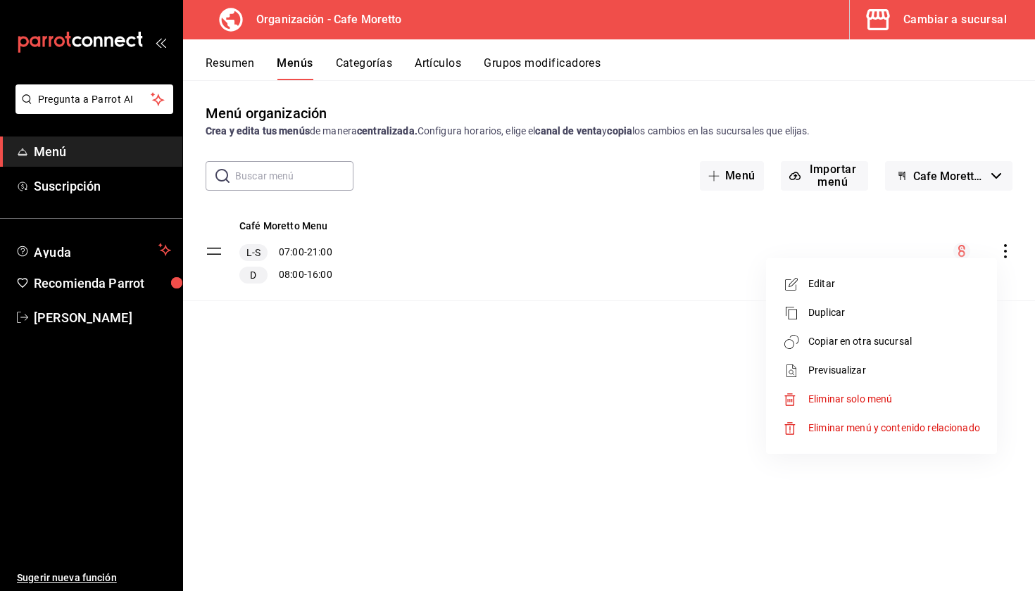
click at [890, 342] on span "Copiar en otra sucursal" at bounding box center [894, 341] width 172 height 15
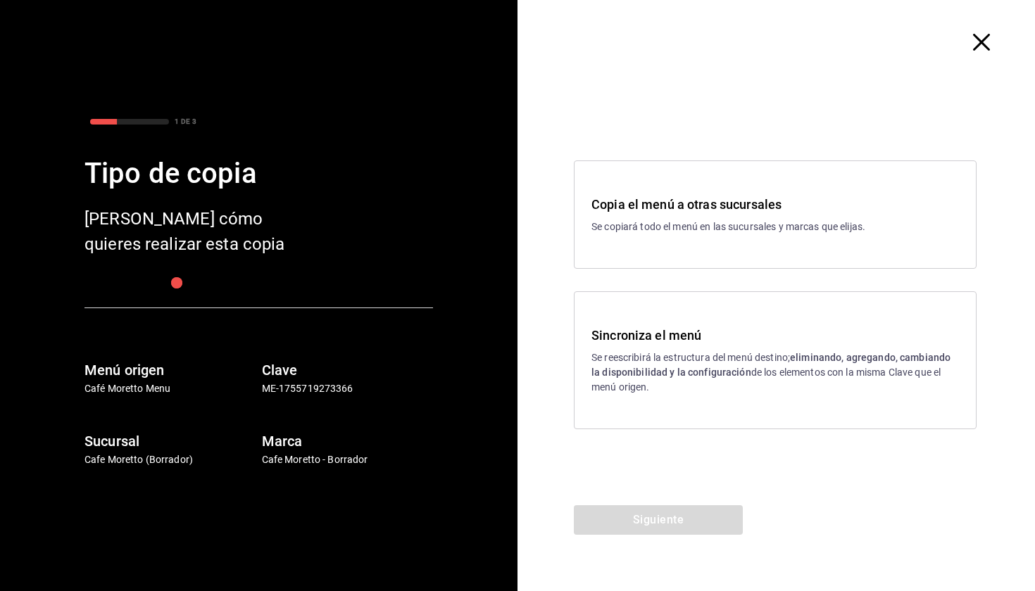
click at [671, 376] on strong "eliminando, agregando, cambiando la disponibilidad y la configuración" at bounding box center [770, 365] width 359 height 26
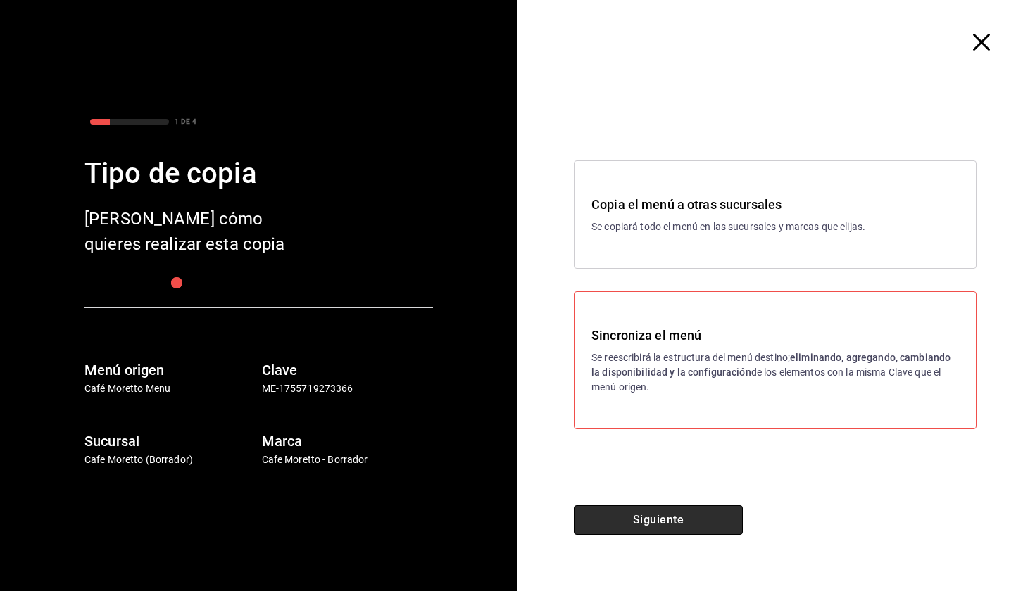
click at [665, 519] on button "Siguiente" at bounding box center [658, 521] width 169 height 30
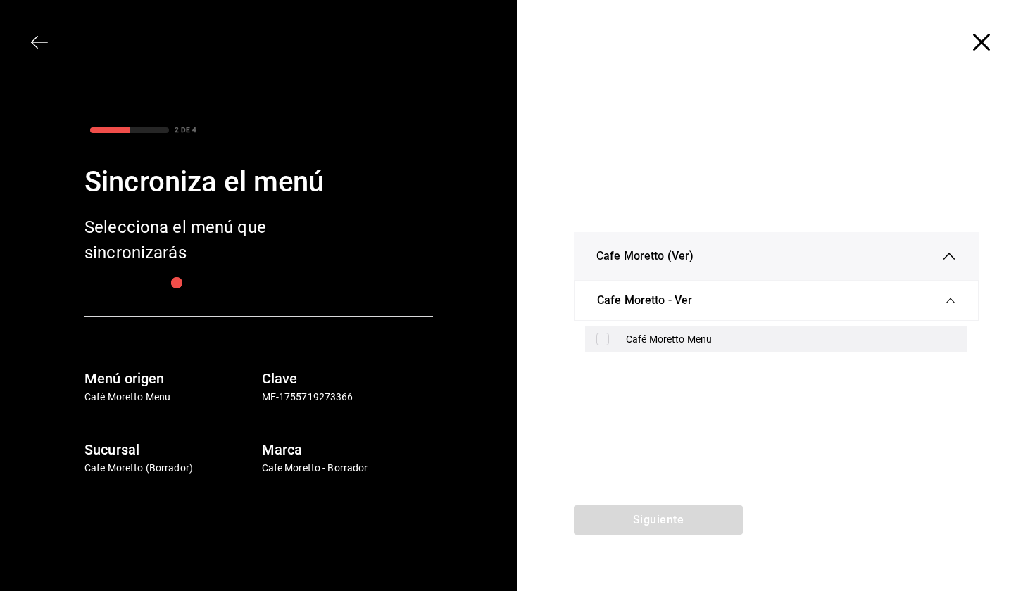
click at [645, 346] on div "Café Moretto Menu" at bounding box center [776, 340] width 382 height 26
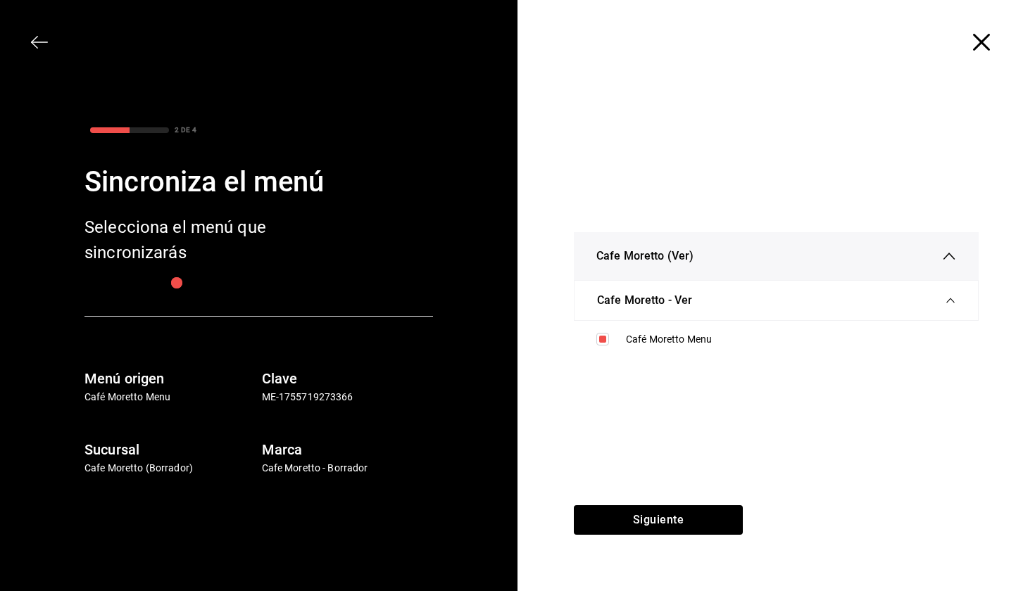
click at [640, 505] on div "Cafe [PERSON_NAME] (Ver) Cafe [PERSON_NAME] - Ver Café [PERSON_NAME] Menu" at bounding box center [775, 294] width 517 height 421
click at [640, 518] on button "Siguiente" at bounding box center [658, 521] width 169 height 30
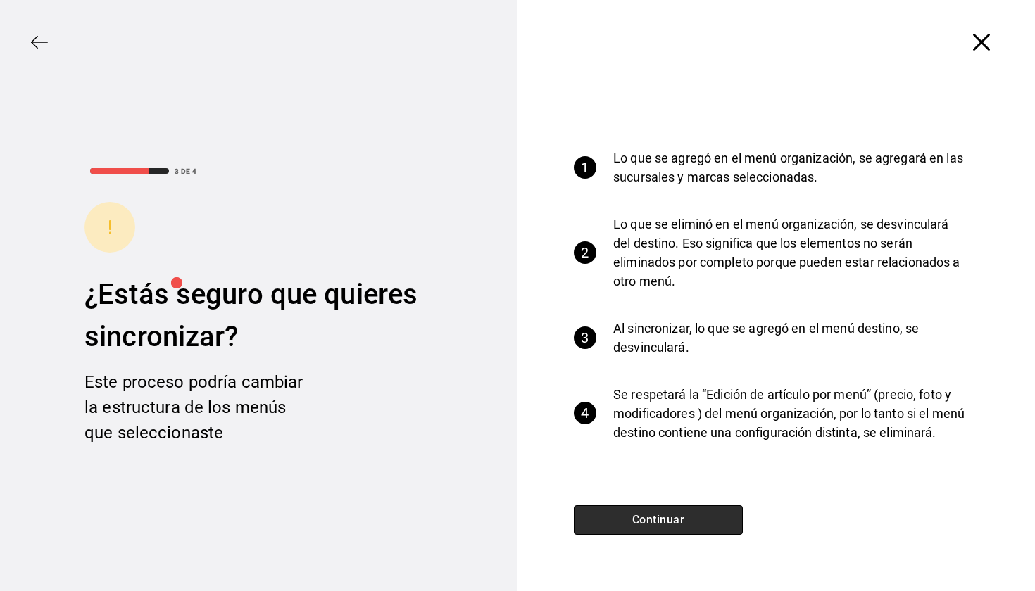
click at [640, 518] on button "Continuar" at bounding box center [658, 521] width 169 height 30
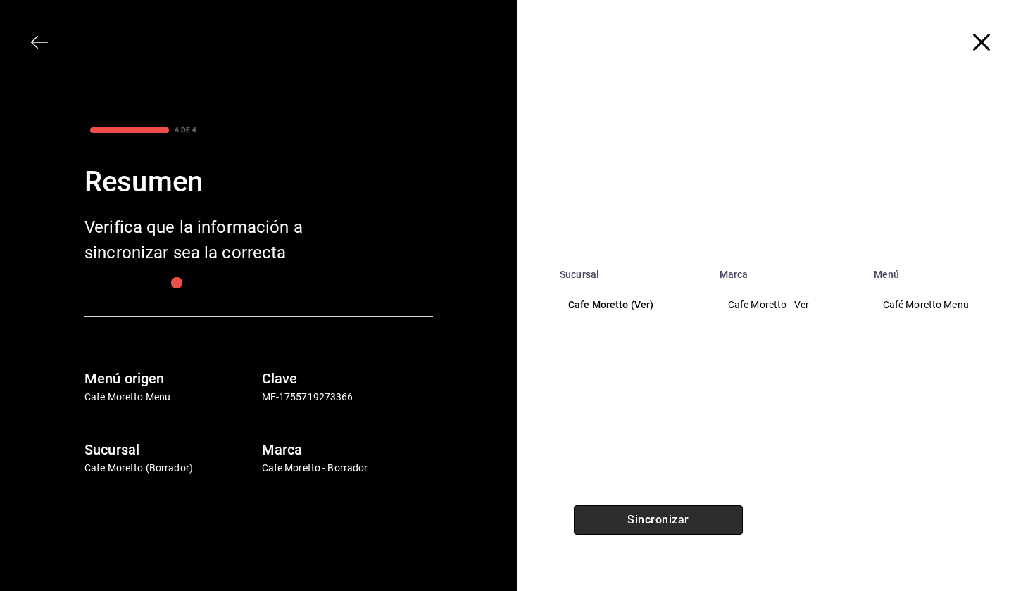
click at [640, 518] on button "Sincronizar" at bounding box center [658, 521] width 169 height 30
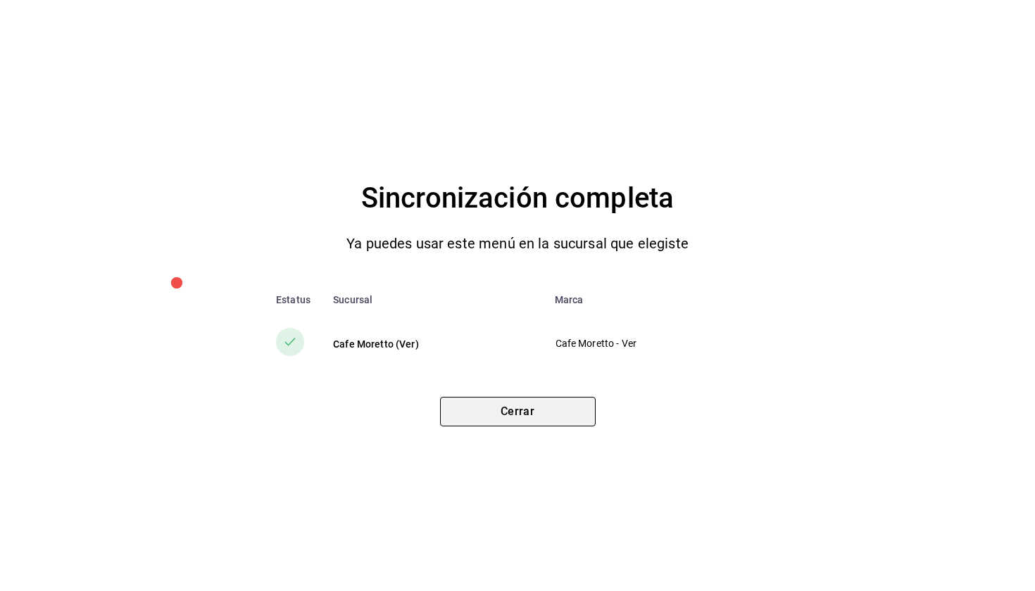
click at [525, 425] on button "Cerrar" at bounding box center [518, 412] width 156 height 30
